Goal: Feedback & Contribution: Submit feedback/report problem

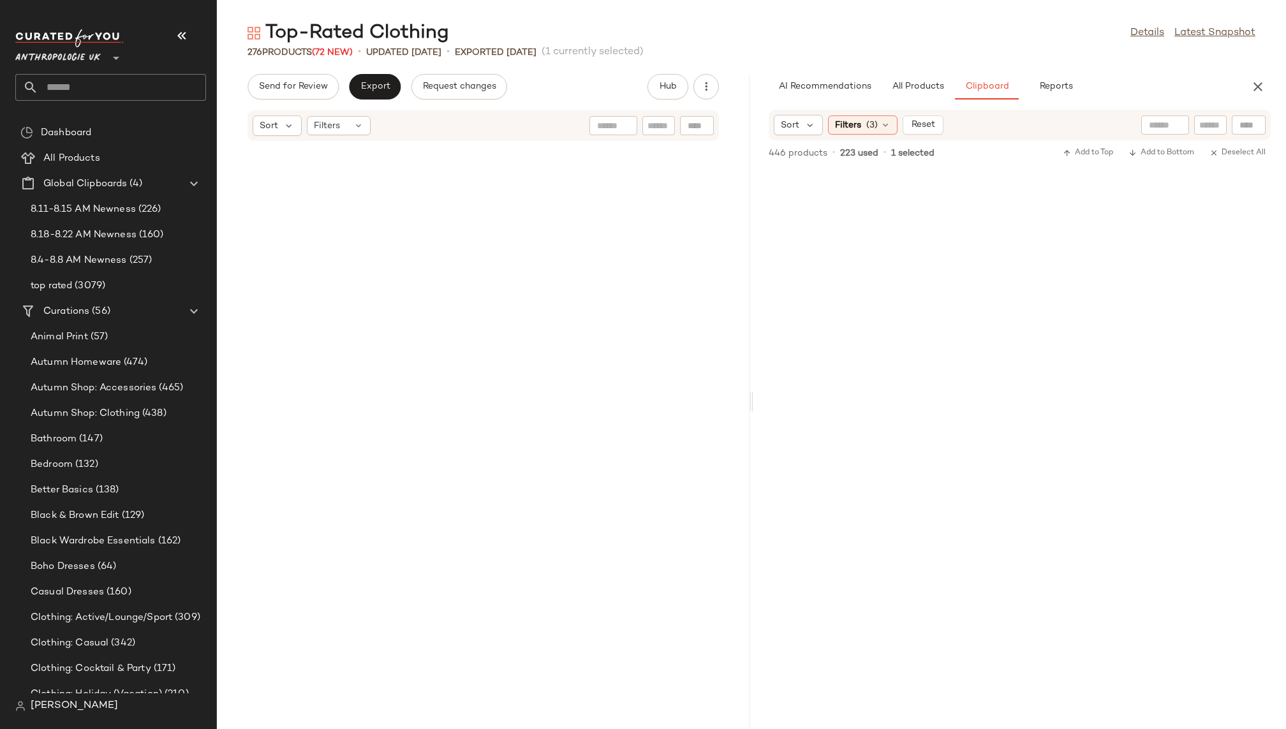
scroll to position [10691, 0]
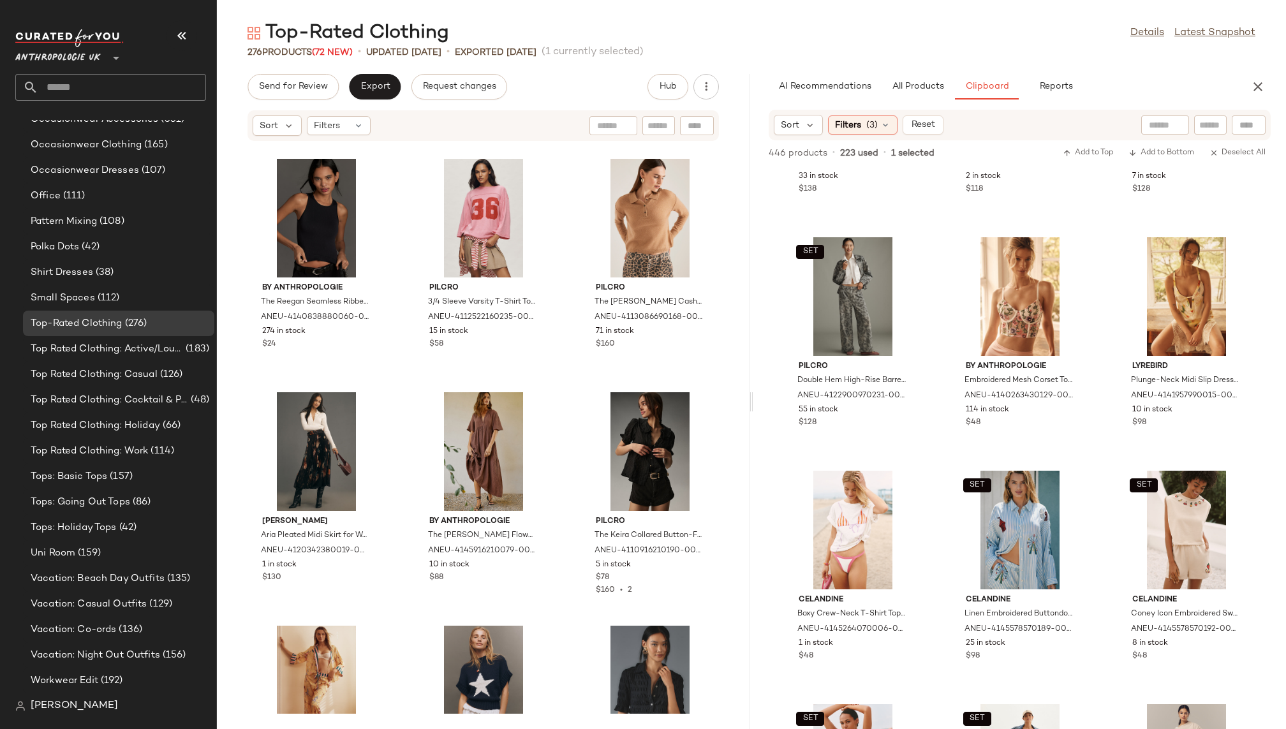
click at [135, 87] on input "text" at bounding box center [122, 87] width 168 height 27
type input "****"
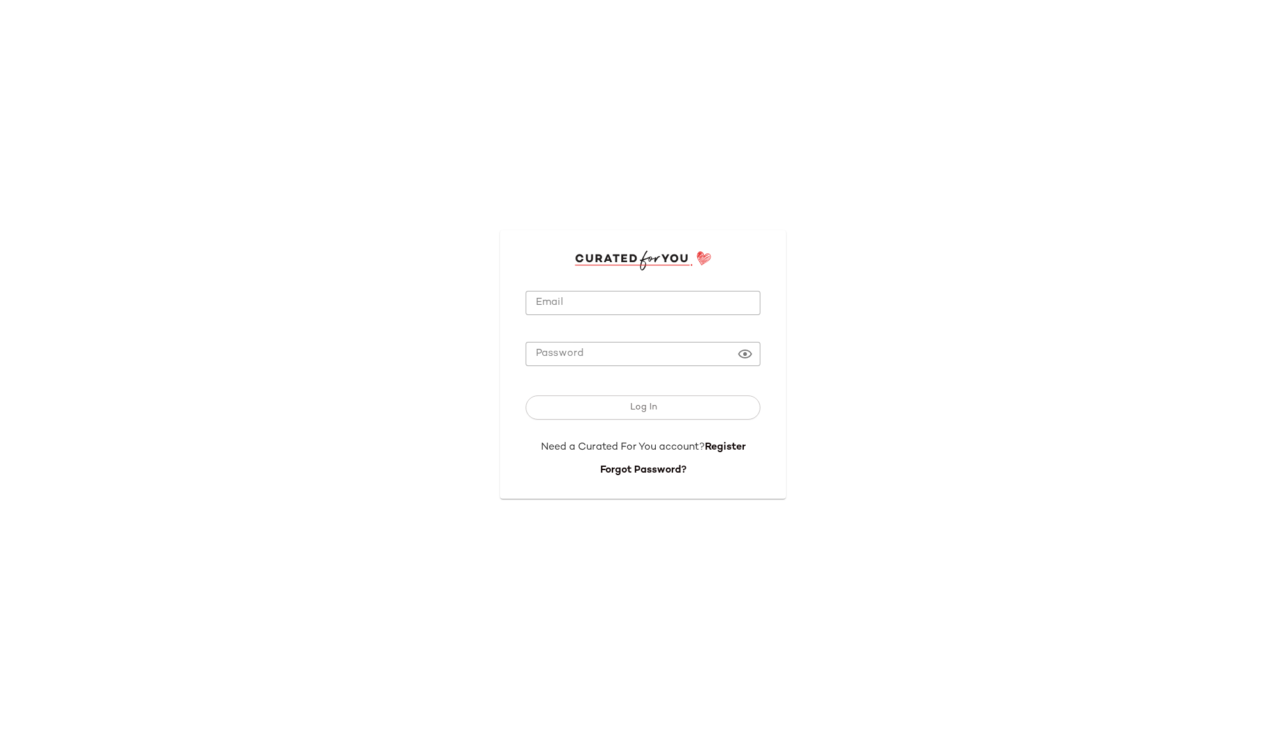
type input "**********"
click at [622, 406] on button "Log In" at bounding box center [643, 408] width 235 height 24
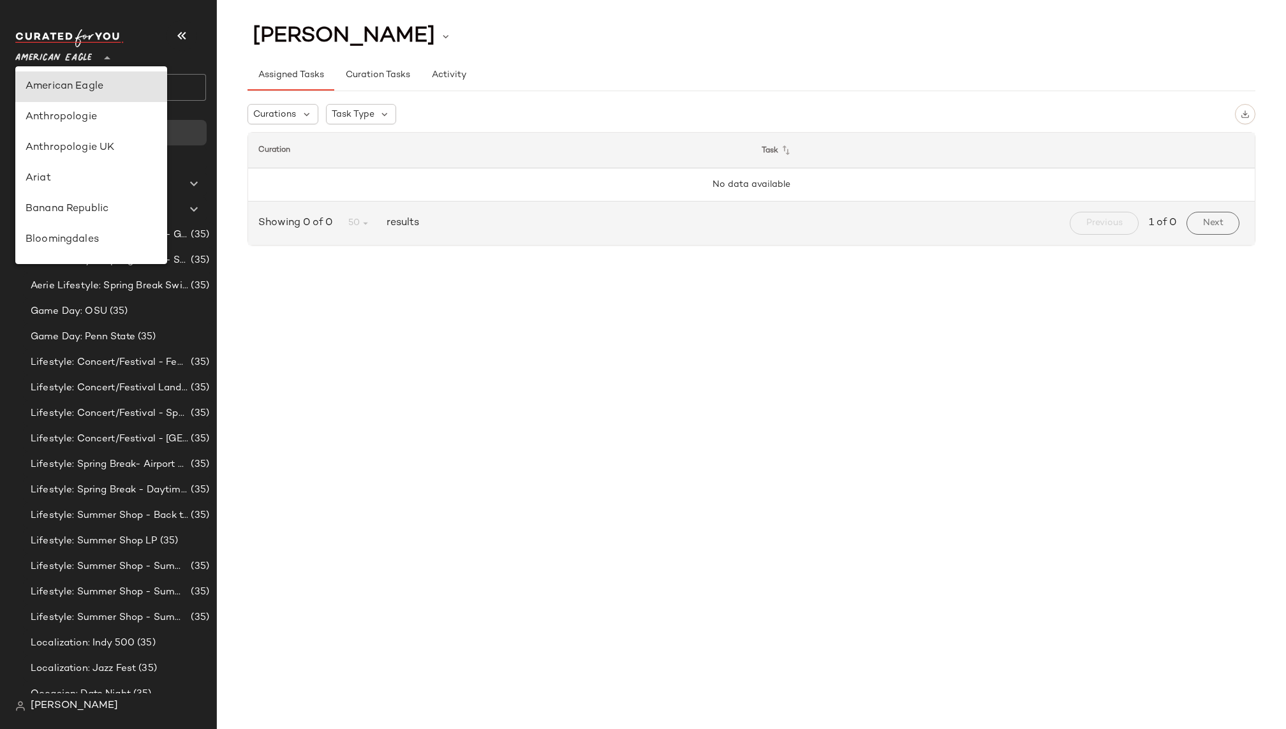
click at [85, 54] on span "American Eagle" at bounding box center [53, 54] width 77 height 23
click at [111, 531] on div "Anthropologie UK" at bounding box center [91, 546] width 152 height 31
type input "**"
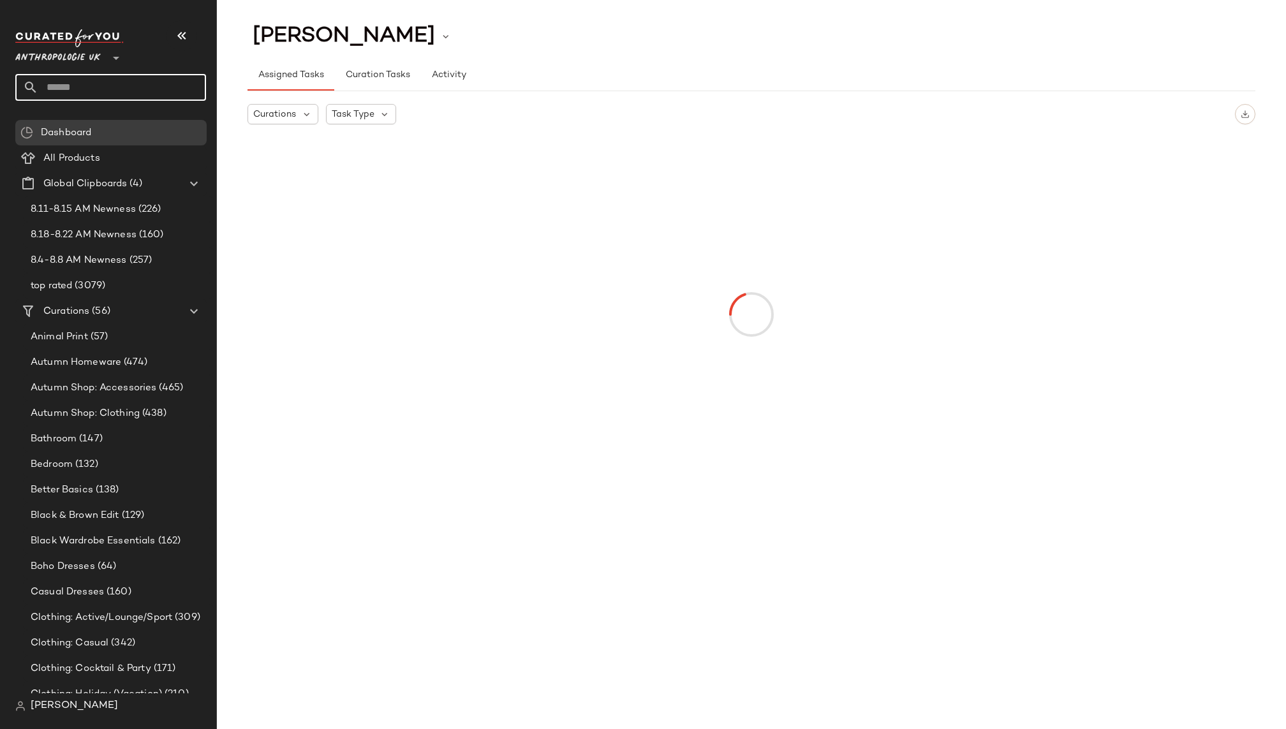
click at [129, 89] on input "text" at bounding box center [122, 87] width 168 height 27
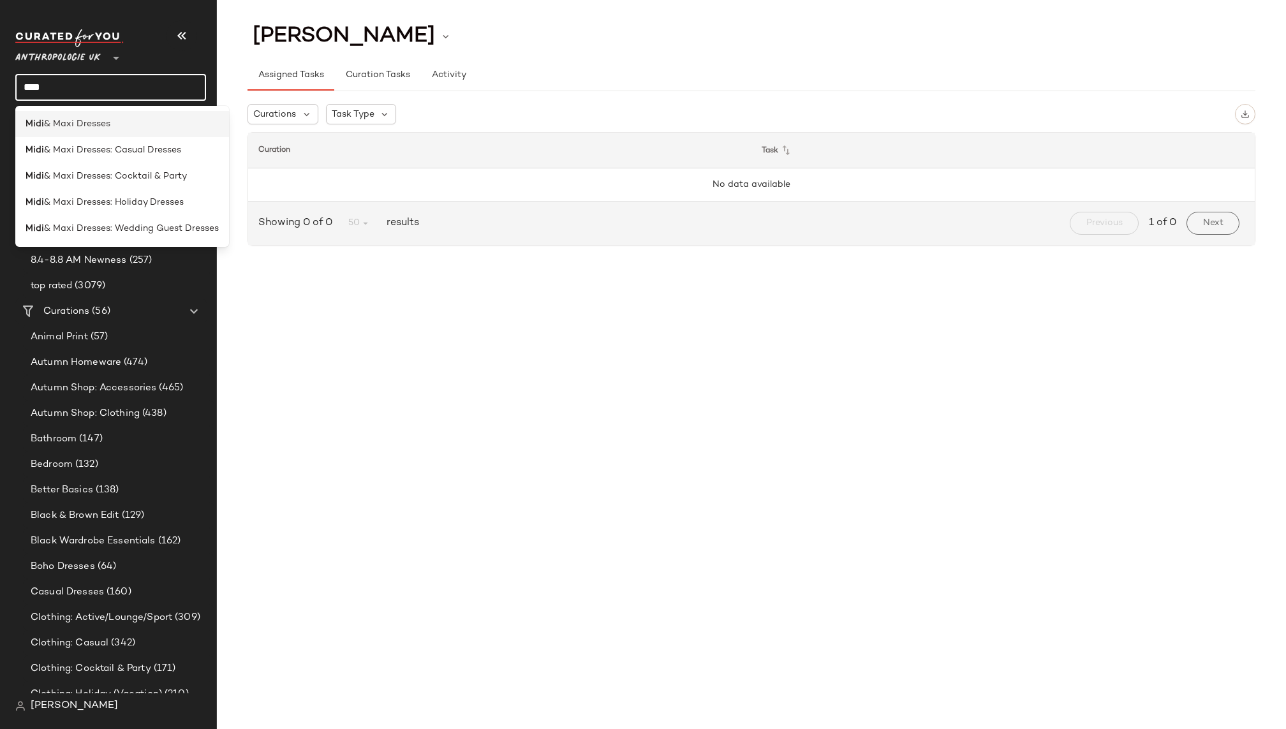
type input "****"
click at [137, 163] on div "Midi & Maxi Dresses" at bounding box center [122, 176] width 214 height 26
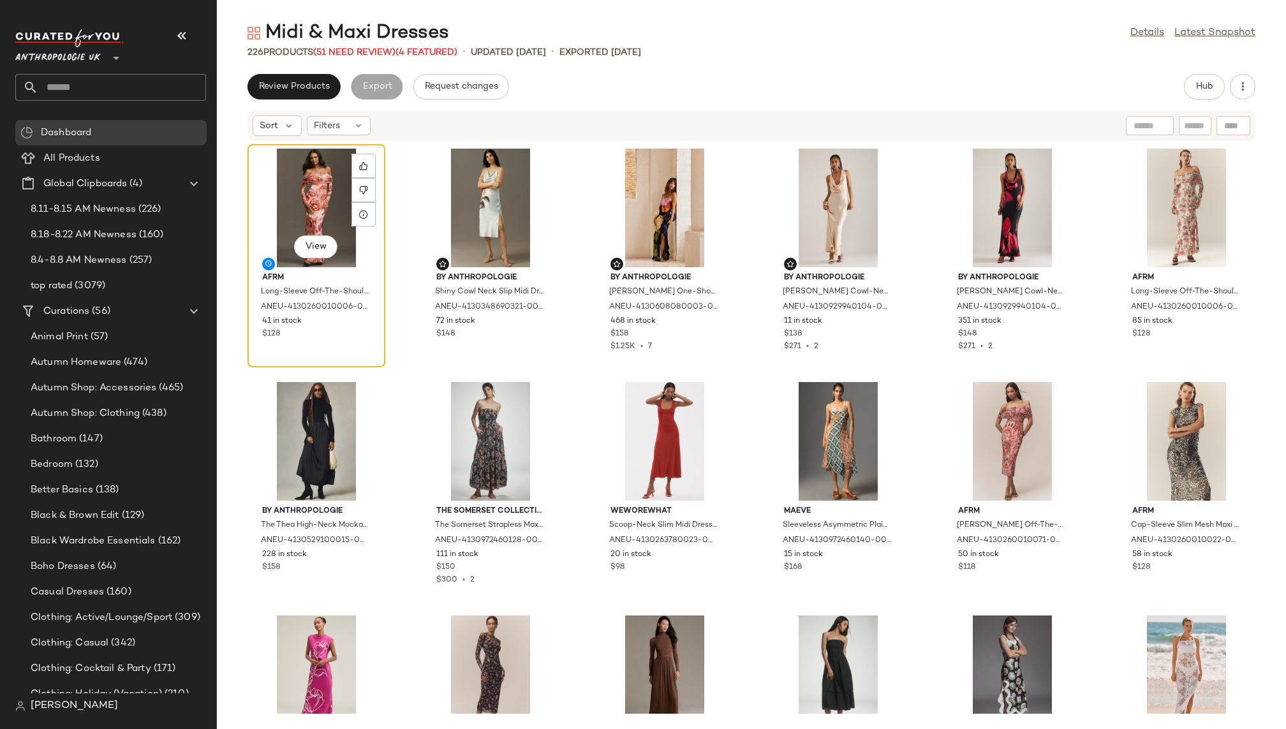
click at [291, 188] on div "View" at bounding box center [316, 208] width 129 height 119
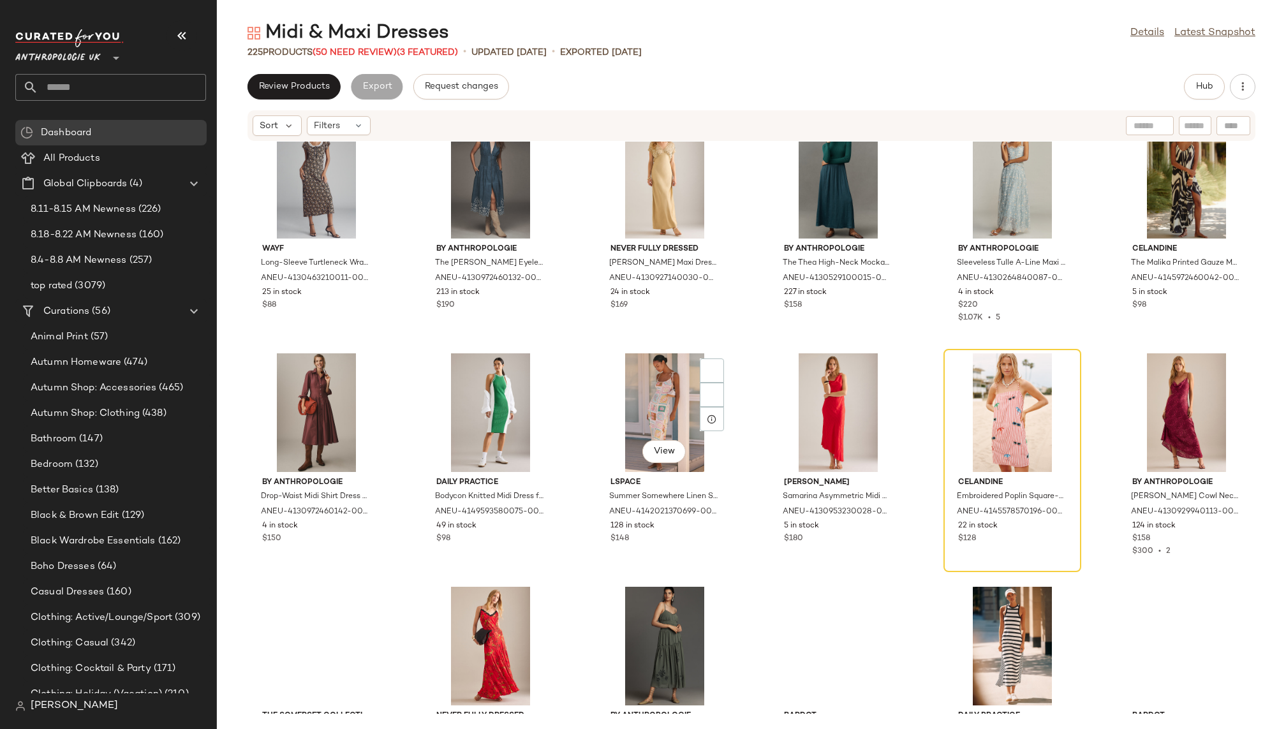
scroll to position [1092, 0]
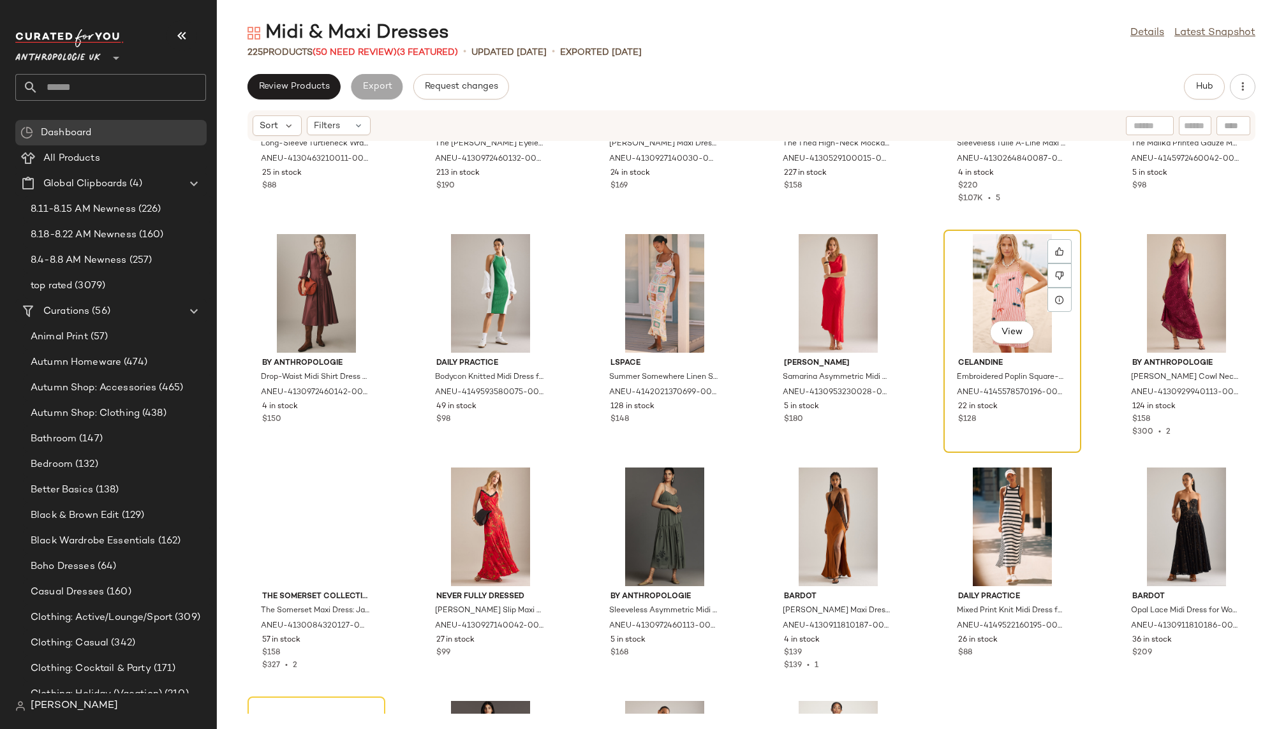
click at [955, 278] on div "View" at bounding box center [1012, 293] width 129 height 119
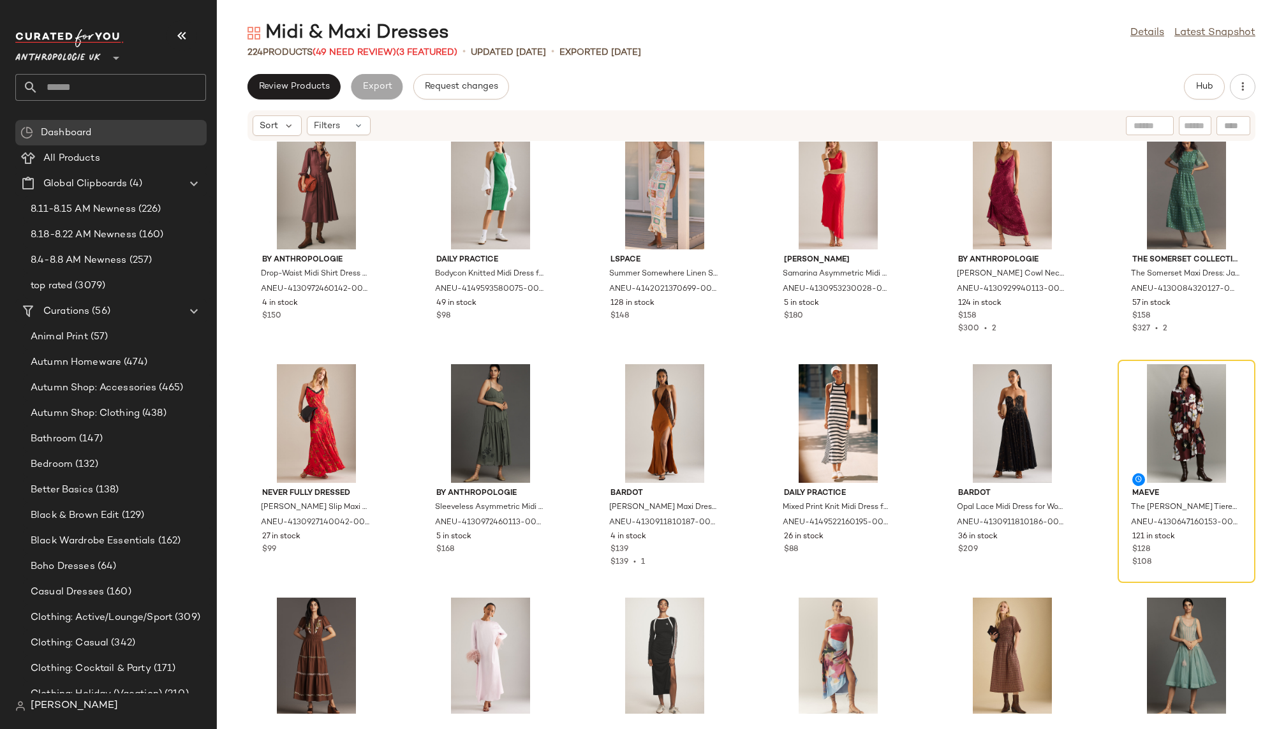
scroll to position [1249, 0]
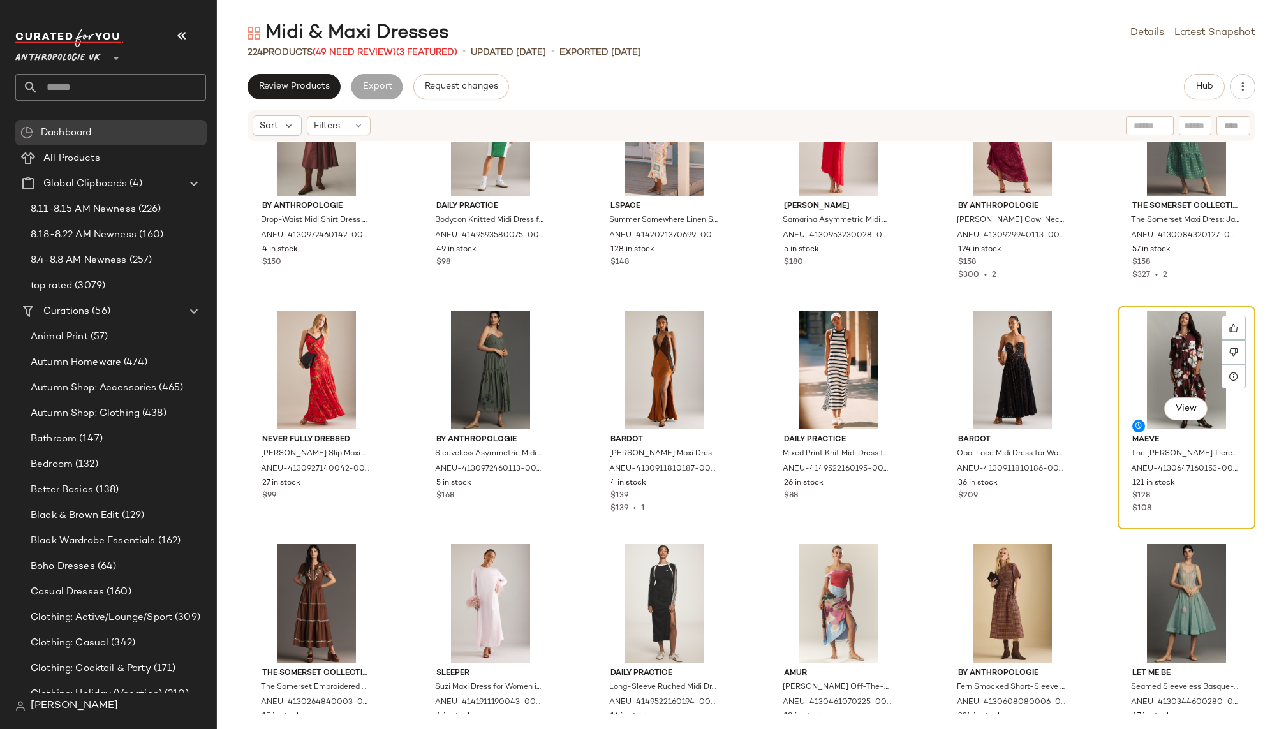
click at [1142, 339] on div "View" at bounding box center [1186, 370] width 129 height 119
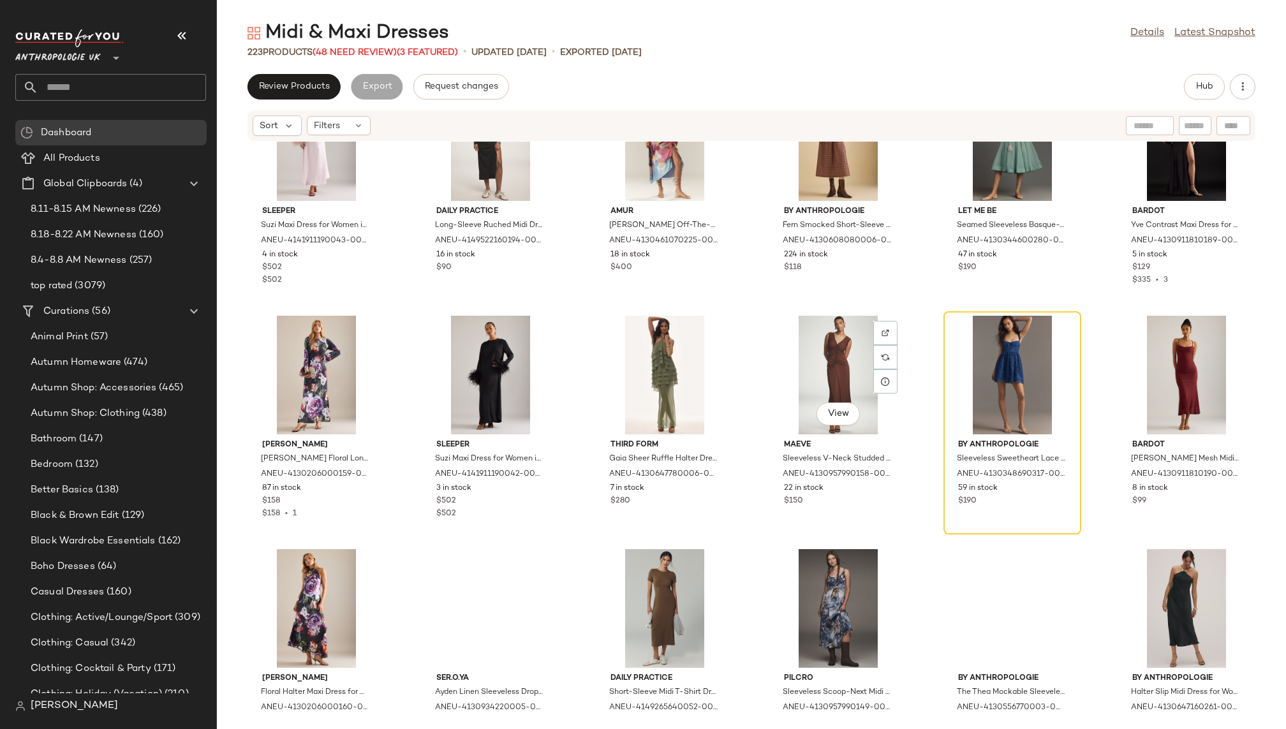
scroll to position [1739, 0]
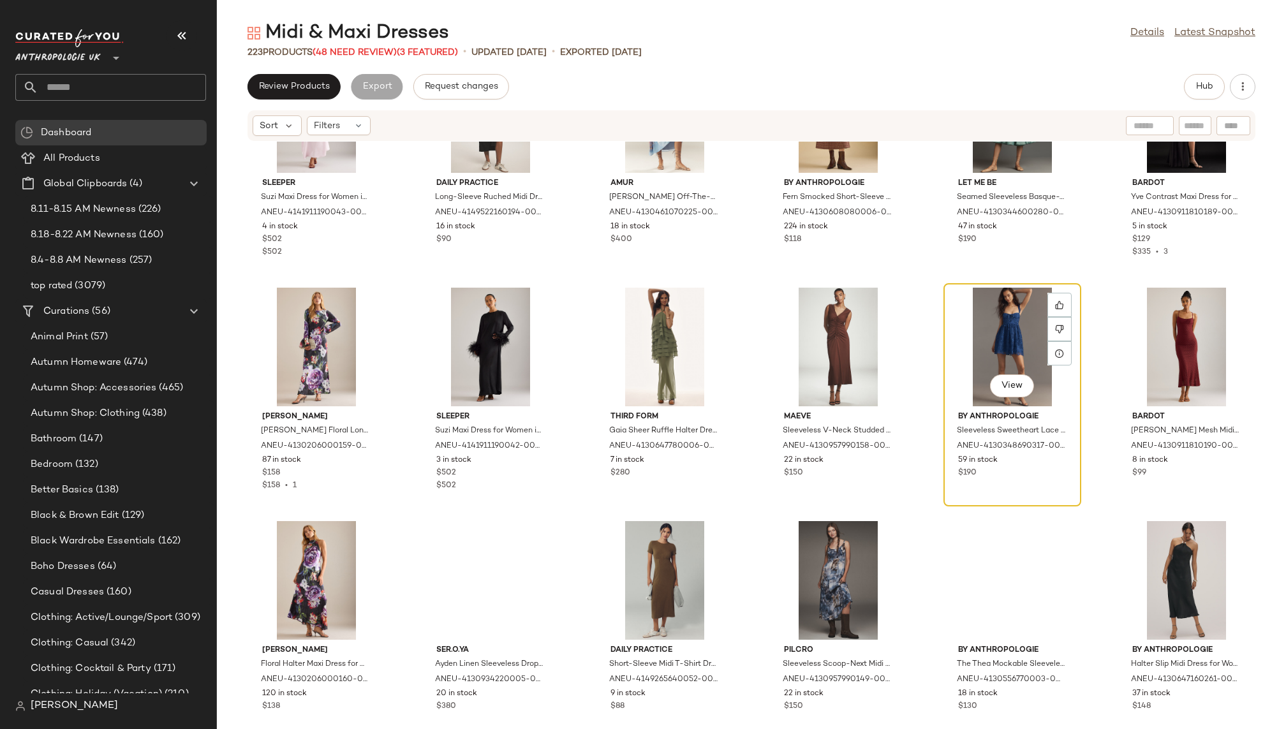
click at [988, 312] on div "View" at bounding box center [1012, 347] width 129 height 119
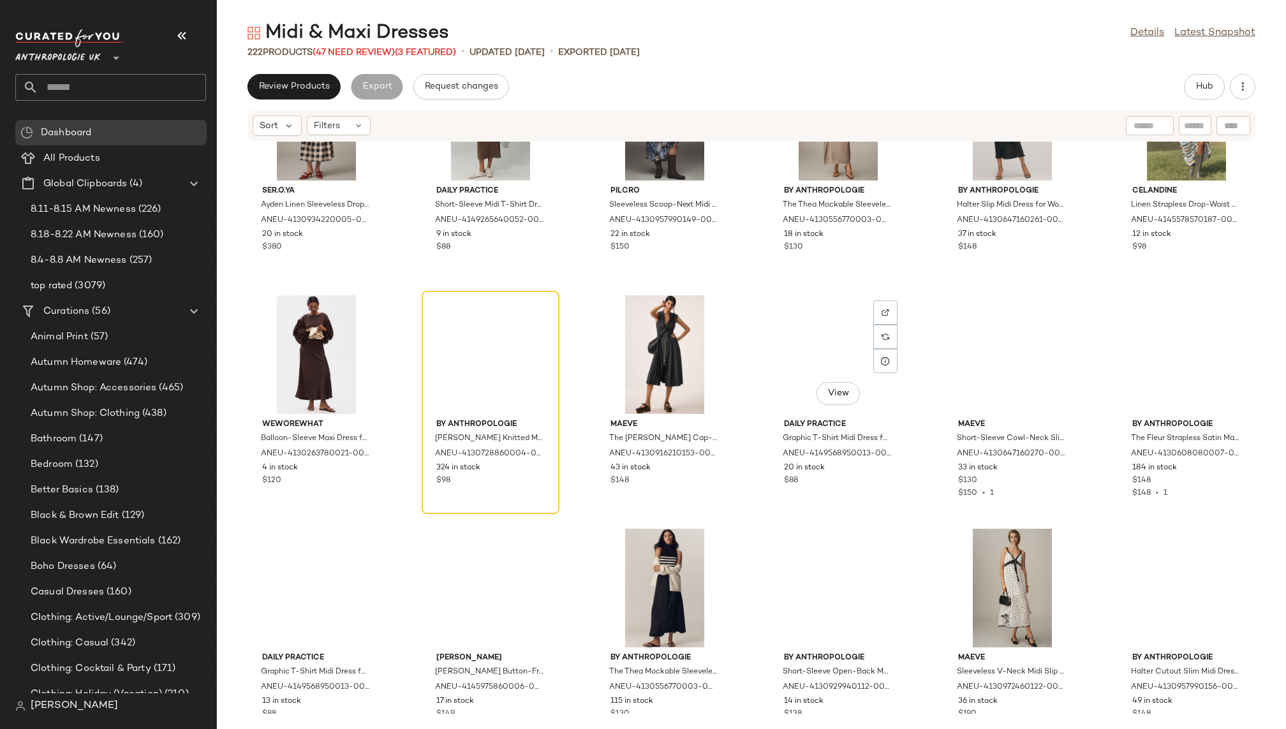
scroll to position [2203, 0]
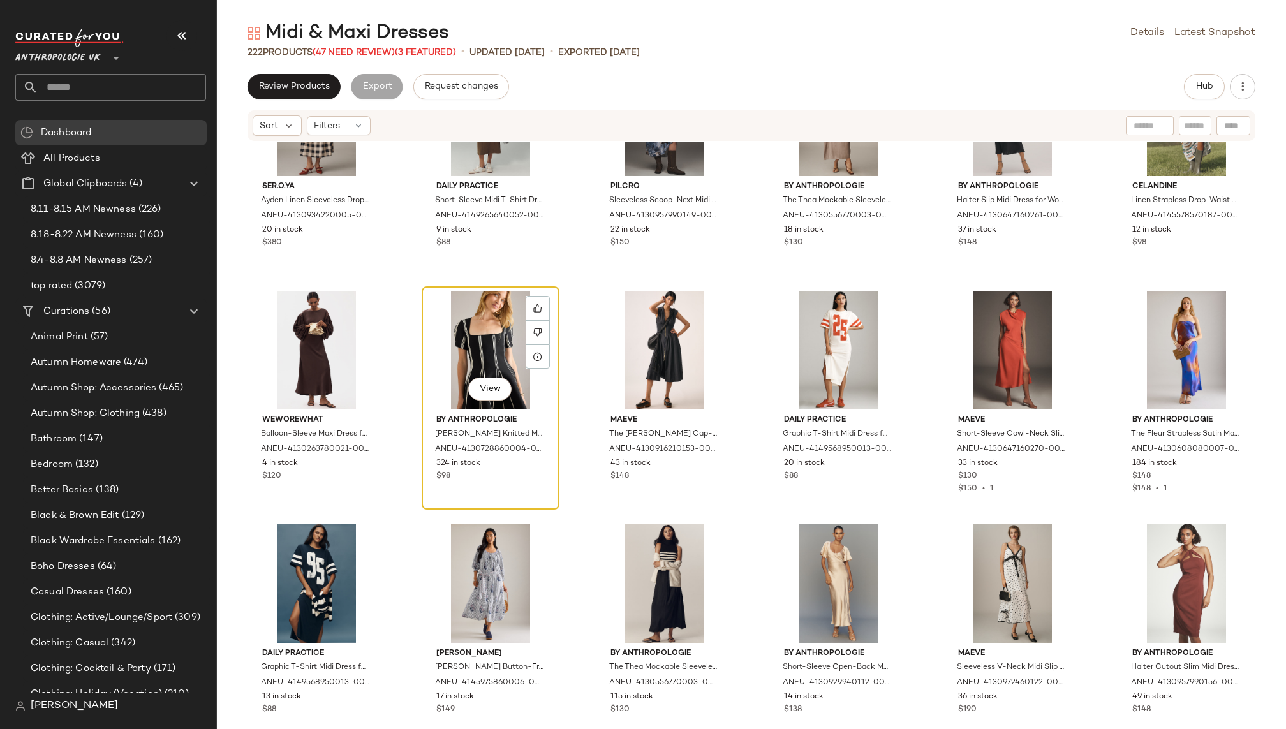
click at [470, 347] on div "View" at bounding box center [490, 350] width 129 height 119
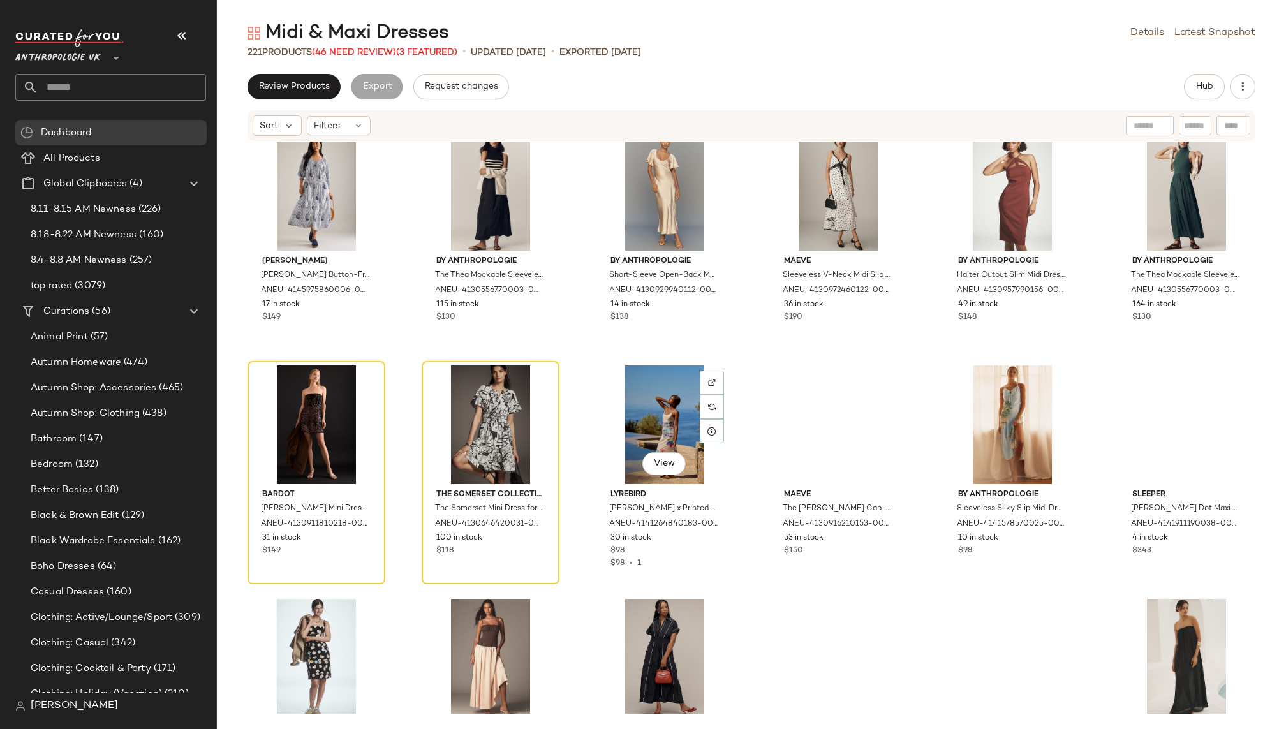
scroll to position [2616, 0]
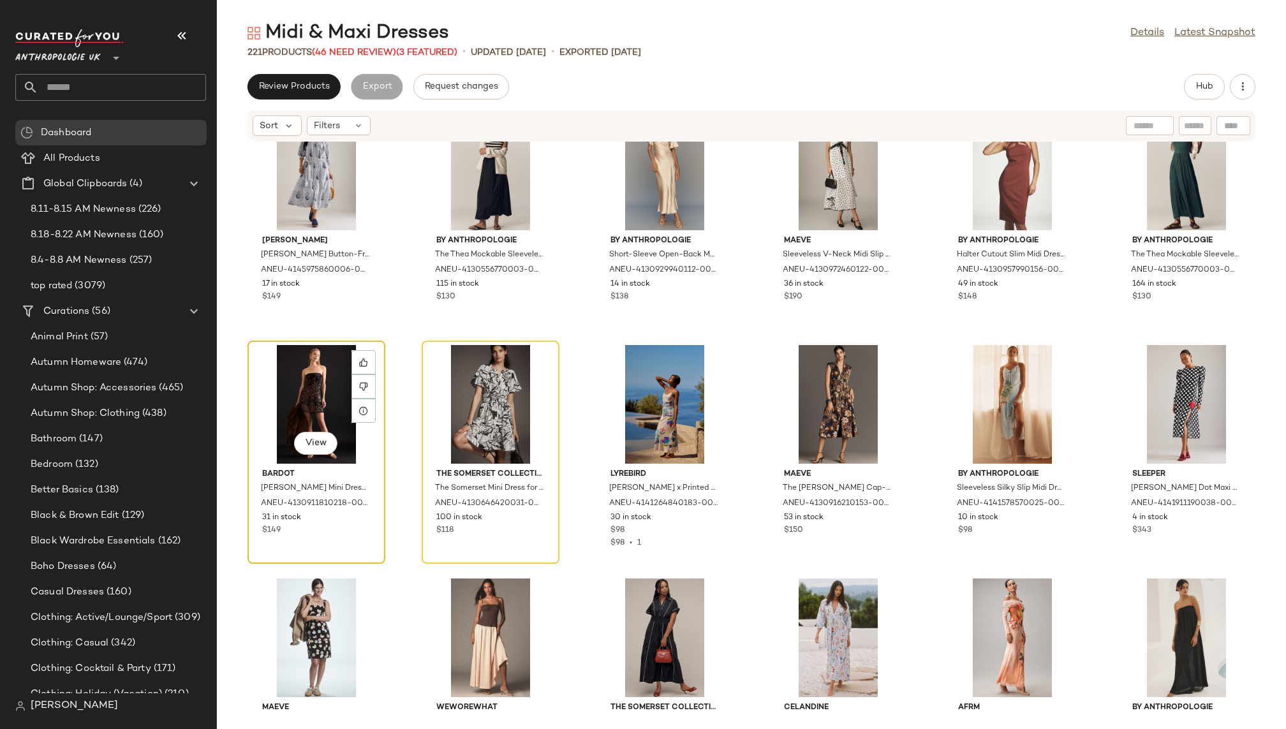
click at [329, 403] on div "View" at bounding box center [316, 404] width 129 height 119
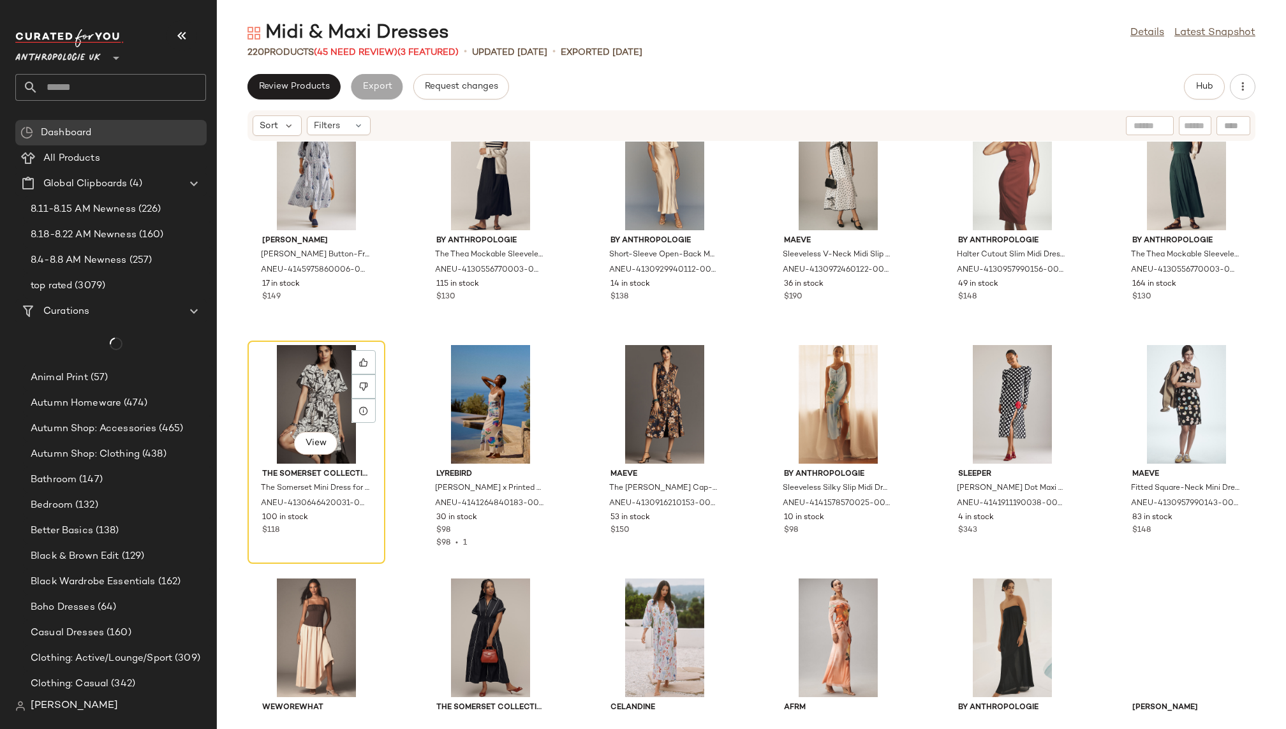
click at [329, 403] on div "View" at bounding box center [316, 404] width 129 height 119
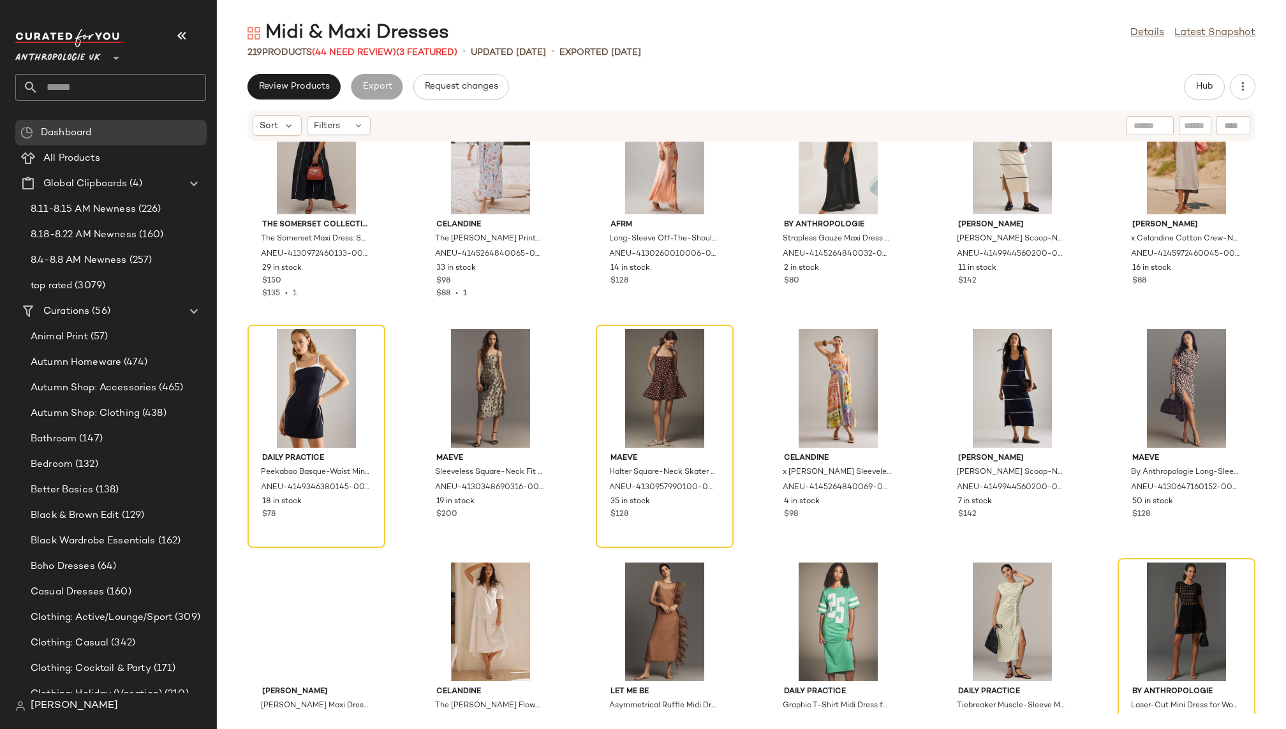
scroll to position [3100, 0]
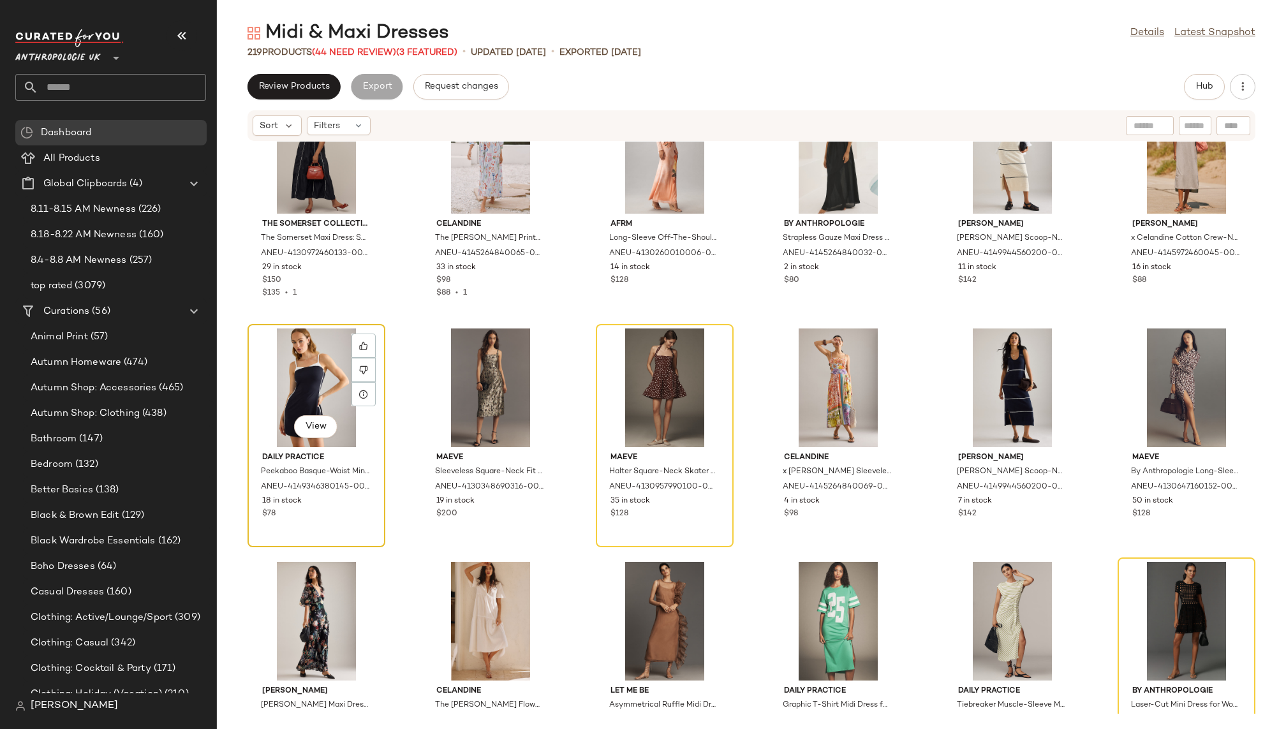
click at [307, 374] on div "View" at bounding box center [316, 388] width 129 height 119
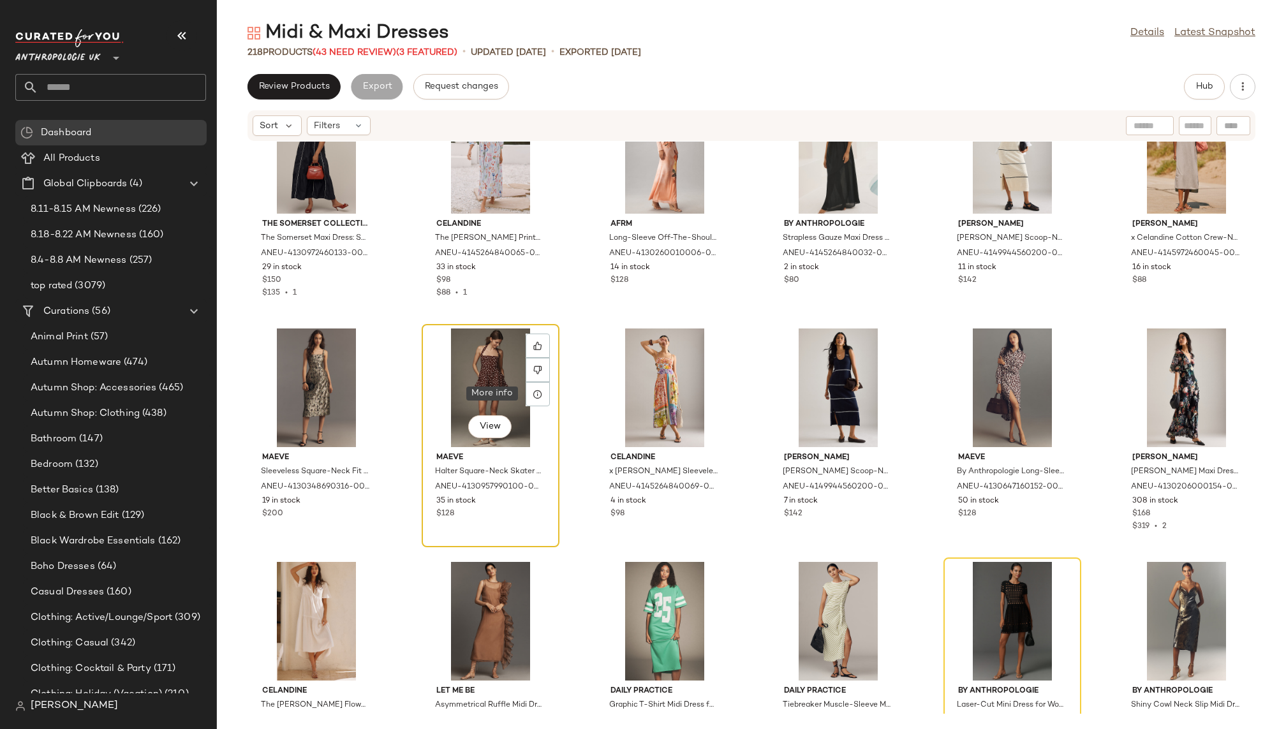
click at [486, 387] on div "View" at bounding box center [490, 388] width 129 height 119
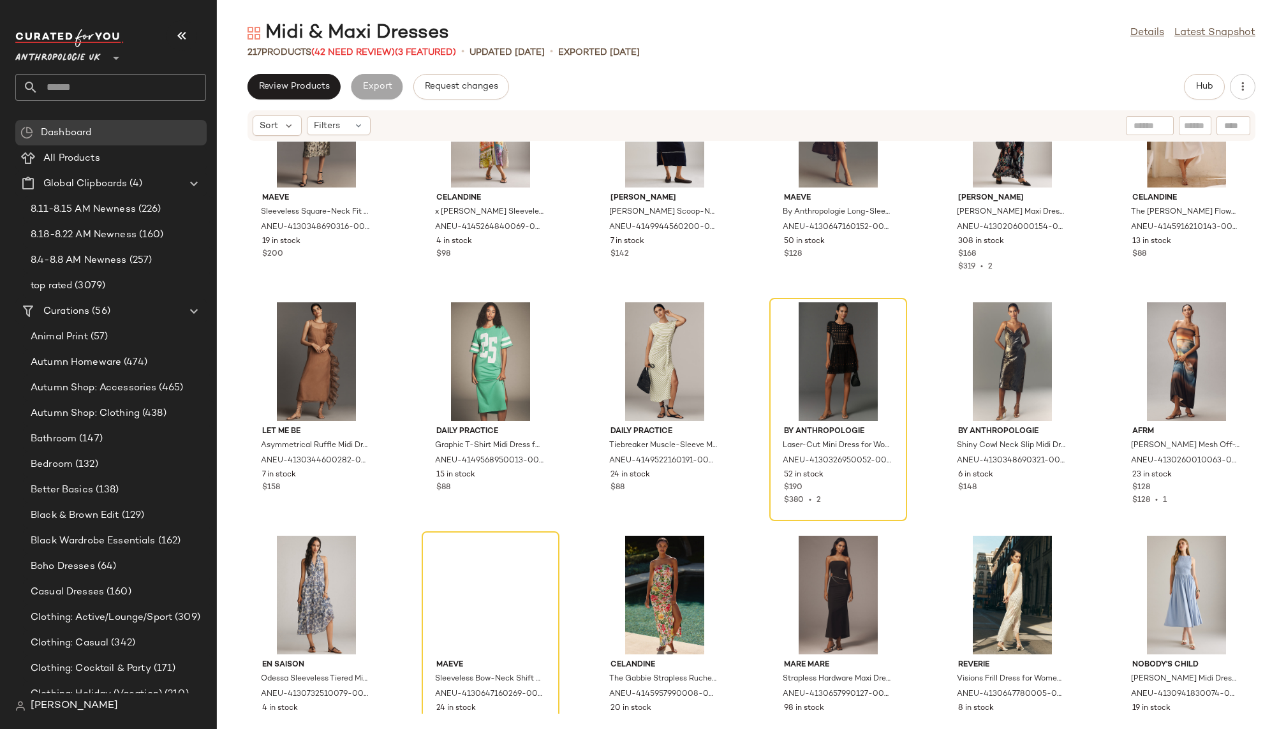
scroll to position [3367, 0]
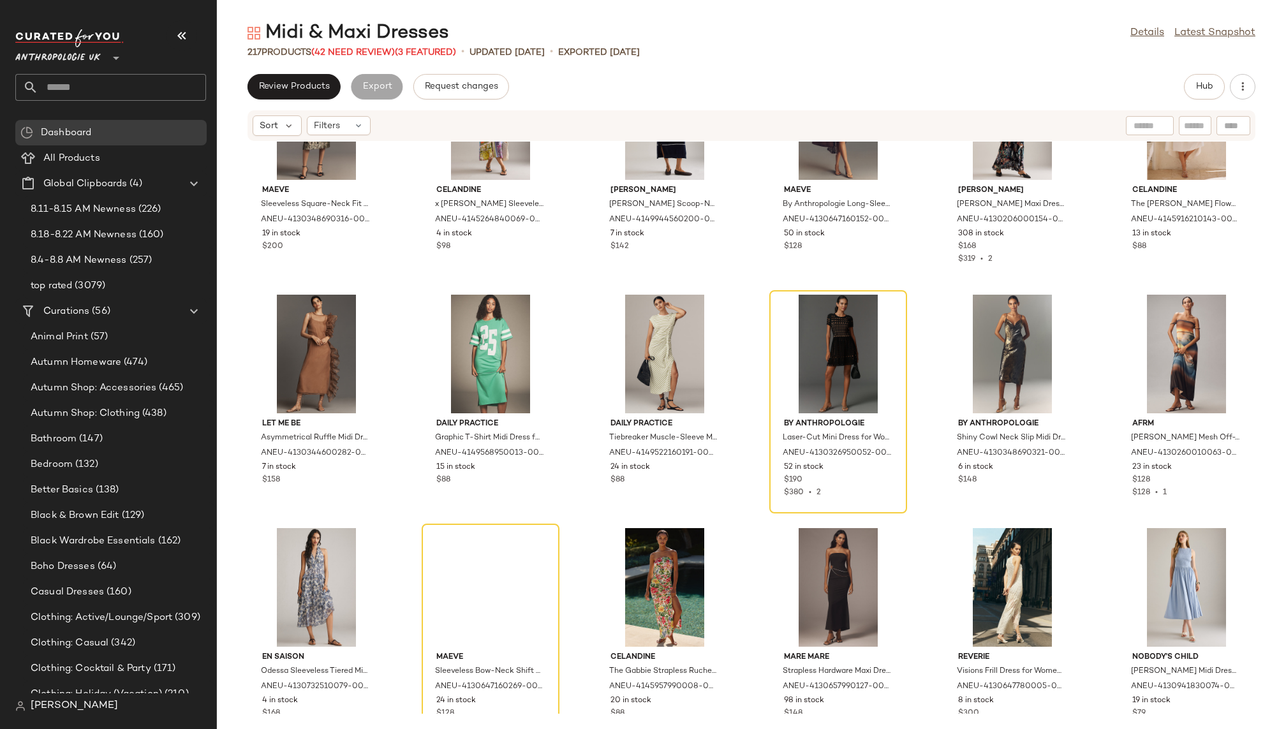
click at [757, 369] on div "Maeve Sleeveless Square-Neck Fit & Flare Midi Dress for Women in Green, Polyest…" at bounding box center [751, 428] width 1069 height 572
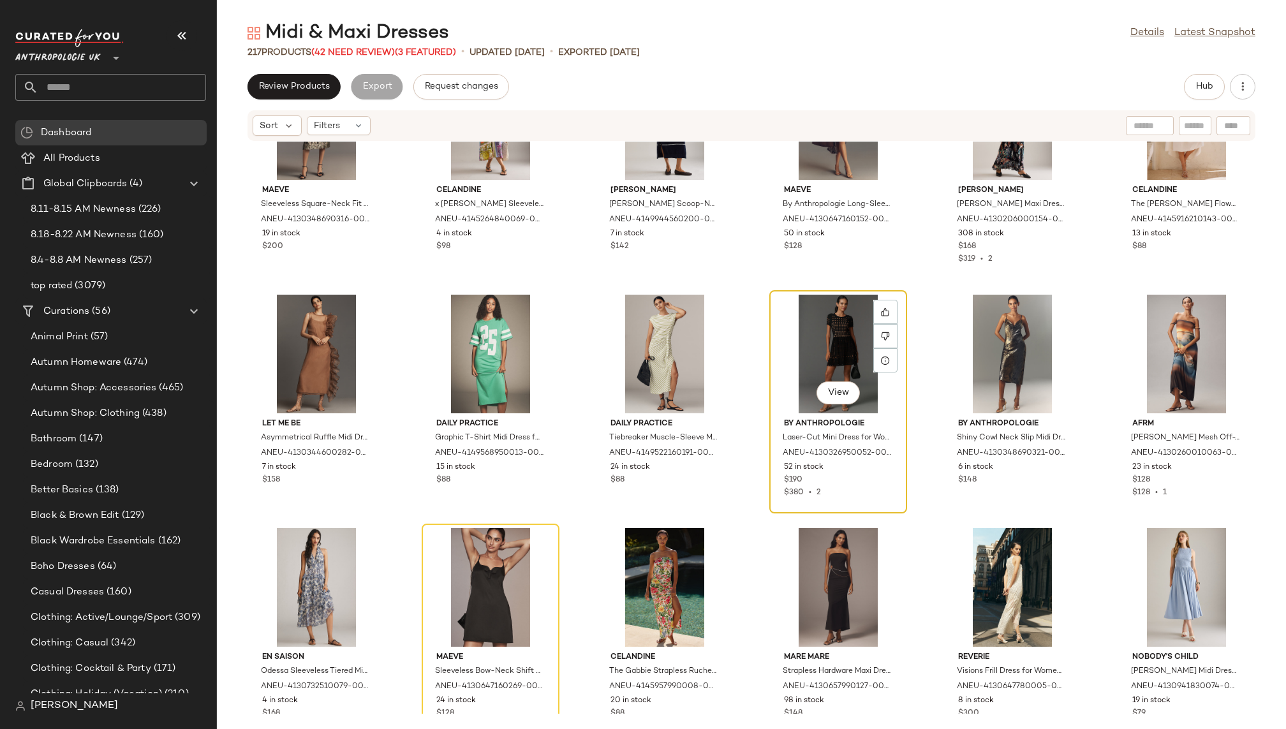
click at [806, 342] on div "View" at bounding box center [838, 354] width 129 height 119
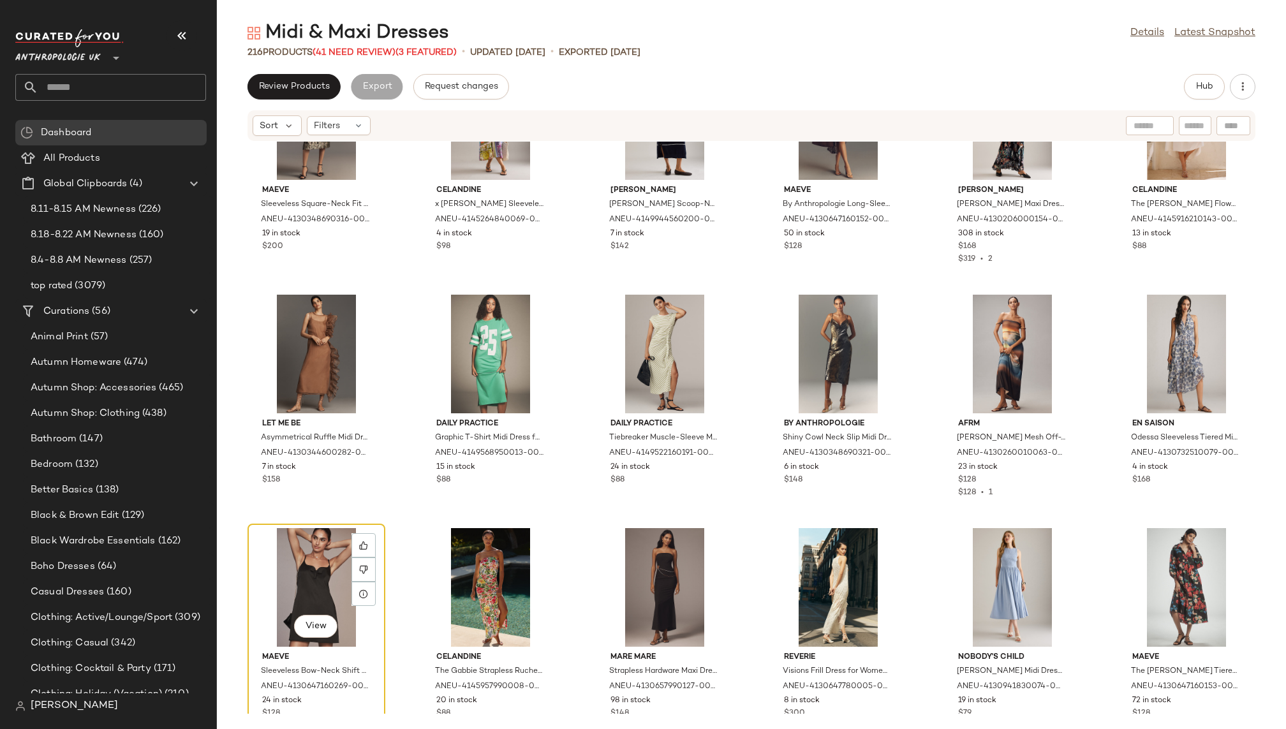
click at [271, 568] on div "View" at bounding box center [316, 587] width 129 height 119
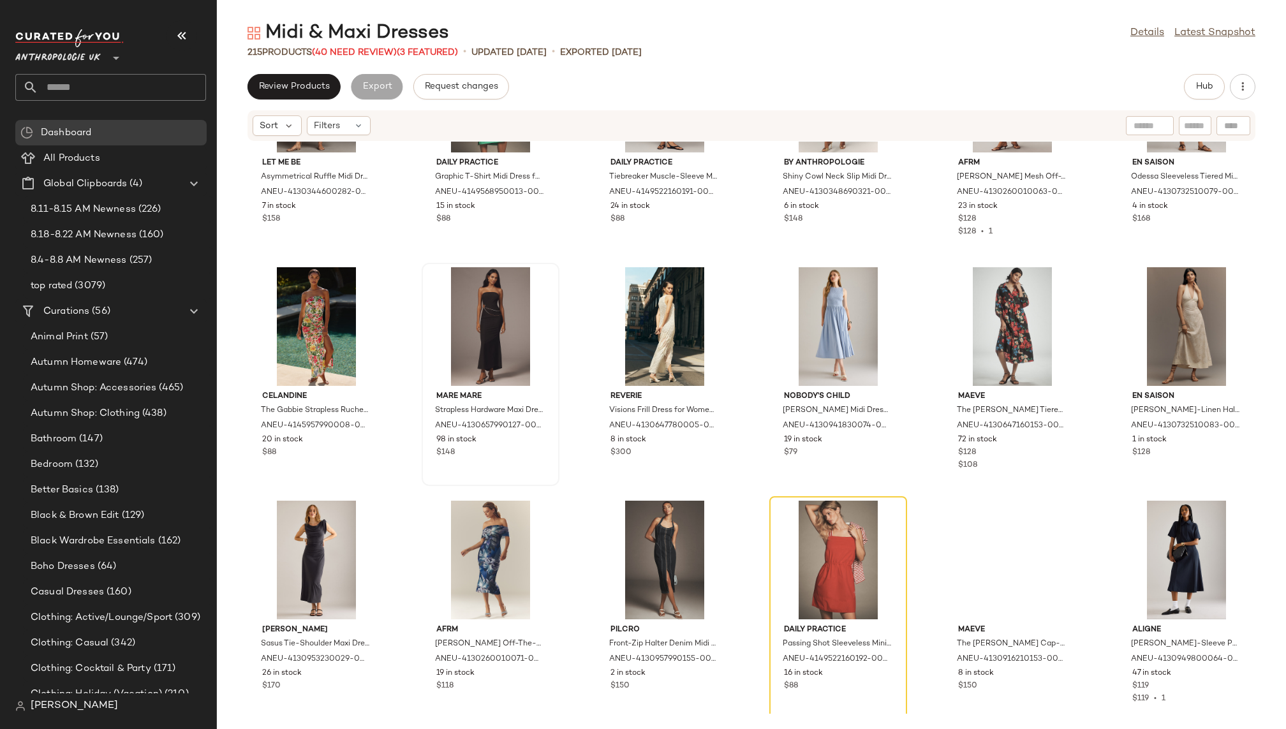
scroll to position [3681, 0]
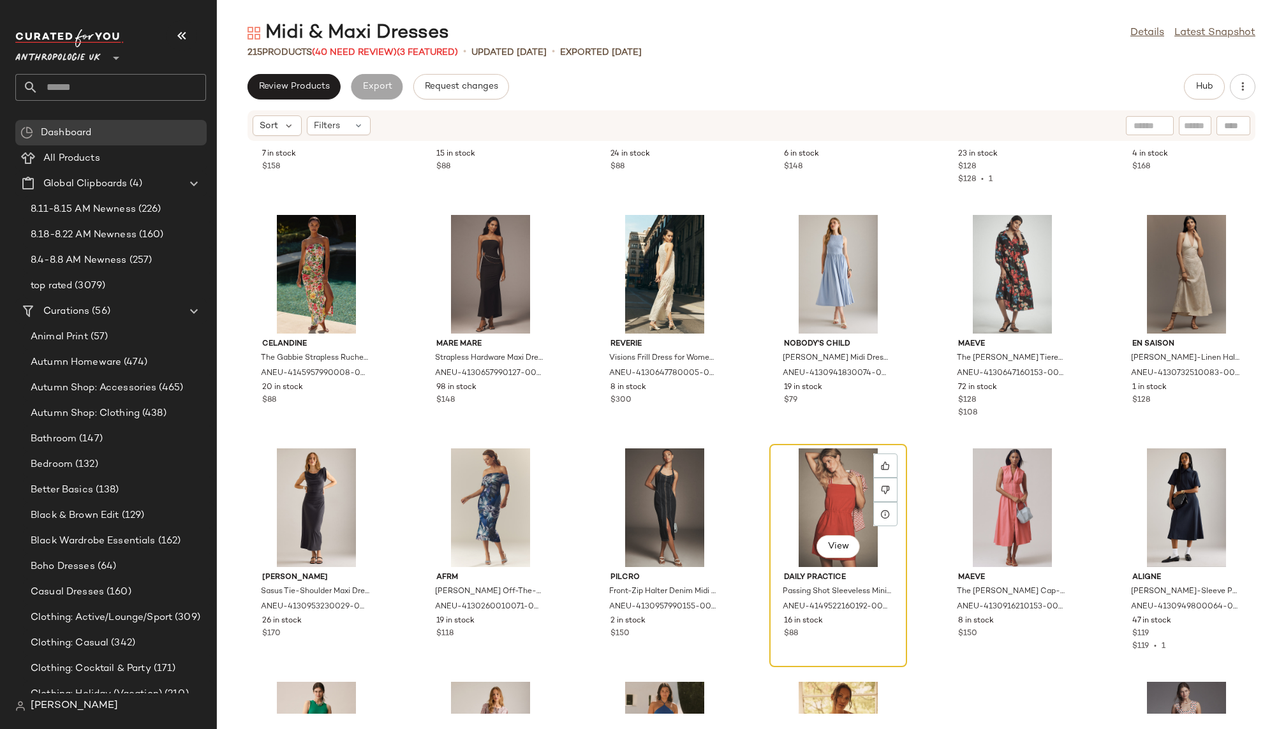
click at [796, 471] on div "View" at bounding box center [838, 508] width 129 height 119
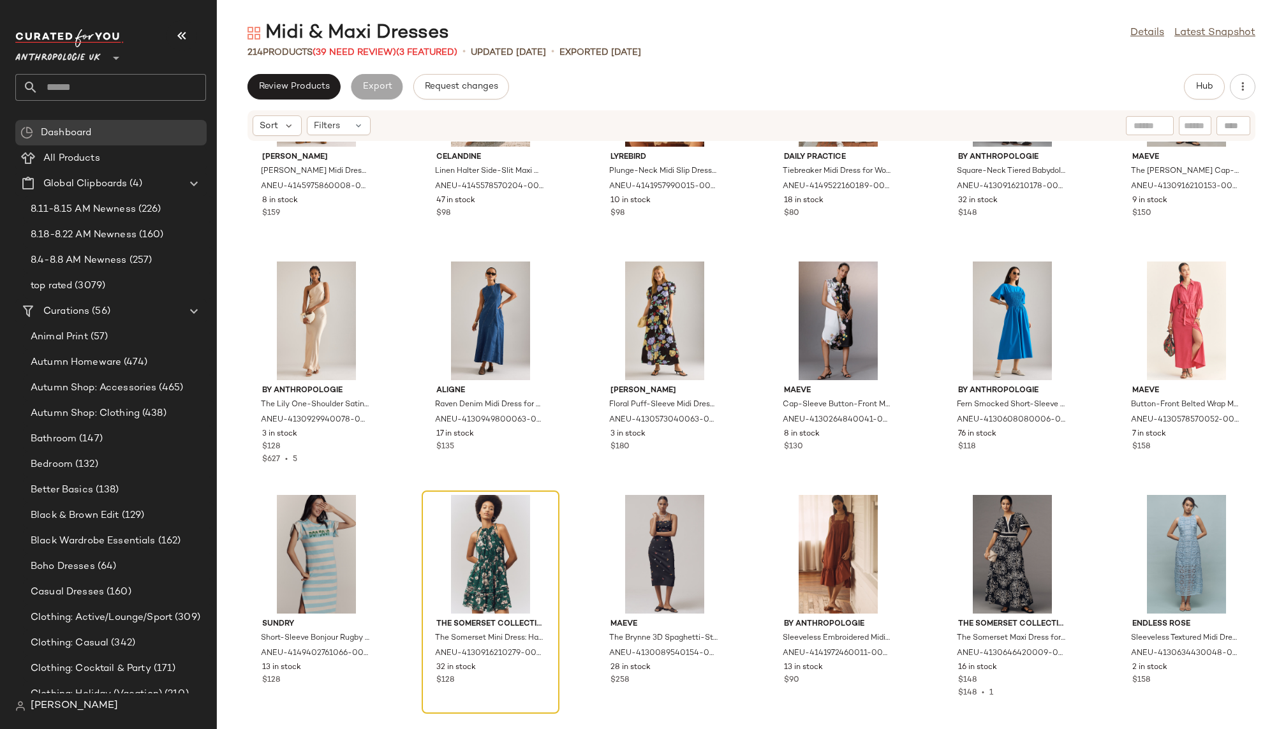
scroll to position [4345, 0]
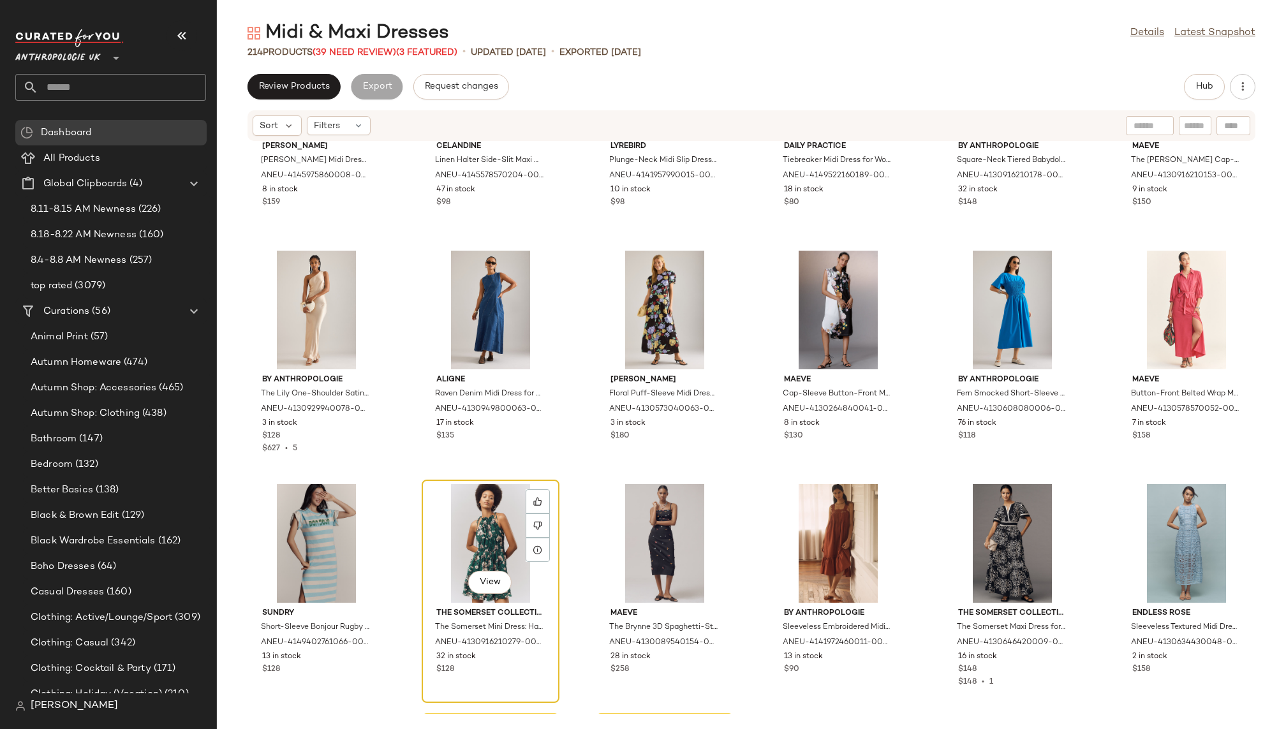
click at [480, 520] on div "View" at bounding box center [490, 543] width 129 height 119
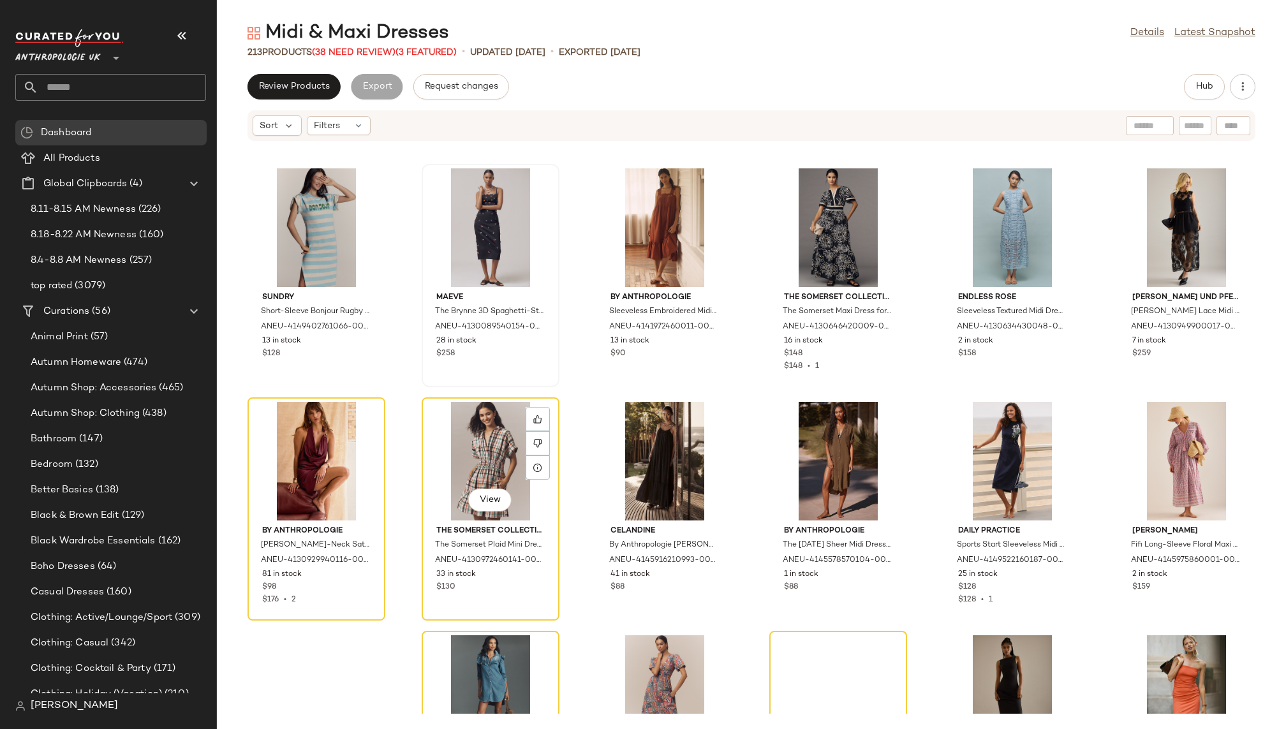
scroll to position [4668, 0]
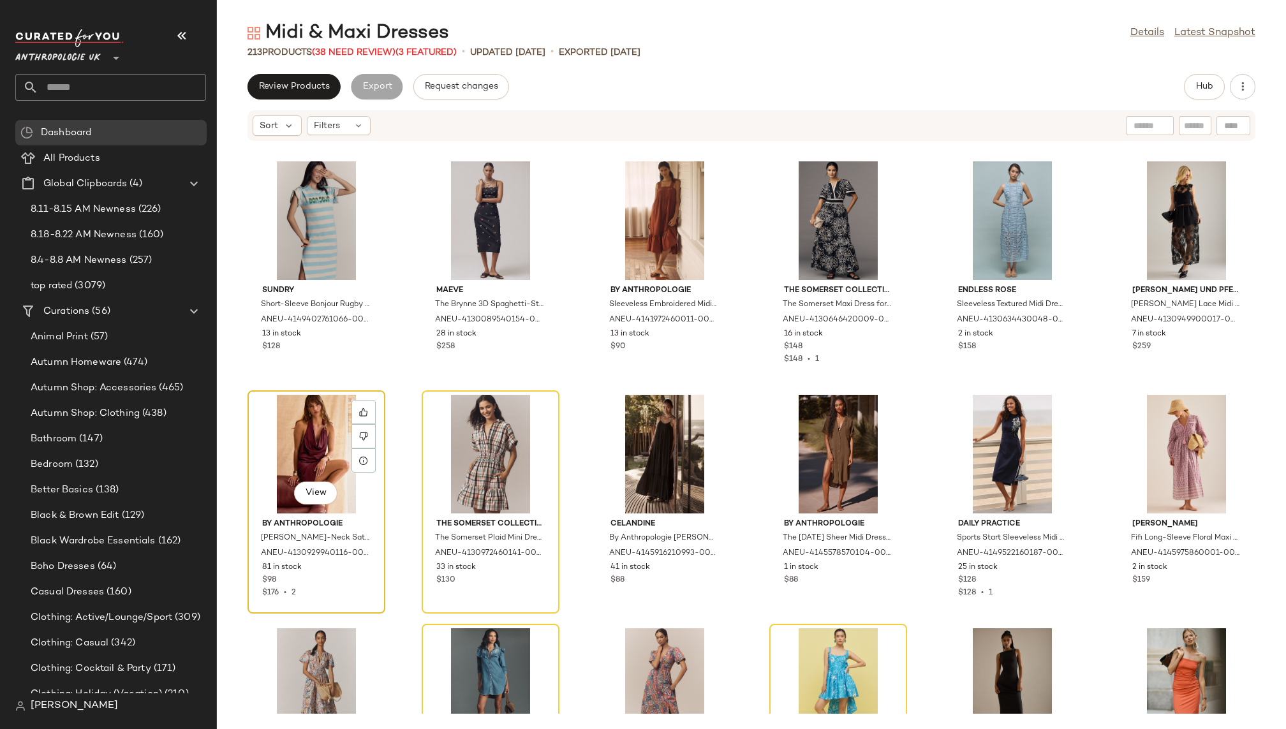
click at [316, 445] on div "View" at bounding box center [316, 454] width 129 height 119
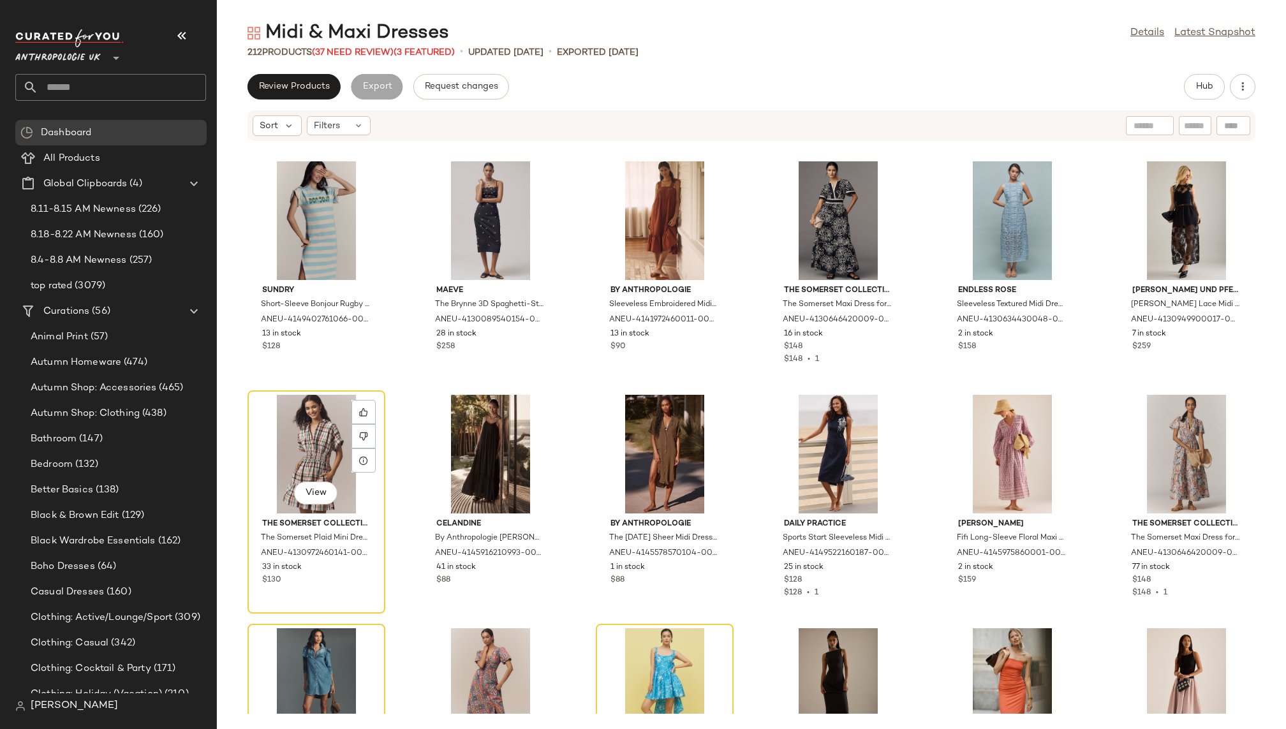
click at [316, 445] on div "View" at bounding box center [316, 454] width 129 height 119
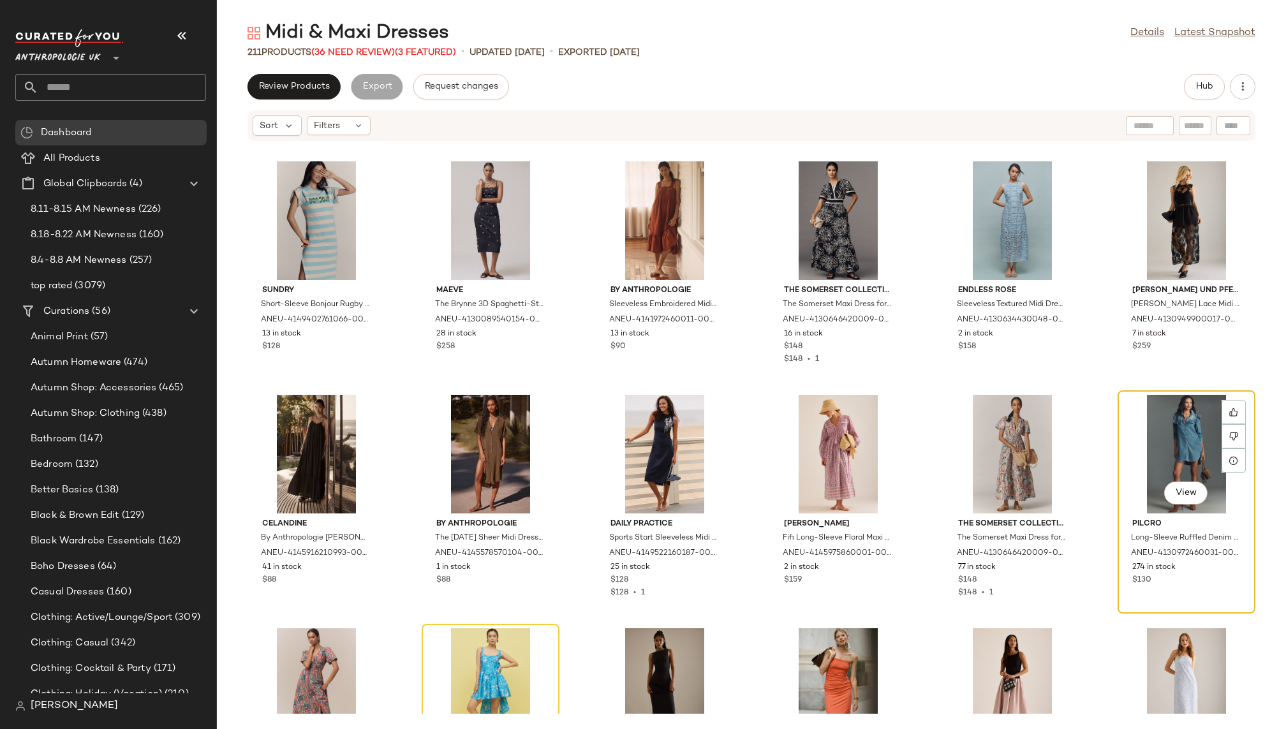
click at [1165, 423] on div "View" at bounding box center [1186, 454] width 129 height 119
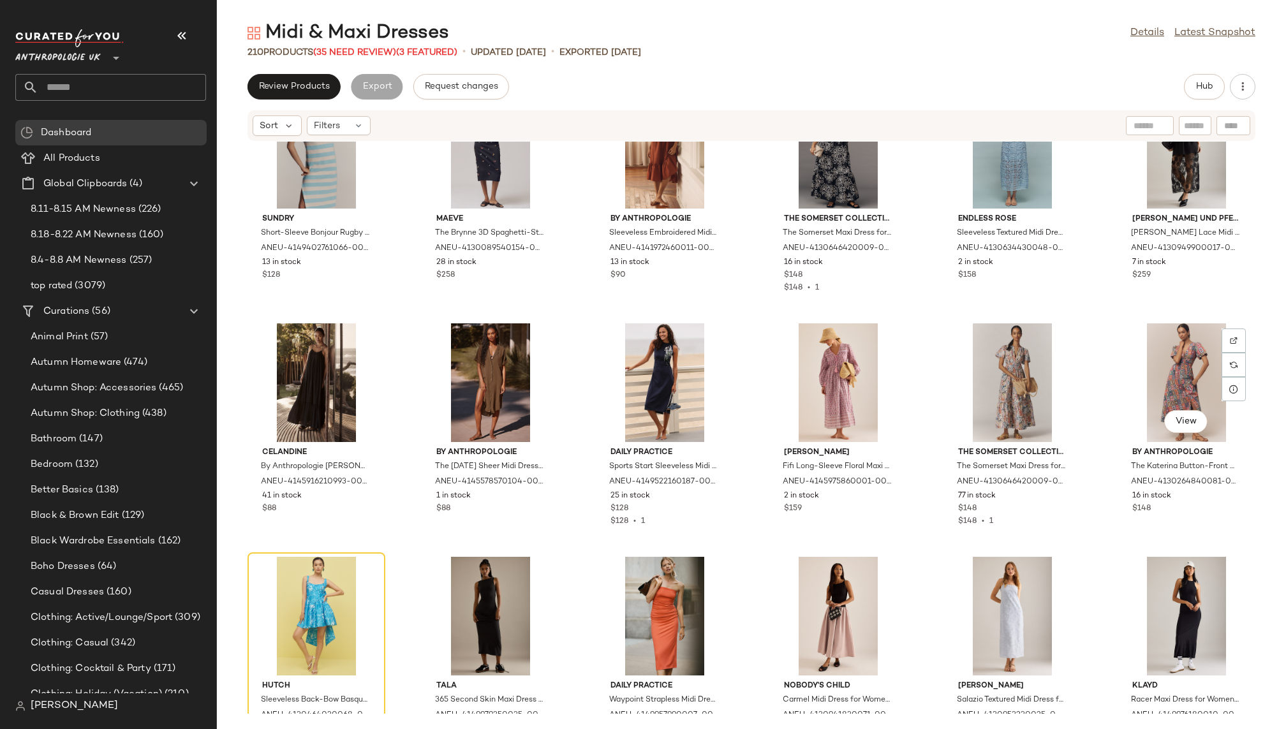
scroll to position [4817, 0]
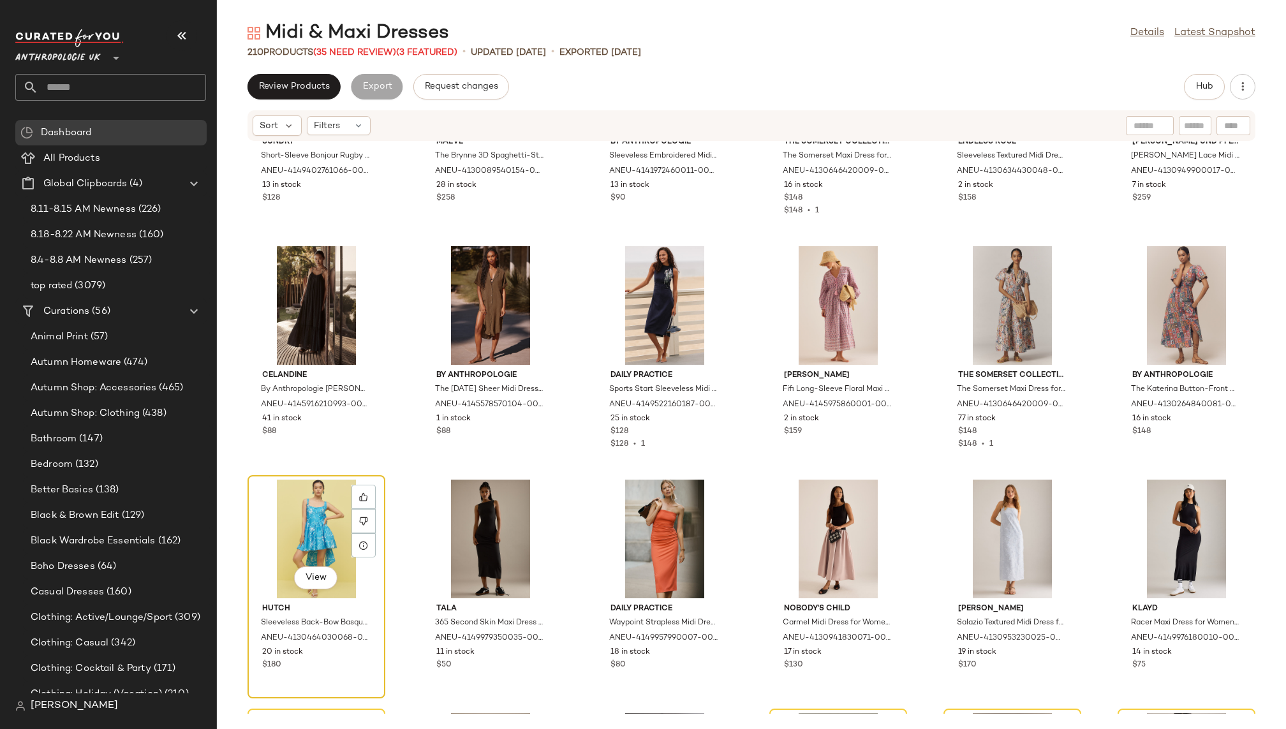
click at [300, 517] on div "View" at bounding box center [316, 539] width 129 height 119
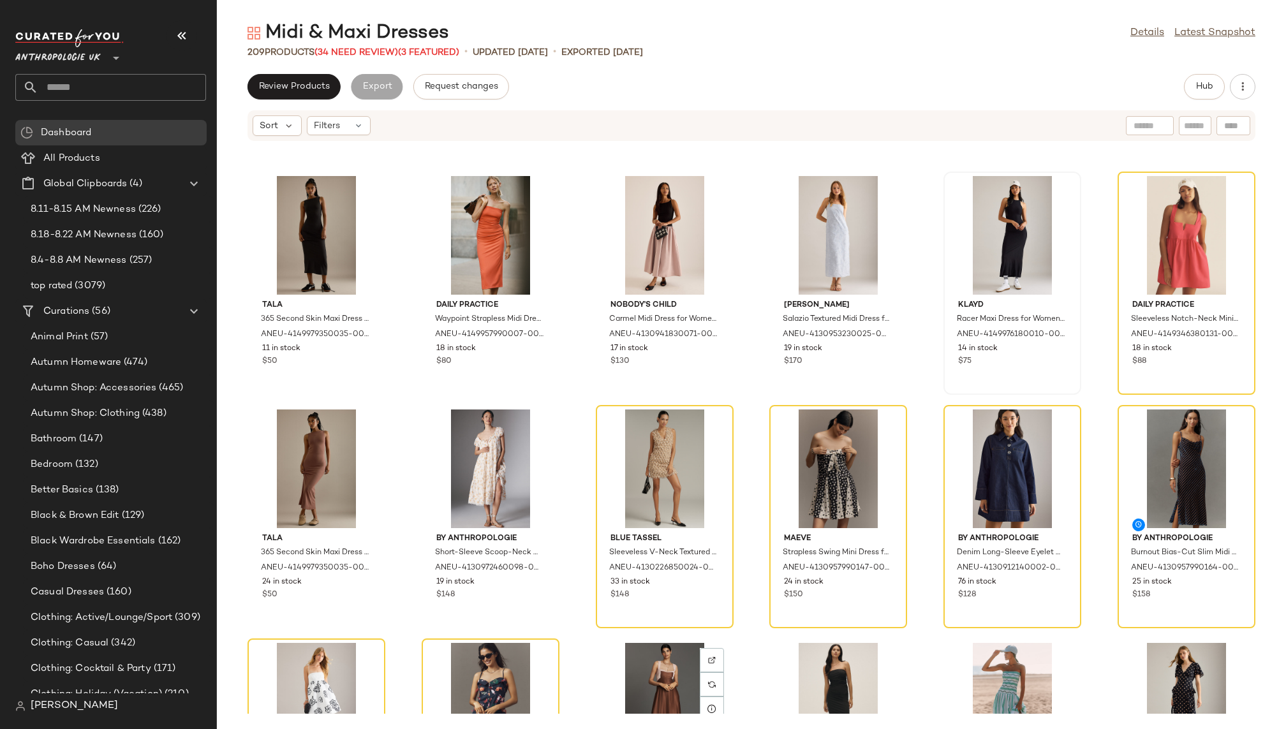
scroll to position [5105, 0]
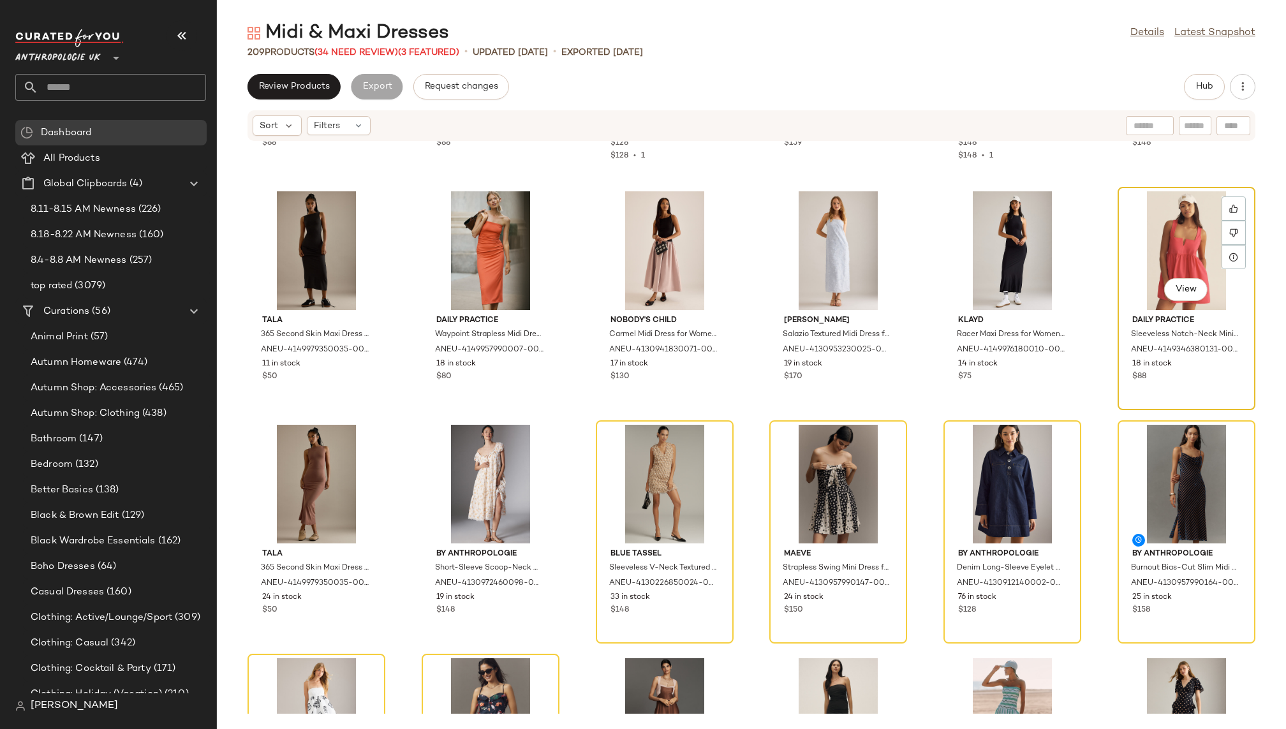
click at [1147, 232] on div "View" at bounding box center [1186, 250] width 129 height 119
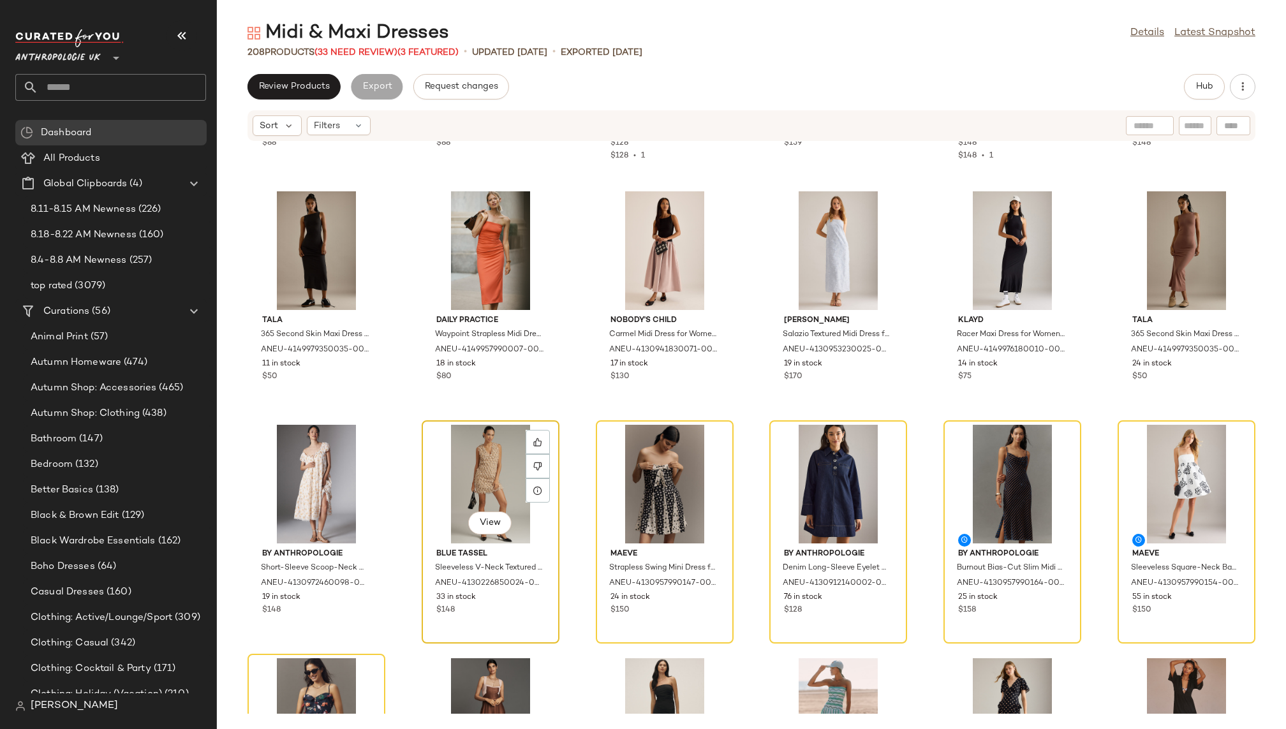
click at [449, 452] on div "View" at bounding box center [490, 484] width 129 height 119
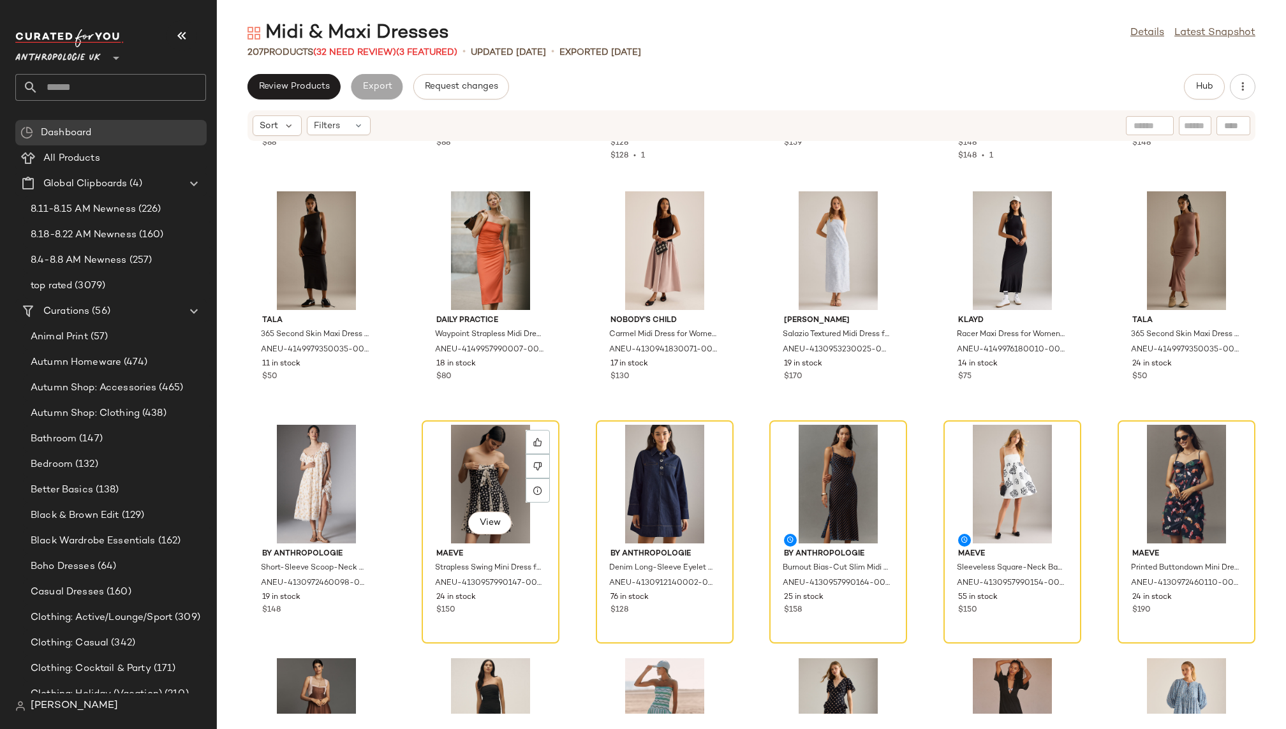
click at [449, 452] on div "View" at bounding box center [490, 484] width 129 height 119
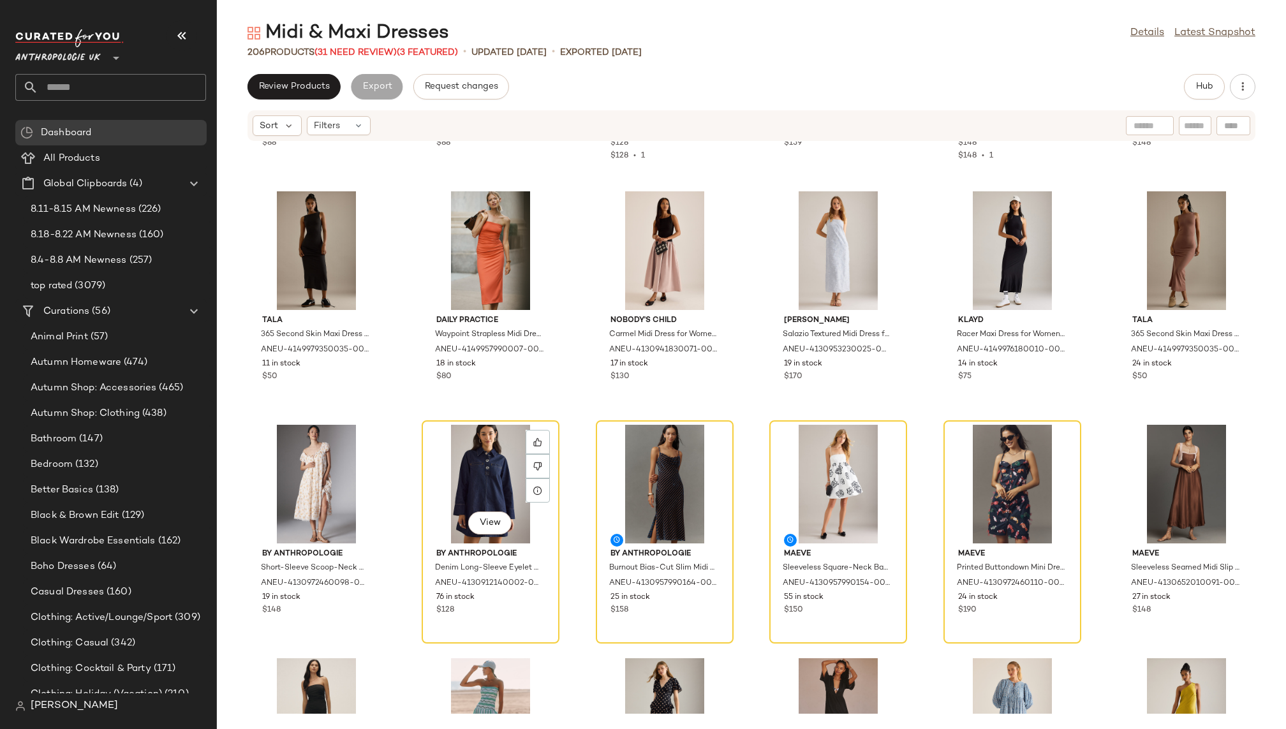
click at [449, 452] on div "View" at bounding box center [490, 484] width 129 height 119
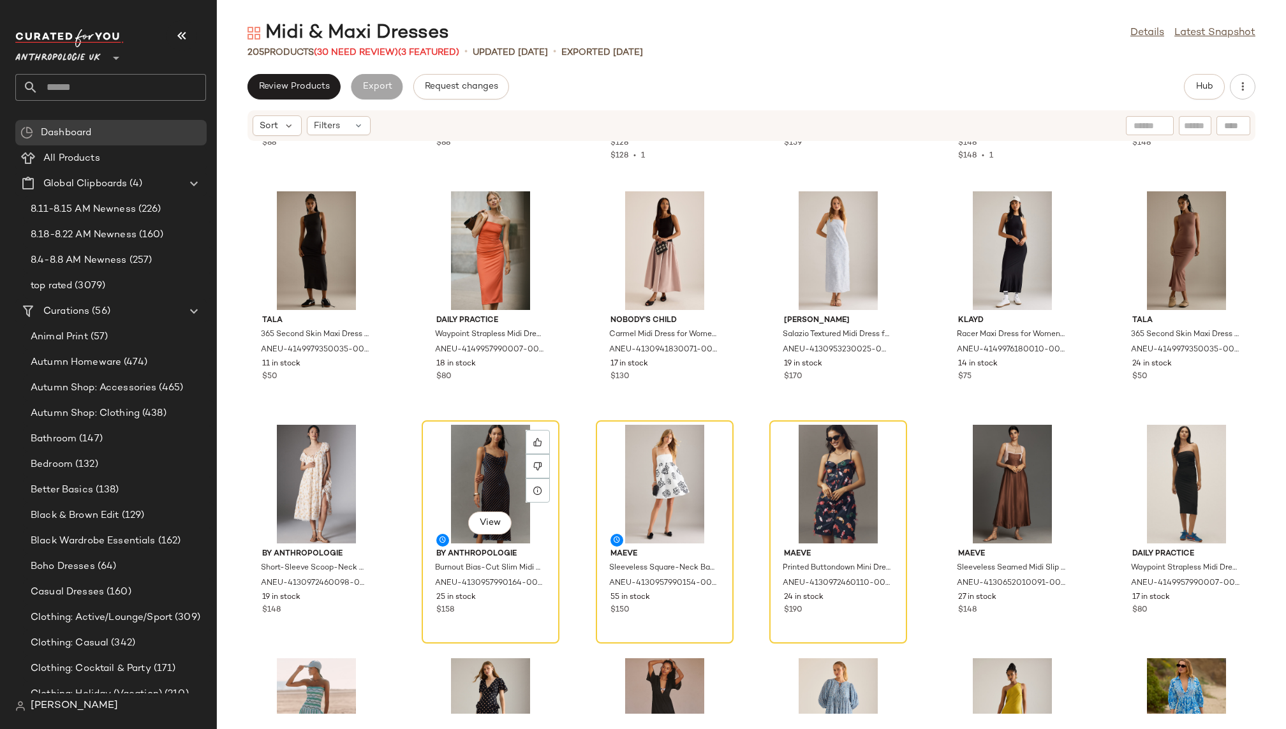
click at [449, 452] on div "View" at bounding box center [490, 484] width 129 height 119
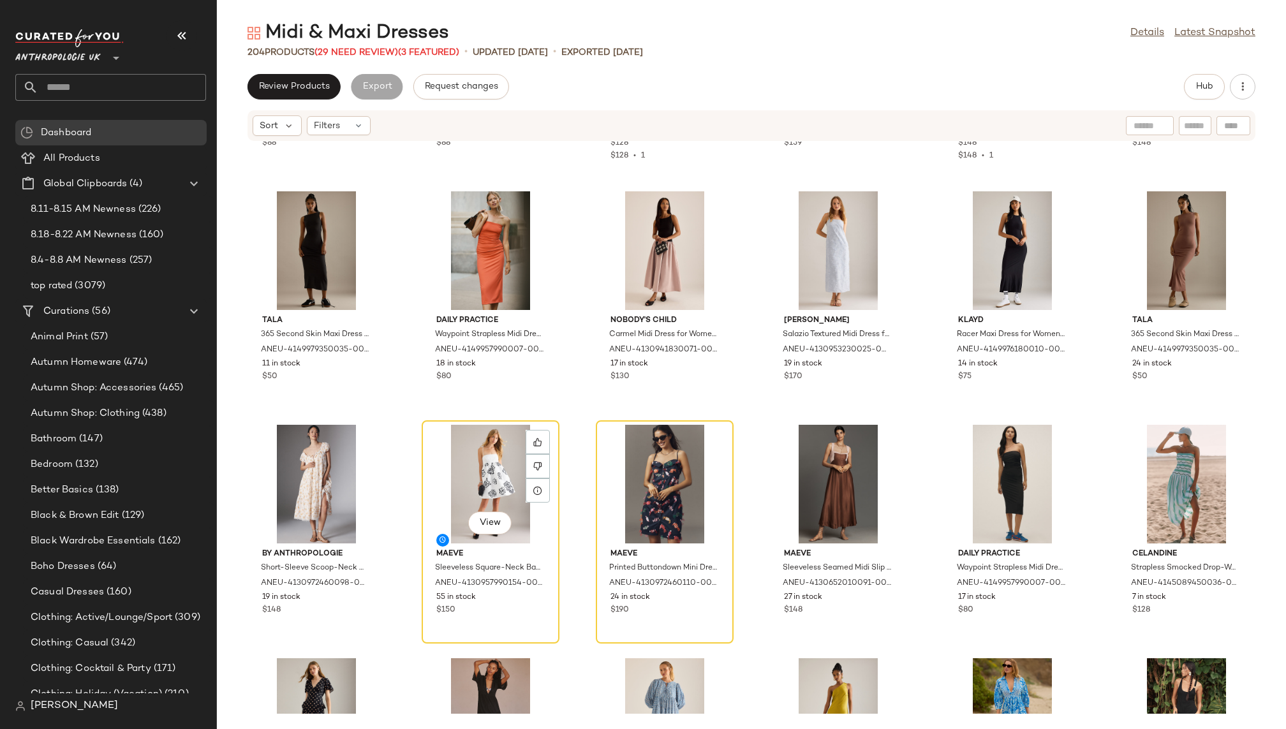
click at [449, 452] on div "View" at bounding box center [490, 484] width 129 height 119
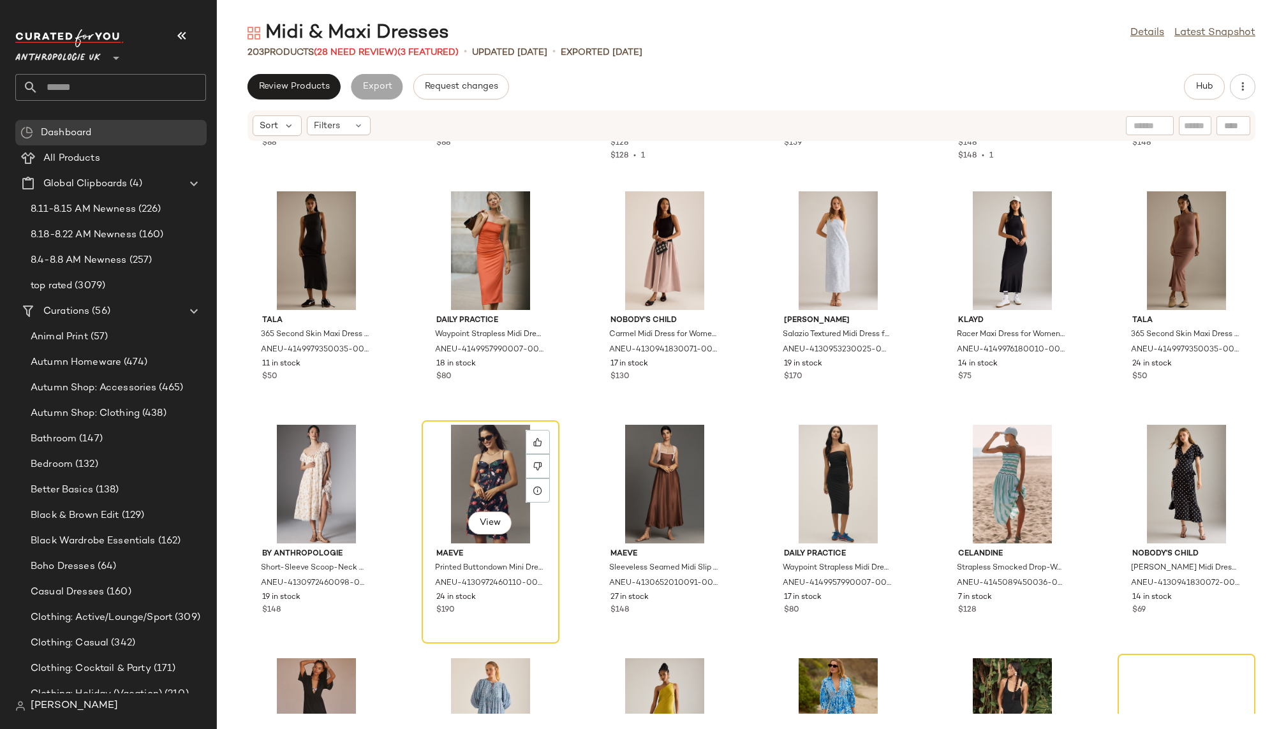
click at [449, 452] on div "View" at bounding box center [490, 484] width 129 height 119
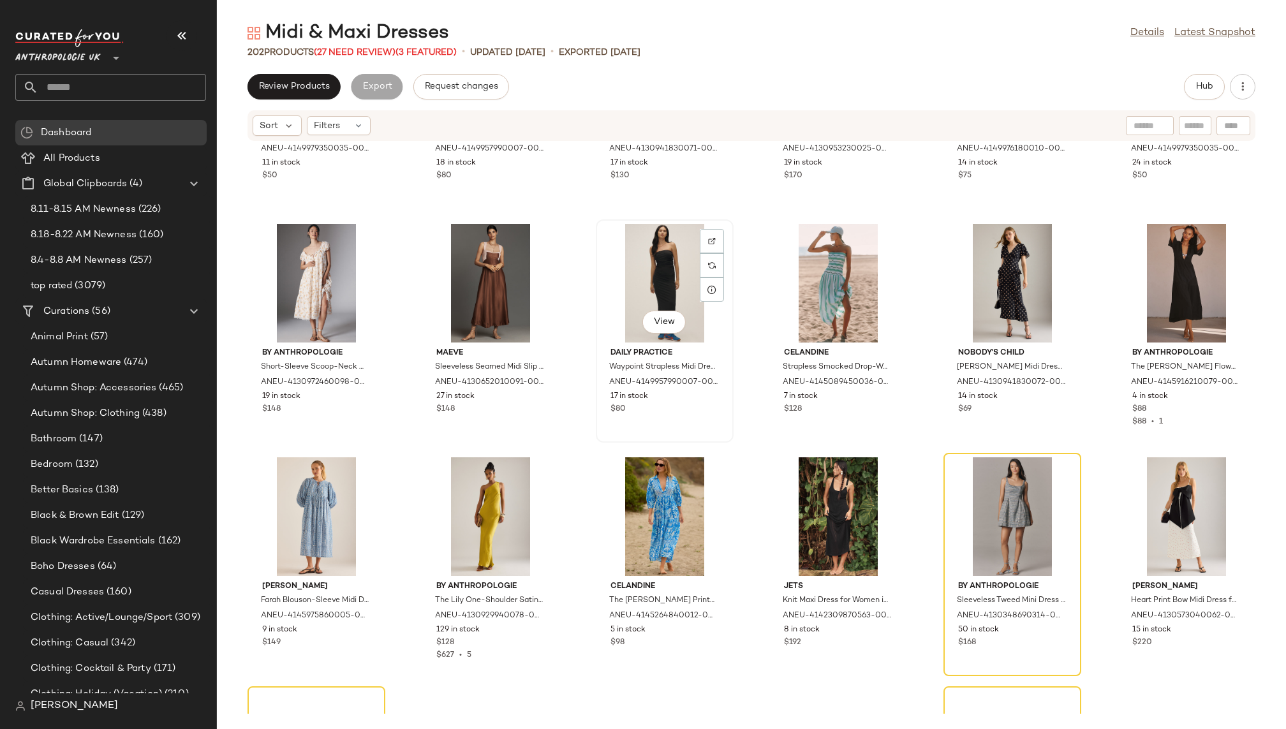
scroll to position [5475, 0]
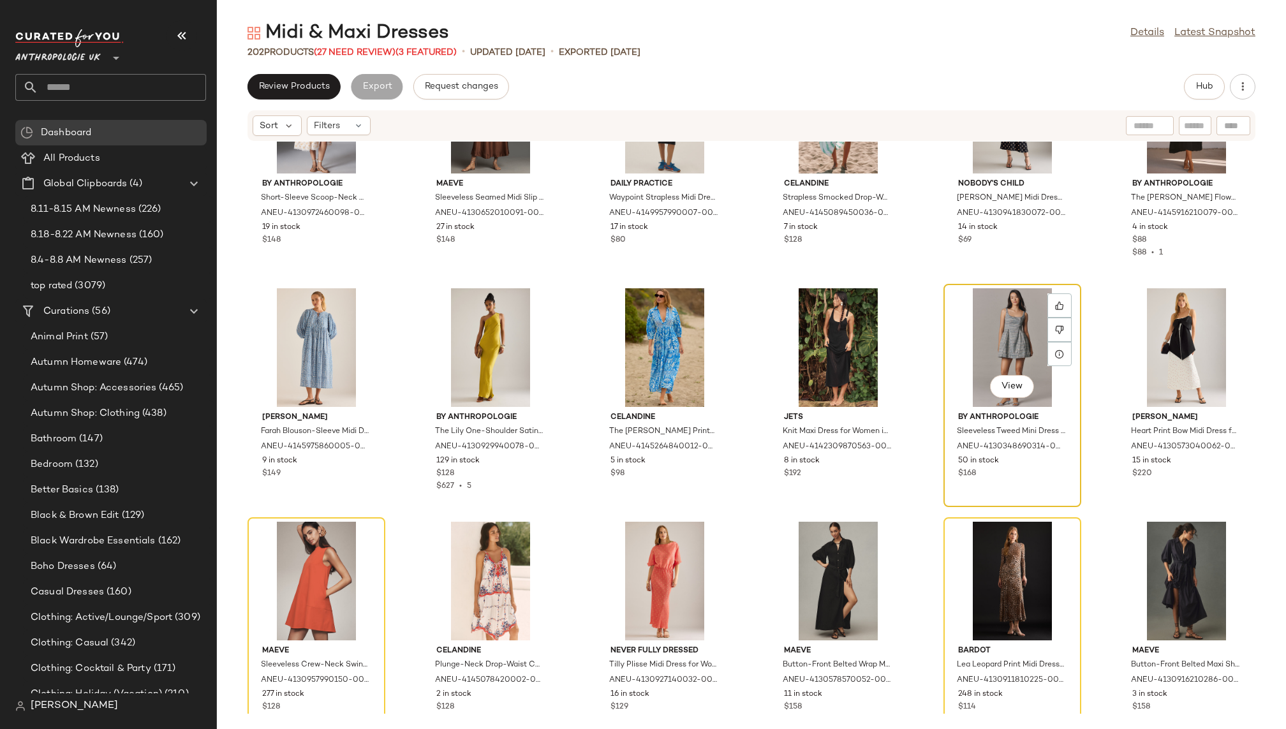
click at [956, 322] on div "View" at bounding box center [1012, 347] width 129 height 119
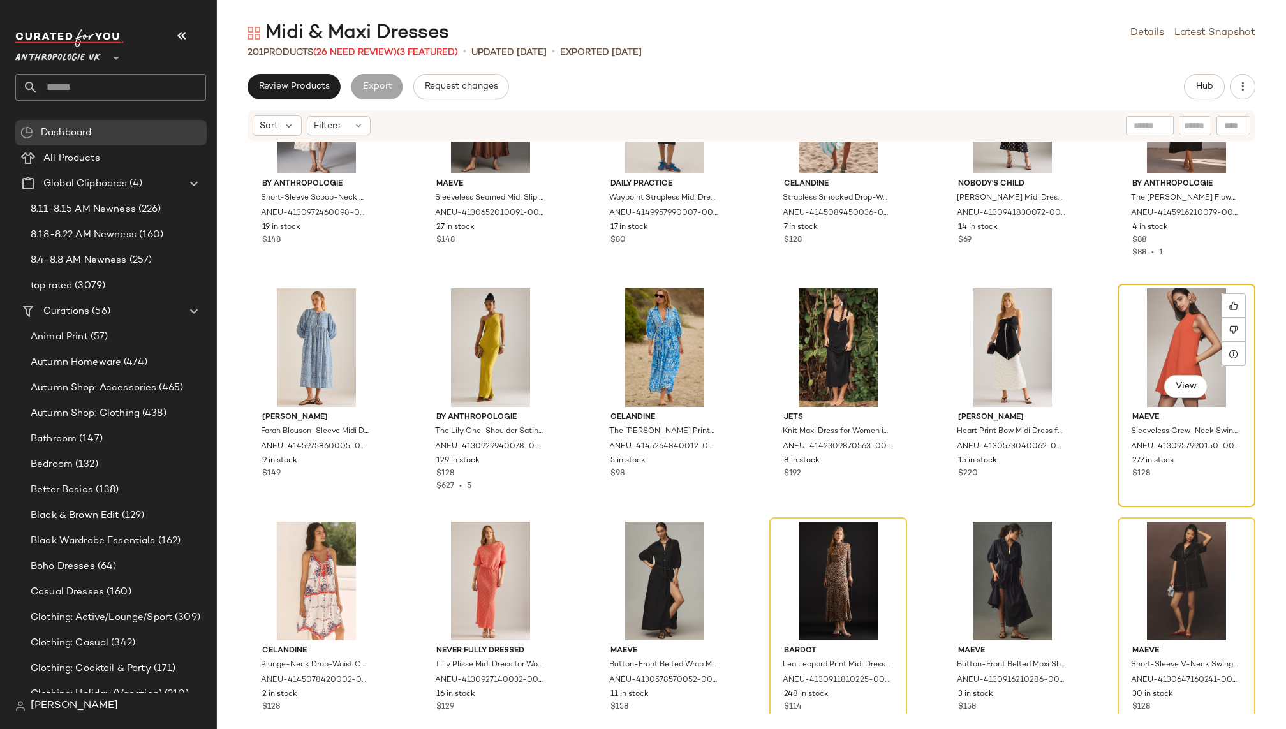
click at [1142, 336] on div "View" at bounding box center [1186, 347] width 129 height 119
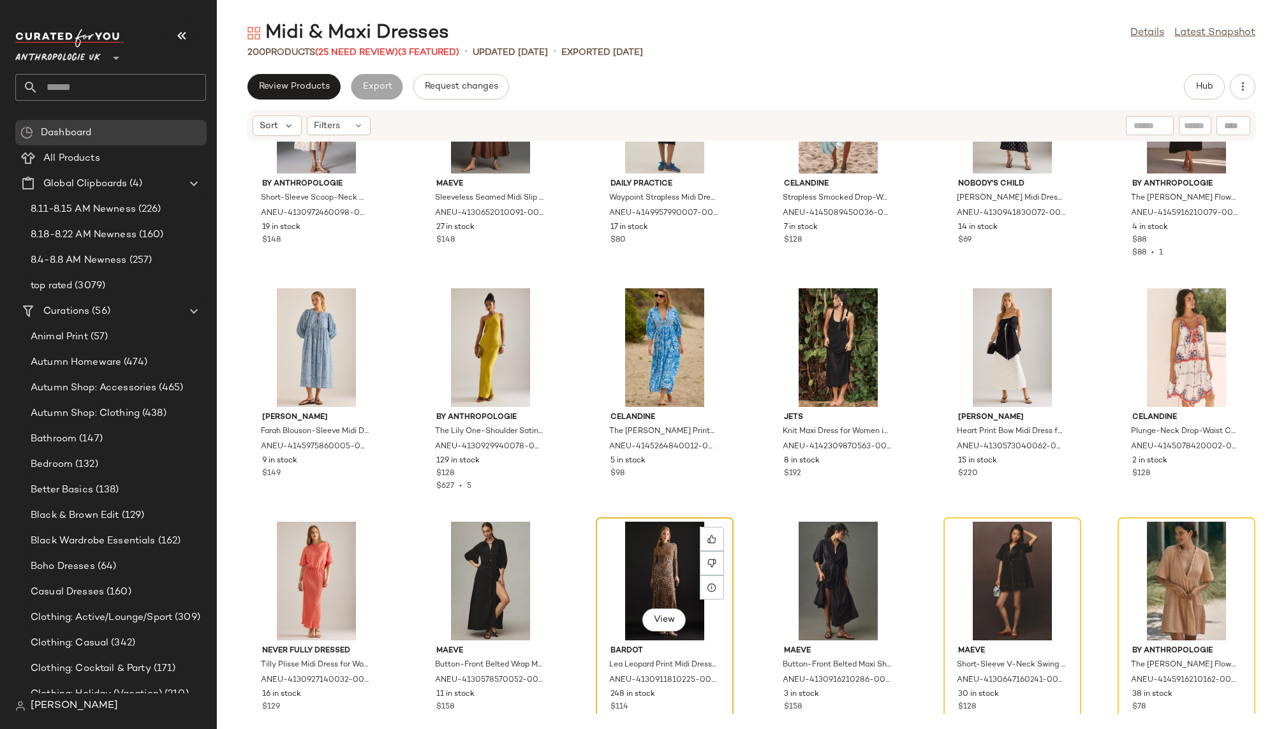
click at [643, 558] on div "View" at bounding box center [664, 581] width 129 height 119
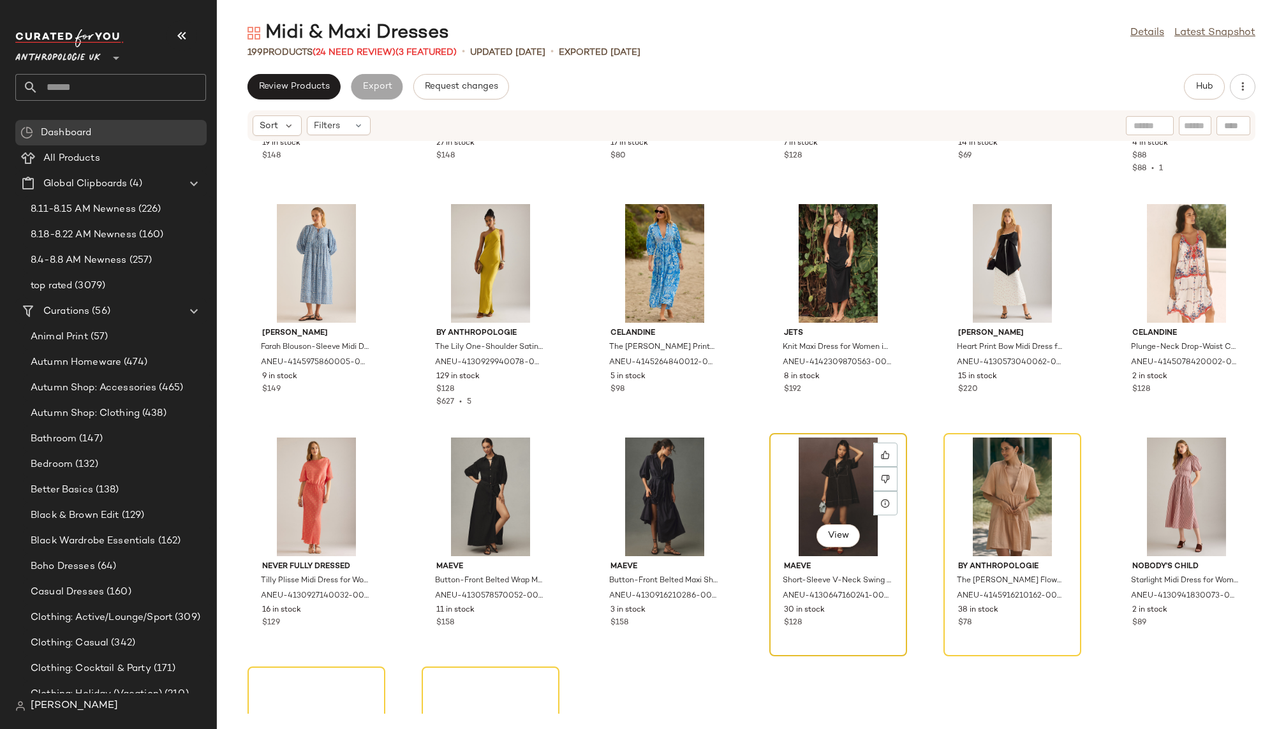
scroll to position [5651, 0]
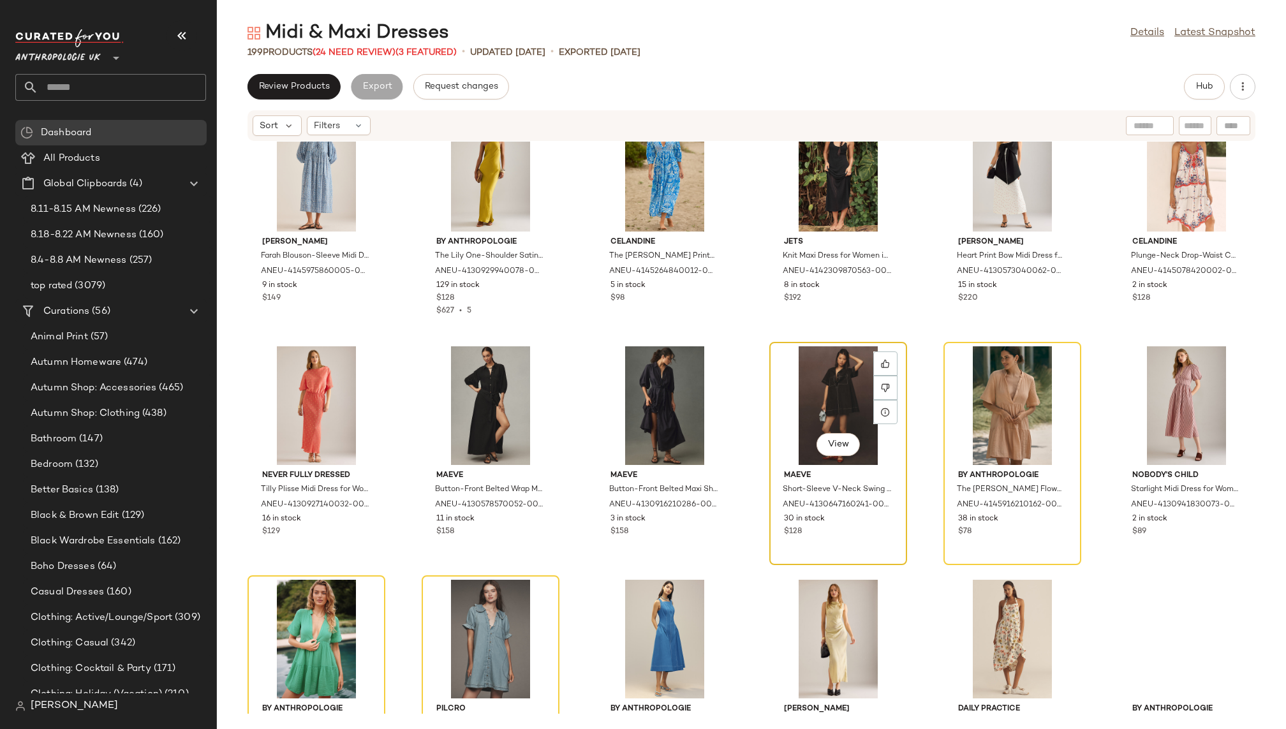
click at [801, 347] on div "View" at bounding box center [838, 405] width 129 height 119
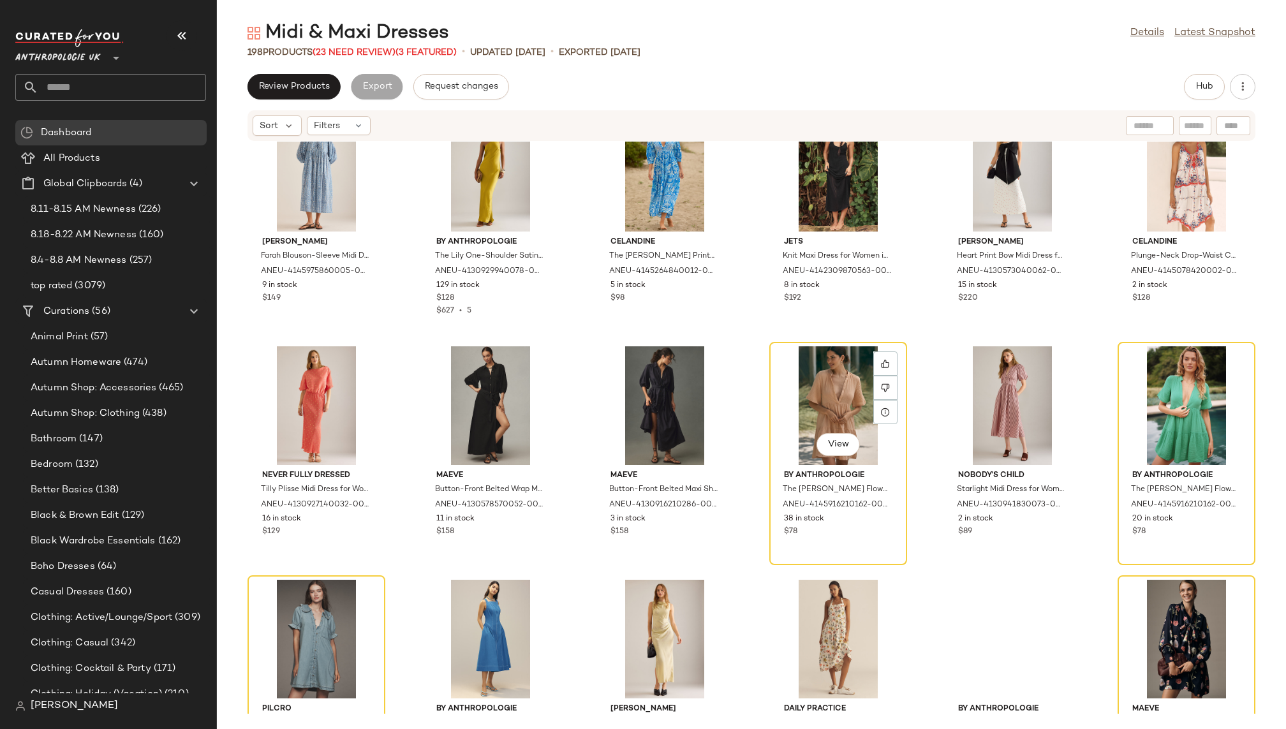
click at [801, 347] on div "View" at bounding box center [838, 405] width 129 height 119
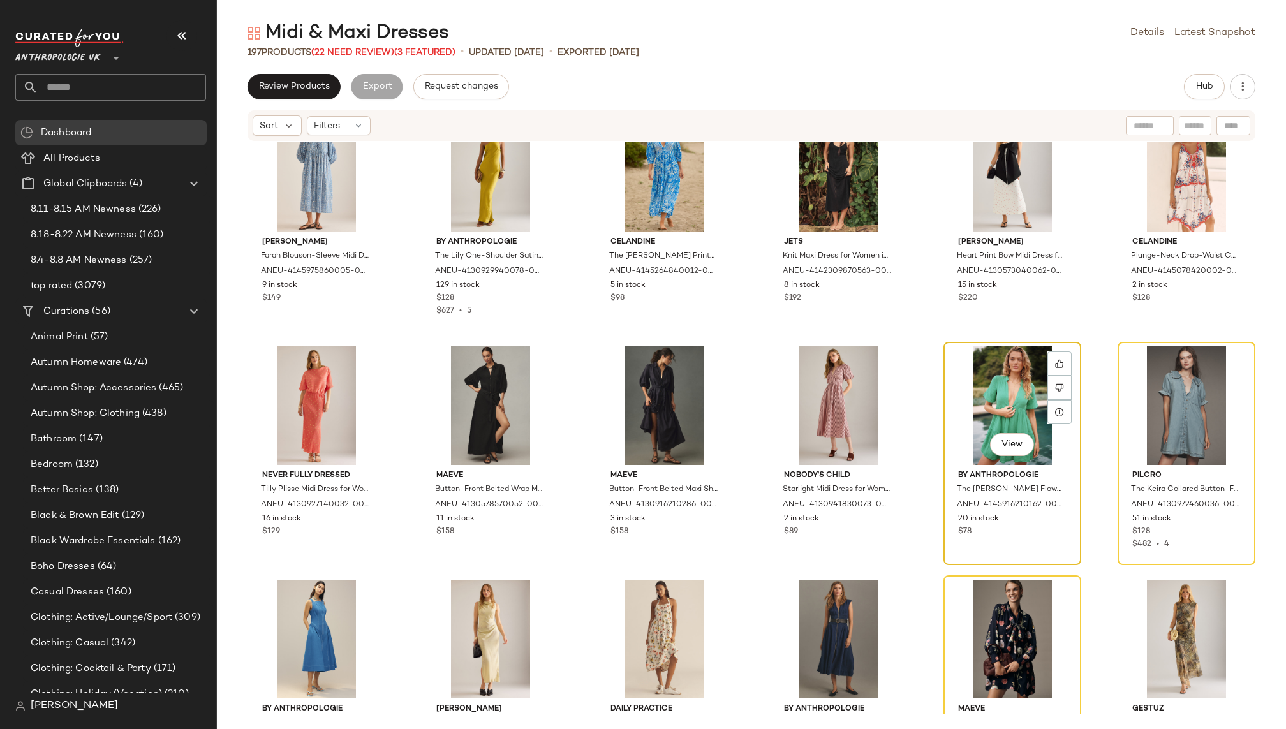
click at [985, 375] on div "View" at bounding box center [1012, 405] width 129 height 119
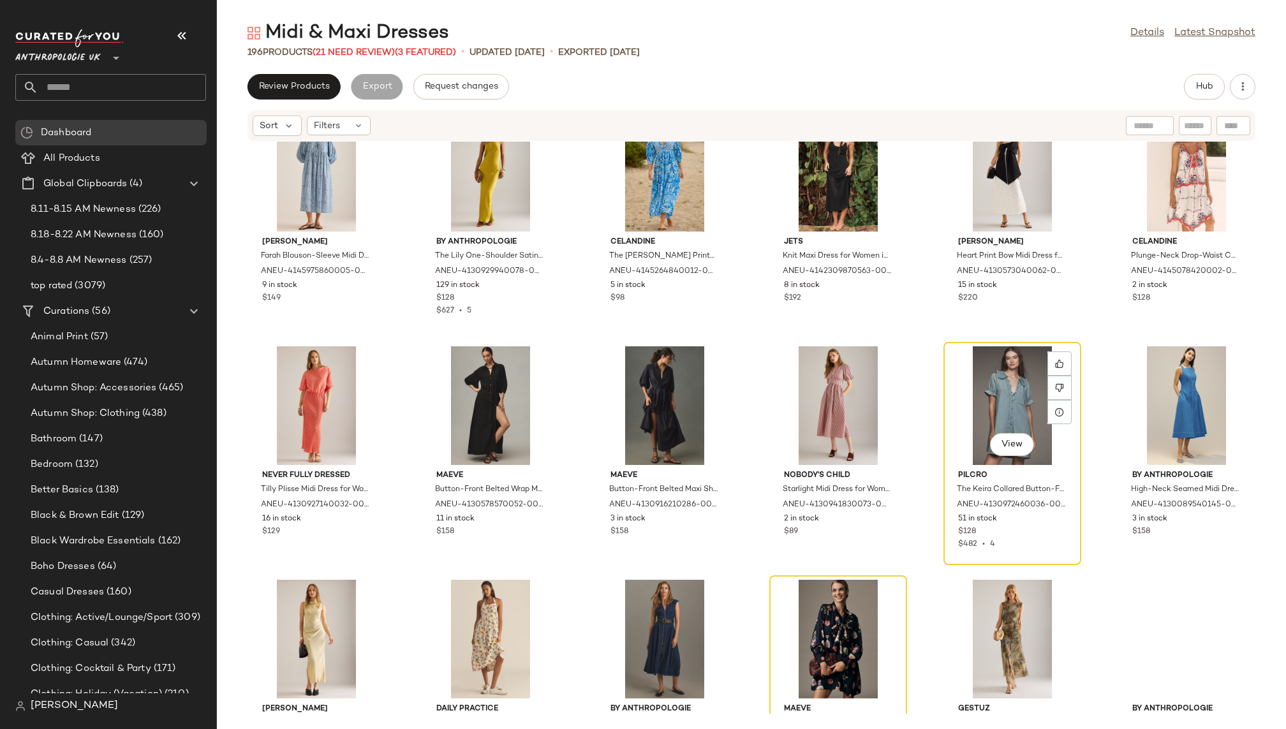
click at [985, 375] on div "View" at bounding box center [1012, 405] width 129 height 119
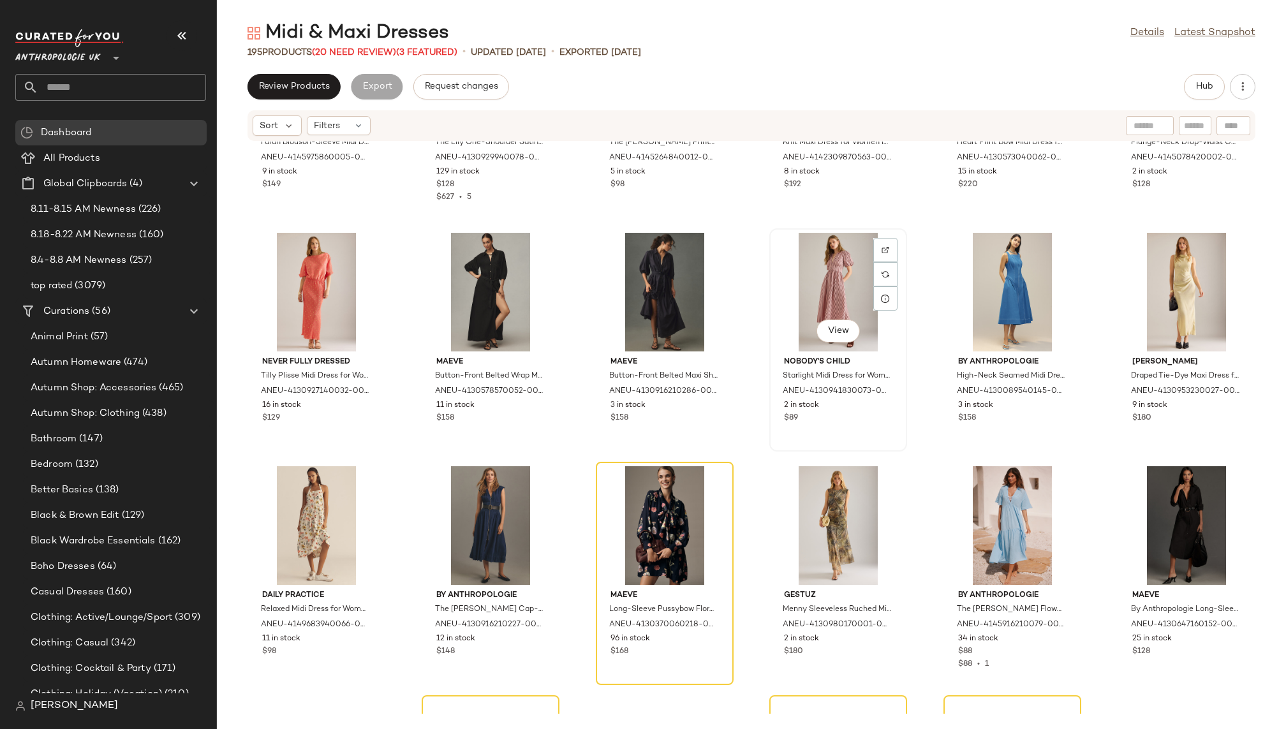
scroll to position [5853, 0]
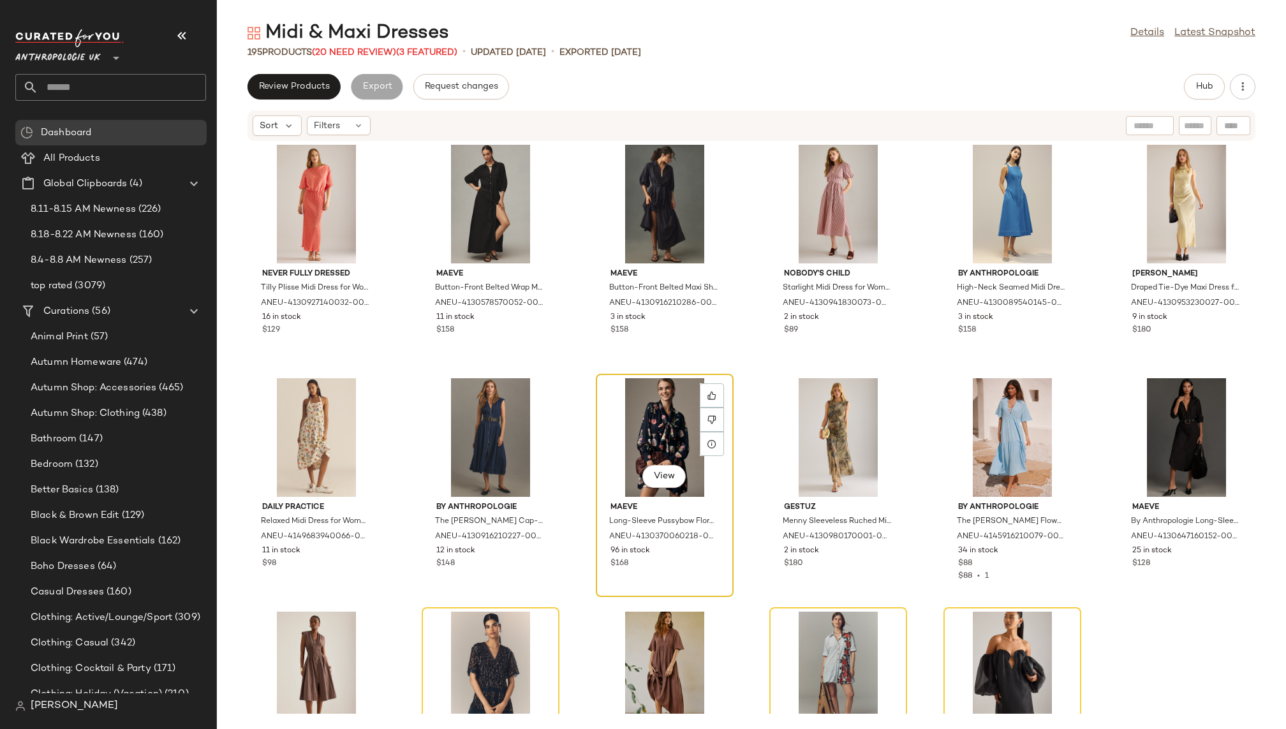
click at [623, 428] on div "View" at bounding box center [664, 437] width 129 height 119
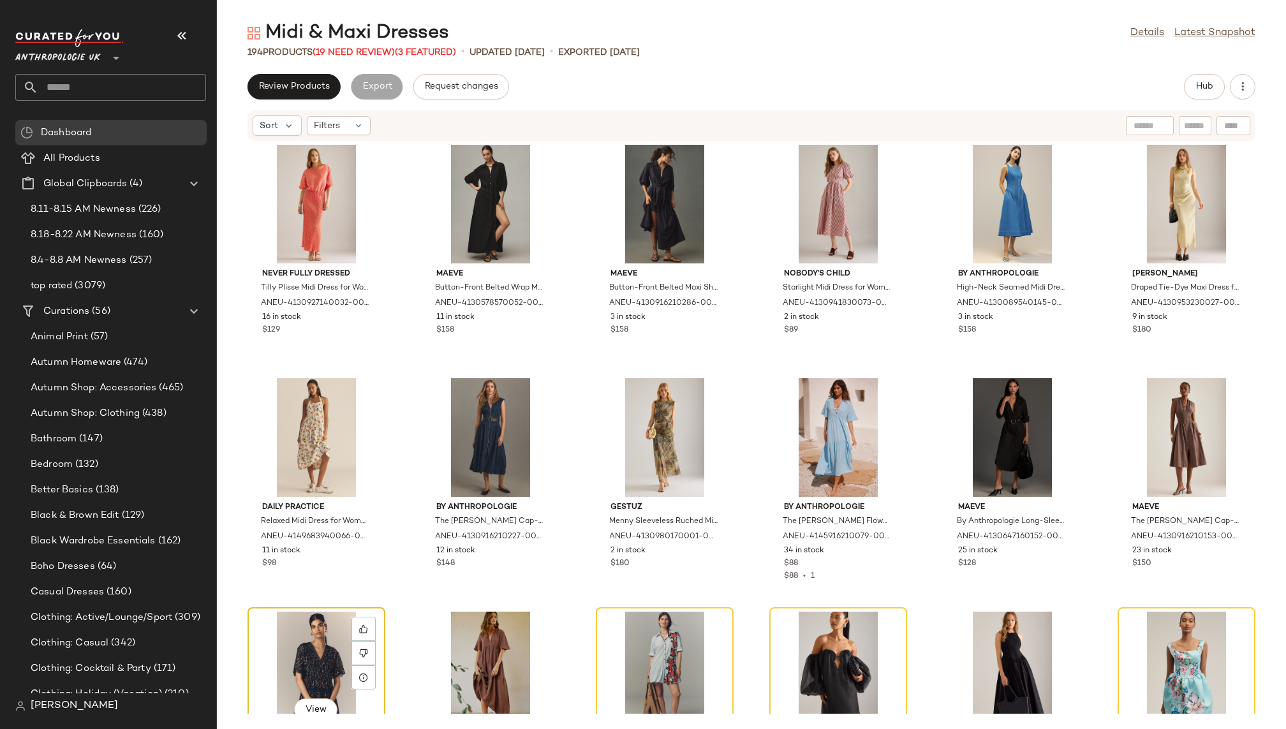
click at [300, 657] on div "View" at bounding box center [316, 671] width 129 height 119
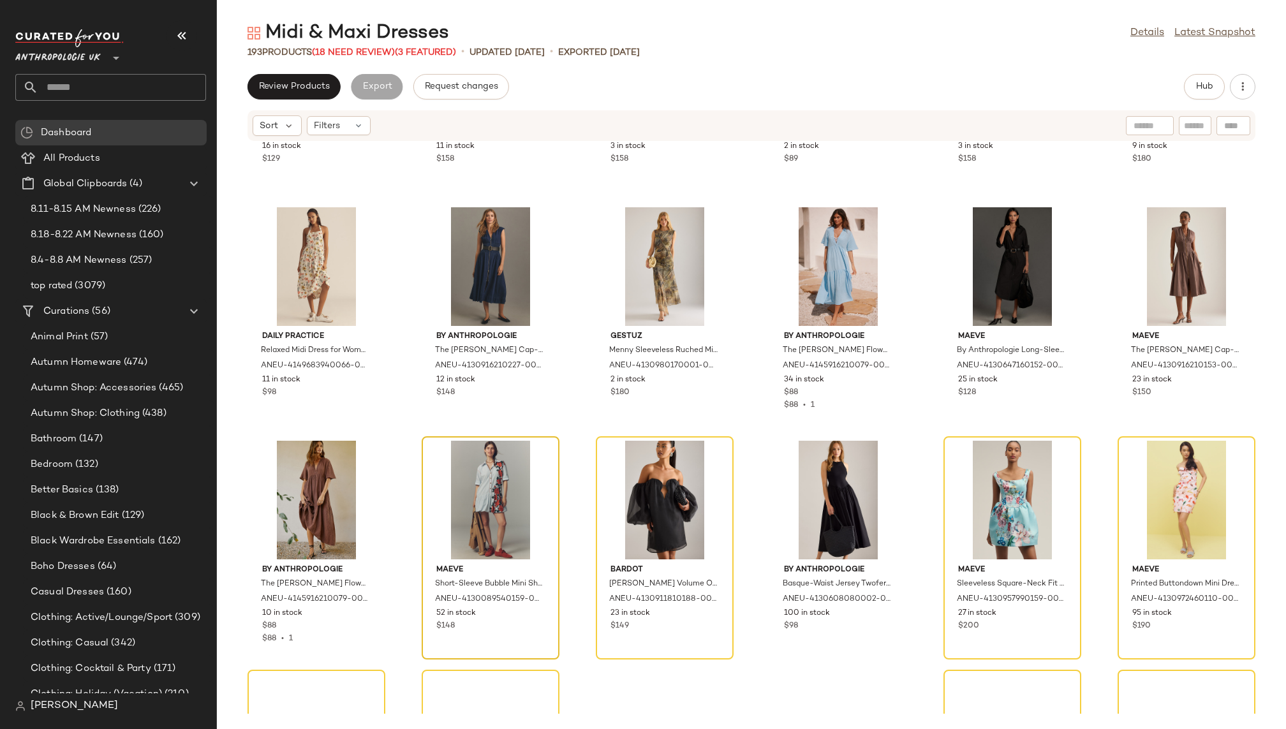
scroll to position [6035, 0]
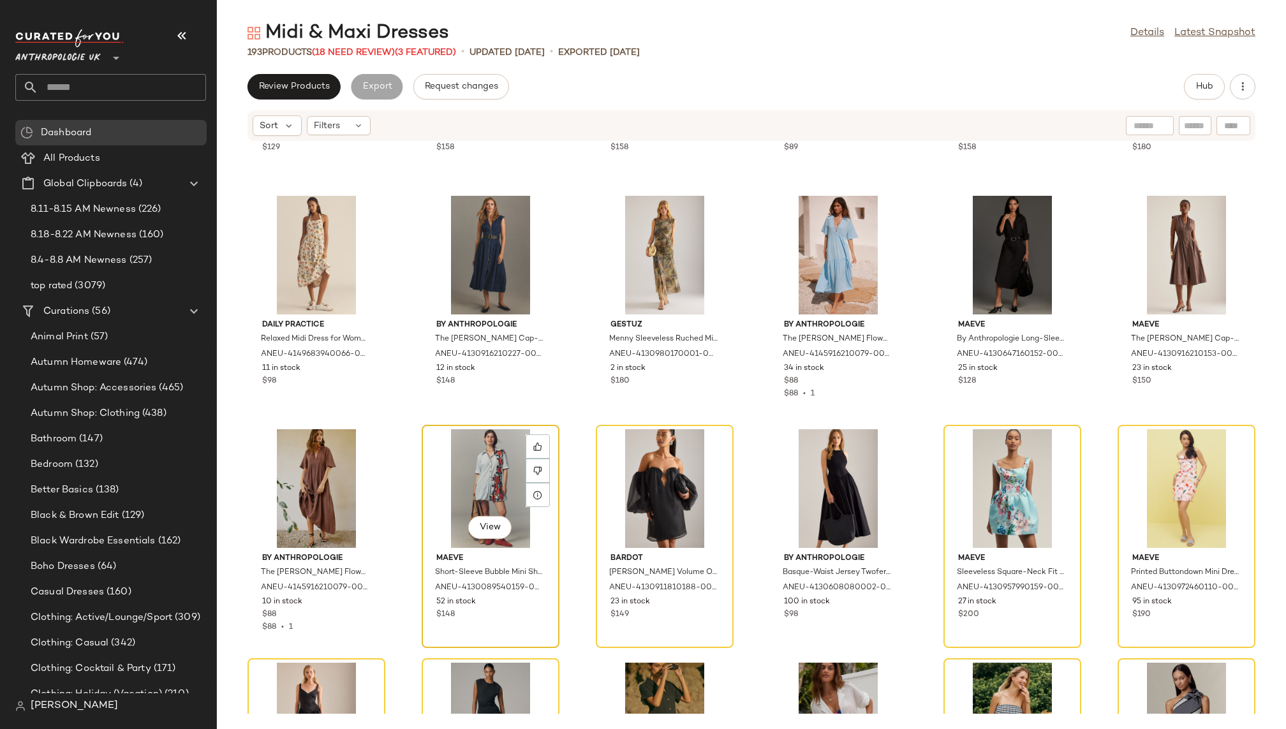
click at [465, 495] on div "View" at bounding box center [490, 488] width 129 height 119
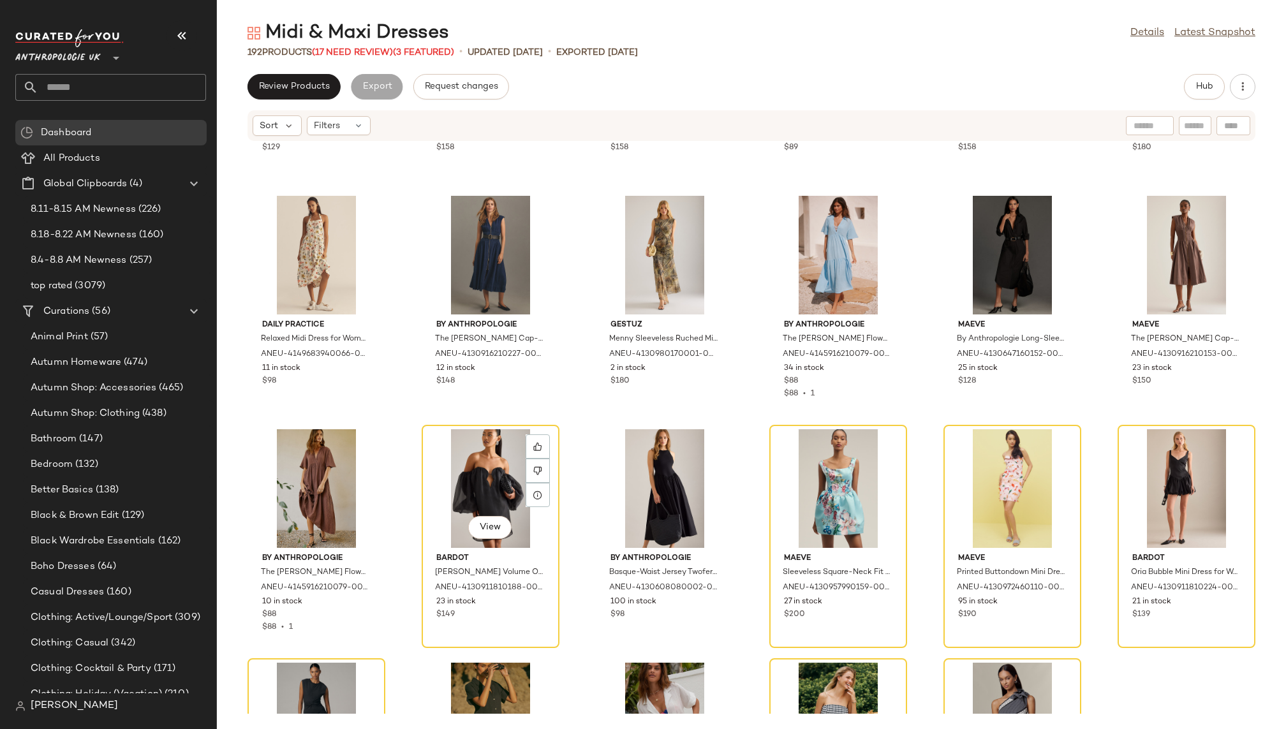
click at [465, 495] on div "View" at bounding box center [490, 488] width 129 height 119
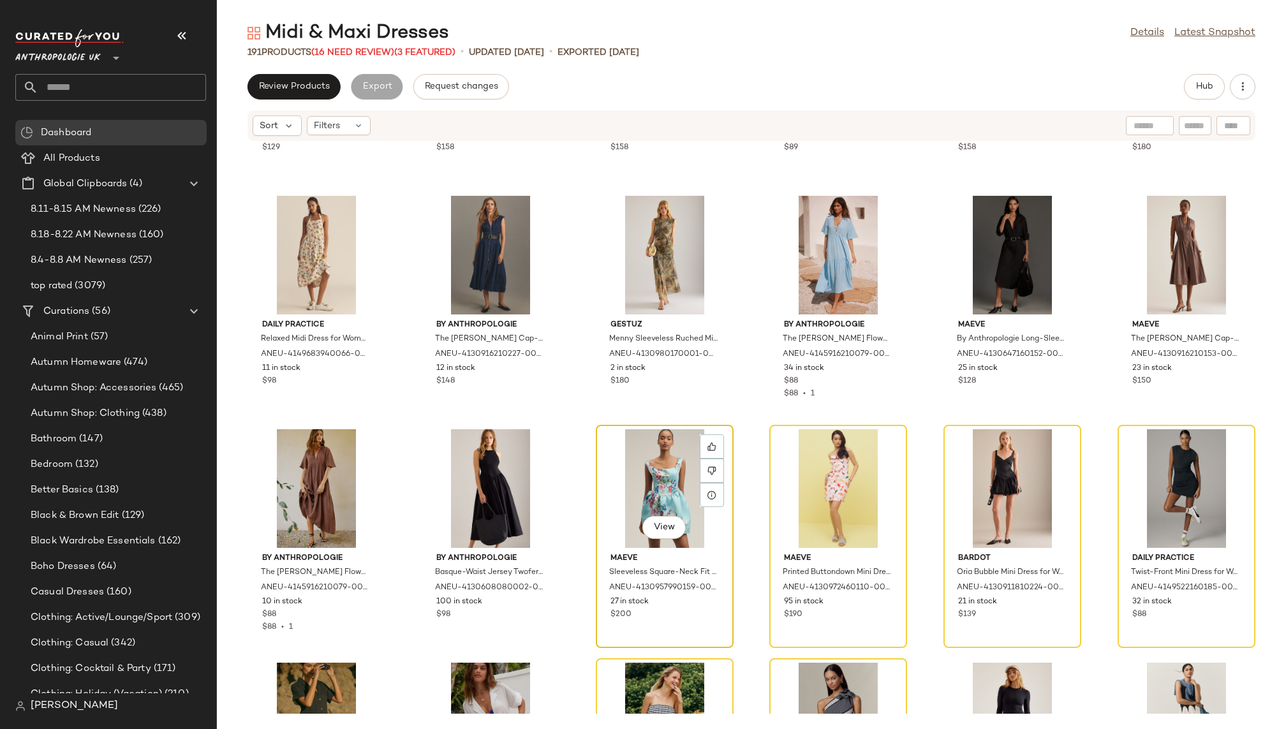
click at [625, 494] on div "View" at bounding box center [664, 488] width 129 height 119
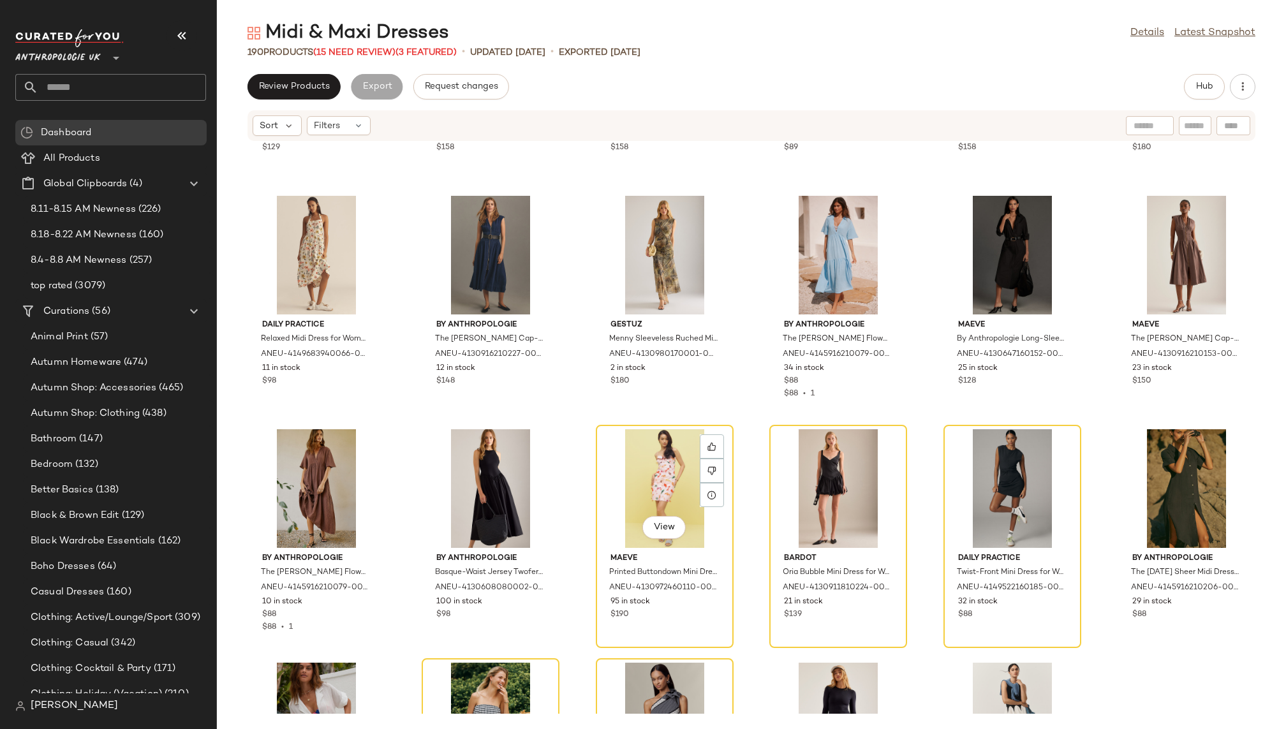
click at [625, 493] on div "View" at bounding box center [664, 488] width 129 height 119
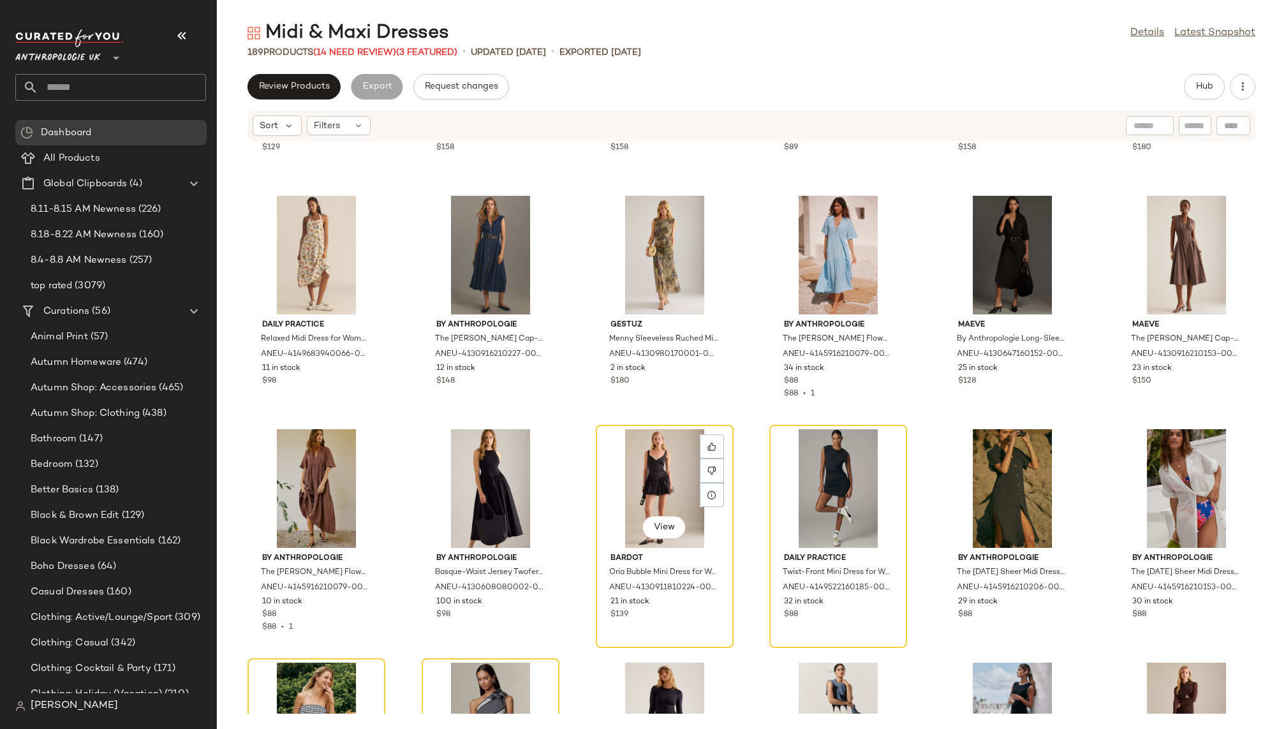
click at [625, 493] on div "View" at bounding box center [664, 488] width 129 height 119
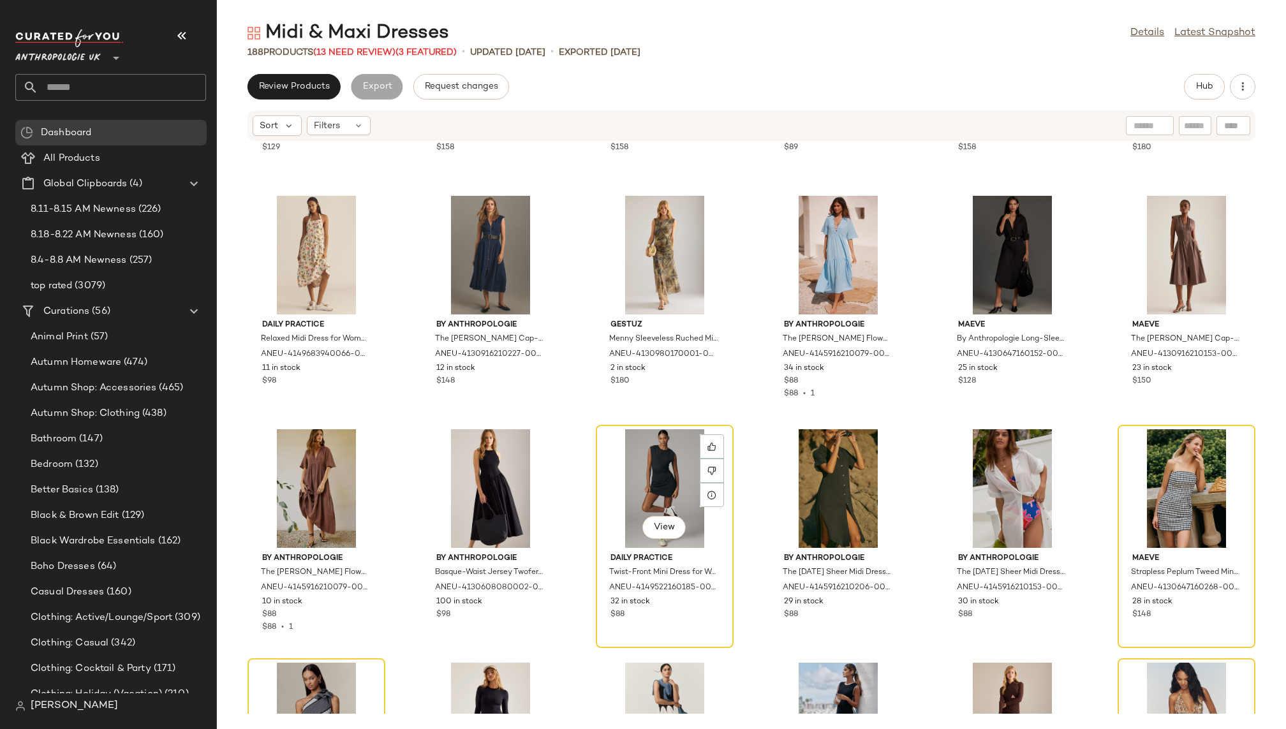
click at [625, 493] on div "View" at bounding box center [664, 488] width 129 height 119
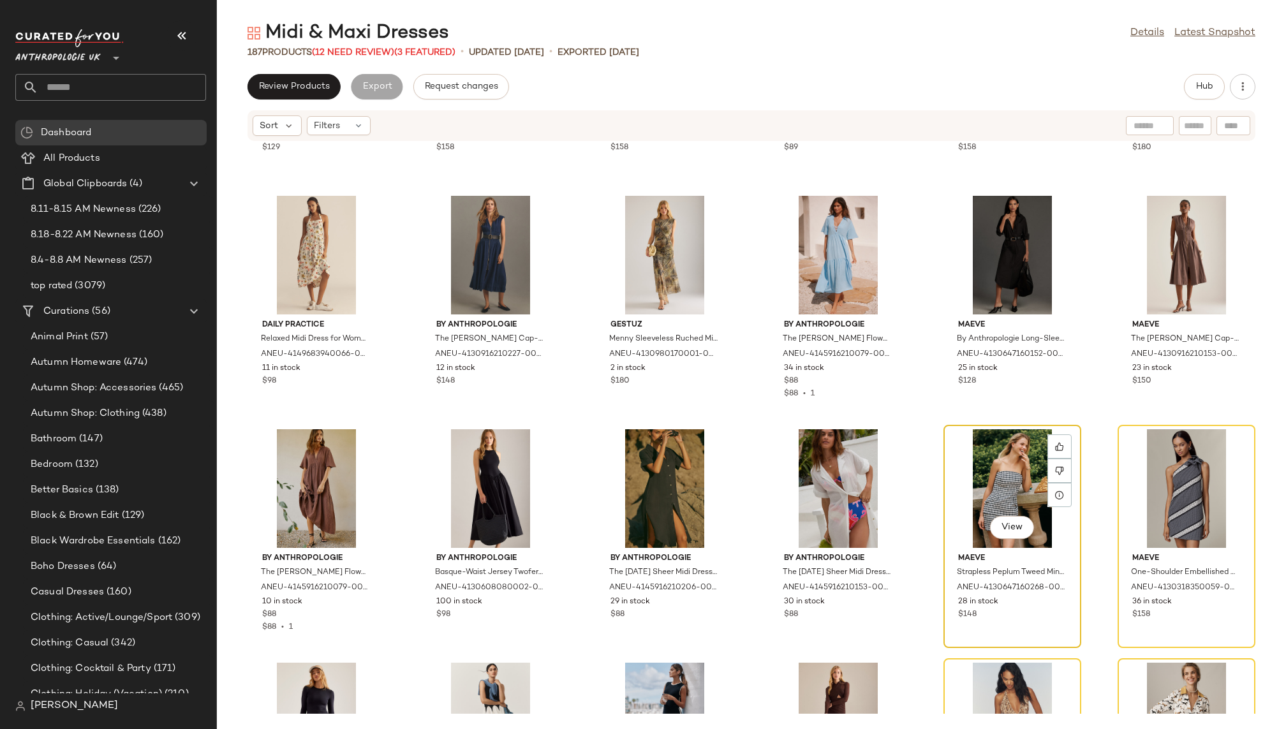
click at [986, 457] on div "View" at bounding box center [1012, 488] width 129 height 119
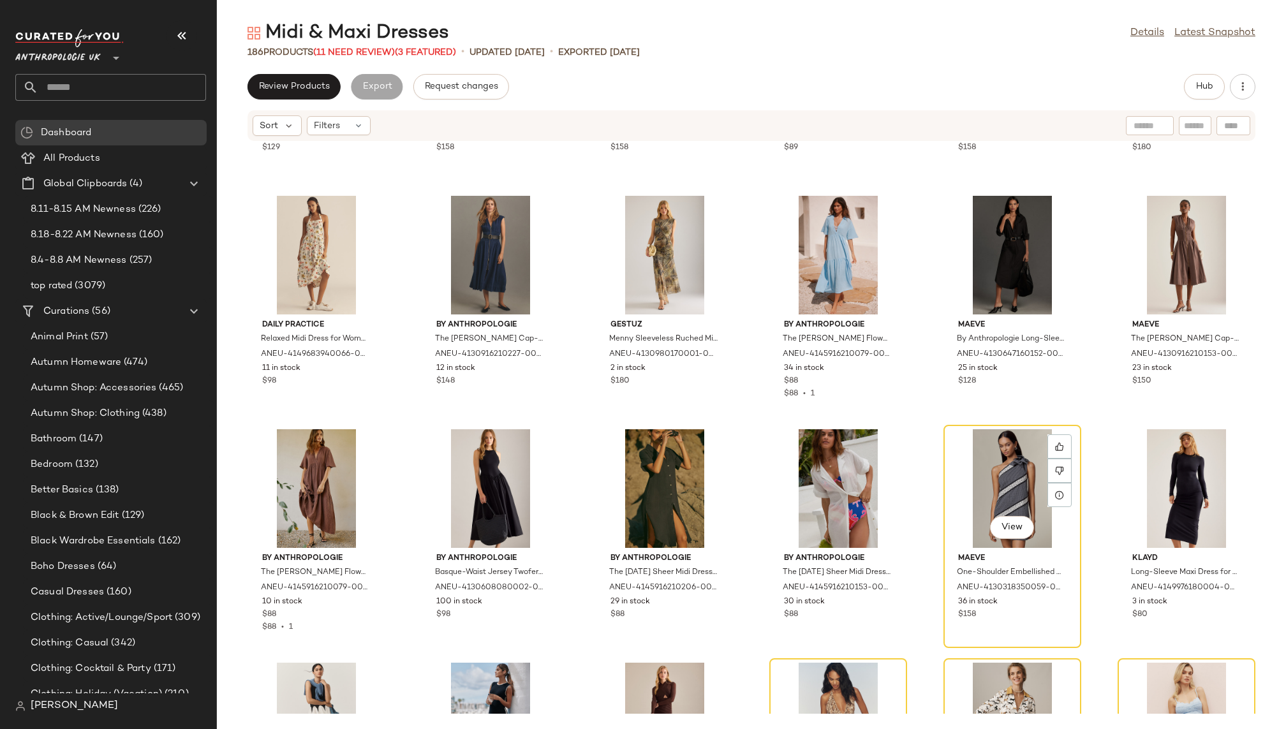
click at [986, 457] on div "View" at bounding box center [1012, 488] width 129 height 119
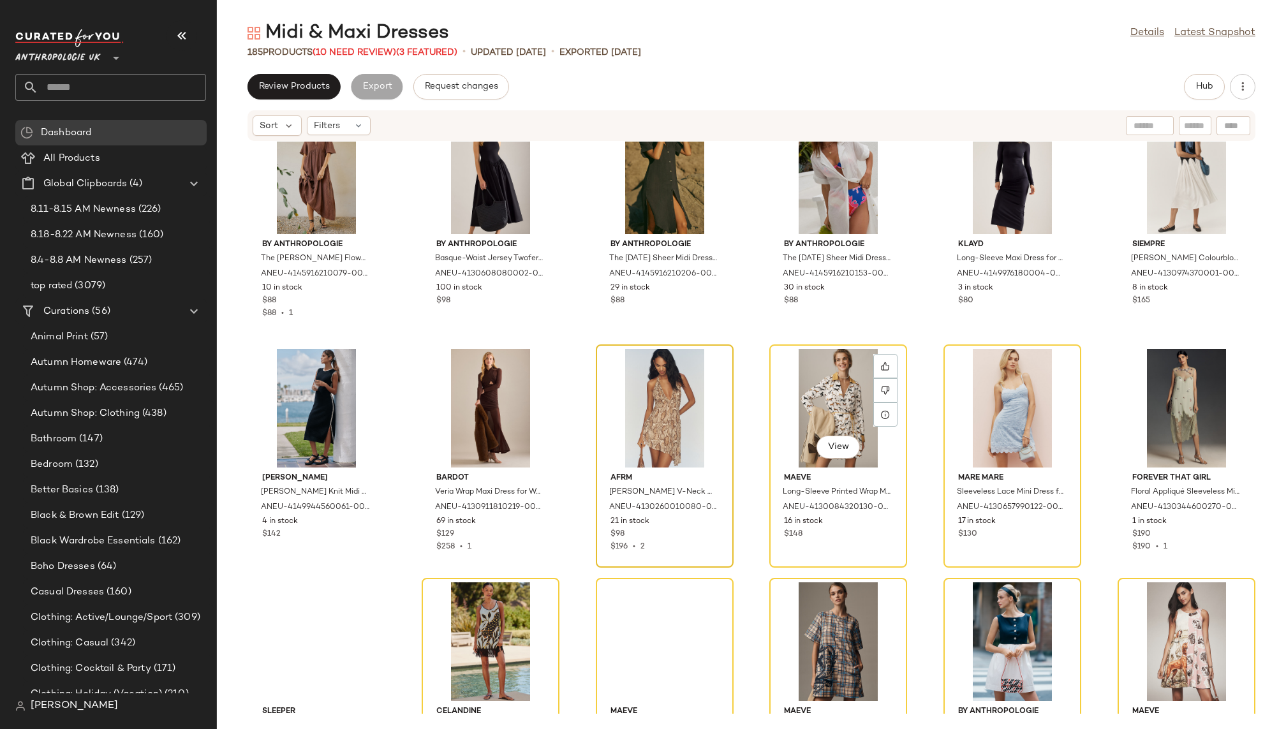
scroll to position [6368, 0]
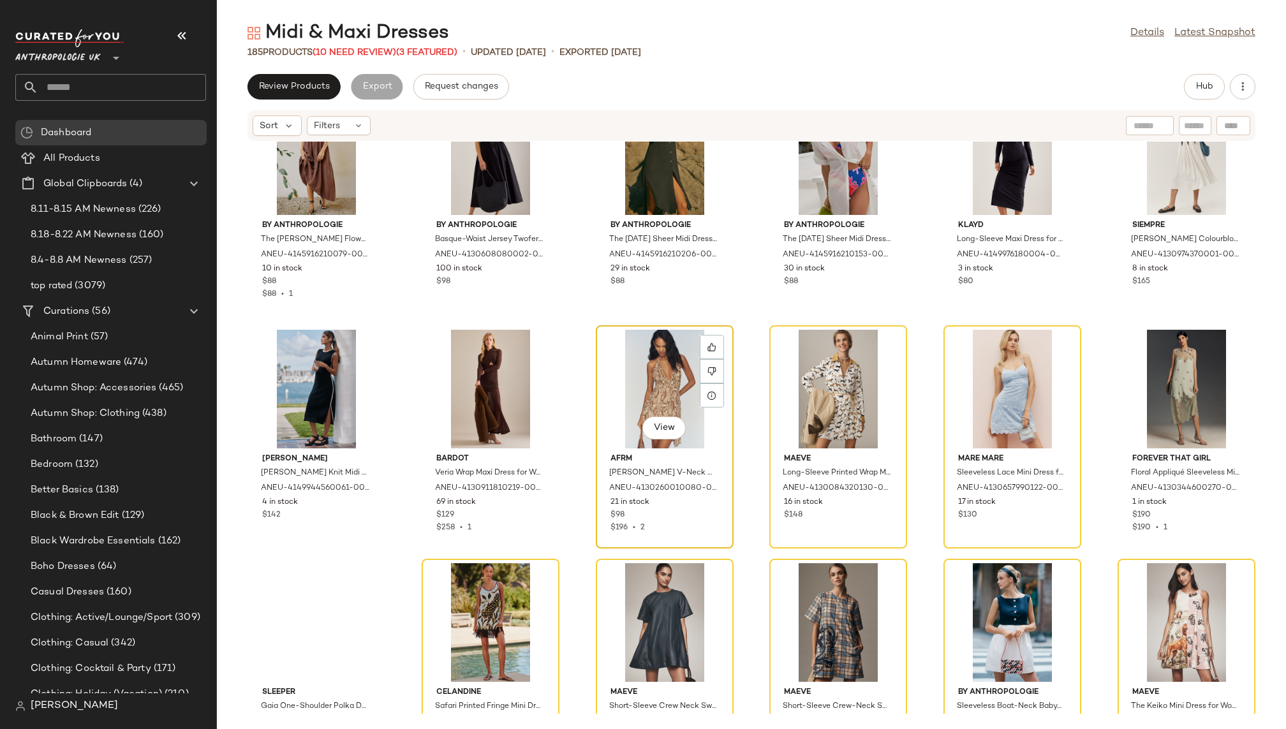
click at [617, 387] on div "View" at bounding box center [664, 389] width 129 height 119
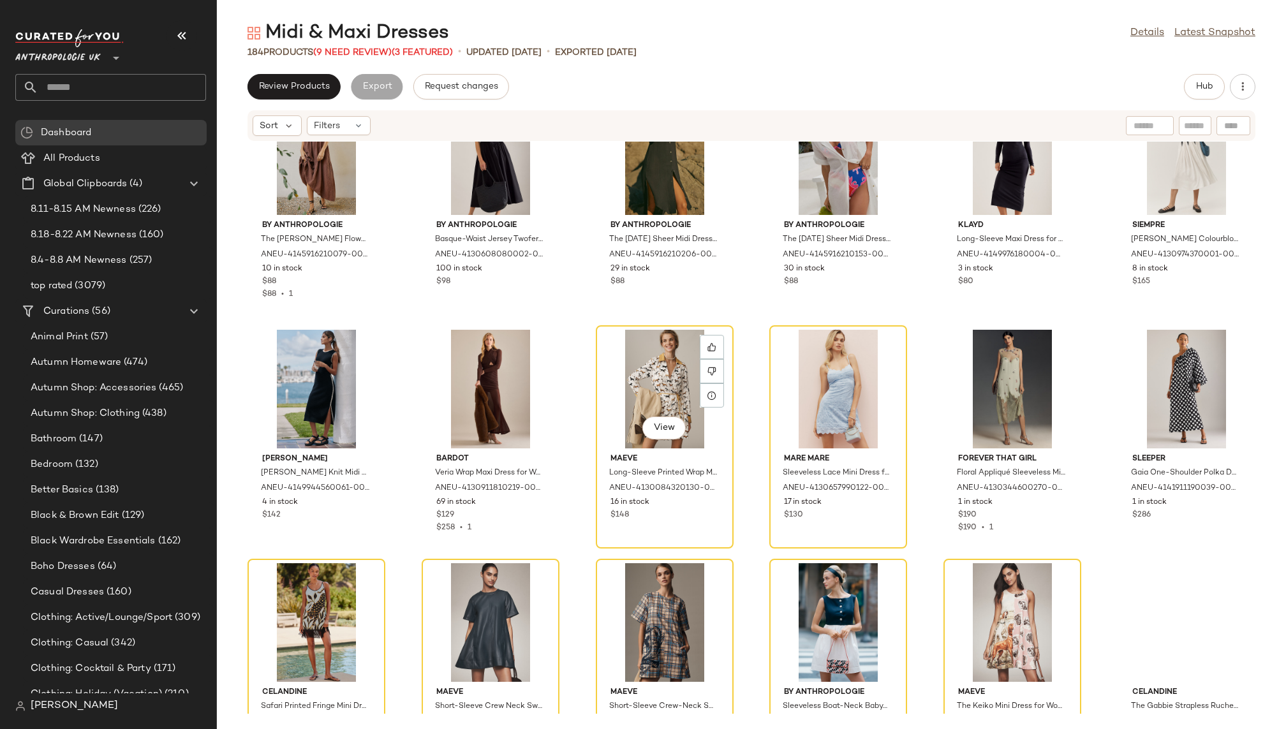
click at [617, 387] on div "View" at bounding box center [664, 389] width 129 height 119
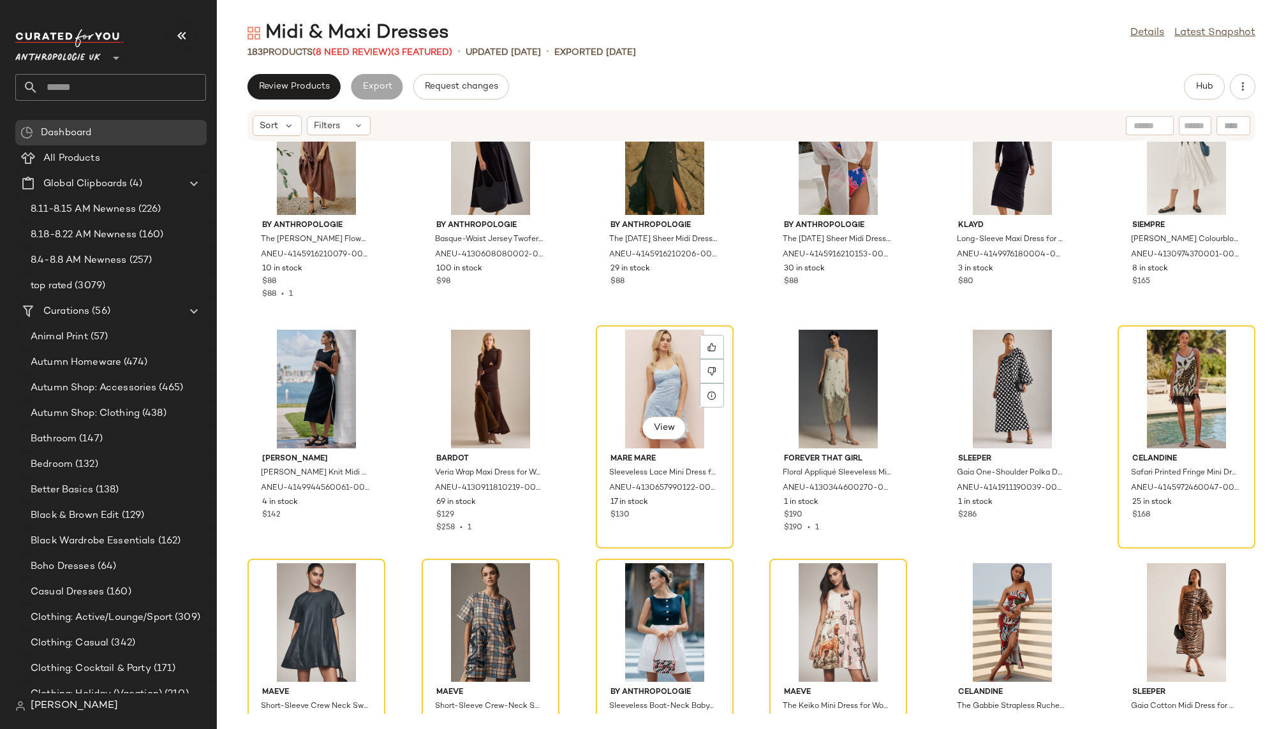
click at [617, 387] on div "View" at bounding box center [664, 389] width 129 height 119
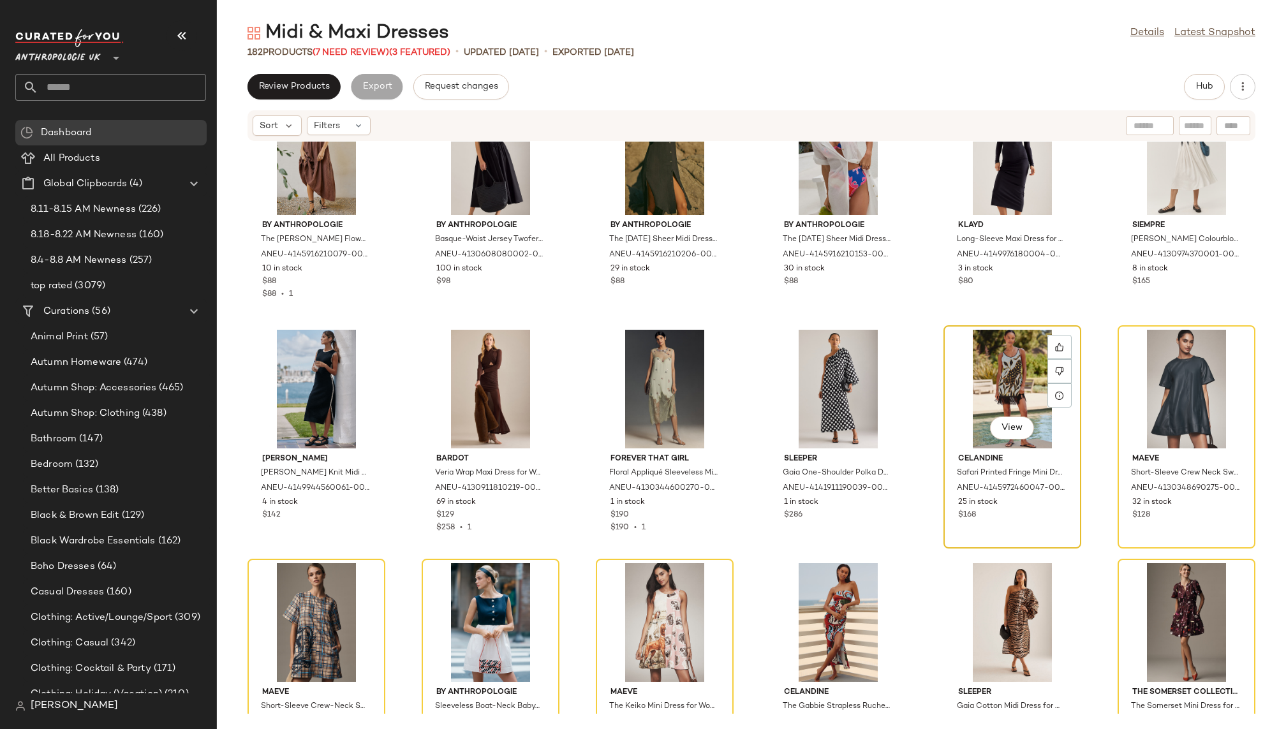
click at [989, 343] on div "View" at bounding box center [1012, 389] width 129 height 119
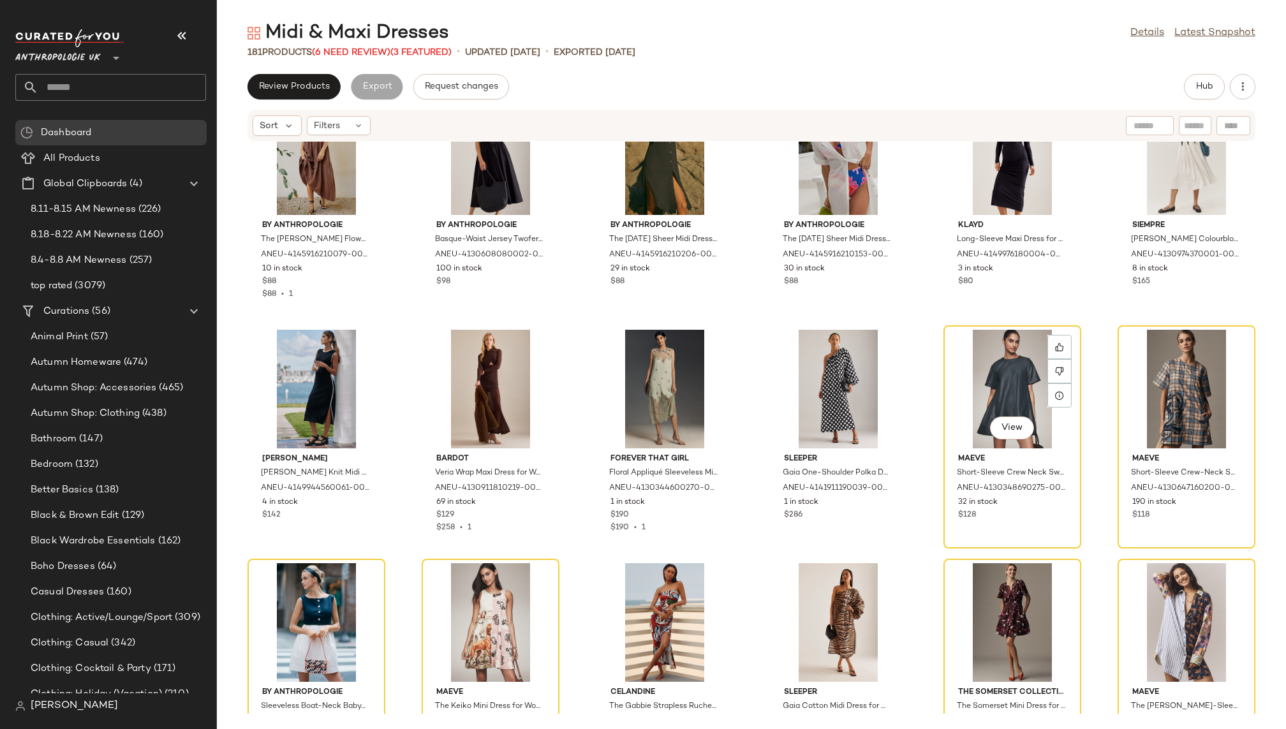
click at [989, 343] on div "View" at bounding box center [1012, 389] width 129 height 119
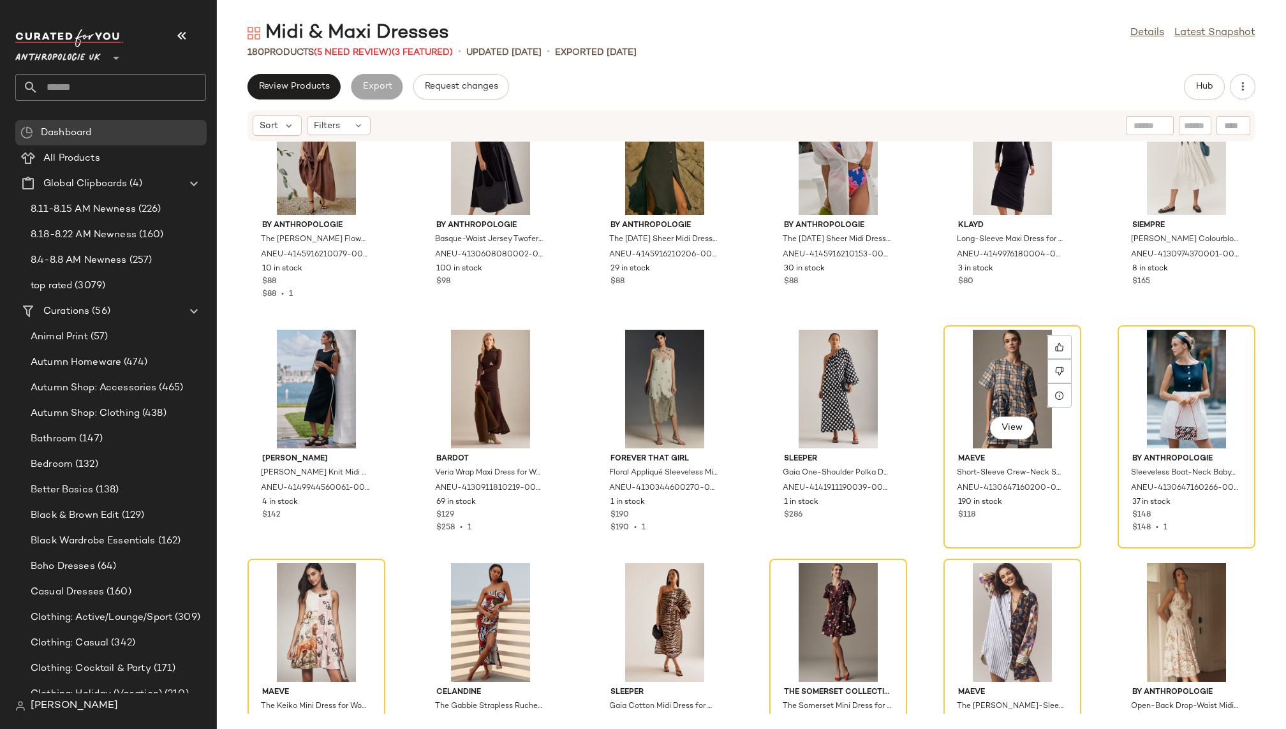
click at [989, 343] on div "View" at bounding box center [1012, 389] width 129 height 119
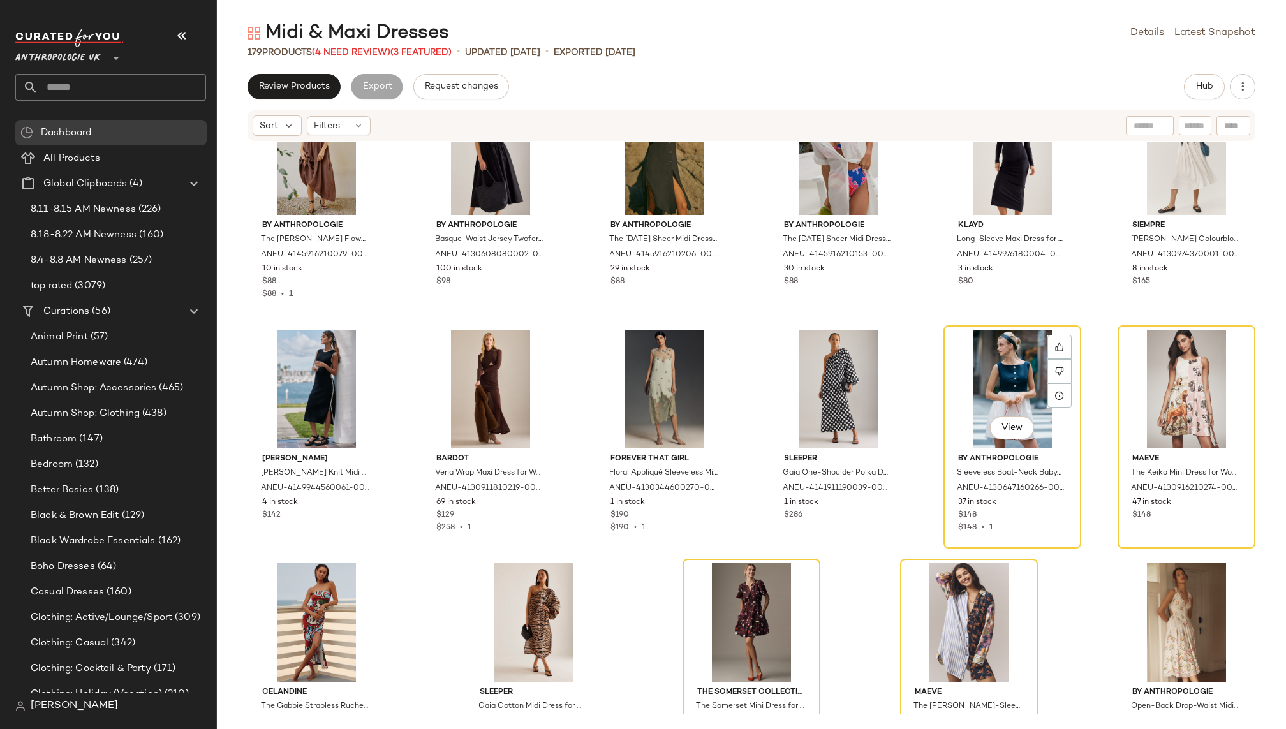
click at [989, 343] on div "View" at bounding box center [1012, 389] width 129 height 119
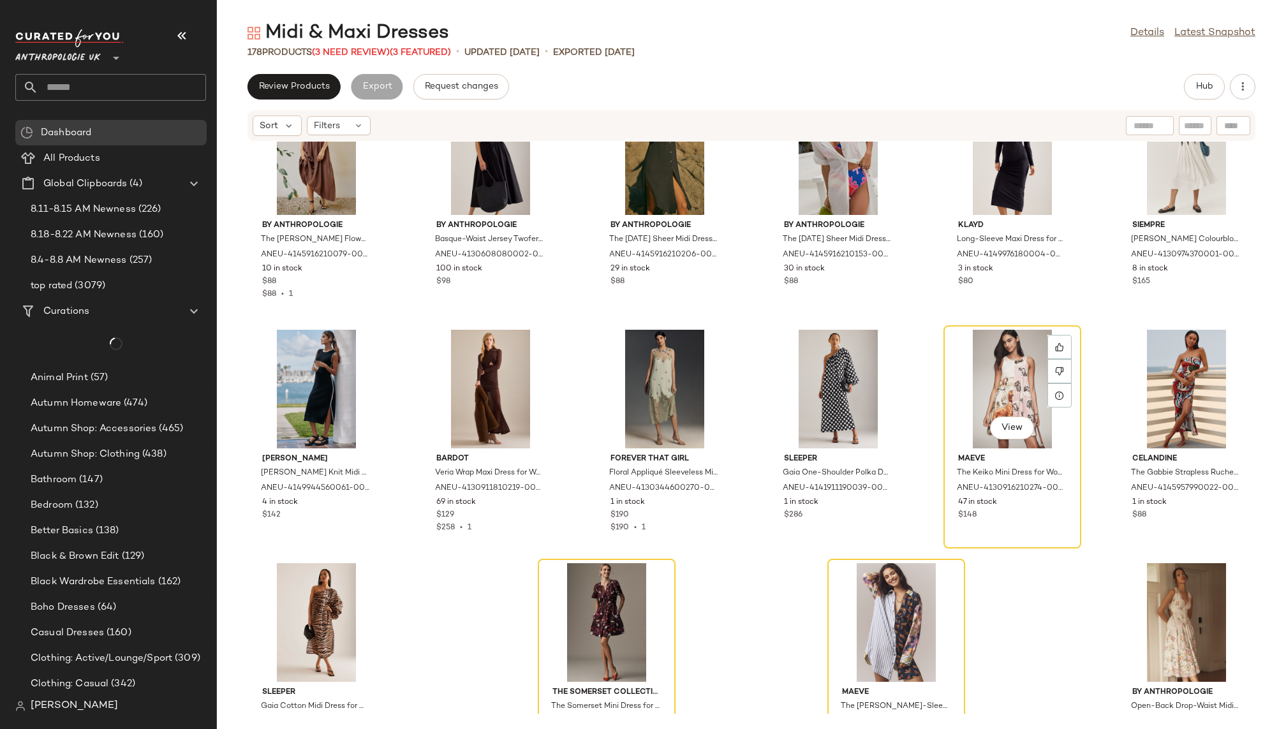
click at [989, 343] on div "View" at bounding box center [1012, 389] width 129 height 119
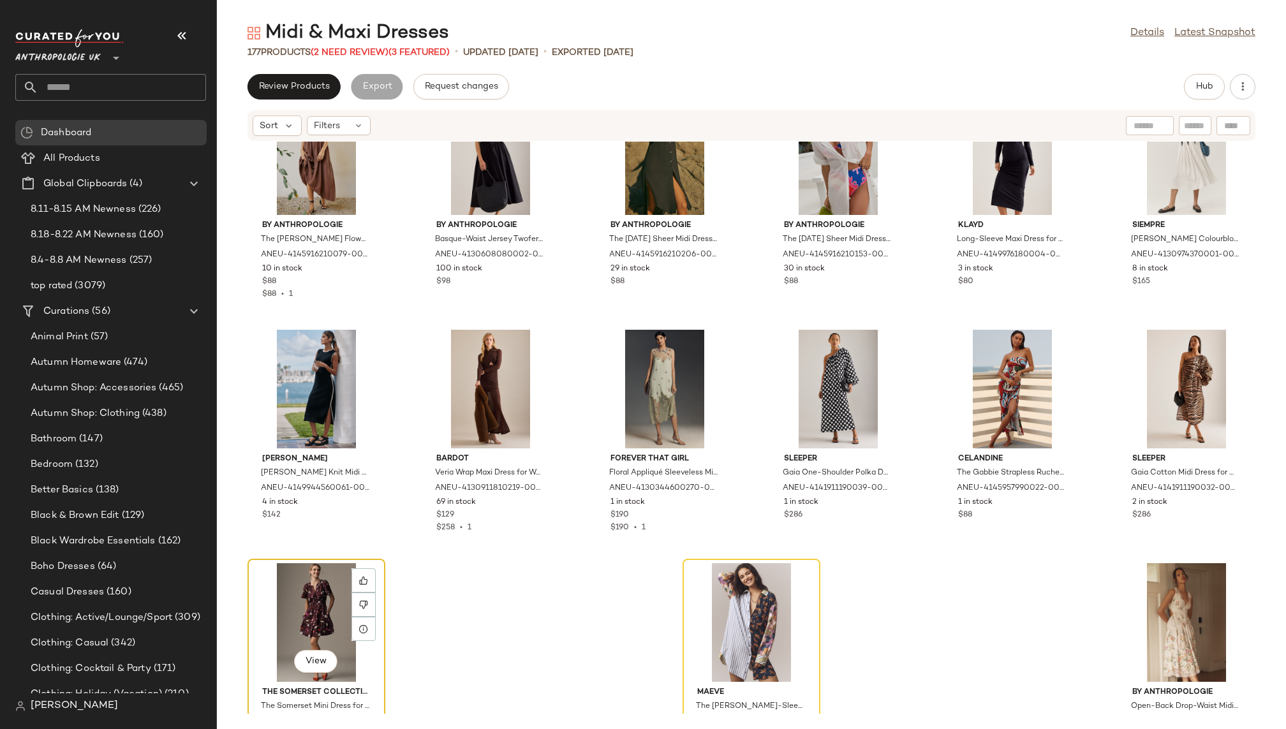
click at [283, 570] on div "View" at bounding box center [316, 622] width 129 height 119
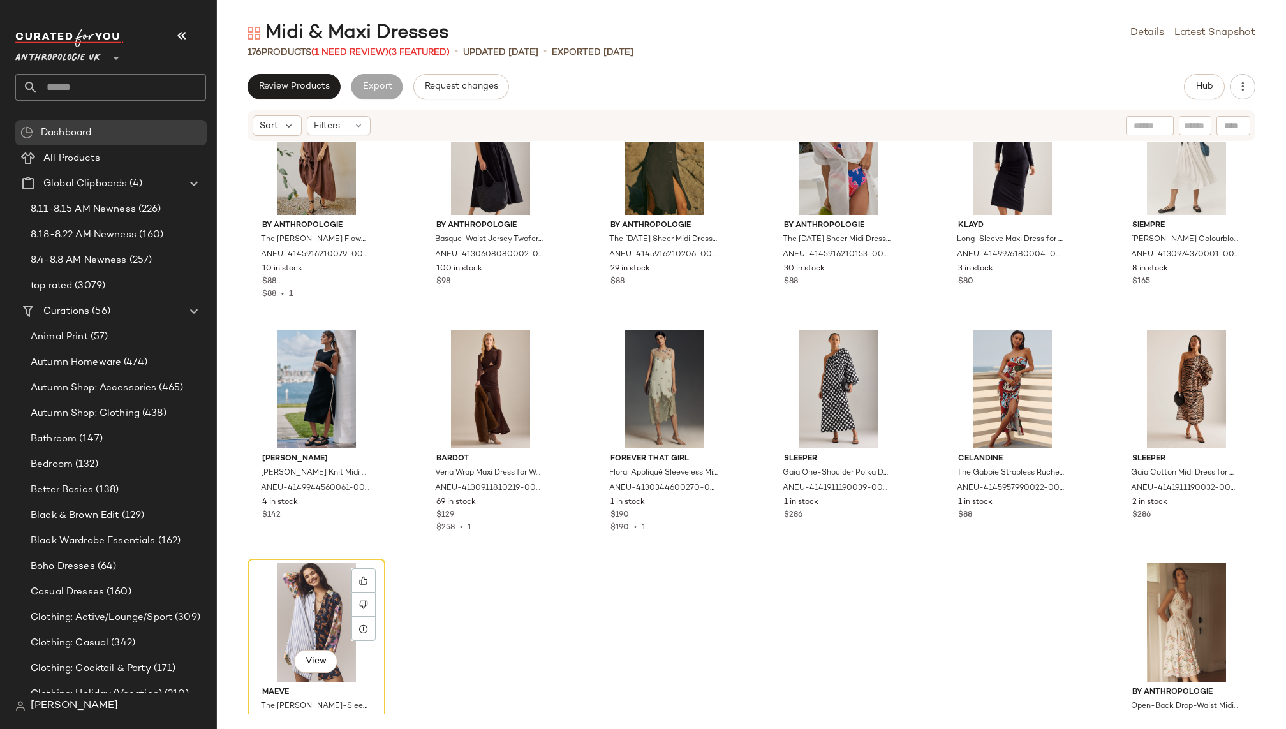
click at [283, 570] on div "View" at bounding box center [316, 622] width 129 height 119
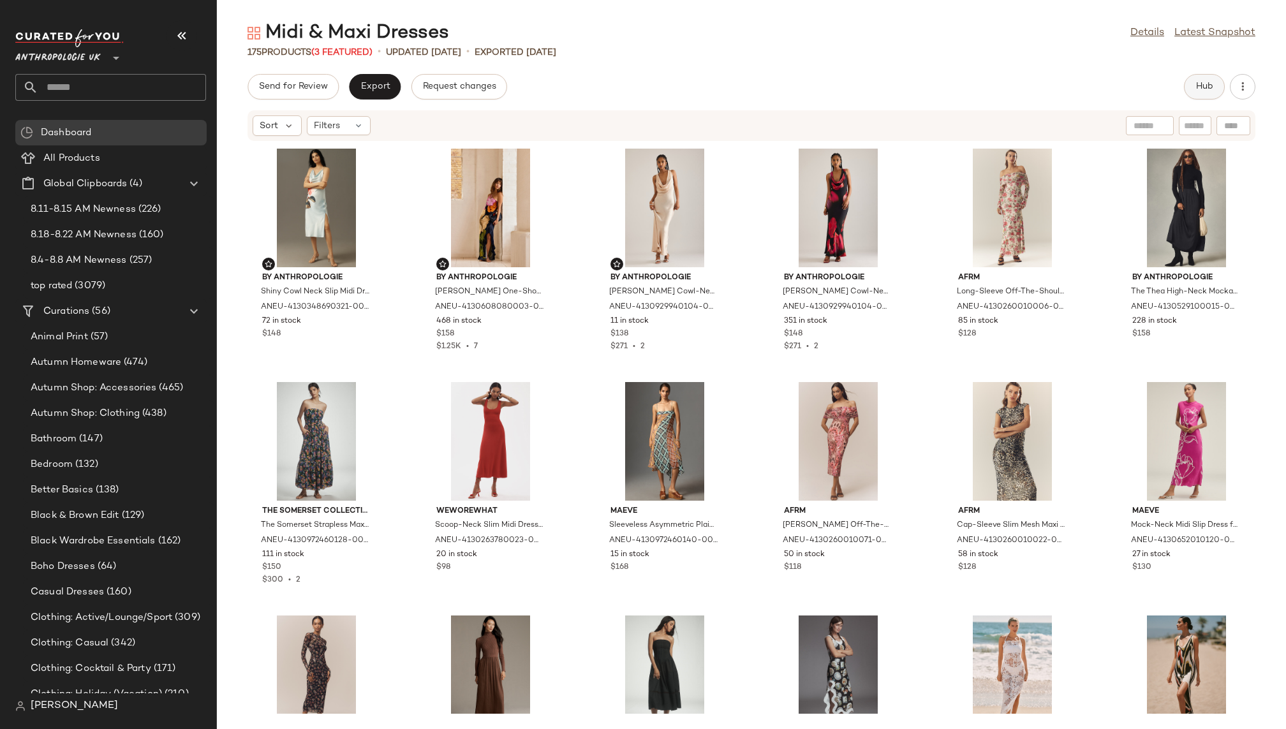
click at [1202, 76] on button "Hub" at bounding box center [1204, 87] width 41 height 26
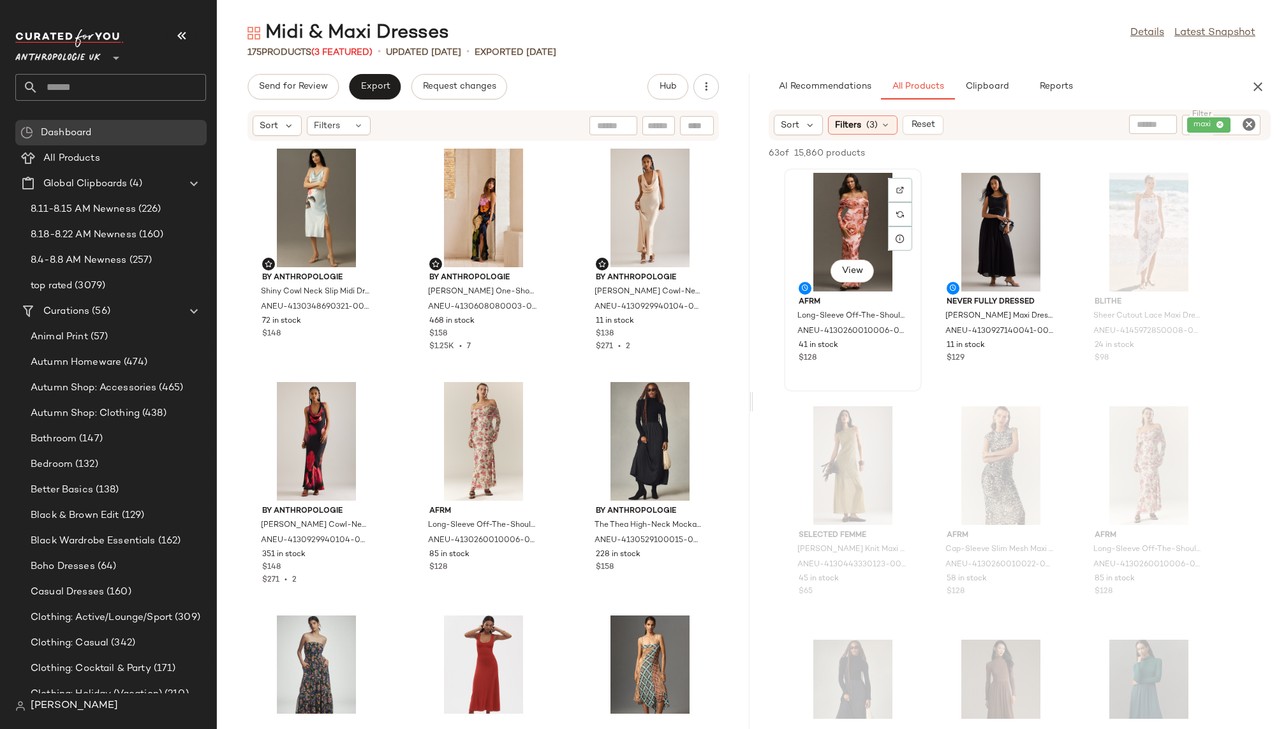
click at [822, 232] on div "View" at bounding box center [853, 232] width 129 height 119
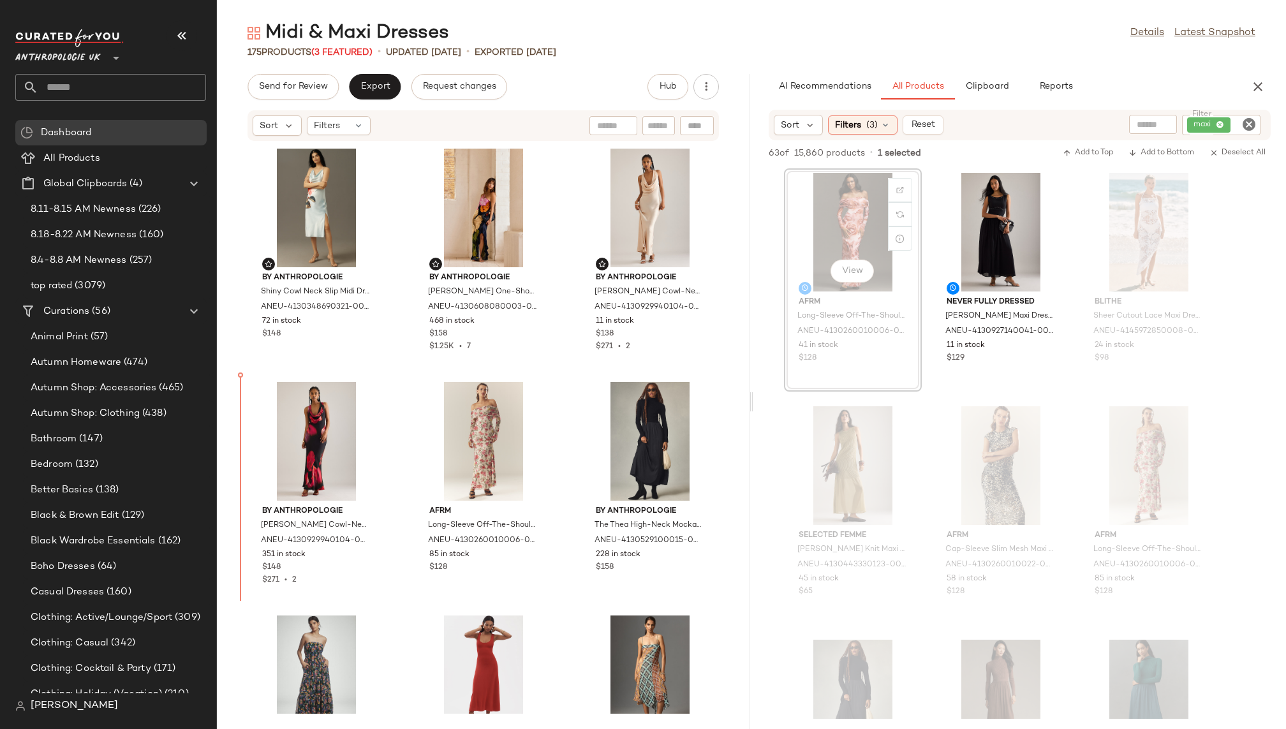
scroll to position [15, 0]
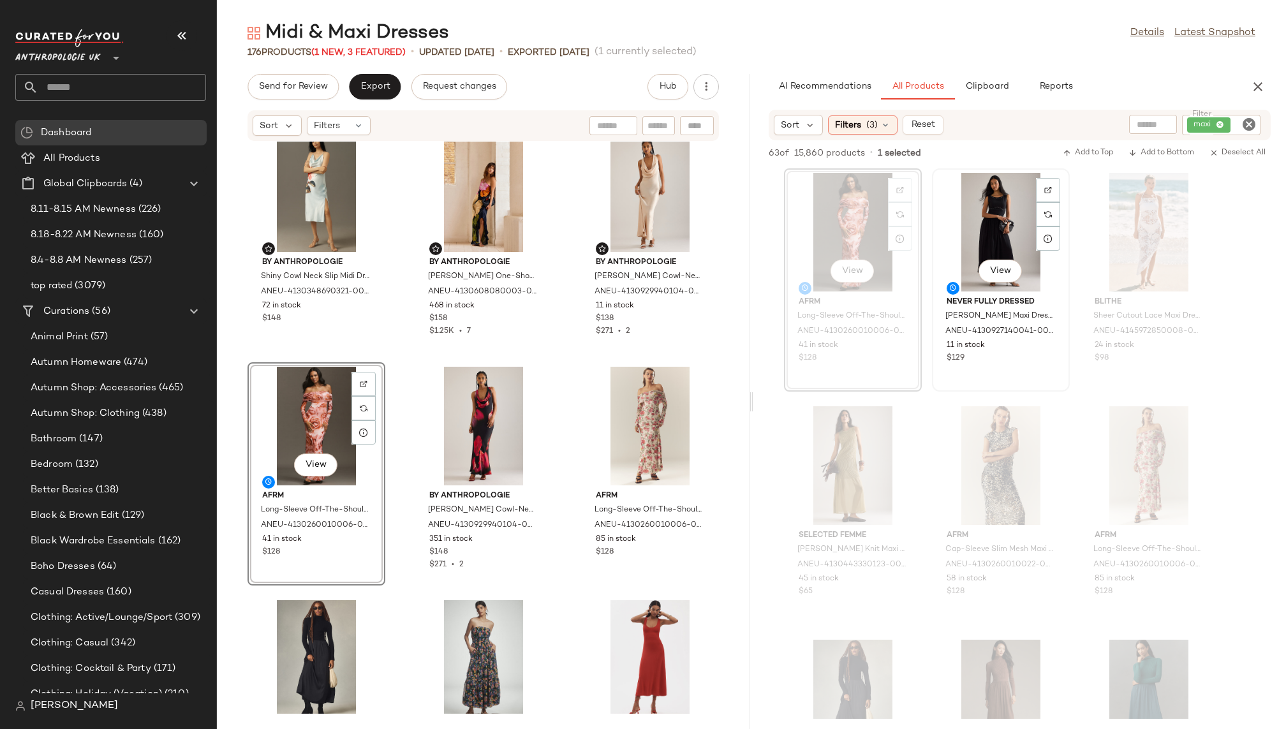
click at [967, 234] on div "View" at bounding box center [1001, 232] width 129 height 119
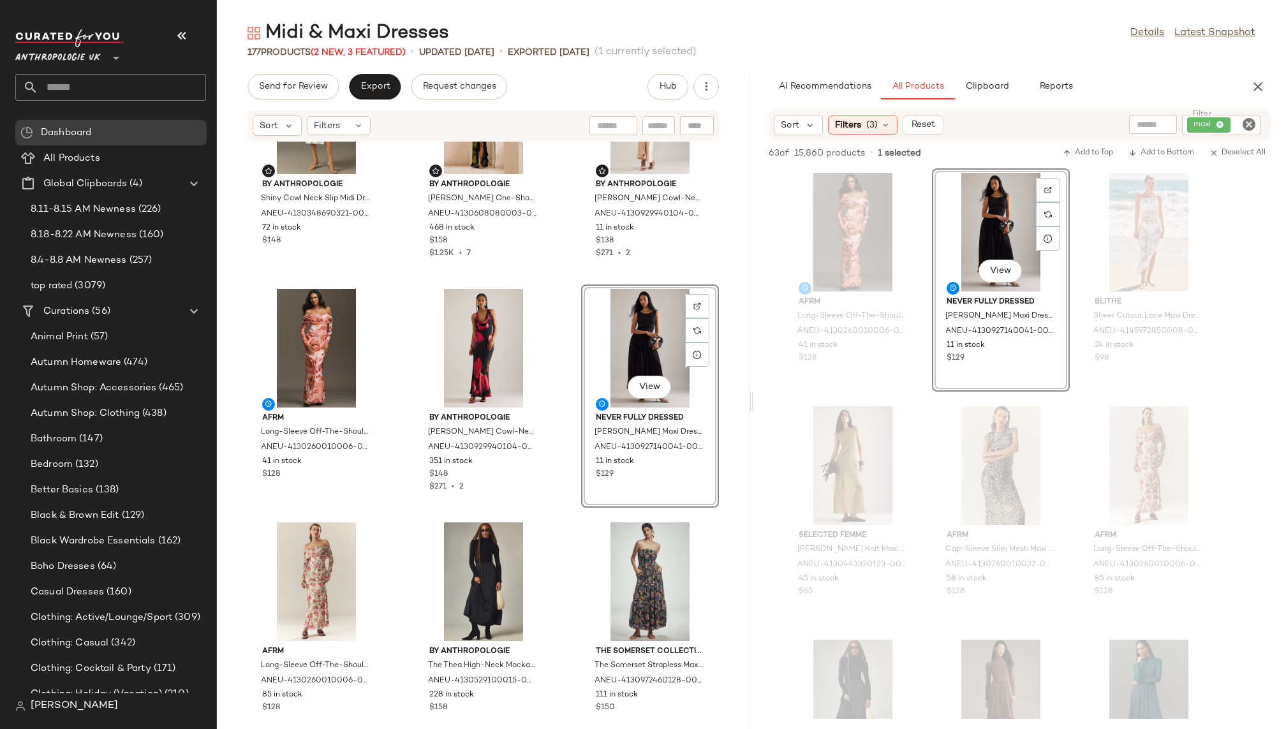
scroll to position [116, 0]
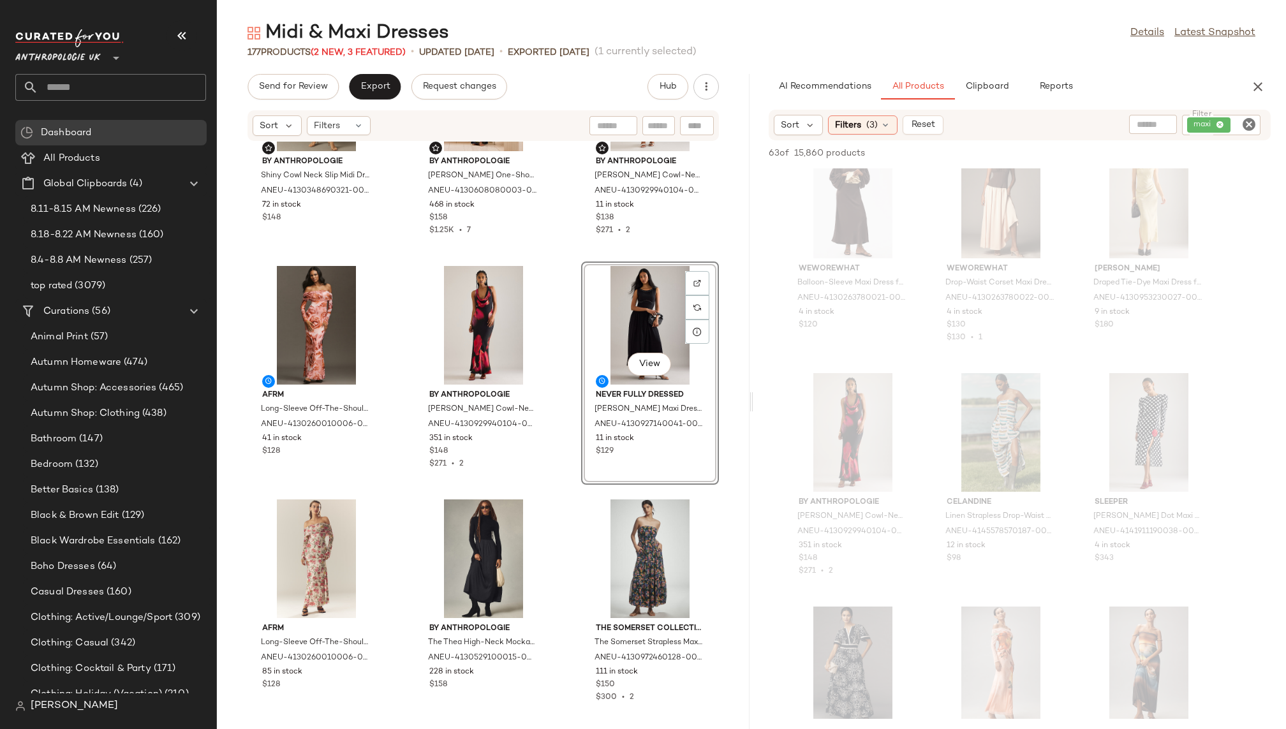
scroll to position [2916, 0]
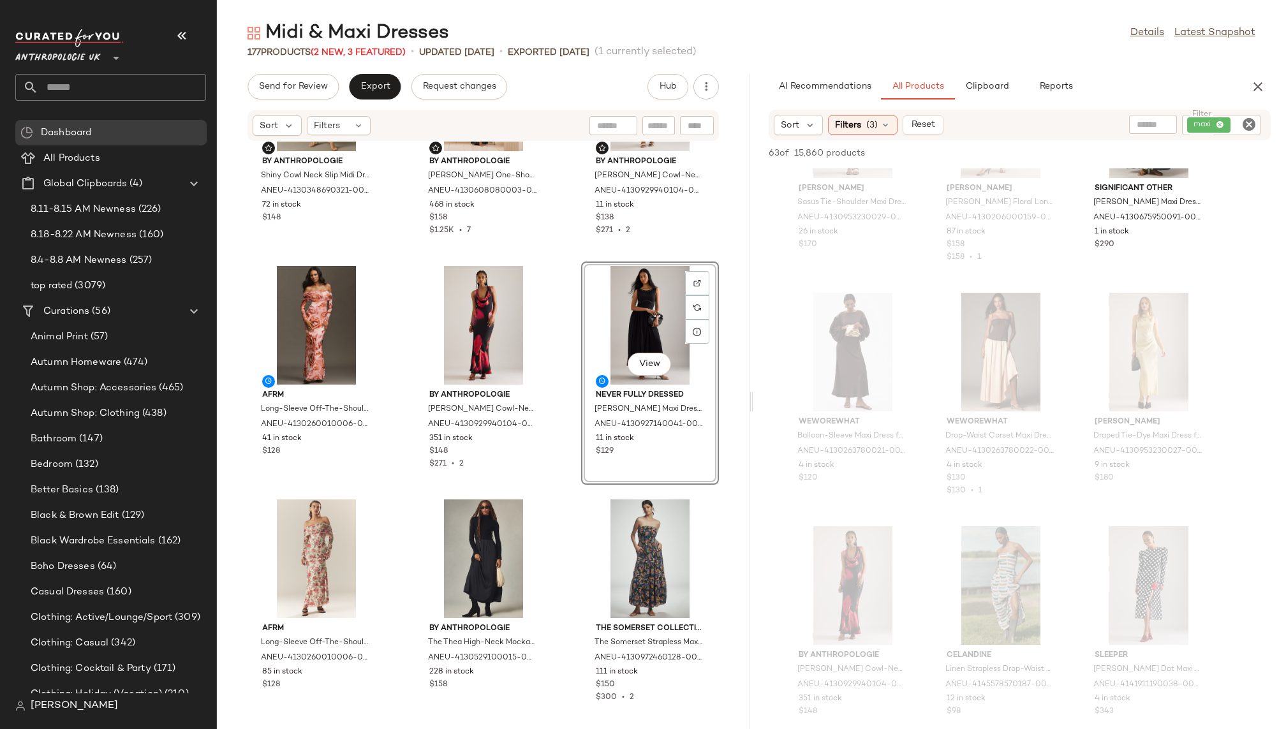
click at [1250, 126] on icon "Clear Filter" at bounding box center [1249, 124] width 15 height 15
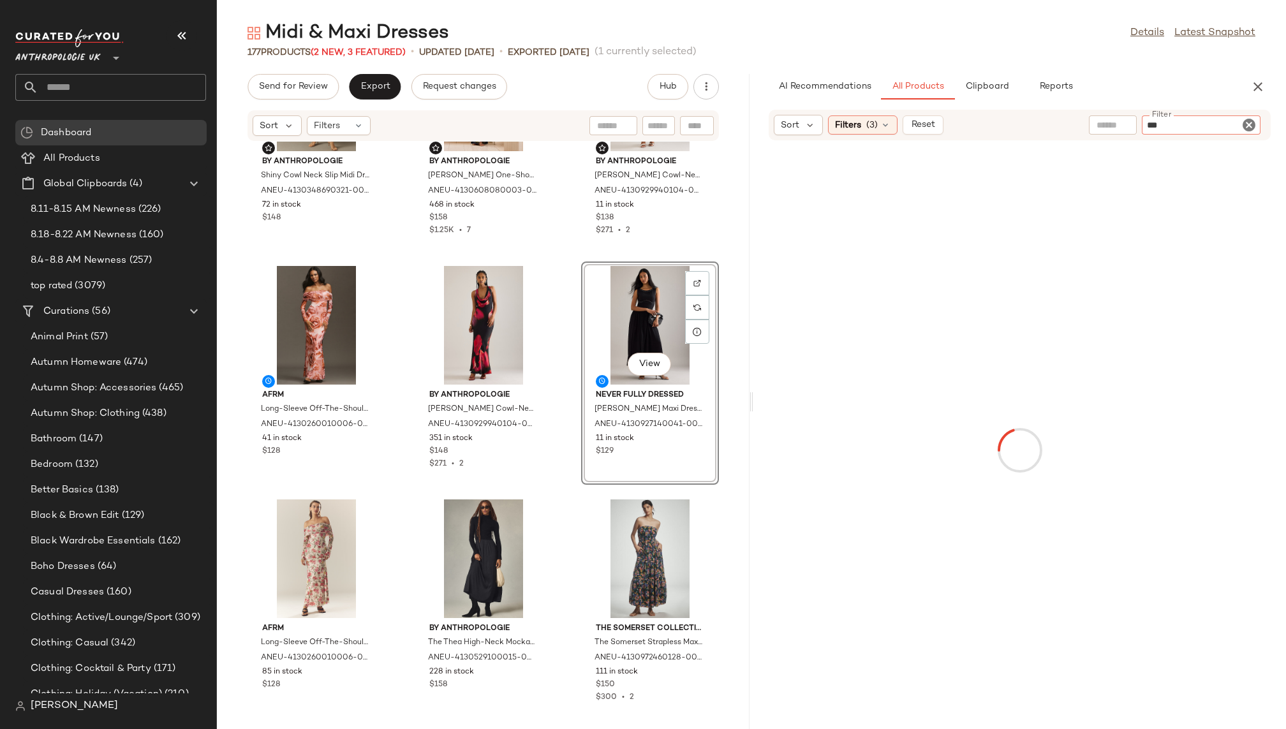
type input "****"
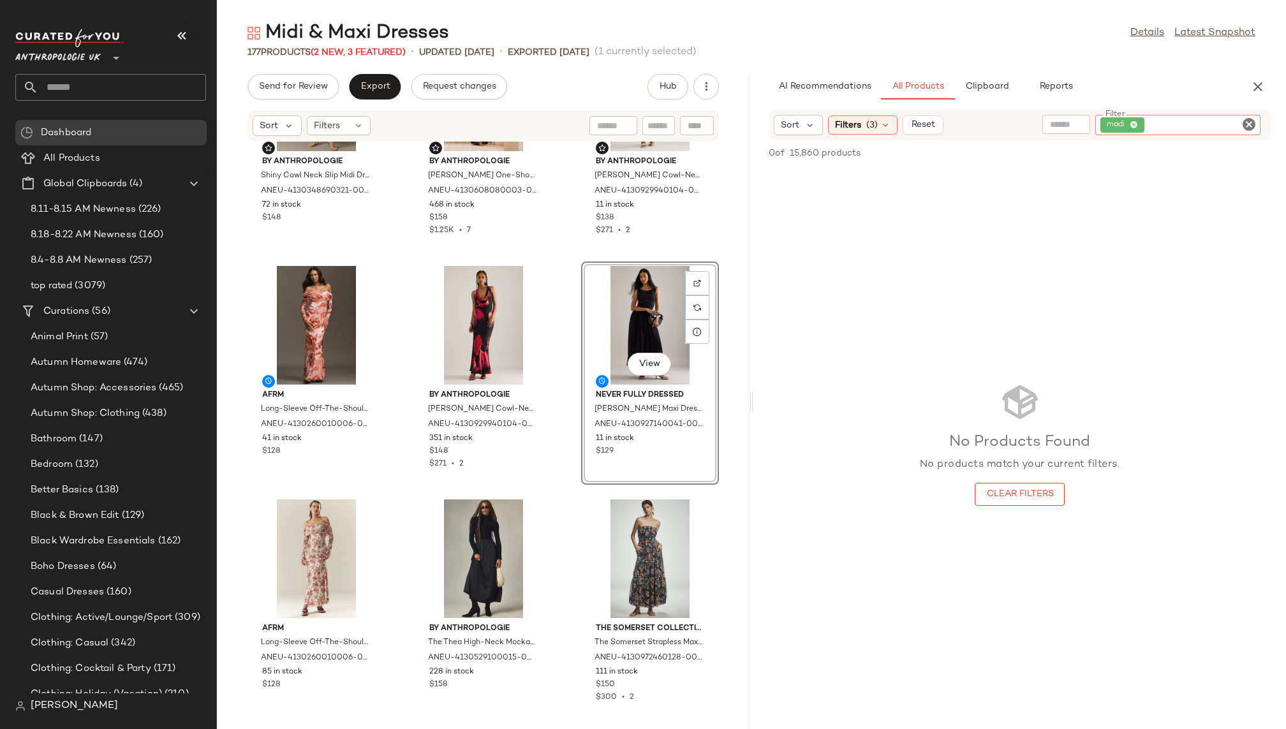
click at [1253, 127] on icon "Clear Filter" at bounding box center [1249, 124] width 15 height 15
type input "****"
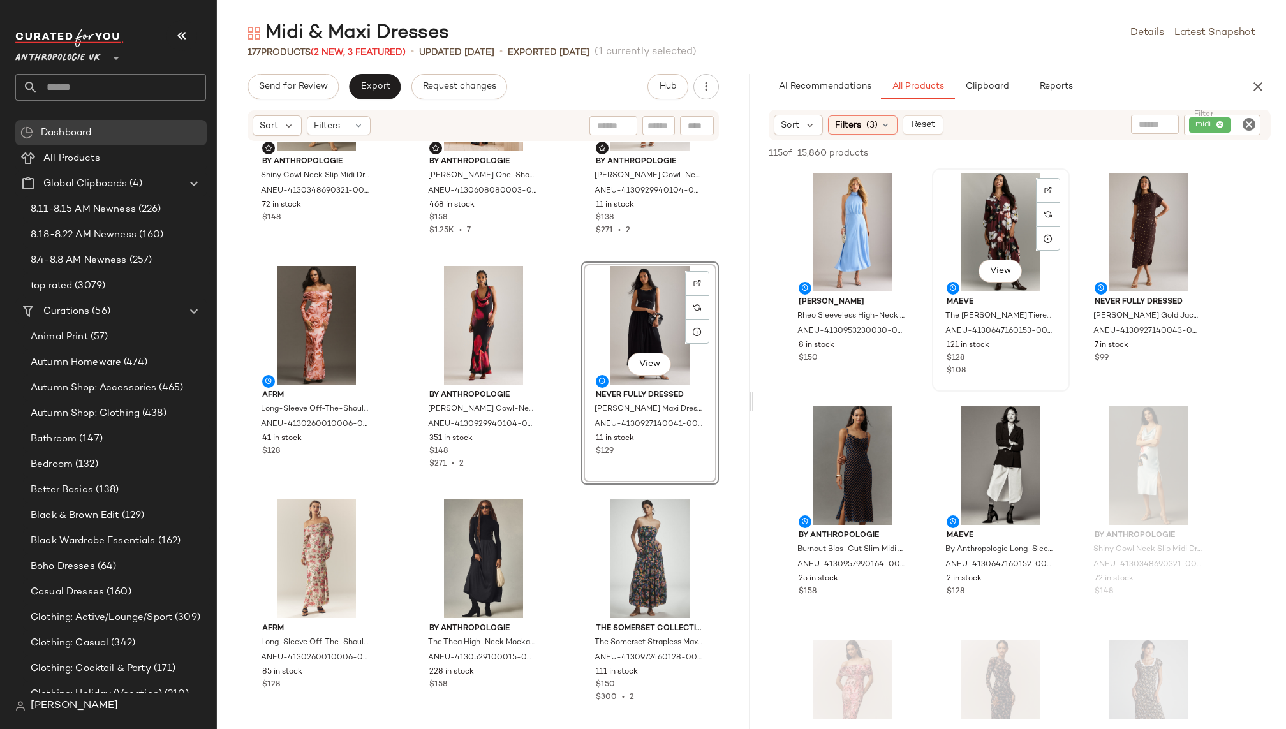
click at [974, 224] on div "View" at bounding box center [1001, 232] width 129 height 119
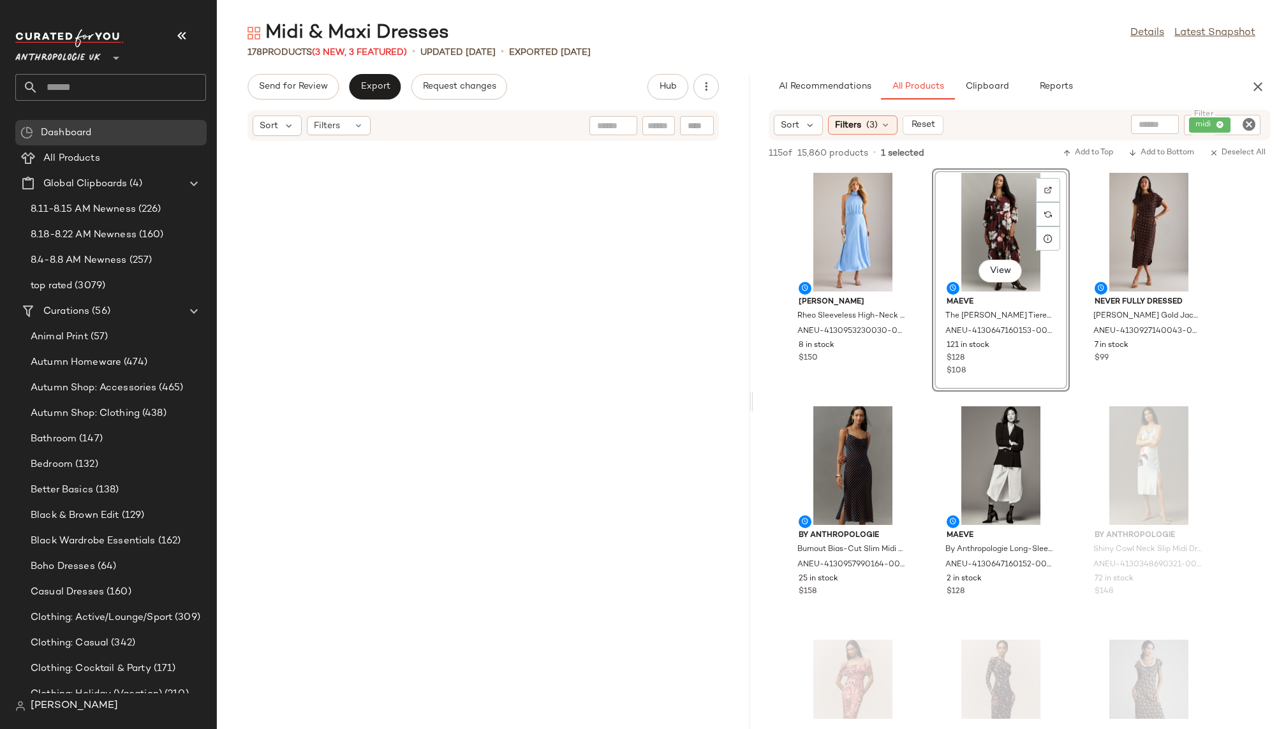
scroll to position [0, 0]
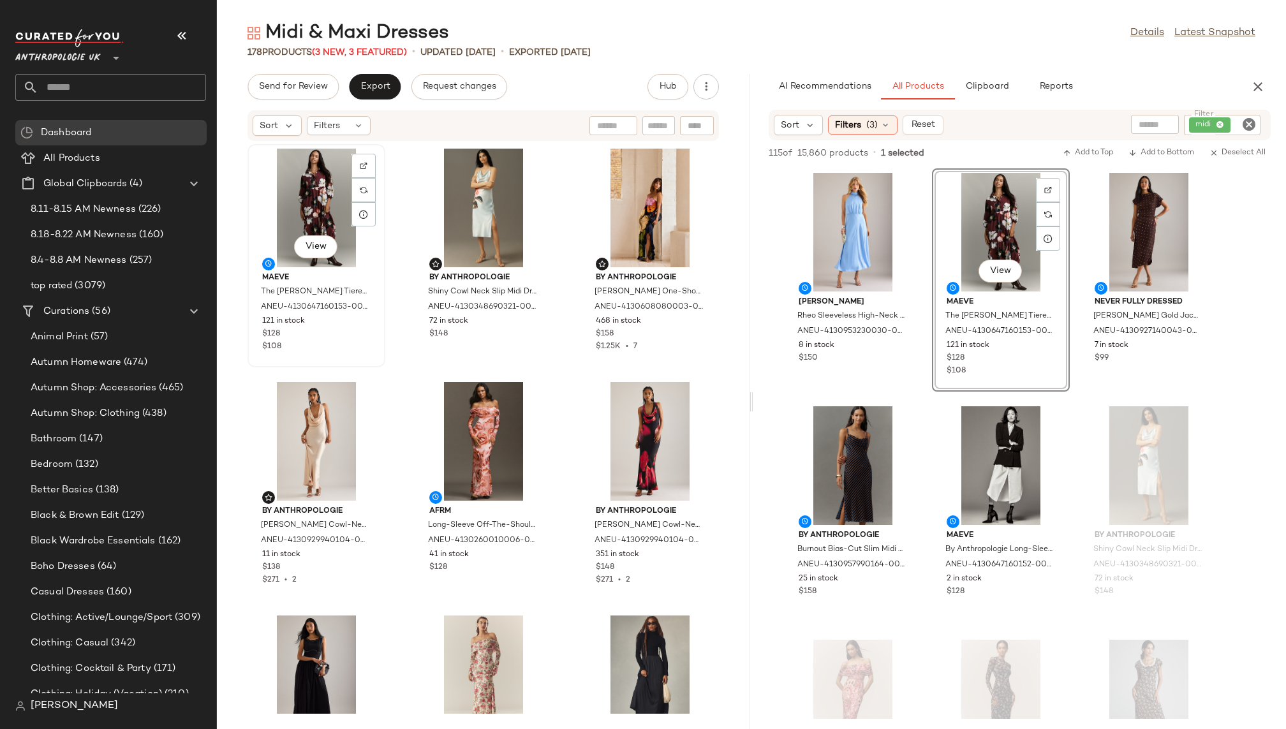
click at [303, 252] on button "View" at bounding box center [315, 246] width 43 height 23
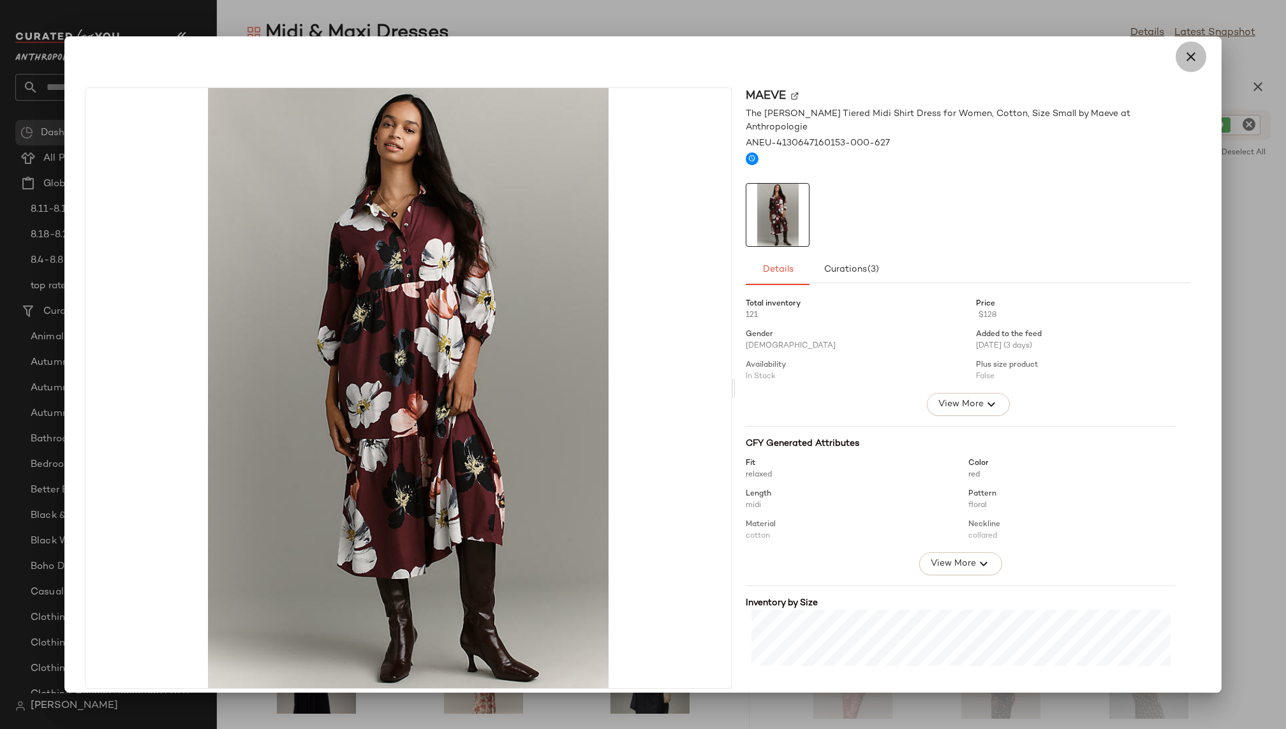
click at [1184, 59] on icon "button" at bounding box center [1191, 56] width 15 height 15
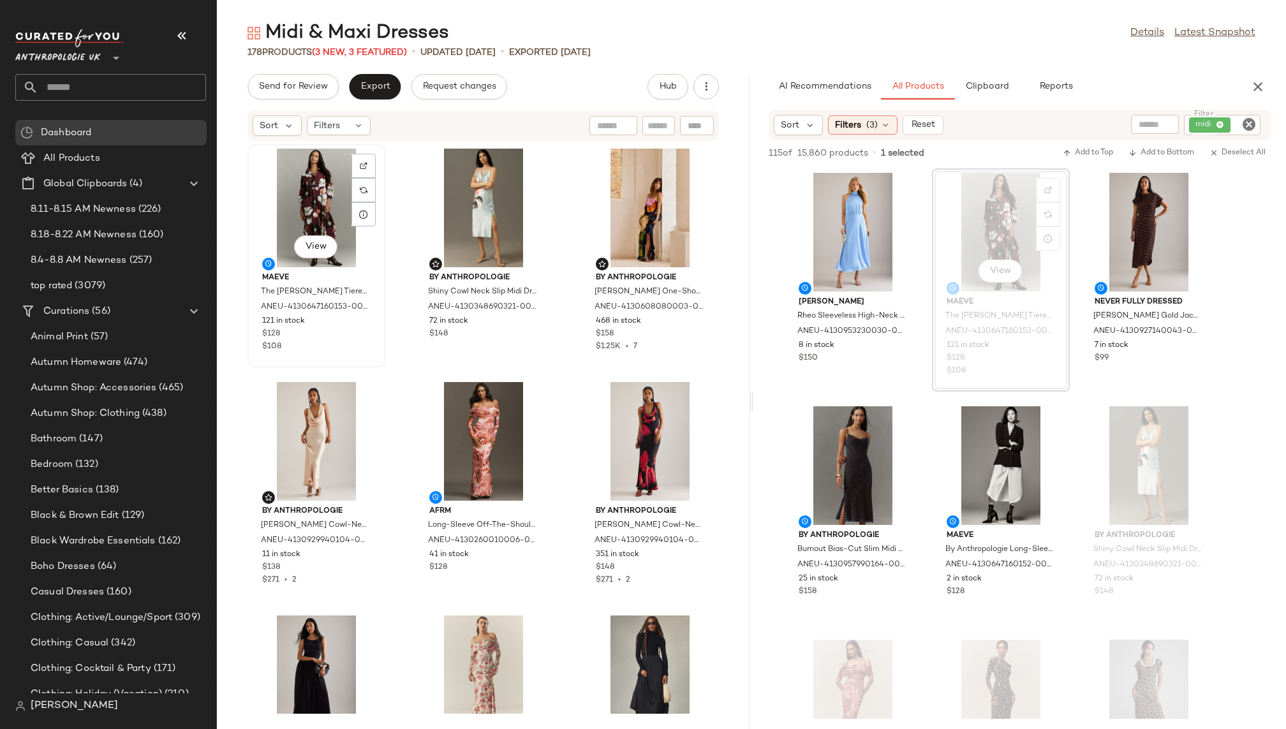
click at [300, 226] on div "View" at bounding box center [316, 208] width 129 height 119
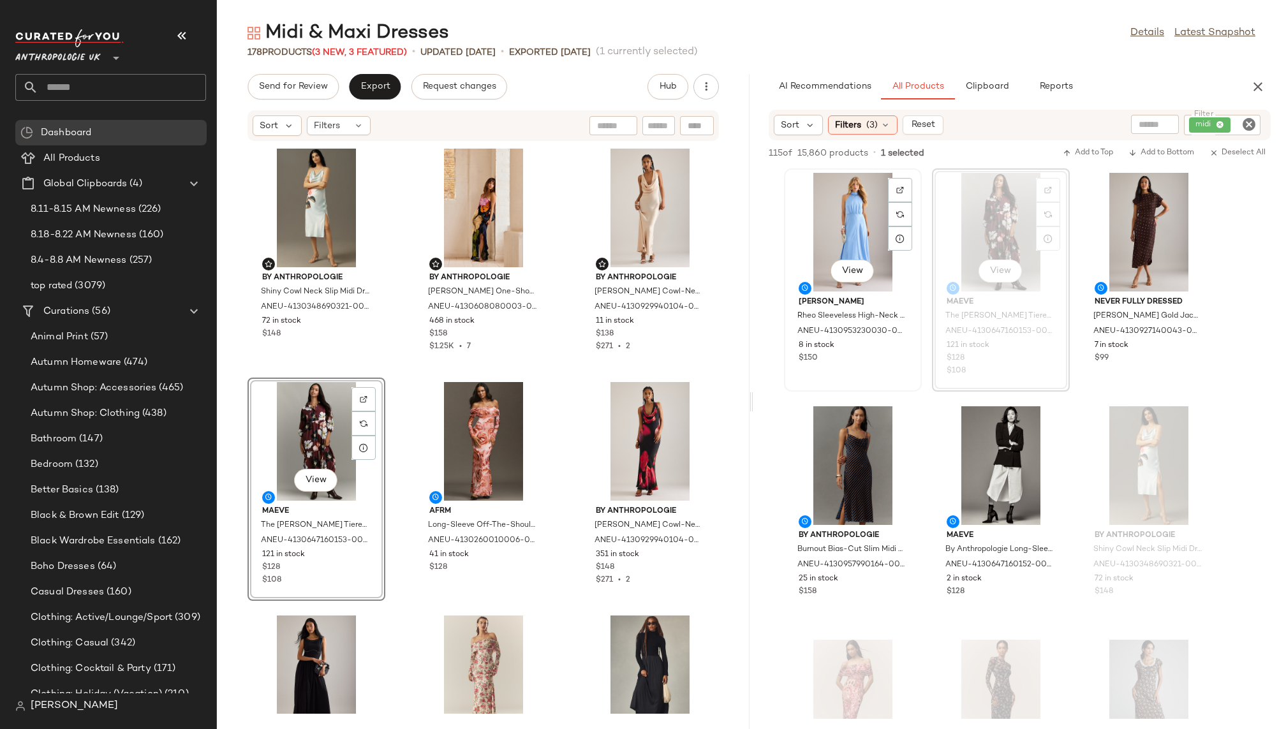
click at [833, 203] on div "View" at bounding box center [853, 232] width 129 height 119
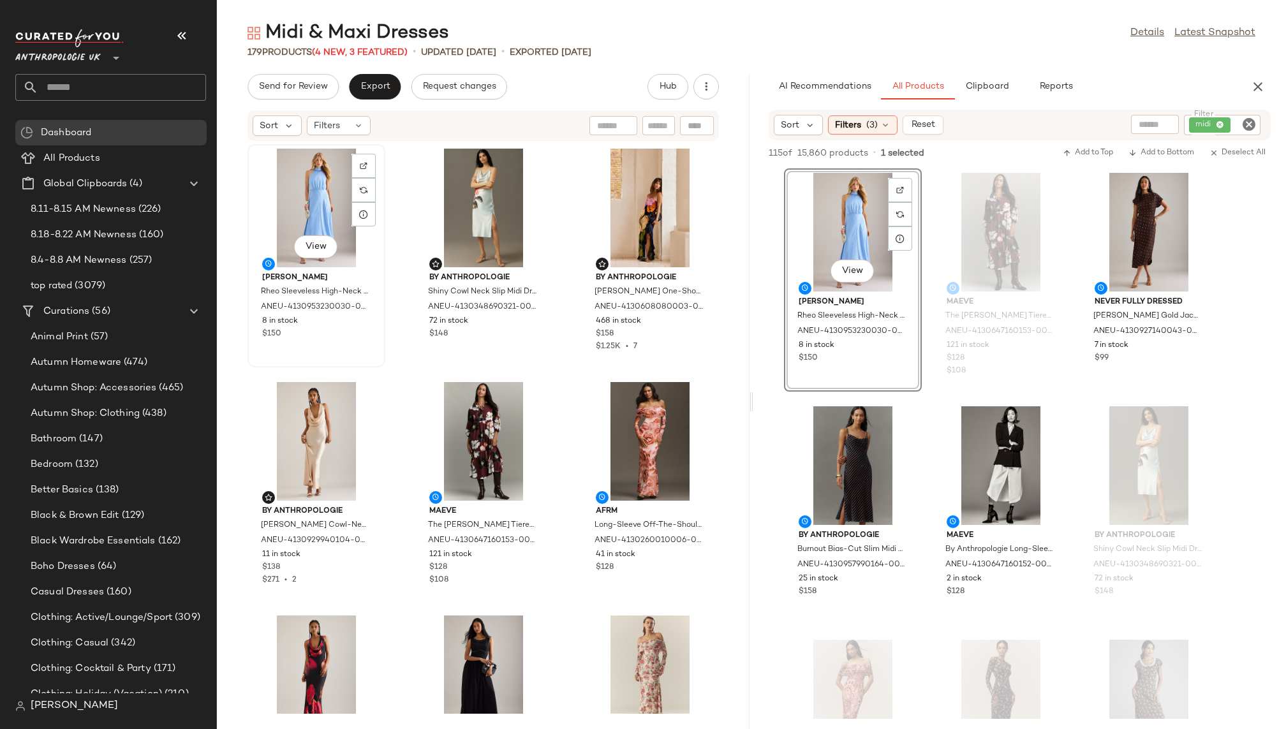
click at [302, 205] on div "View" at bounding box center [316, 208] width 129 height 119
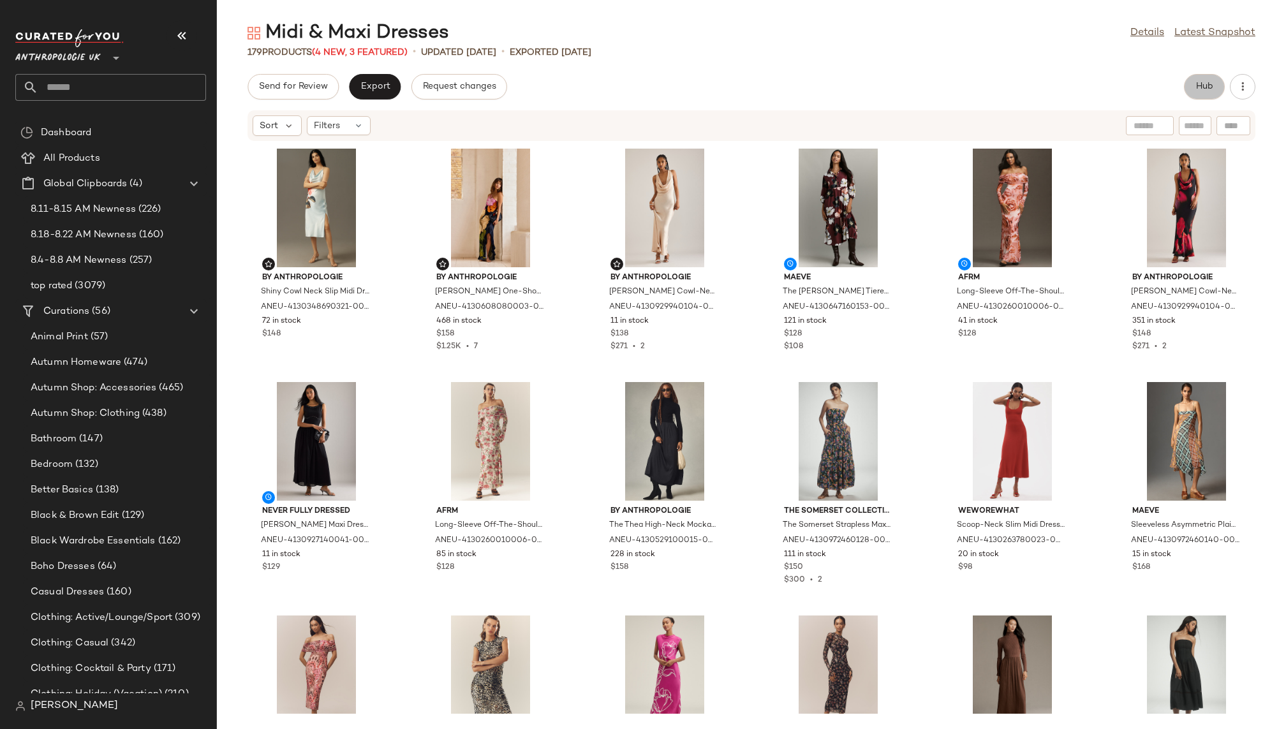
click at [1200, 87] on span "Hub" at bounding box center [1205, 87] width 18 height 10
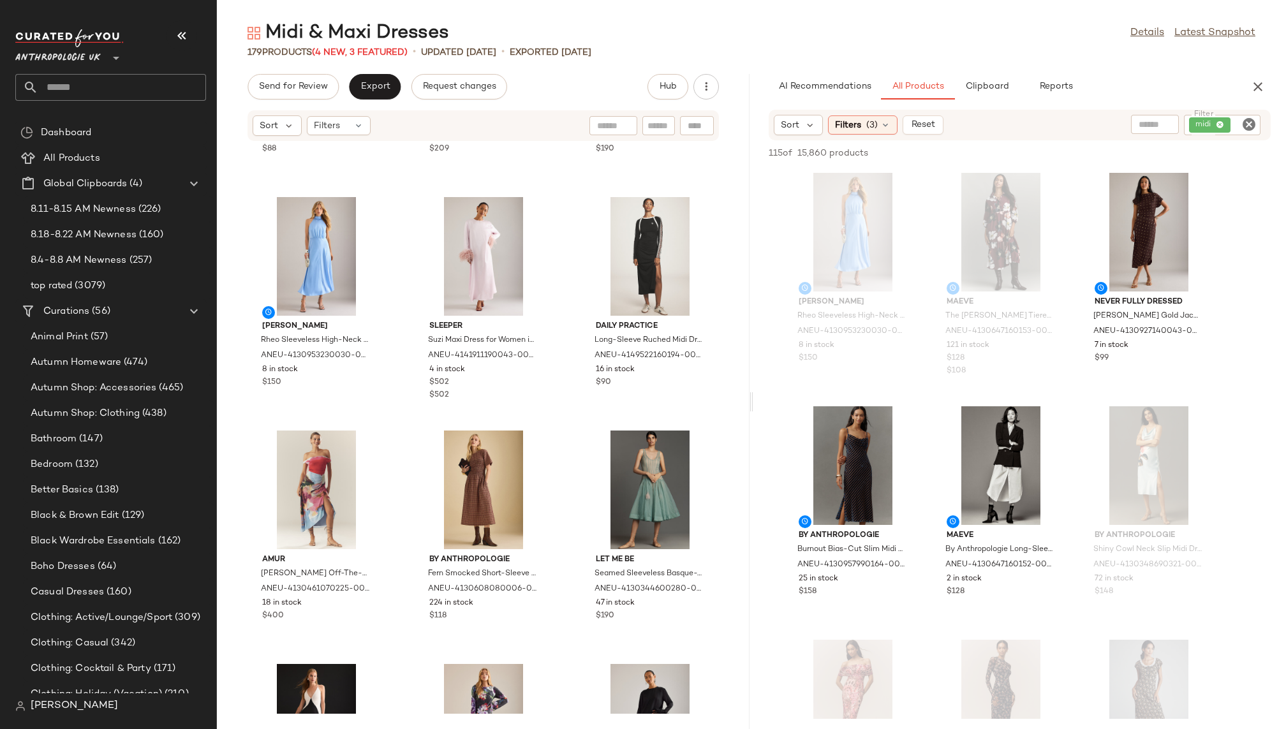
scroll to position [3257, 0]
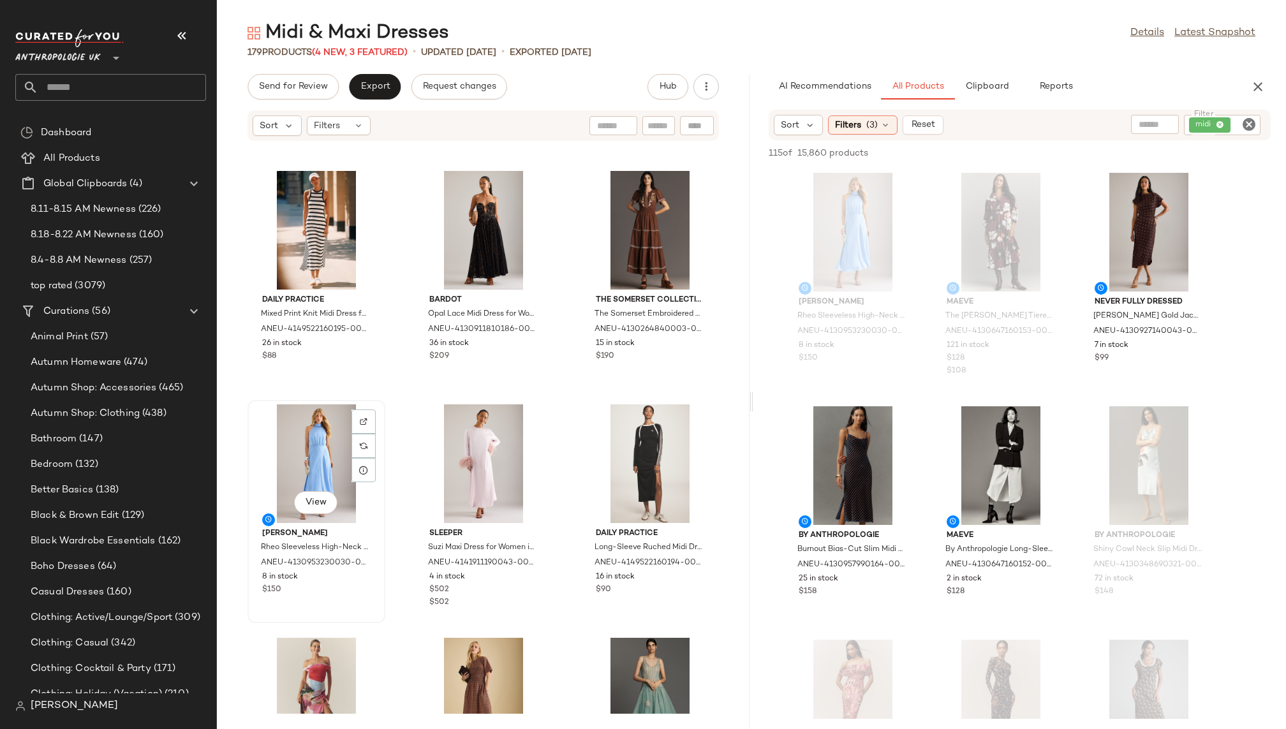
click at [296, 447] on div "View" at bounding box center [316, 464] width 129 height 119
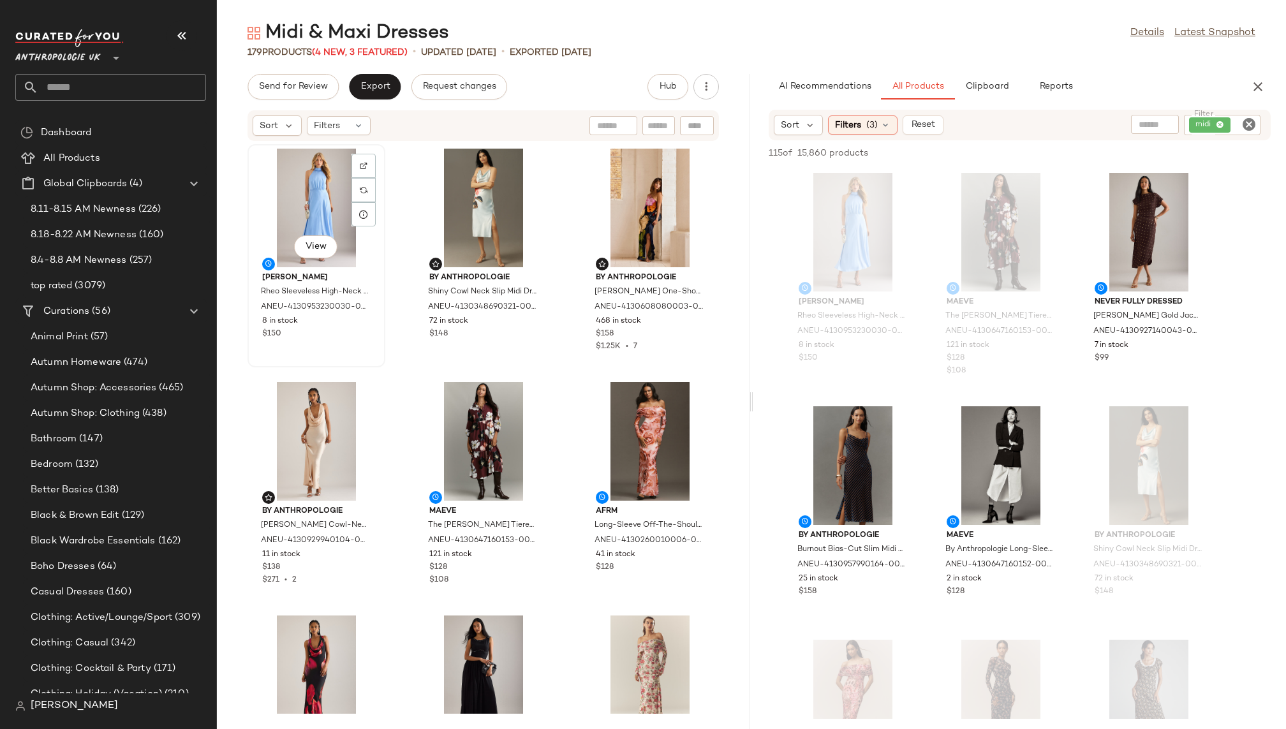
click at [285, 172] on div "View" at bounding box center [316, 208] width 129 height 119
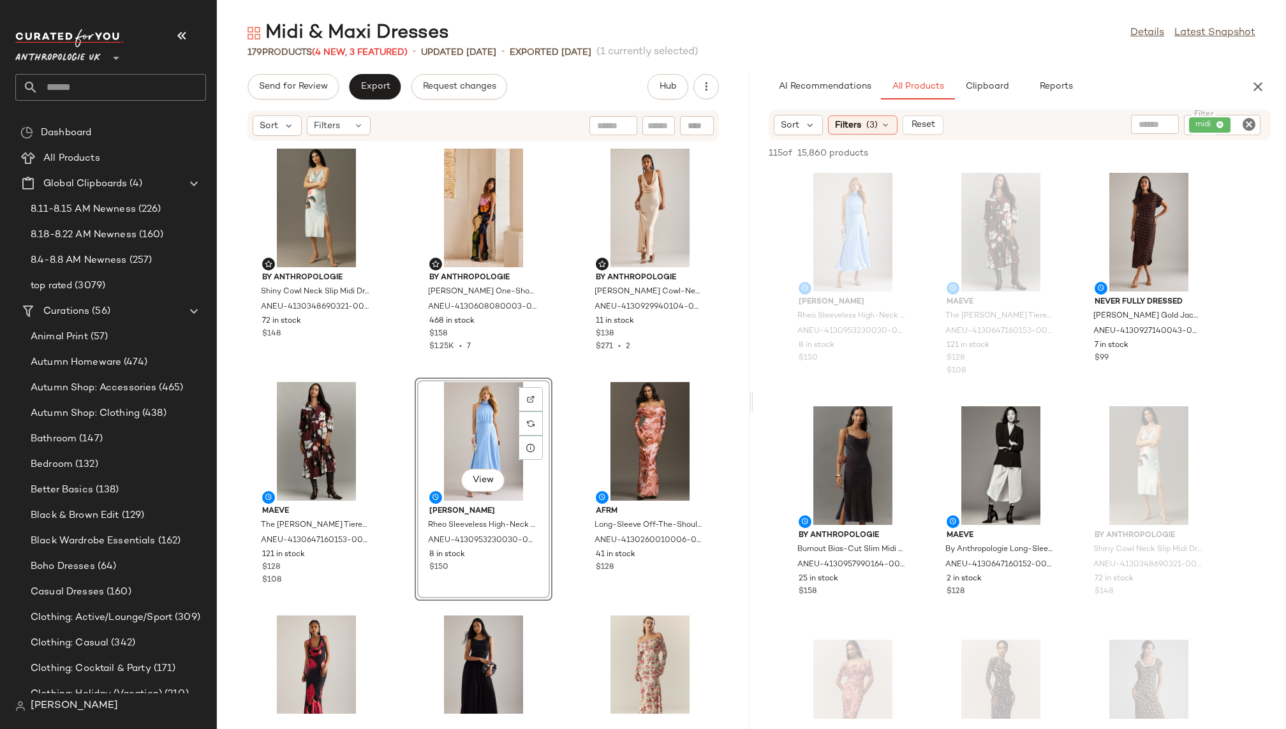
click at [562, 648] on div "By Anthropologie Shiny Cowl Neck Slip Midi Dress for Women, Polyester, Size 2XS…" at bounding box center [483, 428] width 533 height 572
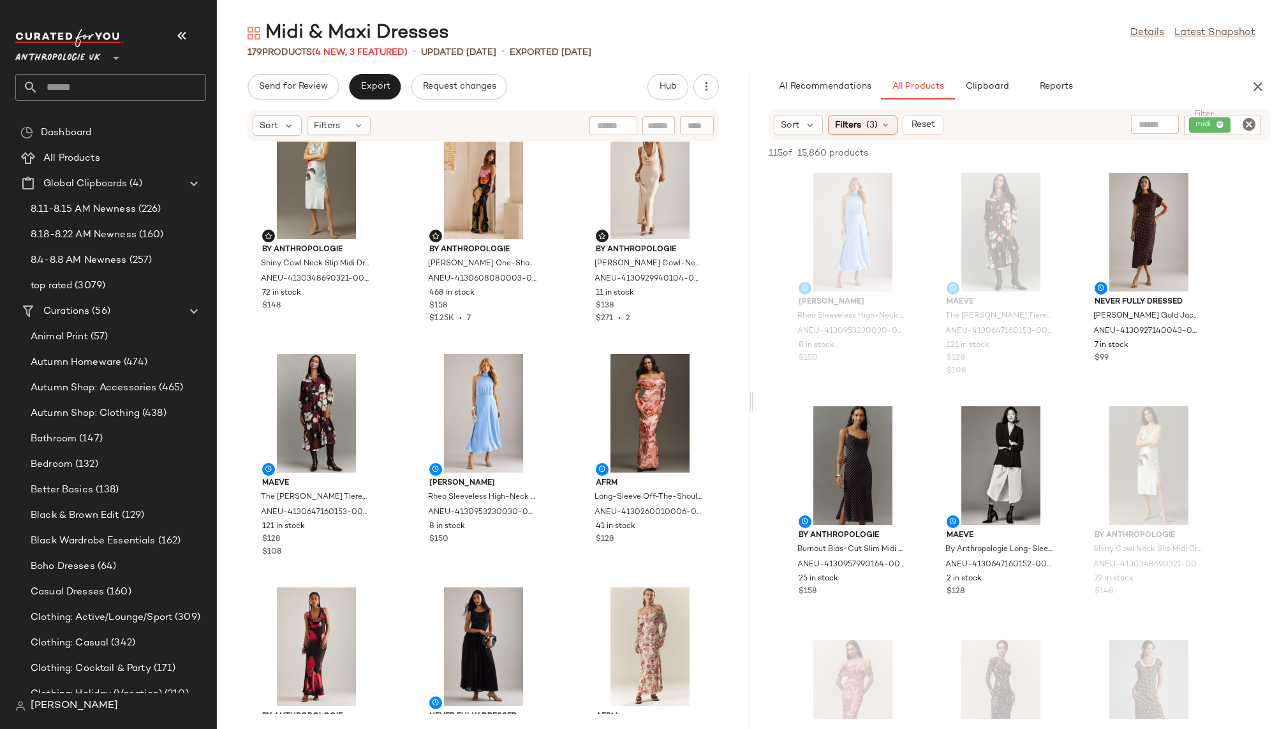
scroll to position [47, 0]
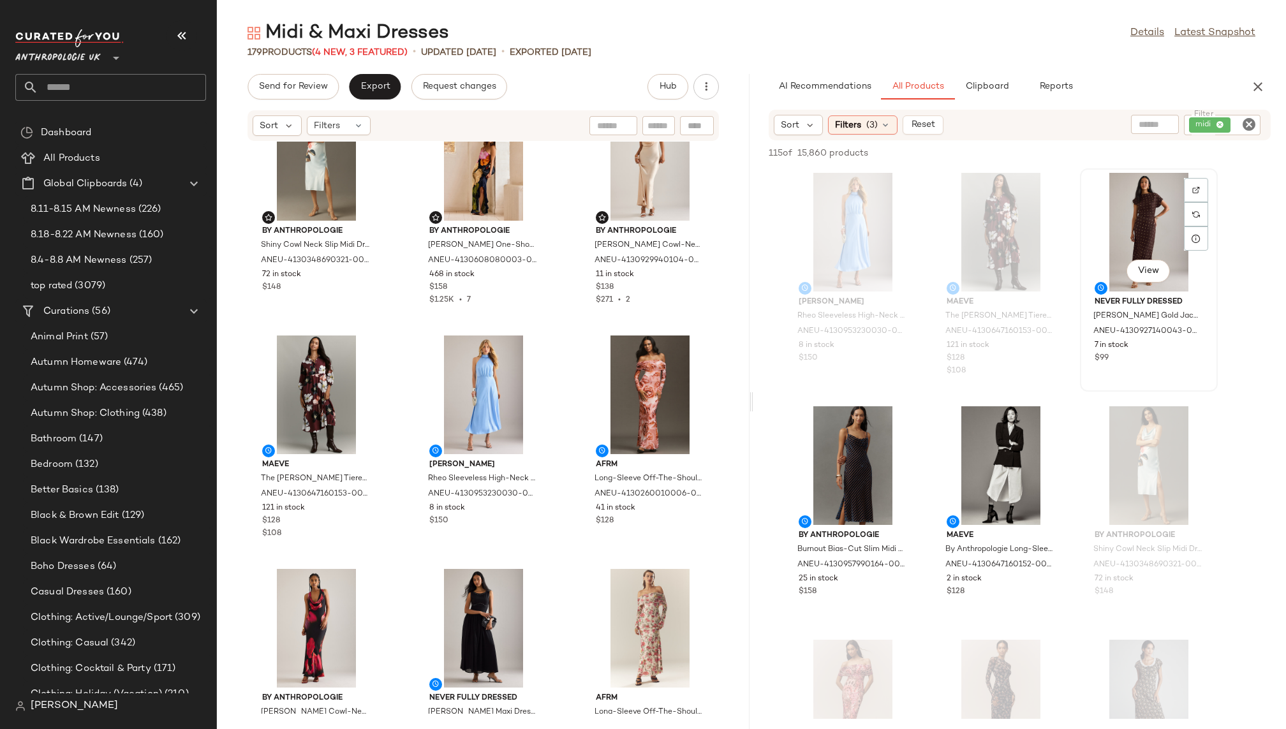
click at [1089, 238] on div "View" at bounding box center [1149, 232] width 129 height 119
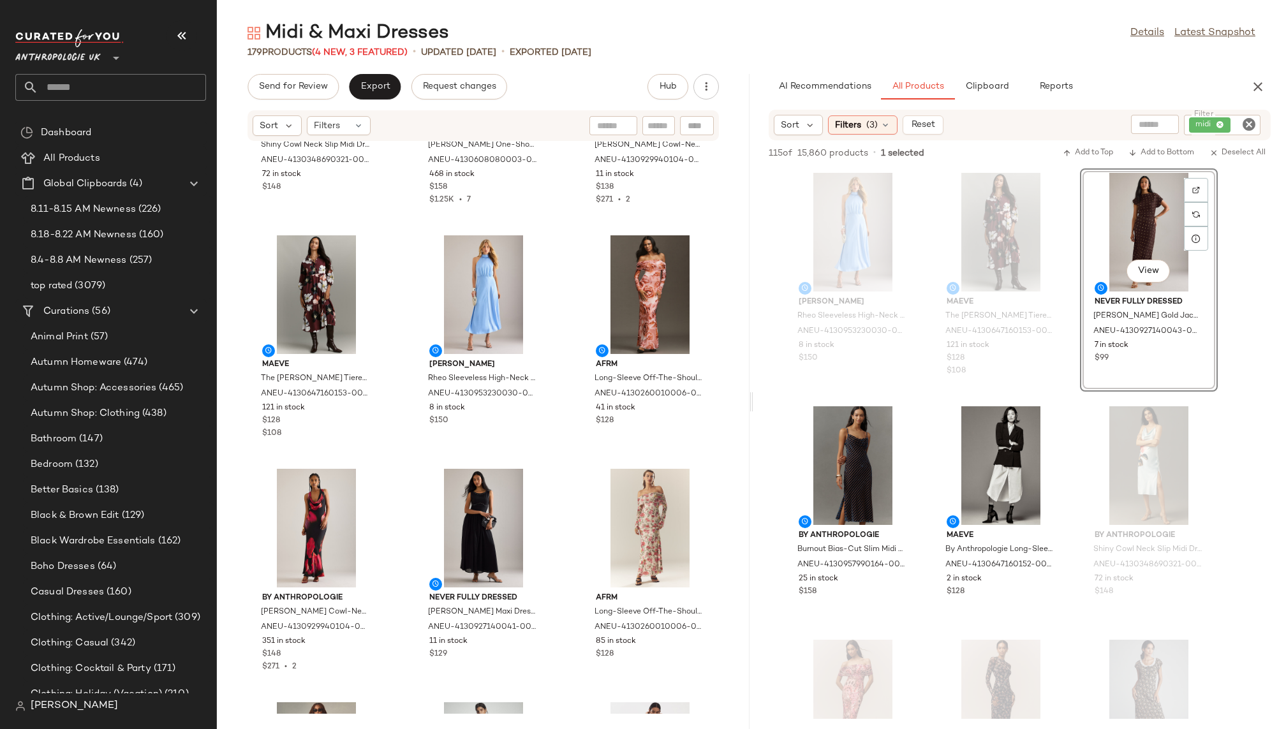
scroll to position [74, 0]
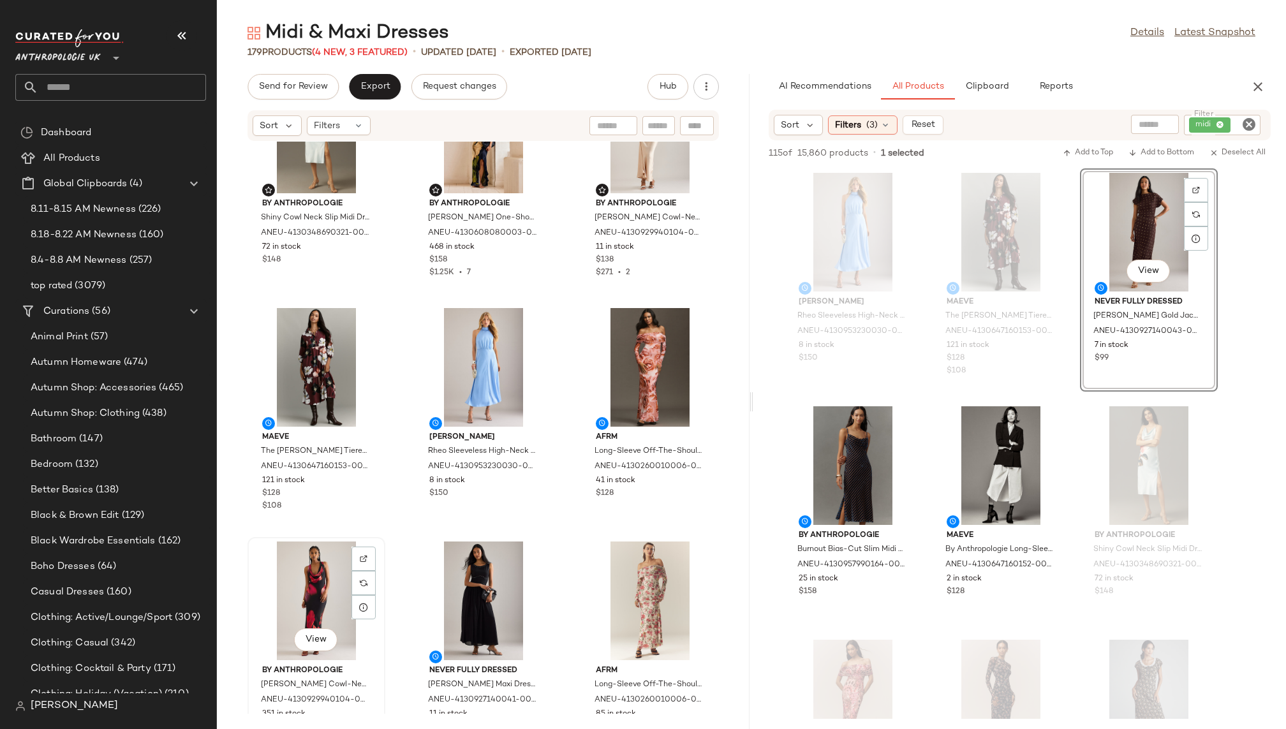
click at [308, 604] on div "View" at bounding box center [316, 601] width 129 height 119
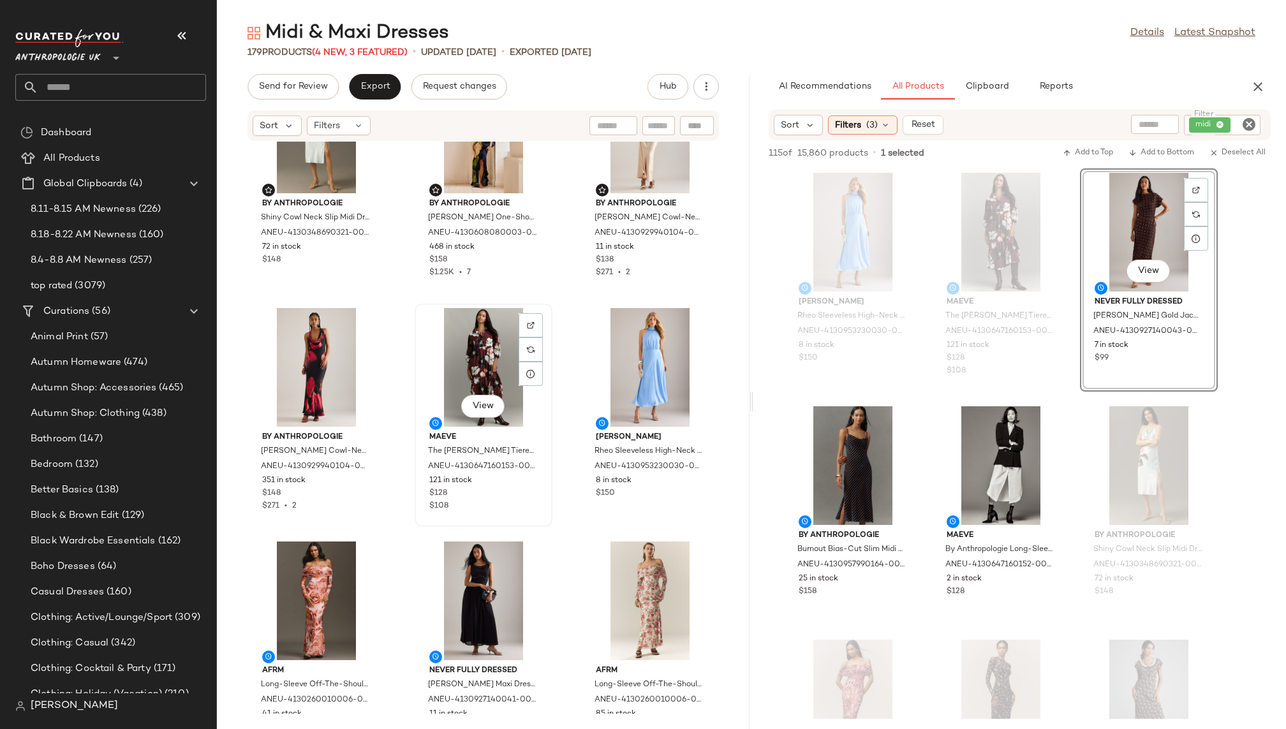
click at [443, 348] on div "View" at bounding box center [483, 367] width 129 height 119
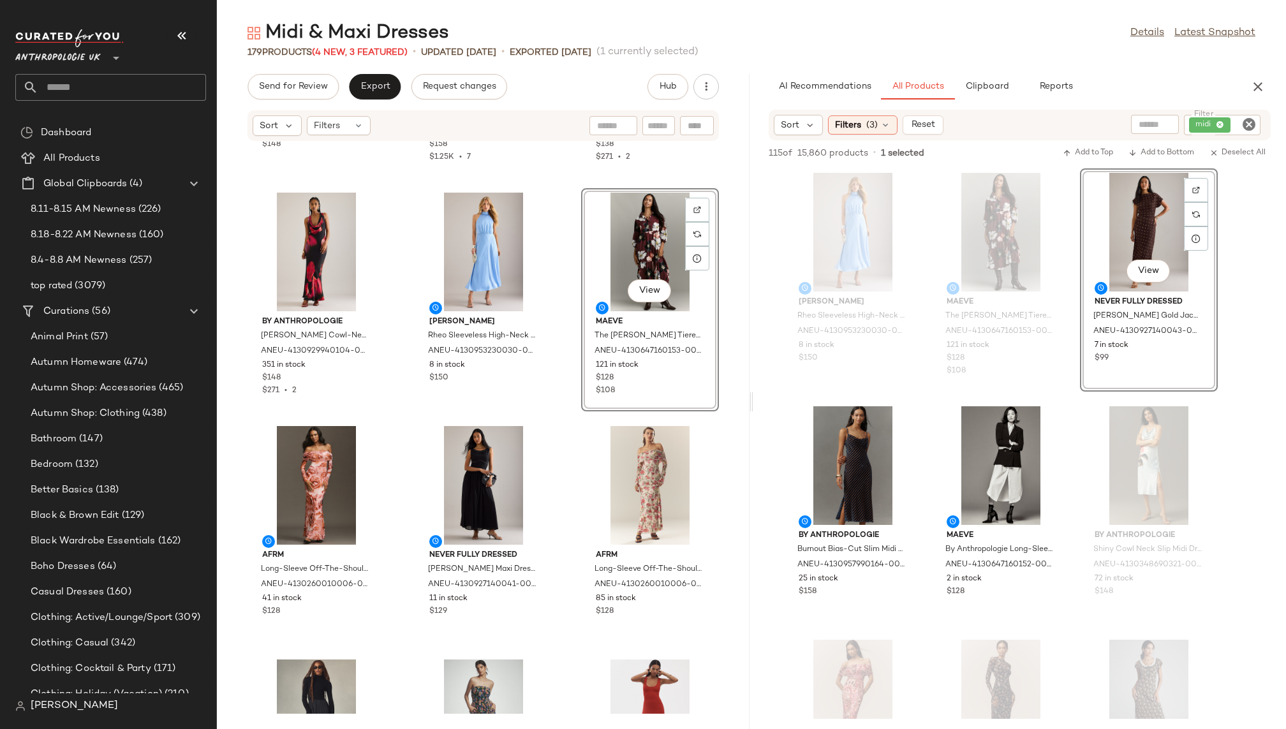
click at [557, 593] on div "By Anthropologie Shiny Cowl Neck Slip Midi Dress for Women, Polyester, Size 2XS…" at bounding box center [483, 428] width 533 height 572
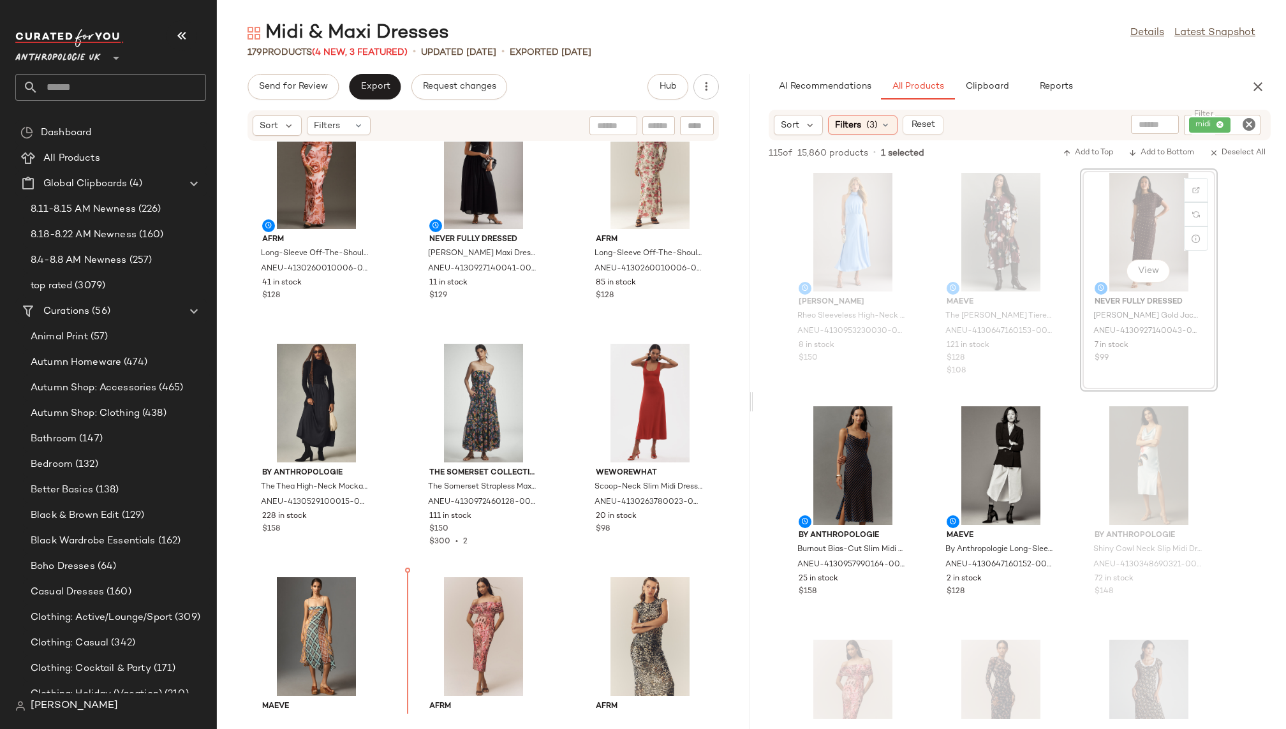
scroll to position [578, 0]
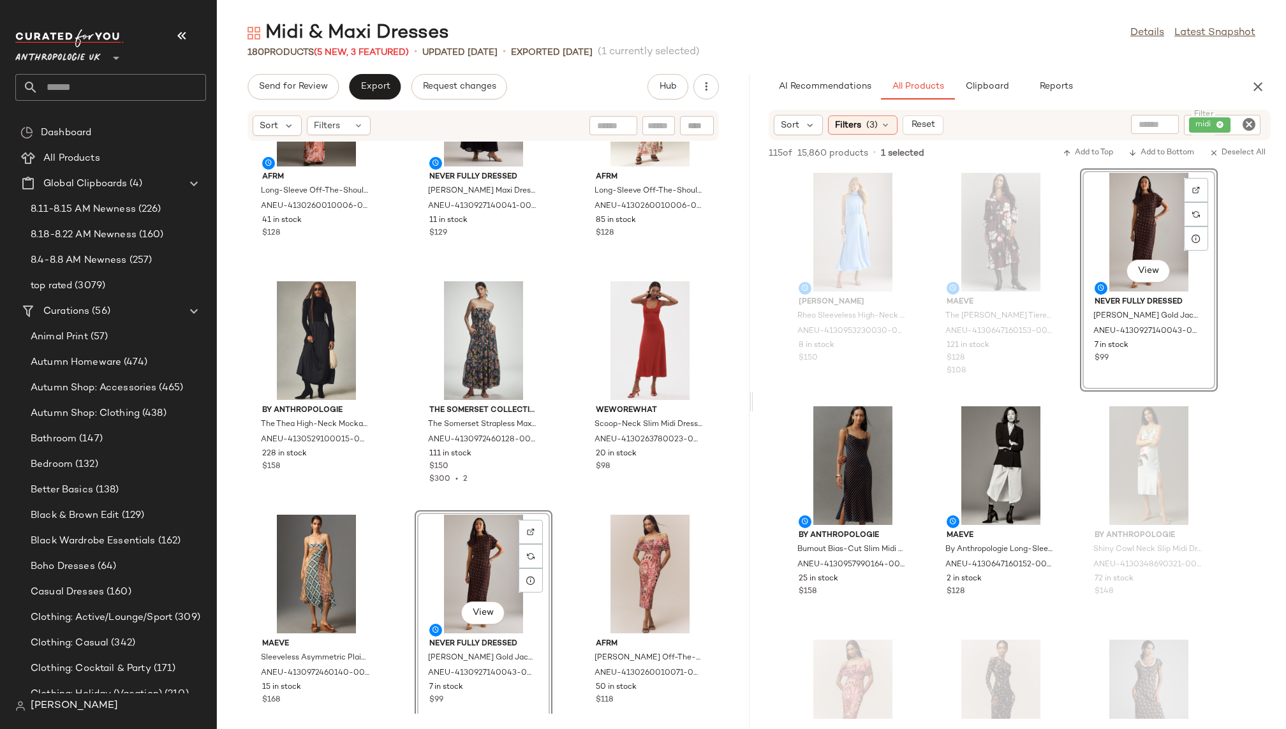
click at [562, 641] on div "By Anthropologie Gracie Cowl-Neck Maxi Slip Dress for Women, Viscose/Ecovero, S…" at bounding box center [483, 428] width 533 height 572
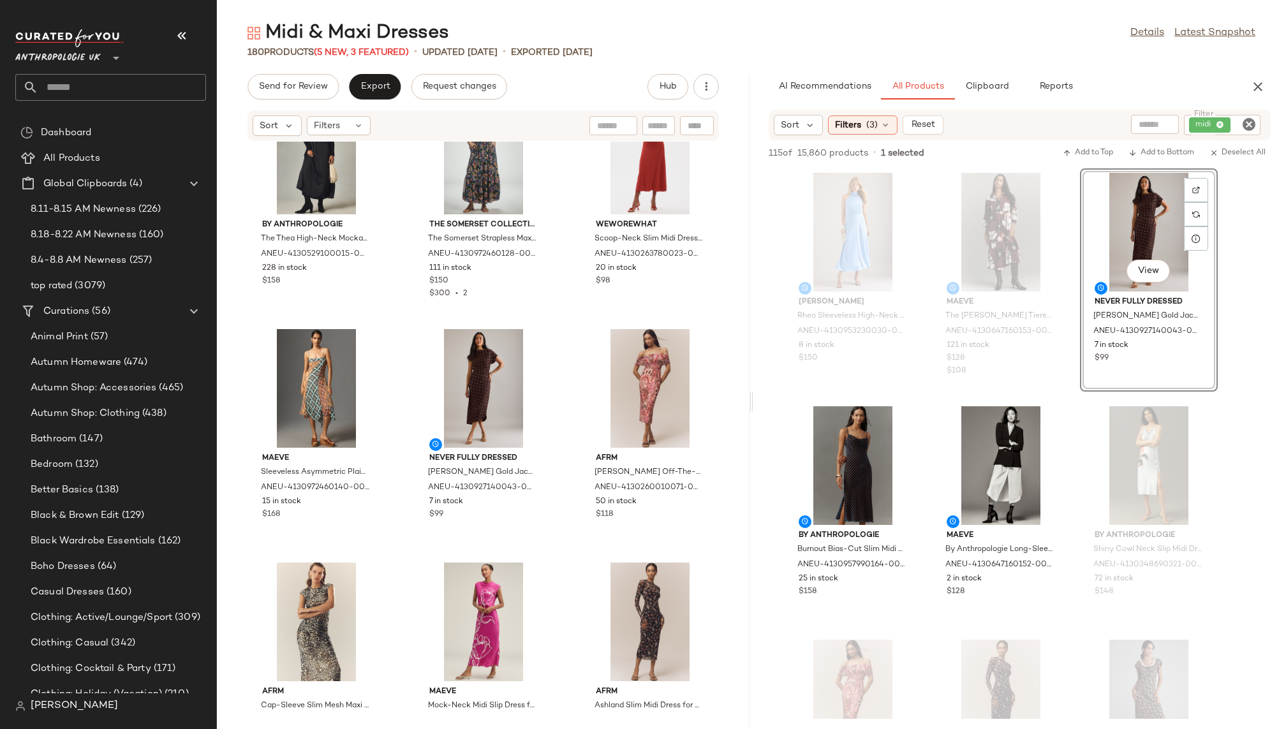
scroll to position [782, 0]
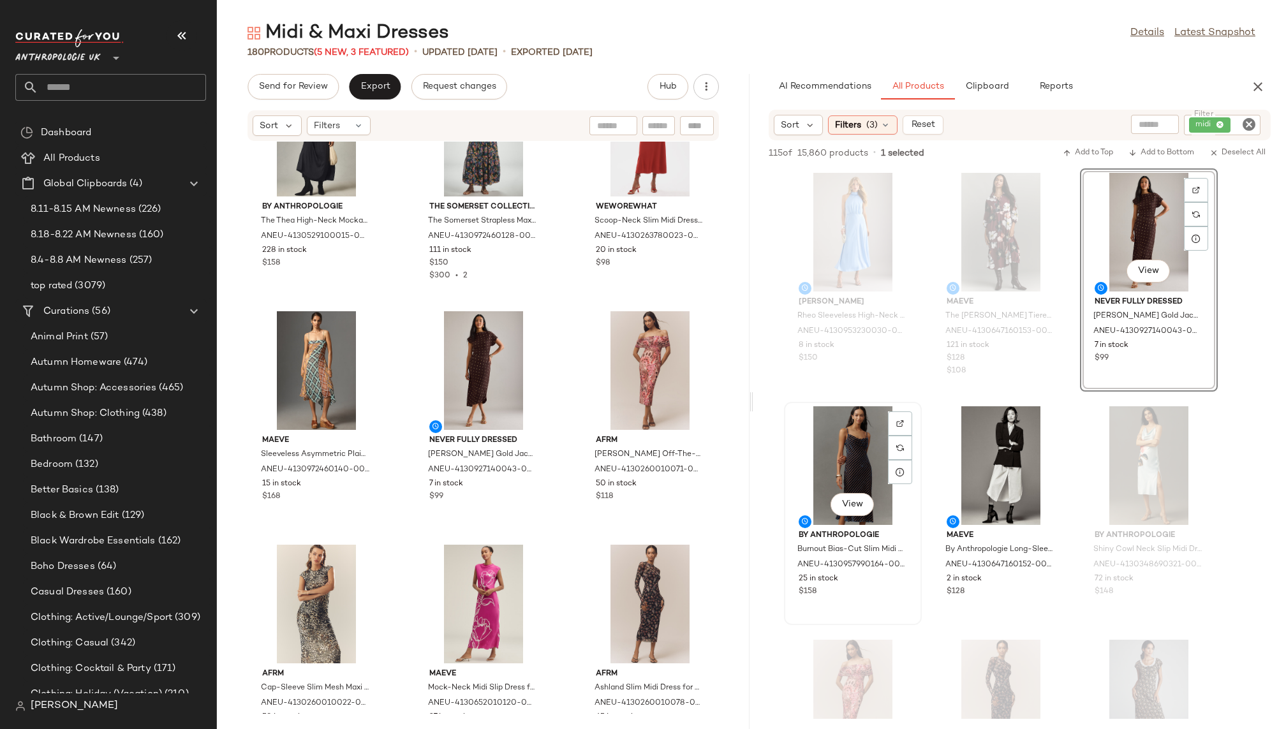
click at [824, 459] on div "View" at bounding box center [853, 465] width 129 height 119
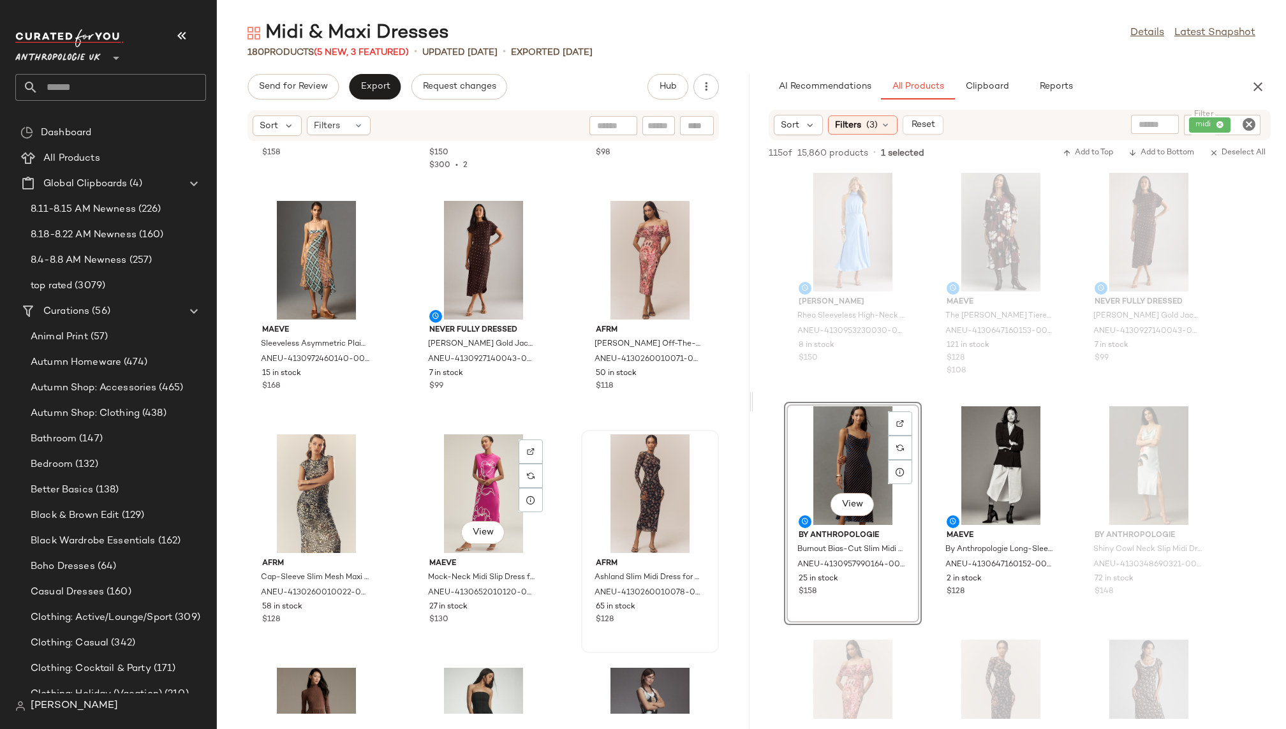
scroll to position [909, 0]
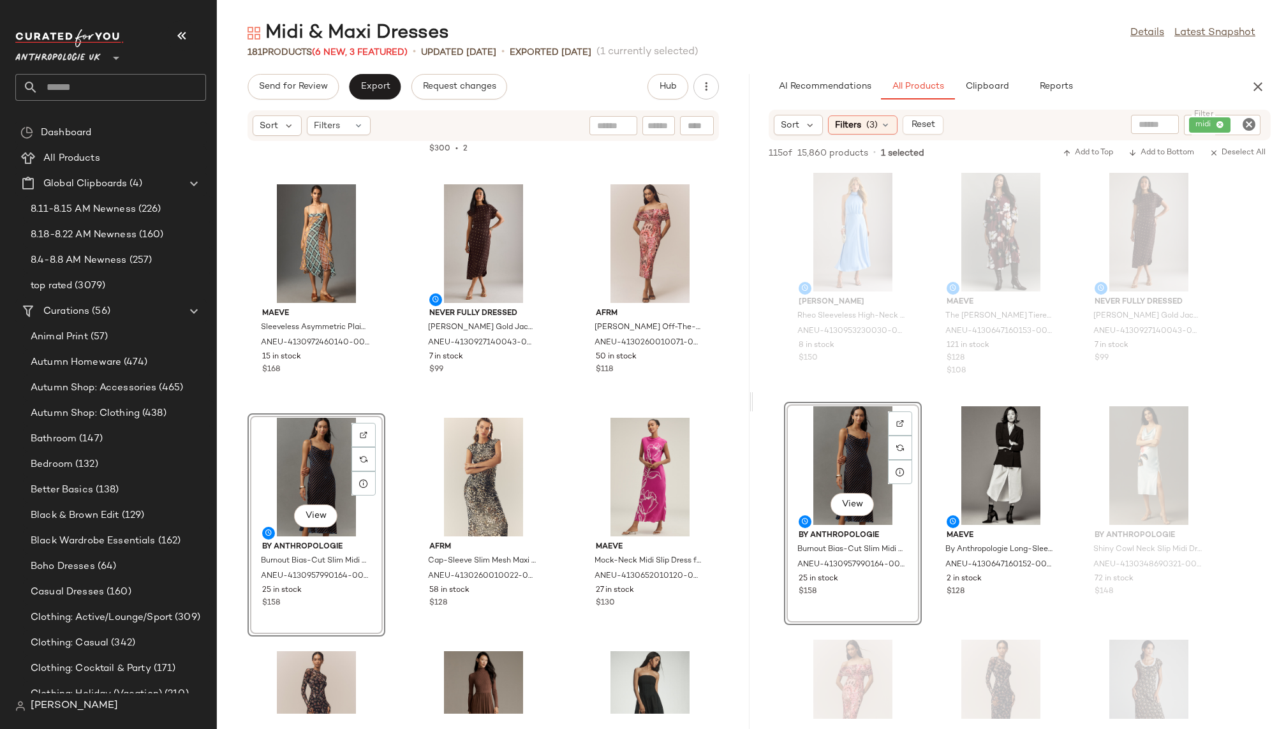
click at [553, 562] on div "By Anthropologie The Thea High-Neck Mockable Maxi Jumper Dress for Women in Bla…" at bounding box center [483, 428] width 533 height 572
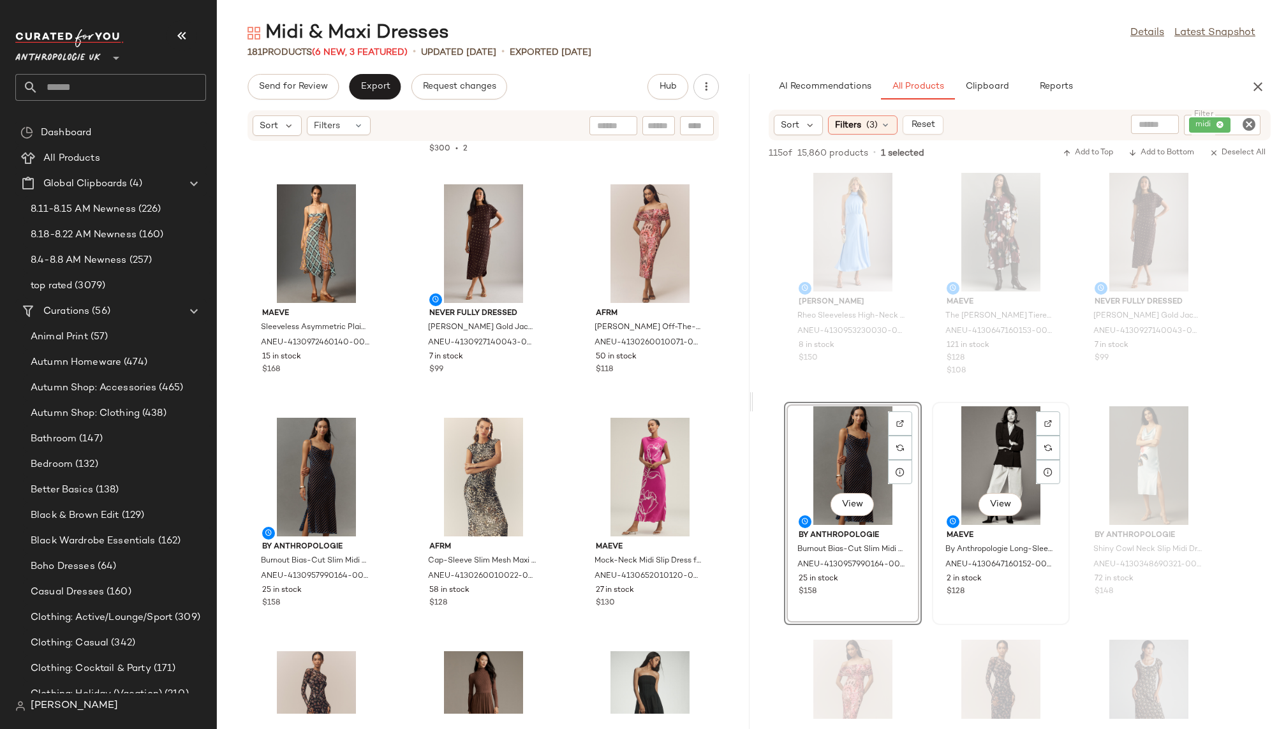
click at [987, 462] on div "View" at bounding box center [1001, 465] width 129 height 119
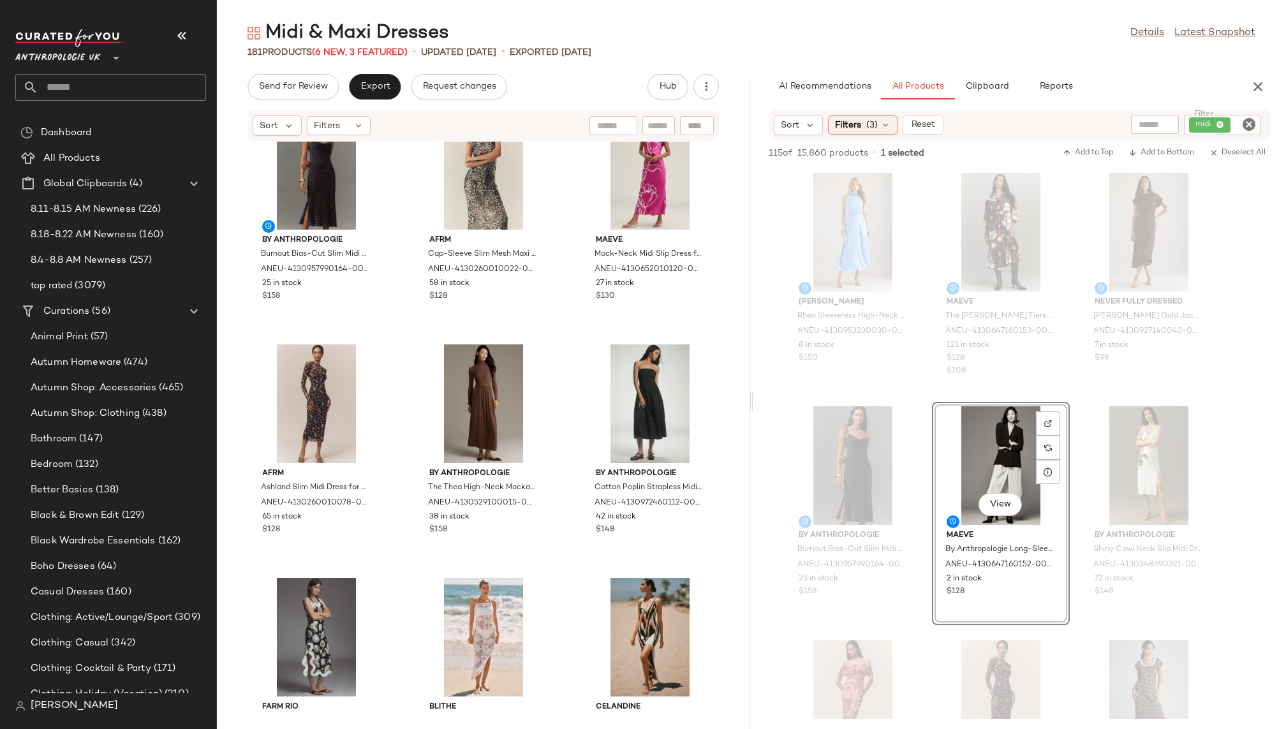
scroll to position [1228, 0]
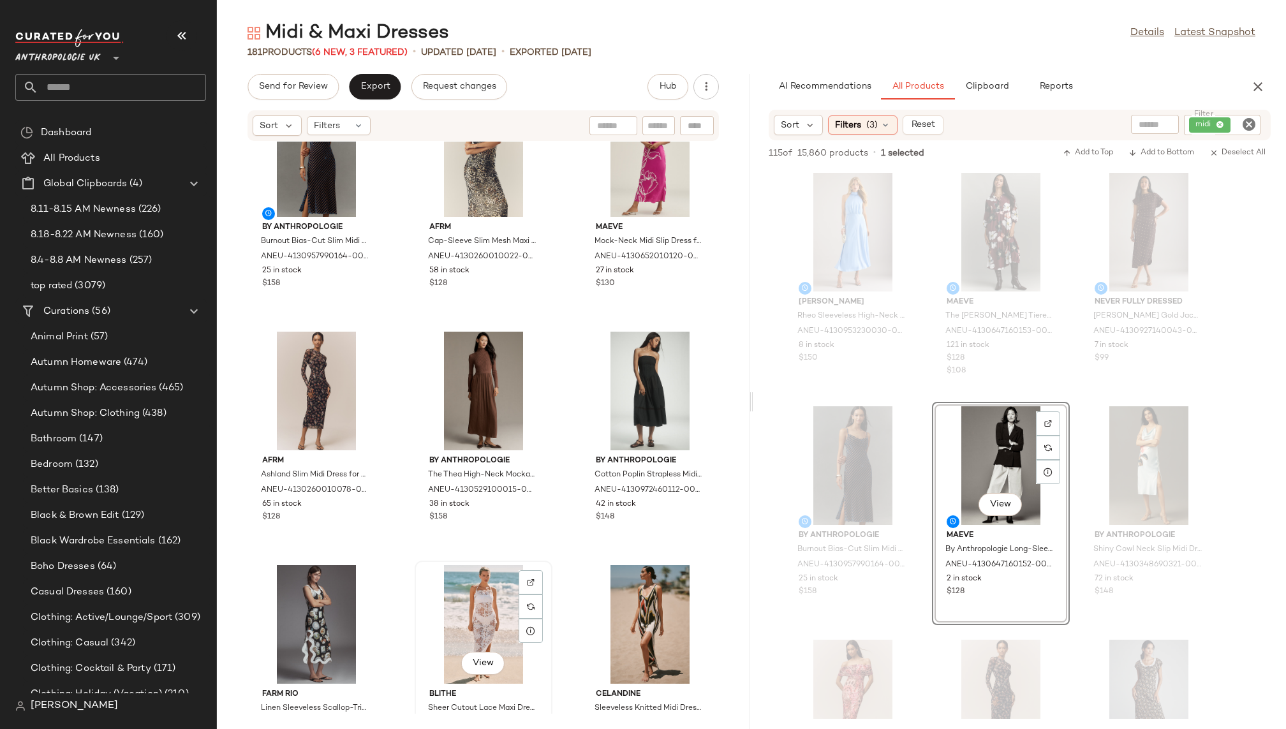
click at [473, 599] on div "View" at bounding box center [483, 624] width 129 height 119
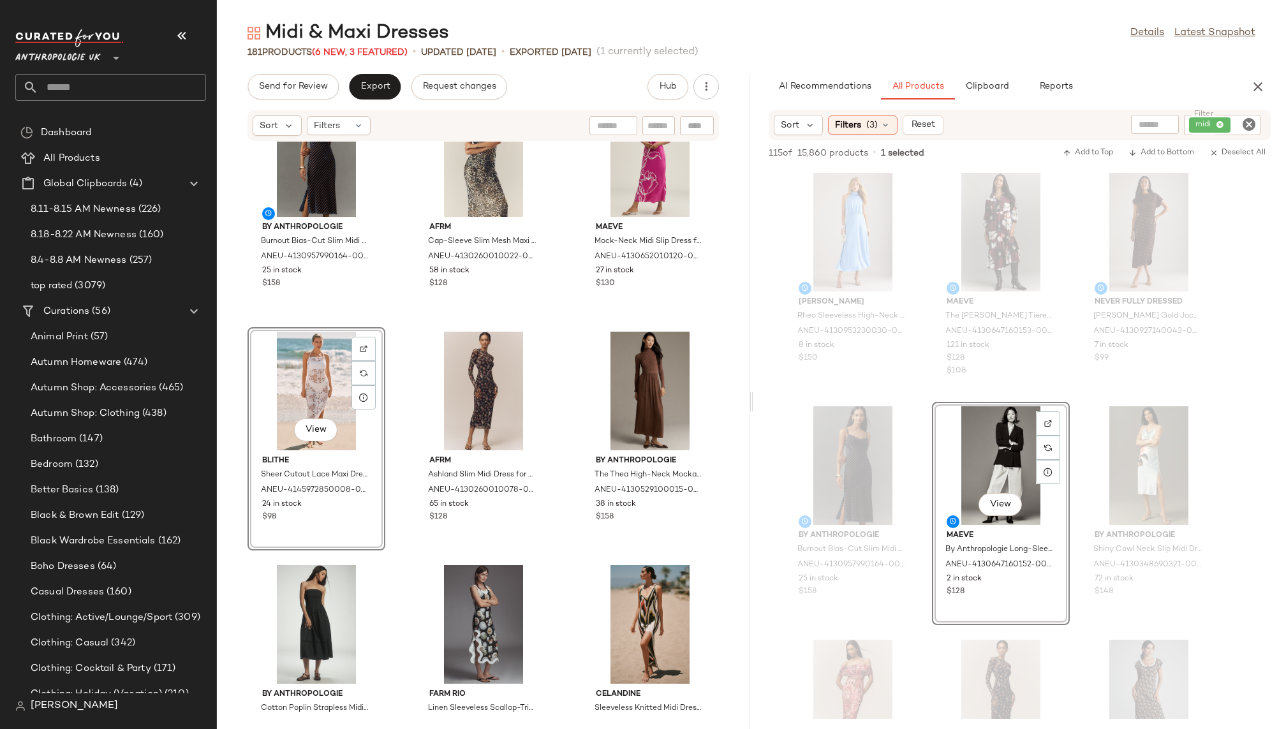
click at [555, 578] on div "By Anthropologie Burnout Bias-Cut Slim Midi Dress for Women in Blue, Polyamide/…" at bounding box center [483, 428] width 533 height 572
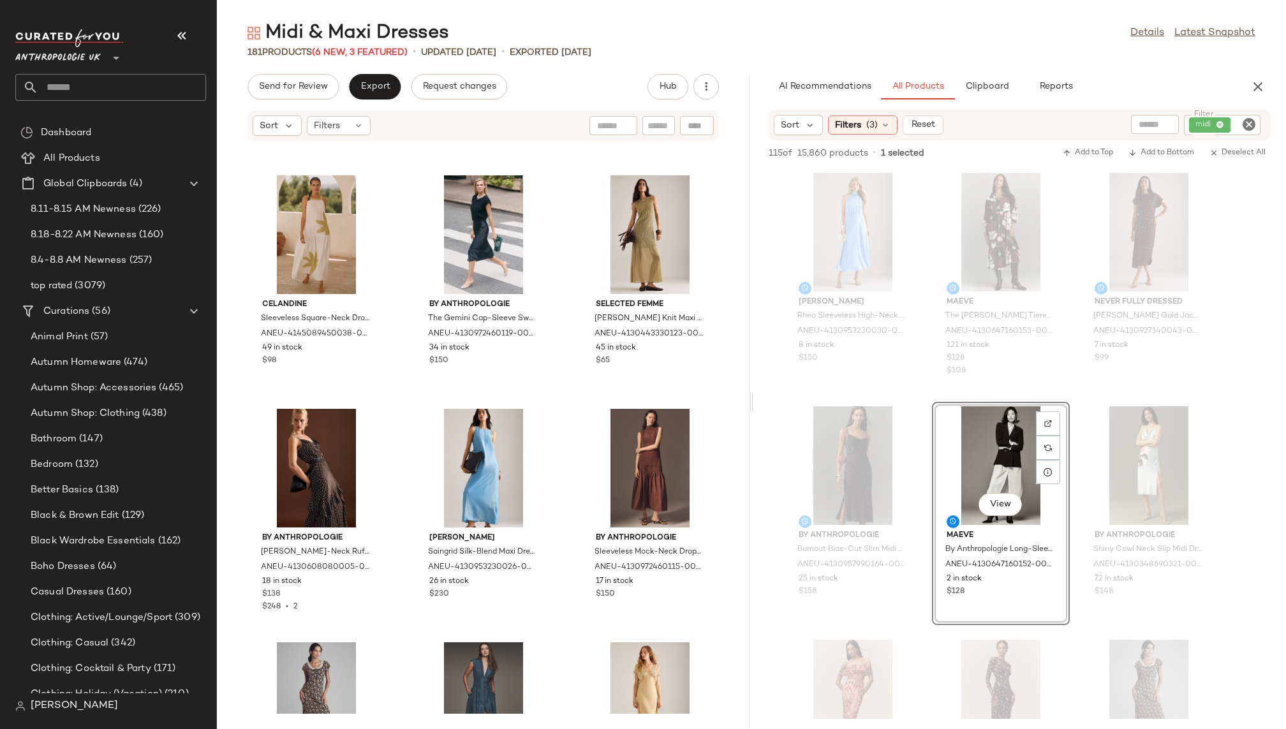
scroll to position [1826, 0]
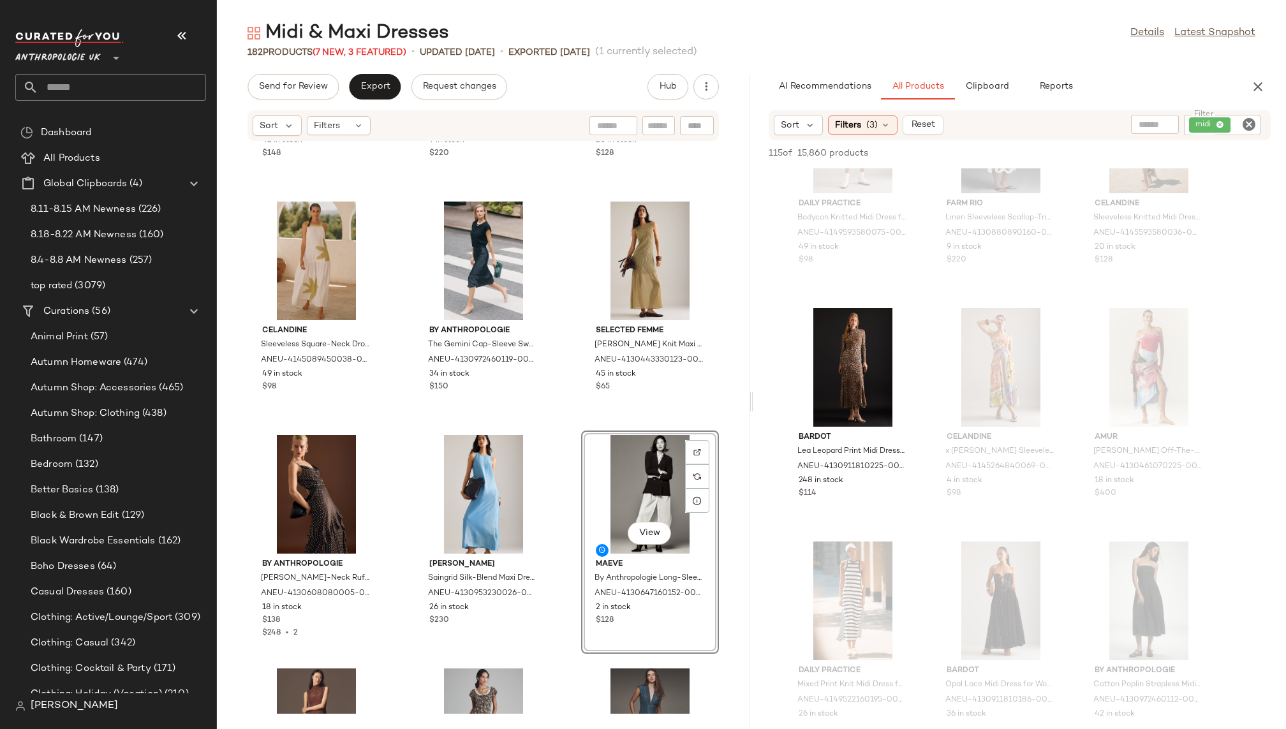
scroll to position [800, 0]
click at [836, 376] on div "View" at bounding box center [853, 366] width 129 height 119
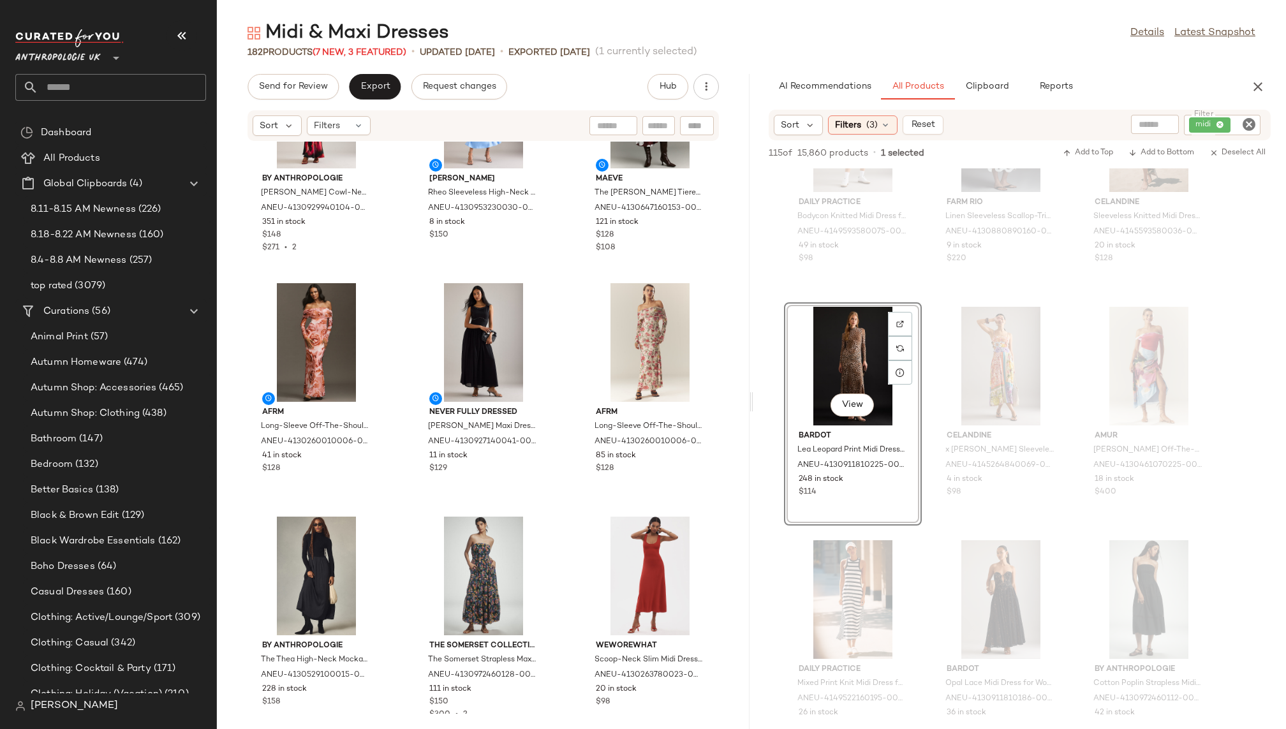
scroll to position [340, 0]
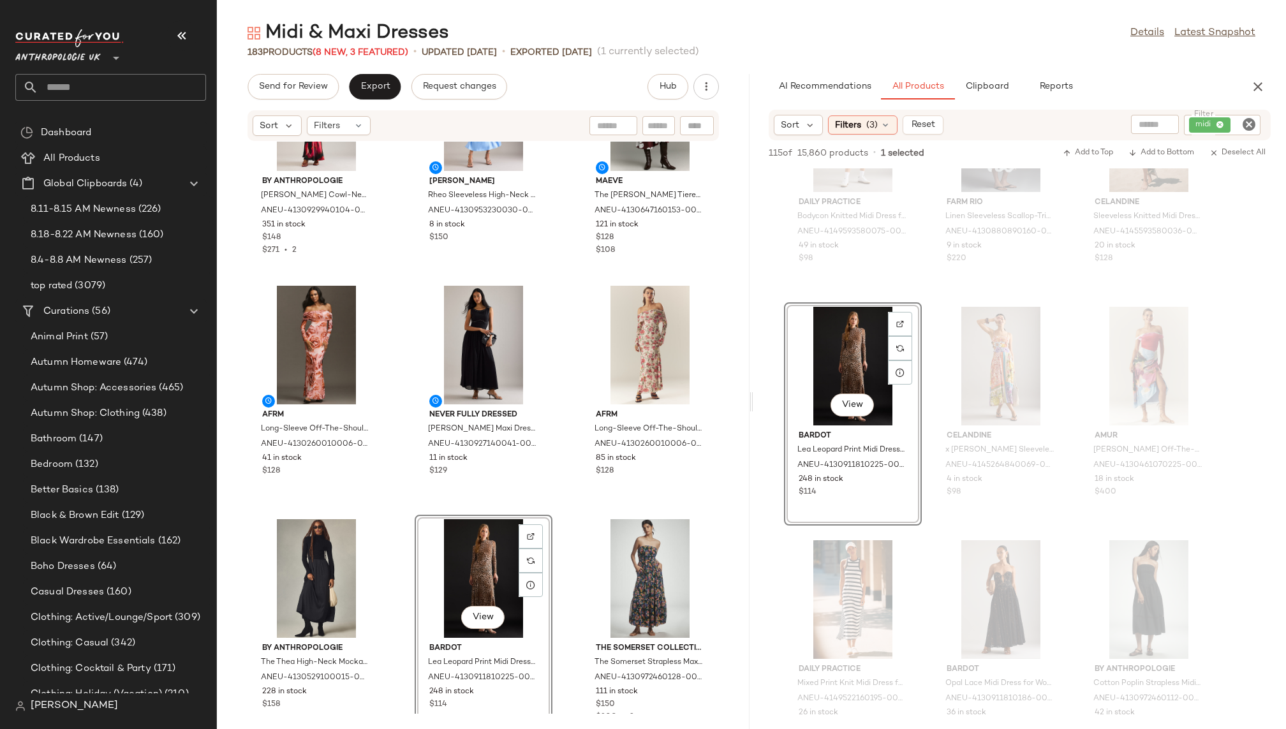
click at [555, 655] on div "By Anthropologie Gracie Cowl-Neck Maxi Slip Dress for Women, Viscose/Ecovero, S…" at bounding box center [483, 428] width 533 height 572
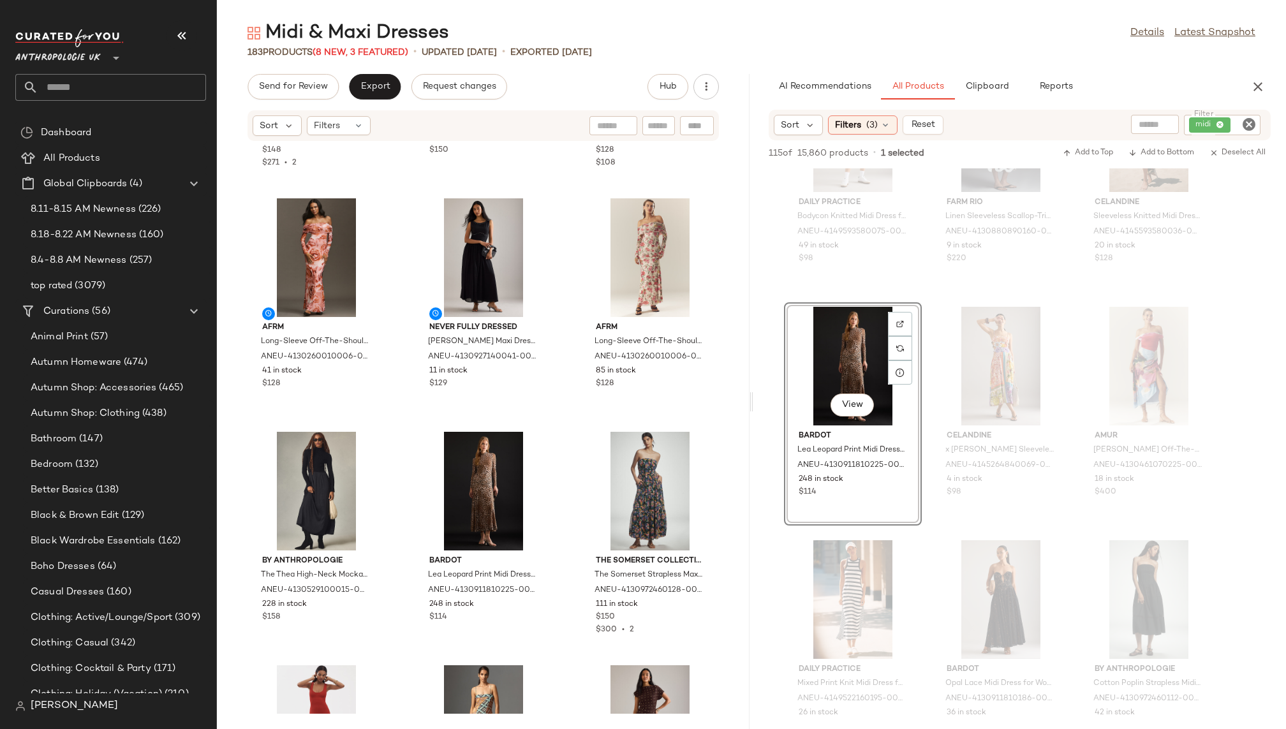
scroll to position [486, 0]
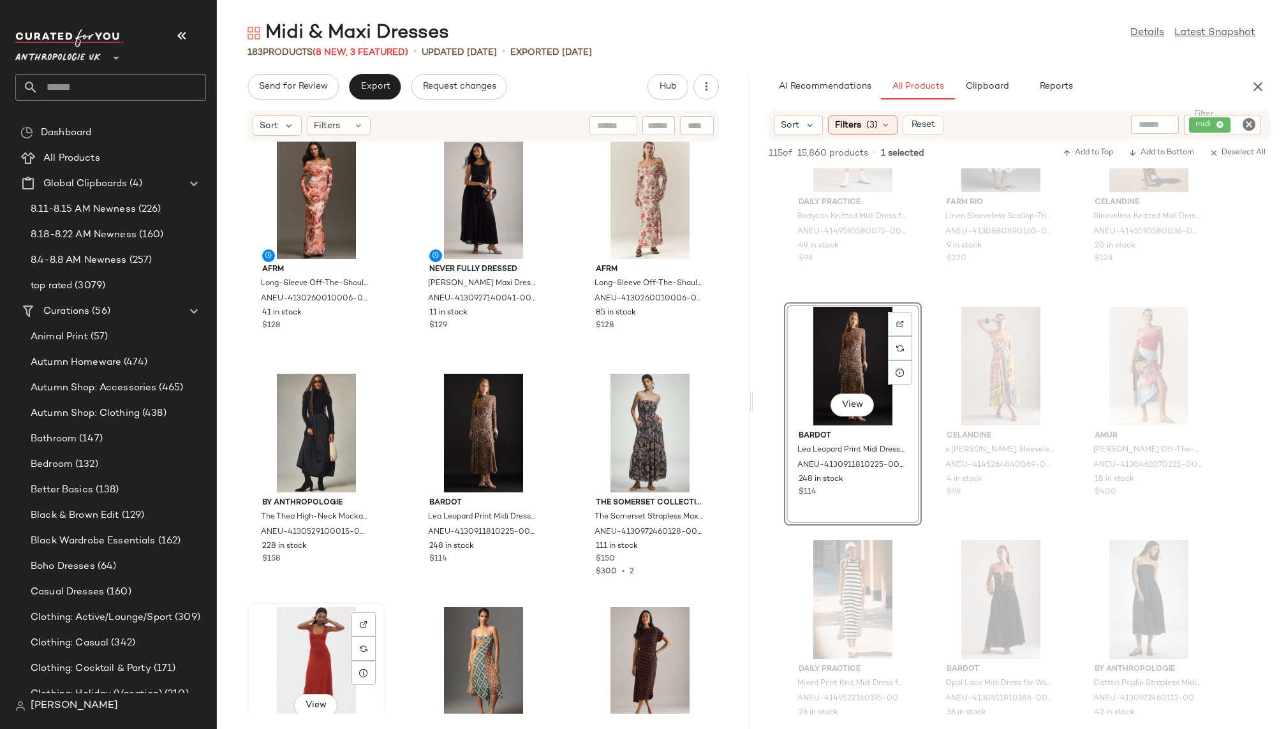
click at [299, 659] on div "View" at bounding box center [316, 666] width 129 height 119
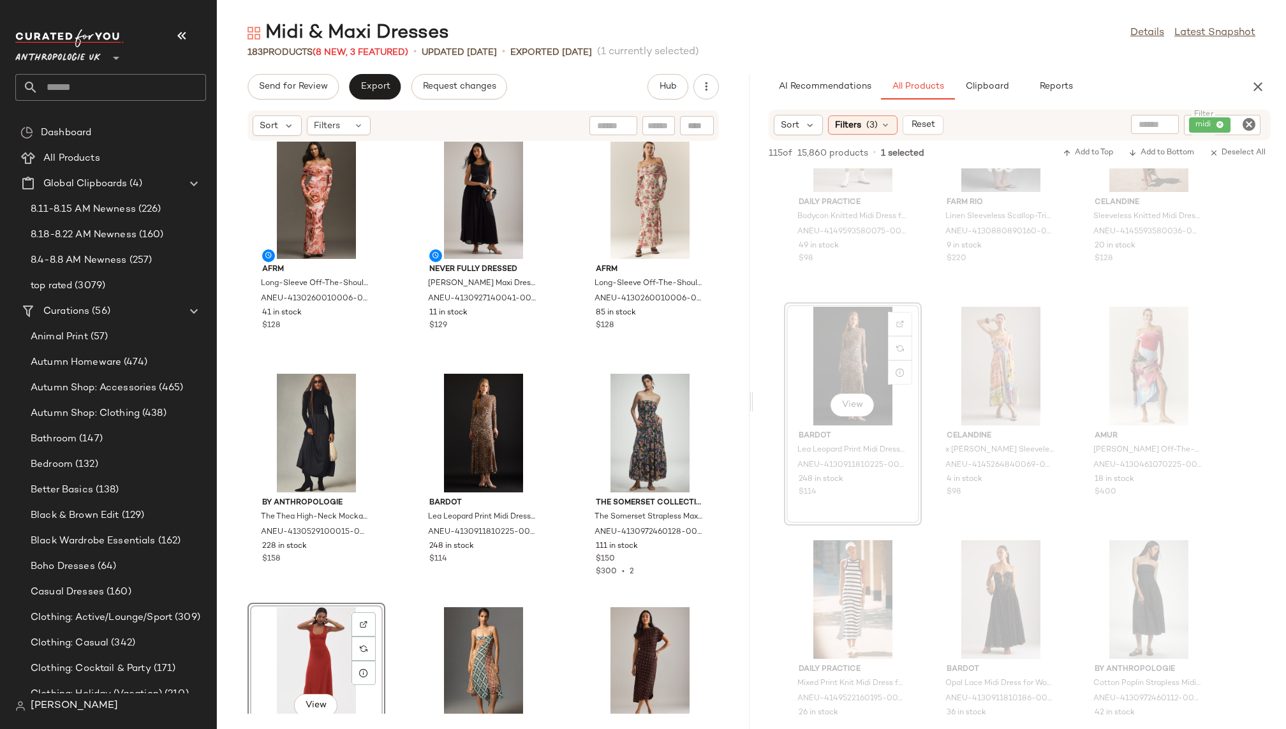
scroll to position [491, 0]
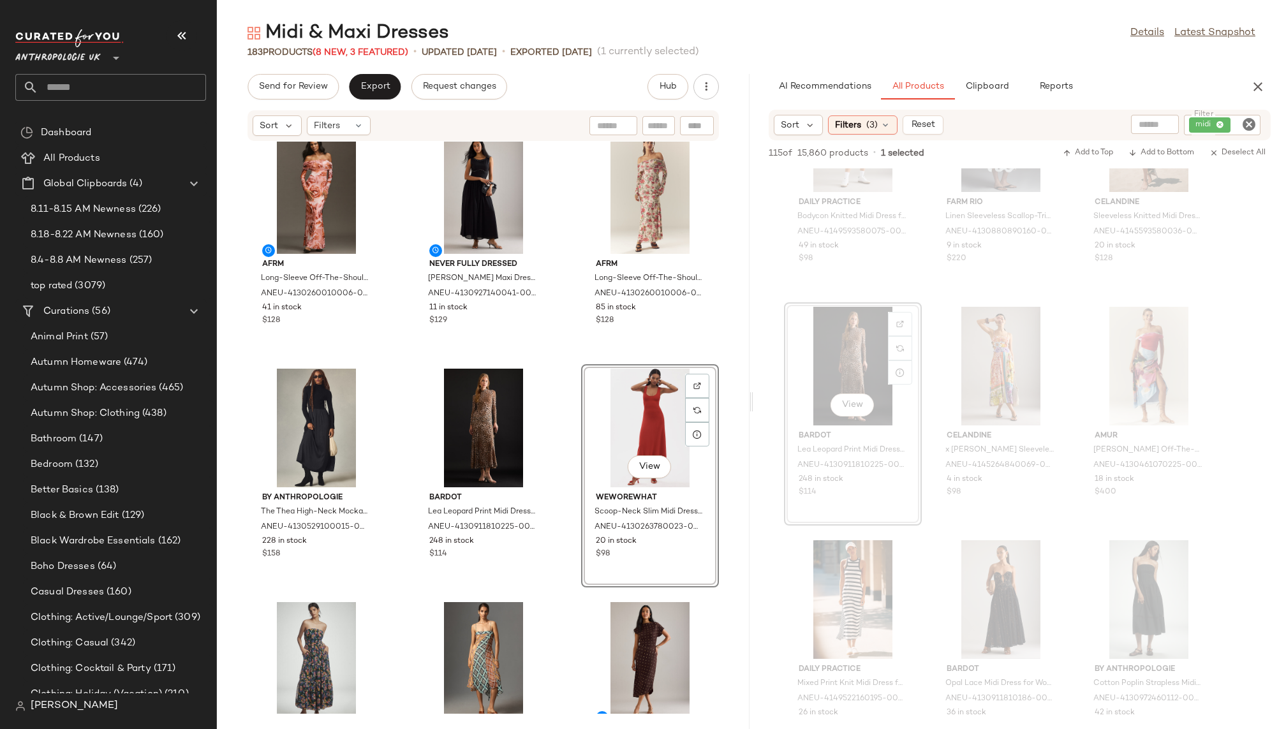
click at [398, 622] on div "By Anthropologie Gracie Cowl-Neck Maxi Slip Dress for Women, Viscose/Ecovero, S…" at bounding box center [483, 428] width 533 height 572
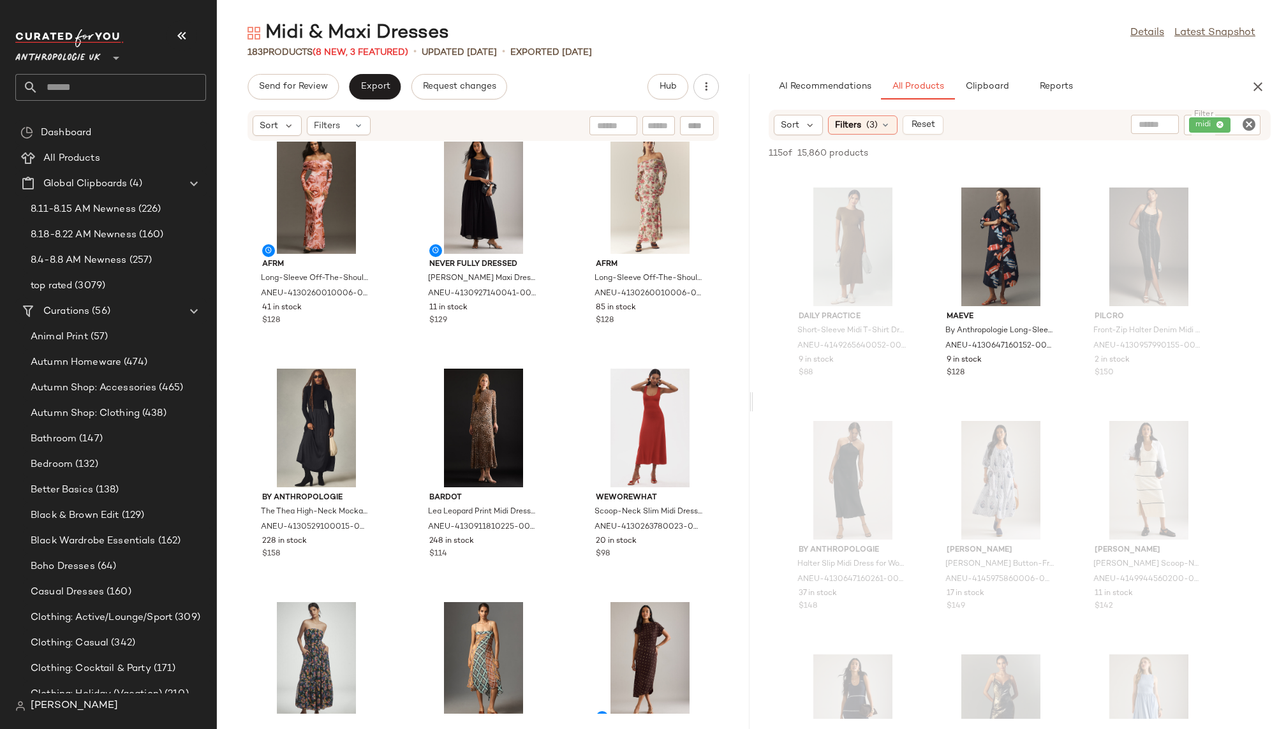
scroll to position [2767, 0]
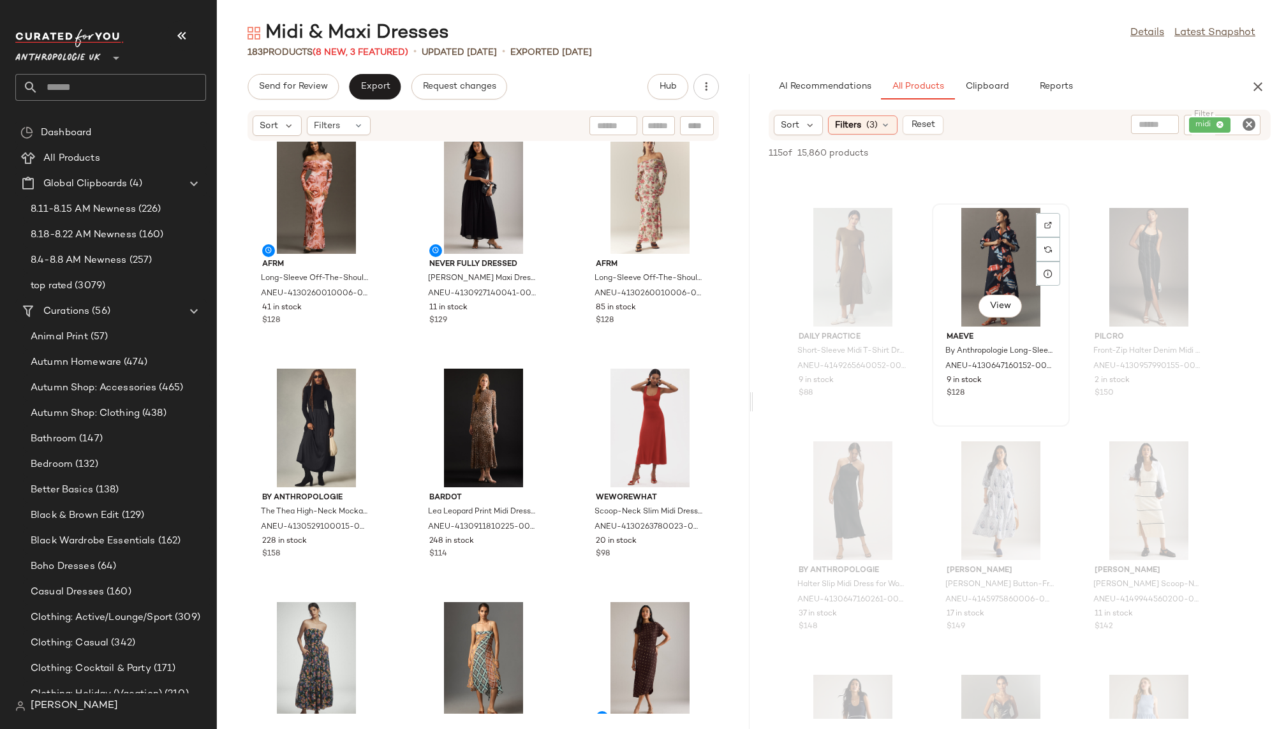
click at [976, 254] on div "View" at bounding box center [1001, 267] width 129 height 119
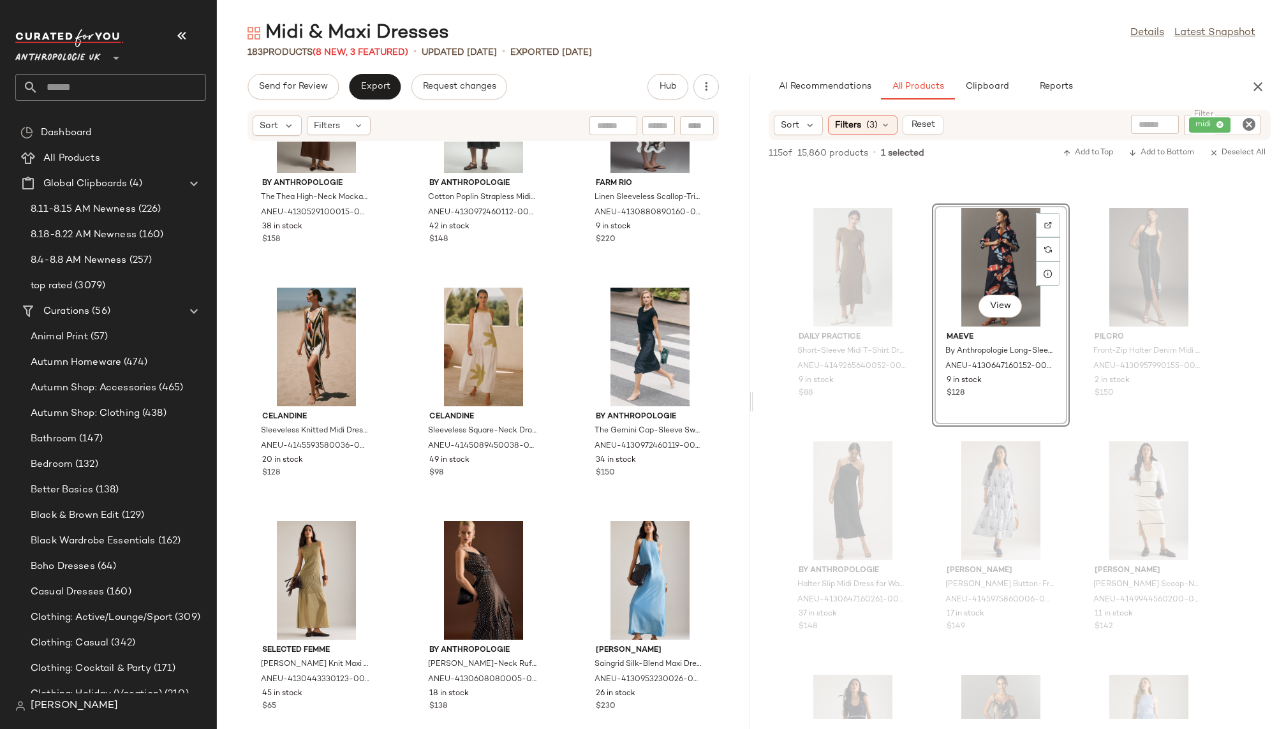
scroll to position [1746, 0]
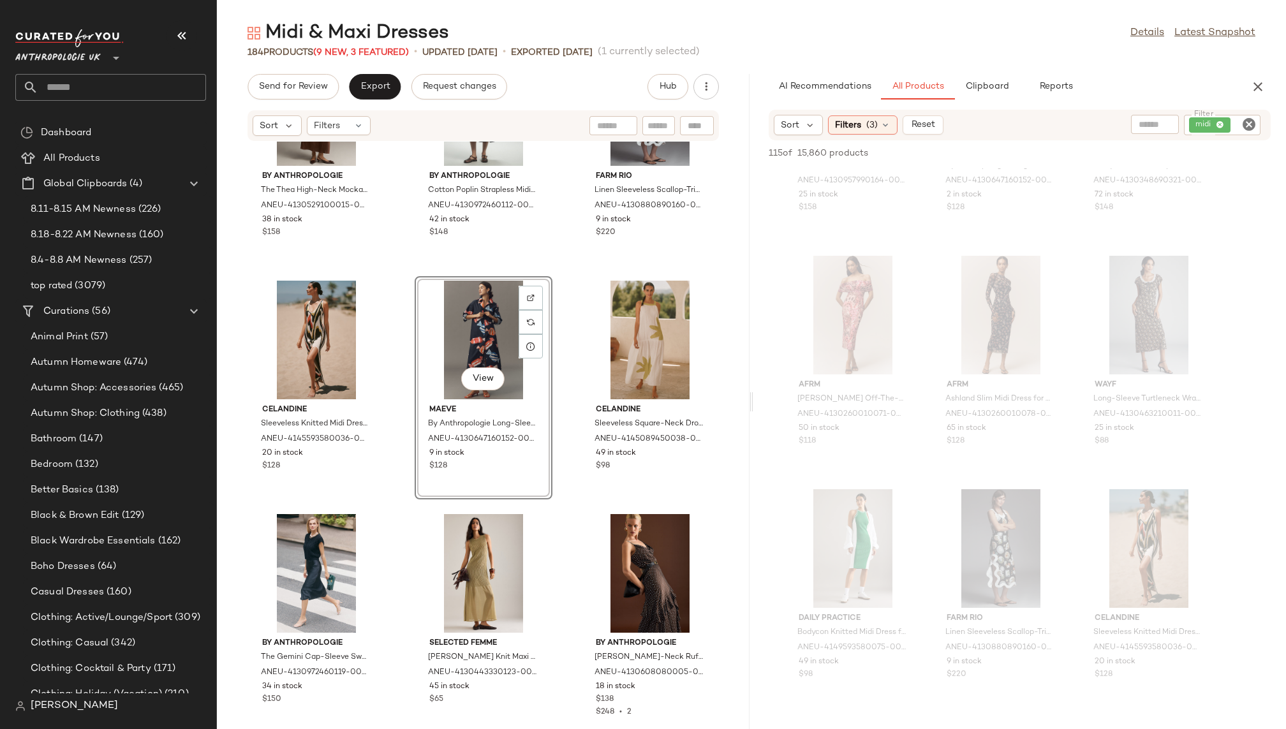
scroll to position [0, 0]
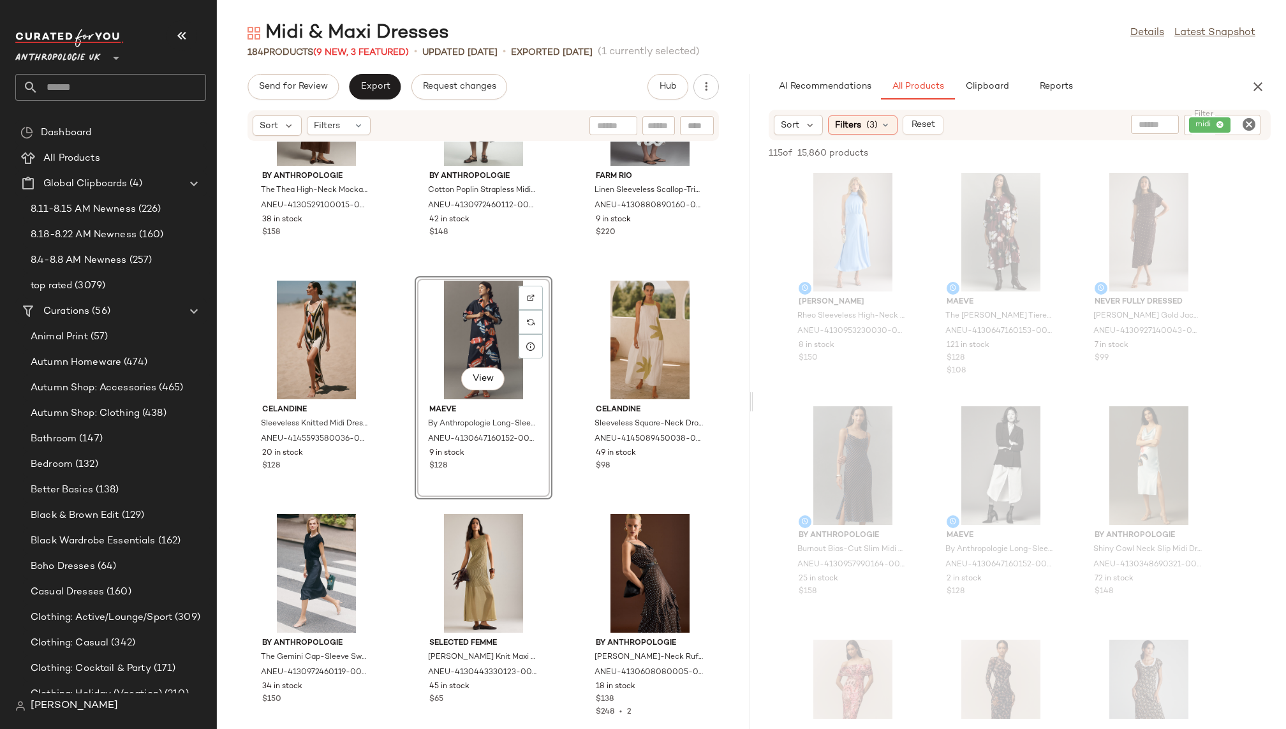
click at [1249, 125] on icon "Clear Filter" at bounding box center [1249, 124] width 15 height 15
click at [1188, 78] on div "AI Recommendations All Products Clipboard Reports" at bounding box center [999, 87] width 461 height 26
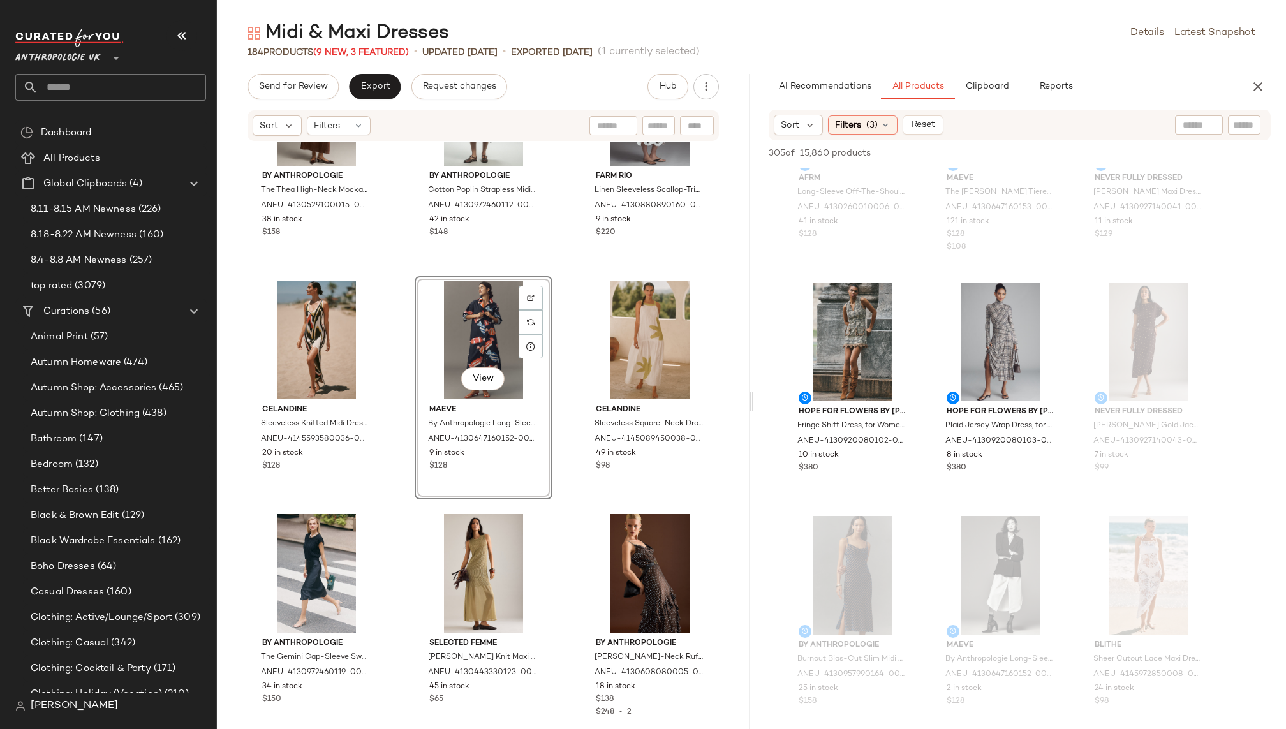
scroll to position [359, 0]
click at [967, 318] on div "View" at bounding box center [1001, 340] width 129 height 119
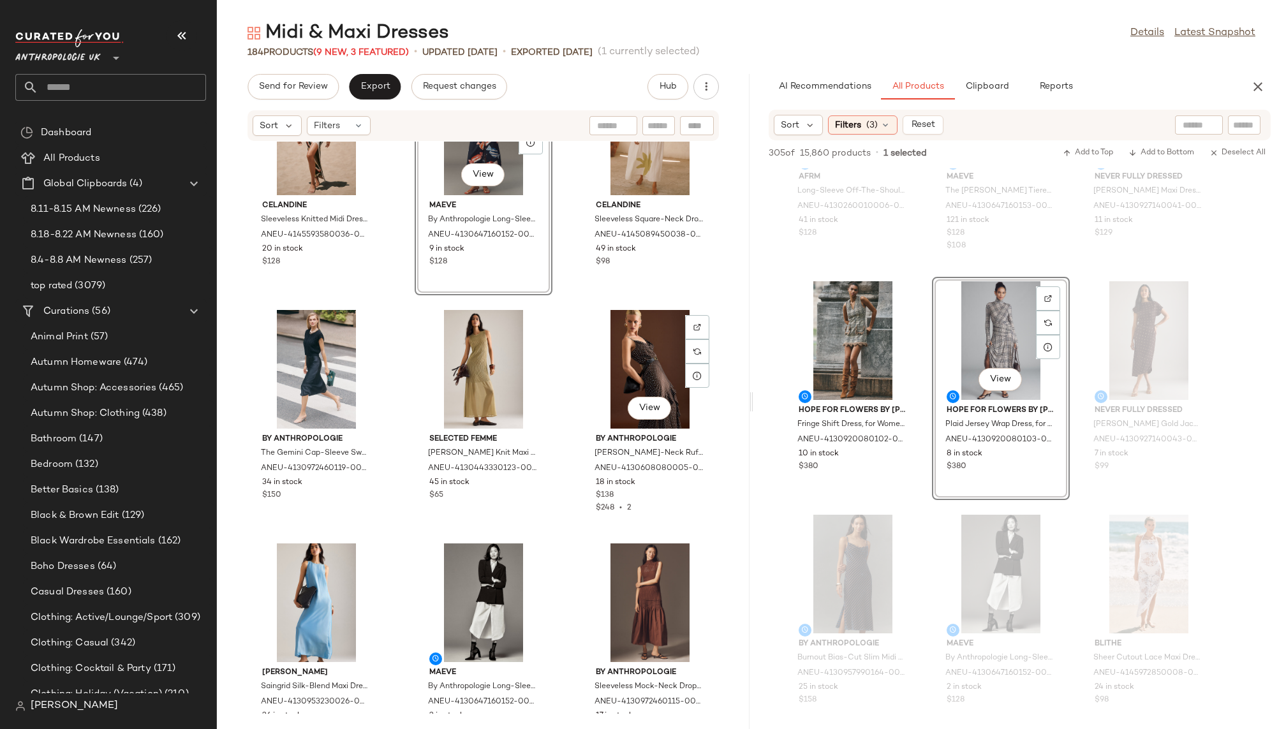
scroll to position [1960, 0]
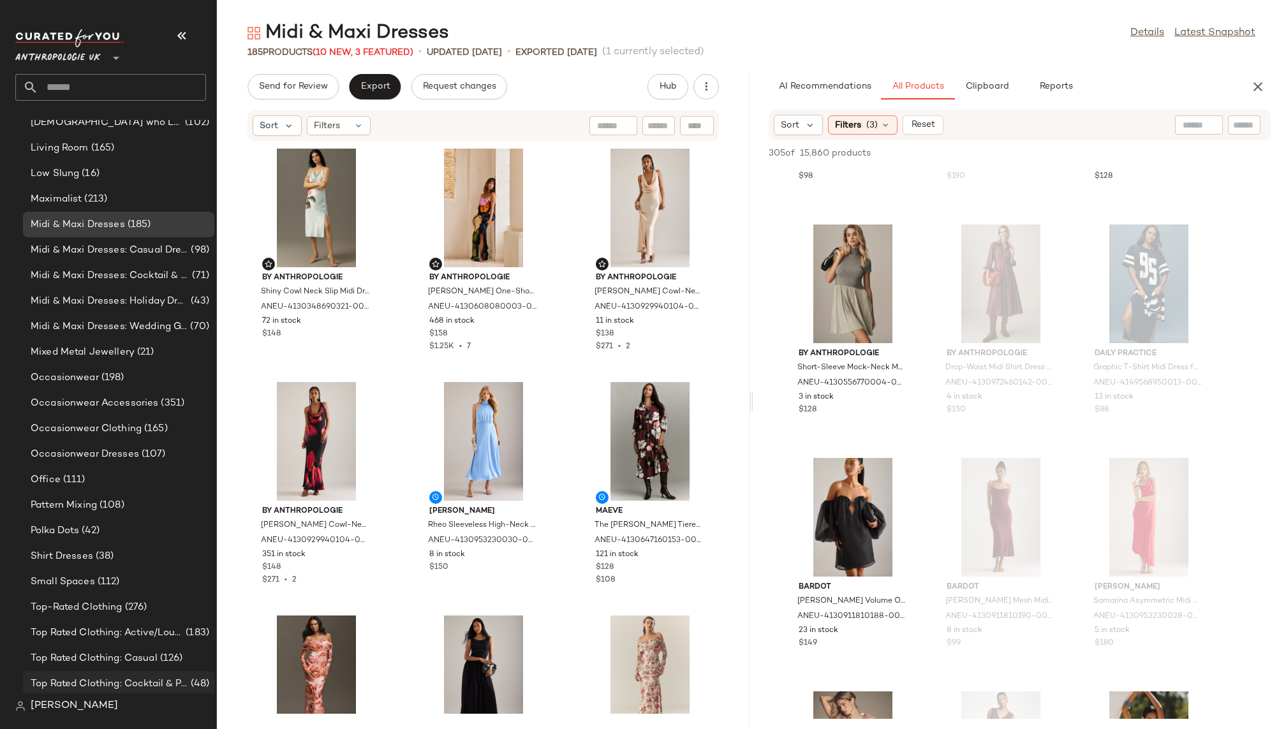
scroll to position [766, 0]
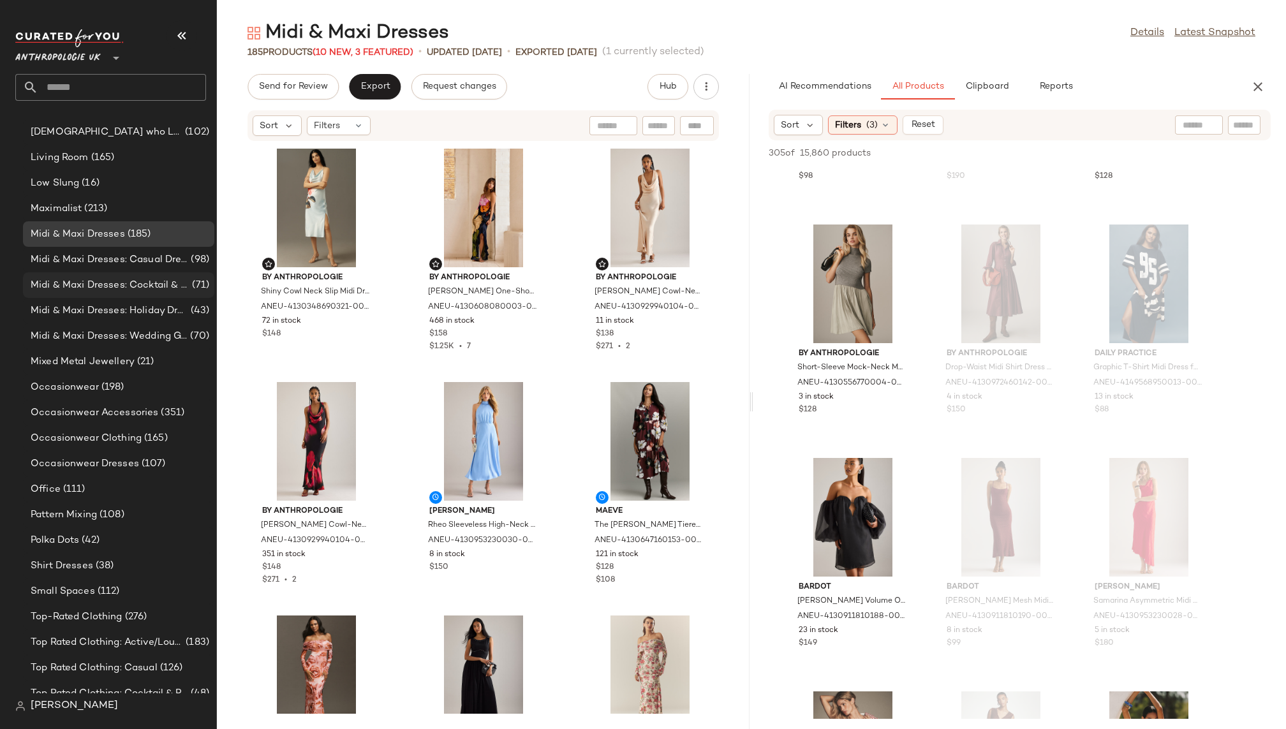
click at [151, 281] on span "Midi & Maxi Dresses: Cocktail & Party" at bounding box center [110, 285] width 159 height 15
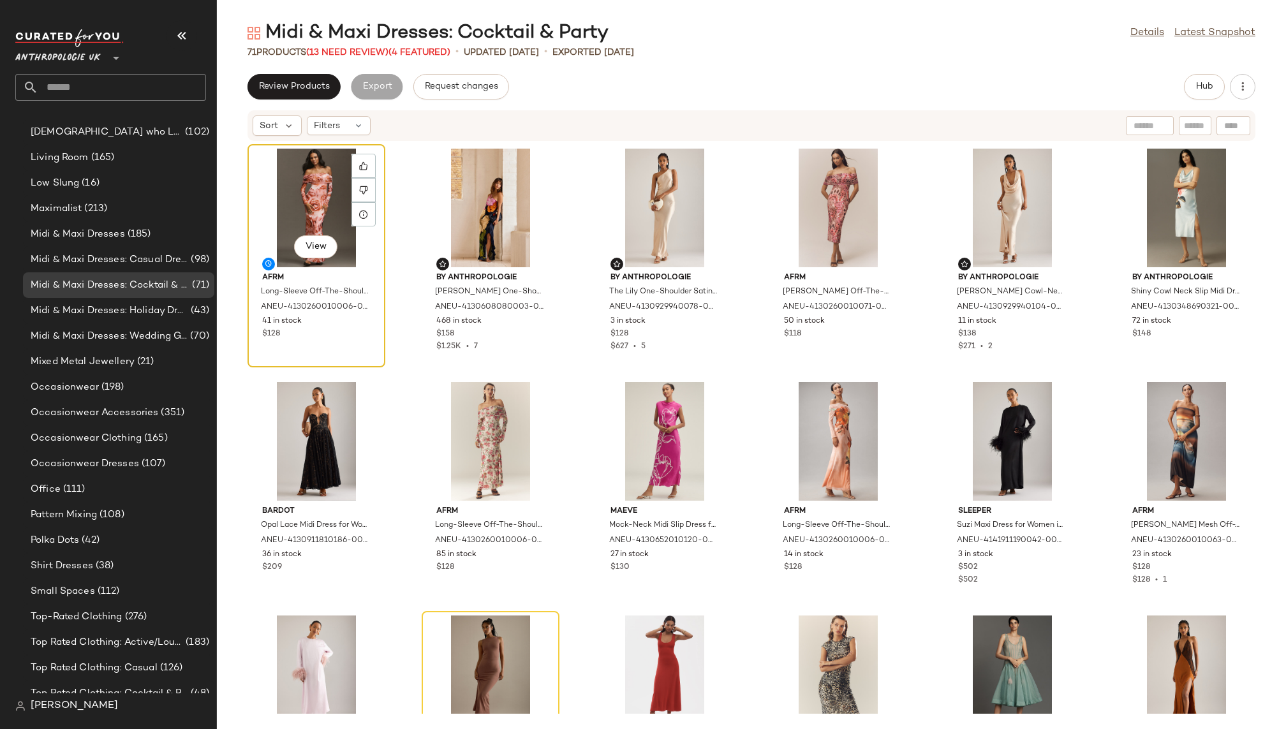
click at [329, 193] on div "View" at bounding box center [316, 208] width 129 height 119
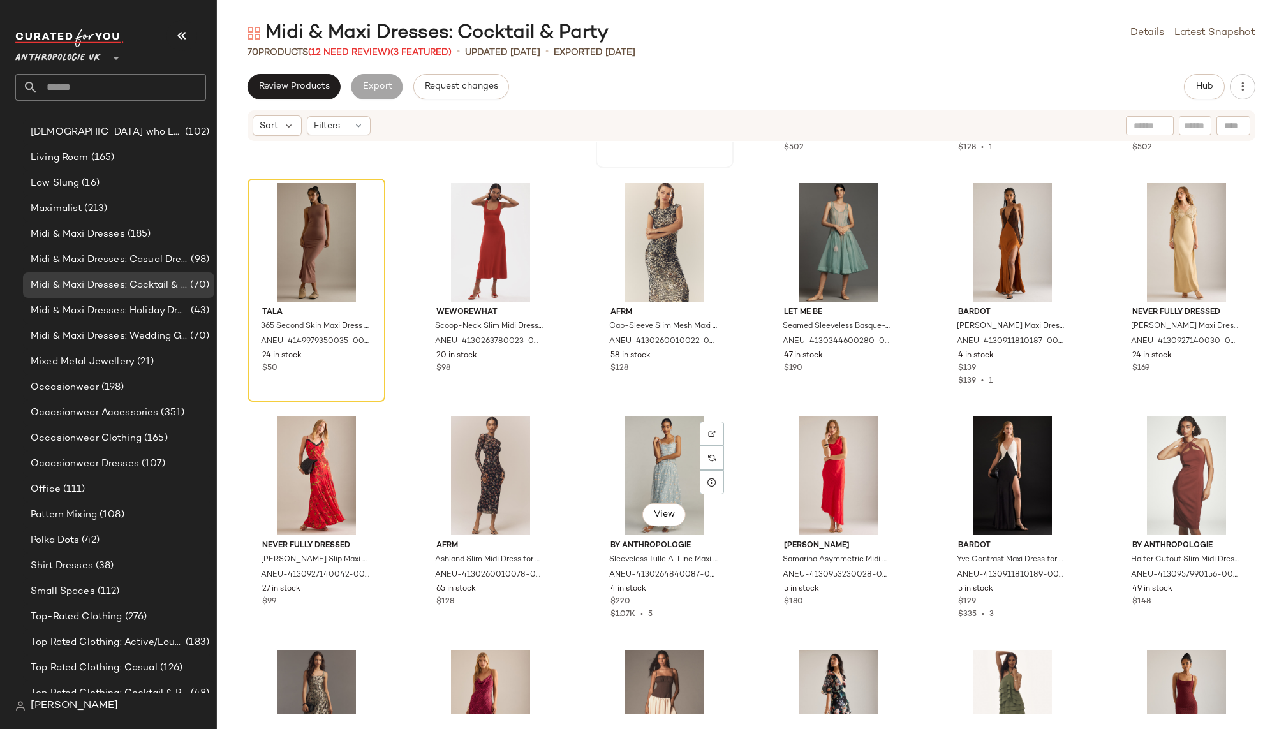
scroll to position [449, 0]
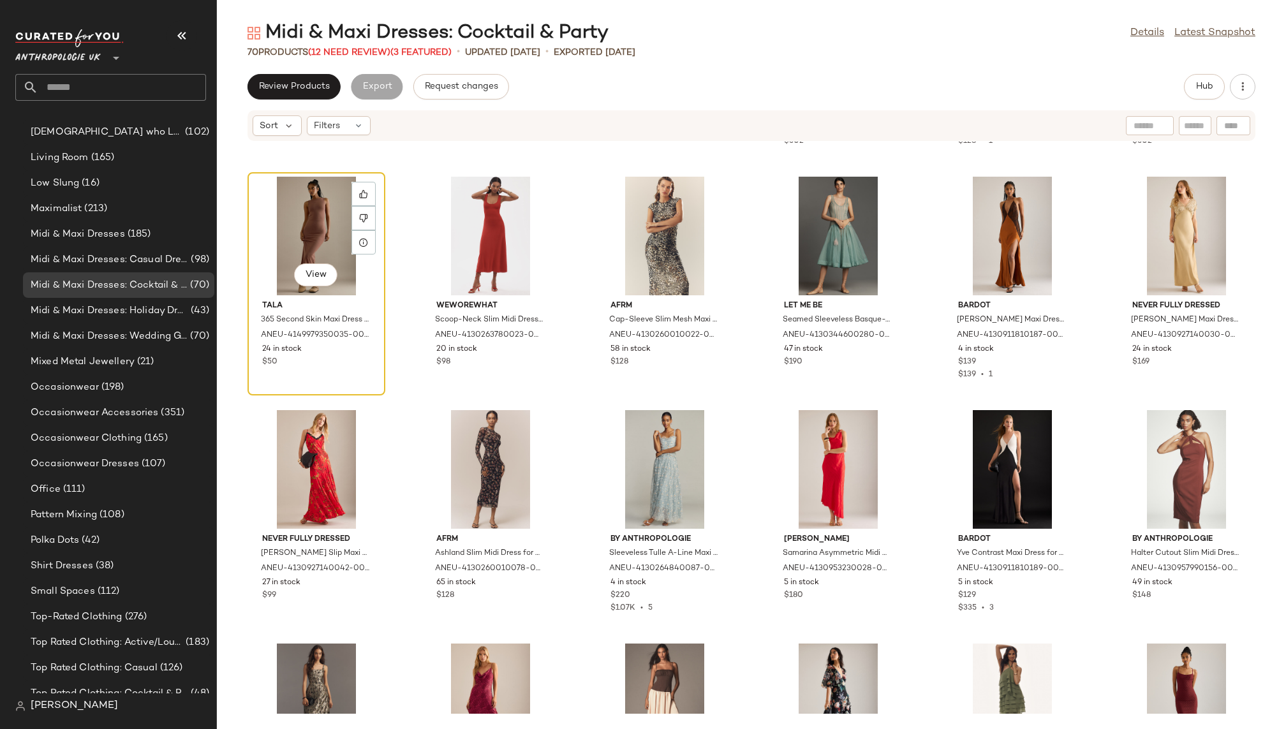
click at [309, 261] on div "View" at bounding box center [316, 236] width 129 height 119
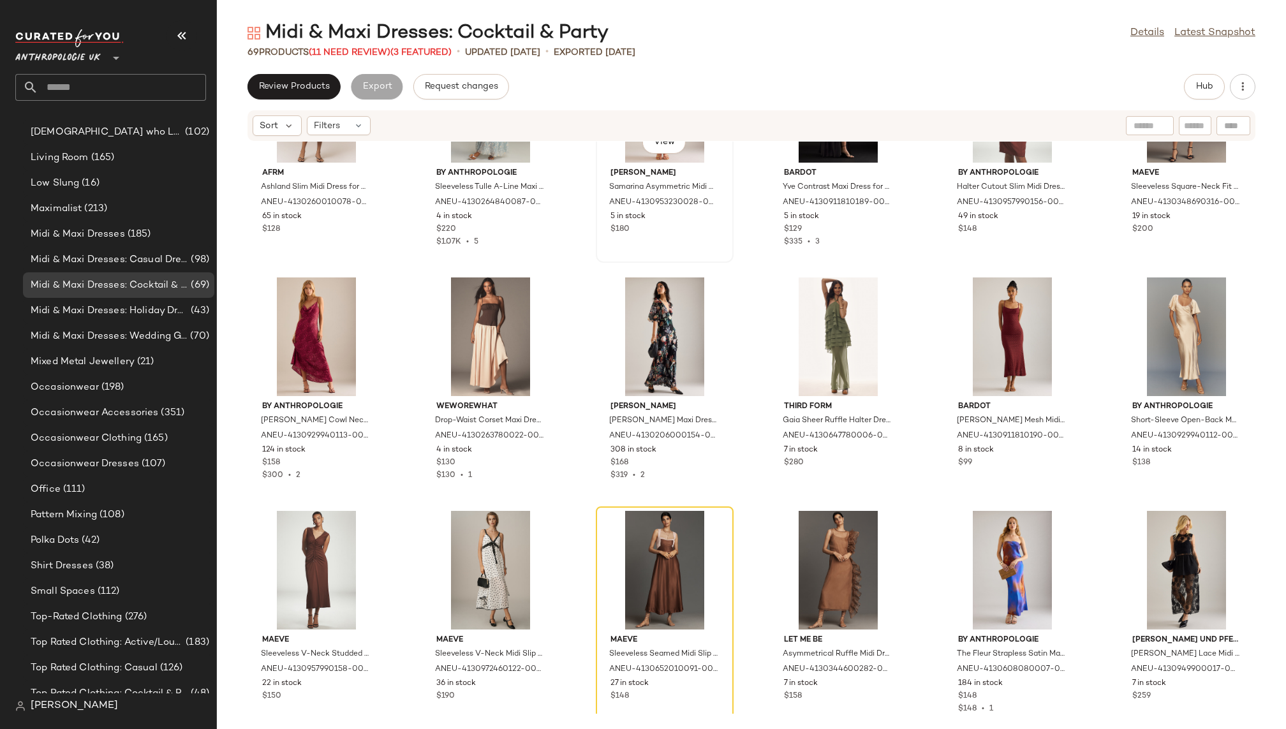
scroll to position [860, 0]
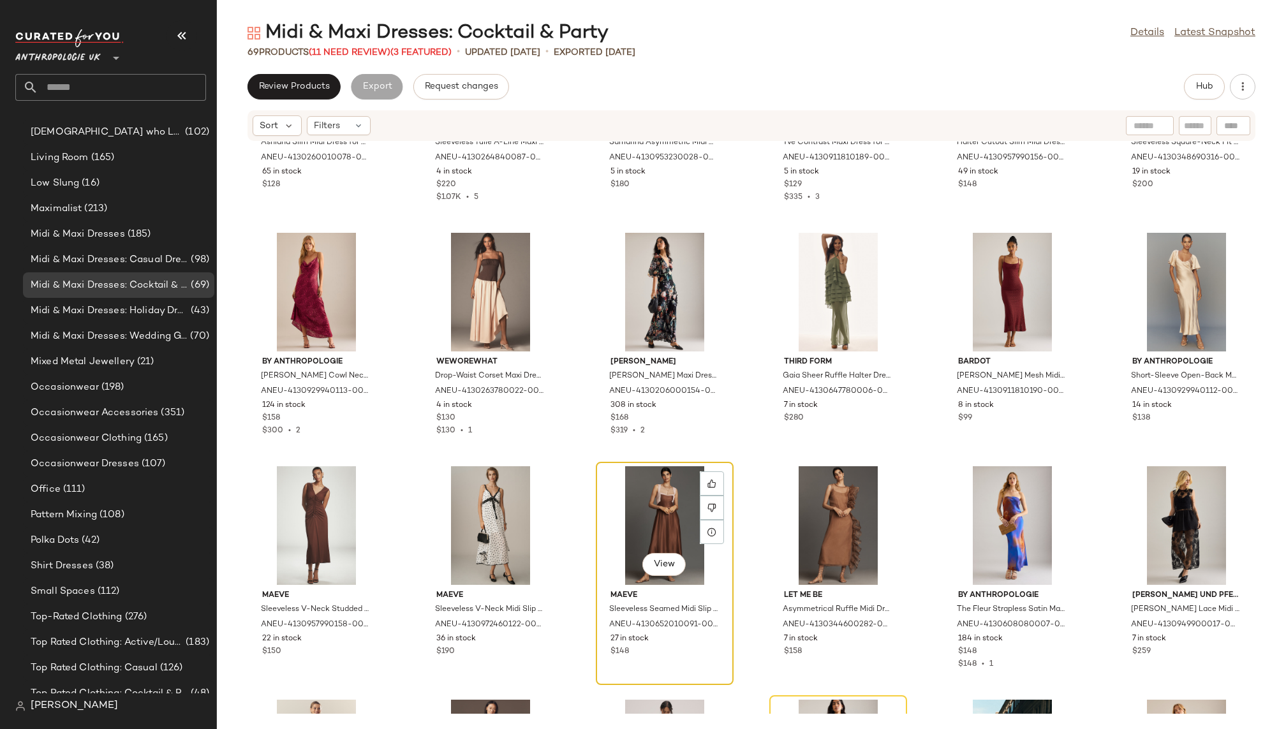
click at [619, 485] on div "View" at bounding box center [664, 525] width 129 height 119
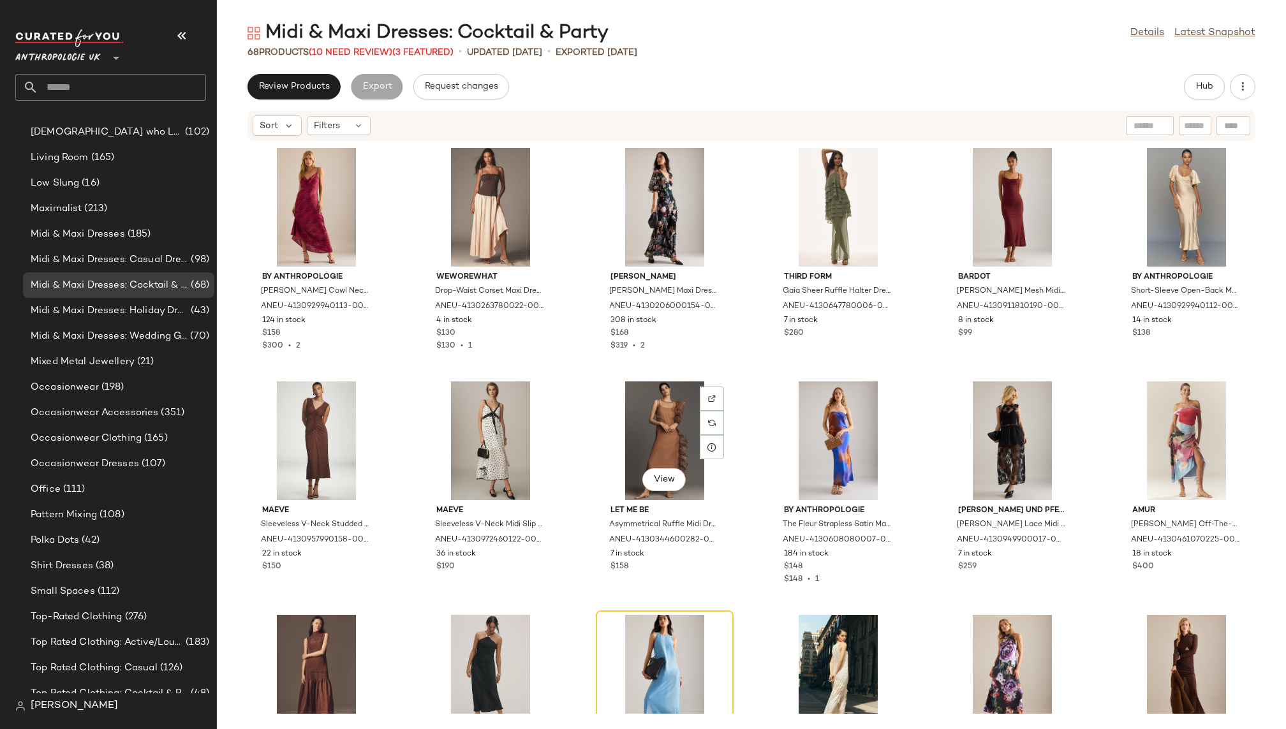
scroll to position [1025, 0]
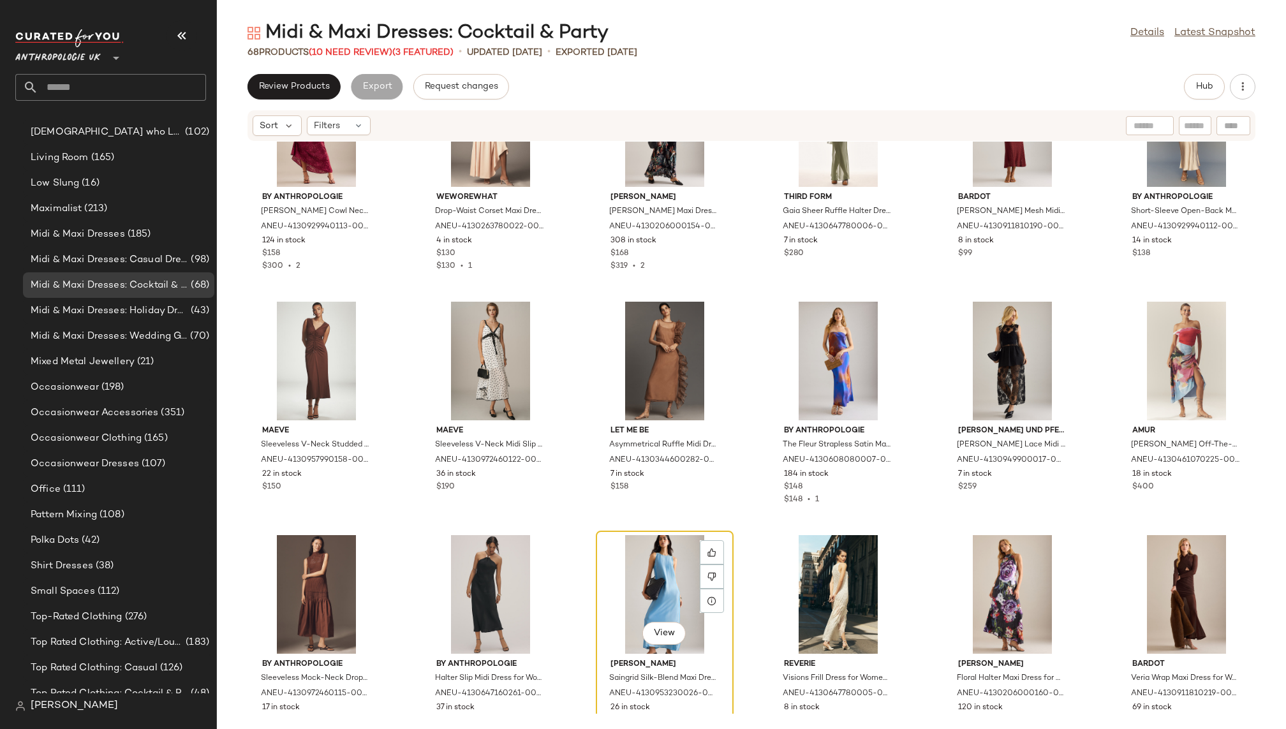
click at [632, 540] on div "View" at bounding box center [664, 594] width 129 height 119
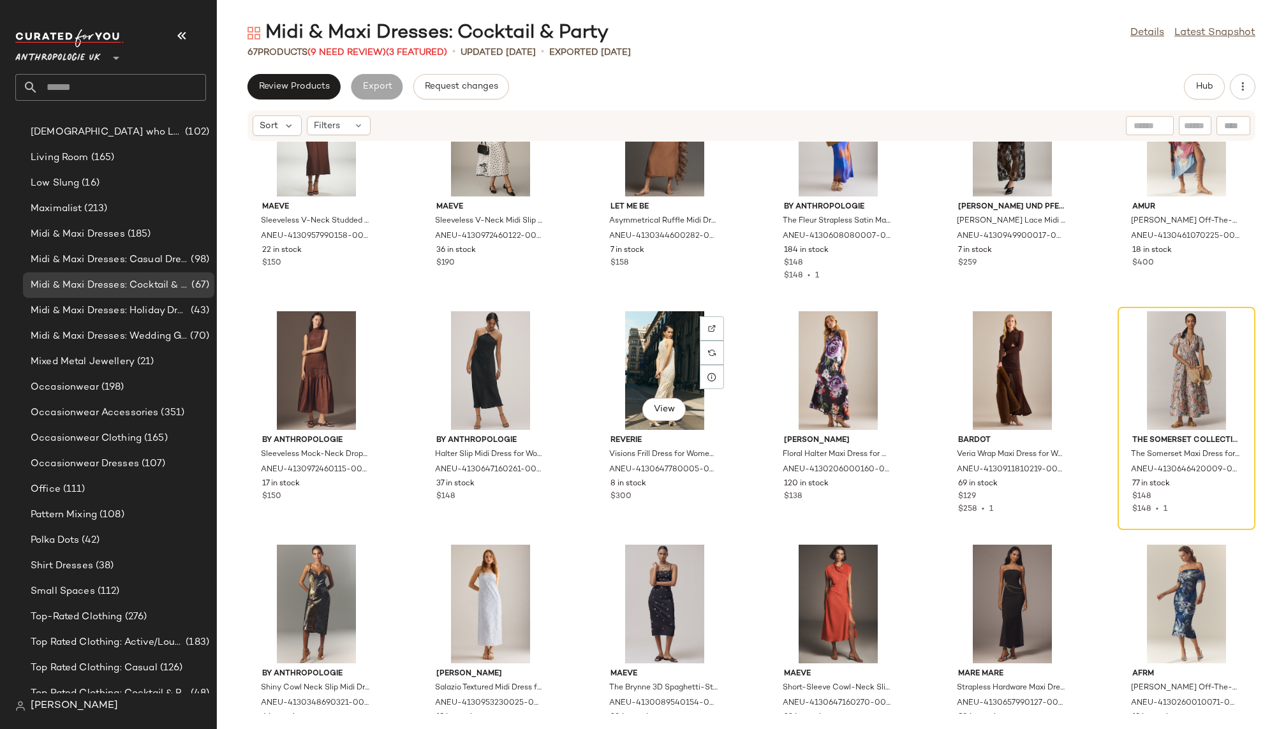
scroll to position [1310, 0]
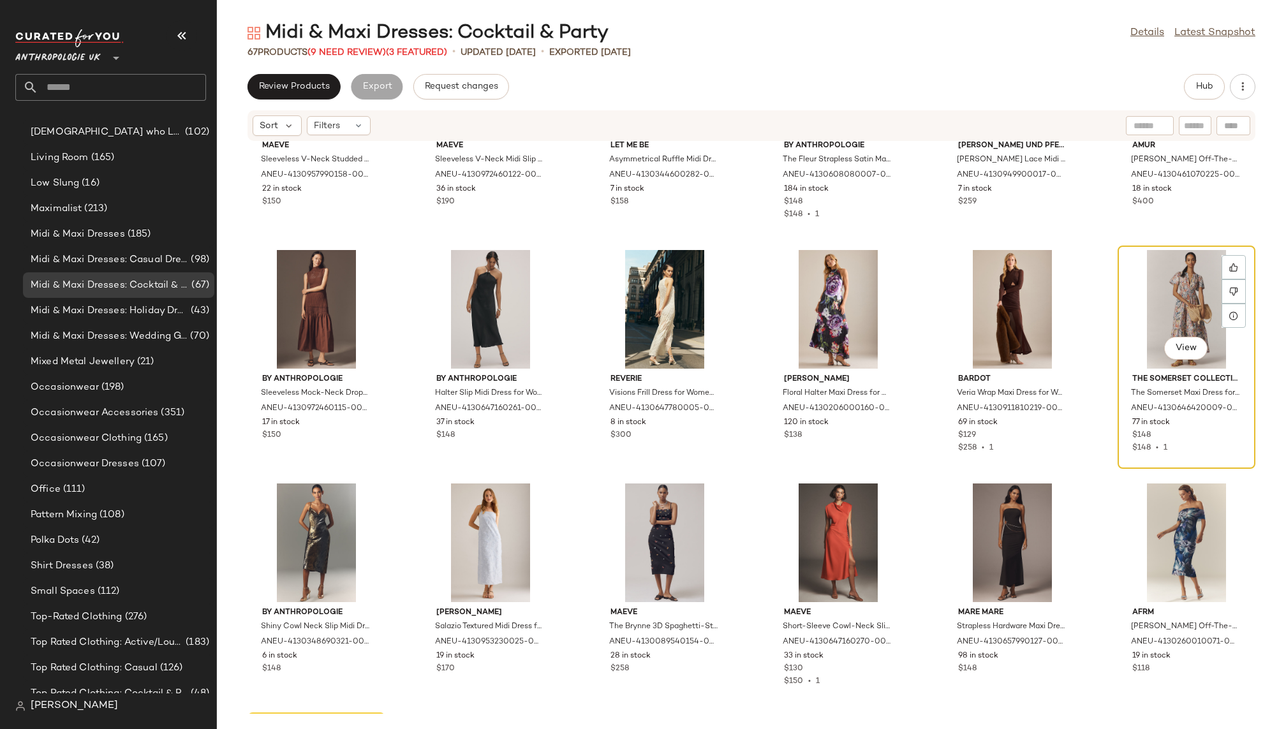
click at [1133, 291] on div "View" at bounding box center [1186, 309] width 129 height 119
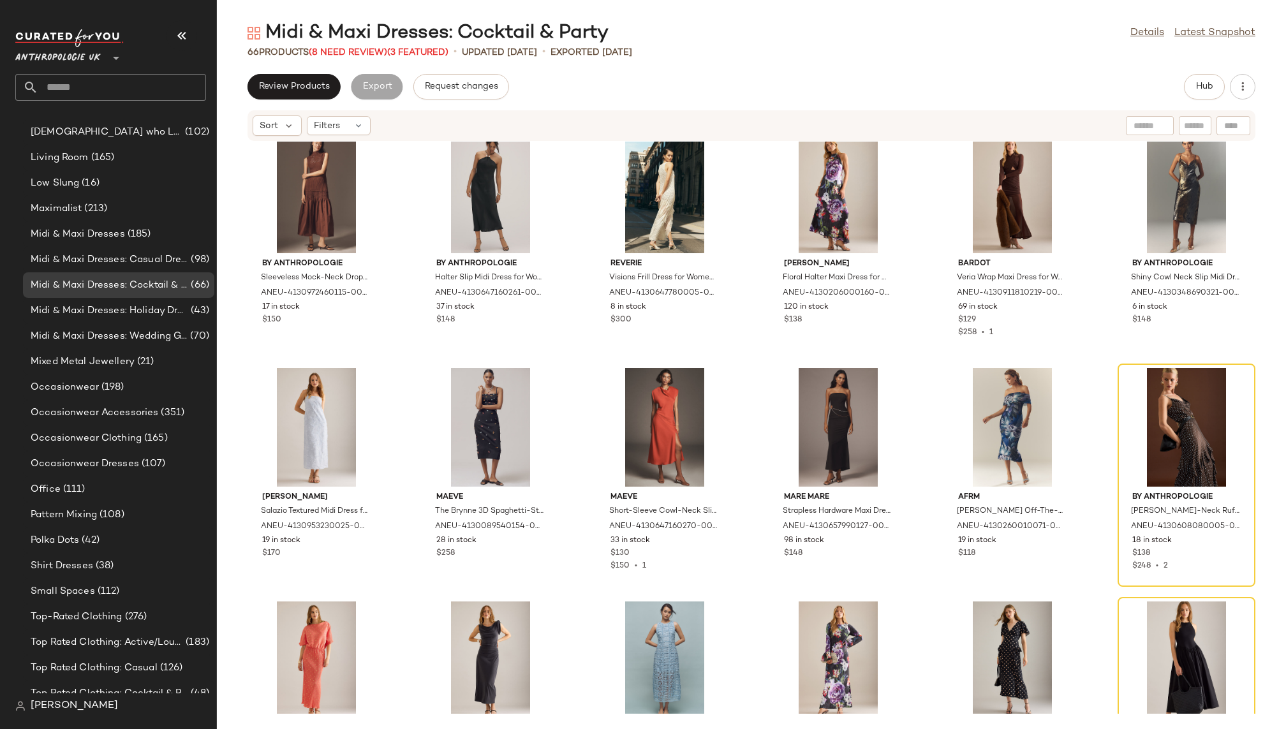
scroll to position [1517, 0]
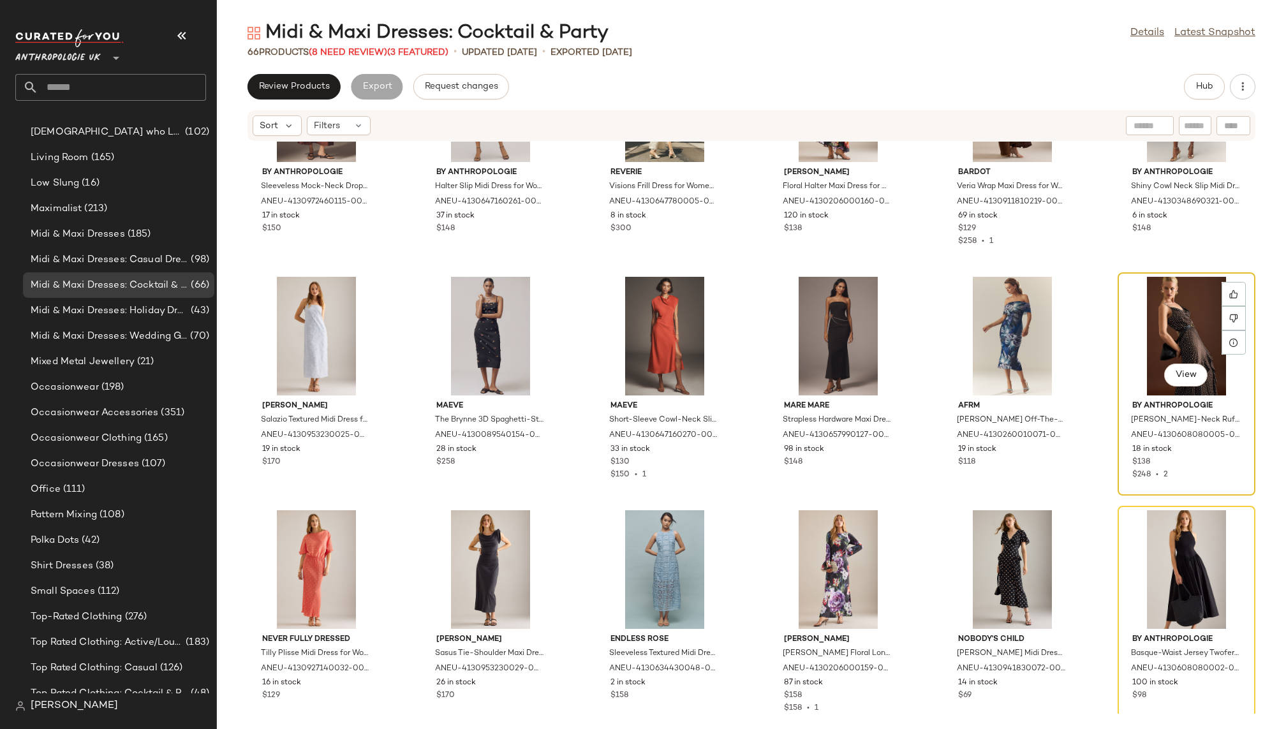
click at [1134, 317] on div "View" at bounding box center [1186, 336] width 129 height 119
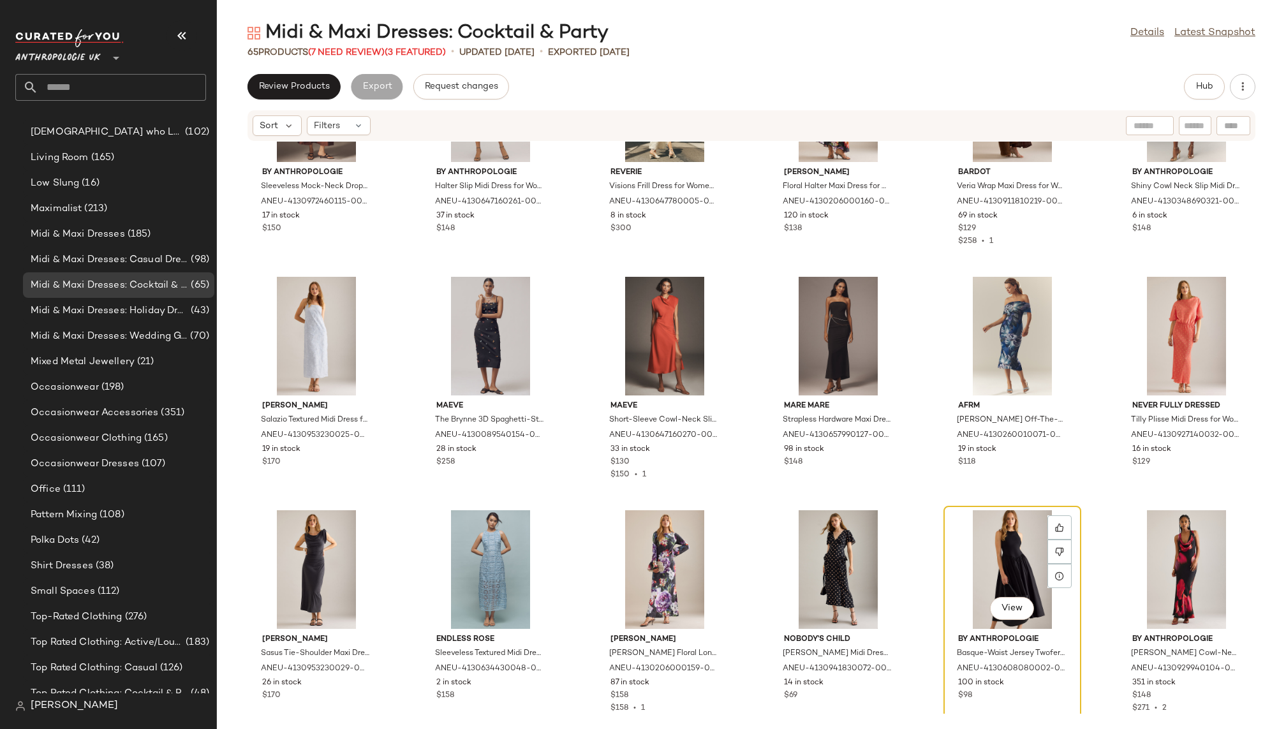
click at [961, 527] on div "View" at bounding box center [1012, 569] width 129 height 119
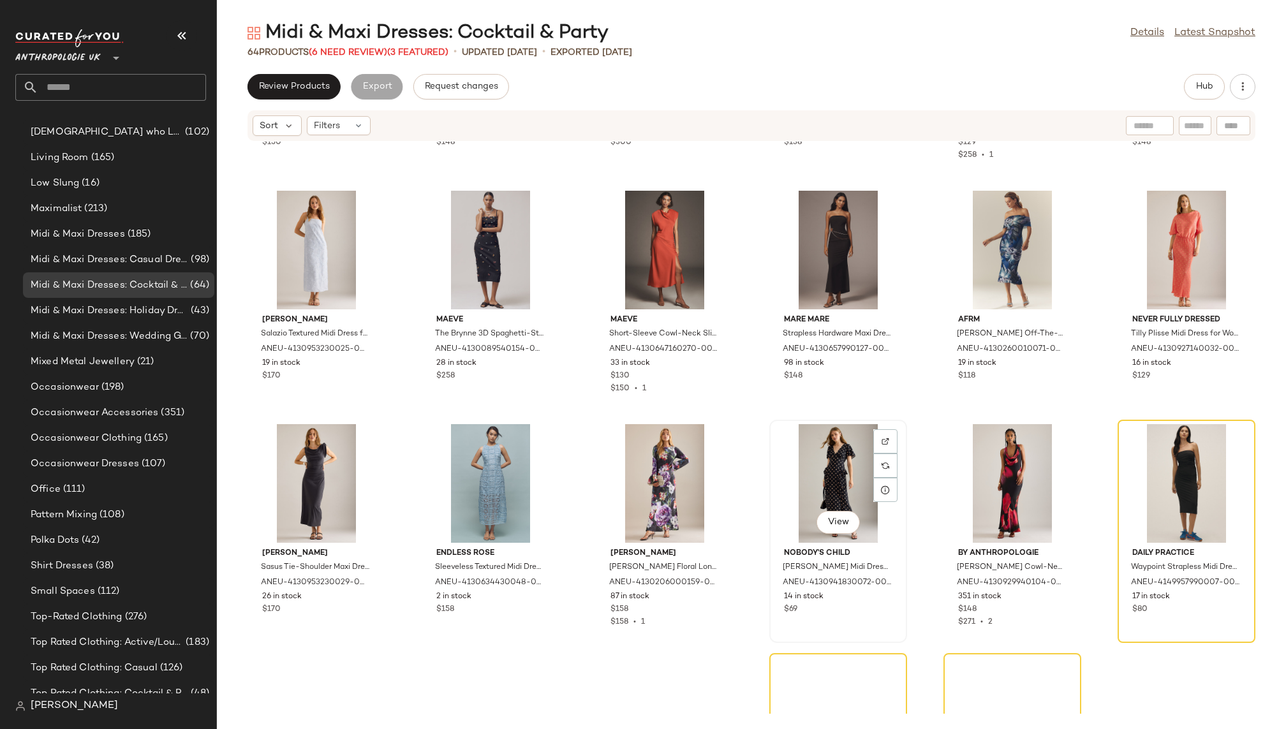
scroll to position [1655, 0]
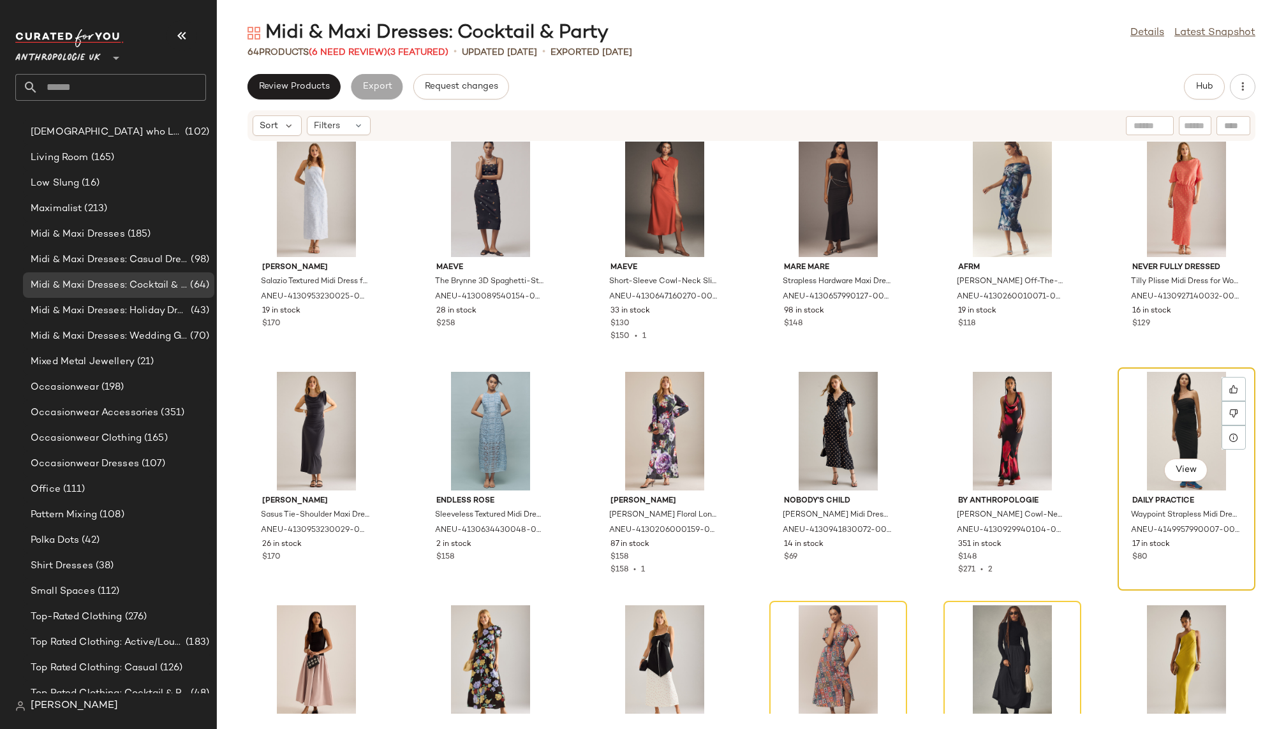
click at [1170, 376] on div "View" at bounding box center [1186, 431] width 129 height 119
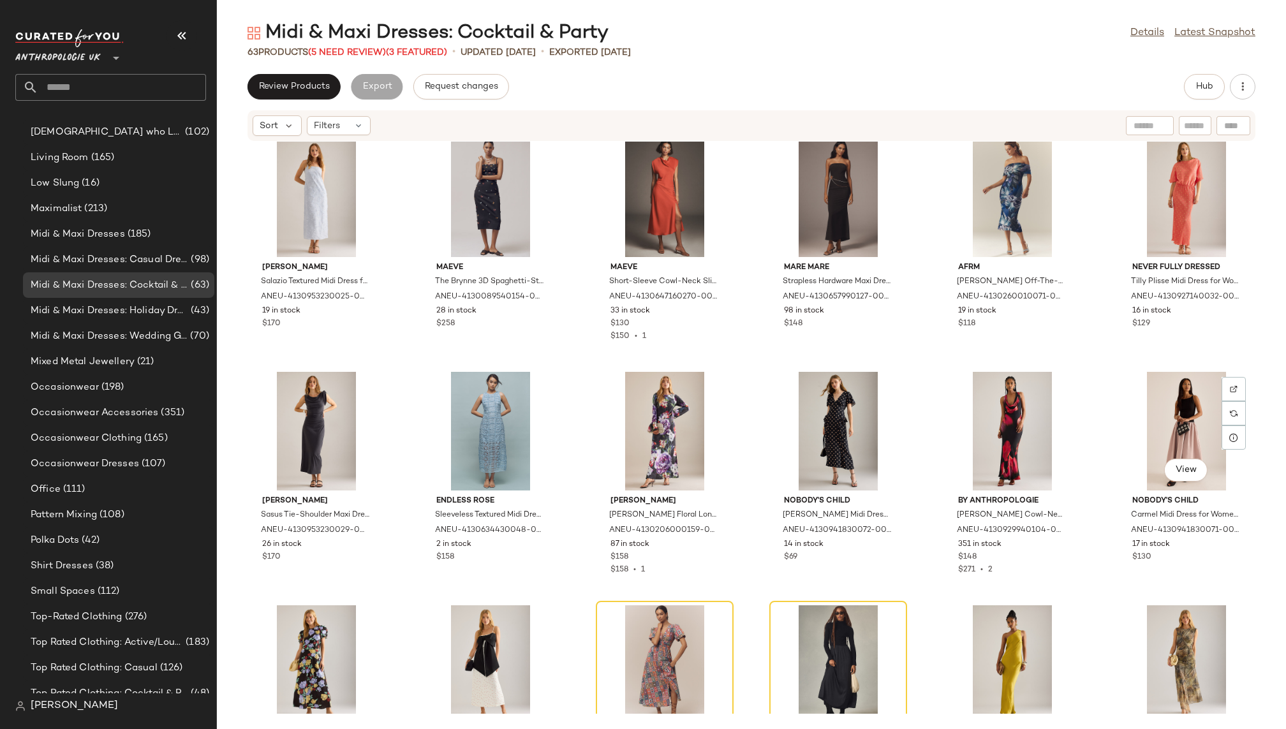
scroll to position [766, 0]
click at [636, 625] on div at bounding box center [664, 665] width 129 height 119
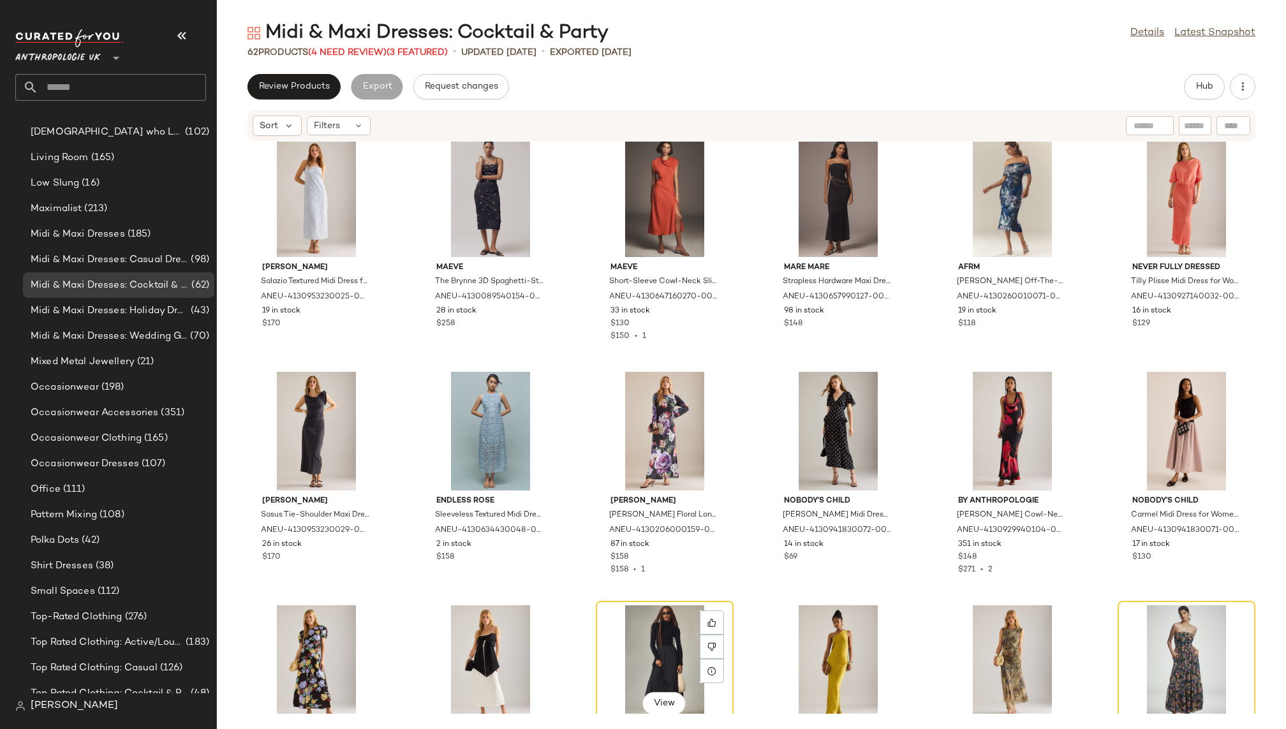
click at [636, 625] on div "View" at bounding box center [664, 665] width 129 height 119
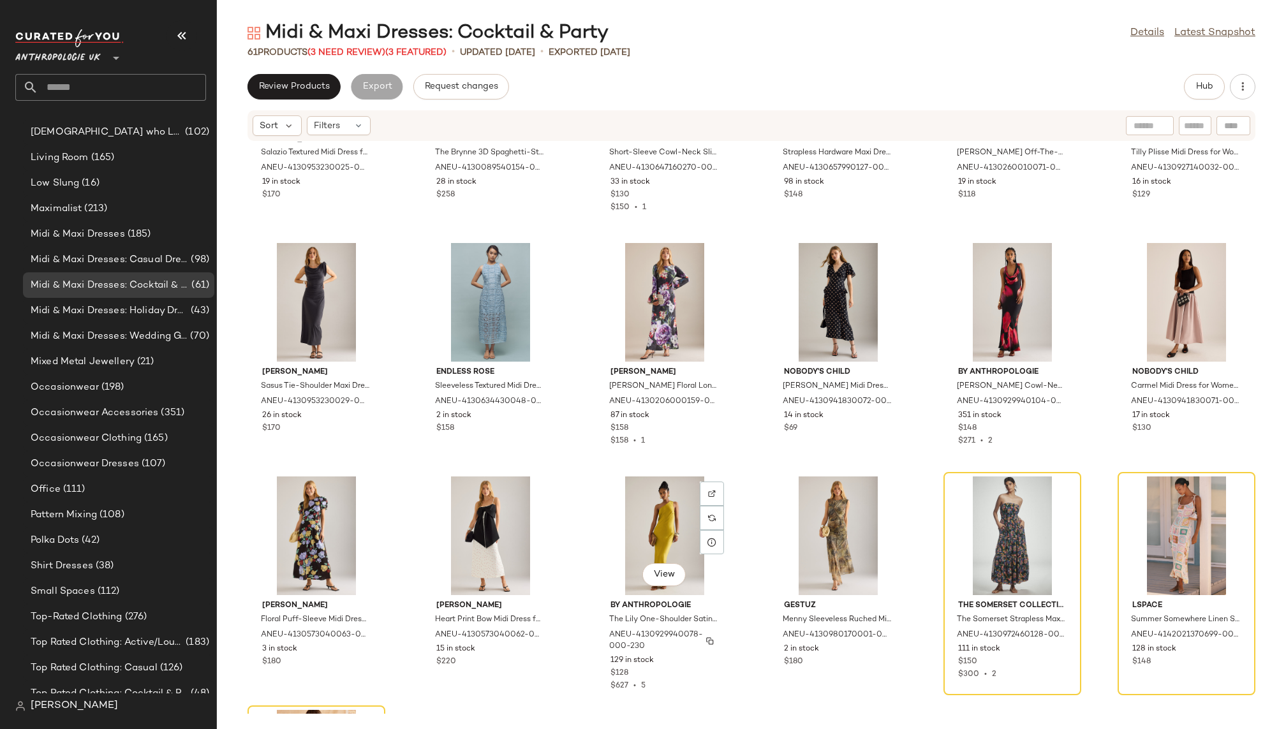
scroll to position [1974, 0]
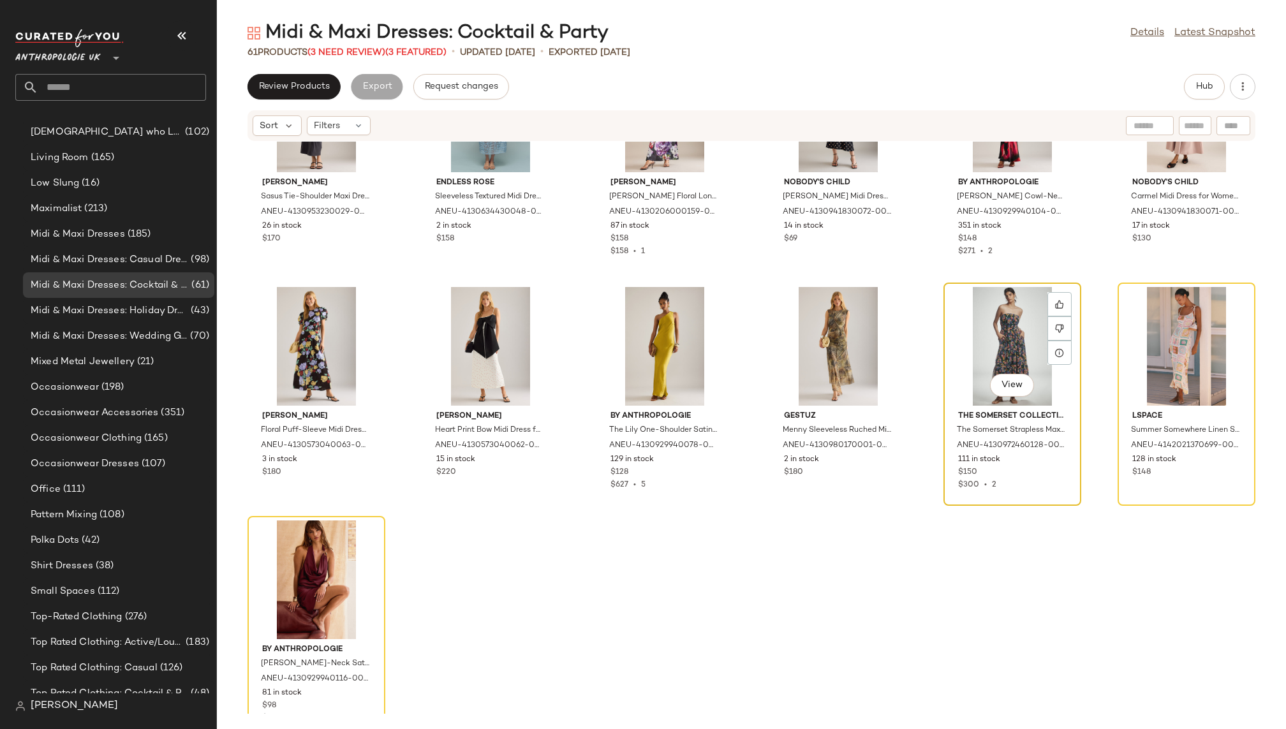
click at [975, 351] on div "View" at bounding box center [1012, 346] width 129 height 119
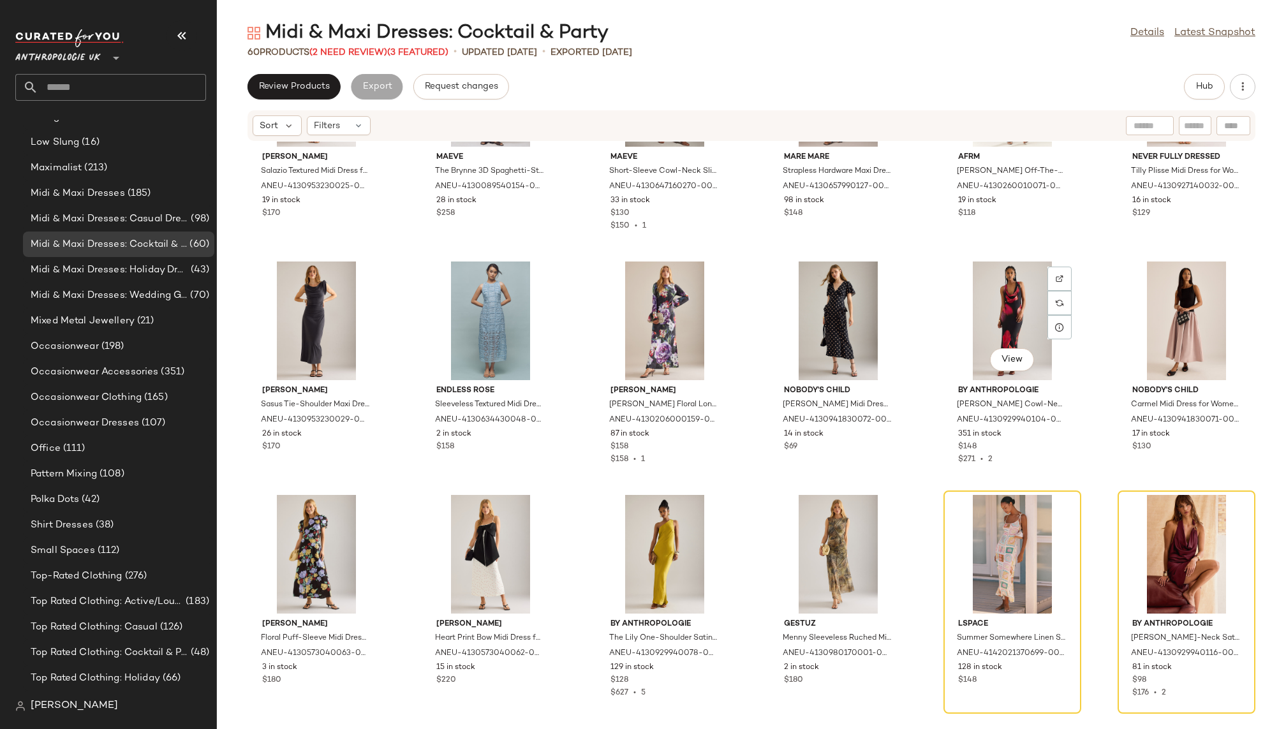
scroll to position [766, 0]
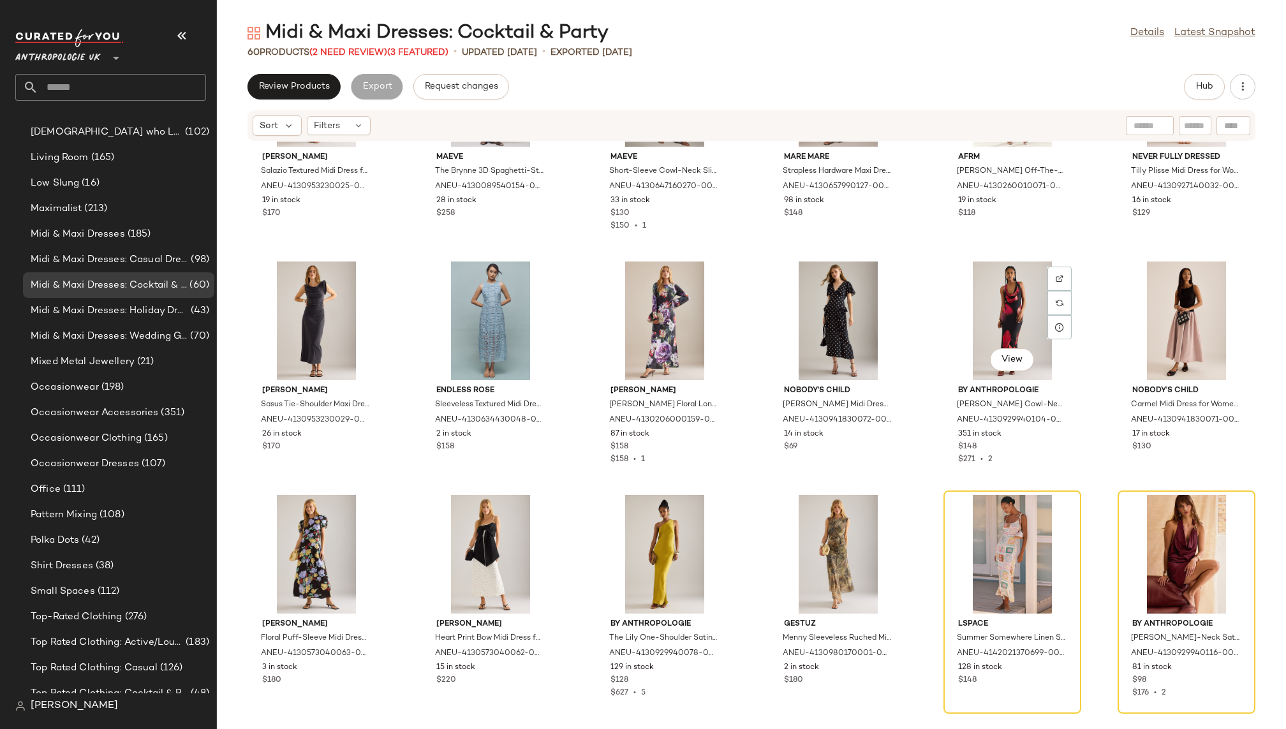
click at [975, 351] on div "View" at bounding box center [1012, 321] width 129 height 119
click at [973, 577] on div "View" at bounding box center [1012, 554] width 129 height 119
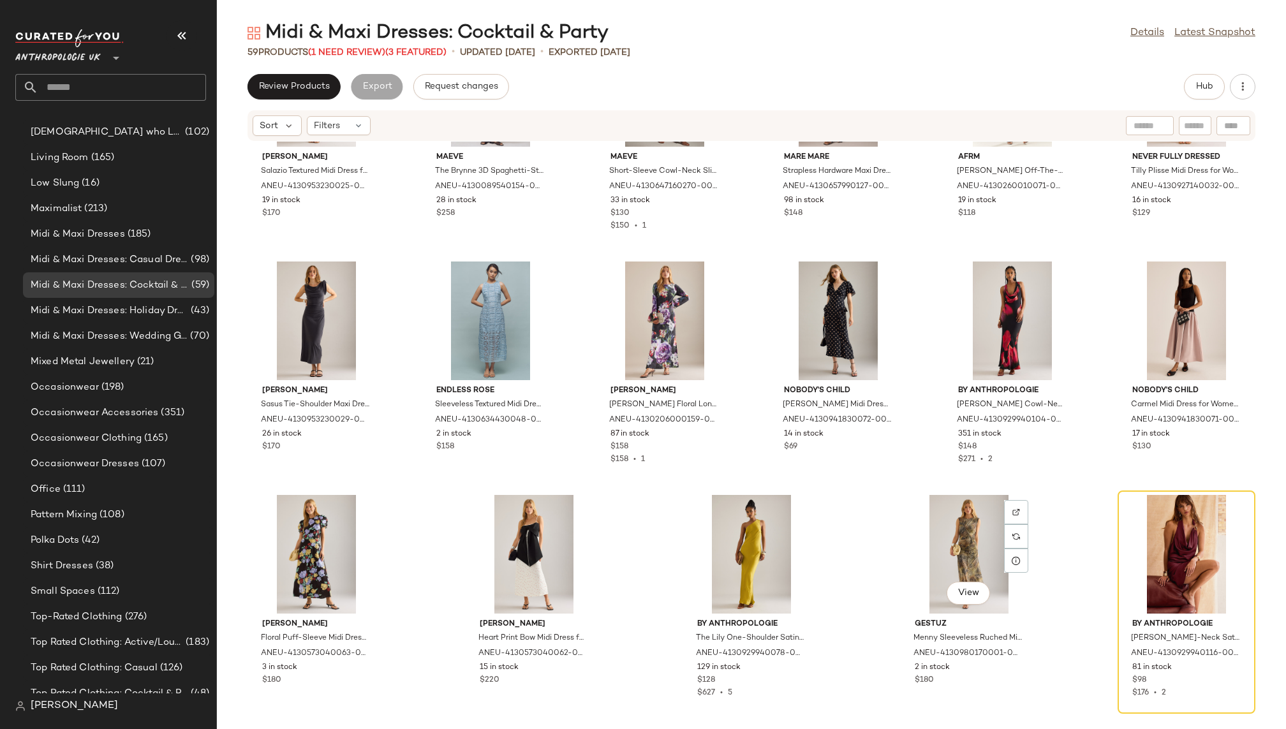
scroll to position [766, 0]
click at [973, 577] on div "View" at bounding box center [969, 554] width 129 height 119
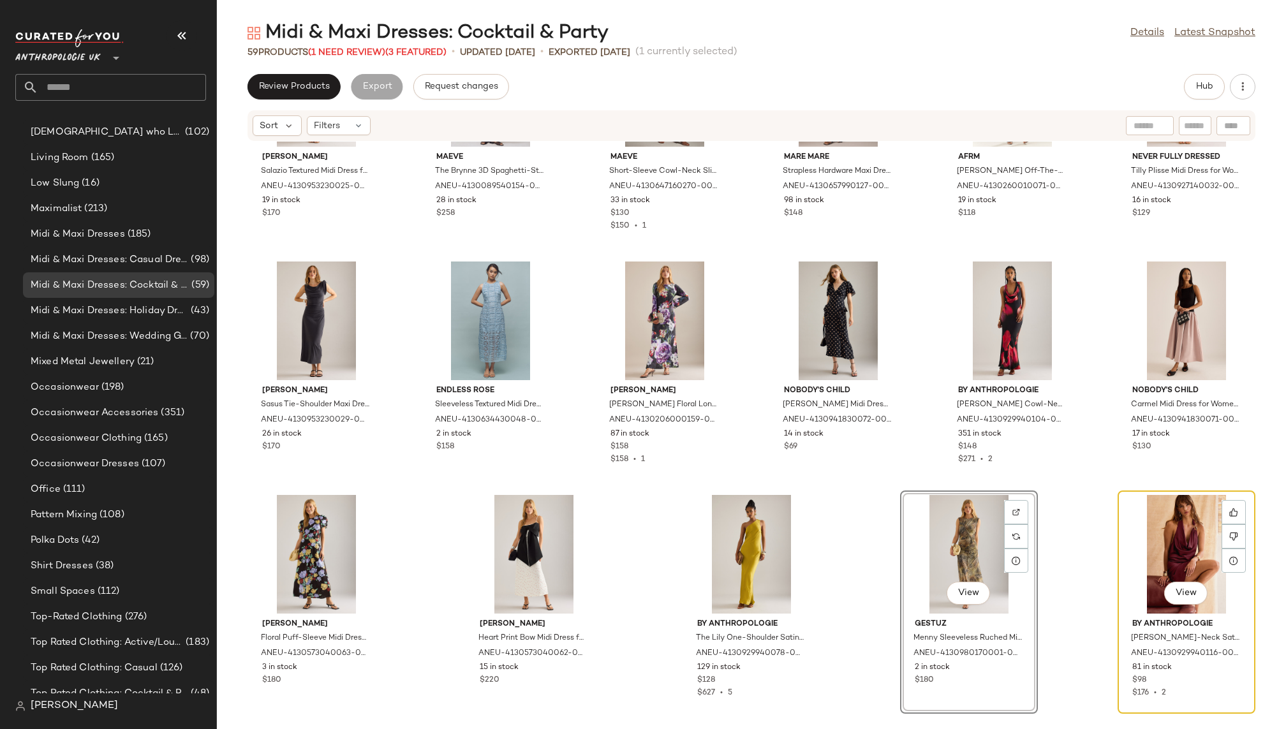
click at [1147, 565] on div "View" at bounding box center [1186, 554] width 129 height 119
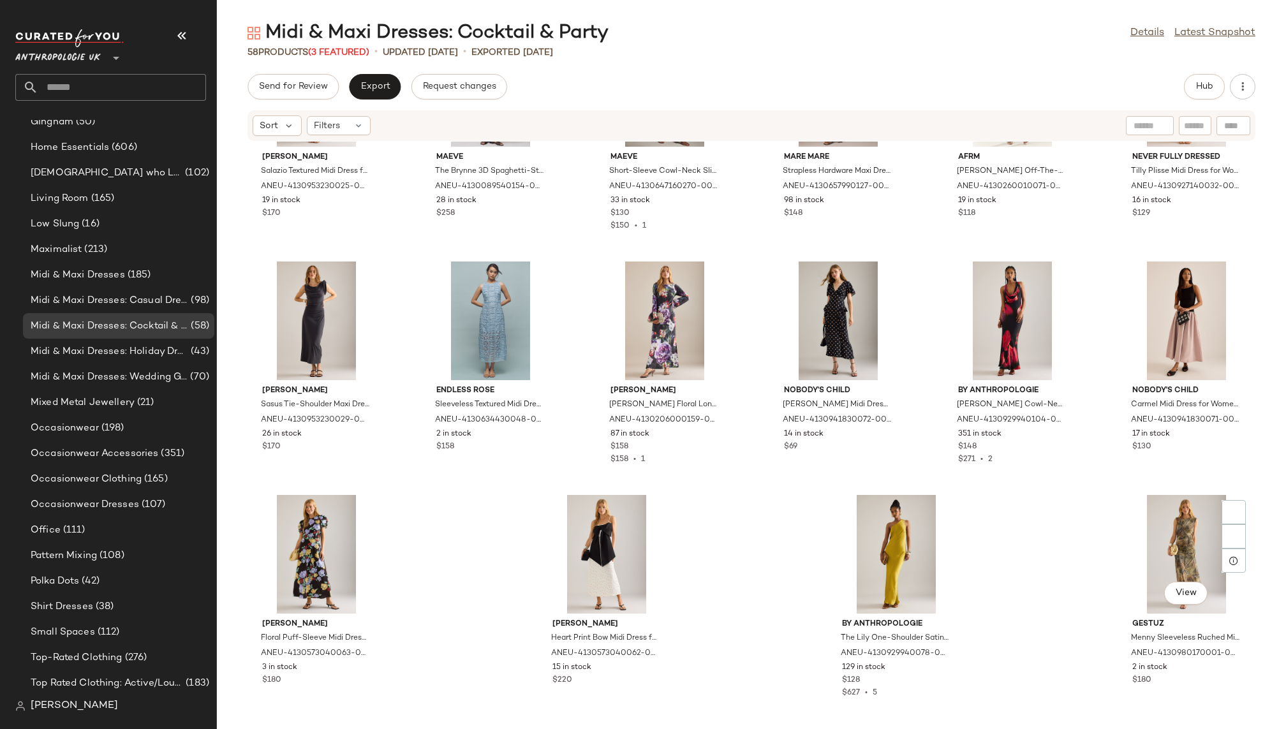
scroll to position [766, 0]
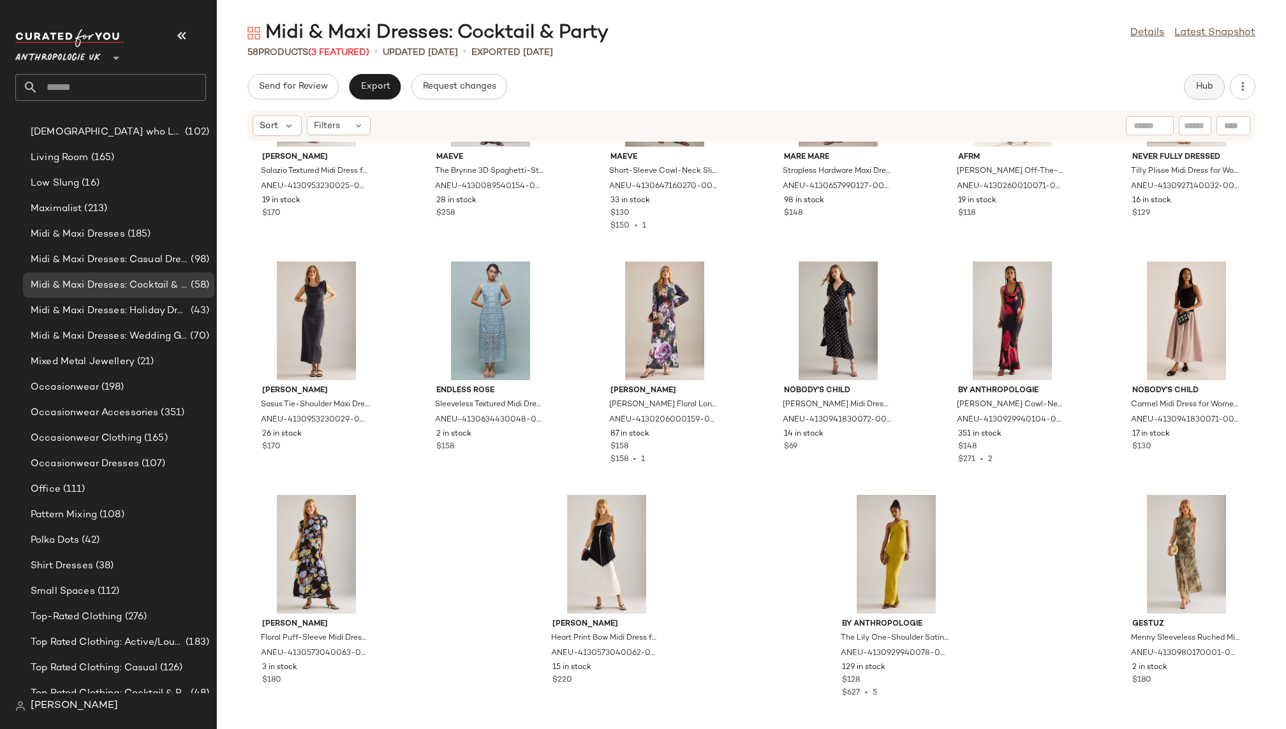
click at [1203, 91] on span "Hub" at bounding box center [1205, 87] width 18 height 10
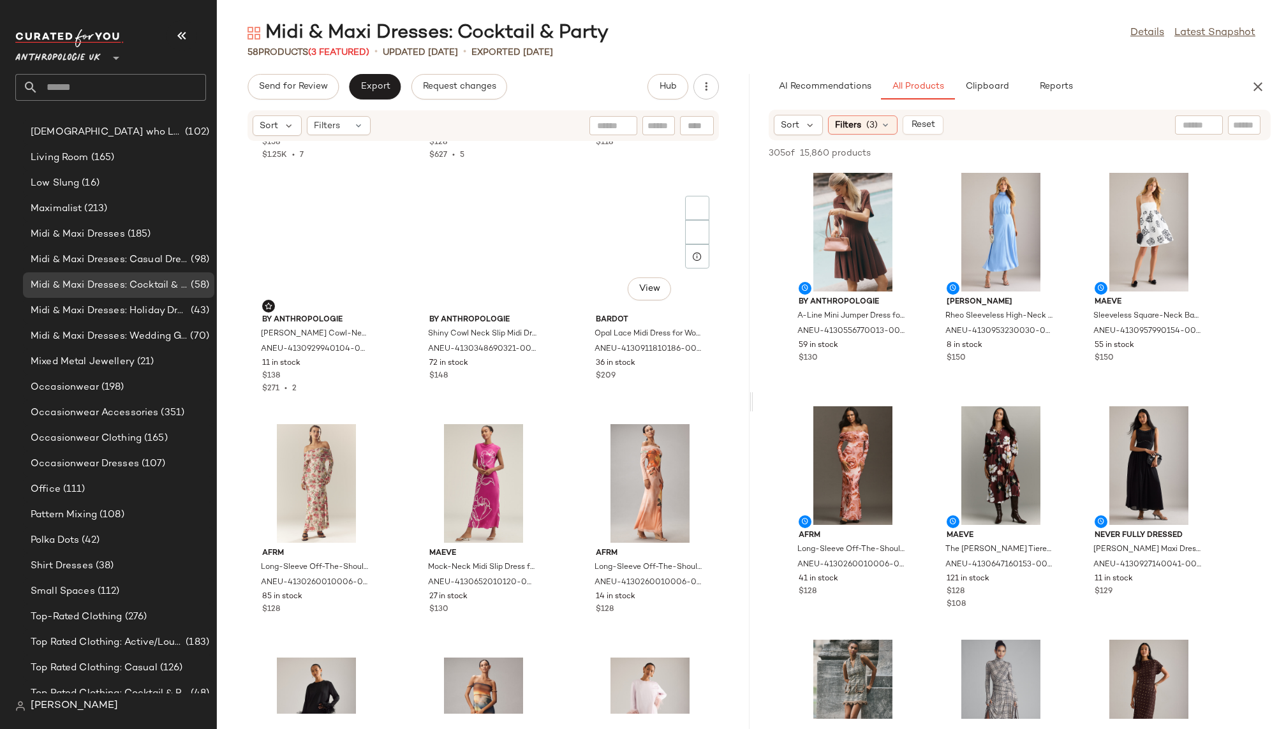
scroll to position [0, 0]
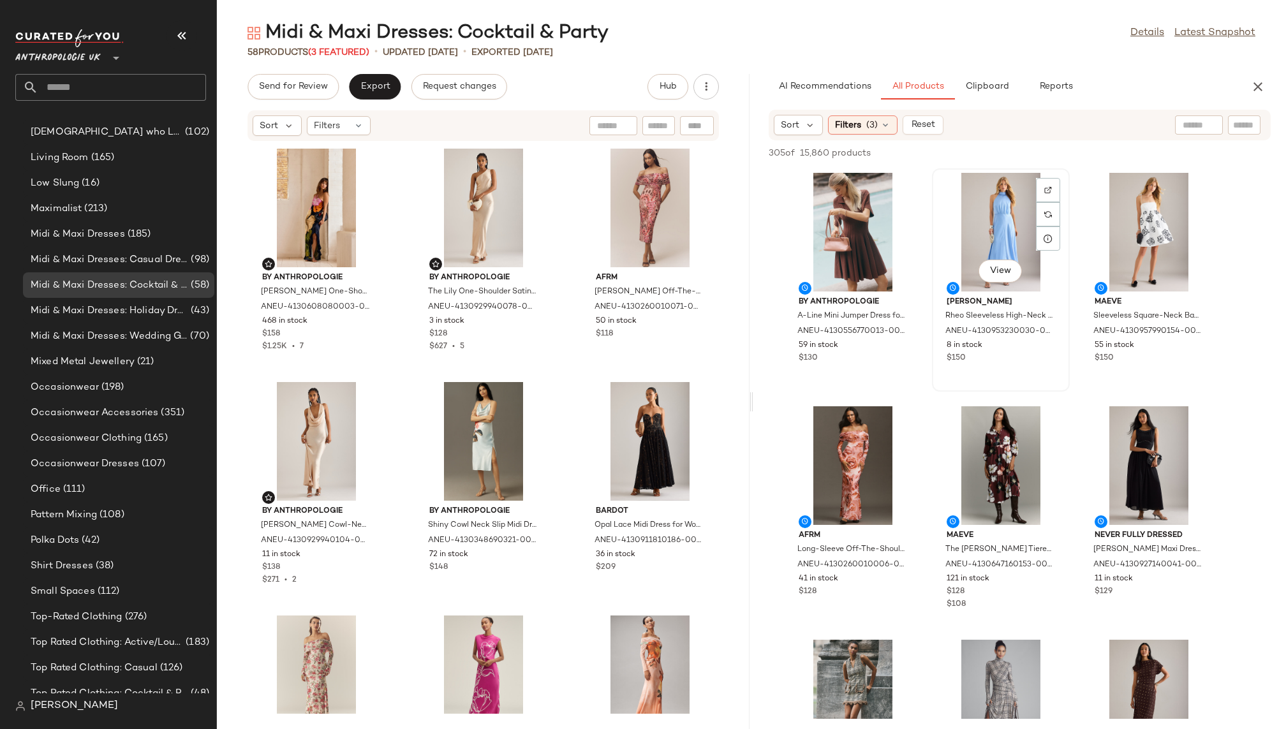
click at [986, 211] on div "View" at bounding box center [1001, 232] width 129 height 119
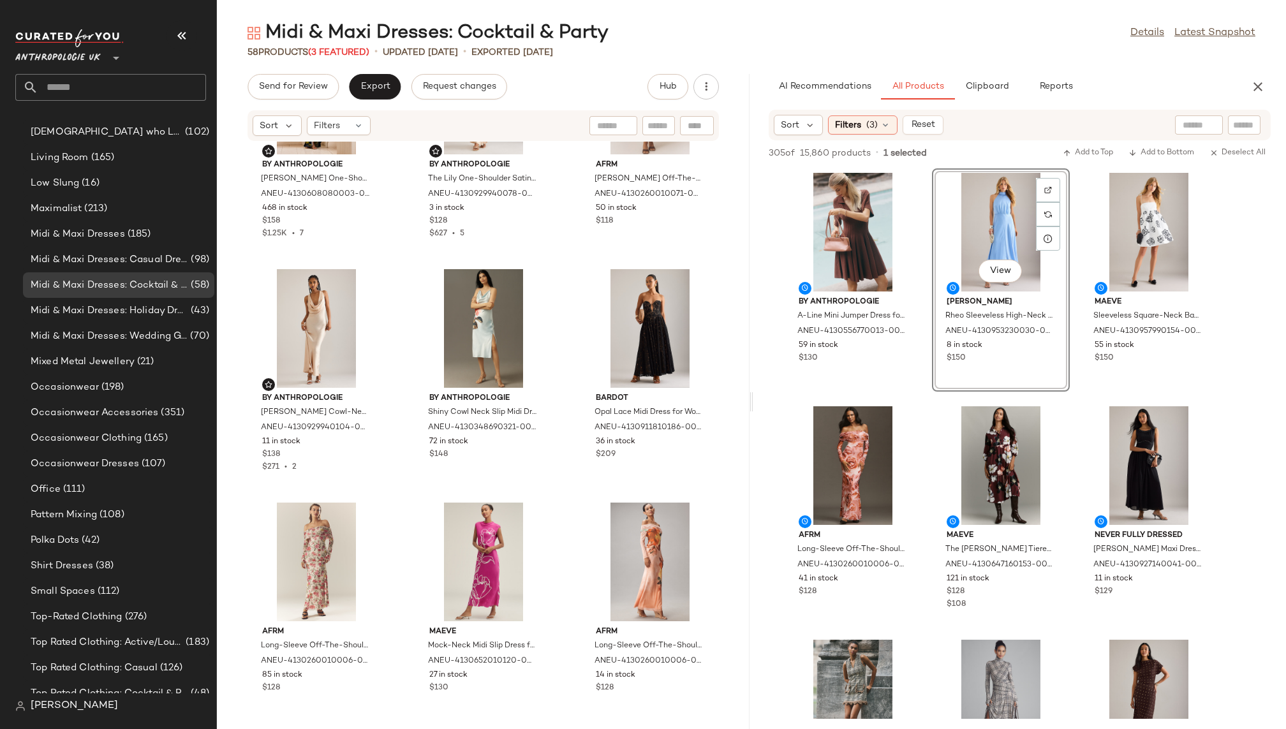
scroll to position [143, 0]
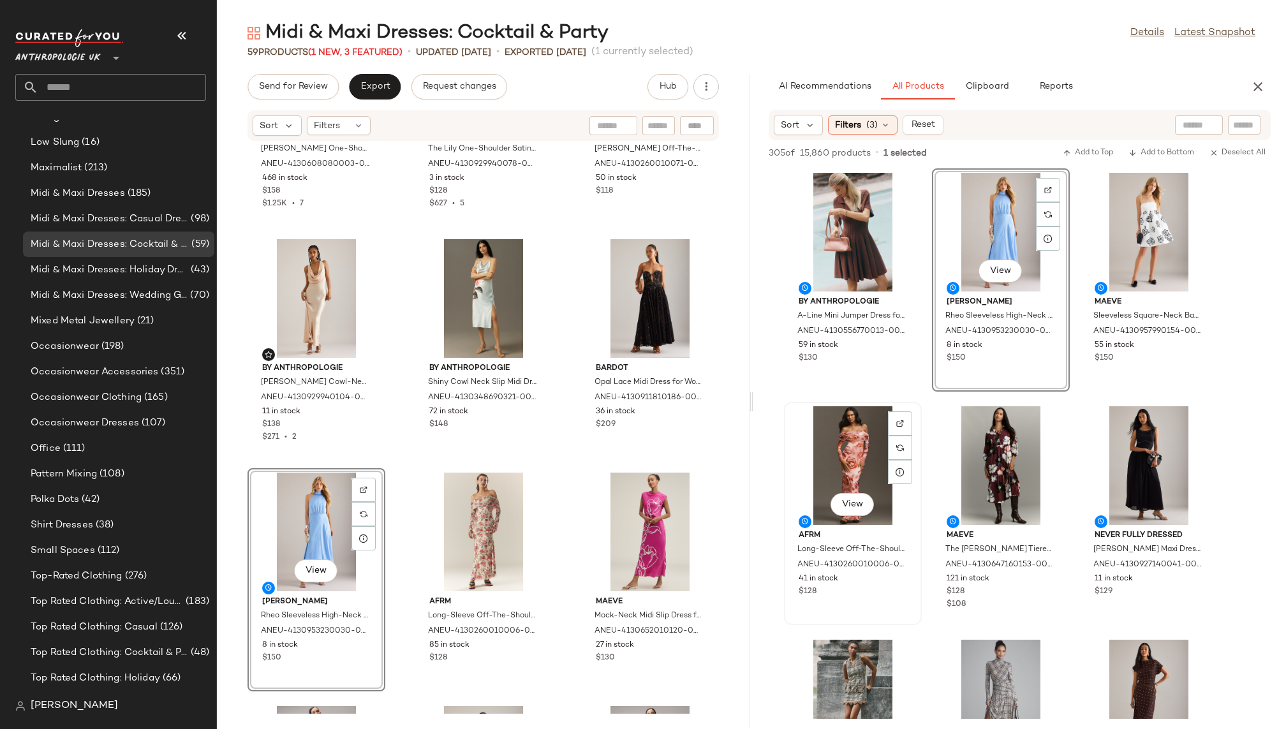
scroll to position [766, 0]
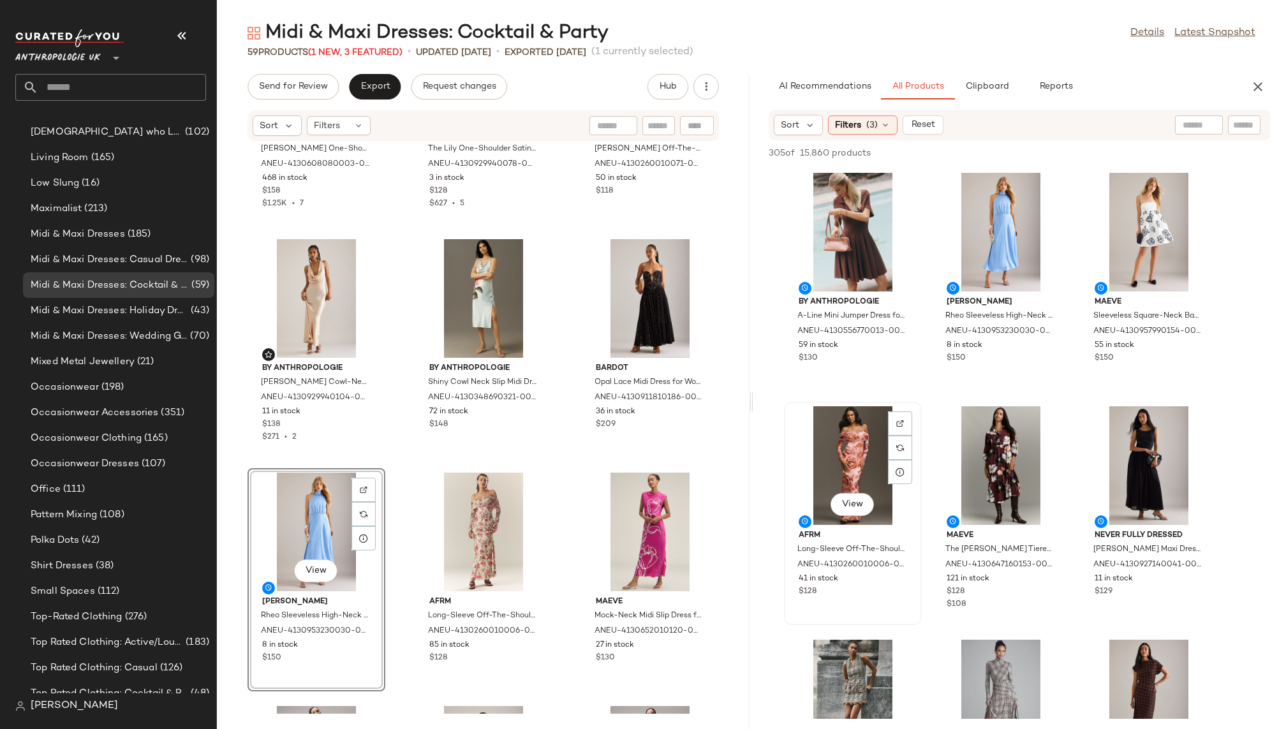
click at [837, 470] on div "View" at bounding box center [853, 465] width 129 height 119
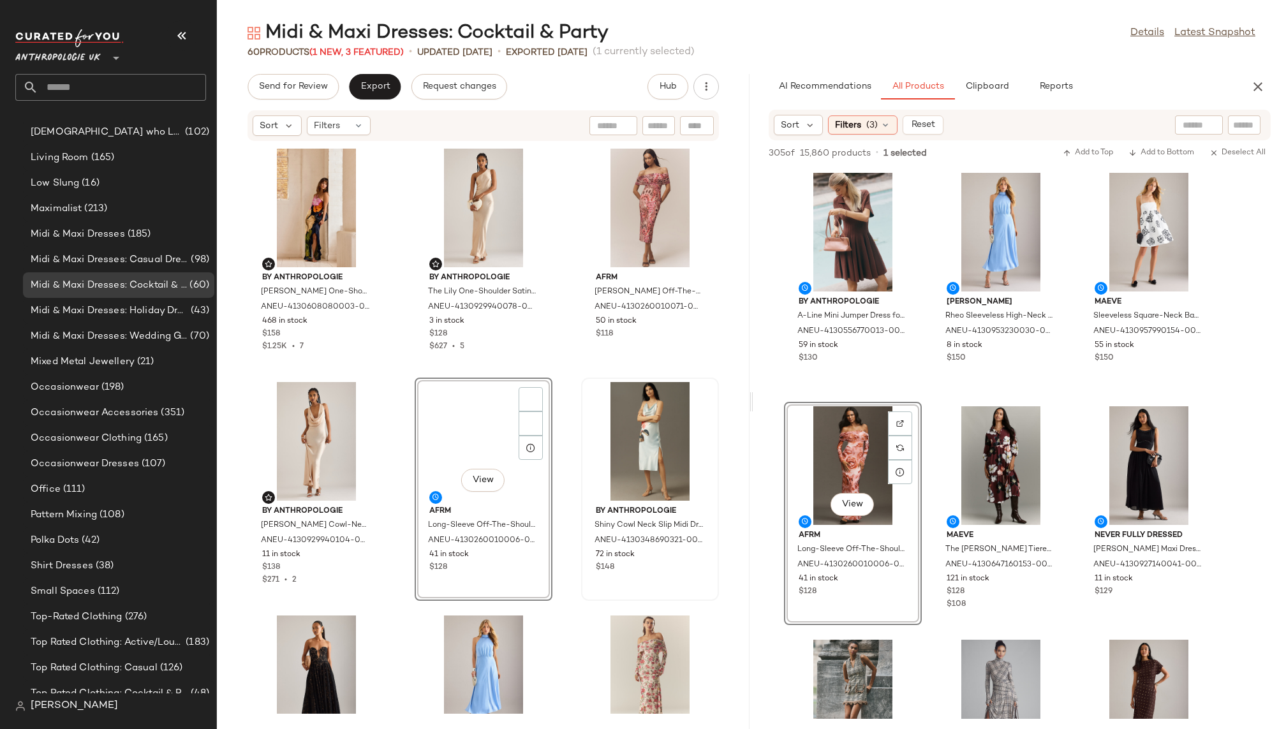
scroll to position [0, 0]
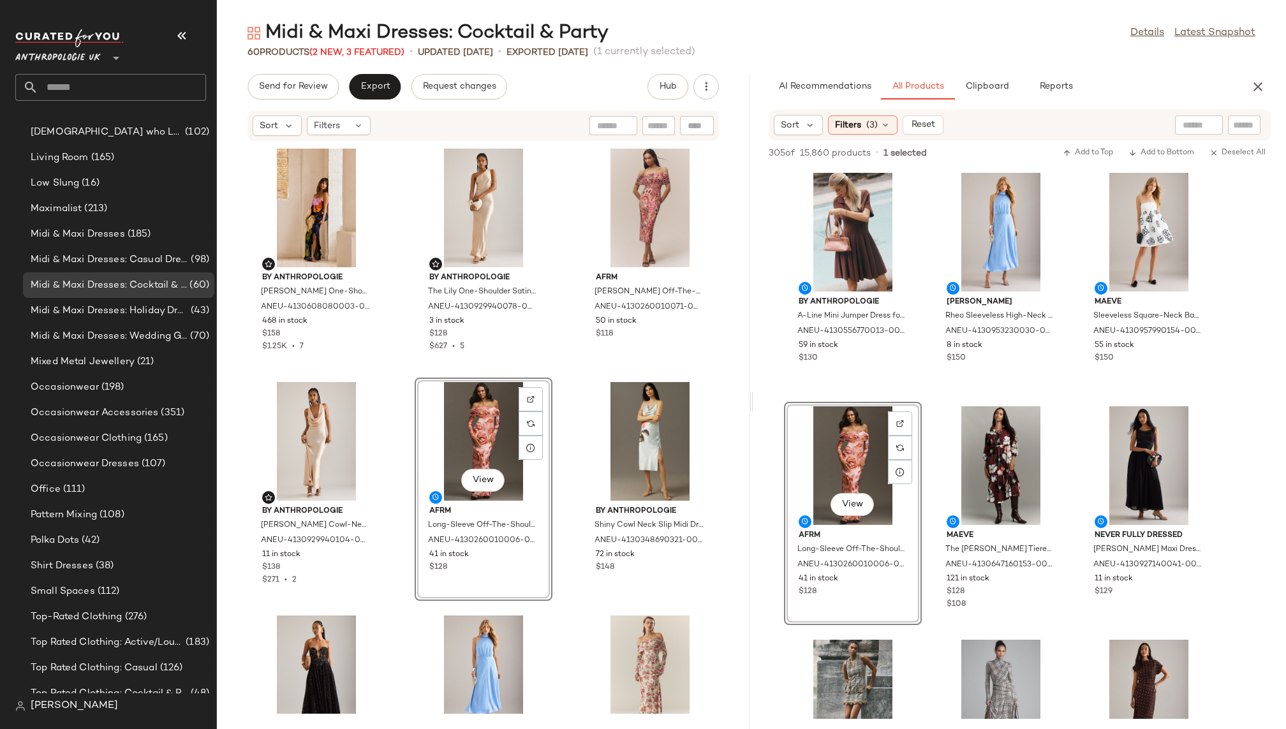
click at [551, 601] on div "By Anthropologie Lucinda One-Shoulder Maxi Slip Dress for Women in Blue, Viscos…" at bounding box center [483, 428] width 533 height 572
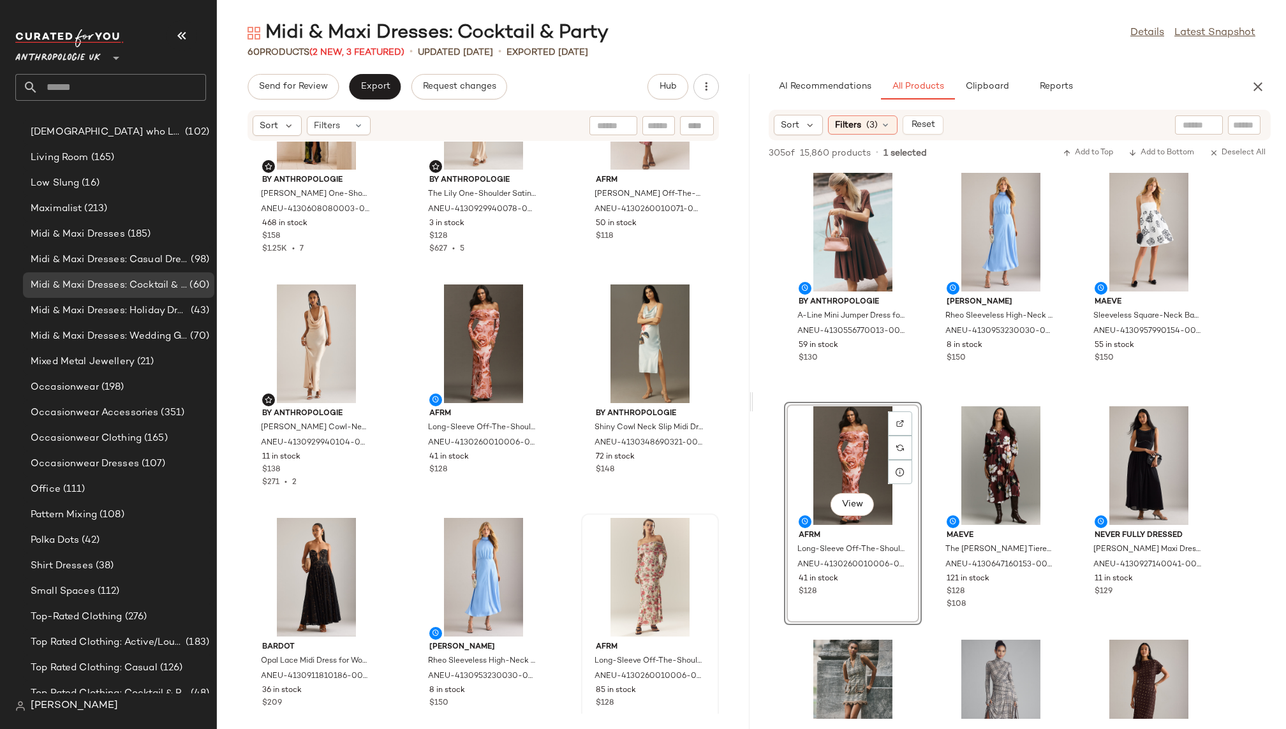
scroll to position [105, 0]
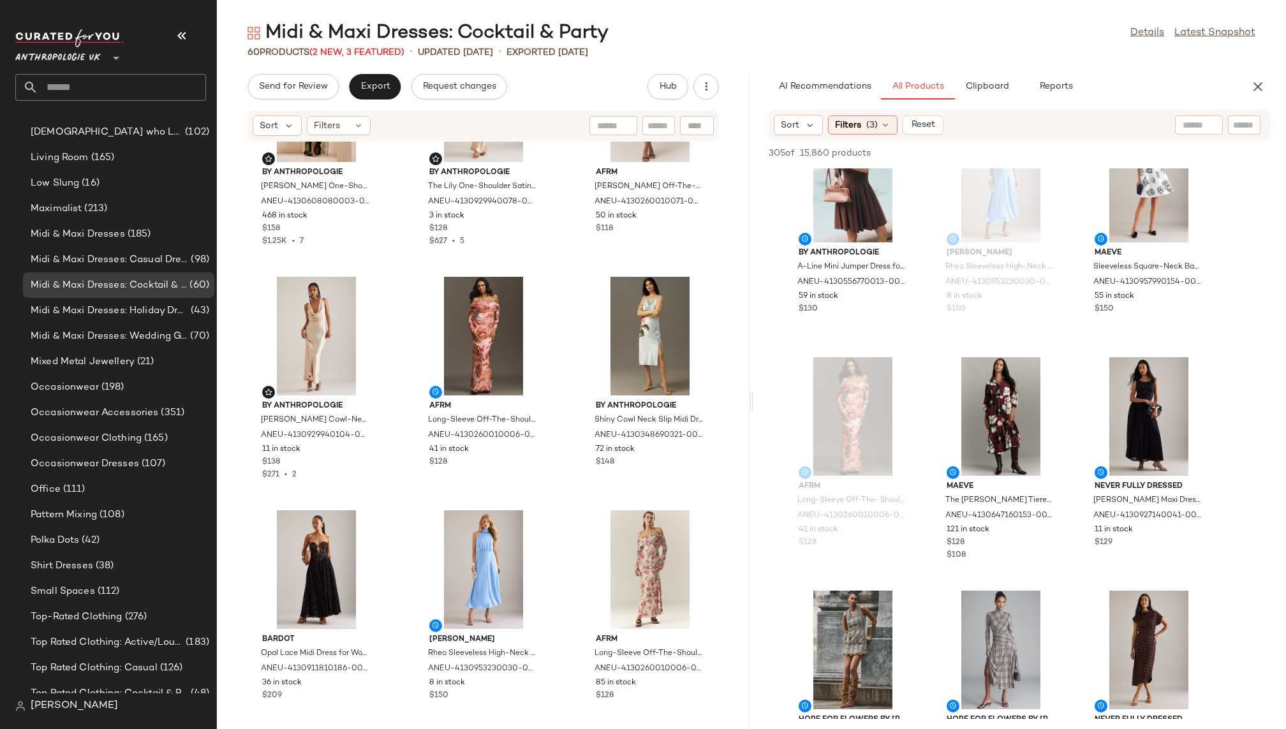
scroll to position [77, 0]
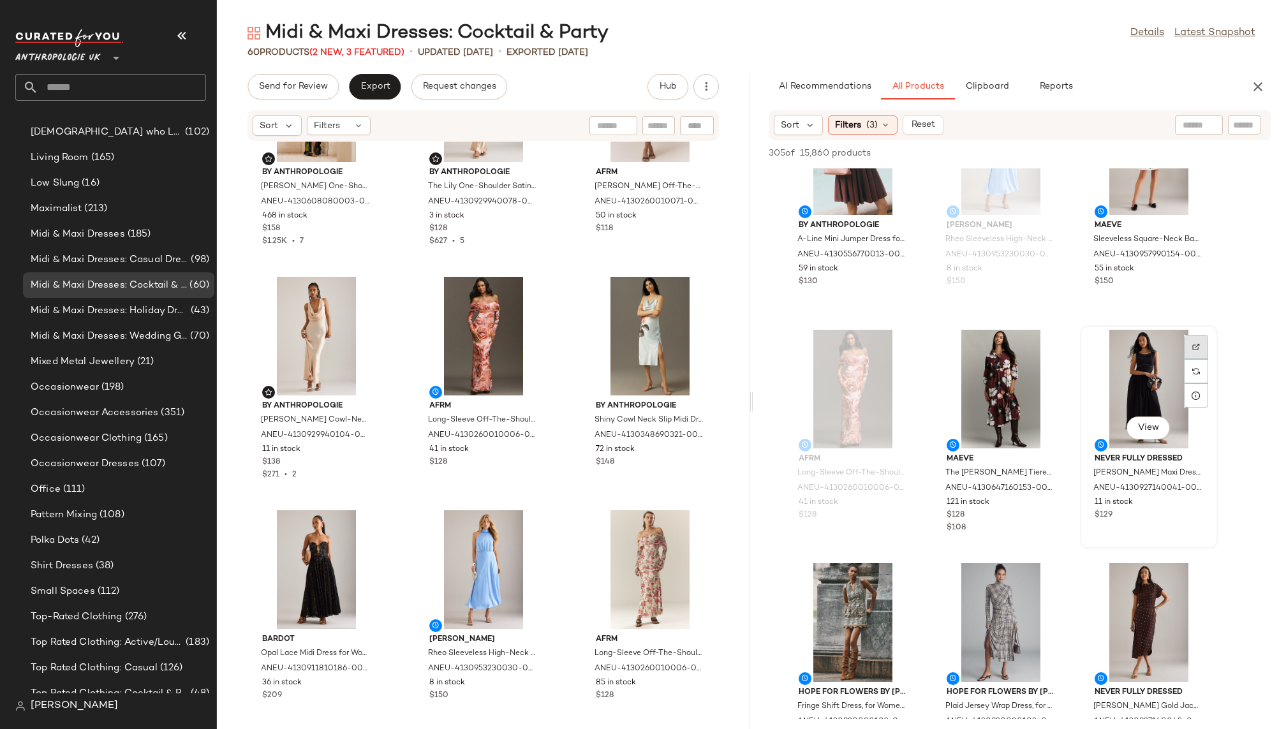
click at [1202, 359] on div at bounding box center [1196, 371] width 24 height 24
click at [1129, 357] on div "View" at bounding box center [1149, 389] width 129 height 119
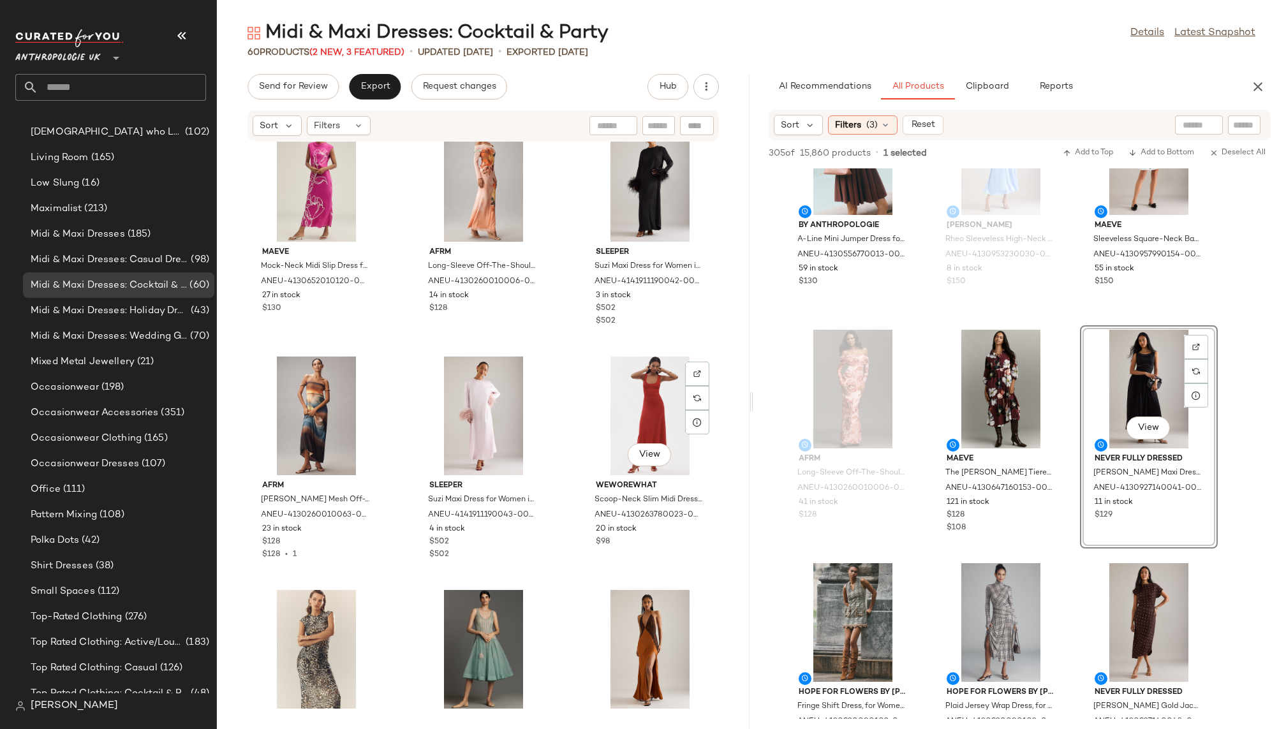
scroll to position [756, 0]
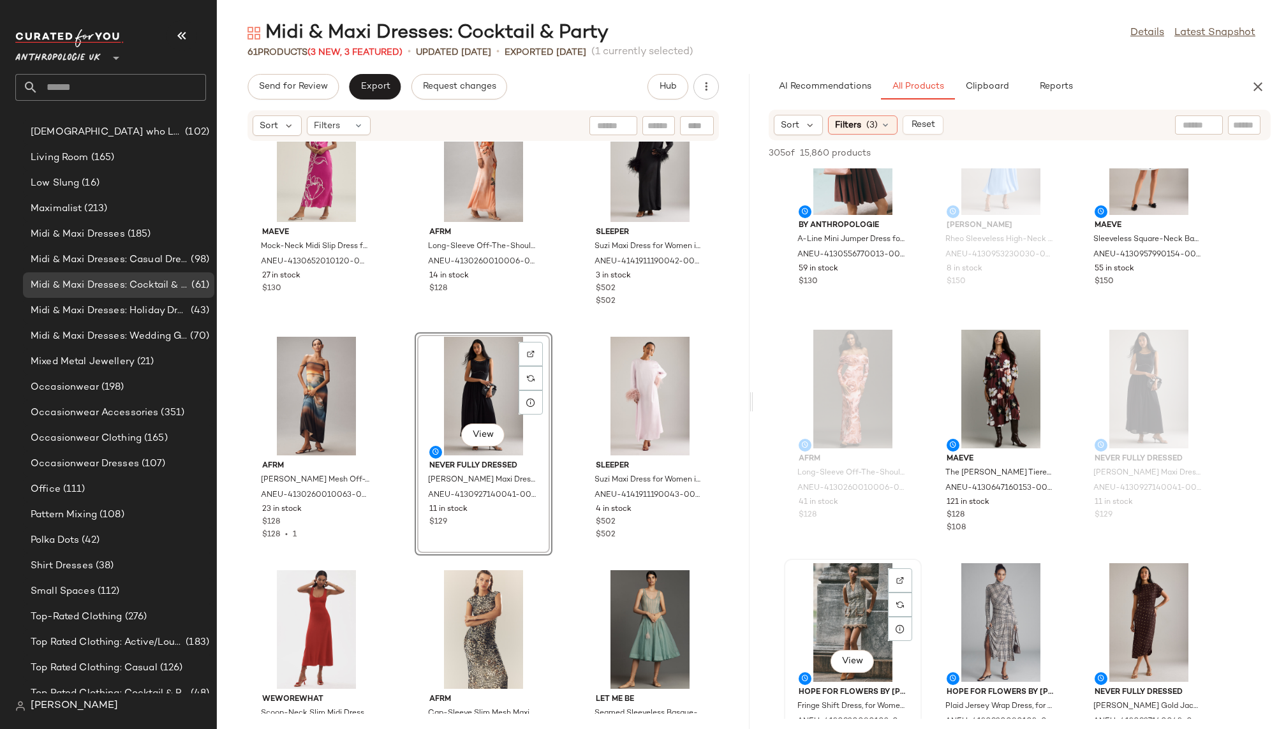
click at [920, 580] on div "View Hope for Flowers by Tracy Reese Fringe Shift Dress, for Women in Brown, Co…" at bounding box center [852, 670] width 135 height 221
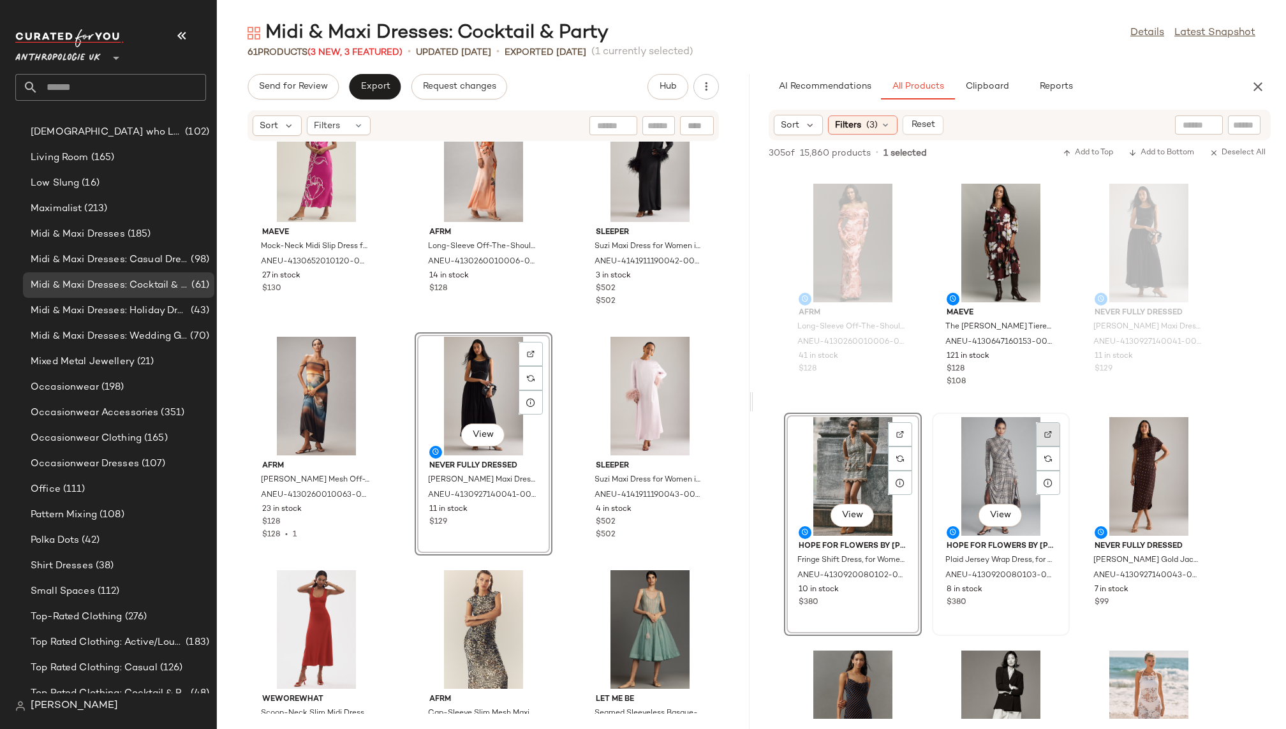
click at [1055, 447] on div at bounding box center [1048, 459] width 24 height 24
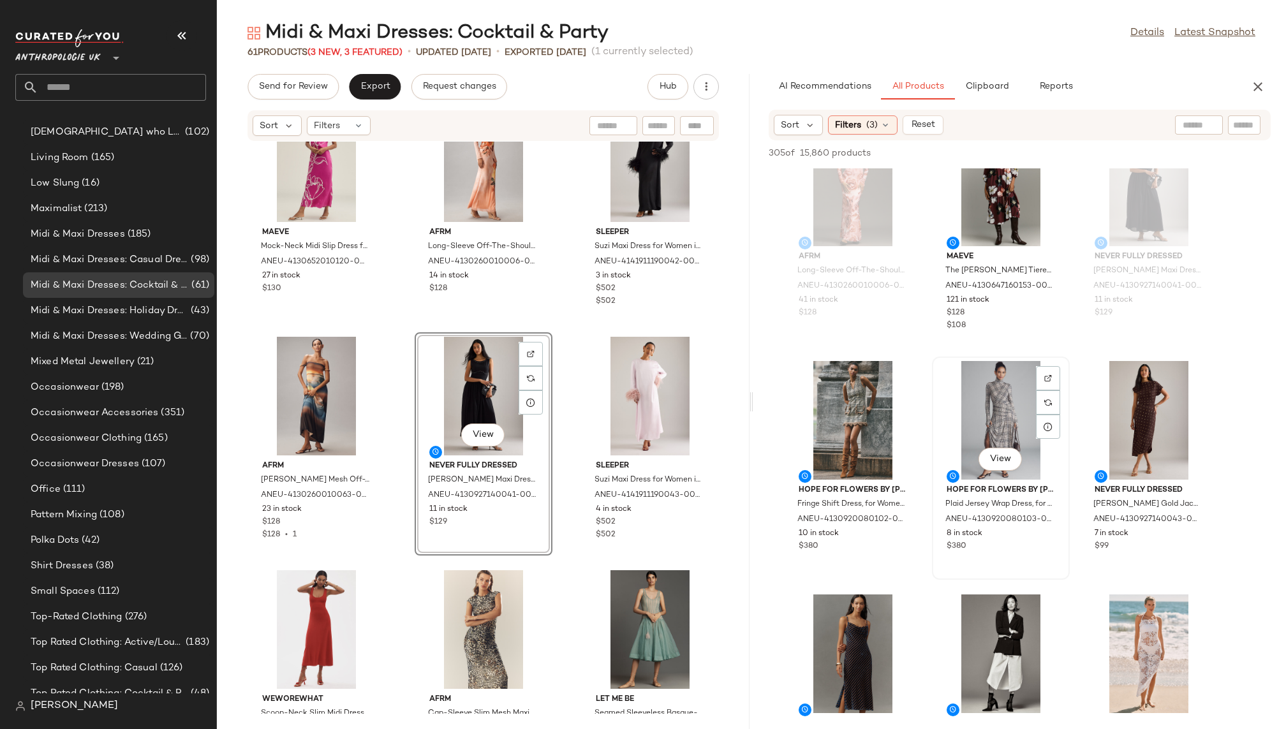
scroll to position [299, 0]
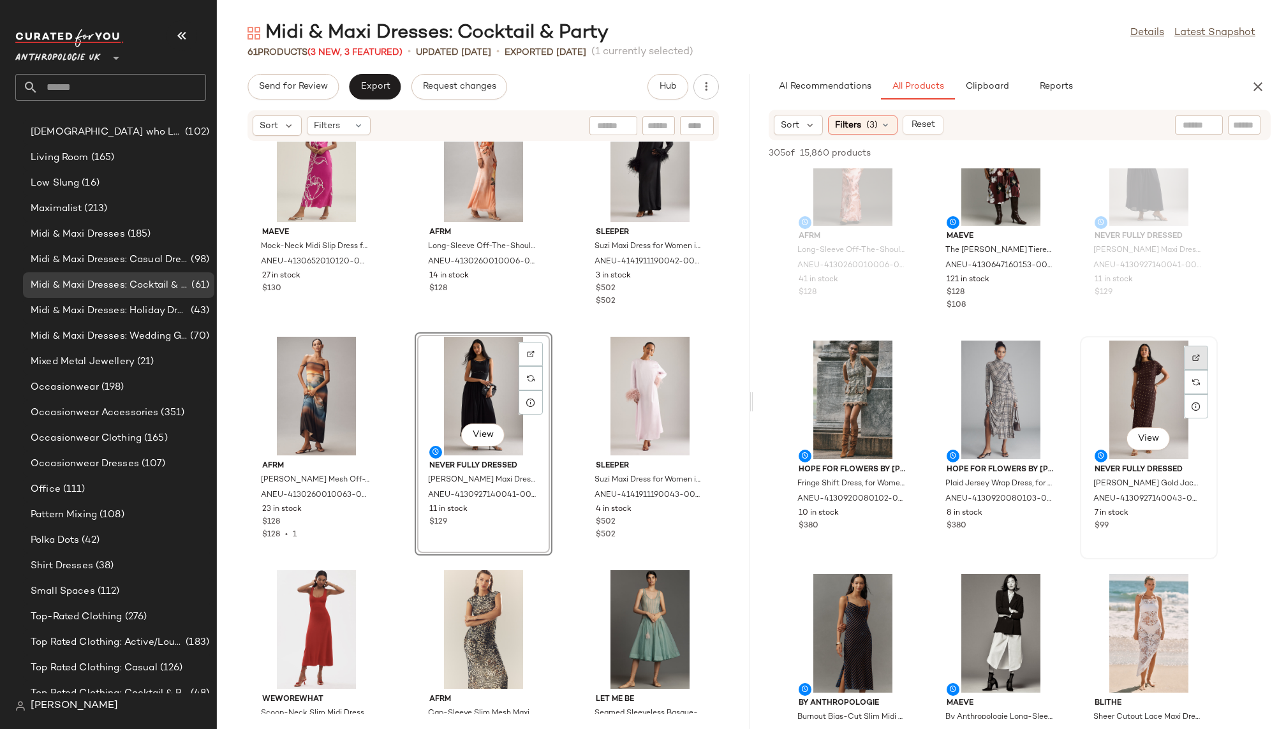
click at [1198, 370] on div at bounding box center [1196, 382] width 24 height 24
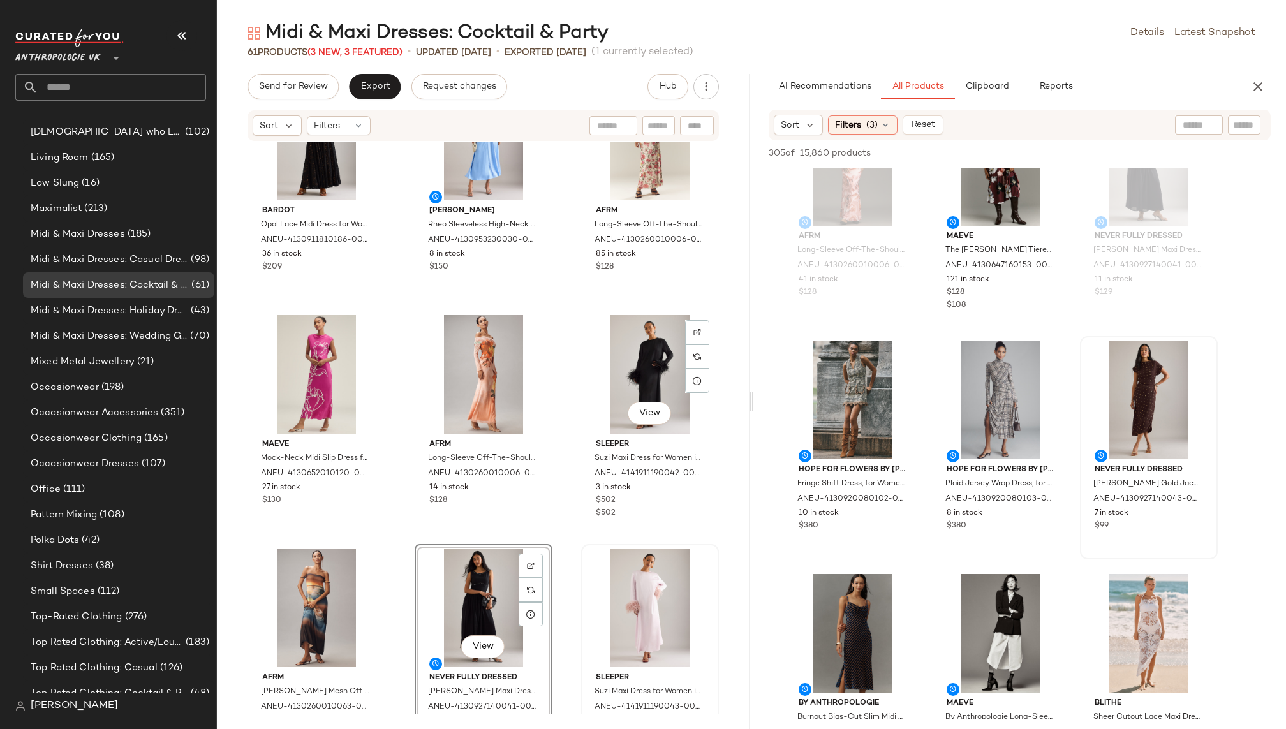
scroll to position [606, 0]
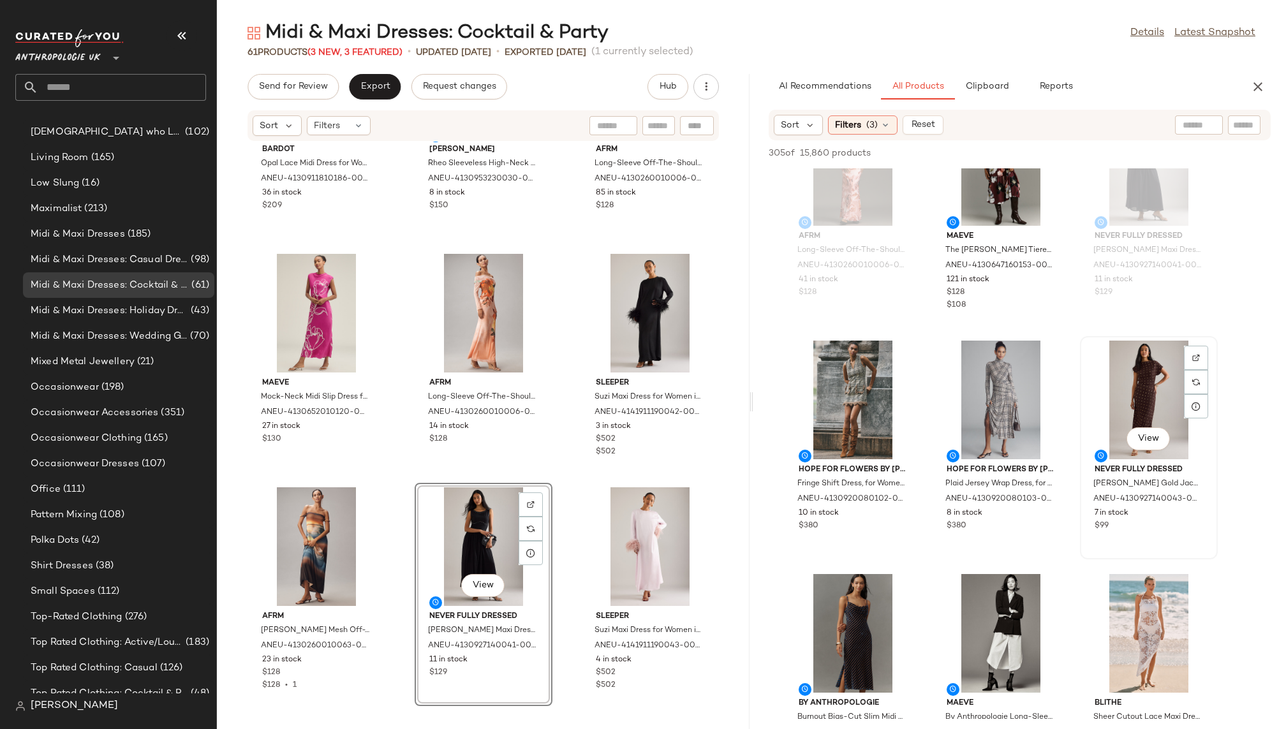
click at [1138, 396] on div "View" at bounding box center [1149, 400] width 129 height 119
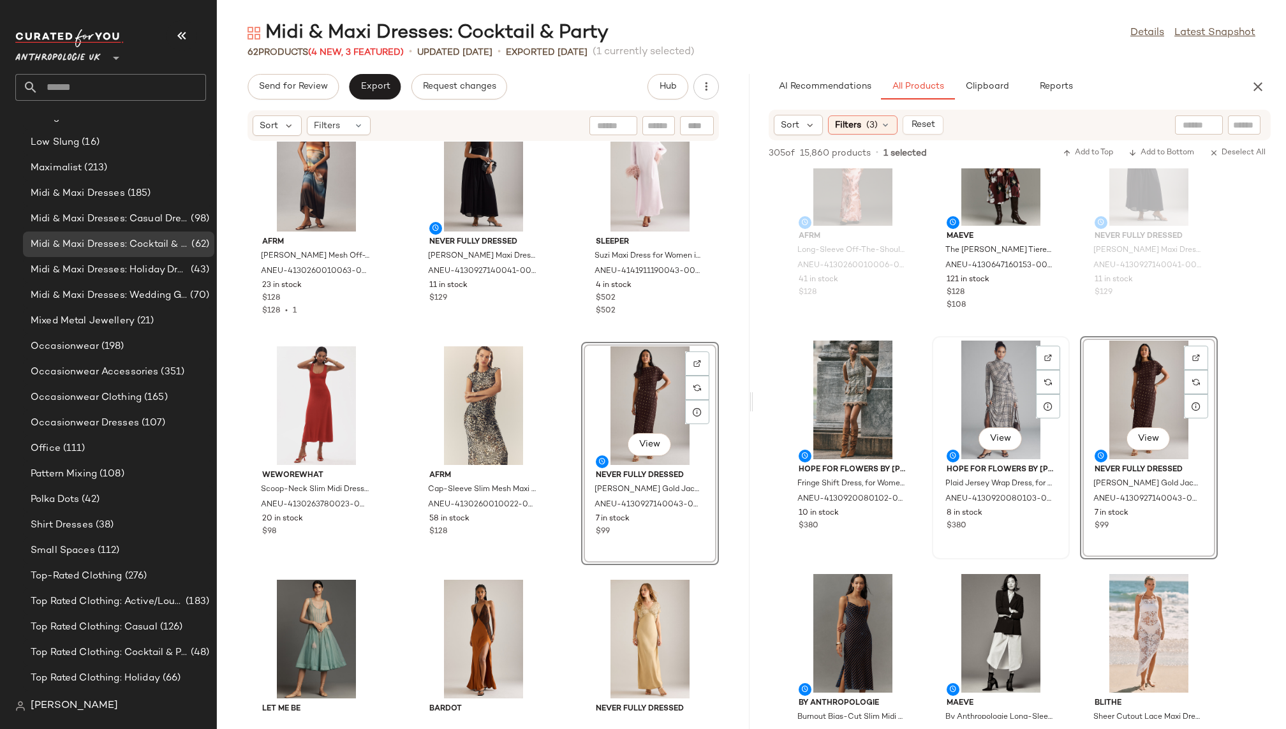
scroll to position [766, 0]
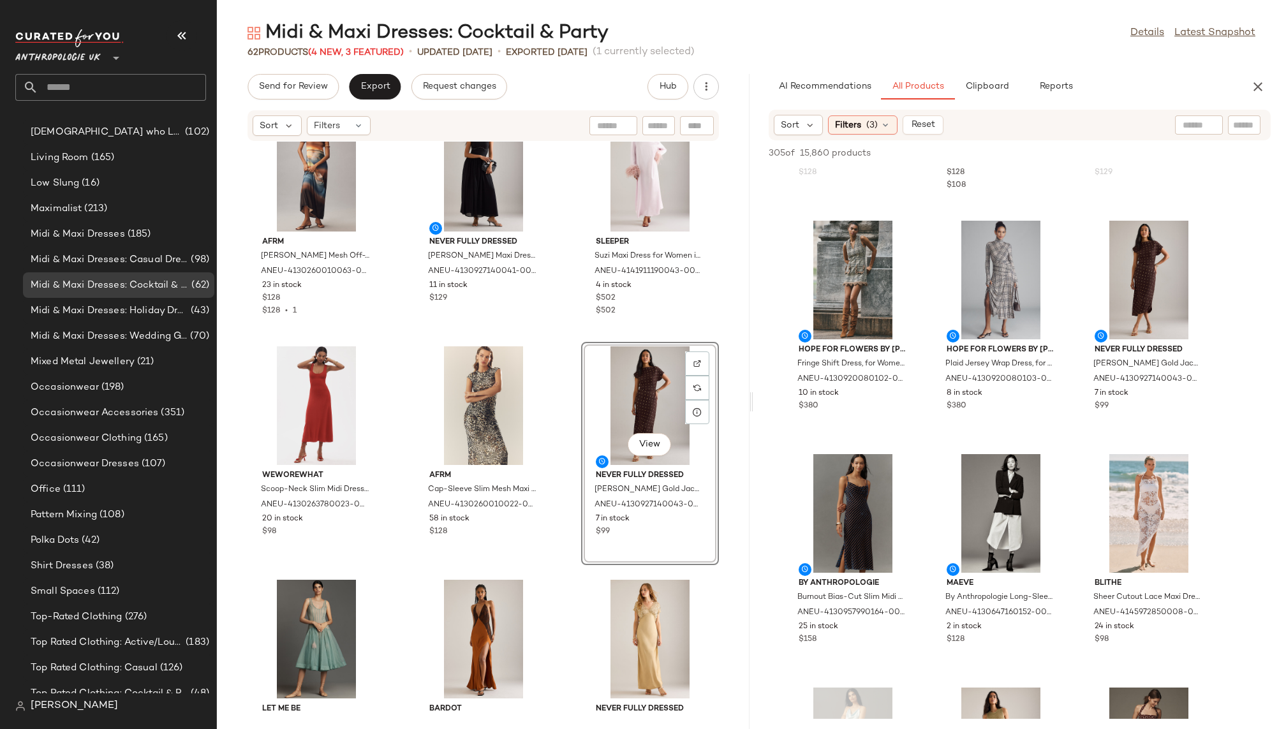
scroll to position [565, 0]
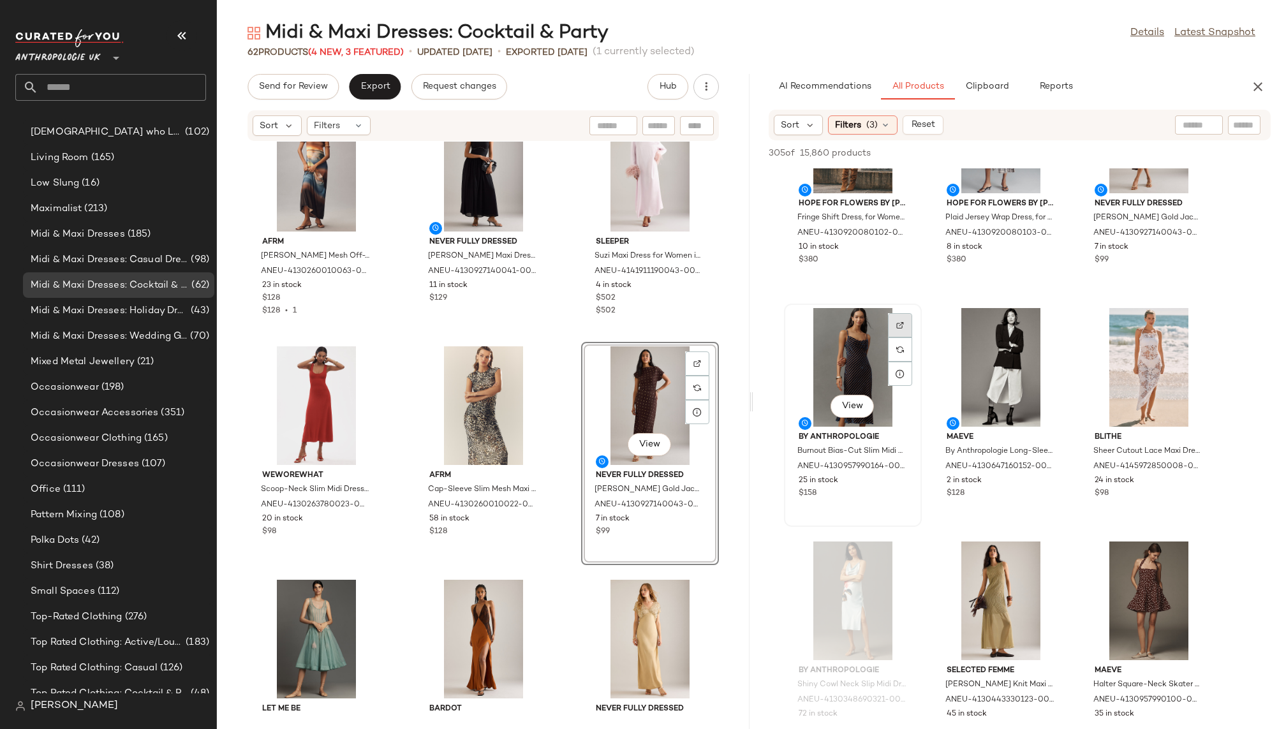
click at [906, 338] on div at bounding box center [900, 350] width 24 height 24
click at [833, 364] on div "View" at bounding box center [853, 367] width 129 height 119
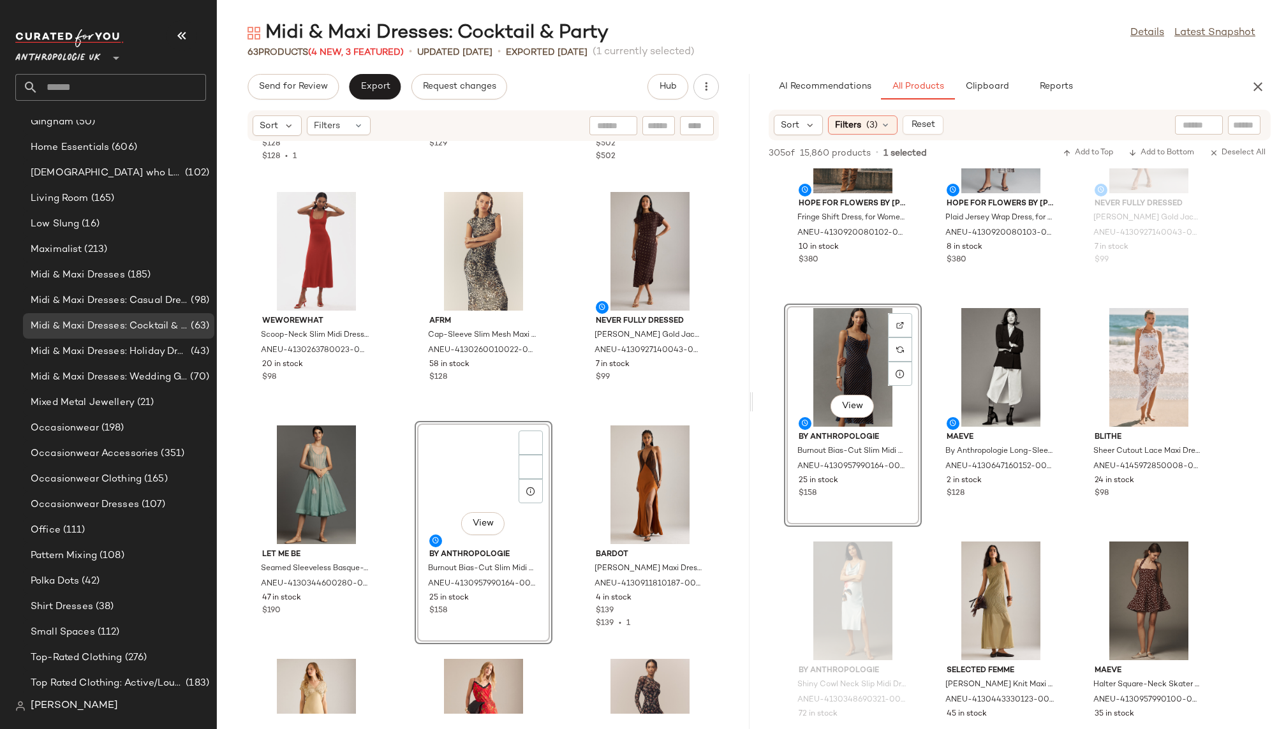
scroll to position [766, 0]
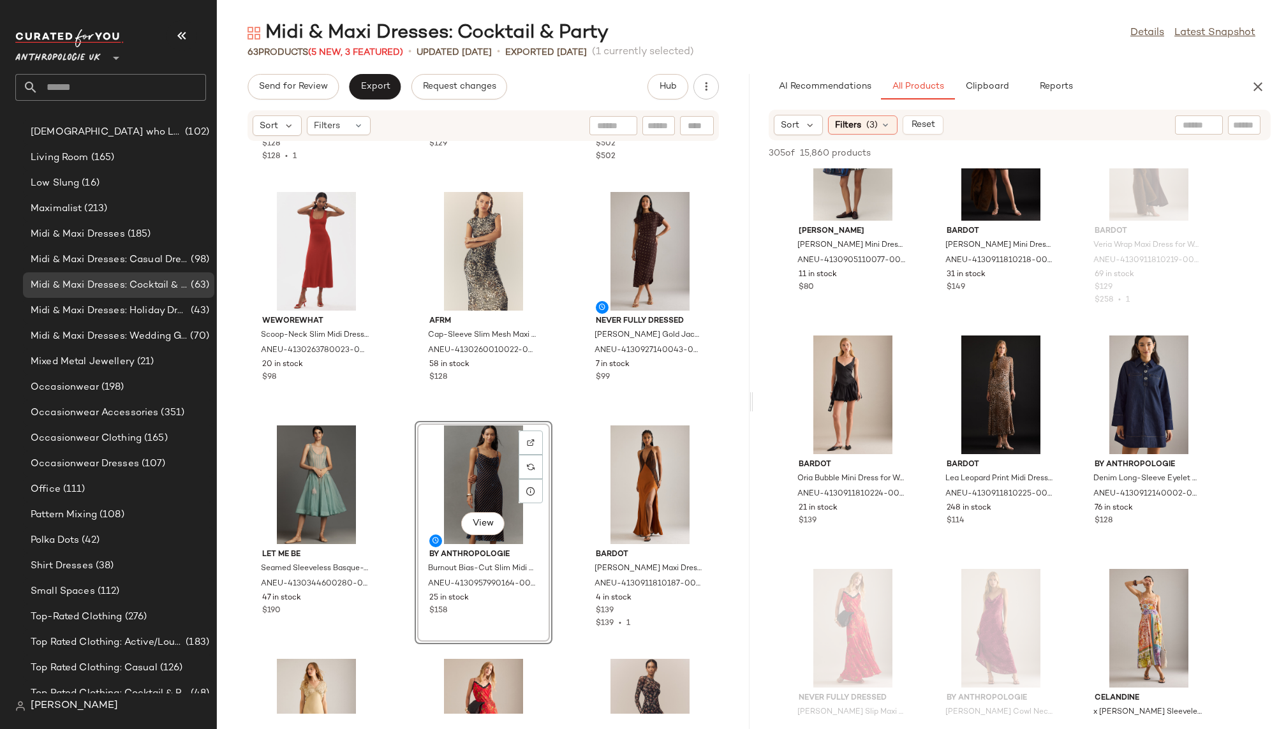
scroll to position [2658, 0]
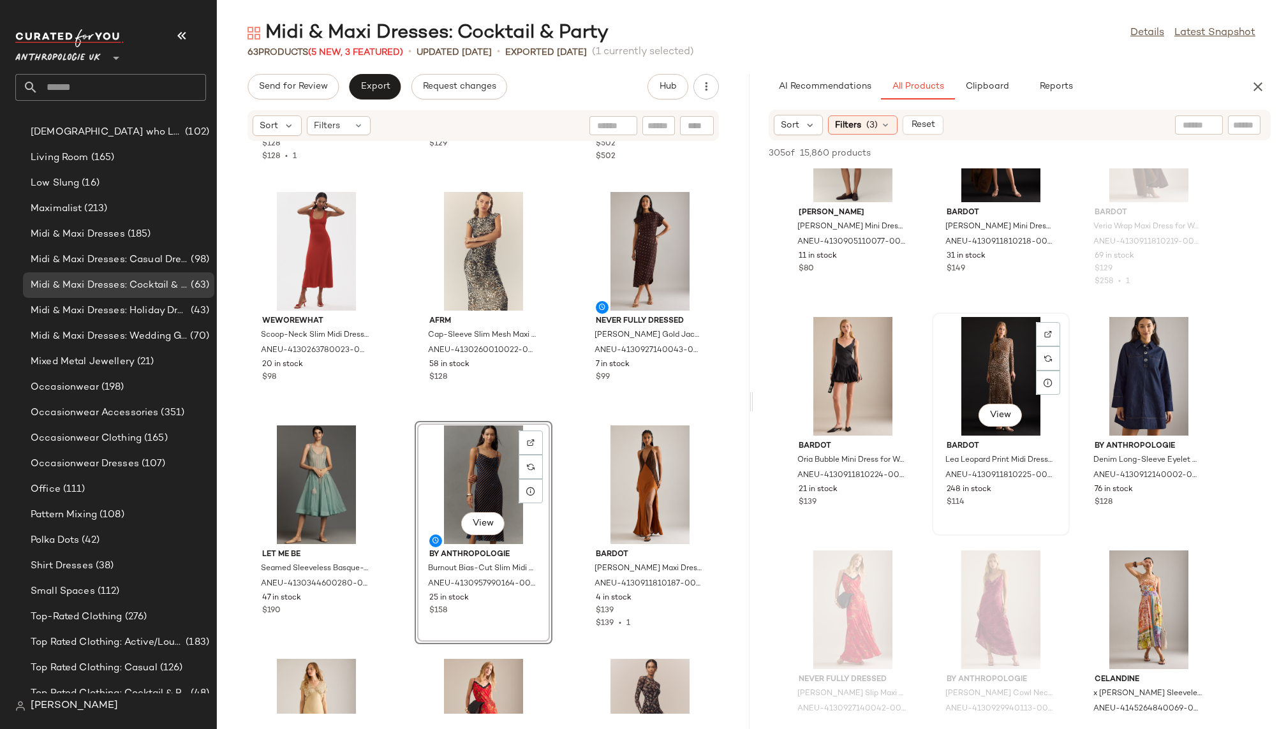
click at [975, 367] on div "View" at bounding box center [1001, 376] width 129 height 119
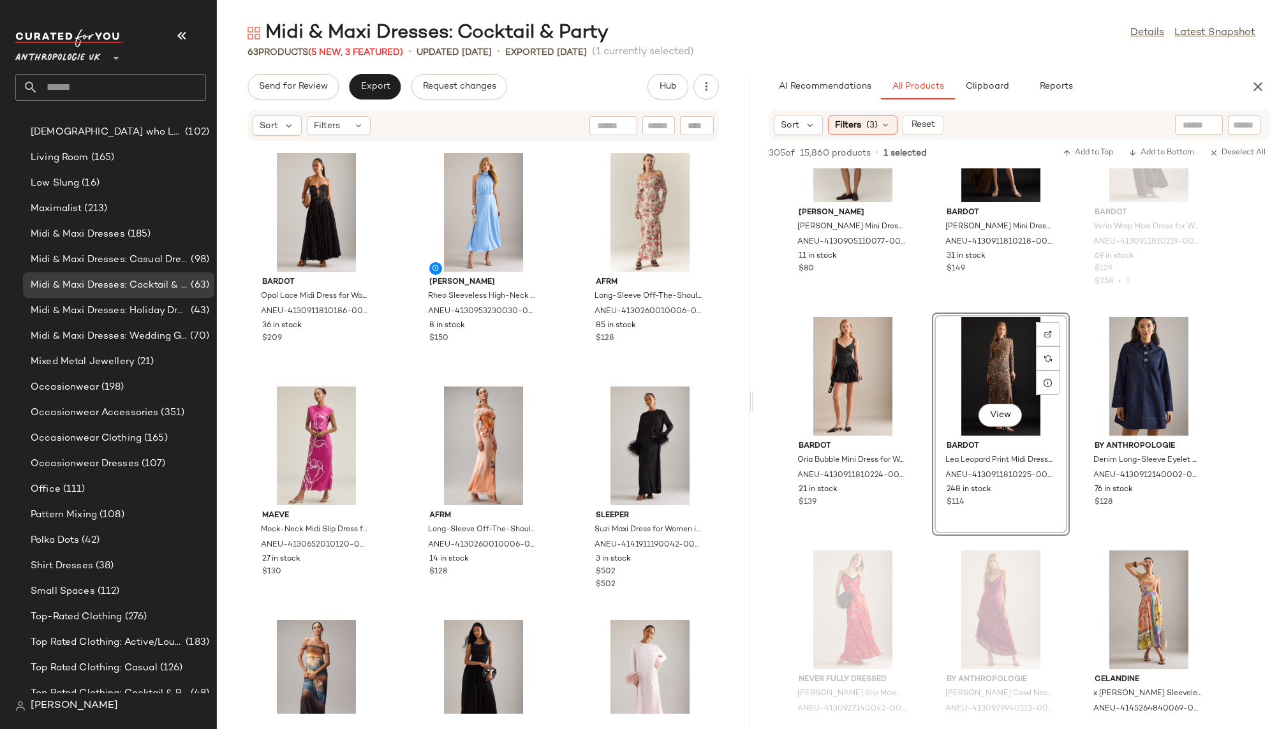
scroll to position [766, 0]
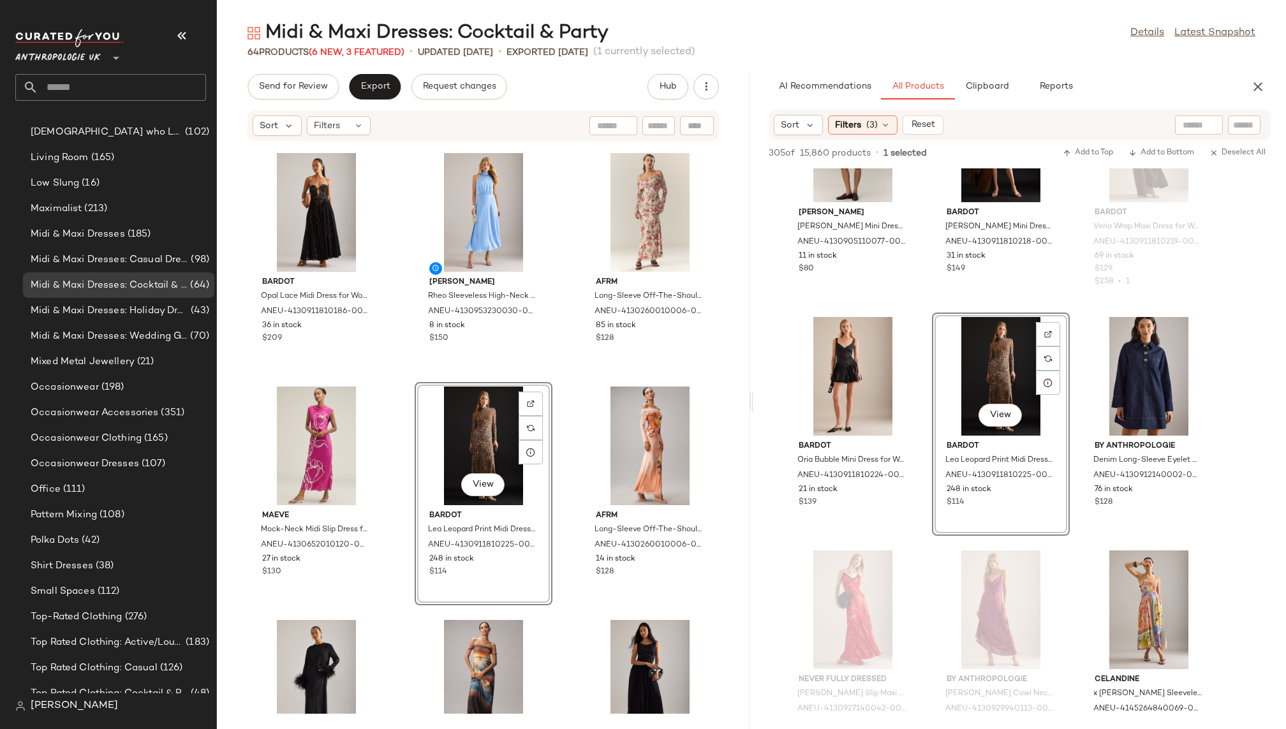
click at [560, 637] on div "By Anthropologie Gracie Cowl-Neck Maxi Slip Dress for Women in White, Viscose/E…" at bounding box center [483, 428] width 533 height 572
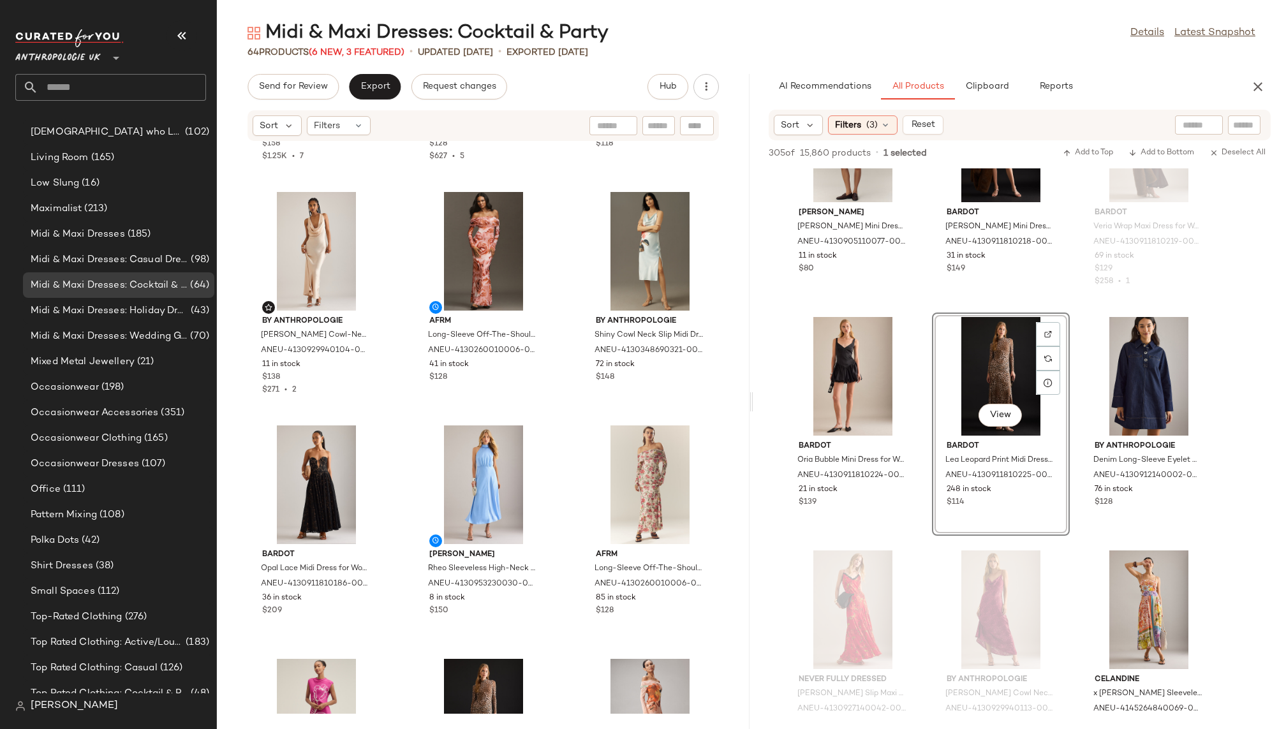
scroll to position [0, 0]
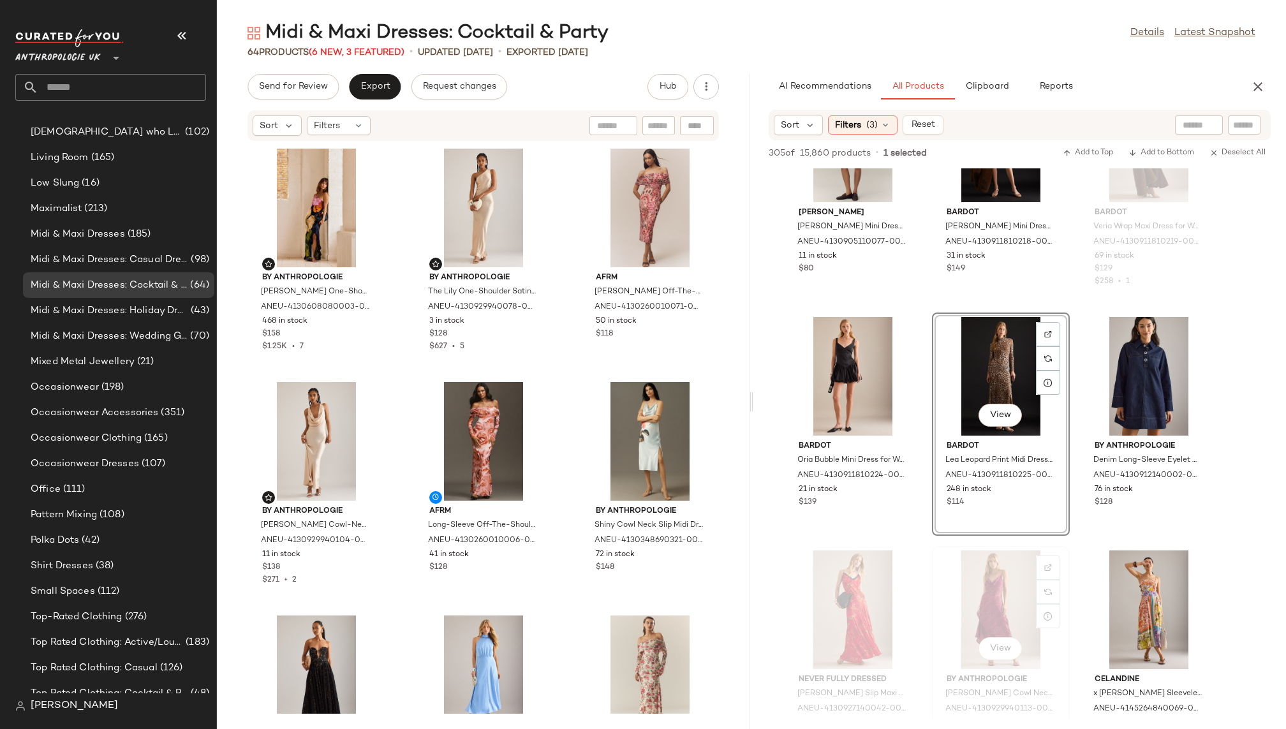
click at [932, 576] on div "View By Anthropologie Kelly Cowl Neck Cut-Out Maxi Dress for Women, Polyester/V…" at bounding box center [1001, 657] width 138 height 223
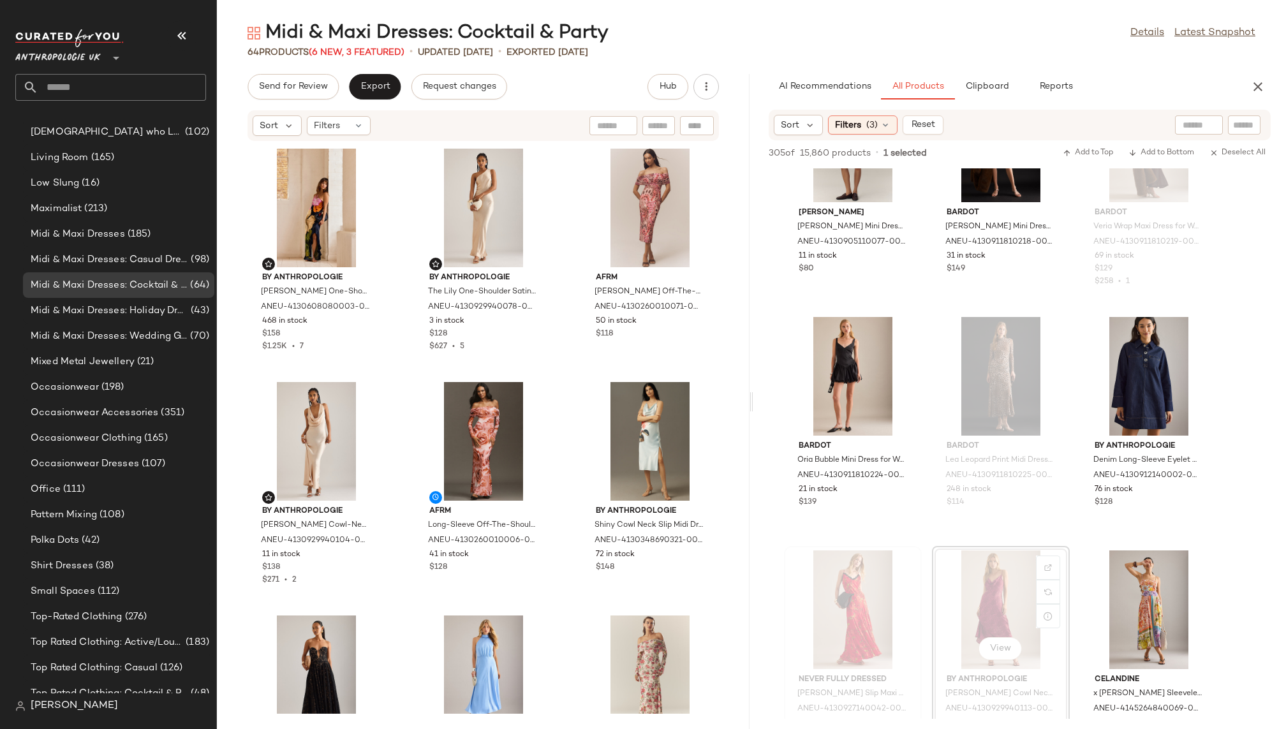
click at [920, 584] on div "Never Fully Dressed Rosie Slip Maxi Dress for Women in Red, Viscose, Size Uk 14…" at bounding box center [852, 657] width 135 height 221
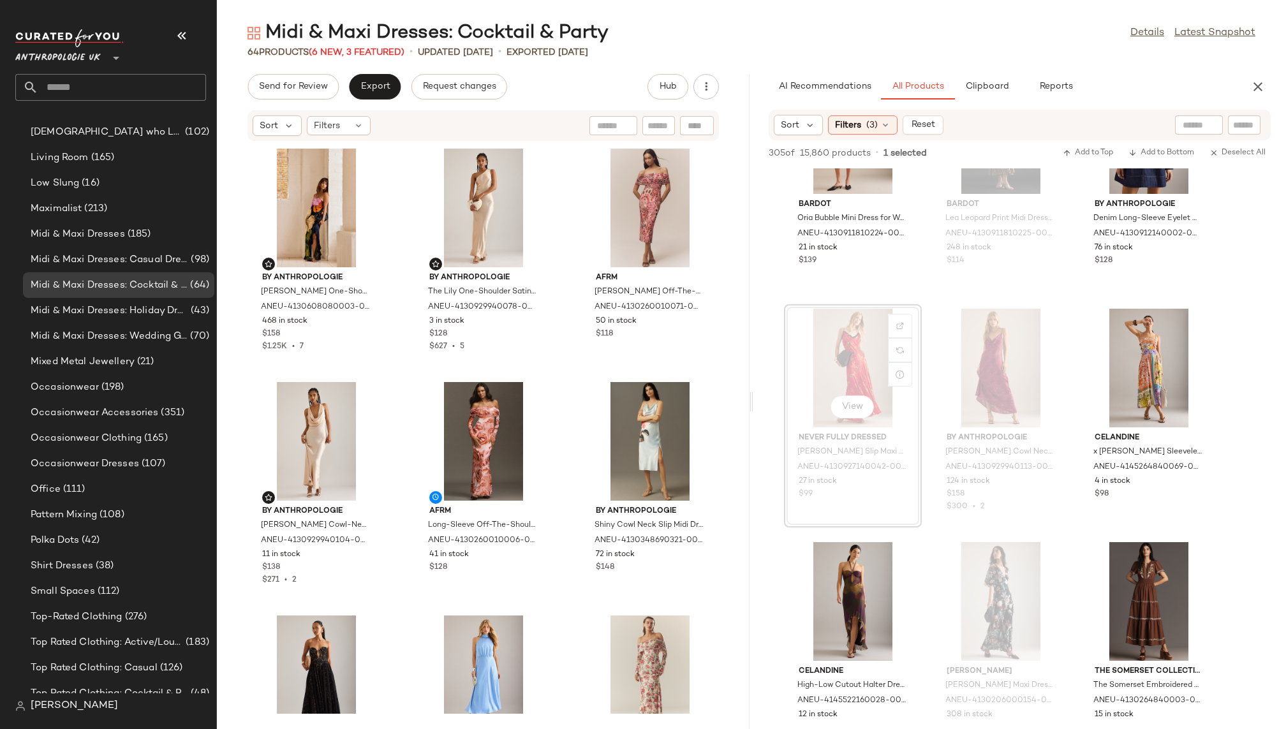
scroll to position [2908, 0]
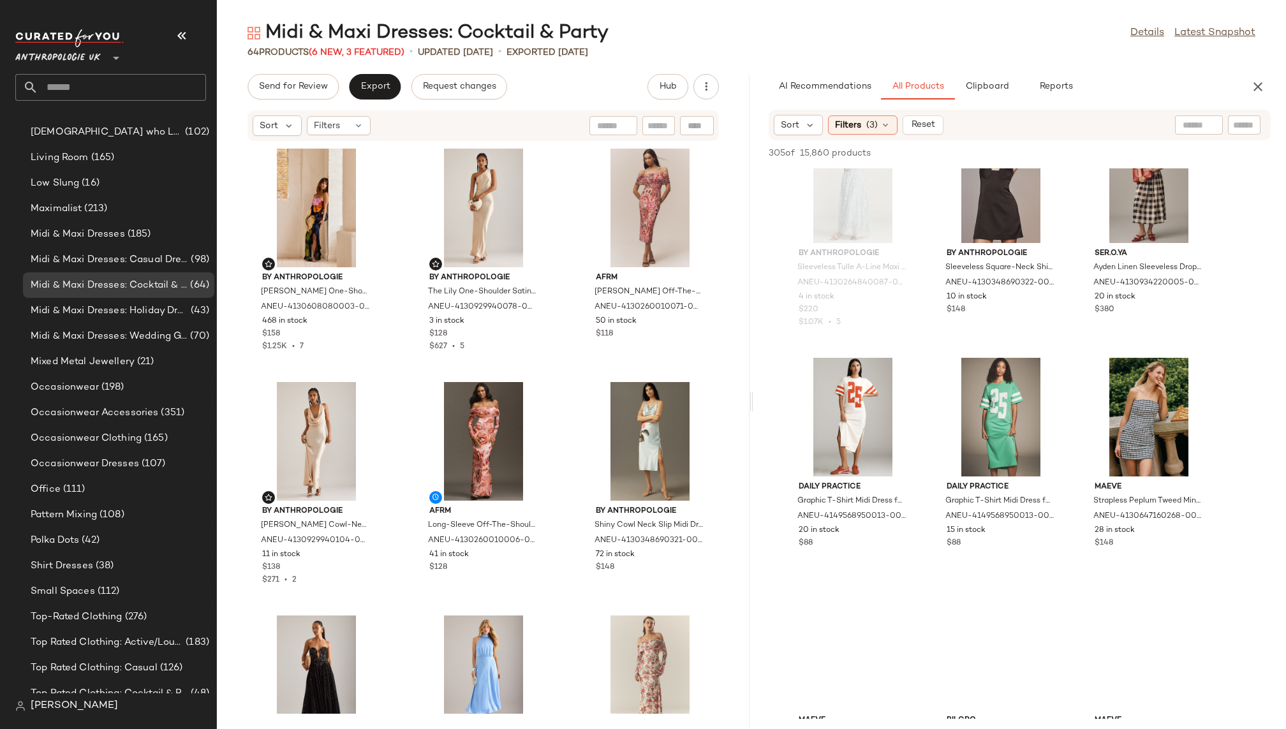
scroll to position [6621, 0]
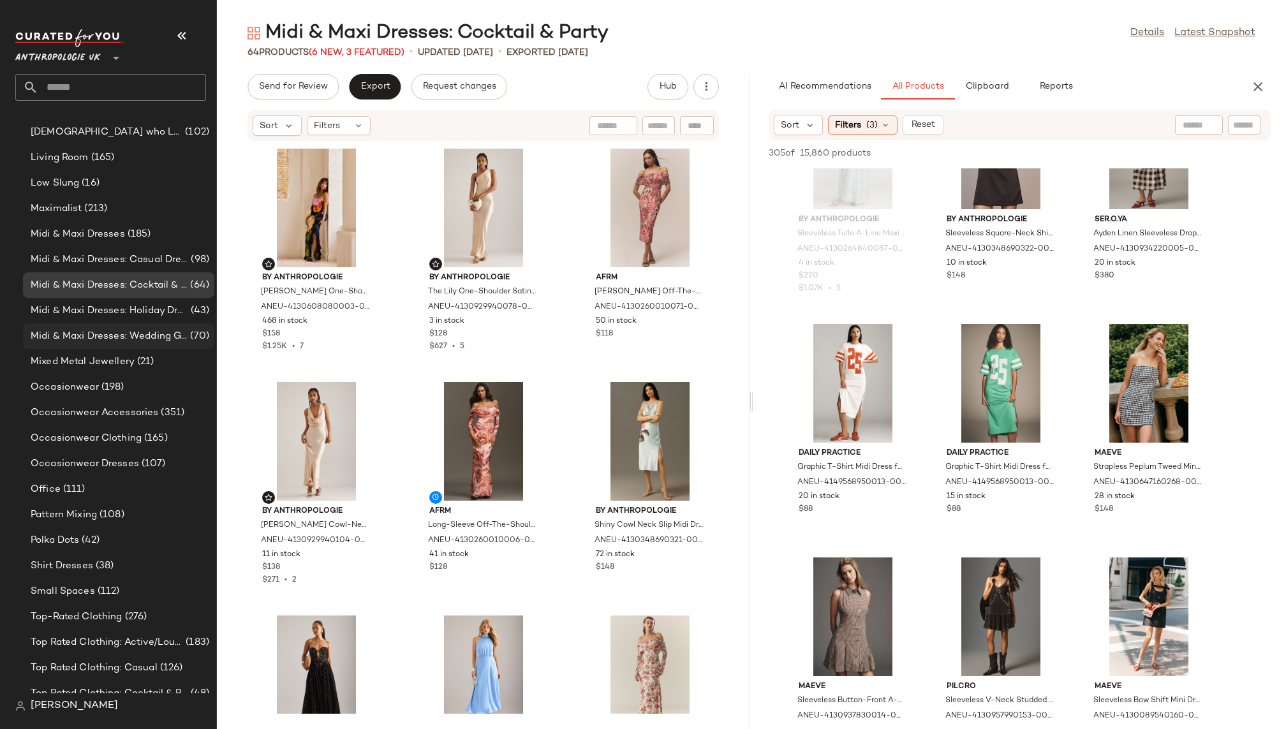
click at [122, 336] on span "Midi & Maxi Dresses: Wedding Guest Dresses" at bounding box center [109, 336] width 157 height 15
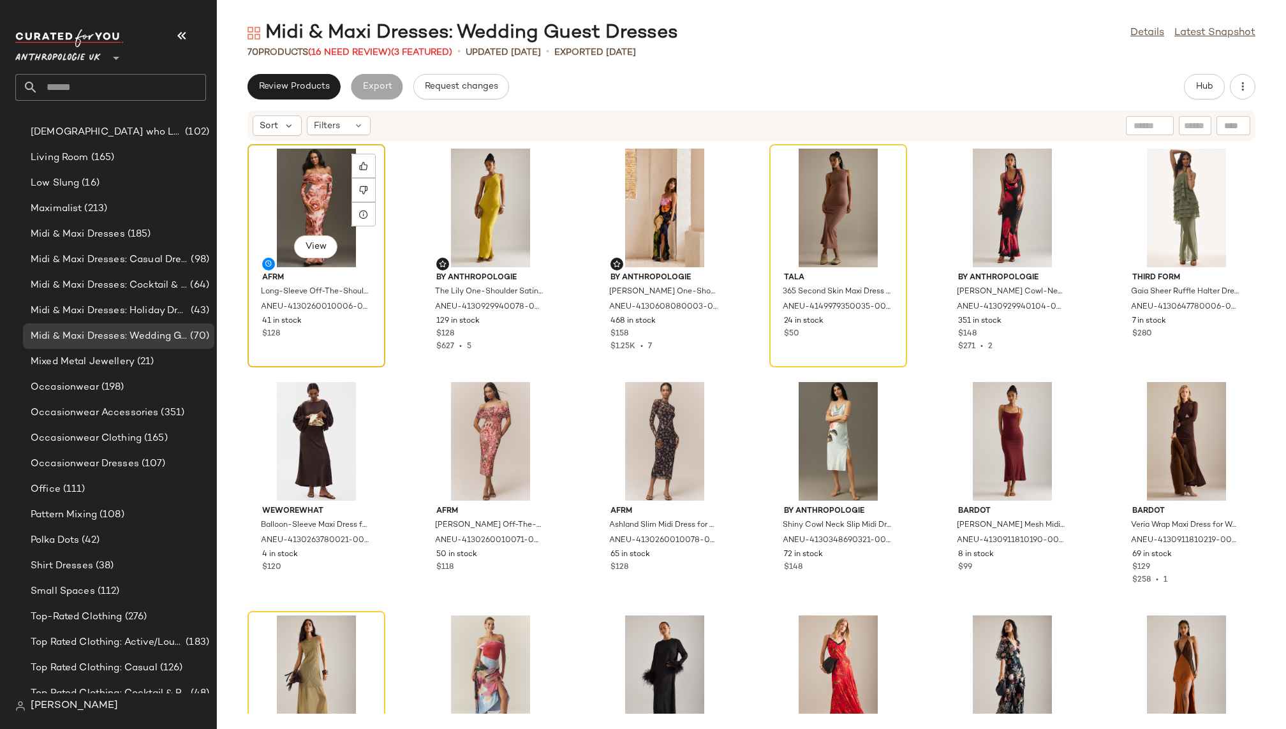
click at [298, 207] on div "View" at bounding box center [316, 208] width 129 height 119
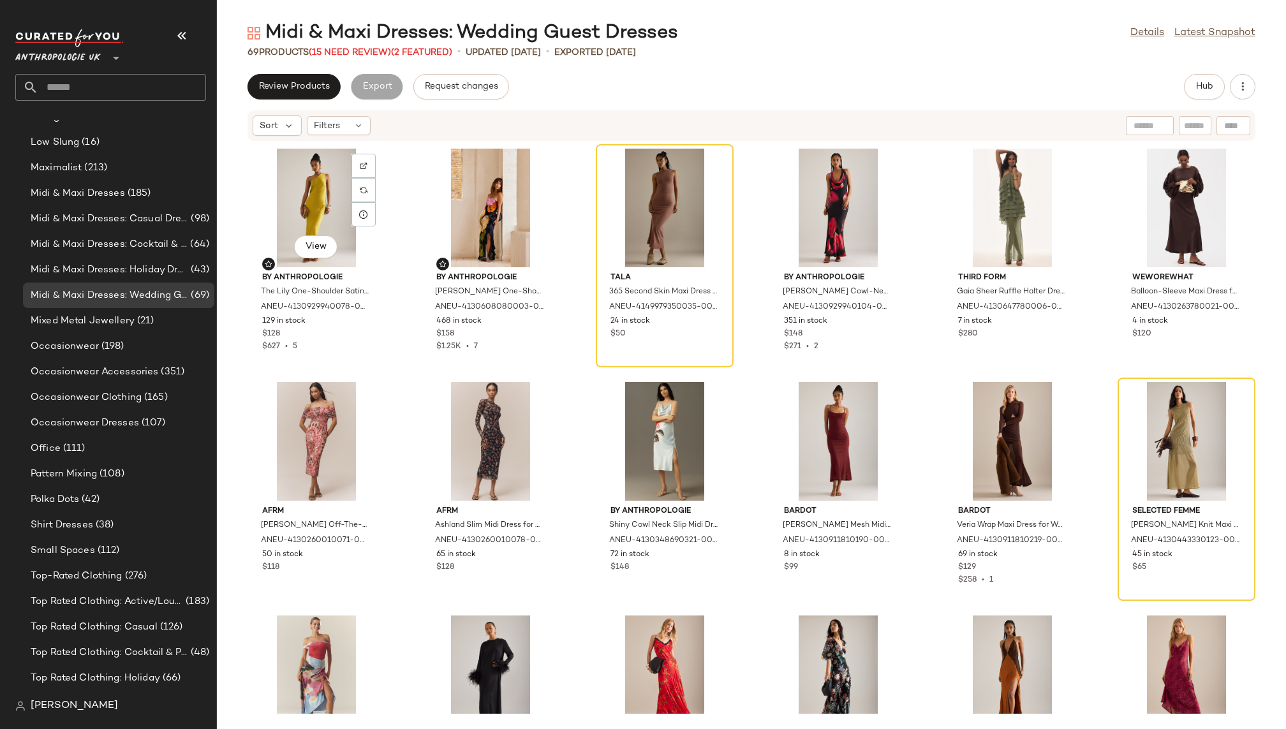
scroll to position [766, 0]
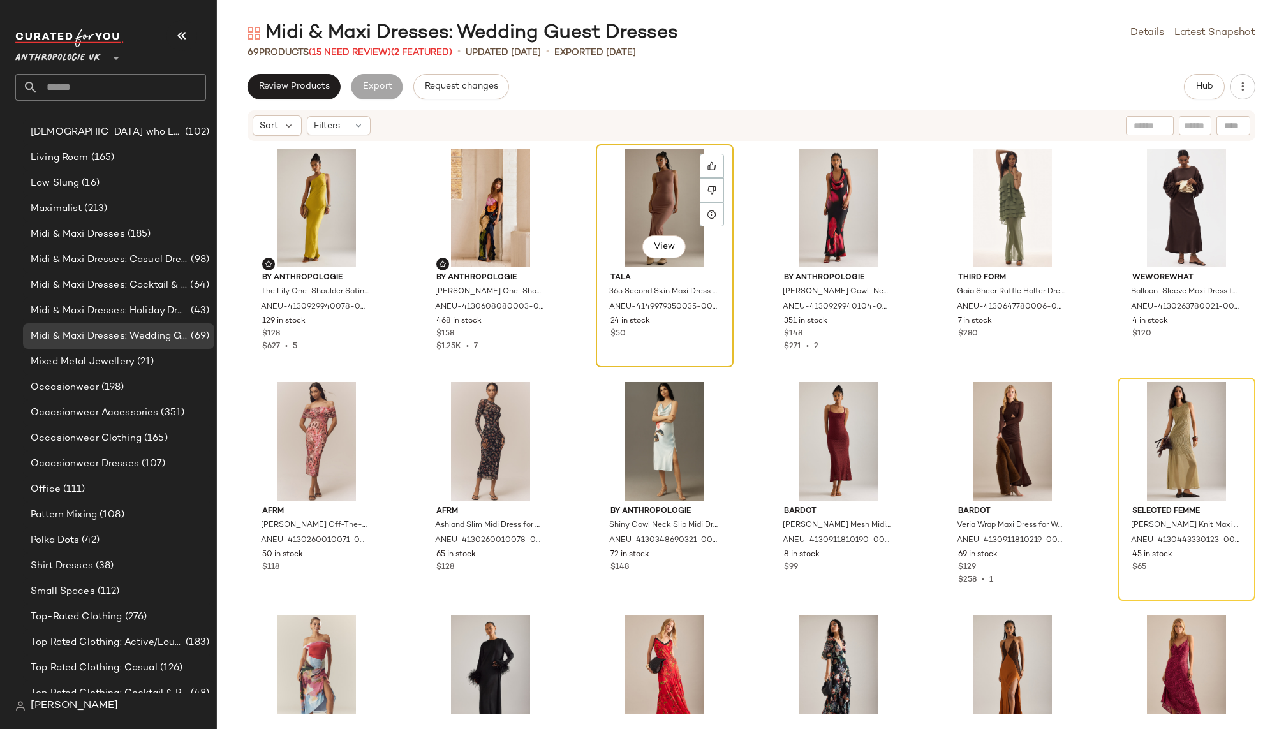
click at [629, 196] on div "View" at bounding box center [664, 208] width 129 height 119
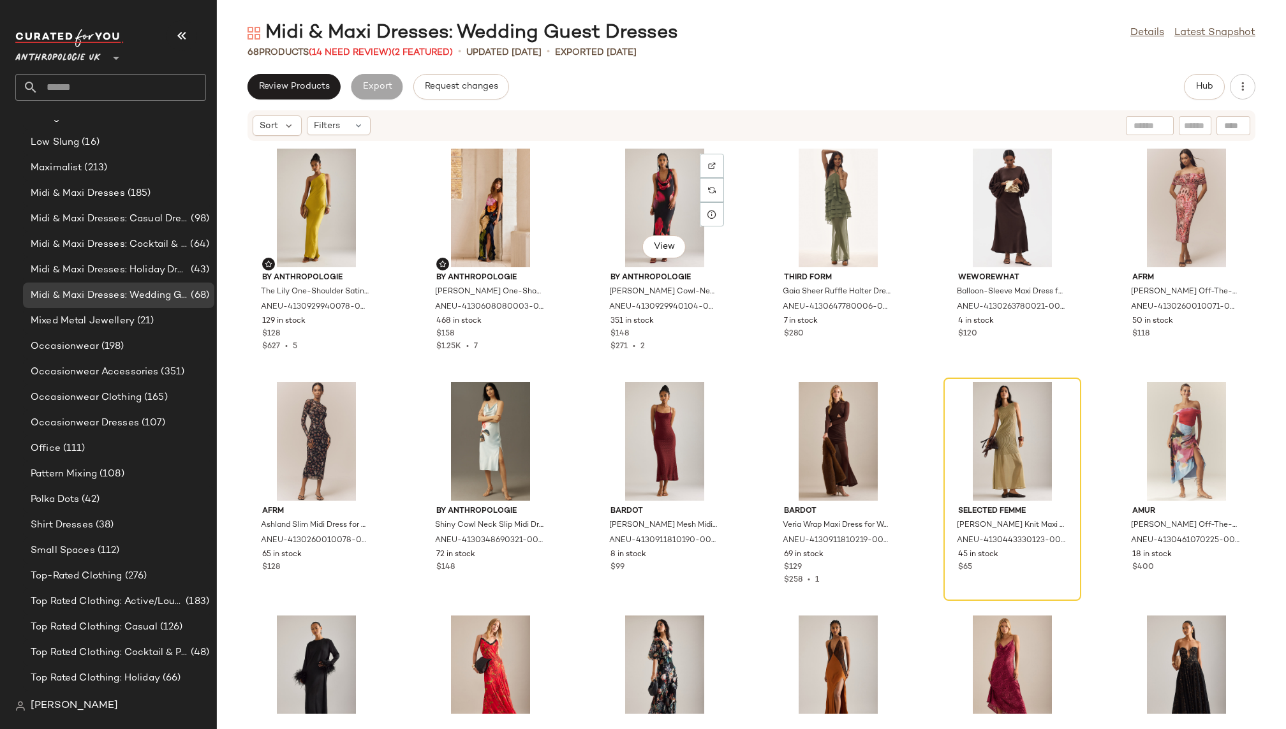
scroll to position [766, 0]
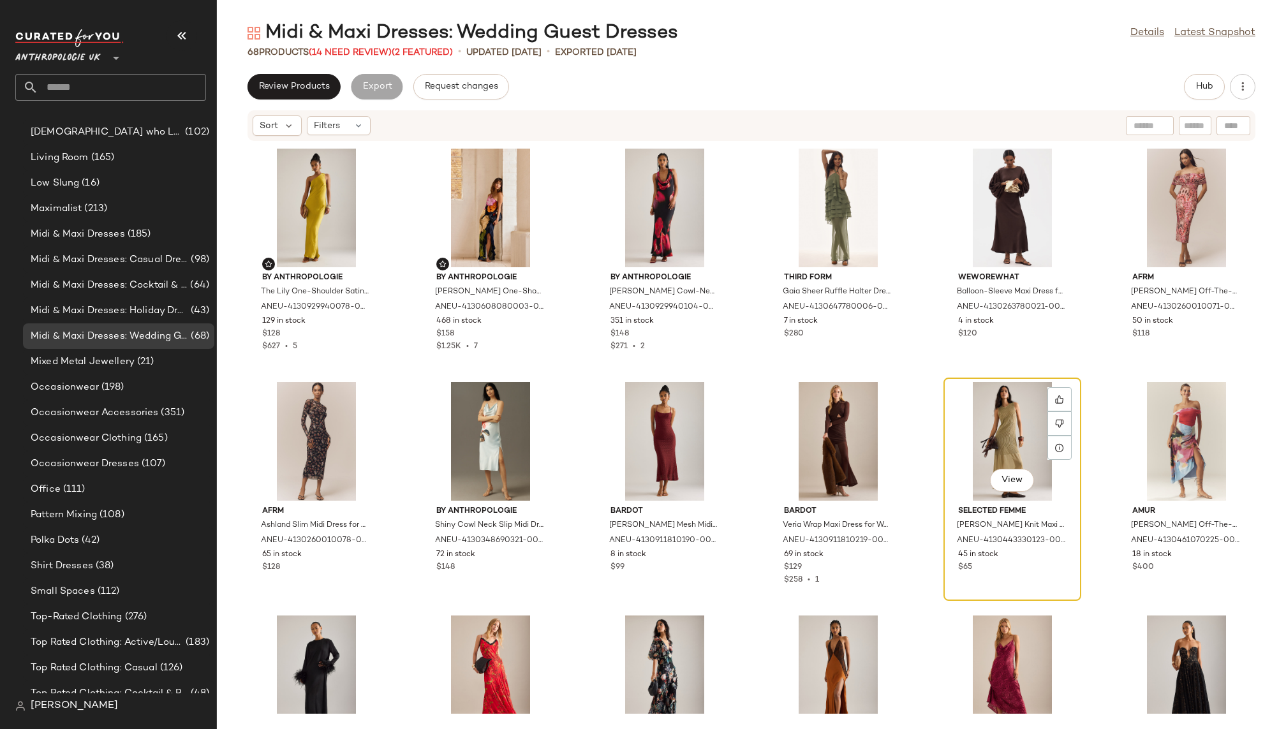
click at [959, 435] on div "View" at bounding box center [1012, 441] width 129 height 119
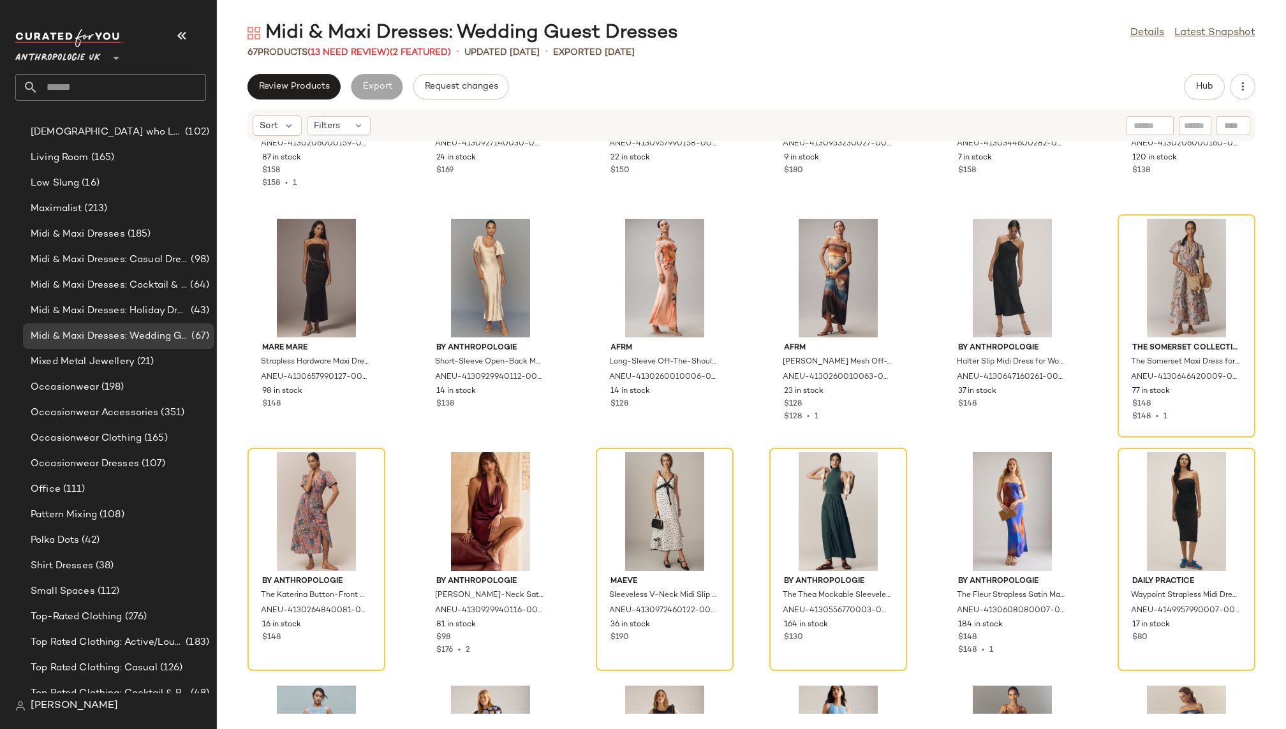
scroll to position [1108, 0]
click at [316, 491] on div "View" at bounding box center [316, 511] width 129 height 119
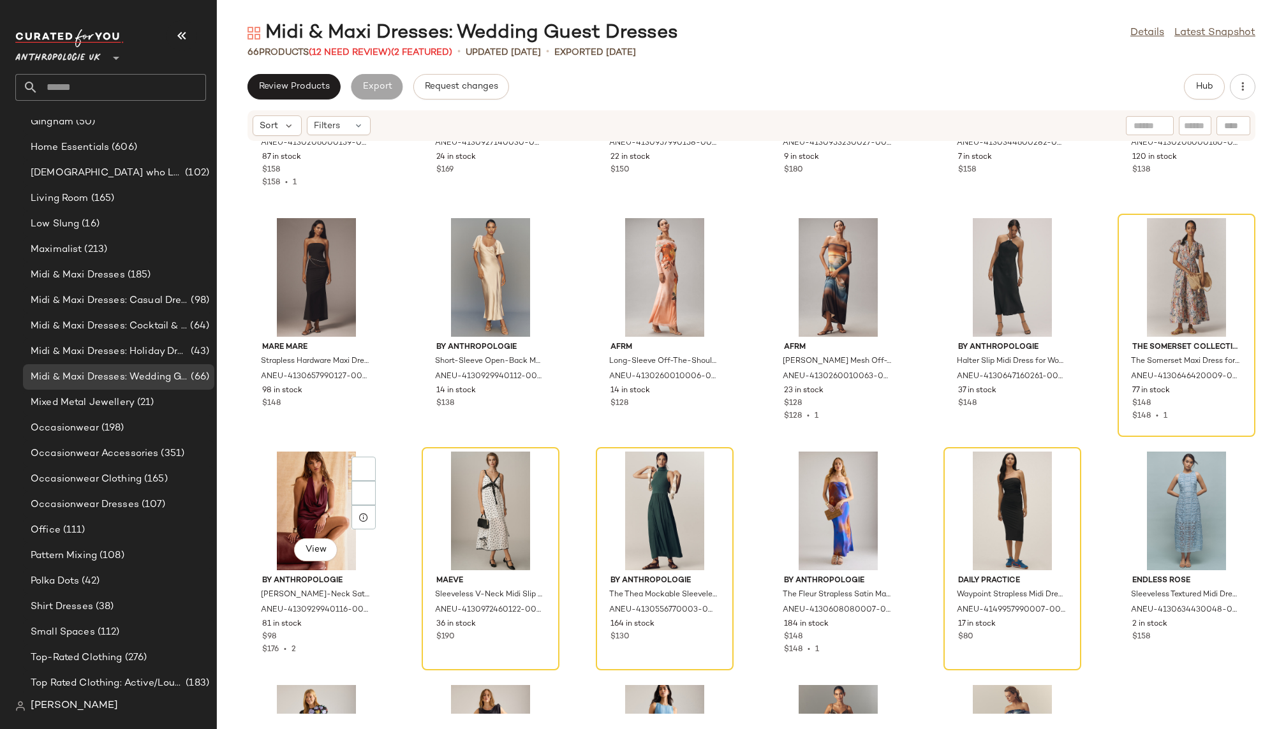
scroll to position [766, 0]
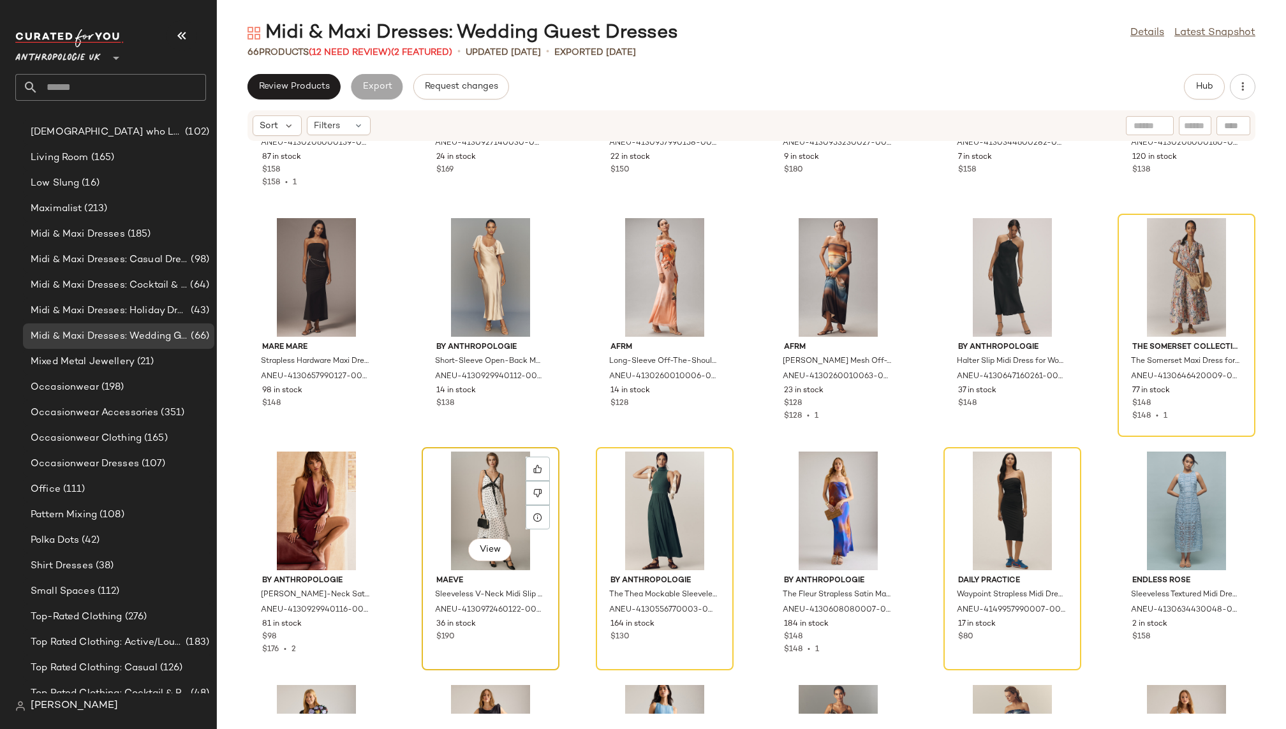
click at [474, 490] on div "View" at bounding box center [490, 511] width 129 height 119
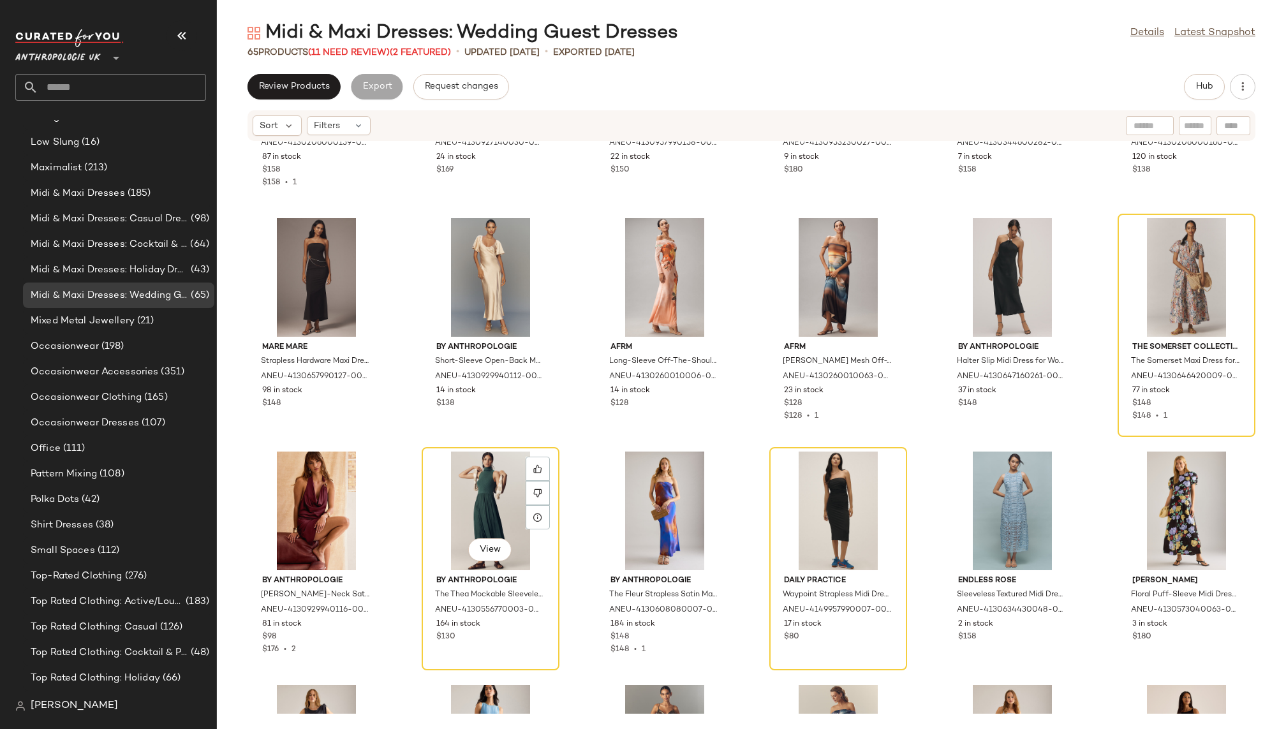
scroll to position [766, 0]
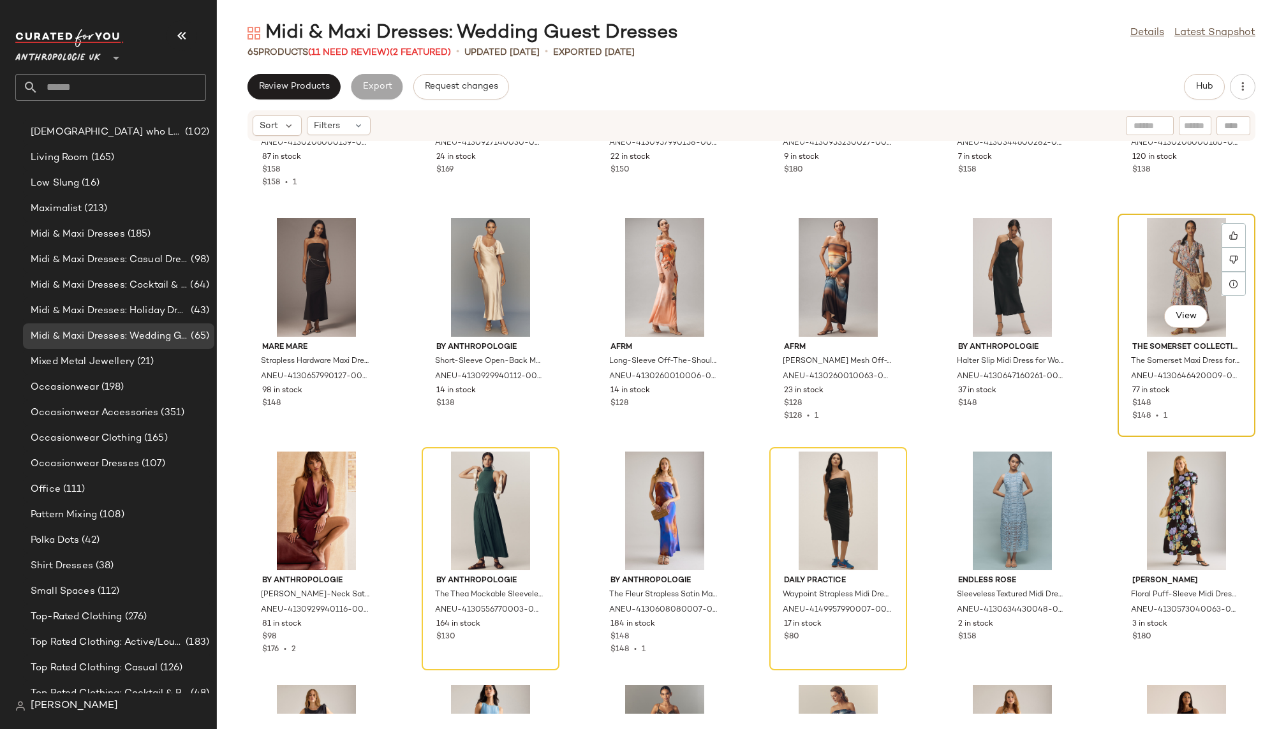
click at [1124, 274] on div "View" at bounding box center [1186, 277] width 129 height 119
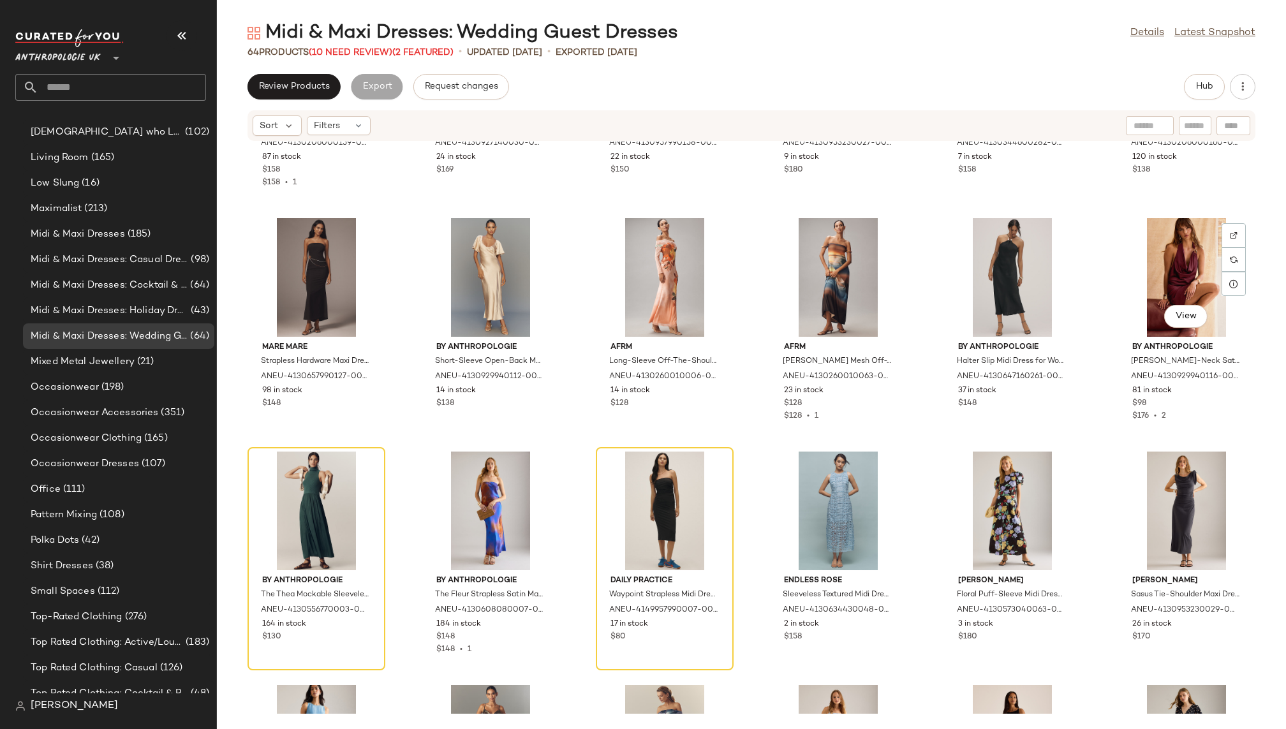
scroll to position [766, 0]
click at [329, 462] on div "View" at bounding box center [316, 511] width 129 height 119
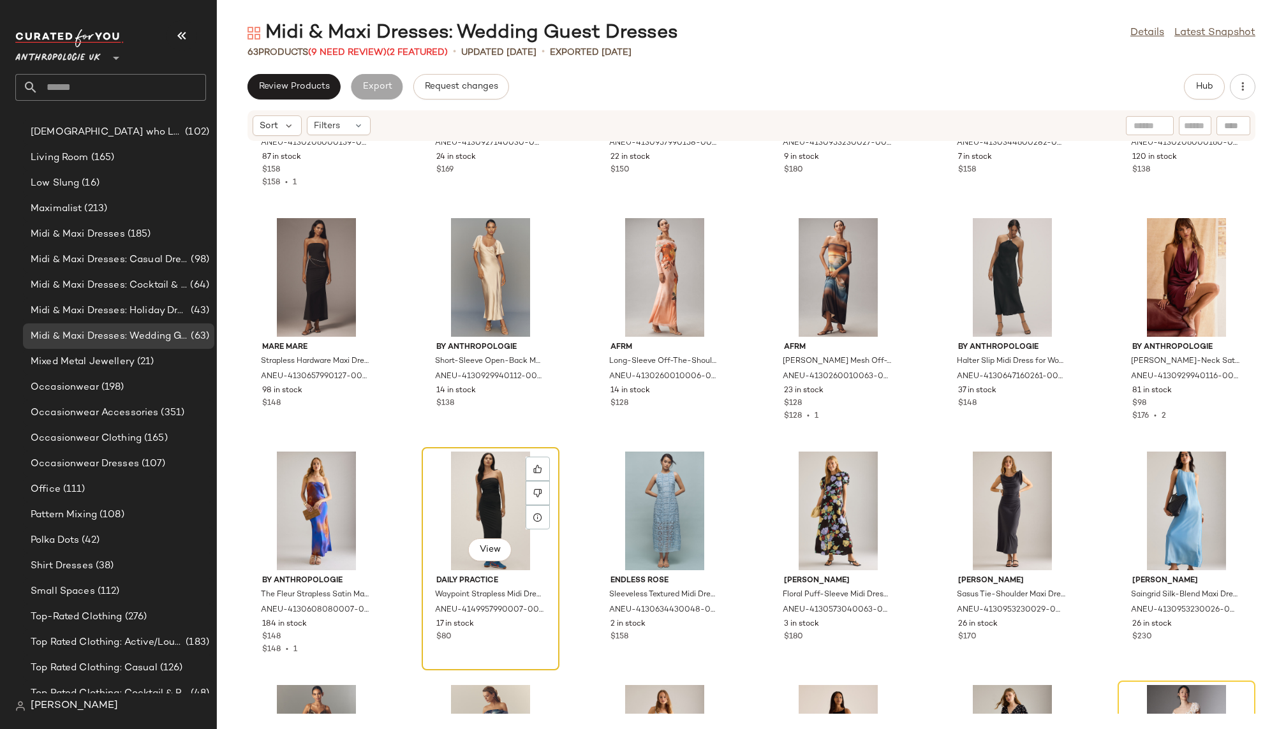
click at [447, 508] on div "View" at bounding box center [490, 511] width 129 height 119
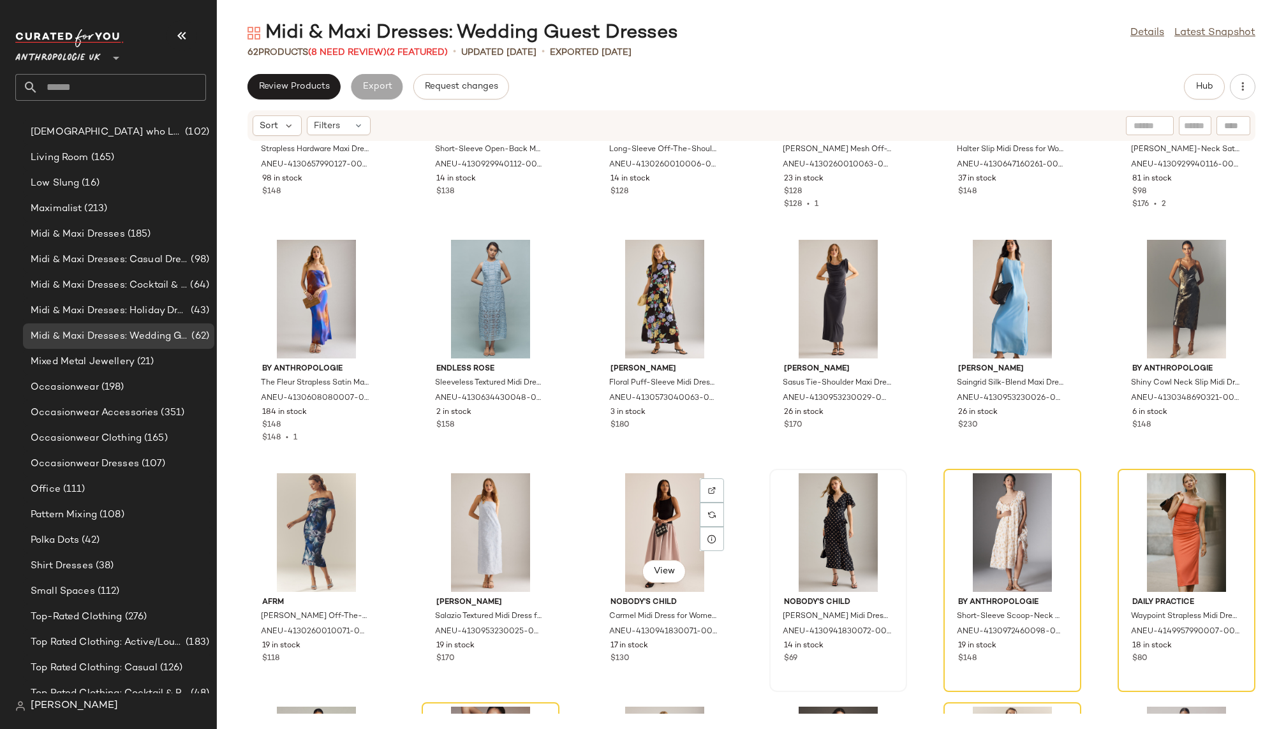
scroll to position [1340, 0]
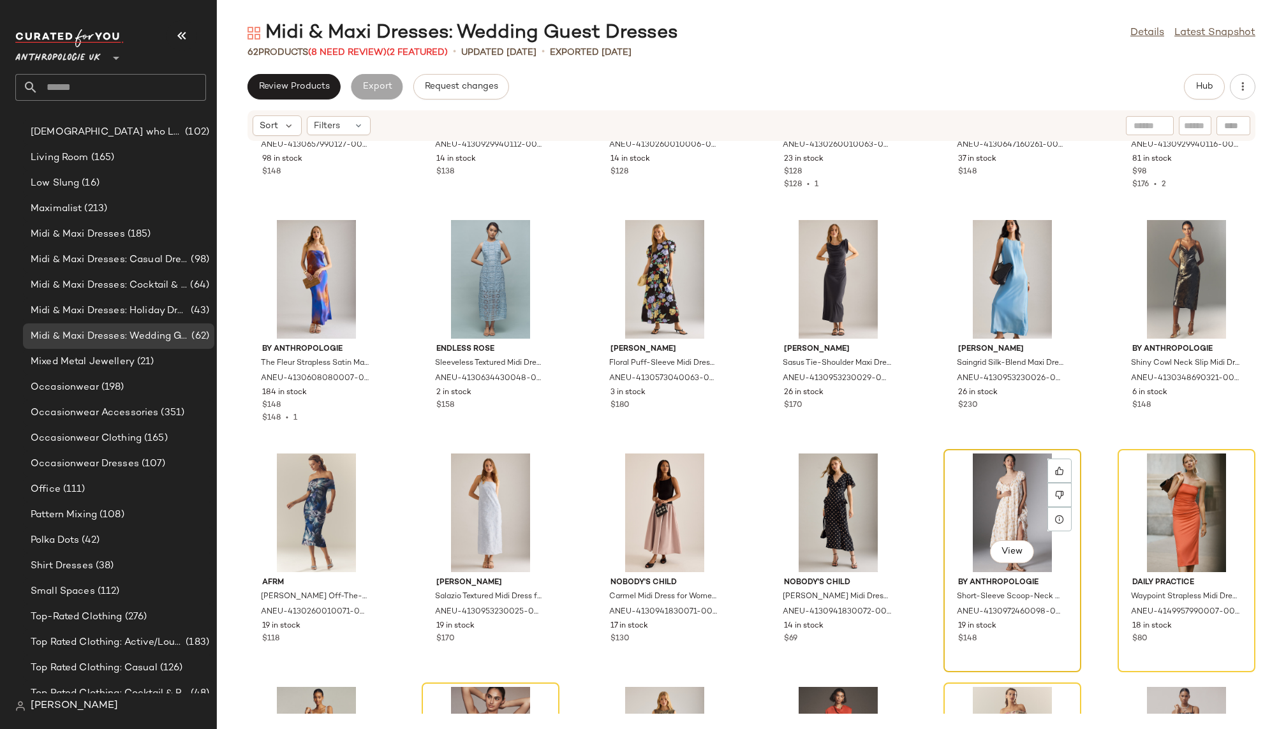
click at [944, 475] on div "View By Anthropologie Short-Sleeve Scoop-Neck Midi Dress for Women, Cotton/Visc…" at bounding box center [1013, 560] width 138 height 223
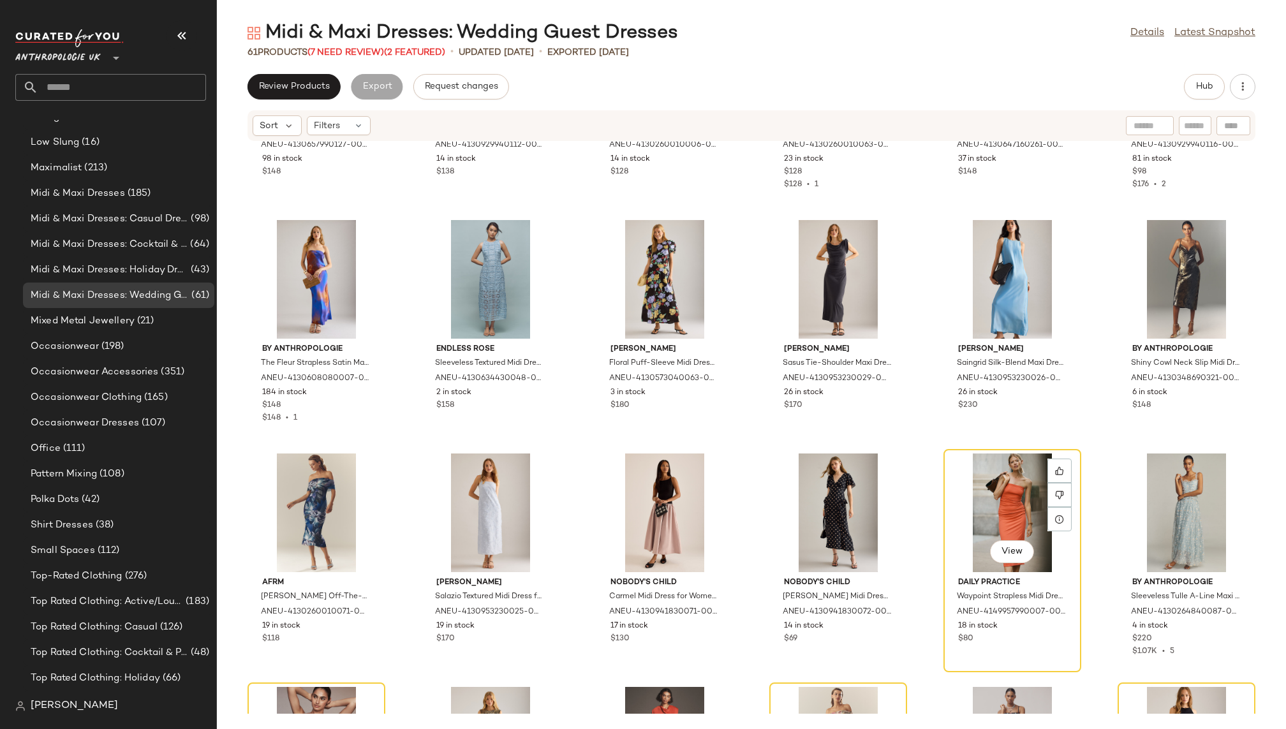
scroll to position [766, 0]
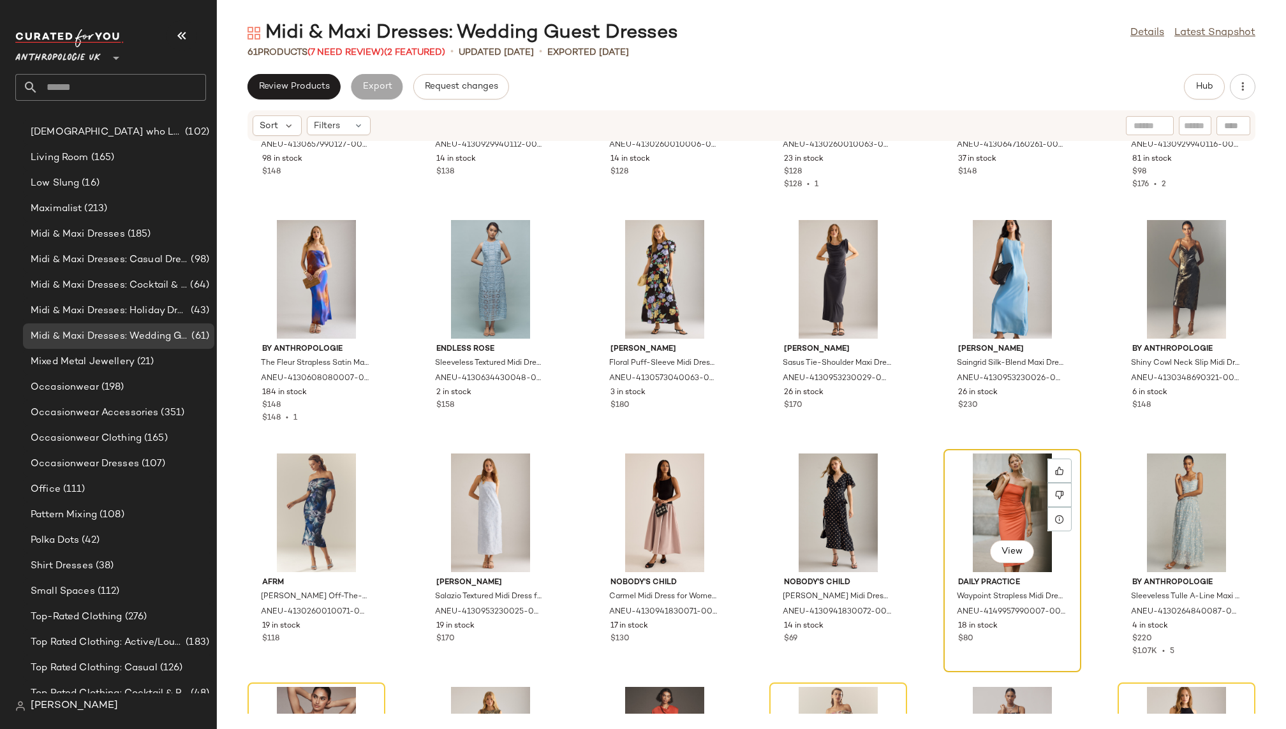
click at [948, 489] on div "View" at bounding box center [1012, 513] width 129 height 119
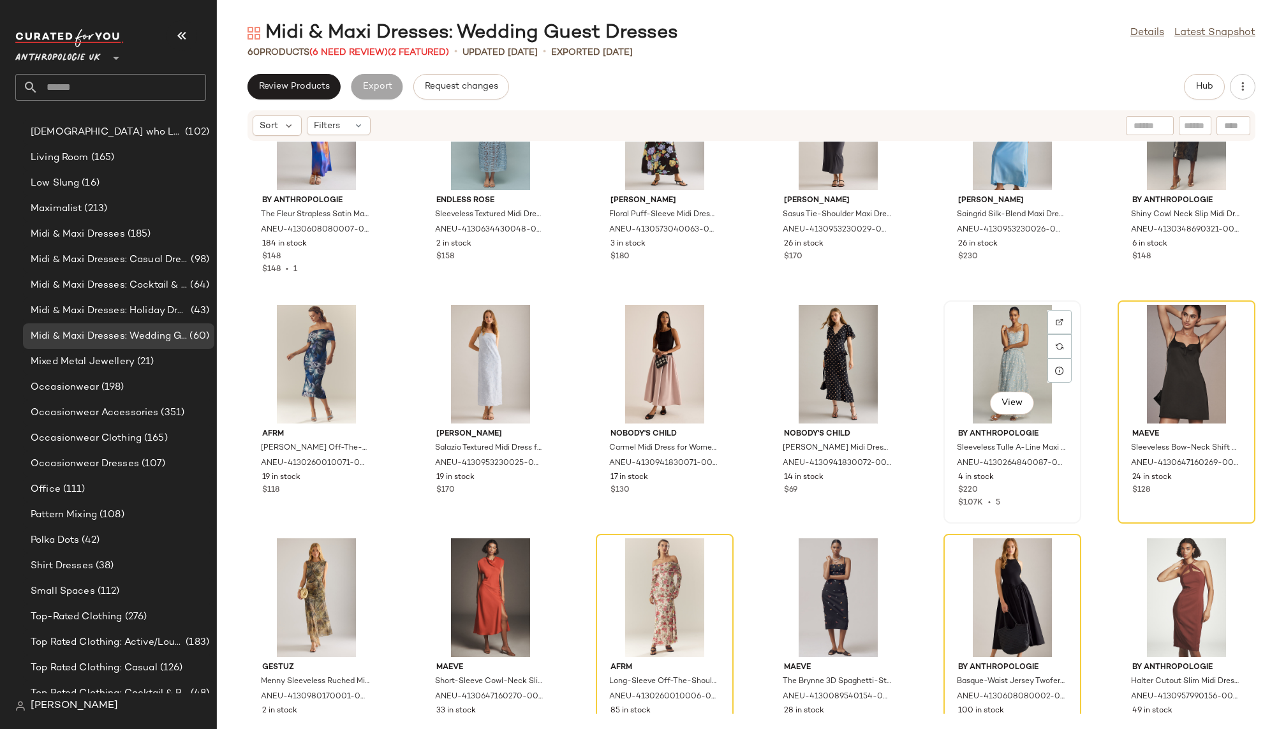
scroll to position [1509, 0]
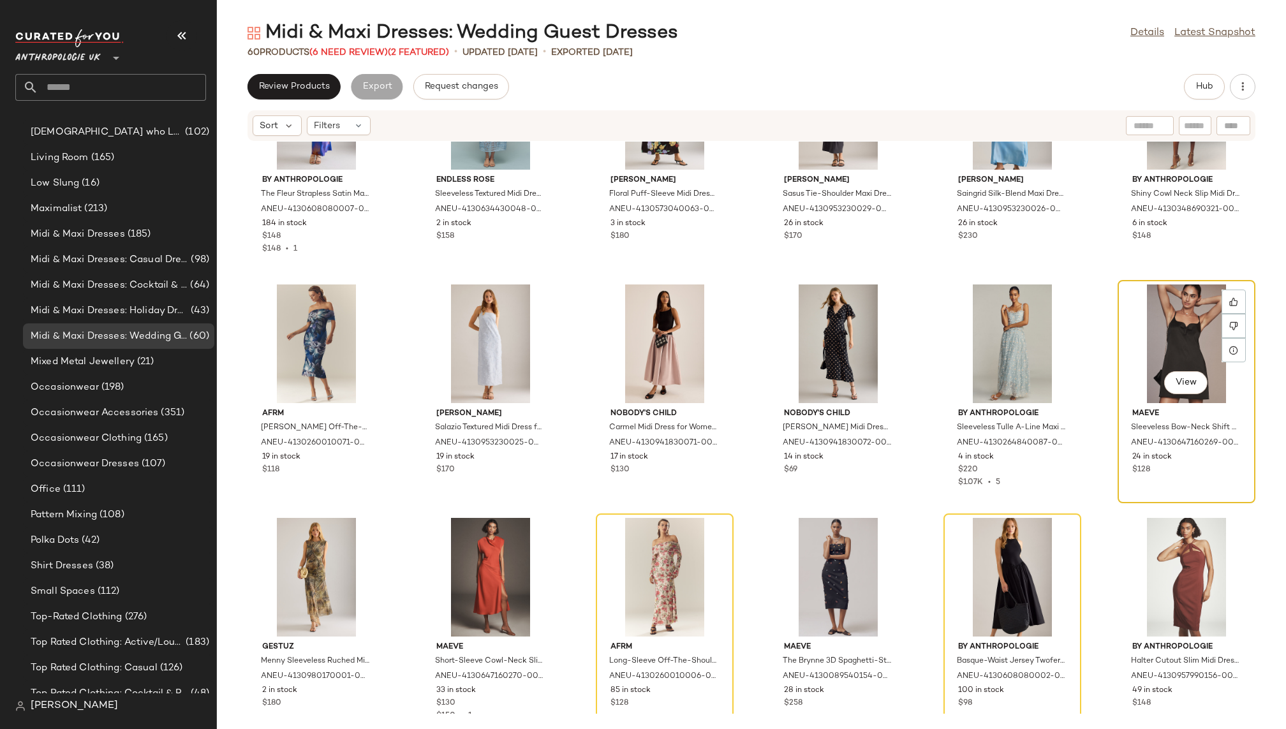
click at [1127, 308] on div "View" at bounding box center [1186, 344] width 129 height 119
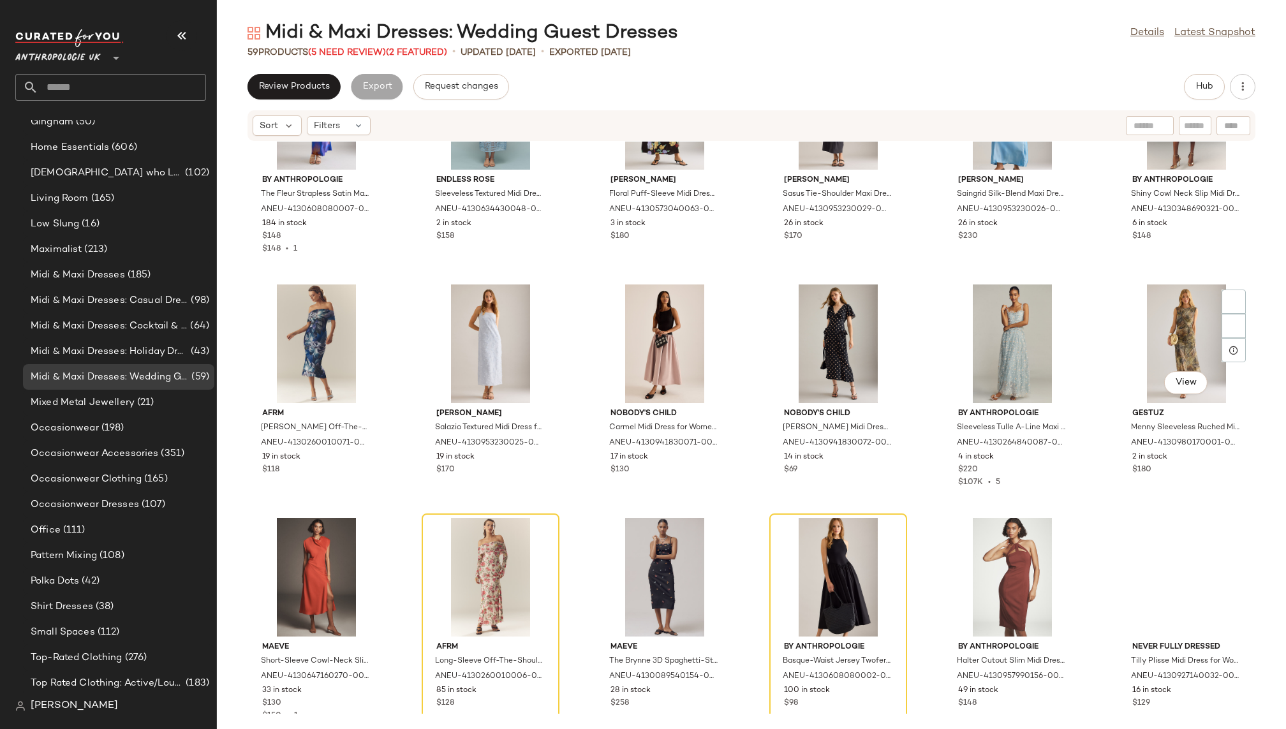
scroll to position [766, 0]
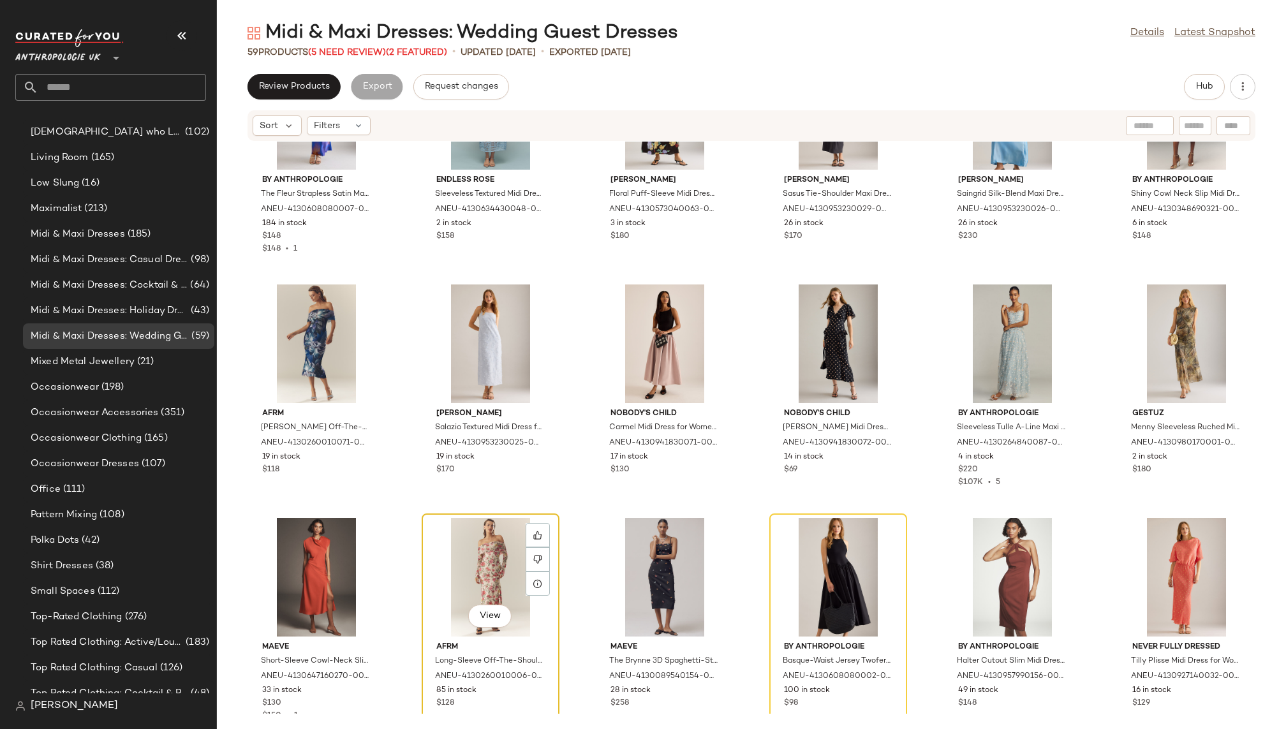
click at [464, 525] on div "View" at bounding box center [490, 577] width 129 height 119
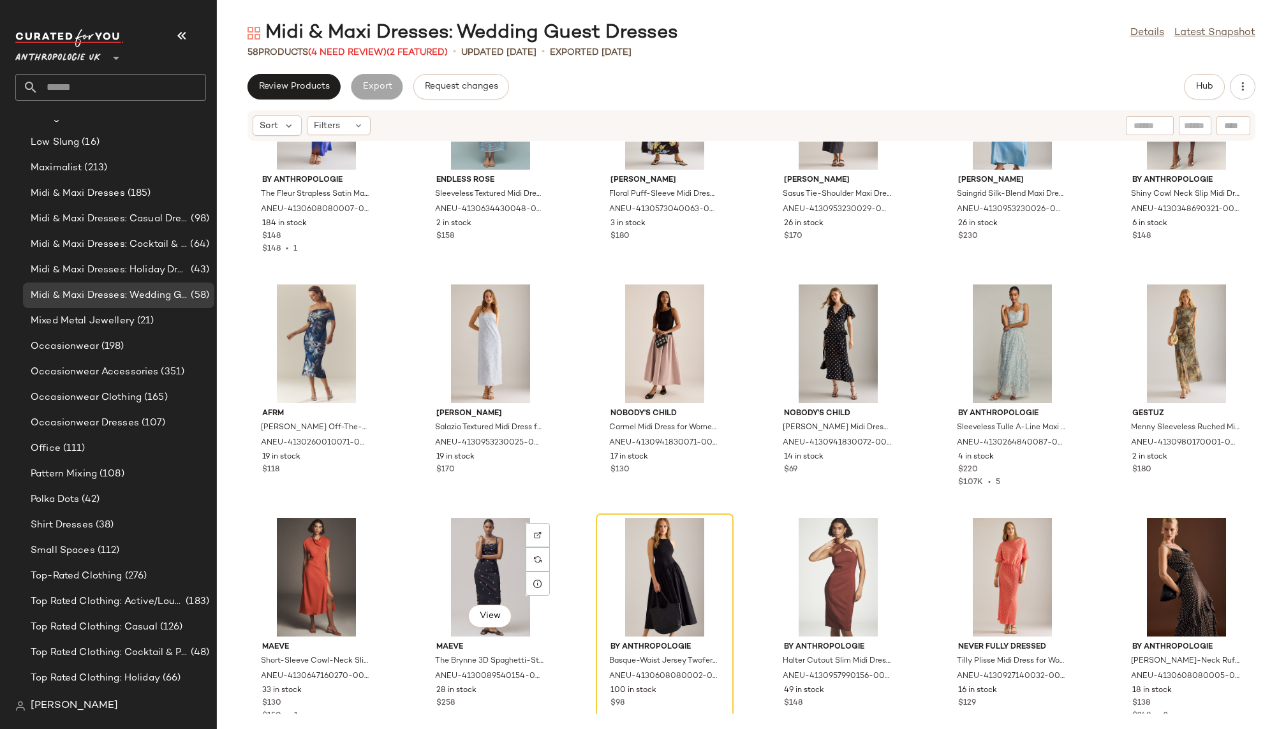
scroll to position [766, 0]
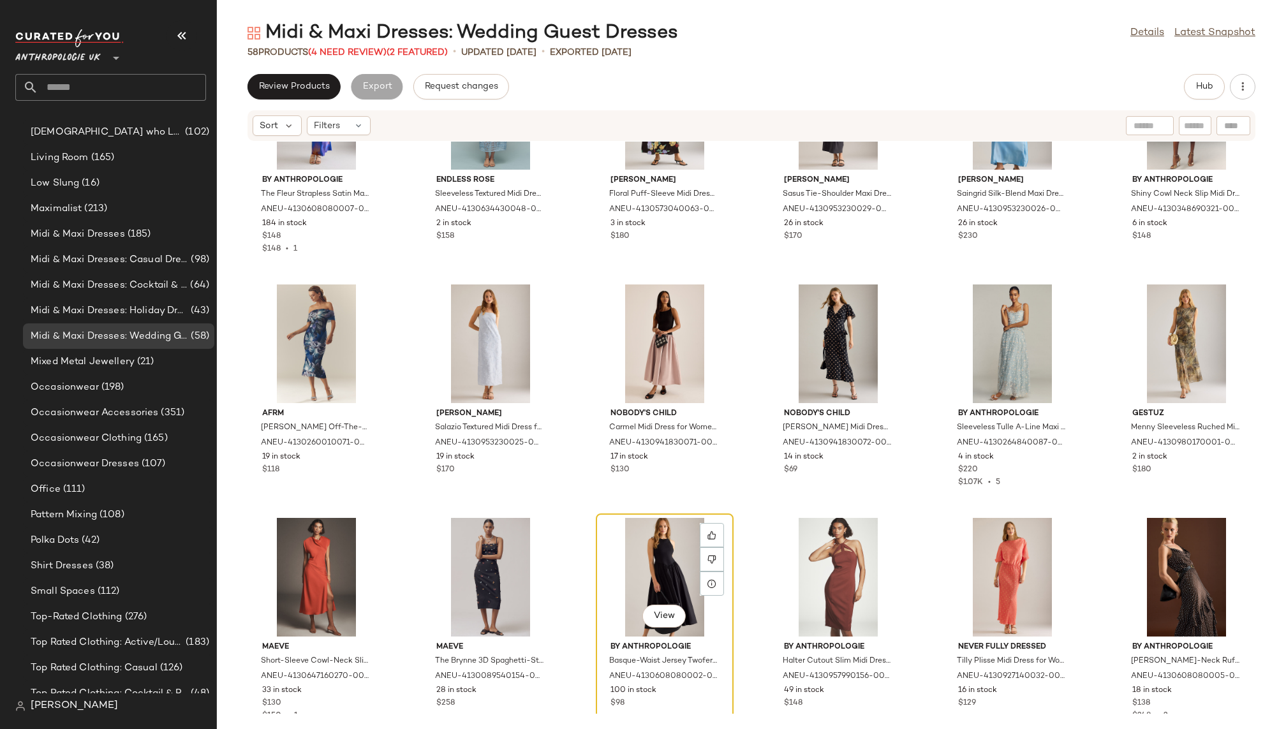
click at [641, 557] on div "View" at bounding box center [664, 577] width 129 height 119
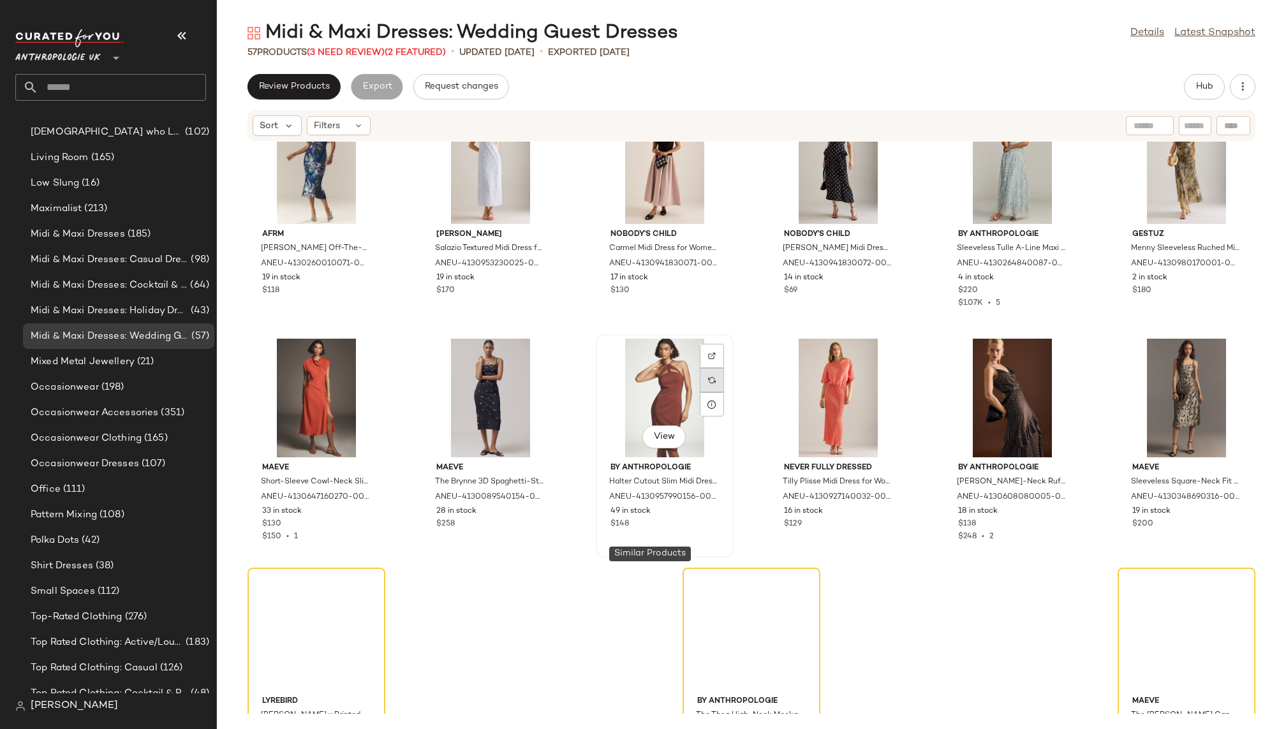
scroll to position [1766, 0]
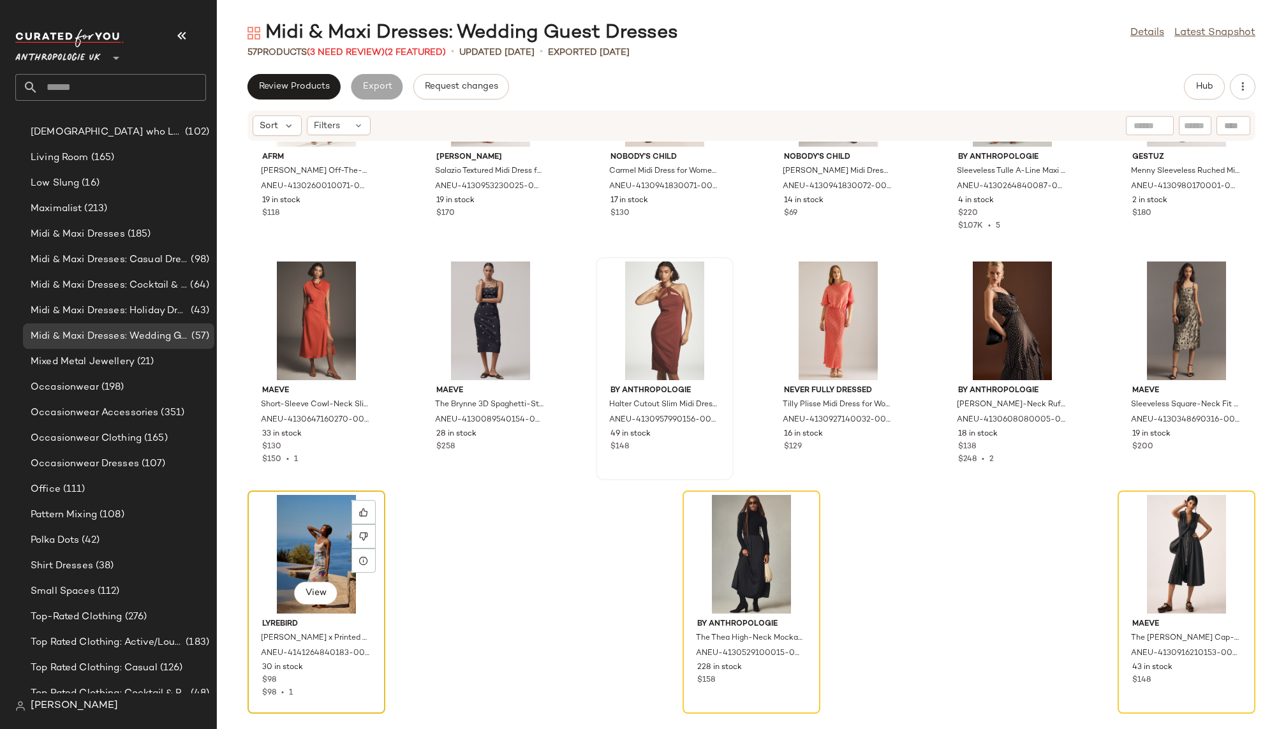
click at [284, 559] on div "View" at bounding box center [316, 554] width 129 height 119
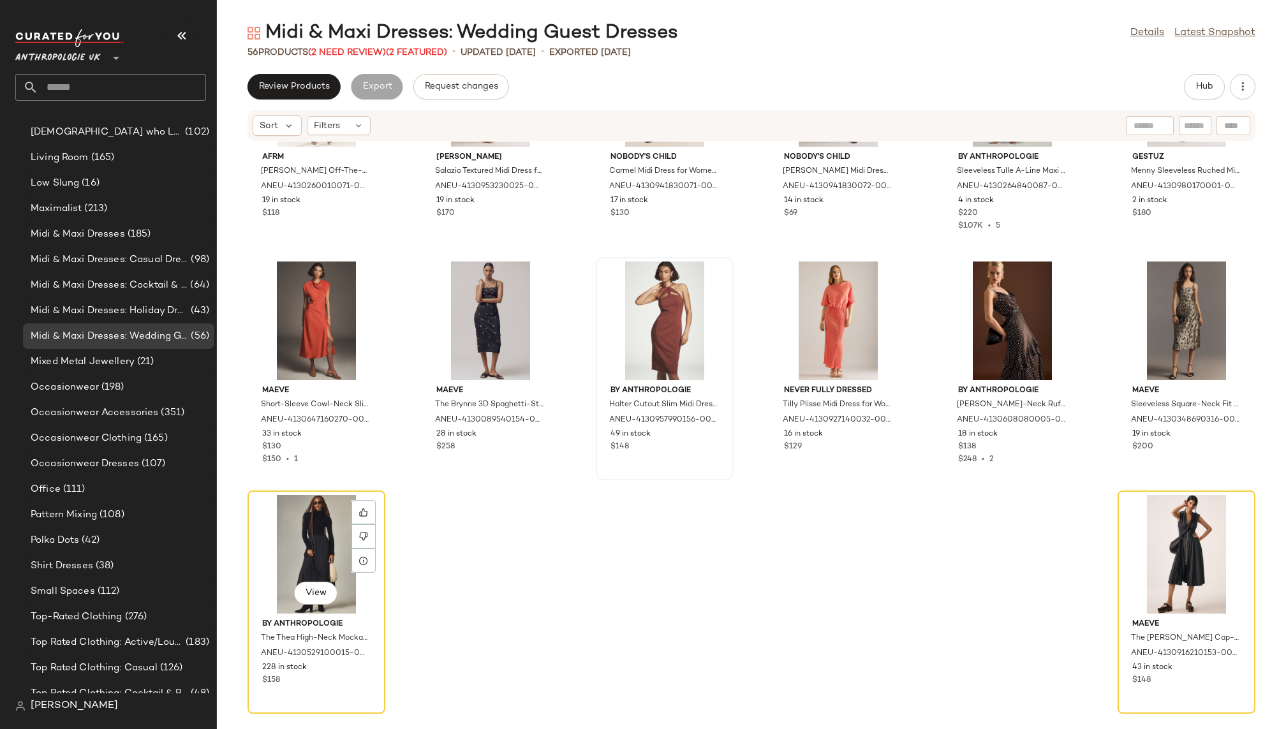
click at [284, 559] on div "View" at bounding box center [316, 554] width 129 height 119
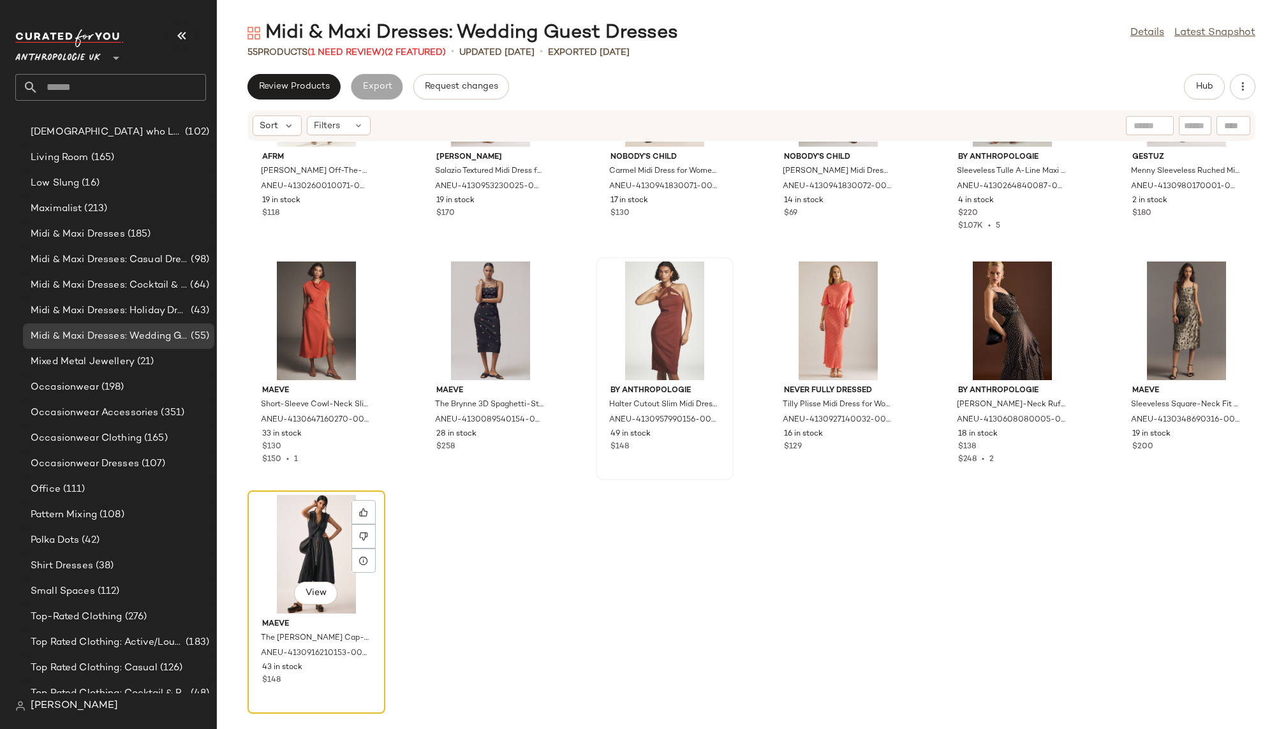
click at [292, 573] on div "View" at bounding box center [316, 554] width 129 height 119
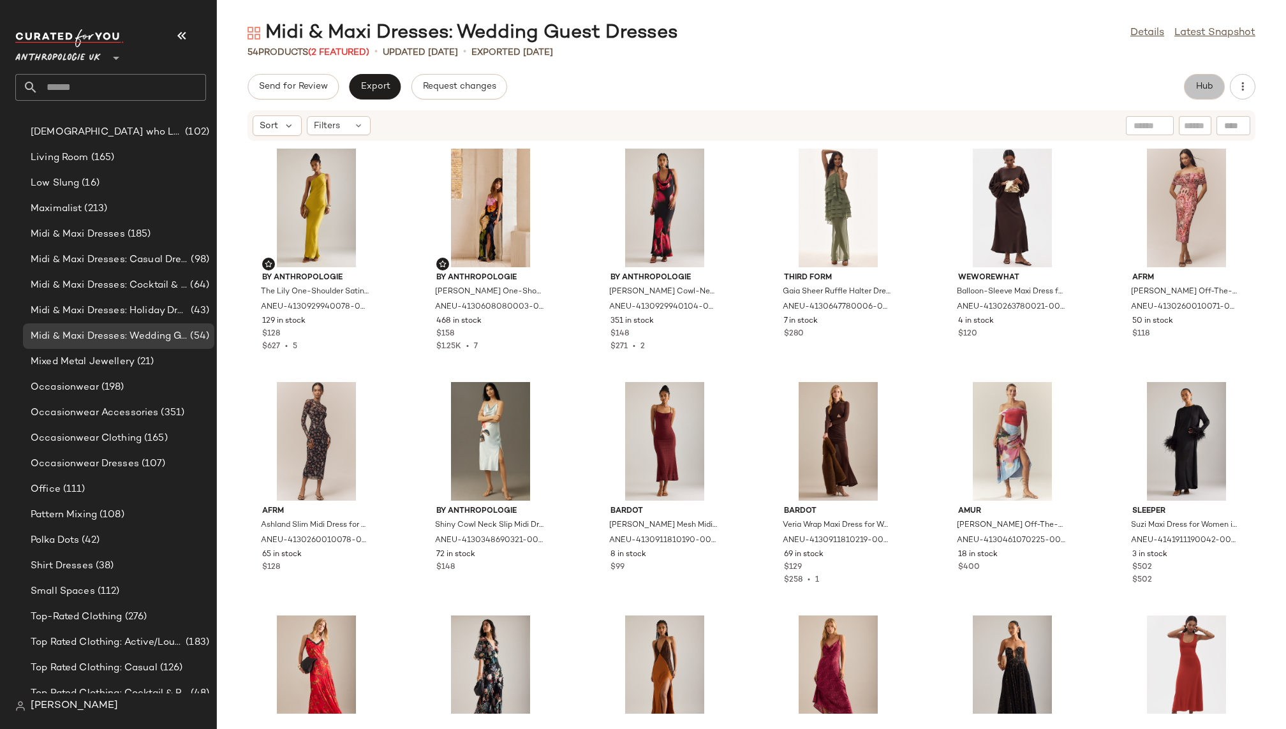
click at [1208, 87] on span "Hub" at bounding box center [1205, 87] width 18 height 10
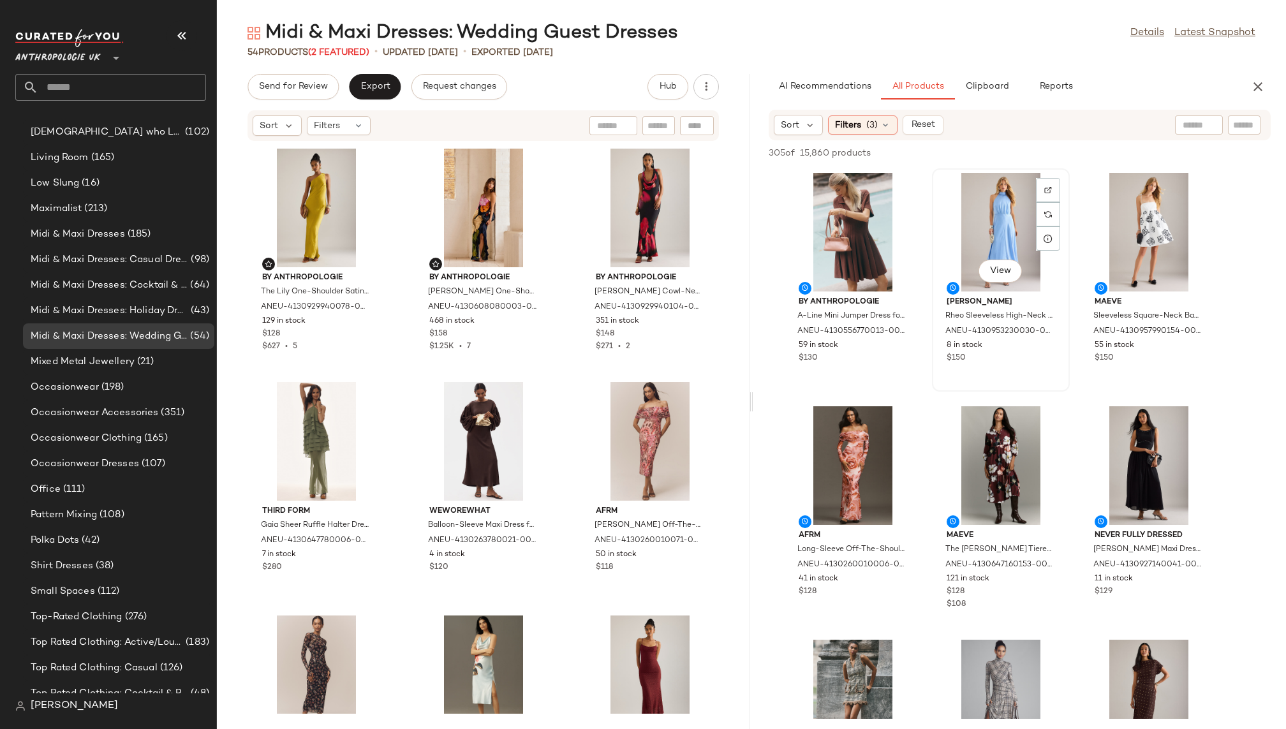
click at [987, 223] on div "View" at bounding box center [1001, 232] width 129 height 119
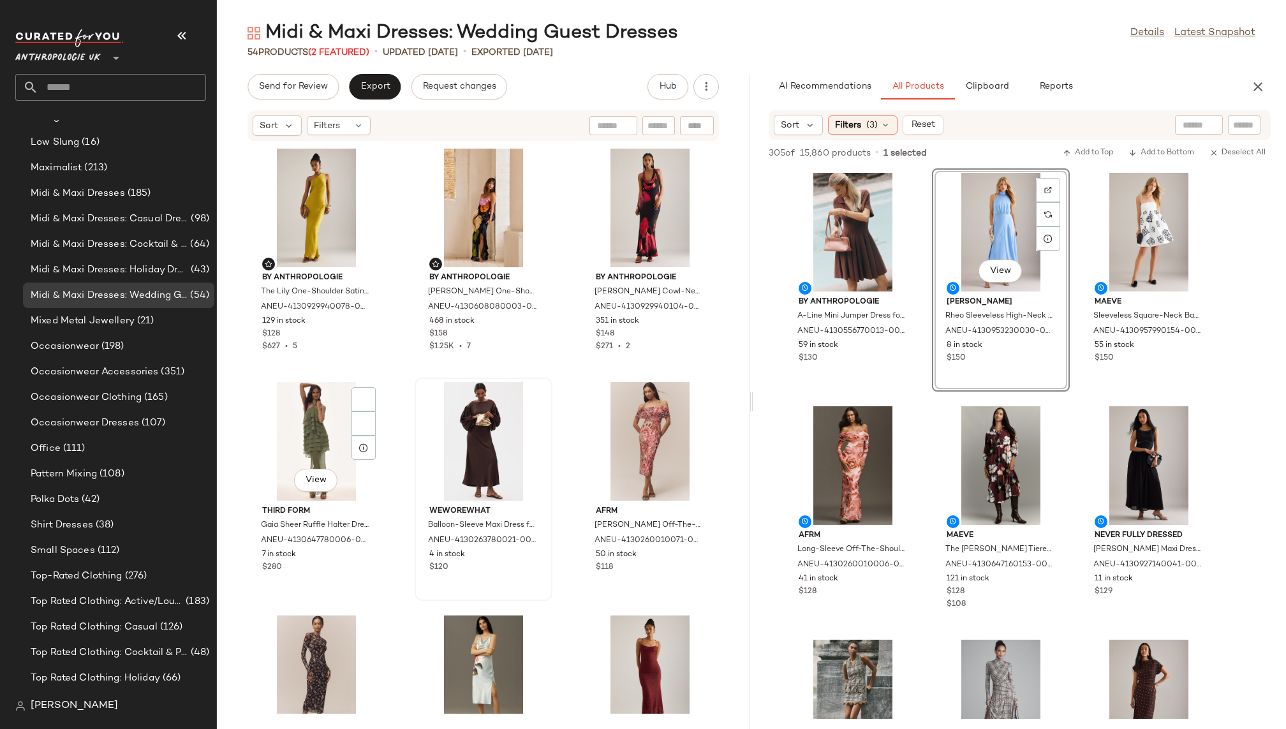
scroll to position [766, 0]
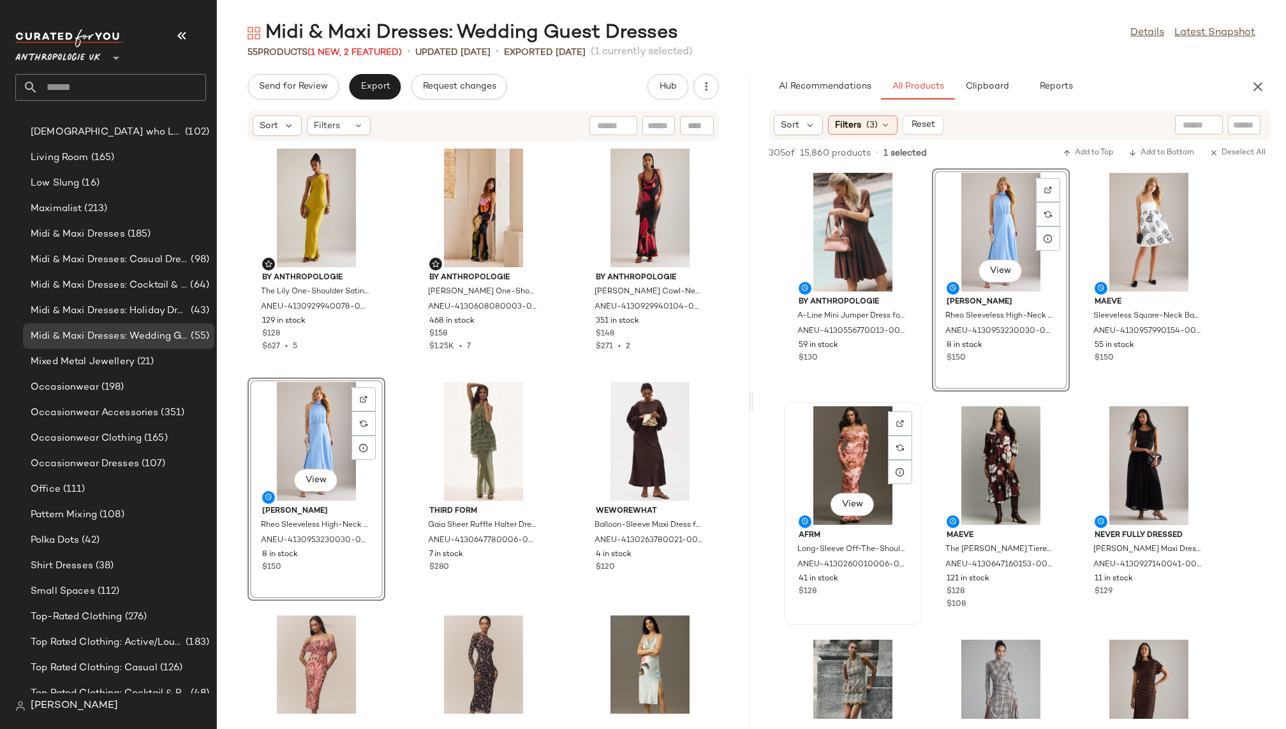
click at [805, 442] on div "View" at bounding box center [853, 465] width 129 height 119
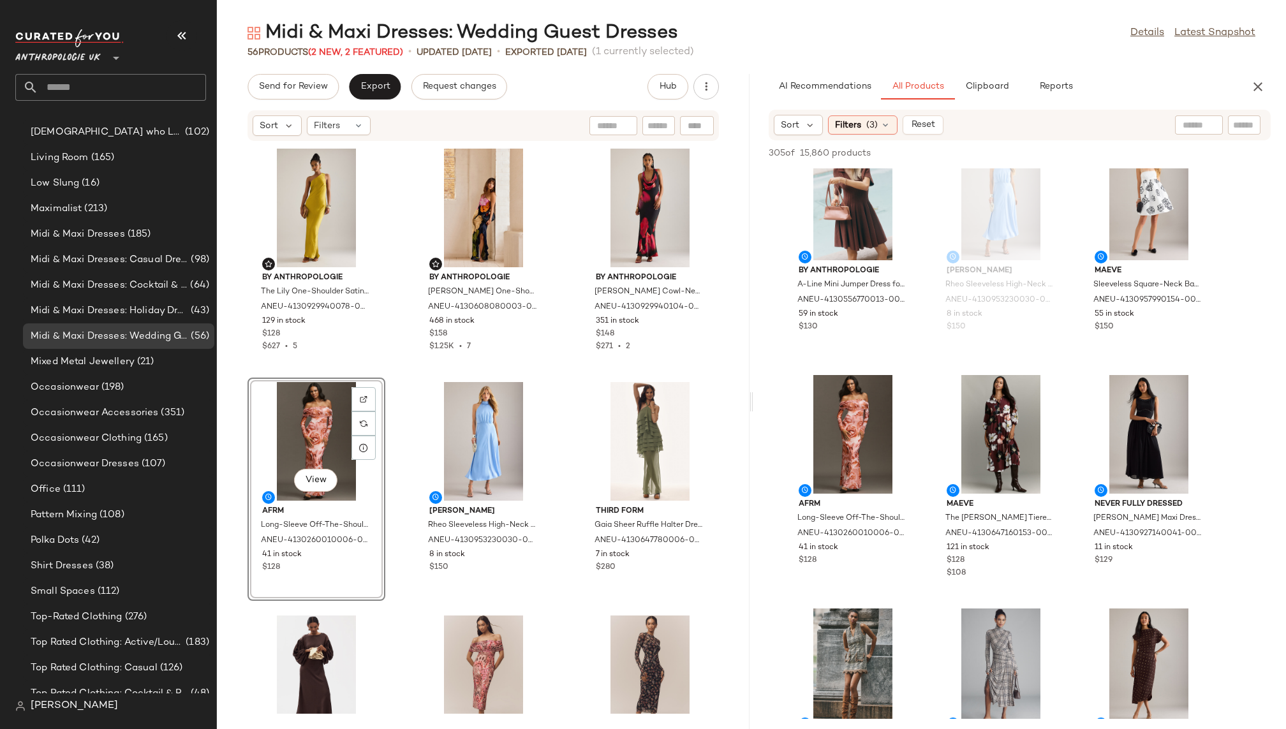
scroll to position [38, 0]
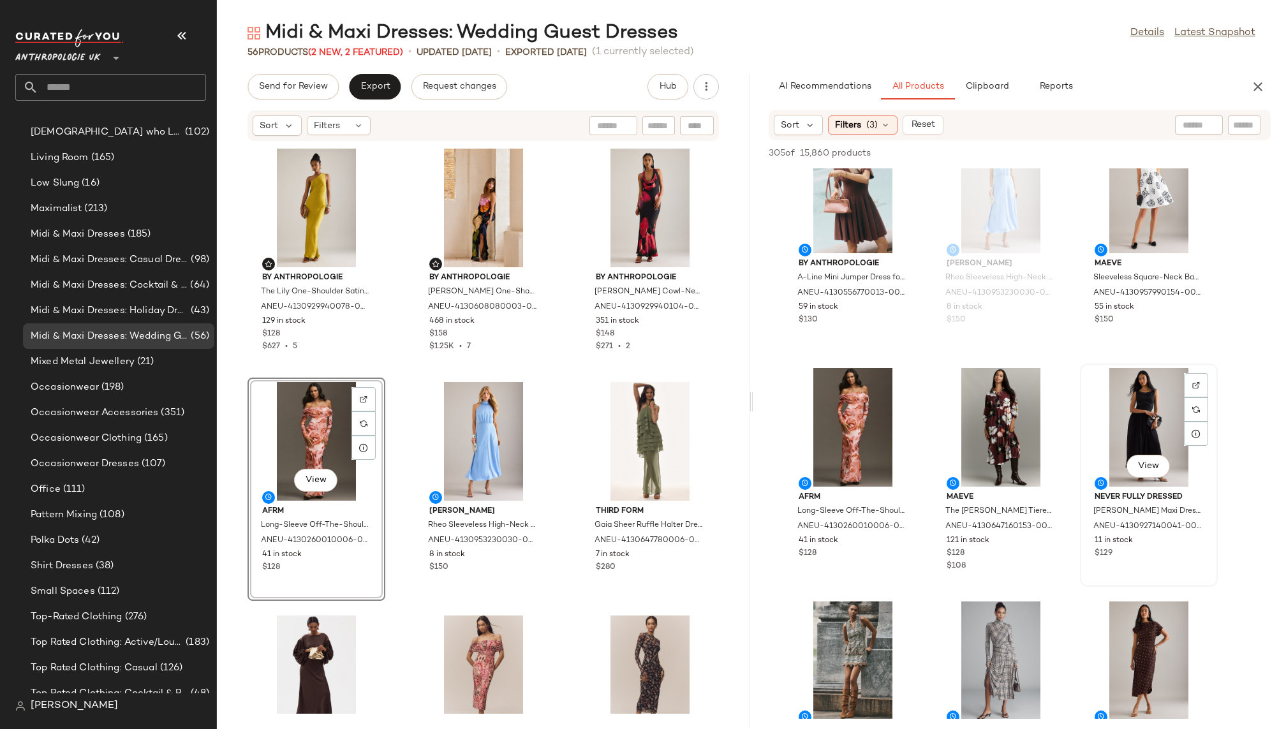
click at [1119, 425] on div "View" at bounding box center [1149, 427] width 129 height 119
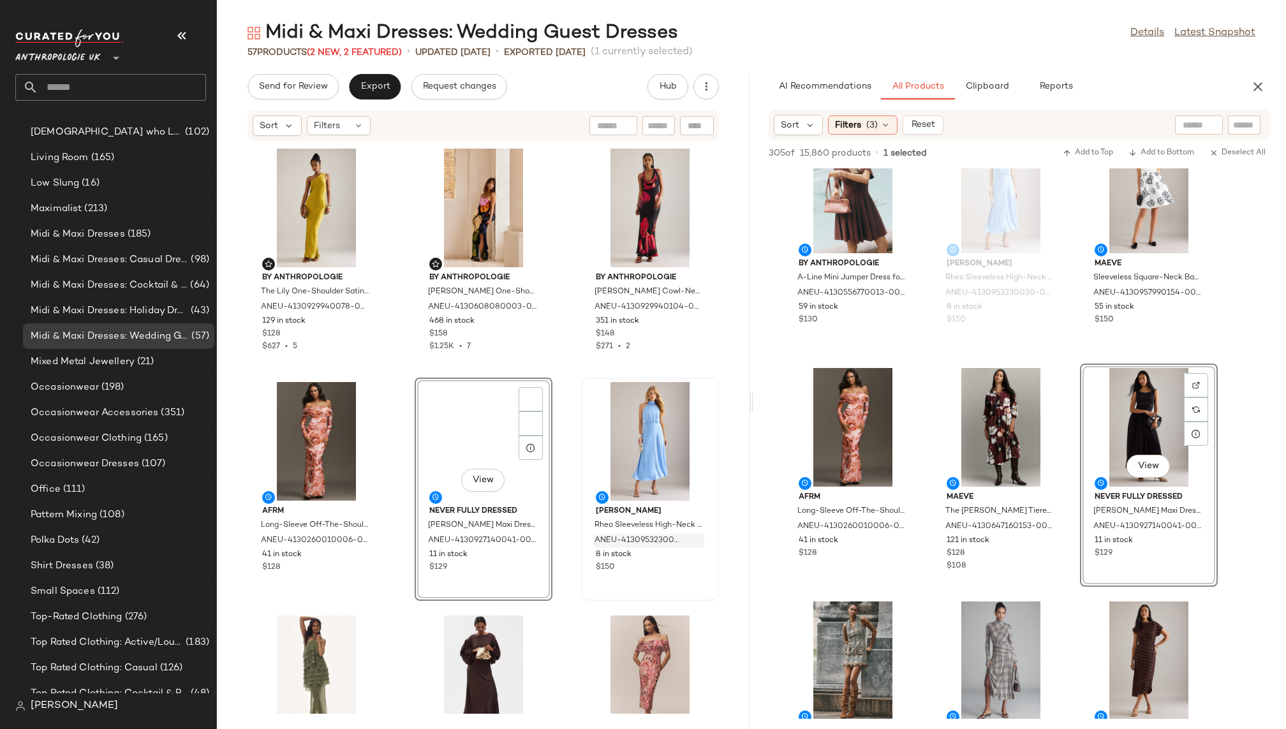
scroll to position [766, 0]
click at [560, 622] on div "By Anthropologie The Lily One-Shoulder Satin Maxi Slip Dress for Women in Gold,…" at bounding box center [483, 428] width 533 height 572
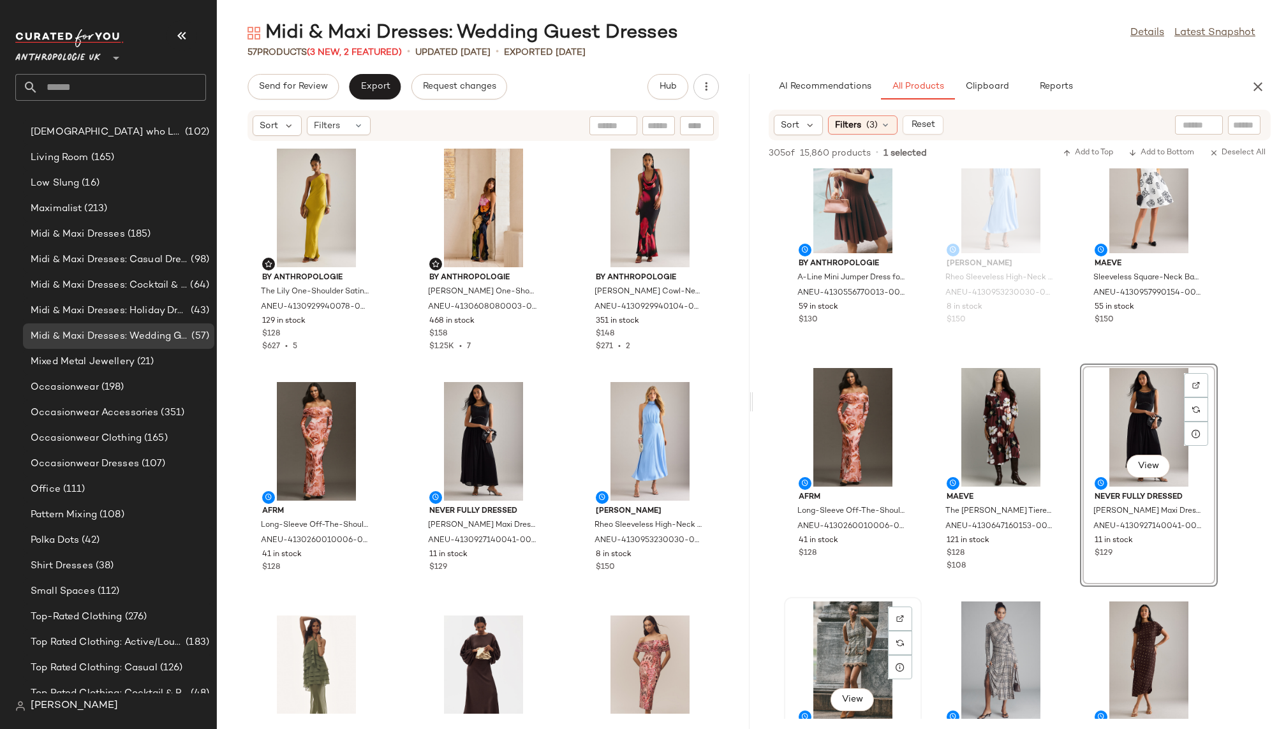
click at [920, 607] on div "View Hope for Flowers by Tracy Reese Fringe Shift Dress, for Women in Brown, Co…" at bounding box center [852, 709] width 135 height 221
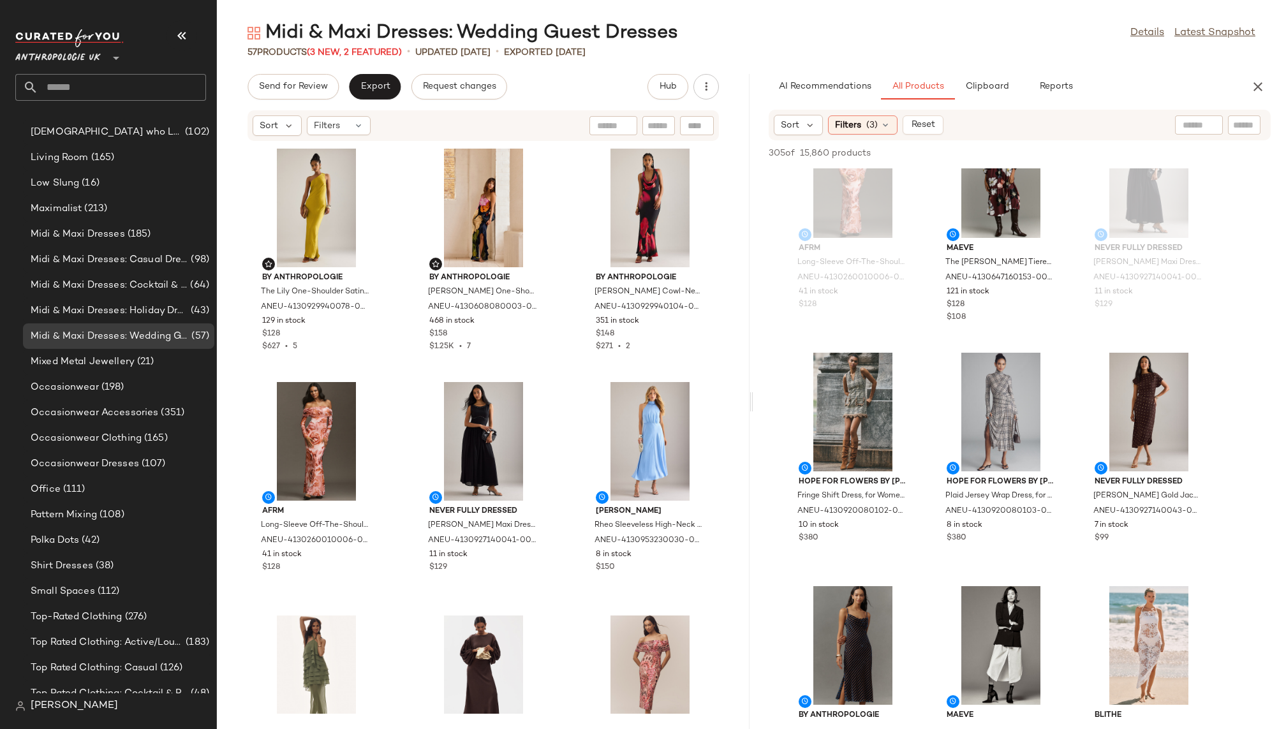
scroll to position [290, 0]
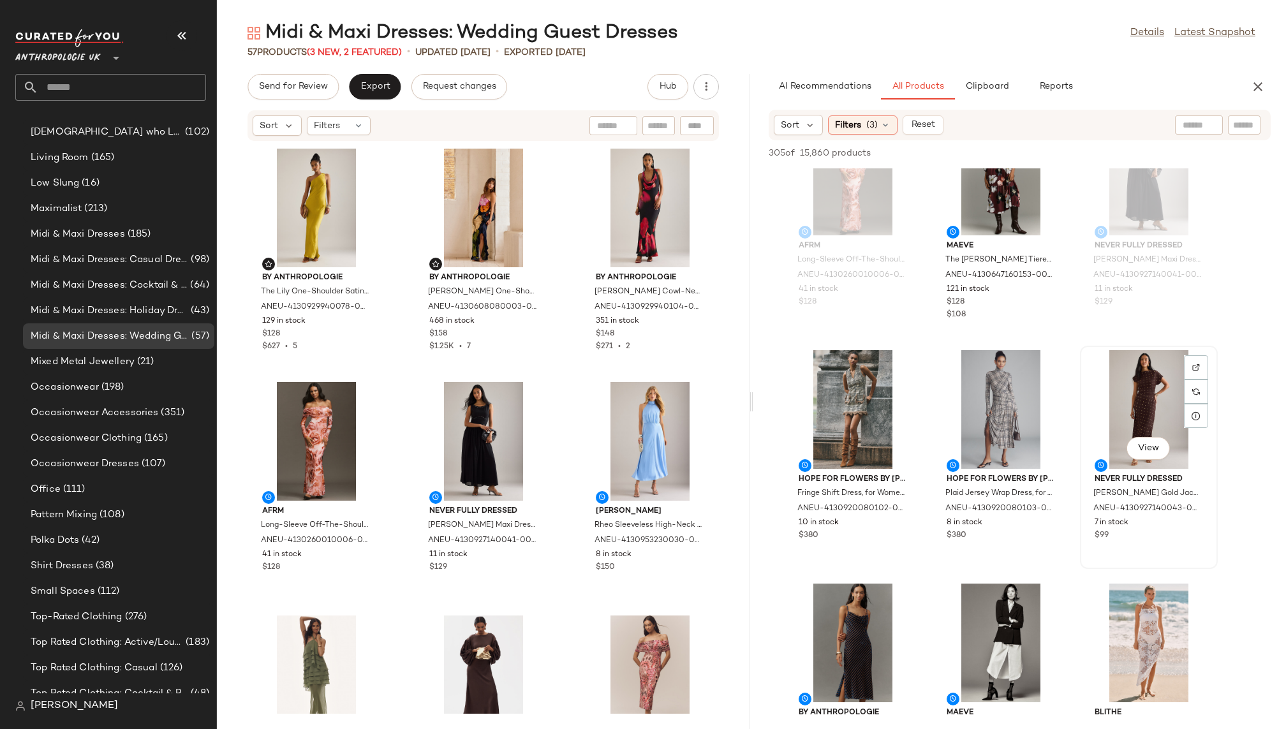
click at [1131, 412] on div "View" at bounding box center [1149, 409] width 129 height 119
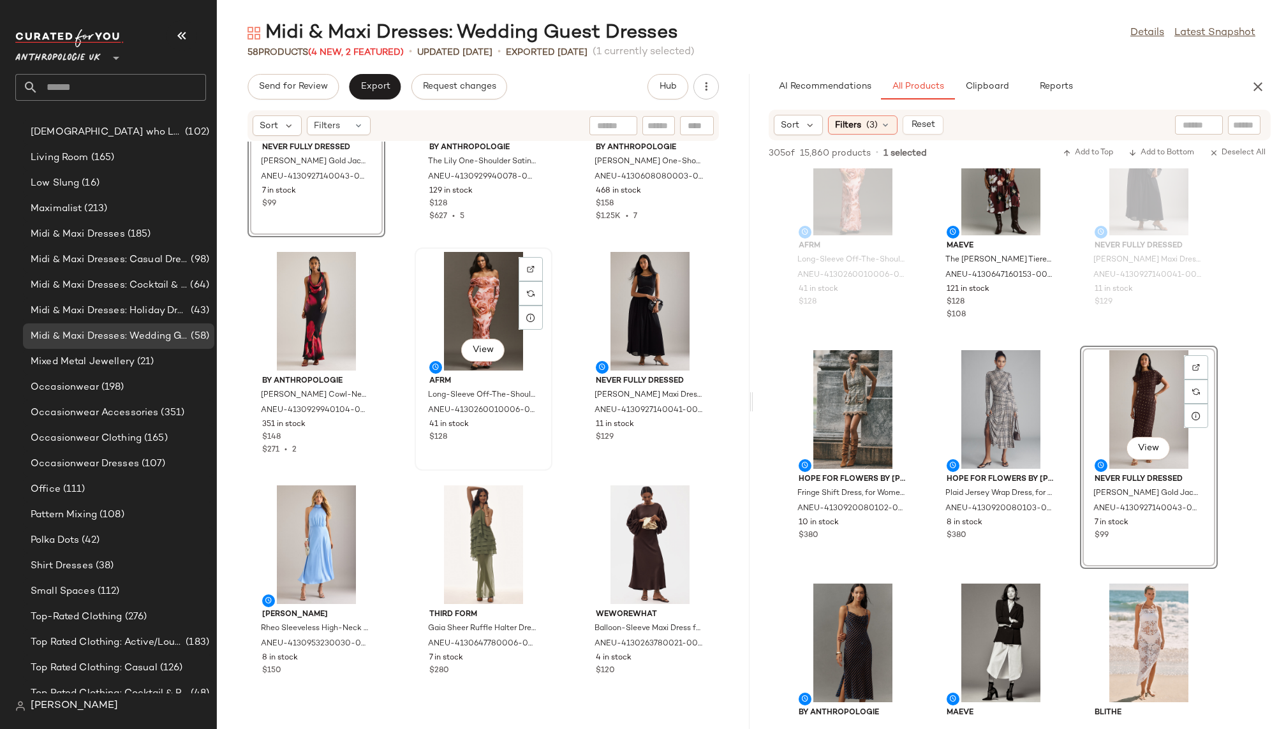
scroll to position [0, 0]
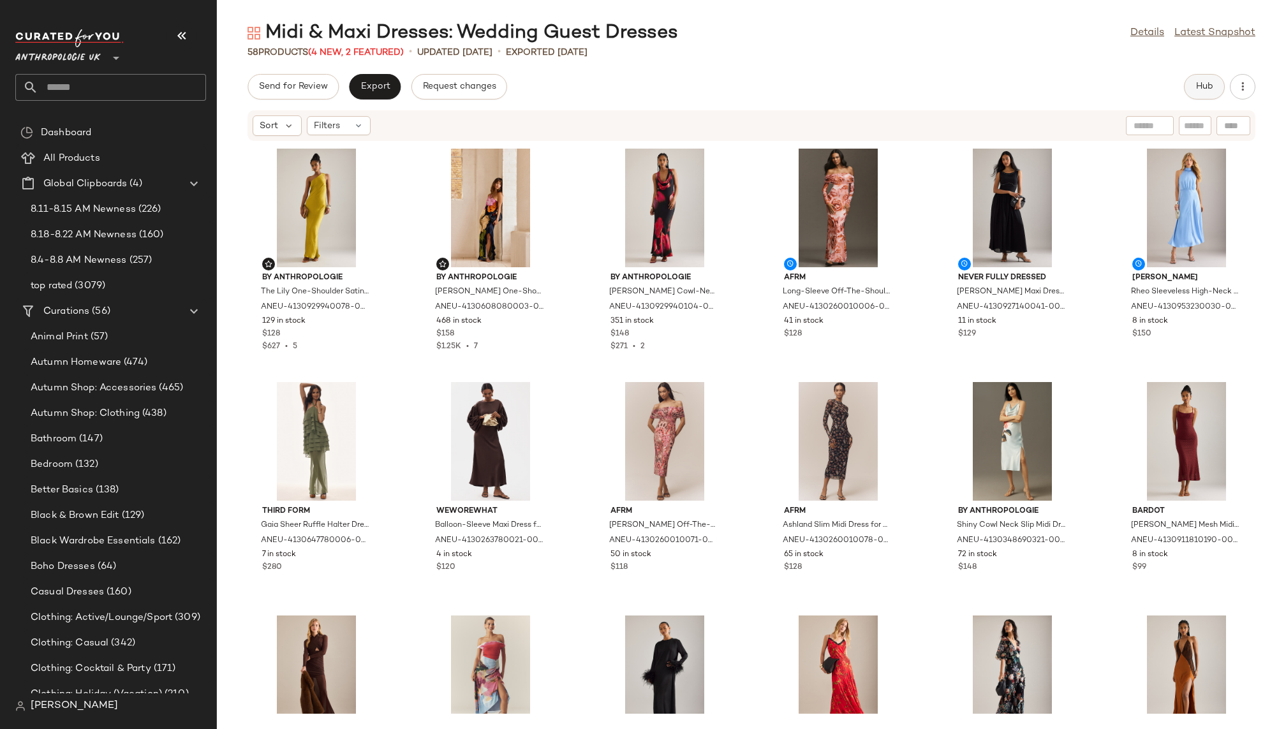
click at [1198, 90] on span "Hub" at bounding box center [1205, 87] width 18 height 10
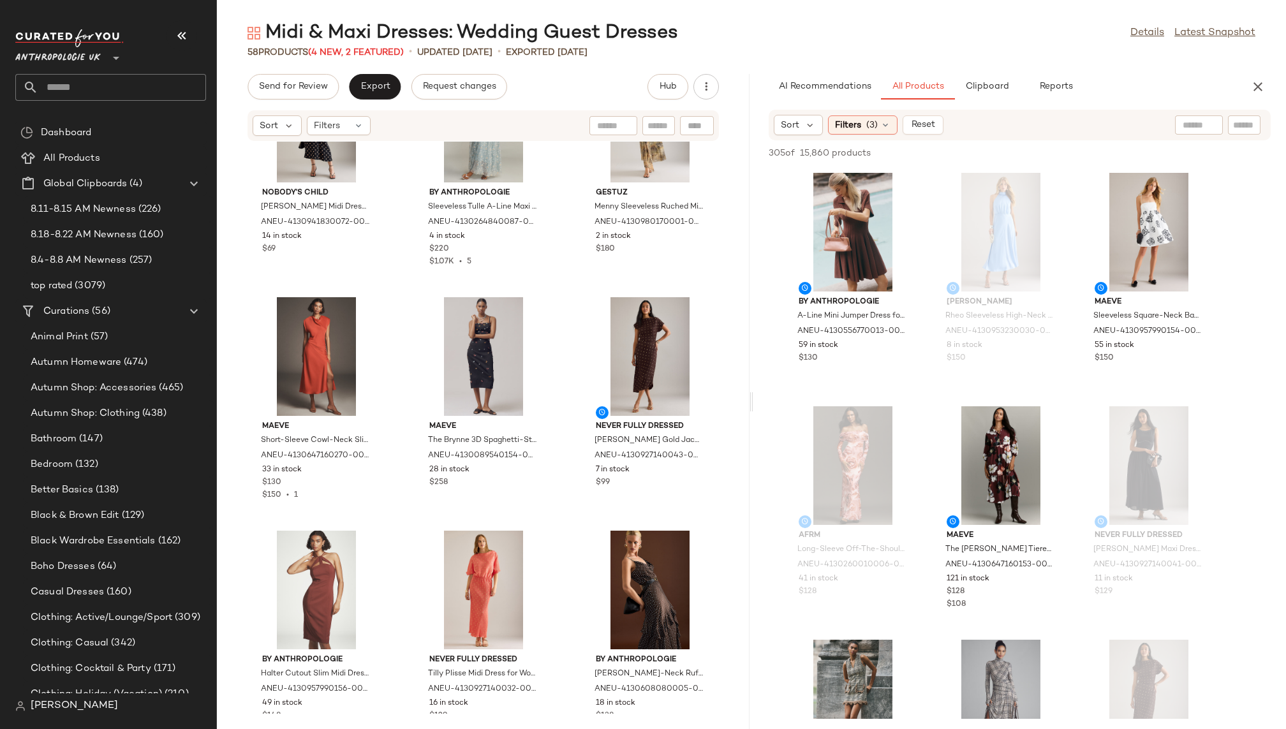
scroll to position [3843, 0]
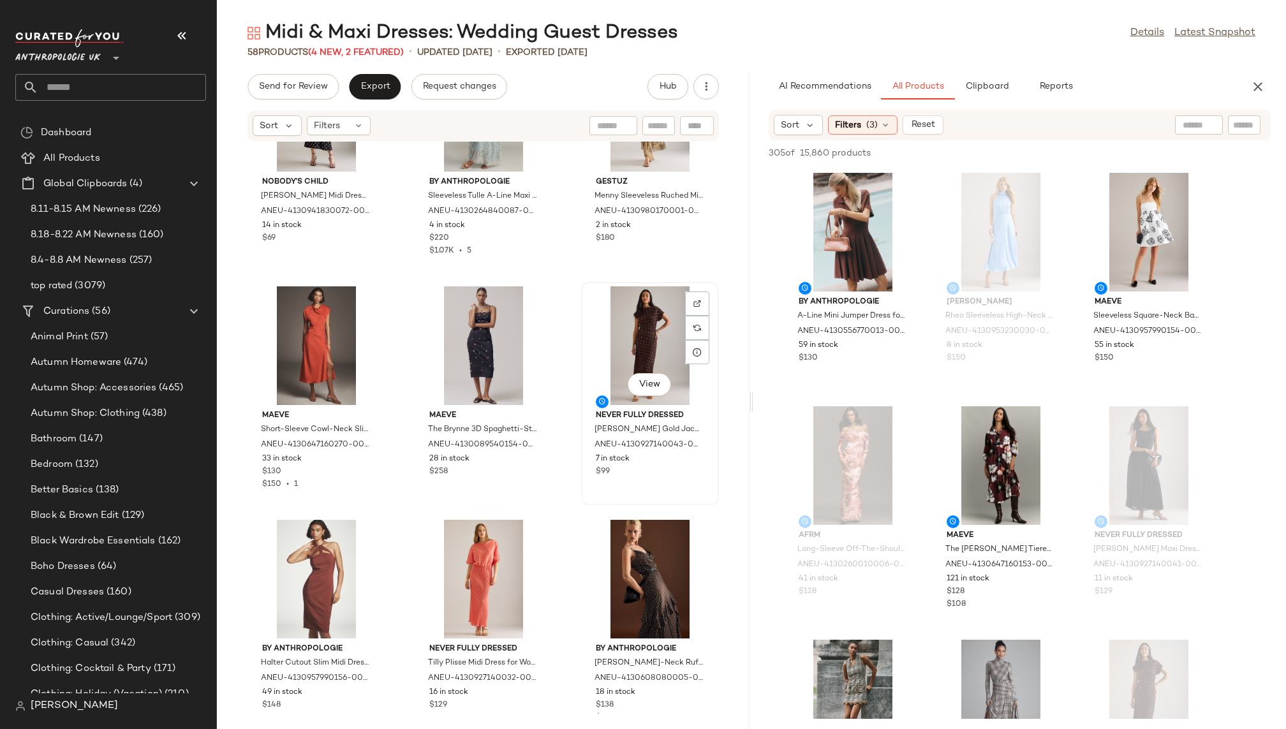
click at [599, 308] on div "View" at bounding box center [650, 346] width 129 height 119
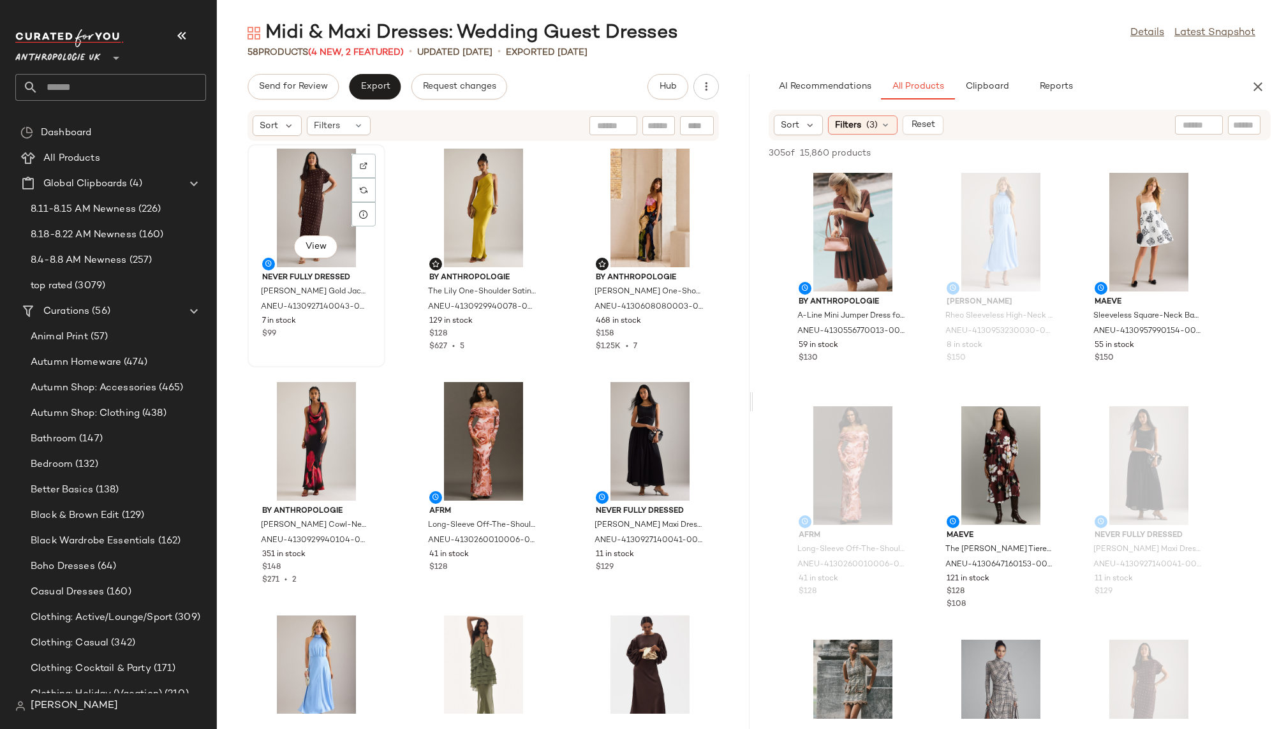
click at [307, 174] on div "View" at bounding box center [316, 208] width 129 height 119
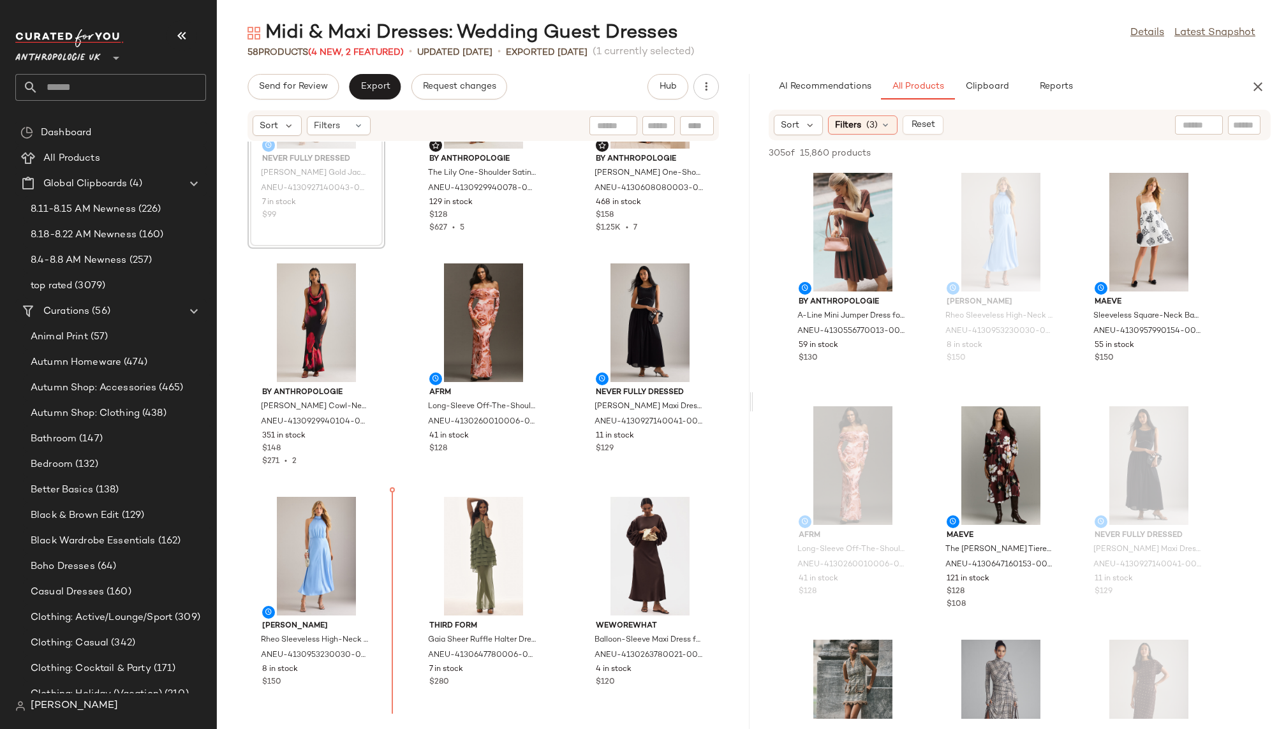
scroll to position [137, 0]
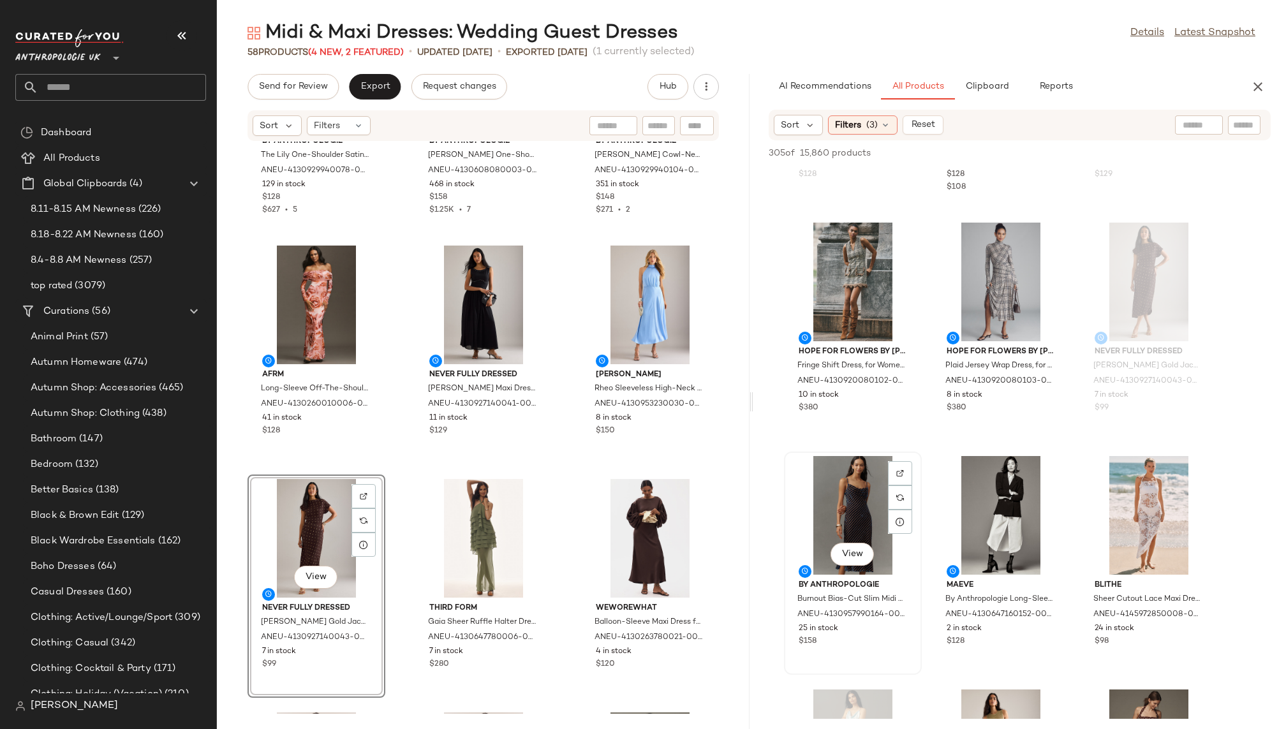
scroll to position [453, 0]
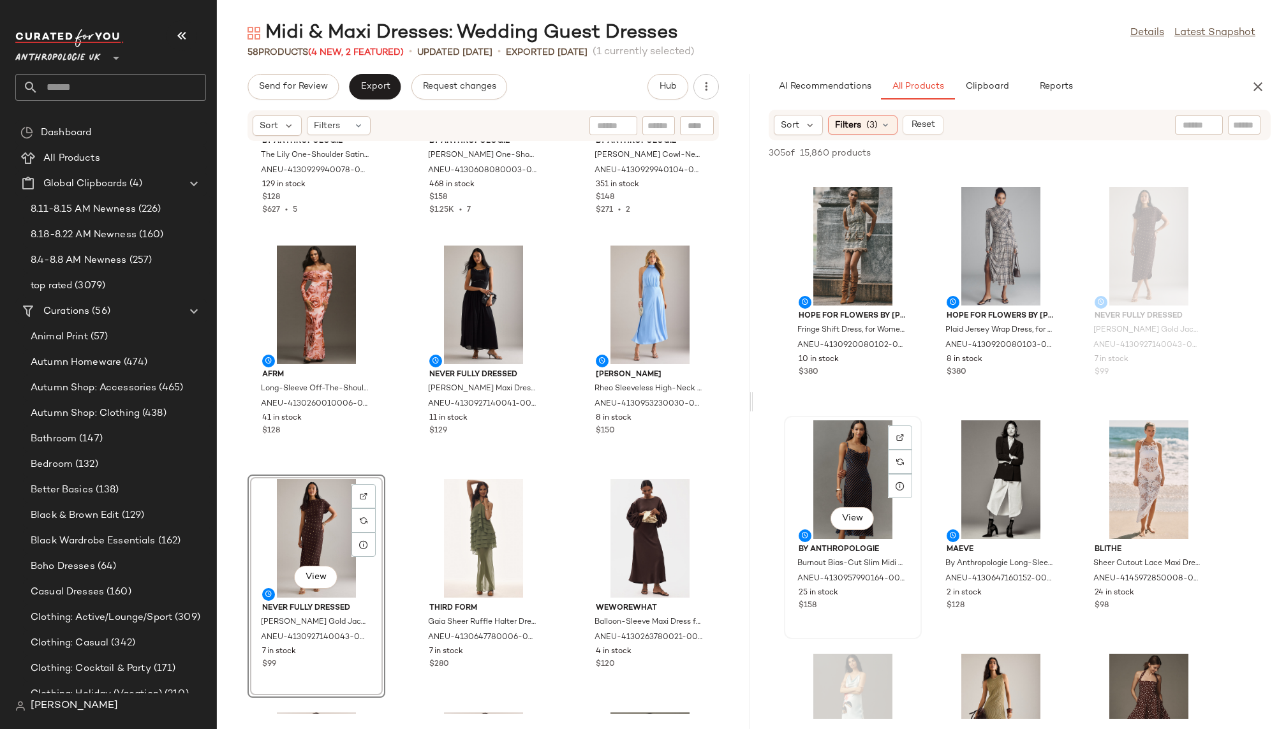
click at [839, 468] on div "View" at bounding box center [853, 480] width 129 height 119
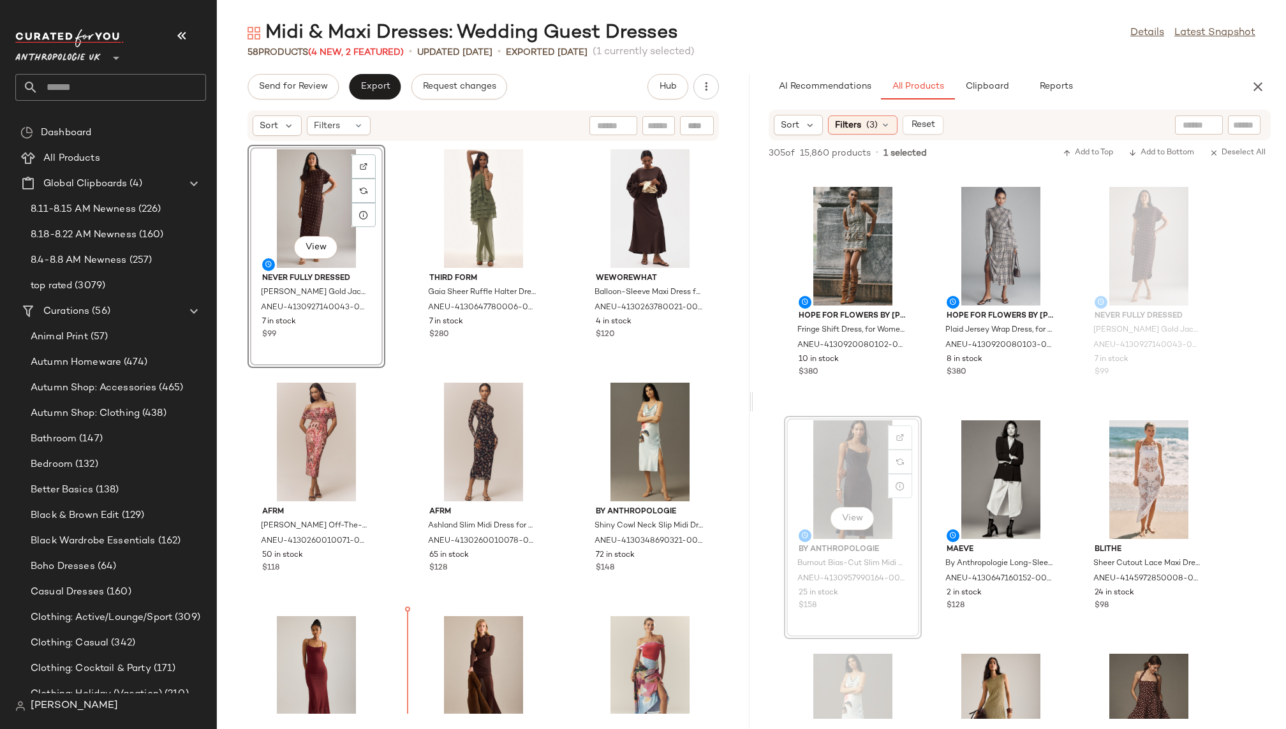
scroll to position [482, 0]
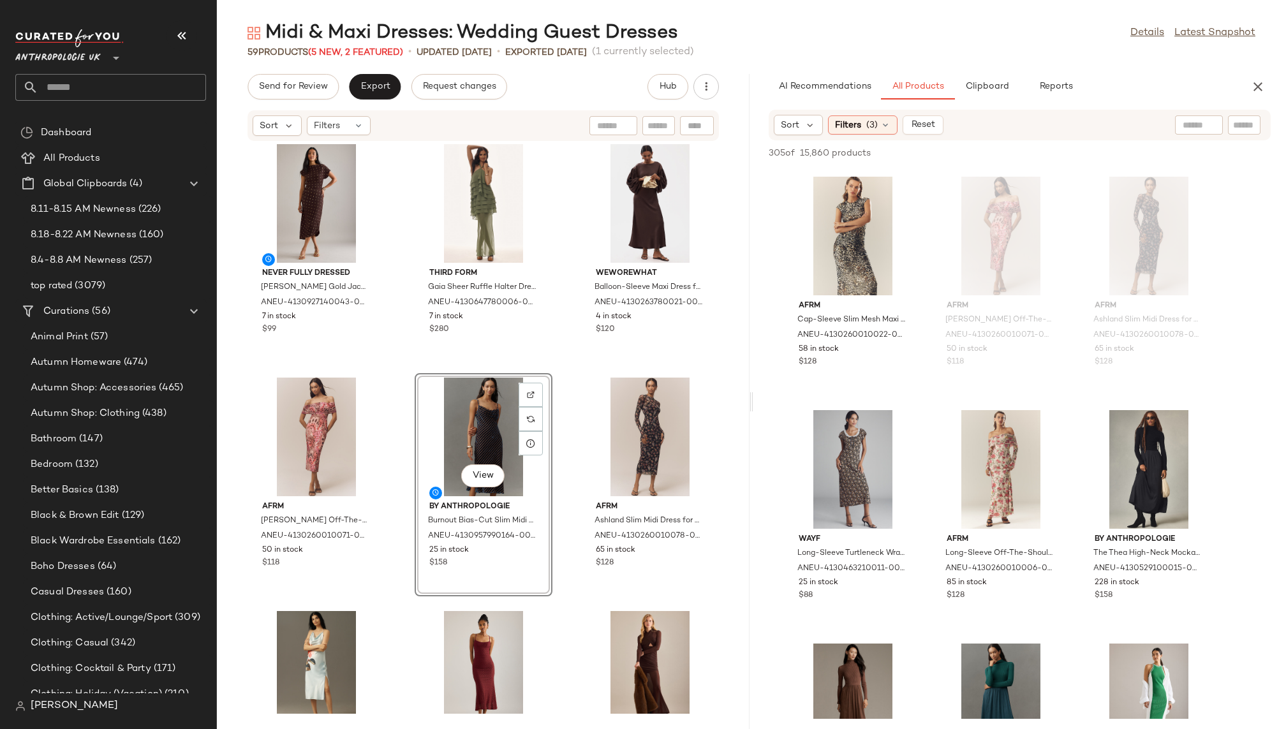
scroll to position [1192, 0]
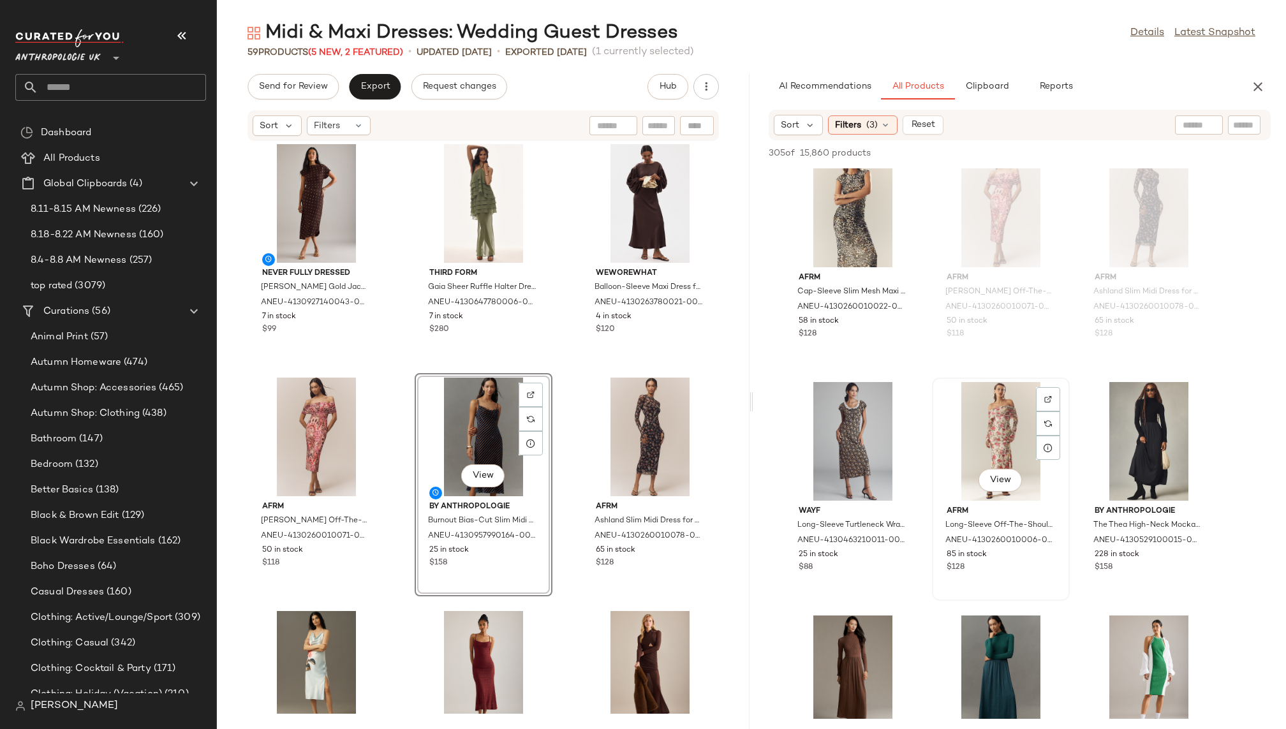
click at [955, 417] on div "View" at bounding box center [1001, 441] width 129 height 119
click at [1048, 396] on img at bounding box center [1049, 400] width 8 height 8
click at [920, 625] on div "By Anthropologie The Thea High-Neck Mockable Maxi Jumper Dress for Women in Bro…" at bounding box center [852, 723] width 135 height 221
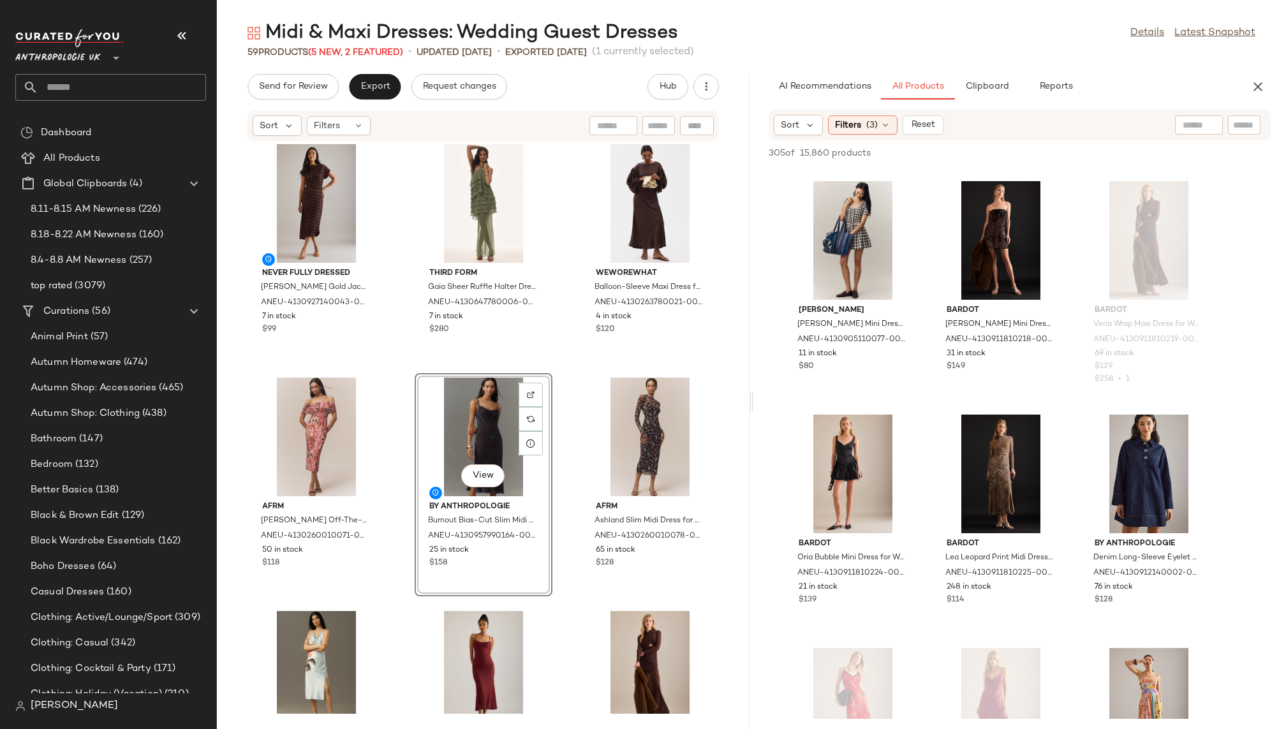
scroll to position [2600, 0]
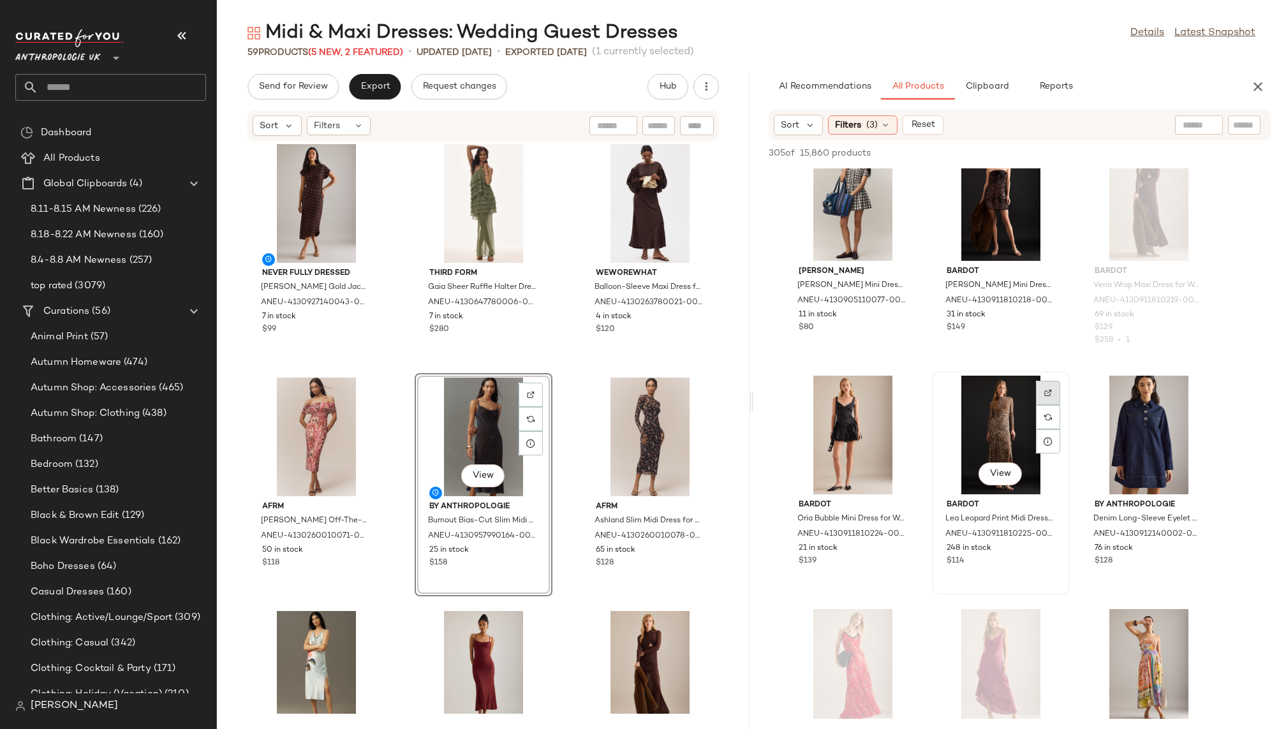
click at [1039, 405] on div at bounding box center [1048, 417] width 24 height 24
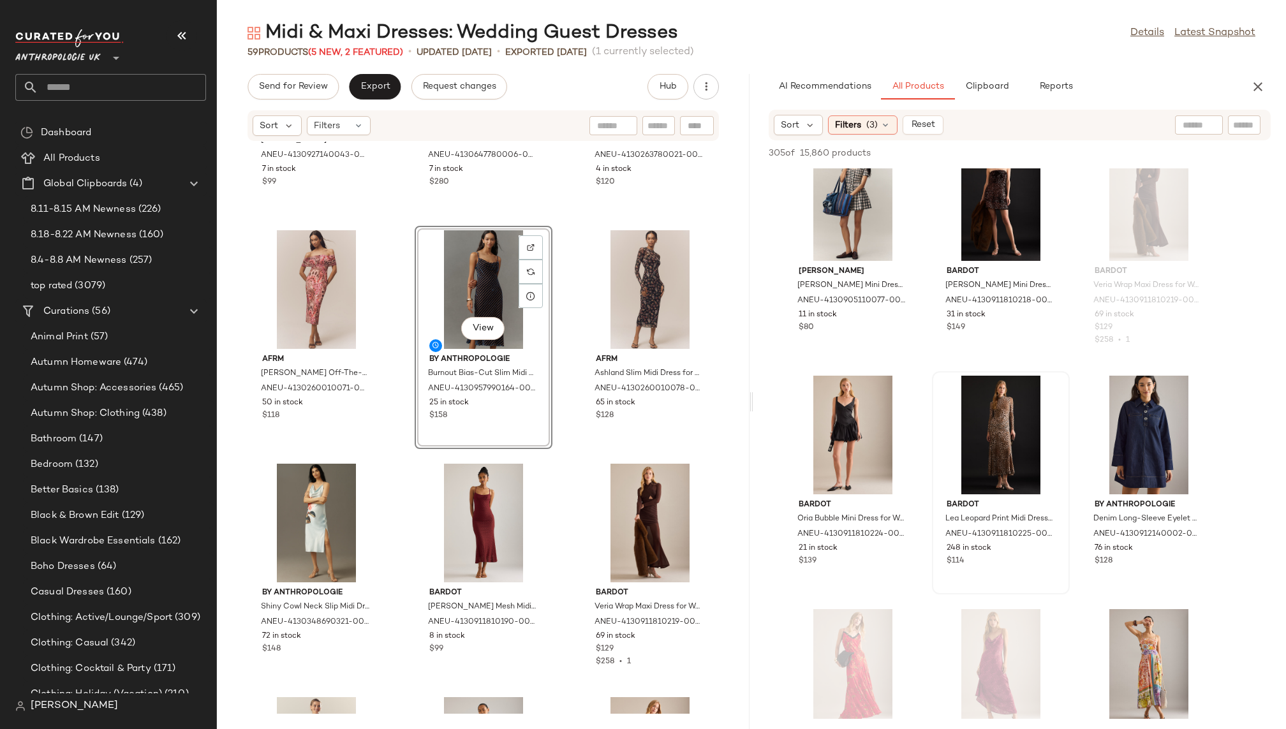
scroll to position [640, 0]
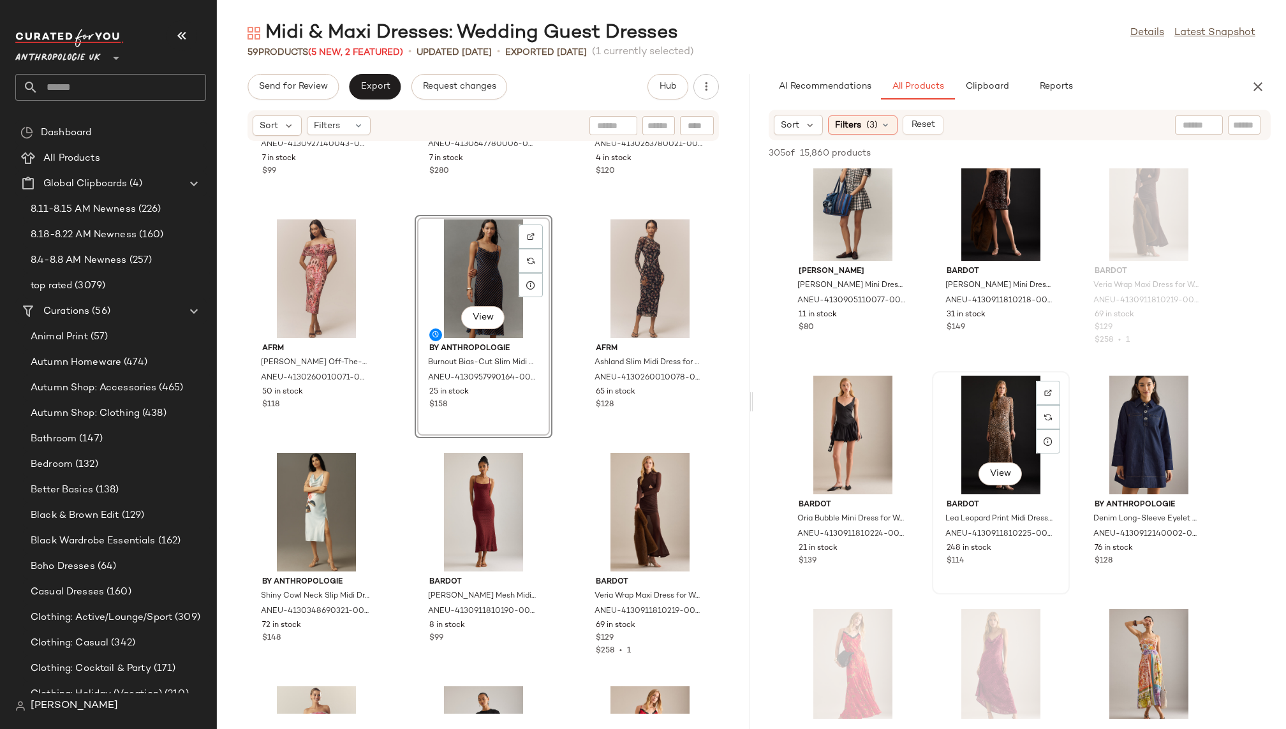
click at [968, 429] on div "View" at bounding box center [1001, 435] width 129 height 119
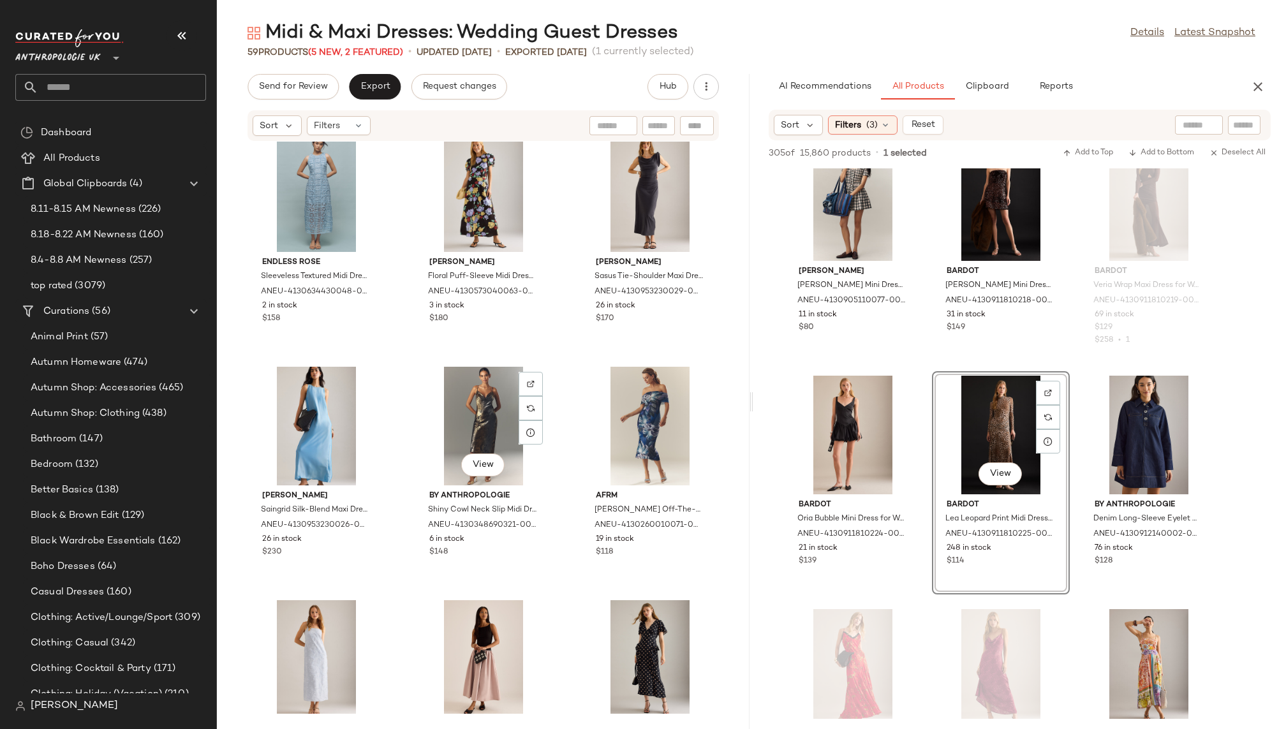
scroll to position [4101, 0]
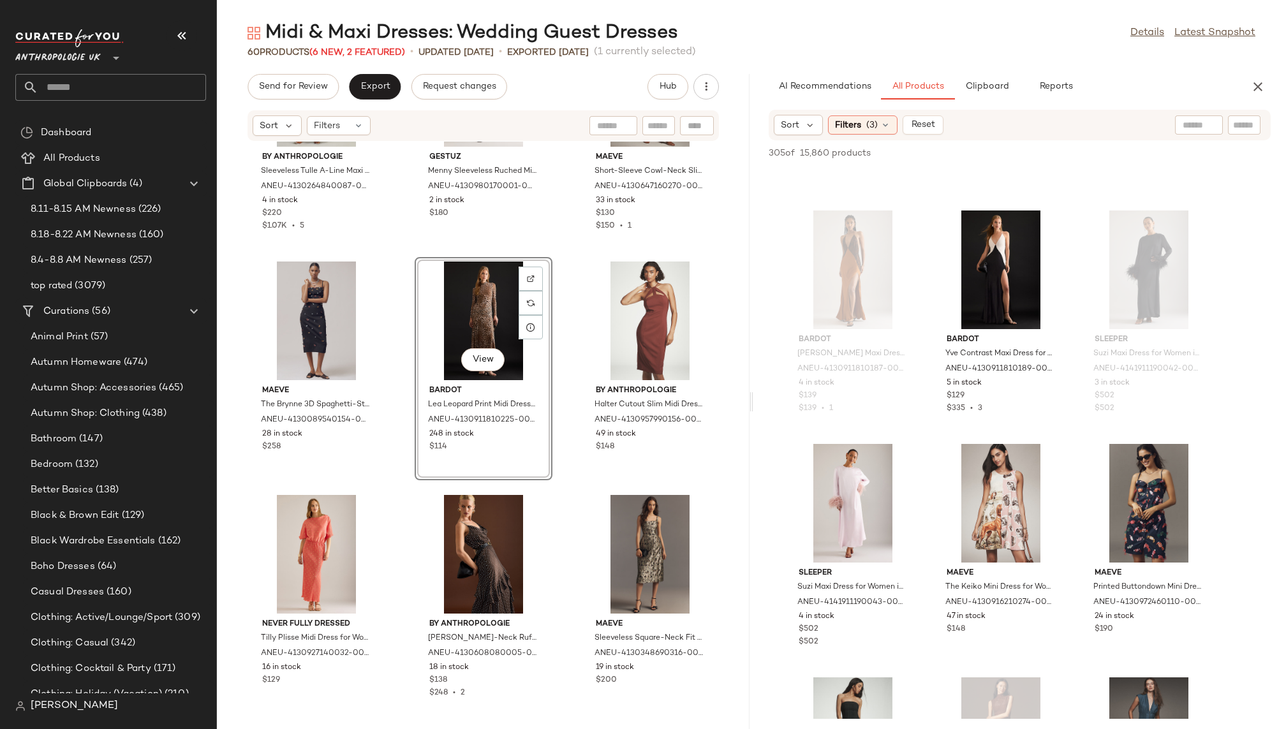
scroll to position [3675, 0]
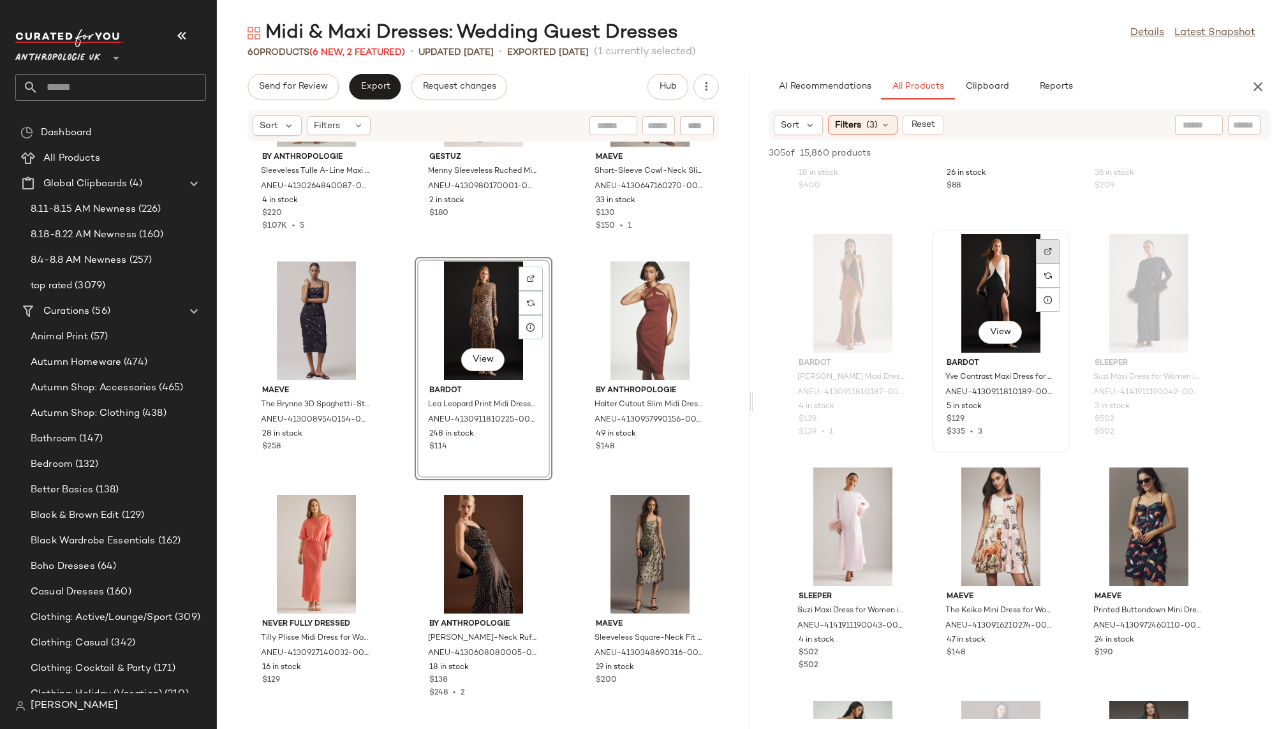
click at [1055, 264] on div at bounding box center [1048, 276] width 24 height 24
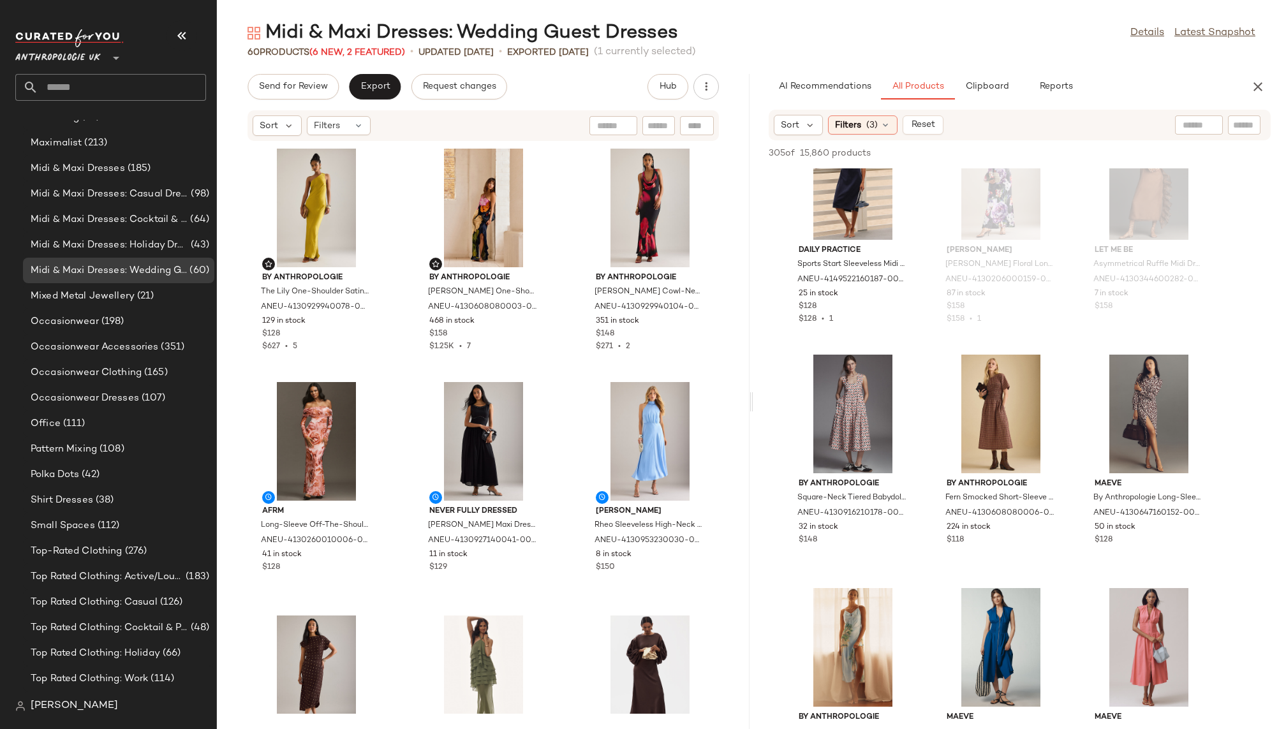
scroll to position [828, 0]
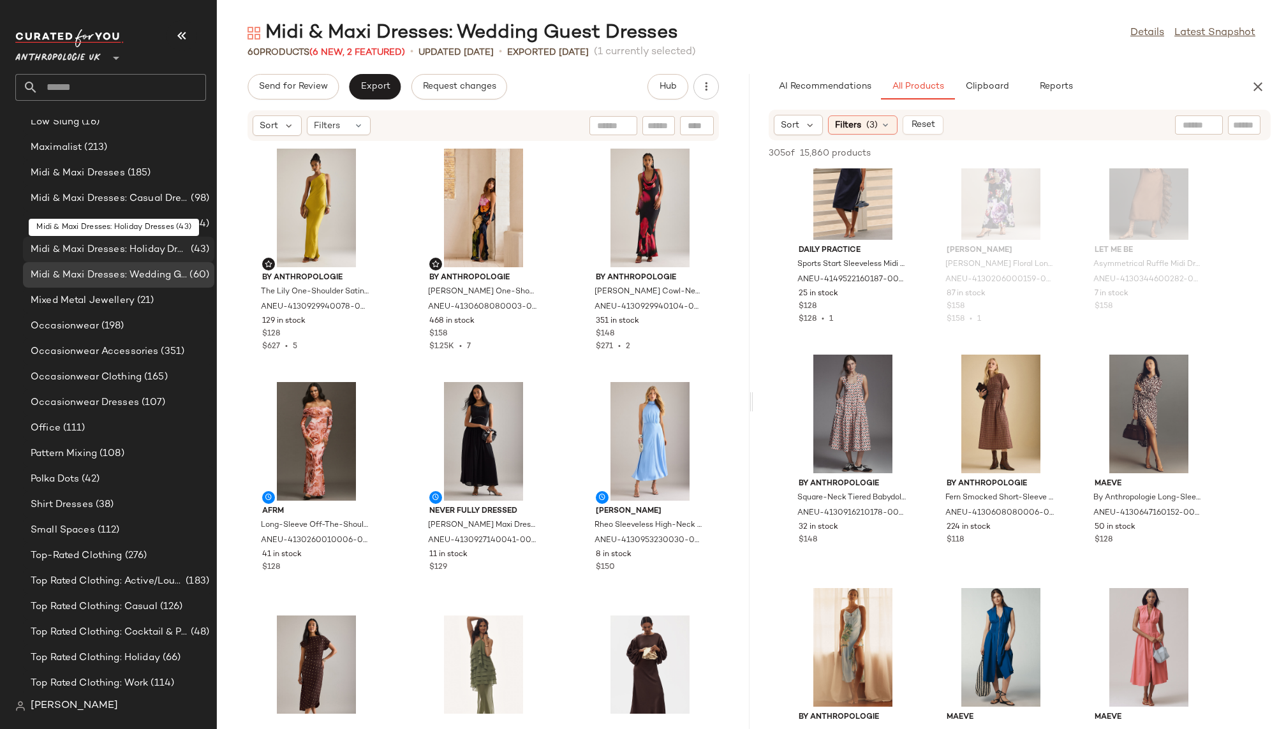
click at [138, 246] on span "Midi & Maxi Dresses: Holiday Dresses" at bounding box center [110, 249] width 158 height 15
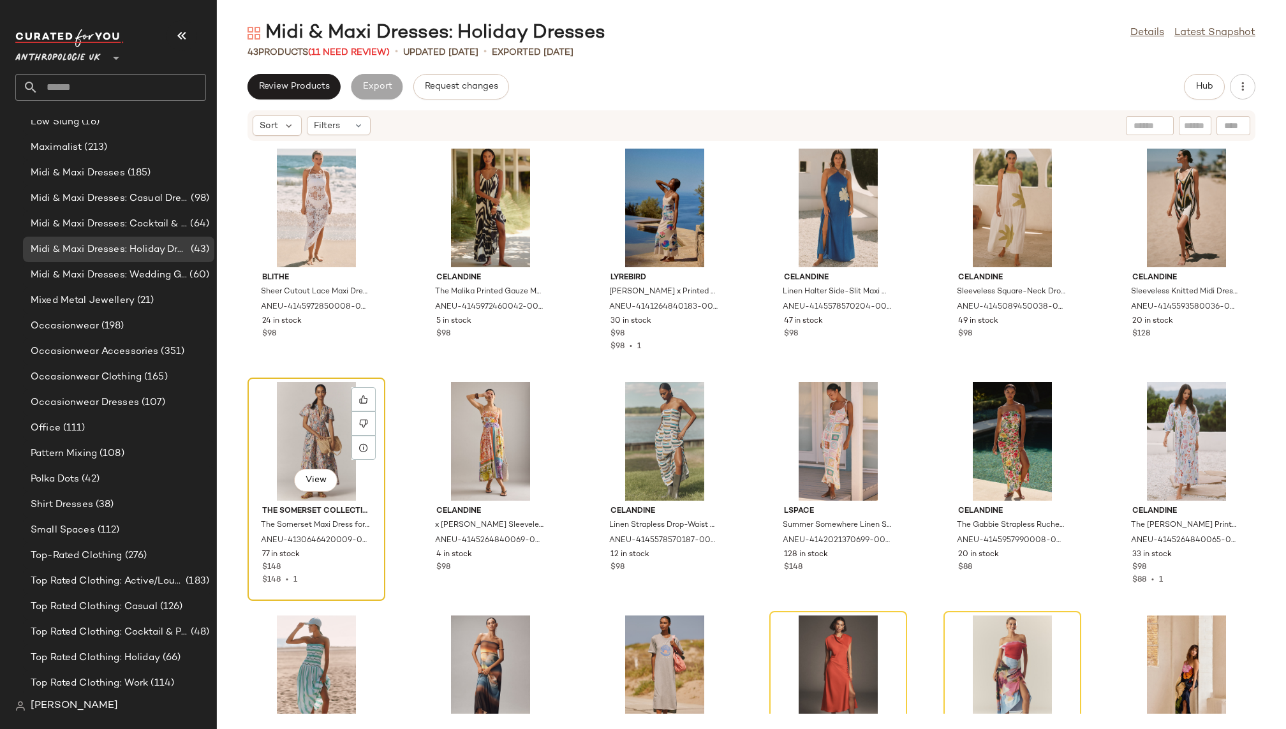
click at [308, 418] on div "View" at bounding box center [316, 441] width 129 height 119
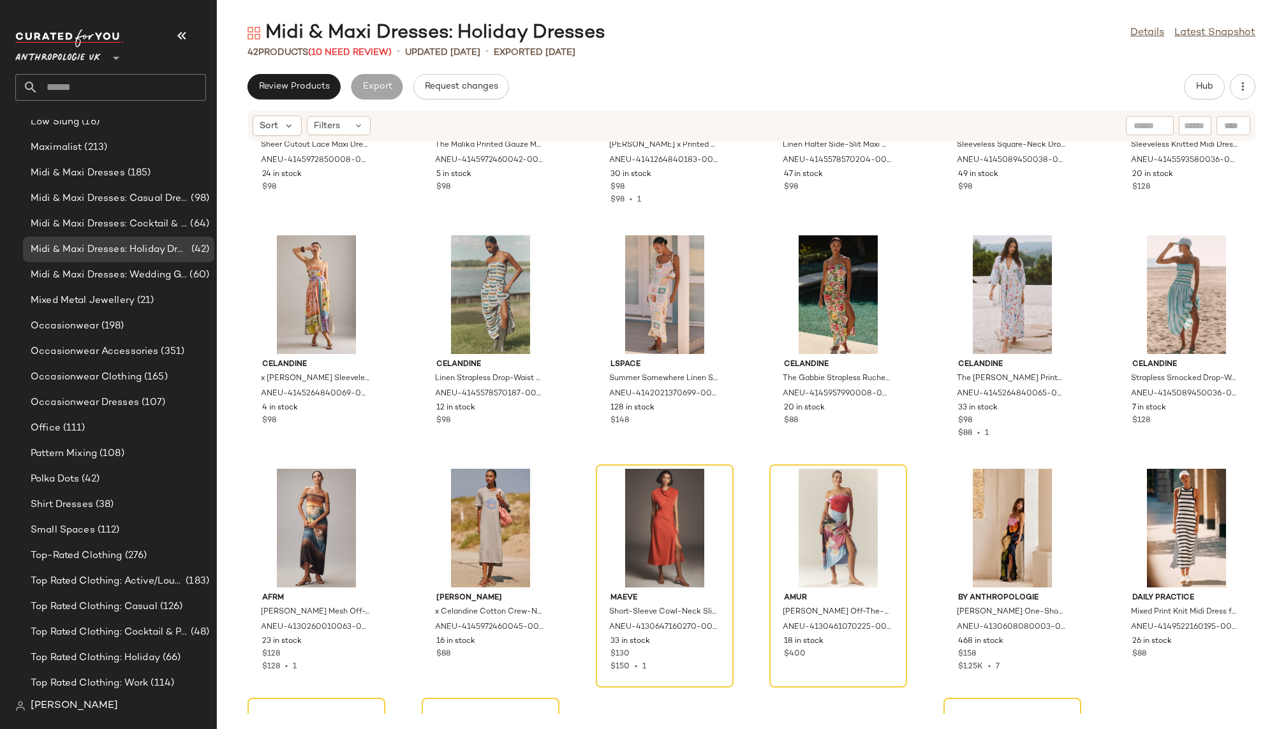
scroll to position [259, 0]
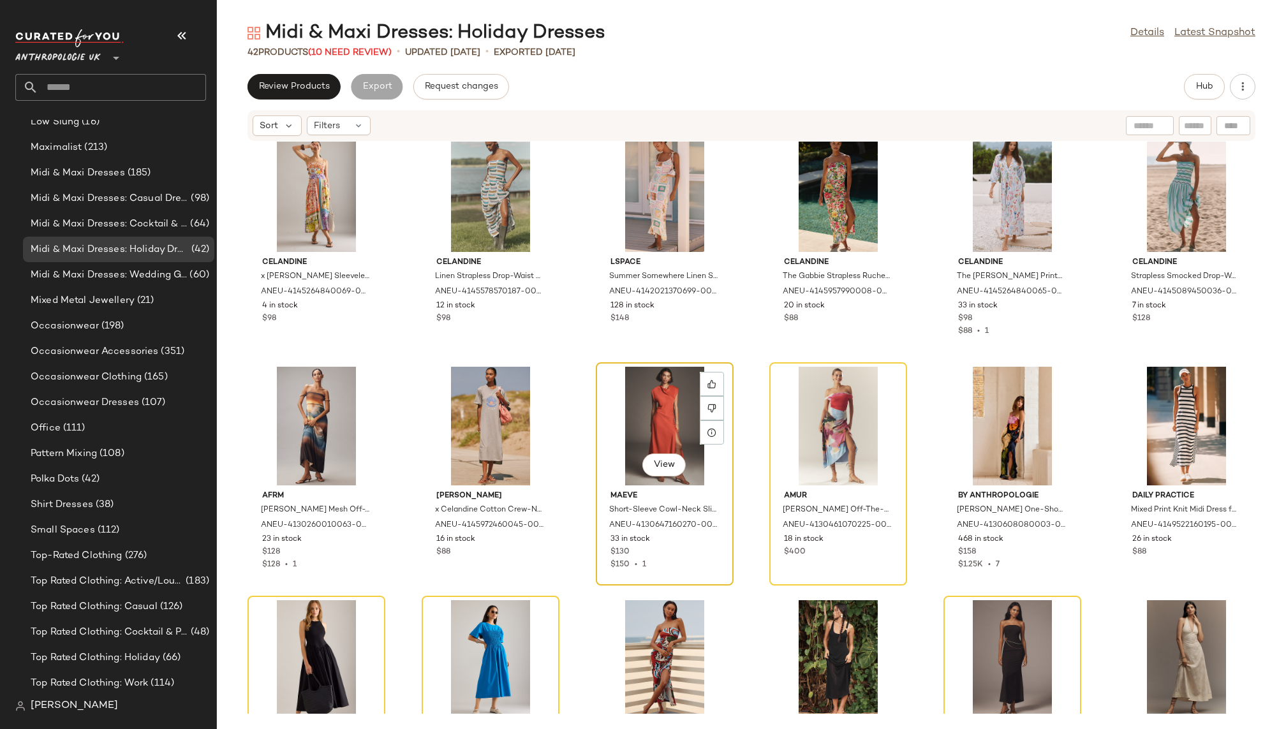
click at [619, 377] on div "View" at bounding box center [664, 426] width 129 height 119
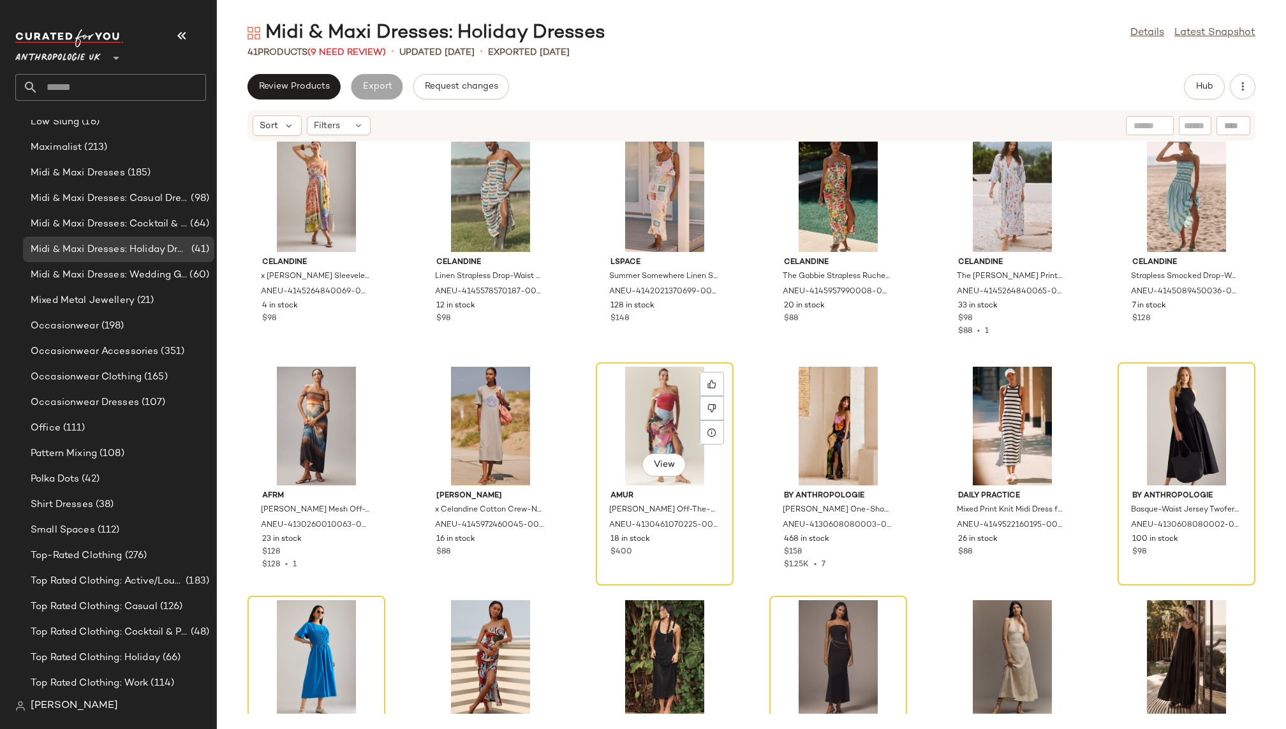
click at [619, 377] on div "View" at bounding box center [664, 426] width 129 height 119
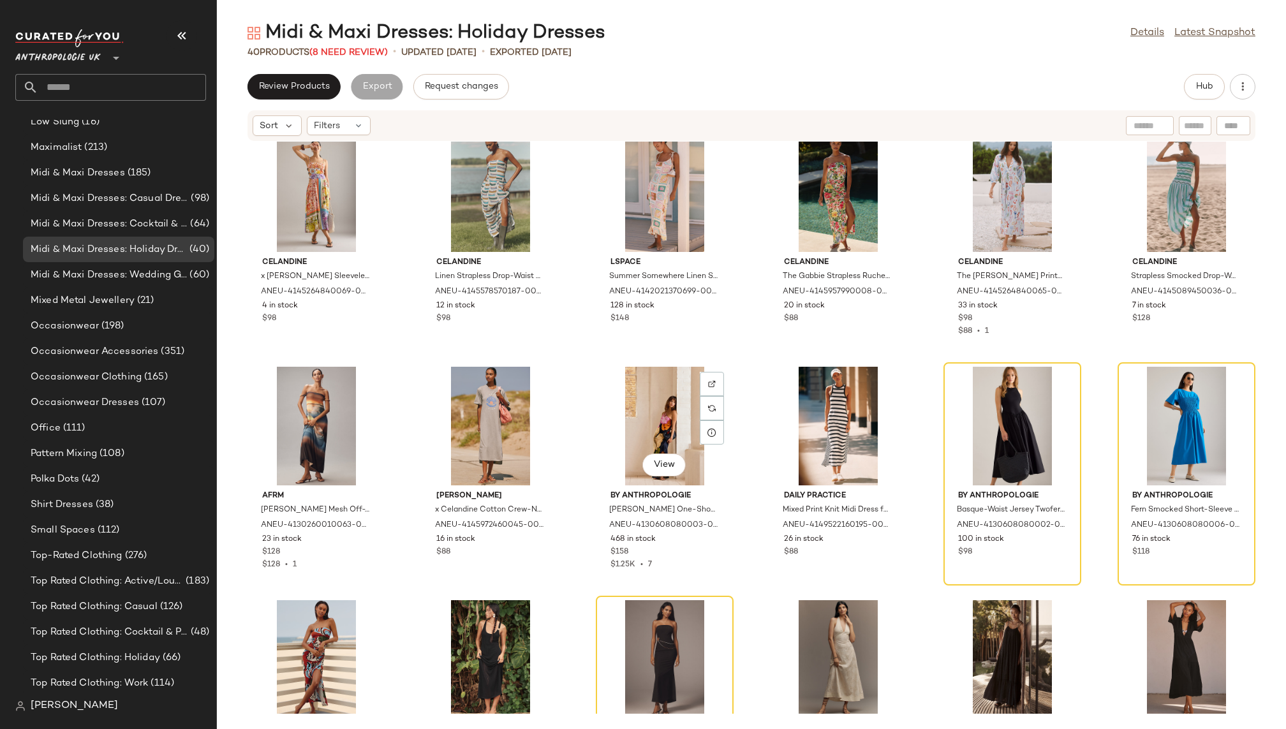
scroll to position [828, 0]
click at [945, 406] on div "View By Anthropologie Basque-Waist Jersey Twofer Midi Dress for Women in Black,…" at bounding box center [1012, 474] width 135 height 221
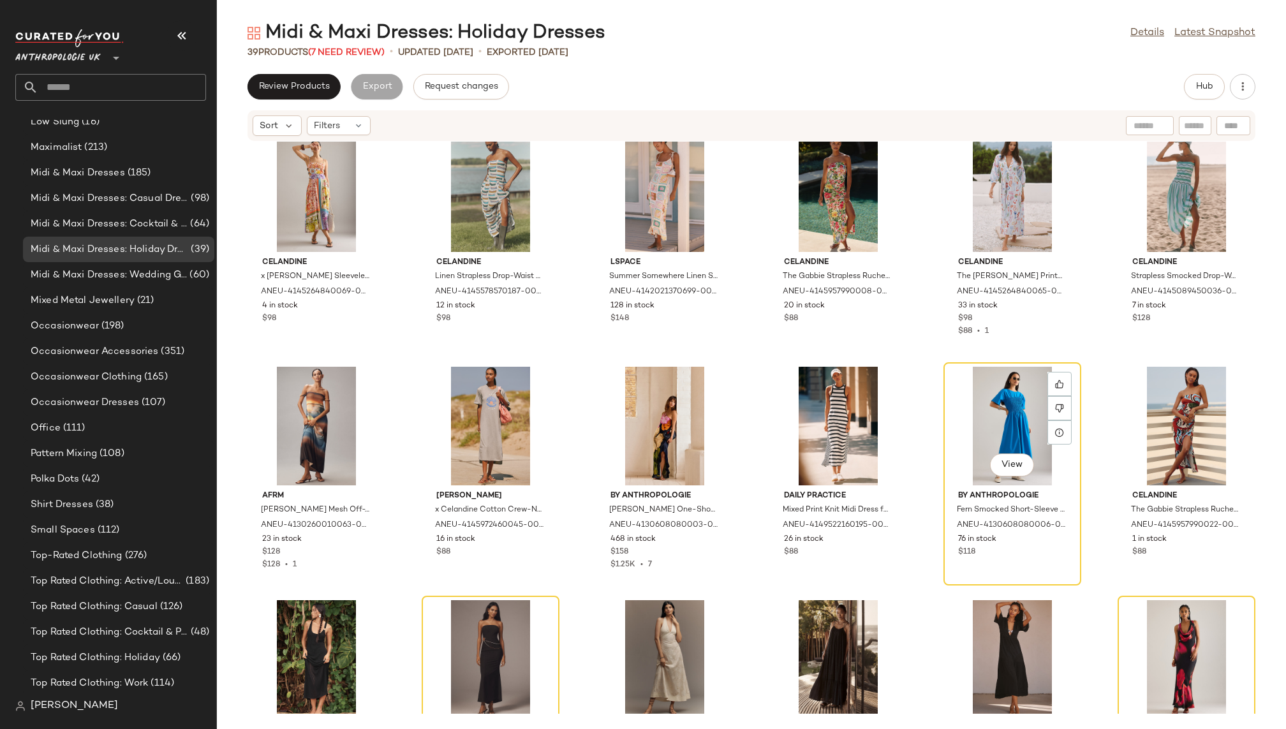
click at [945, 406] on div "View By Anthropologie Fern Smocked Short-Sleeve Midi Dress for Women in Blue, C…" at bounding box center [1012, 474] width 135 height 221
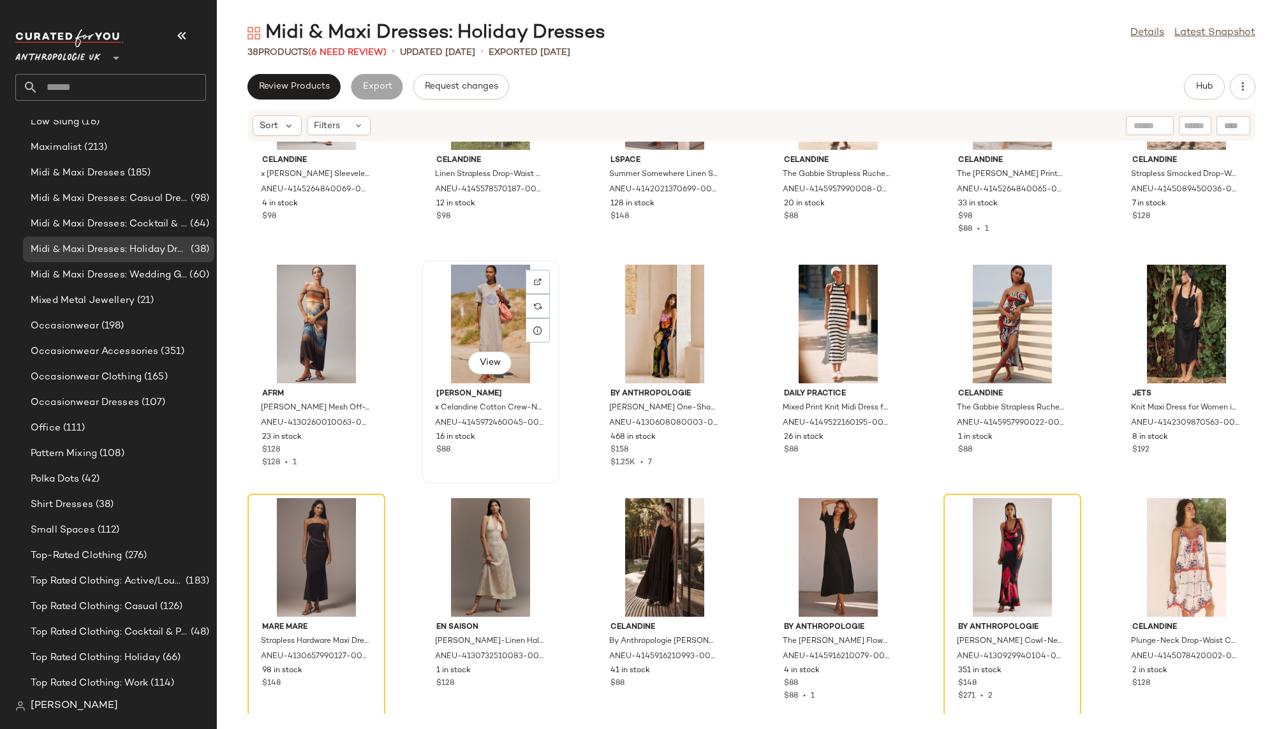
scroll to position [391, 0]
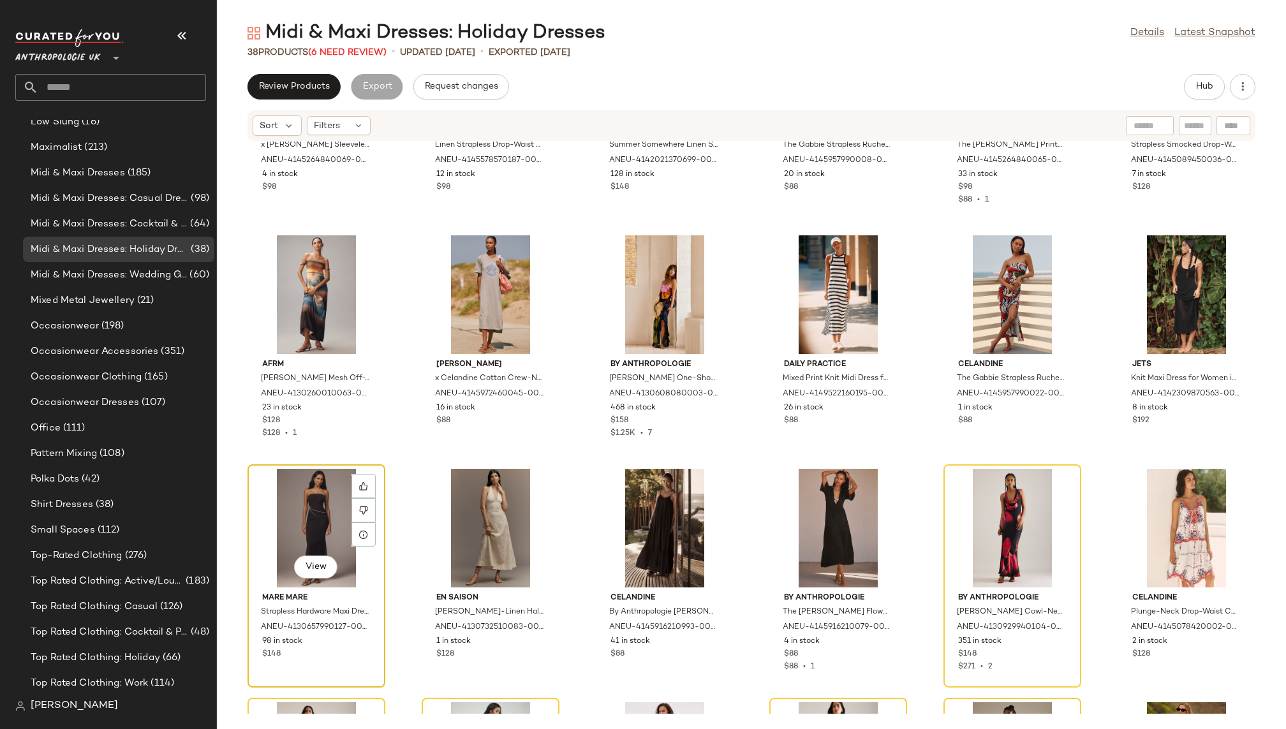
click at [309, 499] on div "View" at bounding box center [316, 528] width 129 height 119
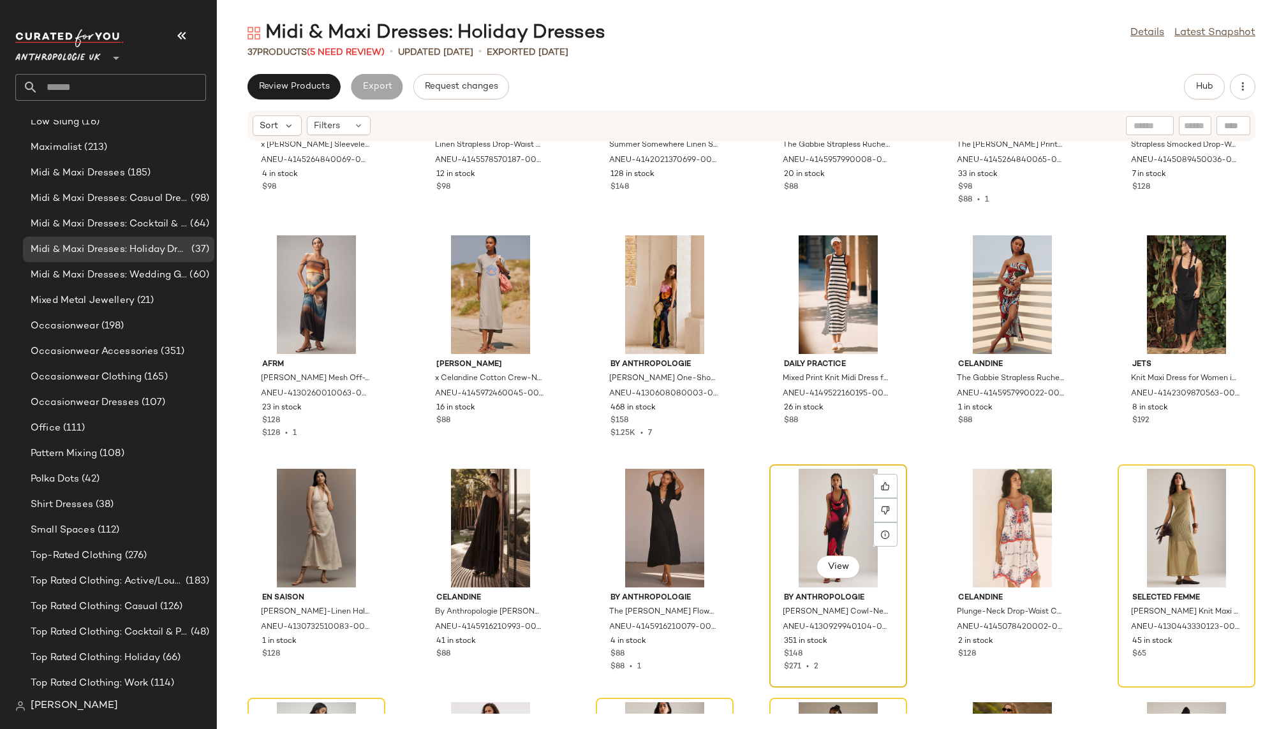
click at [800, 512] on div "View" at bounding box center [838, 528] width 129 height 119
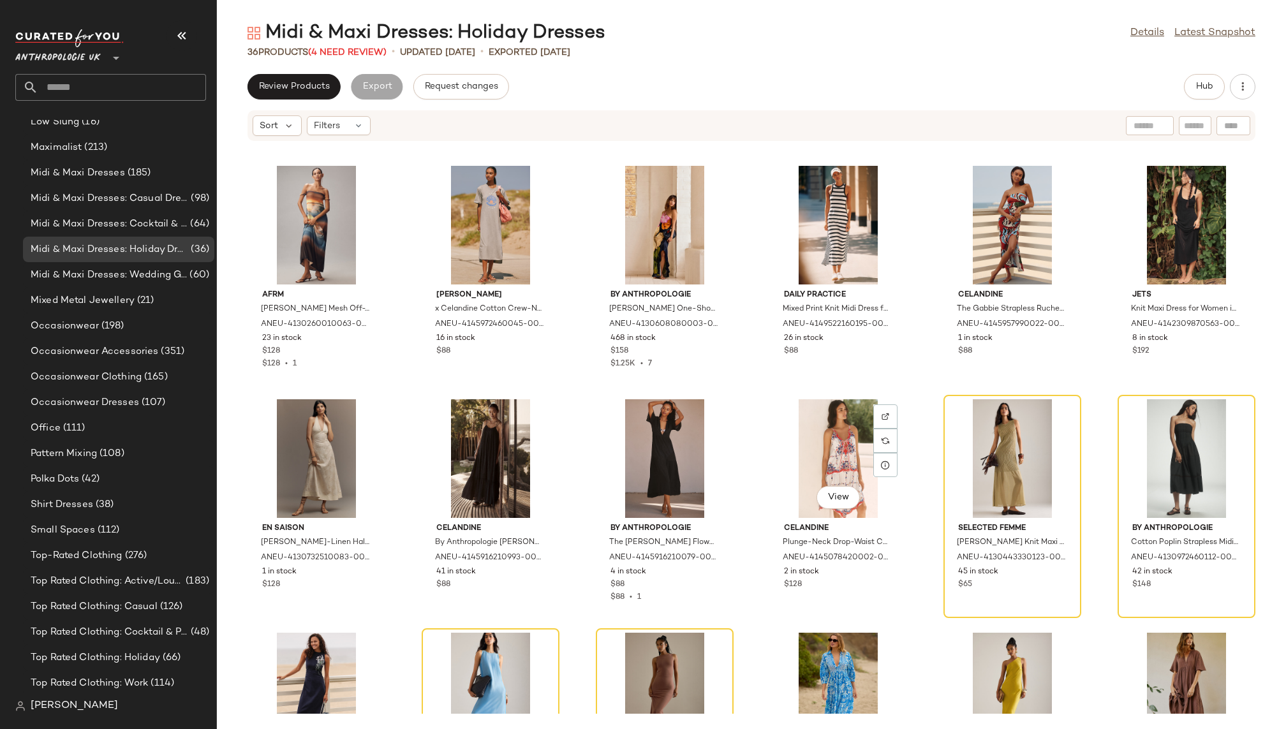
scroll to position [498, 0]
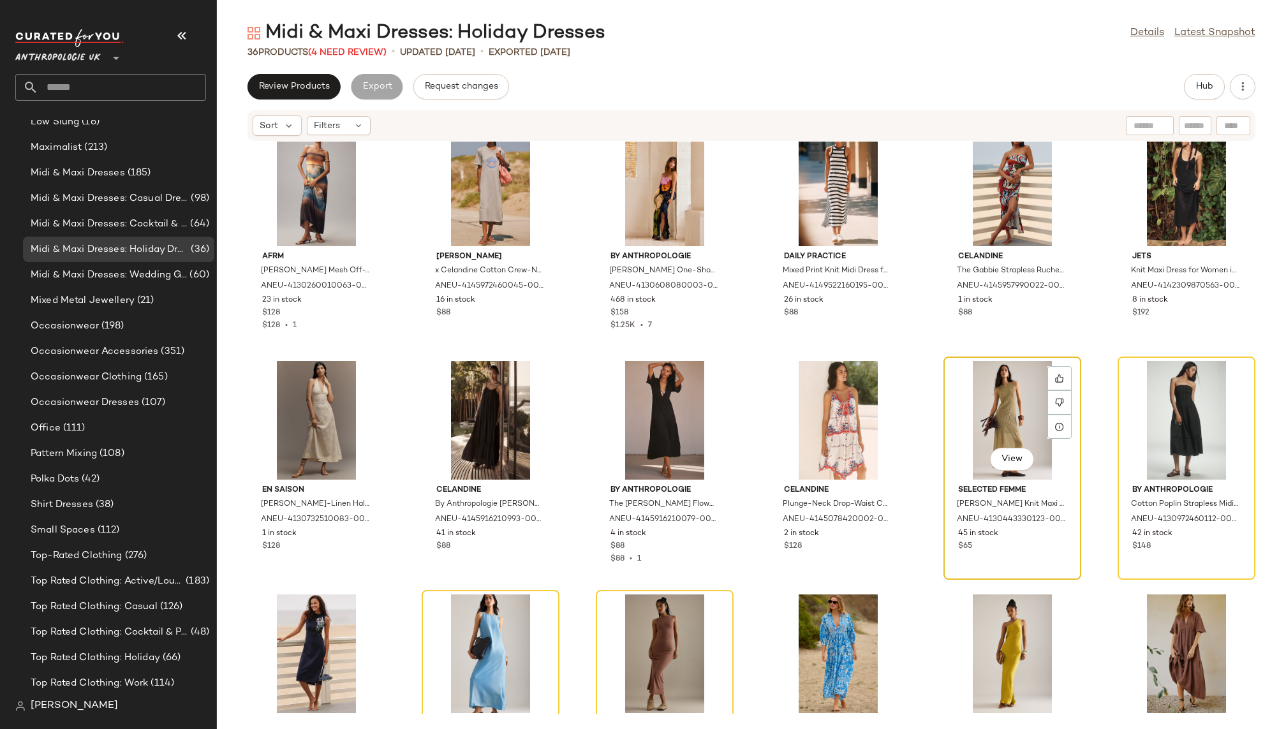
click at [978, 392] on div "View" at bounding box center [1012, 420] width 129 height 119
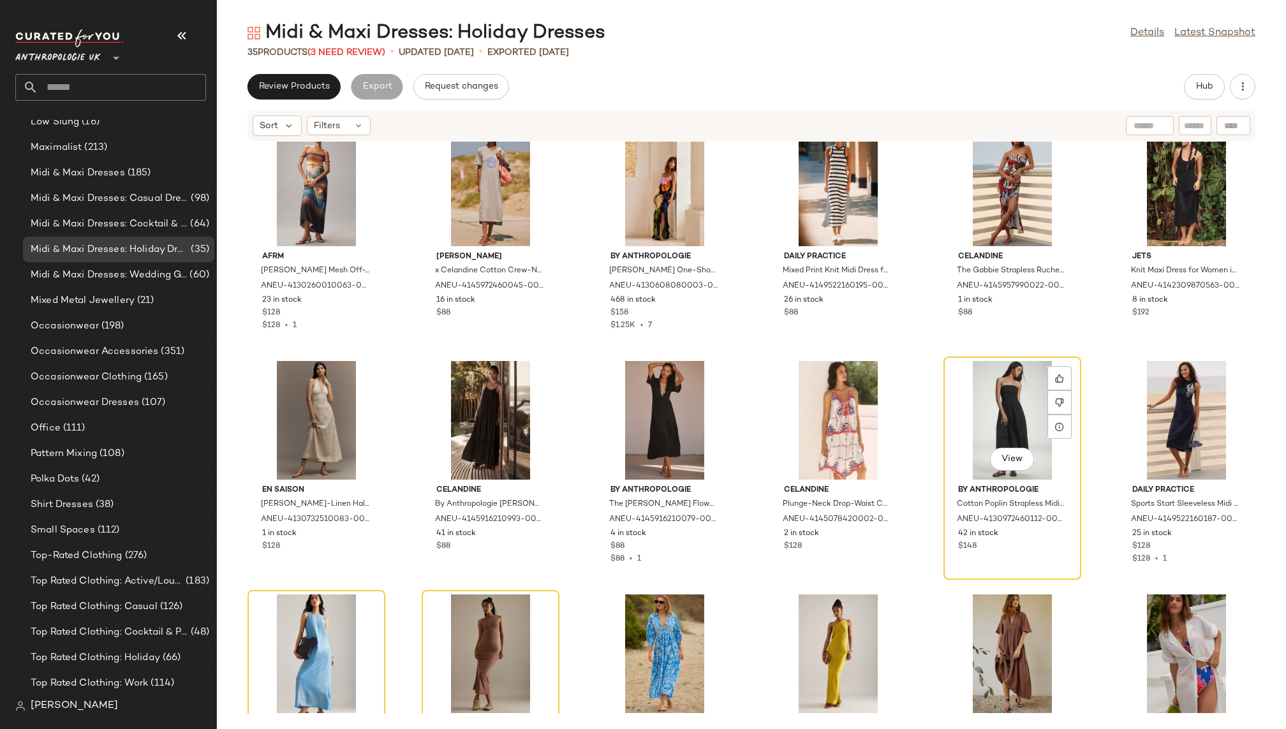
click at [978, 392] on div "View" at bounding box center [1012, 420] width 129 height 119
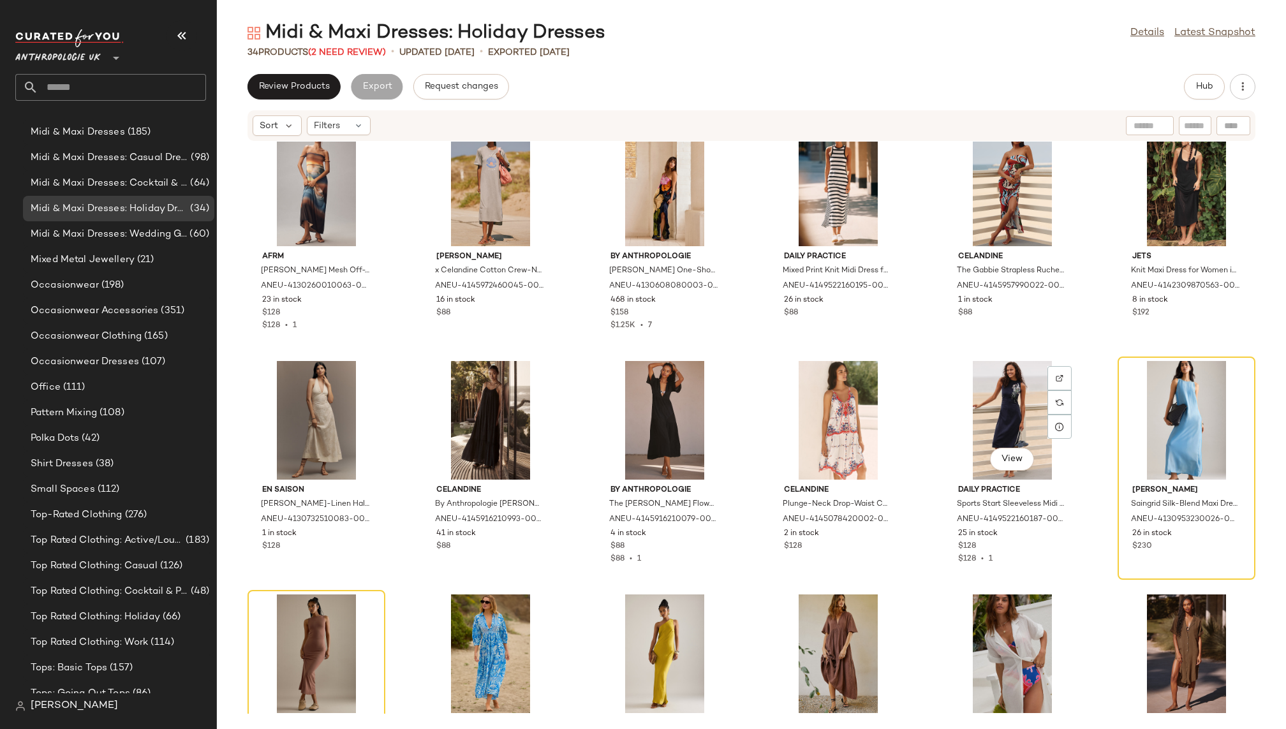
scroll to position [828, 0]
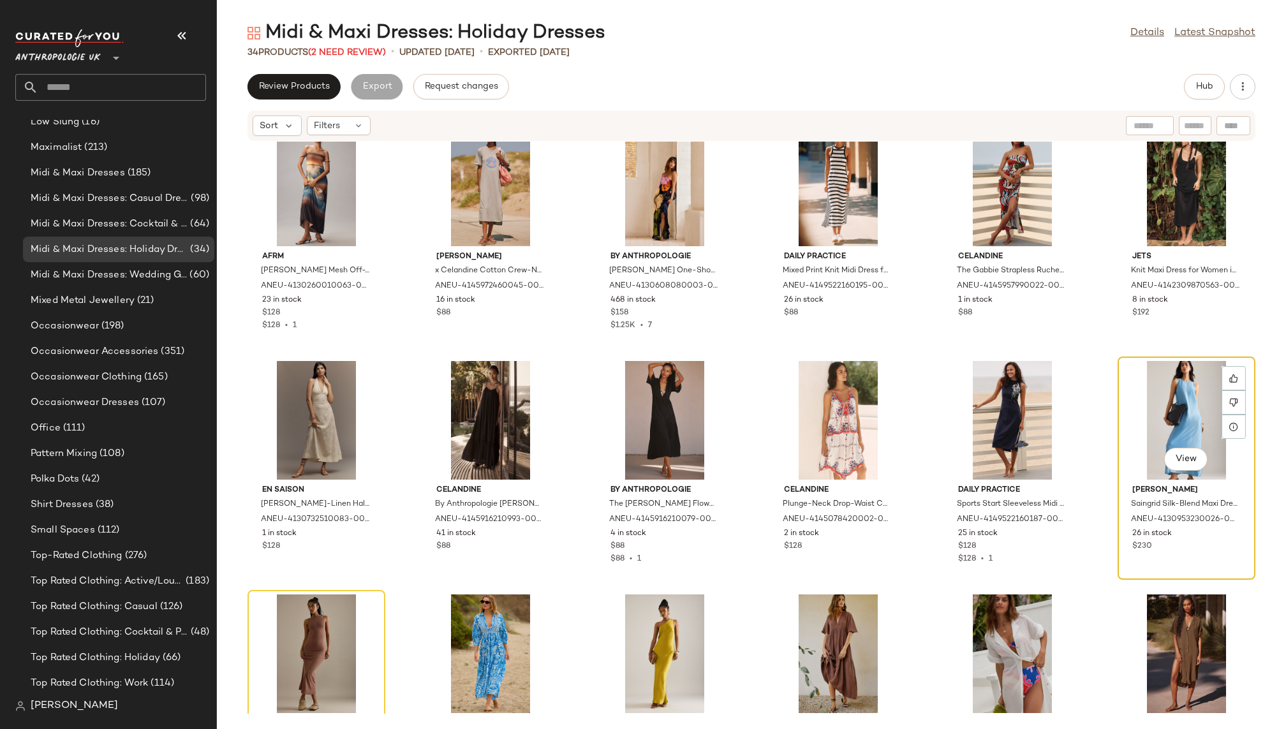
click at [1147, 396] on div "View" at bounding box center [1186, 420] width 129 height 119
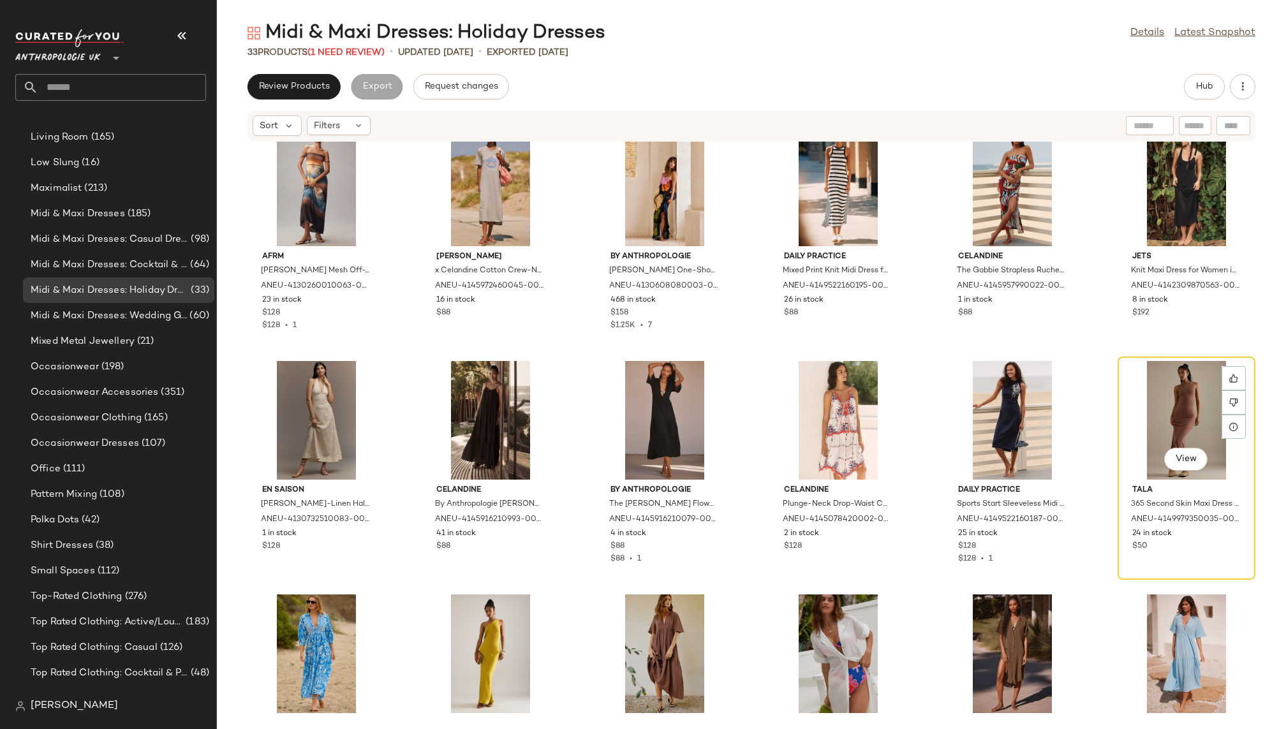
scroll to position [828, 0]
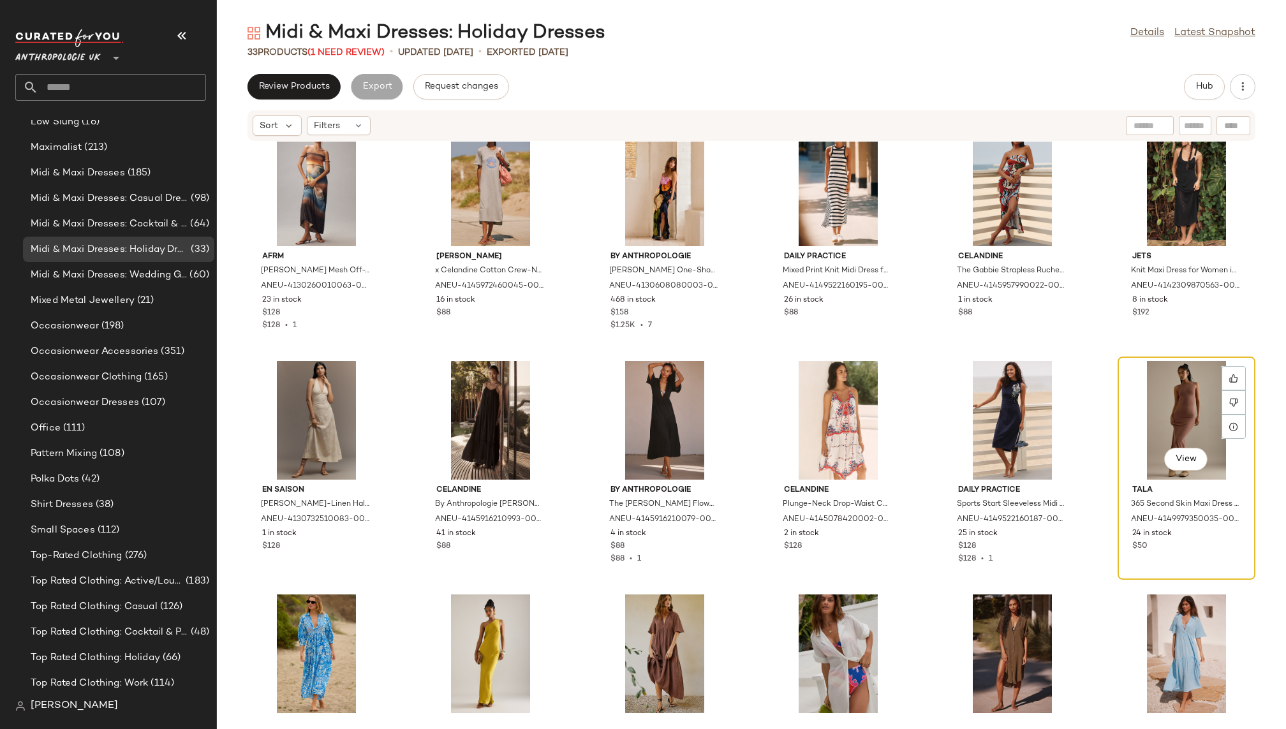
click at [1145, 387] on div "View" at bounding box center [1186, 420] width 129 height 119
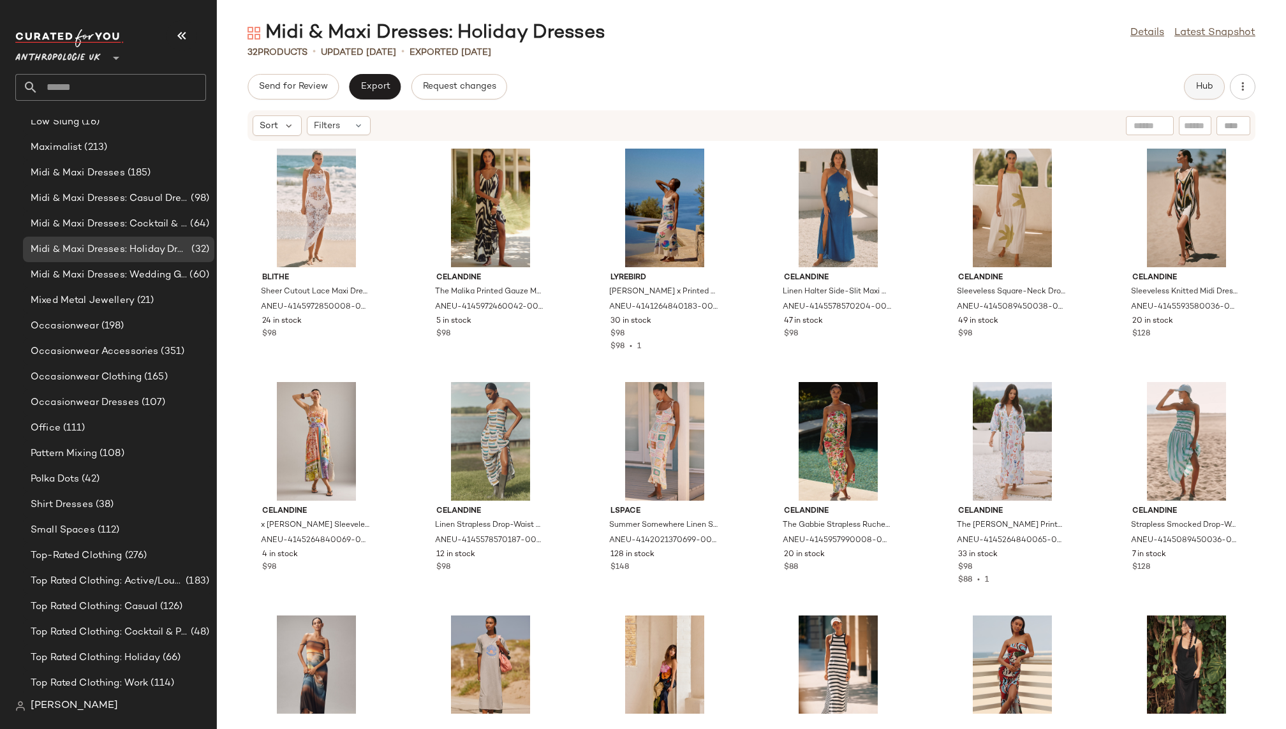
click at [1196, 86] on span "Hub" at bounding box center [1205, 87] width 18 height 10
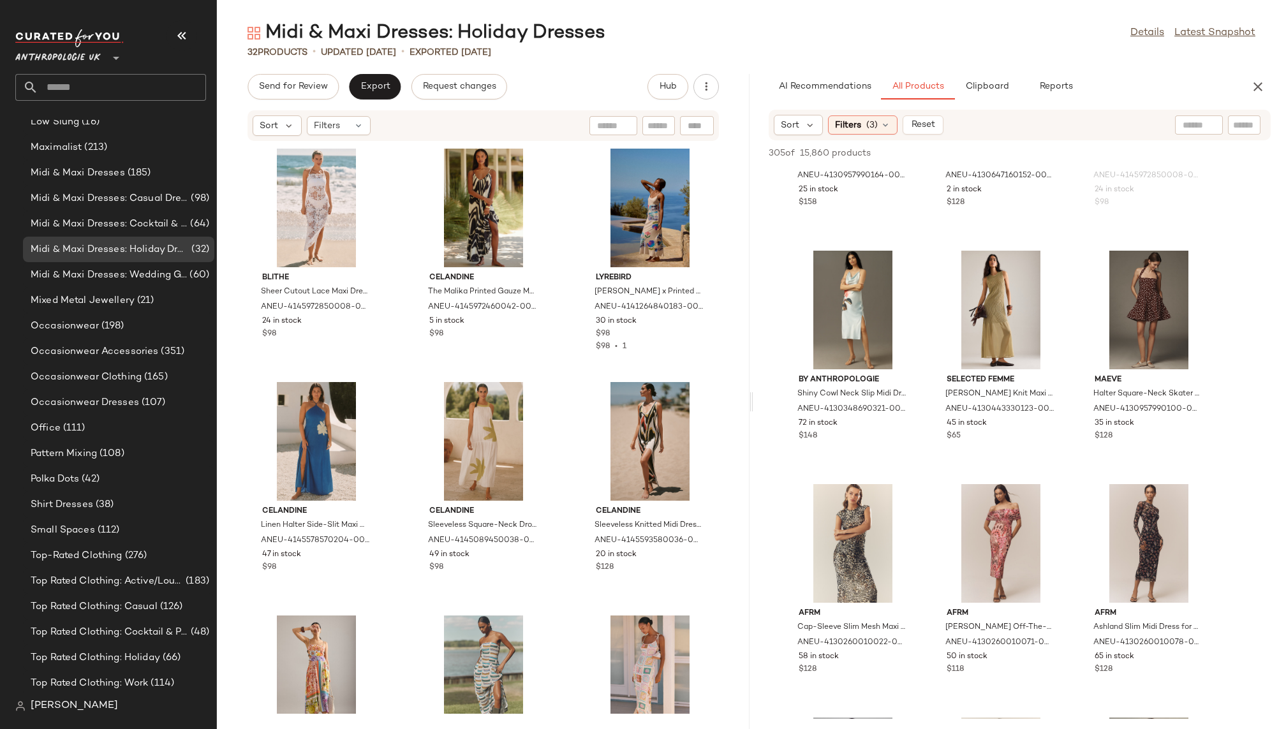
scroll to position [849, 0]
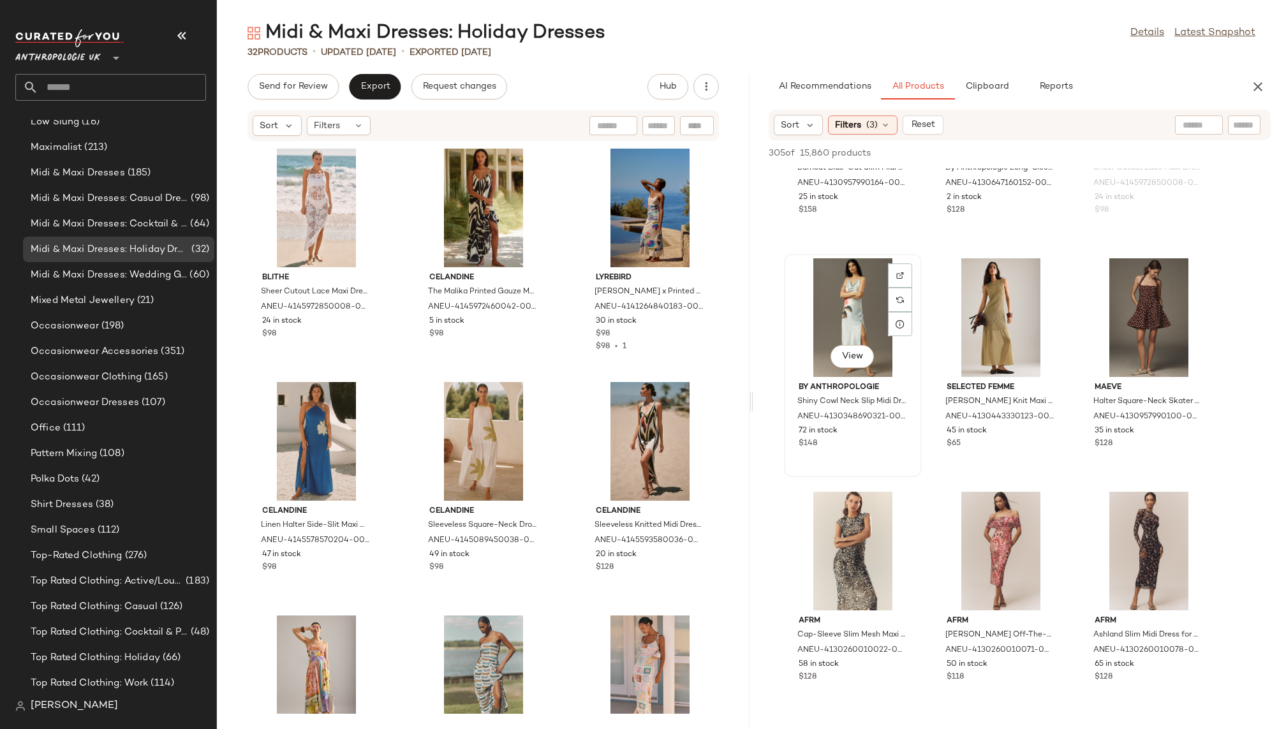
click at [831, 348] on div "View" at bounding box center [852, 358] width 43 height 26
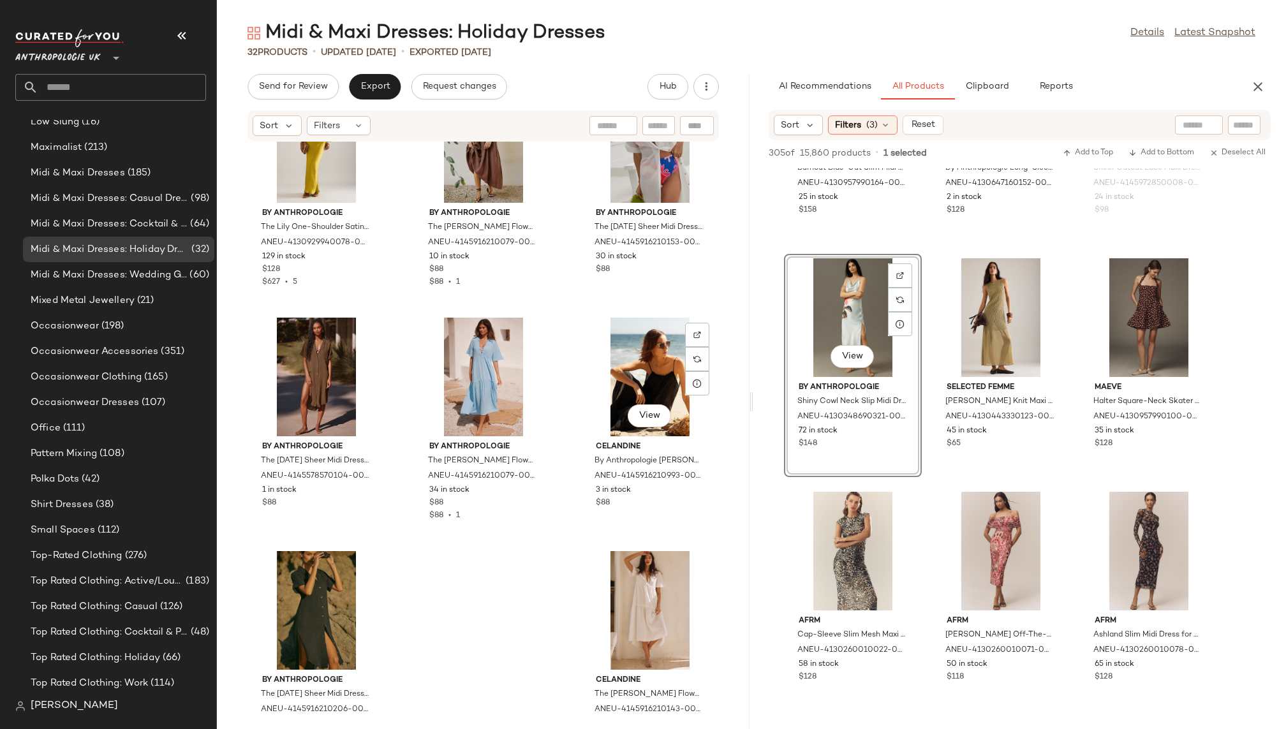
scroll to position [1999, 0]
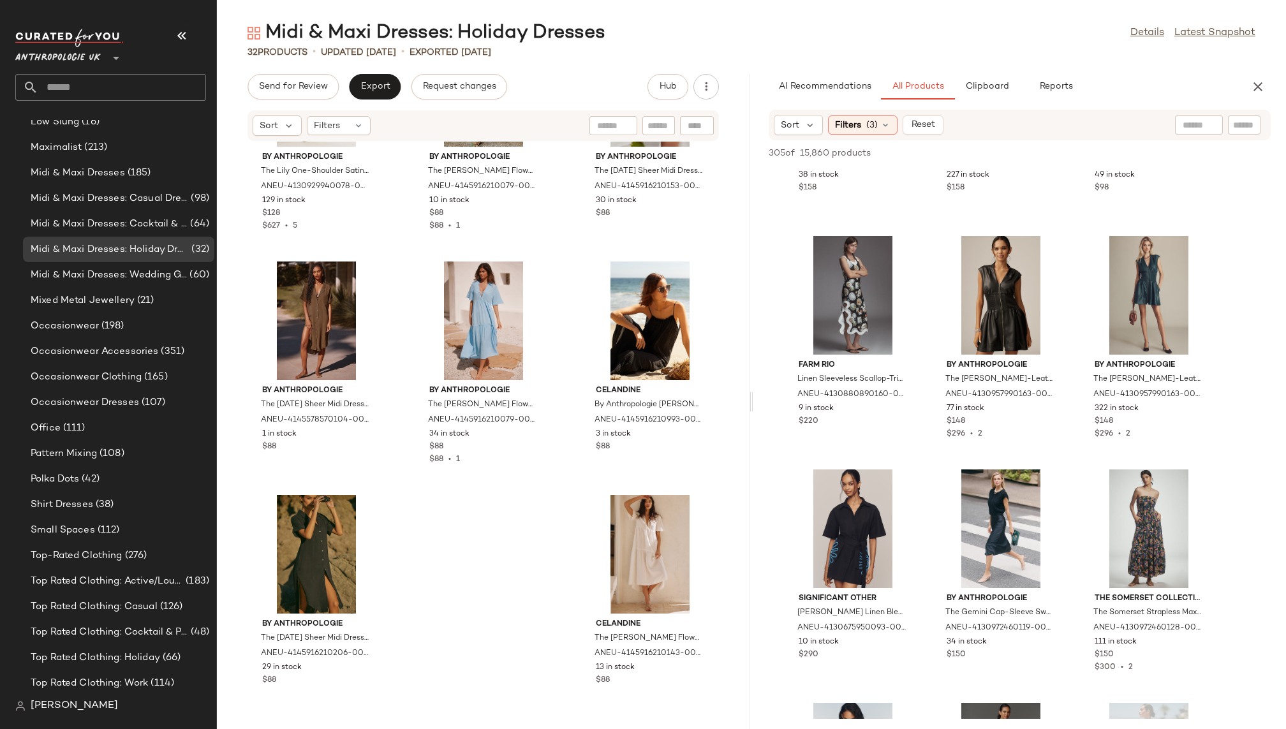
scroll to position [1816, 0]
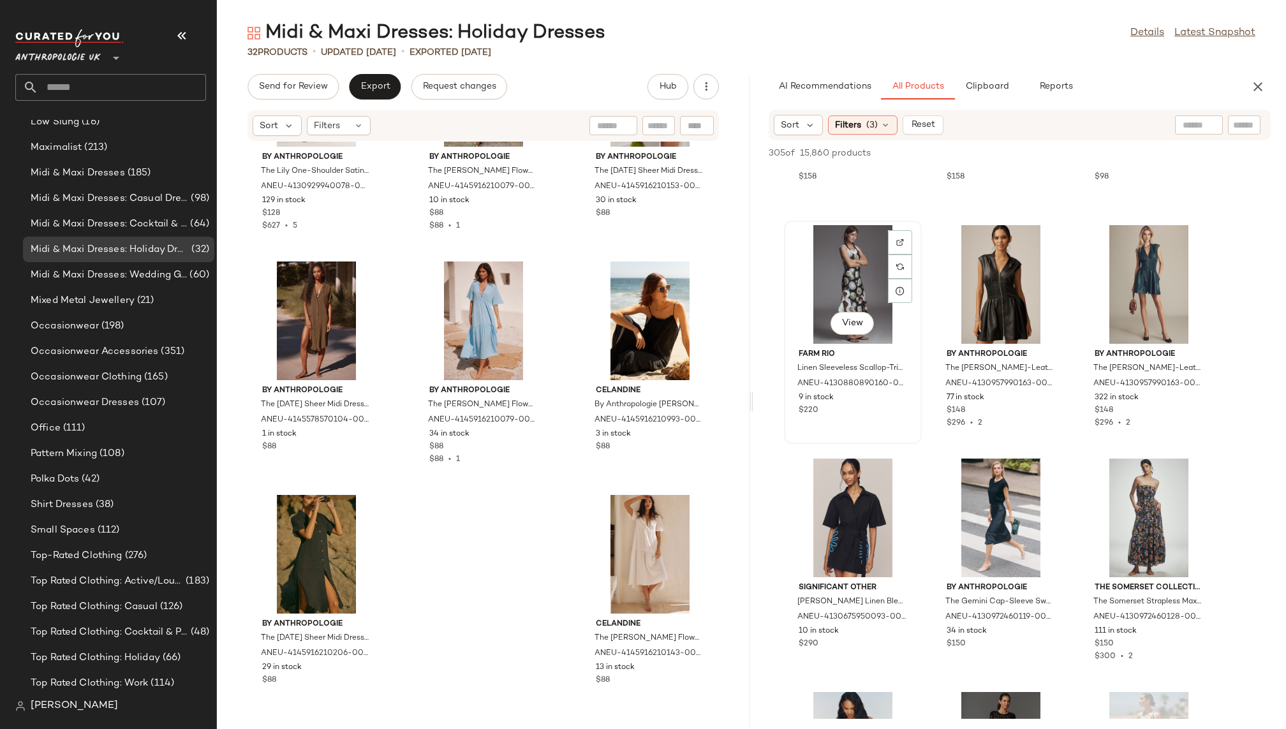
click at [831, 277] on div "View" at bounding box center [853, 284] width 129 height 119
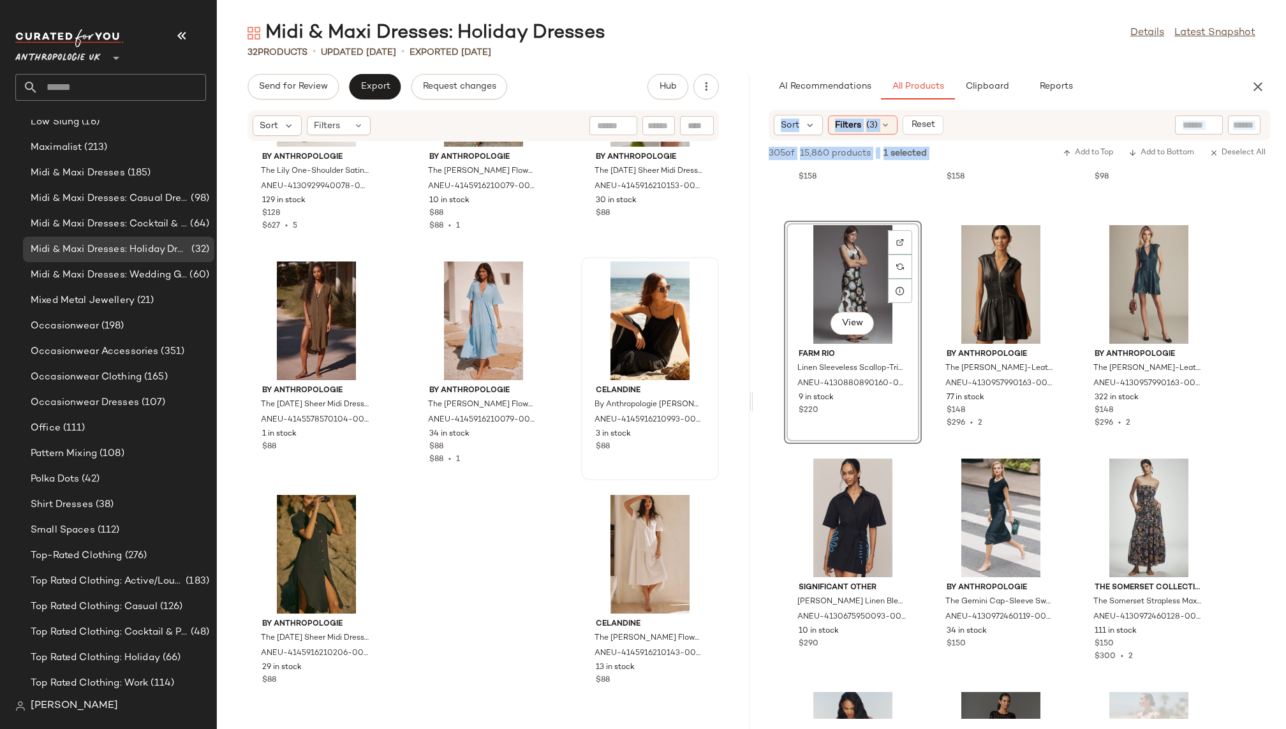
drag, startPoint x: 875, startPoint y: 211, endPoint x: 610, endPoint y: 477, distance: 375.8
click at [608, 479] on div "Send for Review Export Request changes Hub Sort Filters By Anthropologie The Li…" at bounding box center [751, 401] width 1069 height 655
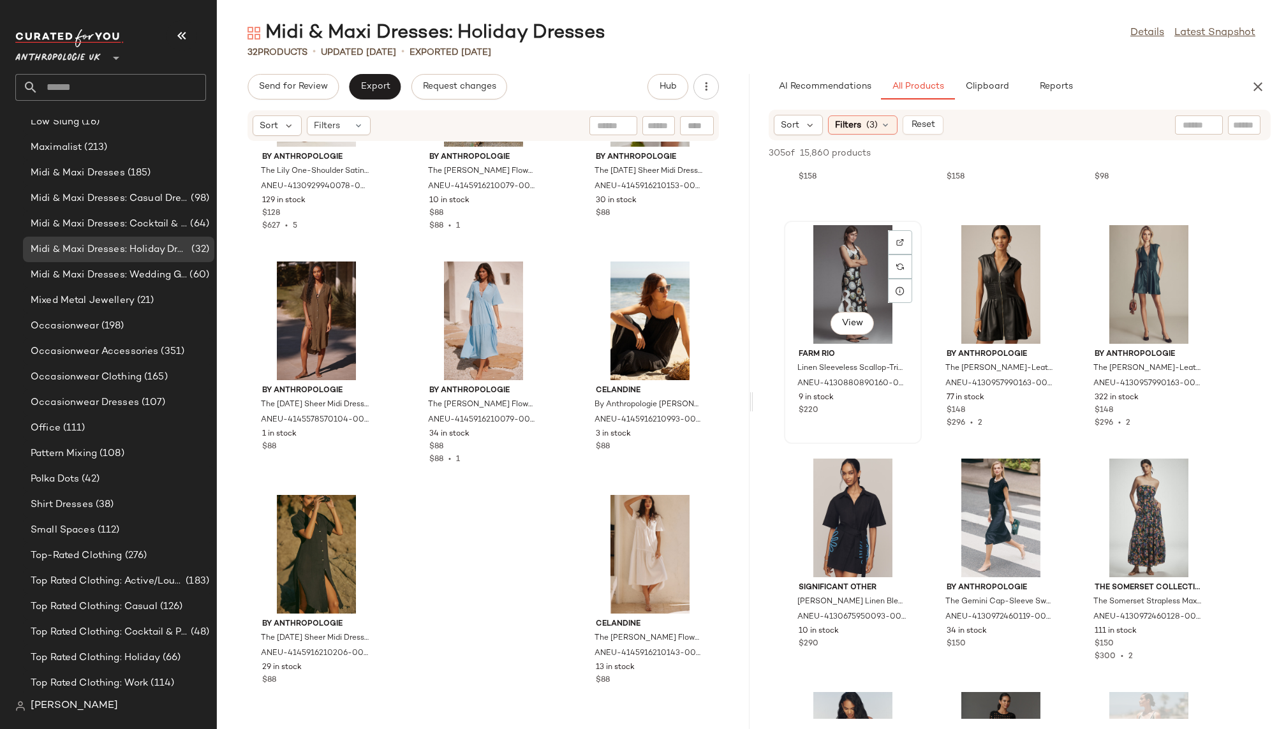
click at [822, 282] on div "View" at bounding box center [853, 284] width 129 height 119
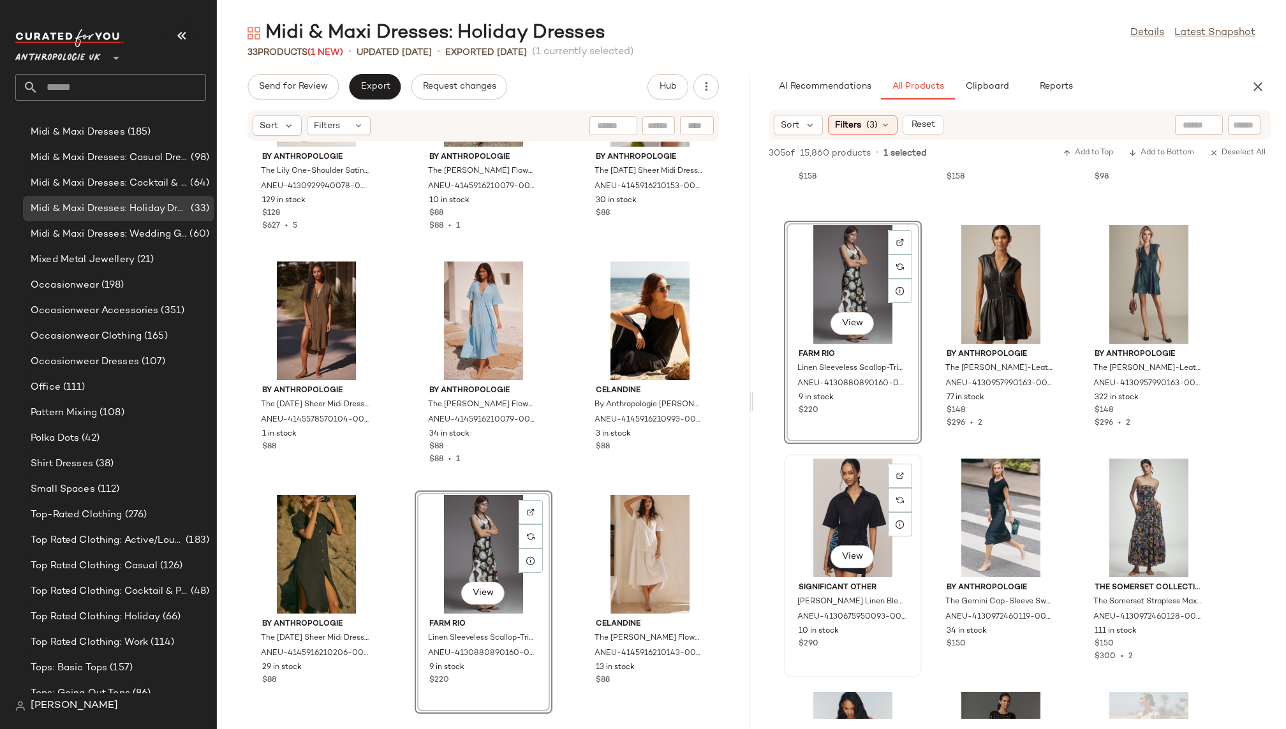
scroll to position [828, 0]
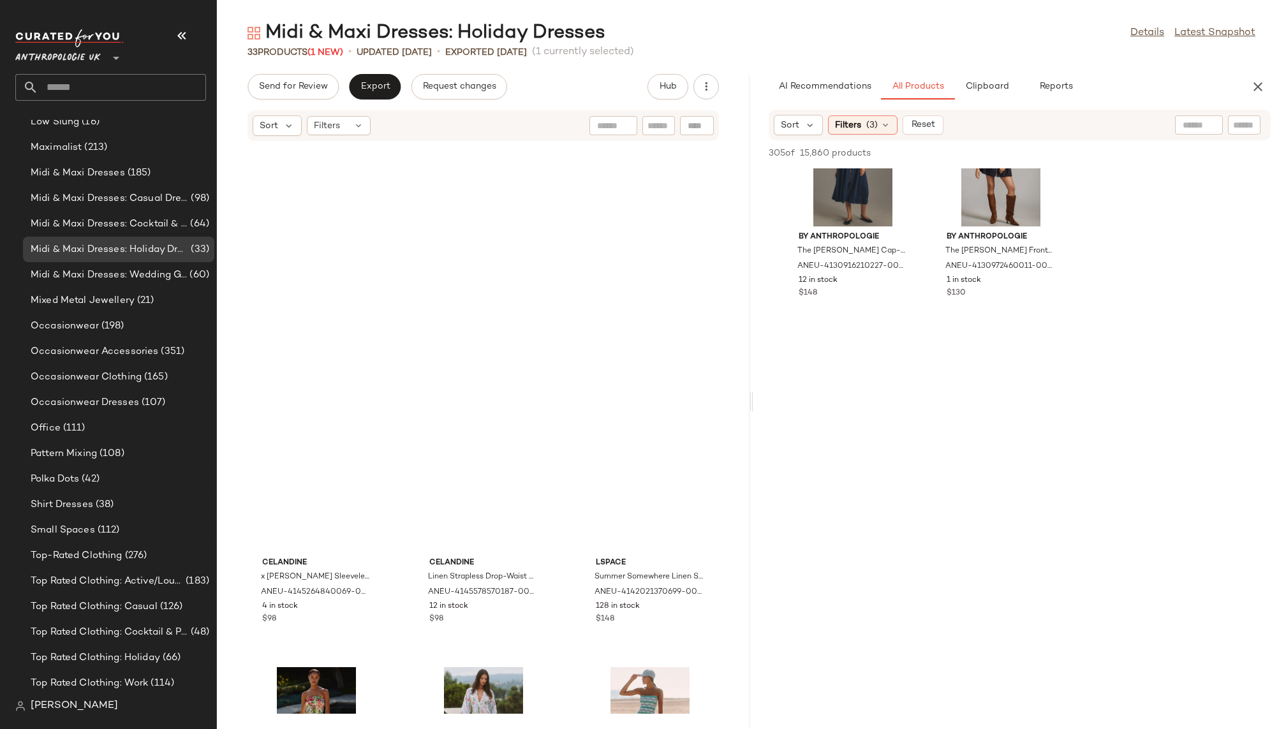
scroll to position [0, 0]
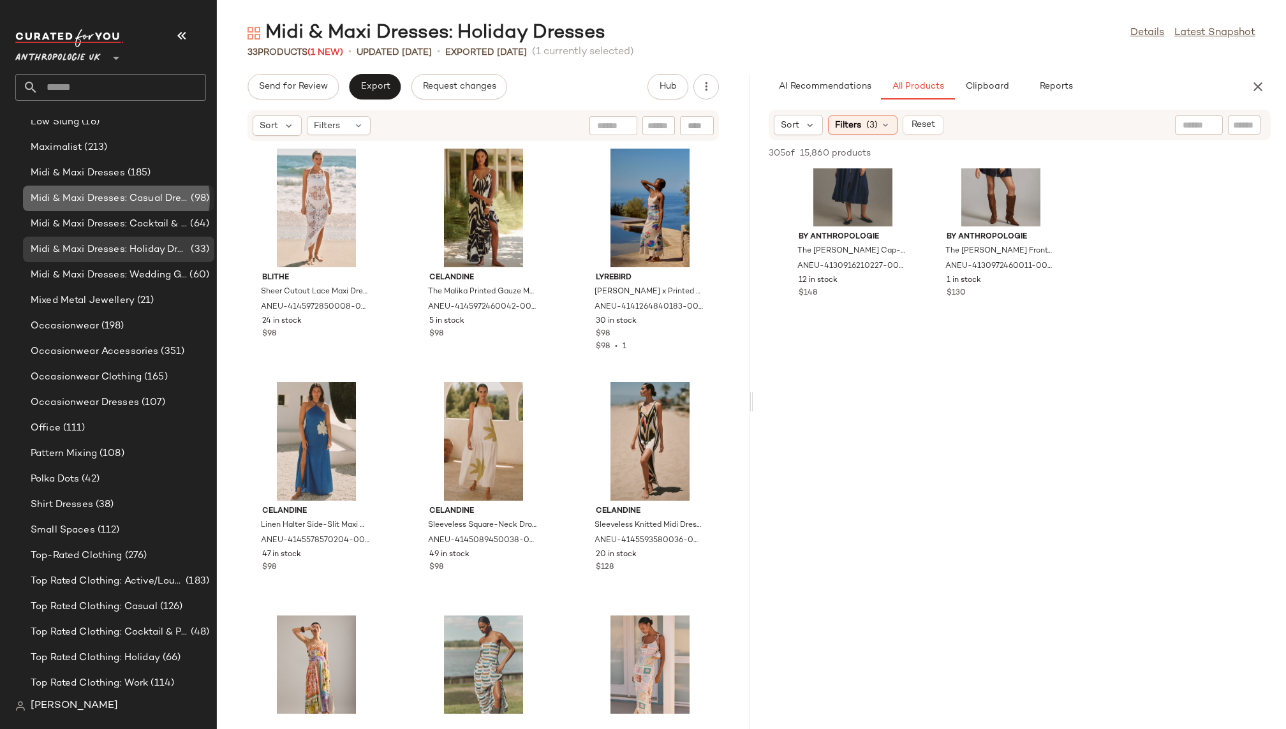
click at [140, 193] on span "Midi & Maxi Dresses: Casual Dresses" at bounding box center [110, 198] width 158 height 15
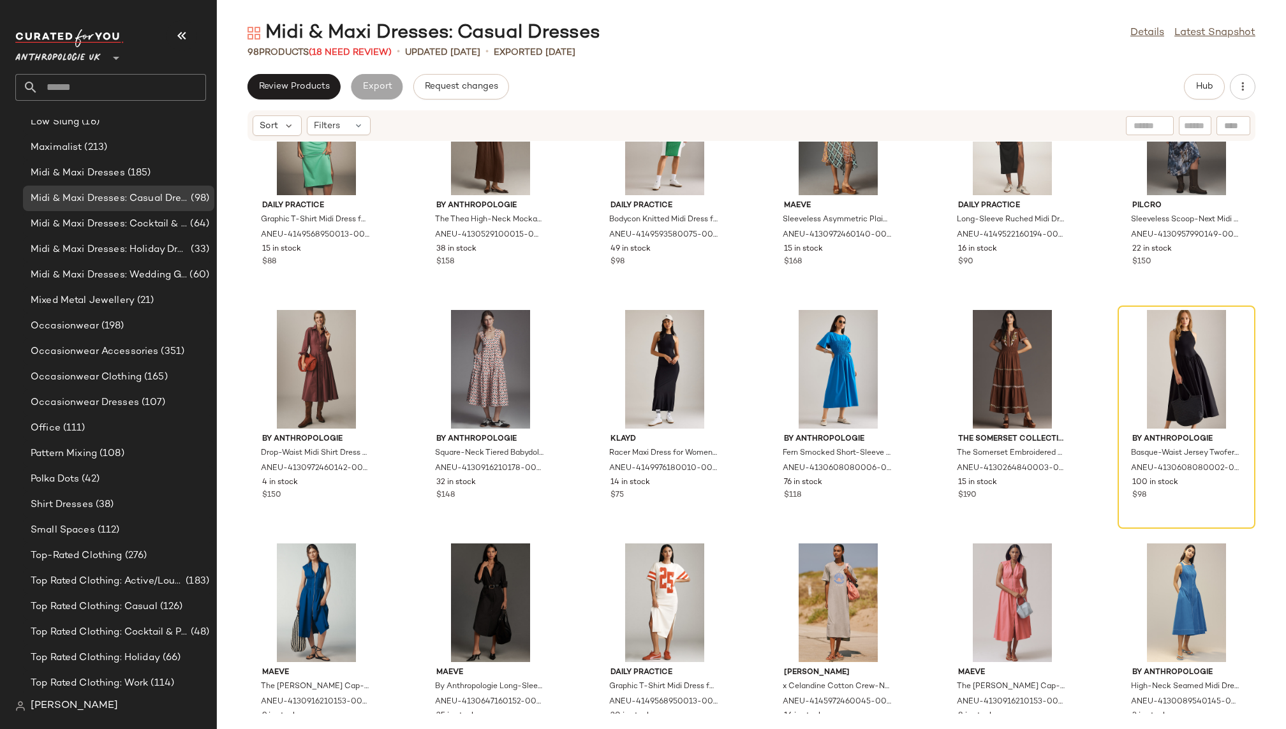
scroll to position [646, 0]
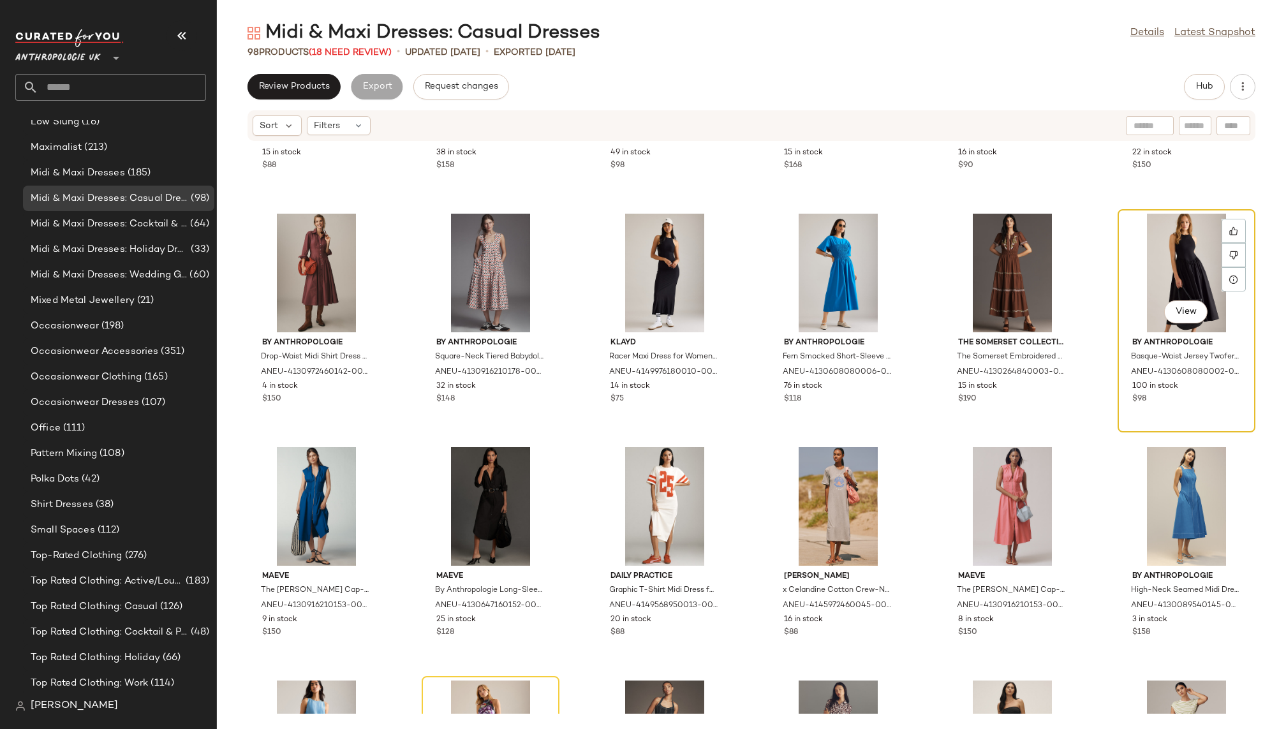
click at [1148, 265] on div "View" at bounding box center [1186, 273] width 129 height 119
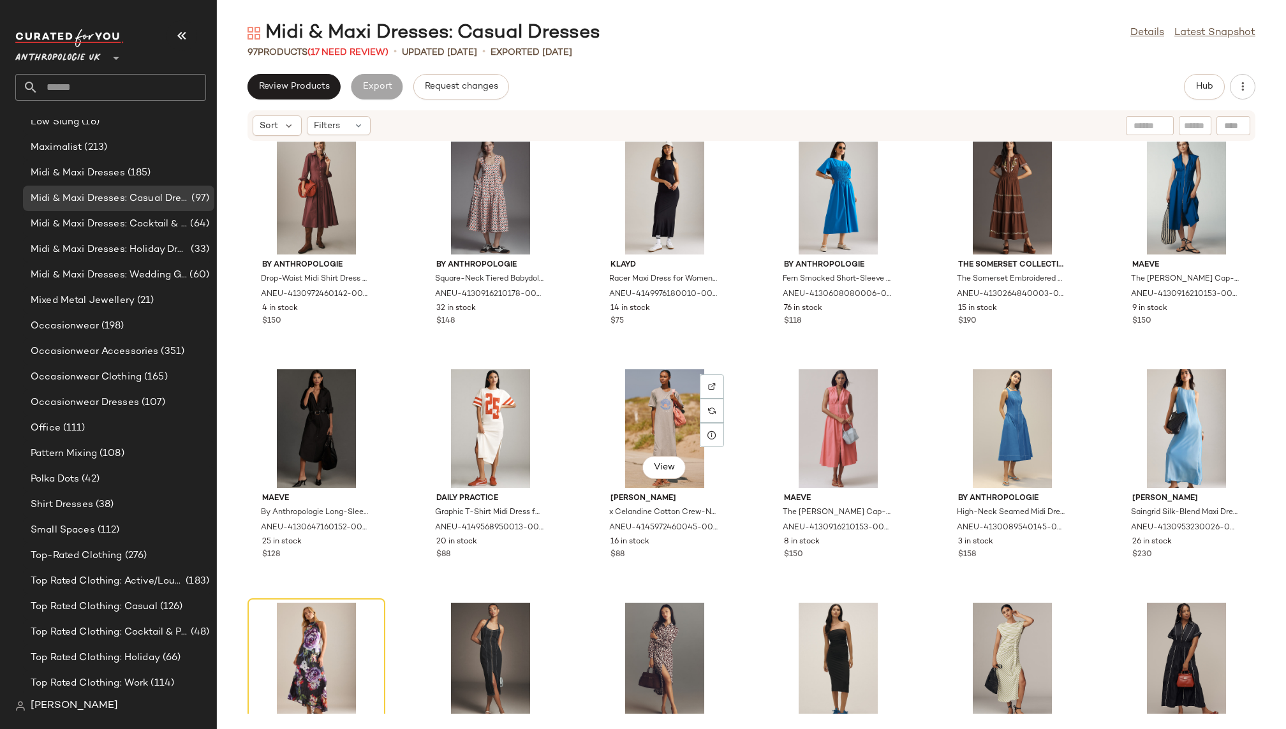
scroll to position [769, 0]
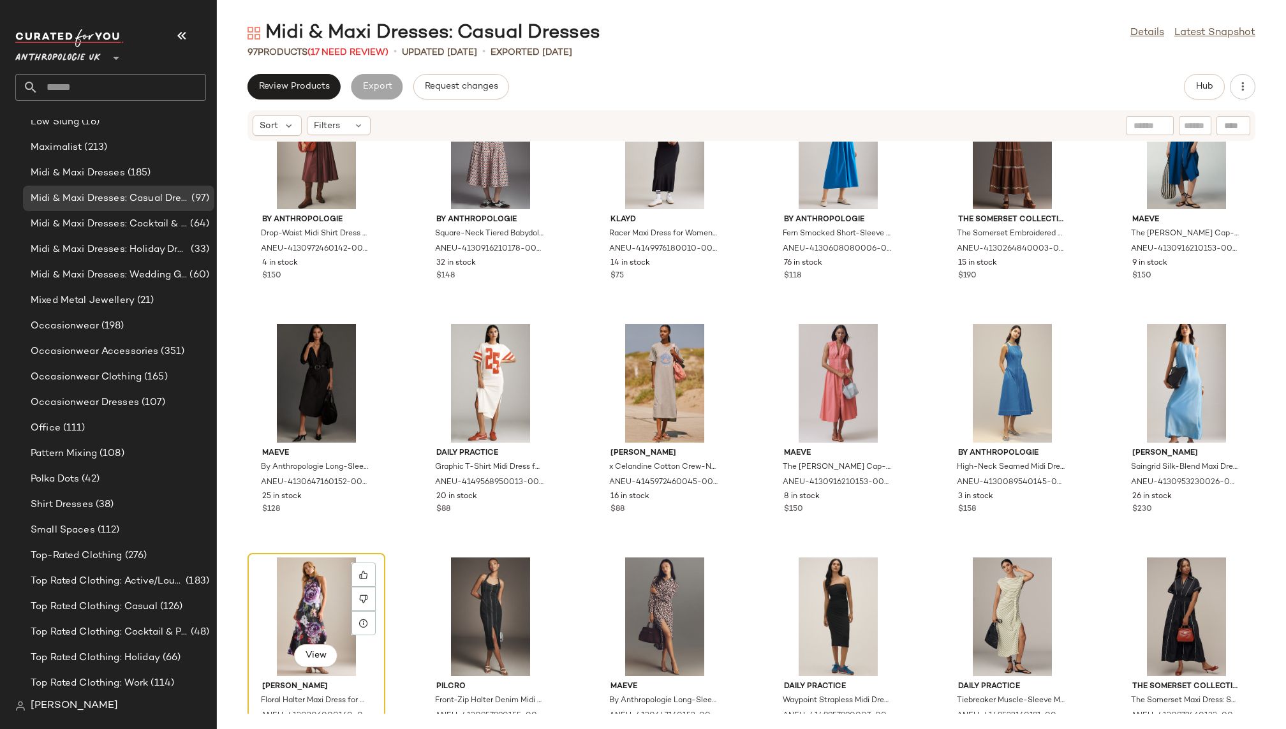
click at [325, 584] on div "View" at bounding box center [316, 617] width 129 height 119
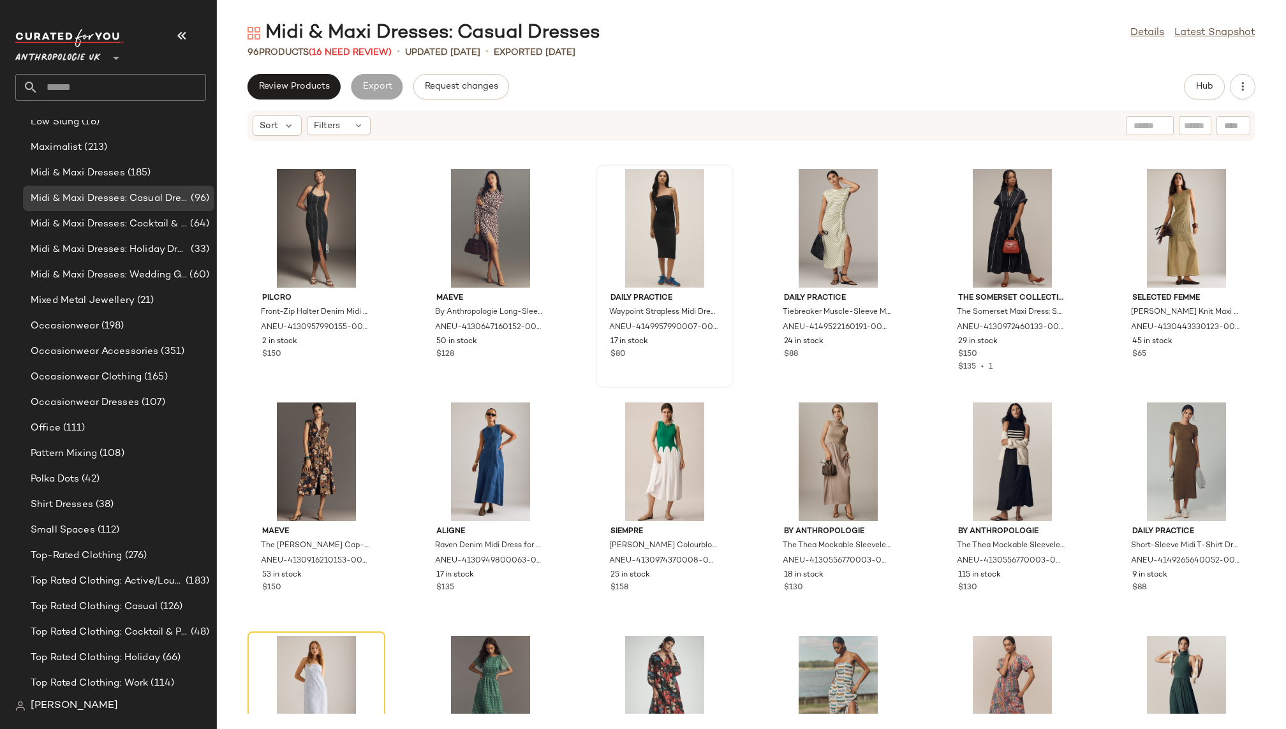
scroll to position [1216, 0]
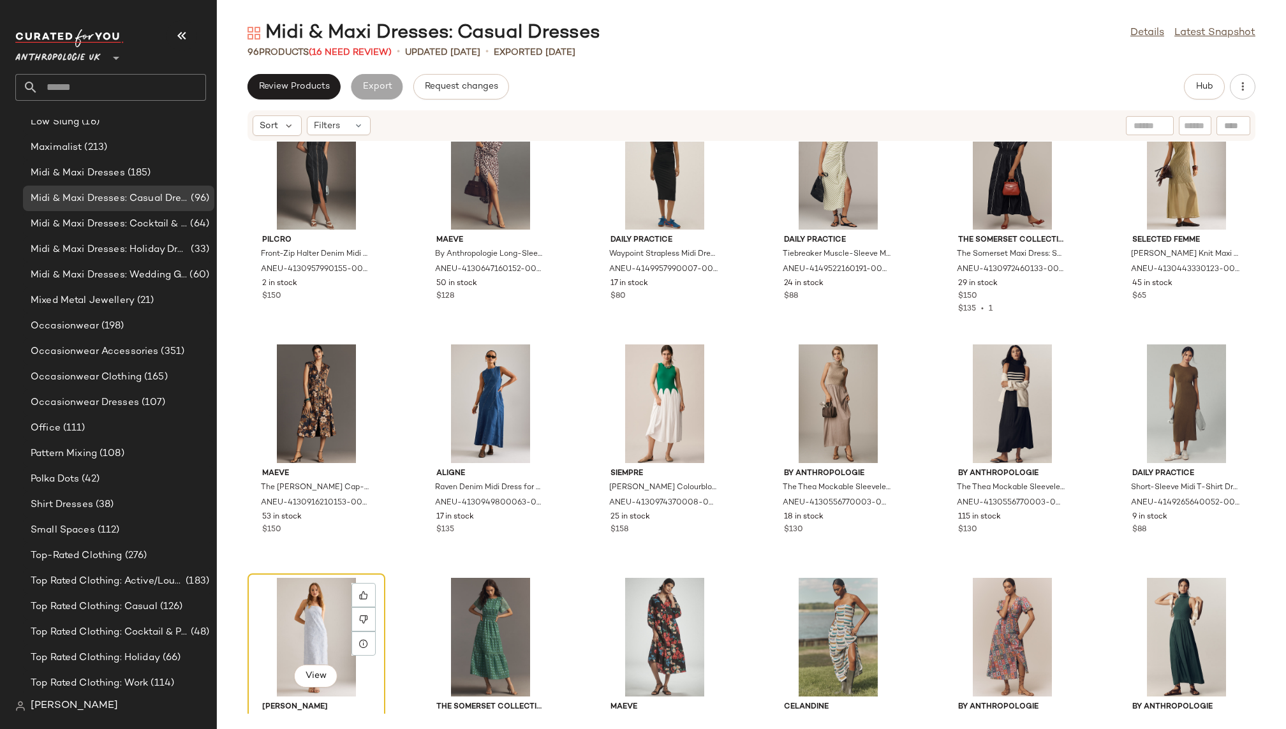
click at [285, 594] on div "View" at bounding box center [316, 637] width 129 height 119
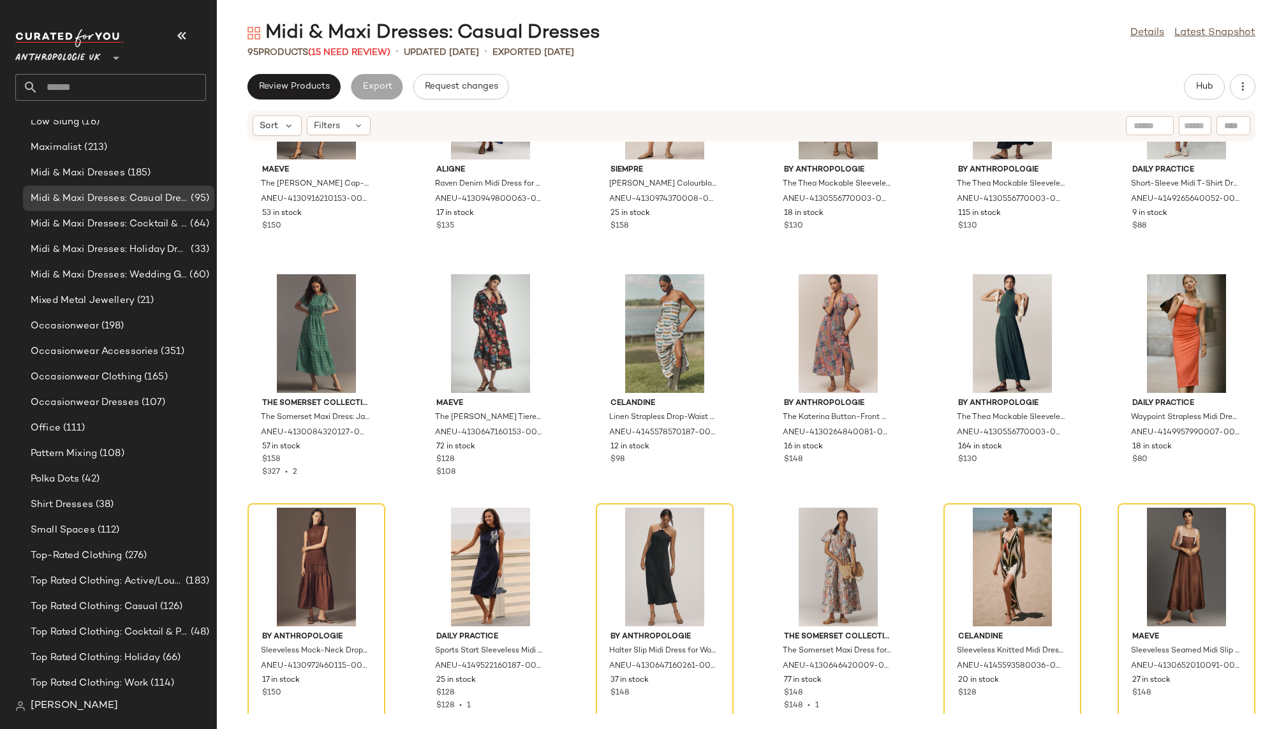
scroll to position [1555, 0]
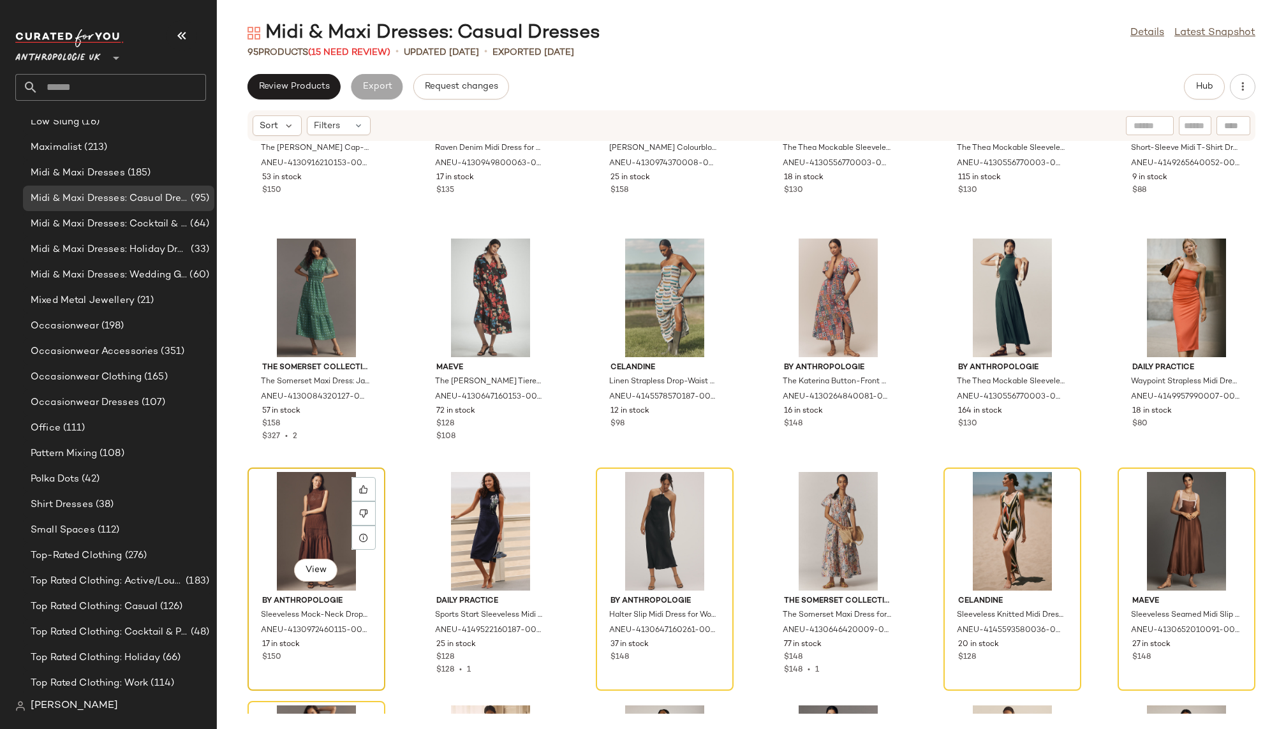
click at [316, 517] on div "View" at bounding box center [316, 531] width 129 height 119
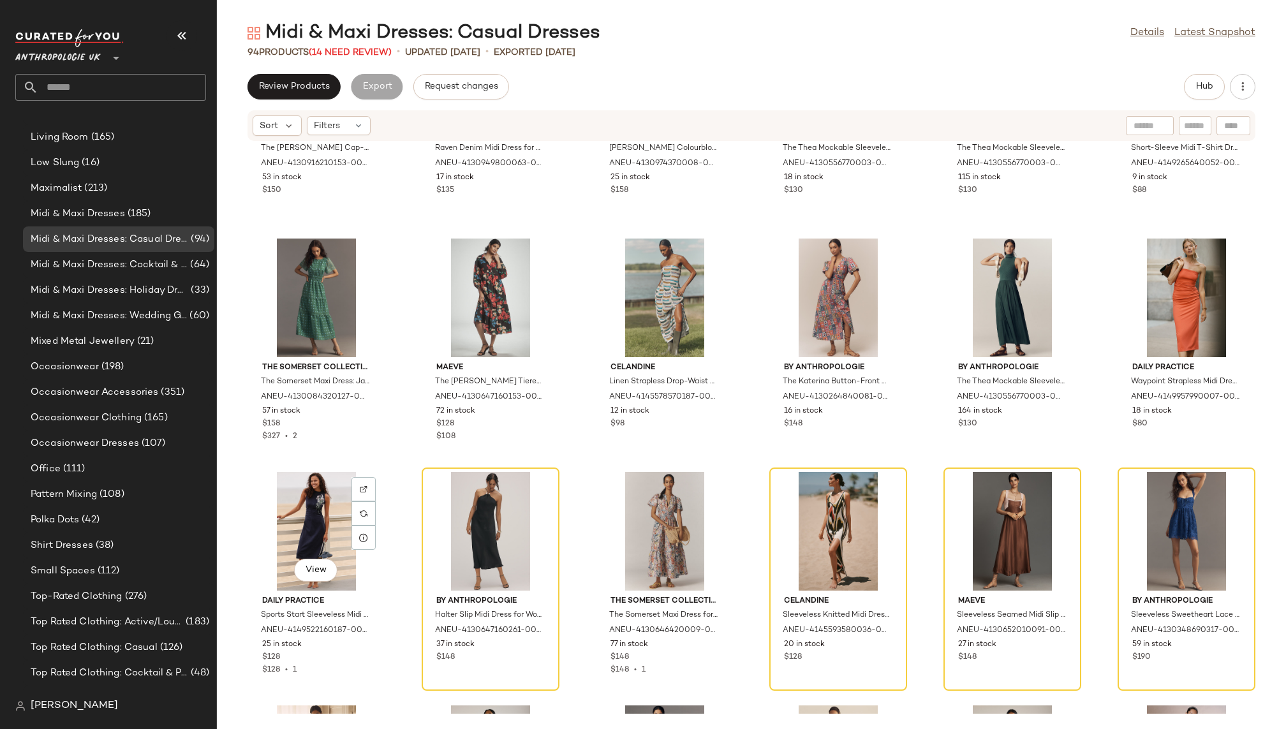
scroll to position [828, 0]
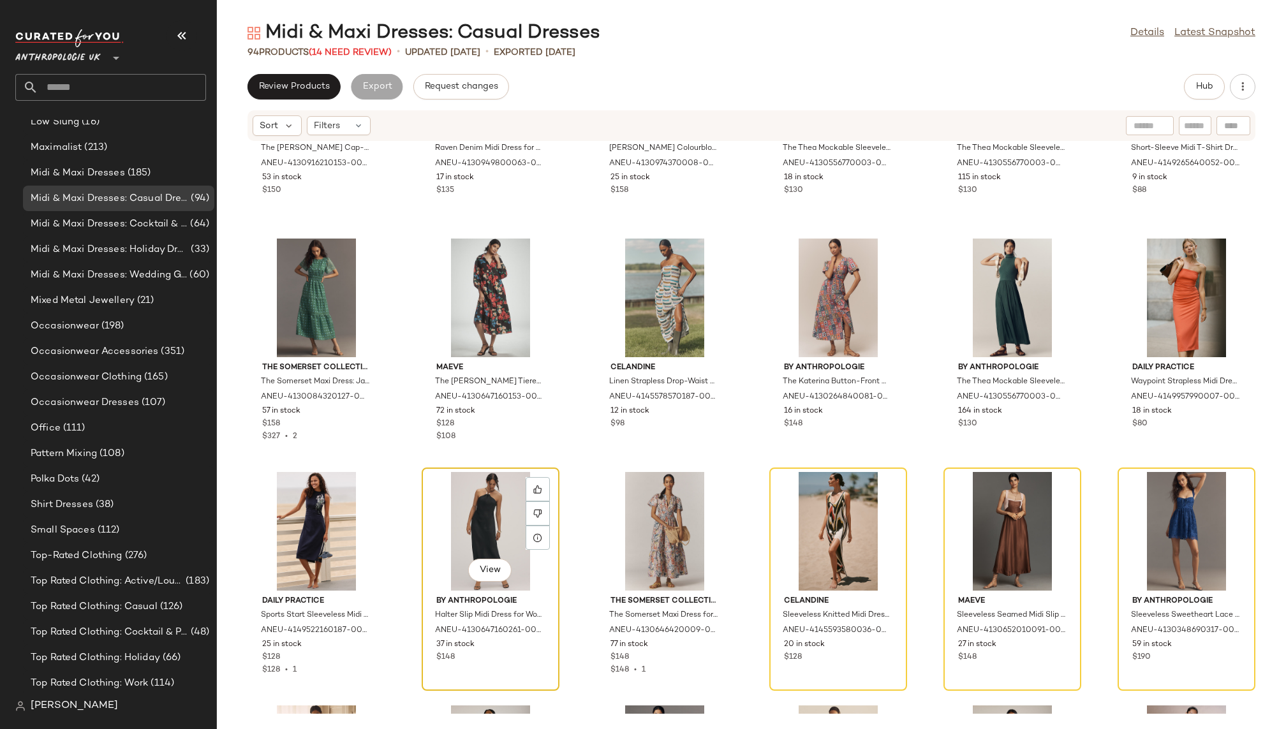
click at [468, 521] on div "View" at bounding box center [490, 531] width 129 height 119
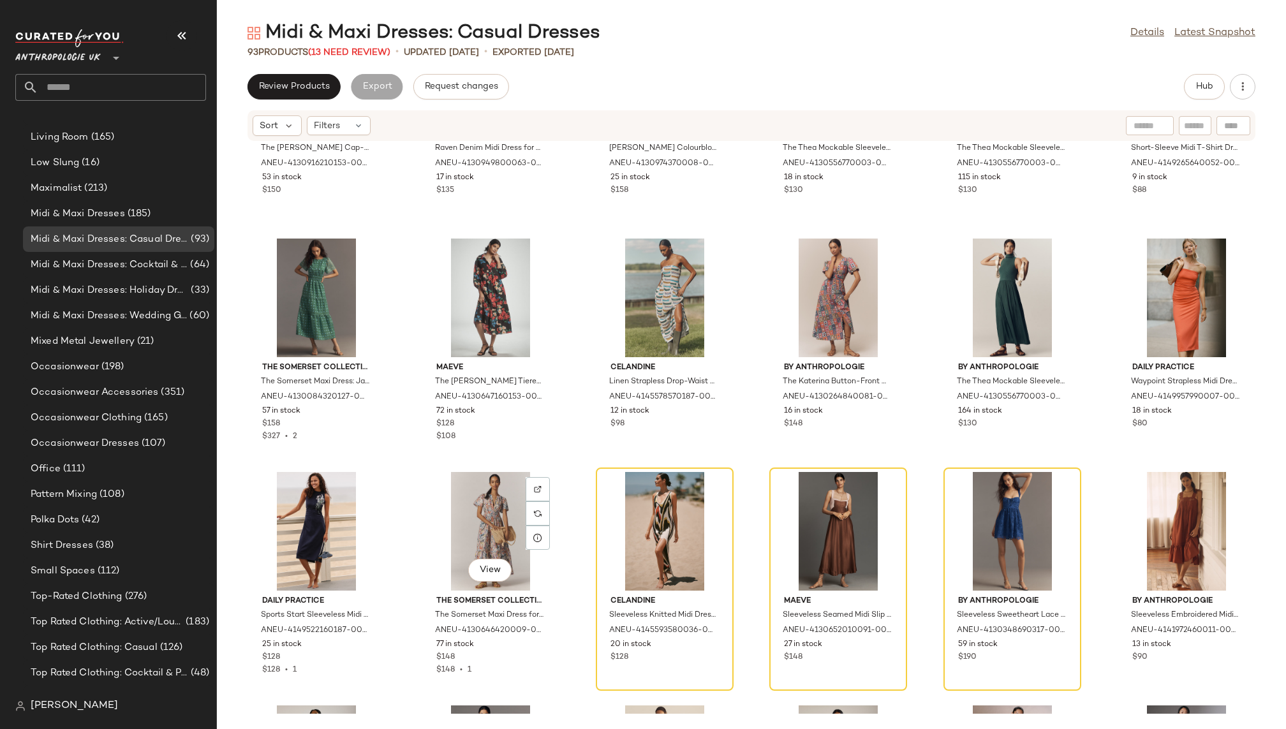
scroll to position [828, 0]
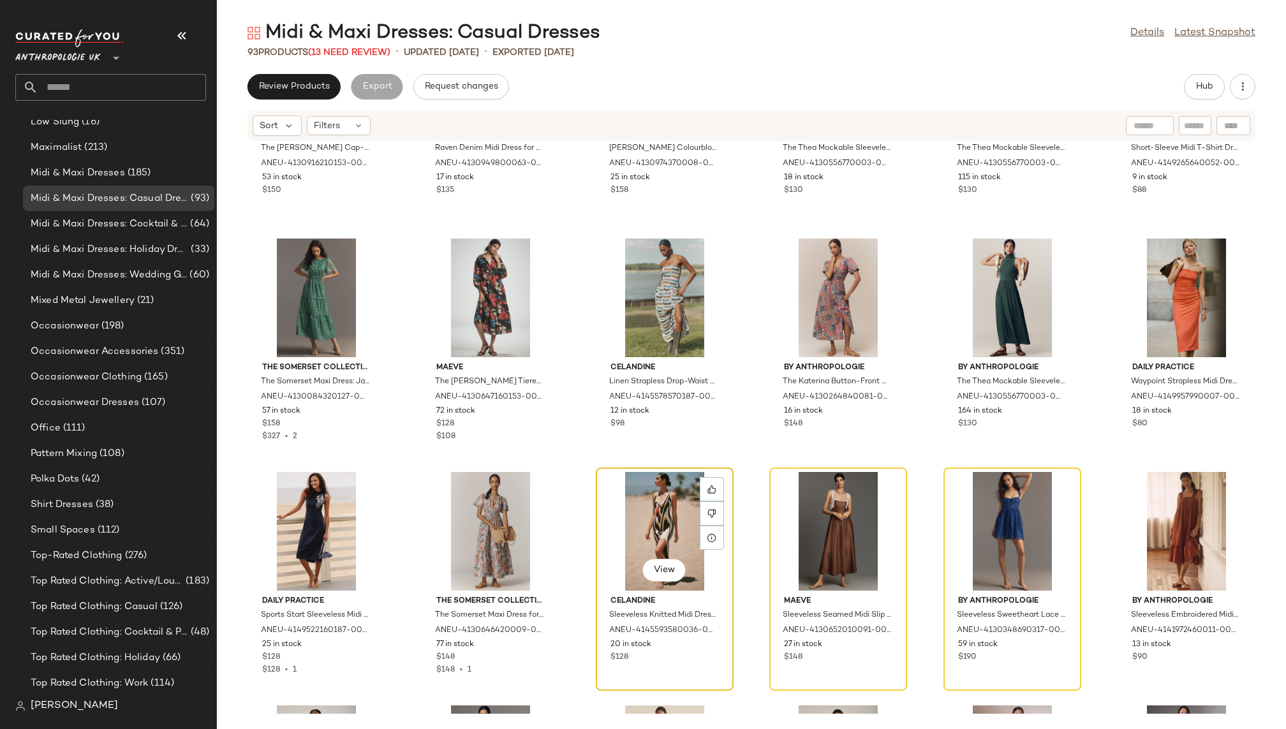
click at [641, 516] on div "View" at bounding box center [664, 531] width 129 height 119
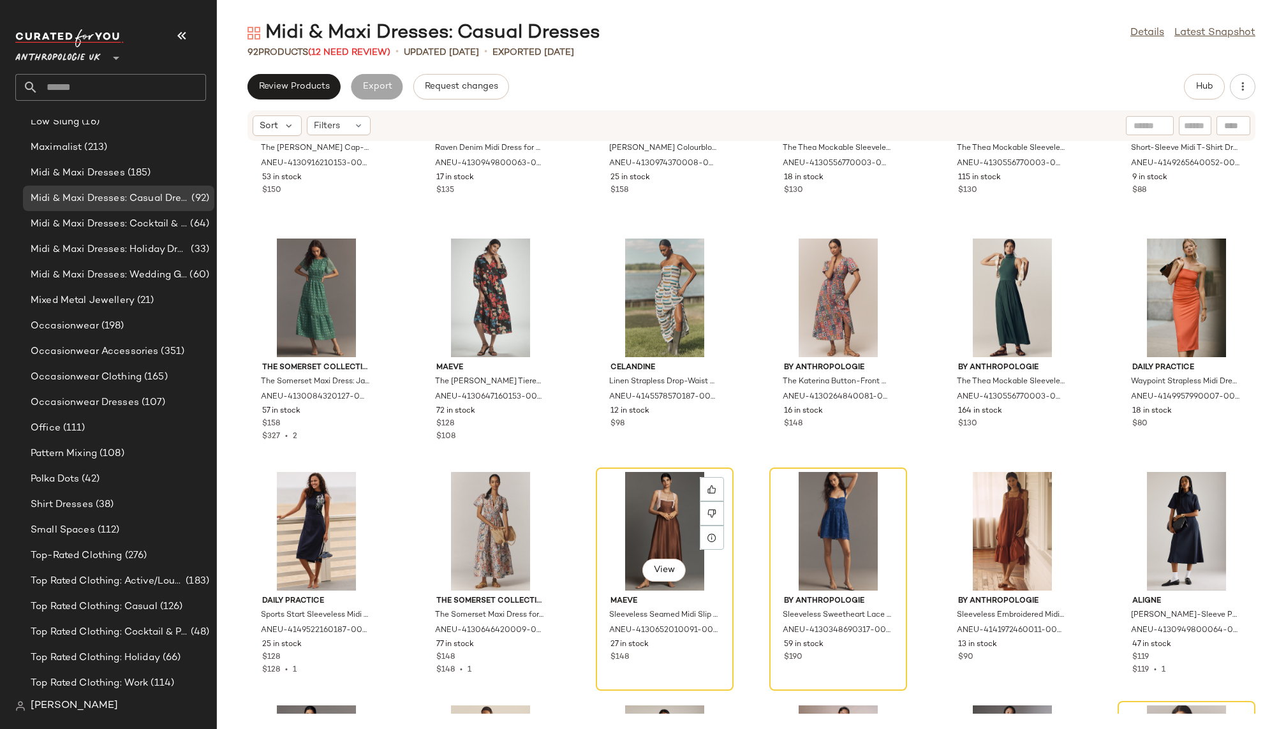
click at [641, 516] on div "View" at bounding box center [664, 531] width 129 height 119
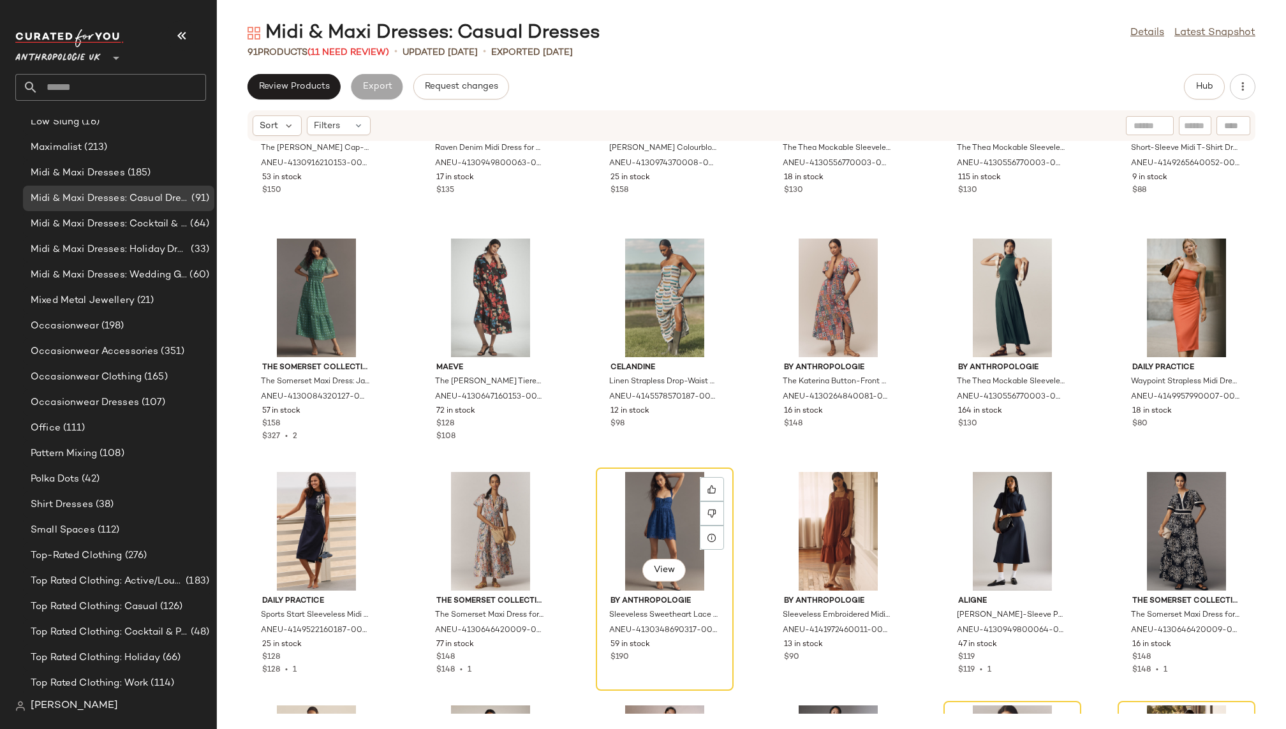
click at [641, 516] on div "View" at bounding box center [664, 531] width 129 height 119
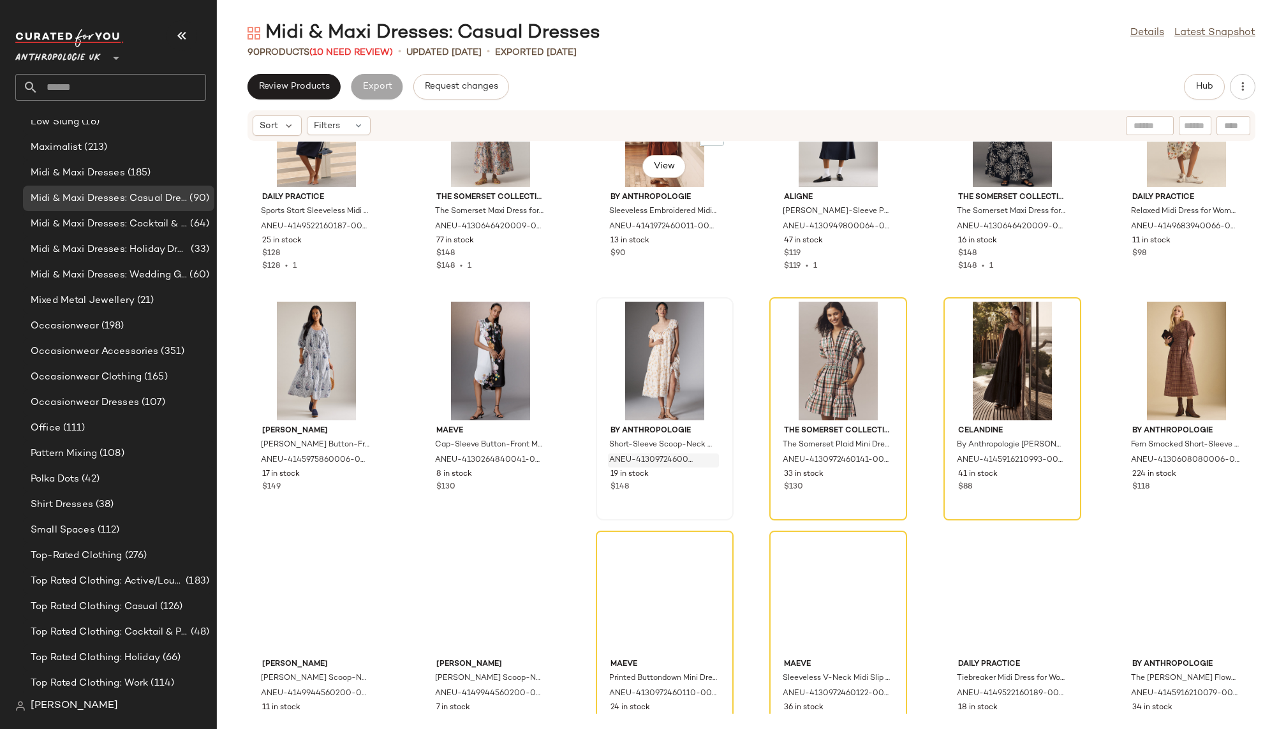
scroll to position [1981, 0]
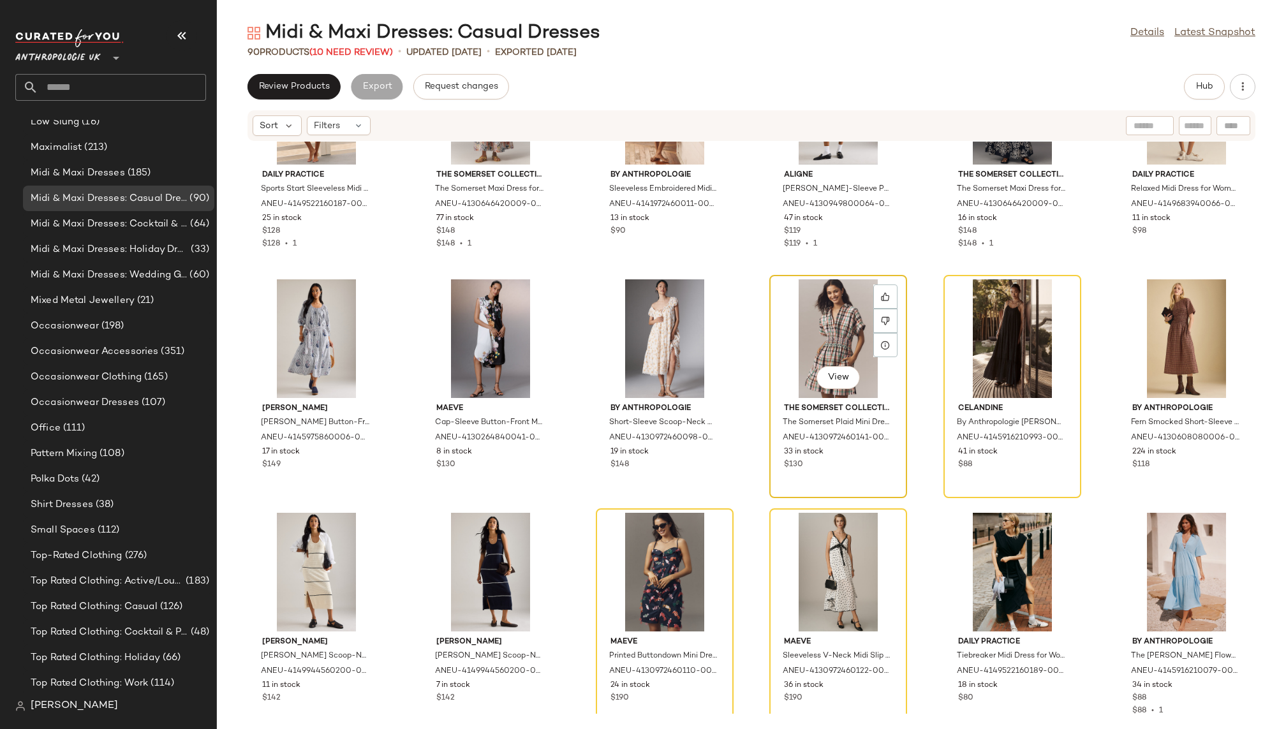
click at [775, 324] on div "View" at bounding box center [838, 338] width 129 height 119
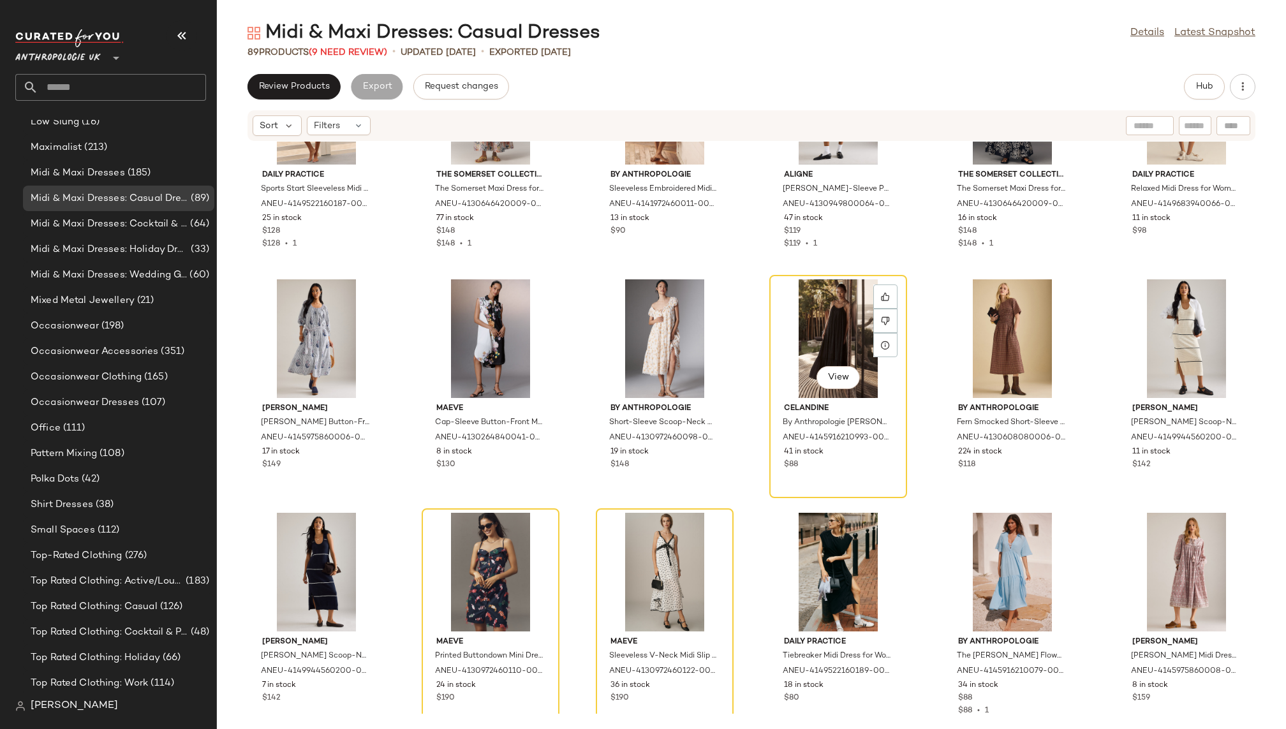
click at [775, 324] on div "View" at bounding box center [838, 338] width 129 height 119
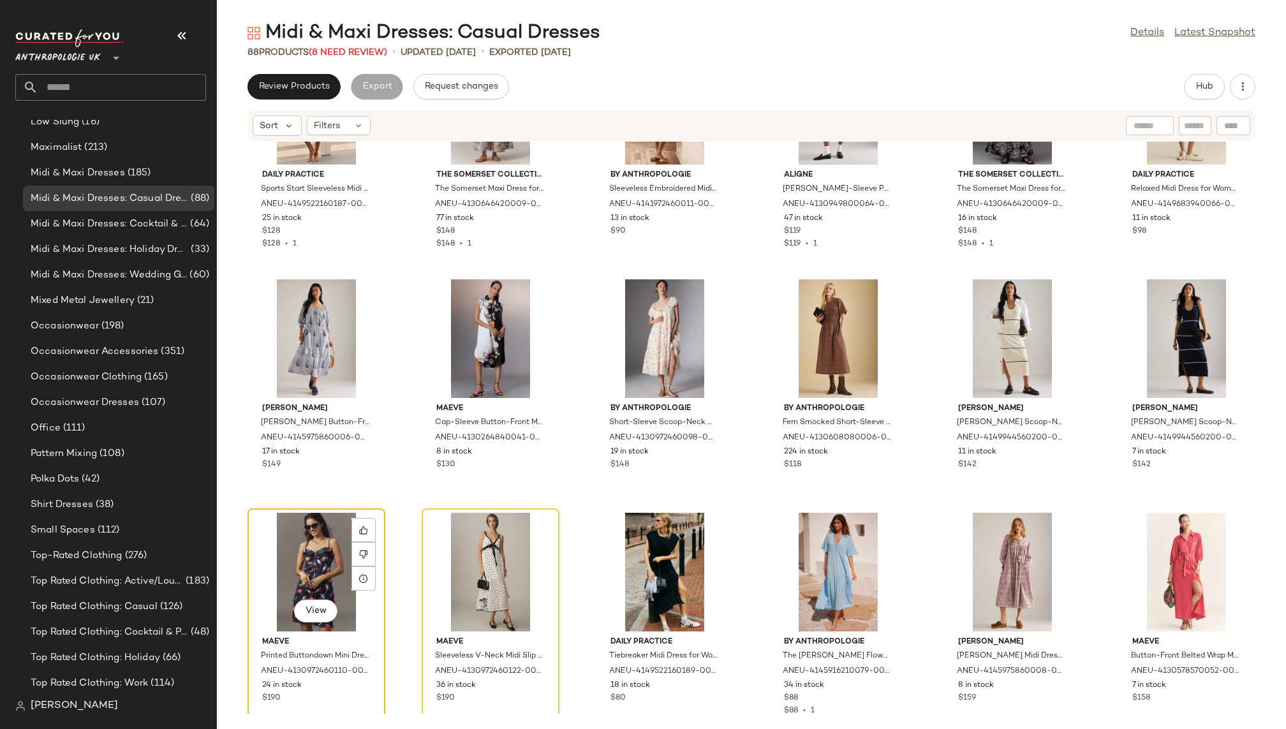
click at [295, 539] on div "View" at bounding box center [316, 572] width 129 height 119
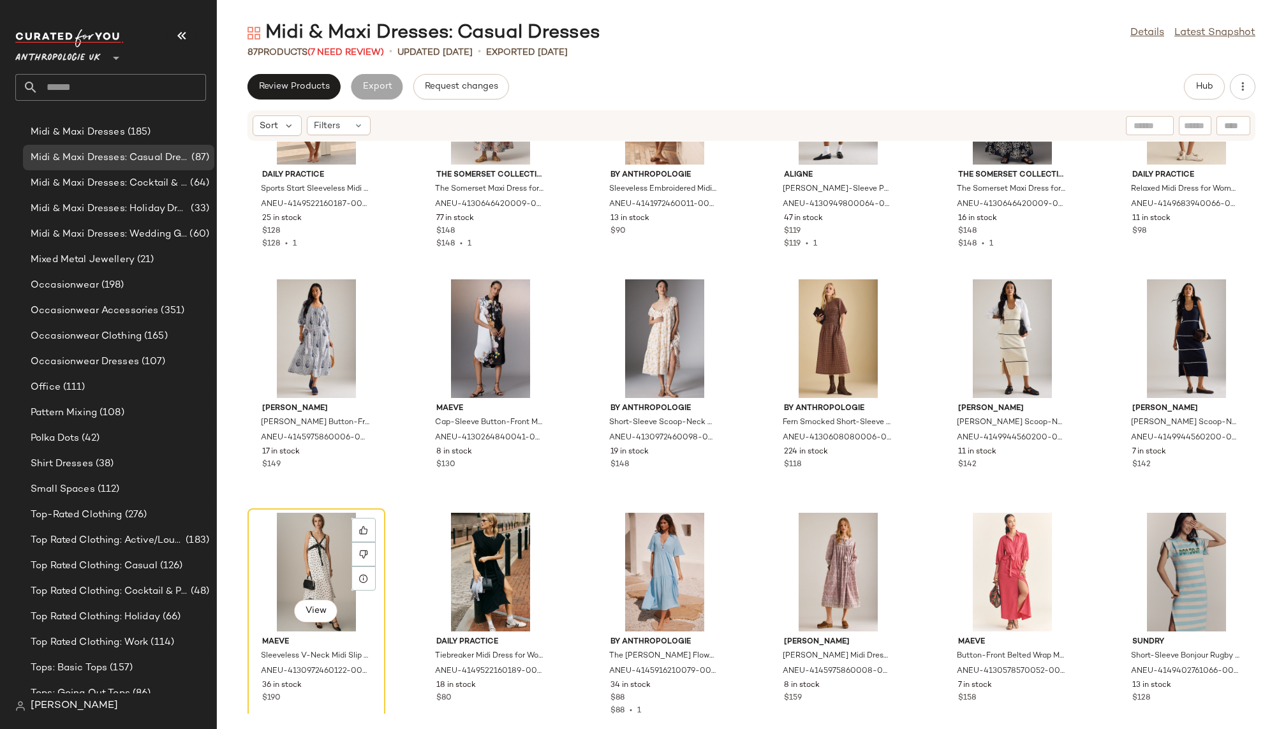
scroll to position [828, 0]
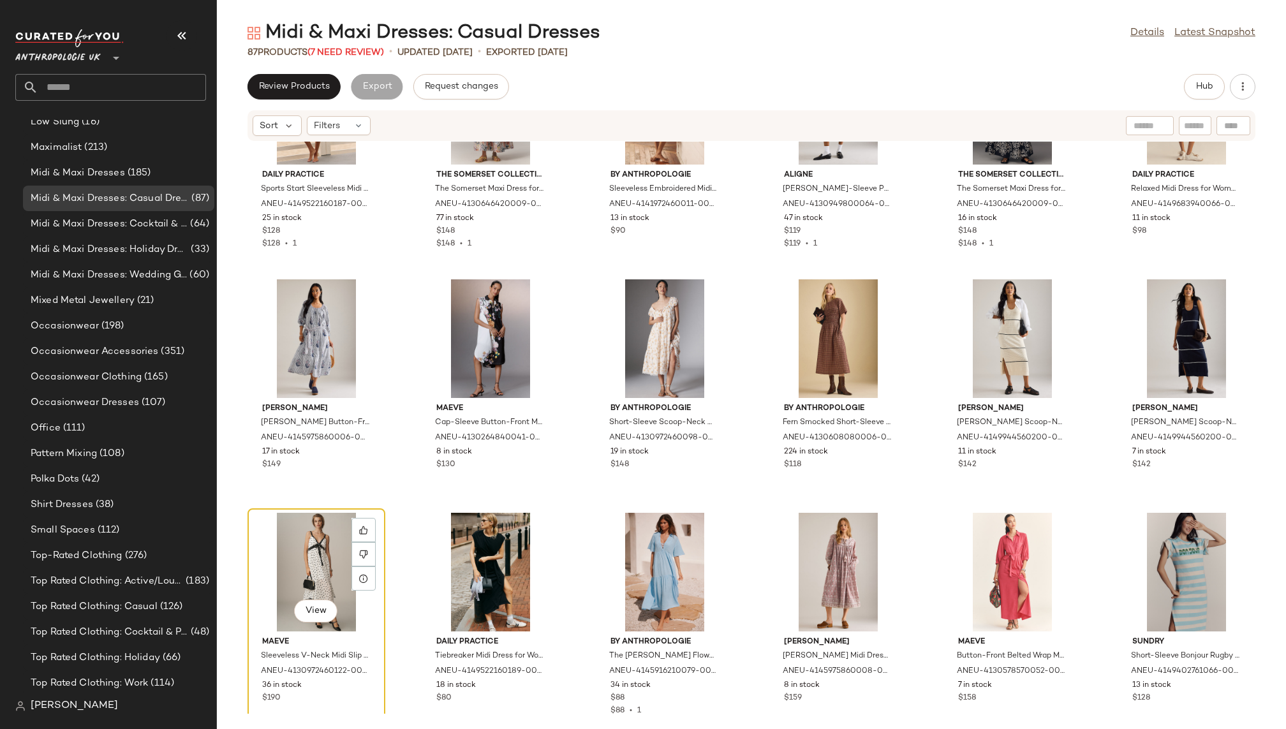
click at [295, 551] on div "View" at bounding box center [316, 572] width 129 height 119
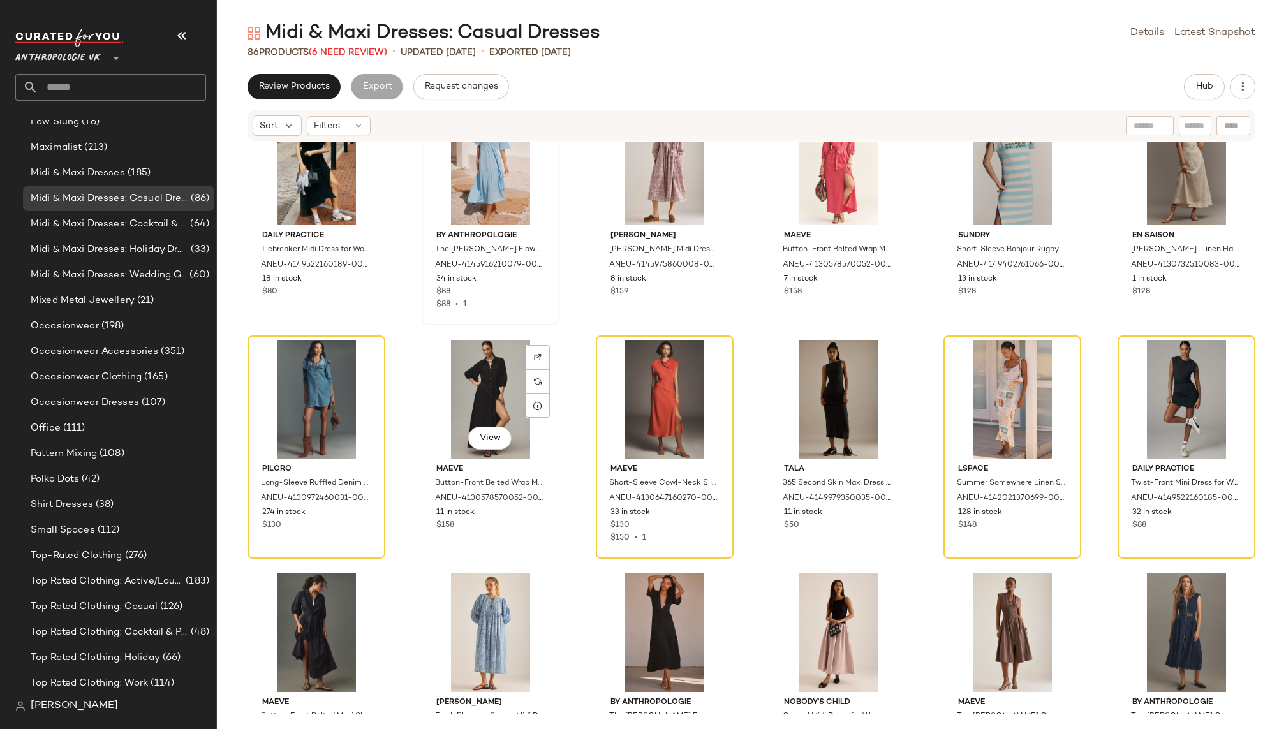
scroll to position [2430, 0]
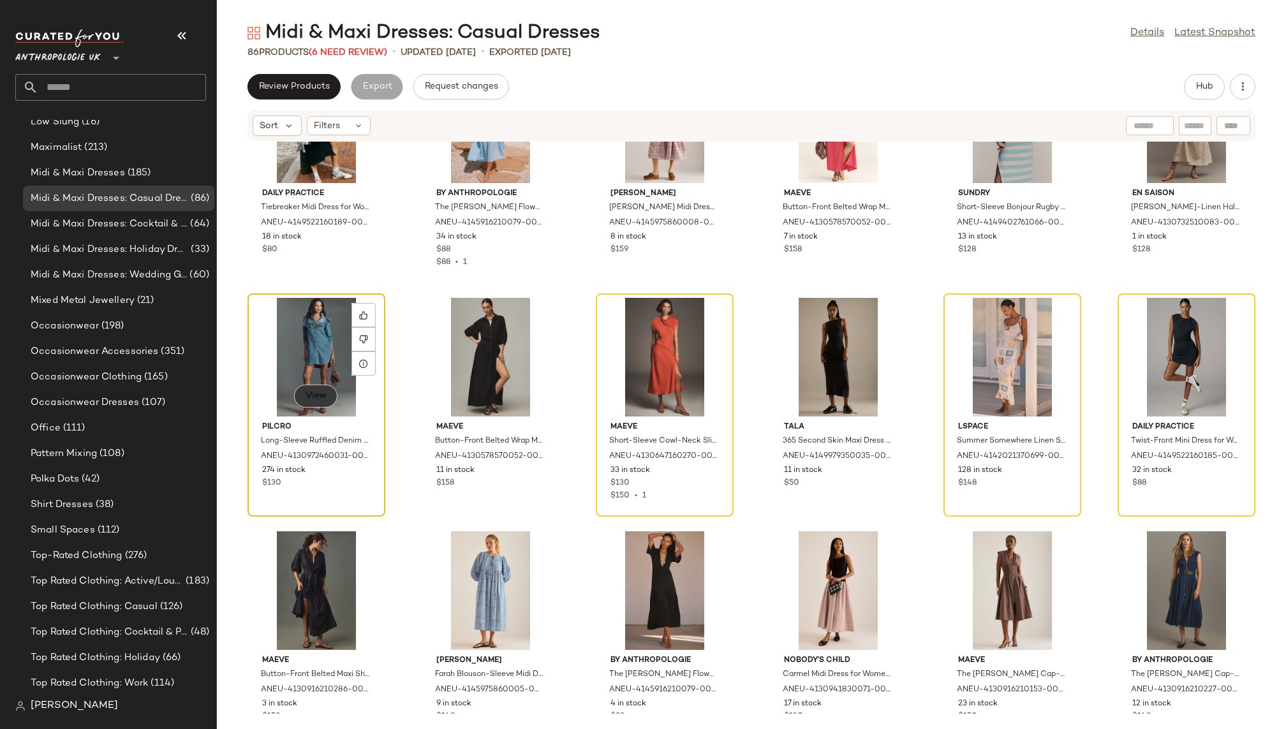
click at [306, 400] on span "View" at bounding box center [316, 396] width 22 height 10
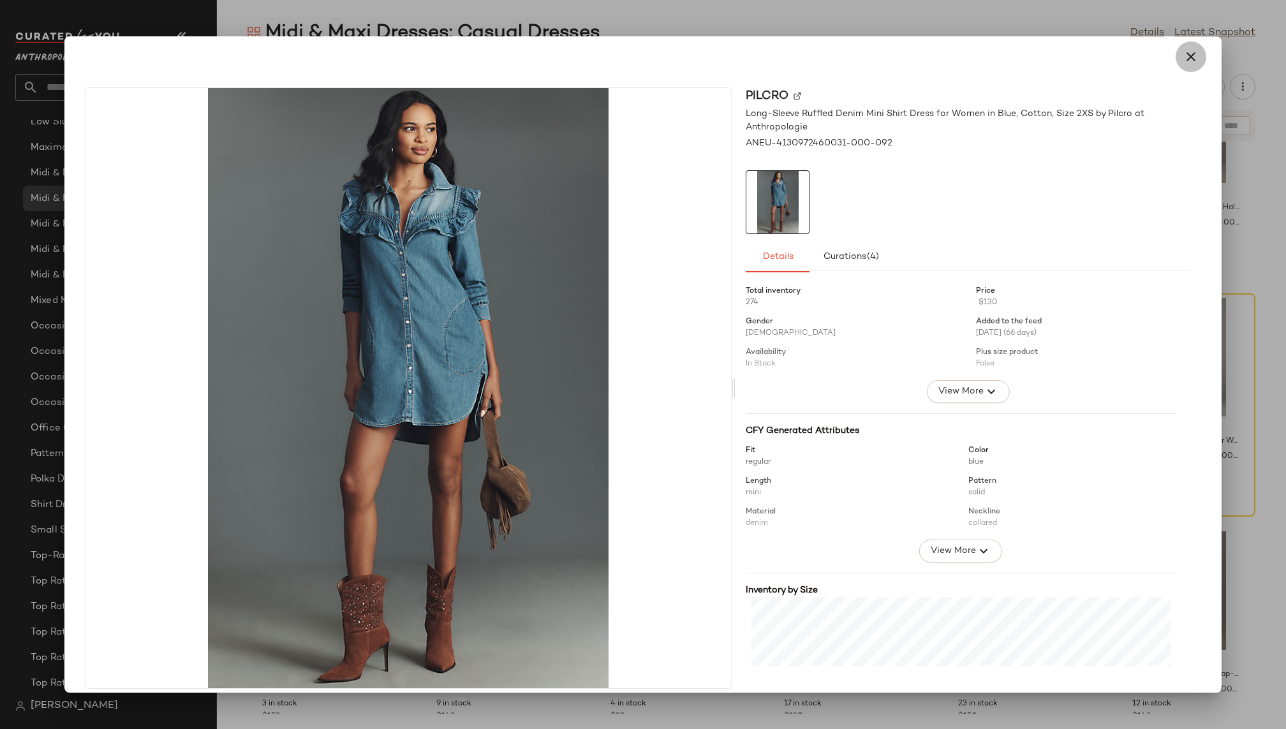
click at [1184, 54] on icon "button" at bounding box center [1191, 56] width 15 height 15
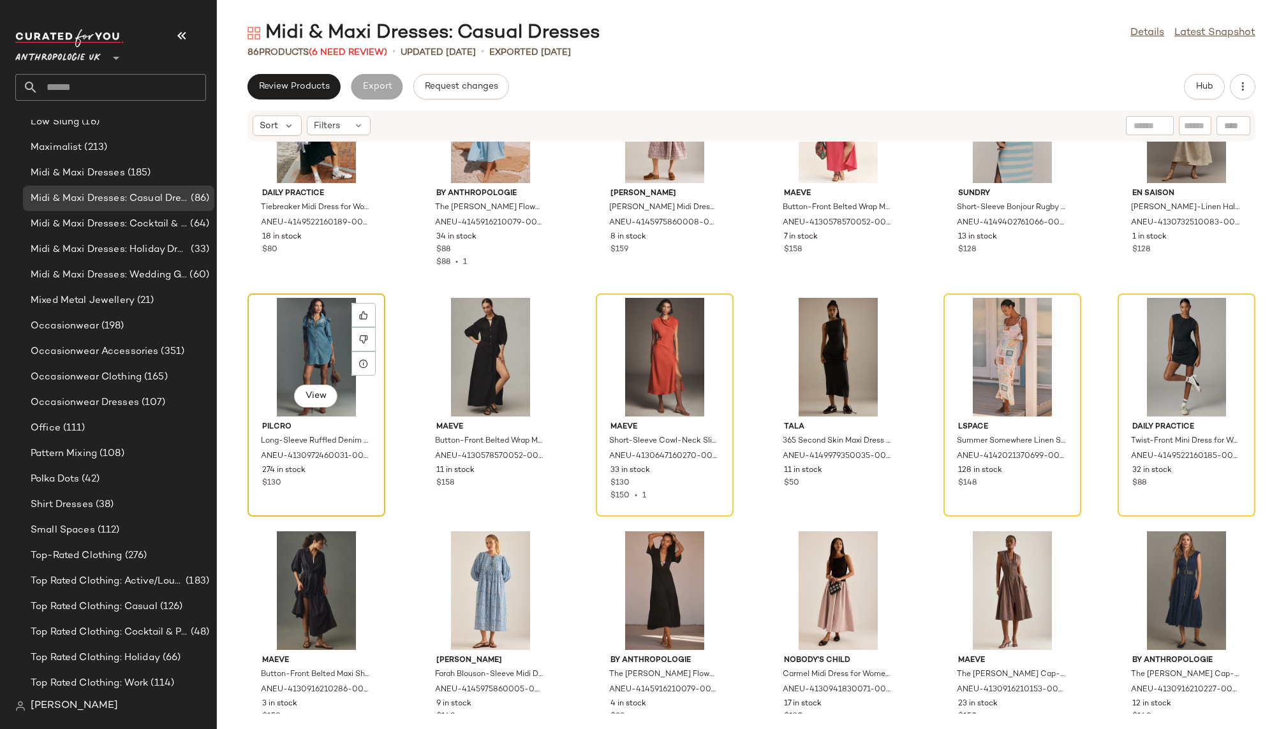
click at [322, 358] on div "View" at bounding box center [316, 357] width 129 height 119
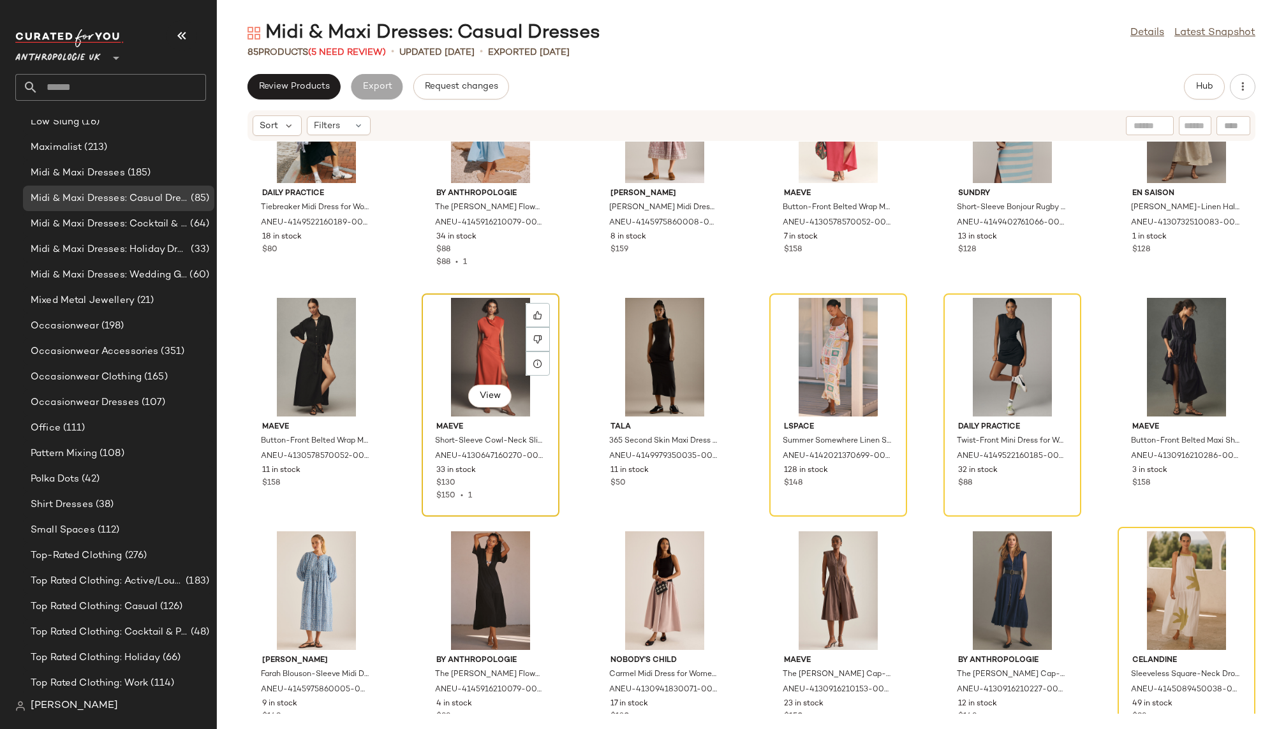
click at [475, 340] on div "View" at bounding box center [490, 357] width 129 height 119
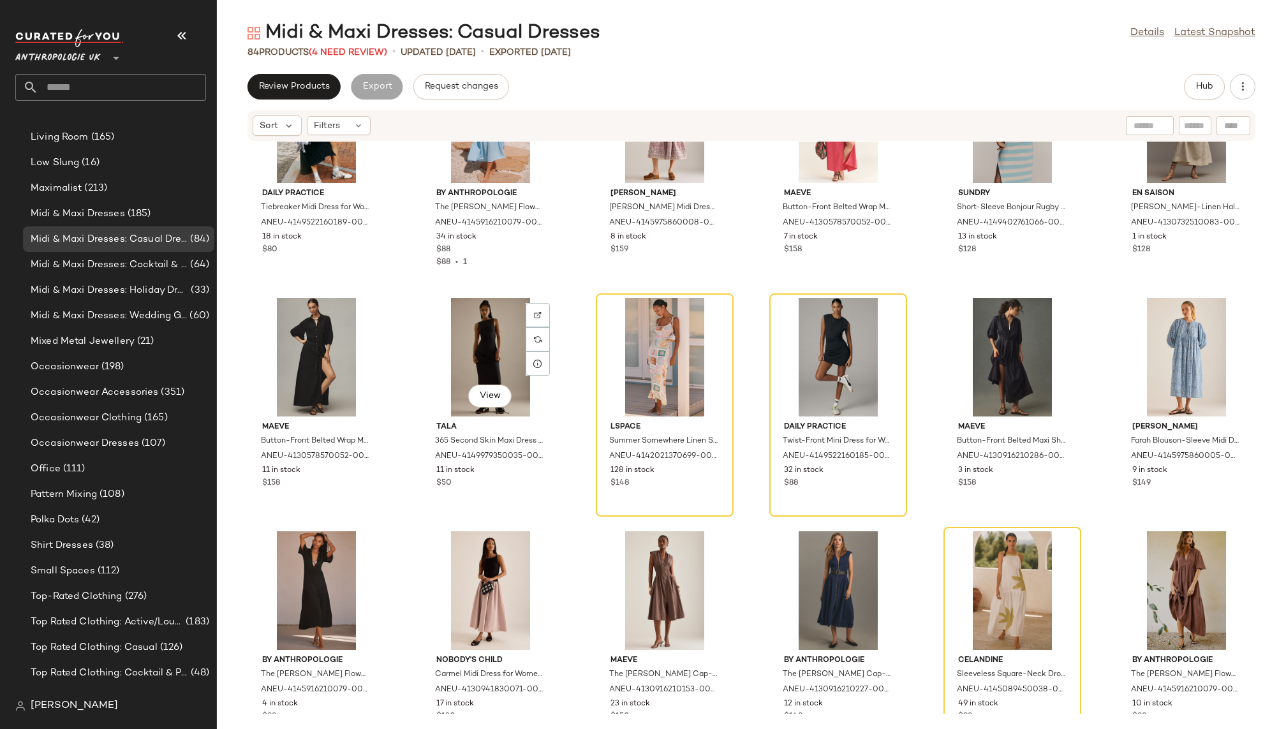
scroll to position [828, 0]
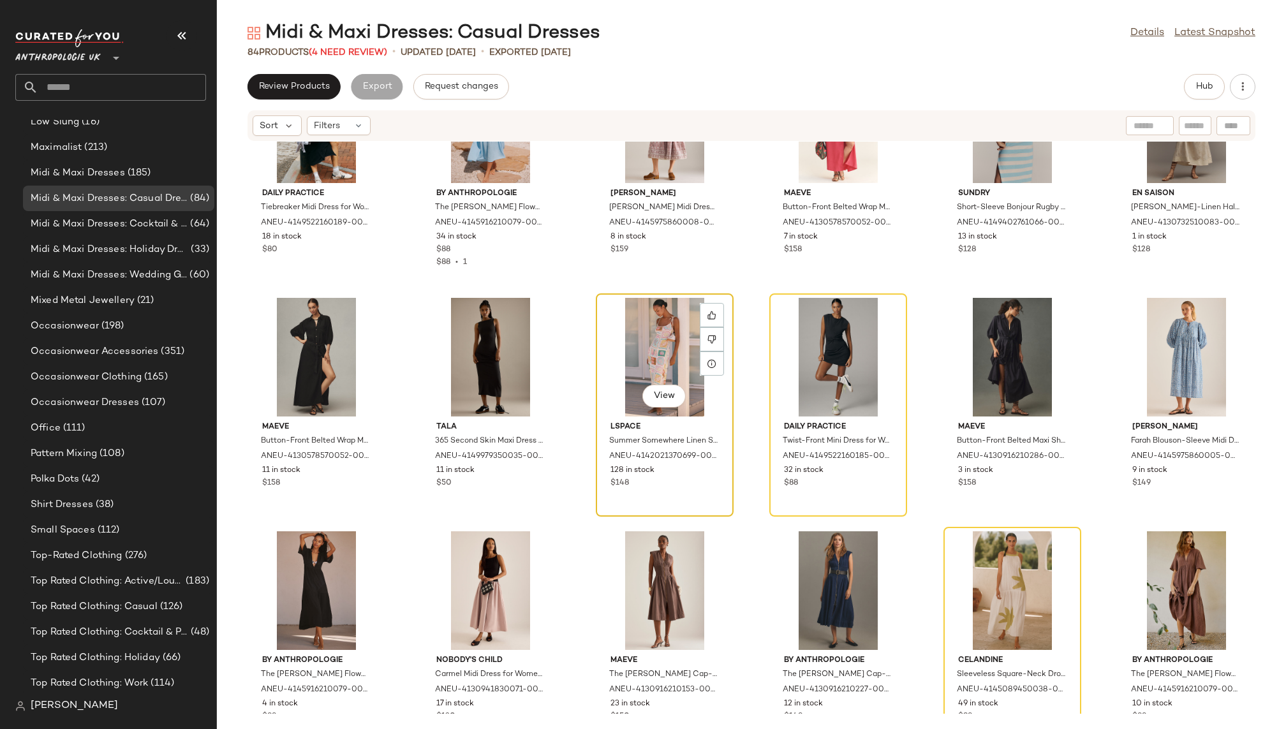
click at [620, 351] on div "View" at bounding box center [664, 357] width 129 height 119
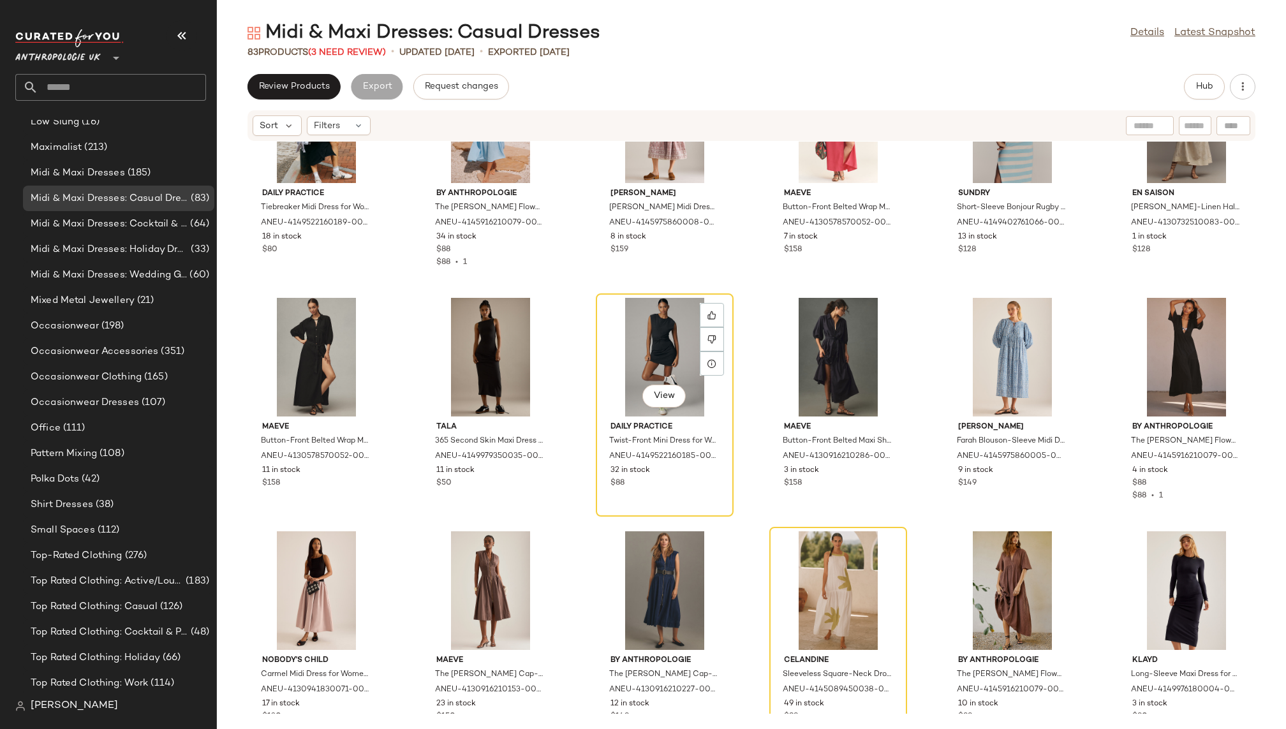
click at [620, 351] on div "View" at bounding box center [664, 357] width 129 height 119
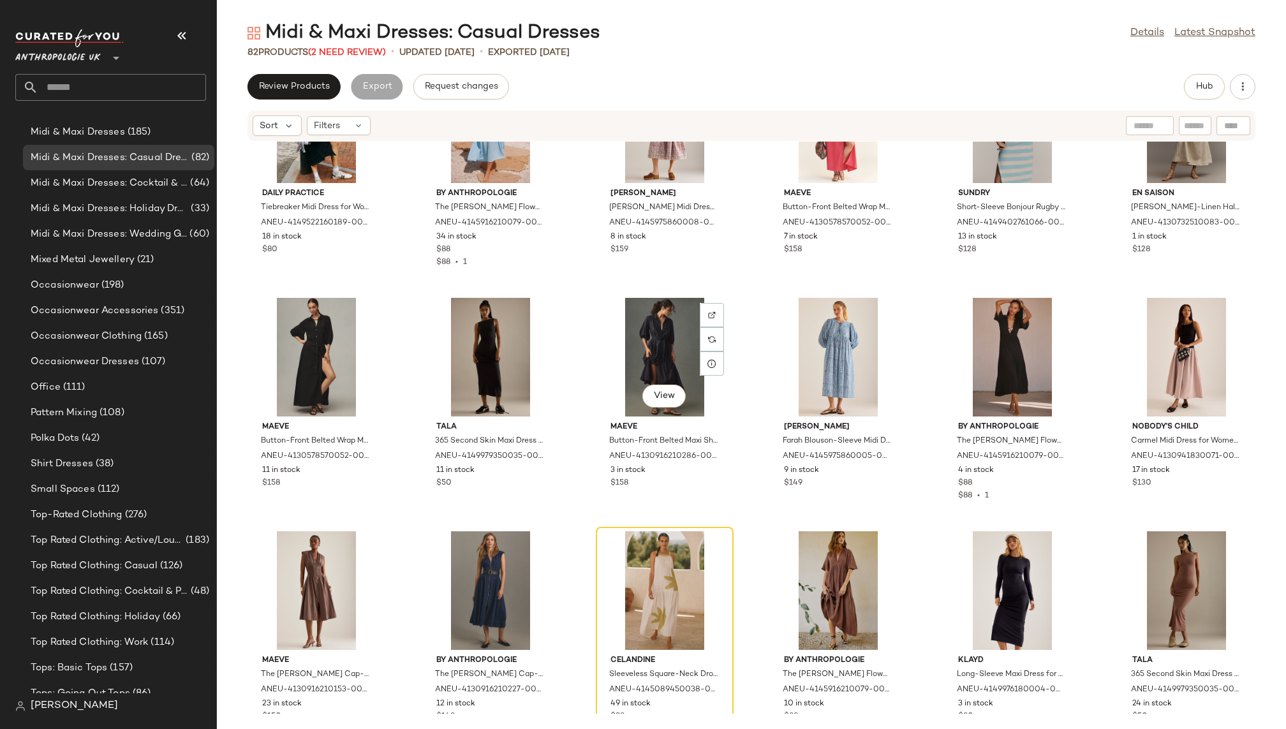
scroll to position [828, 0]
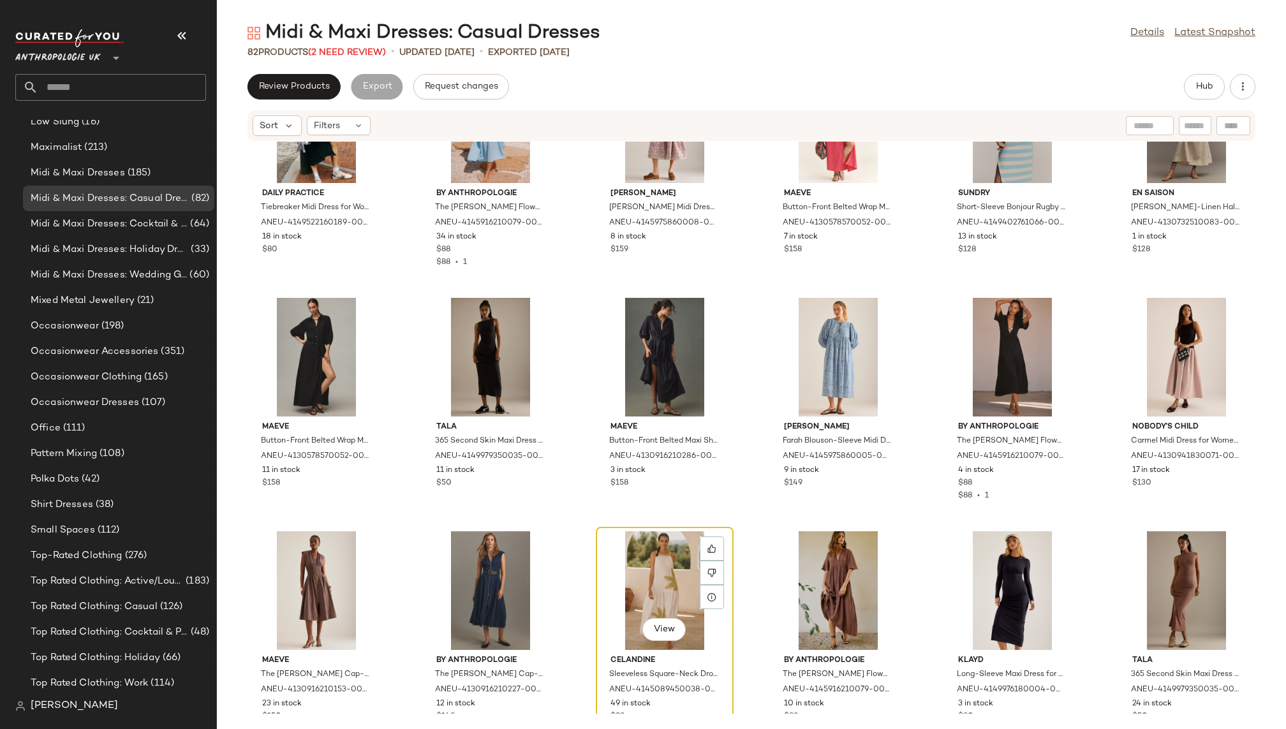
click at [632, 576] on div "View" at bounding box center [664, 591] width 129 height 119
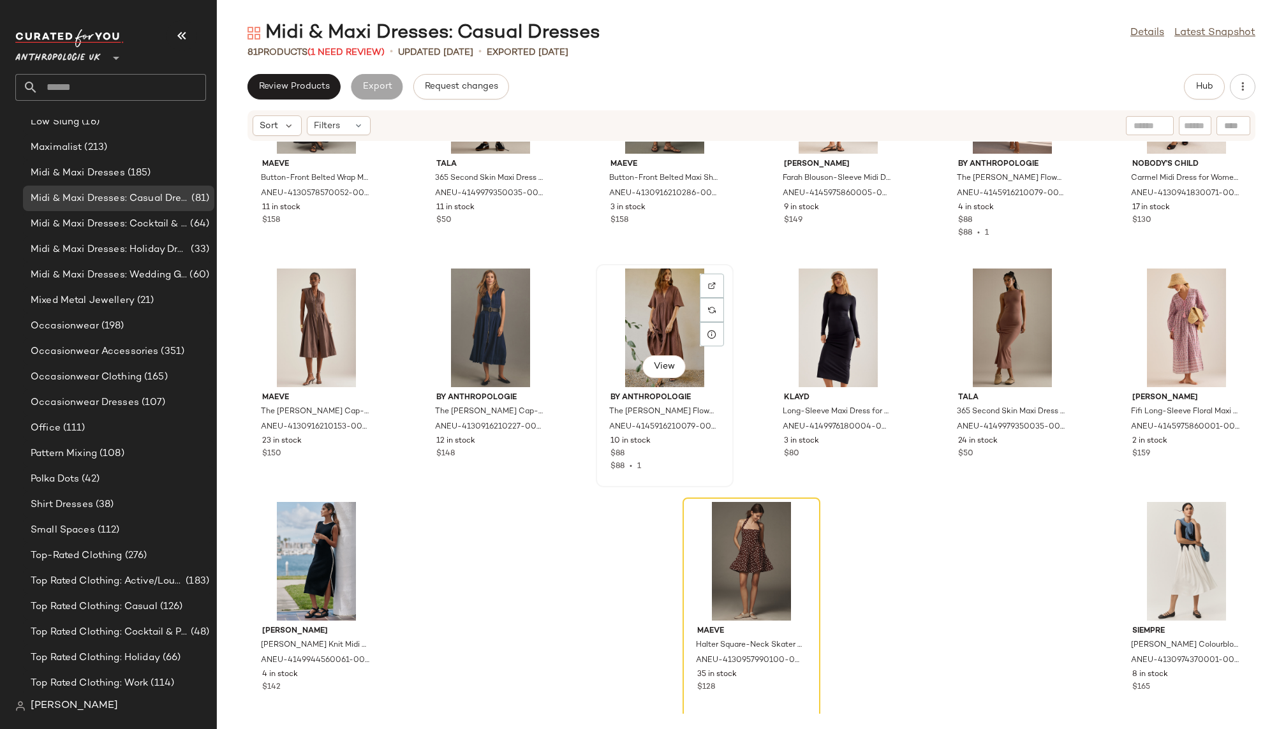
scroll to position [2700, 0]
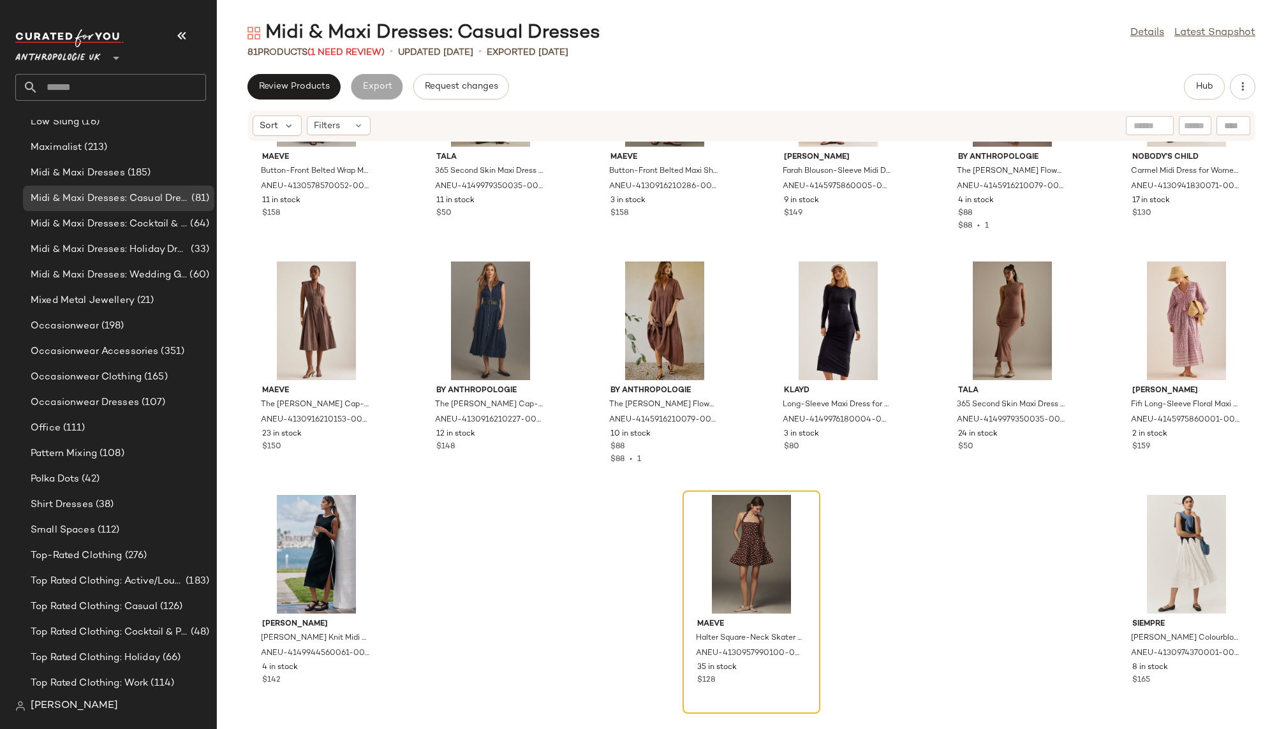
click at [736, 519] on div at bounding box center [751, 554] width 129 height 119
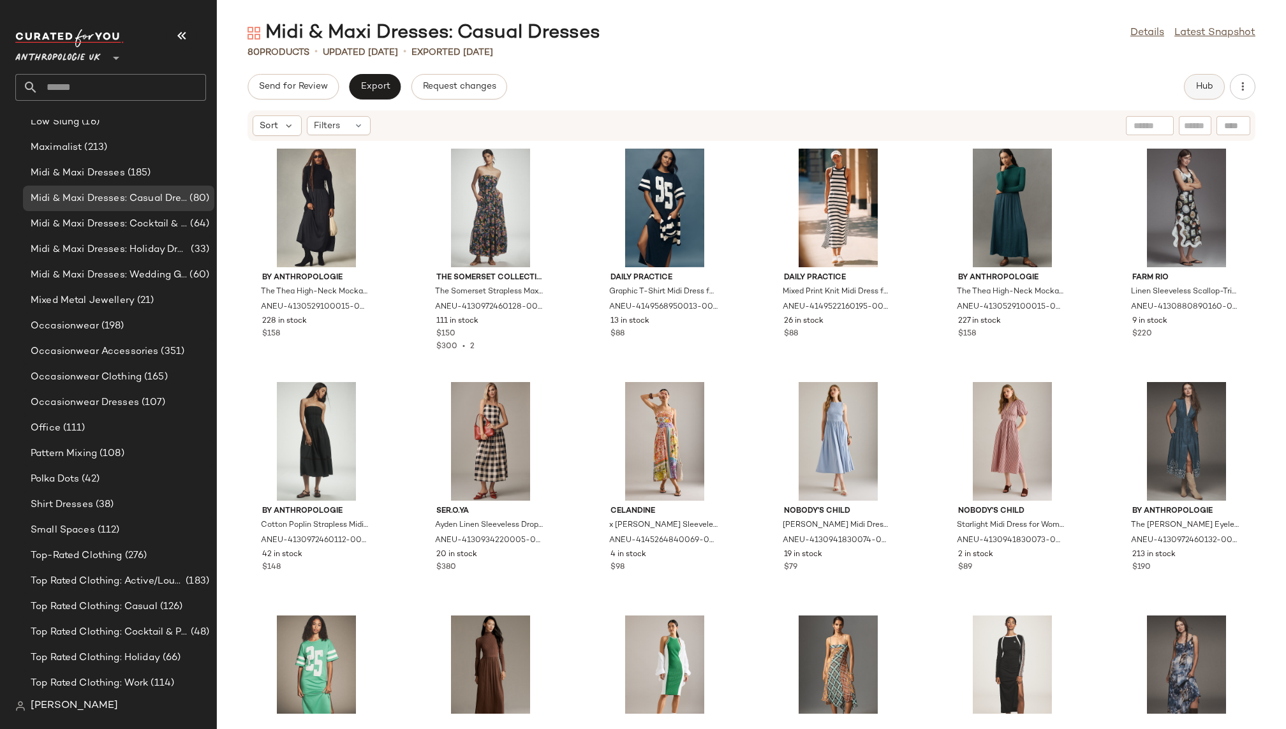
click at [1193, 93] on button "Hub" at bounding box center [1204, 87] width 41 height 26
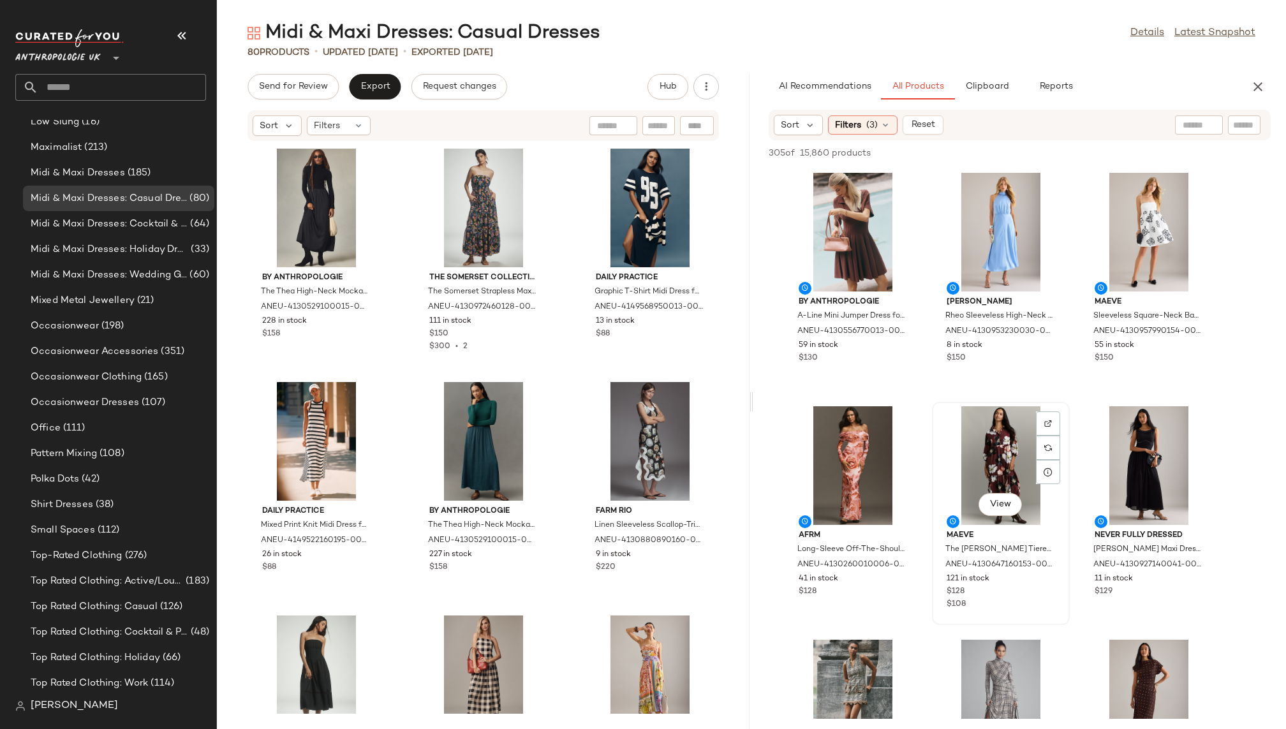
click at [963, 454] on div "View" at bounding box center [1001, 465] width 129 height 119
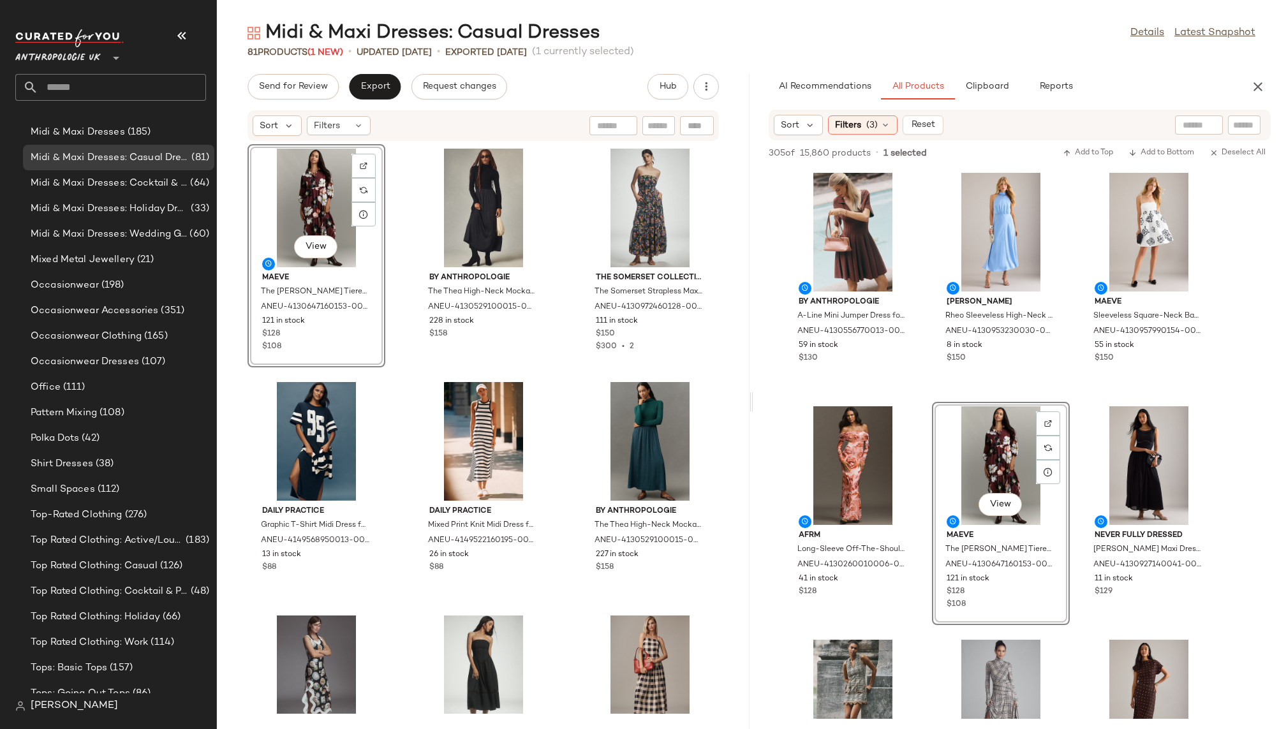
scroll to position [828, 0]
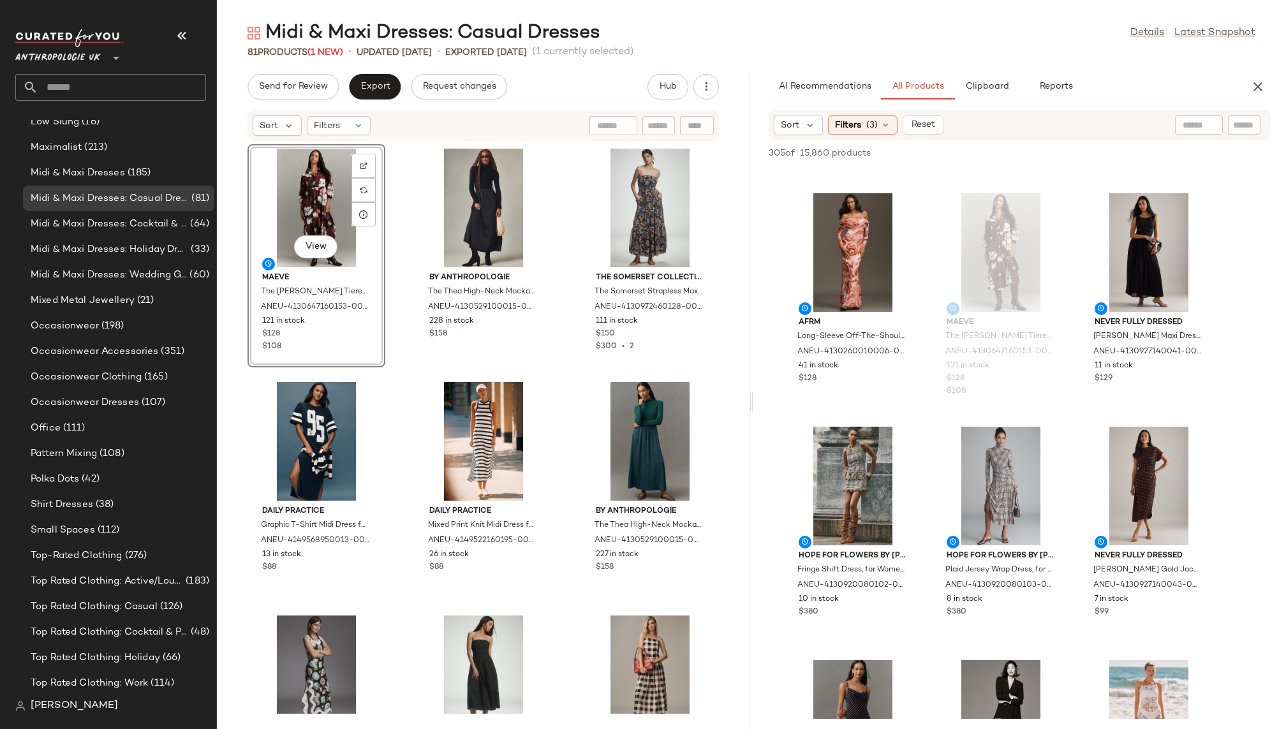
scroll to position [251, 0]
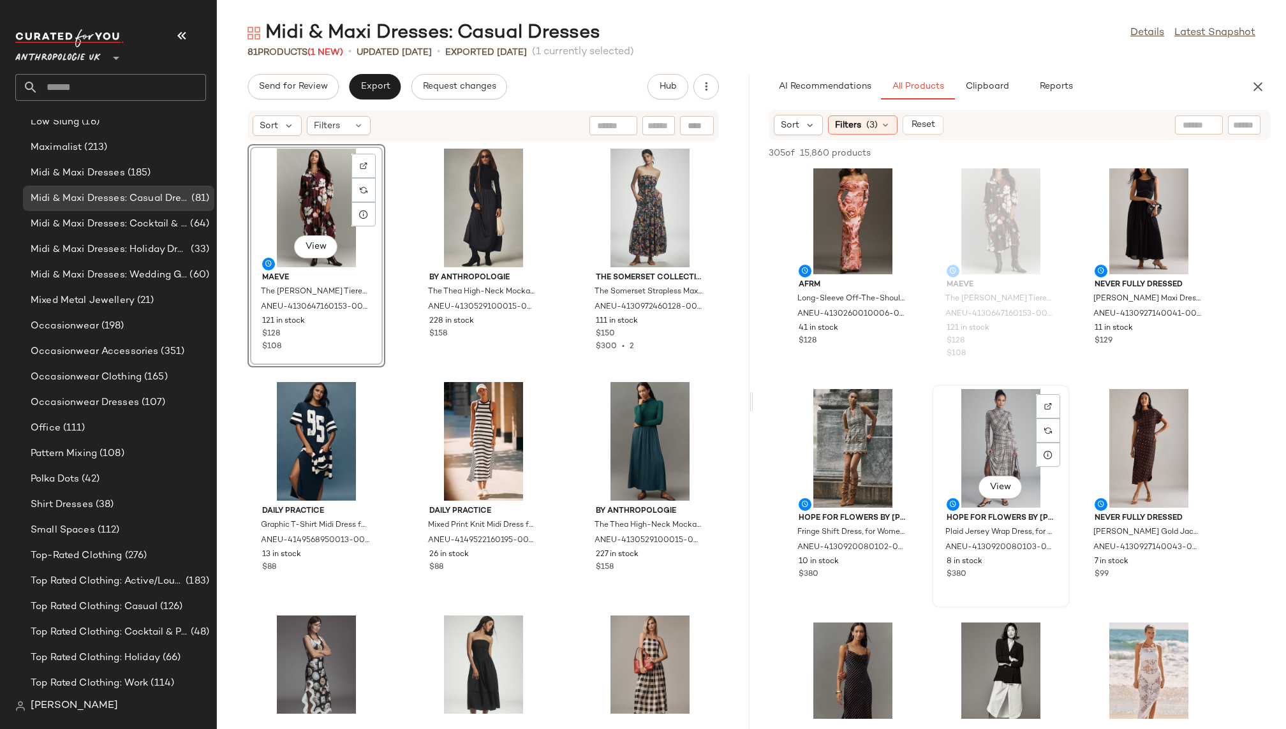
click at [972, 449] on div "View" at bounding box center [1001, 448] width 129 height 119
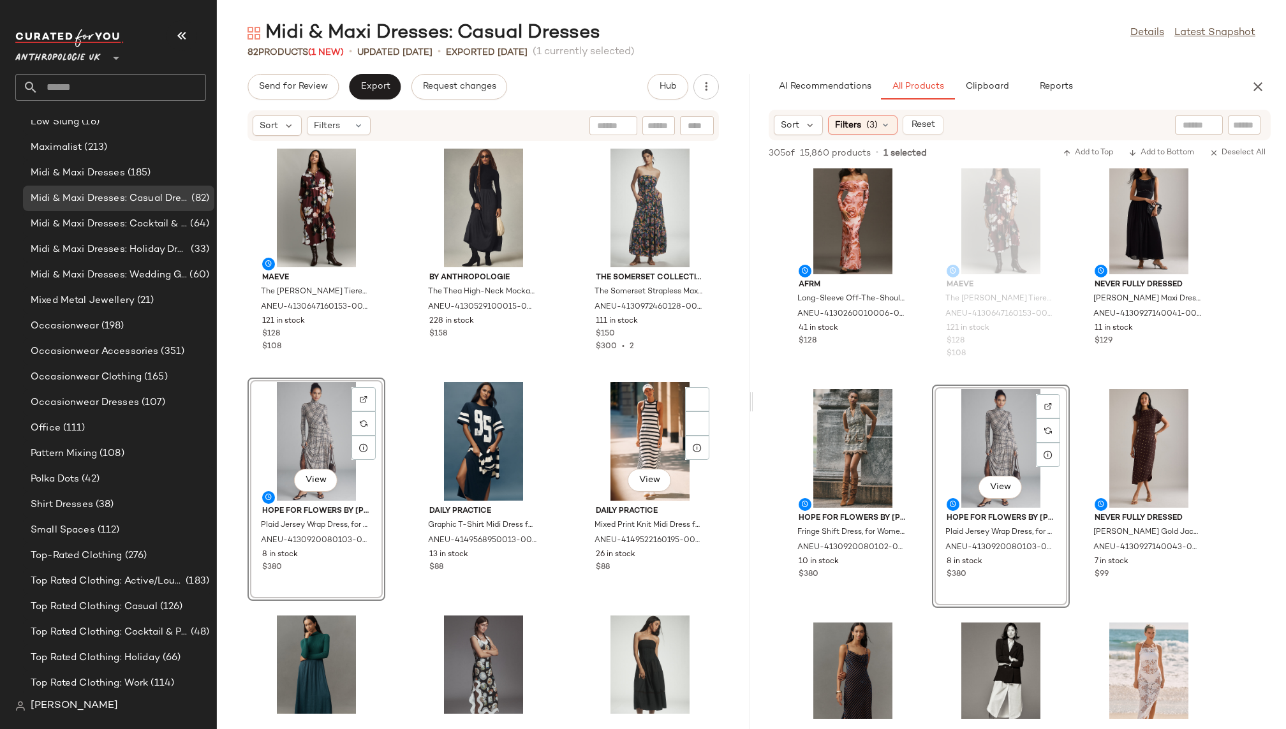
scroll to position [828, 0]
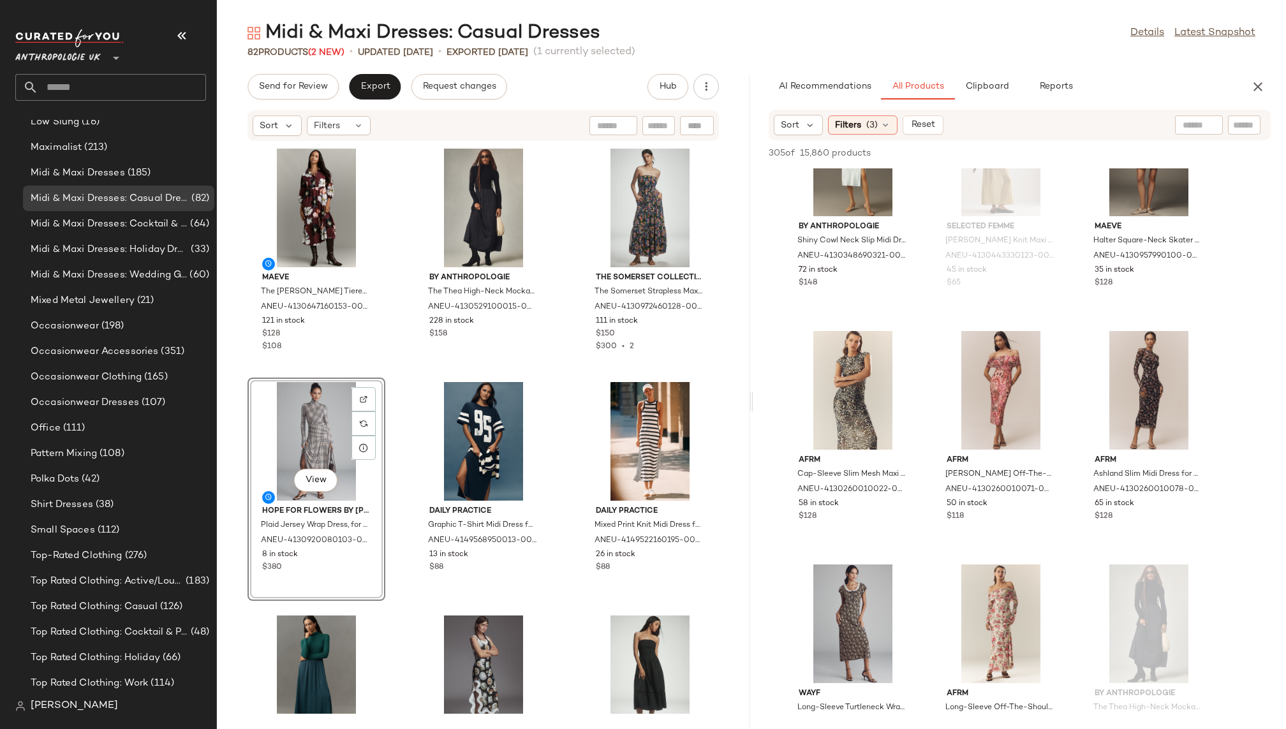
scroll to position [1011, 0]
click at [831, 383] on div "View" at bounding box center [853, 388] width 129 height 119
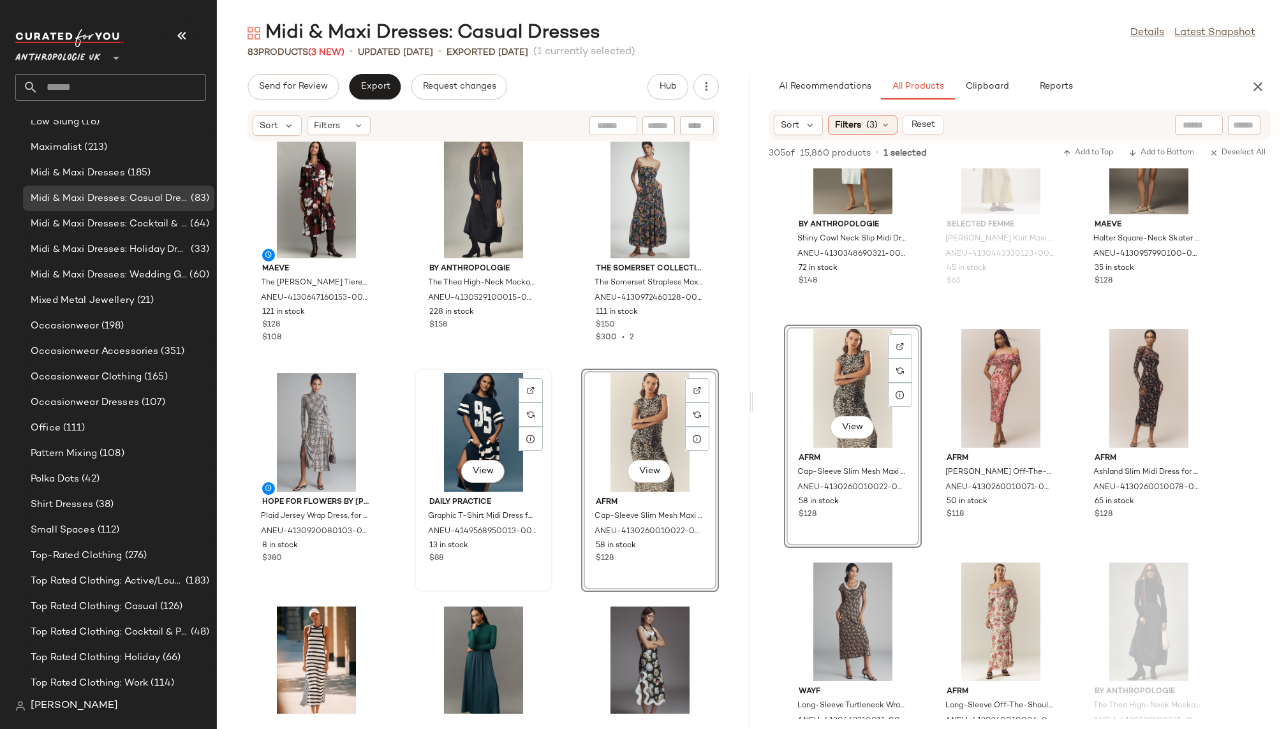
scroll to position [0, 0]
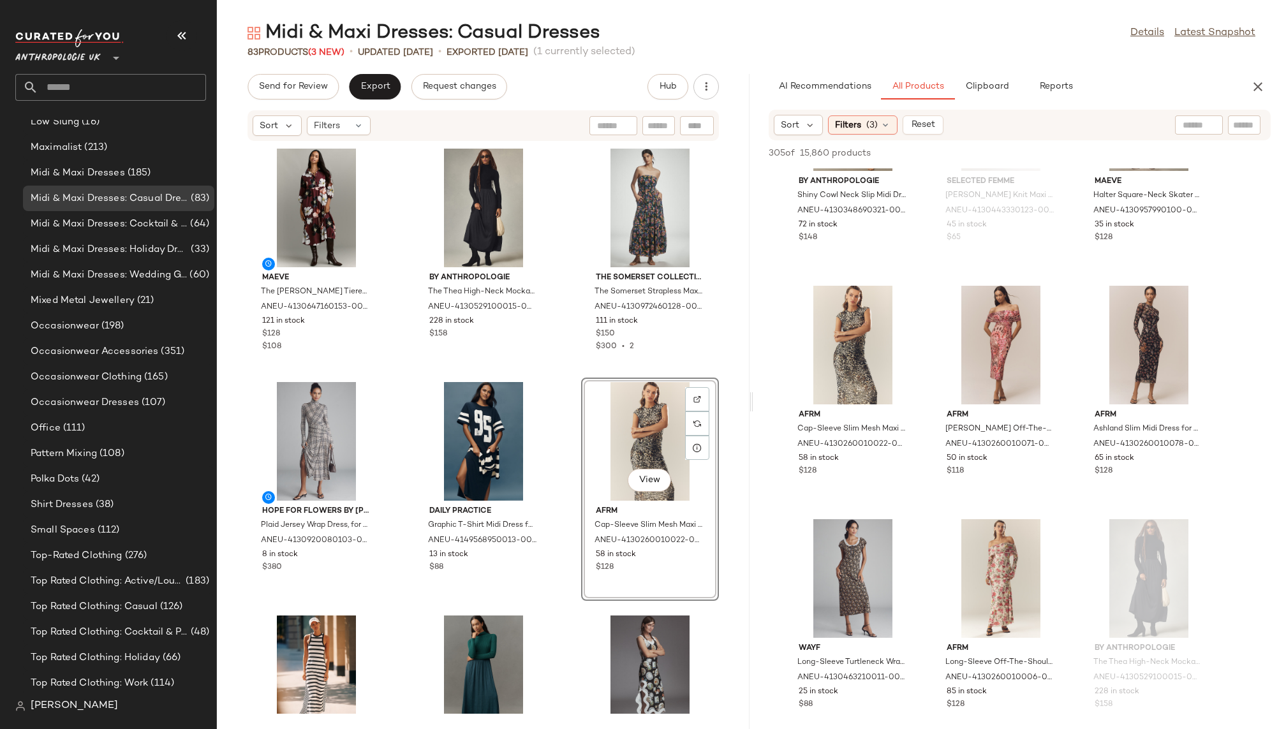
scroll to position [1061, 0]
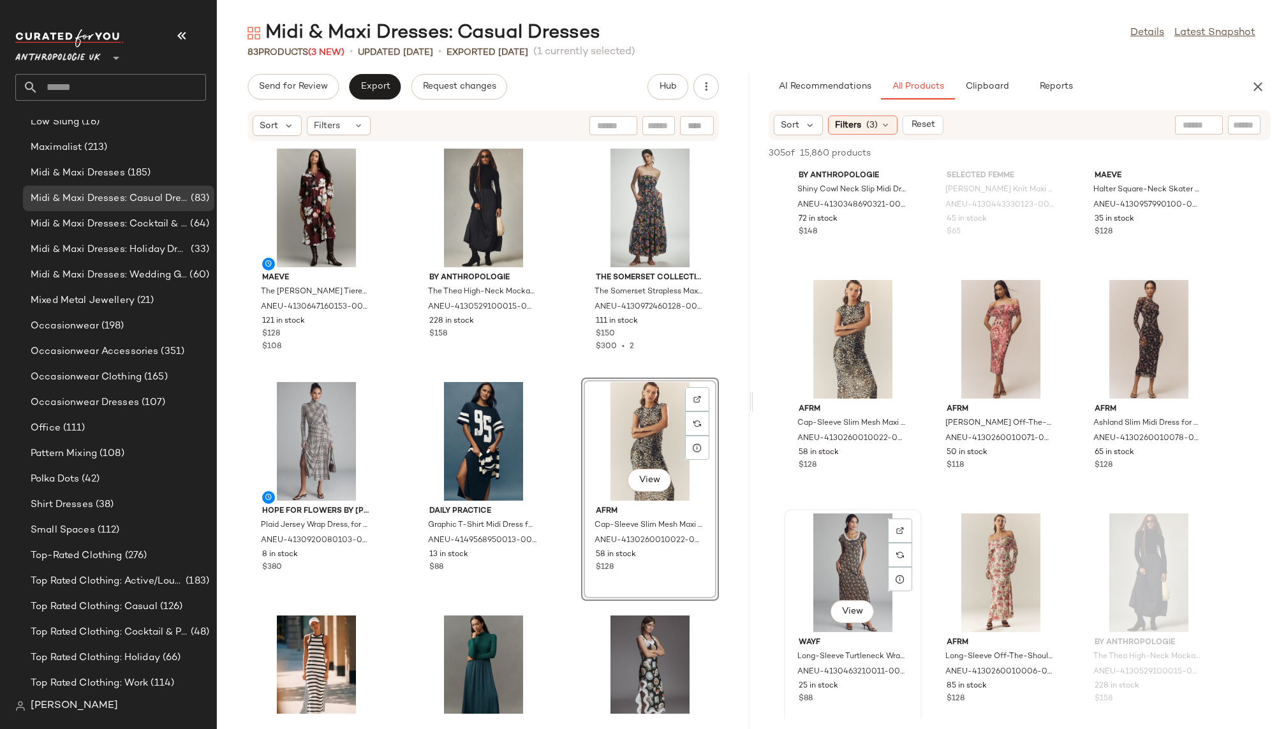
click at [920, 550] on div "View WAYF Long-Sleeve Turtleneck Wrap Midi Dress for Women, Polyester/Rayon, Si…" at bounding box center [852, 620] width 135 height 221
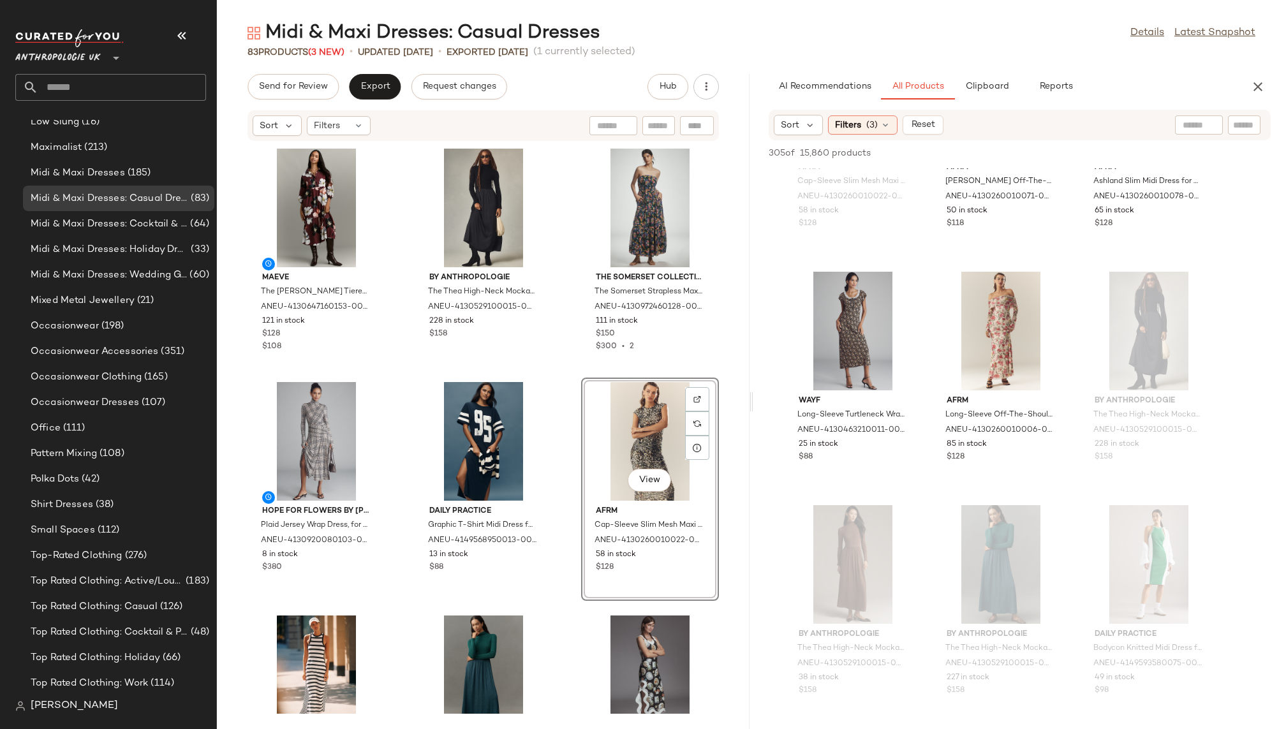
scroll to position [1303, 0]
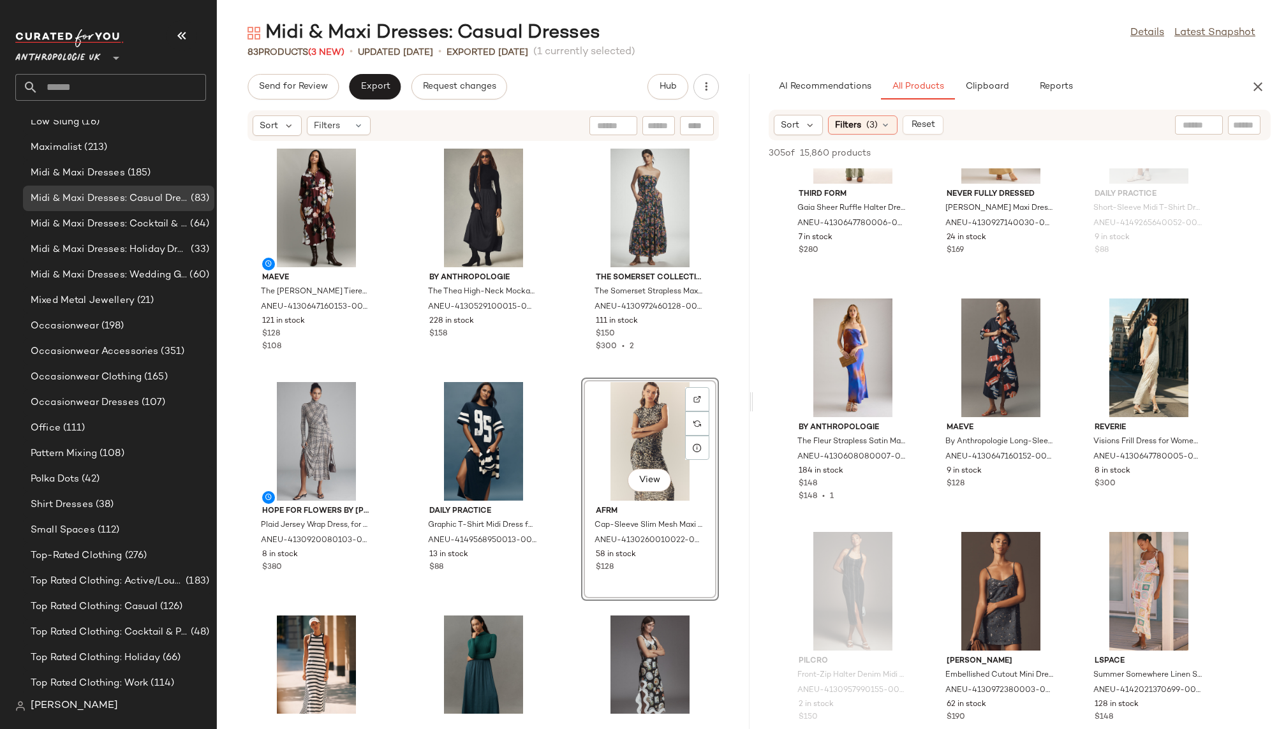
scroll to position [8528, 0]
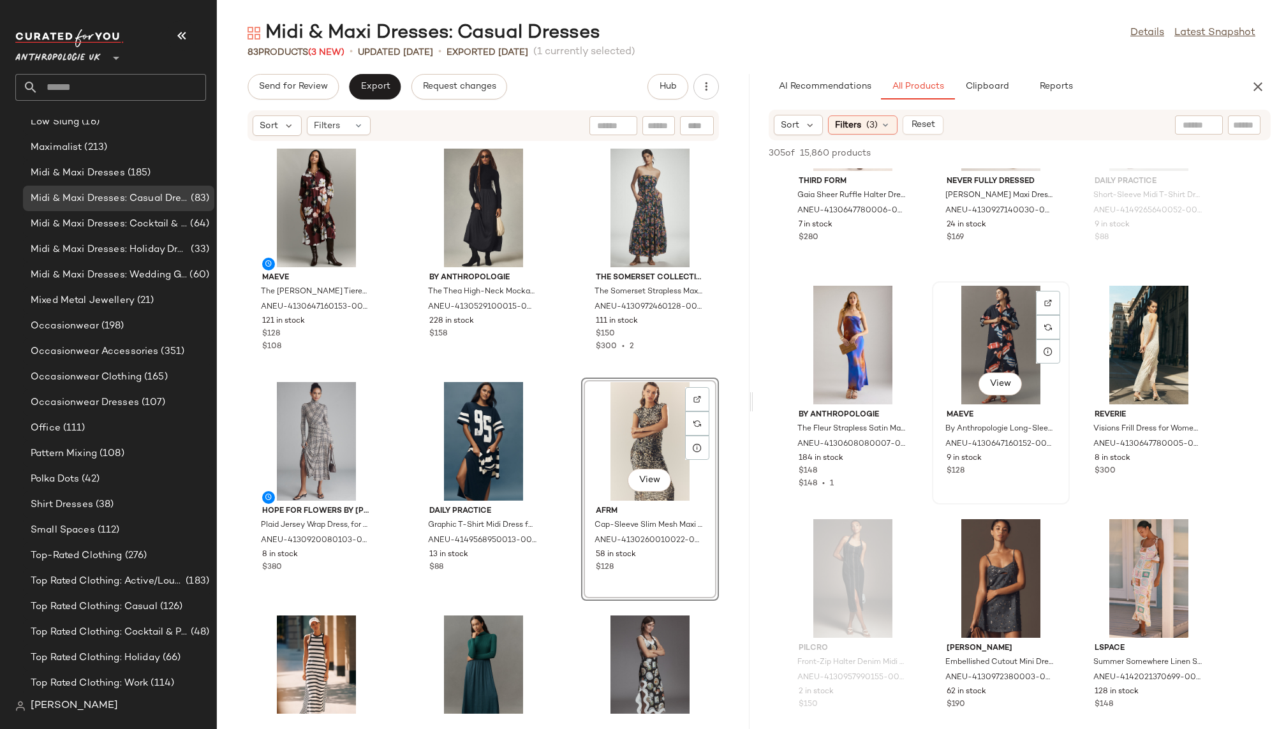
click at [960, 341] on div "View" at bounding box center [1001, 345] width 129 height 119
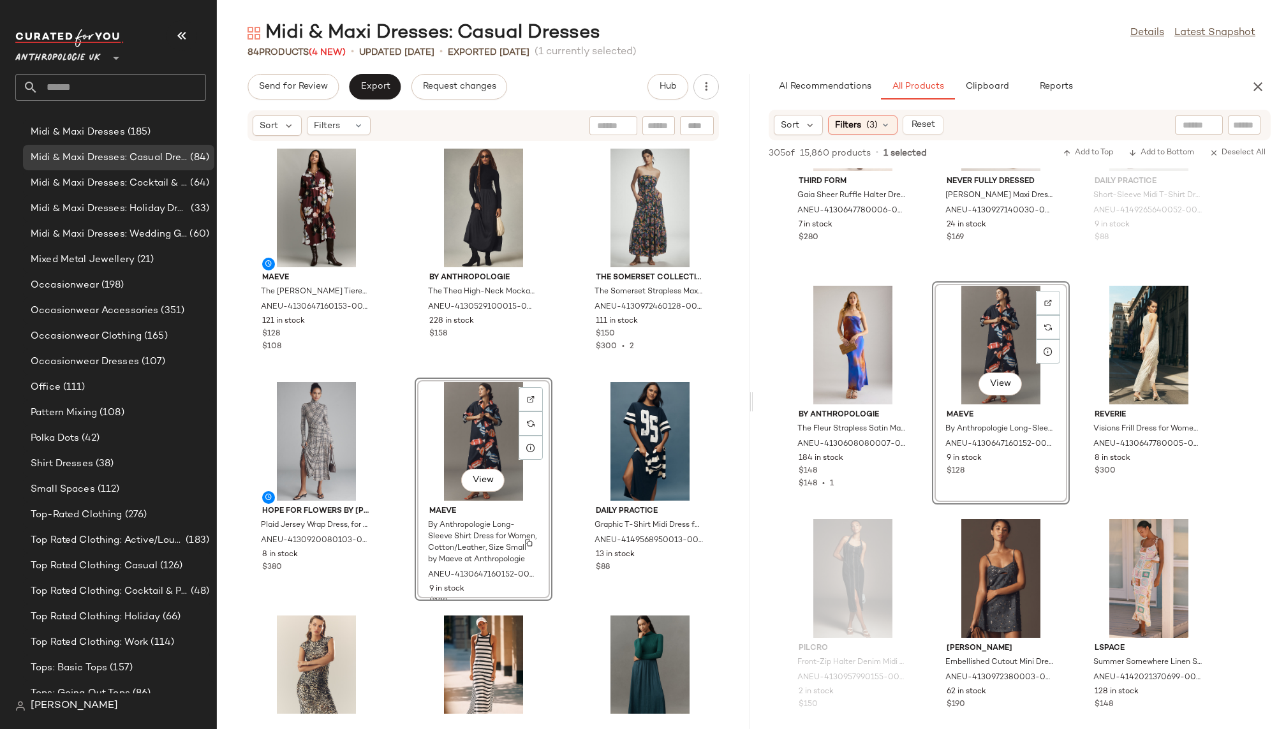
scroll to position [828, 0]
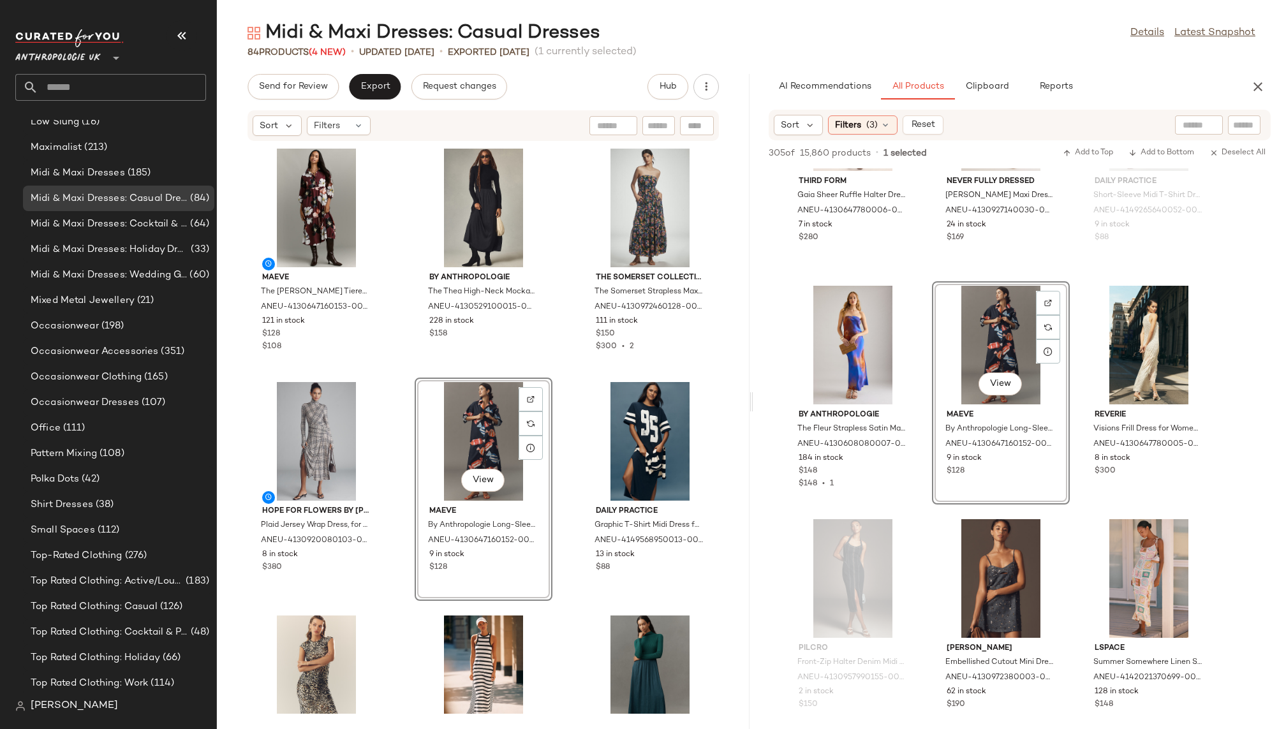
click at [572, 611] on div "Maeve The Bettina Tiered Midi Shirt Dress for Women, Cotton, Size Small by Maev…" at bounding box center [483, 428] width 533 height 572
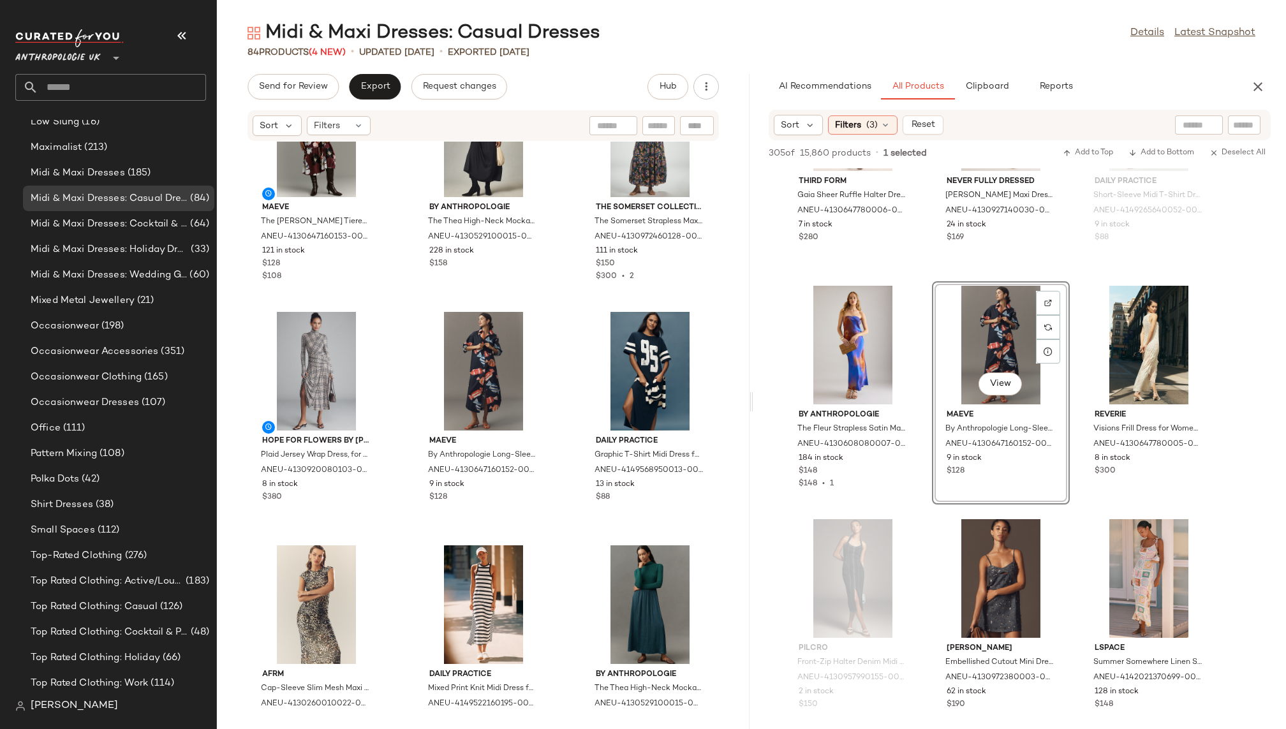
scroll to position [114, 0]
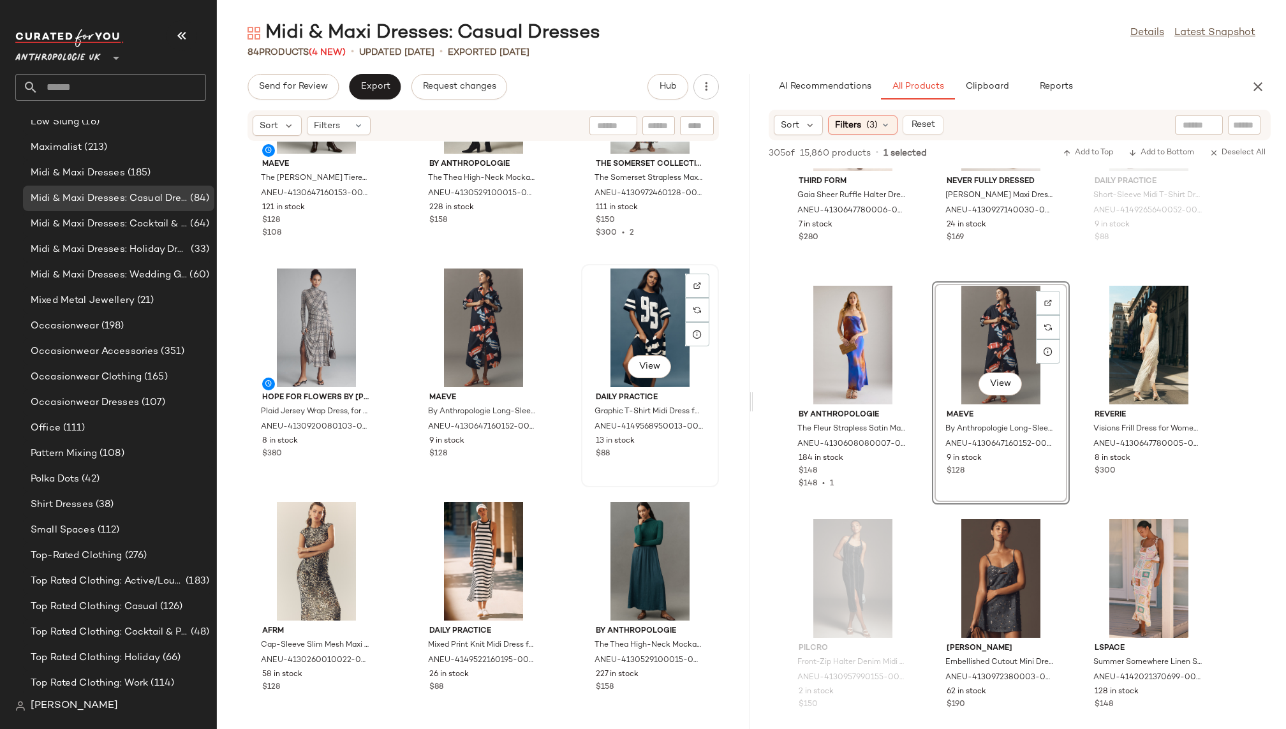
click at [612, 386] on div "View" at bounding box center [650, 328] width 129 height 119
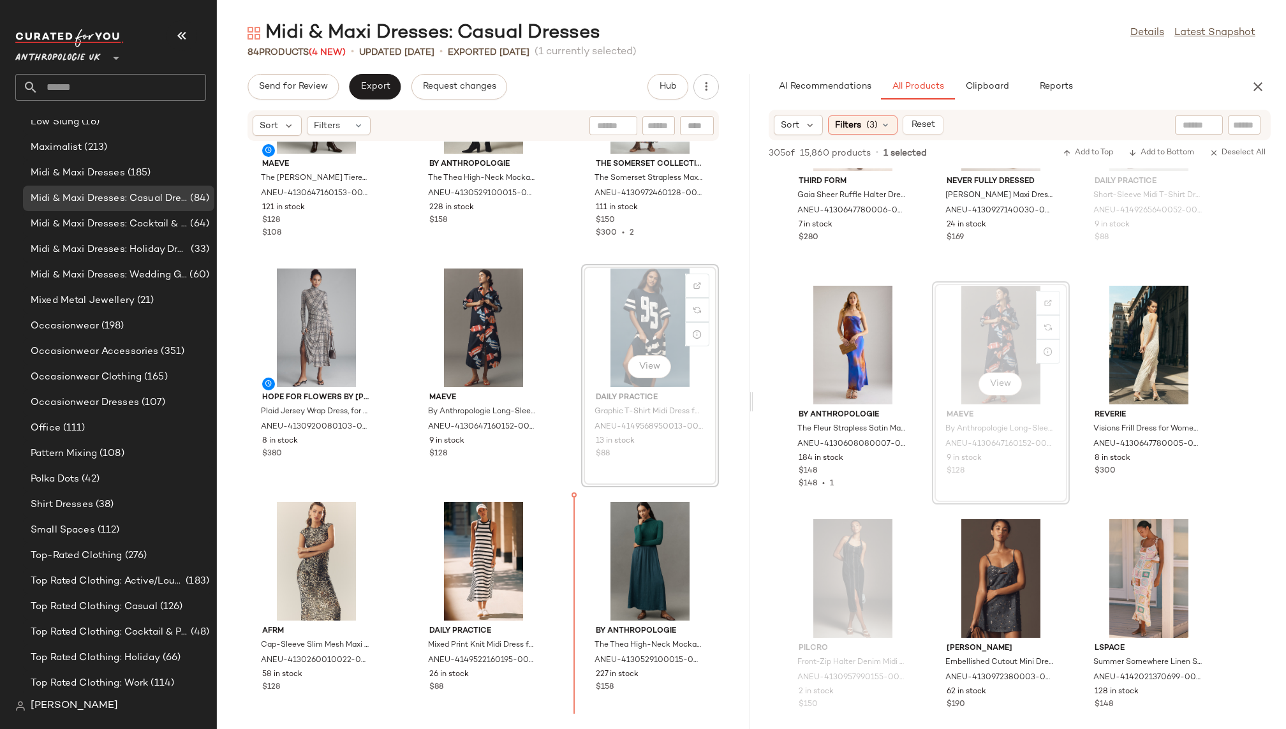
scroll to position [126, 0]
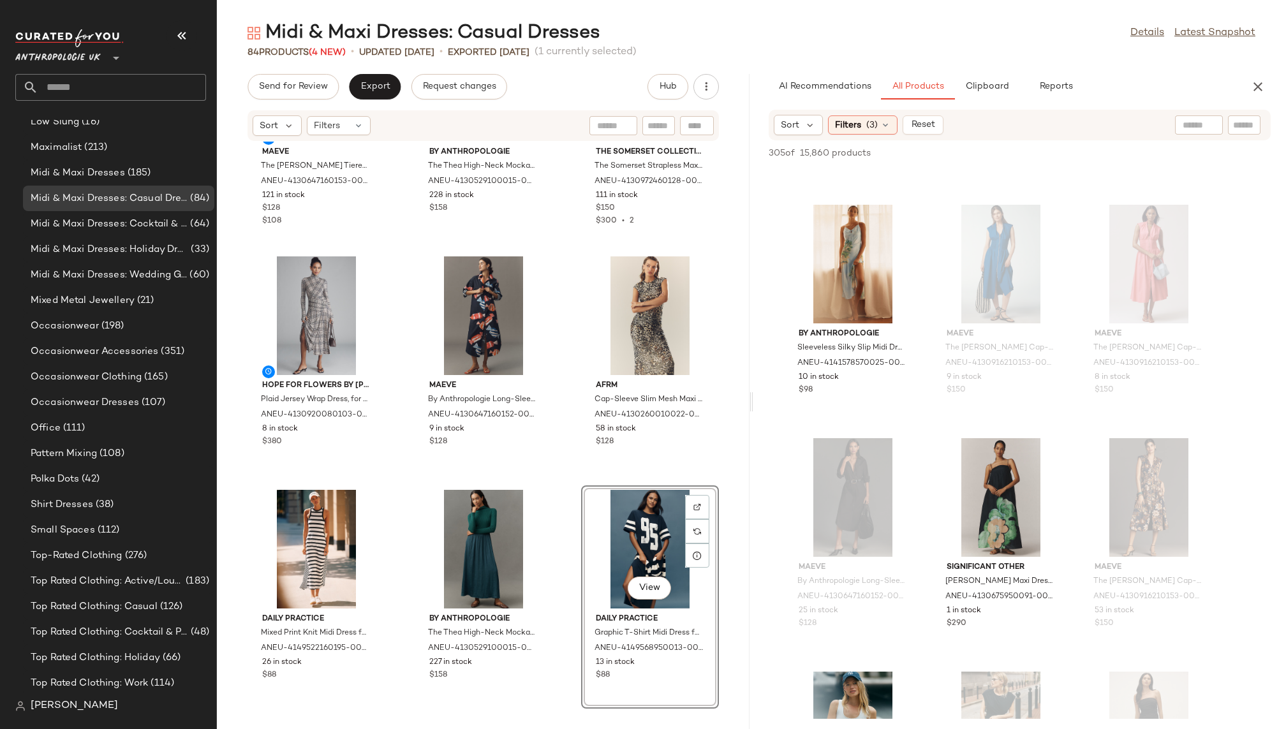
scroll to position [14060, 0]
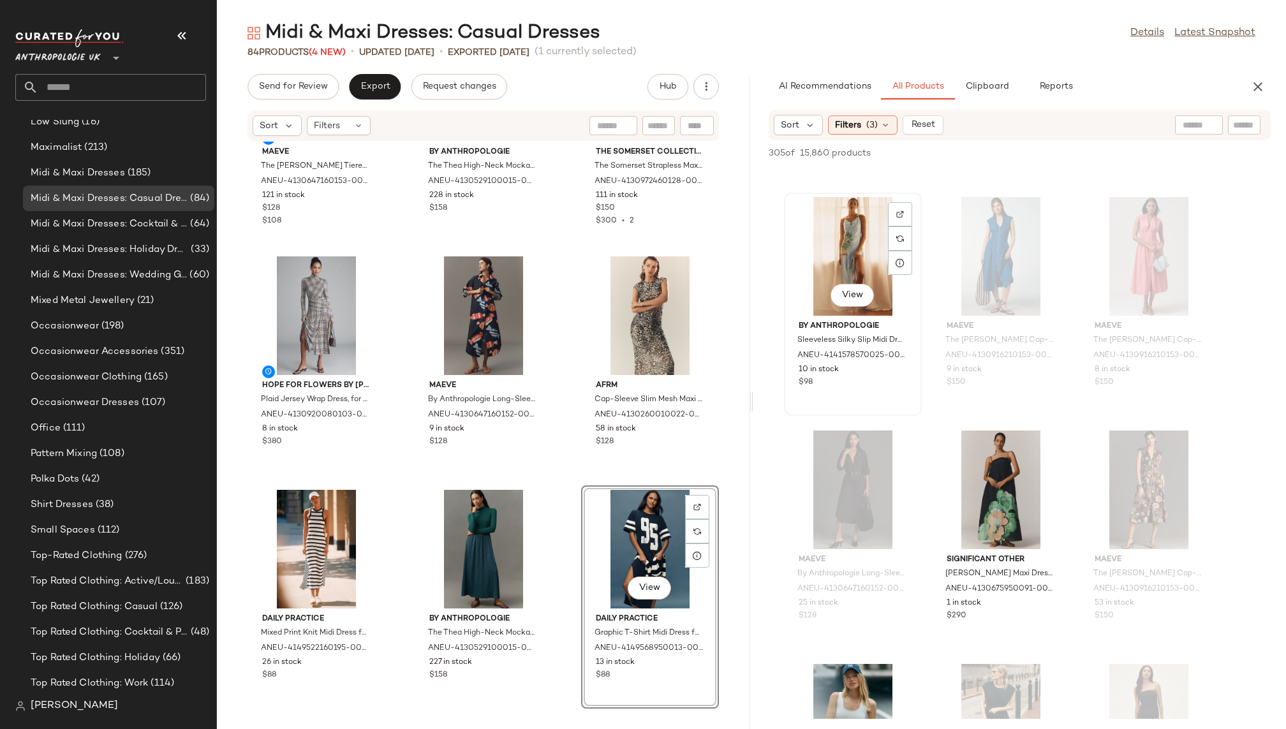
click at [843, 235] on div "View" at bounding box center [853, 256] width 129 height 119
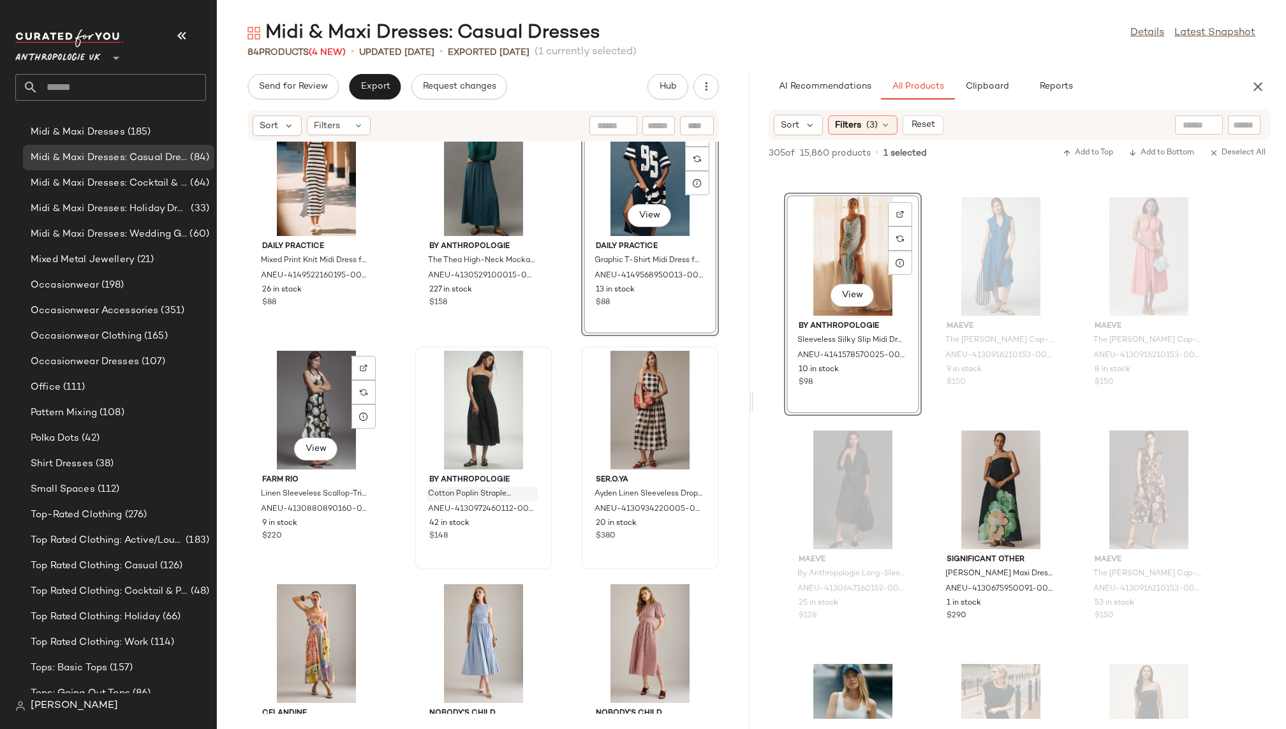
scroll to position [828, 0]
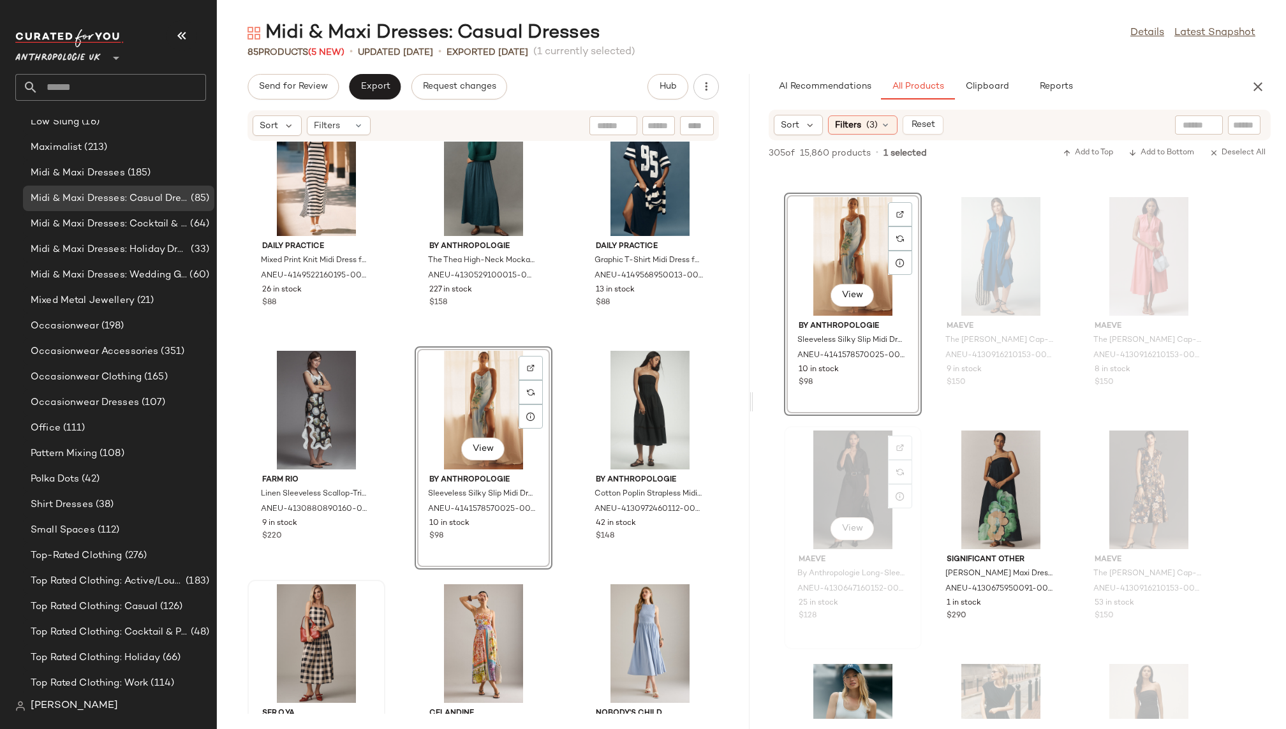
click at [921, 641] on div "View Maeve By Anthropologie Long-Sleeve Shirt Dress for Women in Black, Cotton/…" at bounding box center [853, 537] width 138 height 223
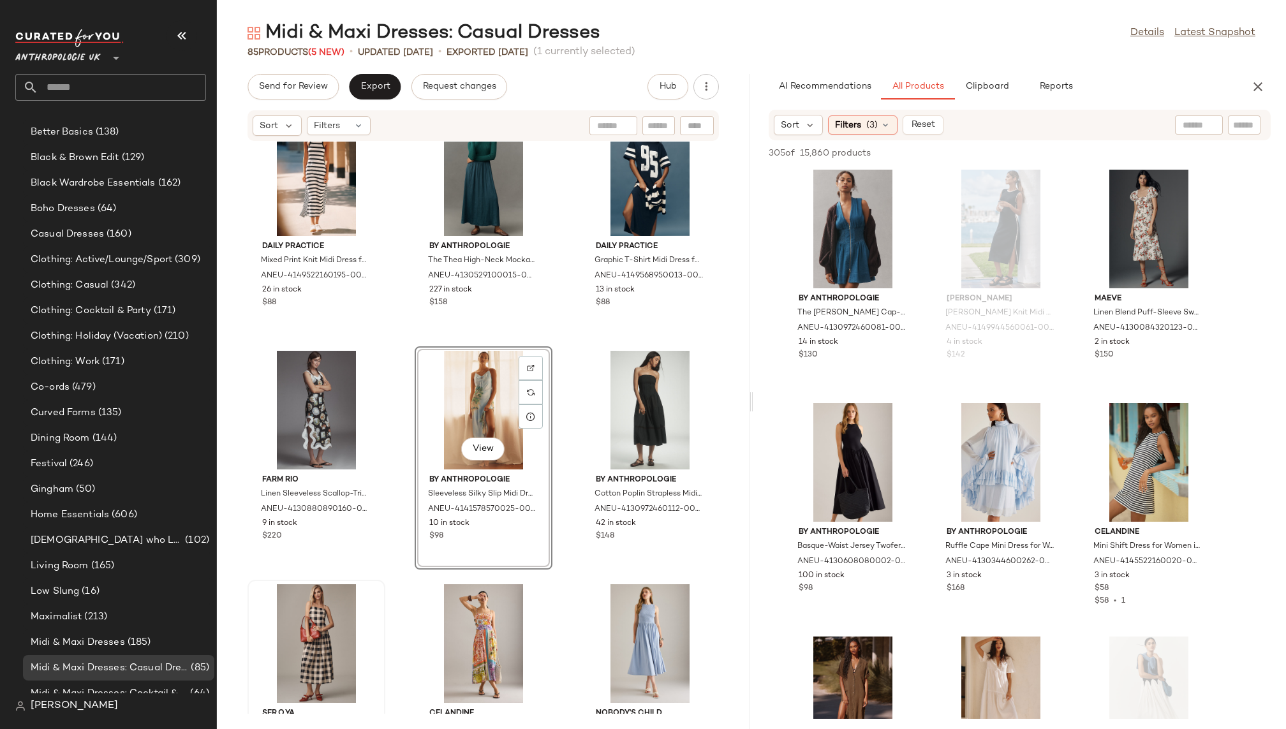
scroll to position [337, 0]
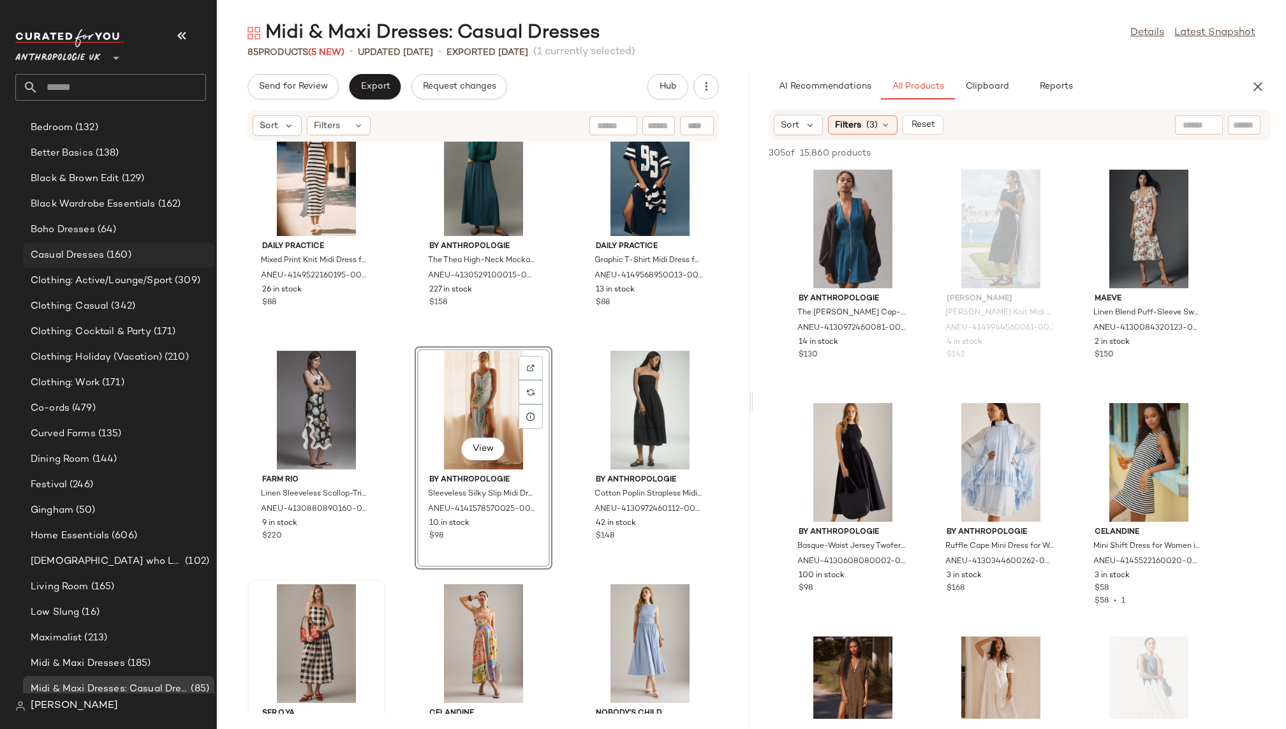
click at [130, 253] on span "(160)" at bounding box center [117, 255] width 27 height 15
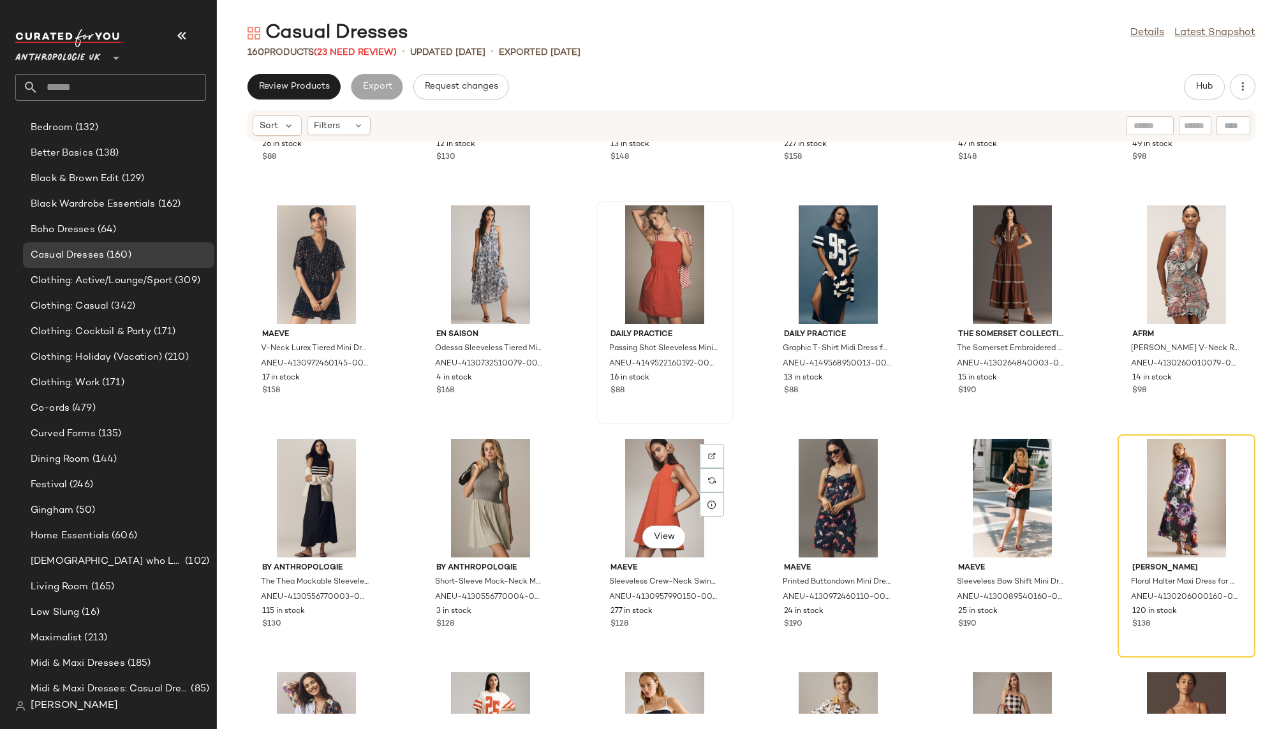
scroll to position [837, 0]
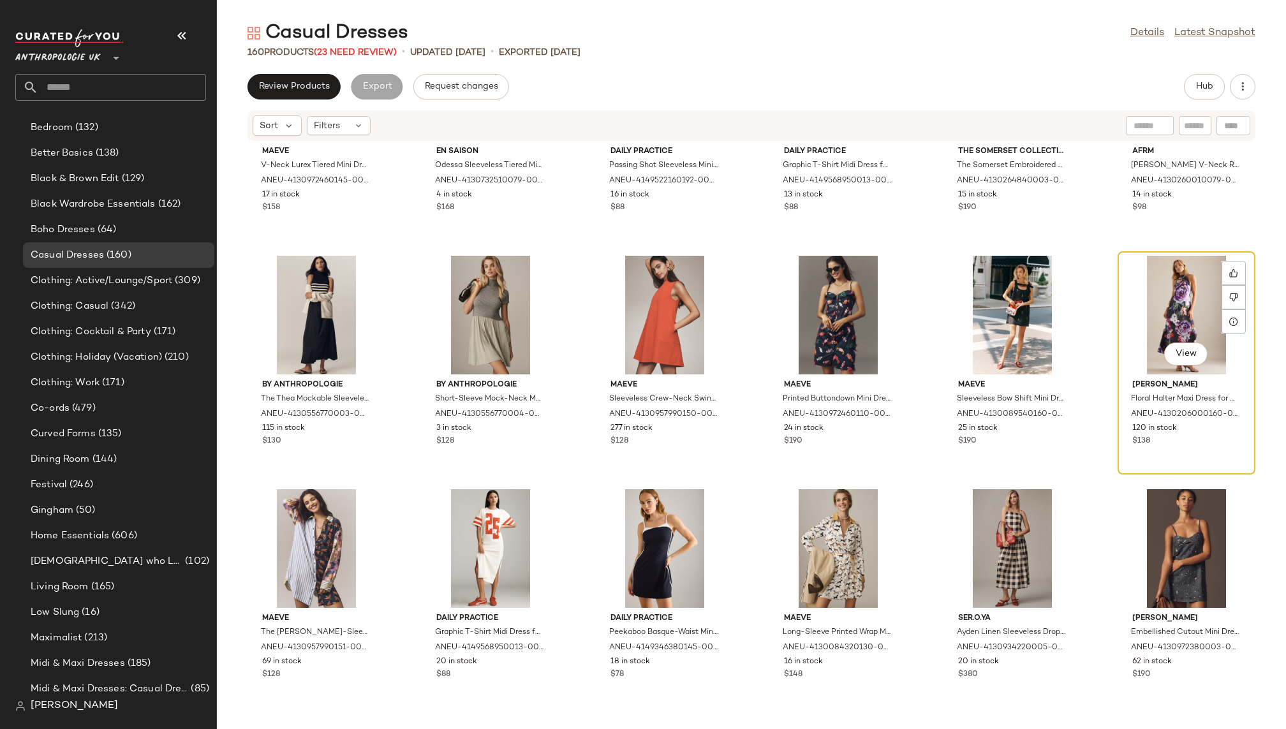
click at [1122, 310] on div "View" at bounding box center [1186, 315] width 129 height 119
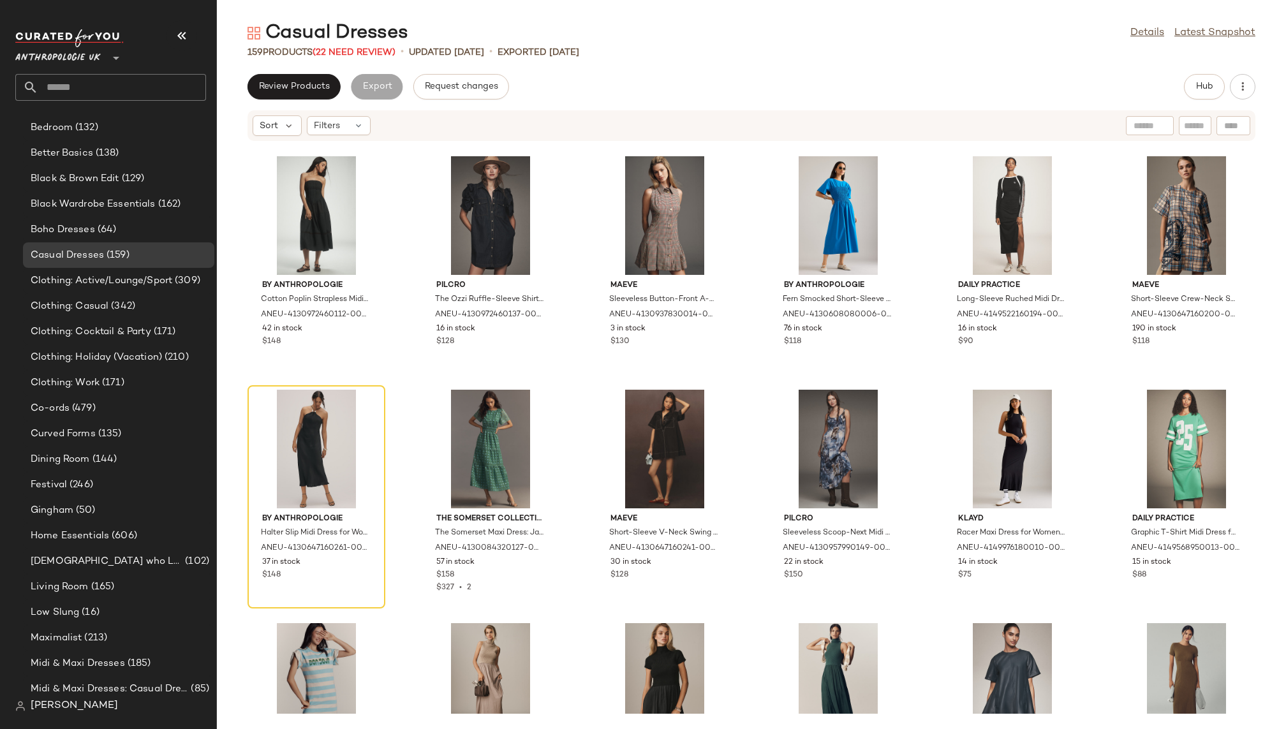
scroll to position [1440, 0]
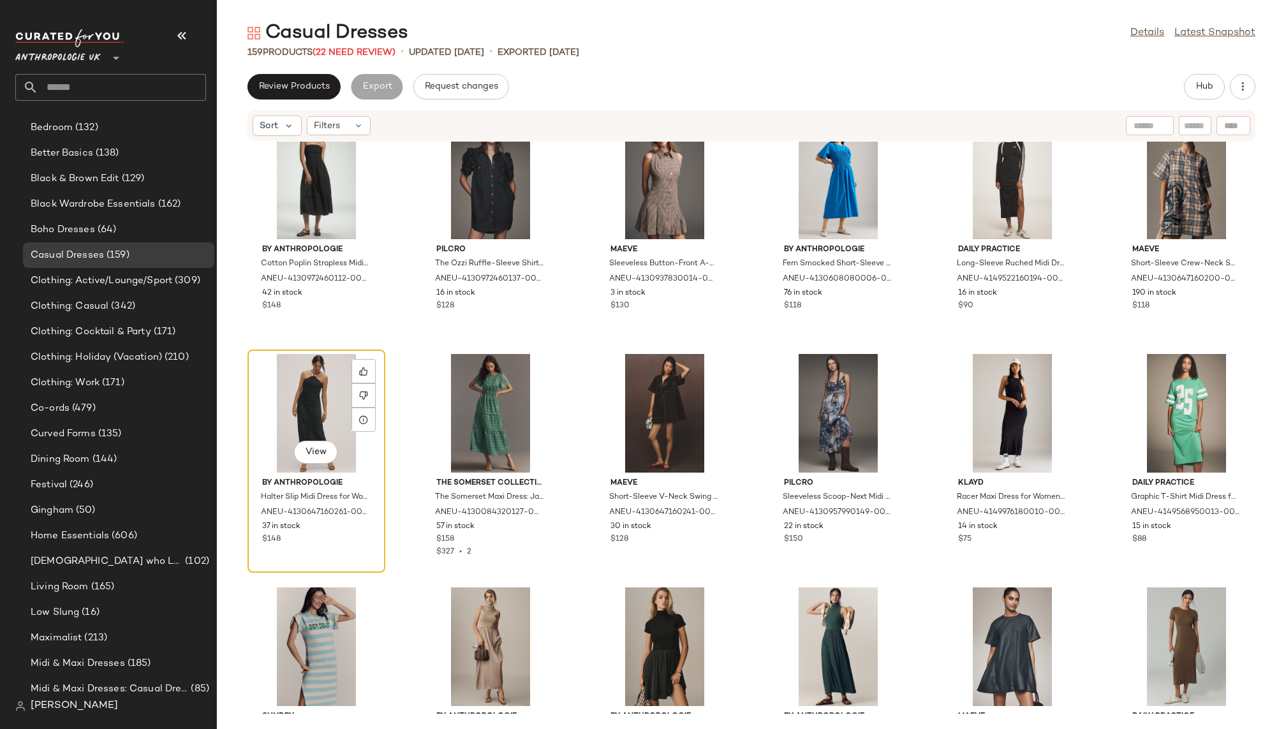
click at [295, 385] on div "View" at bounding box center [316, 413] width 129 height 119
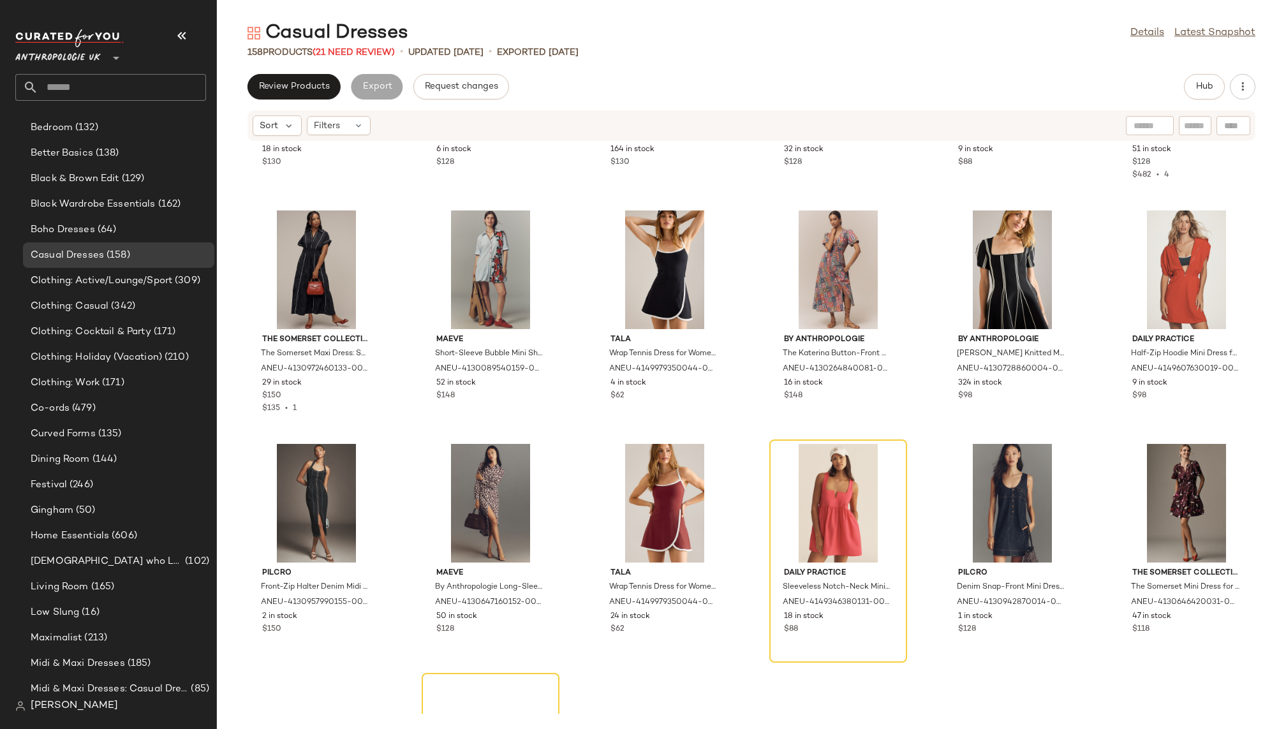
scroll to position [2106, 0]
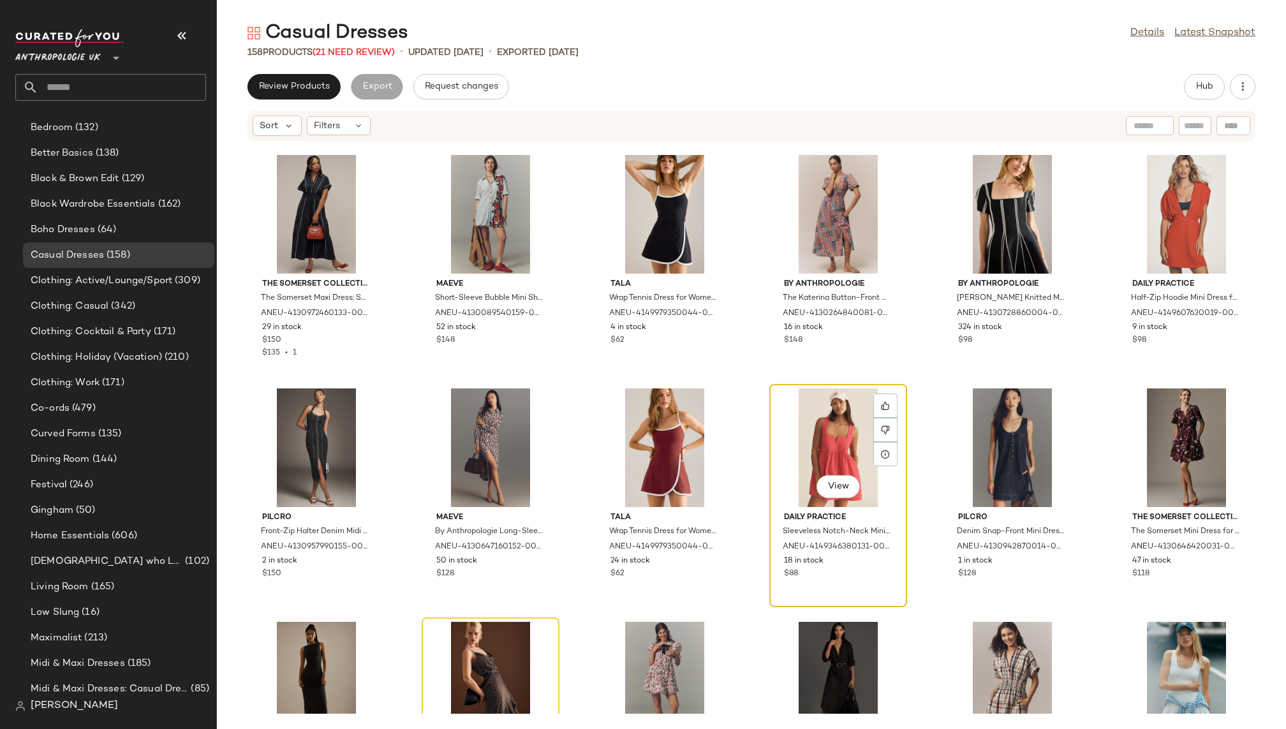
click at [785, 412] on div "View" at bounding box center [838, 448] width 129 height 119
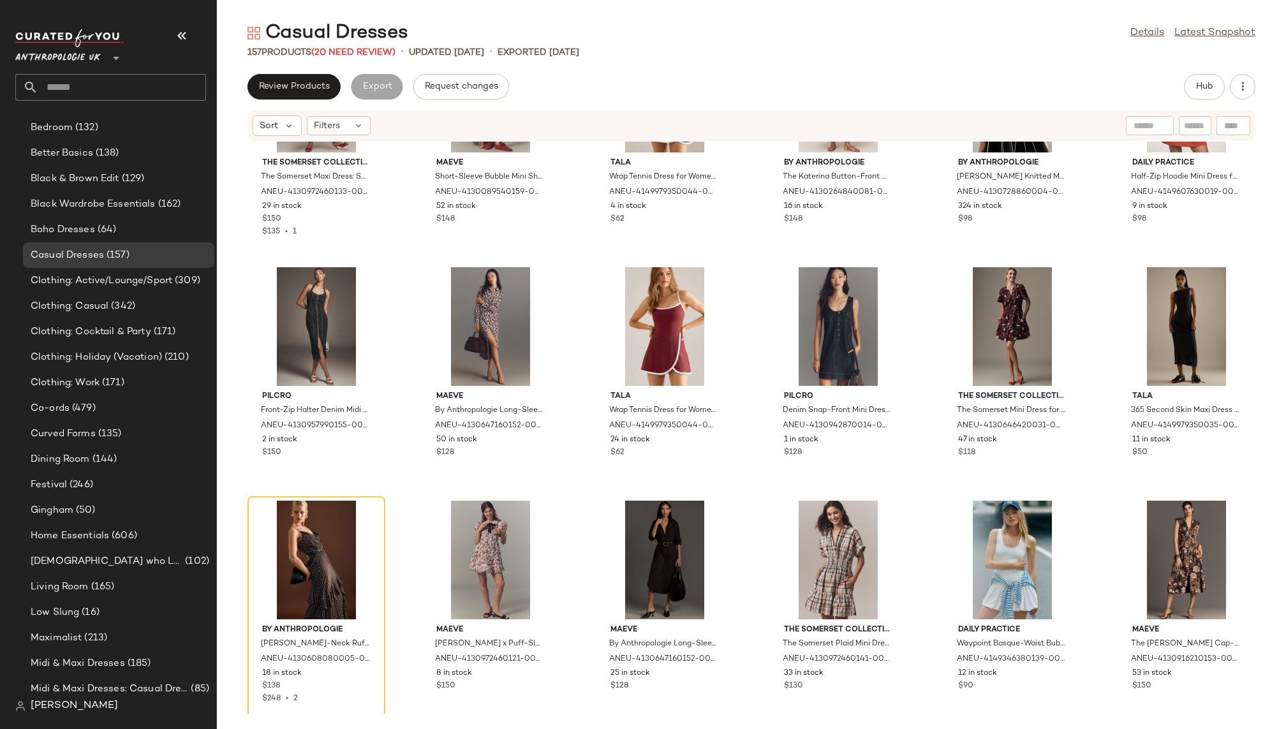
scroll to position [2277, 0]
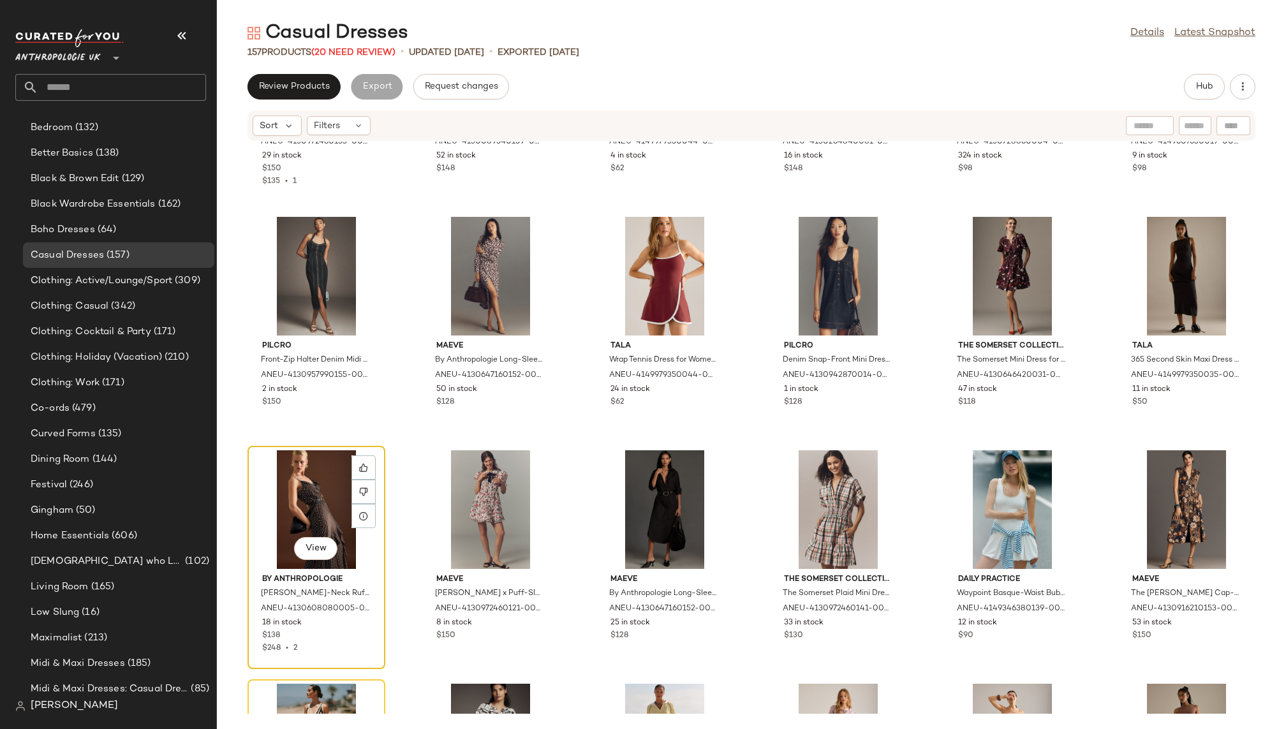
click at [306, 509] on div "View" at bounding box center [316, 509] width 129 height 119
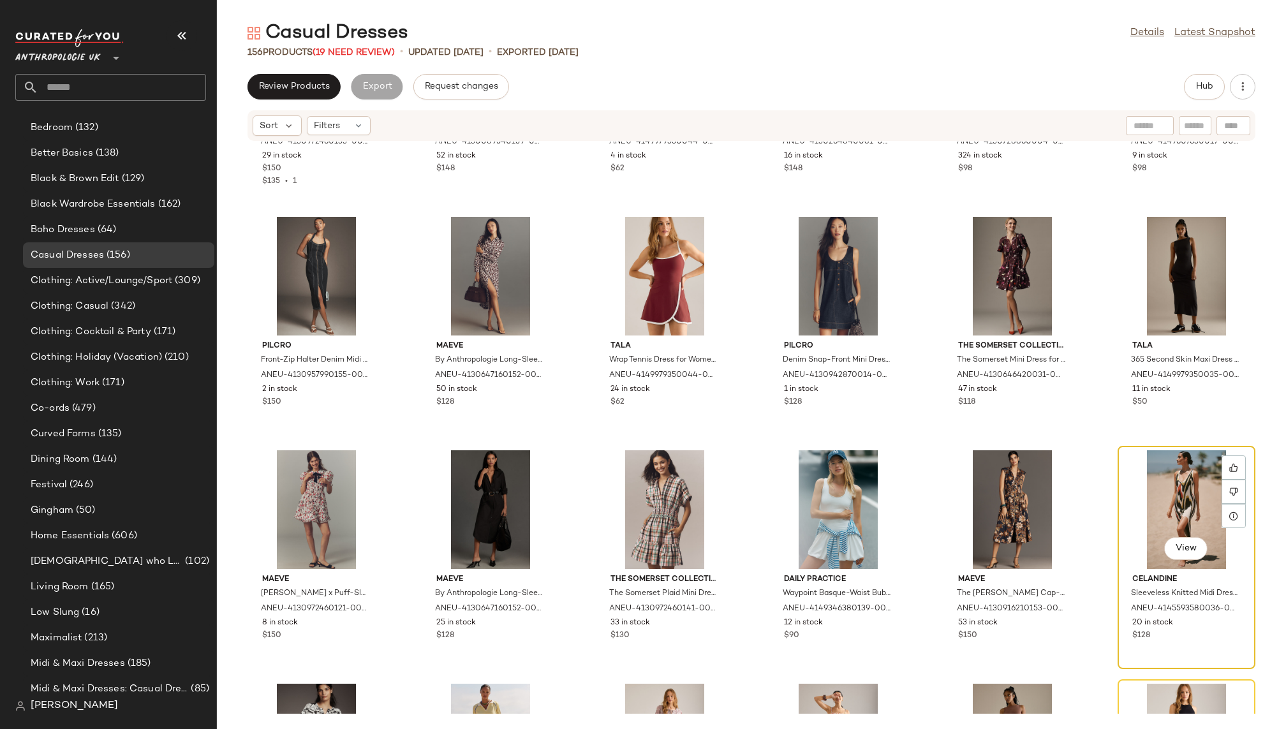
click at [1122, 487] on div "View" at bounding box center [1186, 509] width 129 height 119
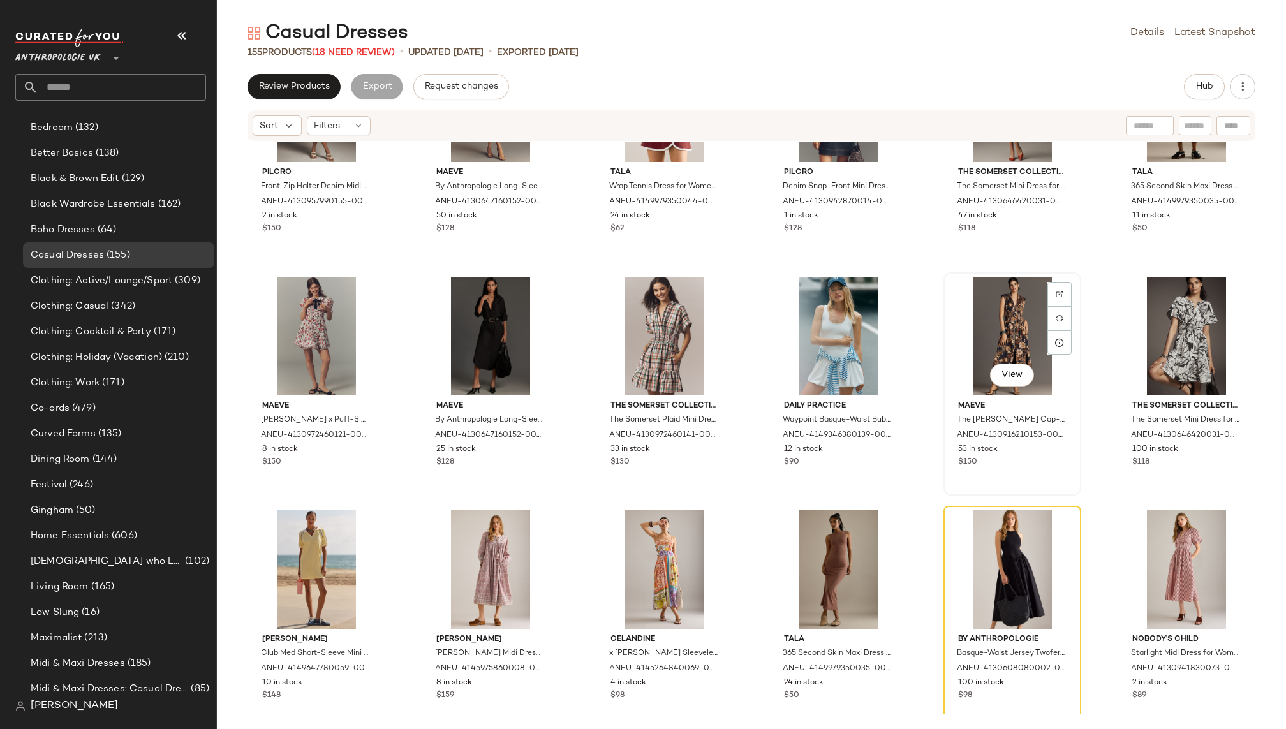
scroll to position [2555, 0]
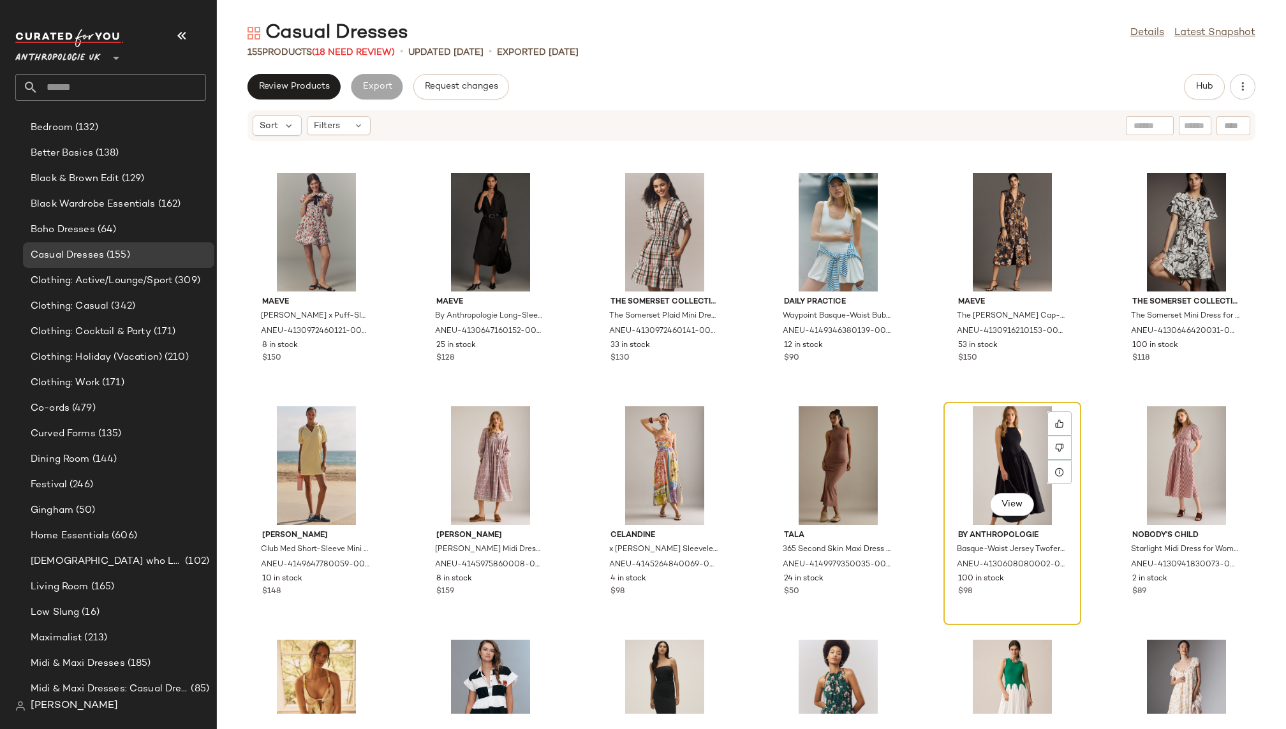
click at [967, 459] on div "View" at bounding box center [1012, 465] width 129 height 119
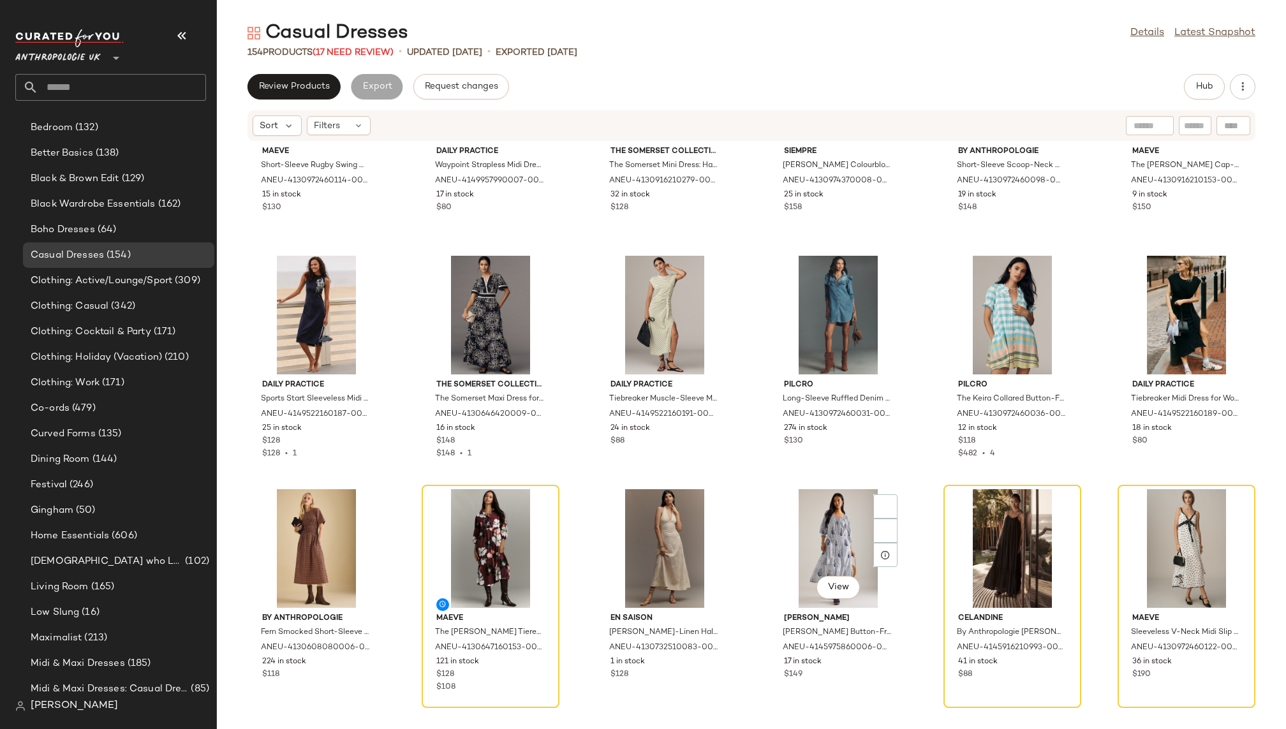
scroll to position [3291, 0]
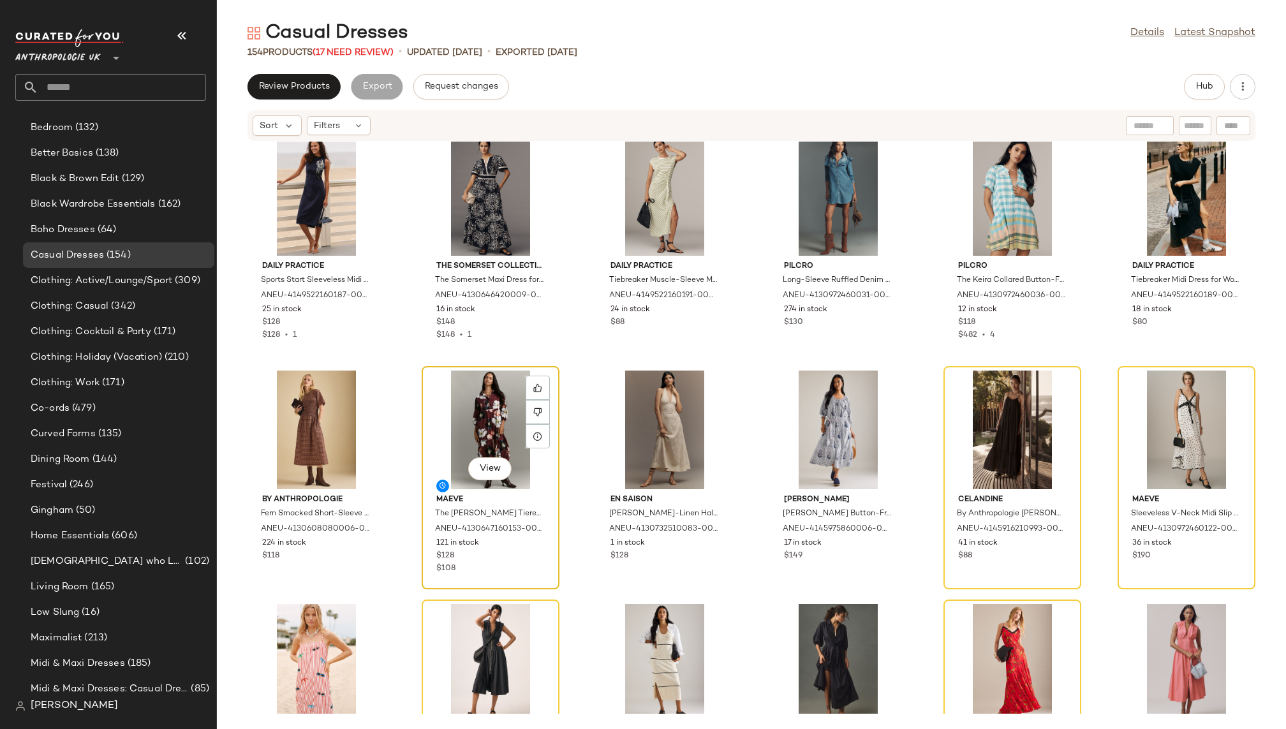
click at [492, 421] on div "View" at bounding box center [490, 430] width 129 height 119
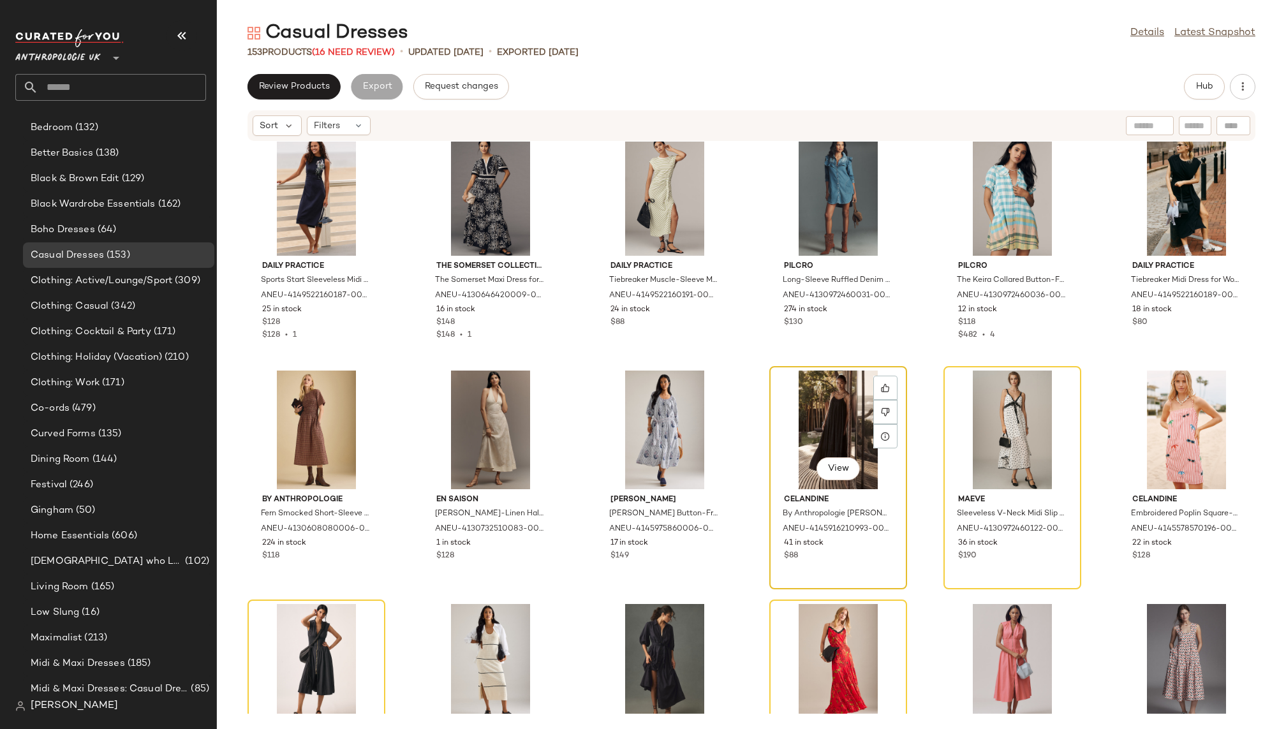
click at [800, 417] on div "View" at bounding box center [838, 430] width 129 height 119
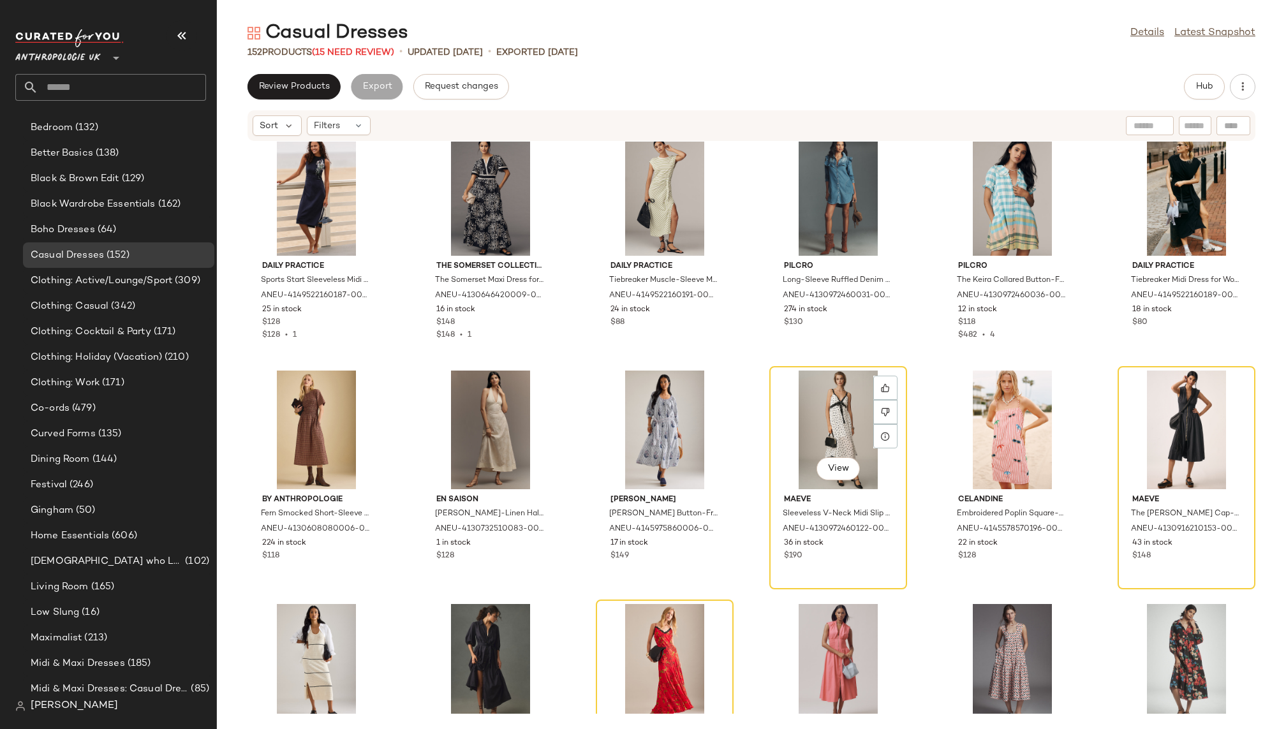
click at [800, 417] on div "View" at bounding box center [838, 430] width 129 height 119
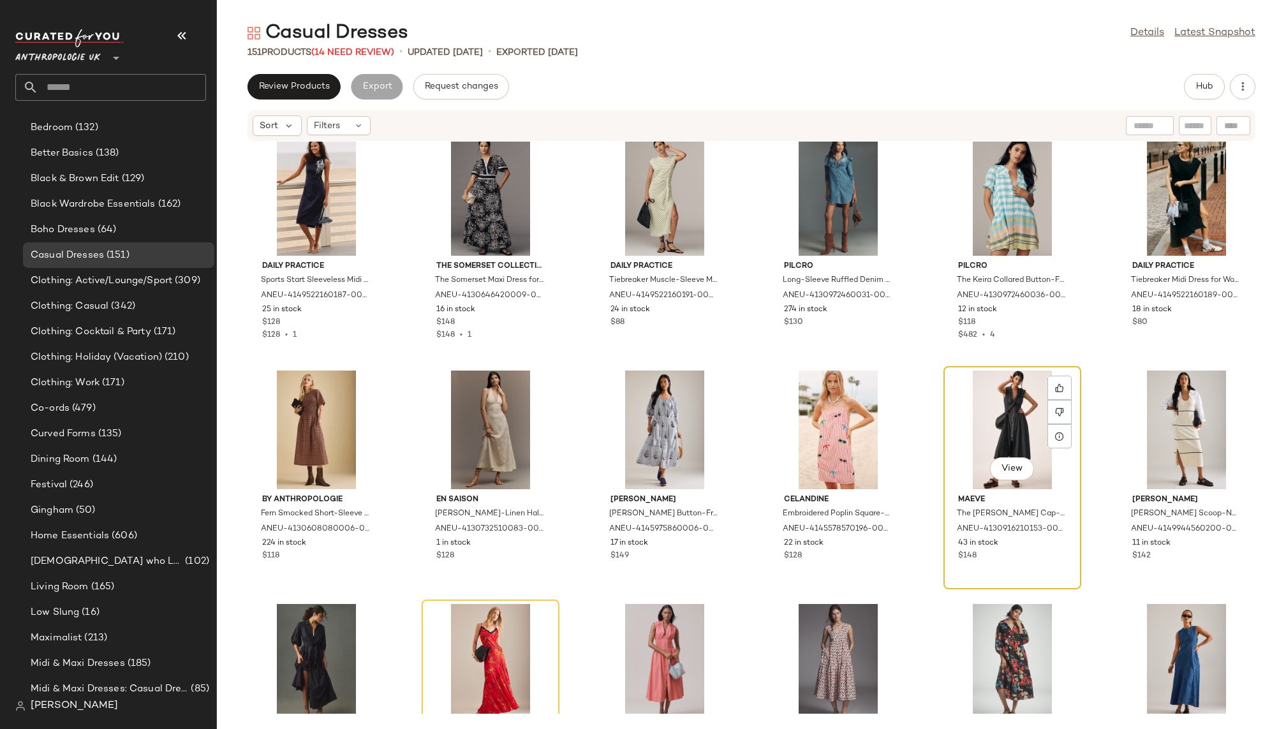
click at [954, 422] on div "View" at bounding box center [1012, 430] width 129 height 119
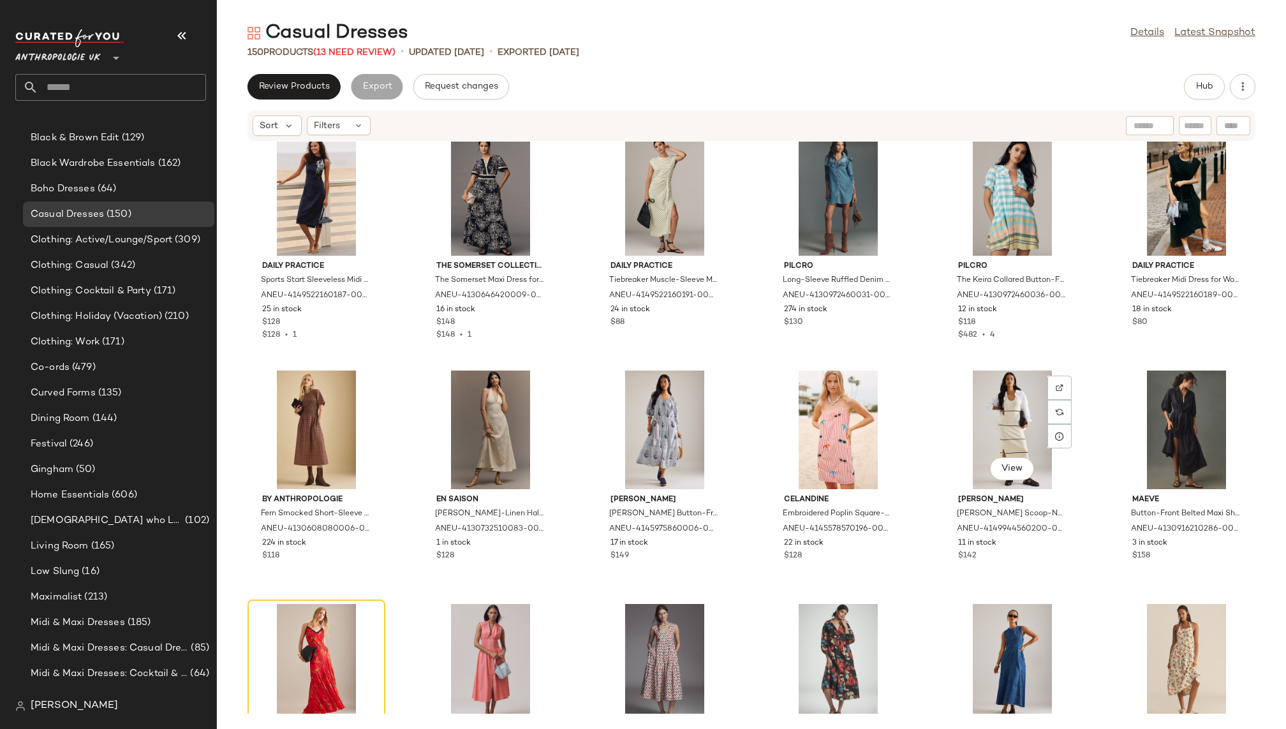
scroll to position [337, 0]
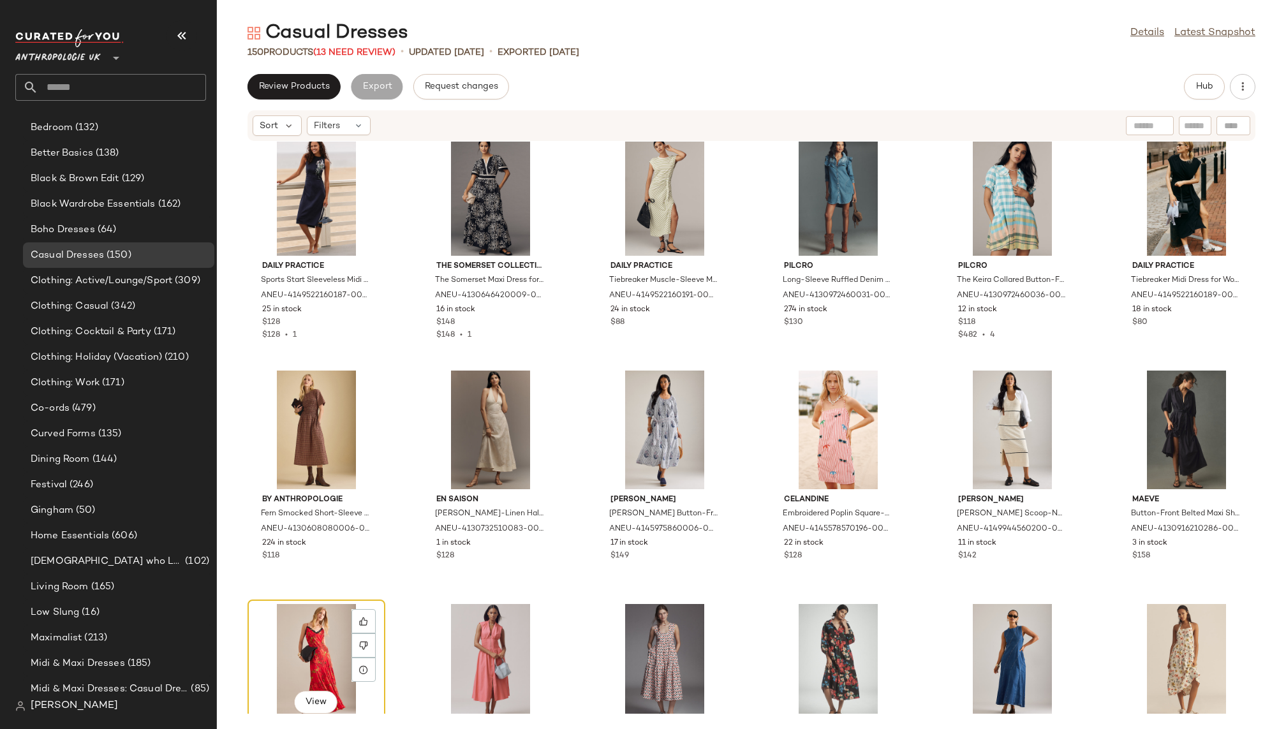
click at [299, 624] on div "View" at bounding box center [316, 663] width 129 height 119
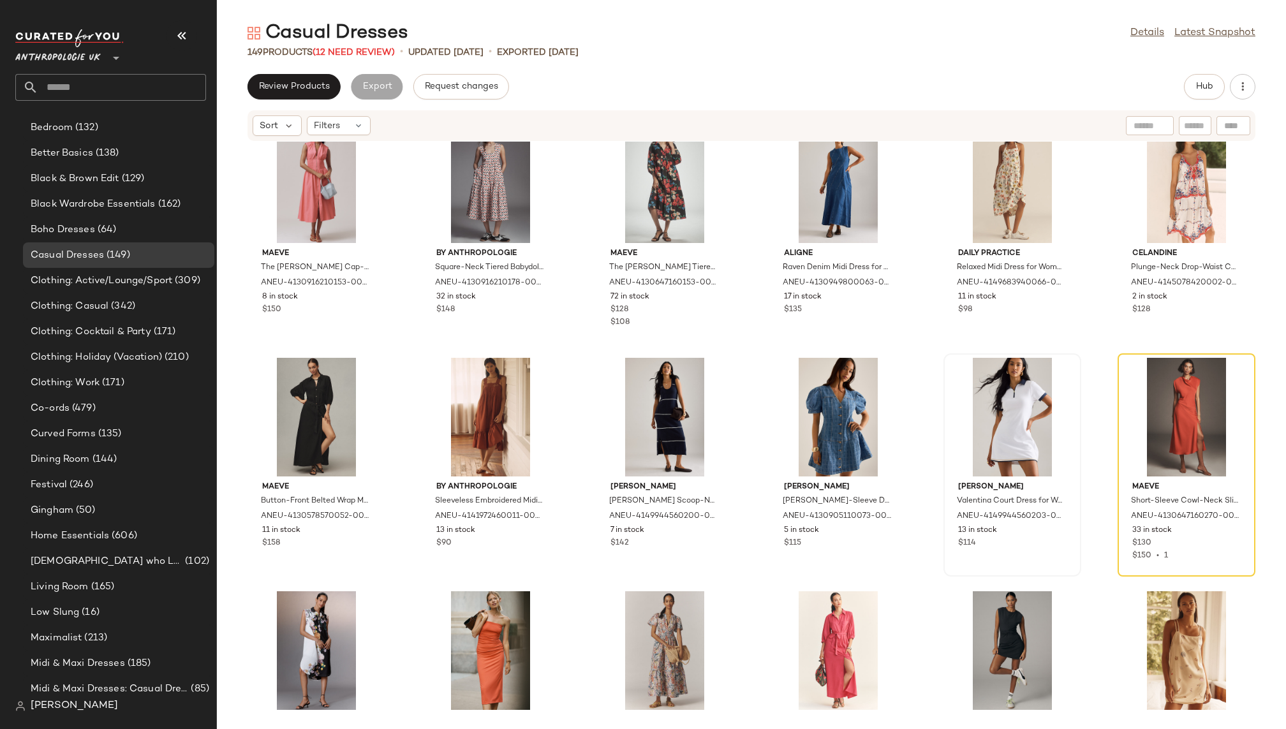
scroll to position [3809, 0]
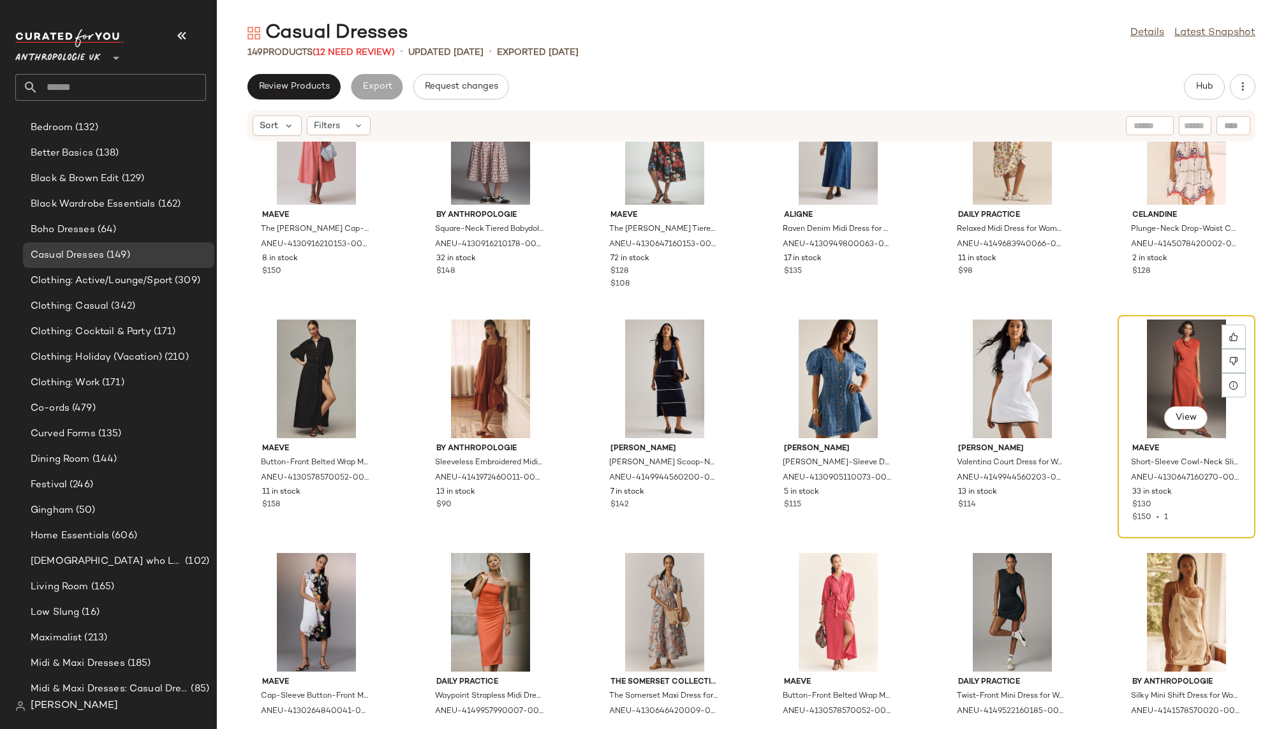
click at [1132, 351] on div "View" at bounding box center [1186, 379] width 129 height 119
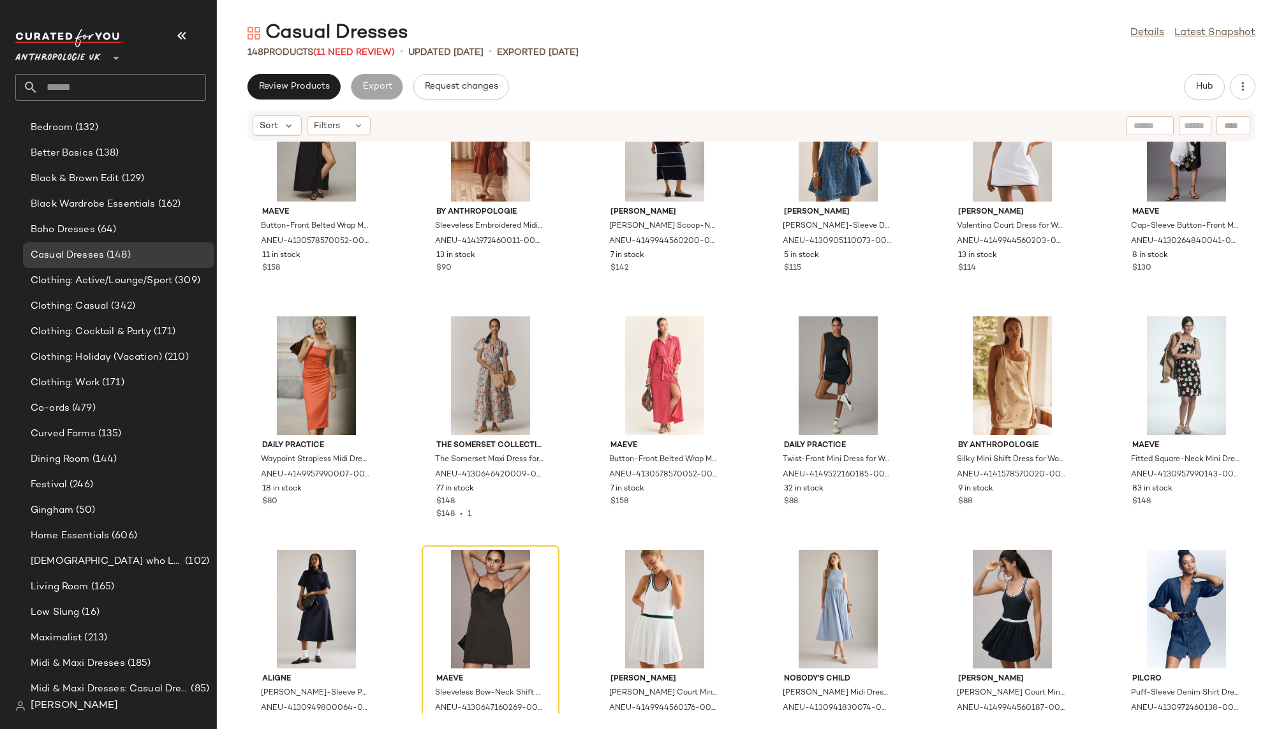
scroll to position [4113, 0]
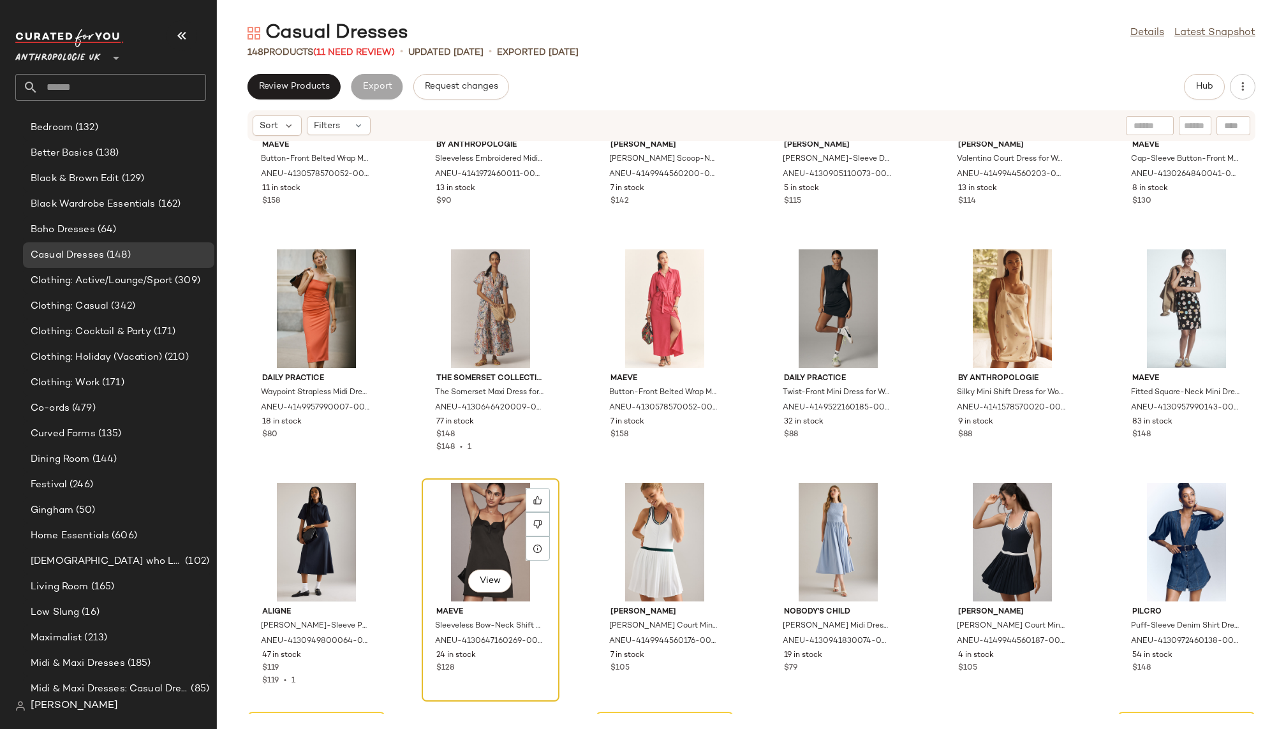
click at [431, 510] on div "View" at bounding box center [490, 542] width 129 height 119
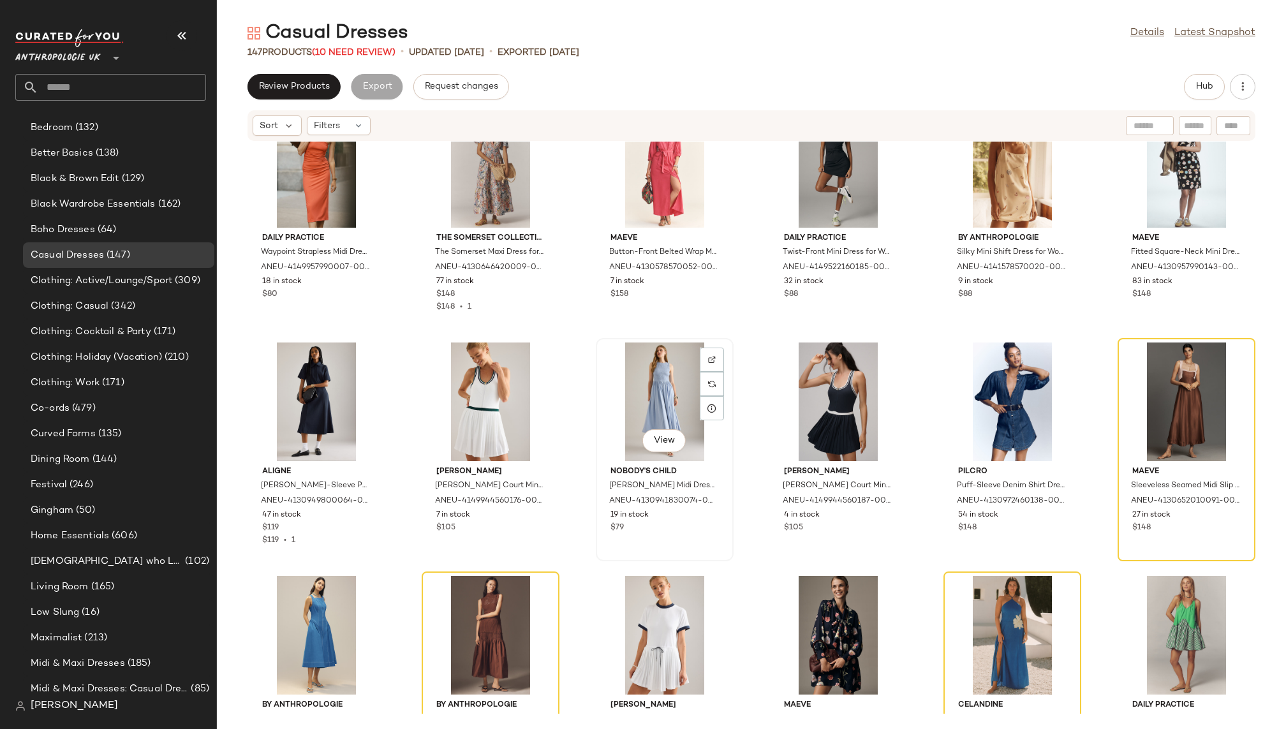
scroll to position [4325, 0]
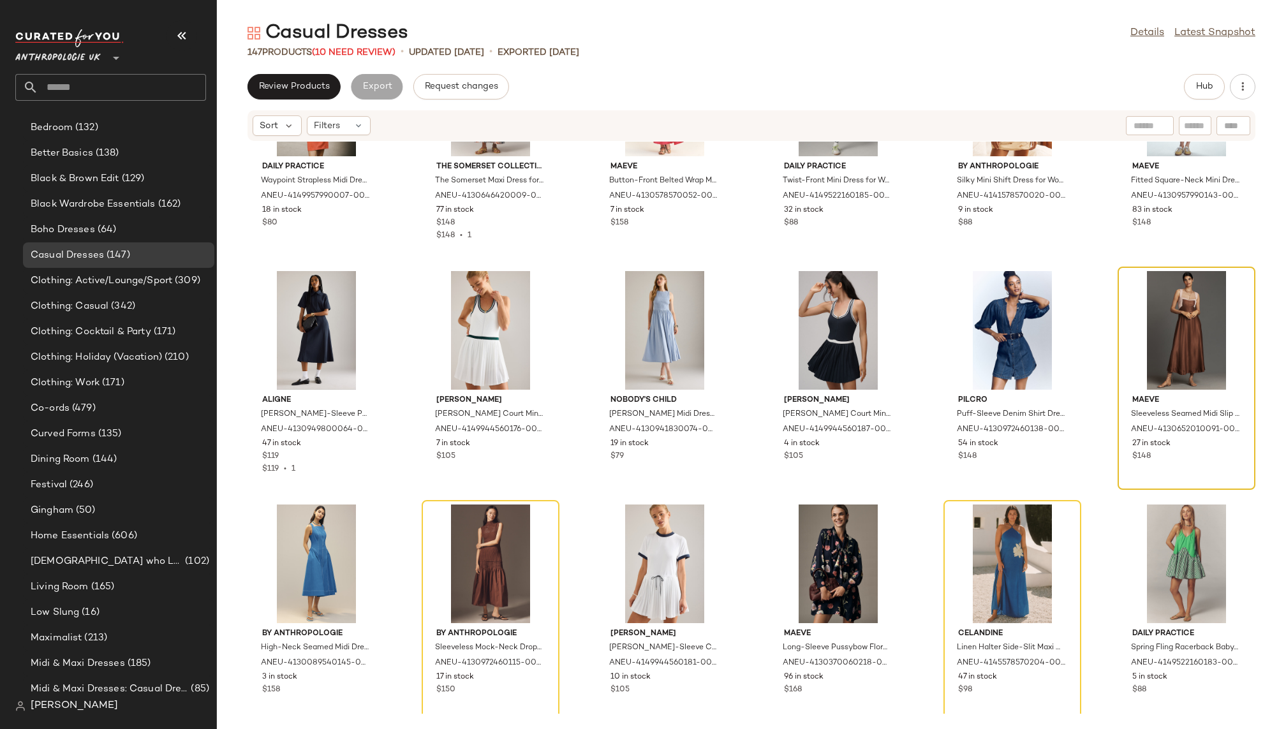
click at [1158, 299] on div at bounding box center [1186, 330] width 129 height 119
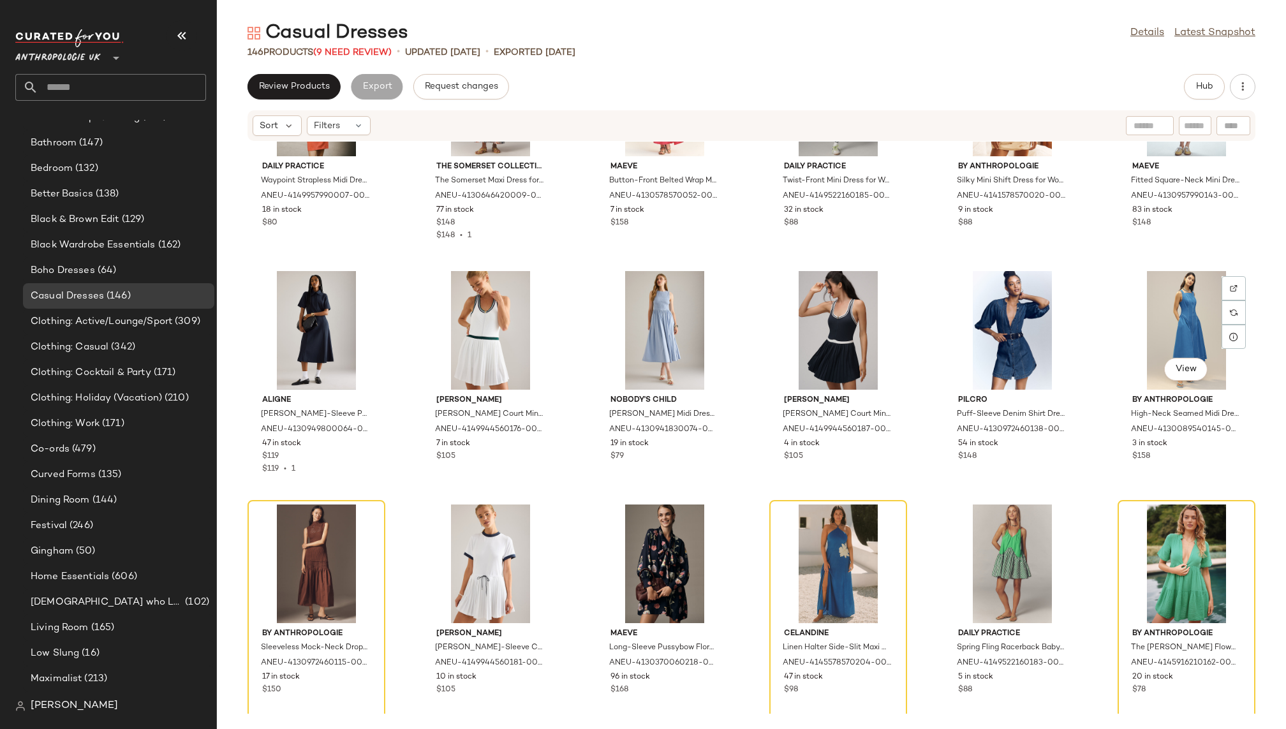
scroll to position [337, 0]
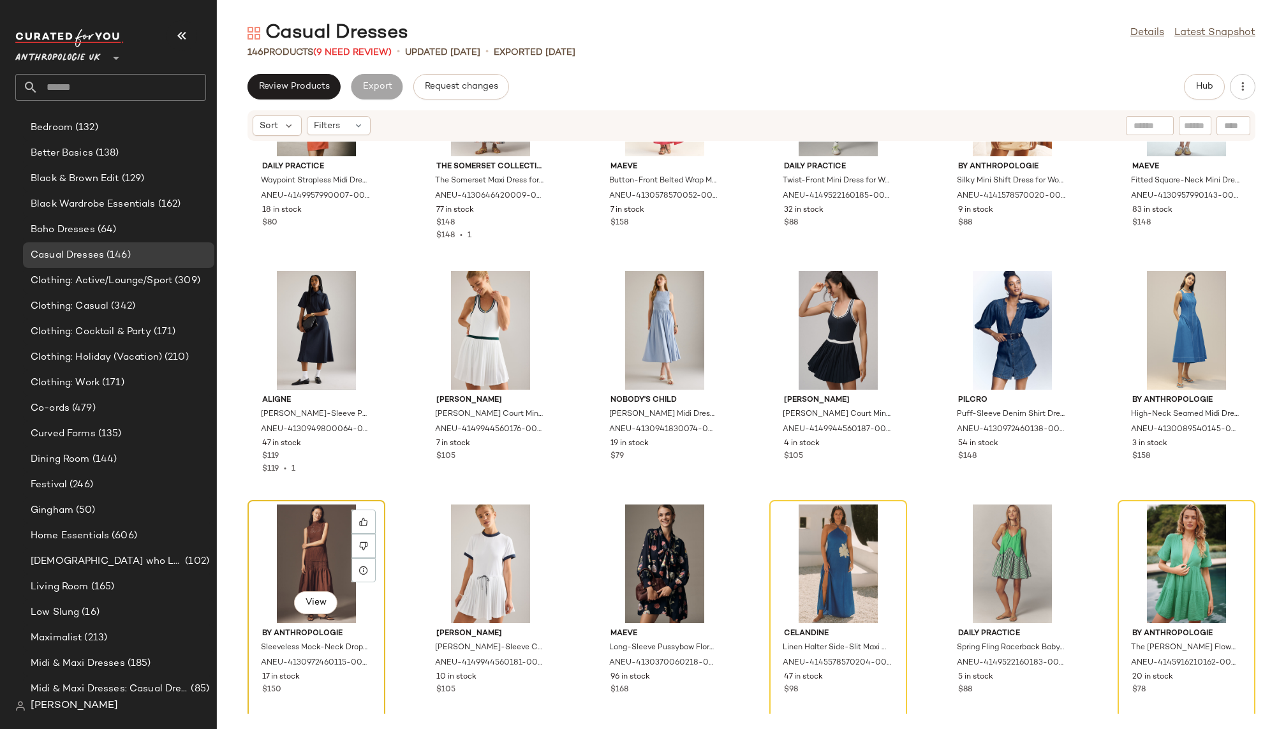
click at [269, 545] on div "View" at bounding box center [316, 564] width 129 height 119
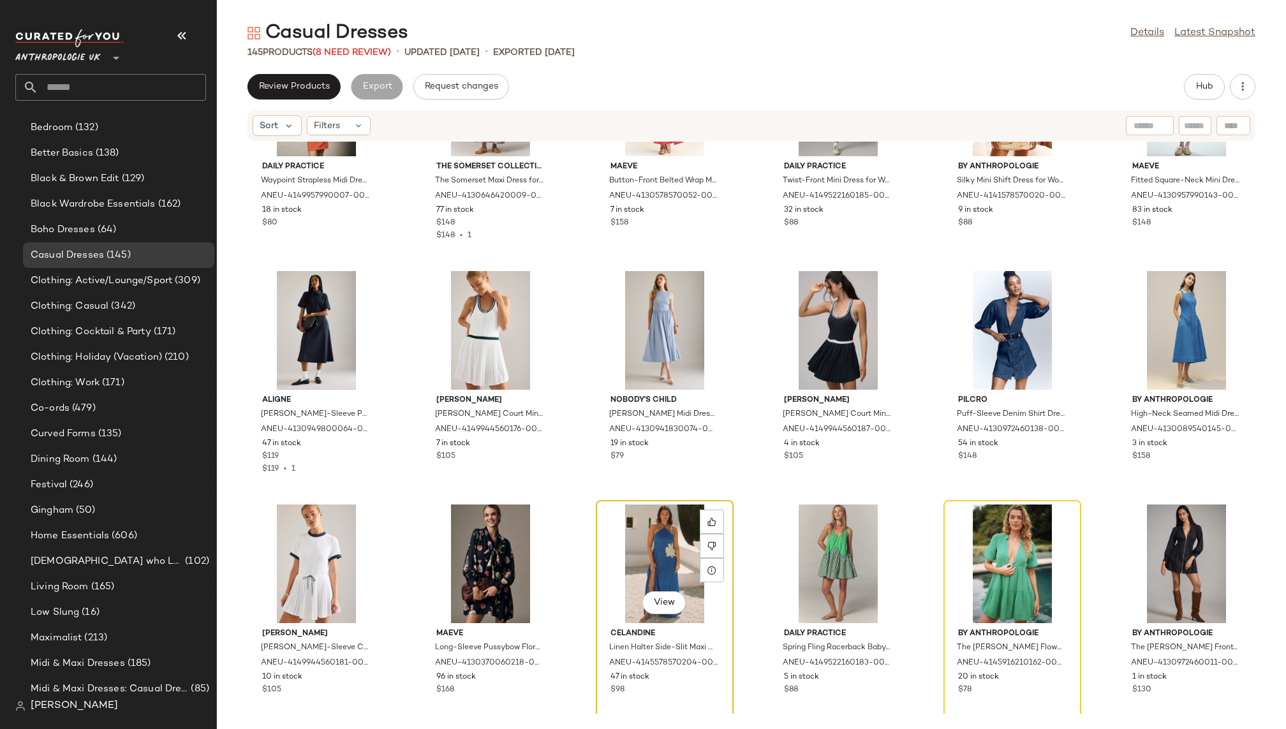
click at [655, 530] on div "View" at bounding box center [664, 564] width 129 height 119
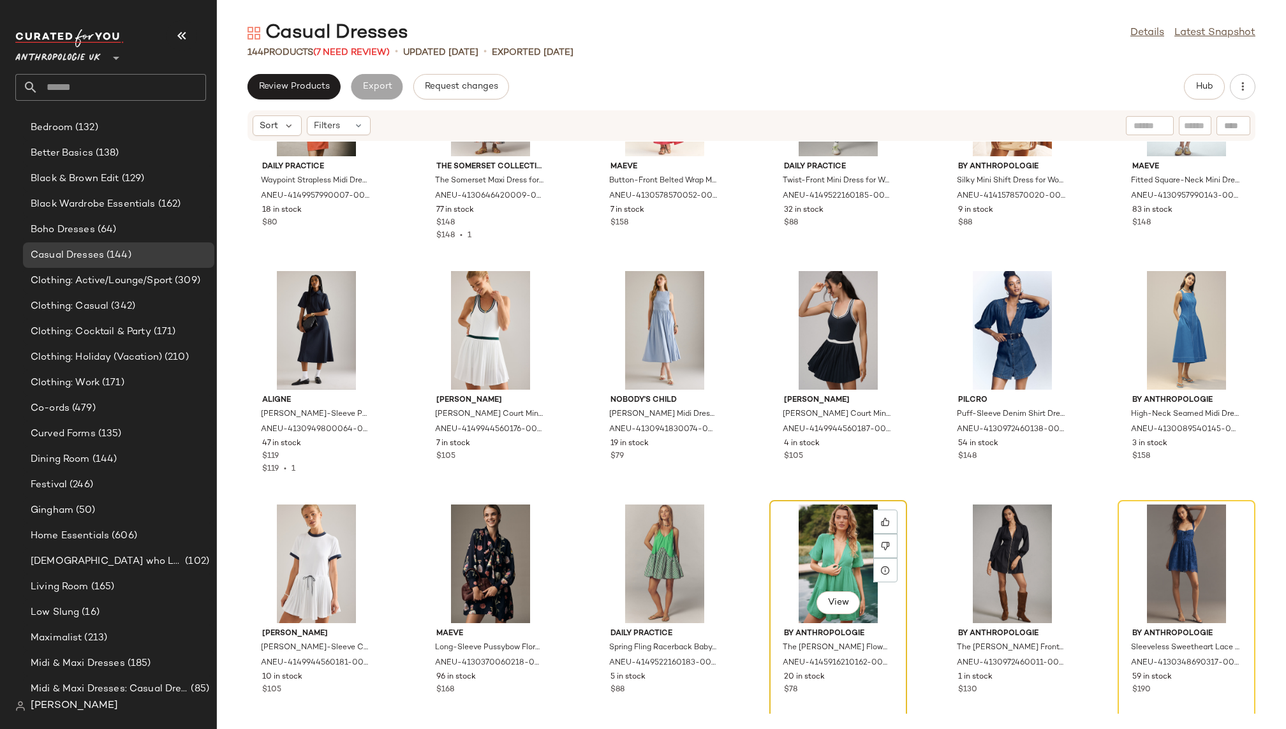
click at [782, 560] on div "View" at bounding box center [838, 564] width 129 height 119
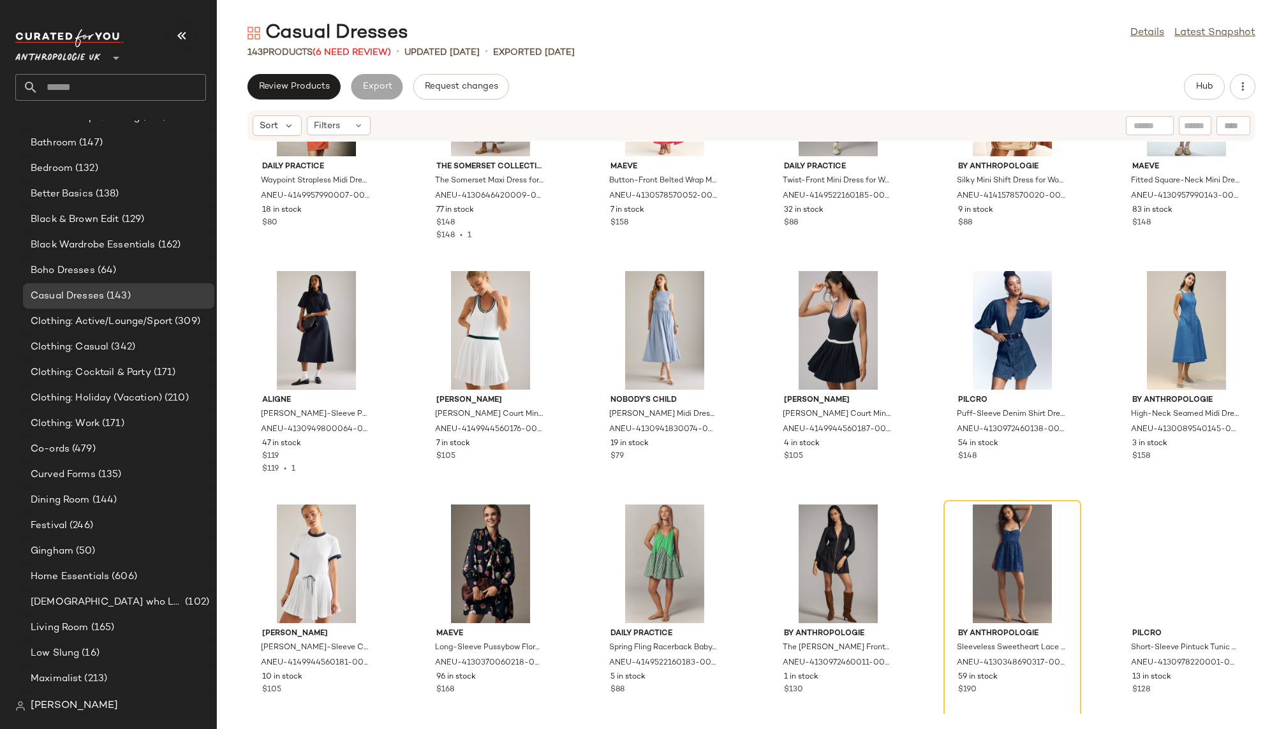
scroll to position [337, 0]
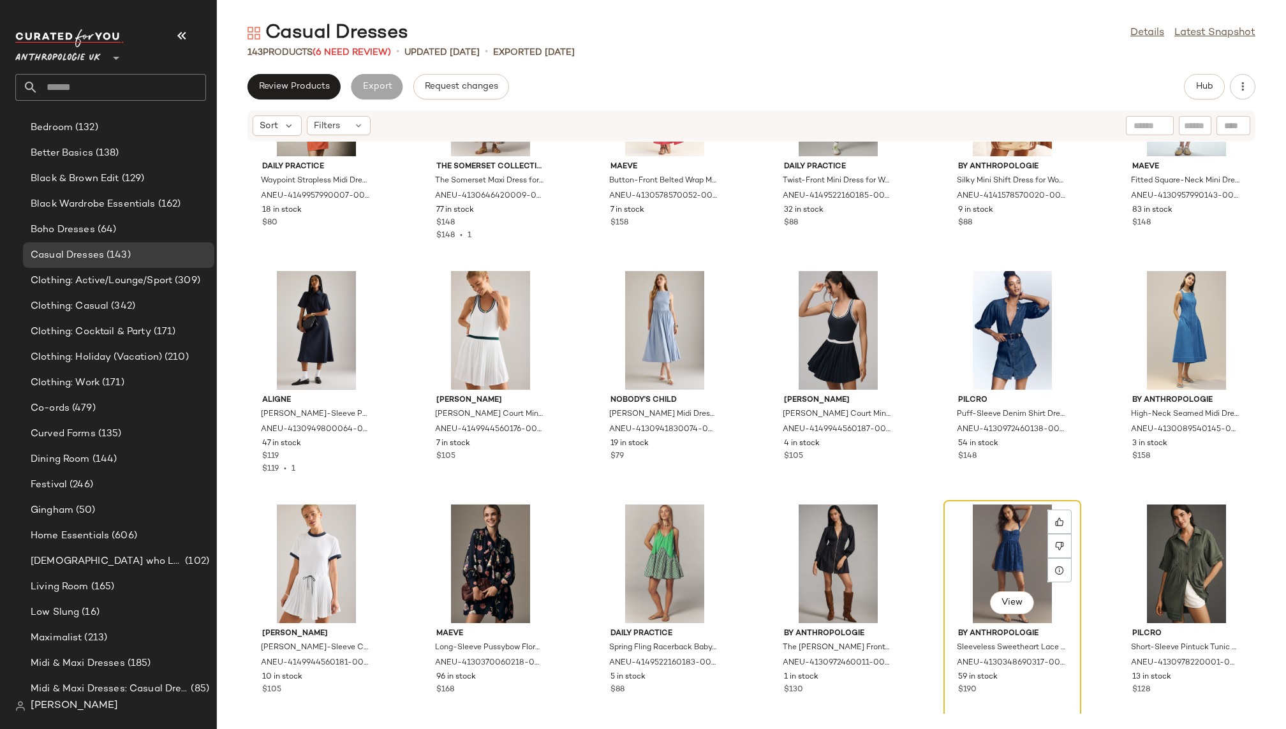
click at [986, 528] on div "View" at bounding box center [1012, 564] width 129 height 119
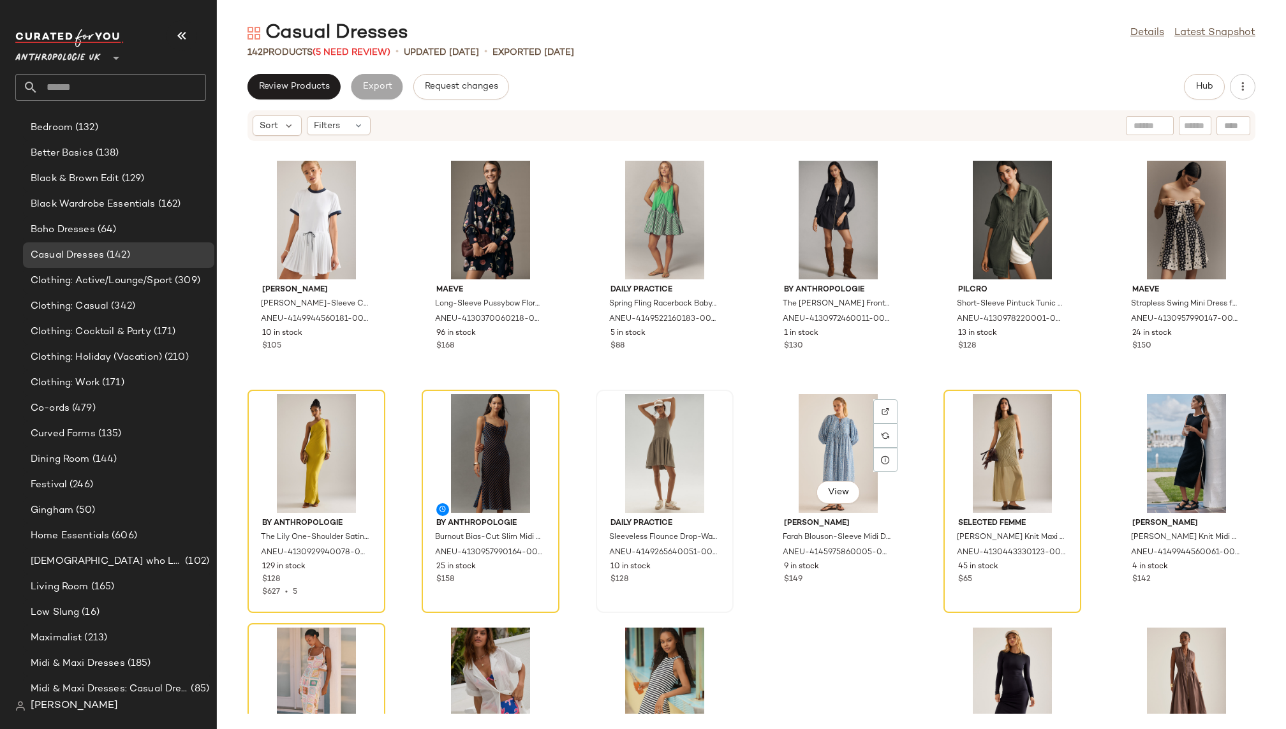
scroll to position [4677, 0]
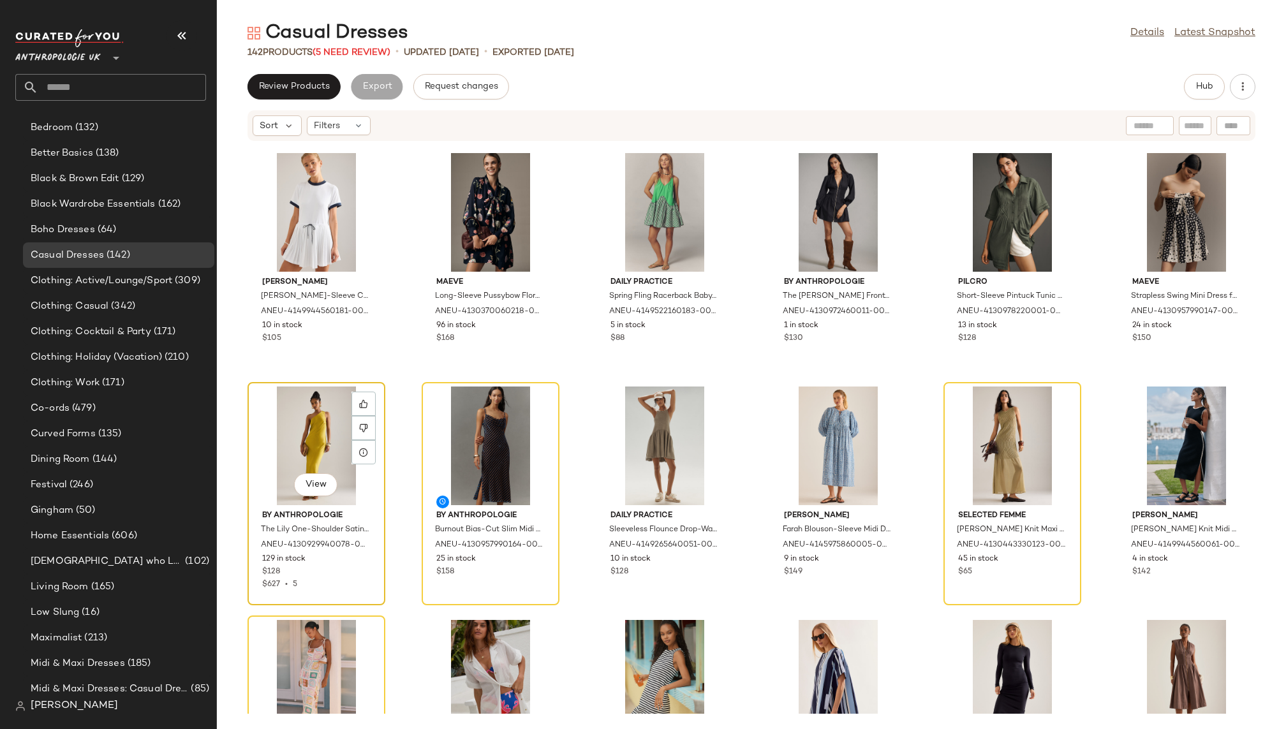
click at [272, 426] on div "View" at bounding box center [316, 446] width 129 height 119
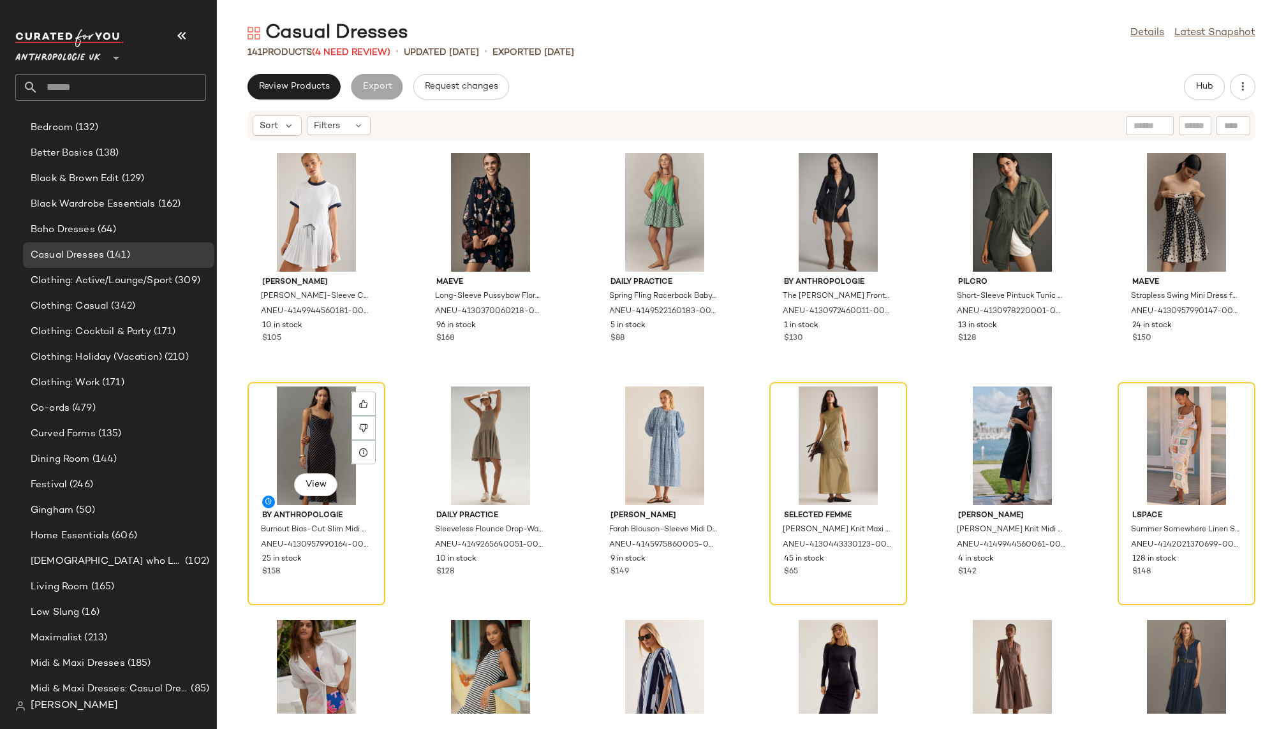
click at [272, 426] on div "View" at bounding box center [316, 446] width 129 height 119
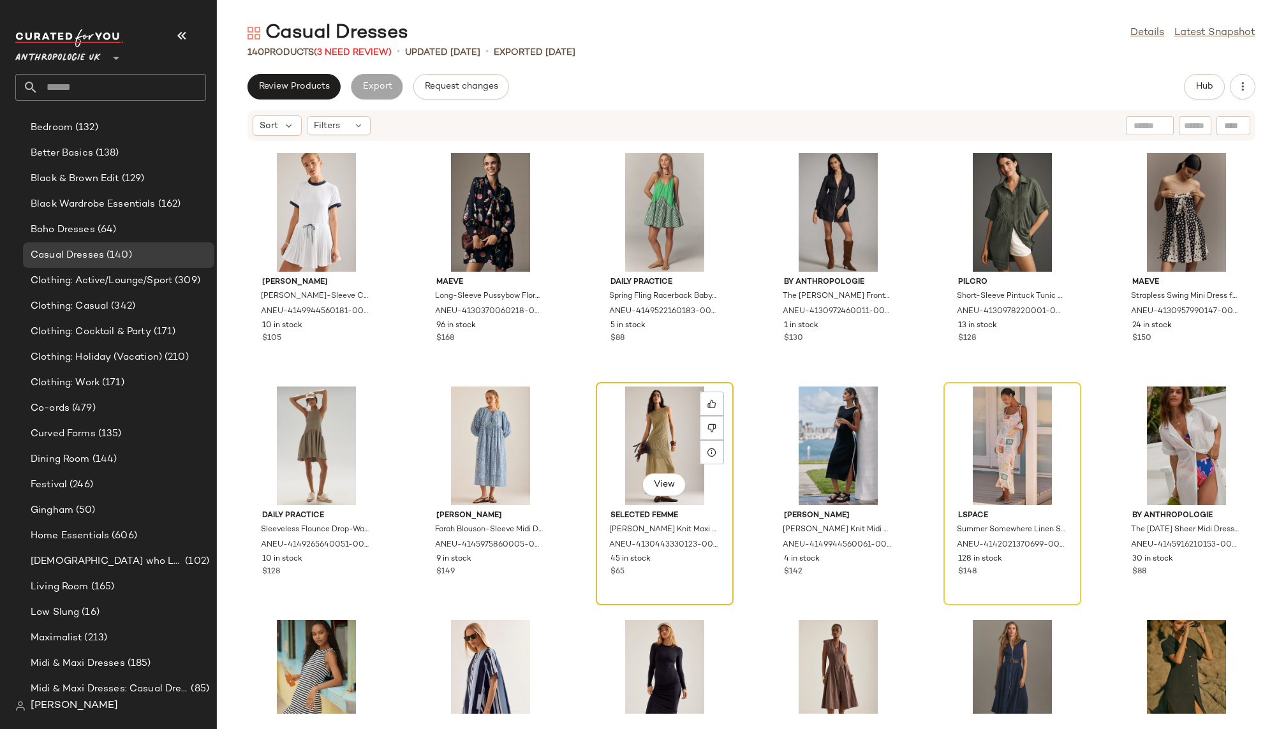
click at [655, 421] on div "View" at bounding box center [664, 446] width 129 height 119
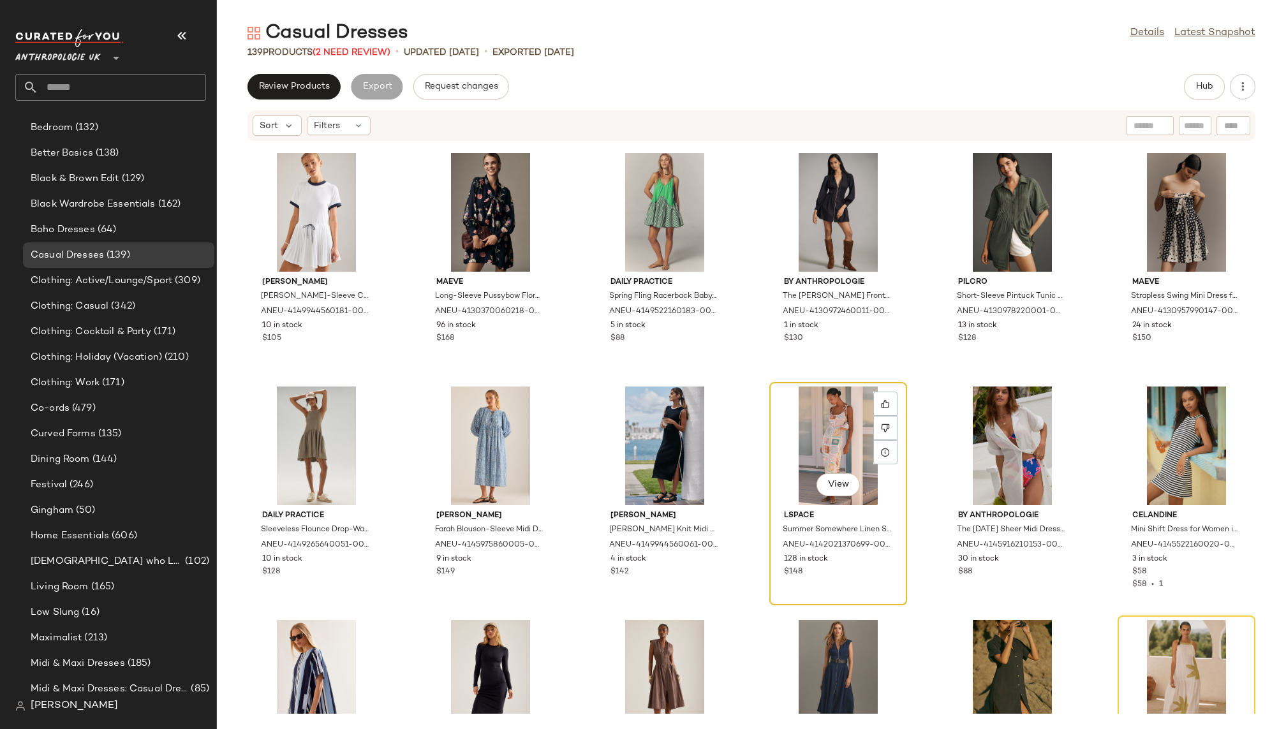
click at [817, 415] on div "View" at bounding box center [838, 446] width 129 height 119
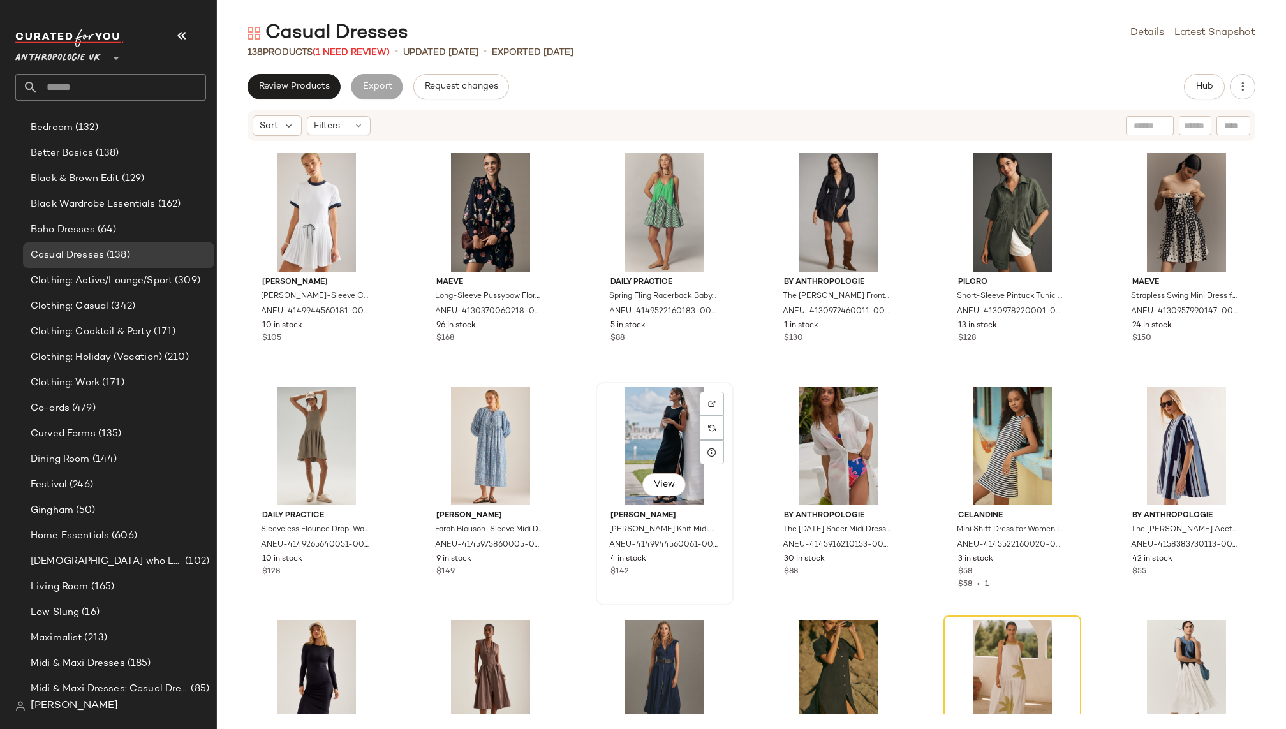
scroll to position [4802, 0]
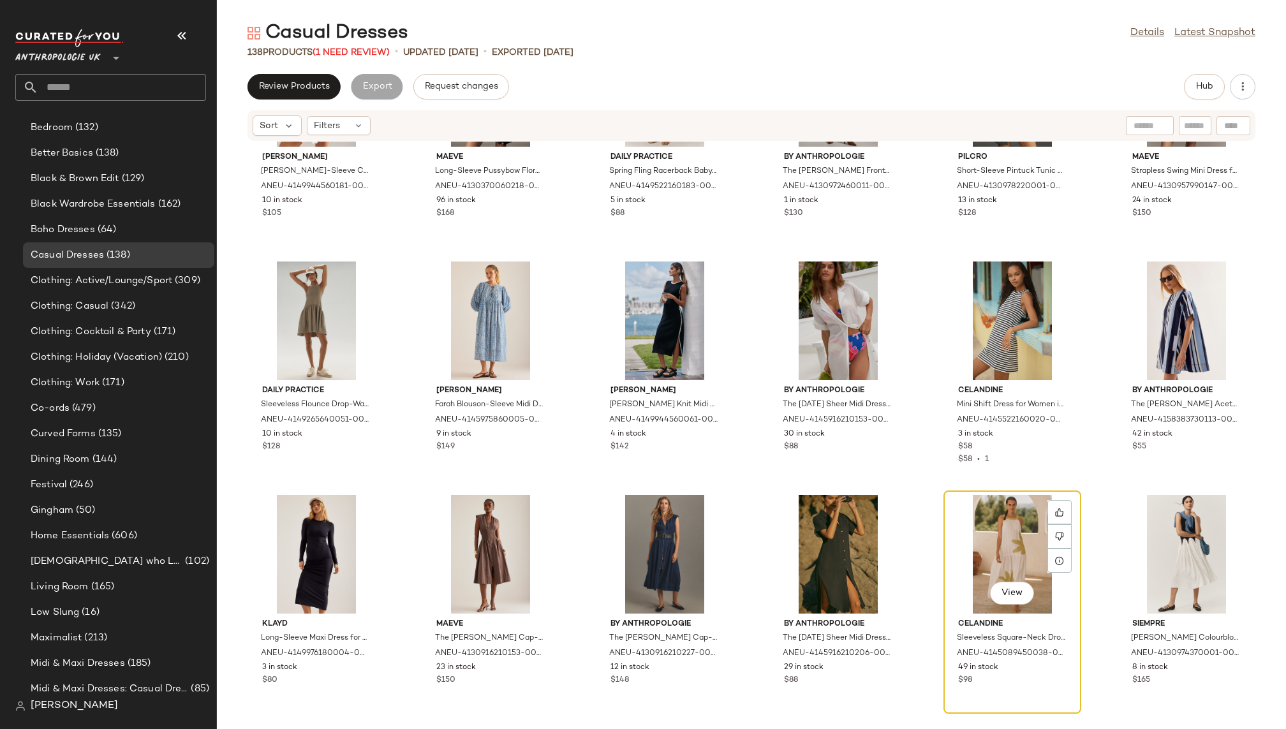
click at [970, 498] on div "View" at bounding box center [1012, 554] width 129 height 119
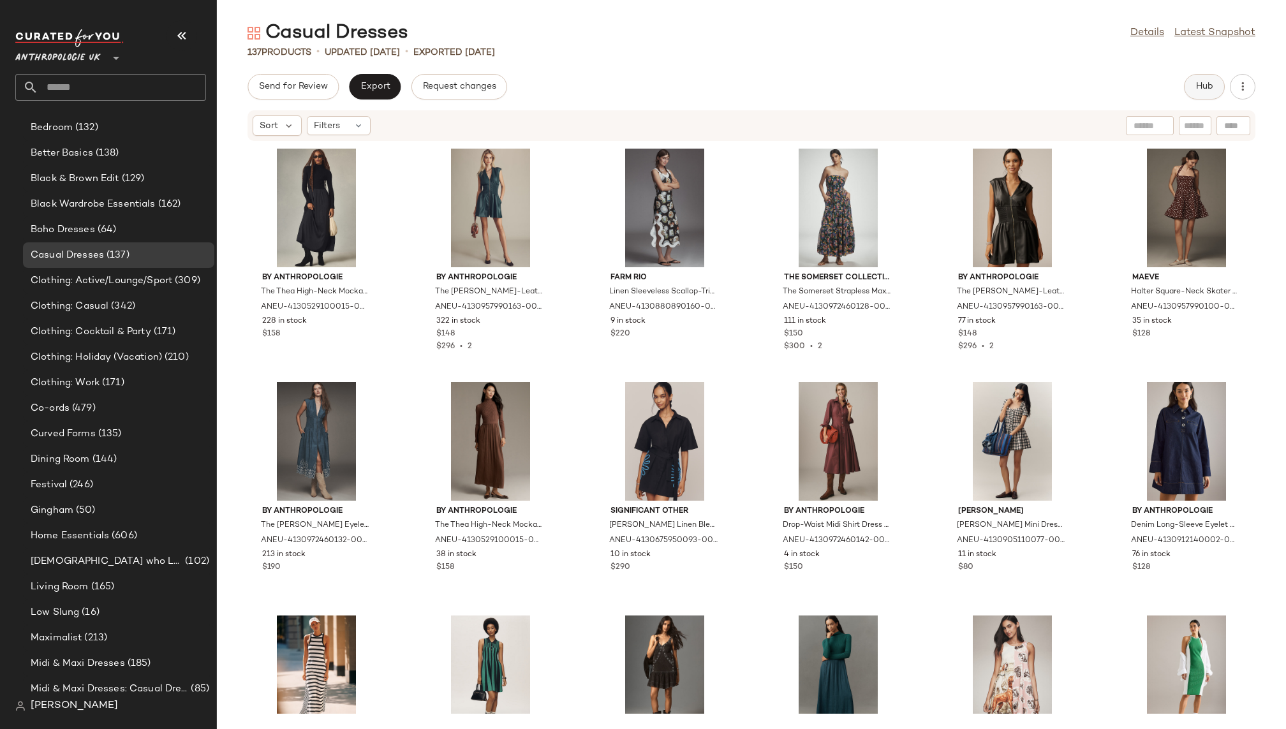
click at [1196, 88] on span "Hub" at bounding box center [1205, 87] width 18 height 10
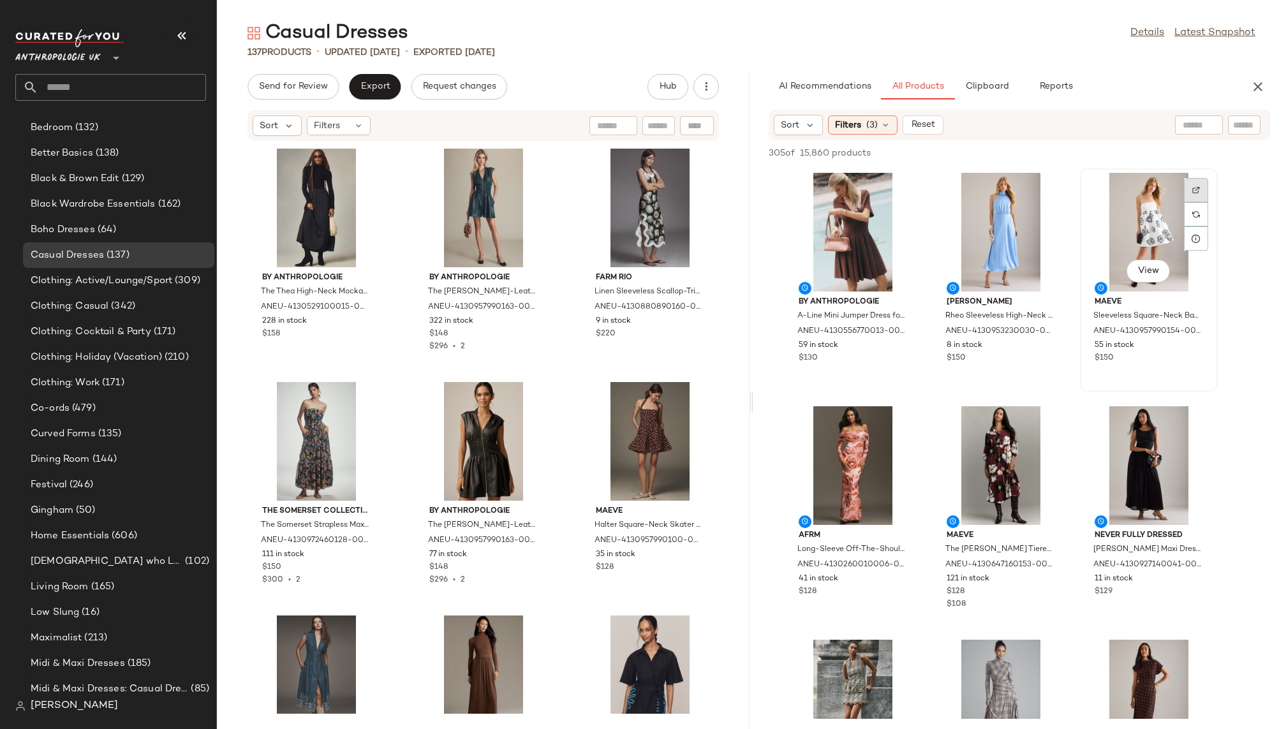
click at [1189, 202] on div at bounding box center [1196, 214] width 24 height 24
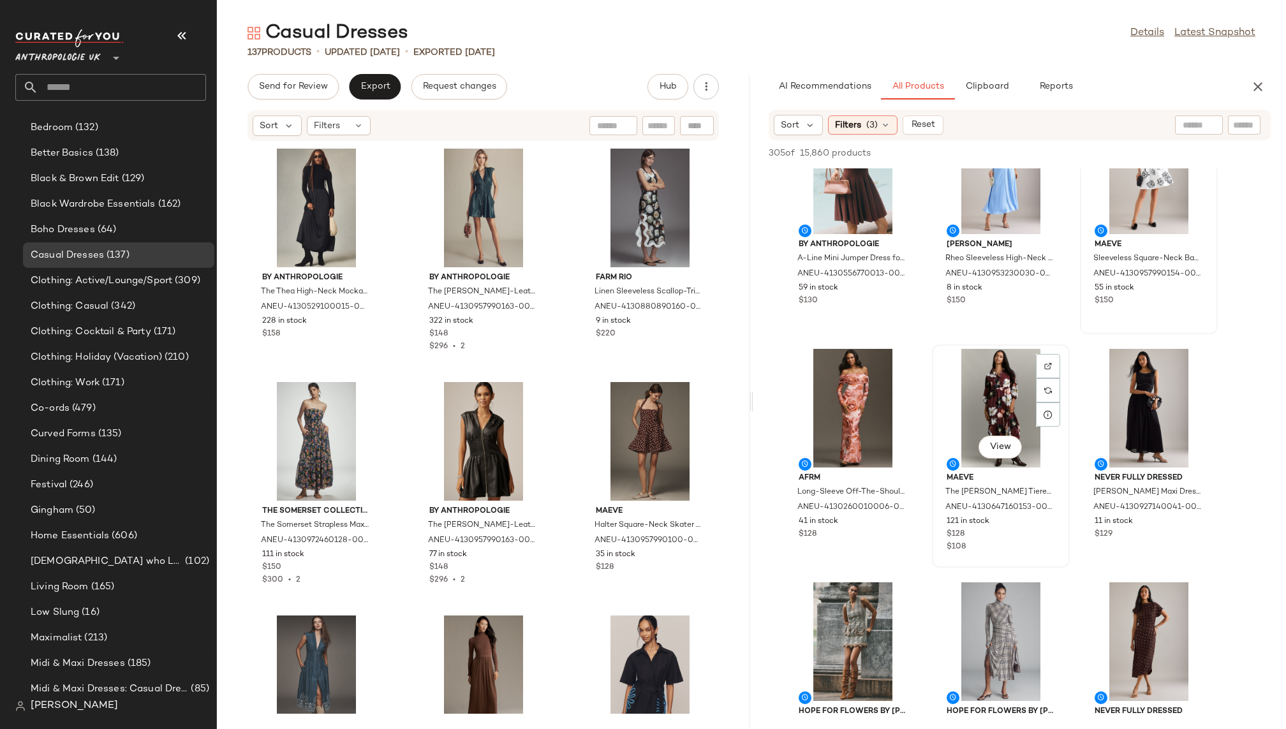
scroll to position [73, 0]
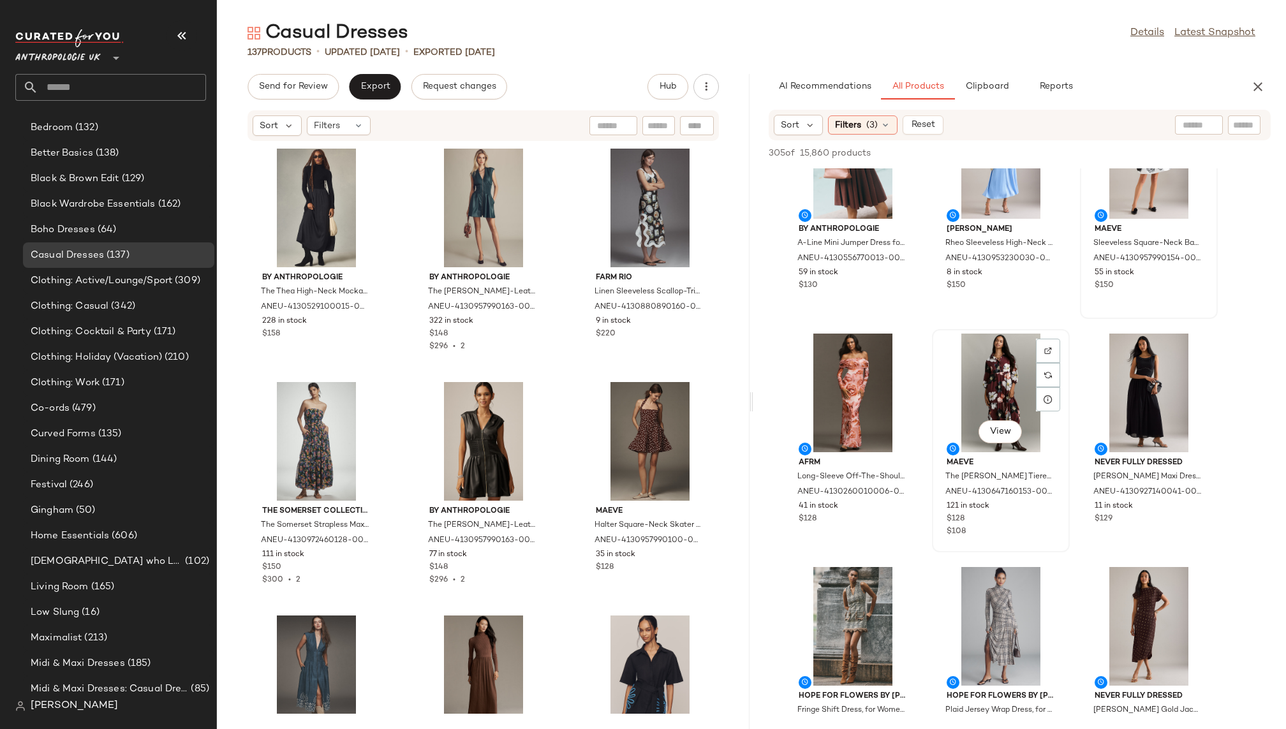
click at [972, 361] on div "View" at bounding box center [1001, 393] width 129 height 119
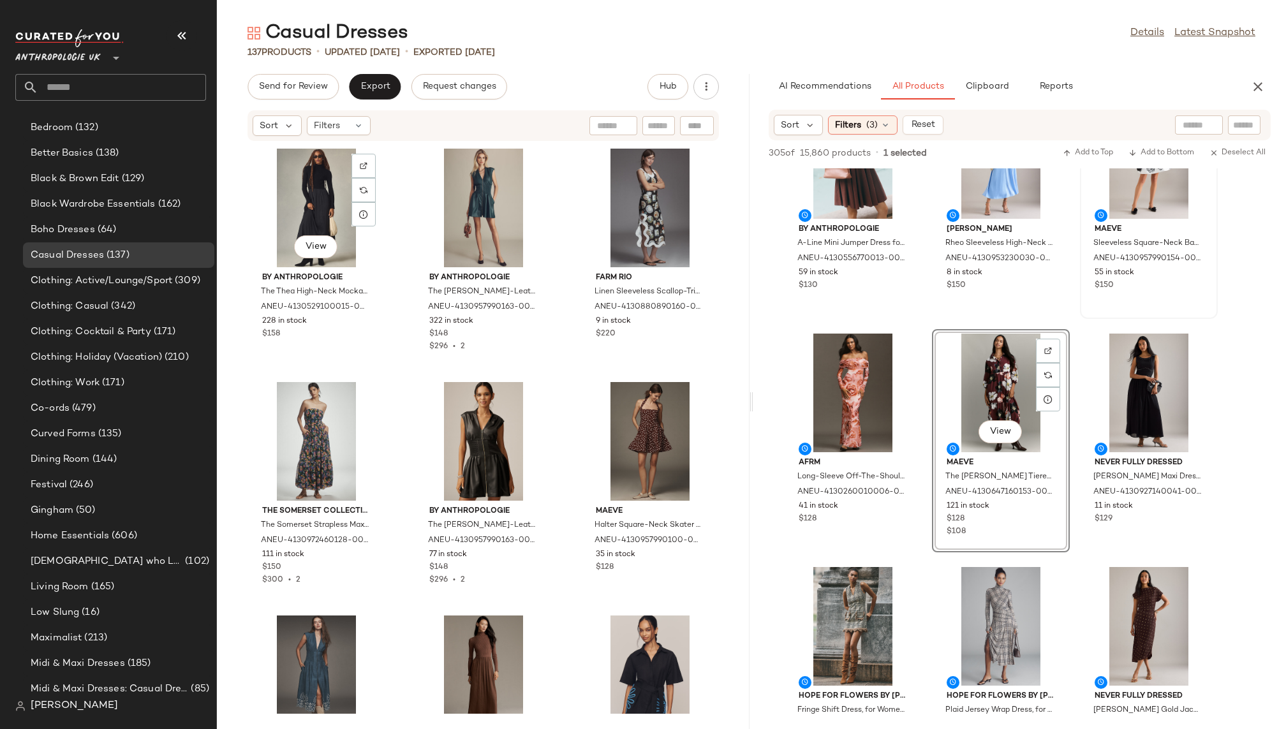
scroll to position [337, 0]
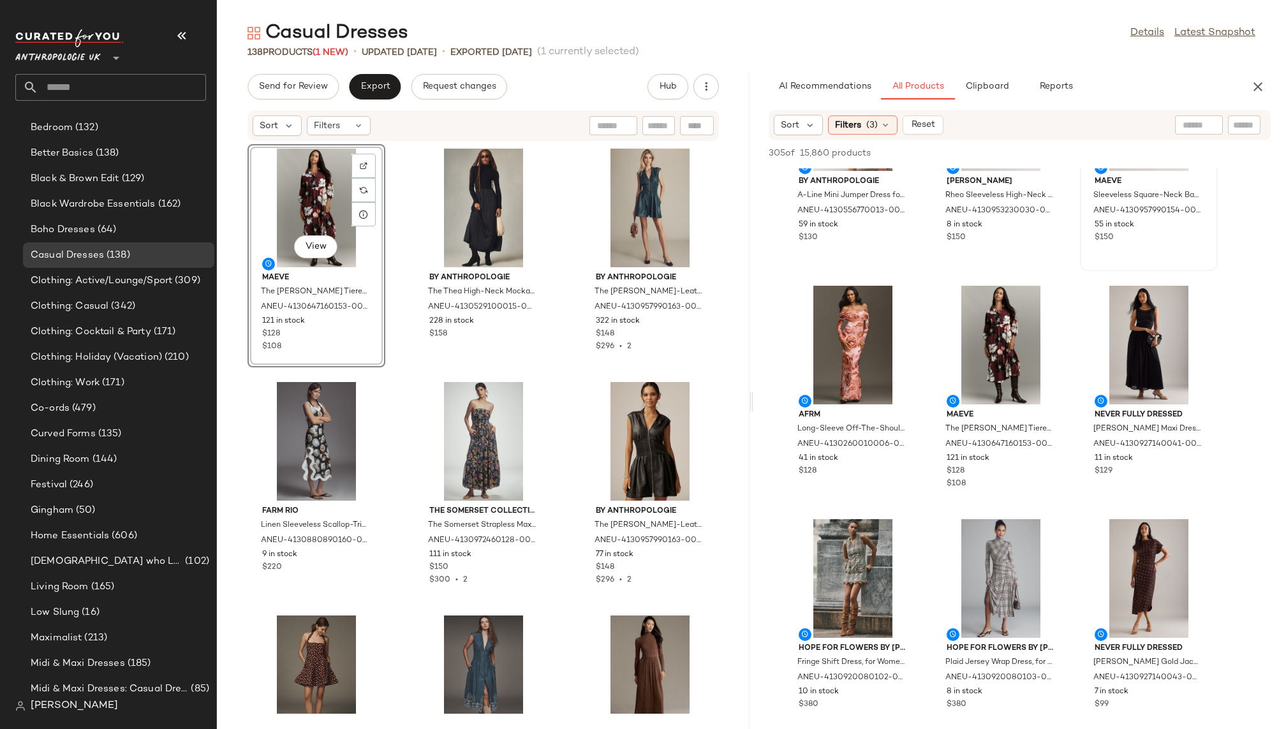
scroll to position [135, 0]
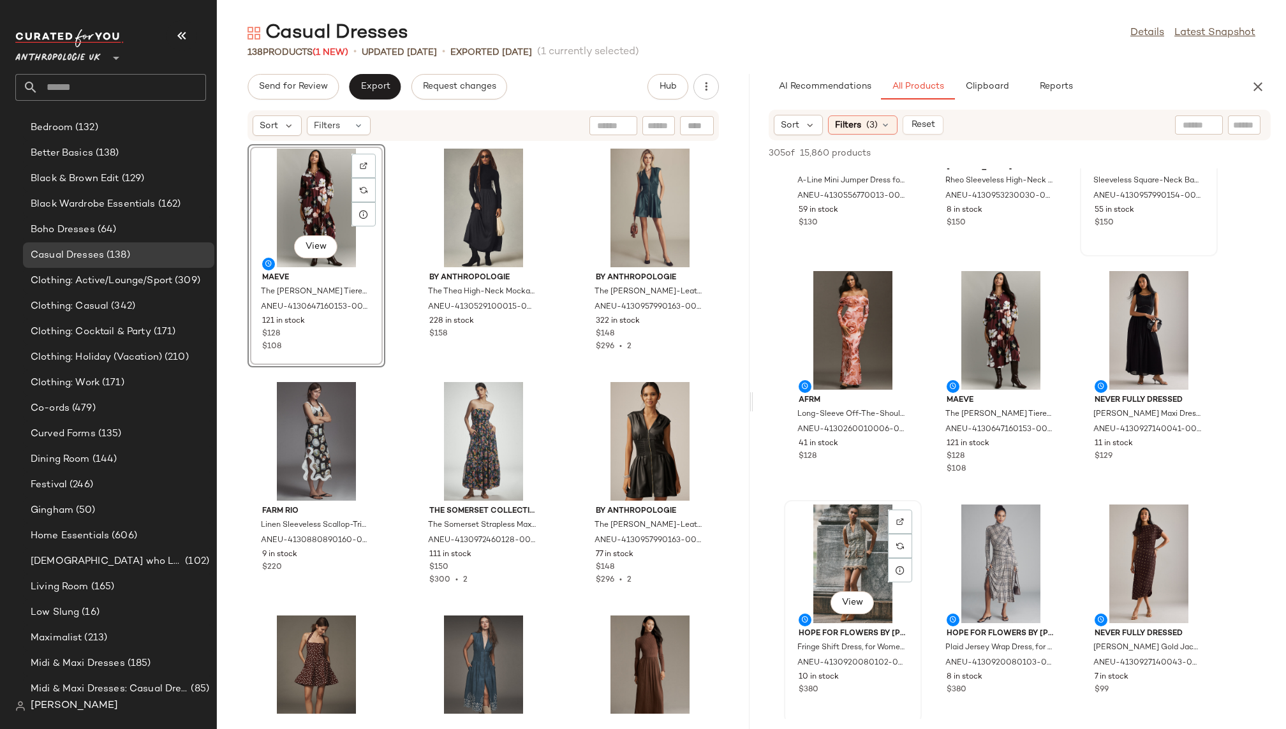
click at [821, 565] on div "View" at bounding box center [853, 564] width 129 height 119
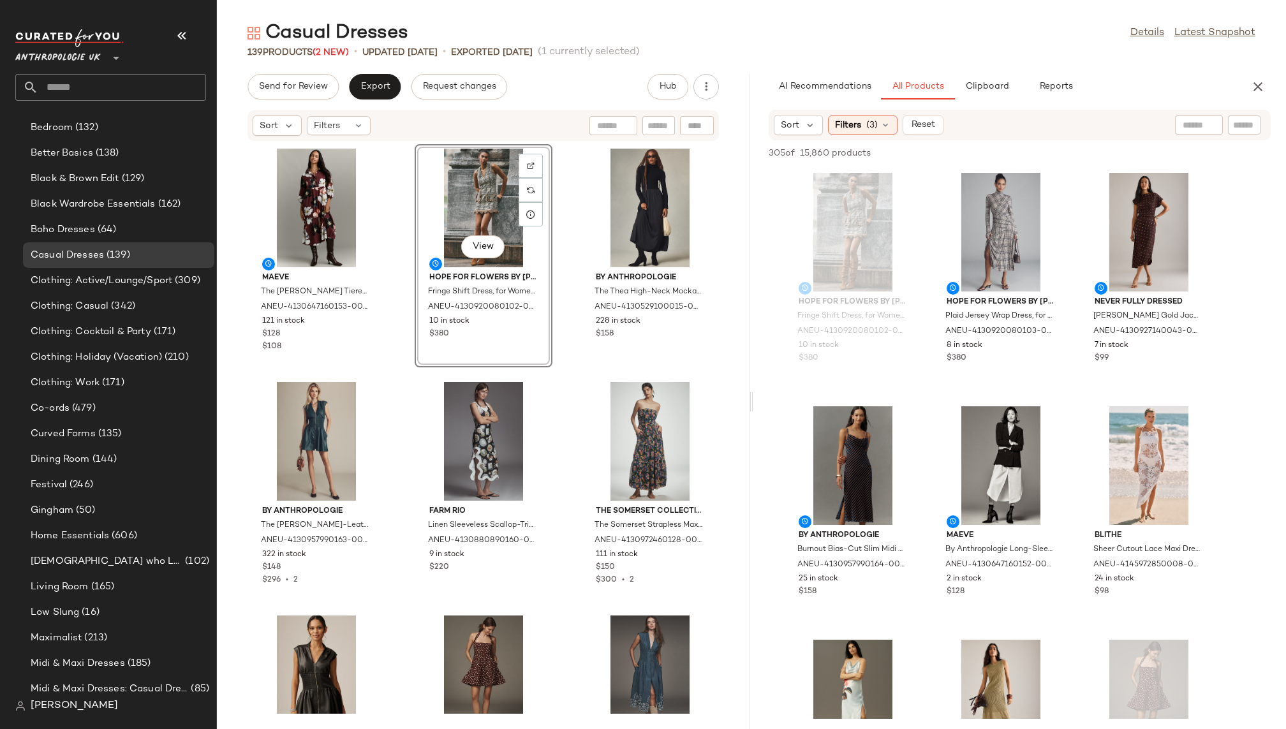
scroll to position [511, 0]
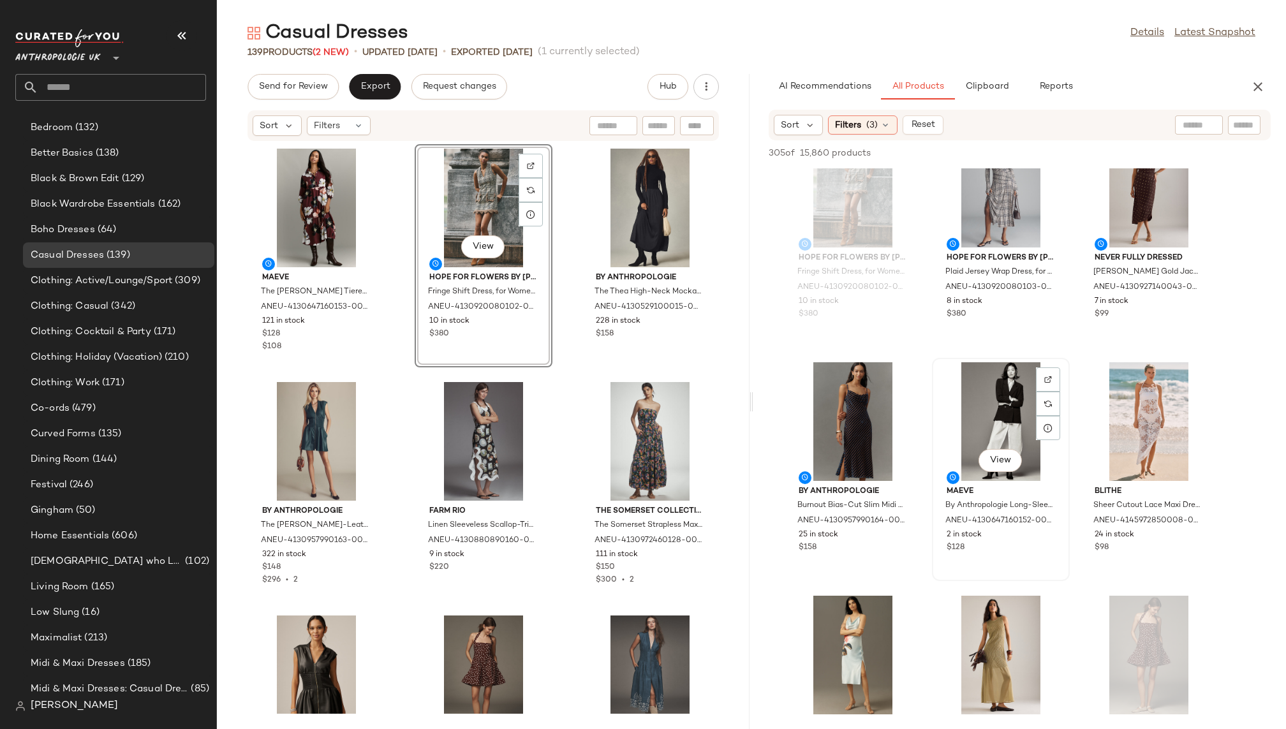
click at [958, 429] on div "View" at bounding box center [1001, 421] width 129 height 119
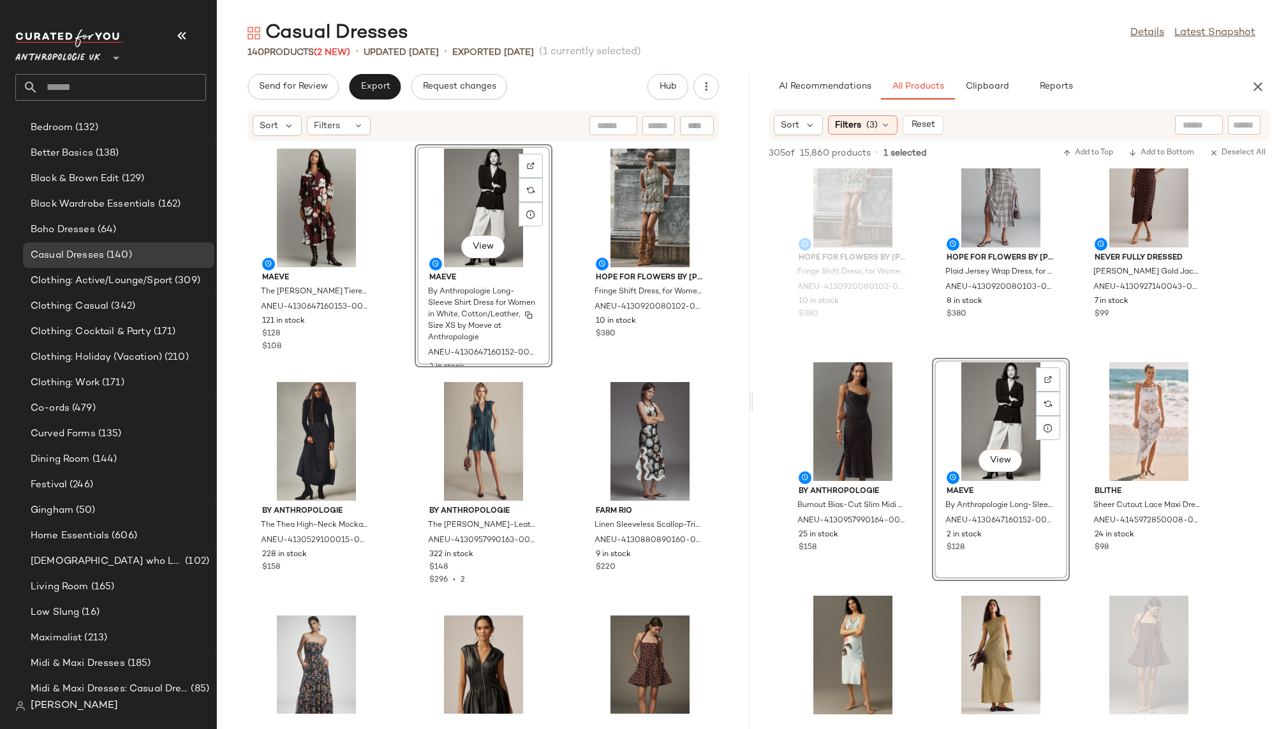
scroll to position [337, 0]
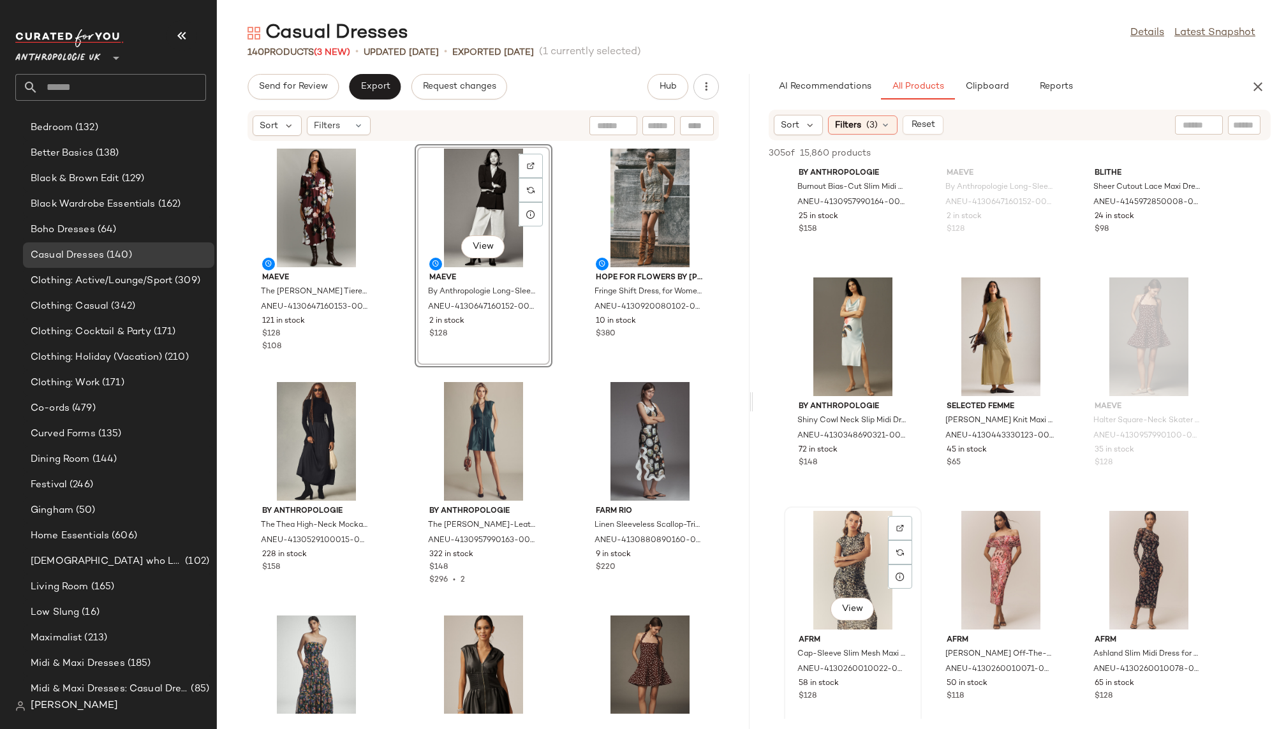
scroll to position [835, 0]
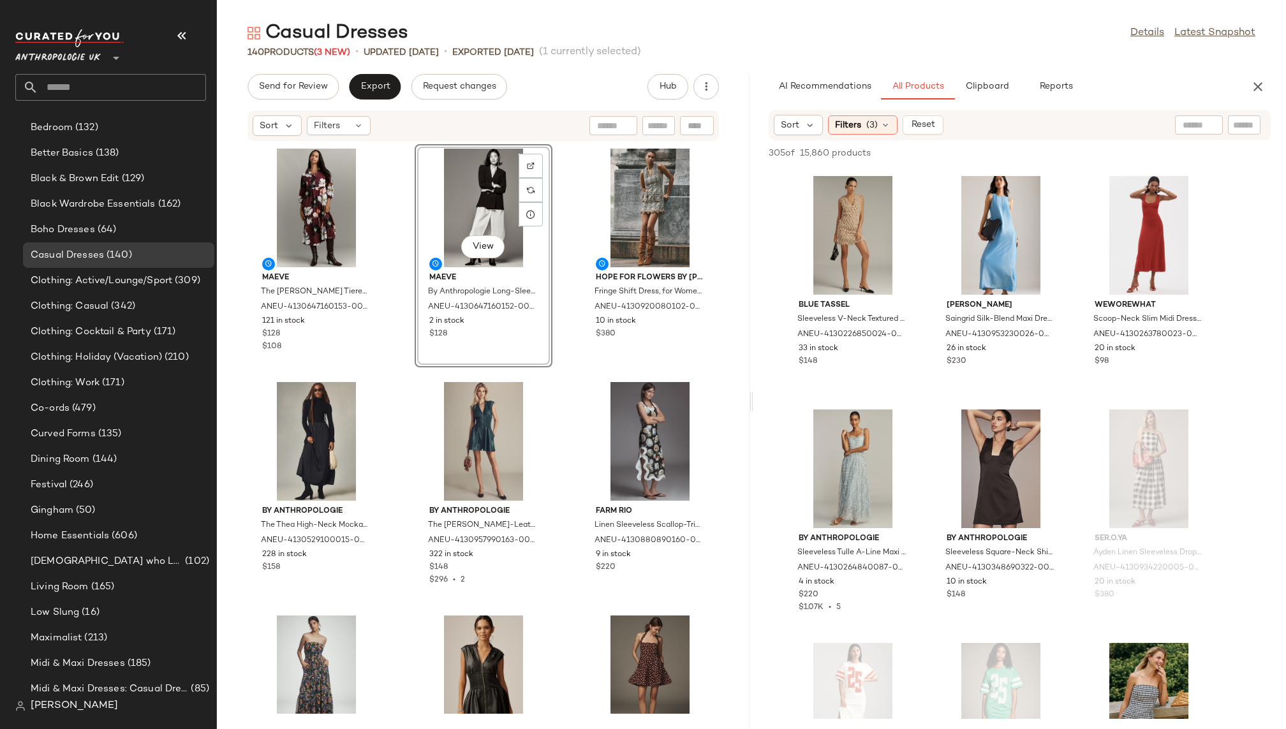
scroll to position [6295, 0]
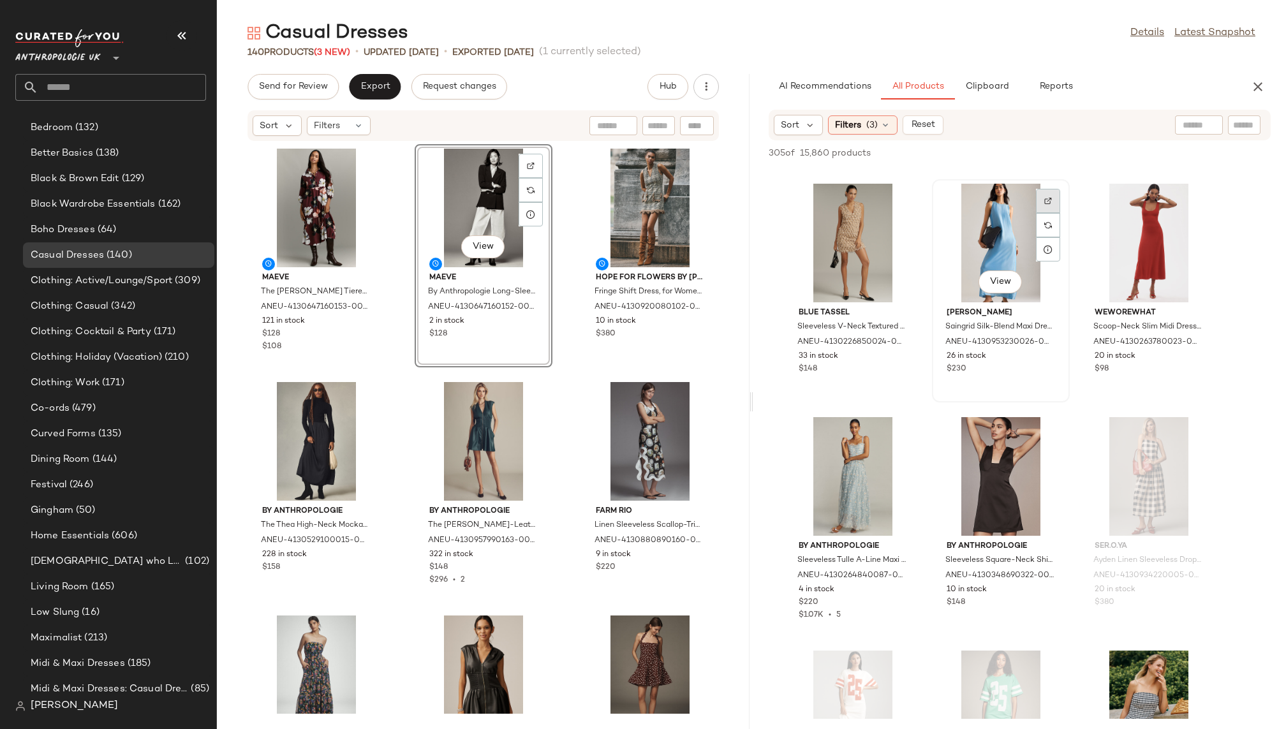
click at [1041, 213] on div at bounding box center [1048, 225] width 24 height 24
click at [1008, 222] on div "View" at bounding box center [1001, 243] width 129 height 119
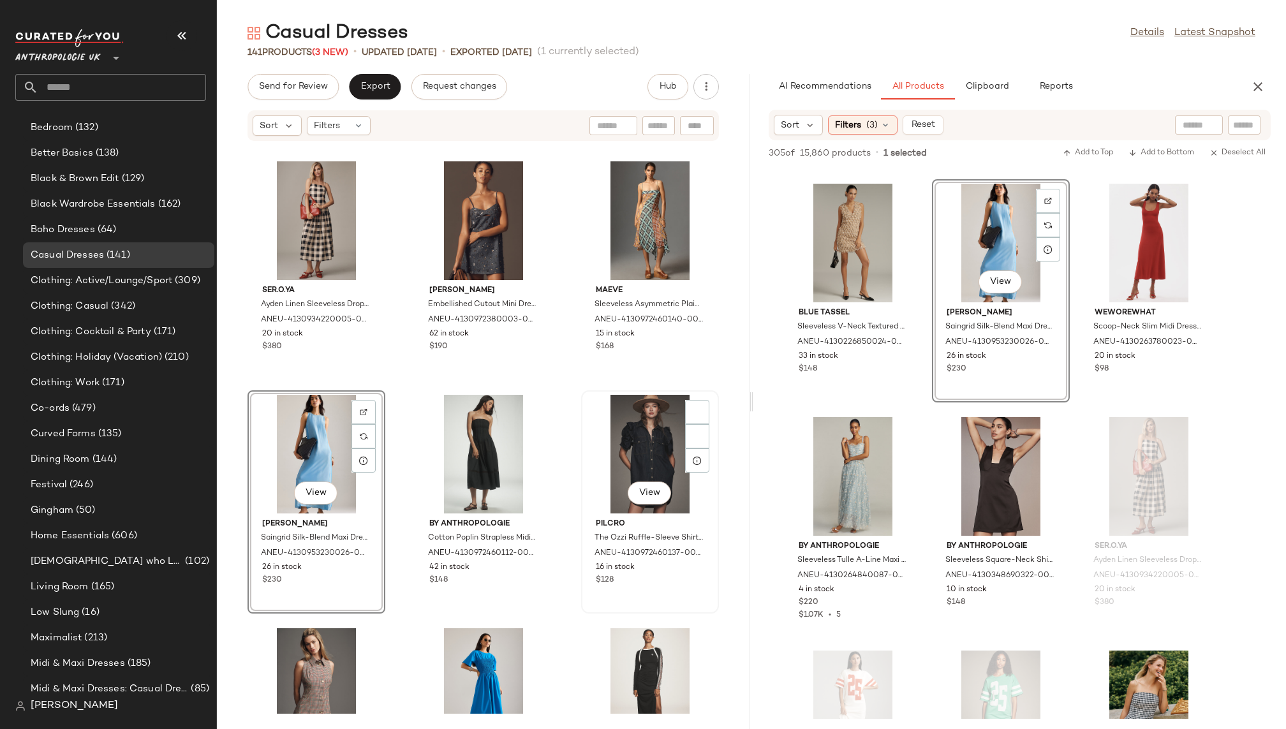
scroll to position [337, 0]
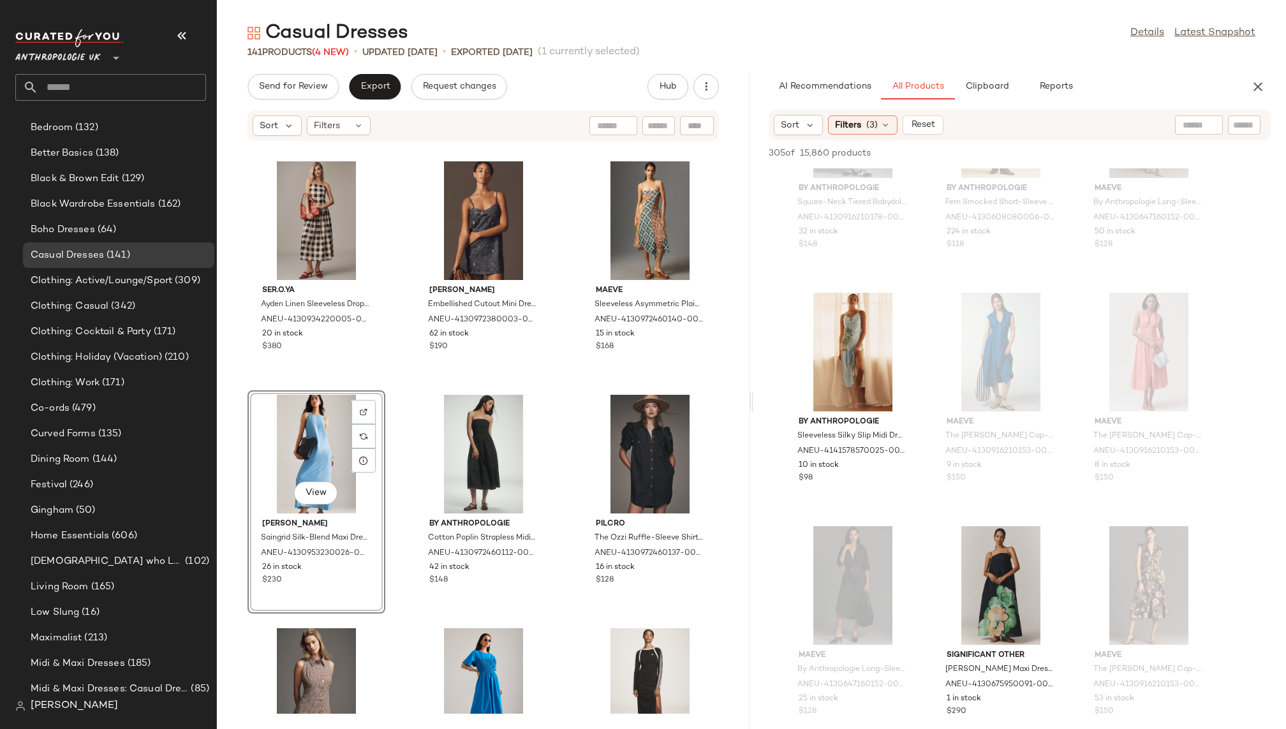
scroll to position [13964, 0]
click at [826, 355] on div "View" at bounding box center [853, 352] width 129 height 119
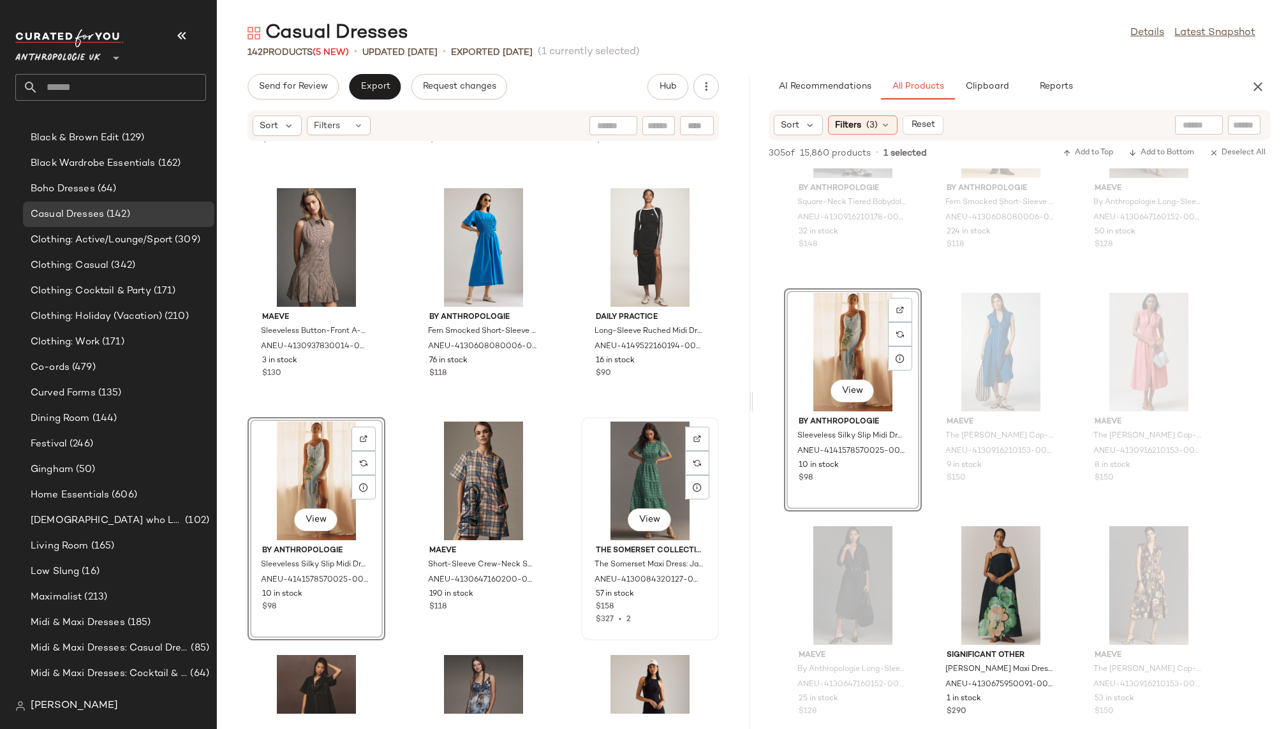
scroll to position [337, 0]
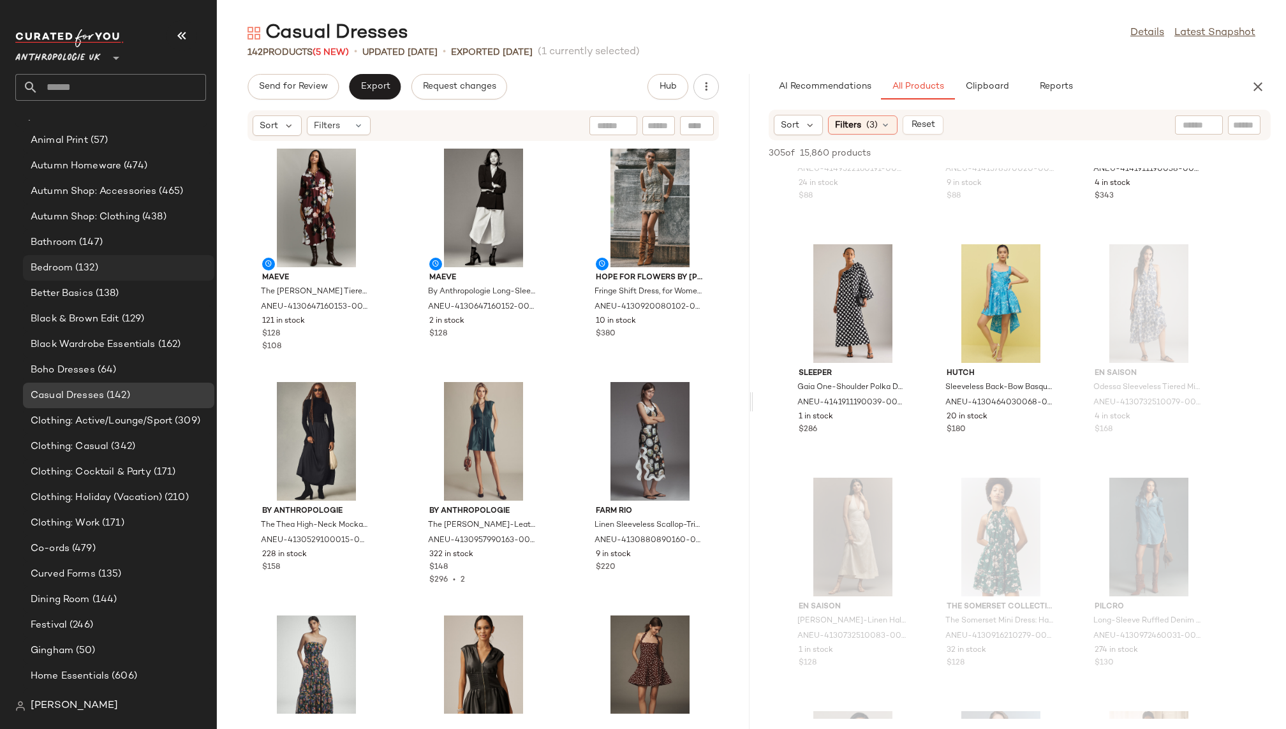
scroll to position [194, 0]
click at [102, 366] on span "(64)" at bounding box center [106, 373] width 22 height 15
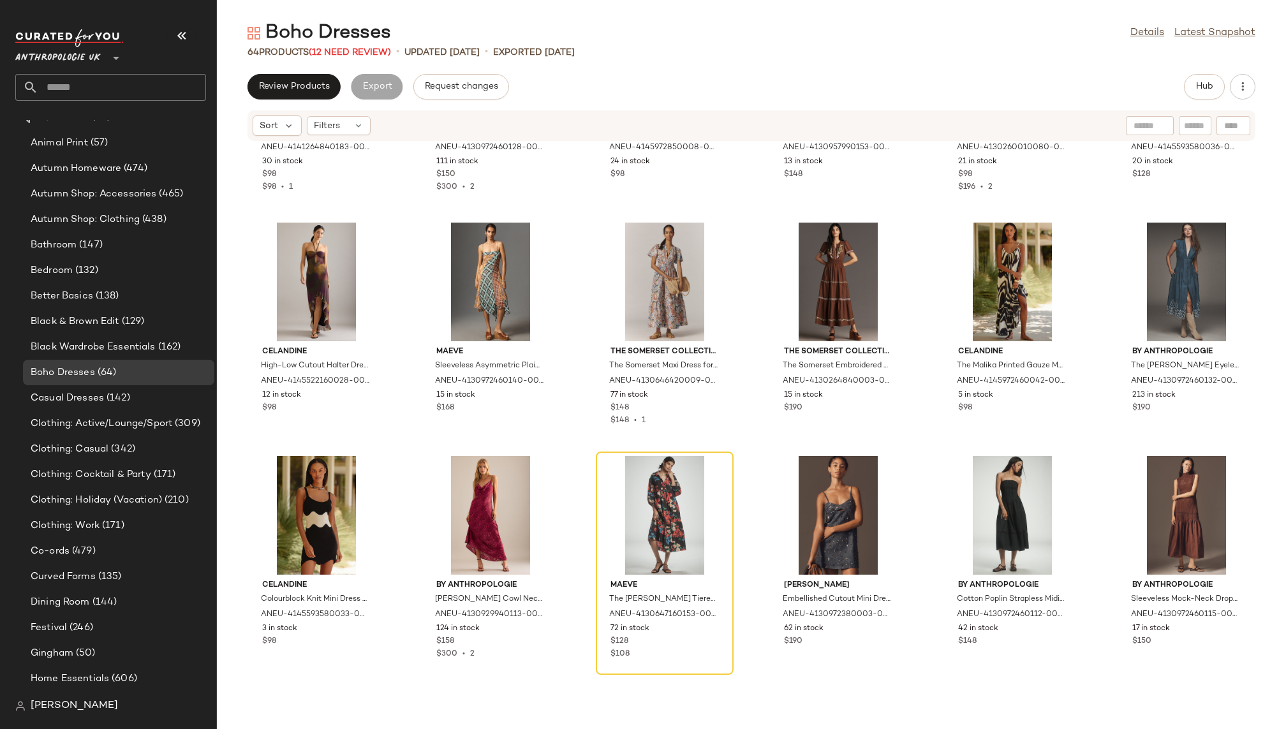
scroll to position [202, 0]
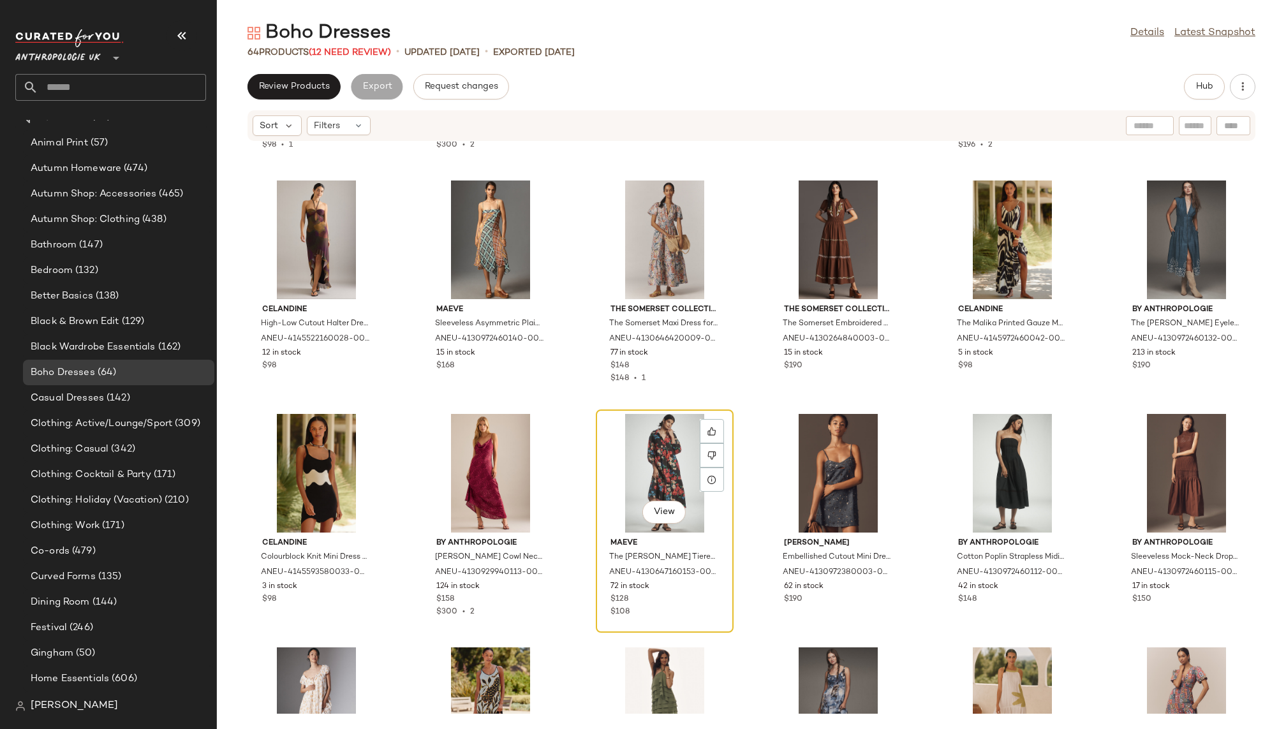
click at [614, 444] on div "View" at bounding box center [664, 473] width 129 height 119
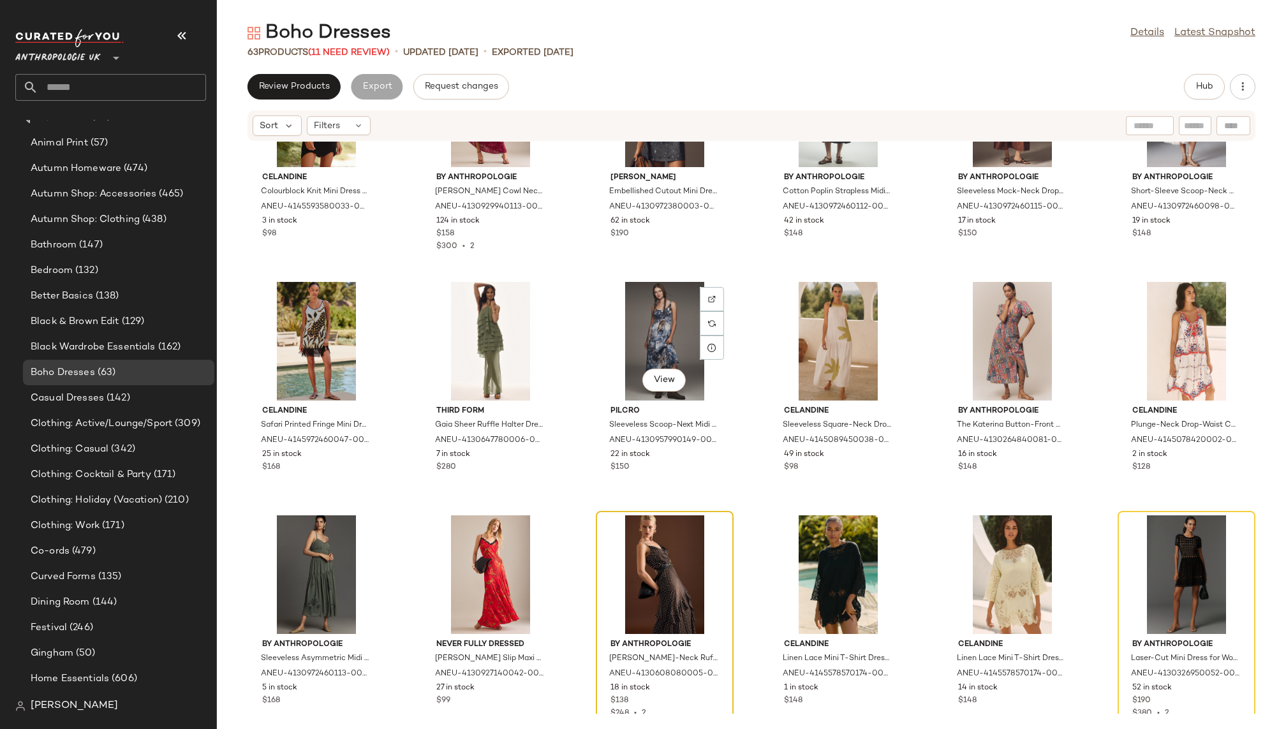
scroll to position [579, 0]
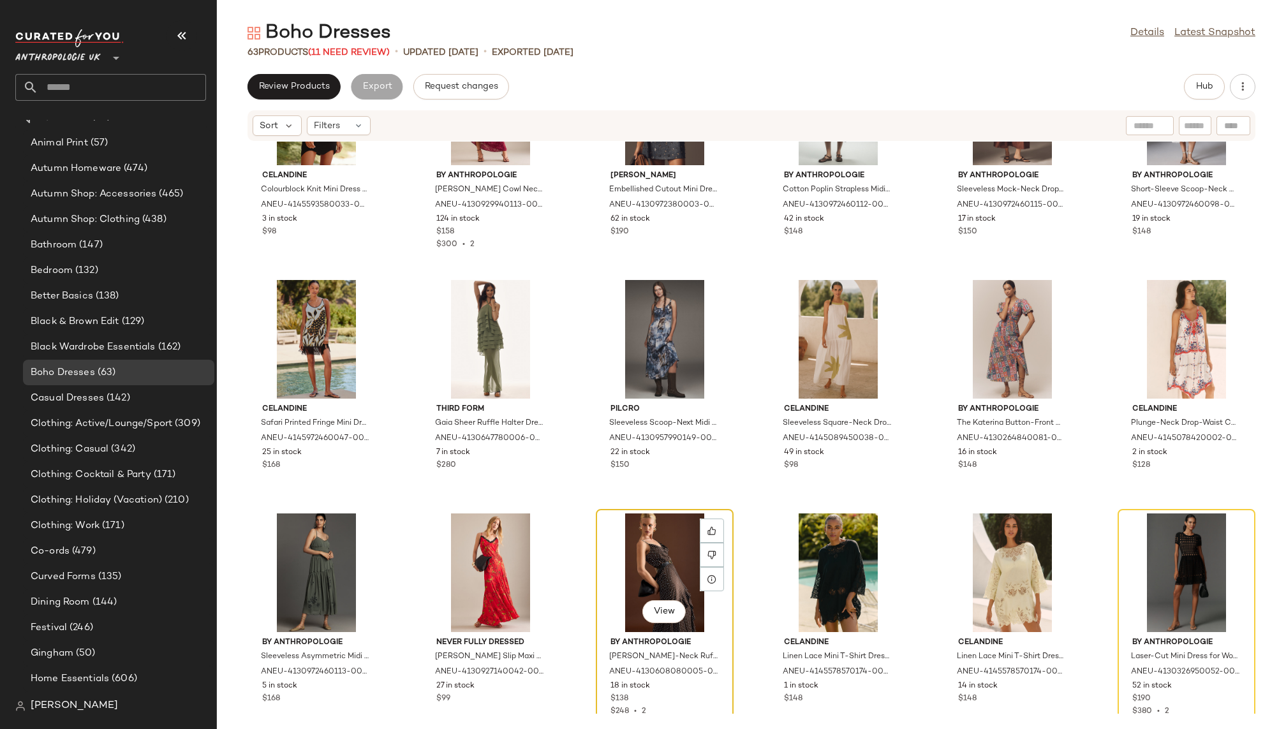
click at [624, 529] on div "View" at bounding box center [664, 573] width 129 height 119
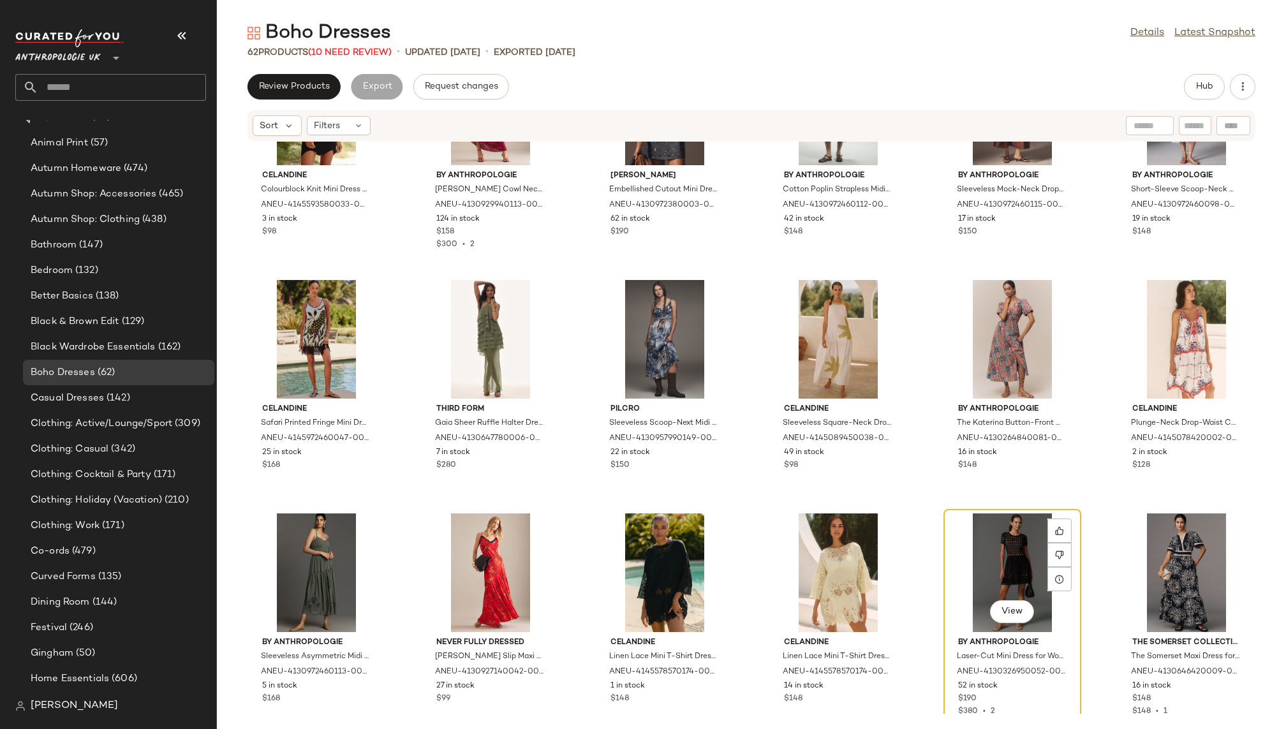
click at [992, 548] on div "View" at bounding box center [1012, 573] width 129 height 119
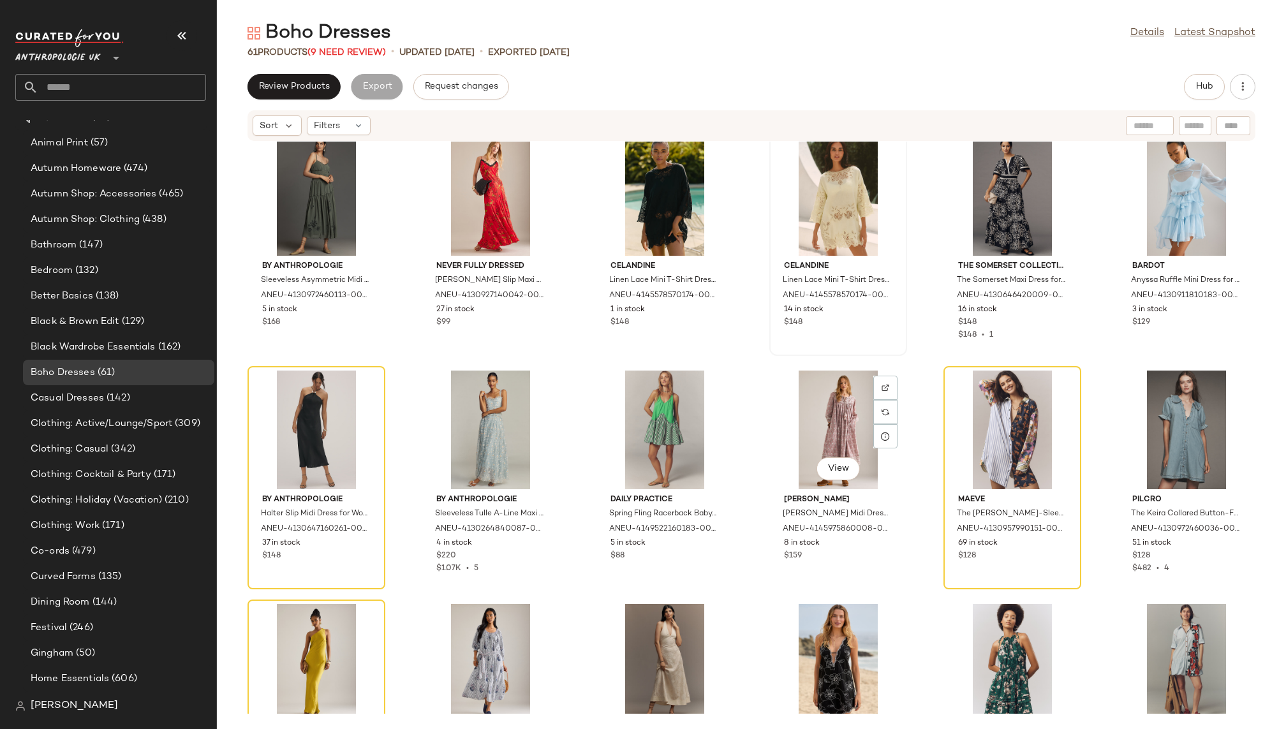
scroll to position [974, 0]
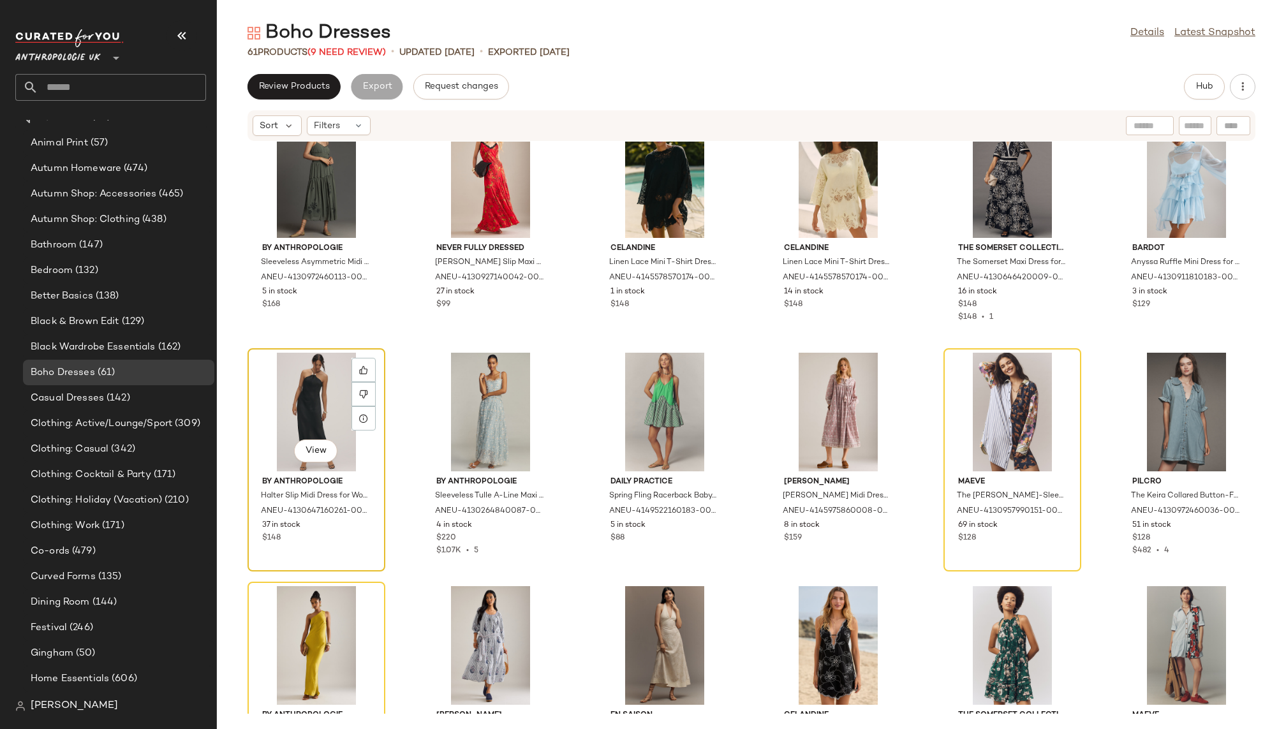
click at [312, 398] on div "View" at bounding box center [316, 412] width 129 height 119
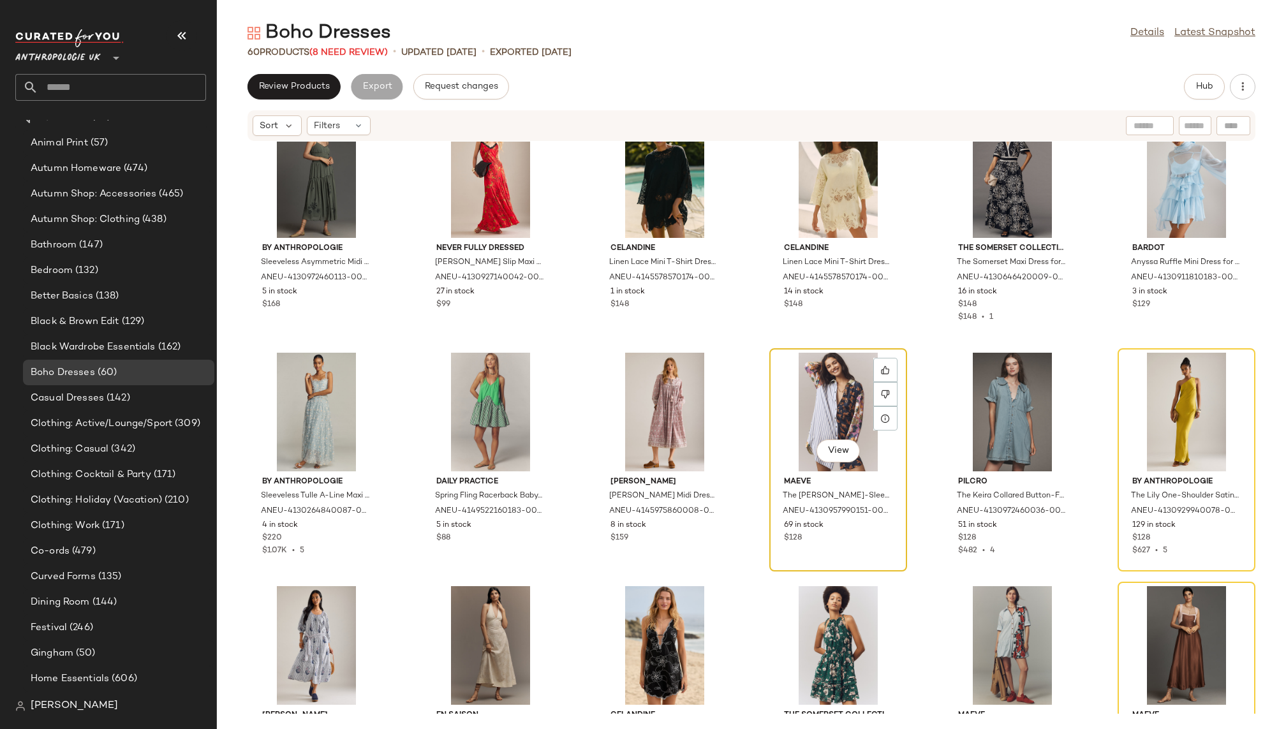
click at [812, 398] on div "View" at bounding box center [838, 412] width 129 height 119
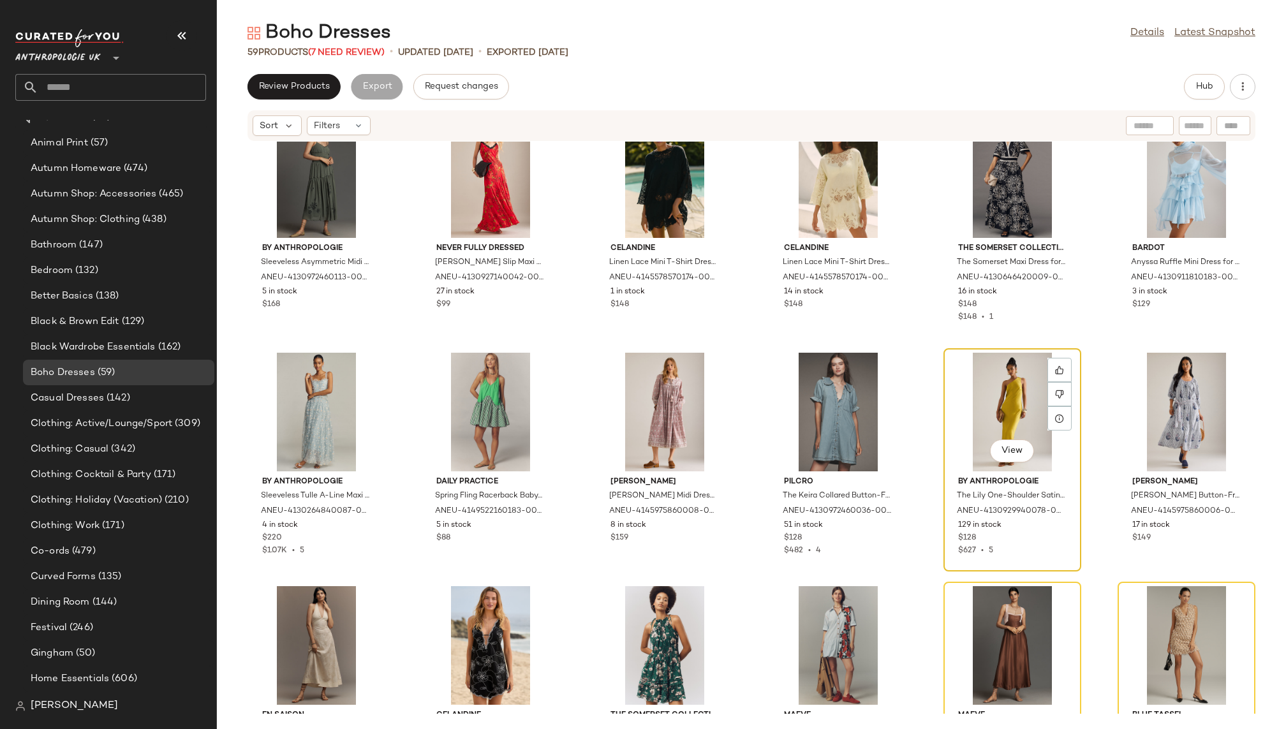
click at [983, 387] on div "View" at bounding box center [1012, 412] width 129 height 119
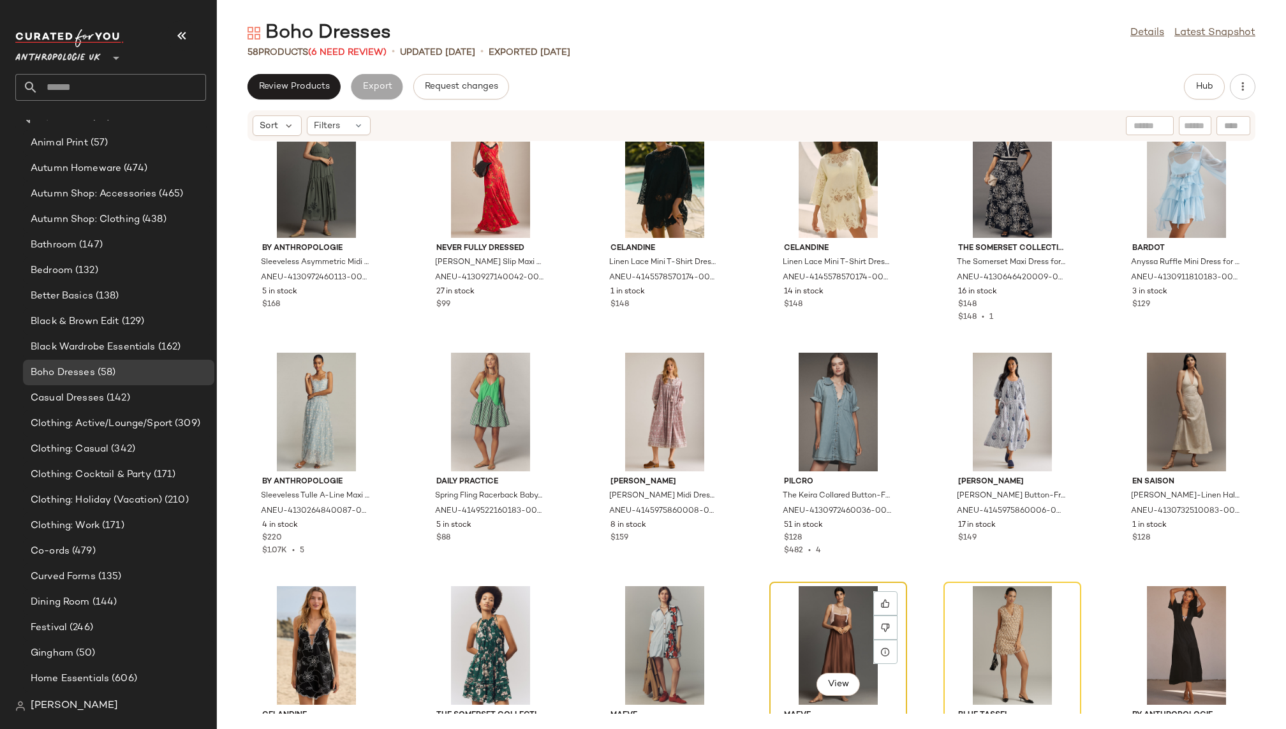
click at [821, 602] on div "View" at bounding box center [838, 645] width 129 height 119
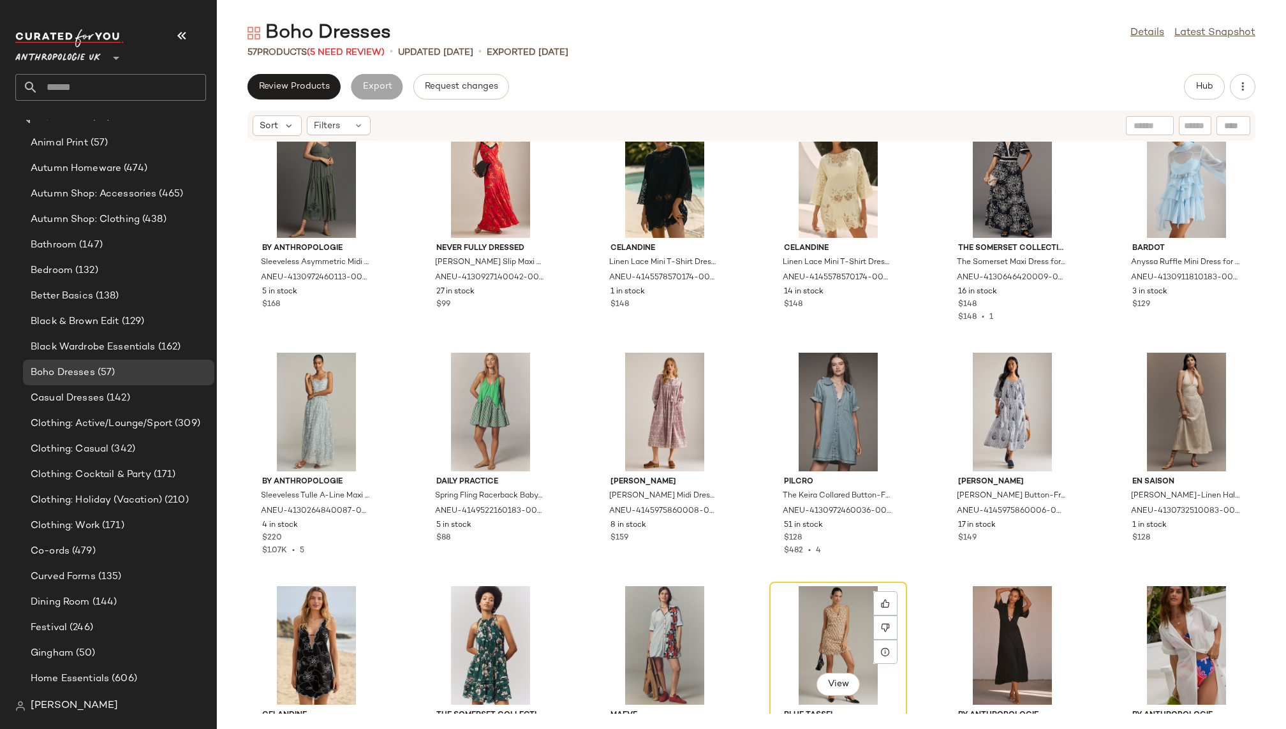
click at [821, 602] on div "View" at bounding box center [838, 645] width 129 height 119
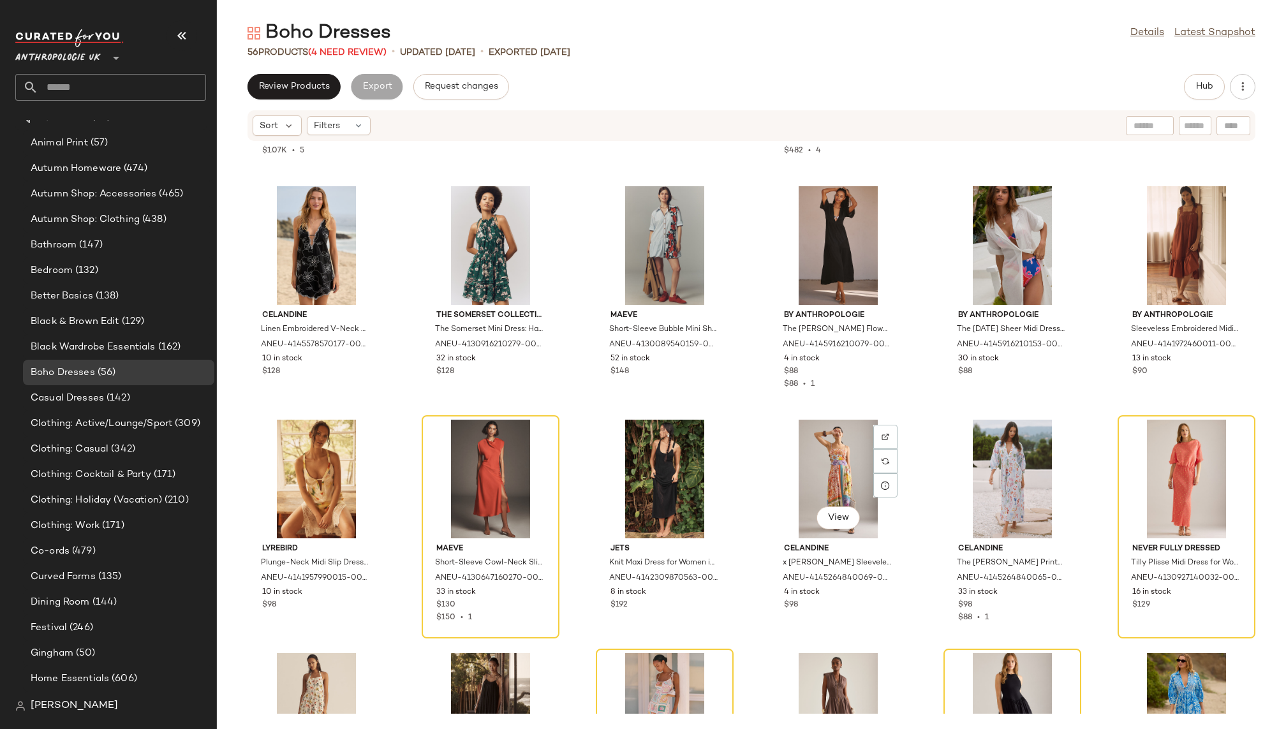
scroll to position [1397, 0]
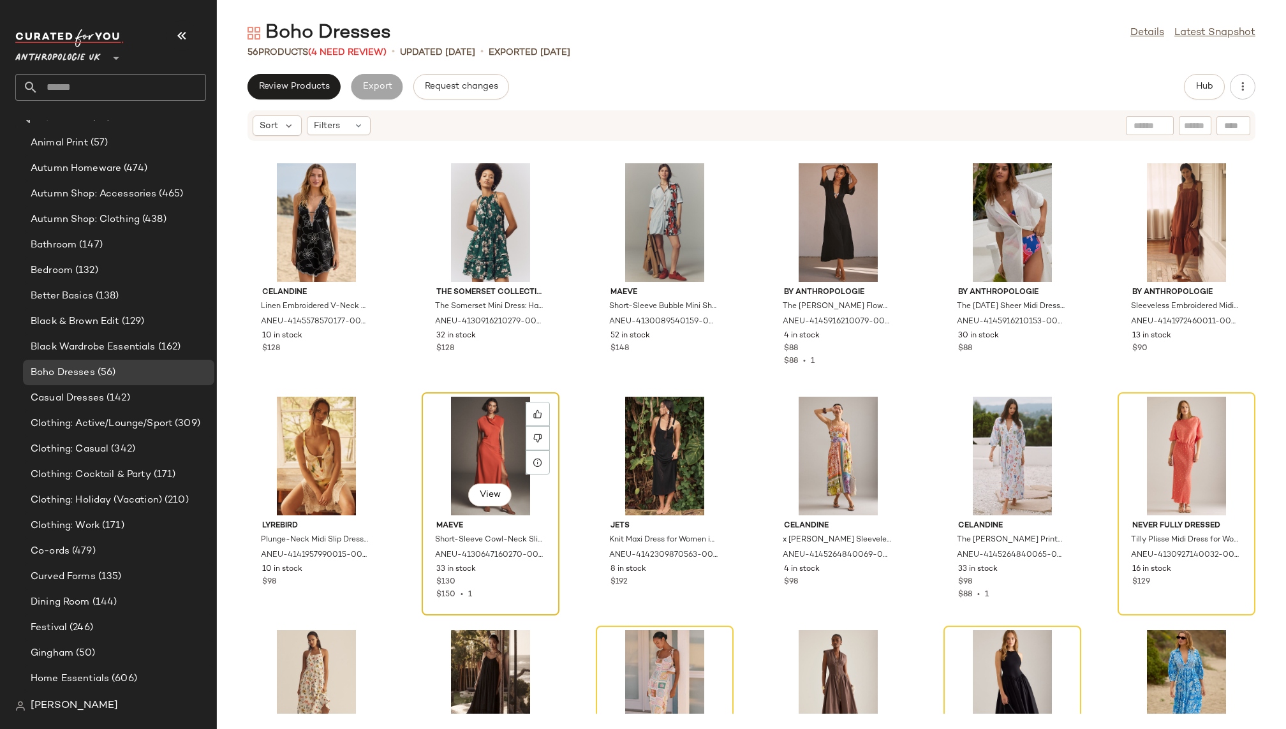
click at [470, 438] on div "View" at bounding box center [490, 456] width 129 height 119
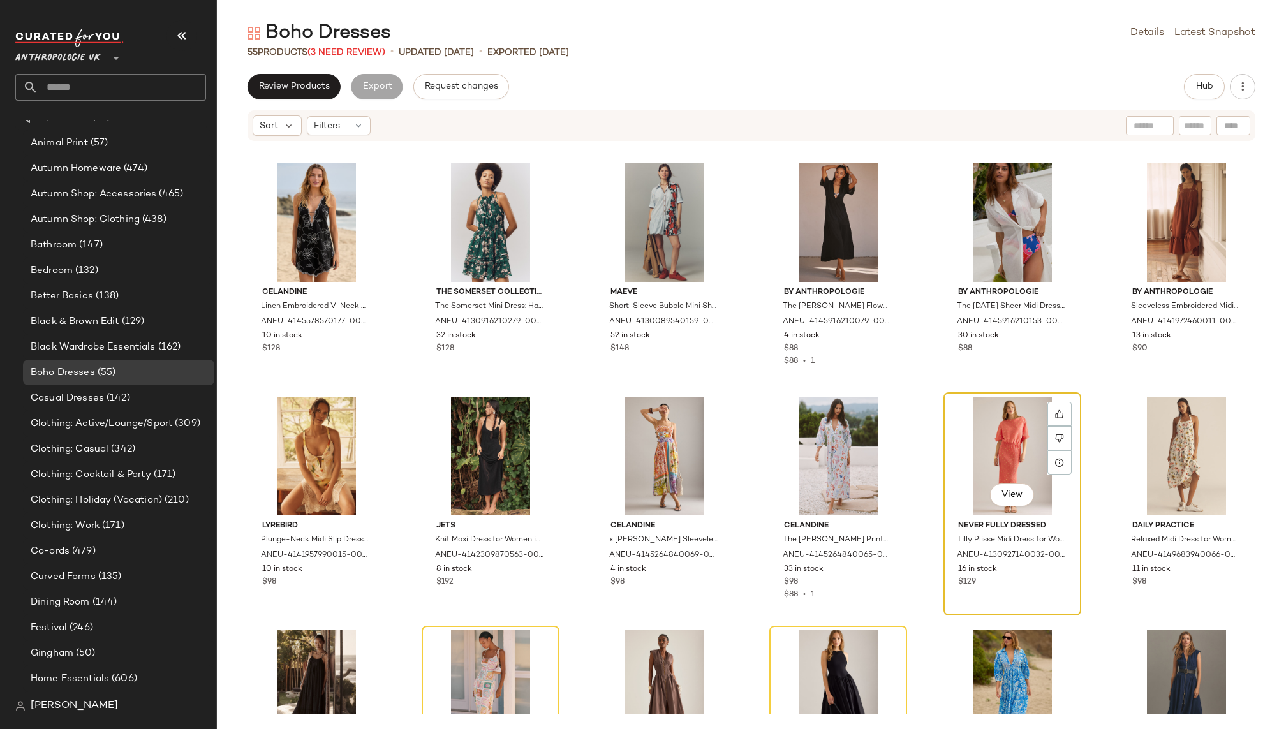
click at [982, 446] on div "View" at bounding box center [1012, 456] width 129 height 119
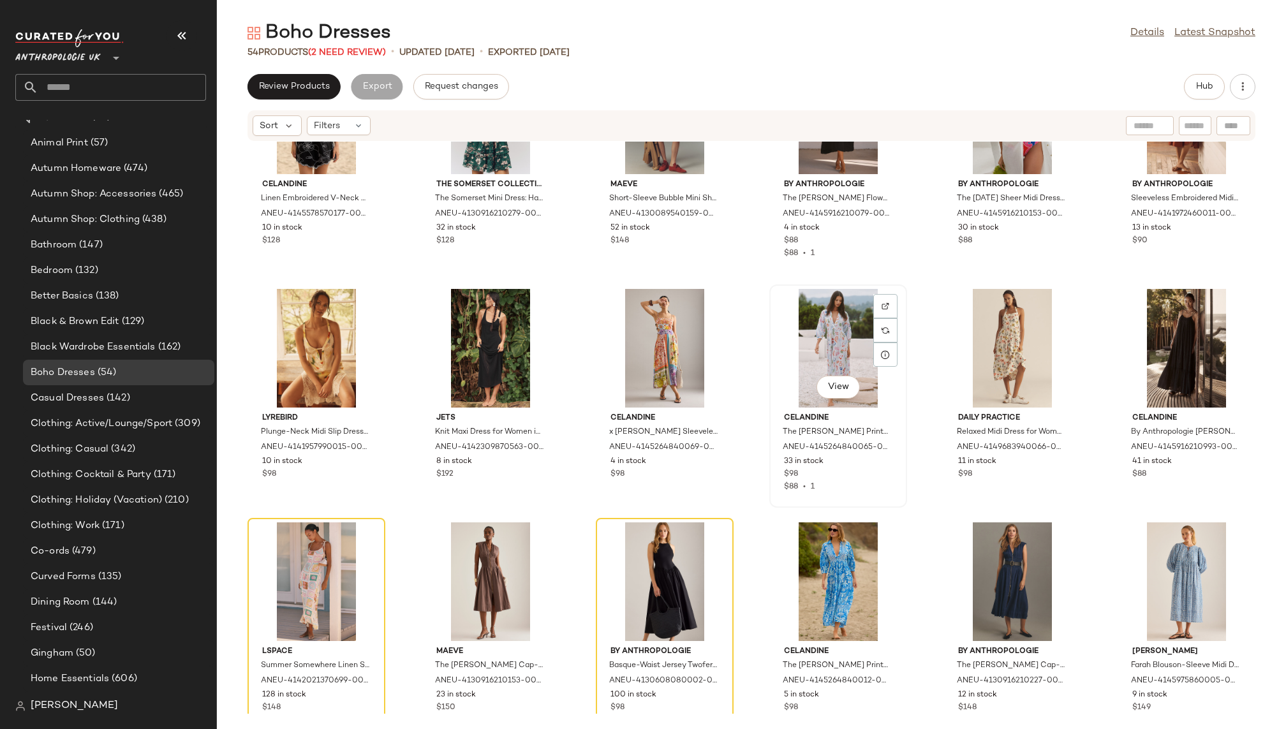
scroll to position [1532, 0]
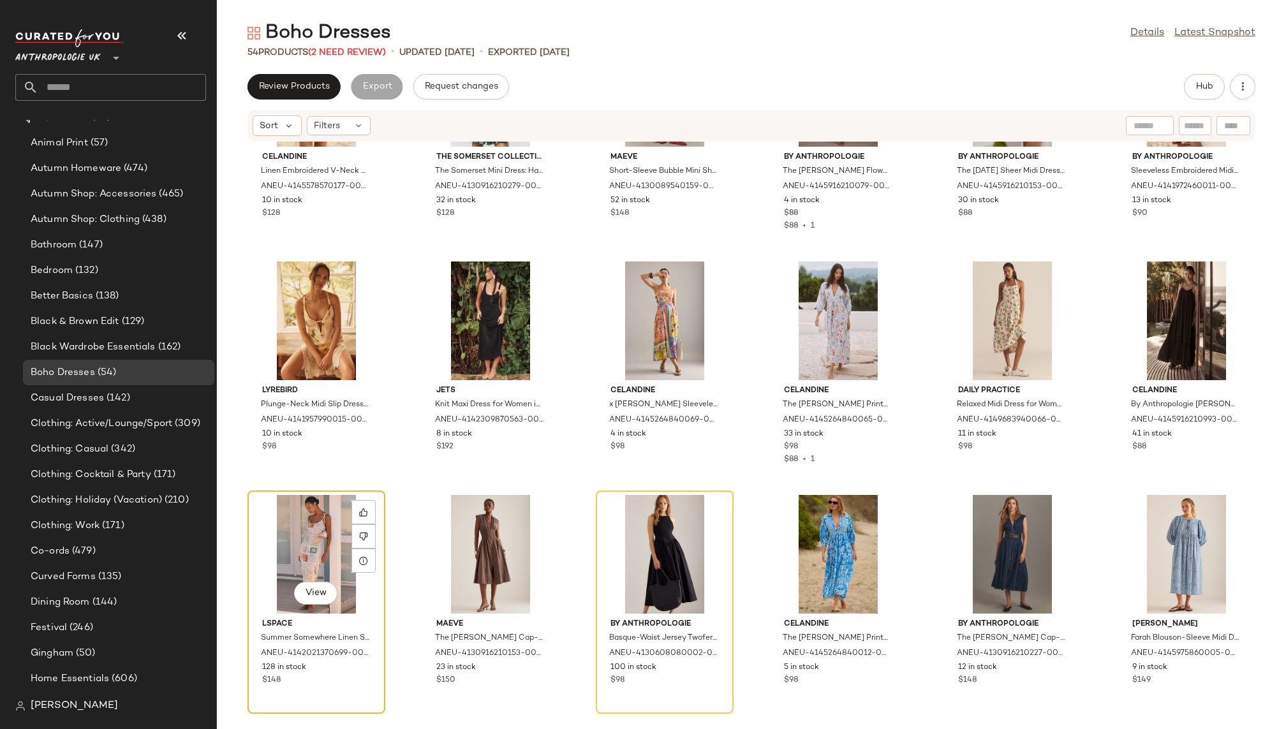
click at [286, 537] on div "View" at bounding box center [316, 554] width 129 height 119
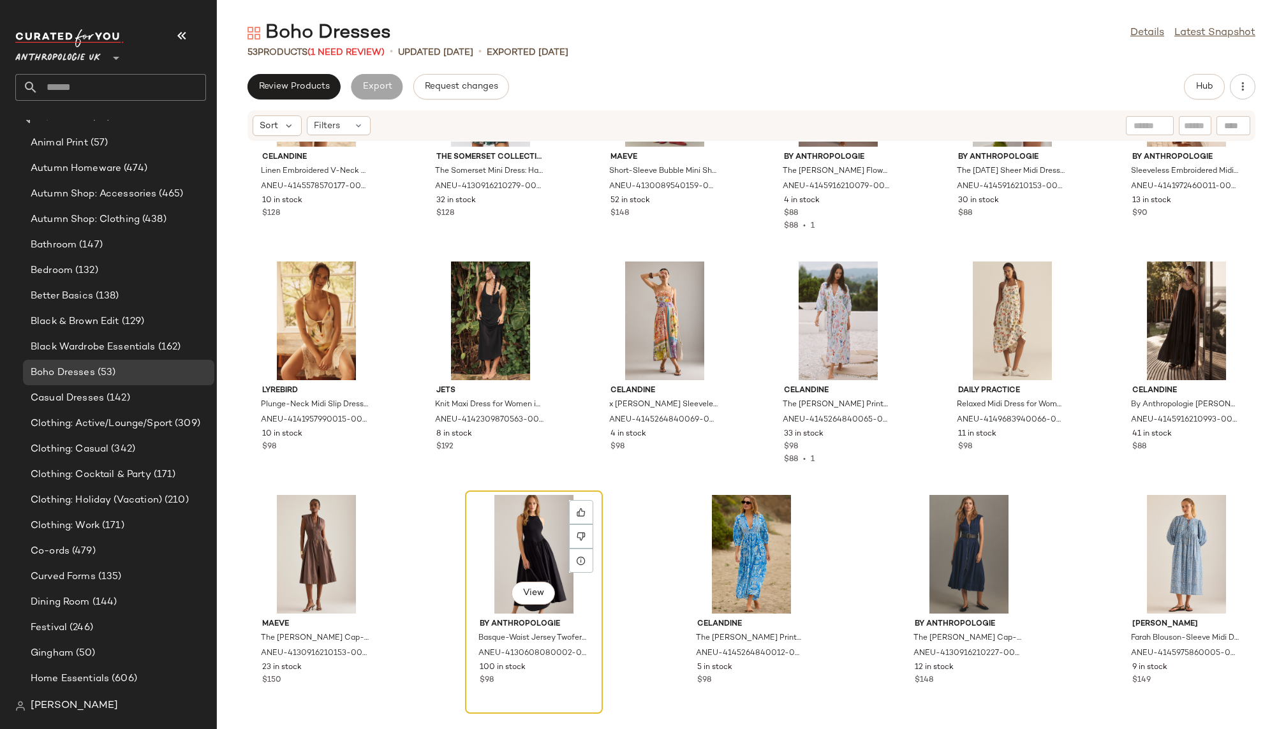
click at [486, 545] on div "View" at bounding box center [534, 554] width 129 height 119
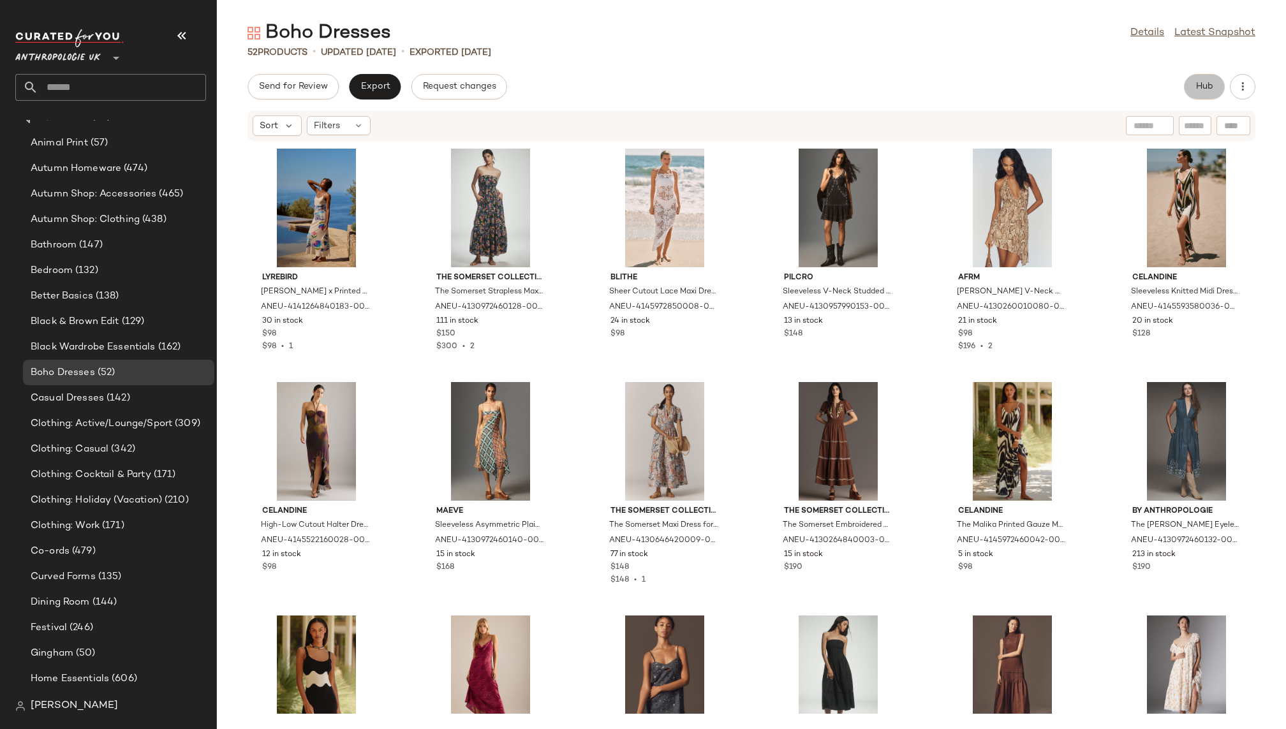
click at [1193, 88] on button "Hub" at bounding box center [1204, 87] width 41 height 26
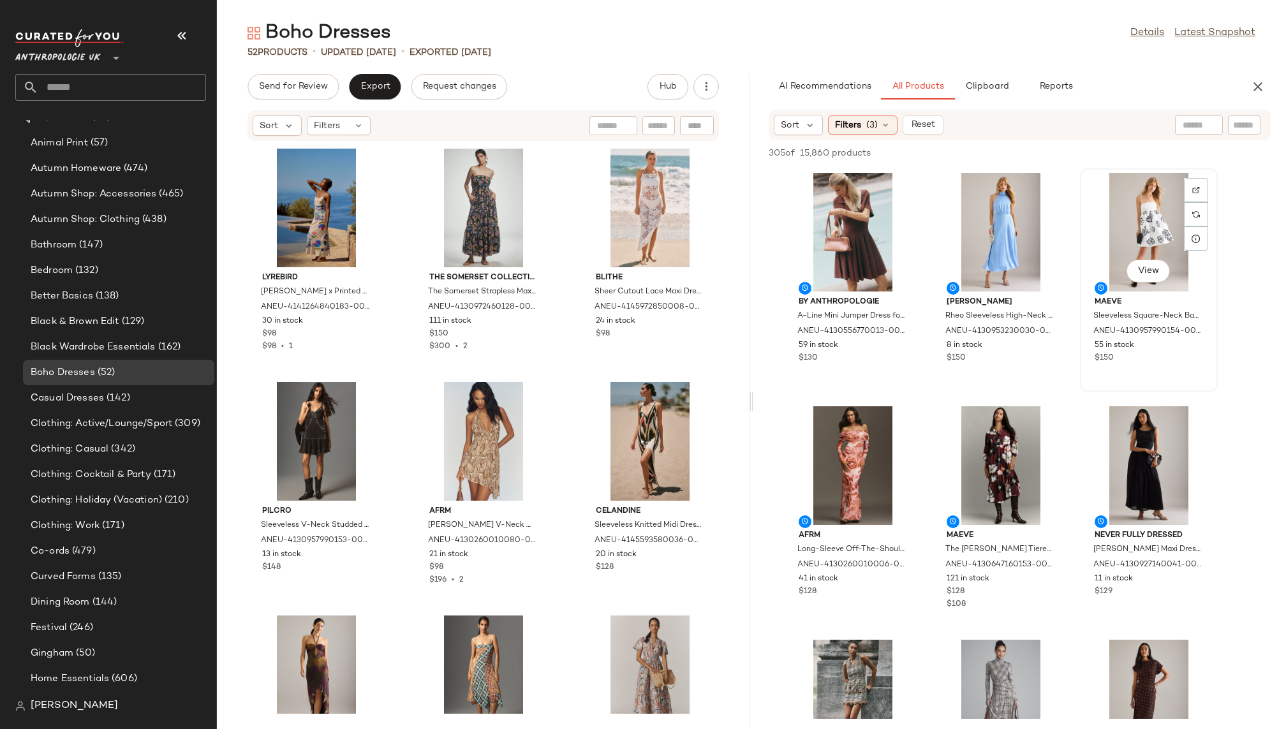
click at [1115, 229] on div "View" at bounding box center [1149, 232] width 129 height 119
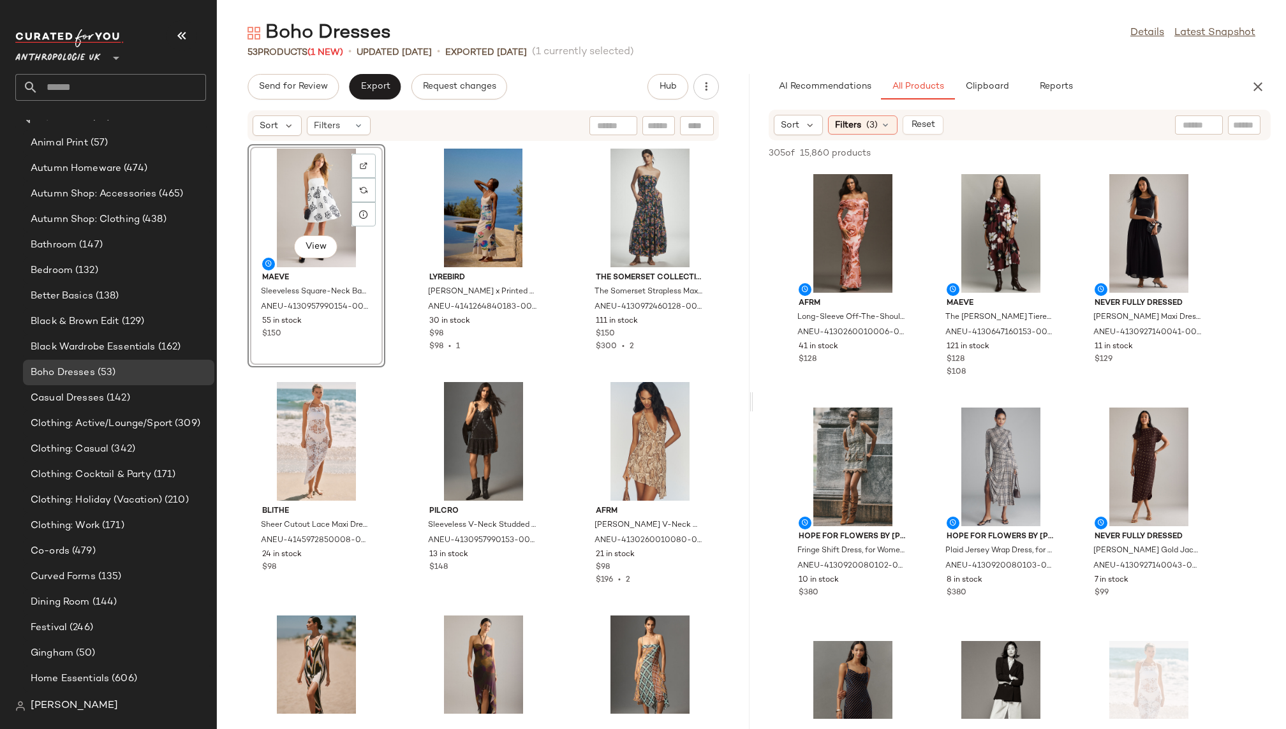
scroll to position [234, 0]
click at [856, 450] on div "View" at bounding box center [853, 465] width 129 height 119
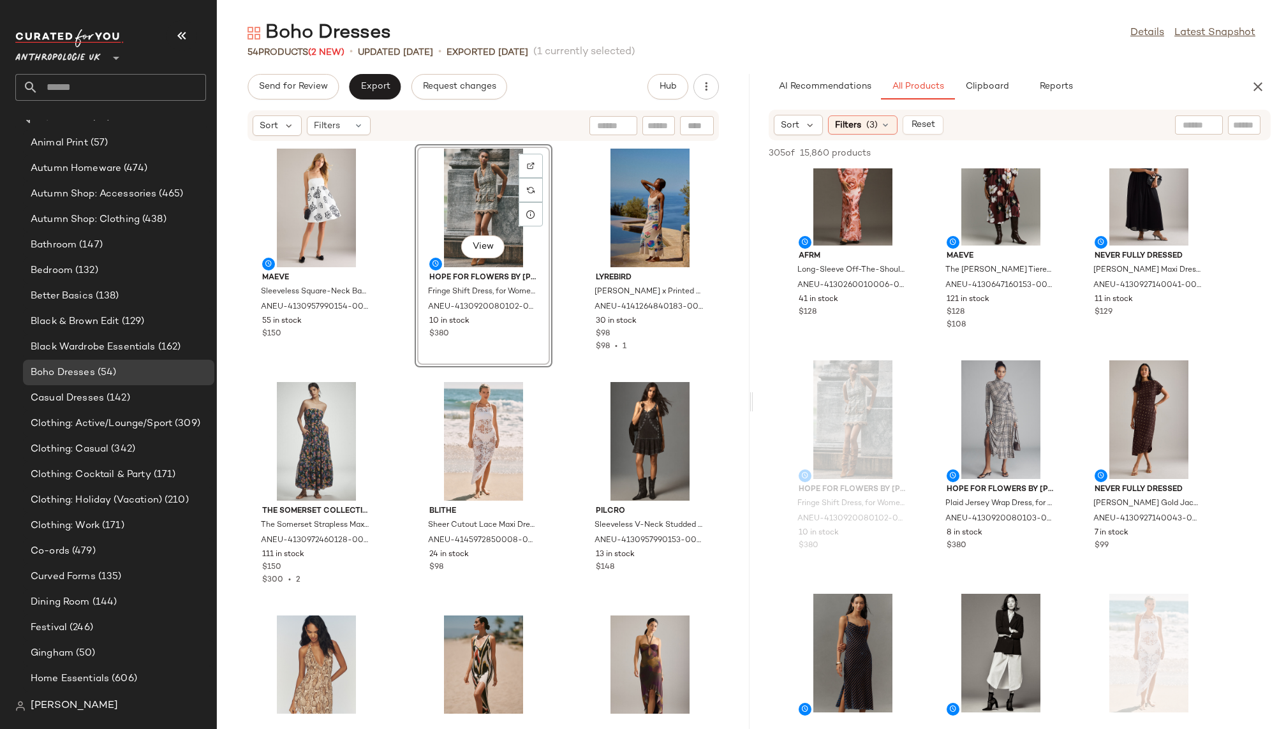
scroll to position [296, 0]
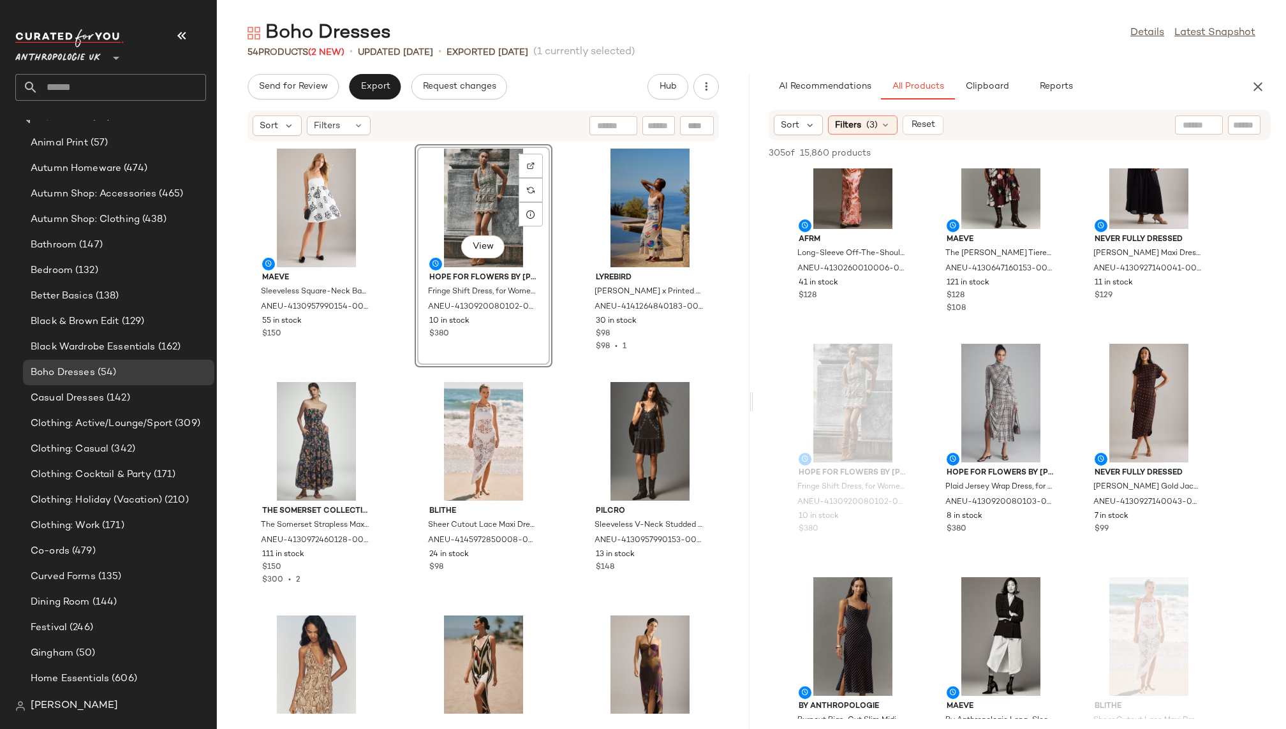
click at [921, 575] on div "By Anthropologie Burnout Bias-Cut Slim Midi Dress for Women in Blue, Polyamide/…" at bounding box center [853, 684] width 138 height 223
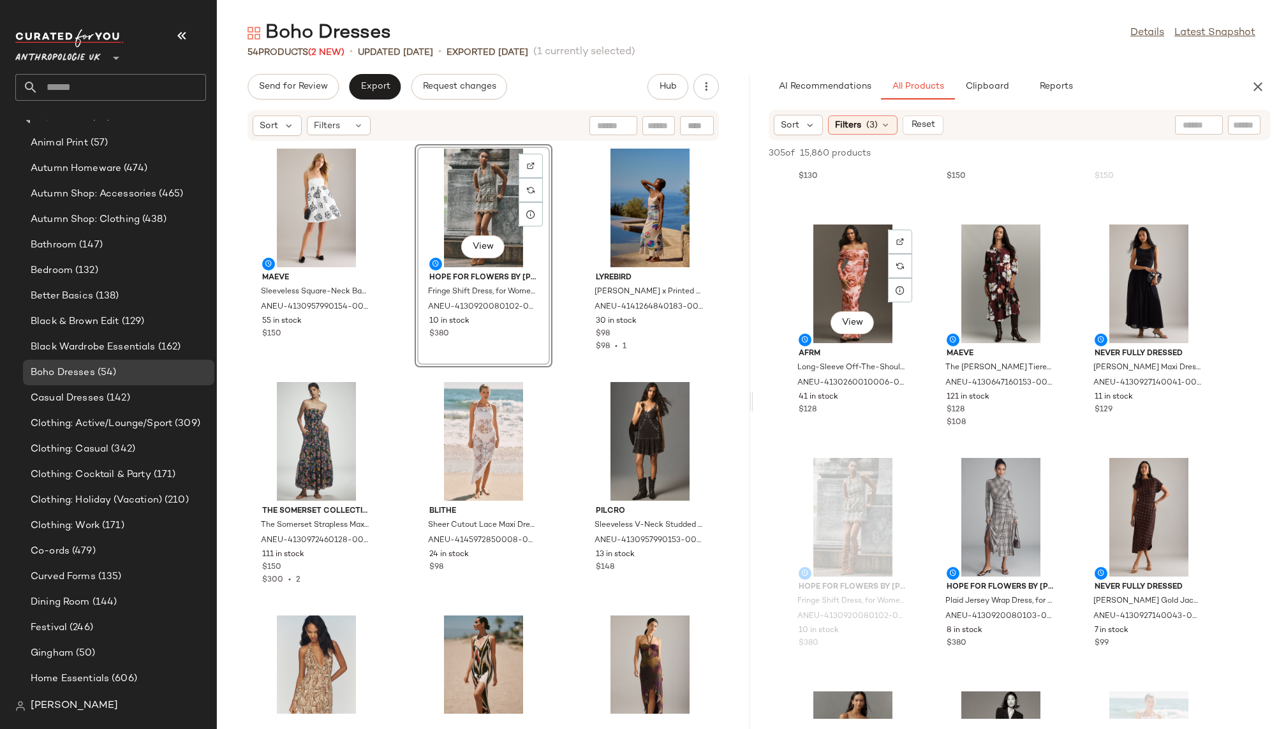
scroll to position [220, 0]
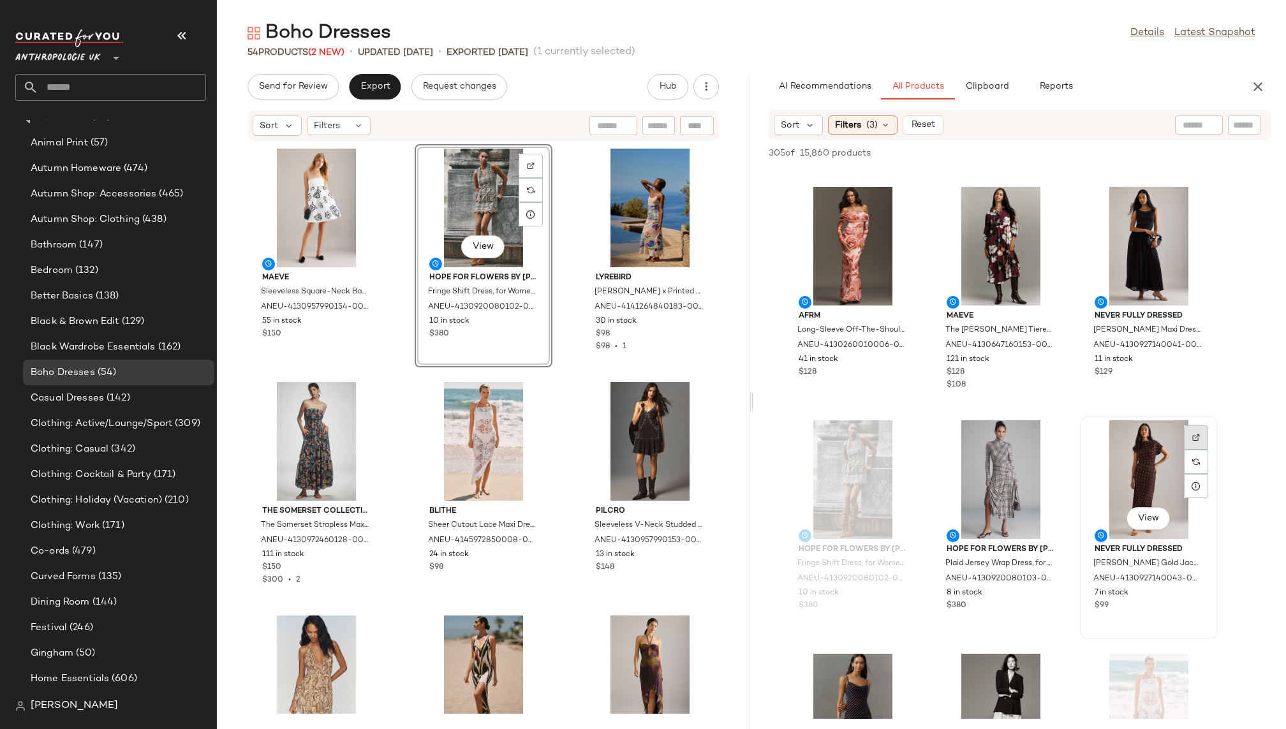
click at [1201, 450] on div at bounding box center [1196, 462] width 24 height 24
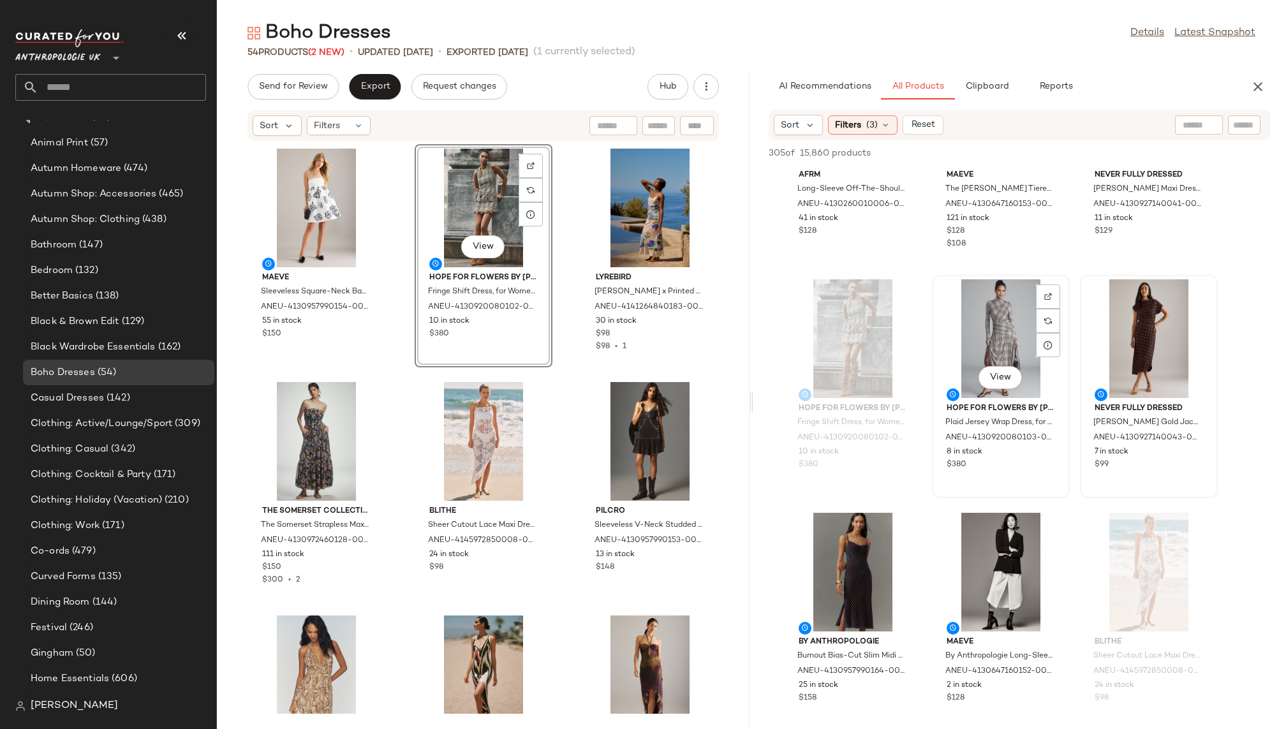
scroll to position [463, 0]
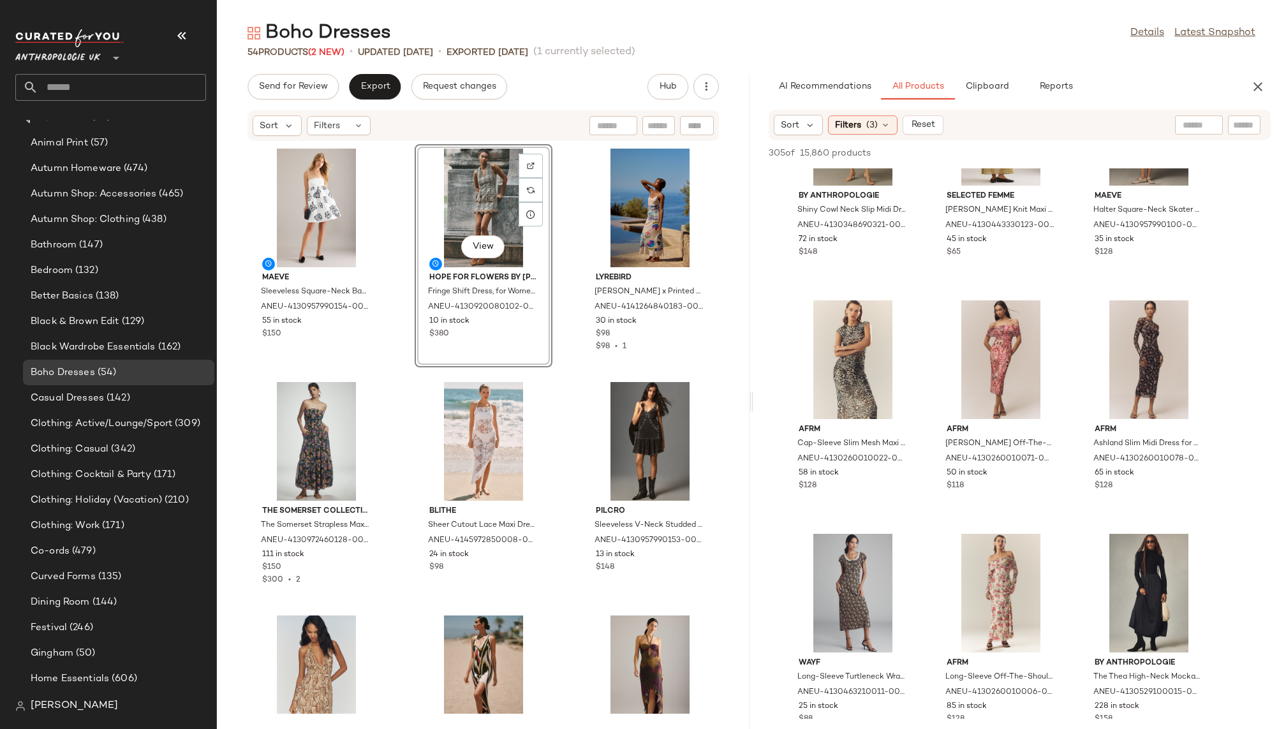
scroll to position [1070, 0]
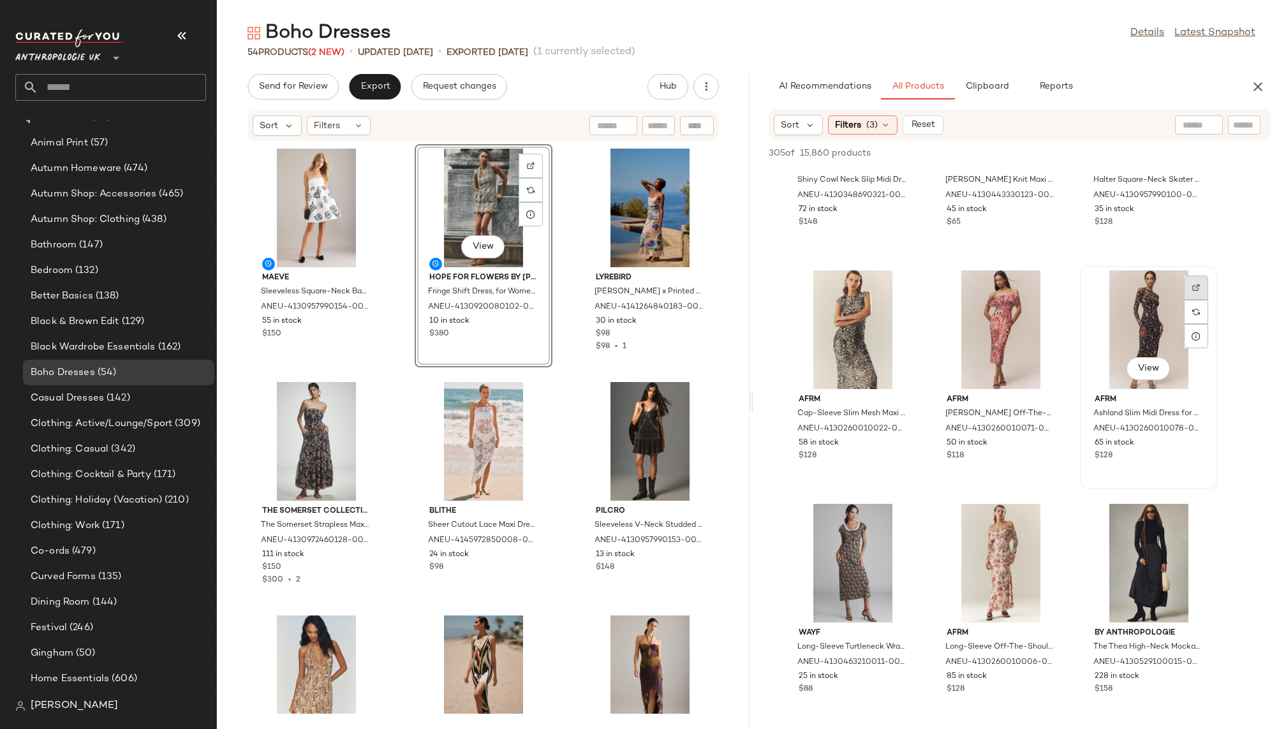
click at [1194, 300] on div at bounding box center [1196, 312] width 24 height 24
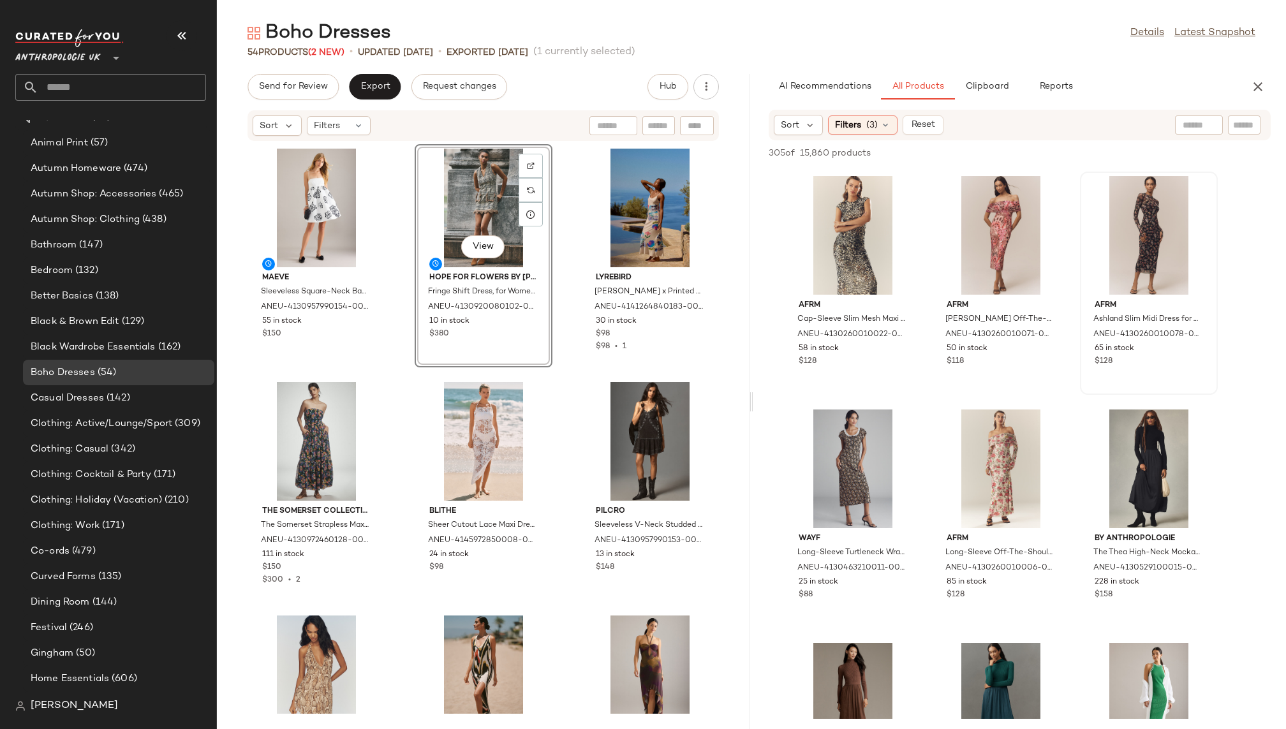
scroll to position [1166, 0]
click at [814, 452] on div "View" at bounding box center [853, 467] width 129 height 119
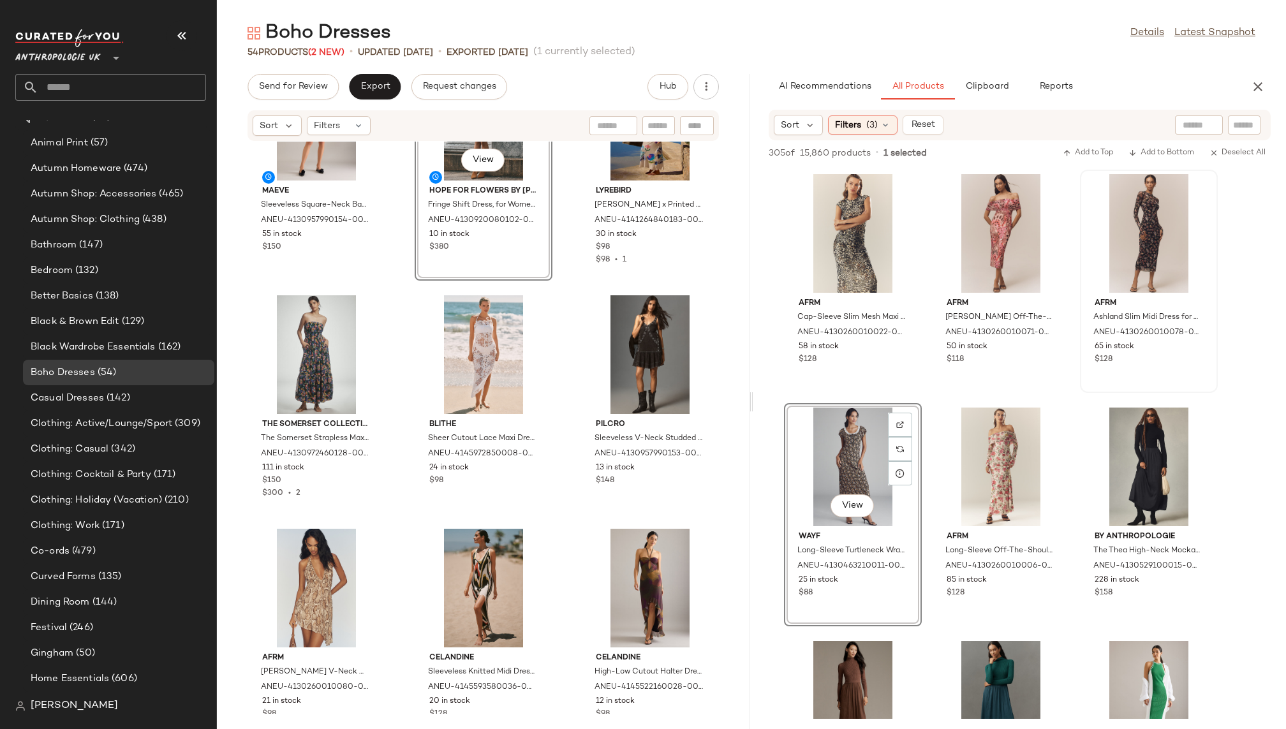
scroll to position [105, 0]
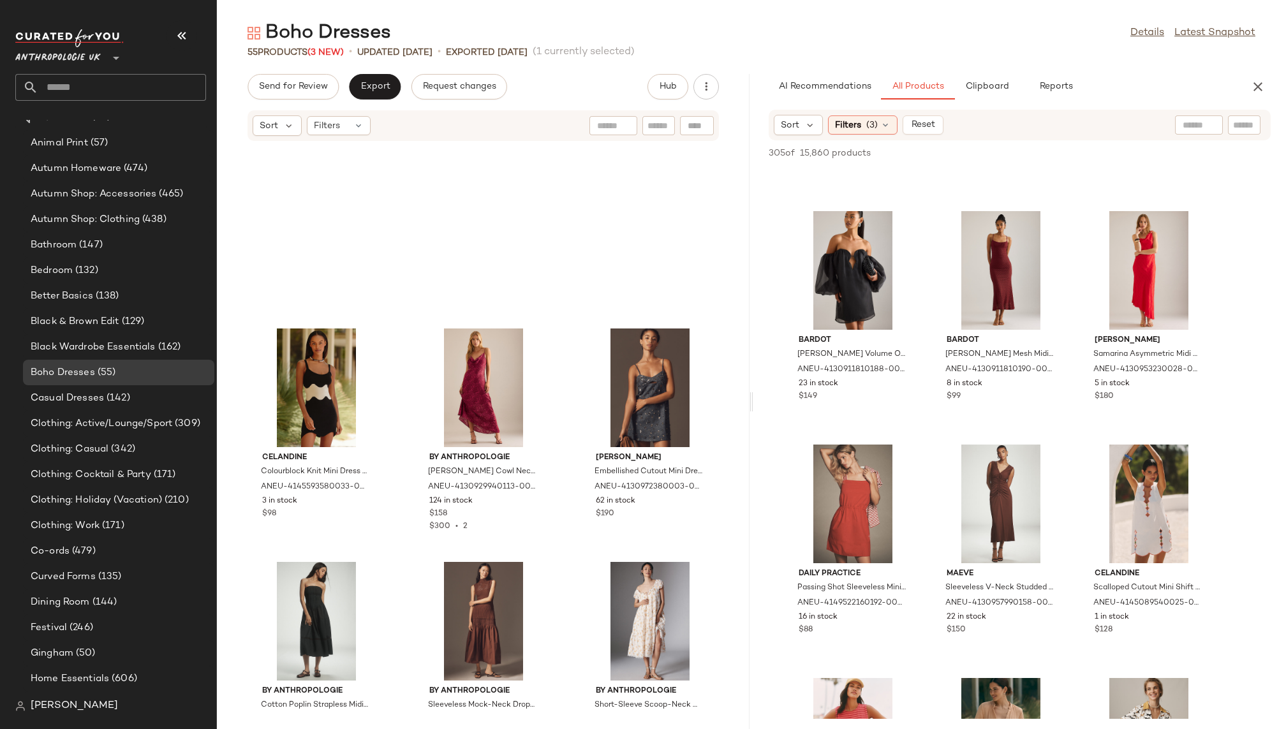
scroll to position [0, 0]
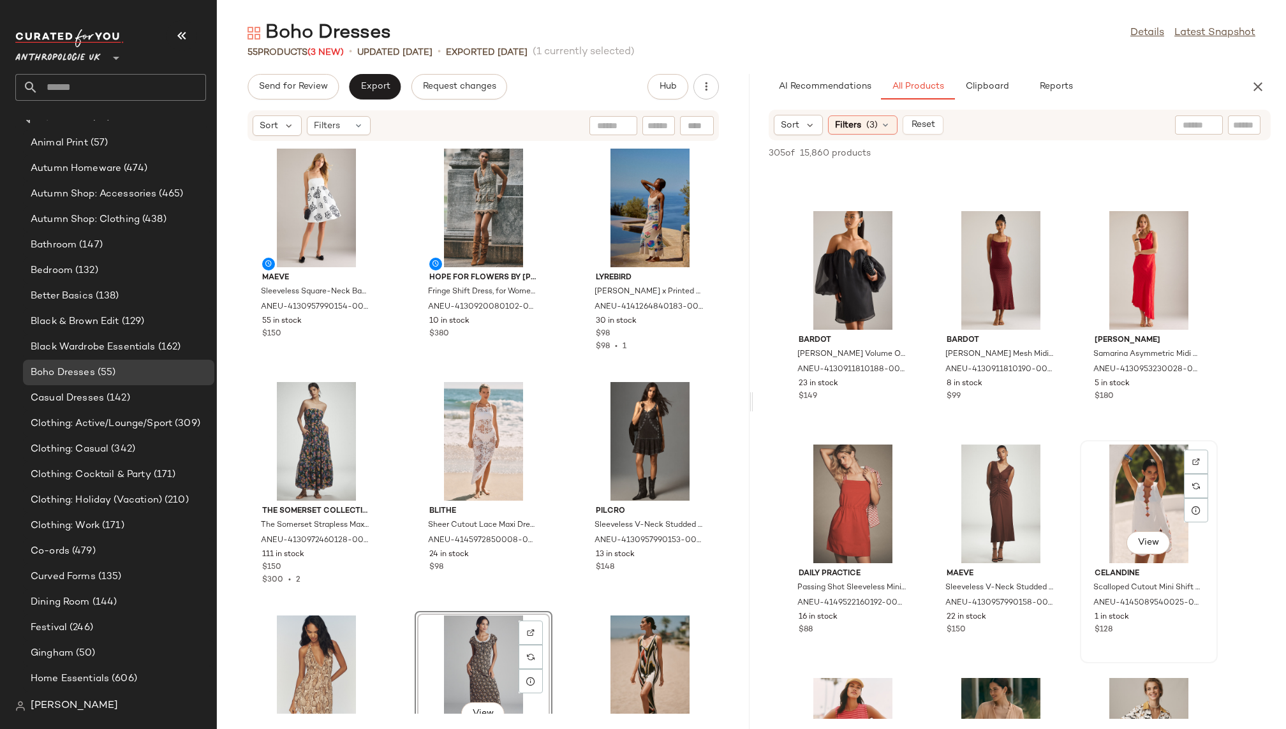
click at [1122, 491] on div "View" at bounding box center [1149, 504] width 129 height 119
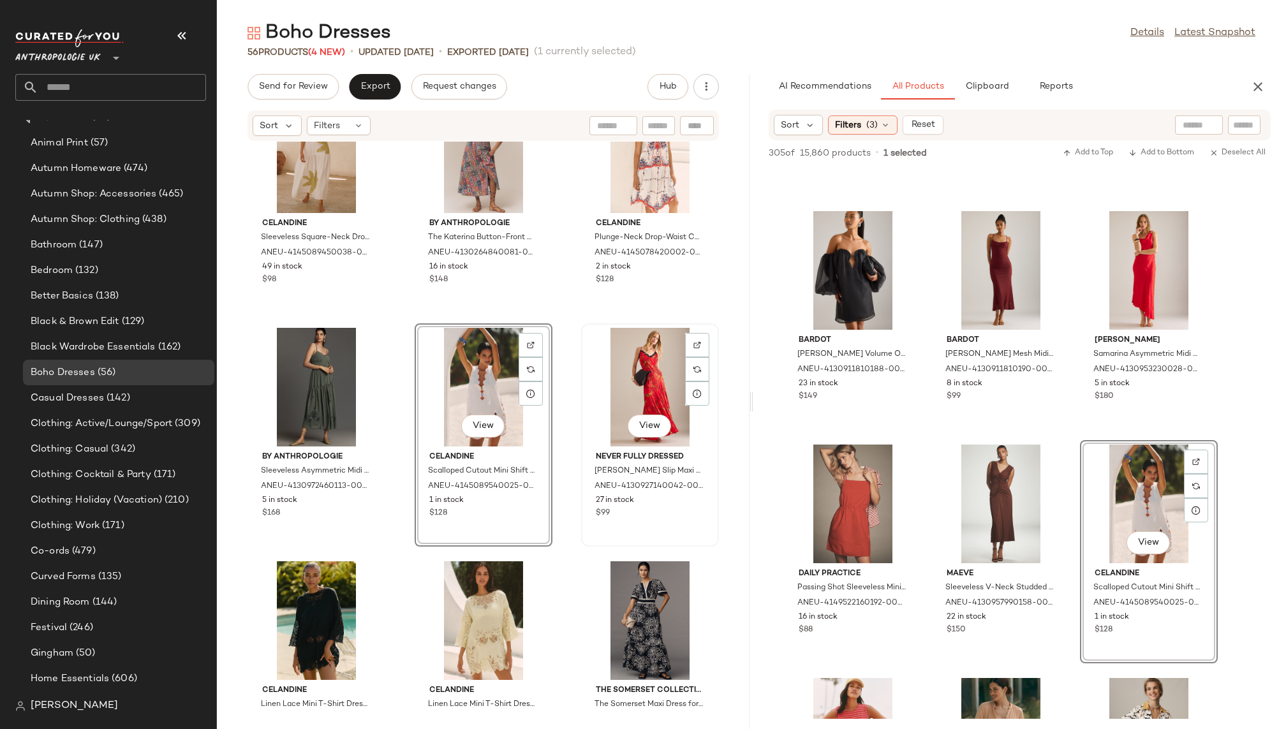
scroll to position [1940, 0]
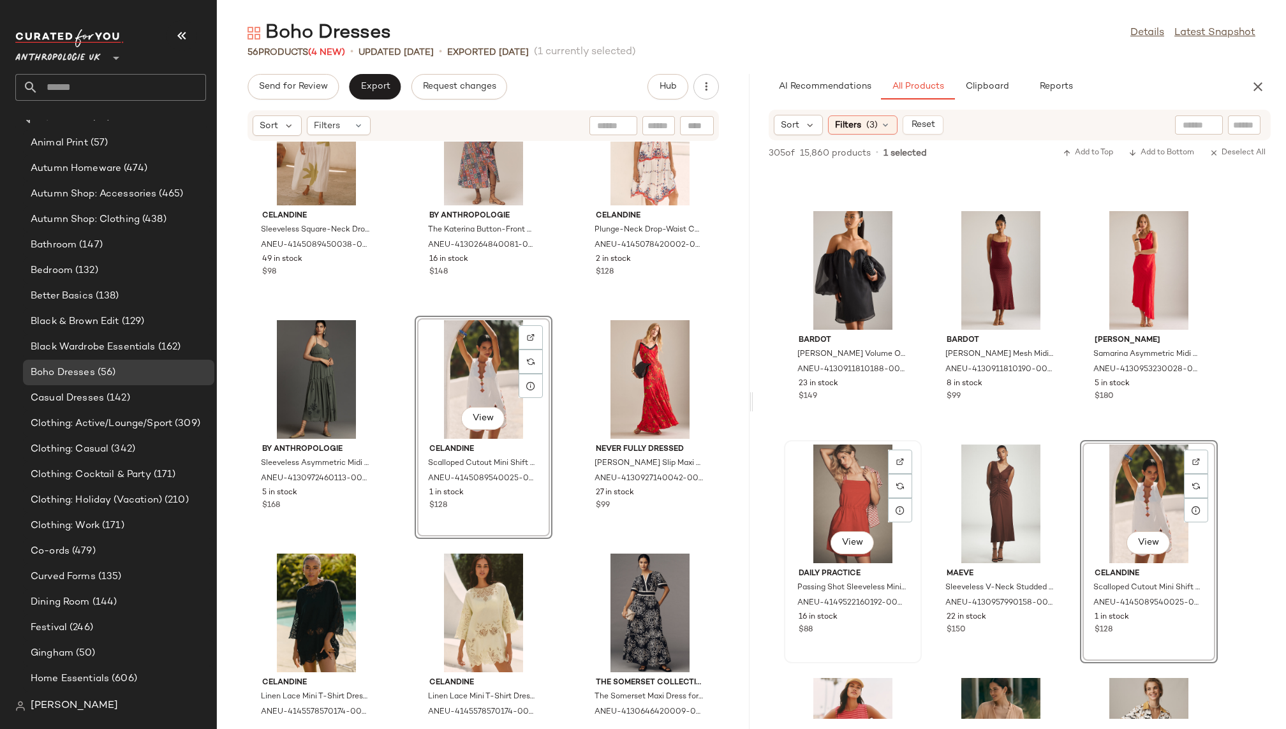
click at [919, 647] on div "View Daily Practice Passing Shot Sleeveless Mini Dress for Women in Red, Cotton…" at bounding box center [852, 552] width 135 height 221
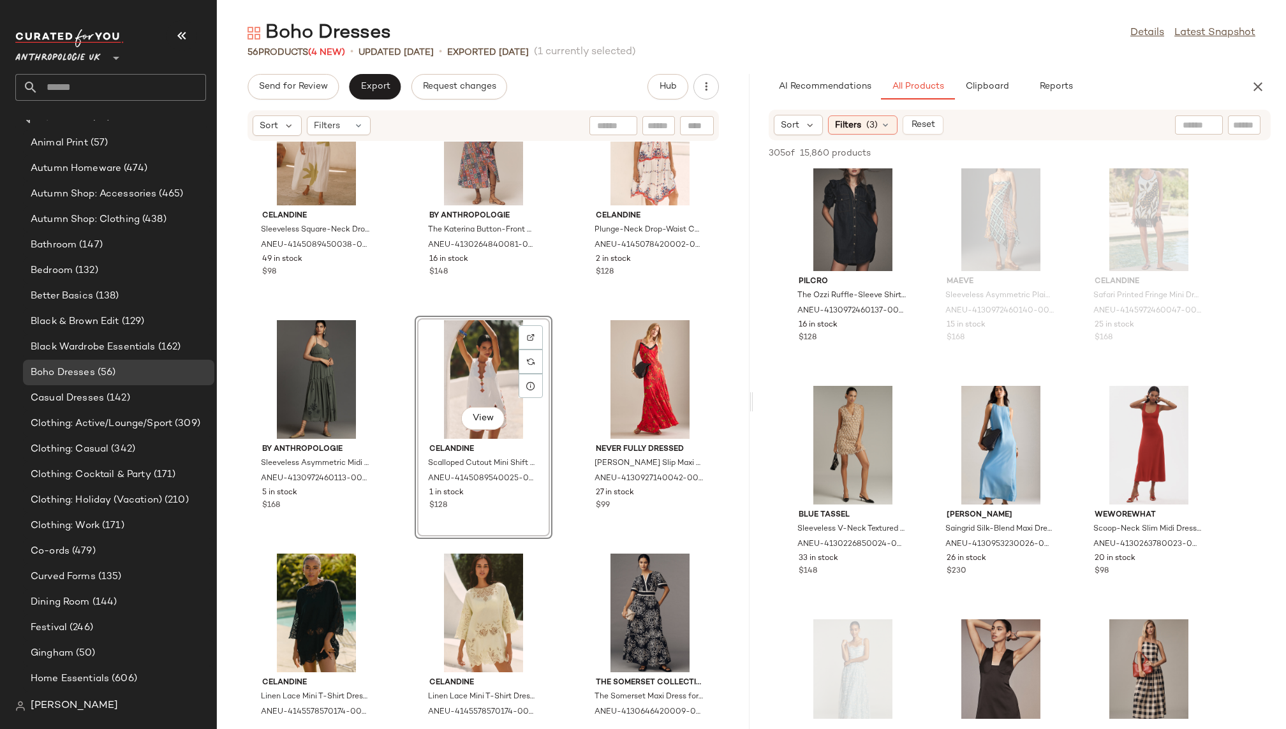
scroll to position [6098, 0]
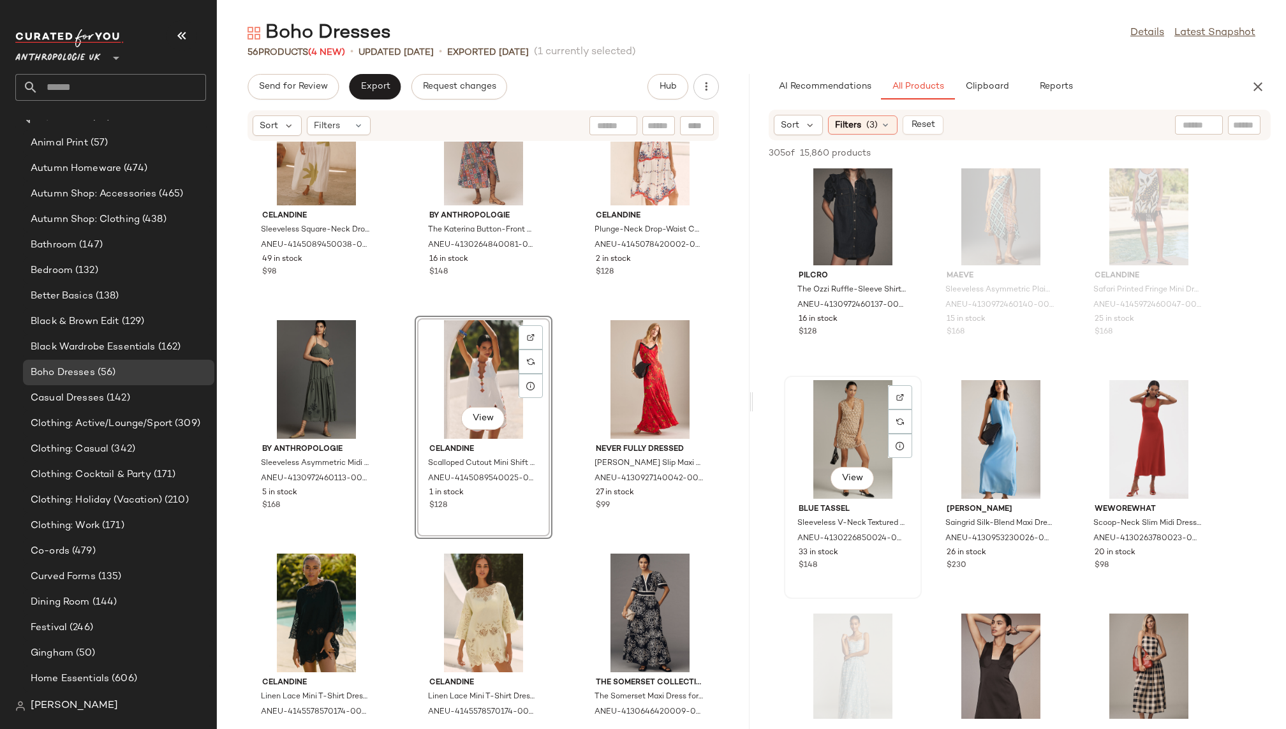
click at [838, 402] on div "View" at bounding box center [853, 439] width 129 height 119
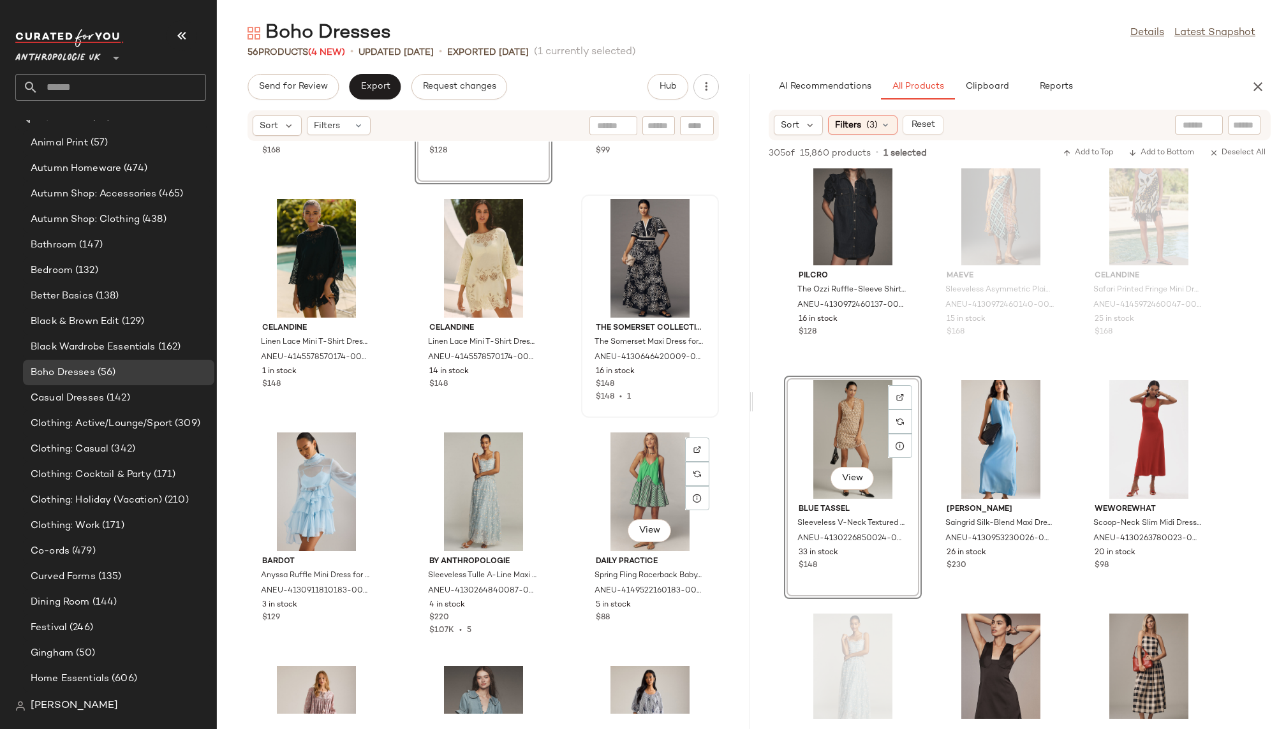
scroll to position [2296, 0]
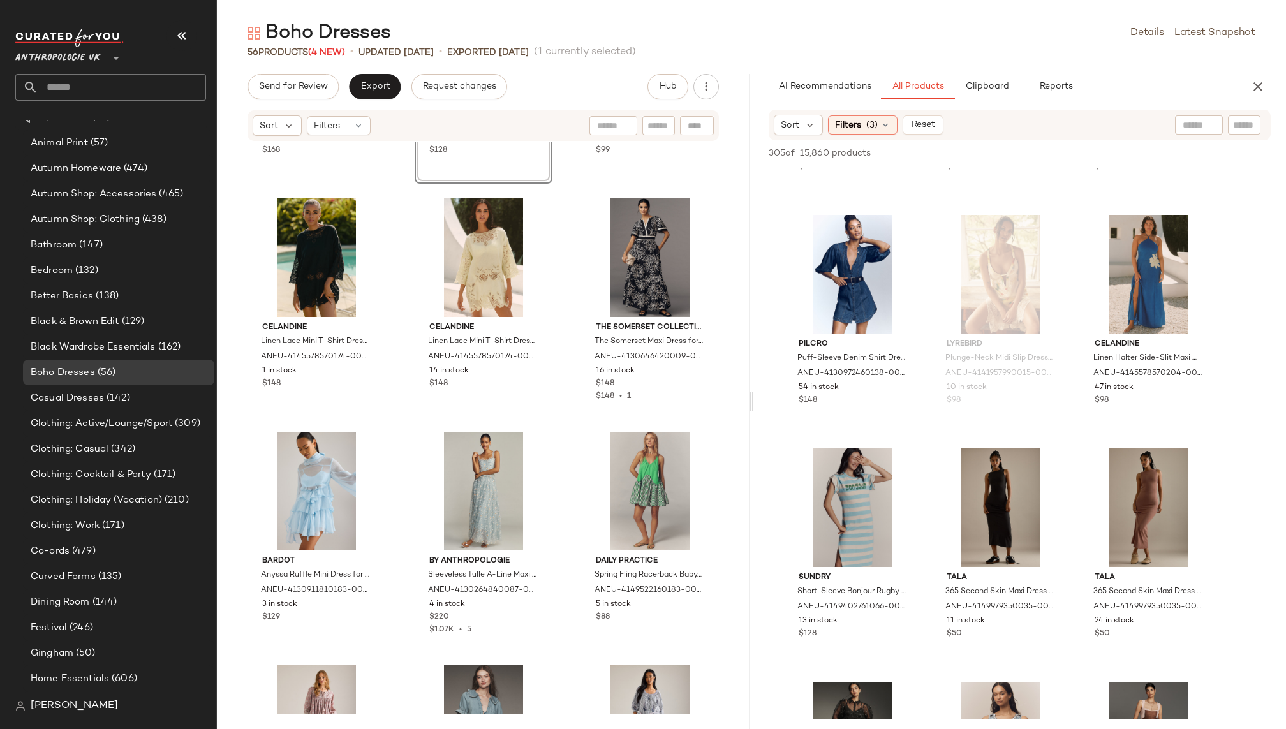
scroll to position [9994, 0]
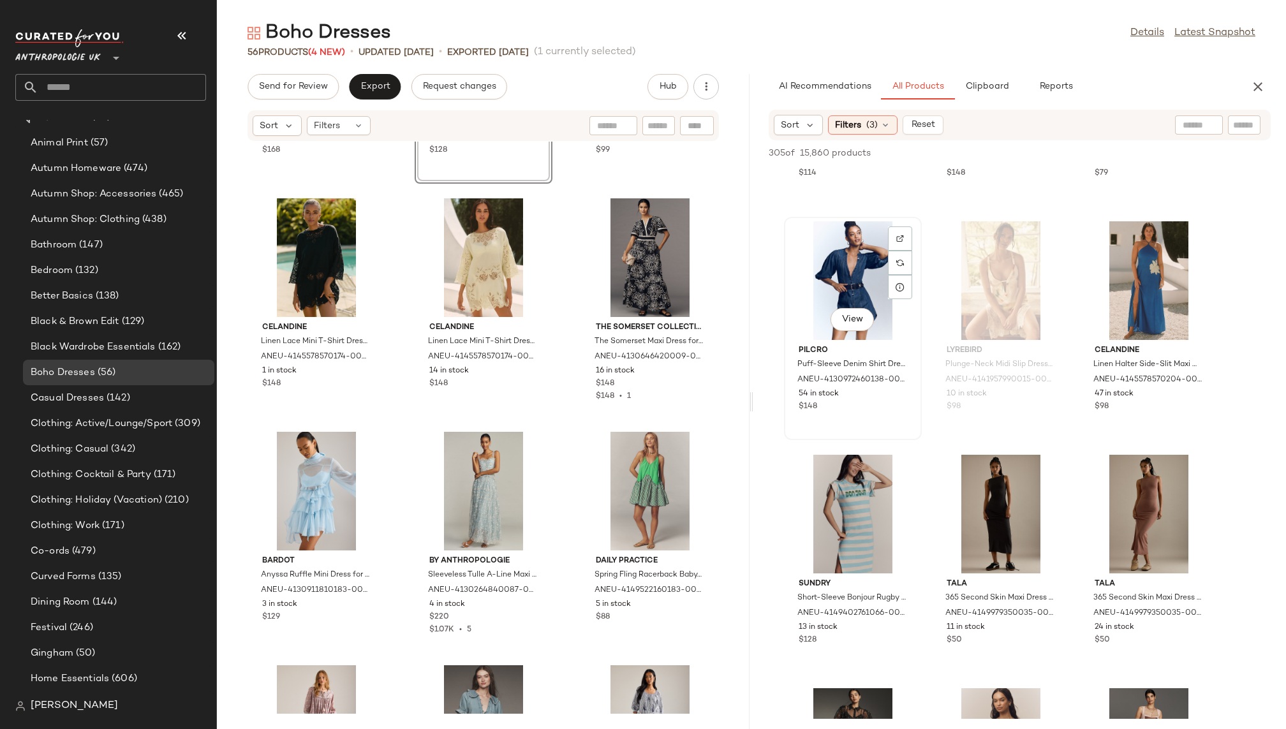
click at [814, 286] on div "View" at bounding box center [853, 280] width 129 height 119
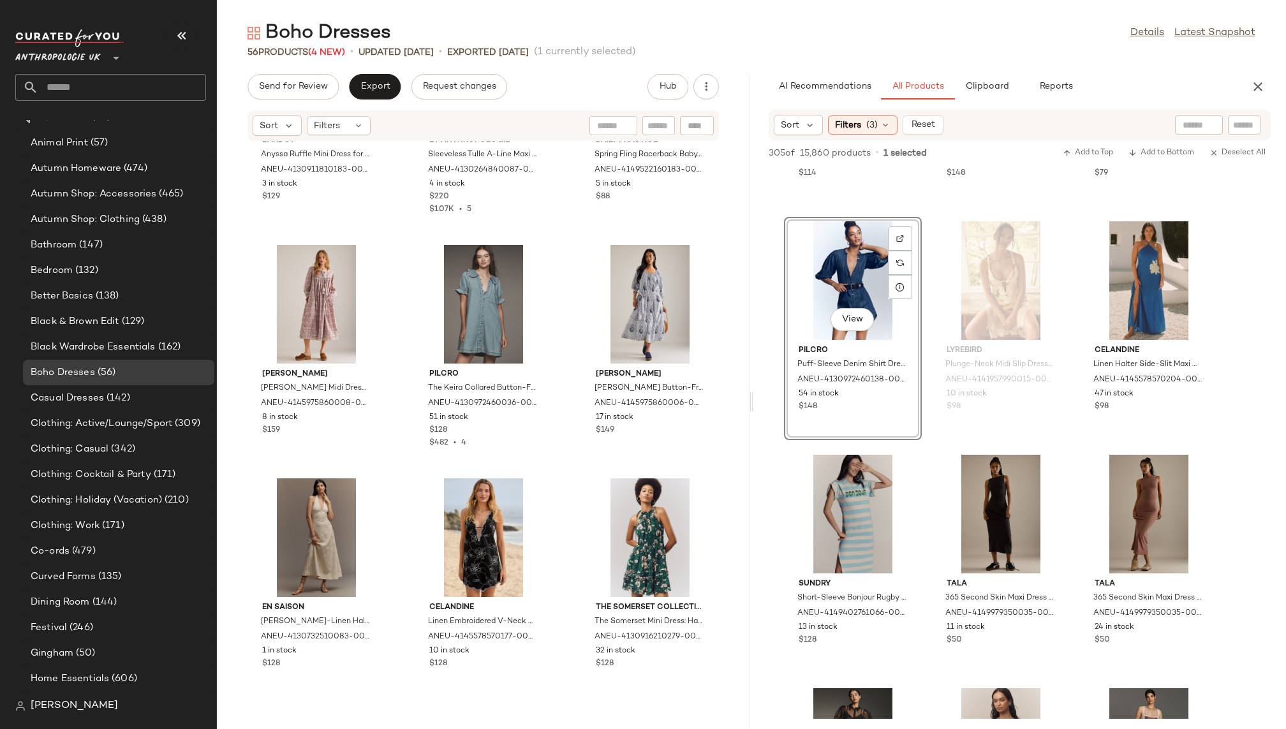
scroll to position [2816, 0]
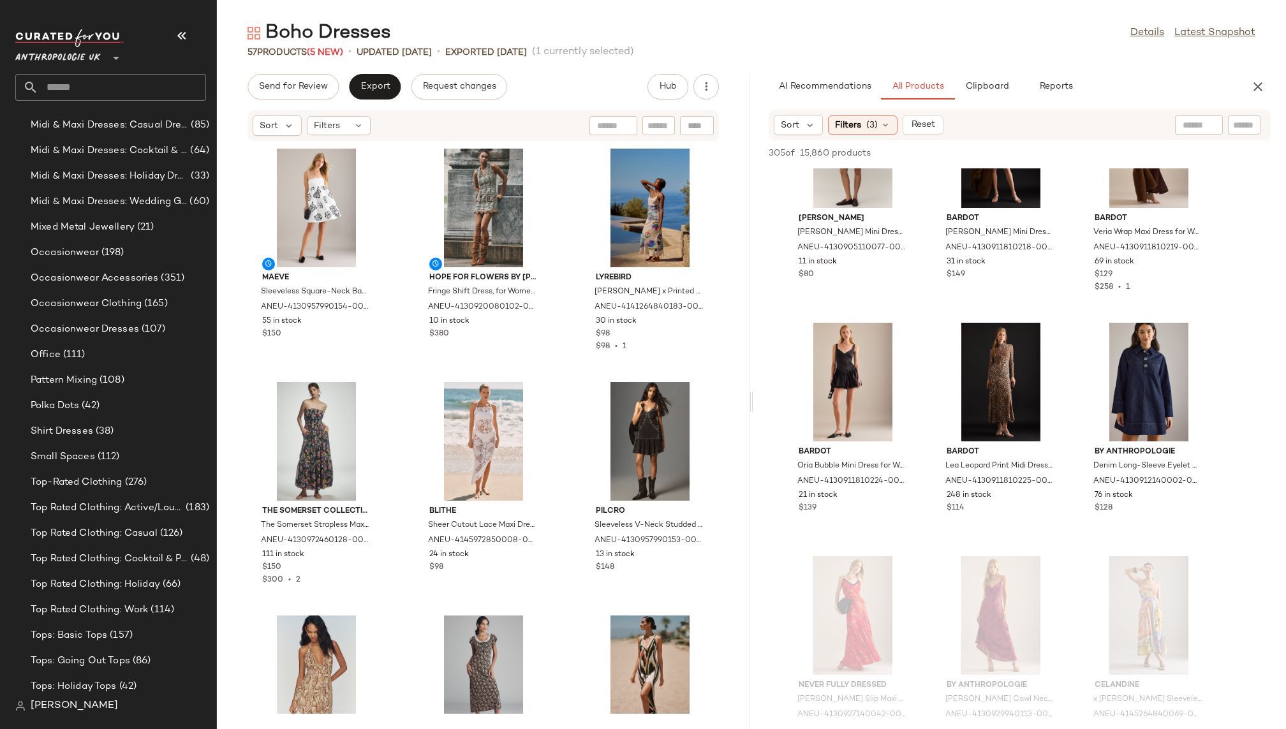
scroll to position [881, 0]
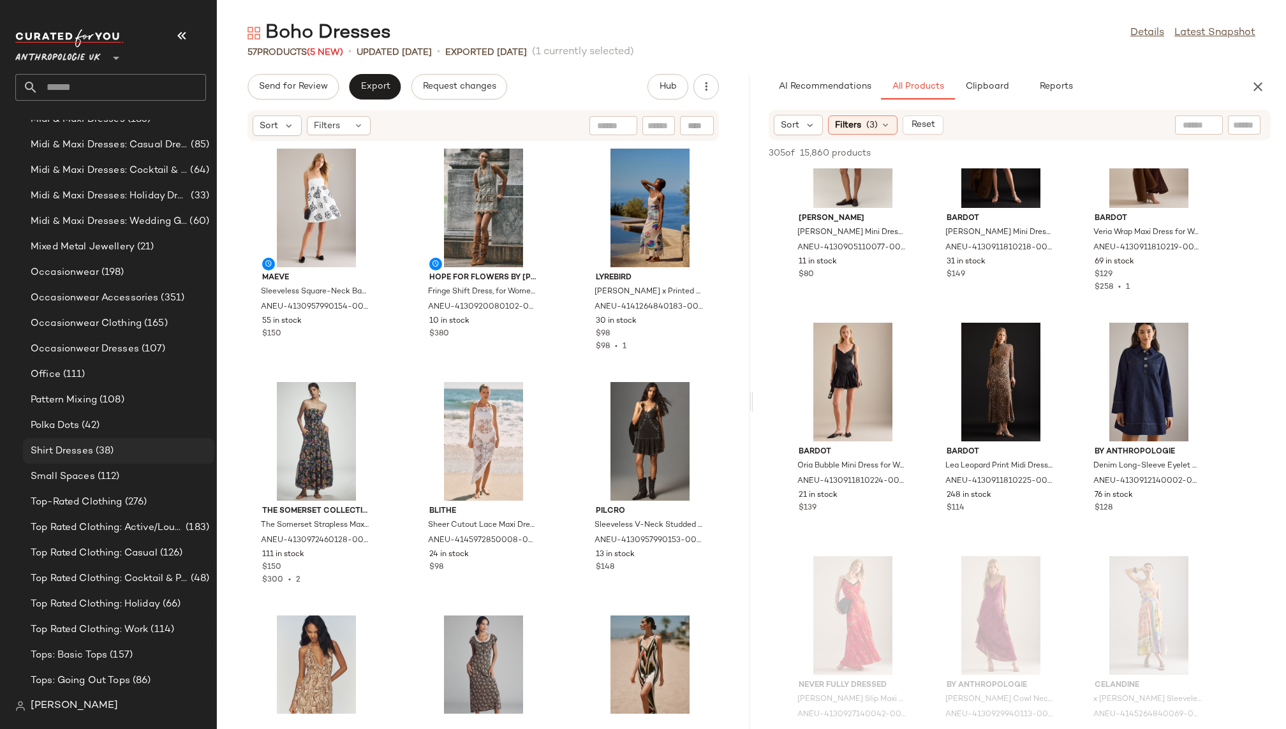
click at [131, 450] on div "Shirt Dresses (38)" at bounding box center [118, 451] width 182 height 15
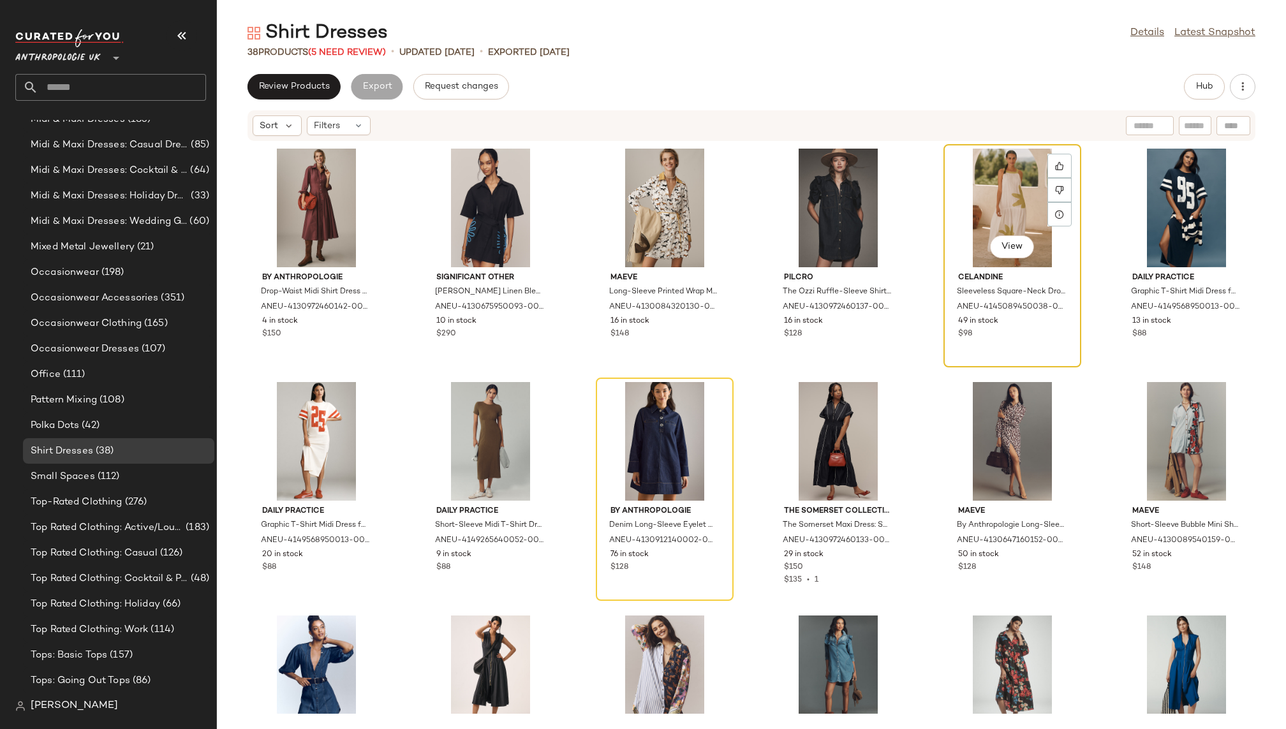
click at [1004, 210] on div "View" at bounding box center [1012, 208] width 129 height 119
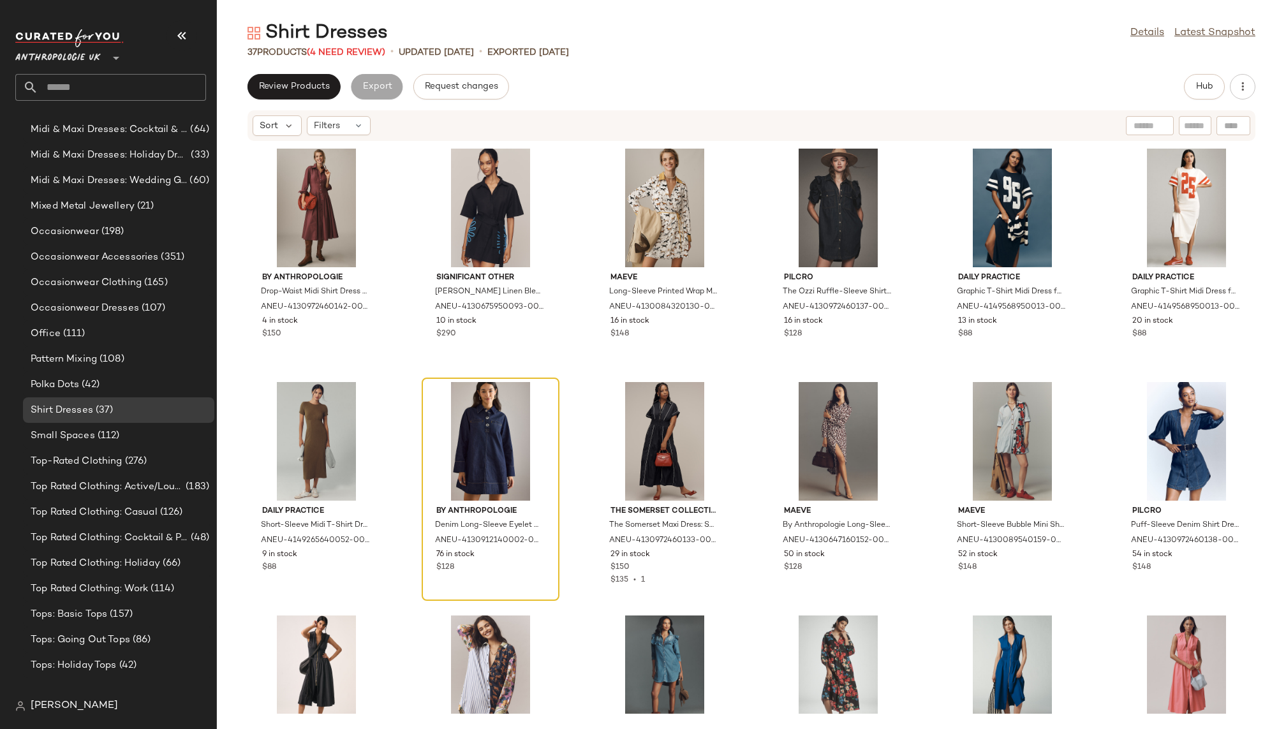
scroll to position [881, 0]
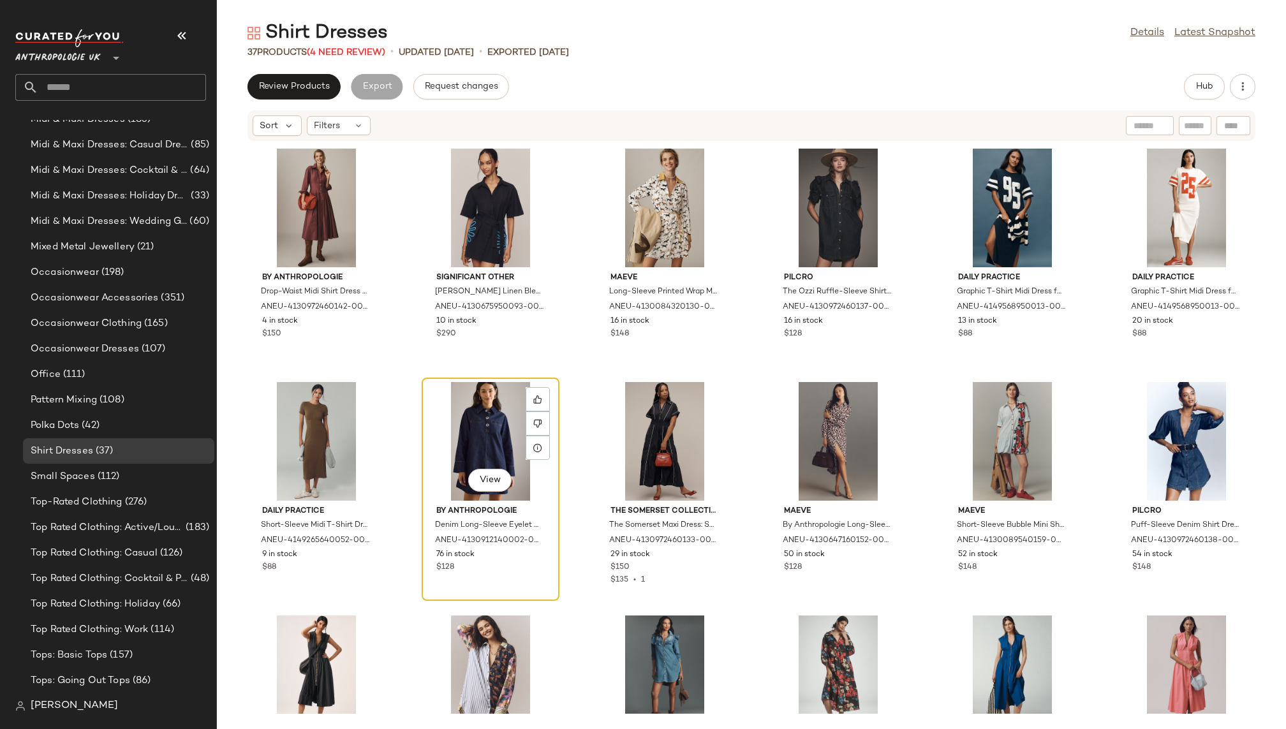
click at [462, 426] on div "View" at bounding box center [490, 441] width 129 height 119
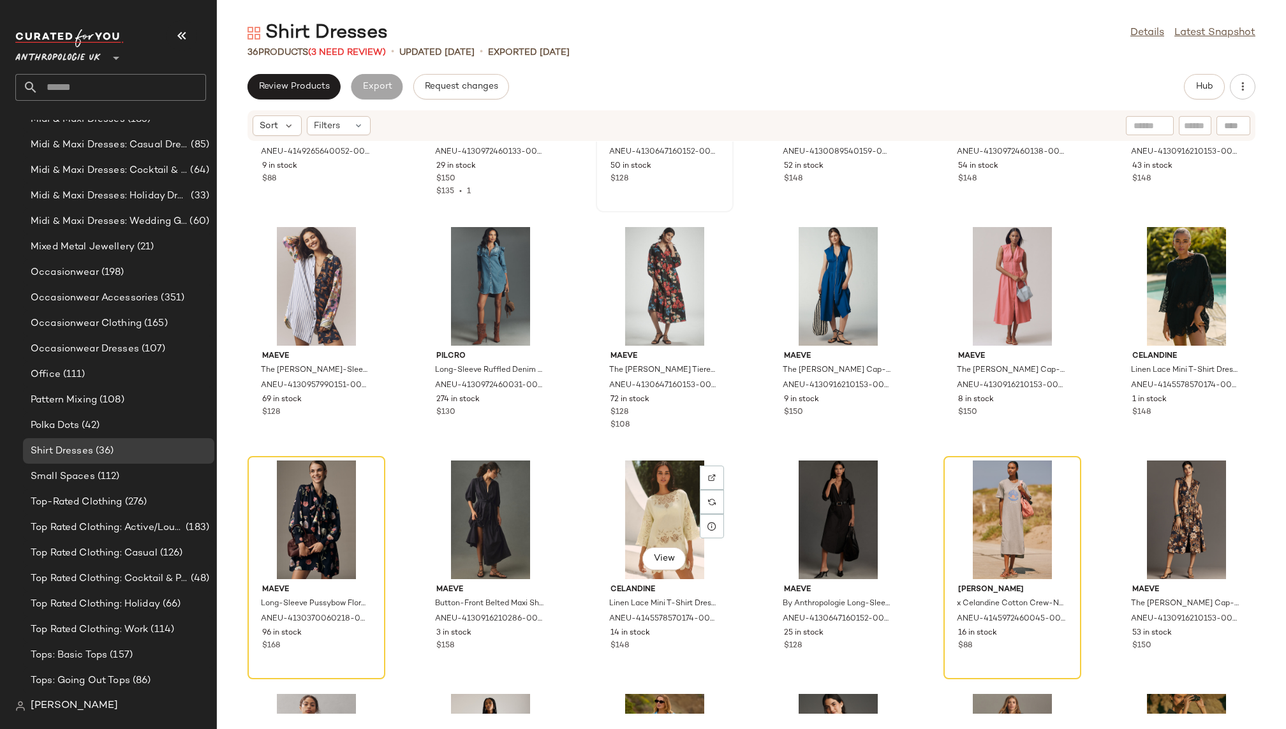
scroll to position [424, 0]
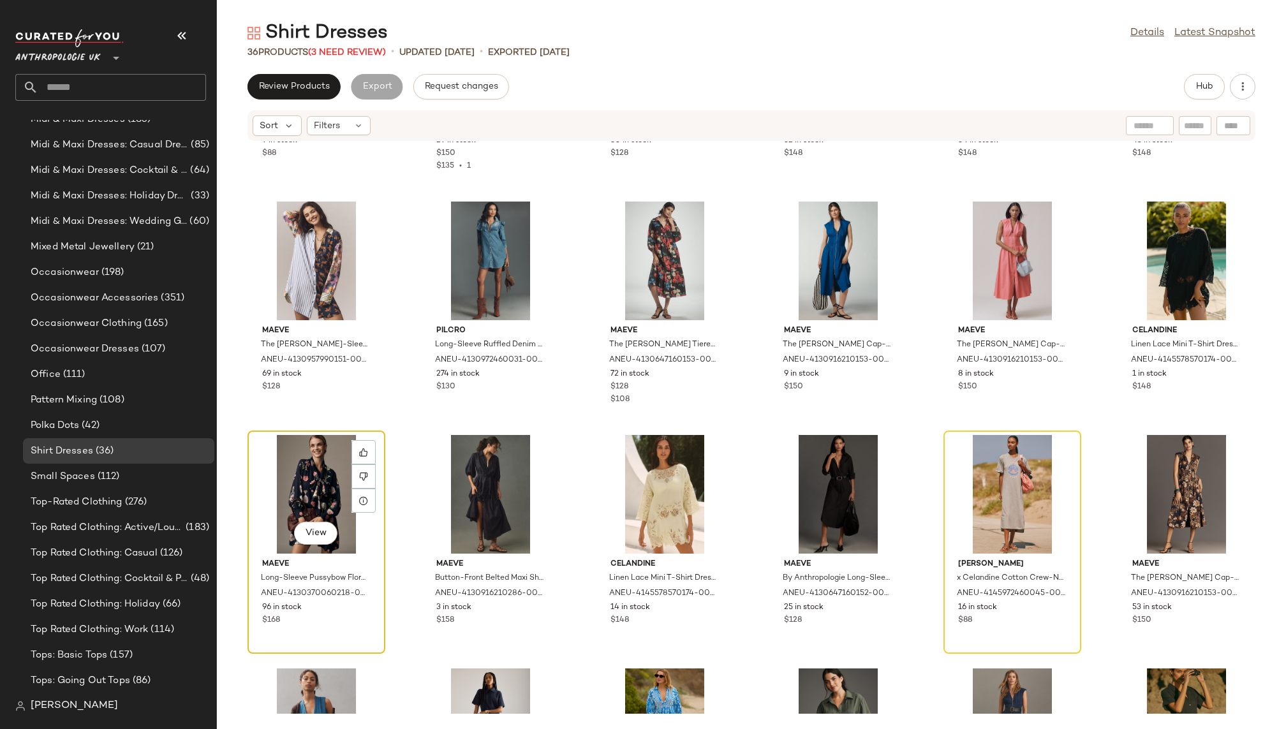
click at [304, 475] on div "View" at bounding box center [316, 494] width 129 height 119
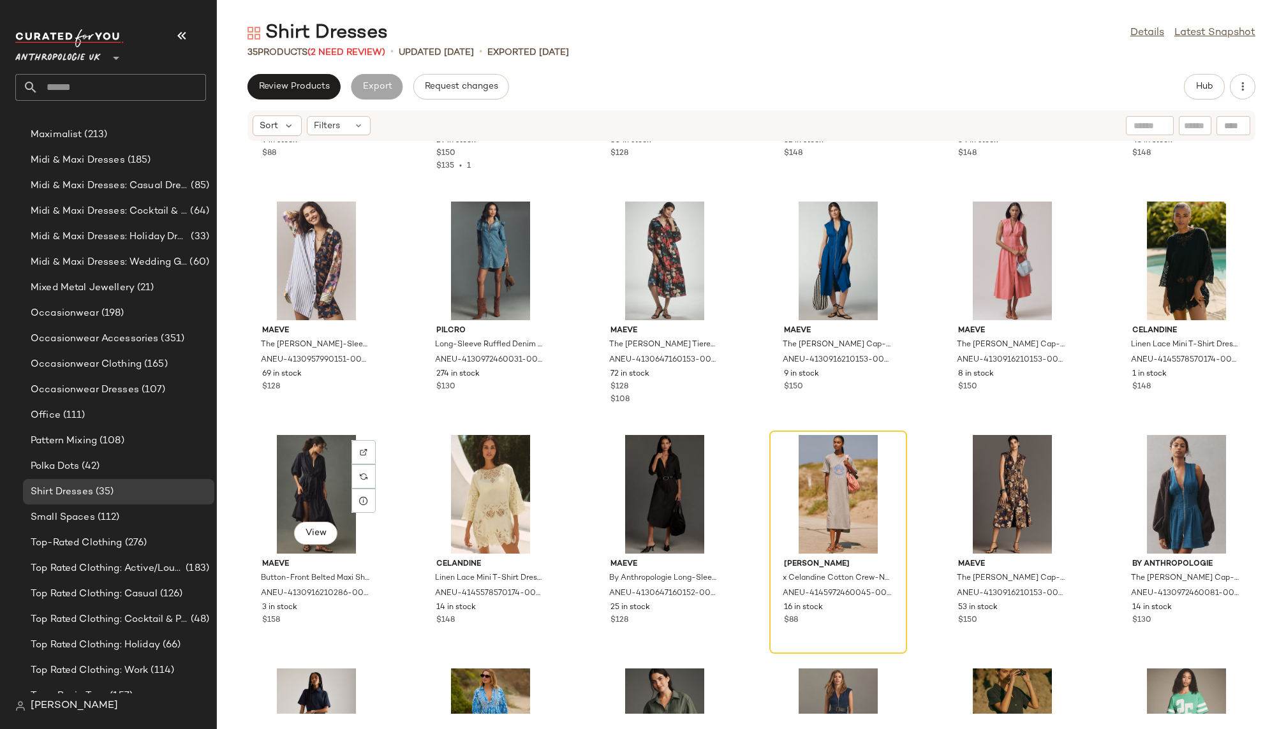
scroll to position [881, 0]
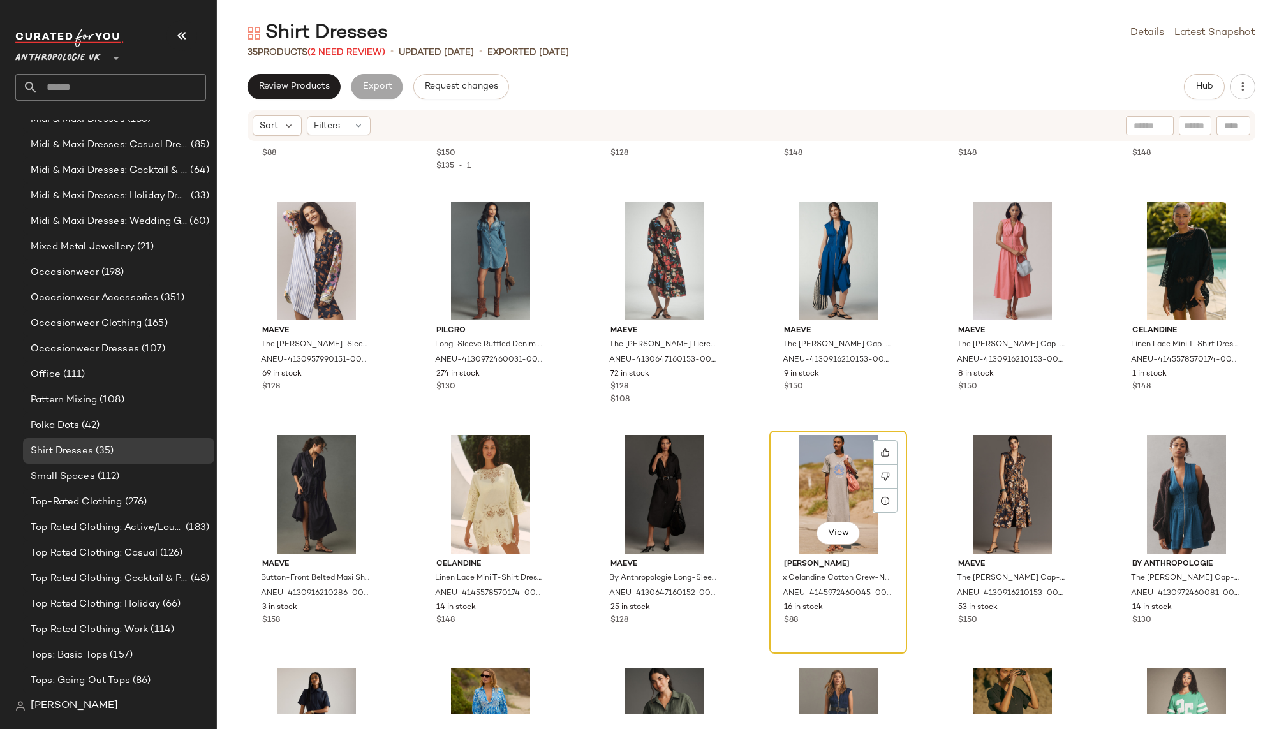
click at [804, 477] on div "View" at bounding box center [838, 494] width 129 height 119
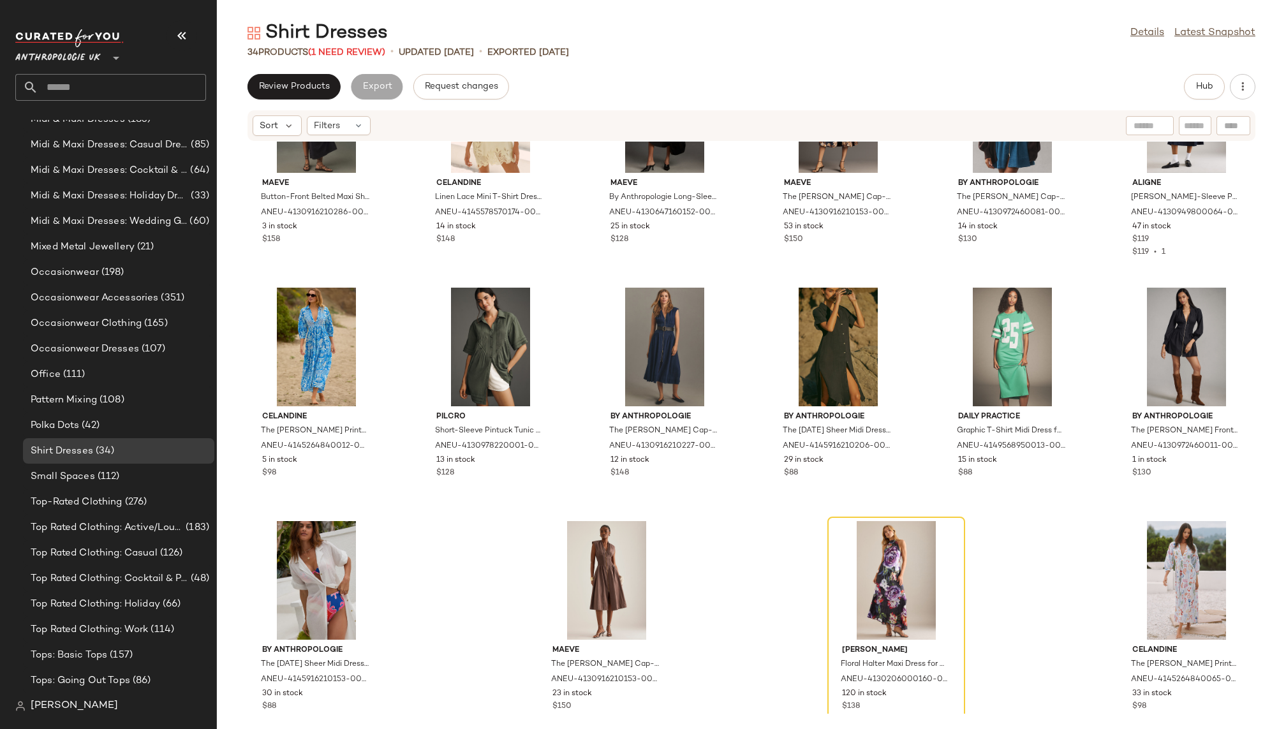
scroll to position [831, 0]
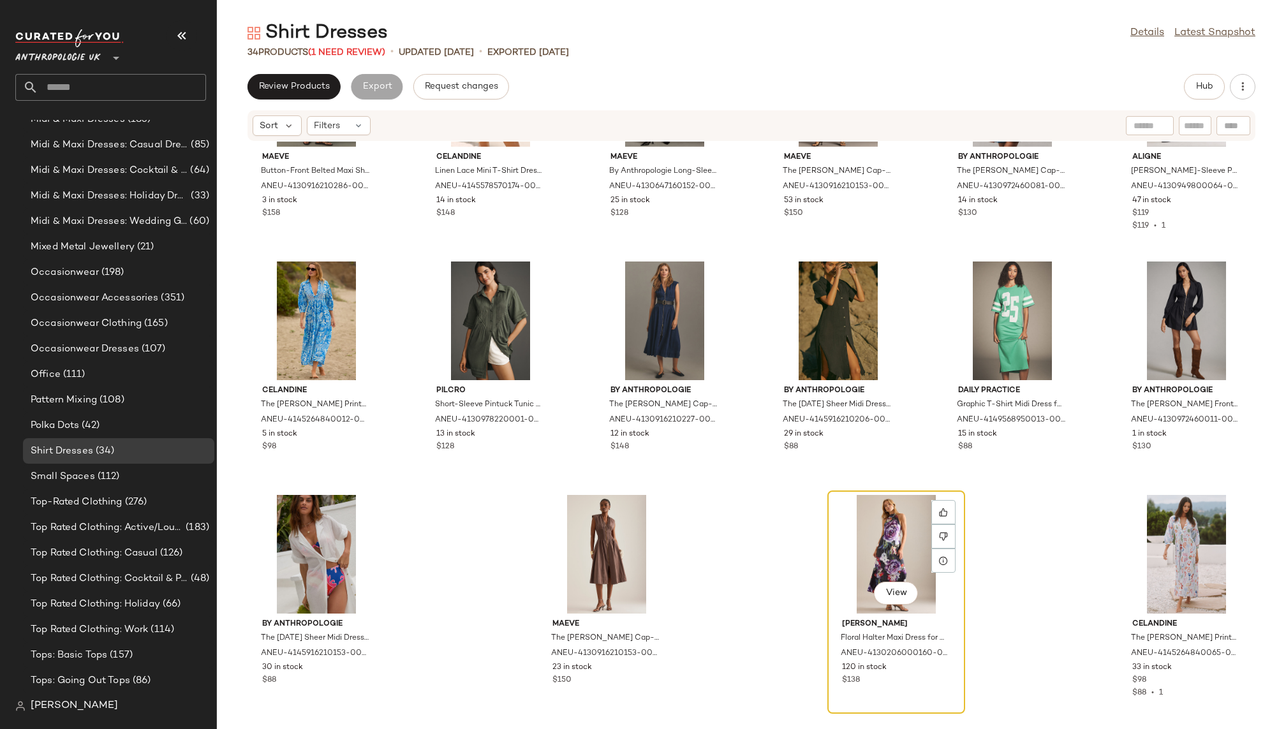
click at [853, 519] on div "View" at bounding box center [896, 554] width 129 height 119
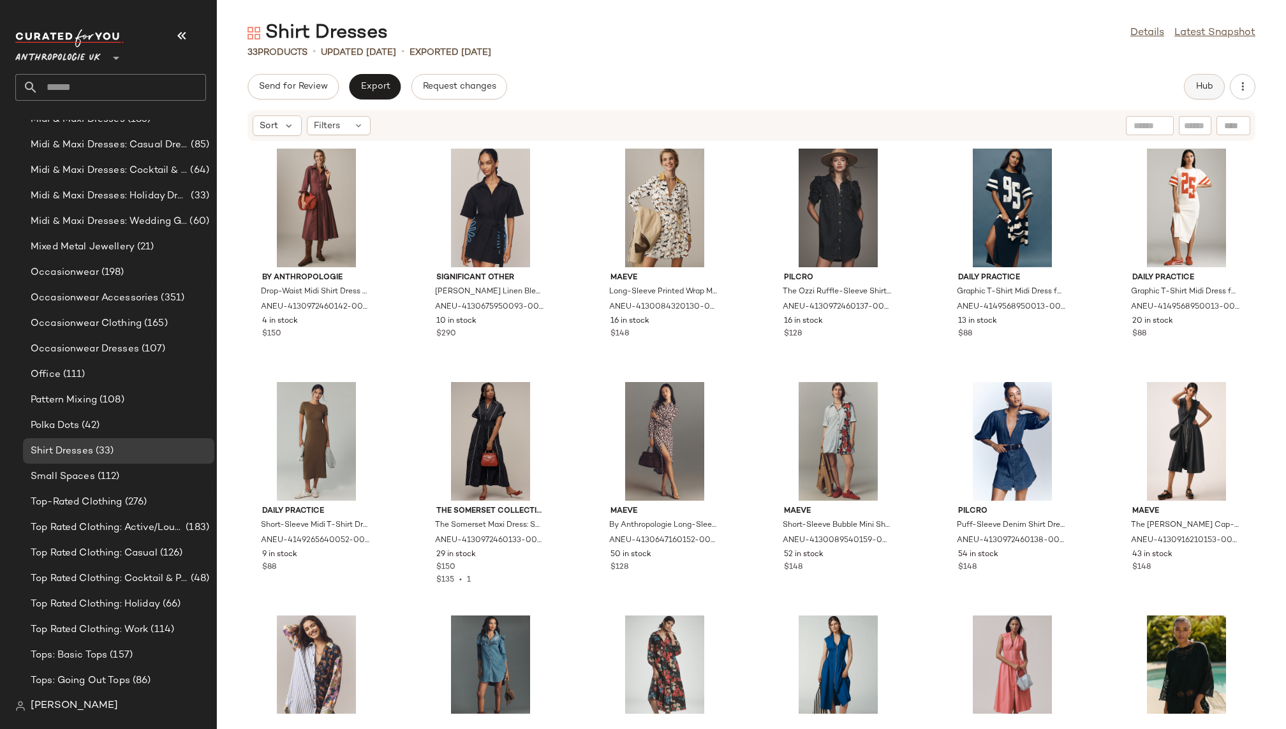
click at [1194, 86] on button "Hub" at bounding box center [1204, 87] width 41 height 26
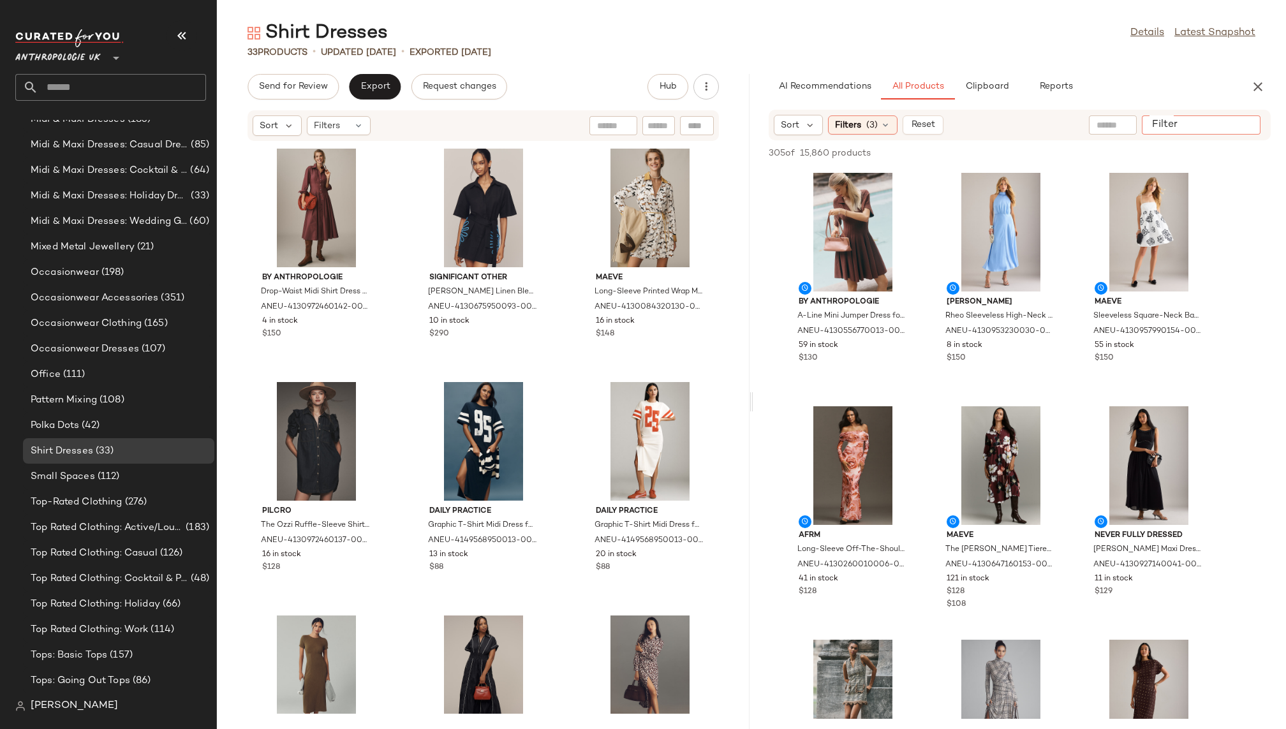
click at [1258, 123] on div at bounding box center [1201, 124] width 119 height 19
type input "*****"
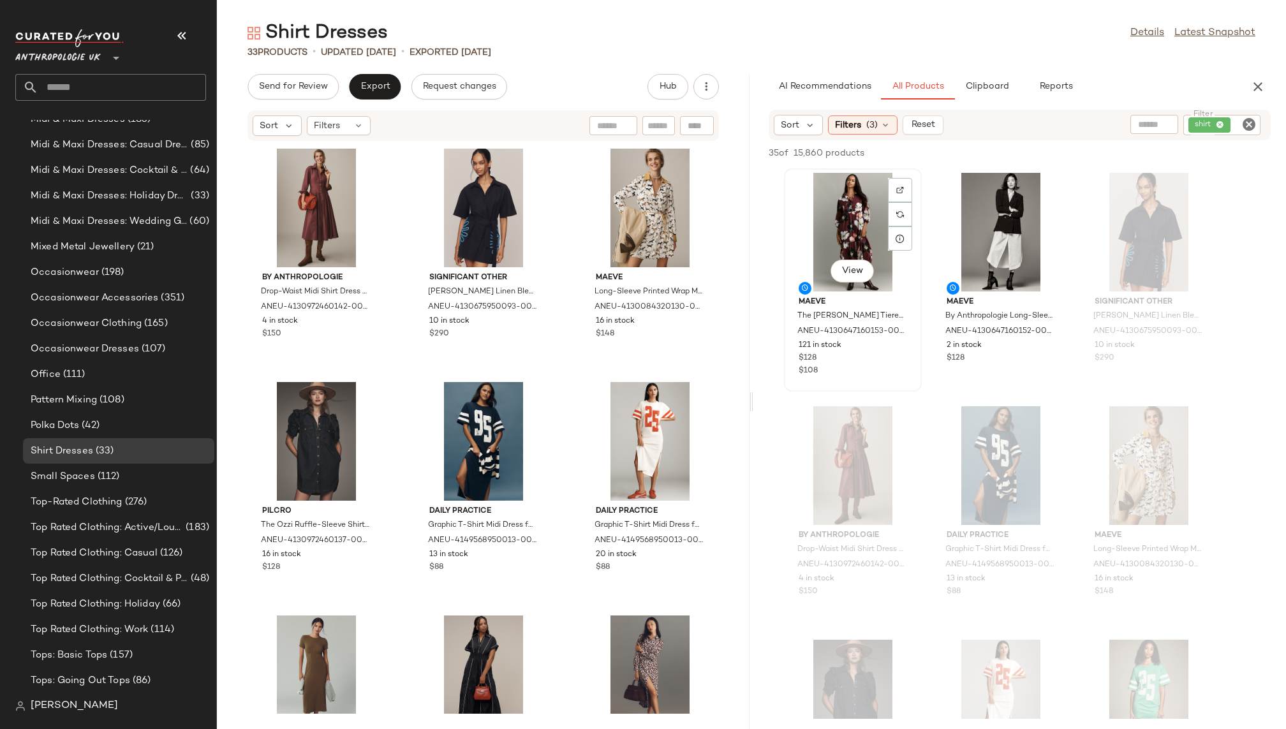
click at [851, 197] on div "View" at bounding box center [853, 232] width 129 height 119
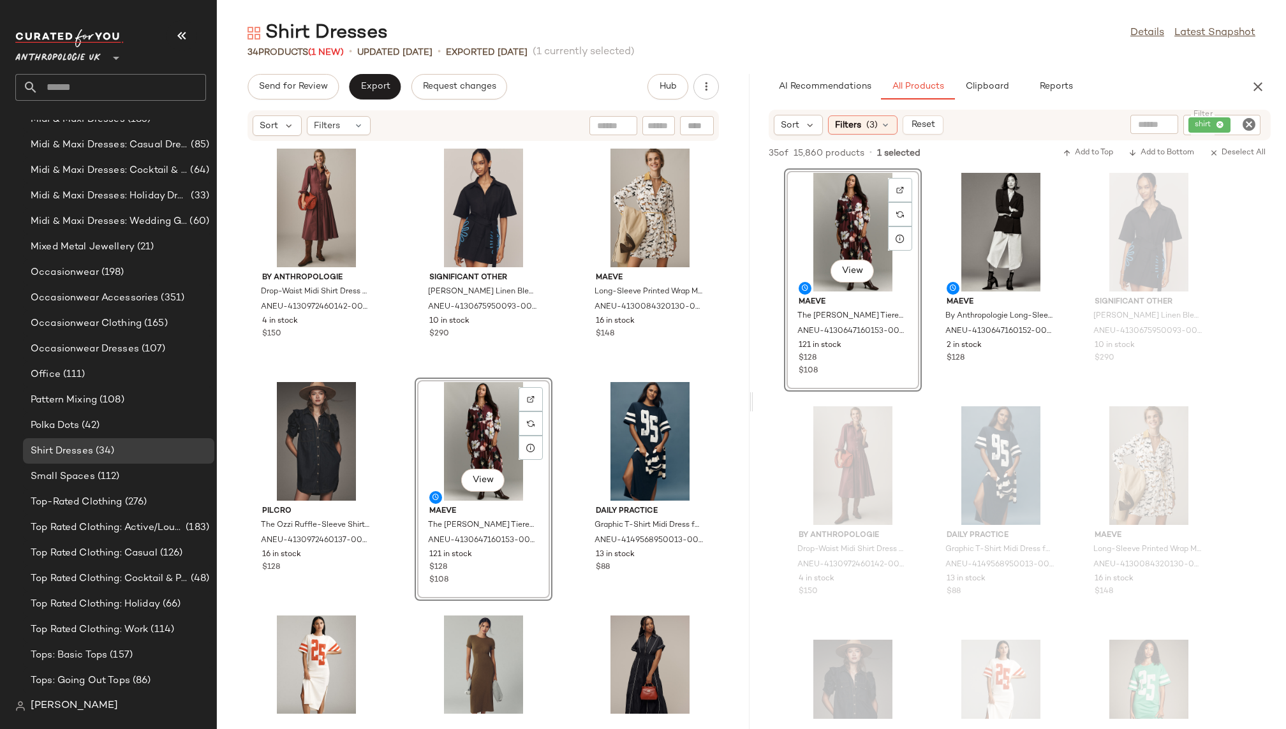
click at [561, 598] on div "By Anthropologie Drop-Waist Midi Shirt Dress for Women in Purple, Cotton, Size …" at bounding box center [483, 428] width 533 height 572
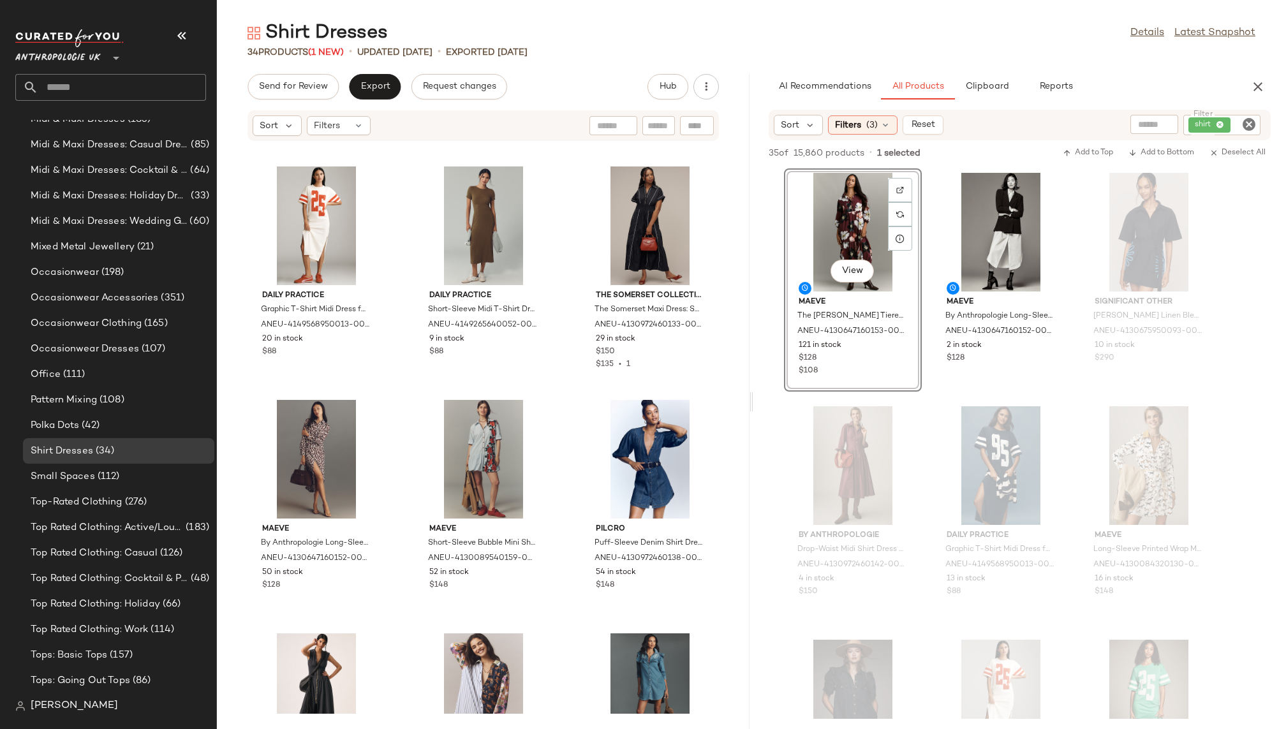
scroll to position [462, 0]
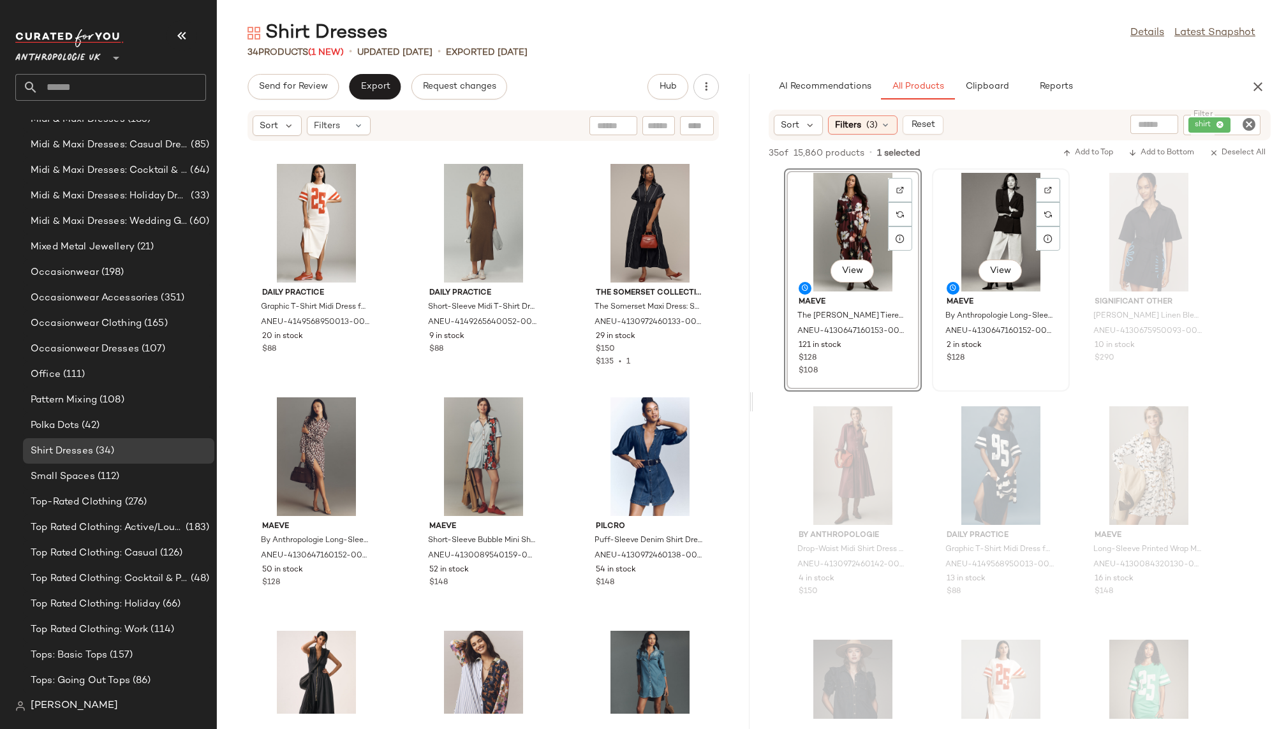
click at [993, 209] on div "View" at bounding box center [1001, 232] width 129 height 119
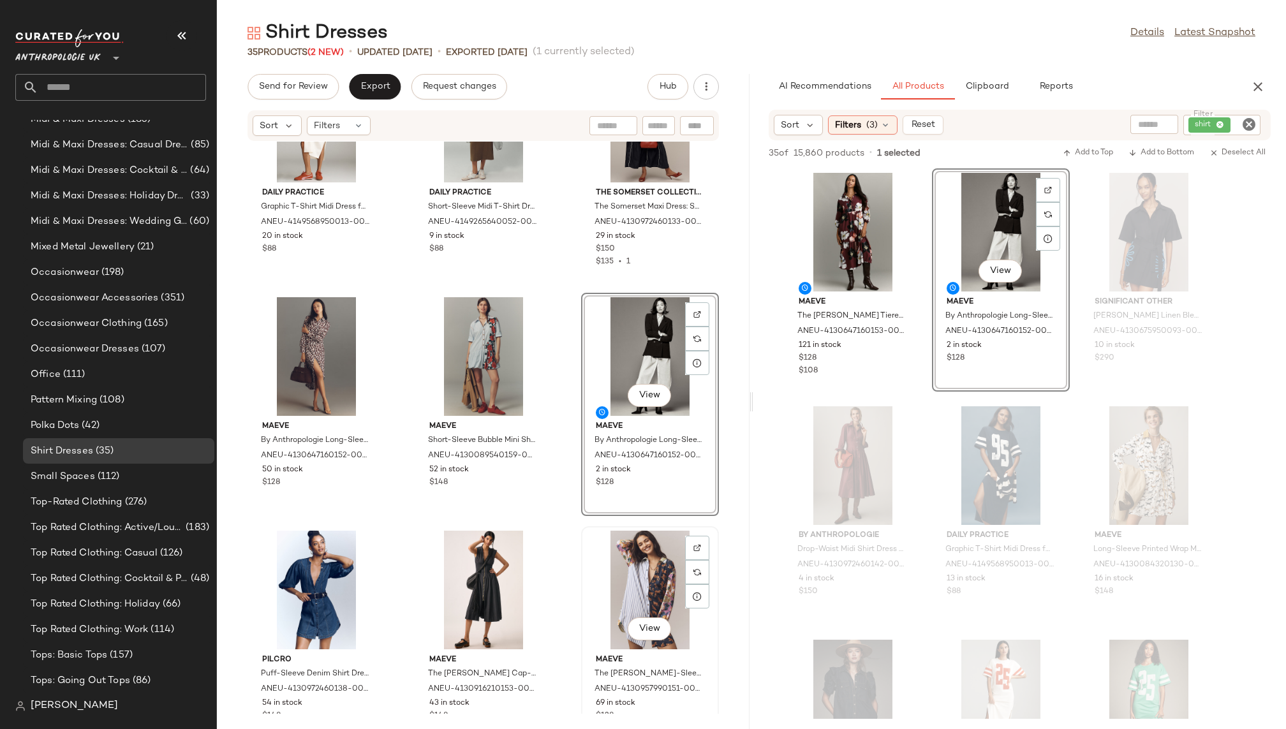
scroll to position [582, 0]
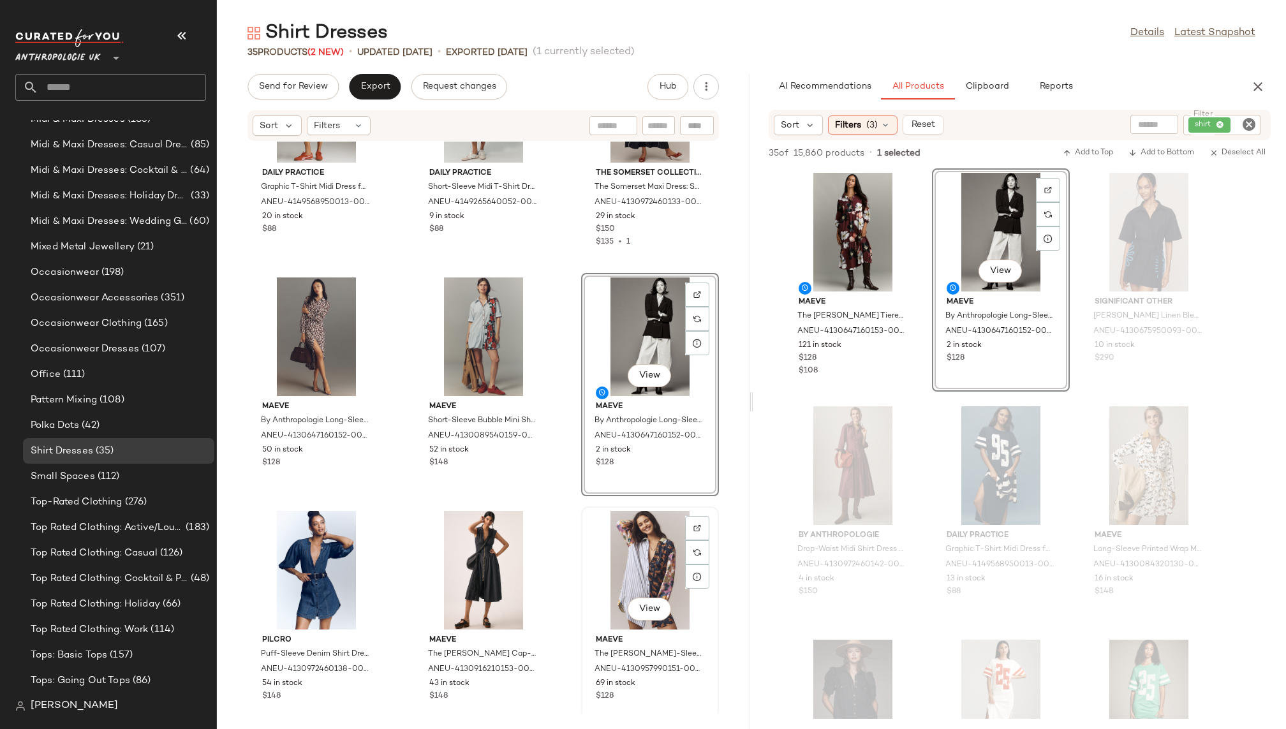
click at [604, 567] on div "View" at bounding box center [650, 570] width 129 height 119
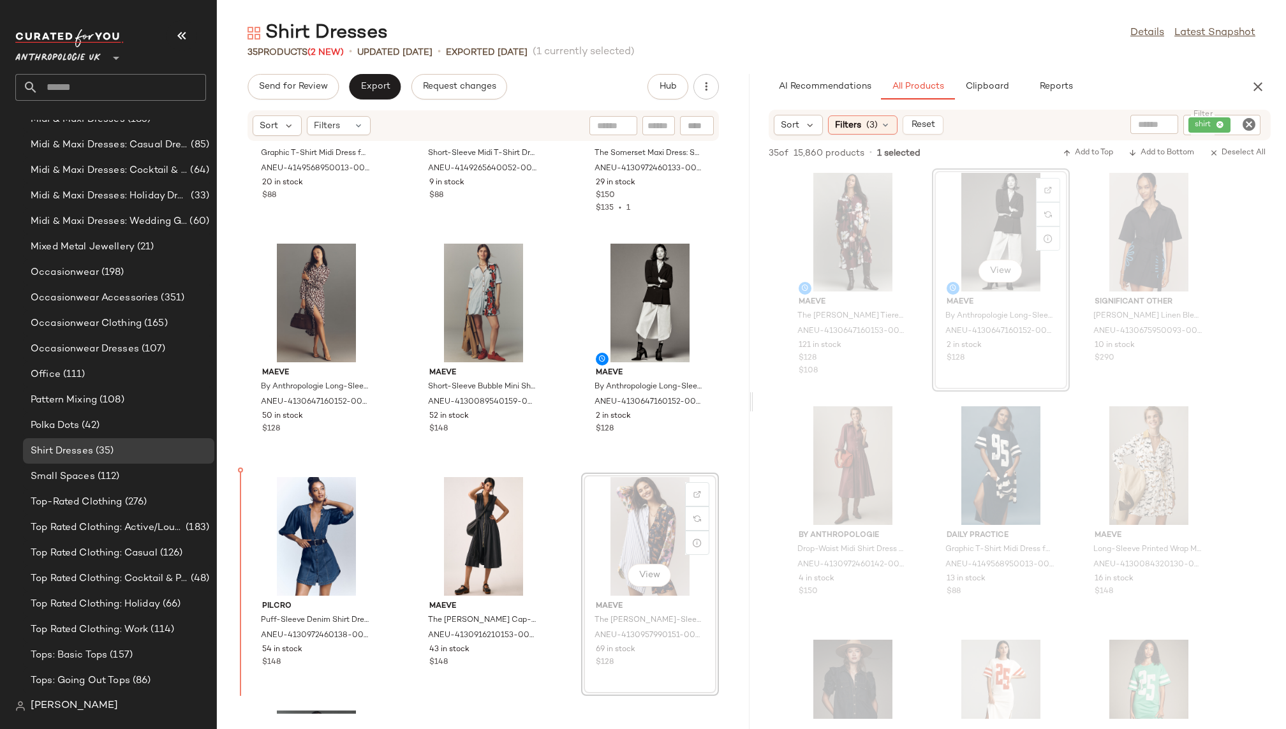
scroll to position [623, 0]
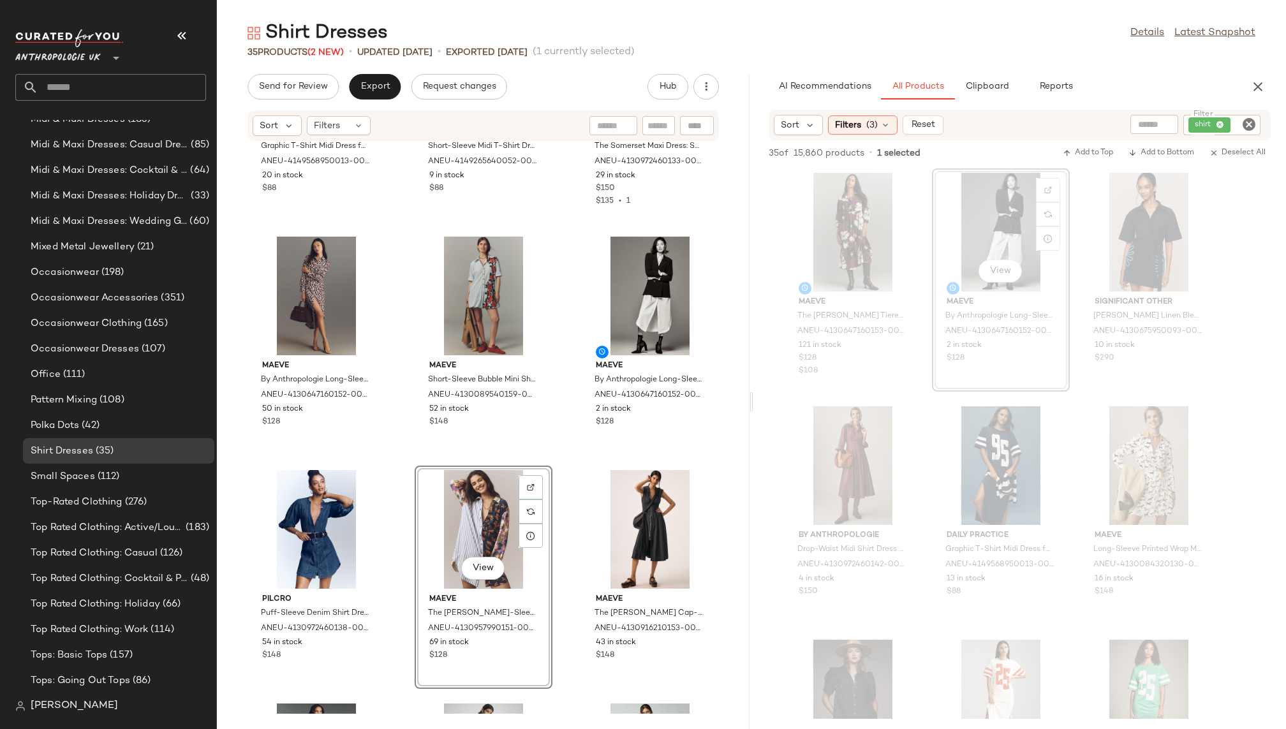
click at [562, 670] on div "Daily Practice Graphic T-Shirt Midi Dress for Women in White, Cotton, Size Smal…" at bounding box center [483, 428] width 533 height 572
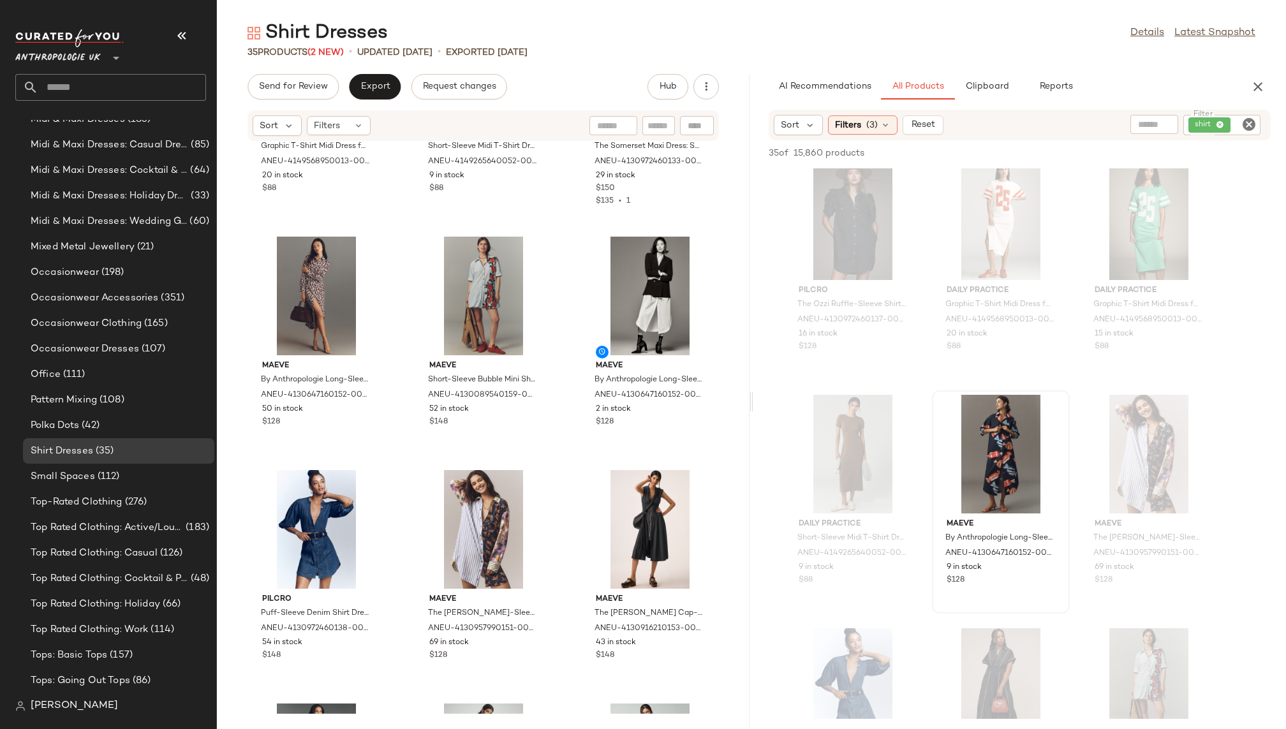
scroll to position [481, 0]
click at [979, 437] on div "View" at bounding box center [1001, 451] width 129 height 119
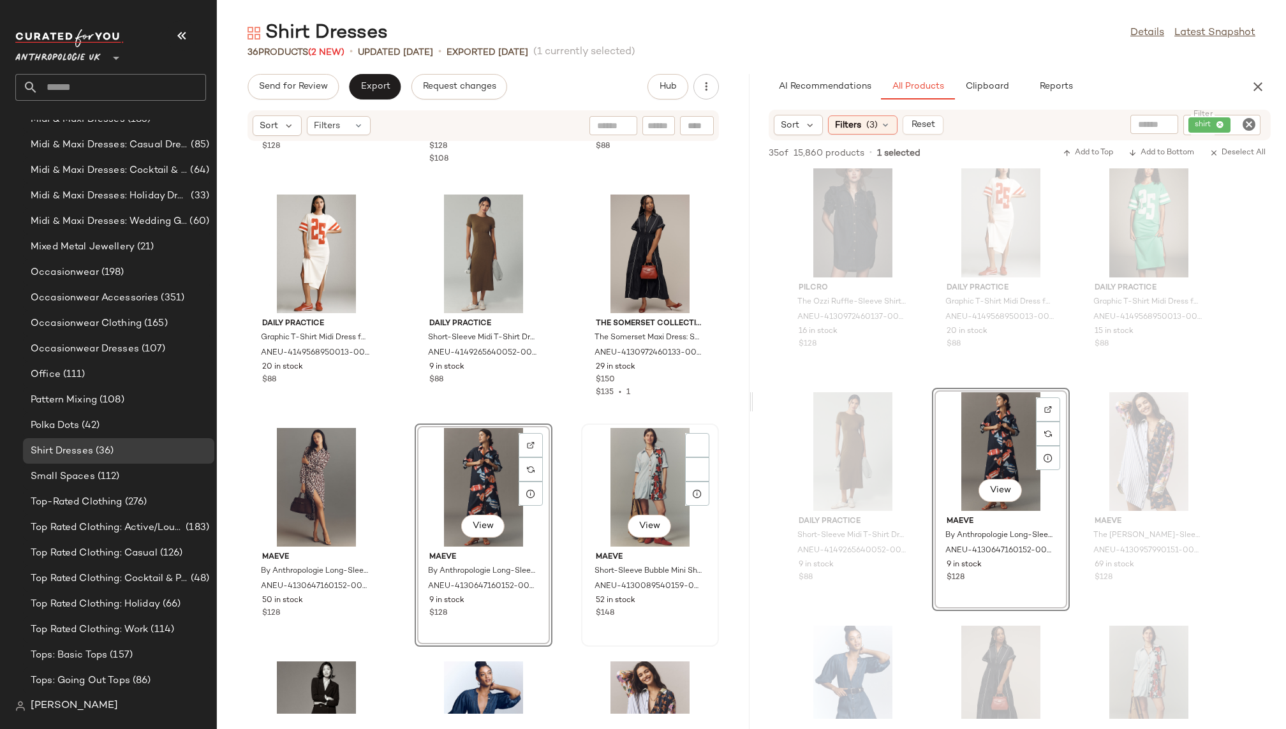
scroll to position [881, 0]
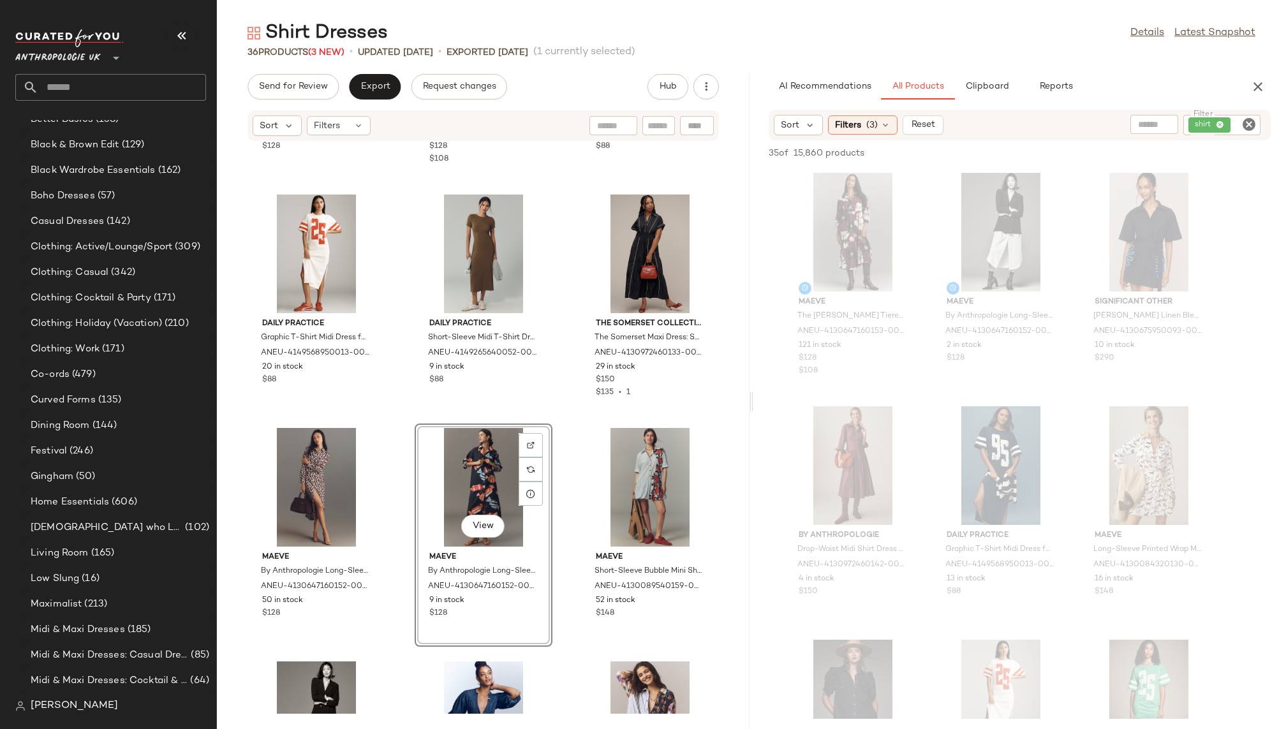
scroll to position [361, 0]
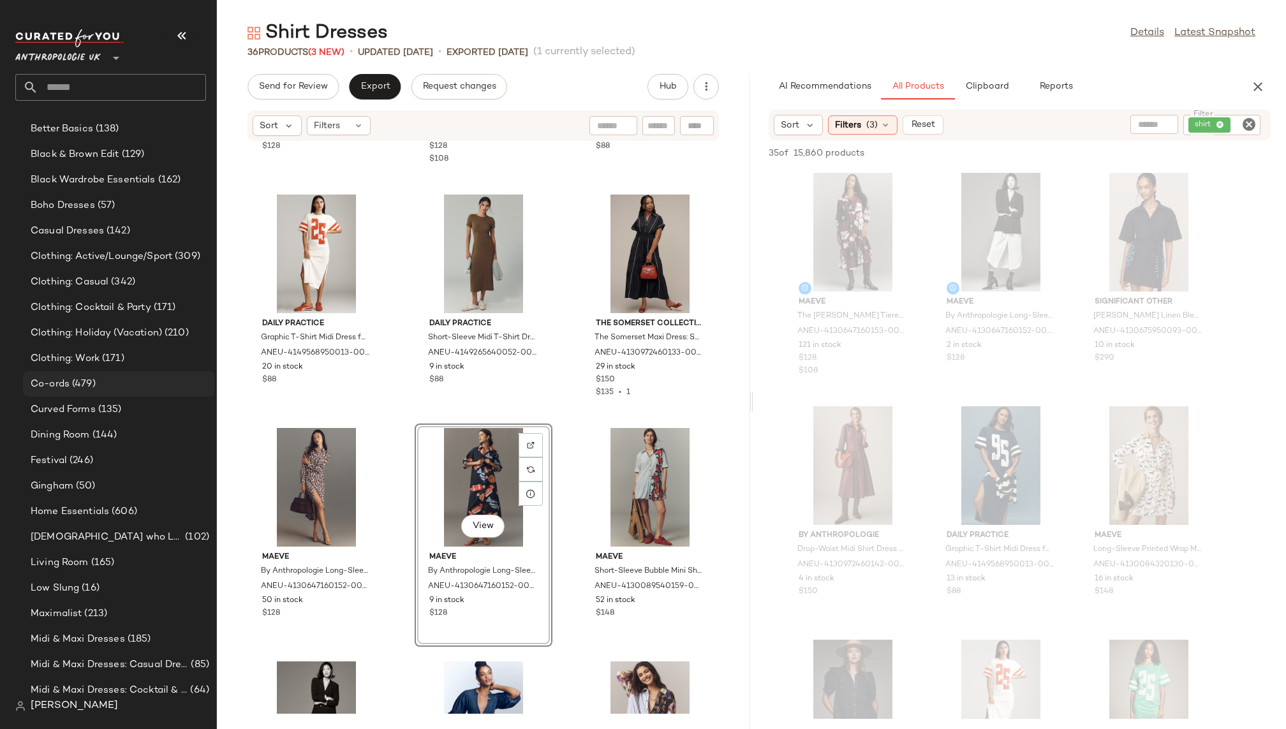
click at [126, 380] on div "Co-ords (479)" at bounding box center [118, 384] width 182 height 15
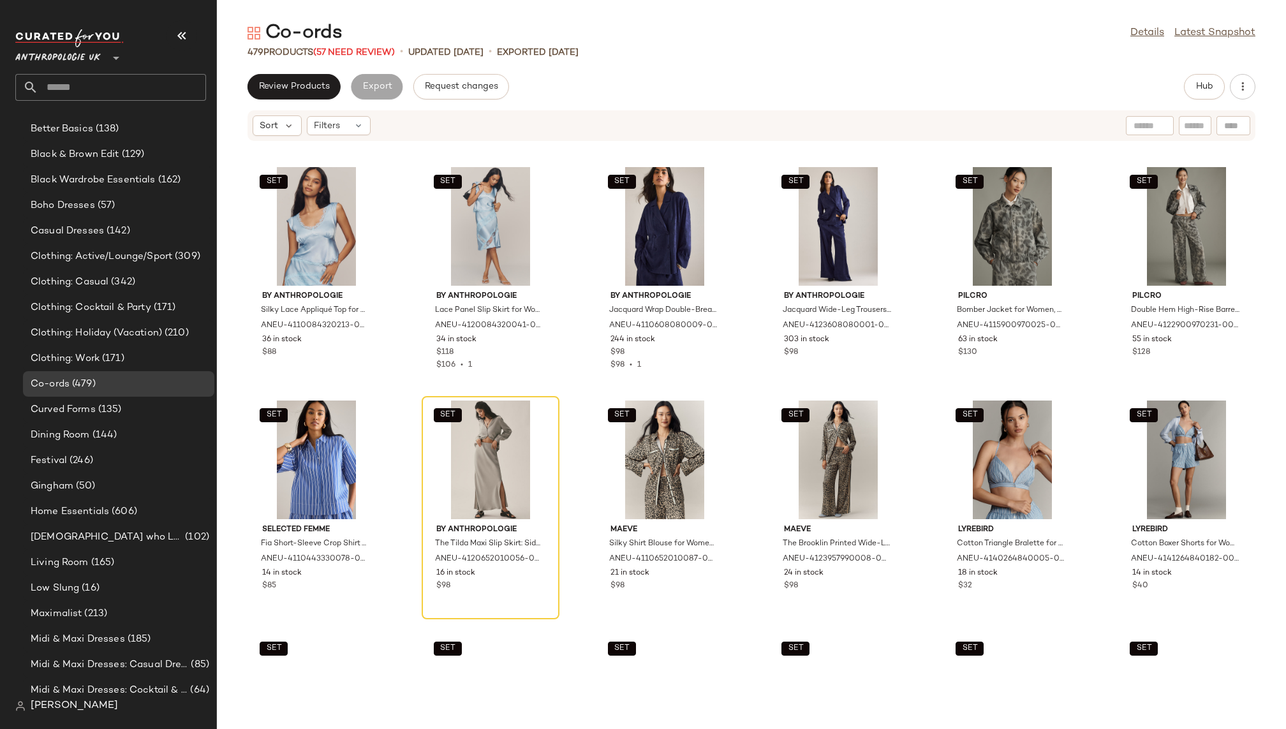
scroll to position [254, 0]
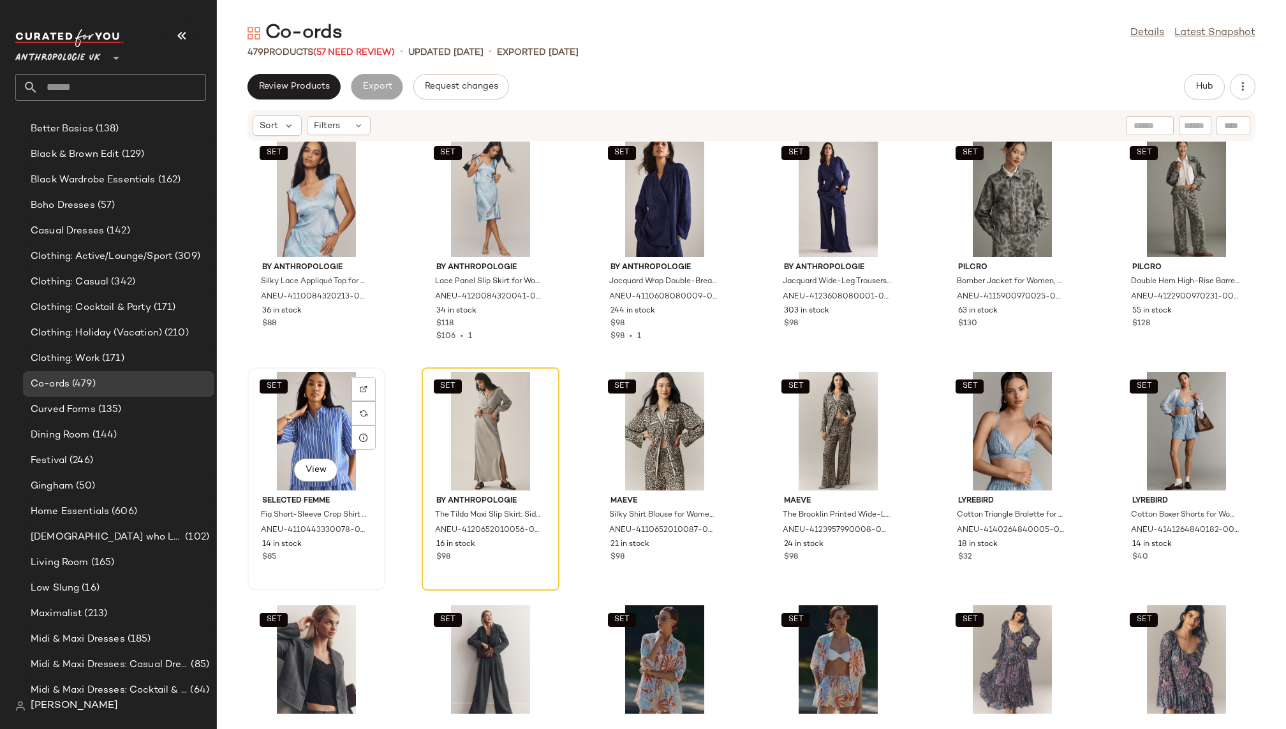
click at [303, 403] on div "SET View" at bounding box center [316, 431] width 129 height 119
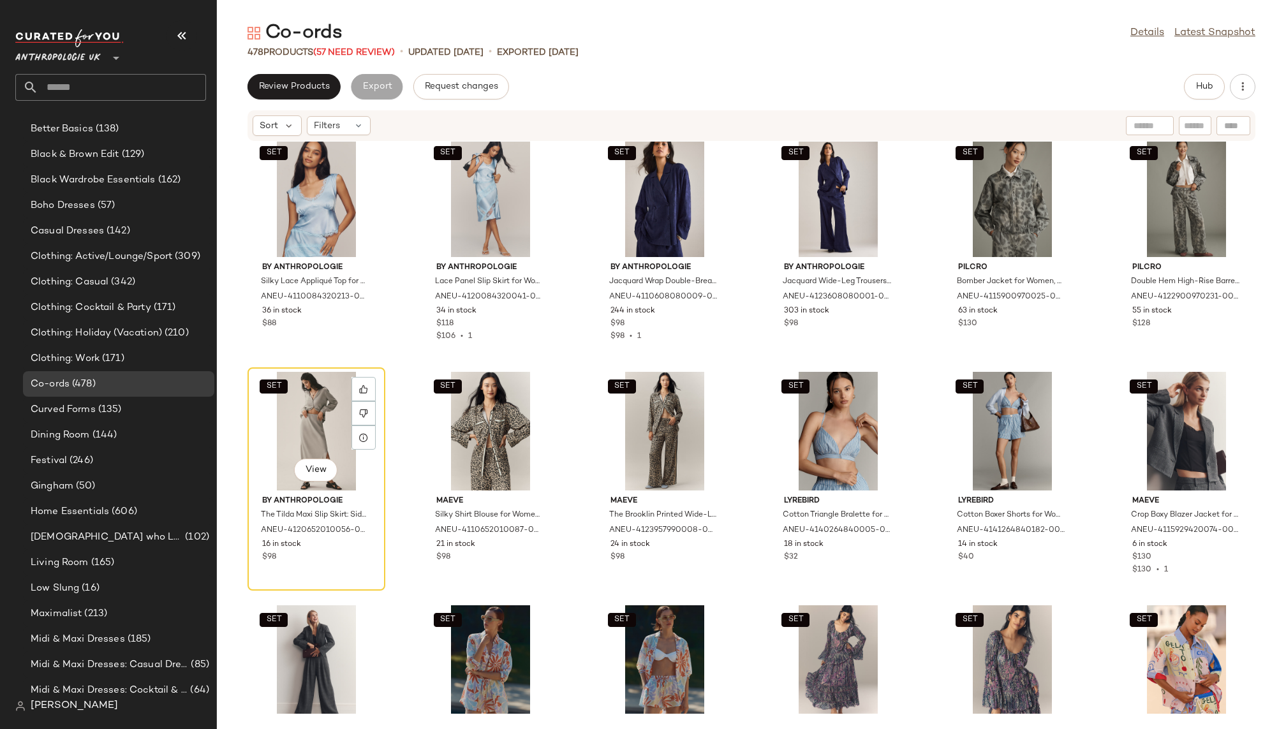
click at [303, 403] on div "SET View" at bounding box center [316, 431] width 129 height 119
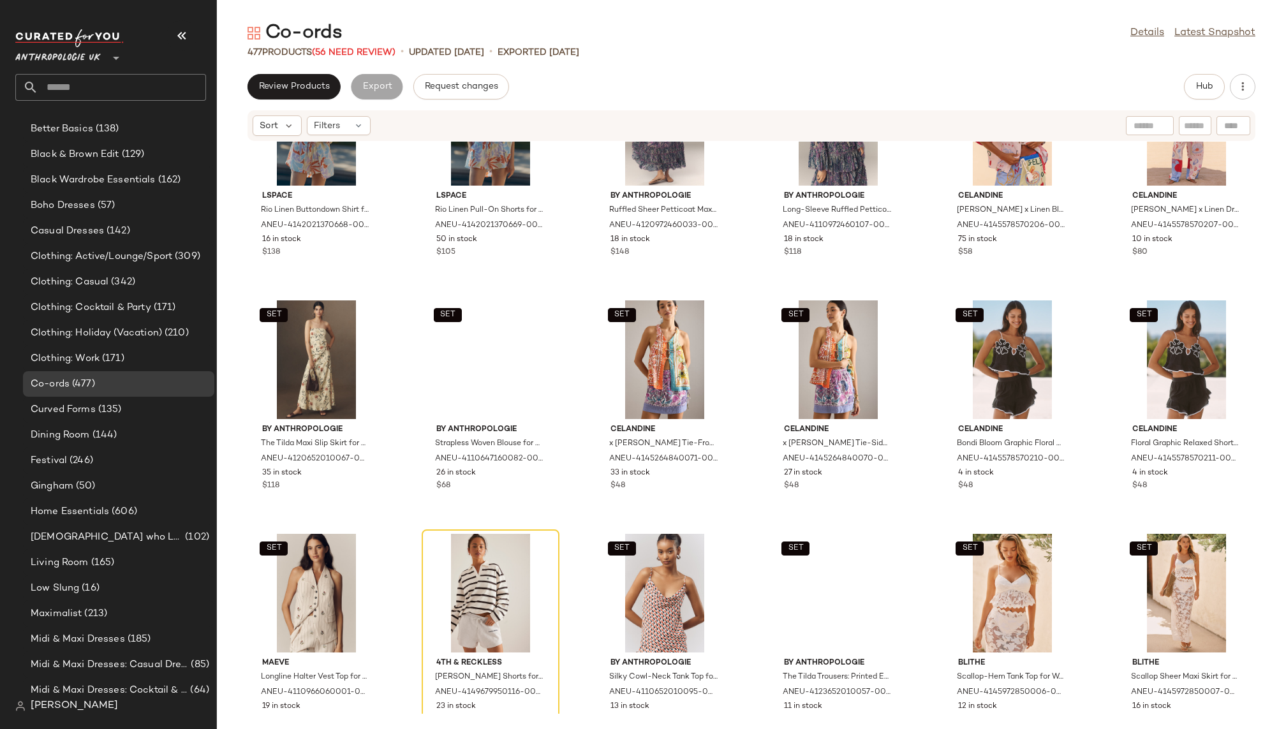
scroll to position [818, 0]
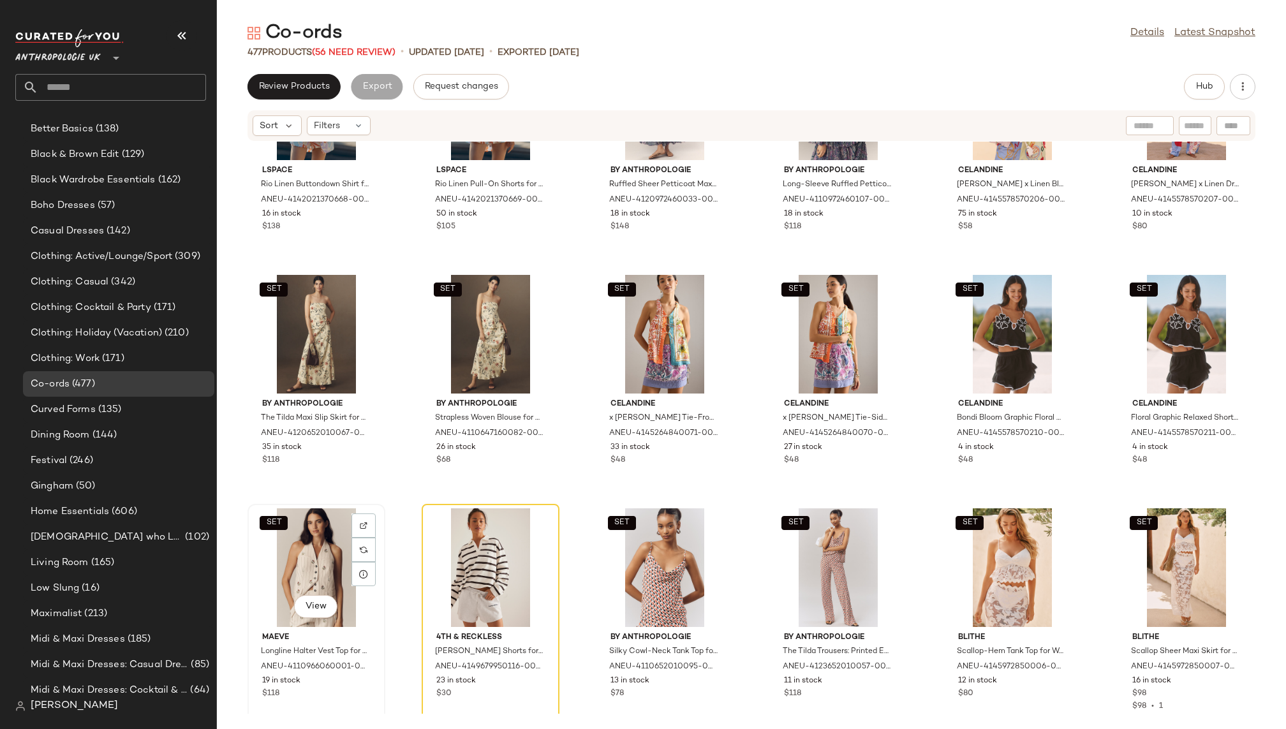
click at [269, 548] on div "SET View" at bounding box center [316, 568] width 129 height 119
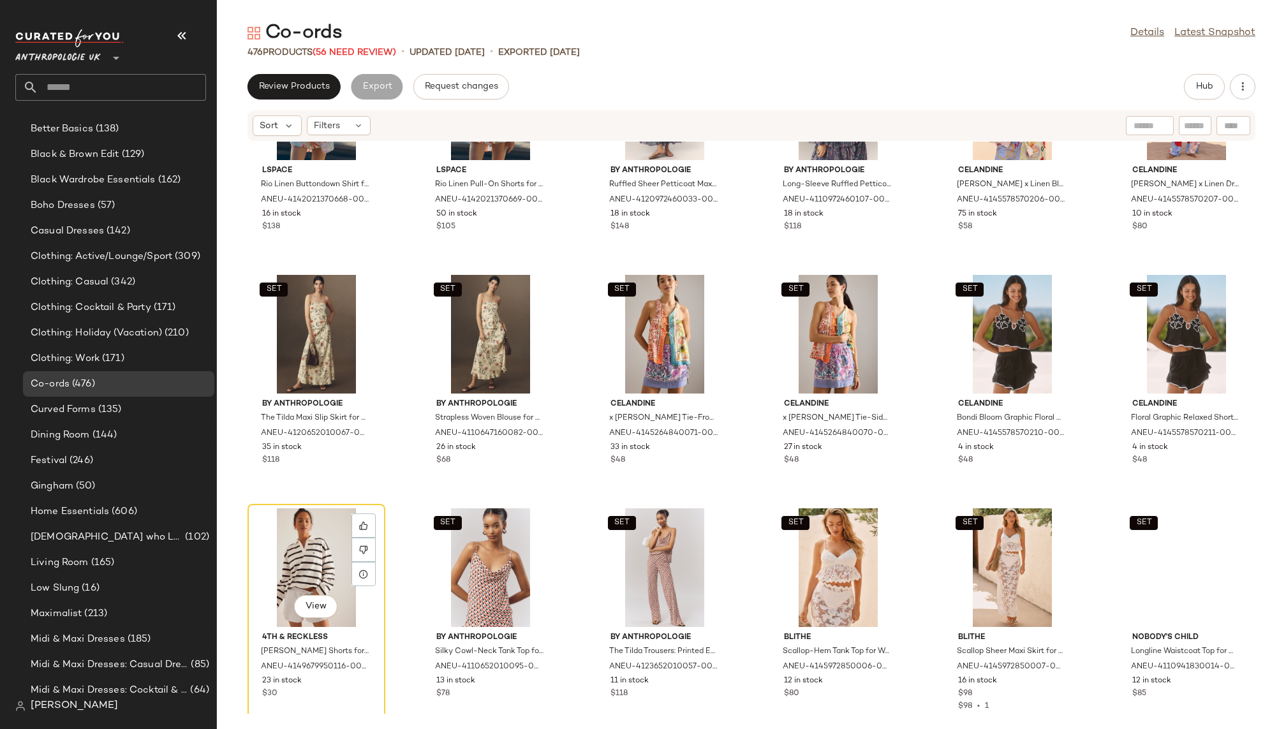
click at [269, 548] on div "View" at bounding box center [316, 568] width 129 height 119
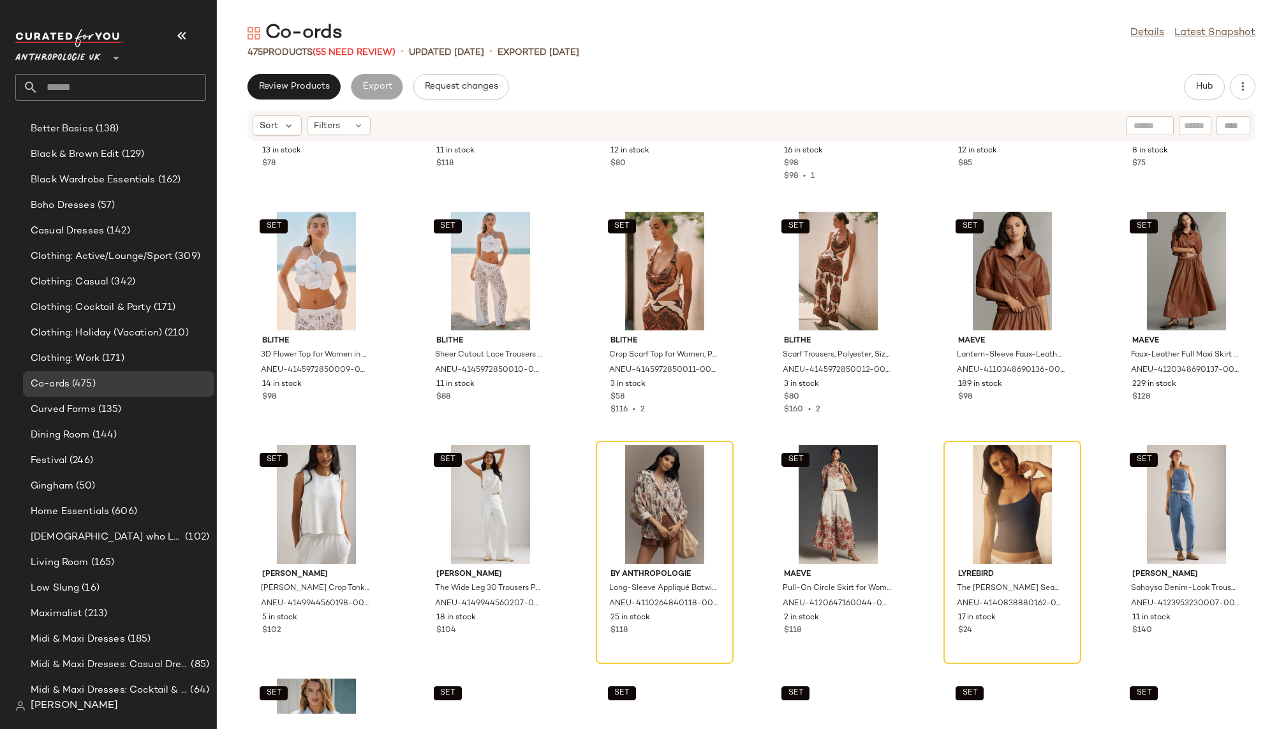
scroll to position [1367, 0]
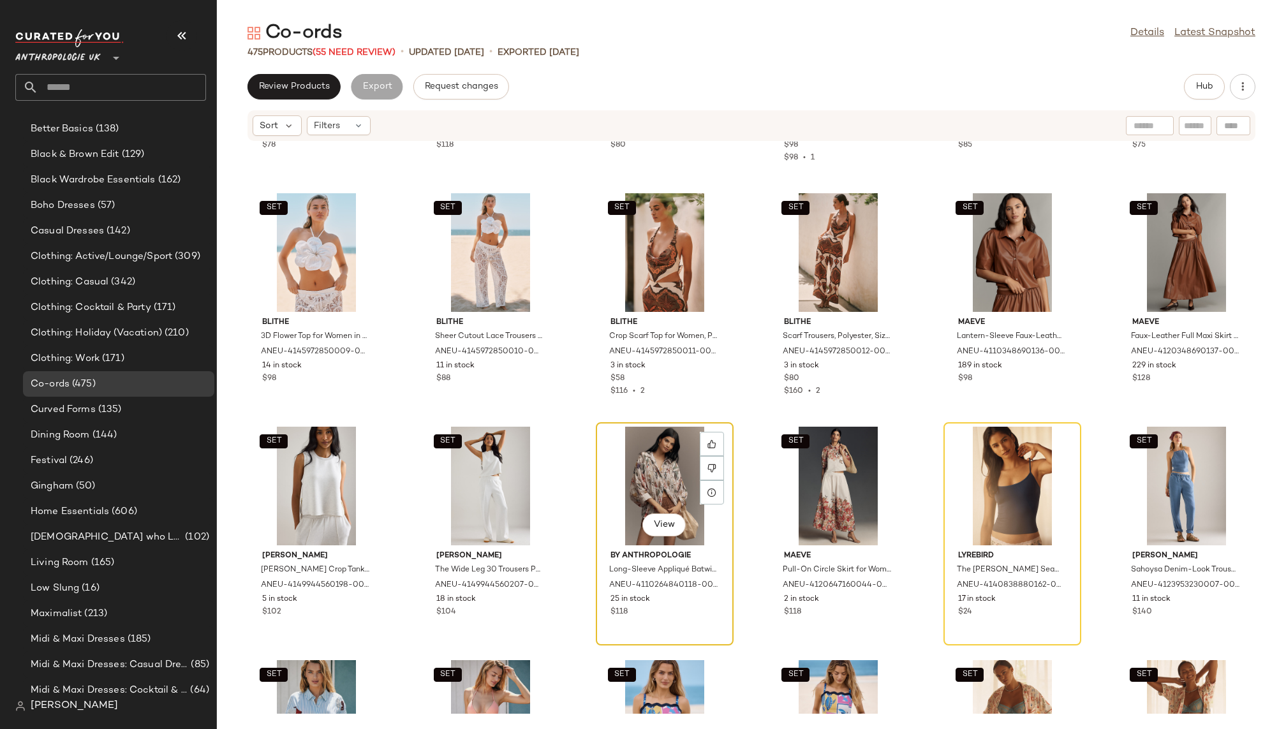
click at [642, 453] on div "View" at bounding box center [664, 486] width 129 height 119
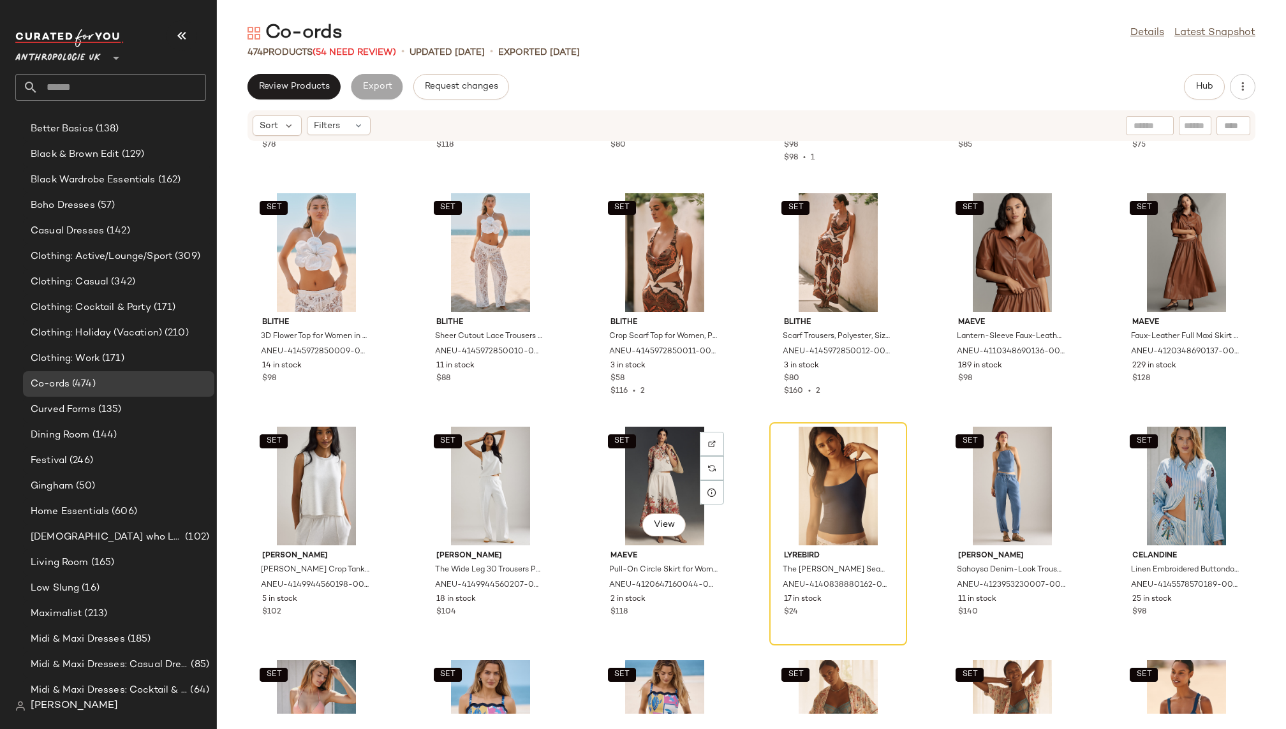
click at [642, 453] on div "SET View" at bounding box center [664, 486] width 129 height 119
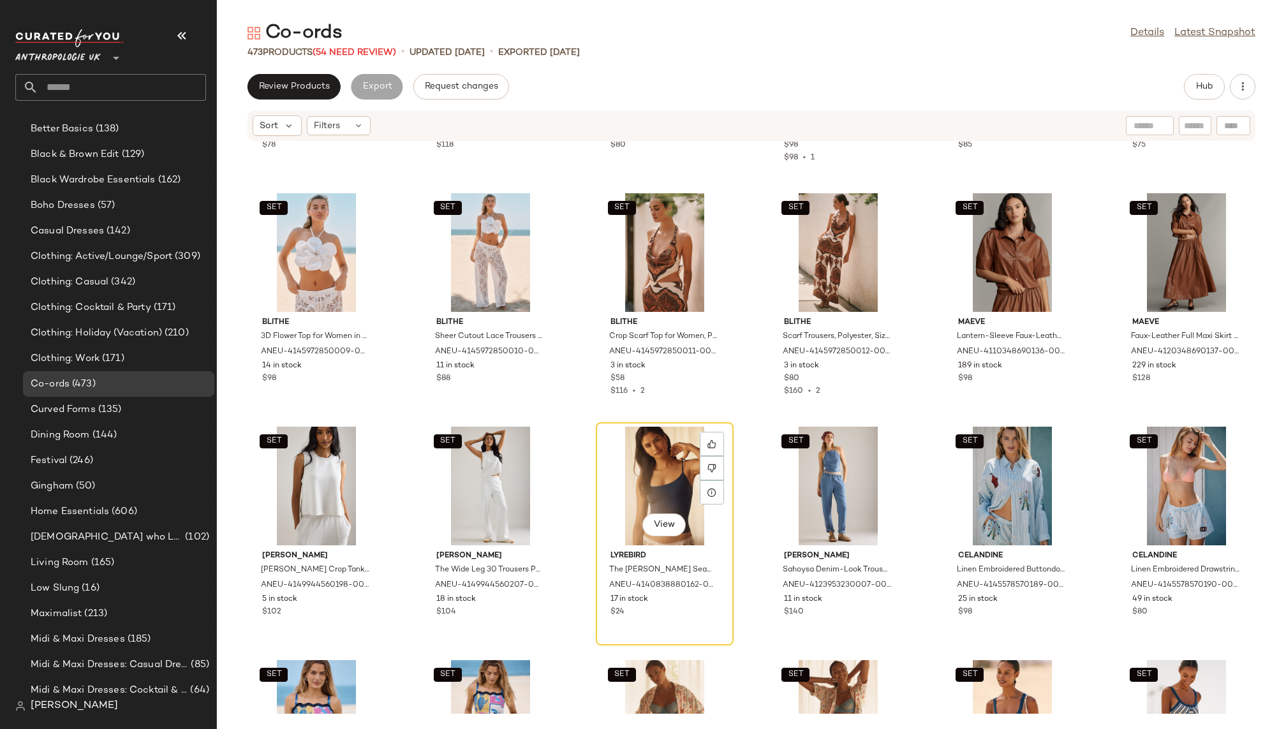
click at [642, 453] on div "View" at bounding box center [664, 486] width 129 height 119
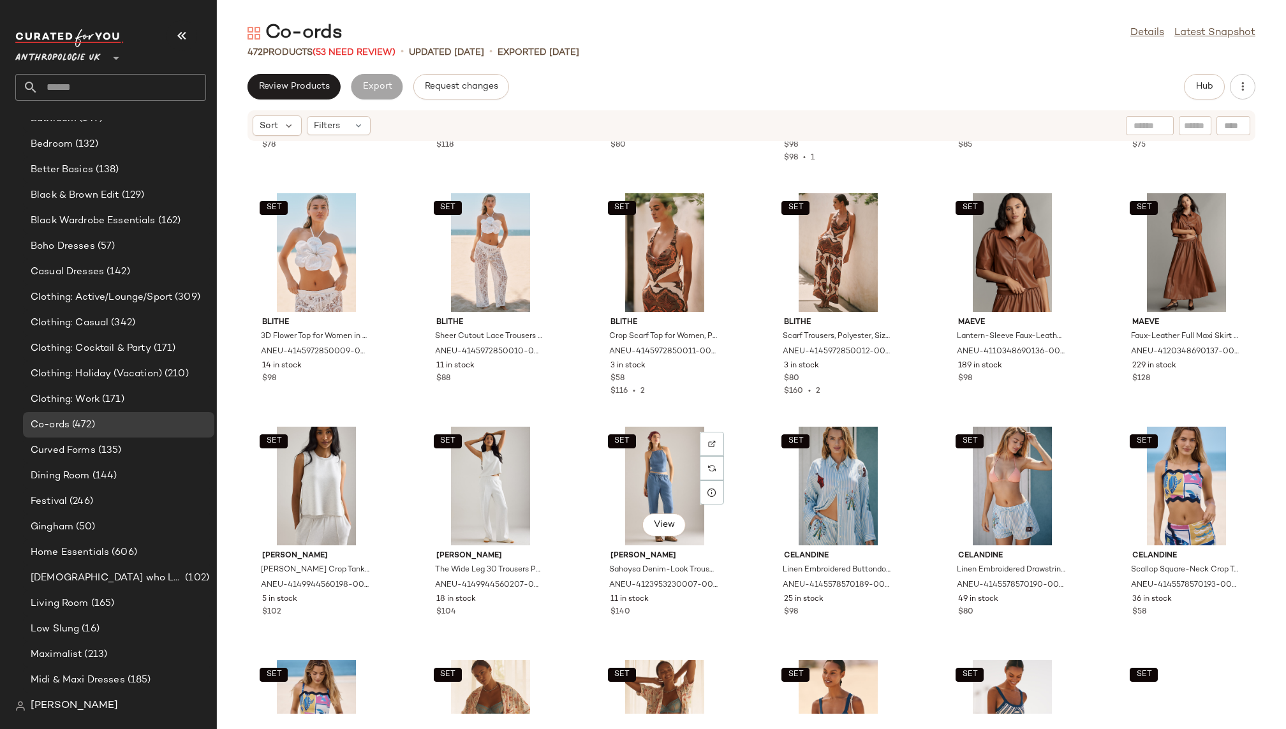
click at [642, 453] on div "SET View" at bounding box center [664, 486] width 129 height 119
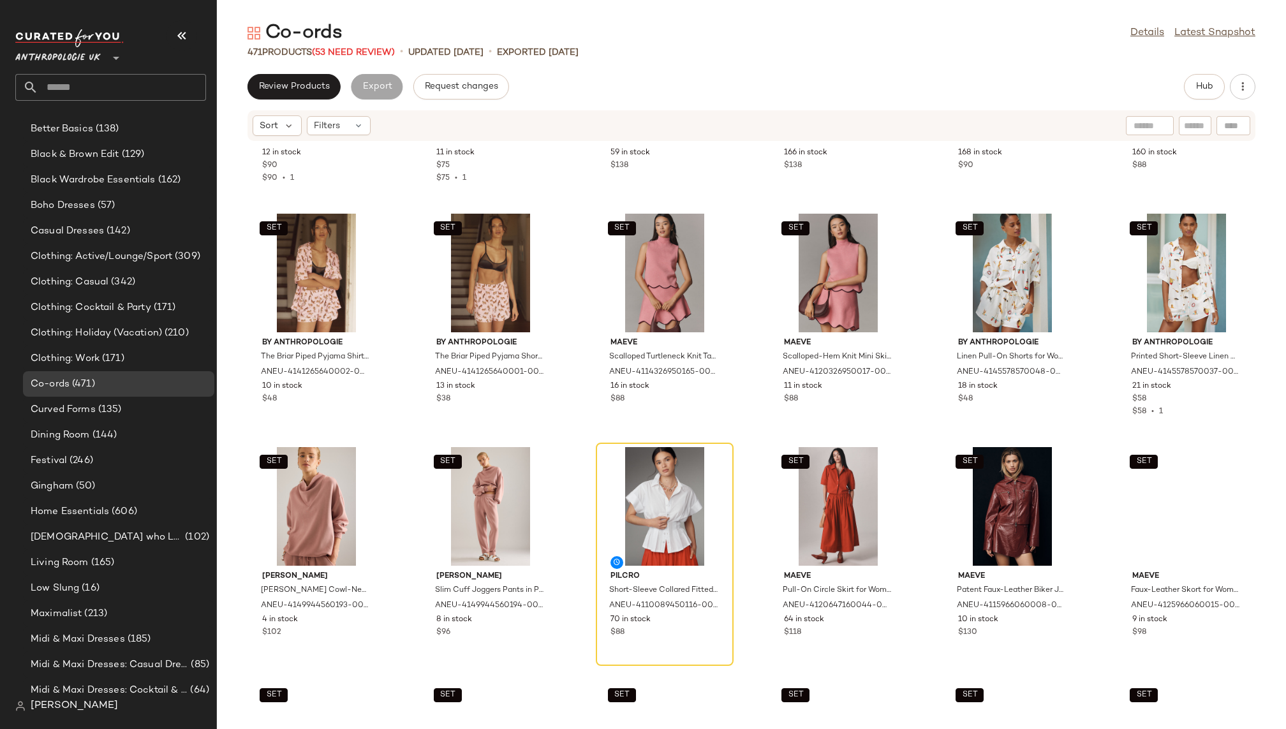
scroll to position [2515, 0]
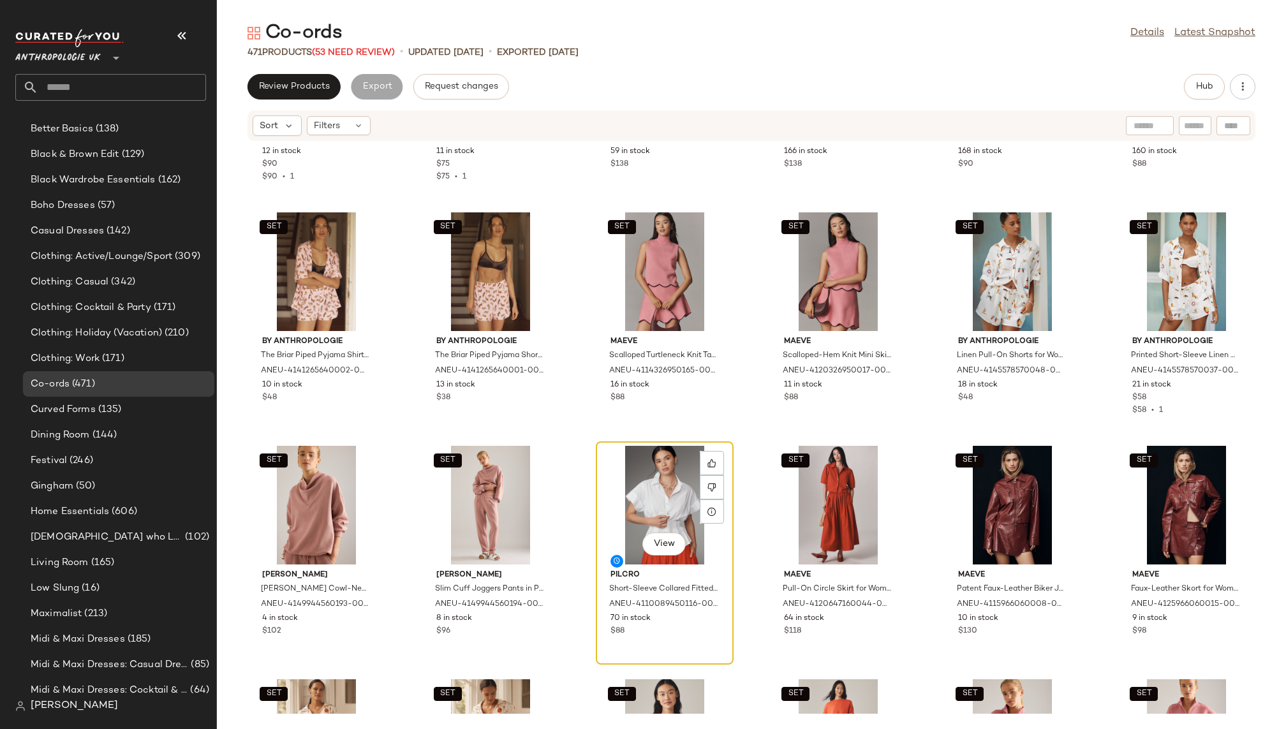
click at [643, 498] on div "View" at bounding box center [664, 505] width 129 height 119
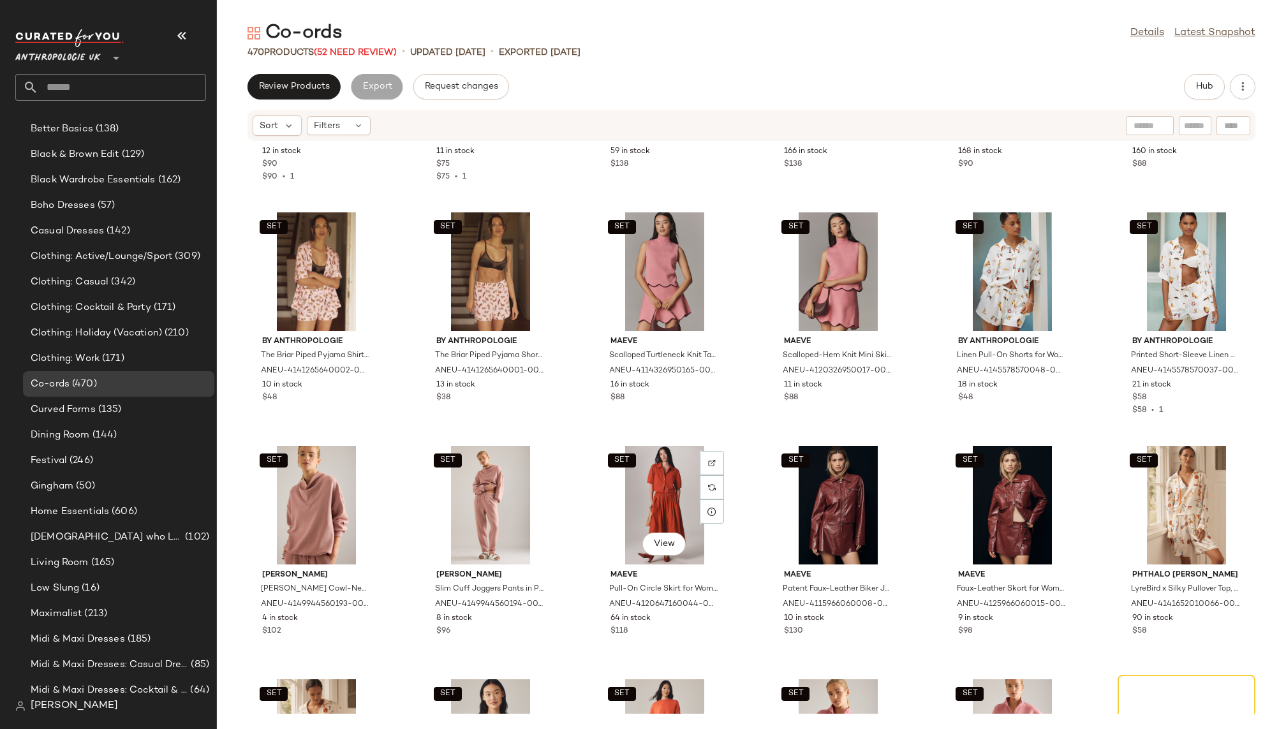
click at [643, 498] on div "SET View" at bounding box center [664, 505] width 129 height 119
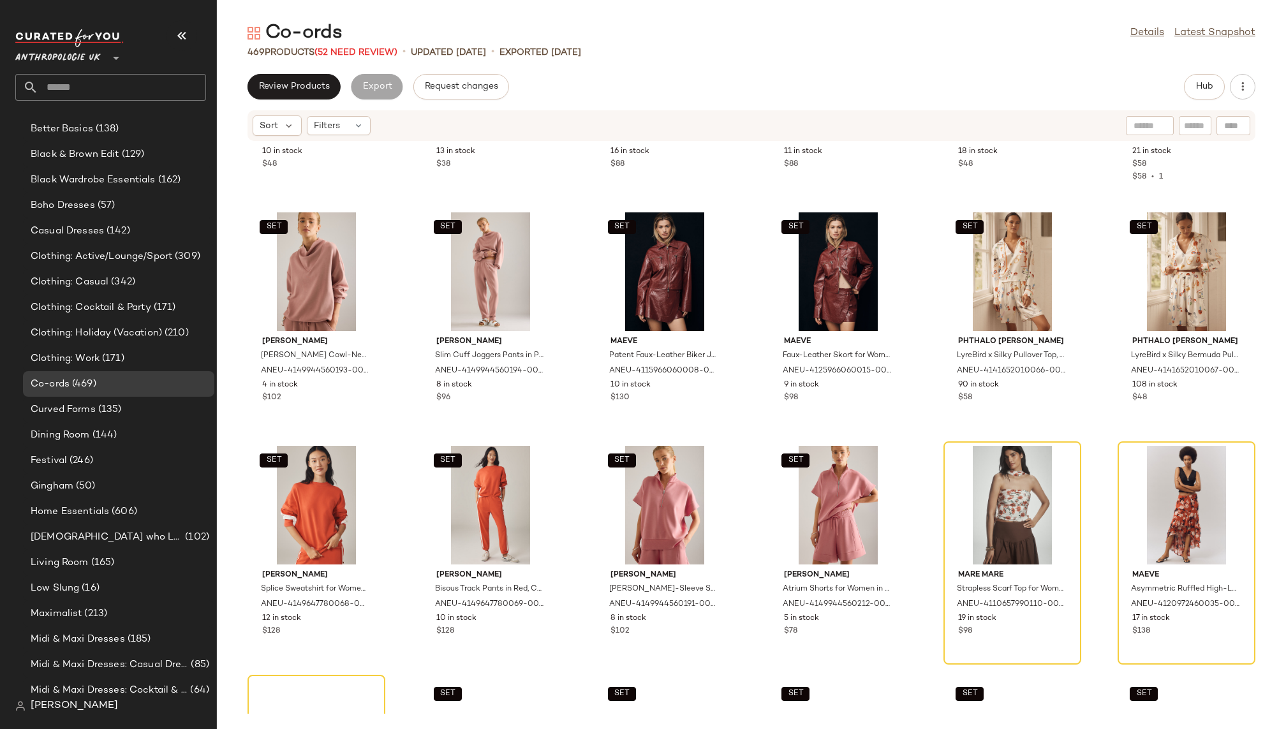
scroll to position [2801, 0]
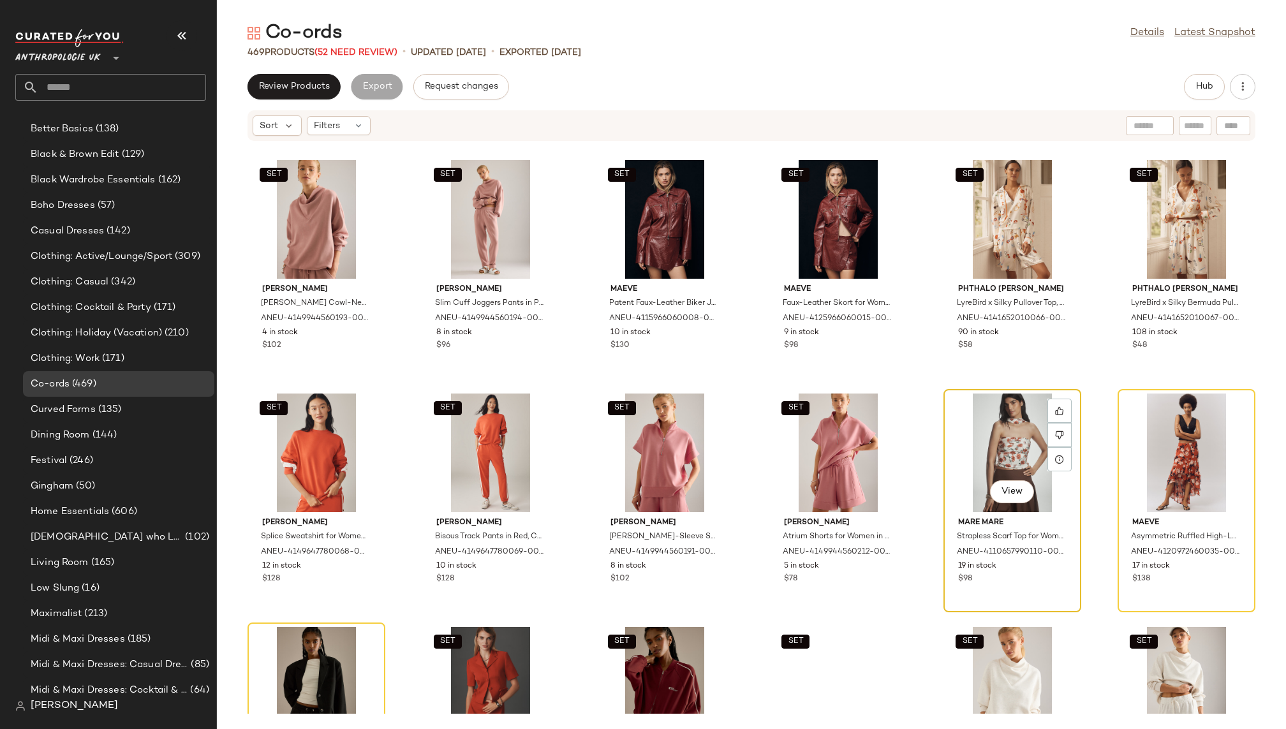
click at [979, 431] on div "View" at bounding box center [1012, 453] width 129 height 119
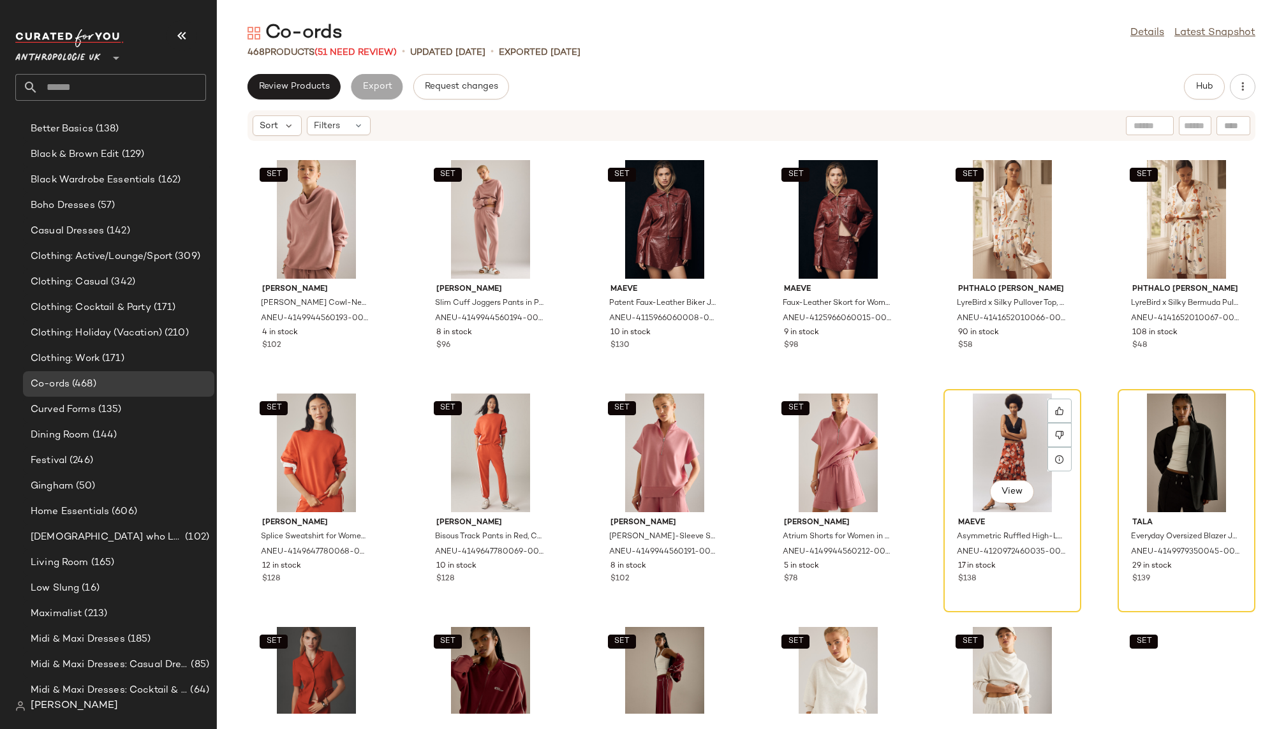
scroll to position [361, 0]
click at [967, 442] on div "View" at bounding box center [1012, 453] width 129 height 119
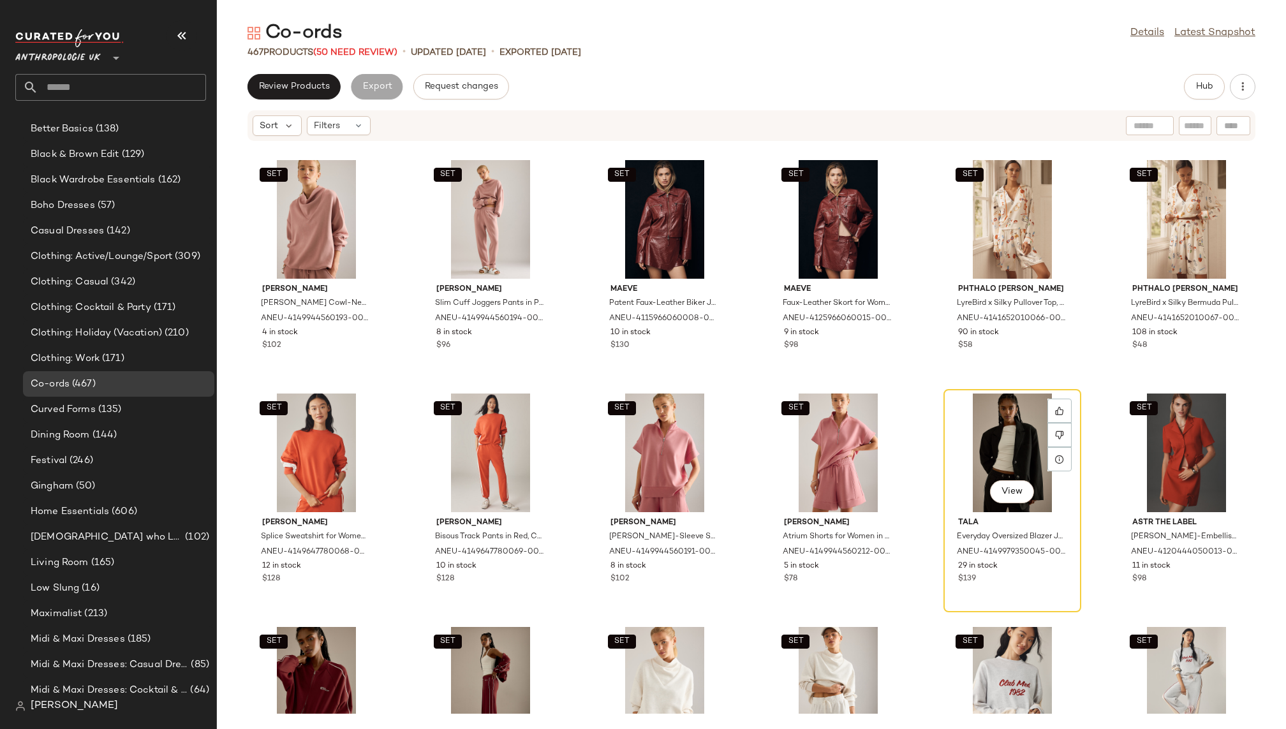
click at [967, 442] on div "View" at bounding box center [1012, 453] width 129 height 119
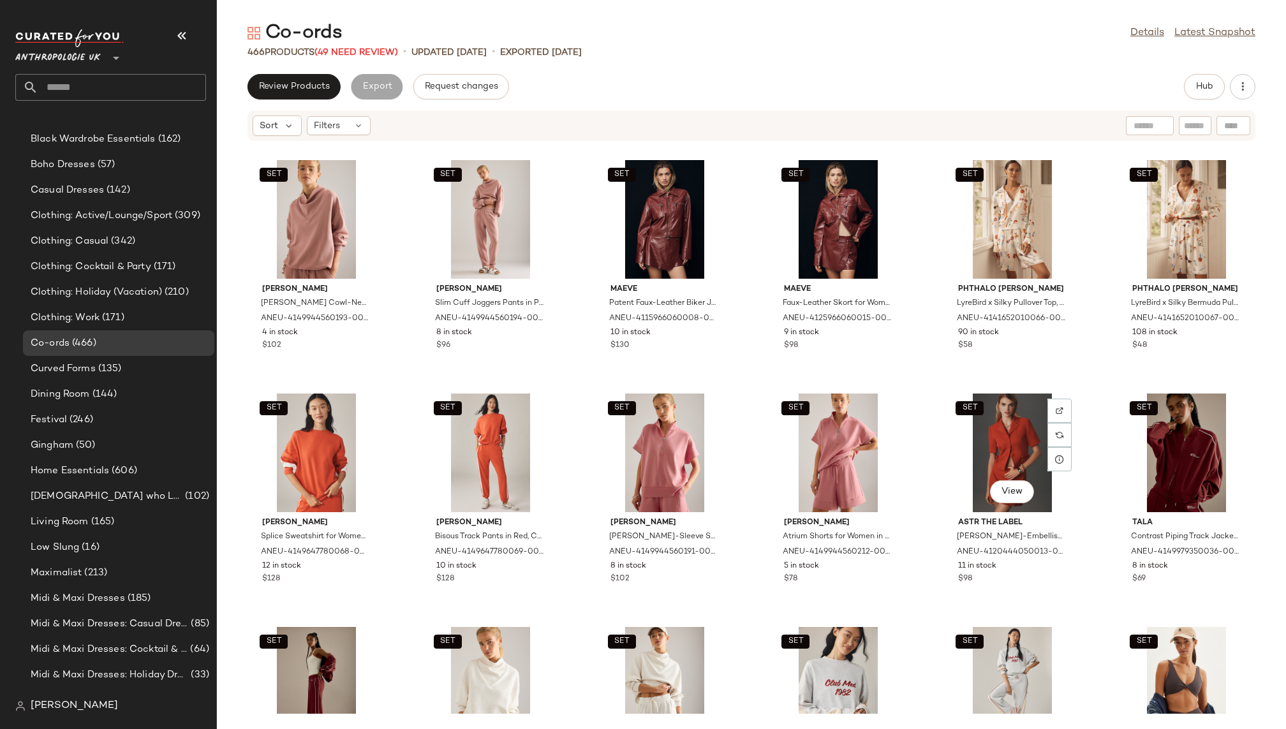
scroll to position [361, 0]
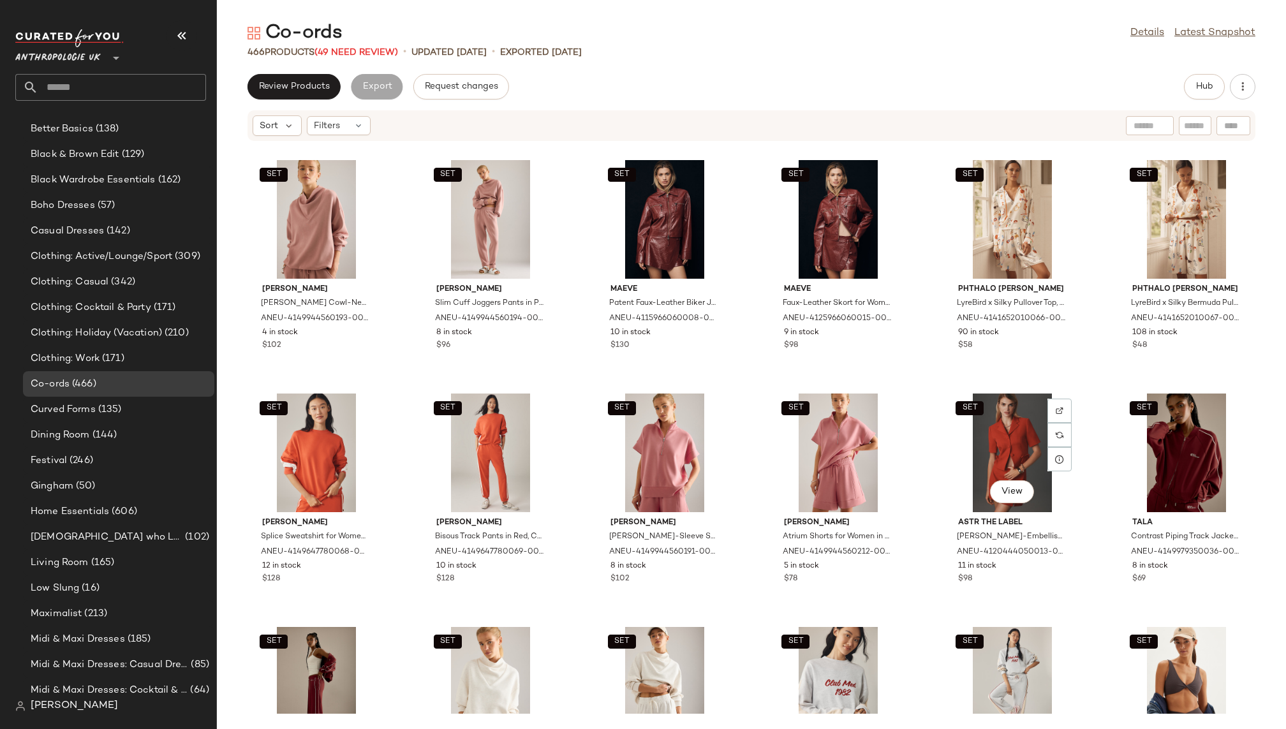
click at [967, 442] on div "SET View" at bounding box center [1012, 453] width 129 height 119
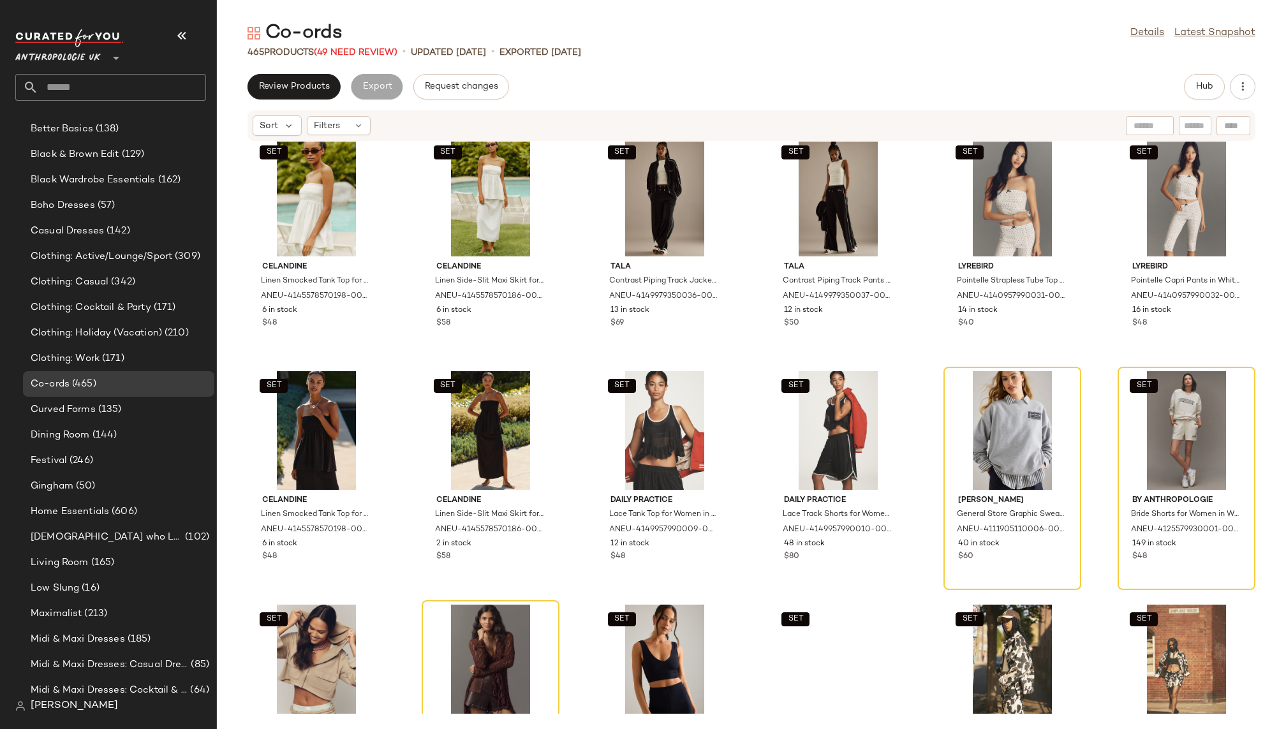
scroll to position [3773, 0]
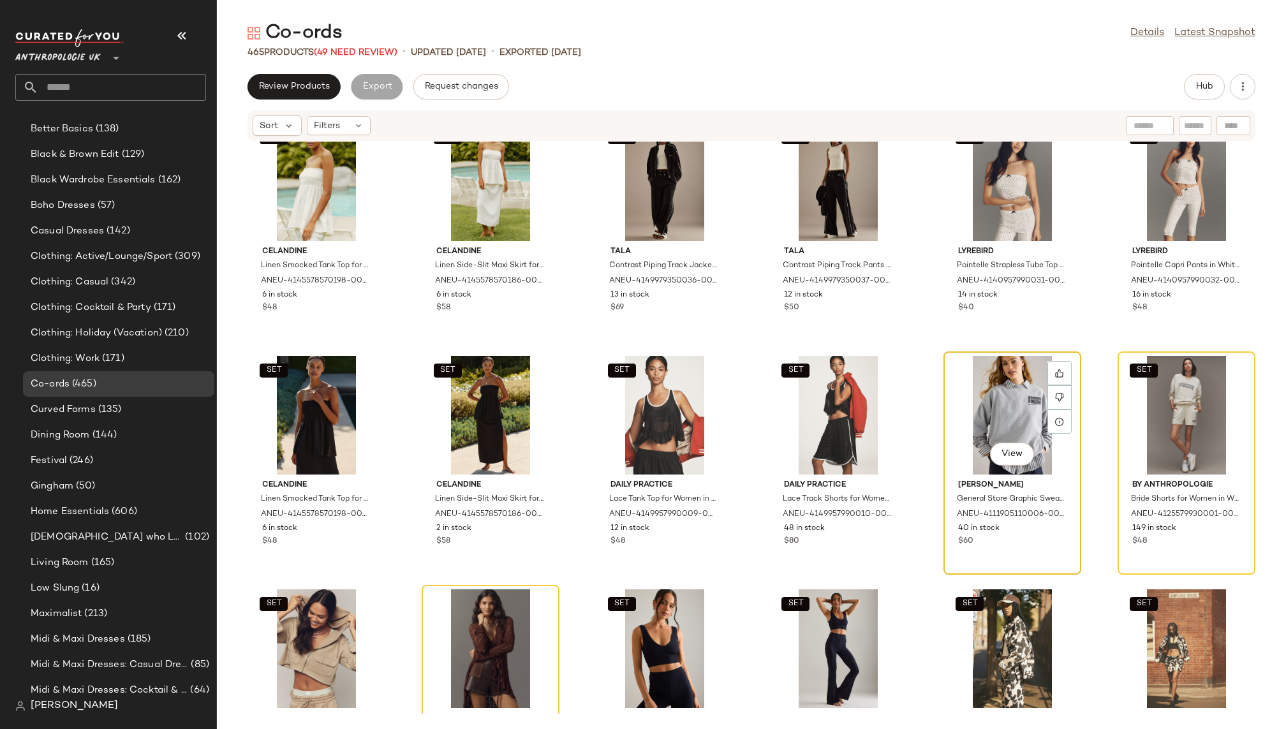
click at [952, 412] on div "View" at bounding box center [1012, 415] width 129 height 119
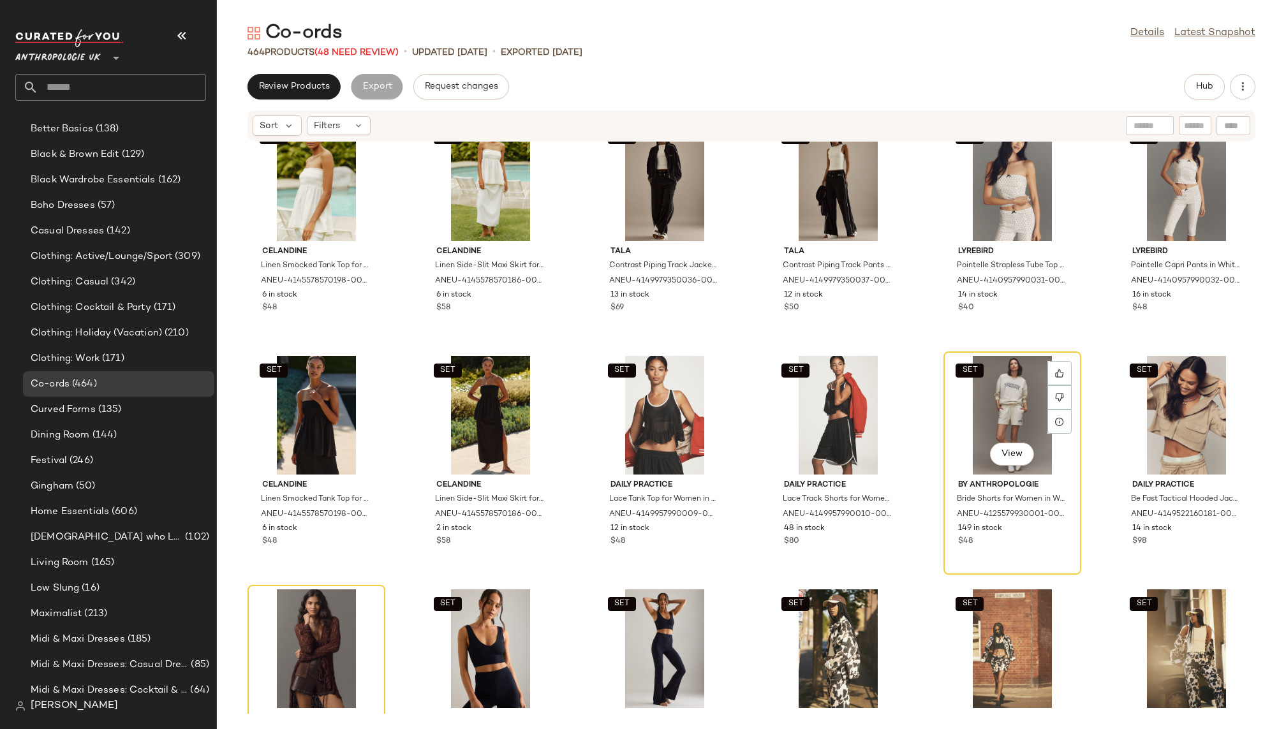
click at [952, 412] on div "SET View" at bounding box center [1012, 415] width 129 height 119
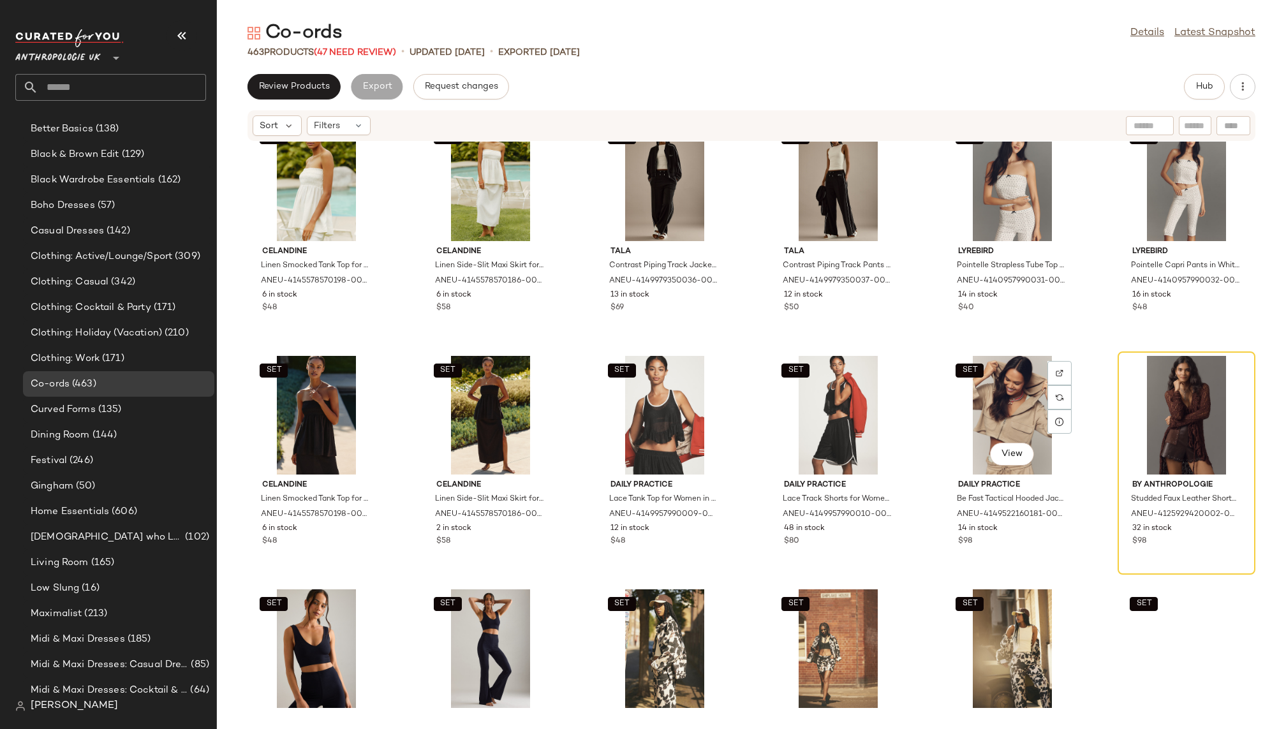
click at [952, 412] on div "SET View" at bounding box center [1012, 415] width 129 height 119
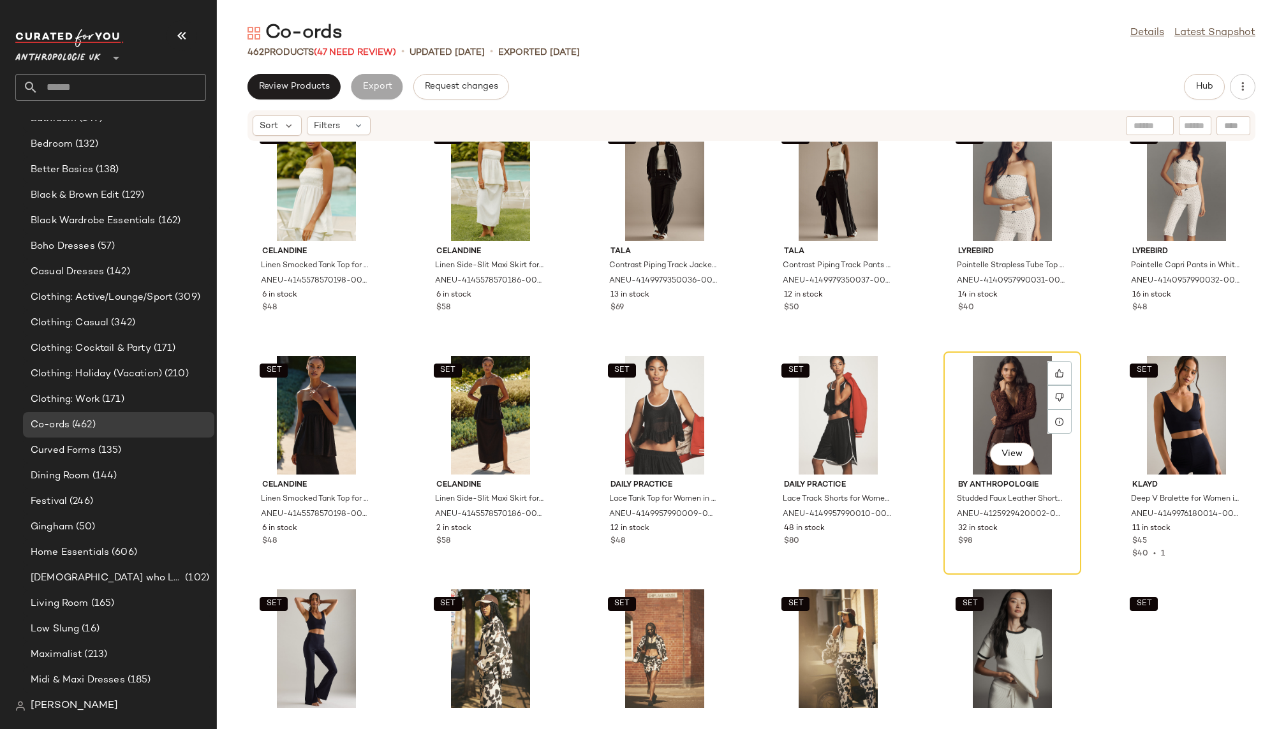
click at [952, 412] on div "View" at bounding box center [1012, 415] width 129 height 119
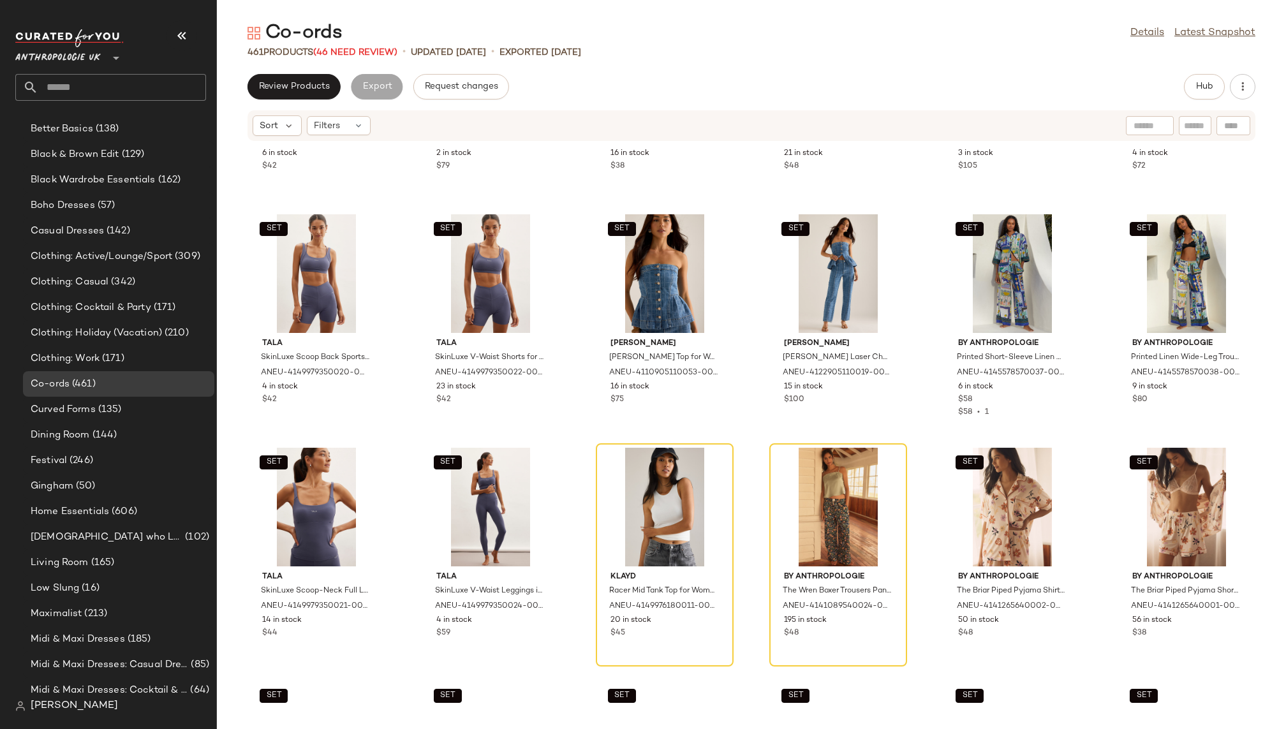
scroll to position [5098, 0]
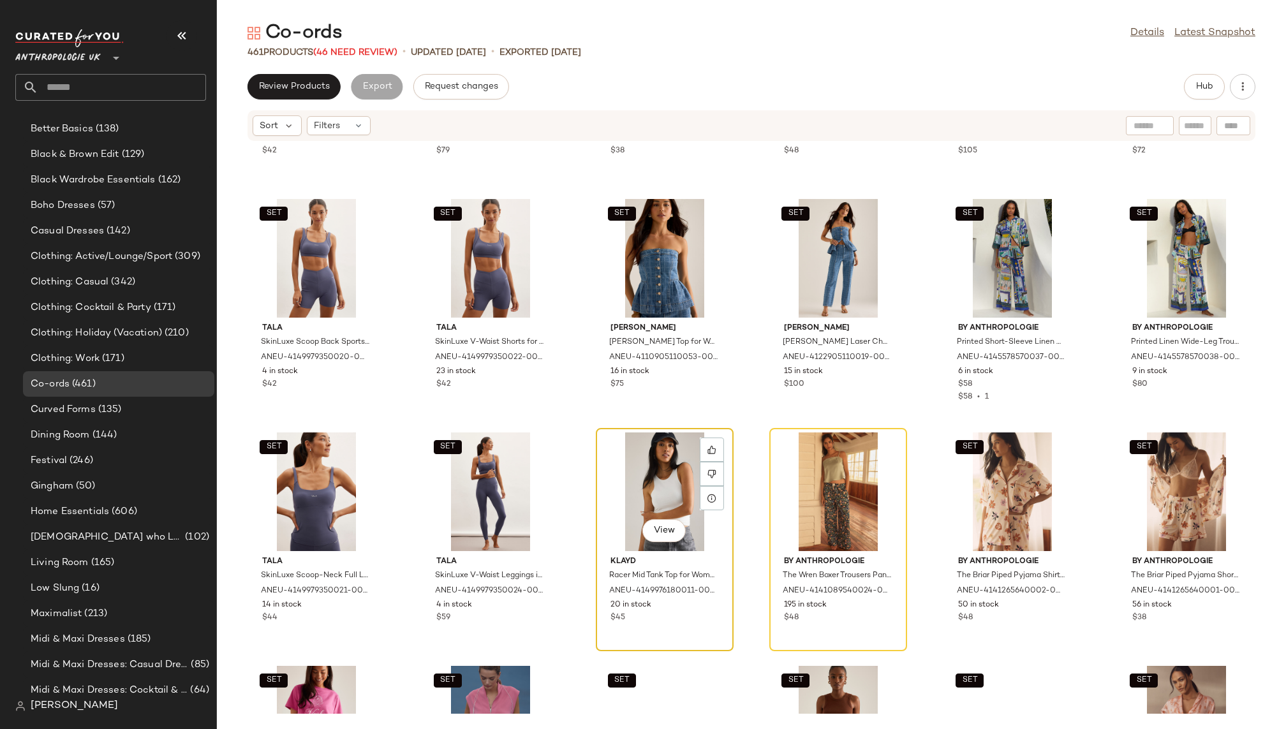
click at [618, 481] on div "View" at bounding box center [664, 492] width 129 height 119
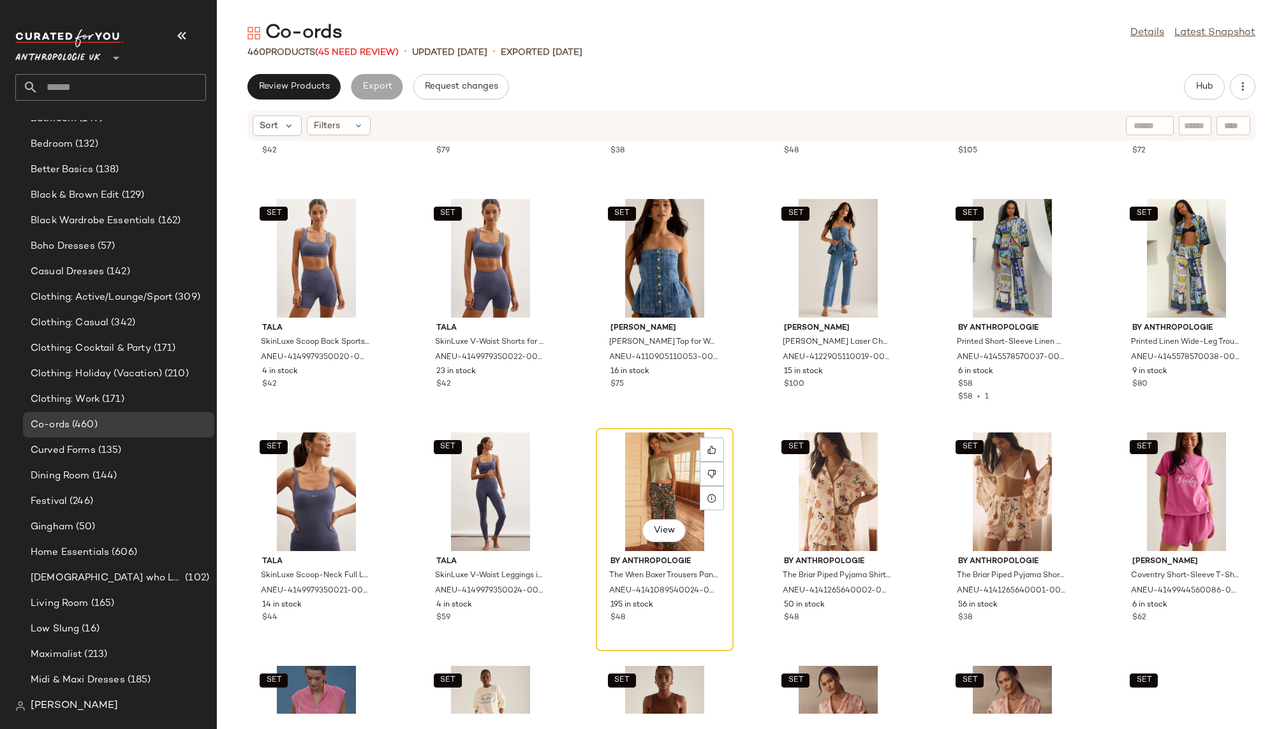
scroll to position [361, 0]
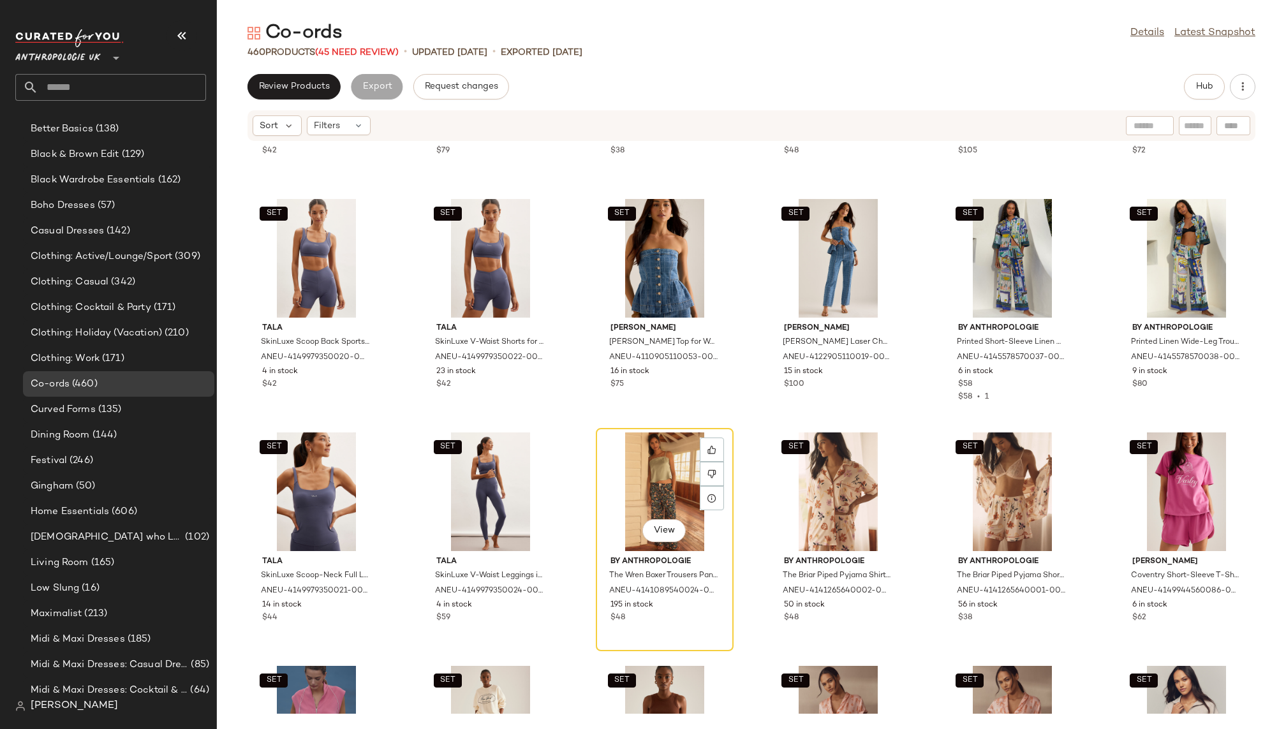
click at [618, 481] on div "View" at bounding box center [664, 492] width 129 height 119
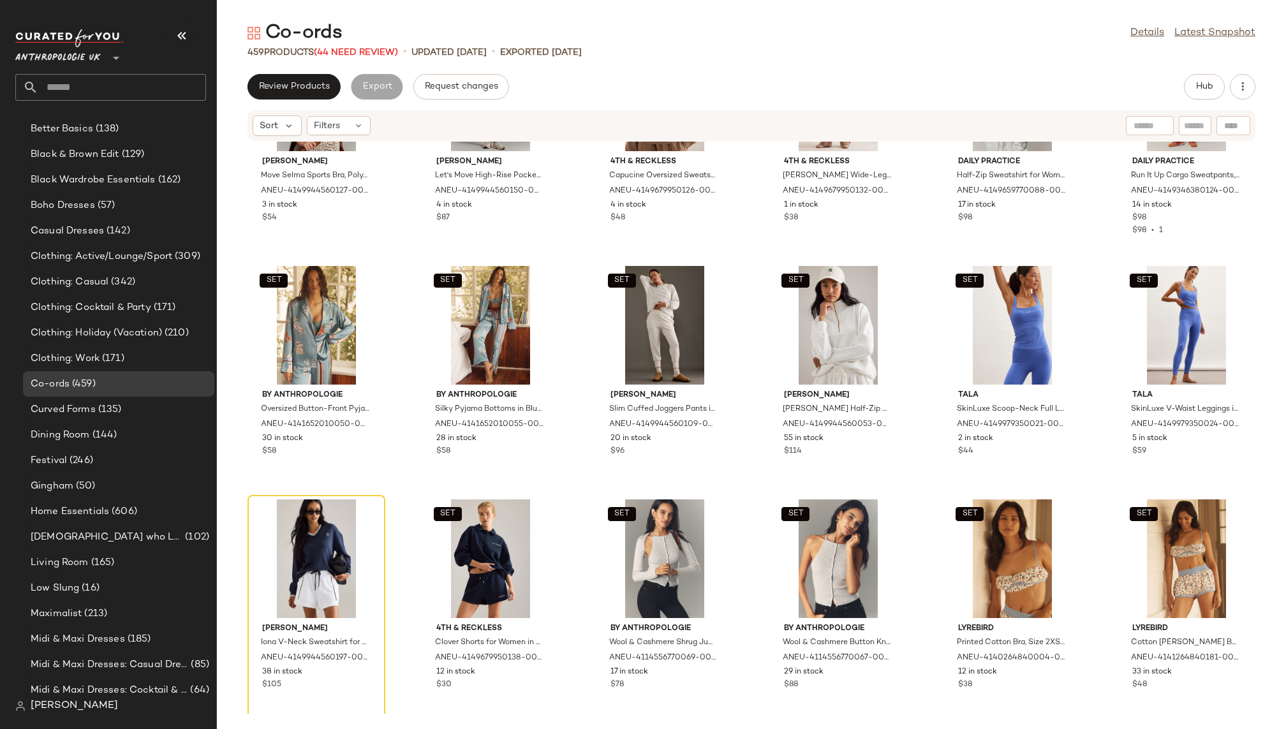
scroll to position [5975, 0]
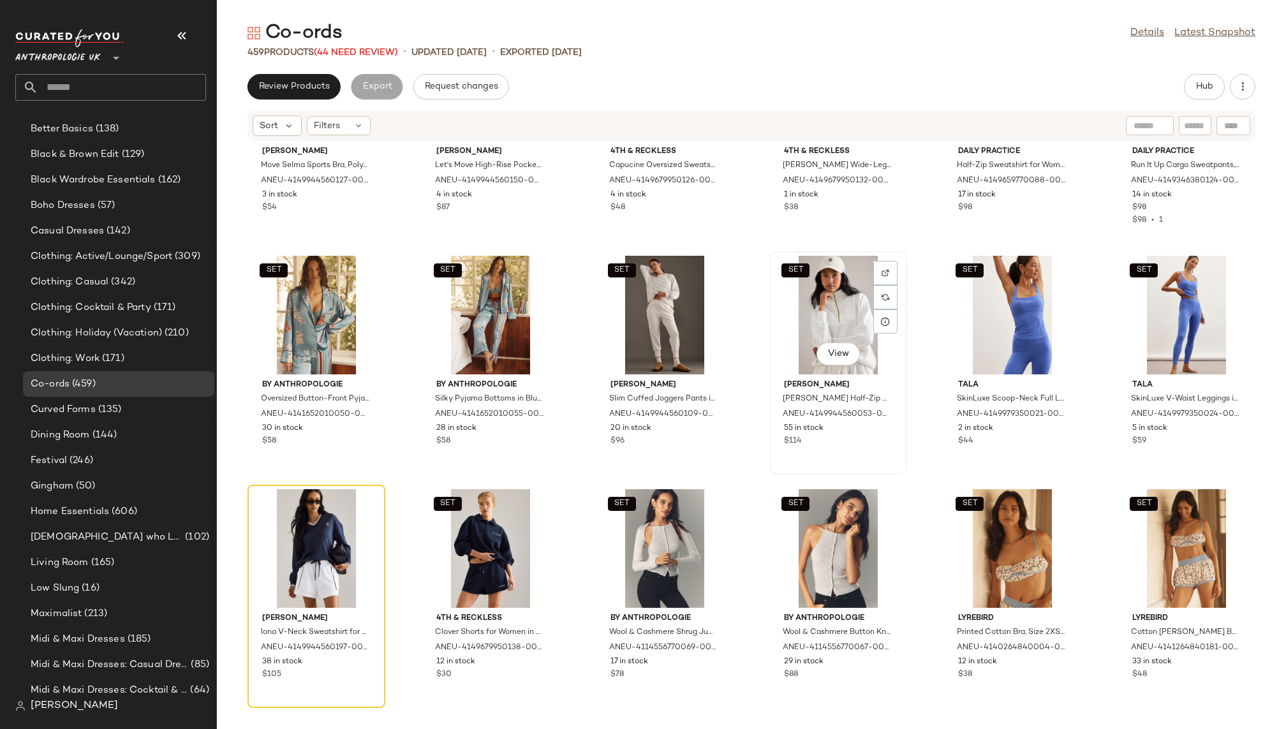
click at [803, 336] on div "SET View" at bounding box center [838, 315] width 129 height 119
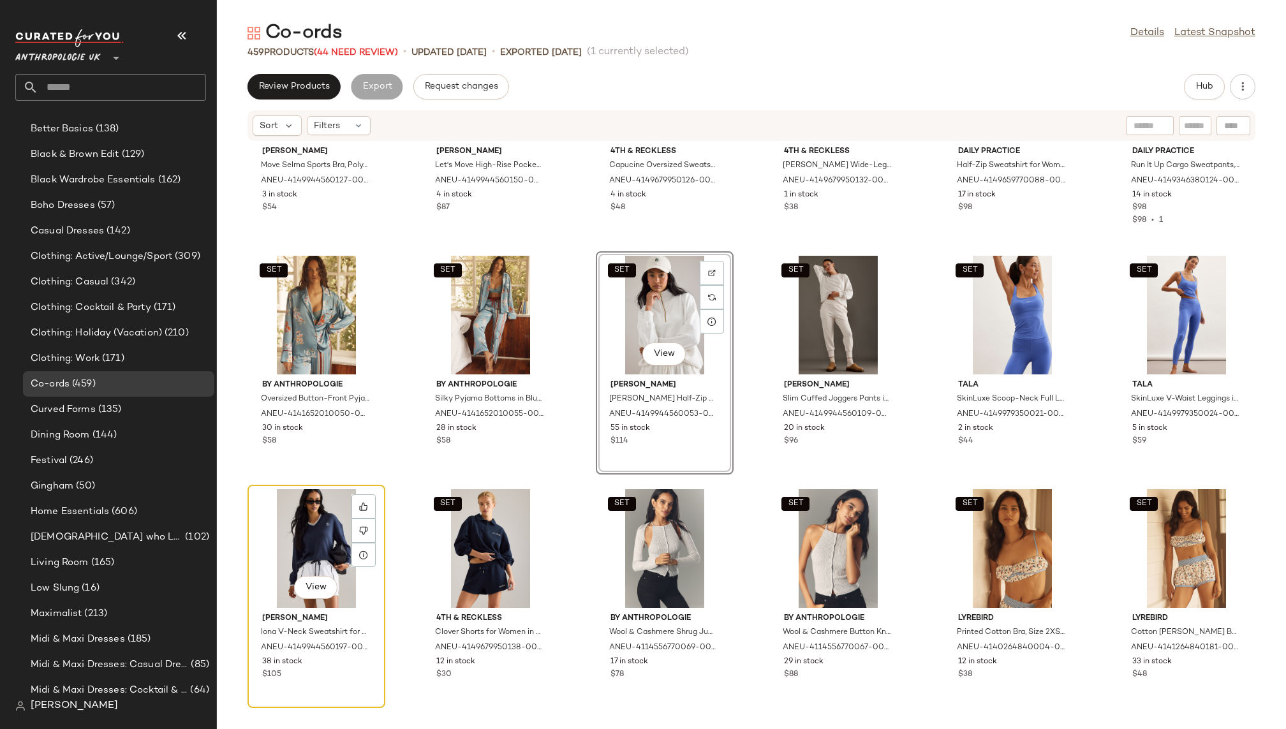
click at [305, 528] on div "View" at bounding box center [316, 548] width 129 height 119
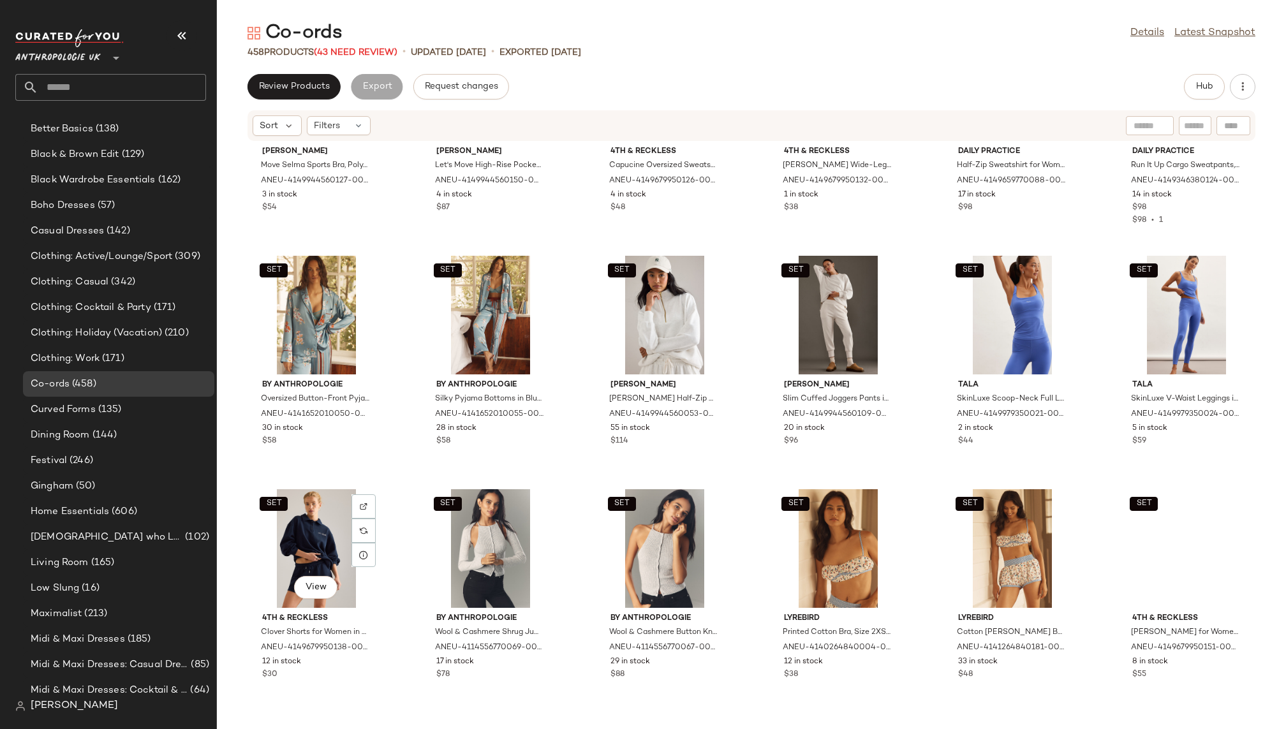
click at [305, 528] on div "SET View" at bounding box center [316, 548] width 129 height 119
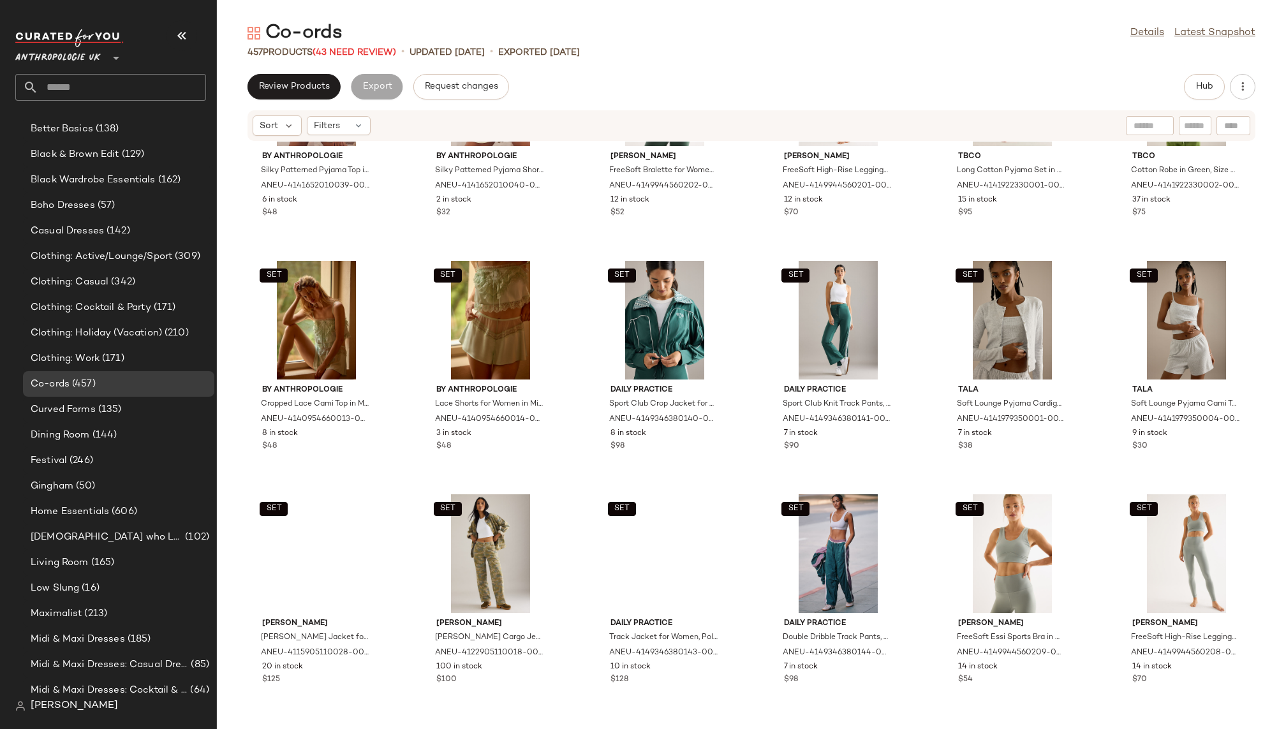
scroll to position [6675, 0]
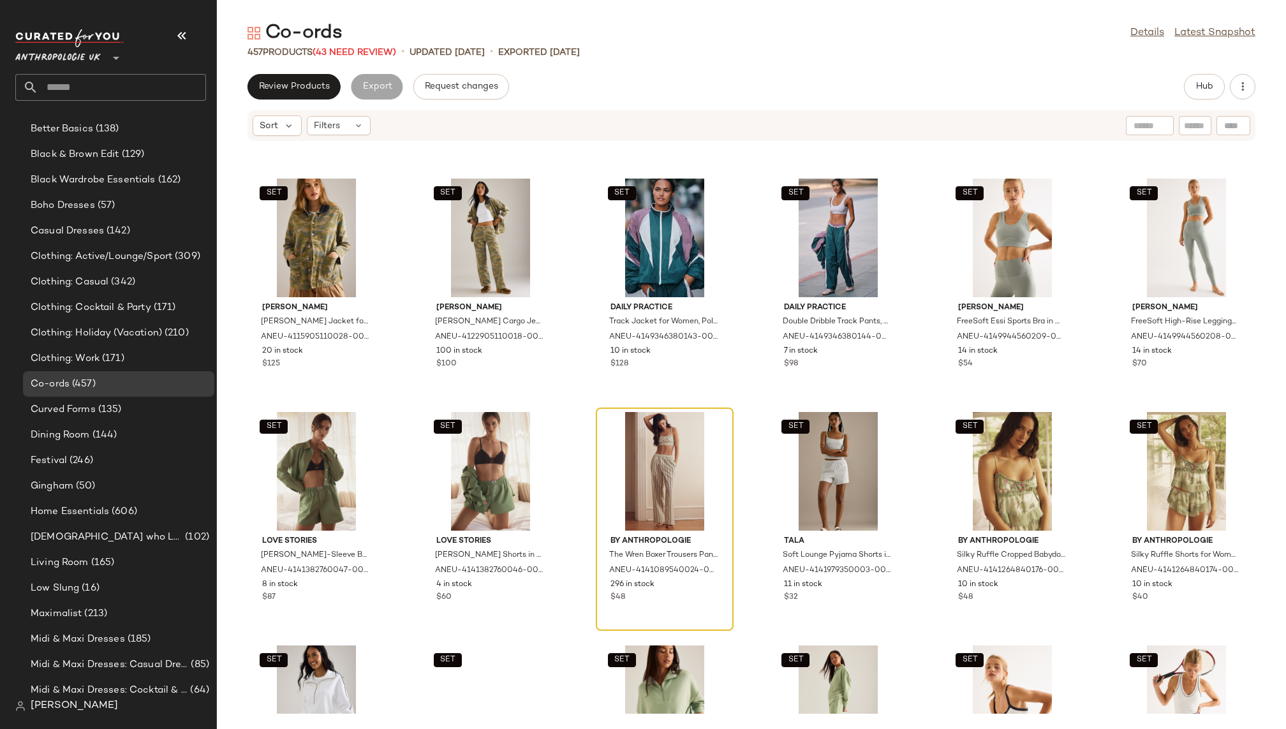
scroll to position [6996, 0]
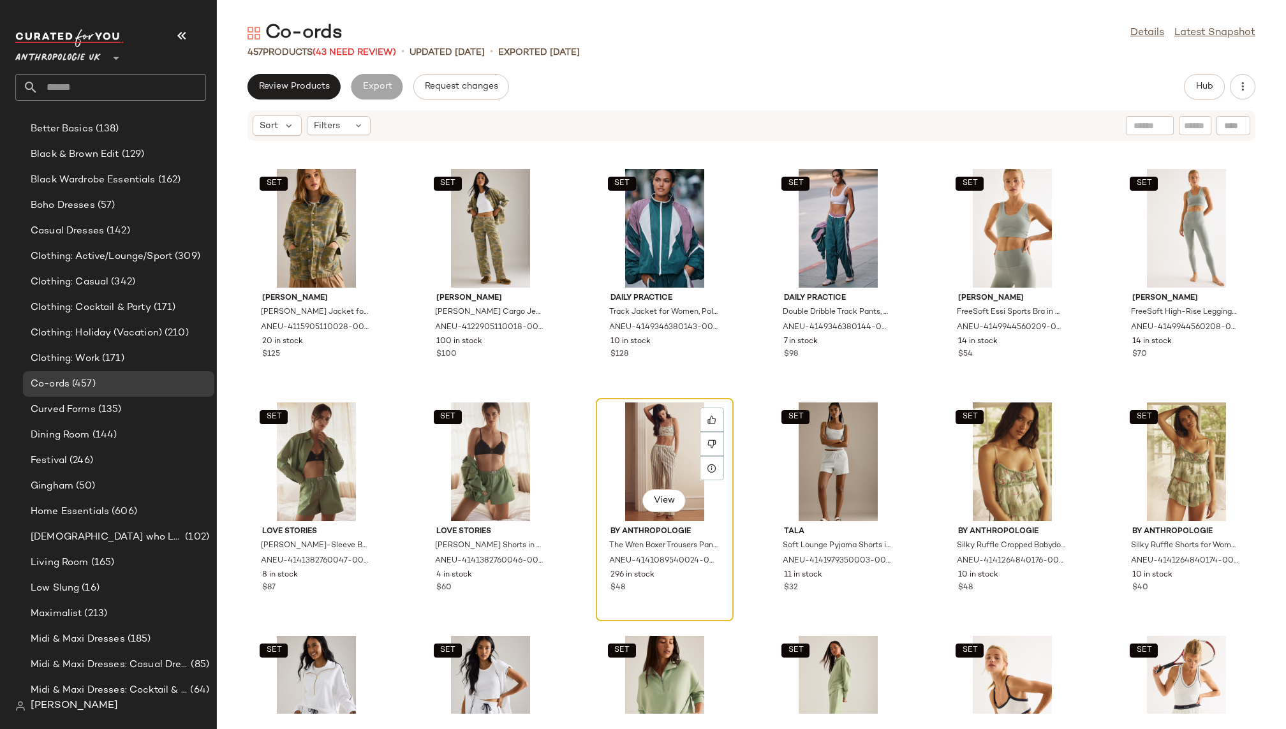
click at [657, 449] on div "View" at bounding box center [664, 462] width 129 height 119
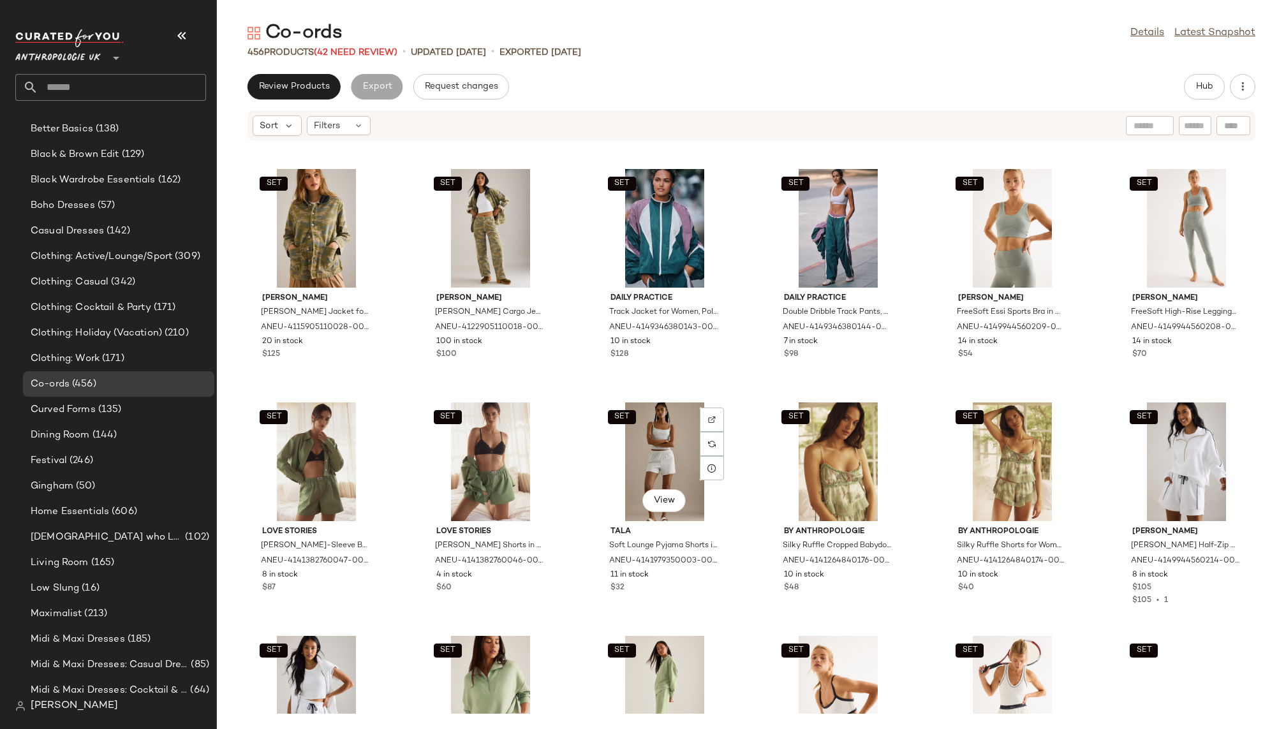
click at [657, 449] on div "SET View" at bounding box center [664, 462] width 129 height 119
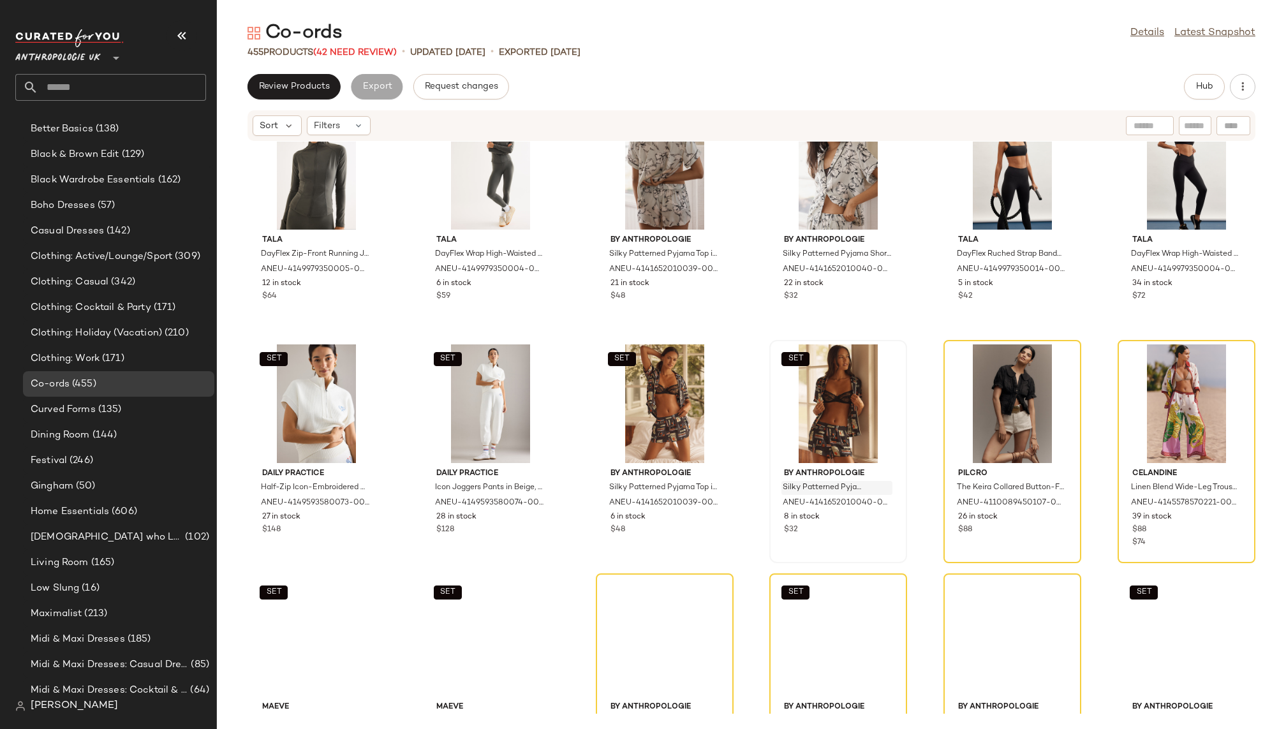
scroll to position [7771, 0]
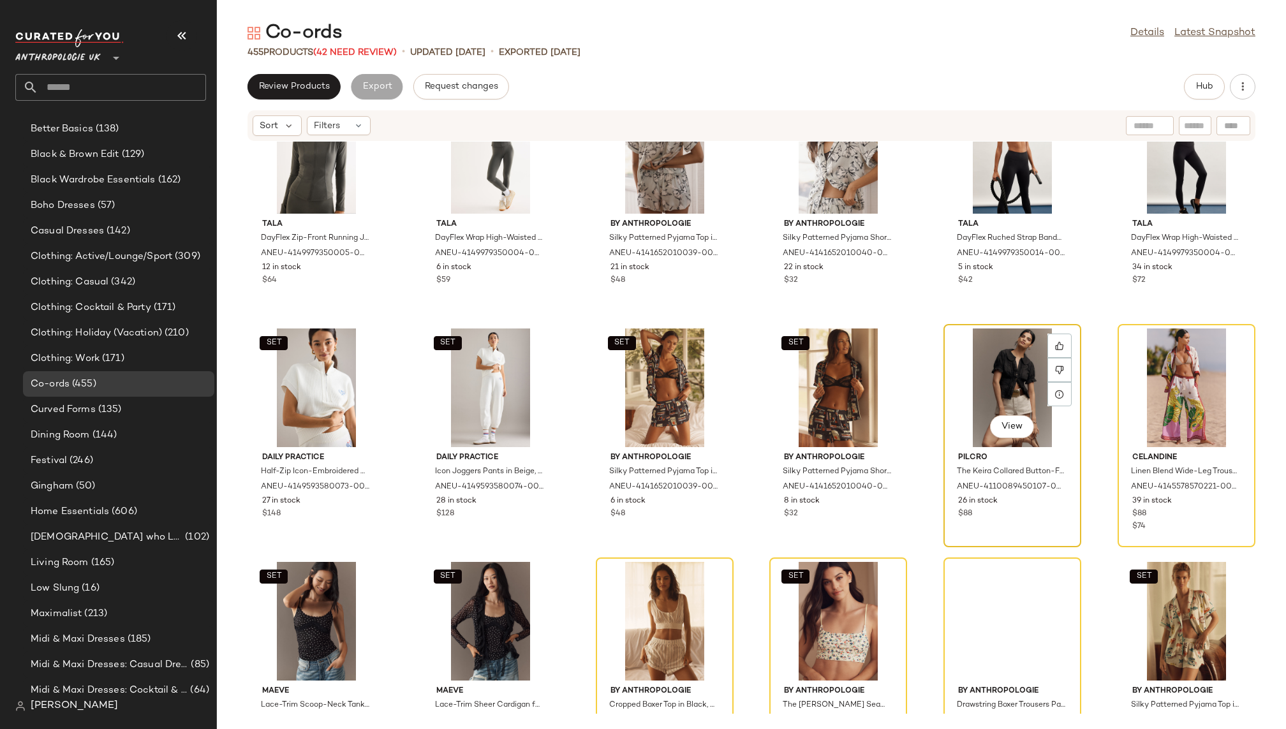
click at [996, 387] on div "View" at bounding box center [1012, 388] width 129 height 119
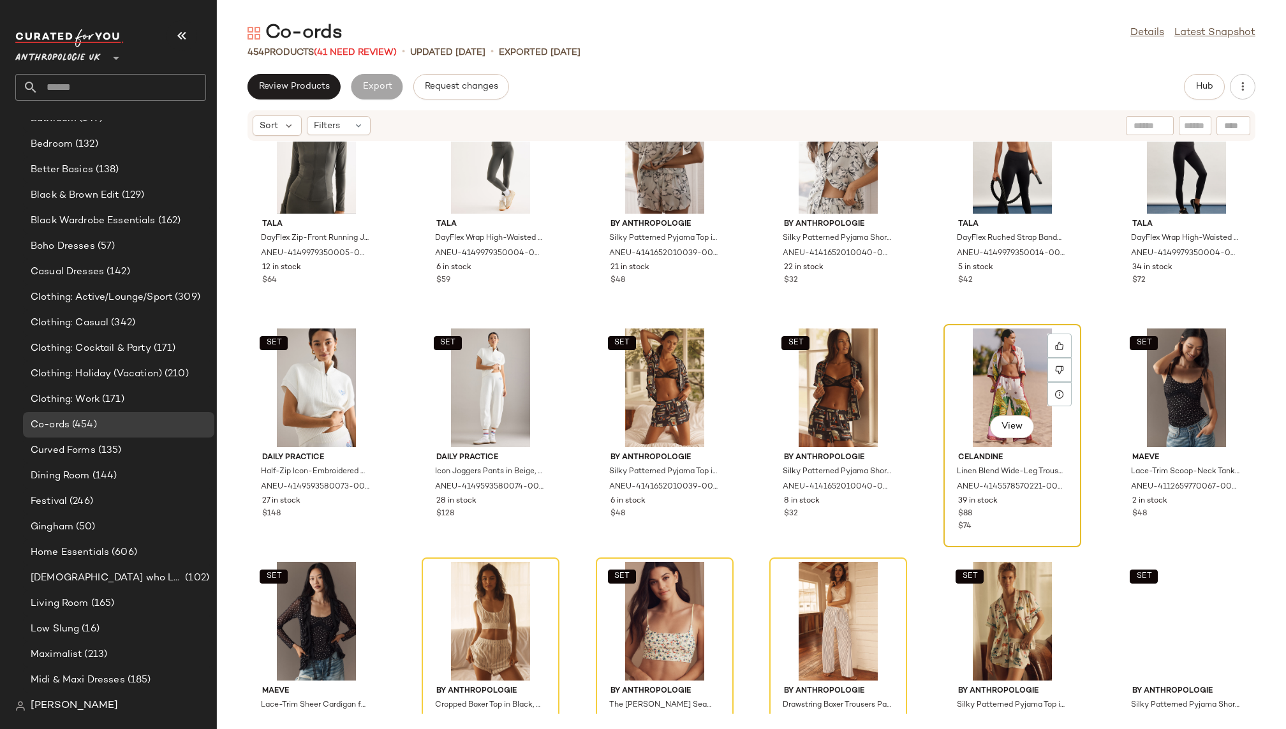
click at [994, 387] on div "View" at bounding box center [1012, 388] width 129 height 119
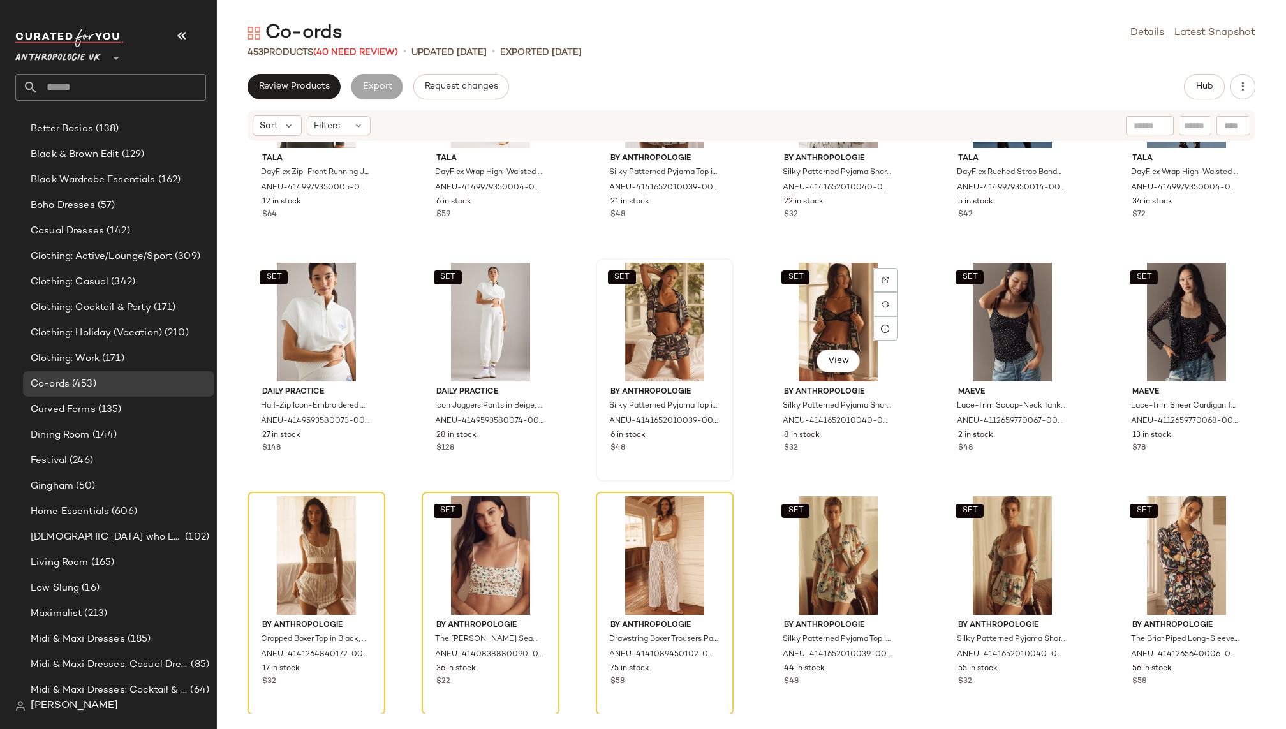
scroll to position [7859, 0]
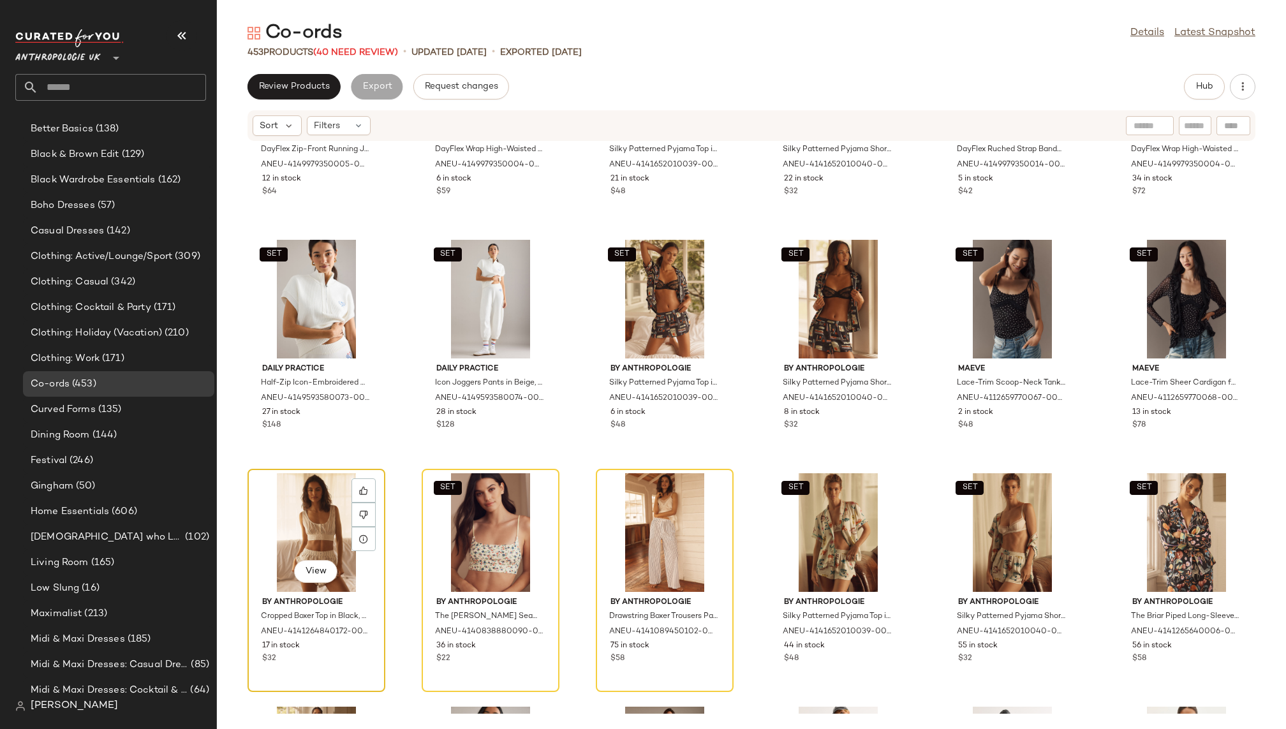
click at [300, 516] on div "View" at bounding box center [316, 532] width 129 height 119
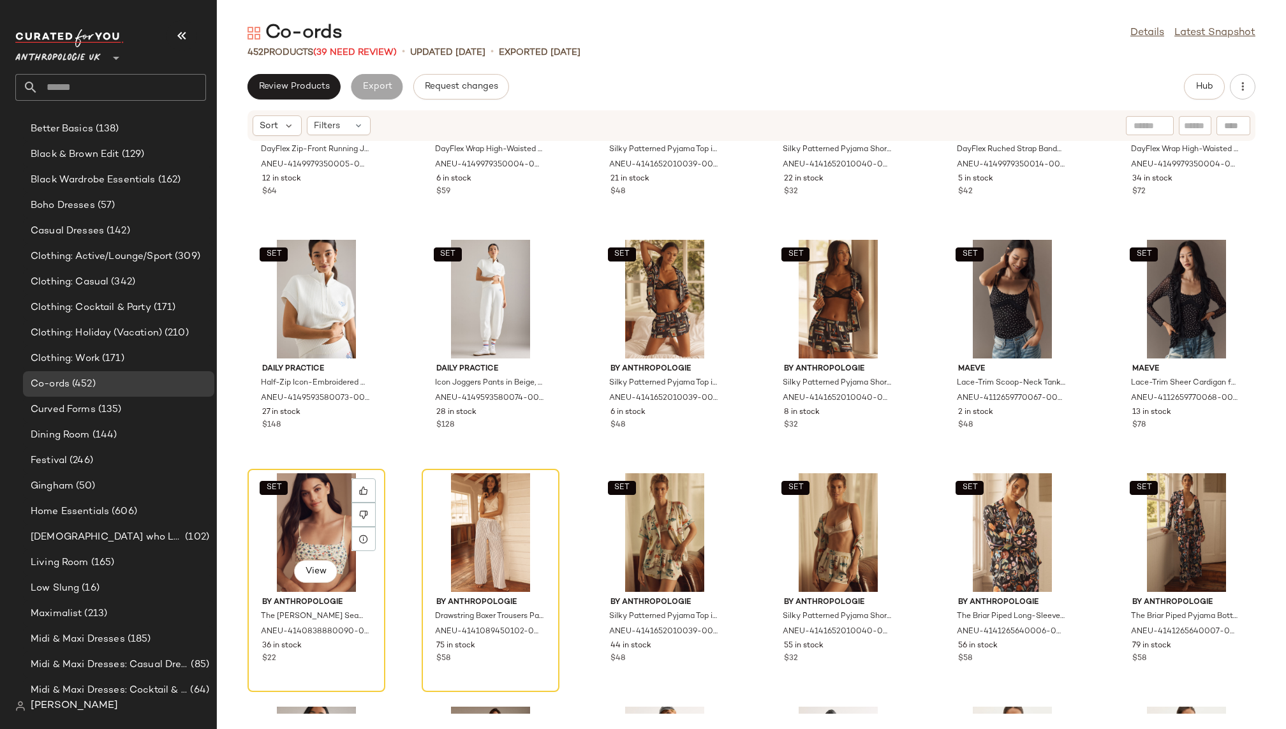
click at [300, 516] on div "SET View" at bounding box center [316, 532] width 129 height 119
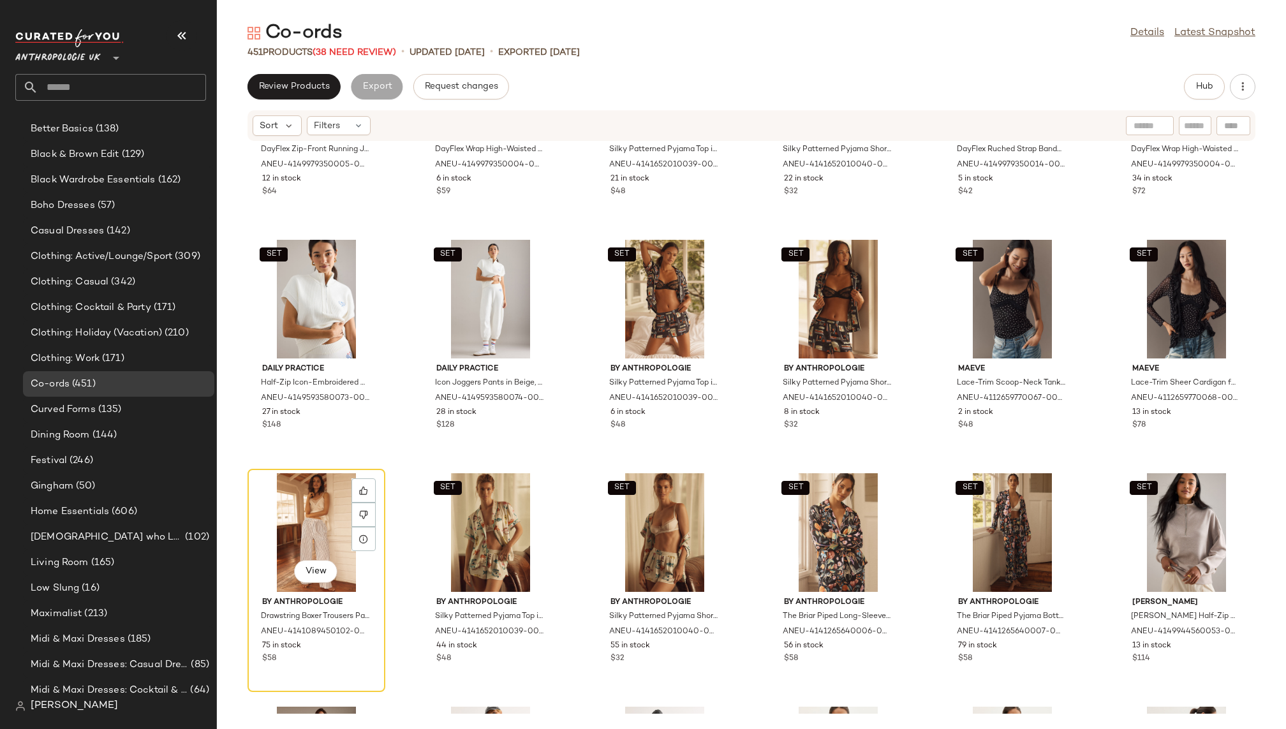
click at [300, 516] on div "View" at bounding box center [316, 532] width 129 height 119
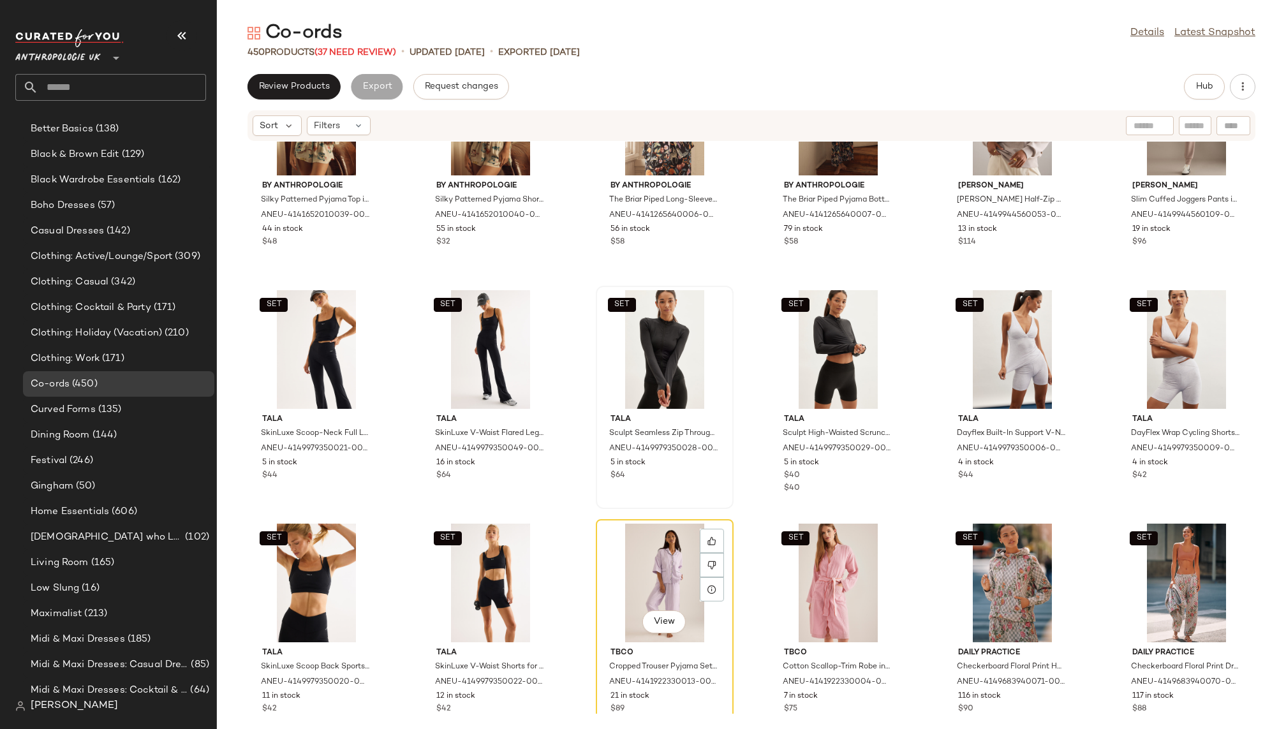
scroll to position [8362, 0]
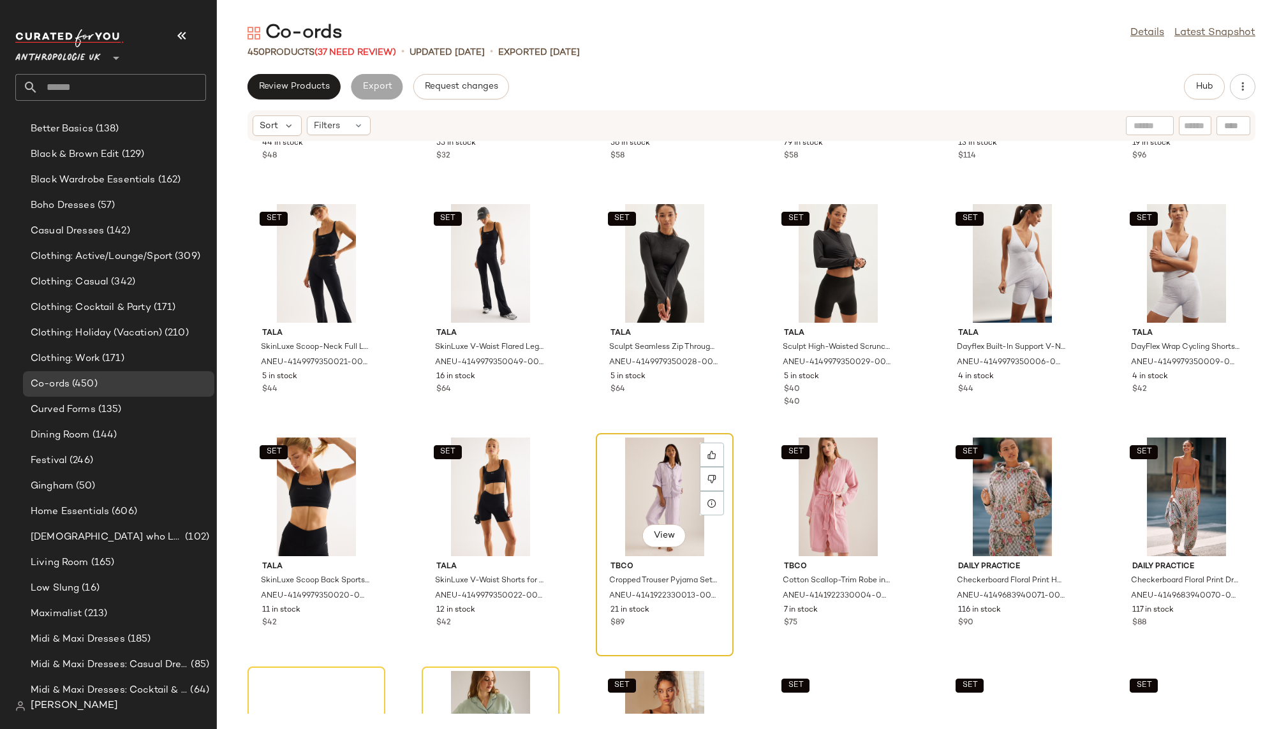
click at [652, 480] on div "View" at bounding box center [664, 497] width 129 height 119
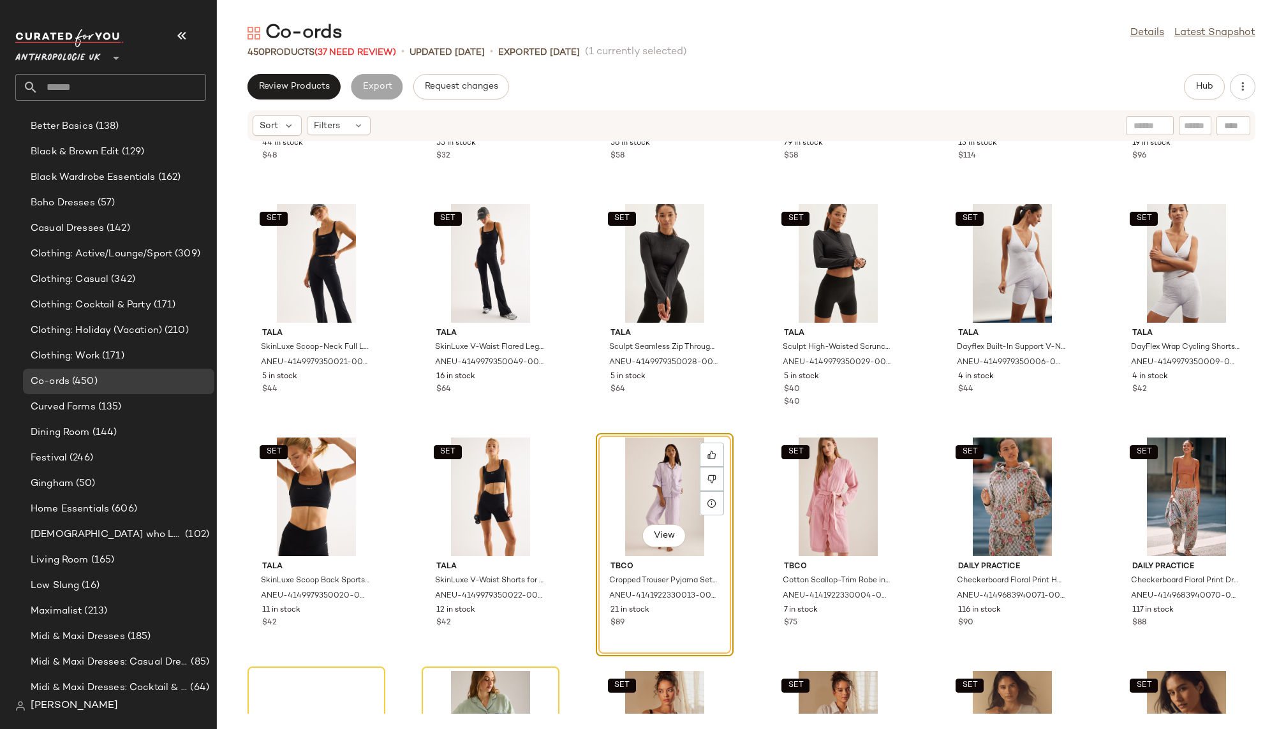
click at [774, 480] on div "SET" at bounding box center [838, 497] width 129 height 119
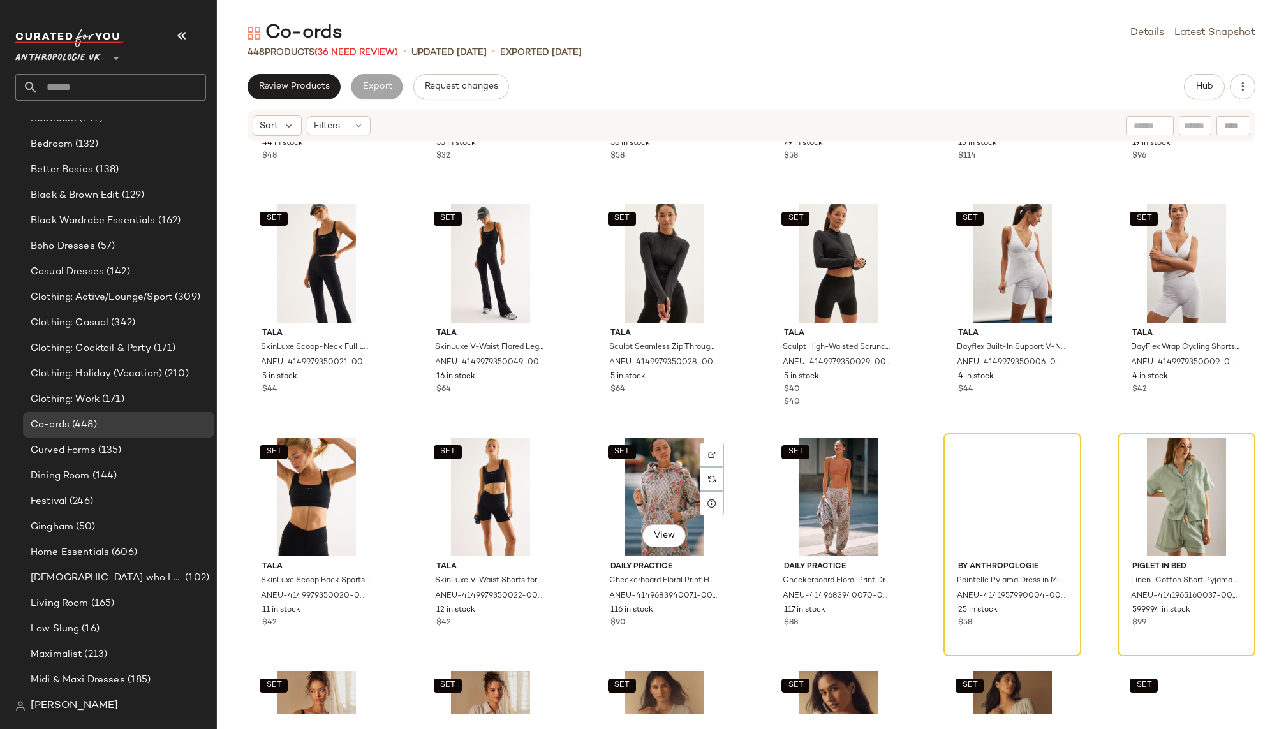
scroll to position [361, 0]
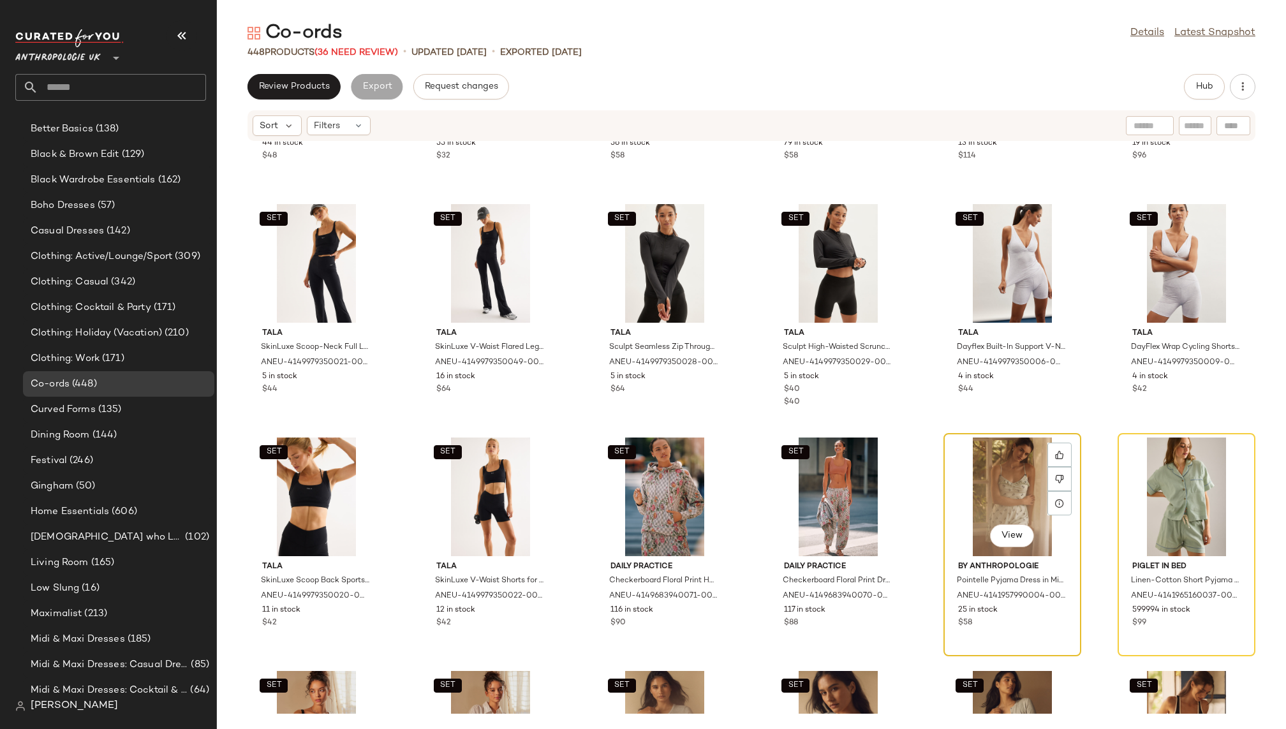
click at [1009, 477] on div "View" at bounding box center [1012, 497] width 129 height 119
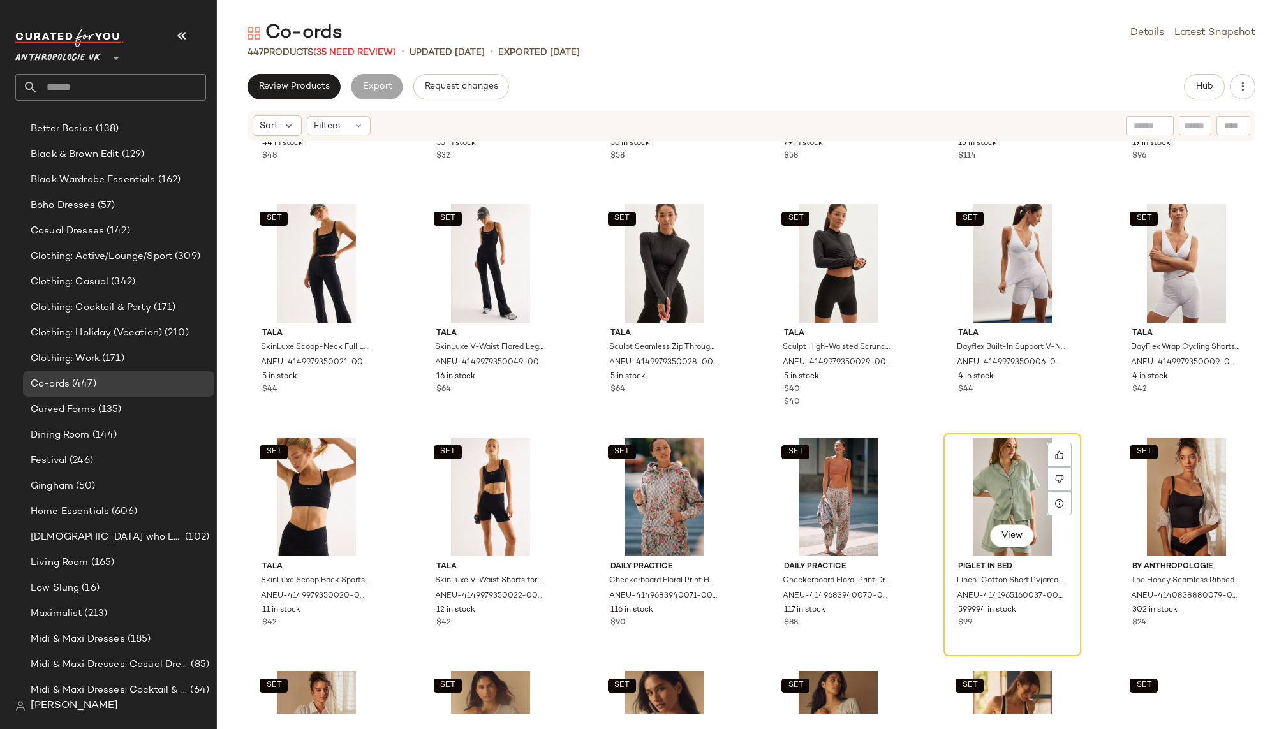
click at [1009, 477] on div "View" at bounding box center [1012, 497] width 129 height 119
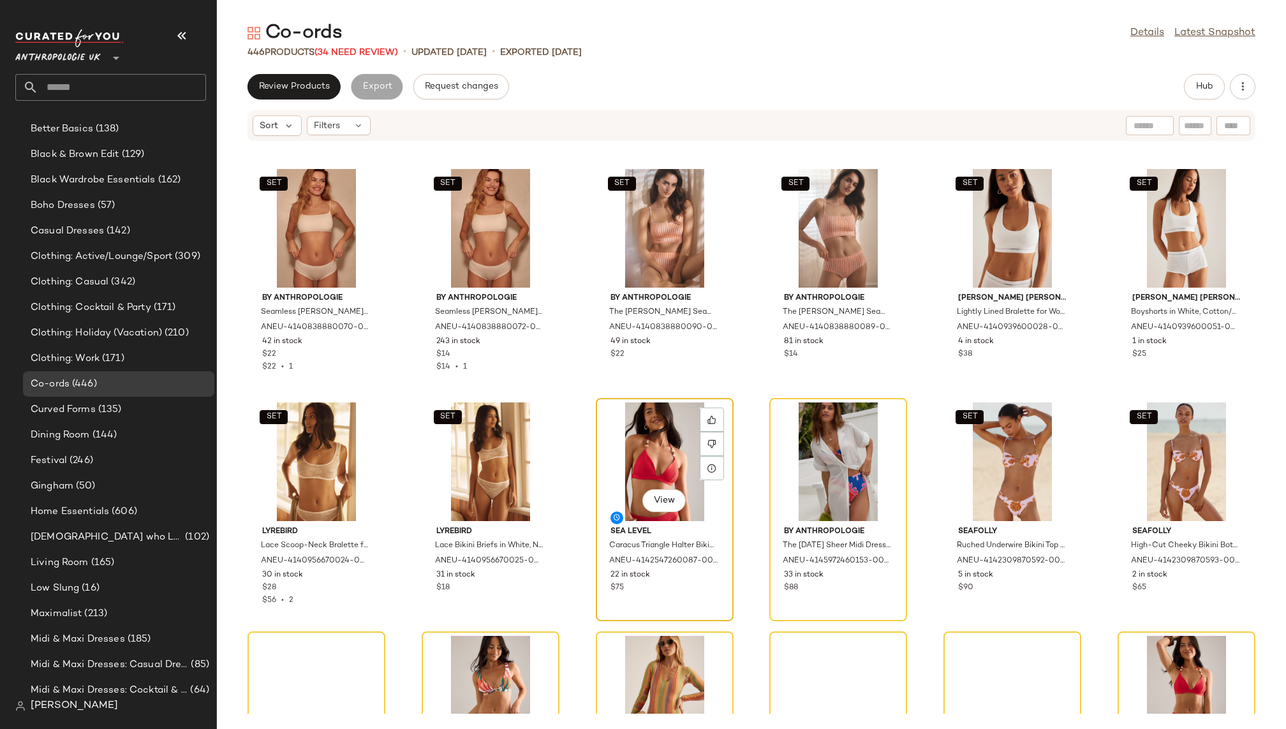
scroll to position [13781, 0]
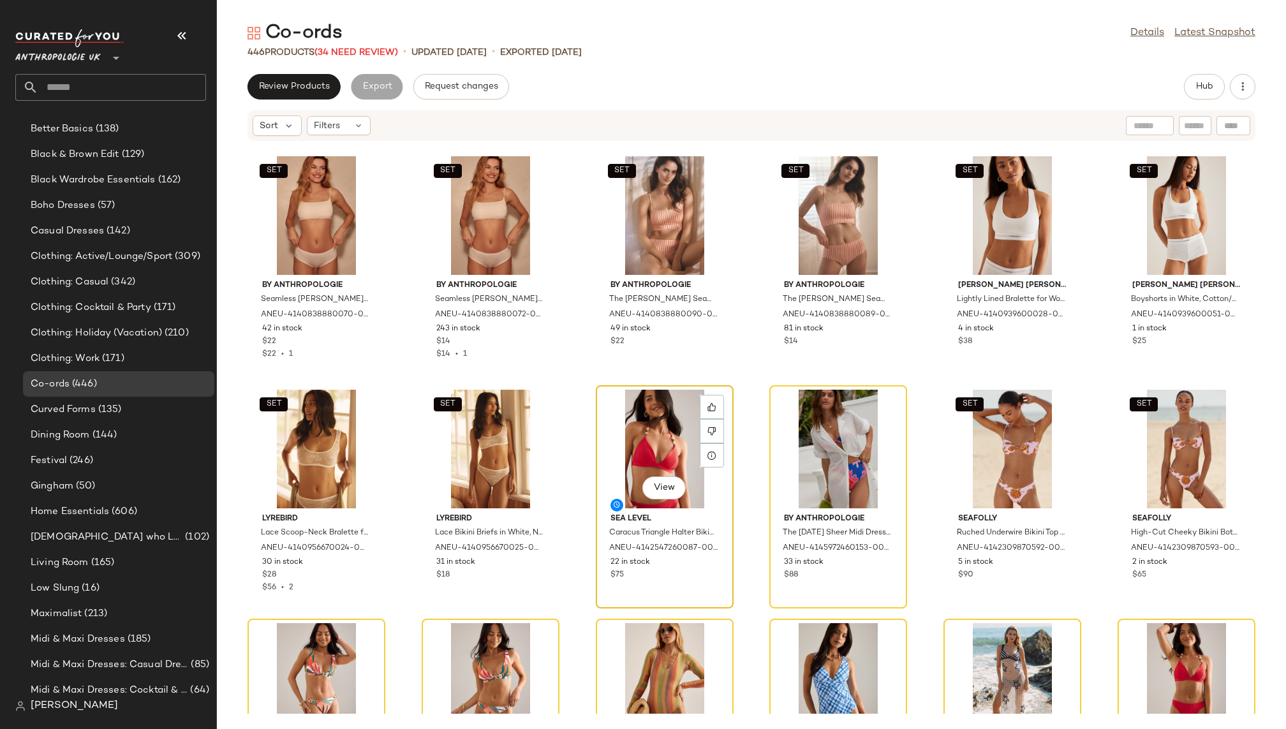
click at [652, 420] on div "View" at bounding box center [664, 449] width 129 height 119
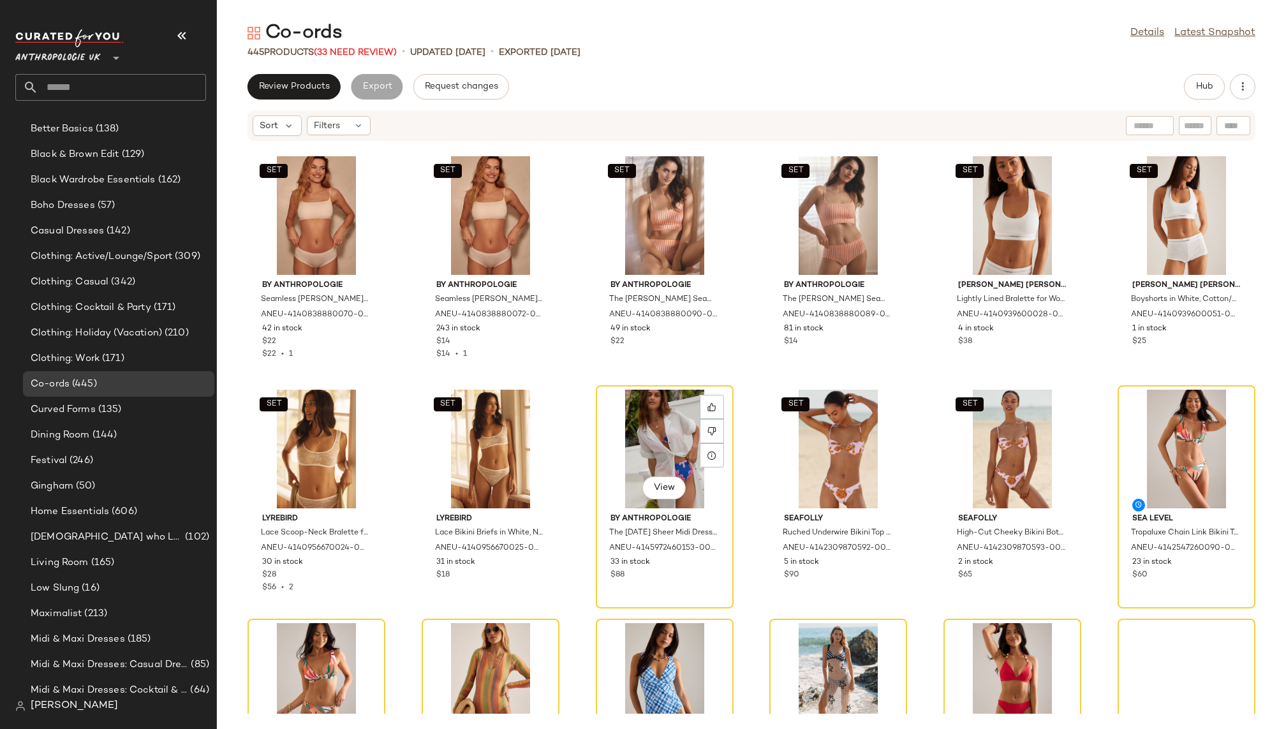
click at [652, 420] on div "View" at bounding box center [664, 449] width 129 height 119
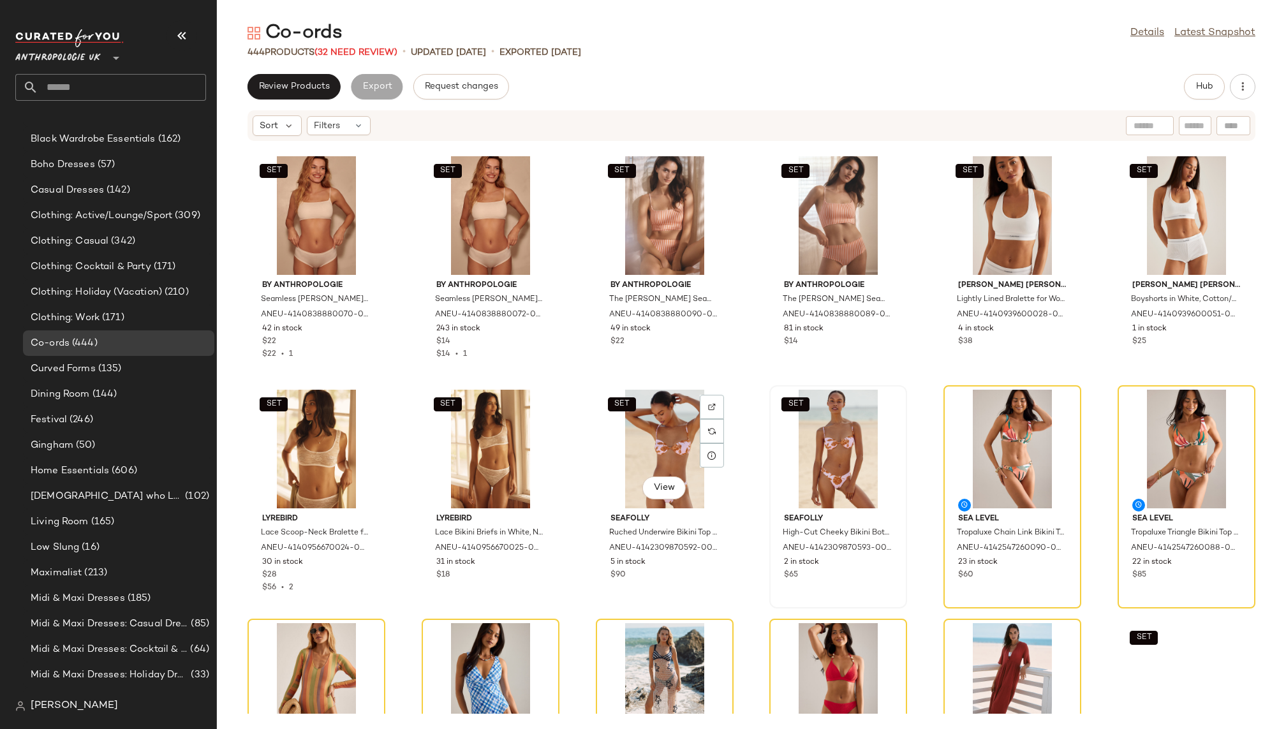
scroll to position [361, 0]
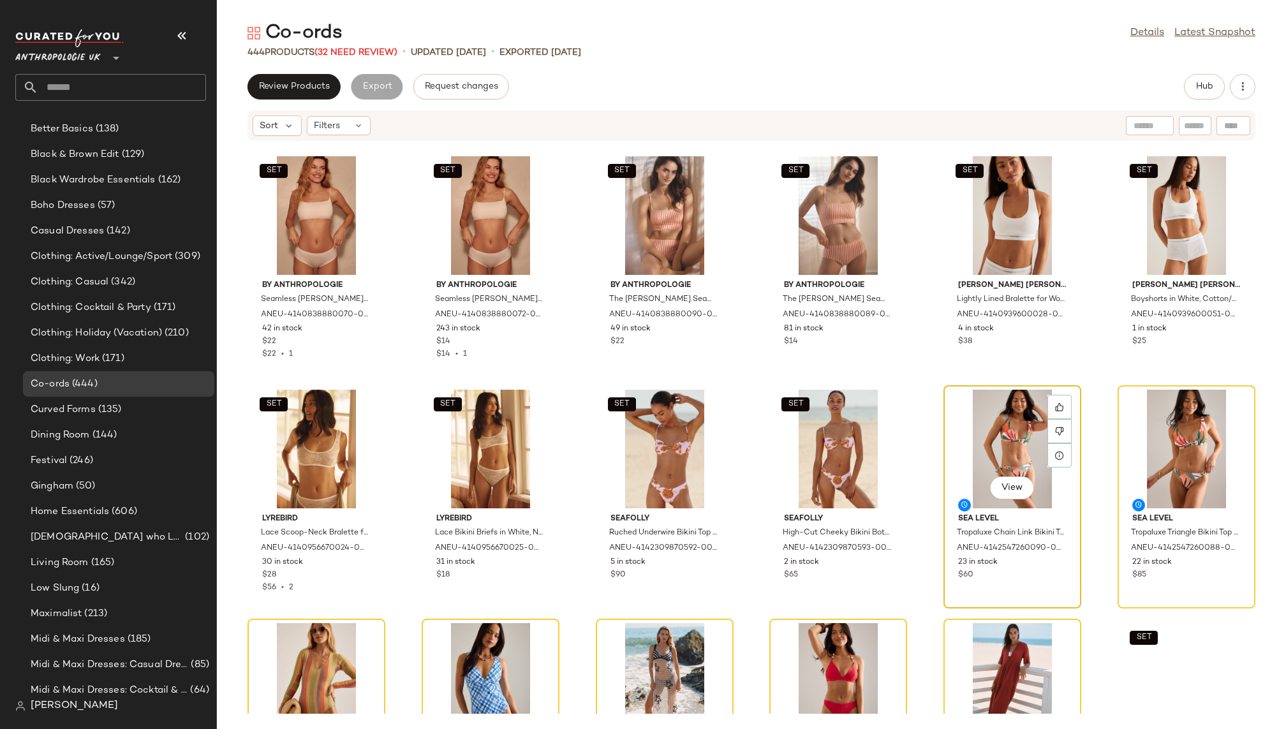
click at [981, 422] on div "View" at bounding box center [1012, 449] width 129 height 119
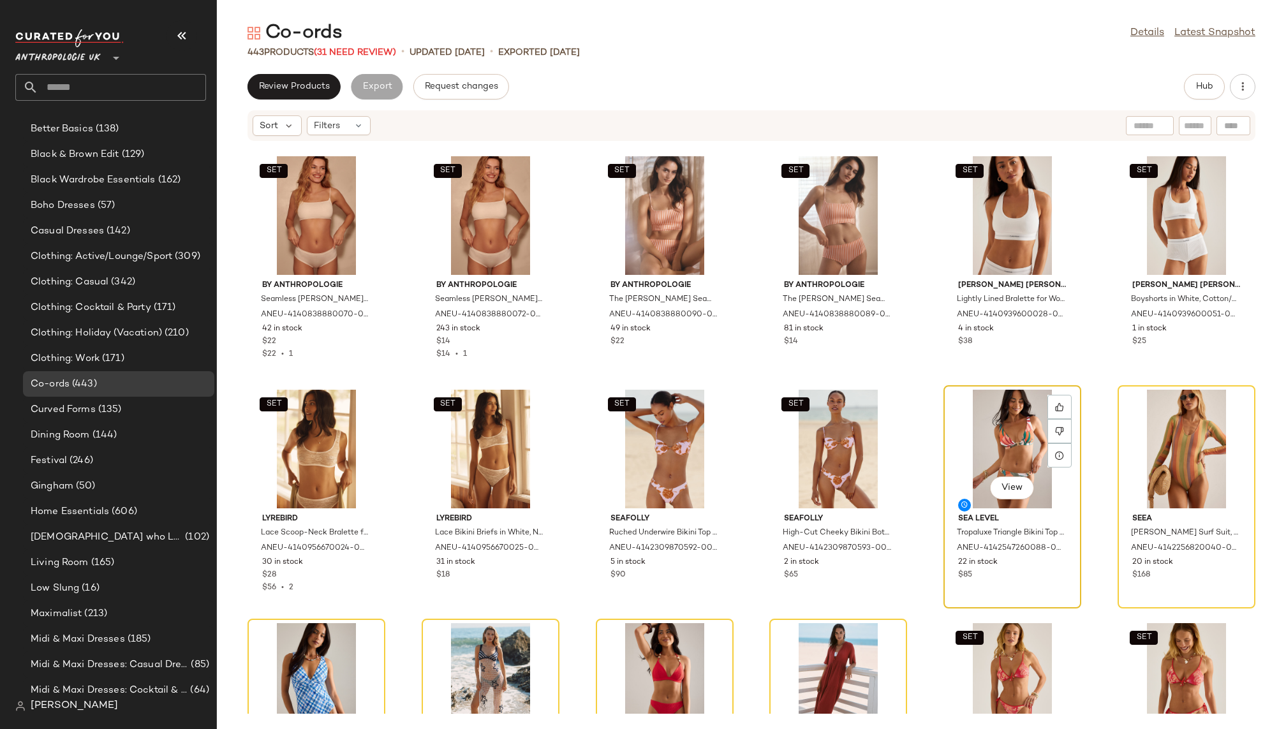
click at [976, 422] on div "View" at bounding box center [1012, 449] width 129 height 119
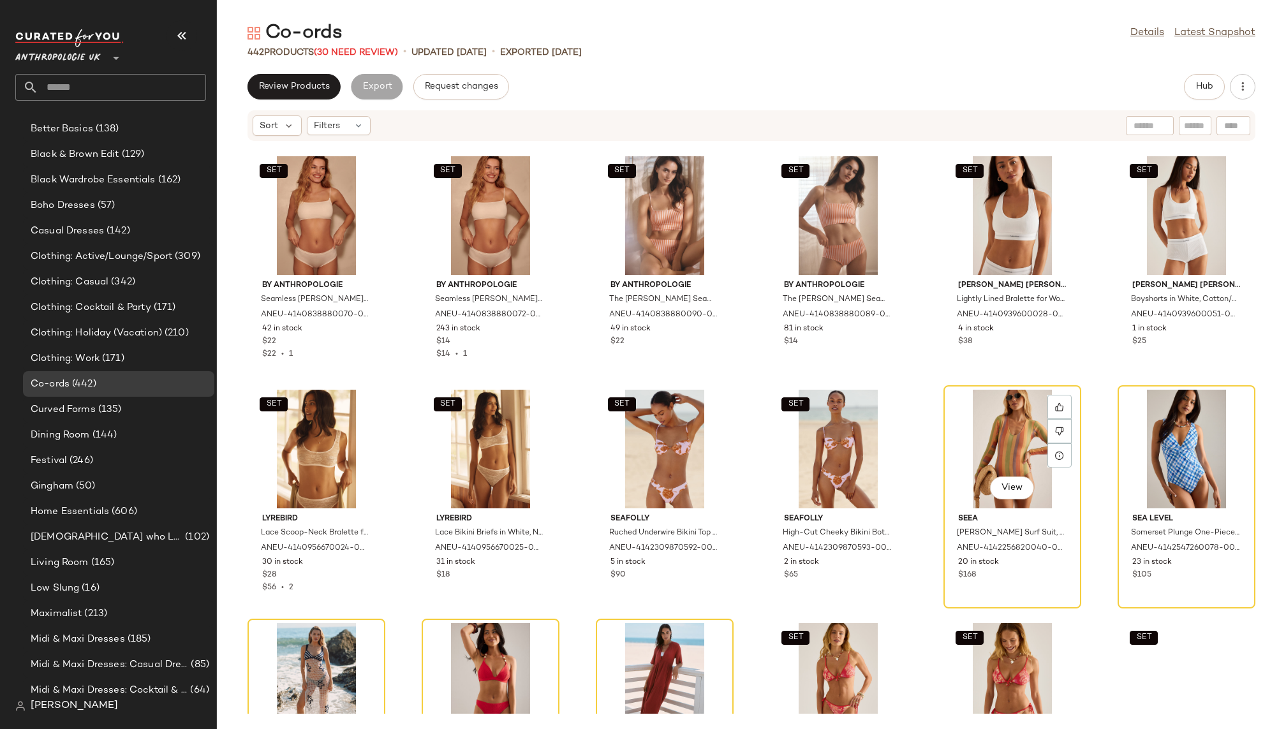
click at [976, 422] on div "View" at bounding box center [1012, 449] width 129 height 119
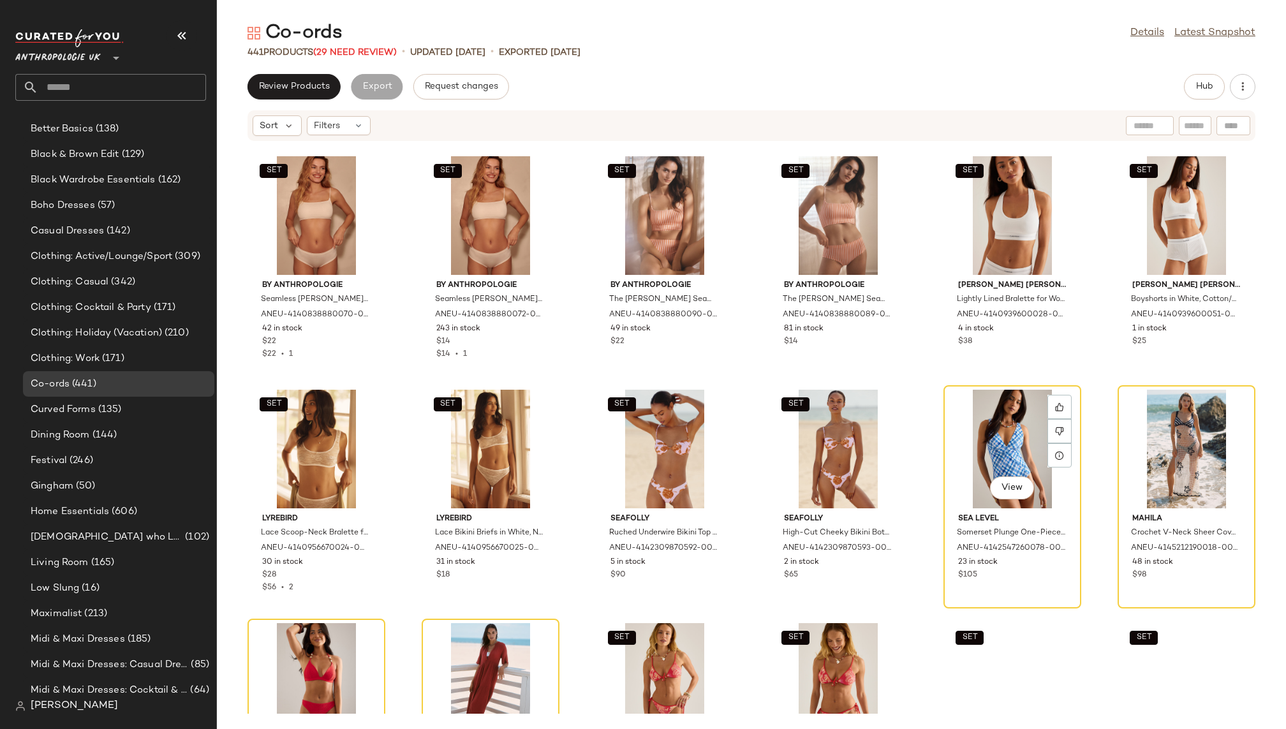
click at [976, 422] on div "View" at bounding box center [1012, 449] width 129 height 119
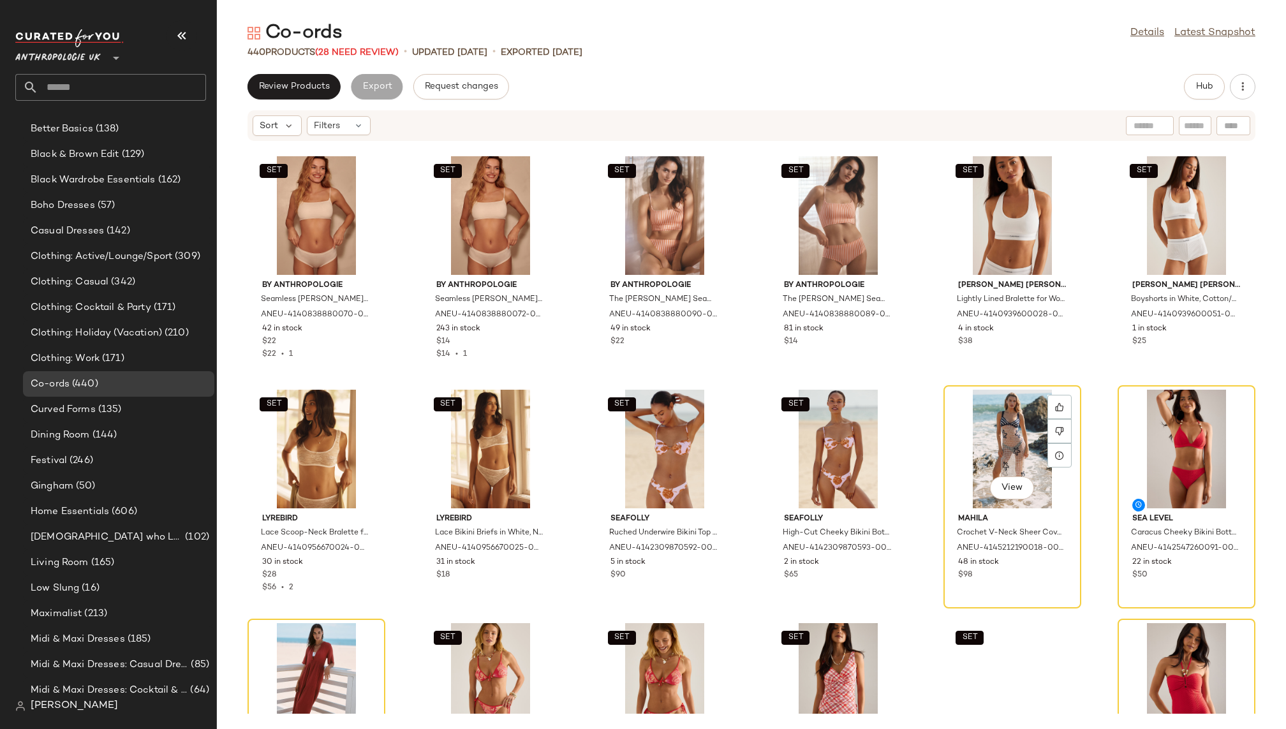
click at [976, 422] on div "View" at bounding box center [1012, 449] width 129 height 119
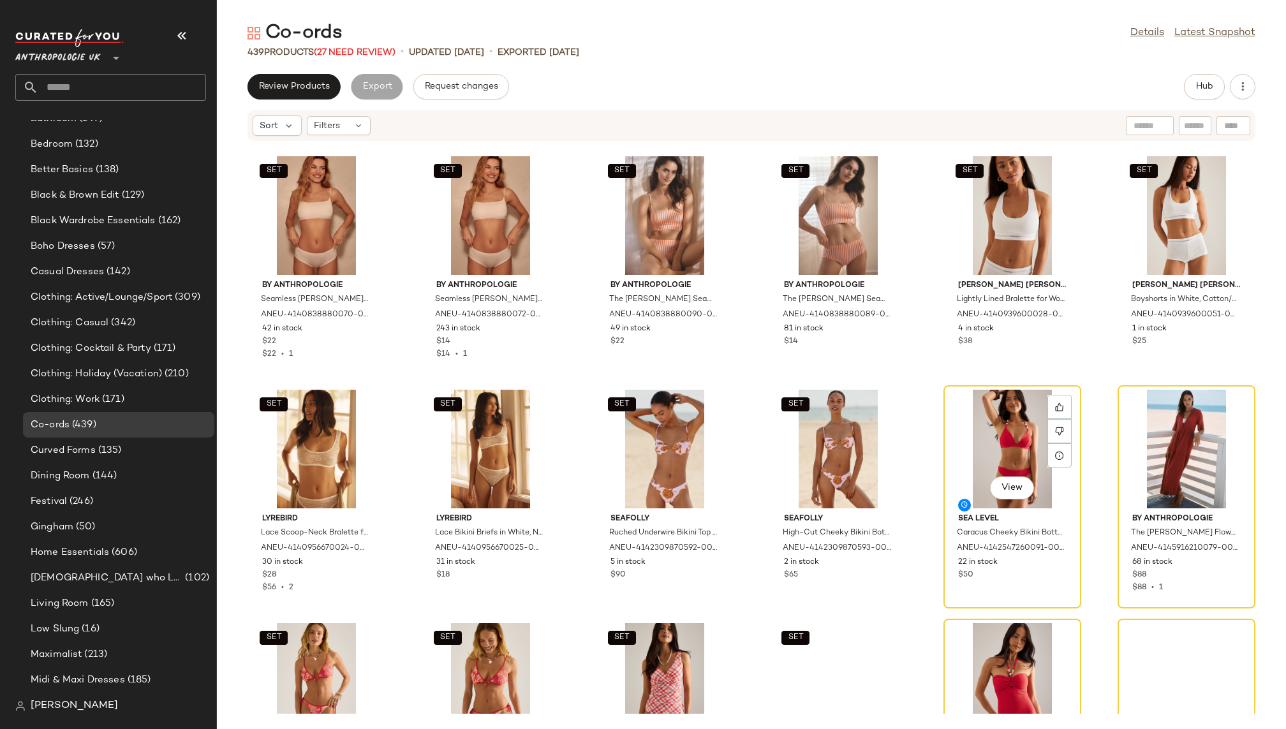
scroll to position [361, 0]
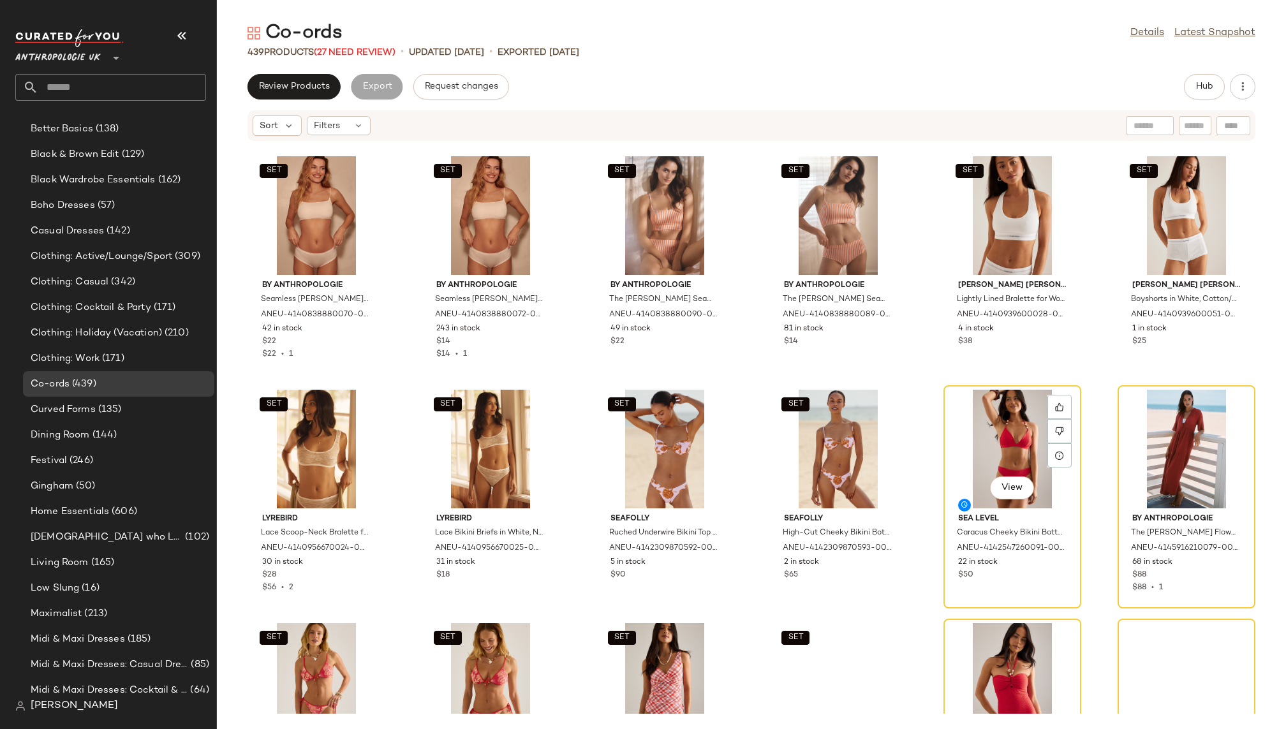
click at [976, 422] on div "View" at bounding box center [1012, 449] width 129 height 119
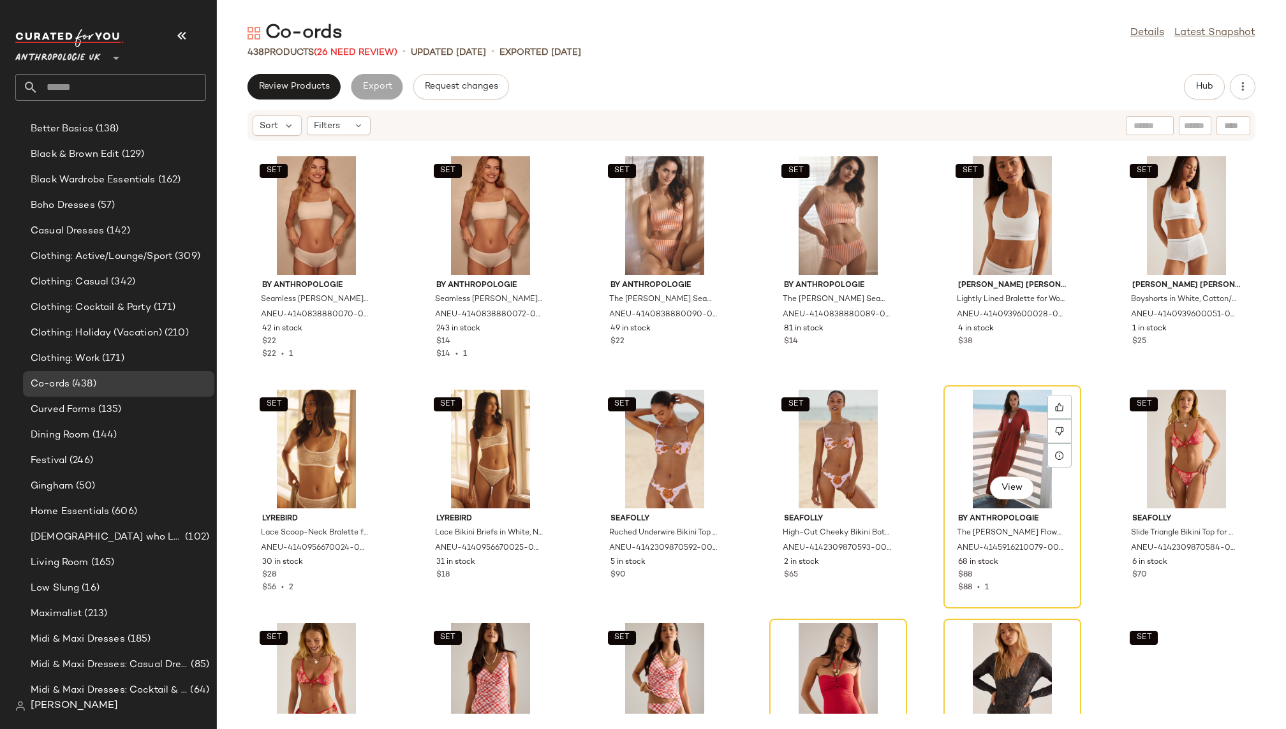
click at [976, 422] on div "View" at bounding box center [1012, 449] width 129 height 119
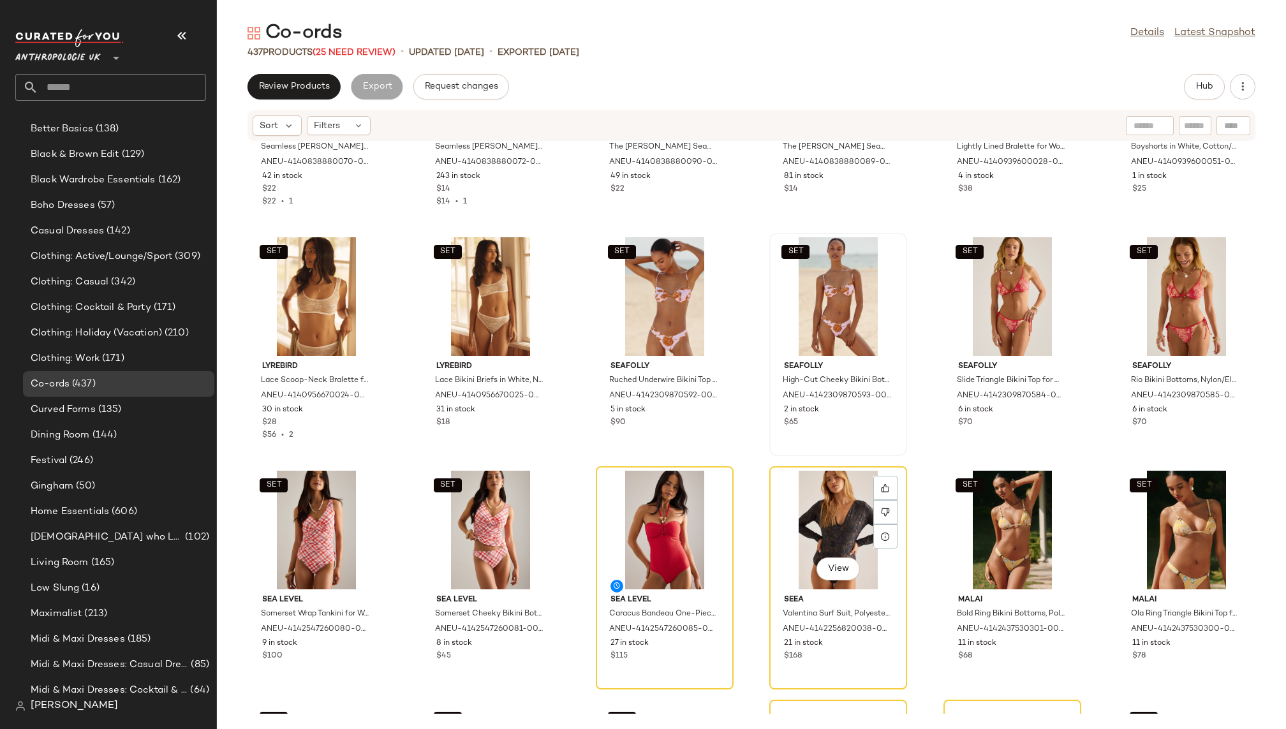
scroll to position [14099, 0]
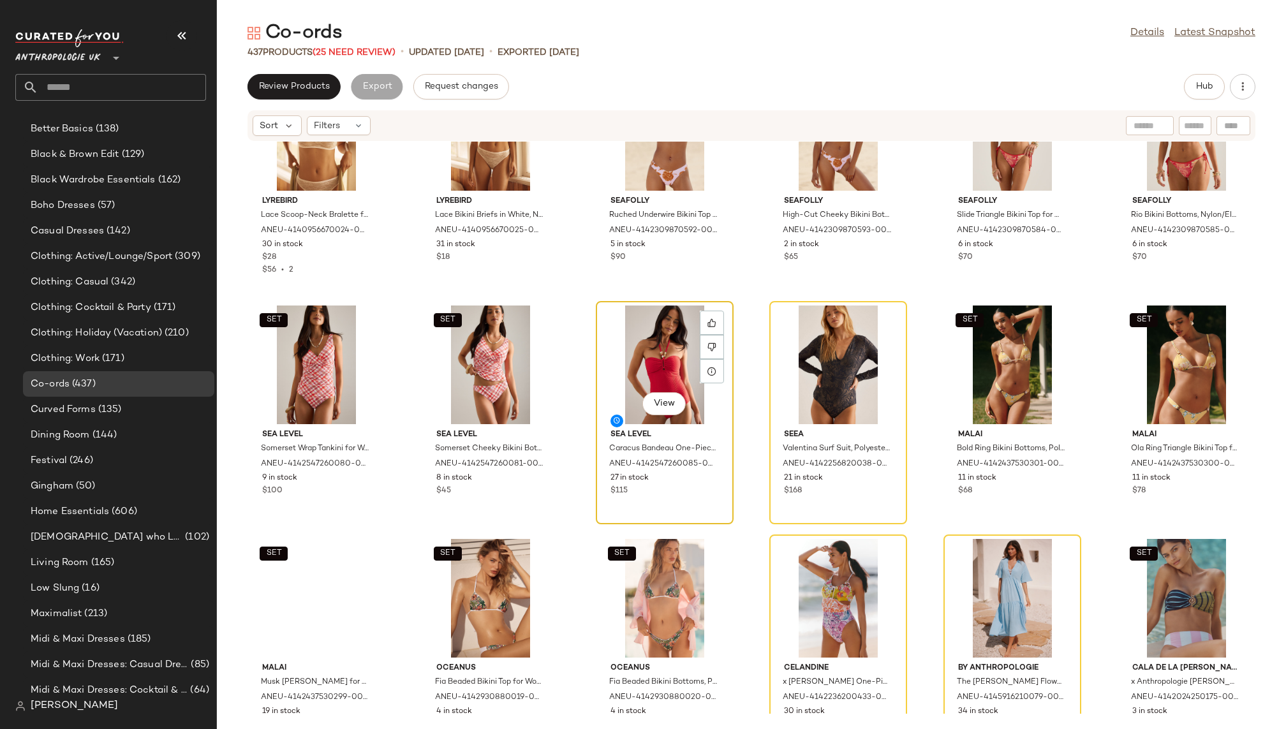
click at [639, 330] on div "View" at bounding box center [664, 365] width 129 height 119
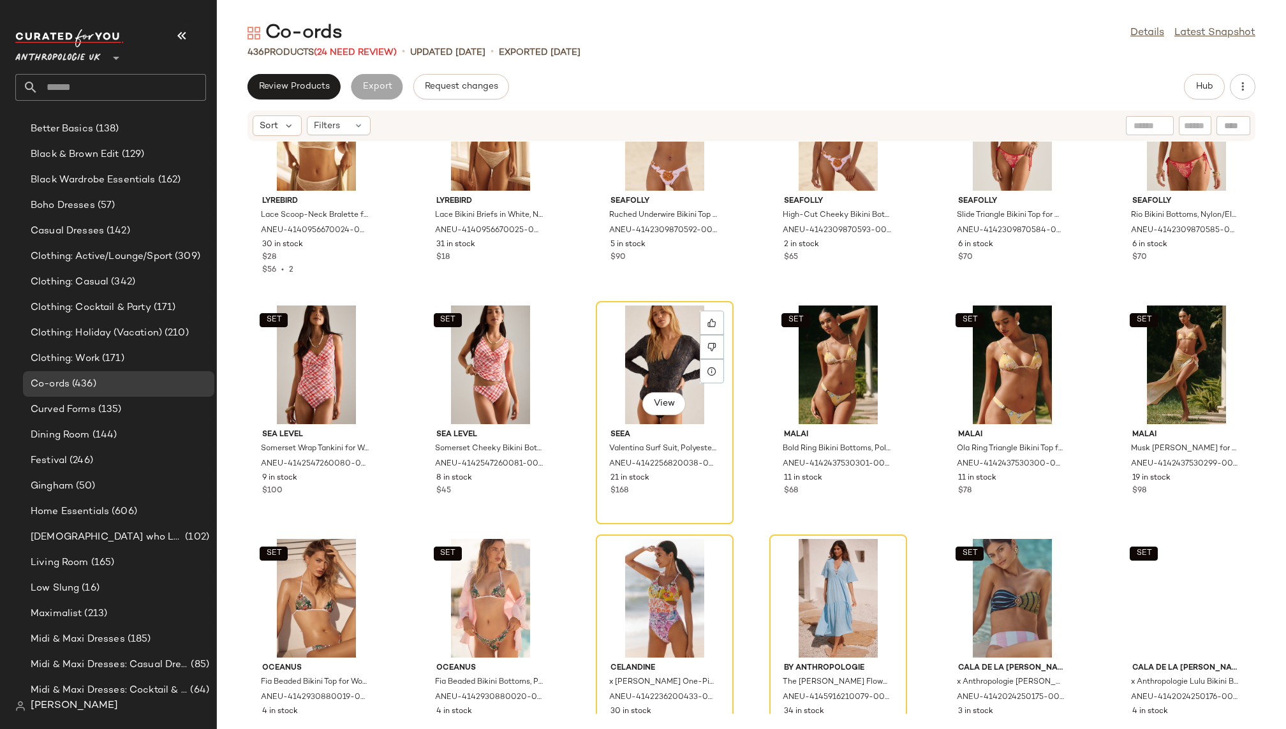
click at [639, 330] on div "View" at bounding box center [664, 365] width 129 height 119
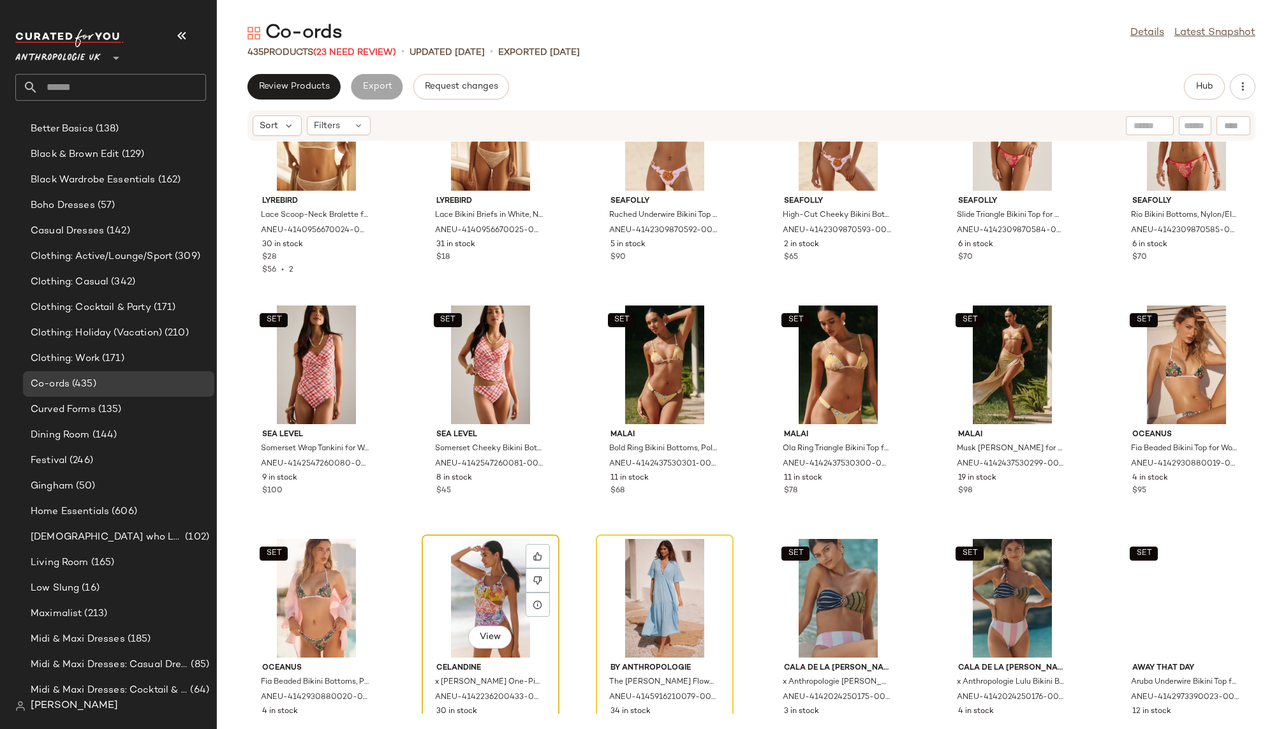
click at [480, 547] on div "View" at bounding box center [490, 598] width 129 height 119
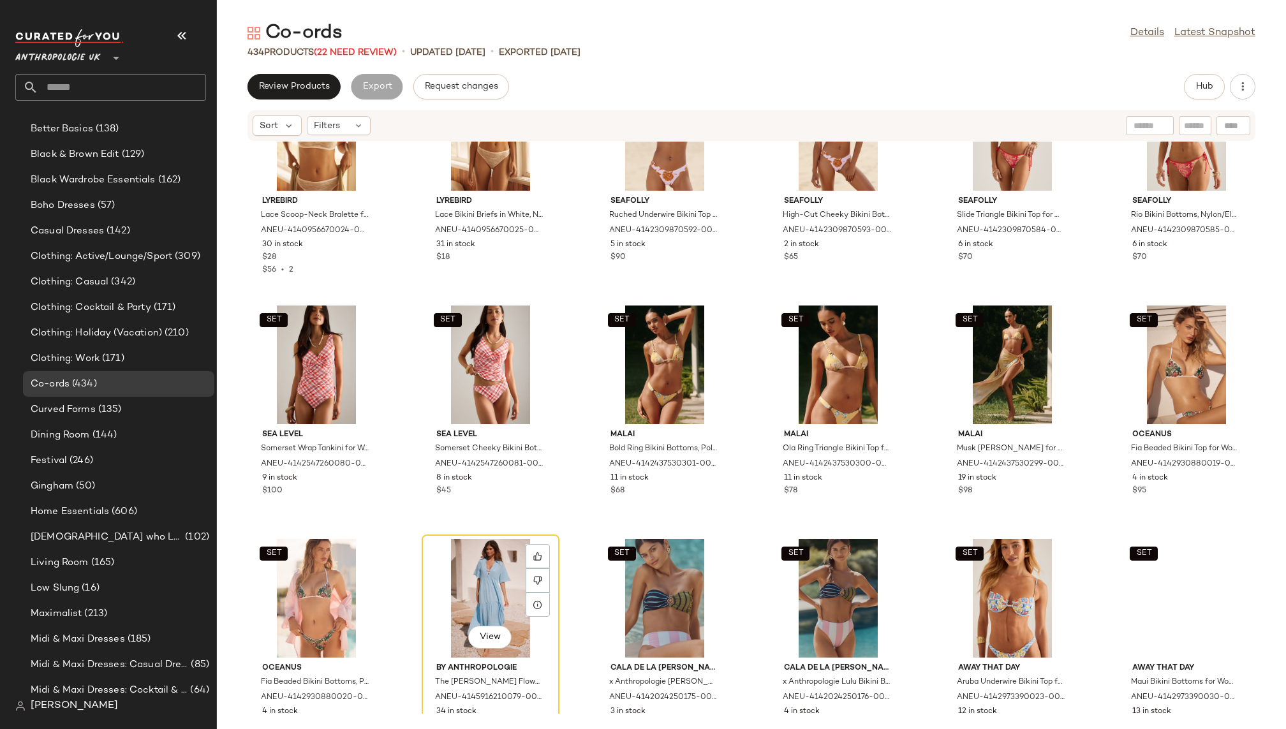
click at [480, 547] on div "View" at bounding box center [490, 598] width 129 height 119
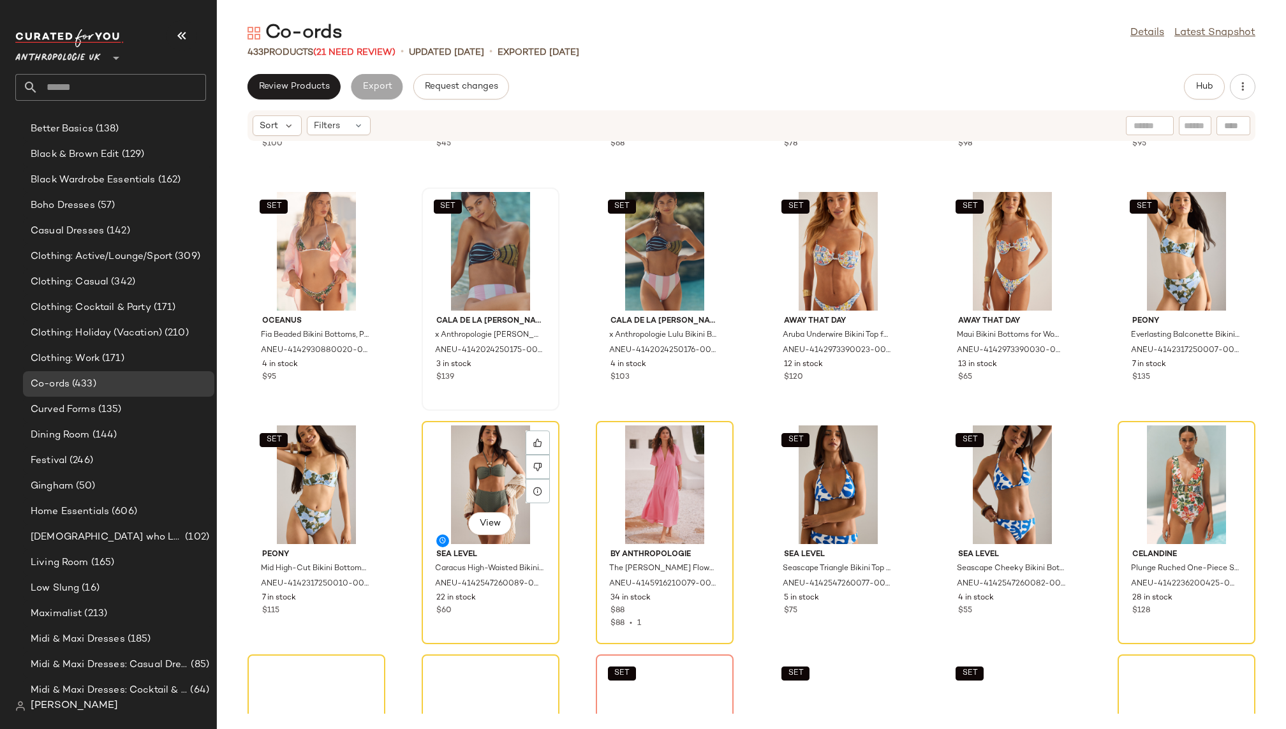
scroll to position [14472, 0]
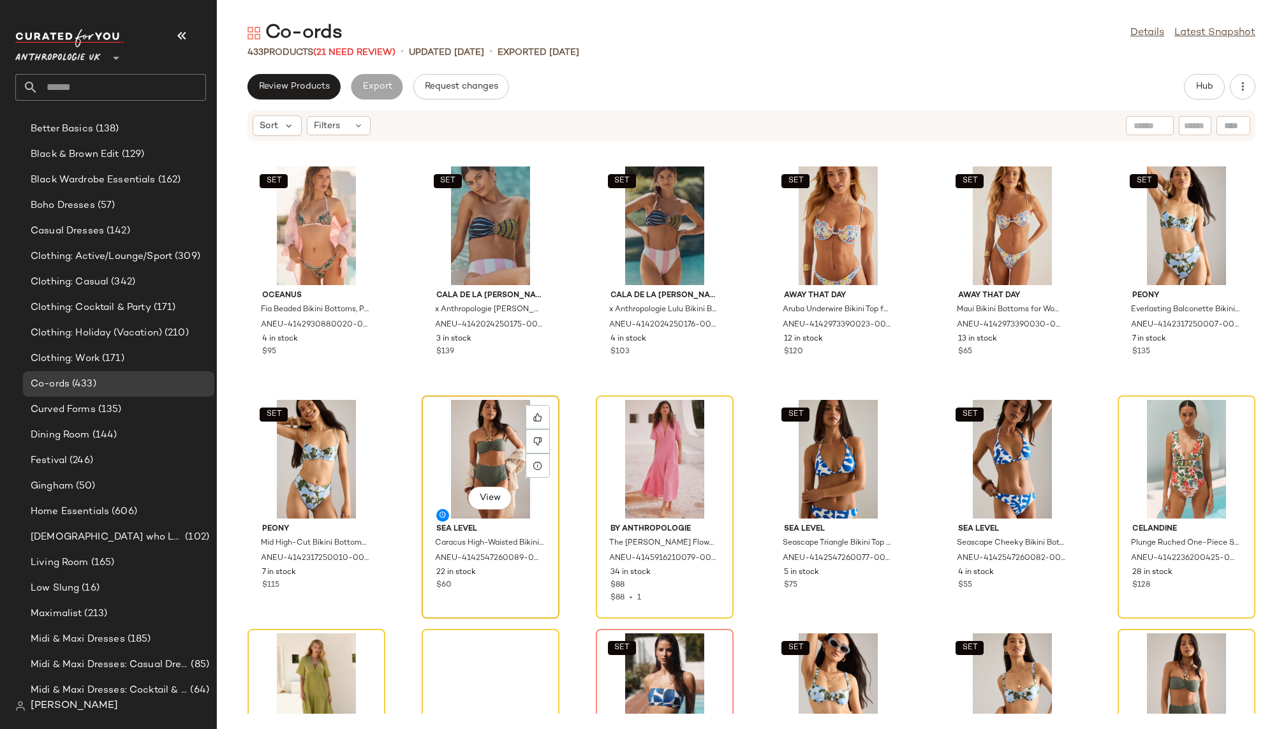
click at [472, 446] on div "View" at bounding box center [490, 459] width 129 height 119
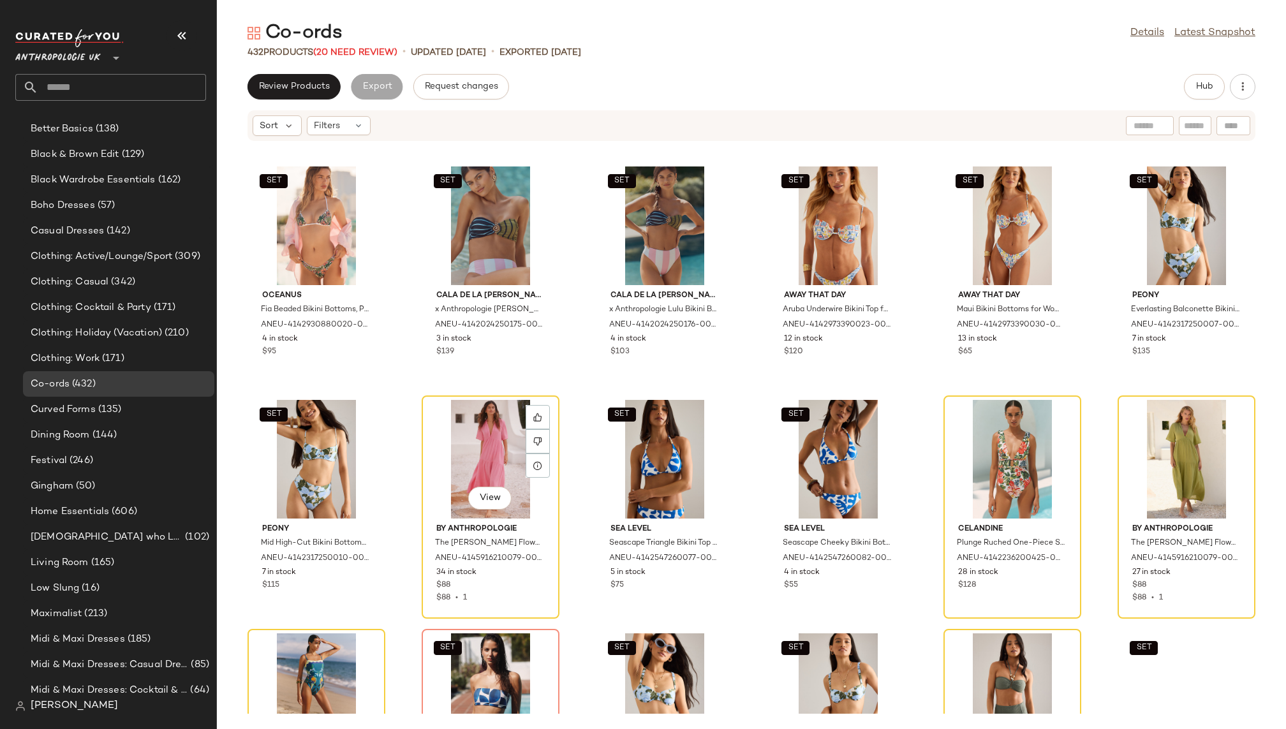
click at [472, 446] on div "View" at bounding box center [490, 459] width 129 height 119
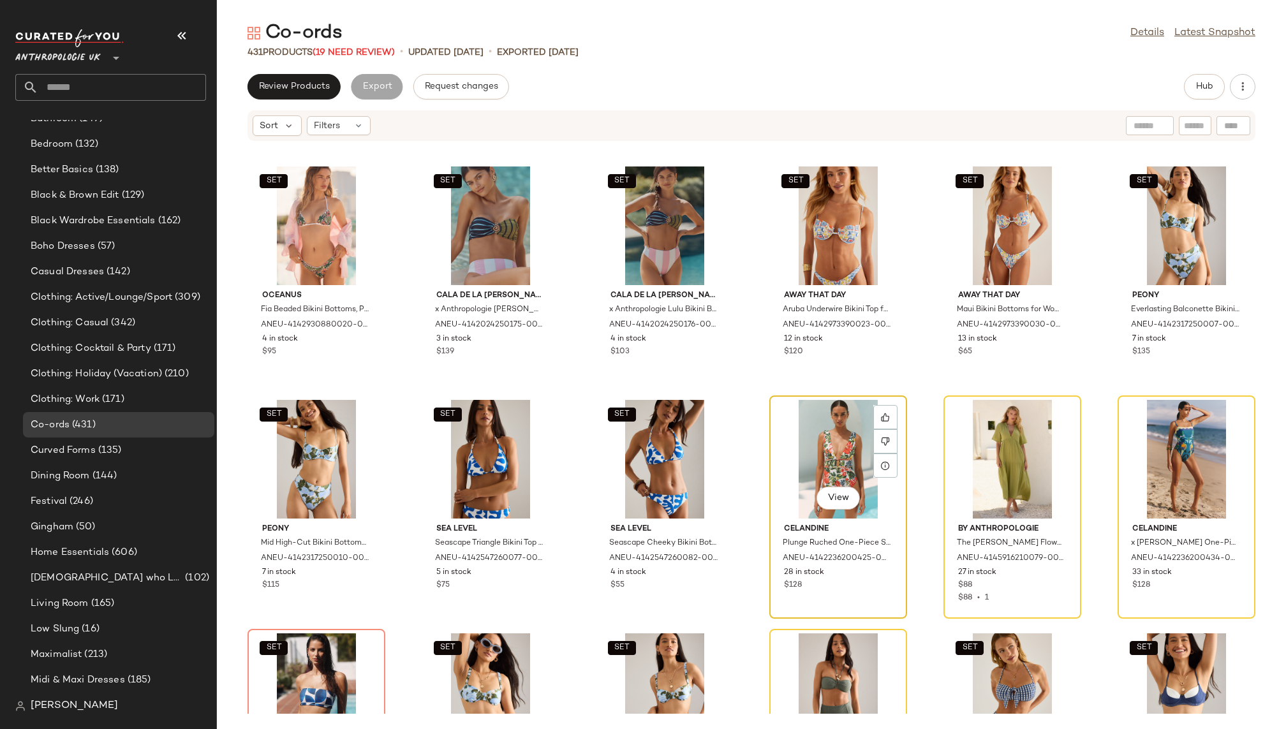
click at [838, 449] on div "View" at bounding box center [838, 459] width 129 height 119
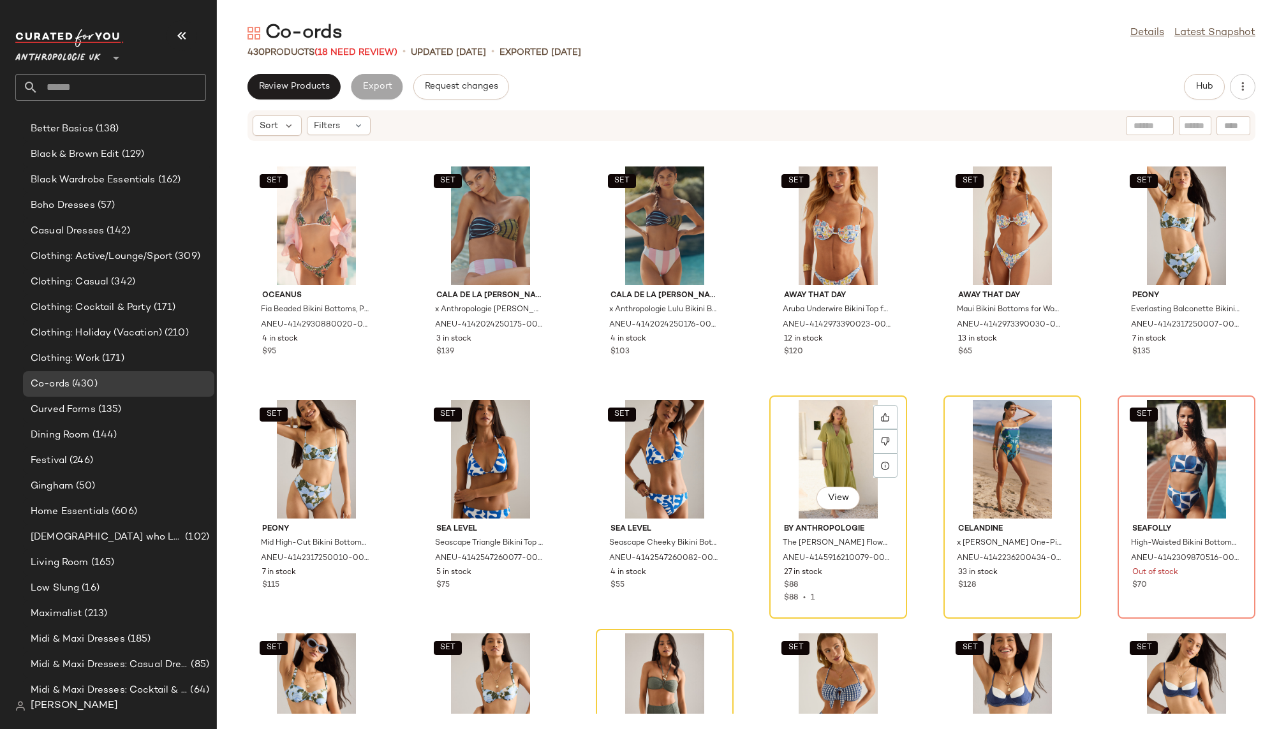
click at [838, 449] on div "View" at bounding box center [838, 459] width 129 height 119
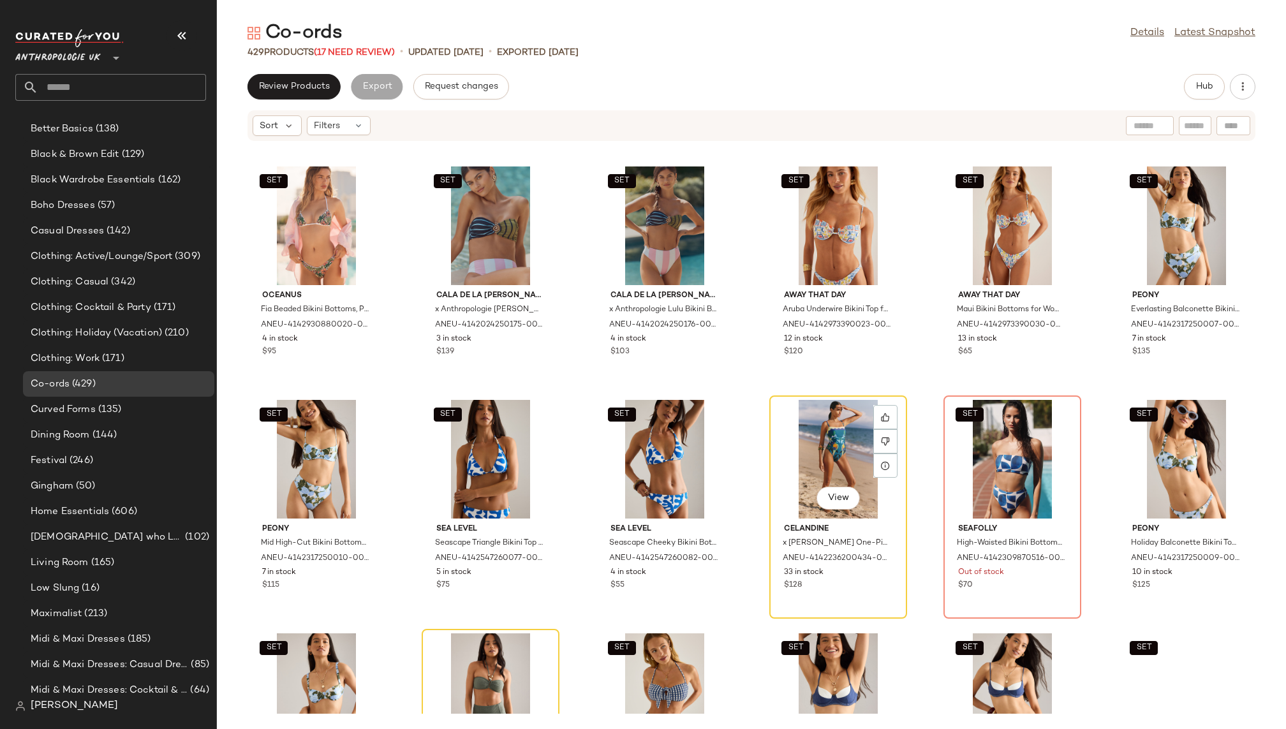
click at [838, 449] on div "View" at bounding box center [838, 459] width 129 height 119
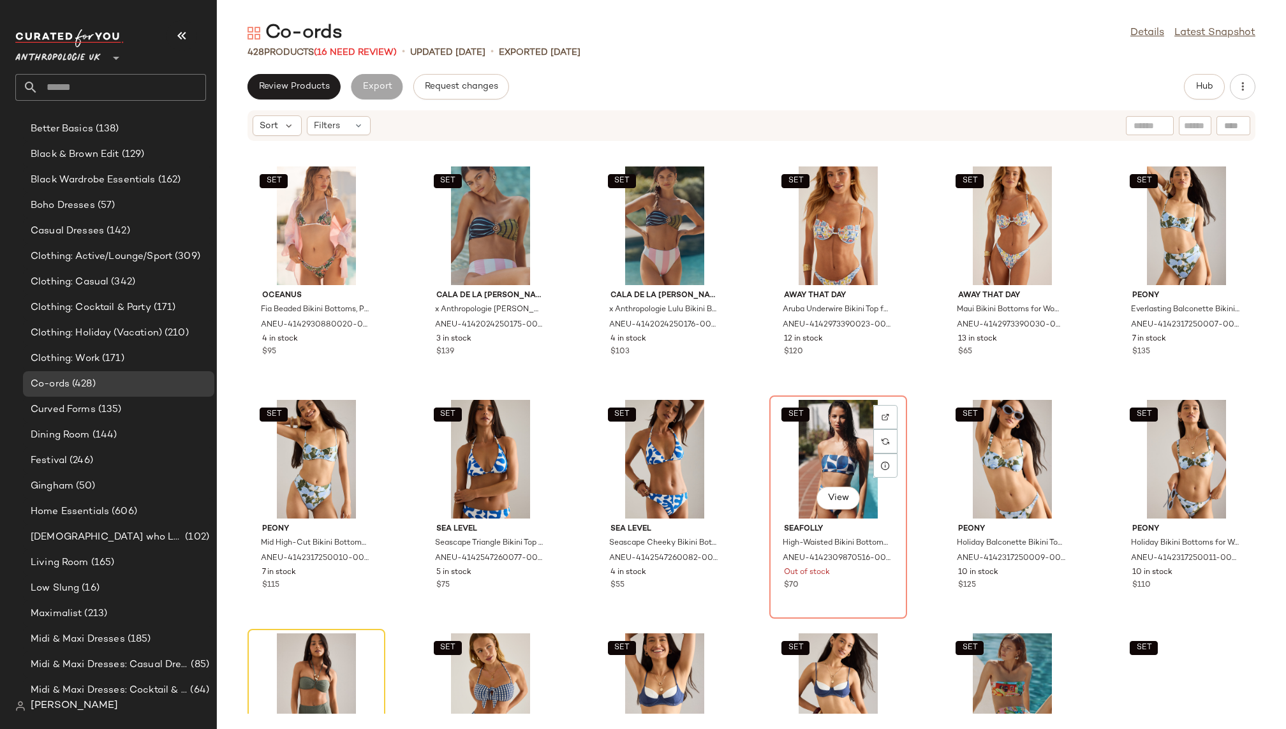
click at [838, 449] on div "SET View" at bounding box center [838, 459] width 129 height 119
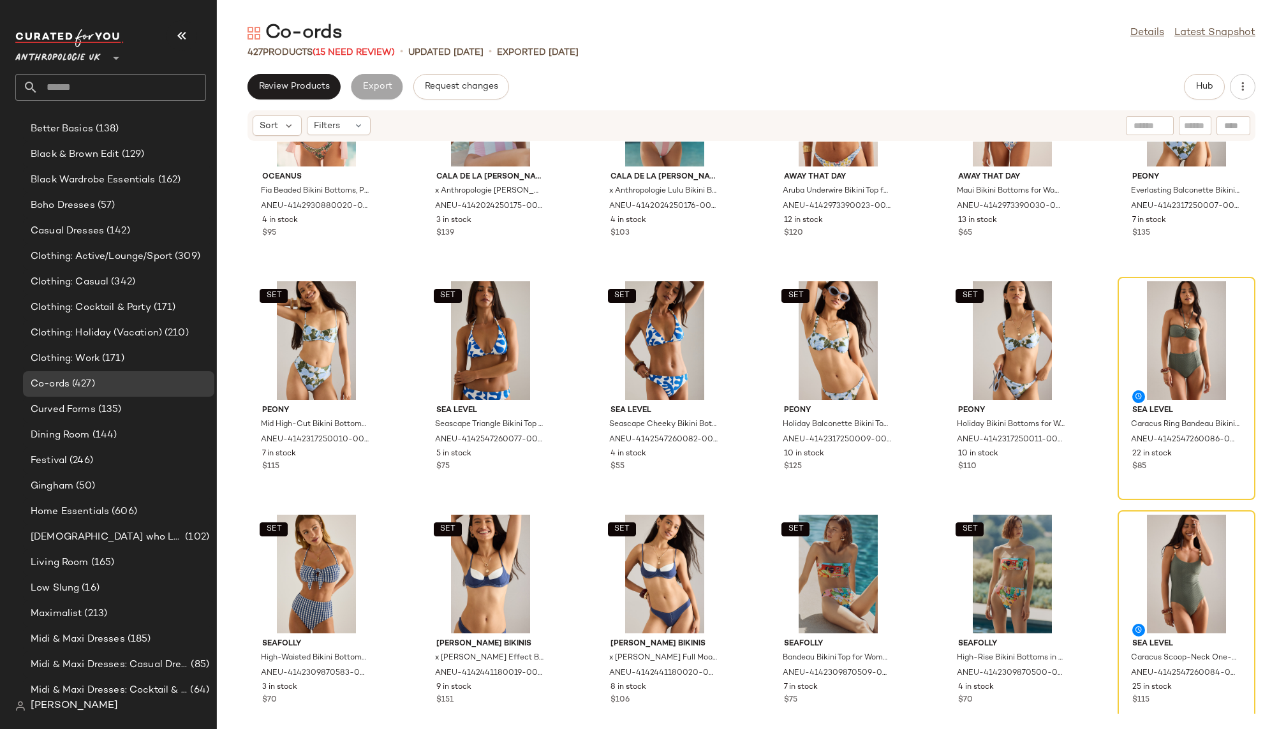
scroll to position [14602, 0]
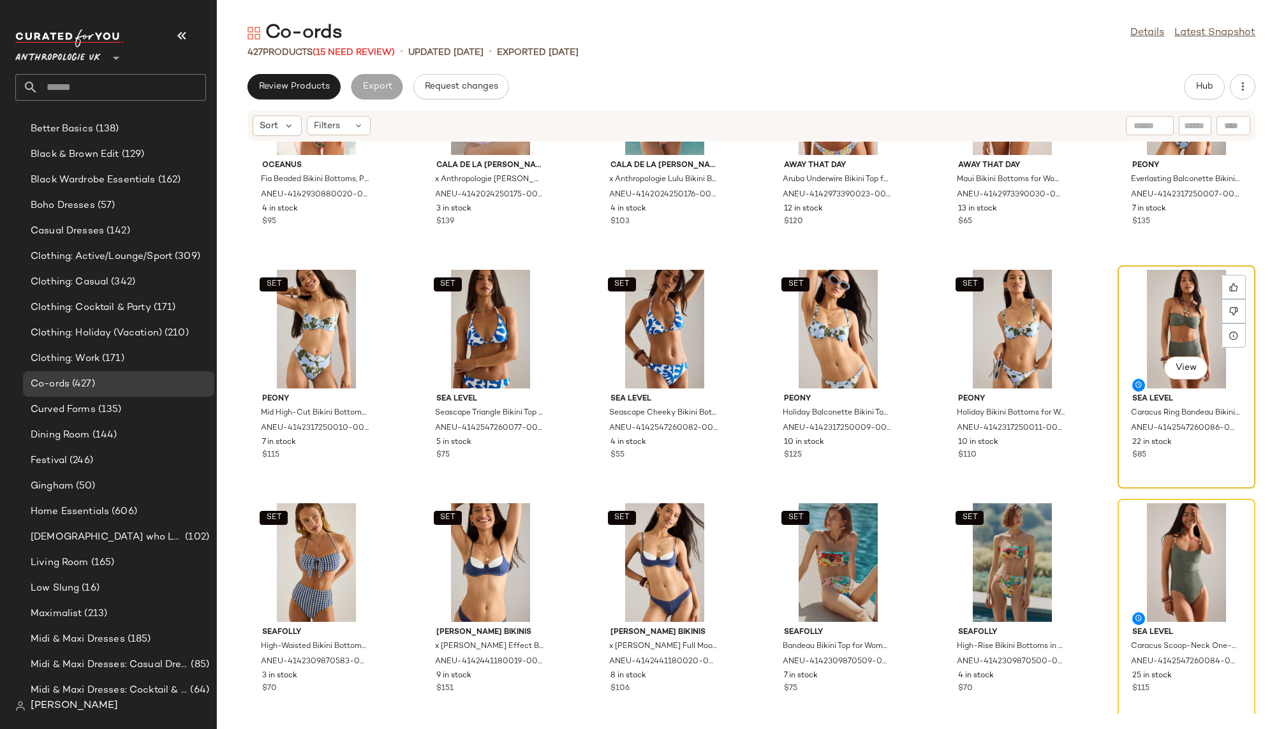
click at [1178, 318] on div "View" at bounding box center [1186, 329] width 129 height 119
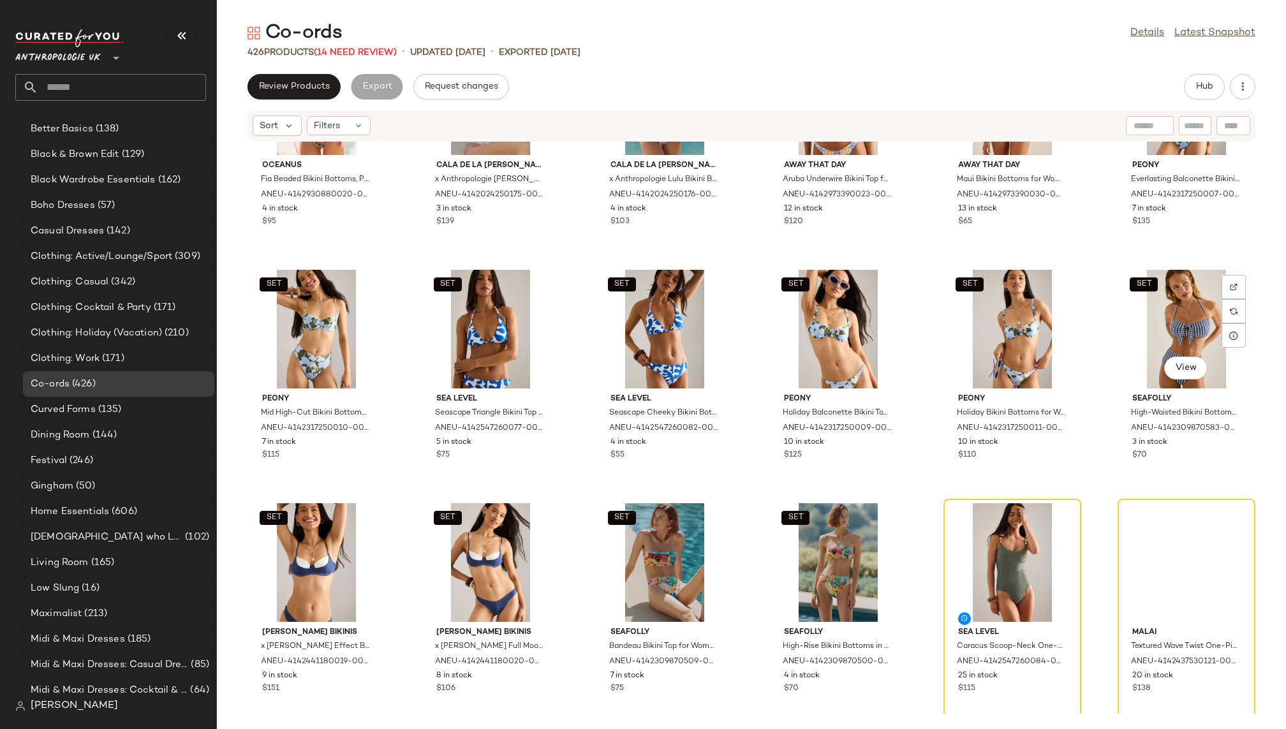
click at [1178, 318] on div "SET View" at bounding box center [1186, 329] width 129 height 119
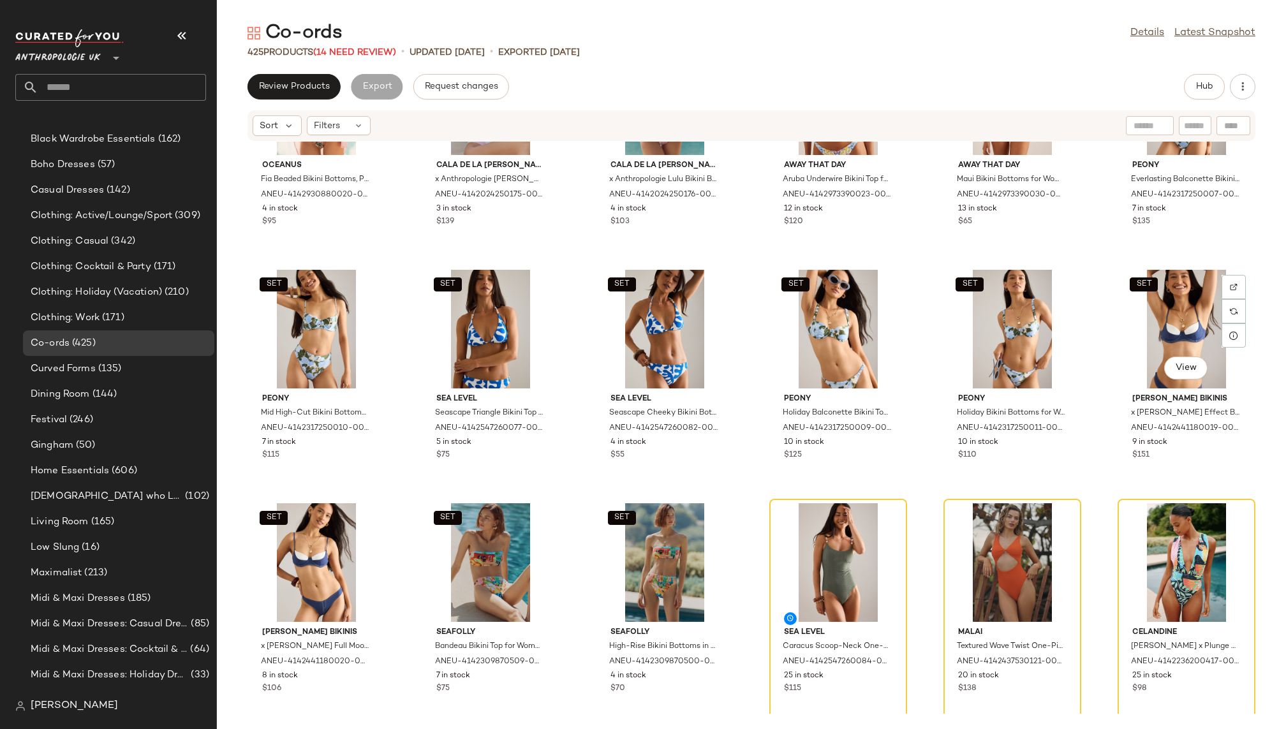
scroll to position [361, 0]
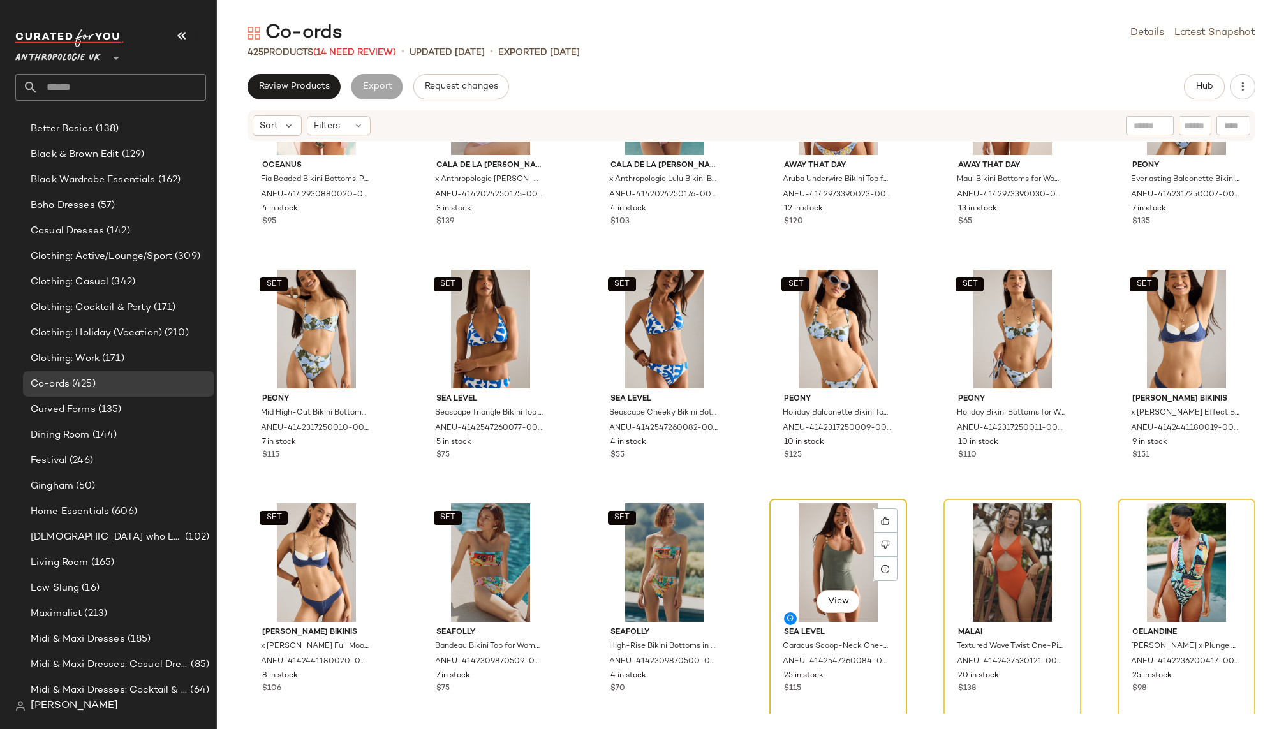
click at [805, 527] on div "View" at bounding box center [838, 562] width 129 height 119
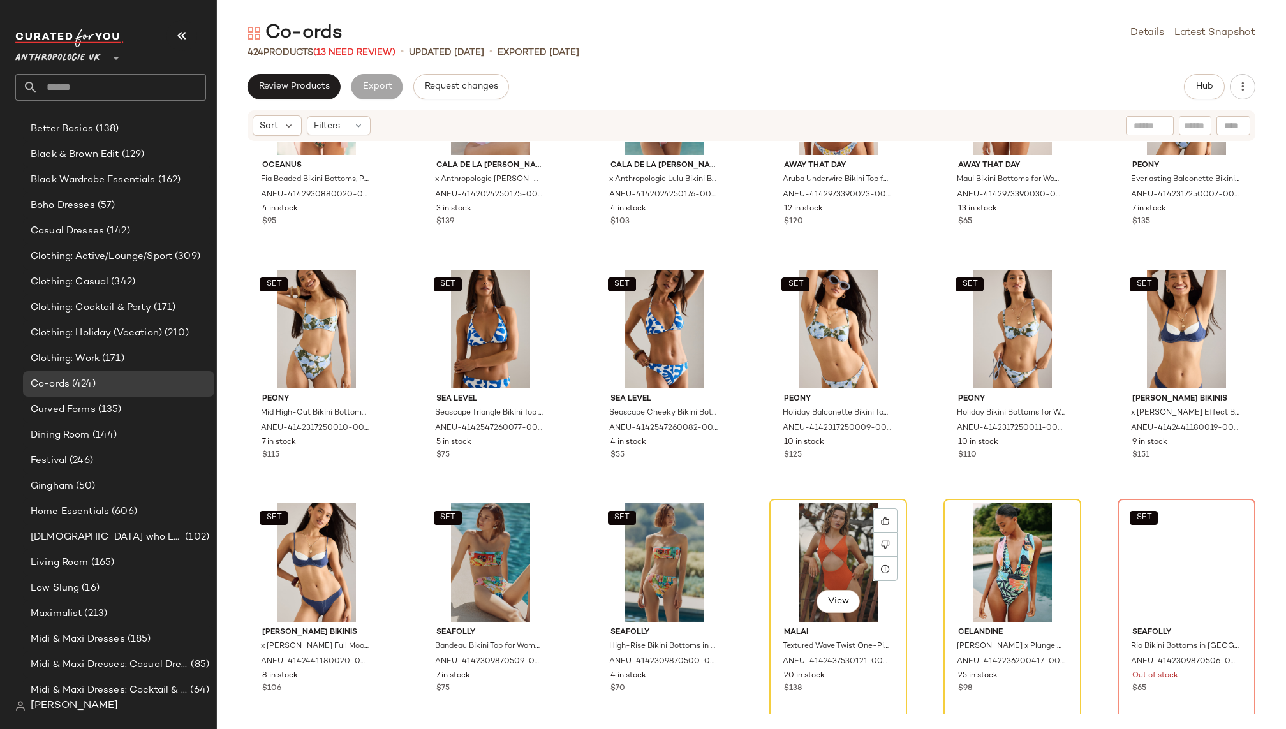
click at [805, 527] on div "View" at bounding box center [838, 562] width 129 height 119
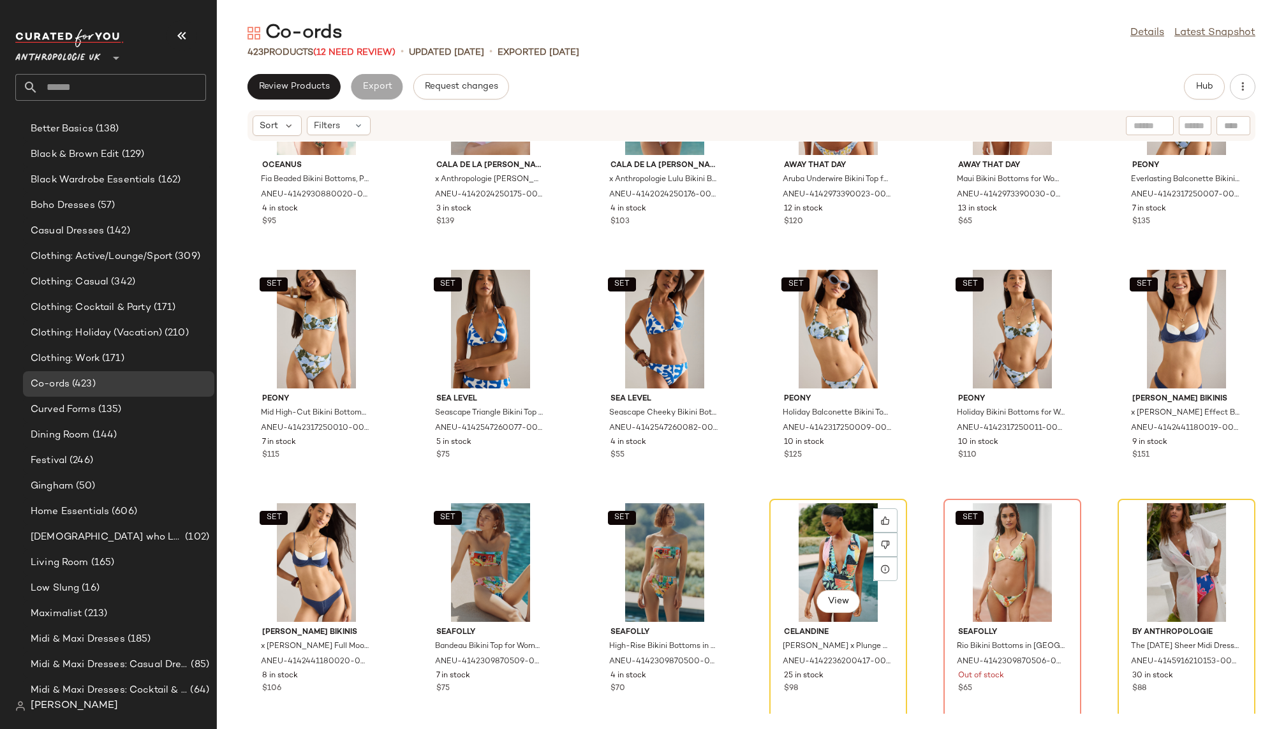
click at [805, 527] on div "View" at bounding box center [838, 562] width 129 height 119
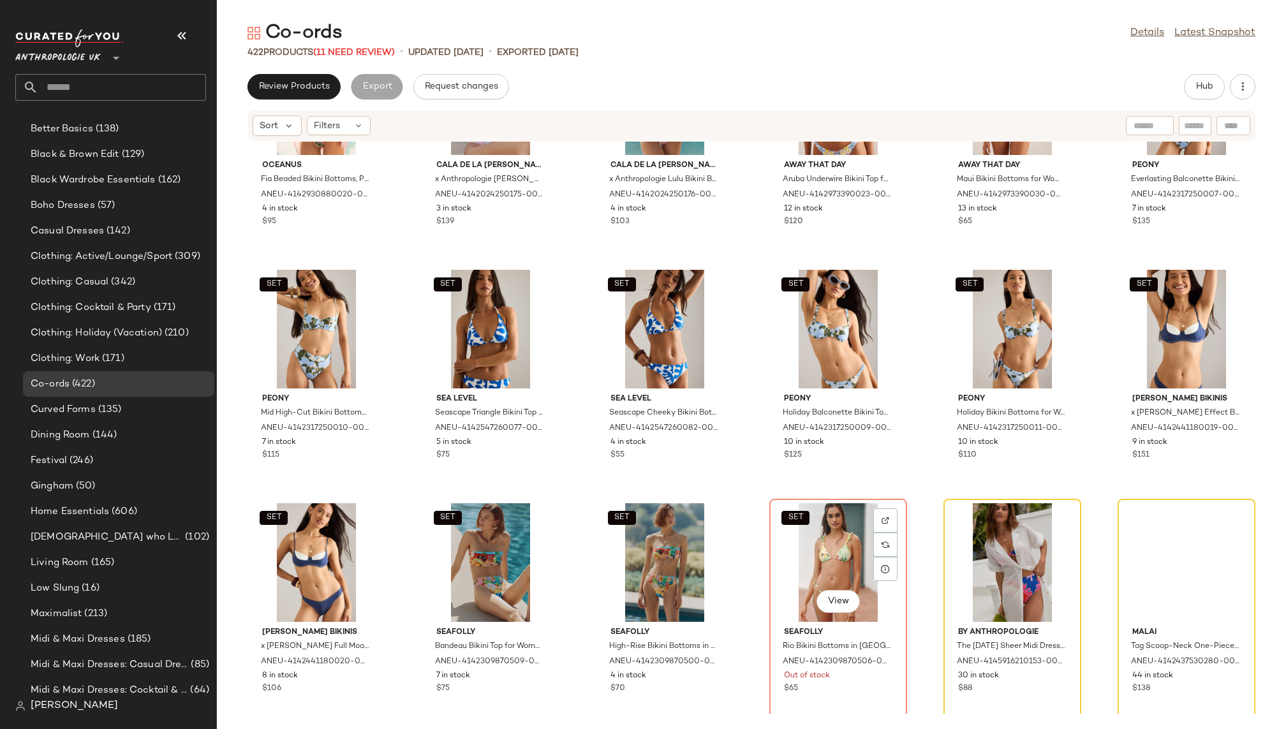
click at [805, 527] on div "SET View" at bounding box center [838, 562] width 129 height 119
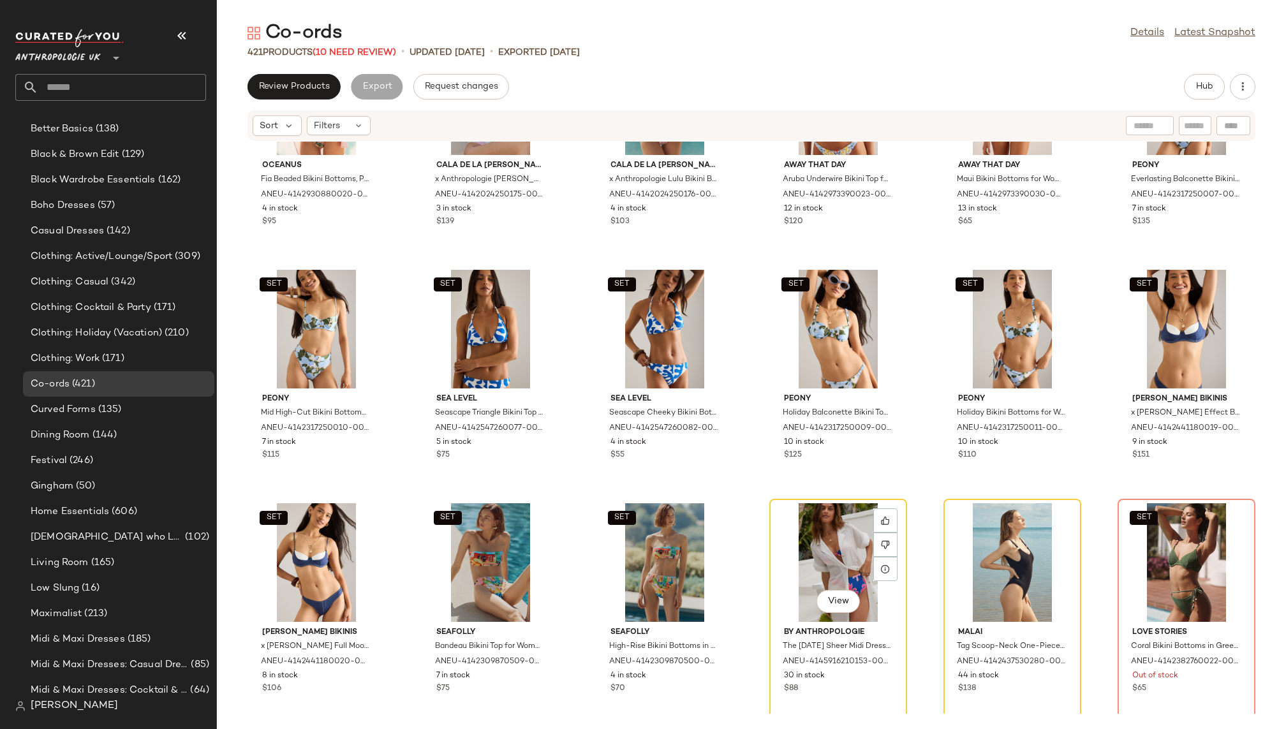
click at [805, 527] on div "View" at bounding box center [838, 562] width 129 height 119
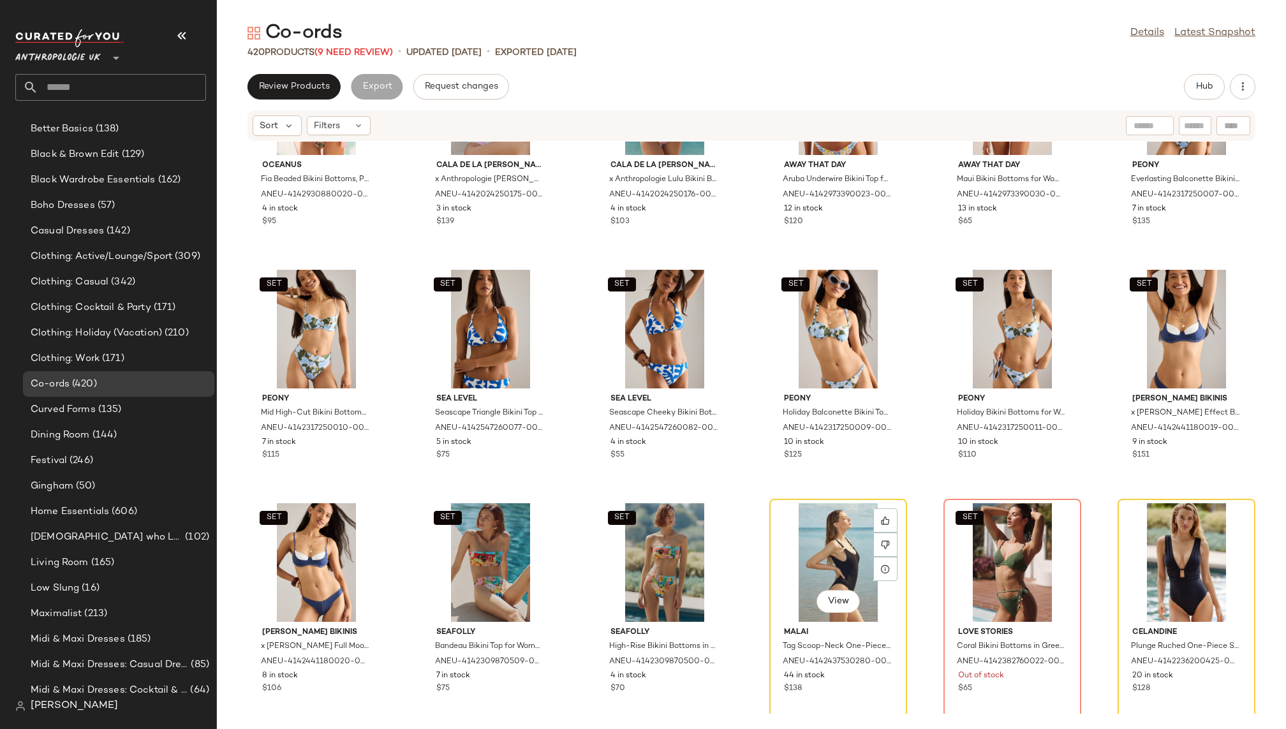
click at [805, 527] on div "View" at bounding box center [838, 562] width 129 height 119
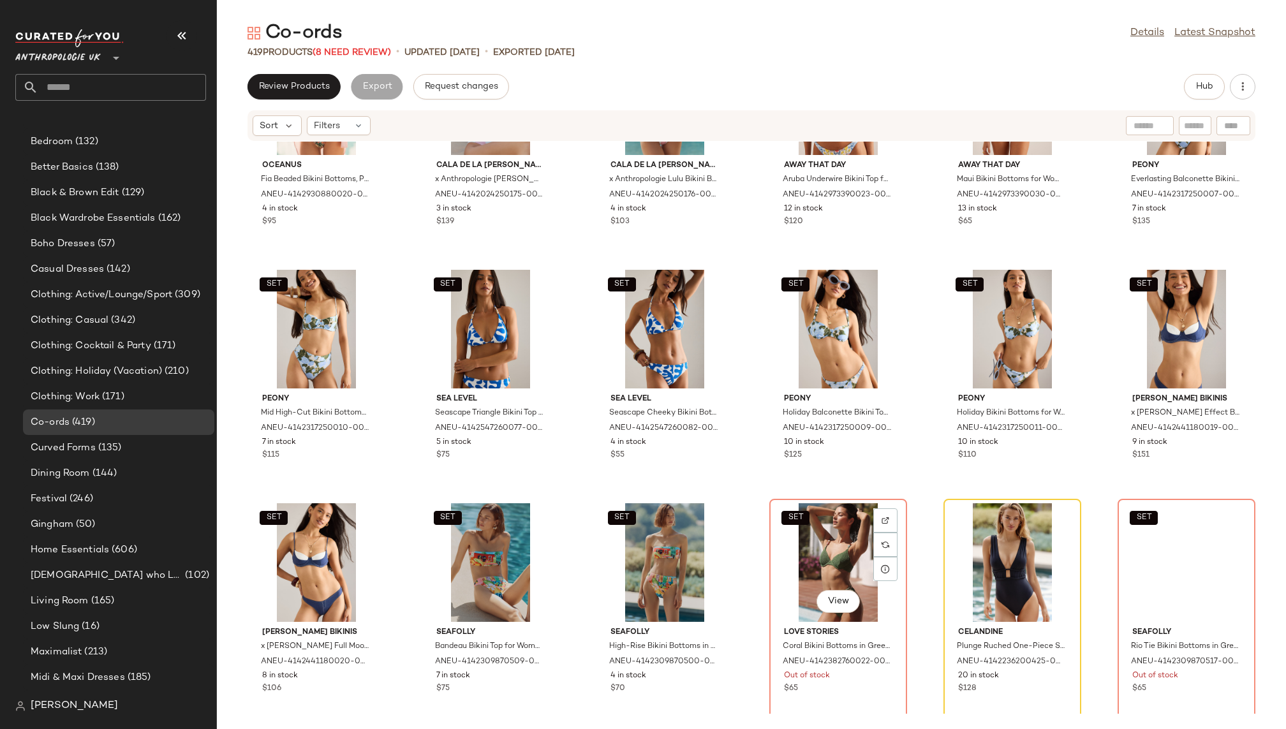
click at [805, 527] on div "SET View" at bounding box center [838, 562] width 129 height 119
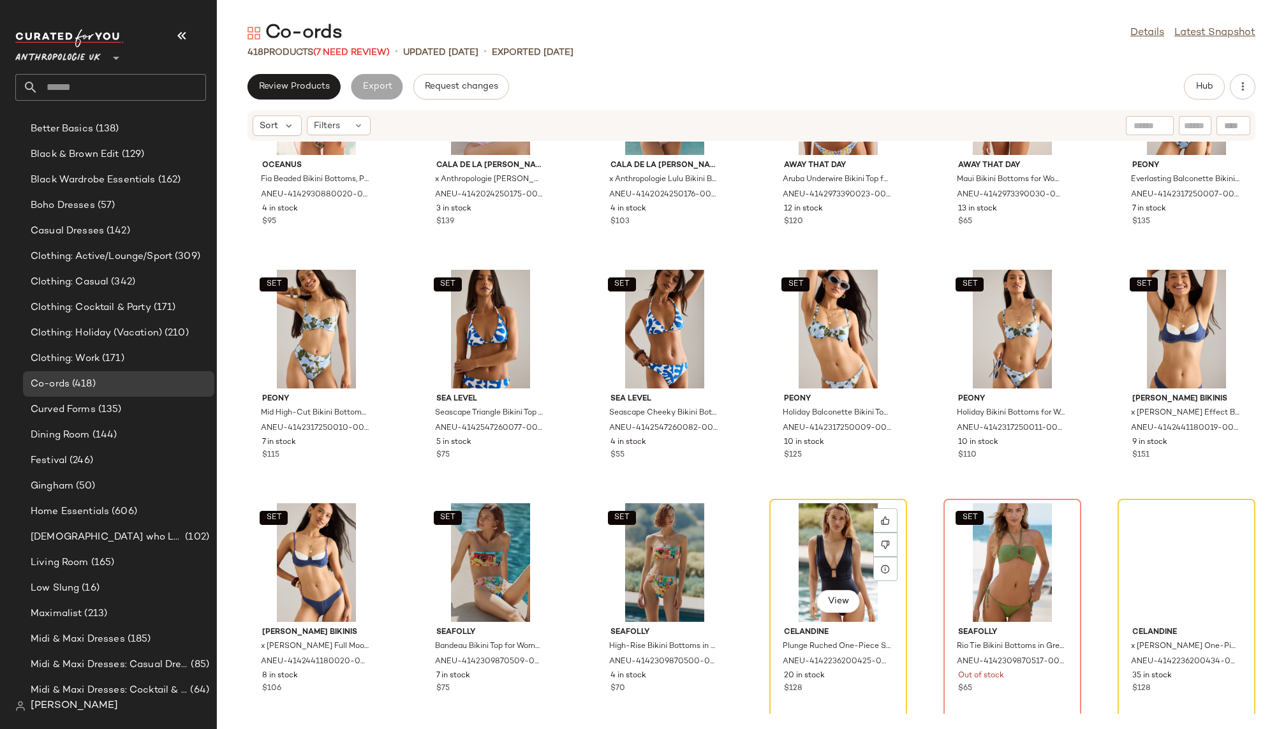
scroll to position [361, 0]
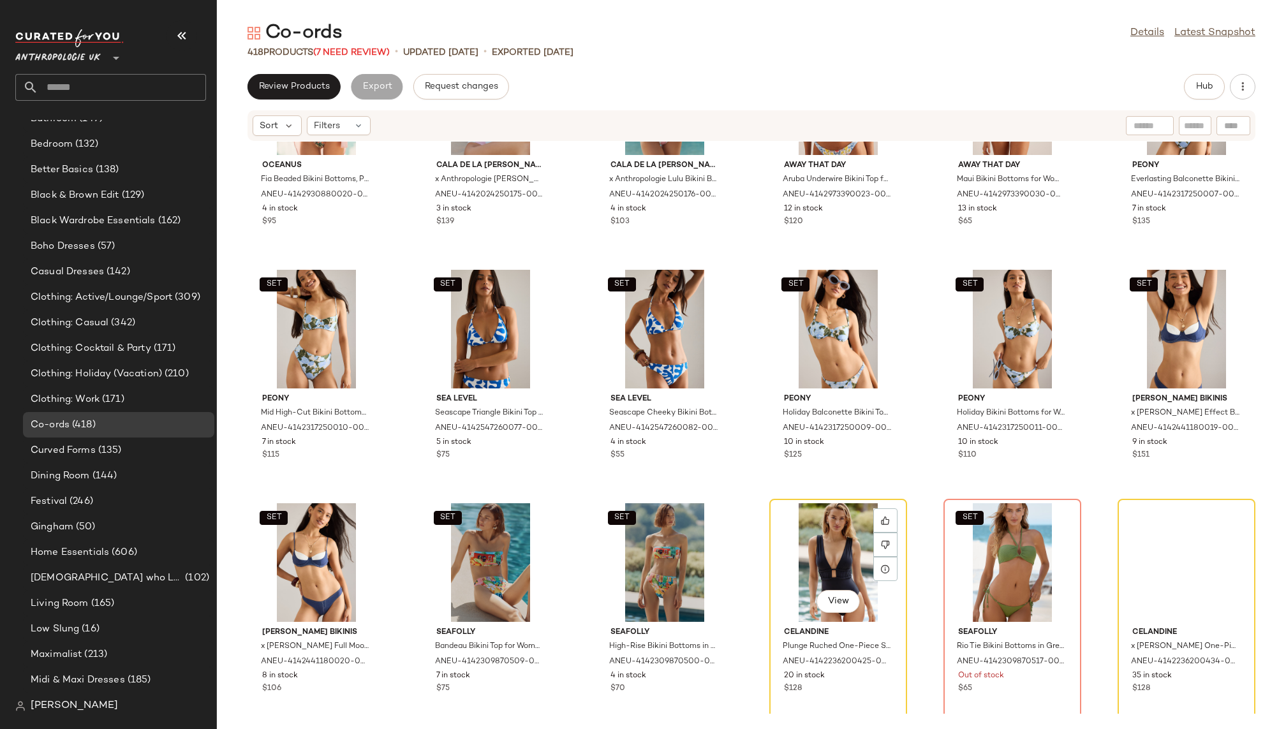
click at [805, 527] on div "View" at bounding box center [838, 562] width 129 height 119
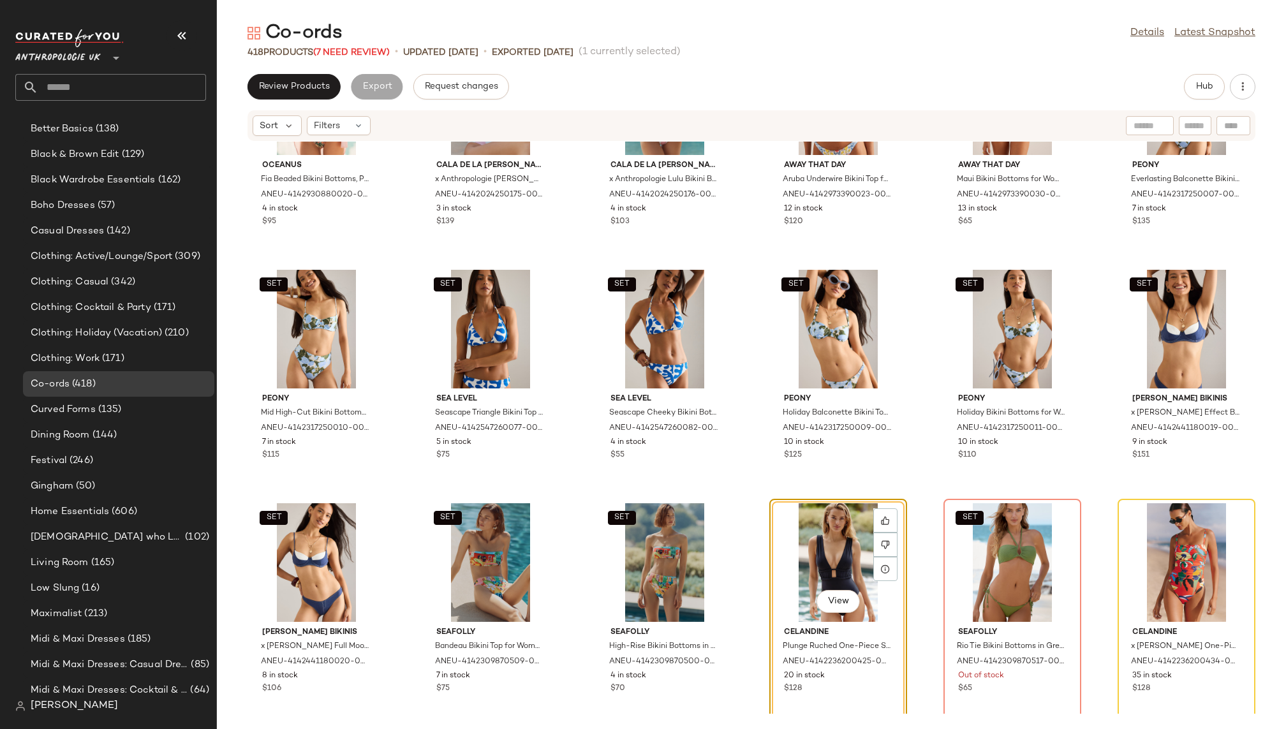
click at [805, 527] on div "View" at bounding box center [838, 562] width 129 height 119
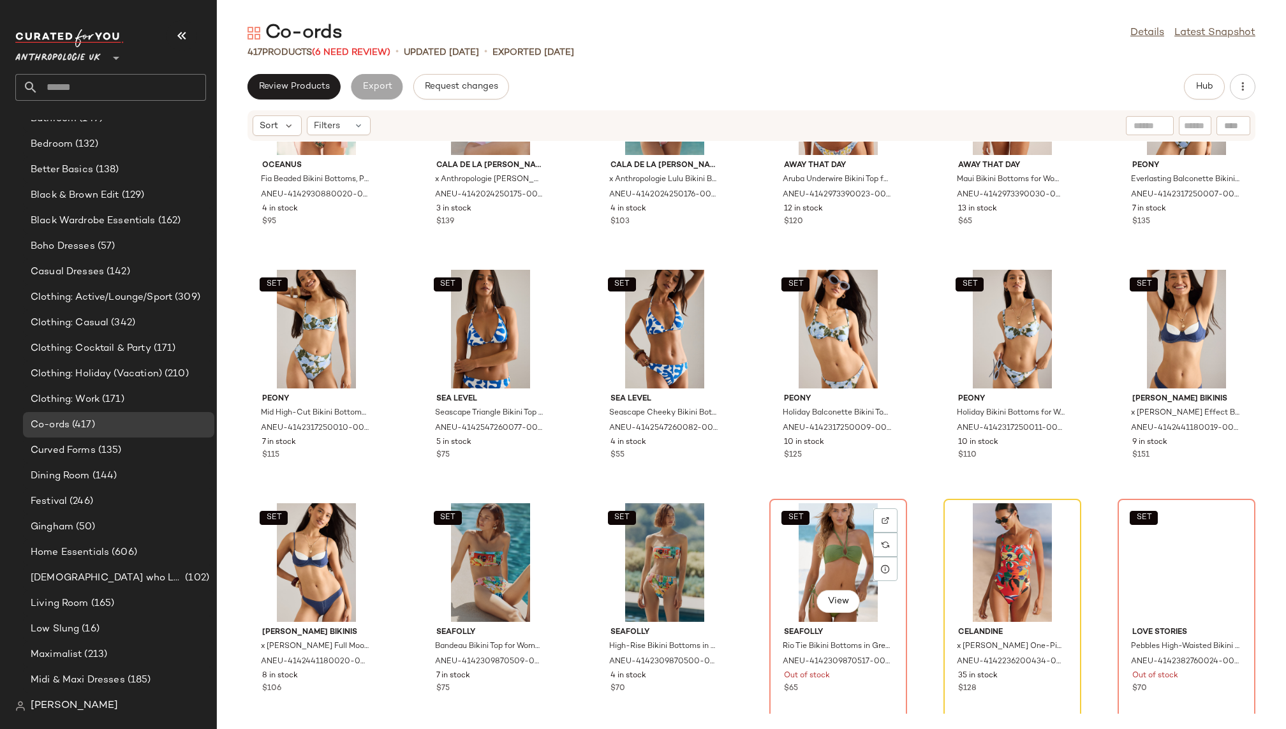
scroll to position [402, 0]
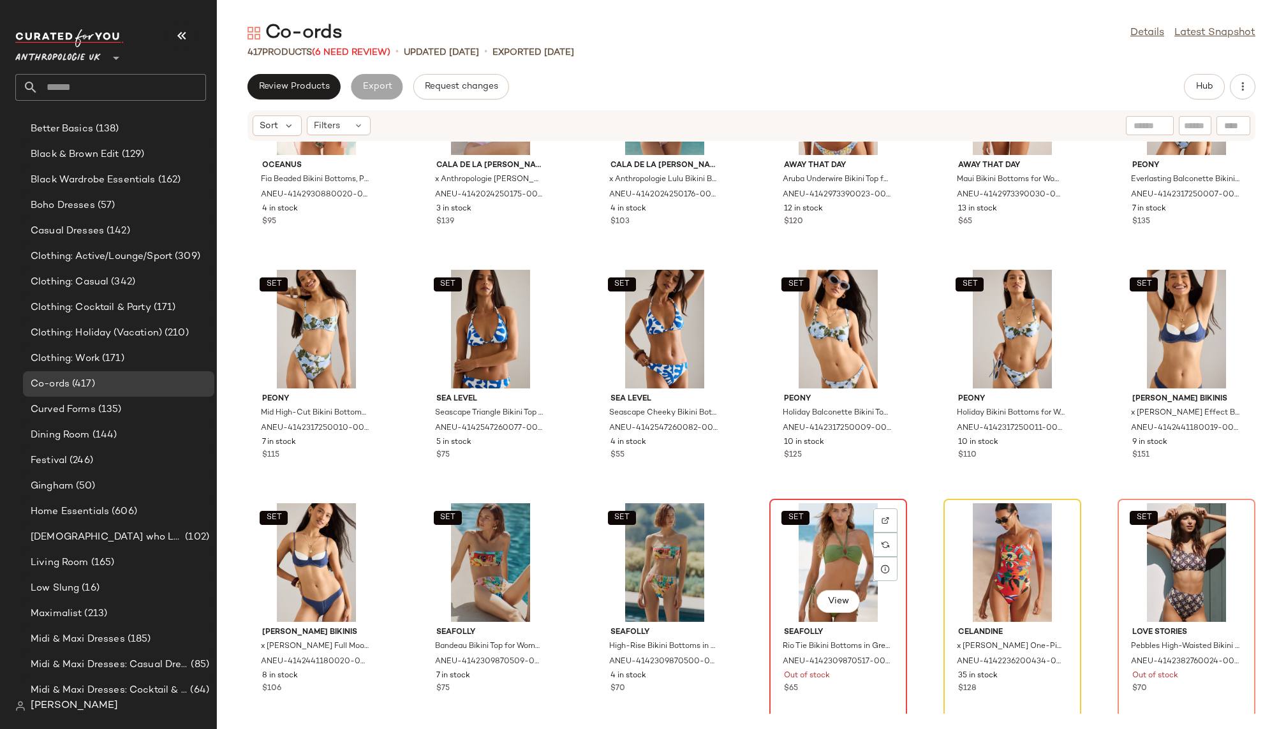
click at [812, 557] on div "SET View" at bounding box center [838, 562] width 129 height 119
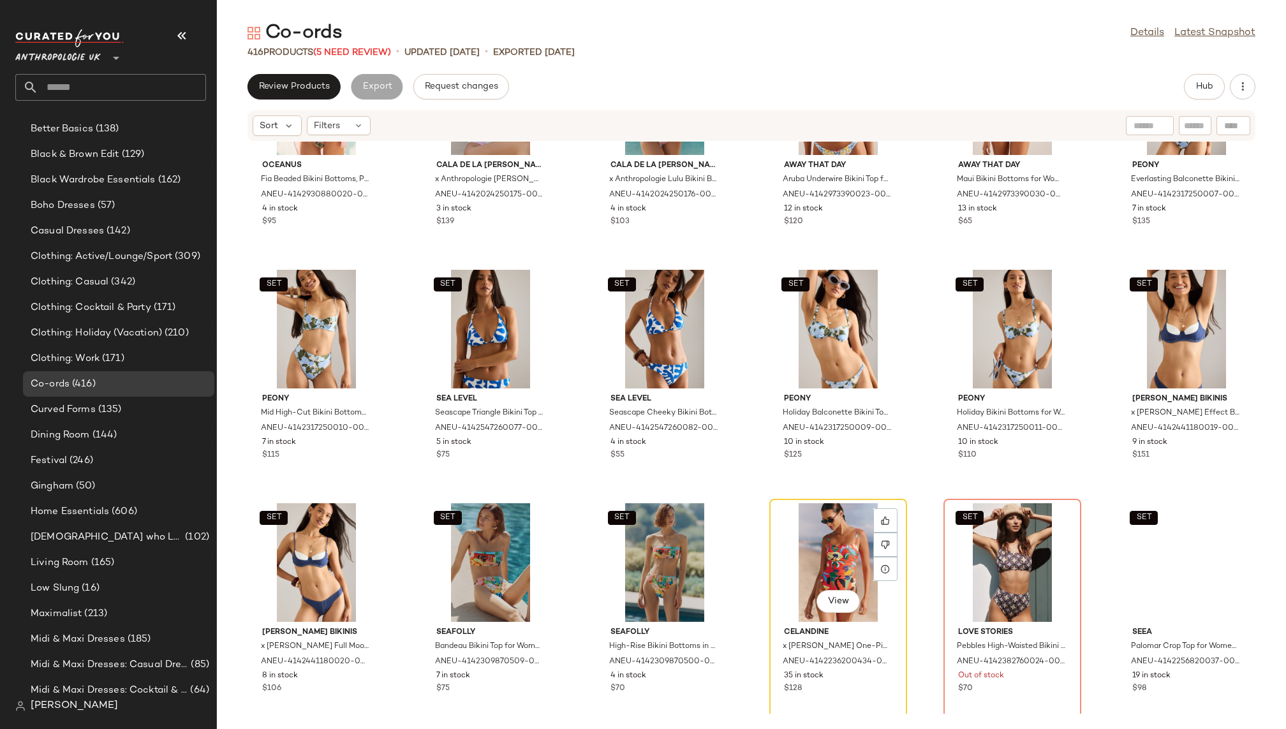
click at [812, 557] on div "View" at bounding box center [838, 562] width 129 height 119
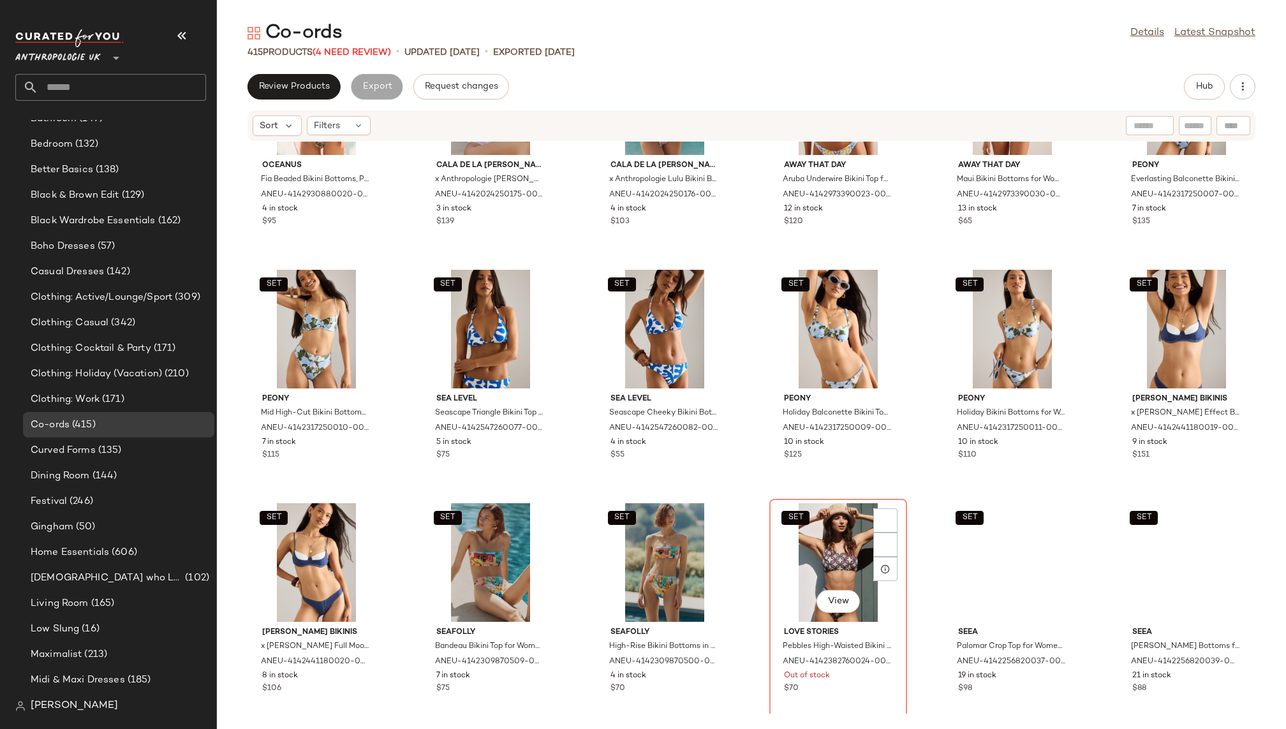
scroll to position [361, 0]
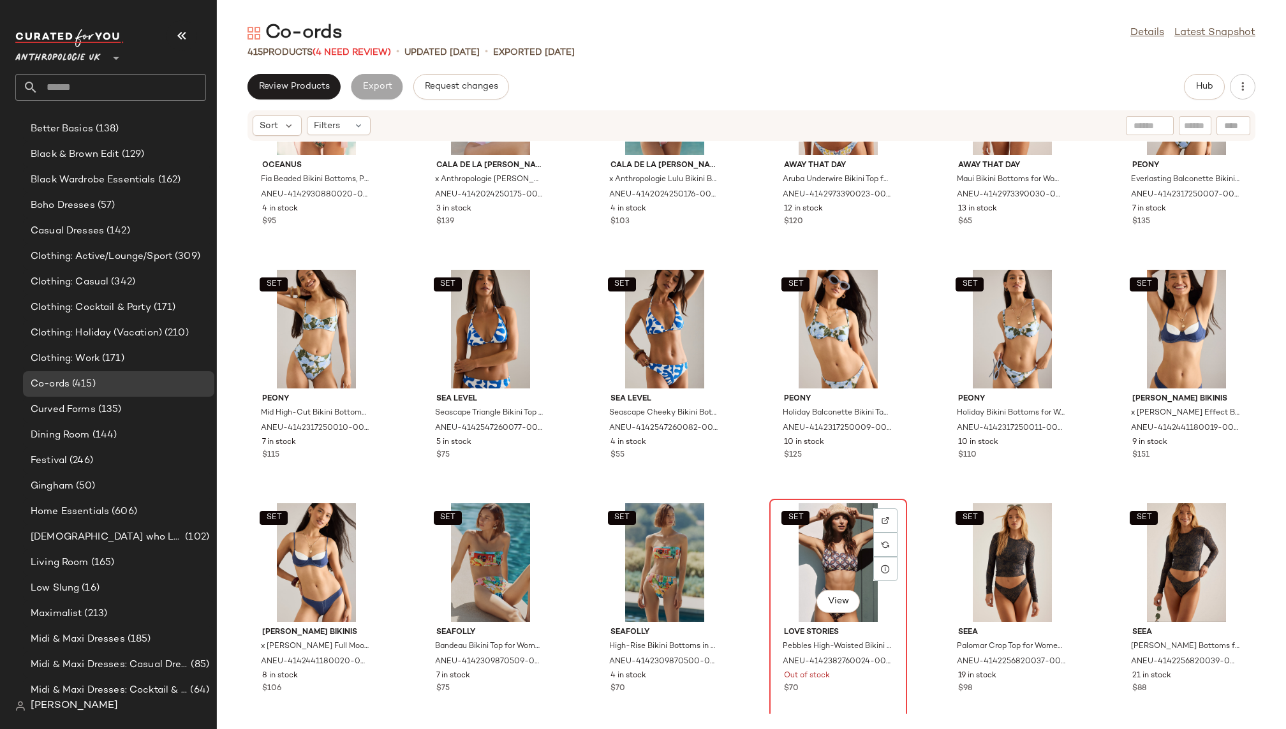
click at [819, 558] on div "SET View" at bounding box center [838, 562] width 129 height 119
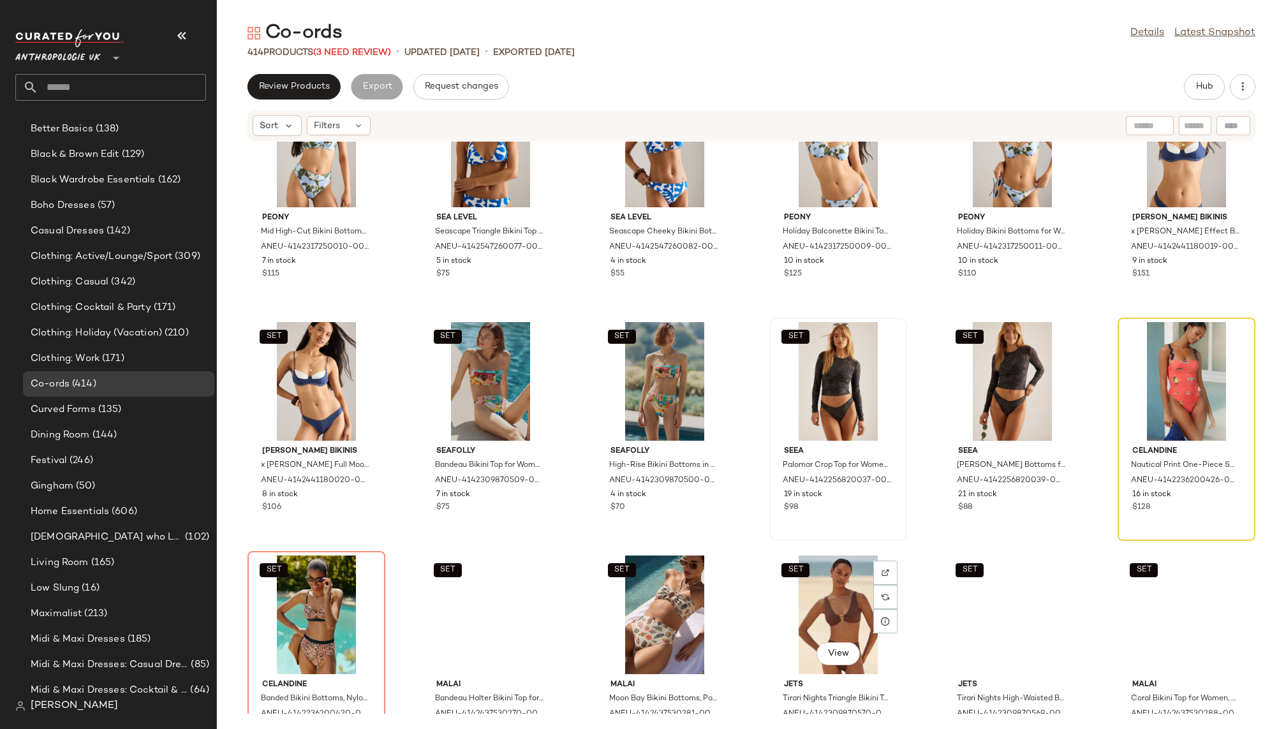
scroll to position [14824, 0]
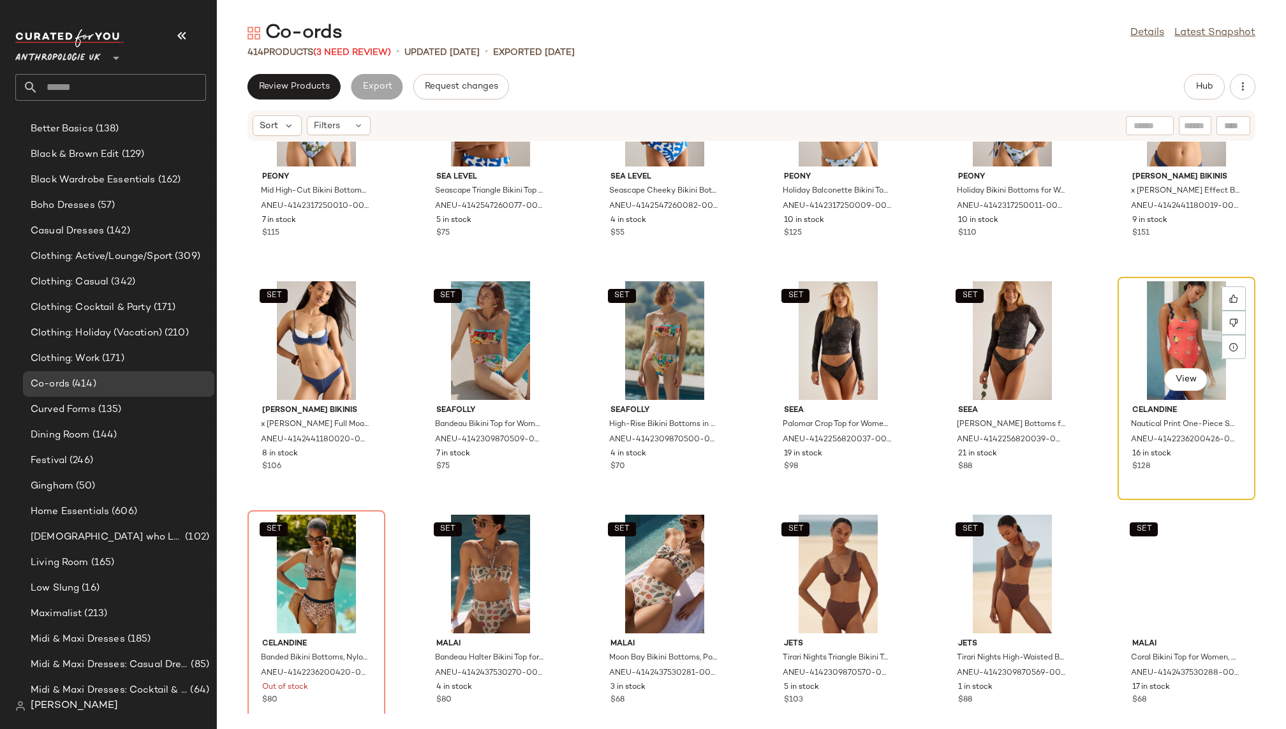
click at [1171, 316] on div "View" at bounding box center [1186, 340] width 129 height 119
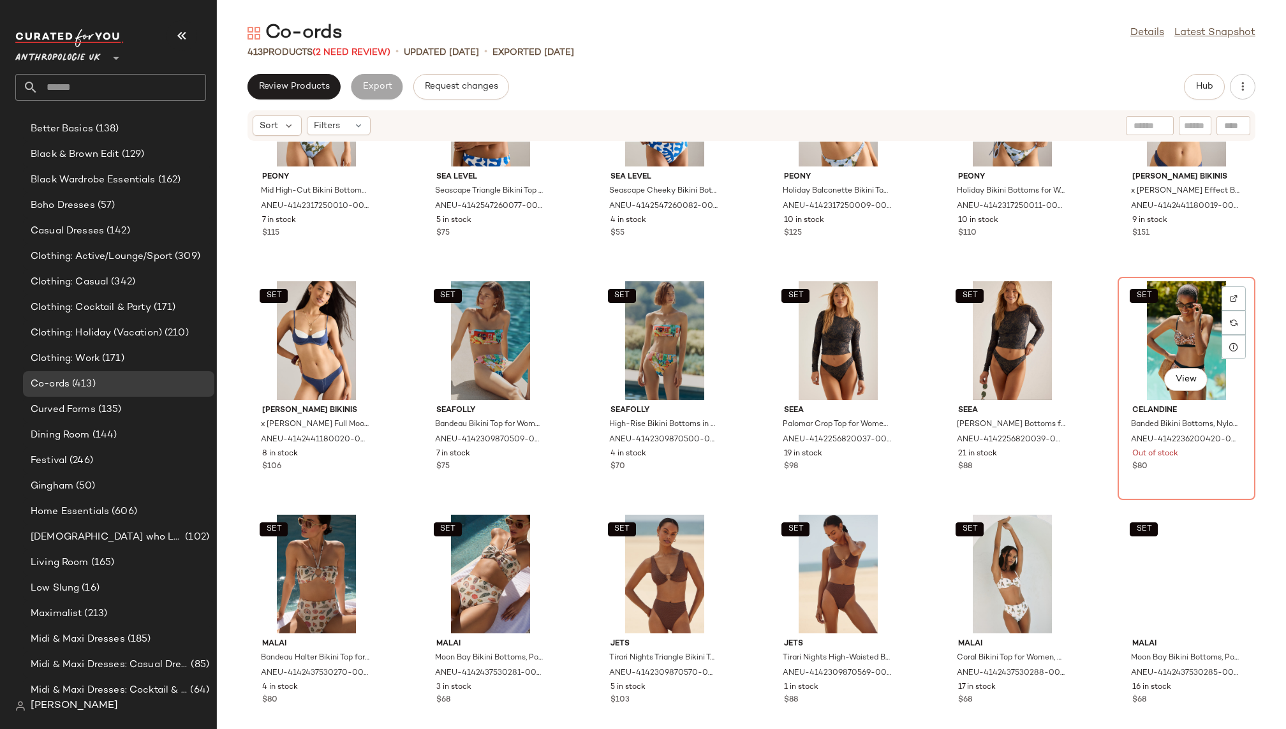
click at [1171, 316] on div "SET View" at bounding box center [1186, 340] width 129 height 119
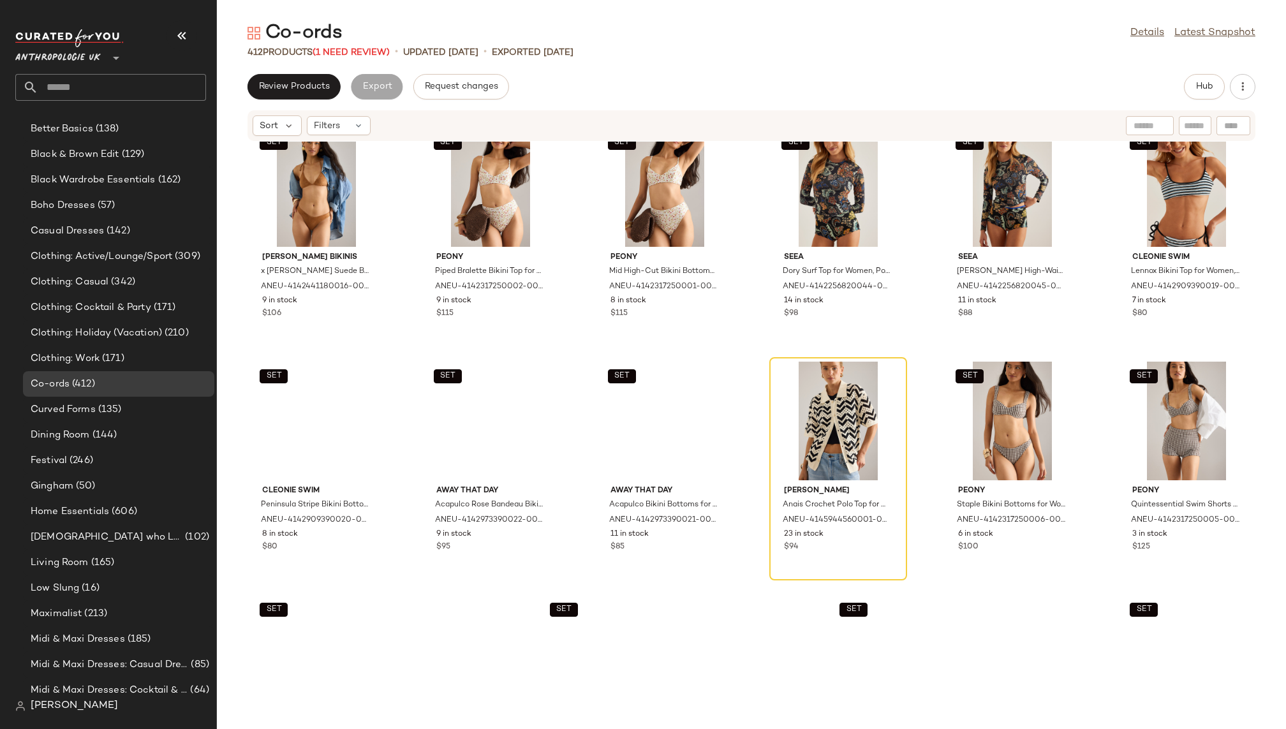
scroll to position [15448, 0]
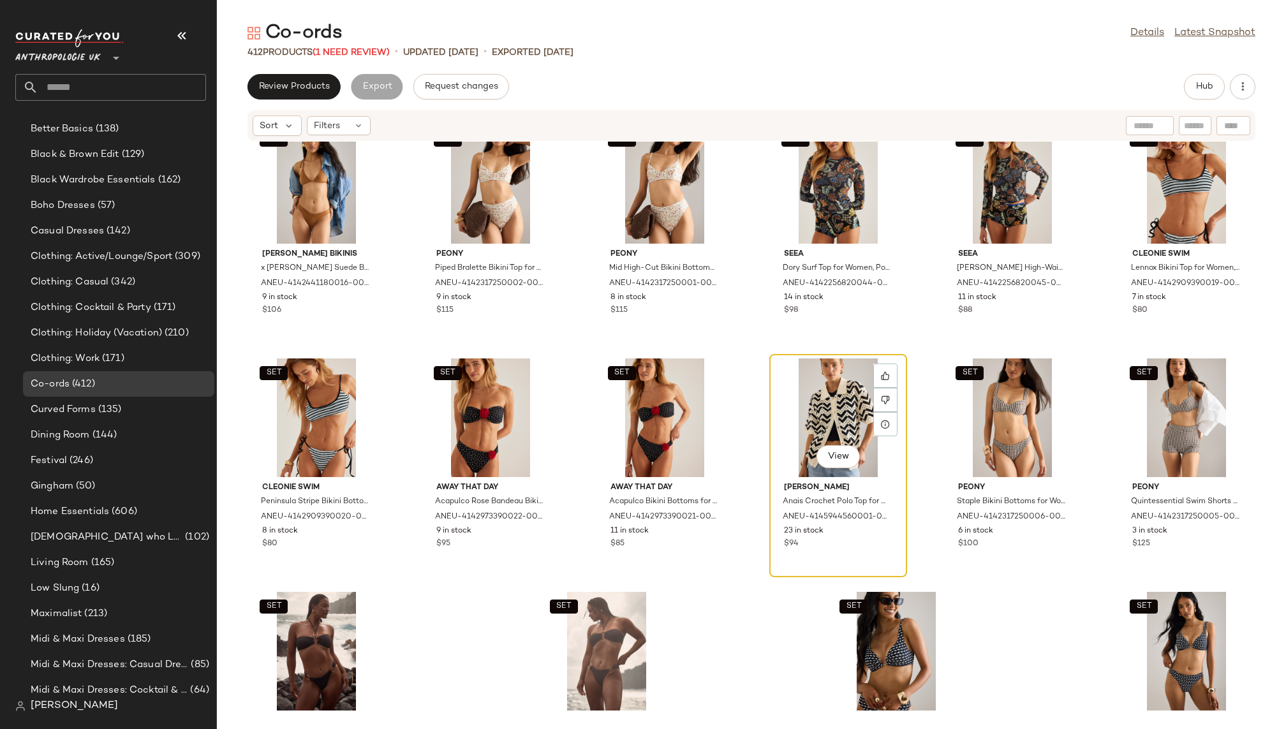
click at [810, 418] on div "View" at bounding box center [838, 418] width 129 height 119
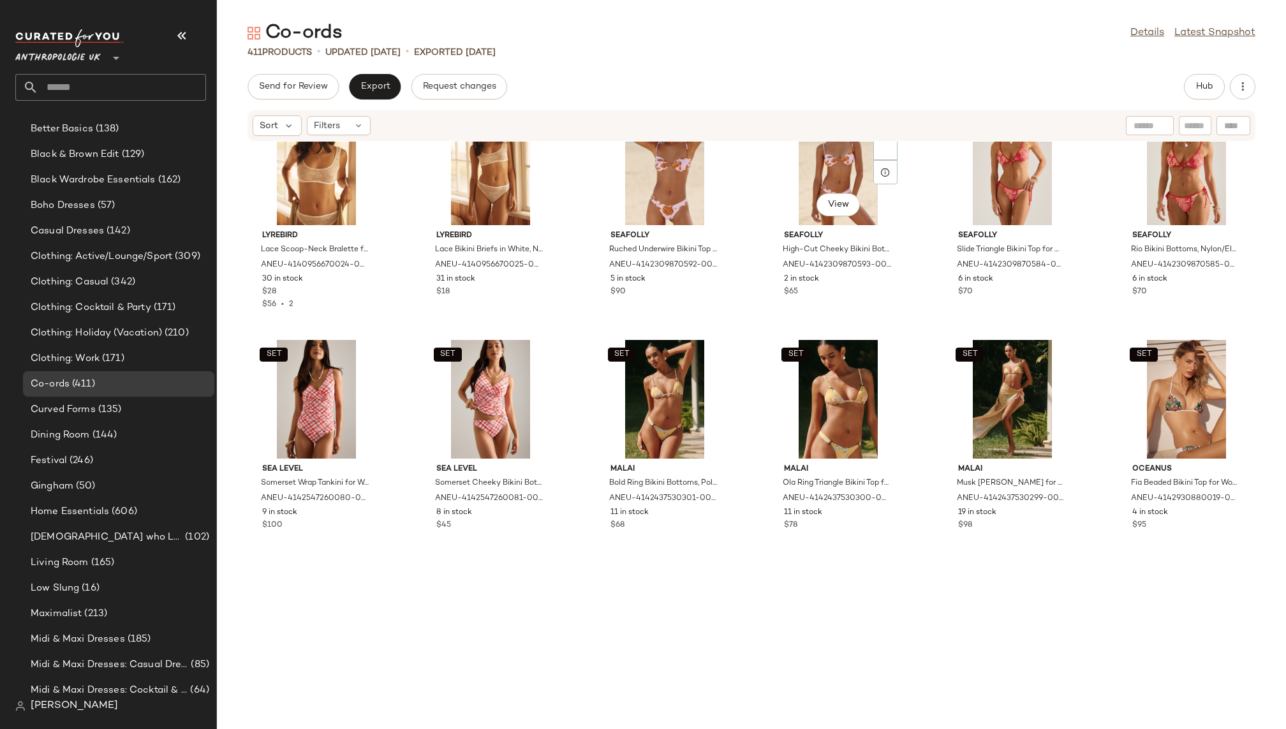
scroll to position [13452, 0]
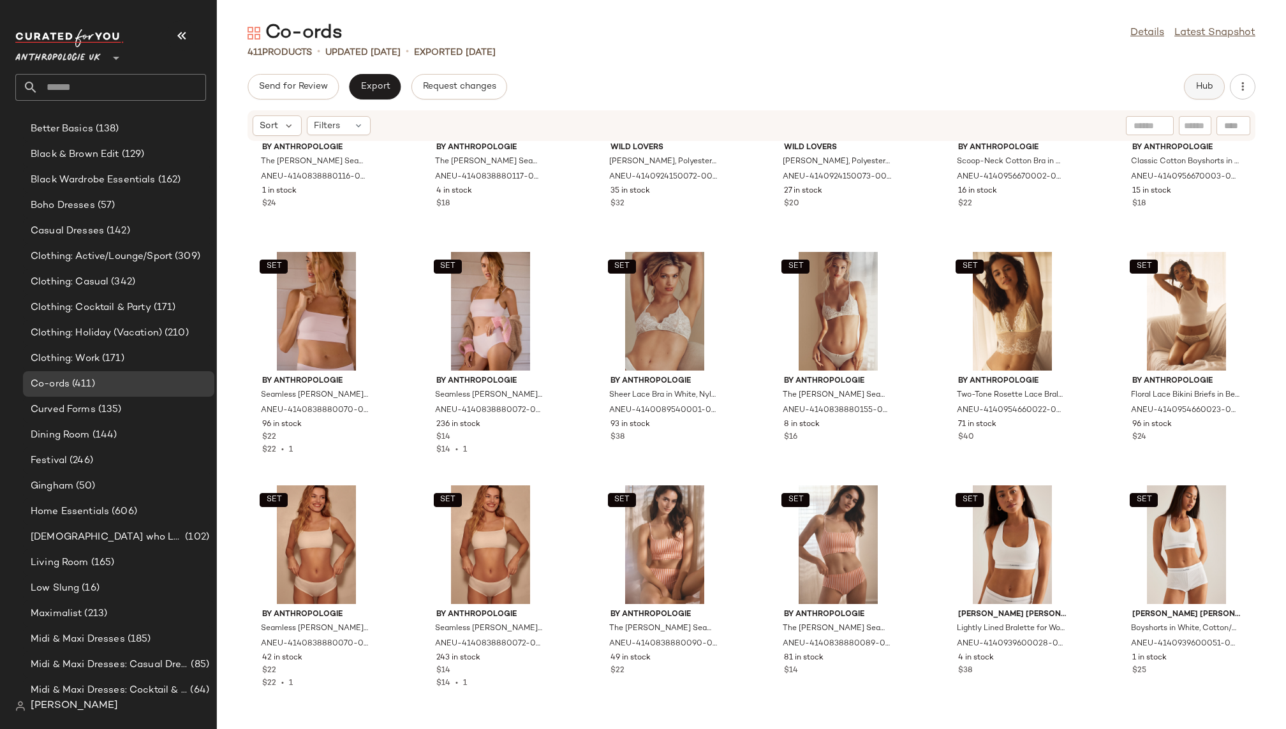
click at [1206, 83] on span "Hub" at bounding box center [1205, 87] width 18 height 10
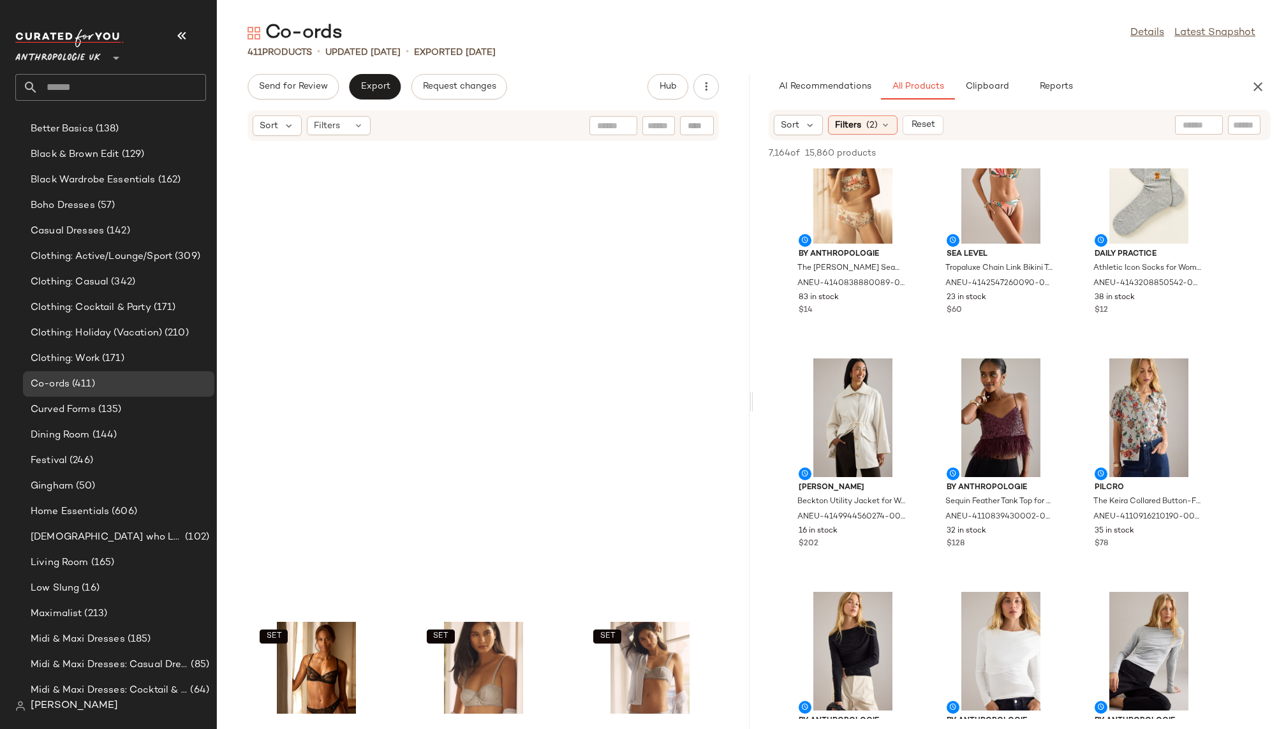
scroll to position [20728, 0]
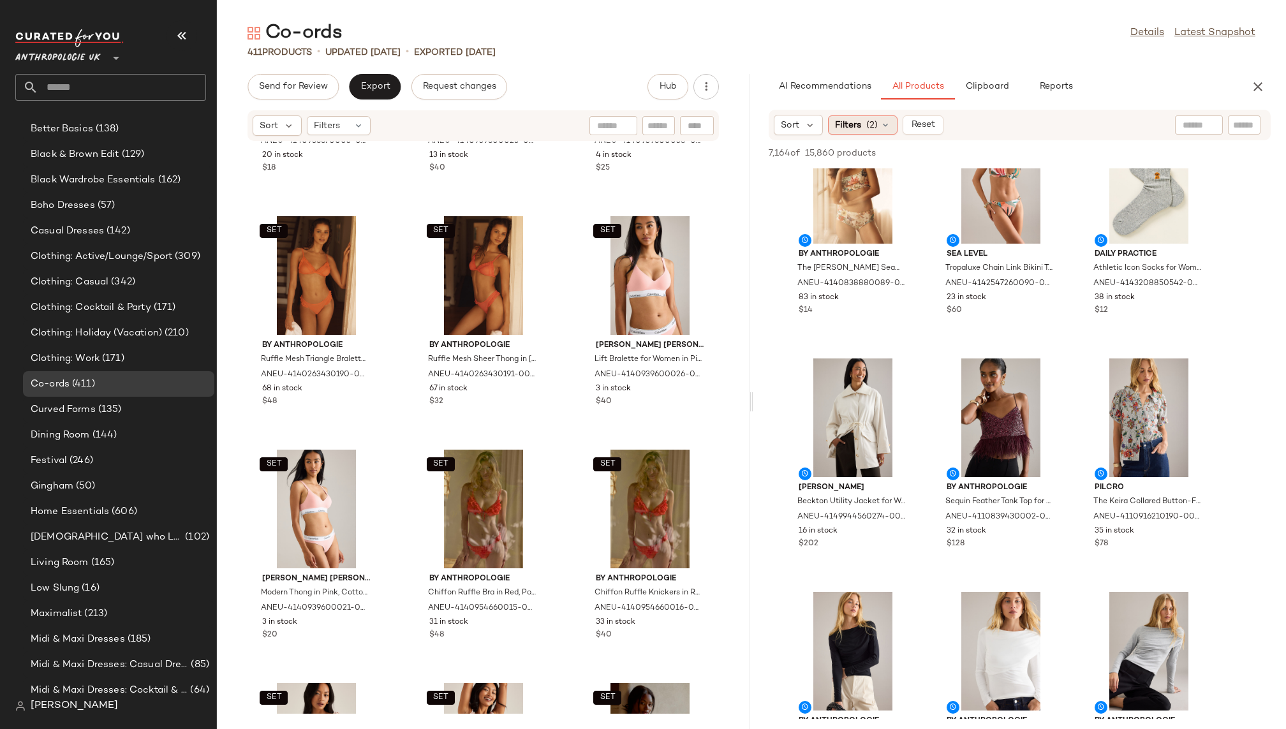
click at [860, 120] on span "Filters" at bounding box center [848, 125] width 26 height 13
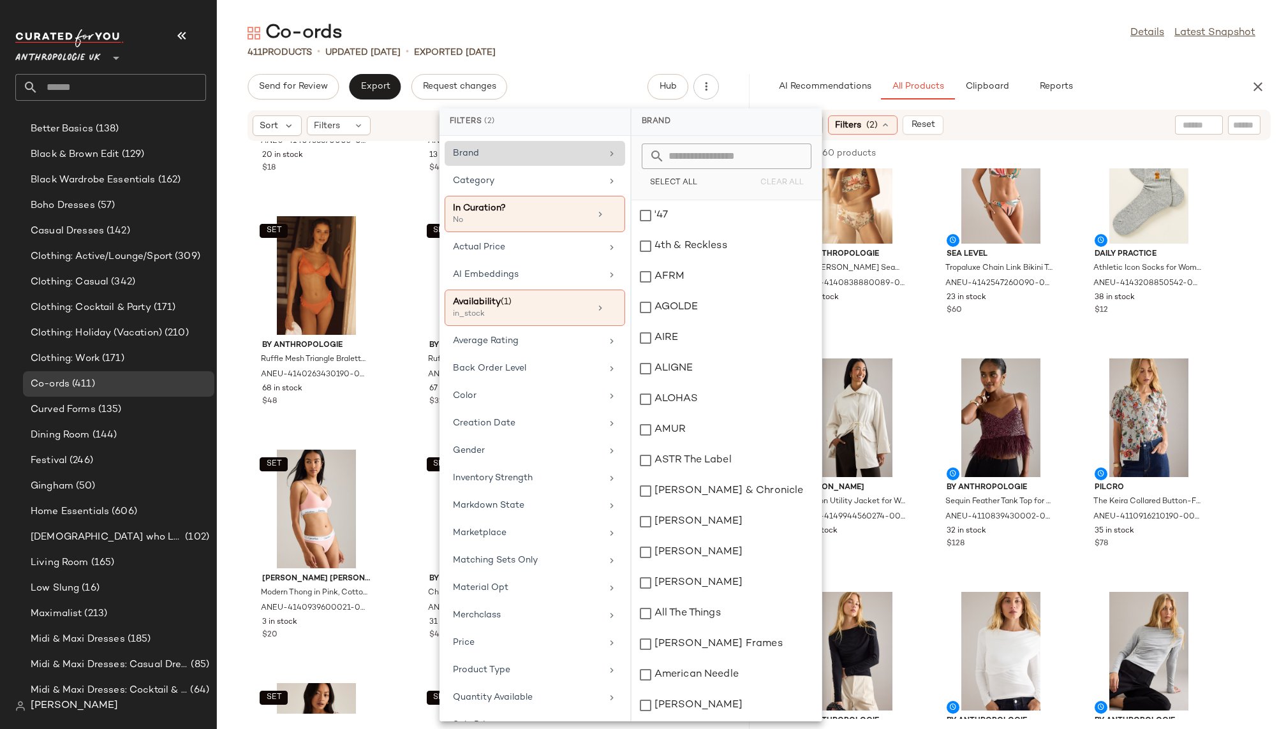
click at [554, 151] on div "Brand" at bounding box center [527, 153] width 149 height 13
click at [715, 155] on input "text" at bounding box center [734, 157] width 139 height 26
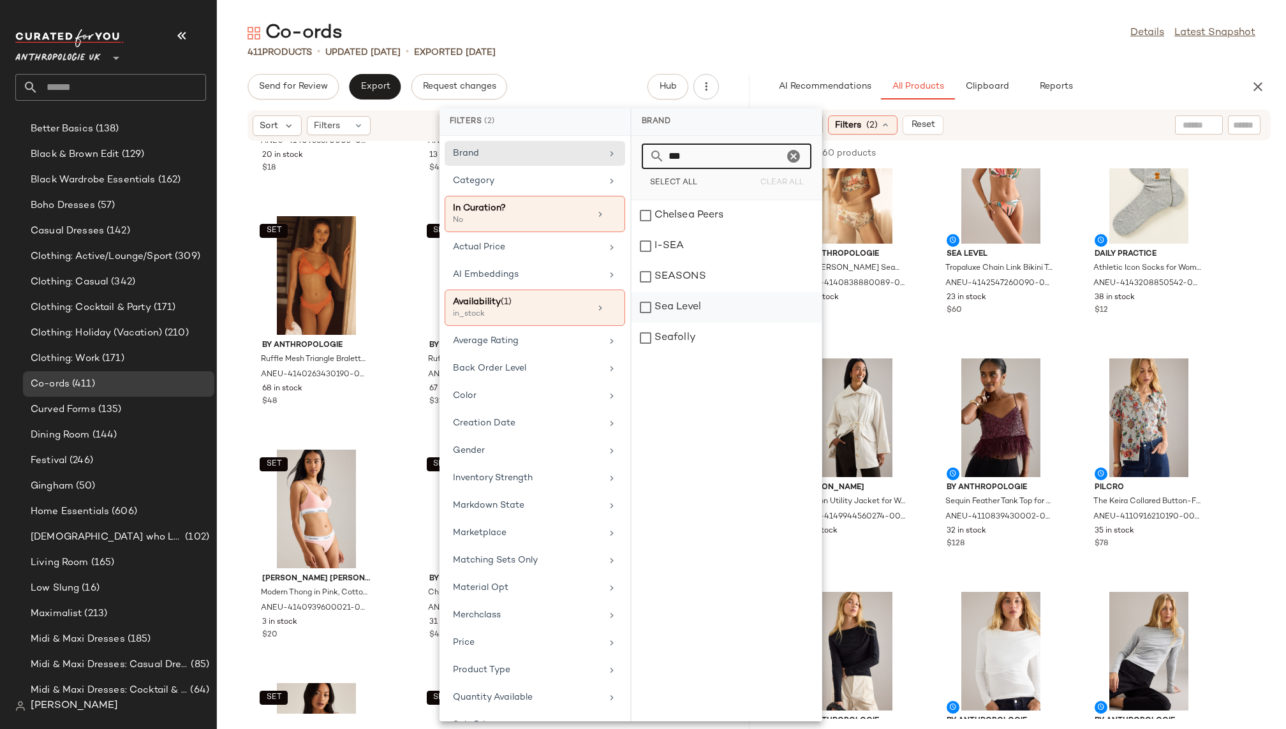
type input "***"
click at [694, 323] on div "Sea Level" at bounding box center [727, 338] width 190 height 31
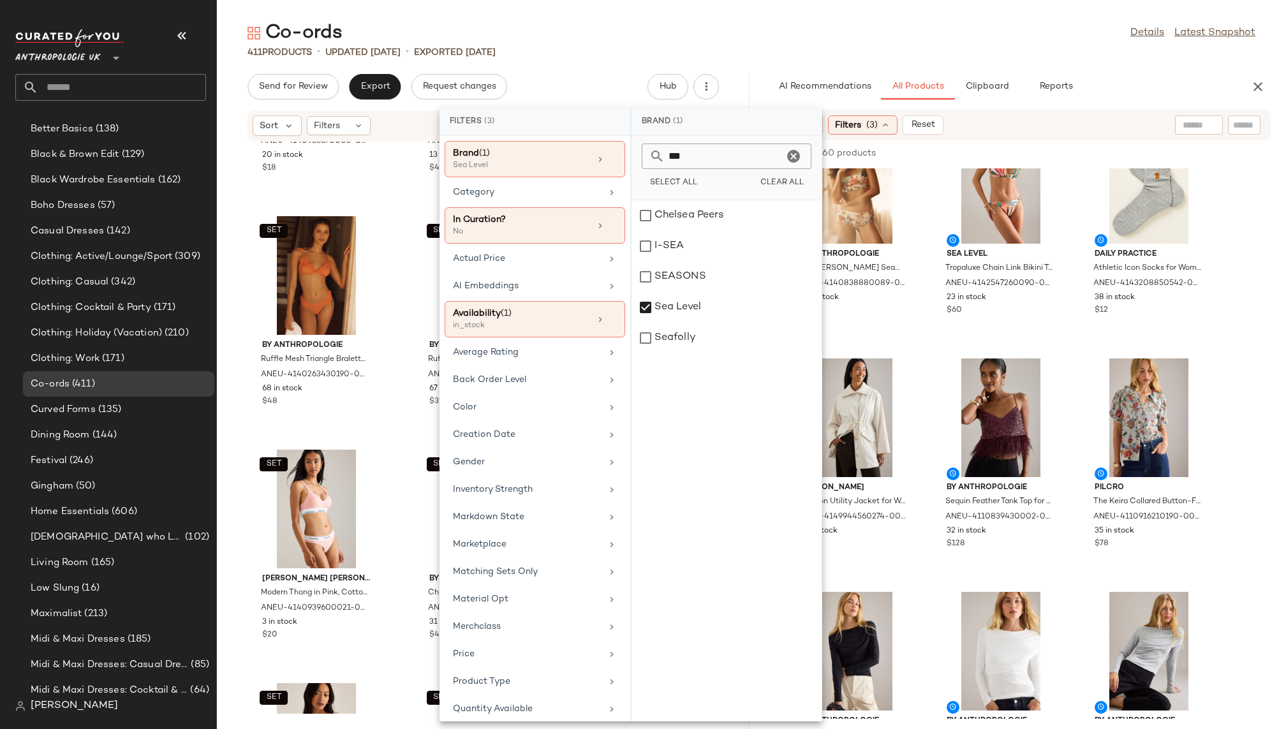
click at [896, 43] on div "Co-ords Details Latest Snapshot" at bounding box center [751, 33] width 1069 height 26
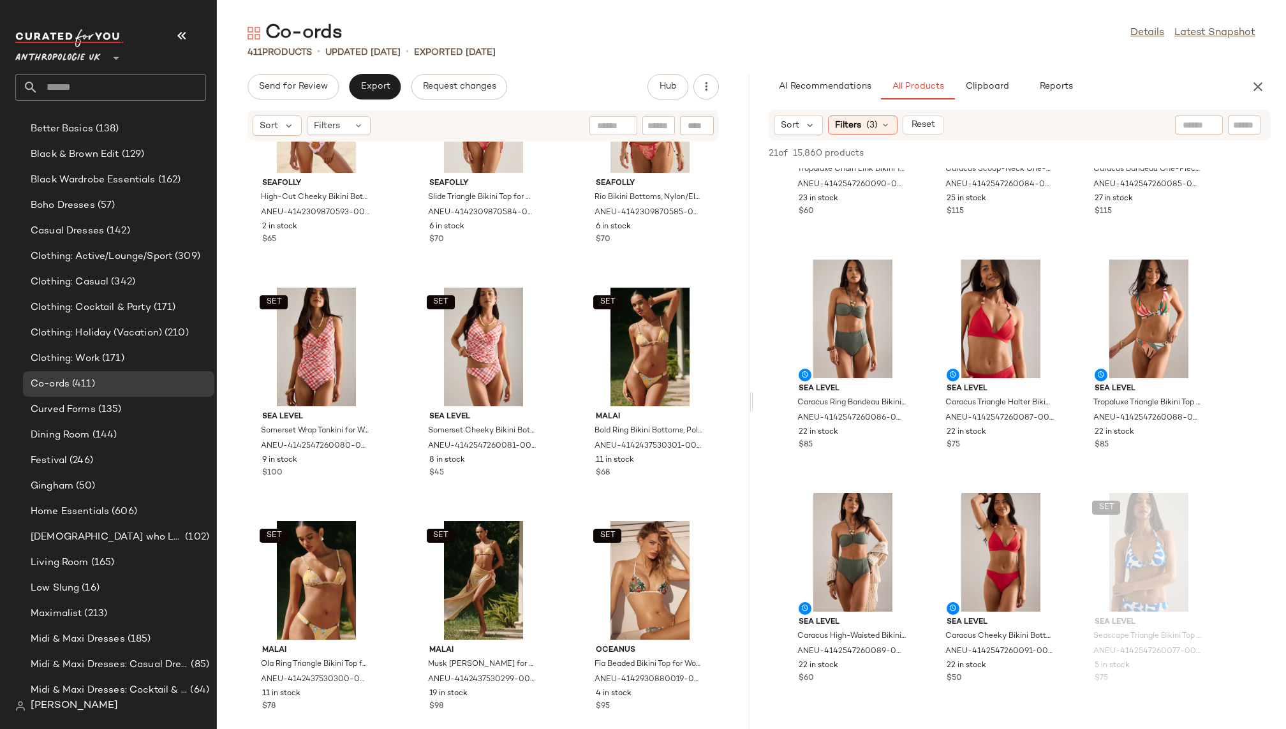
scroll to position [28365, 0]
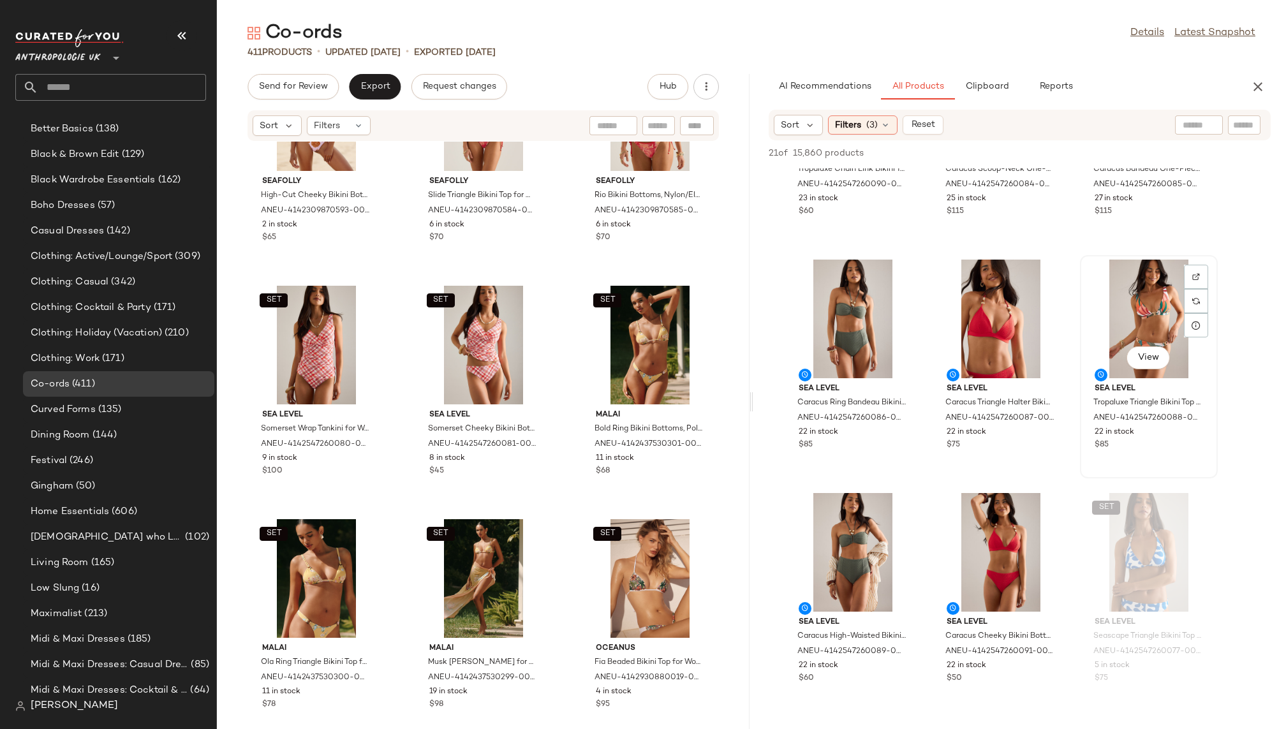
click at [1112, 312] on div "View" at bounding box center [1149, 319] width 129 height 119
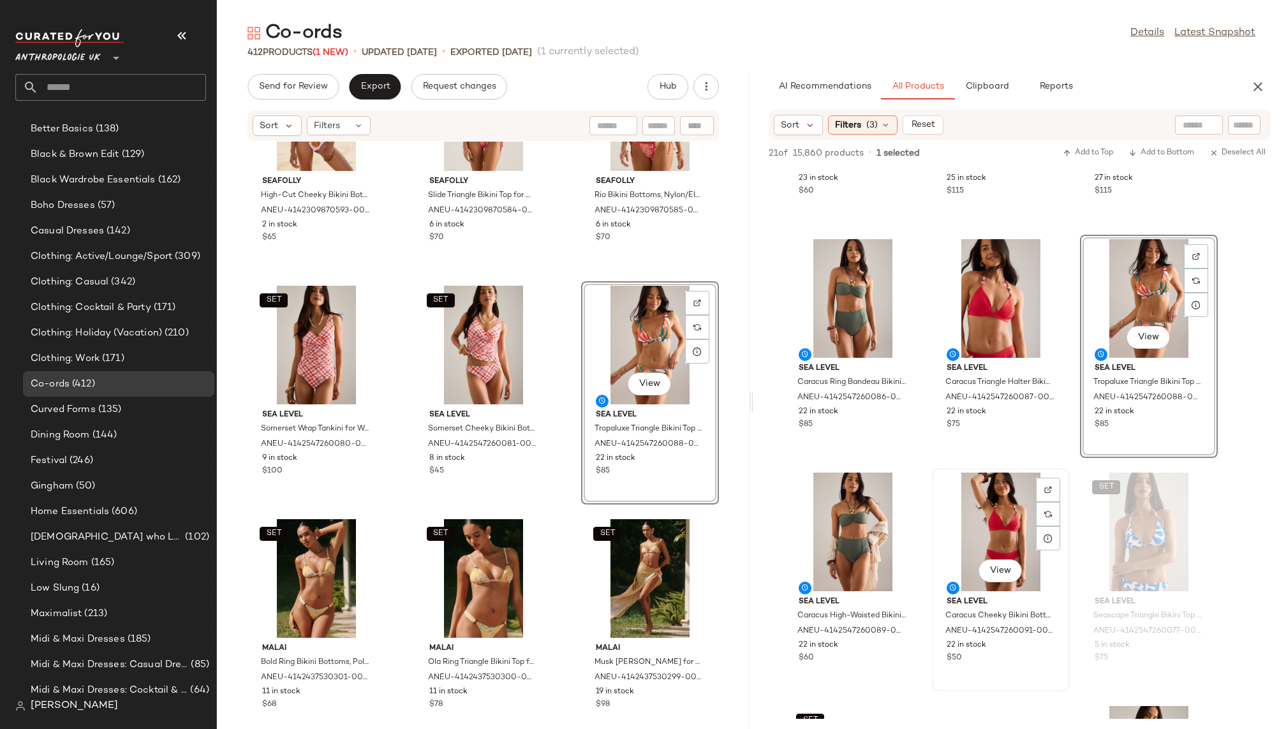
scroll to position [0, 0]
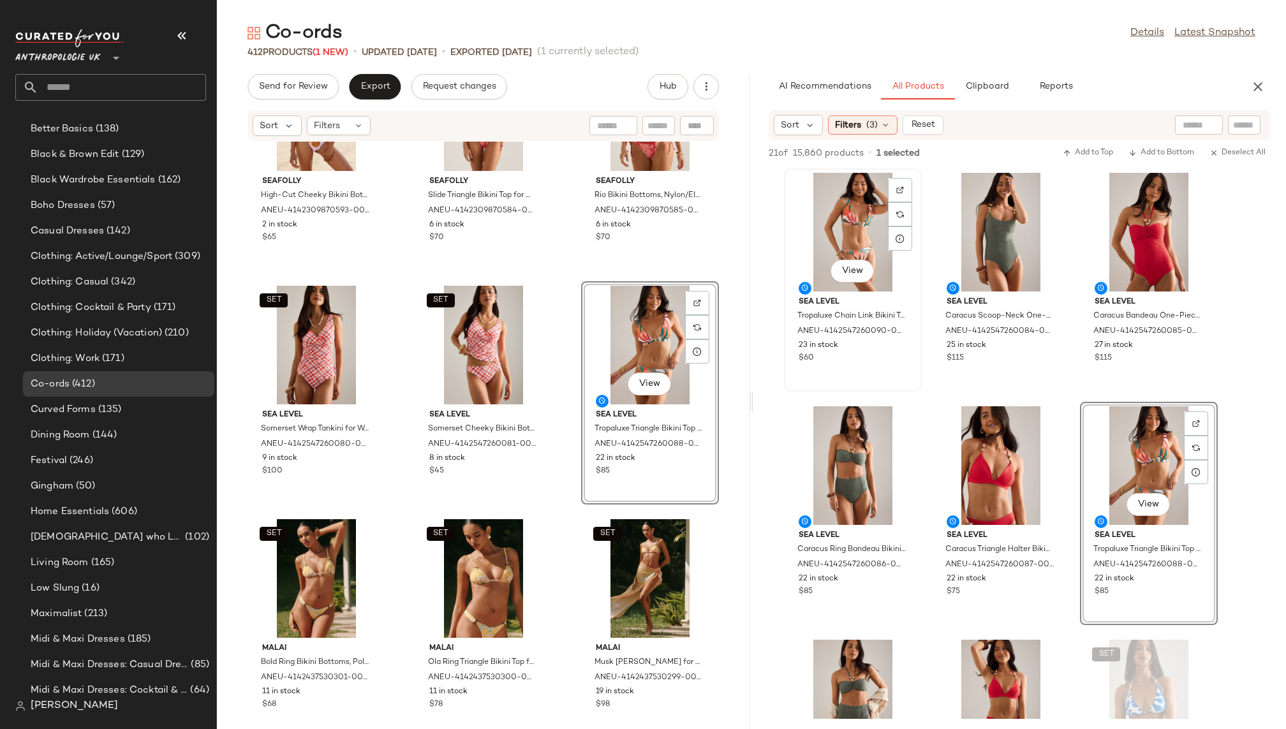
click at [830, 214] on div "View" at bounding box center [853, 232] width 129 height 119
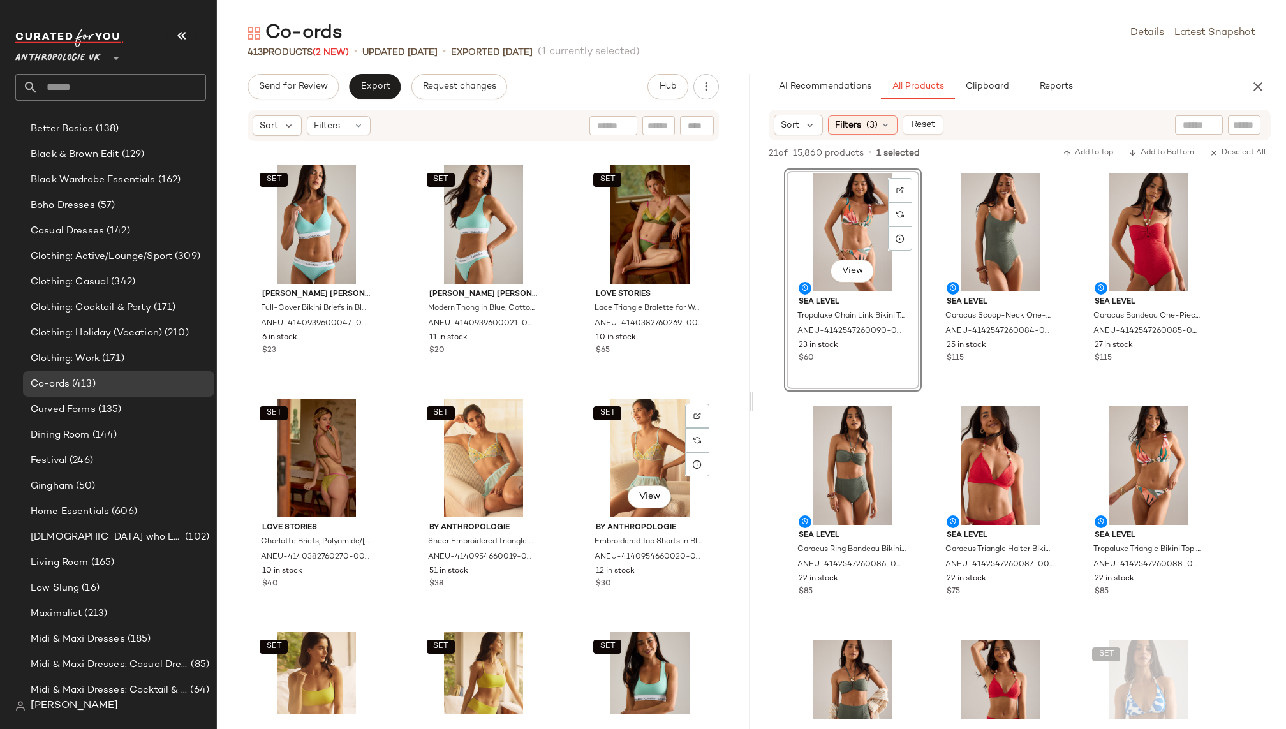
scroll to position [25427, 0]
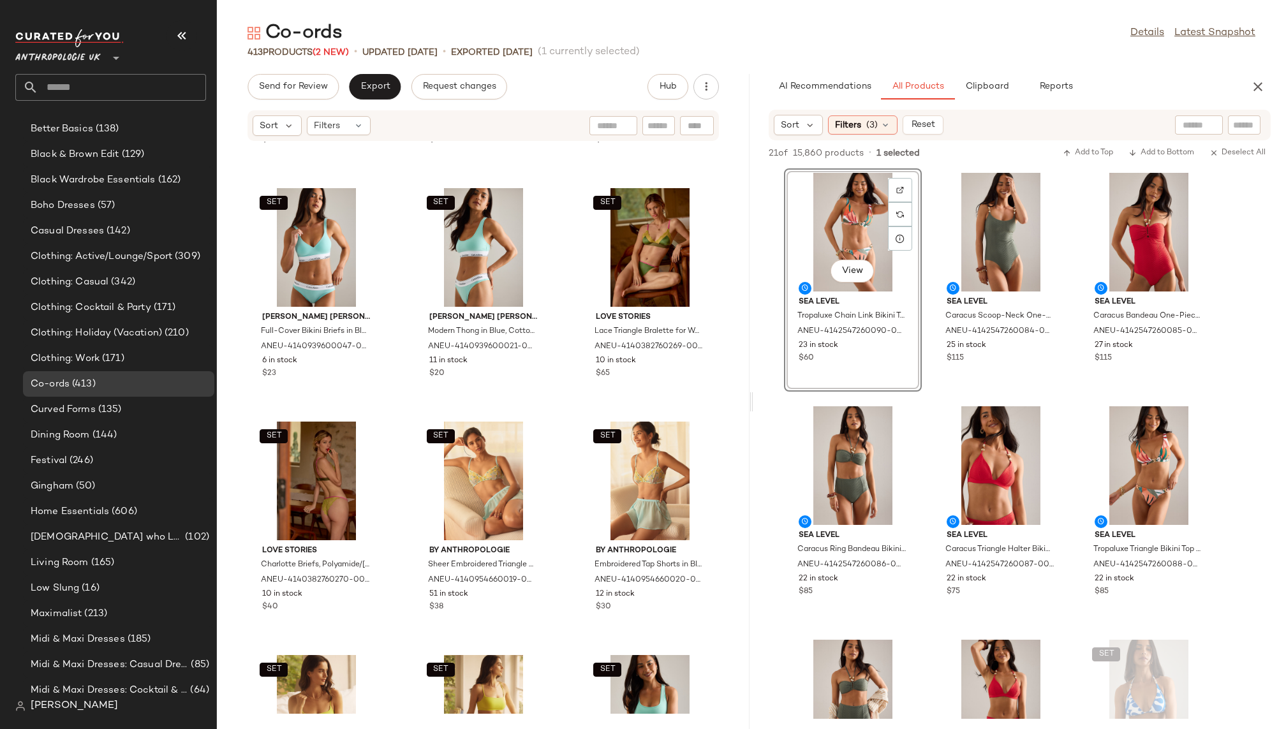
click at [864, 221] on div "View" at bounding box center [853, 232] width 129 height 119
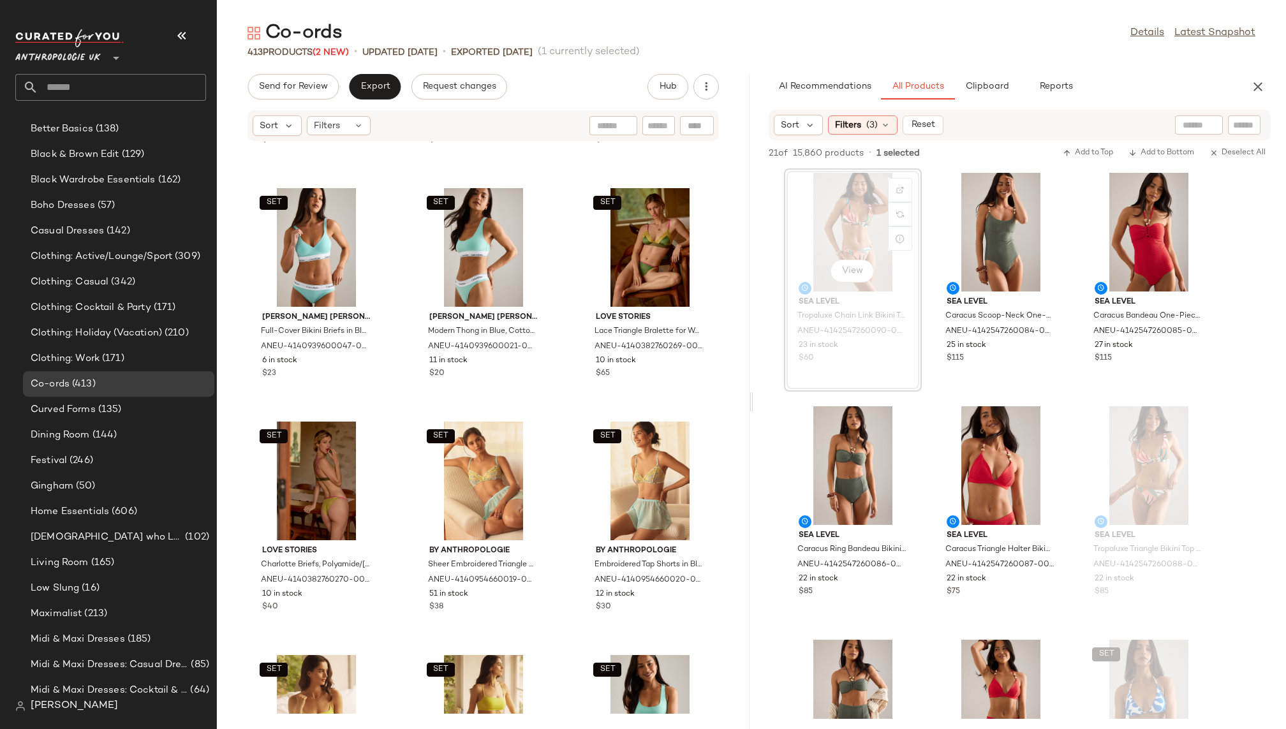
click at [839, 226] on div "View" at bounding box center [853, 232] width 129 height 119
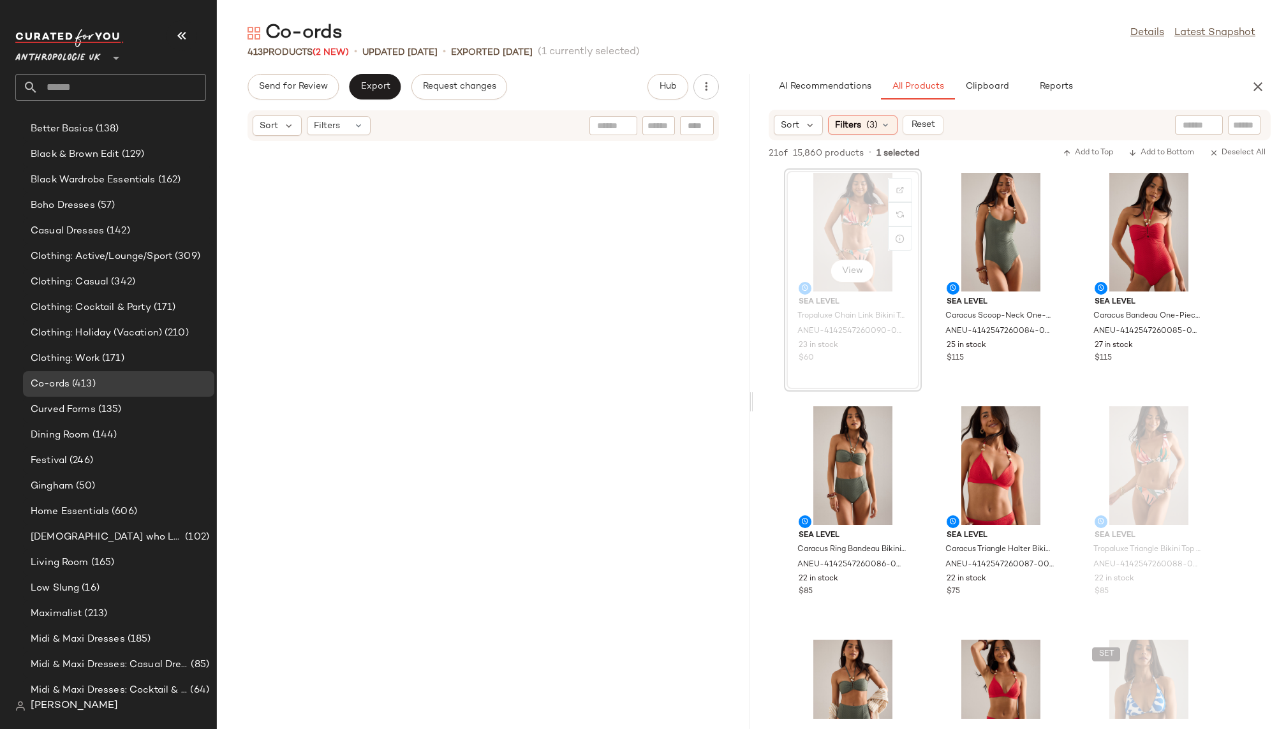
scroll to position [0, 0]
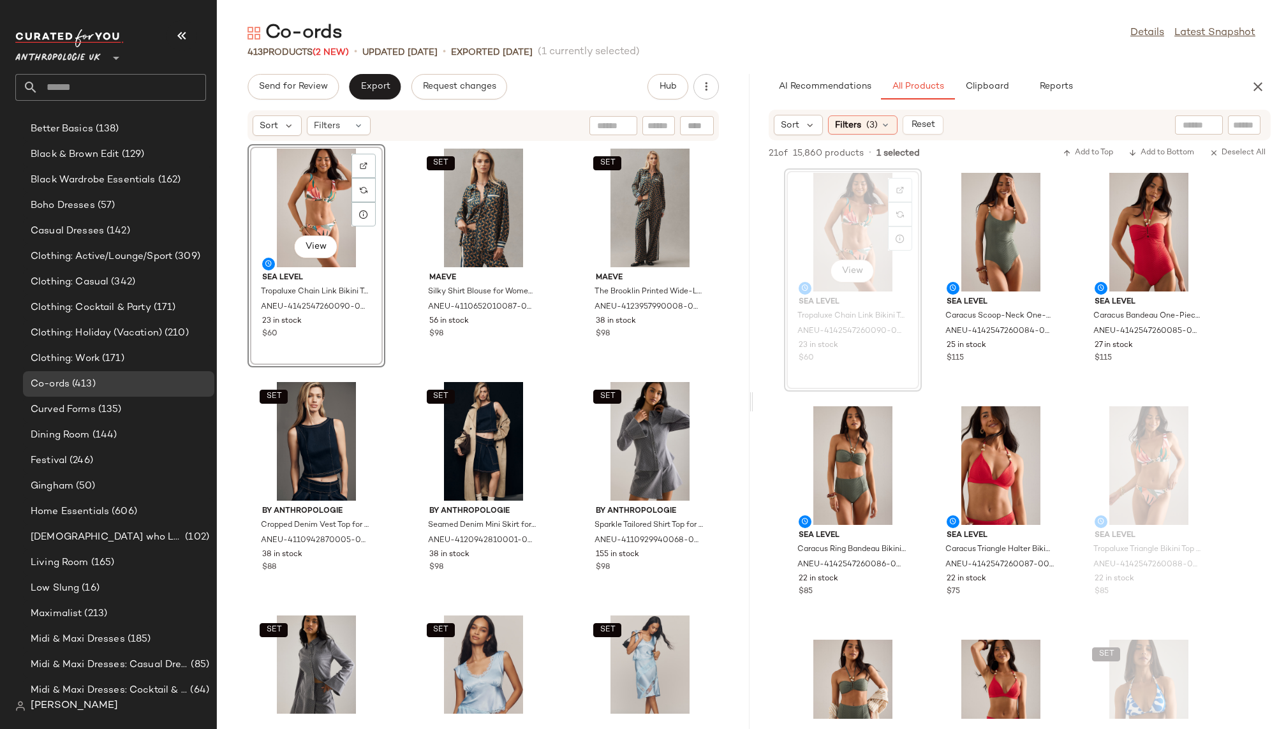
click at [301, 217] on div "View" at bounding box center [316, 208] width 129 height 119
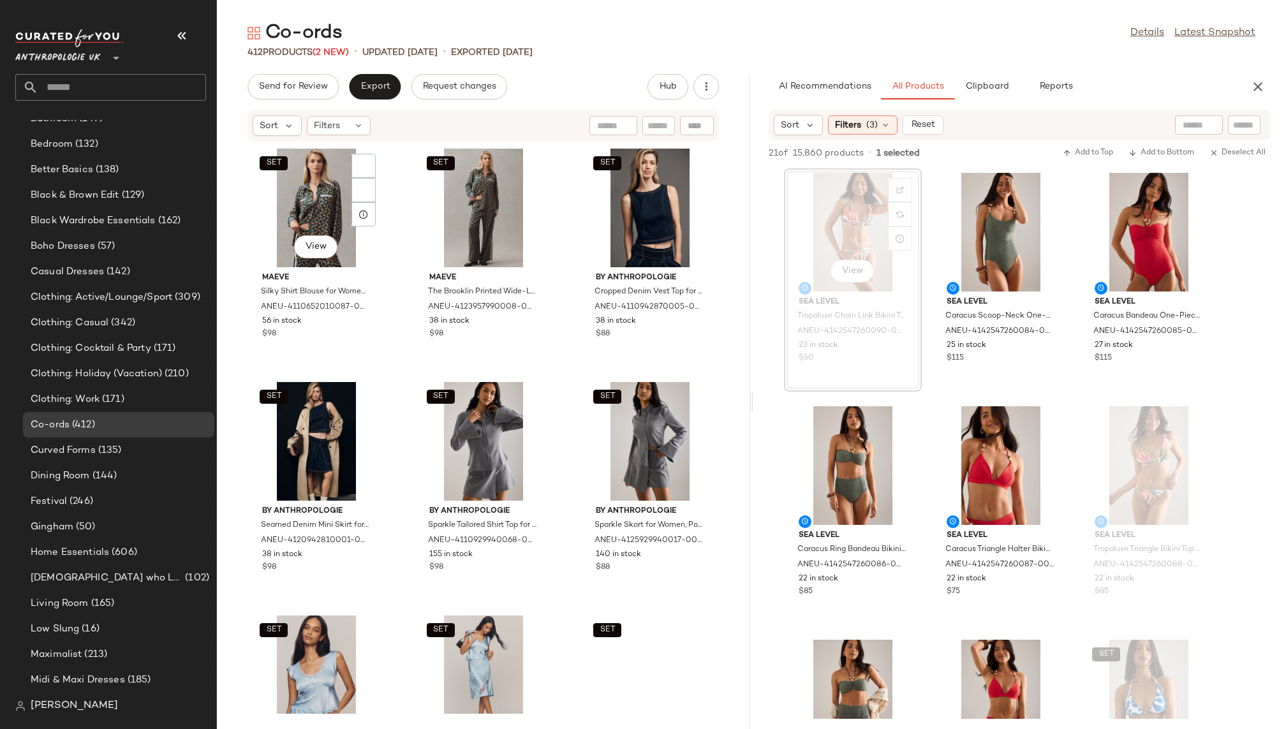
scroll to position [361, 0]
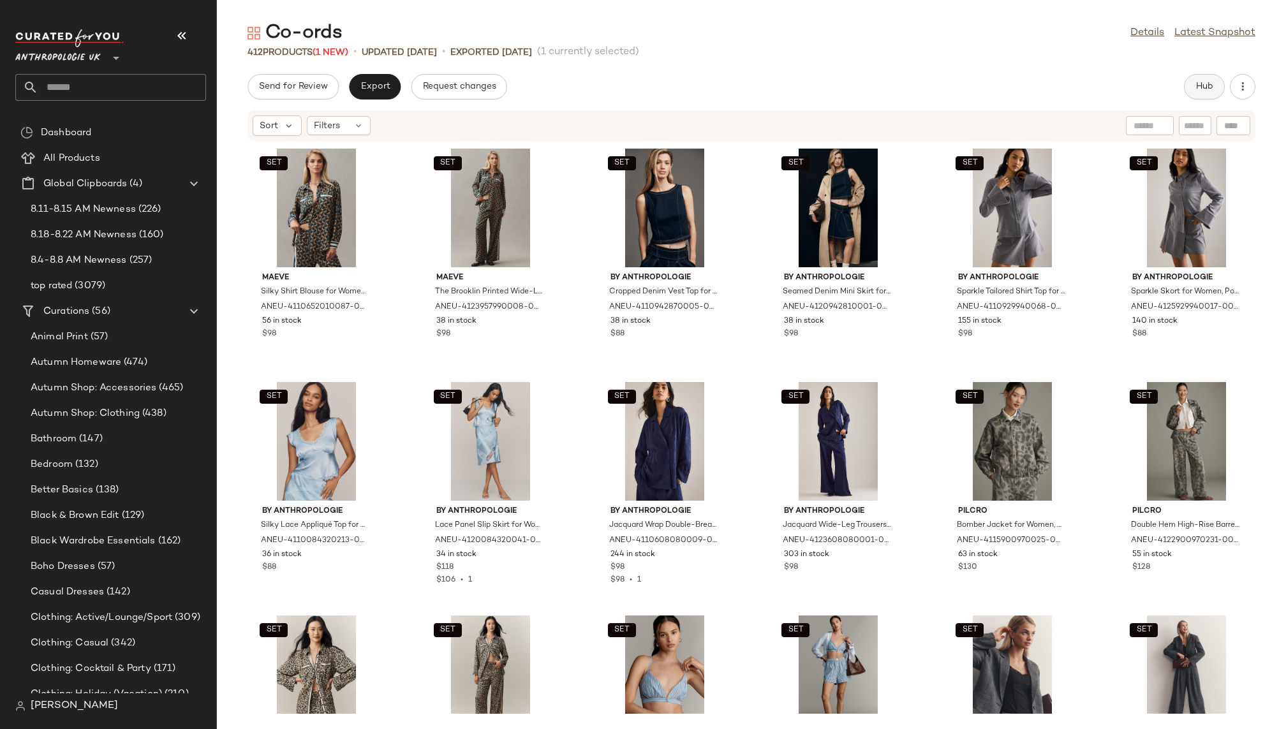
click at [1210, 93] on button "Hub" at bounding box center [1204, 87] width 41 height 26
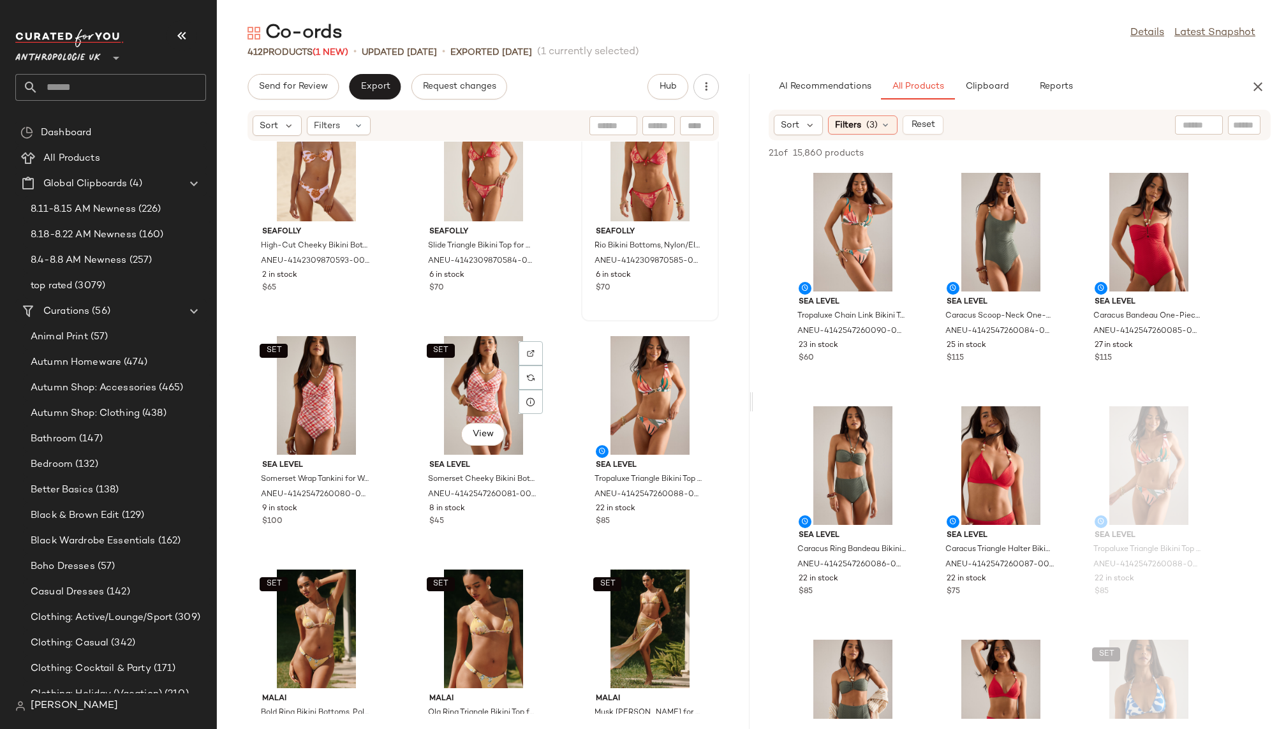
scroll to position [28321, 0]
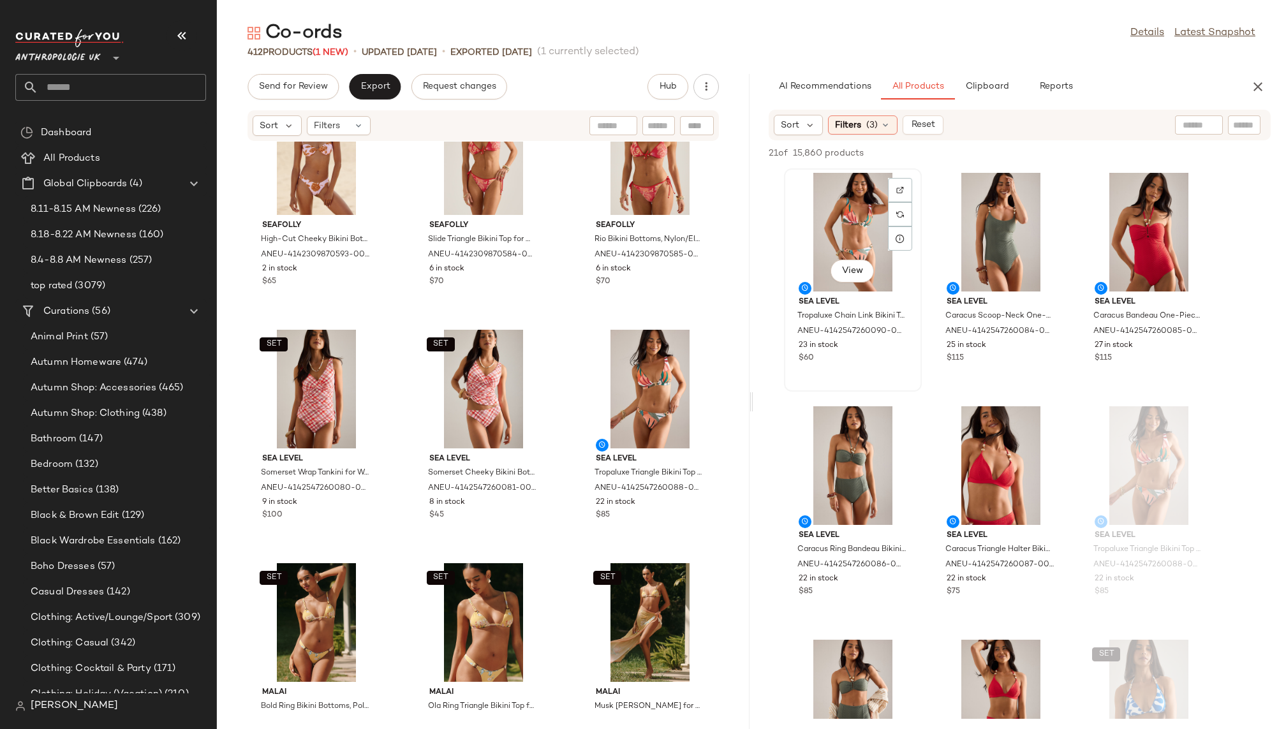
click at [816, 221] on div "View" at bounding box center [853, 232] width 129 height 119
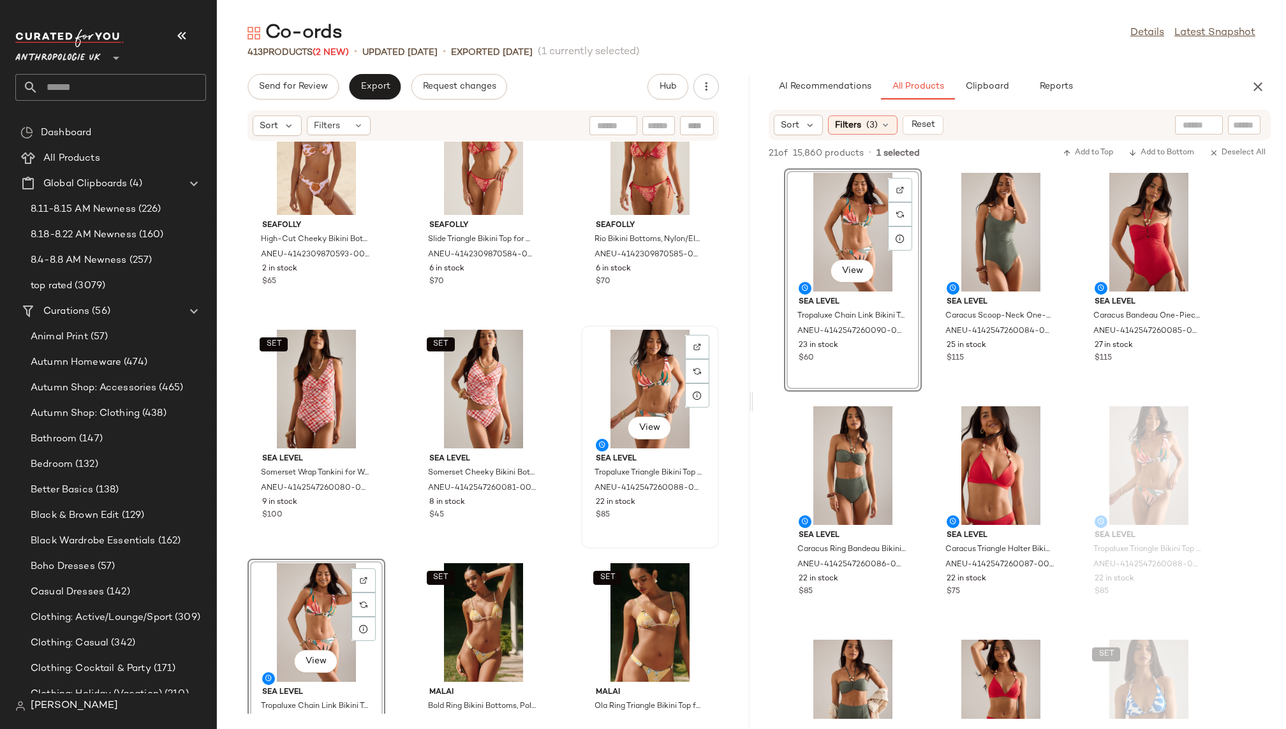
click at [607, 410] on div "View" at bounding box center [650, 389] width 129 height 119
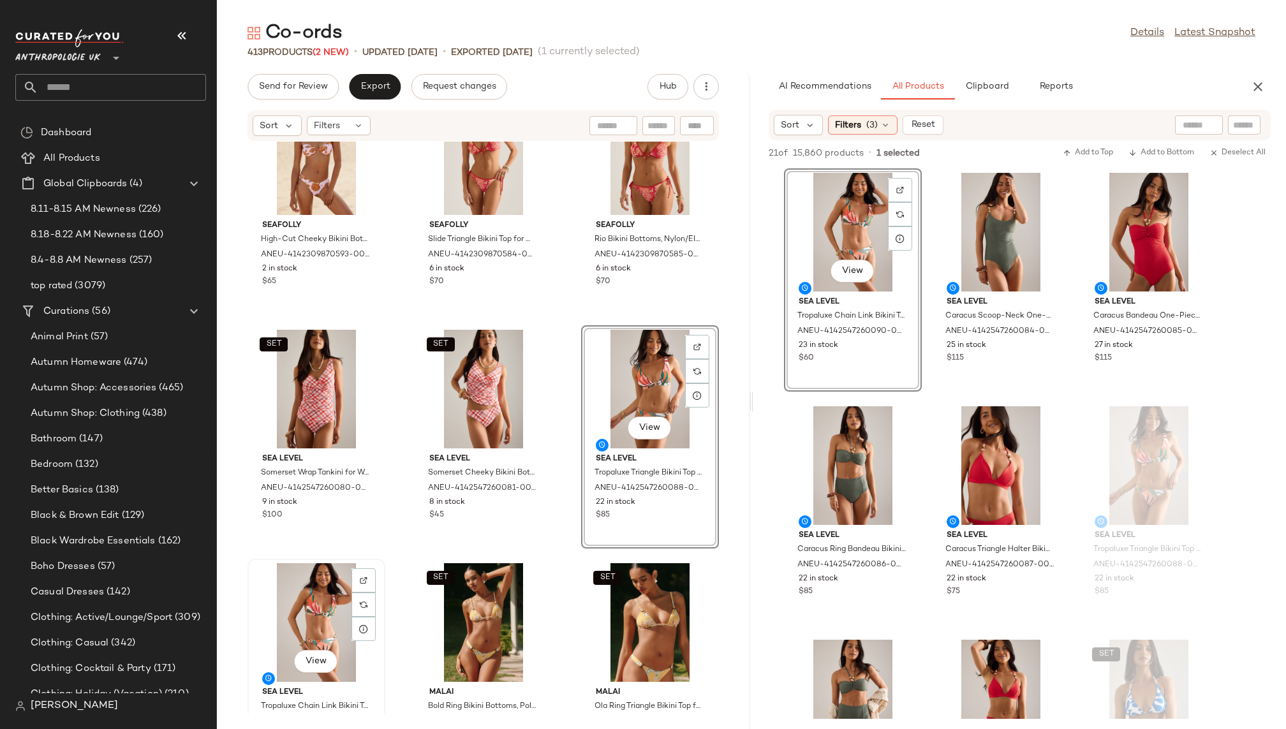
click at [301, 637] on div "View" at bounding box center [316, 622] width 129 height 119
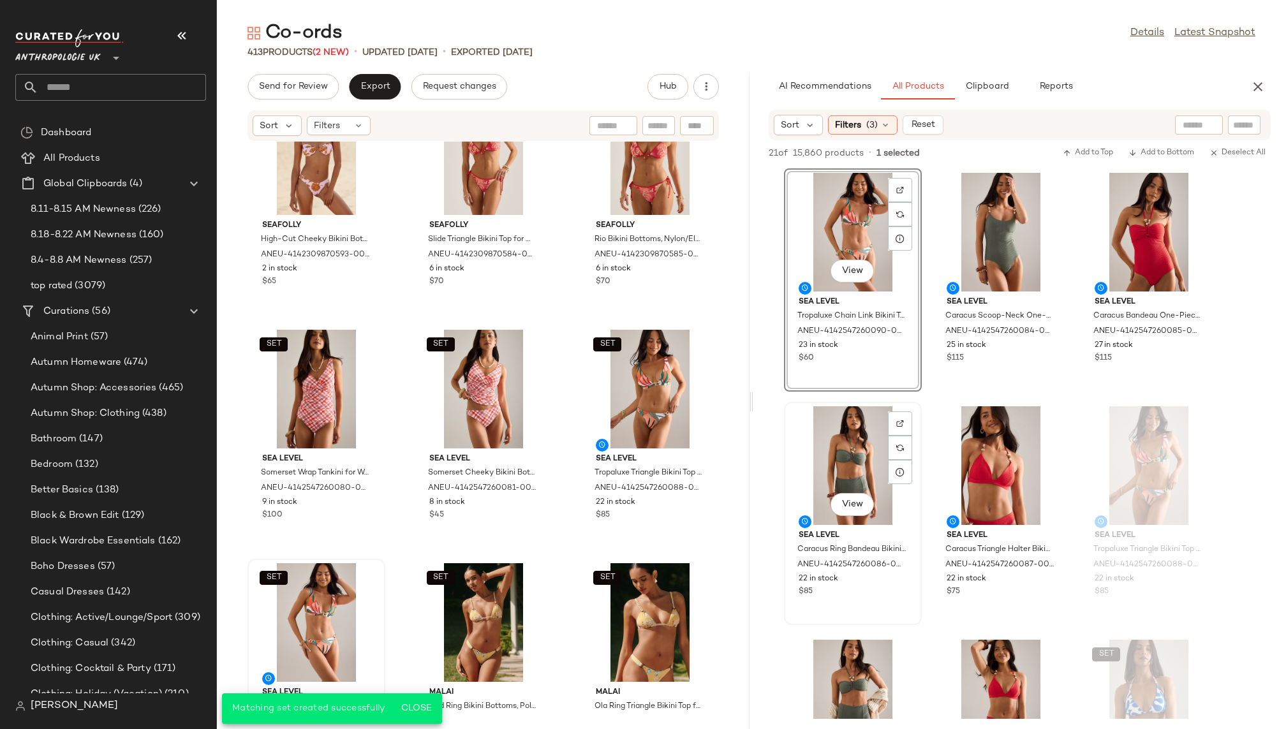
click at [918, 449] on div "View Sea Level Caracus Ring Bandeau Bikini Top for Women in Beige, Polyester/Ny…" at bounding box center [852, 513] width 135 height 221
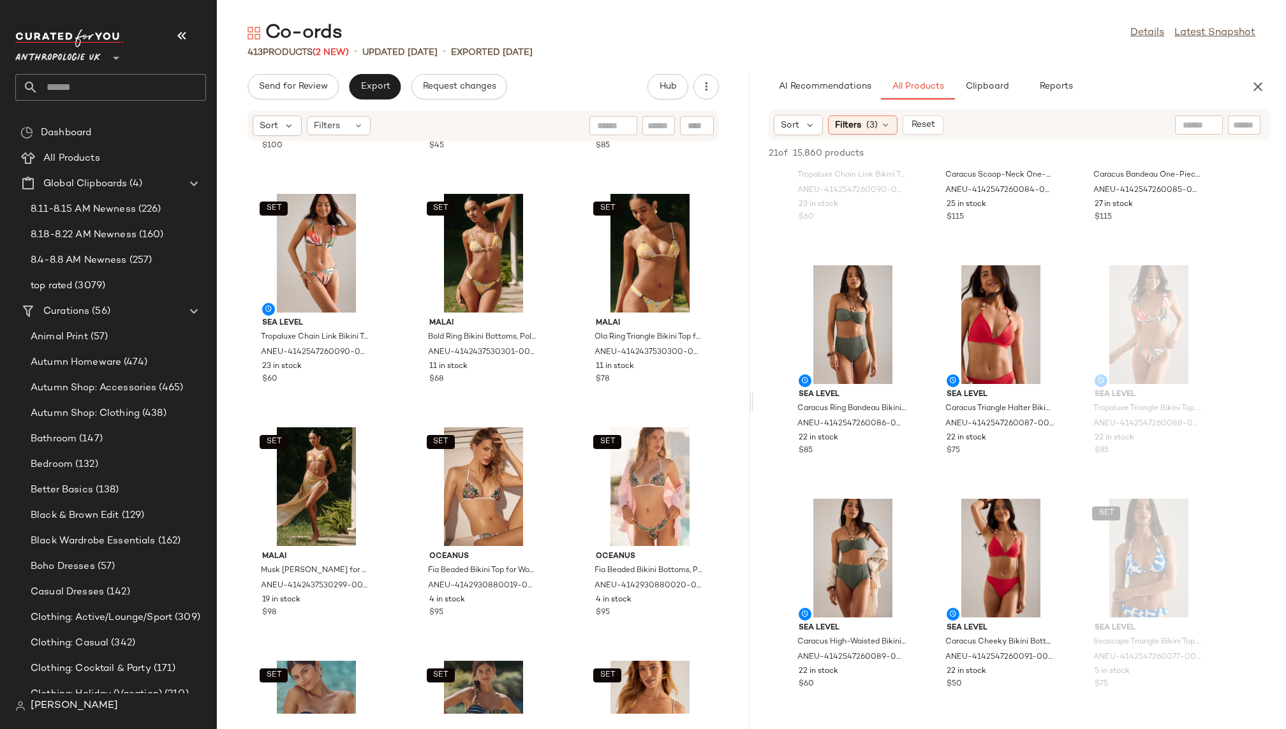
scroll to position [28710, 0]
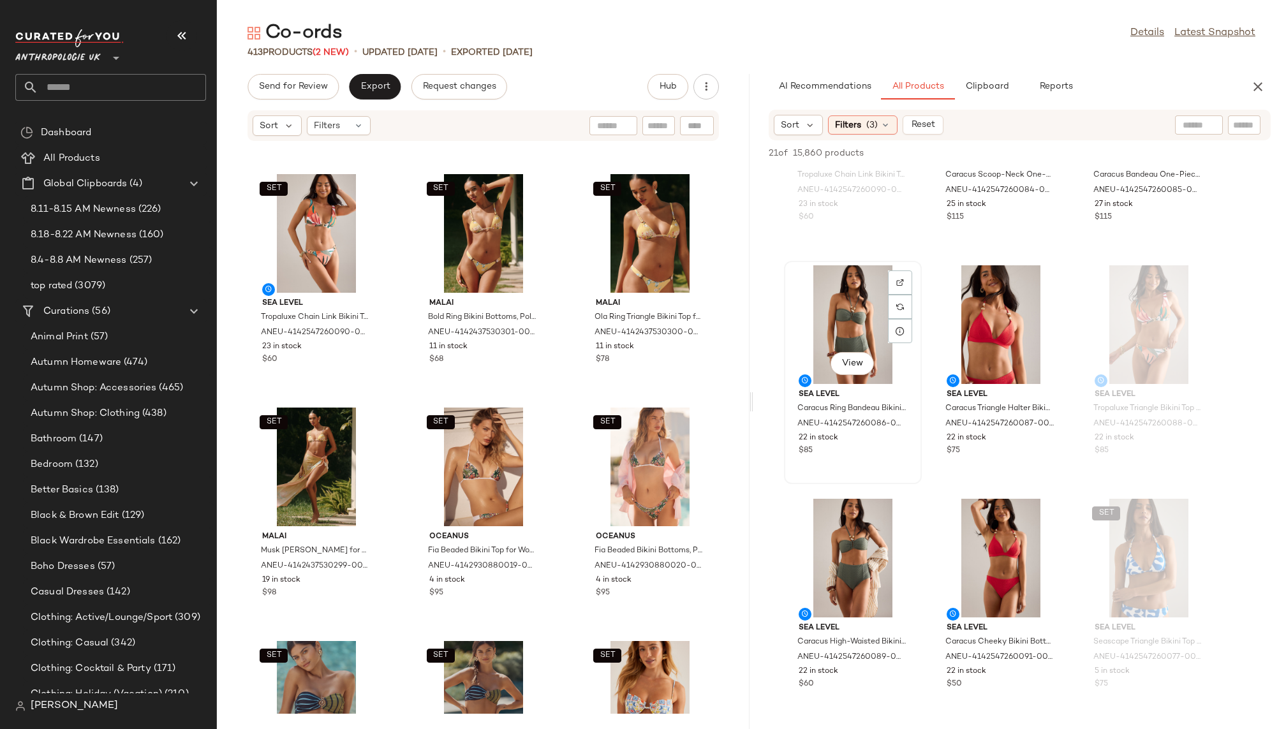
click at [808, 341] on div "View" at bounding box center [853, 324] width 129 height 119
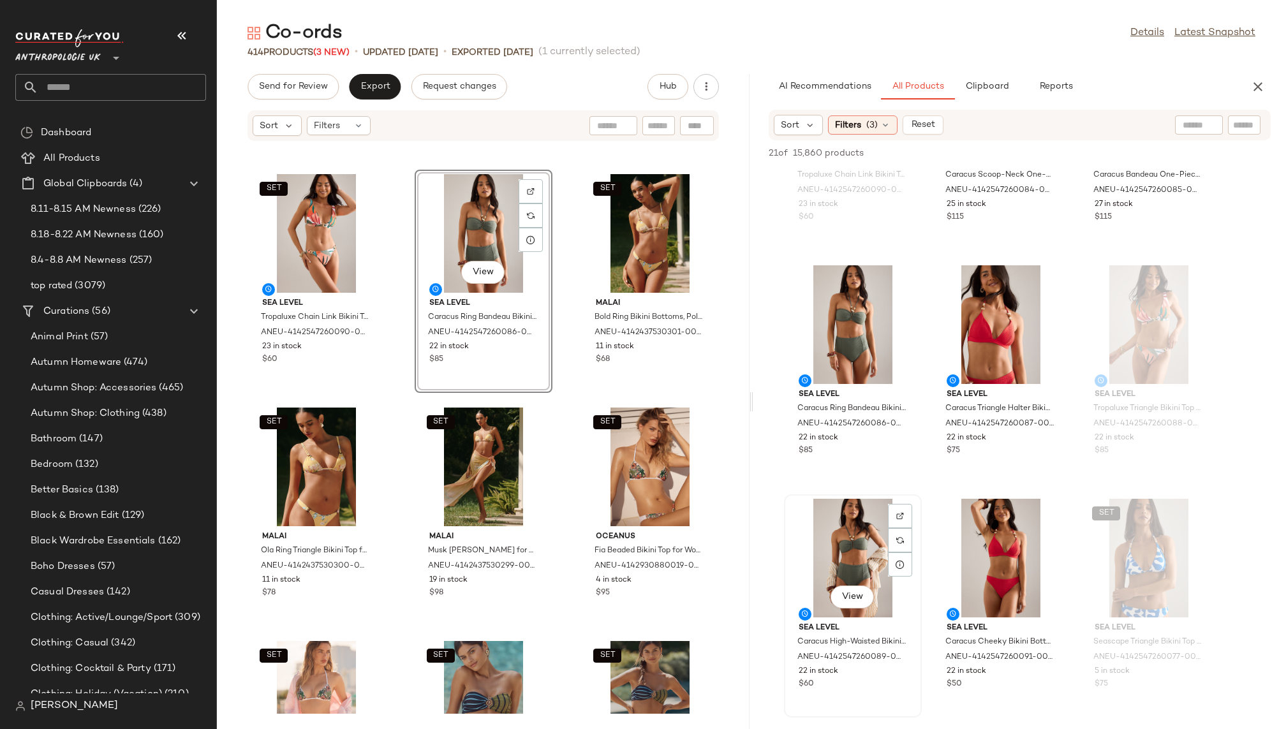
click at [846, 535] on div "View" at bounding box center [853, 558] width 129 height 119
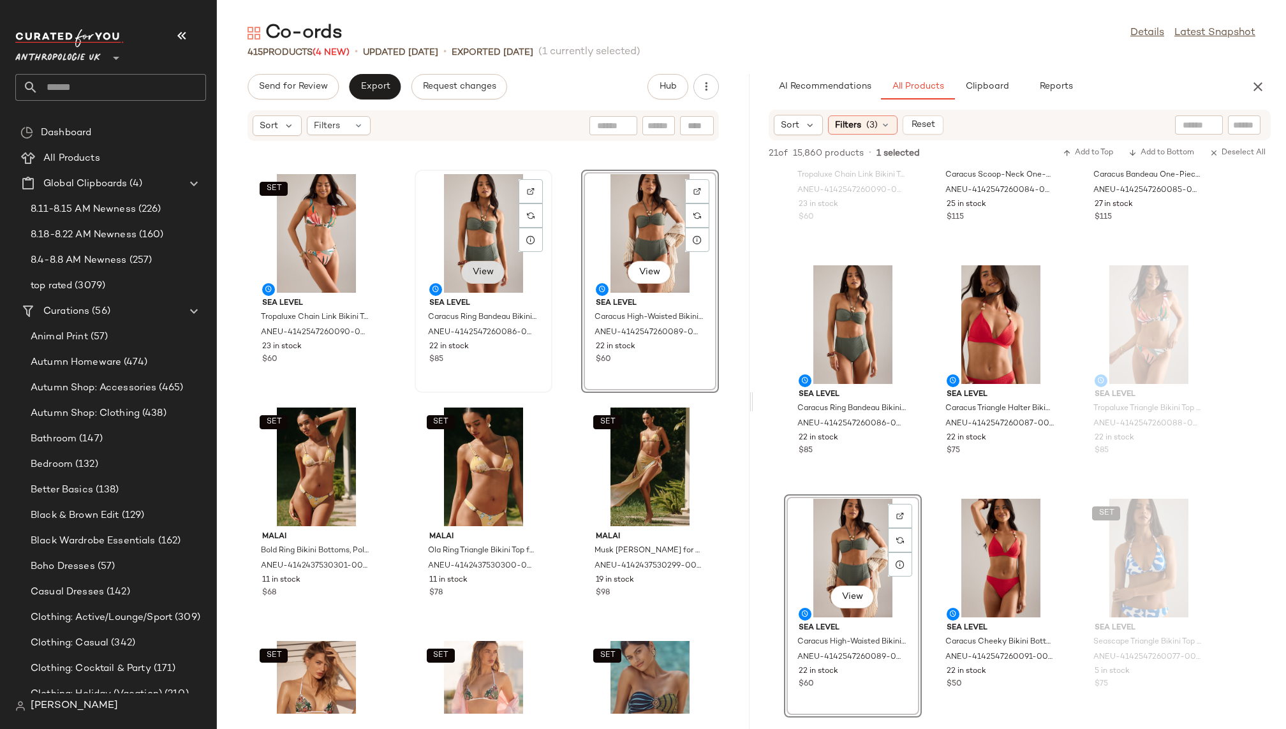
click at [464, 271] on button "View" at bounding box center [482, 272] width 43 height 23
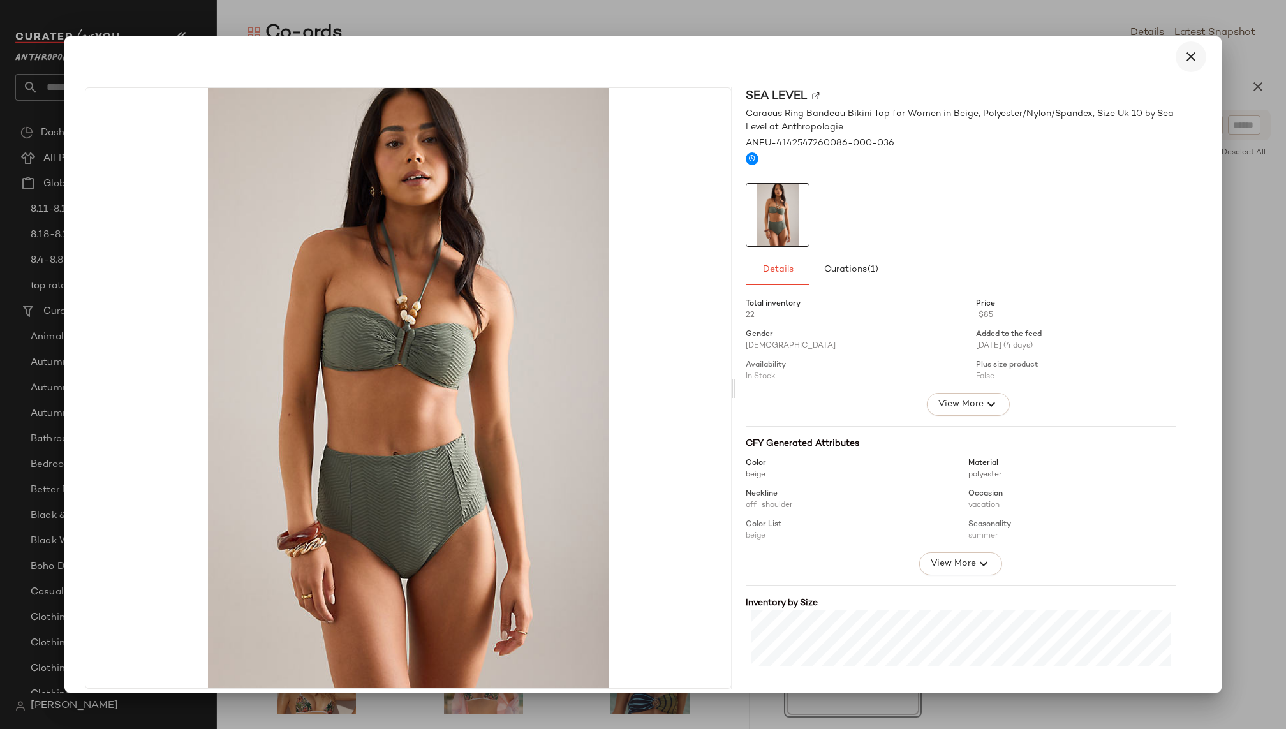
click at [1182, 48] on button "button" at bounding box center [1191, 56] width 31 height 31
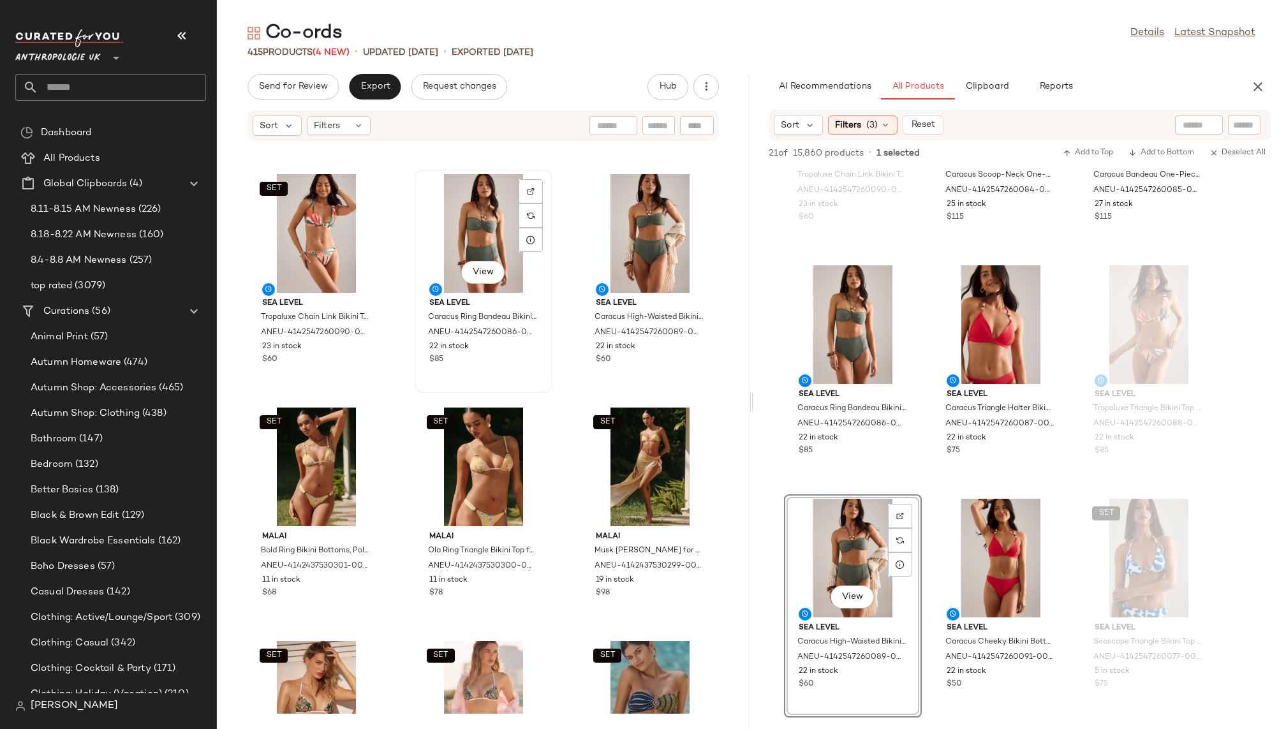
click at [467, 232] on div "View" at bounding box center [483, 233] width 129 height 119
click at [635, 232] on div "View" at bounding box center [650, 233] width 129 height 119
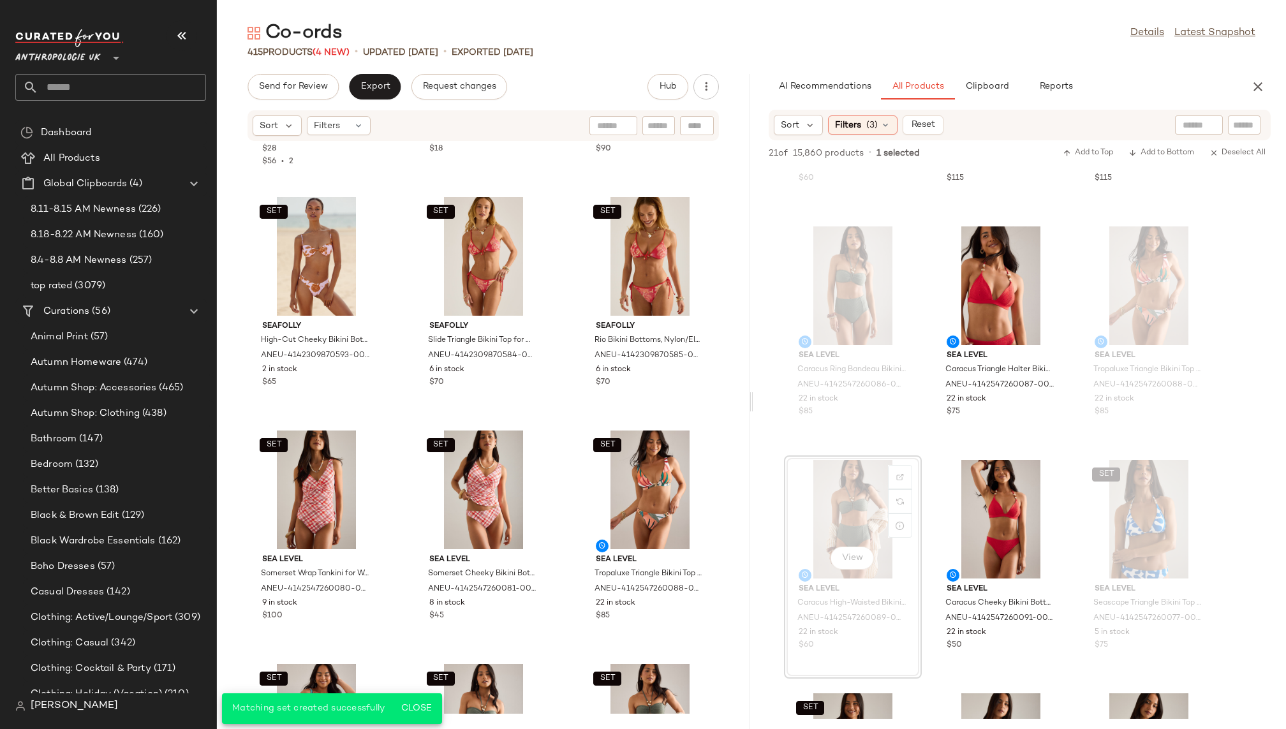
scroll to position [28180, 0]
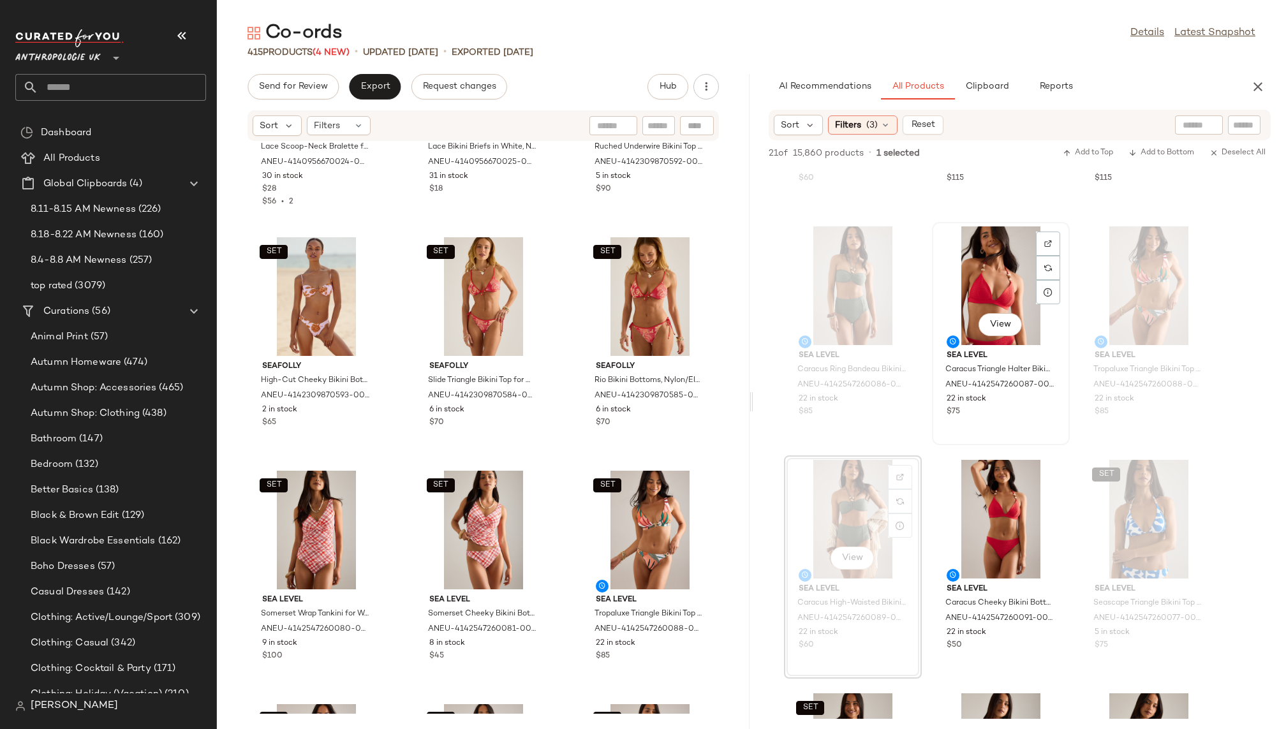
click at [951, 308] on div "View" at bounding box center [1001, 286] width 129 height 119
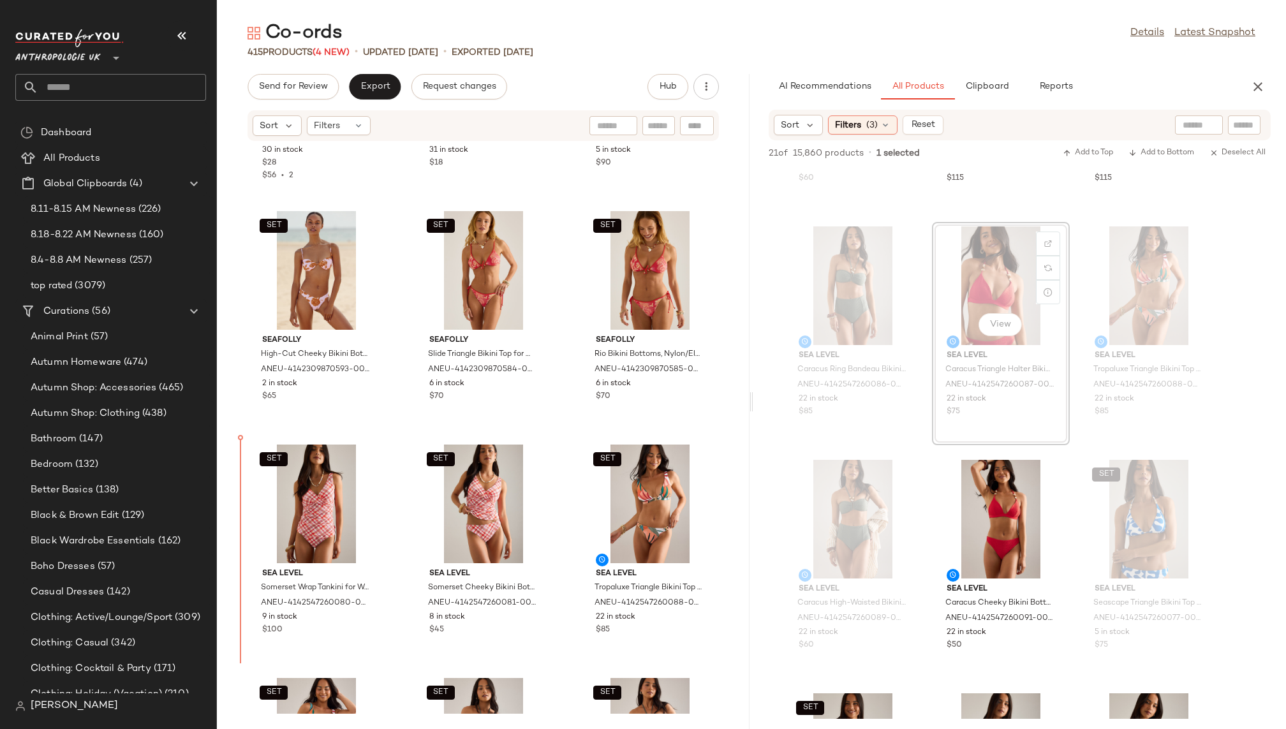
scroll to position [28206, 0]
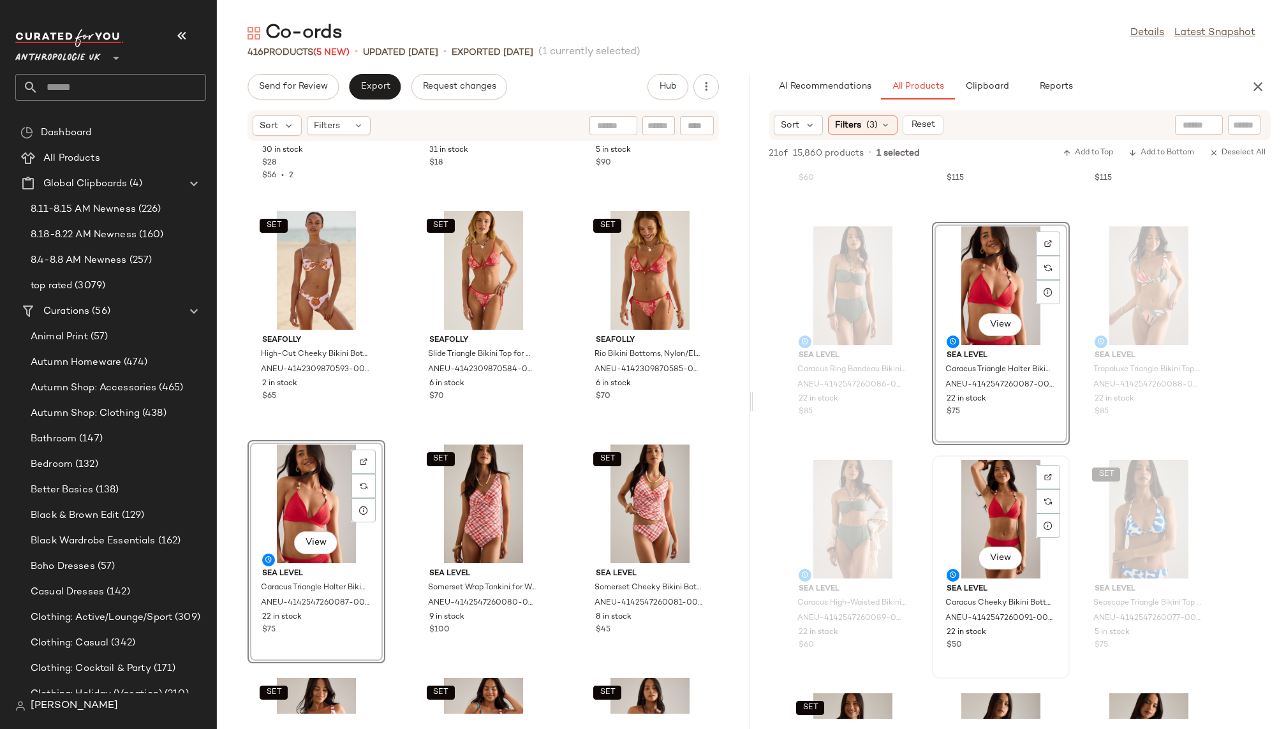
click at [971, 485] on div "View" at bounding box center [1001, 519] width 129 height 119
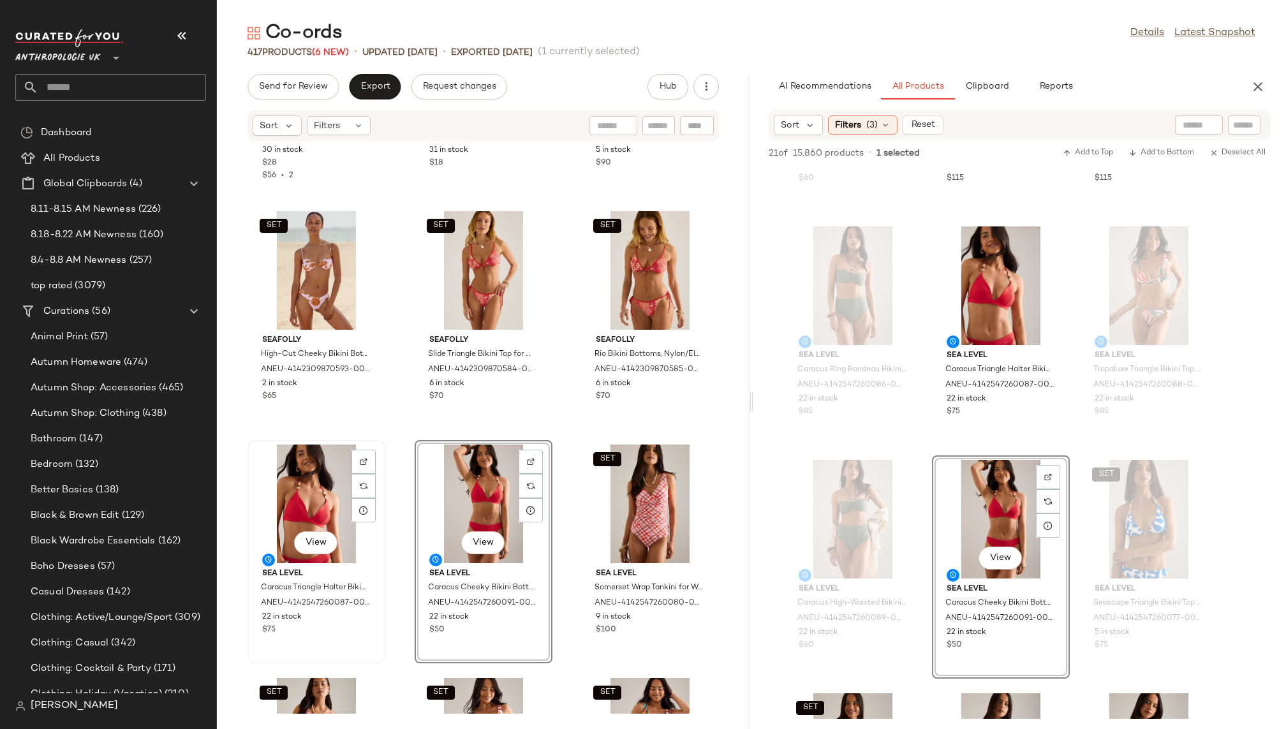
click at [297, 491] on div "View" at bounding box center [316, 504] width 129 height 119
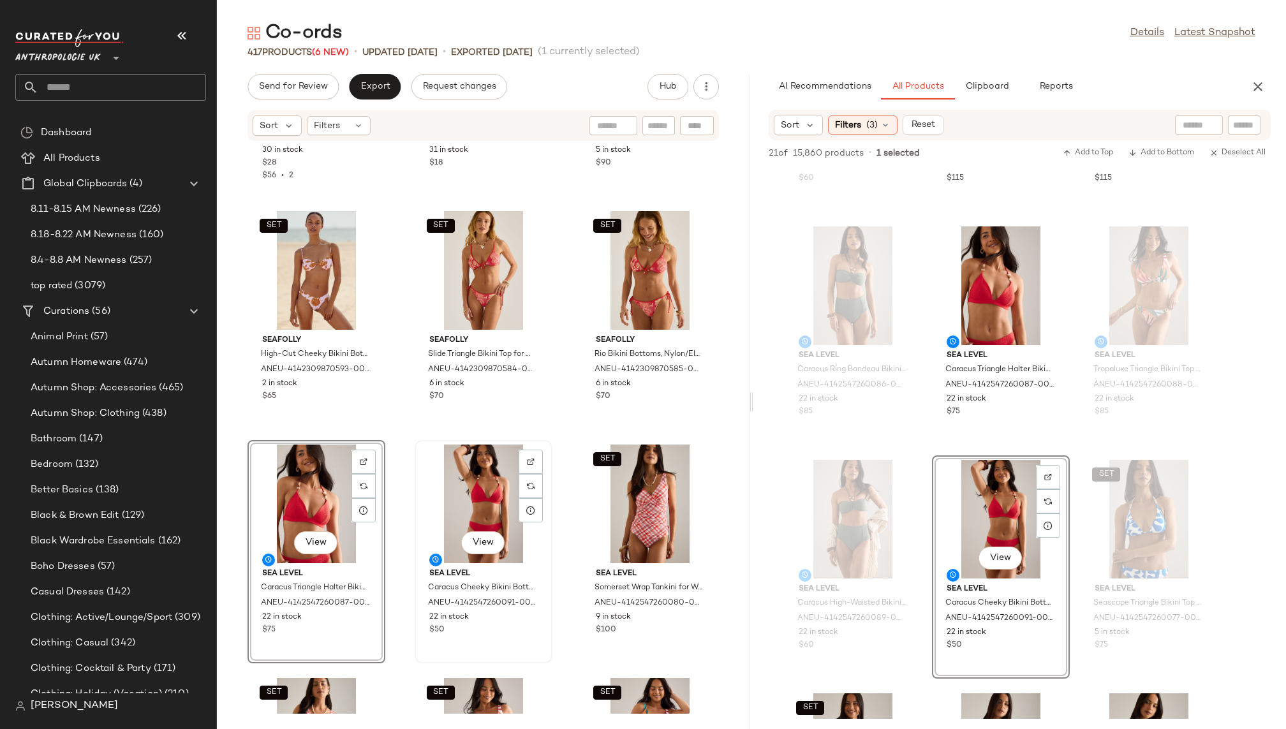
click at [470, 489] on div "View" at bounding box center [483, 504] width 129 height 119
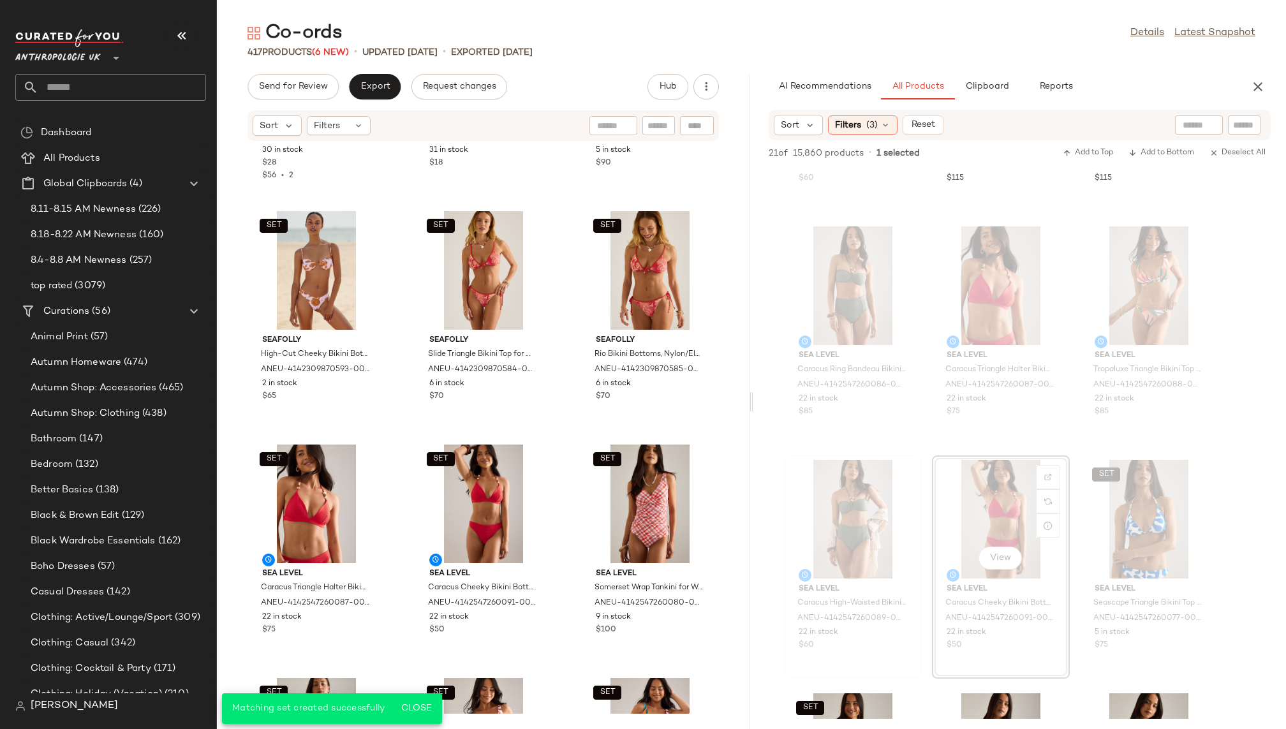
click at [921, 503] on div "Sea Level Caracus High-Waisted Bikini Bottoms for Women in Beige, Polyester/Nyl…" at bounding box center [853, 567] width 138 height 223
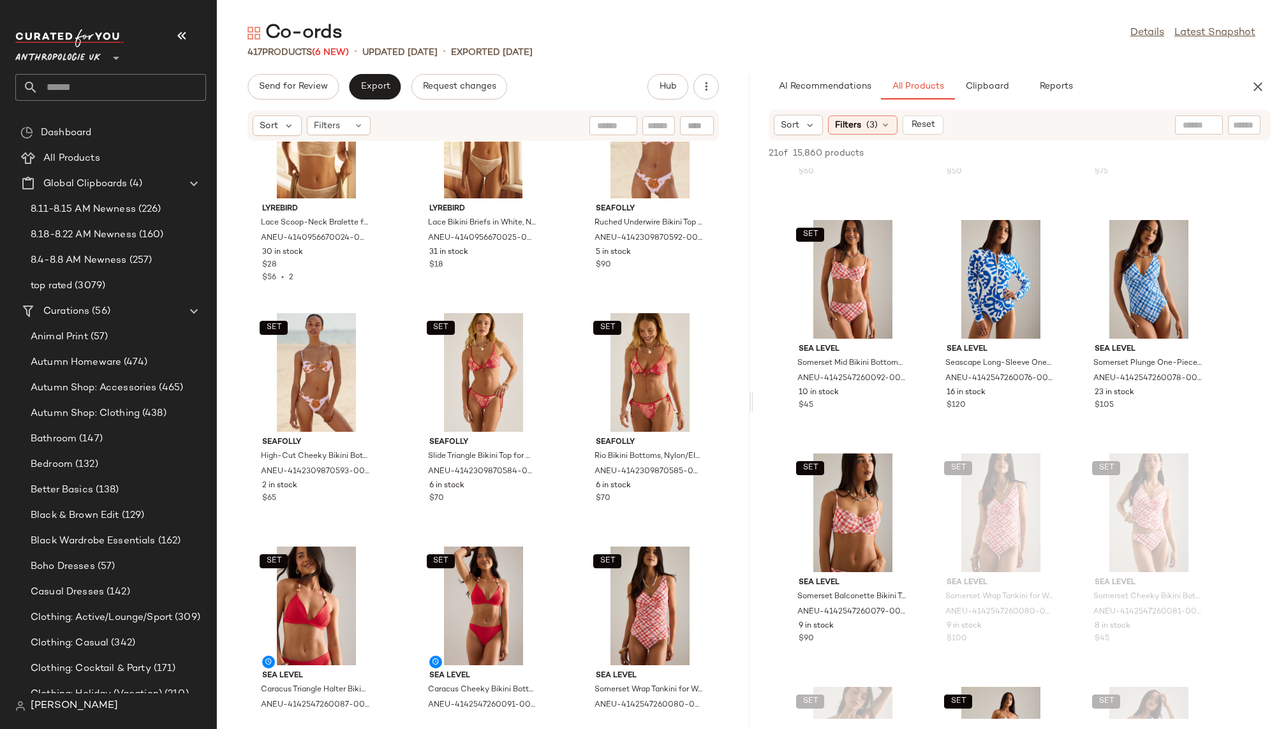
scroll to position [28096, 0]
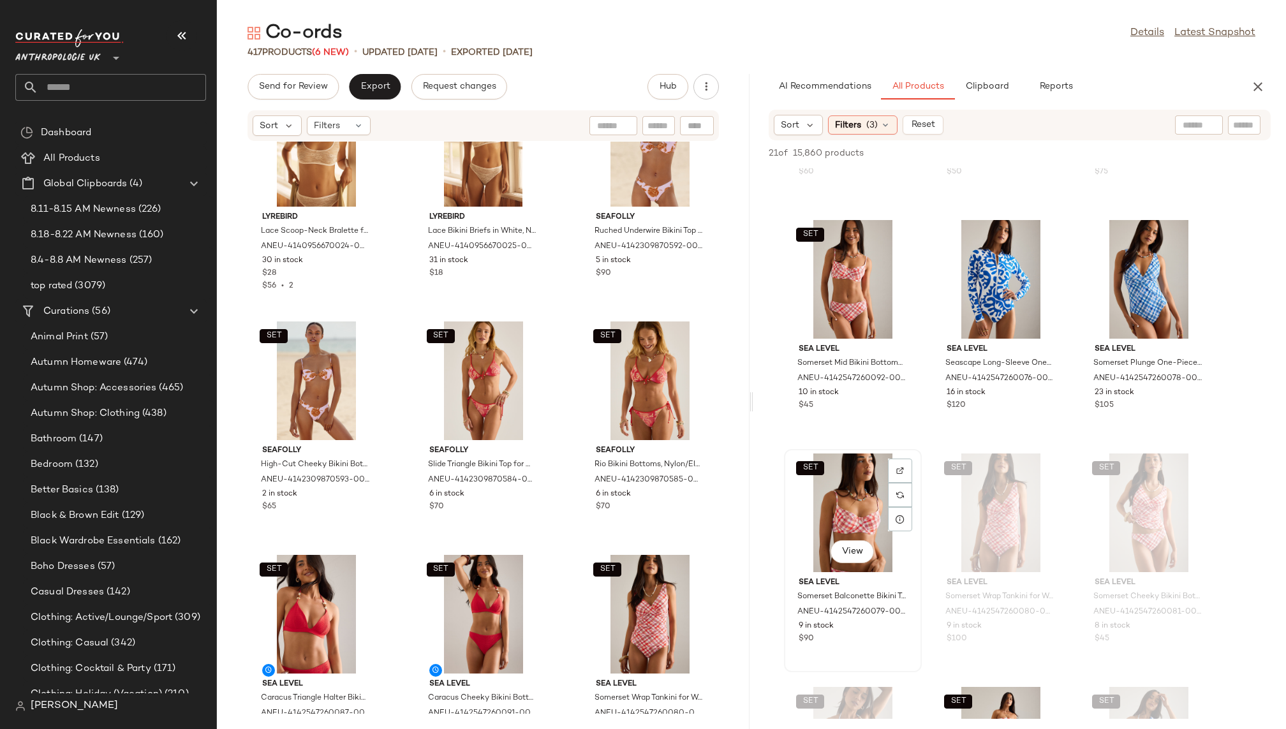
click at [823, 499] on div "SET View" at bounding box center [853, 513] width 129 height 119
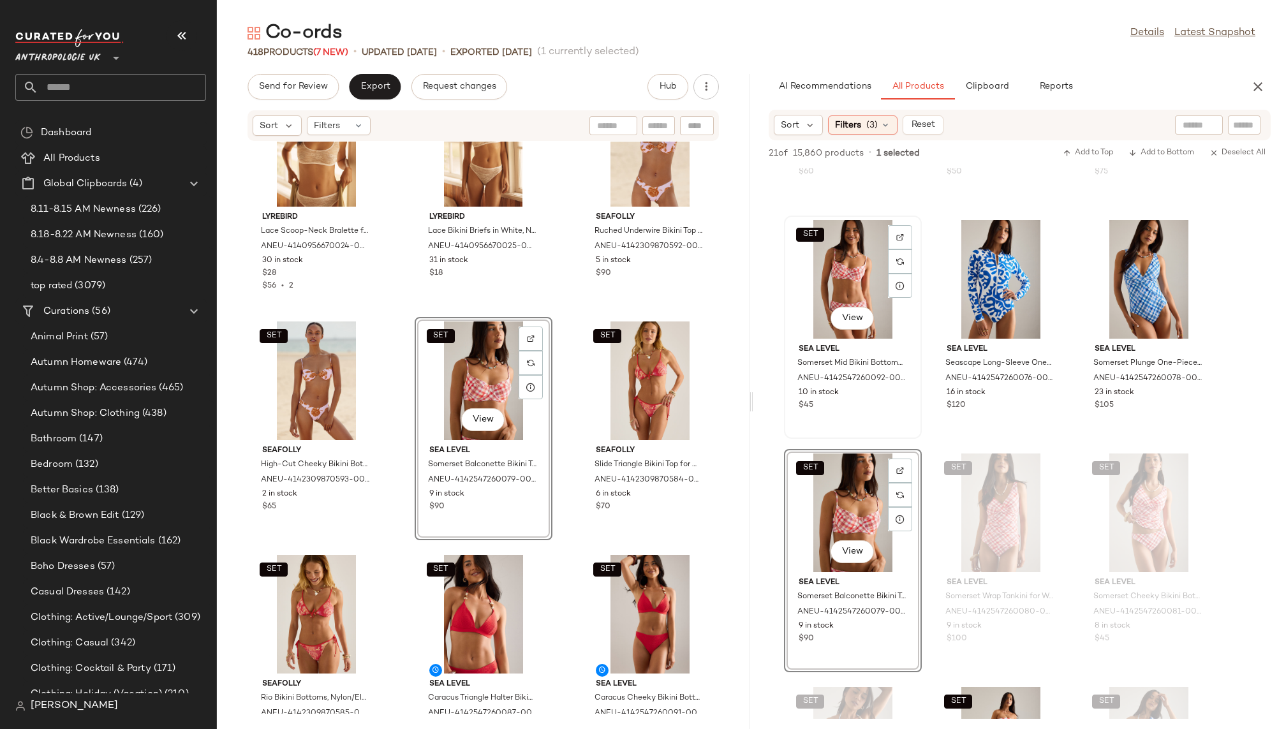
click at [837, 284] on div "SET View" at bounding box center [853, 279] width 129 height 119
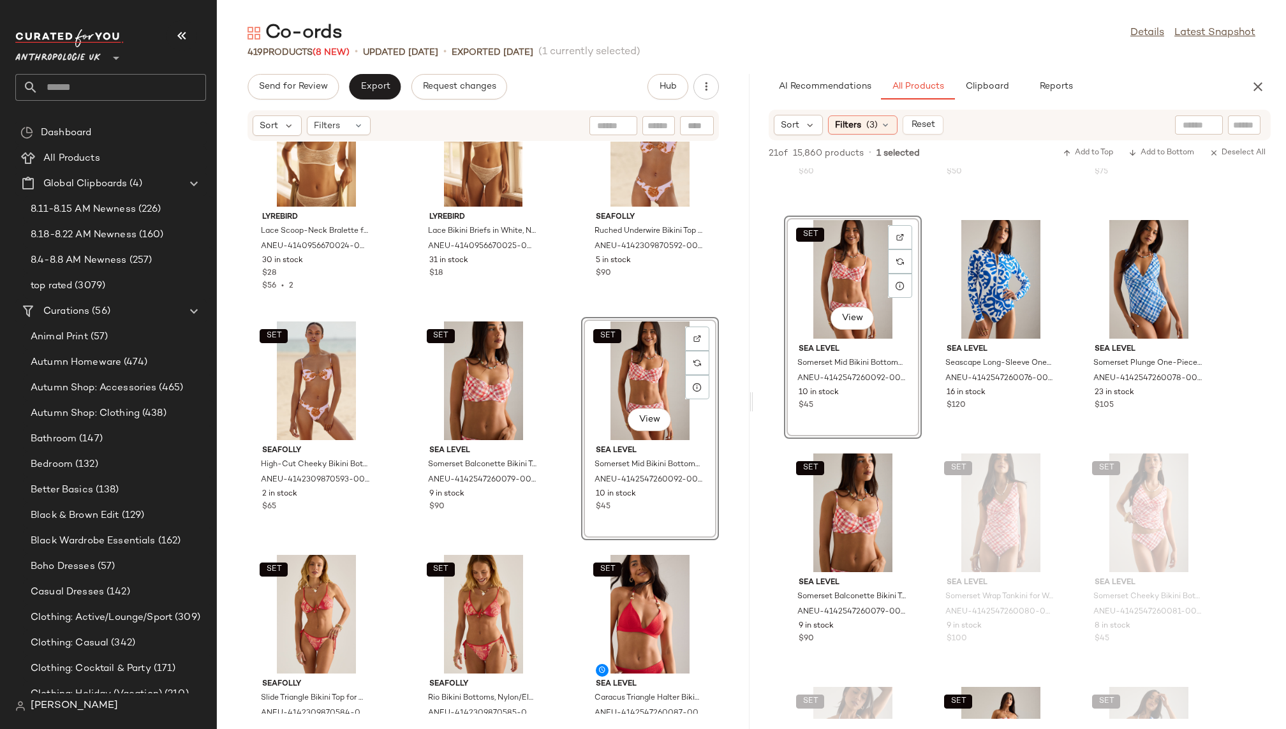
click at [928, 554] on div "Sea Level Tropaluxe Chain Link Bikini Top for Women in Beige, Nylon/Spandex, Si…" at bounding box center [1020, 327] width 533 height 1625
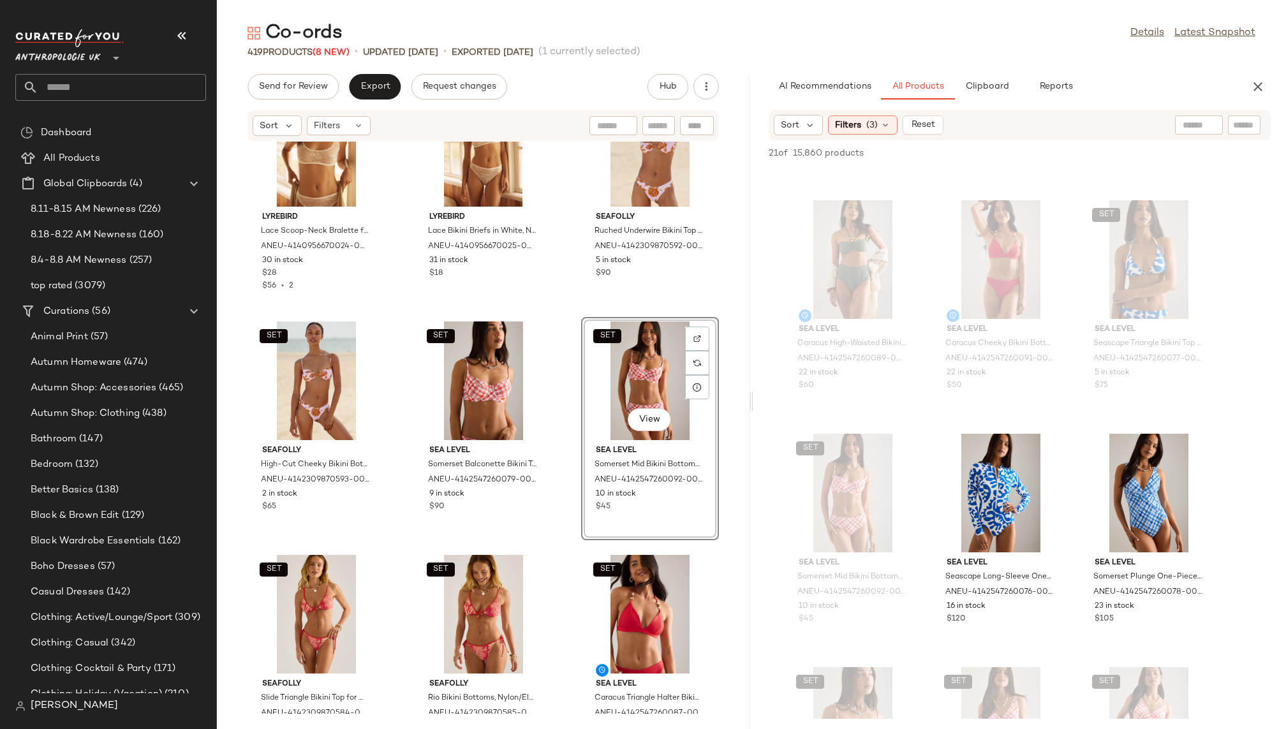
scroll to position [0, 0]
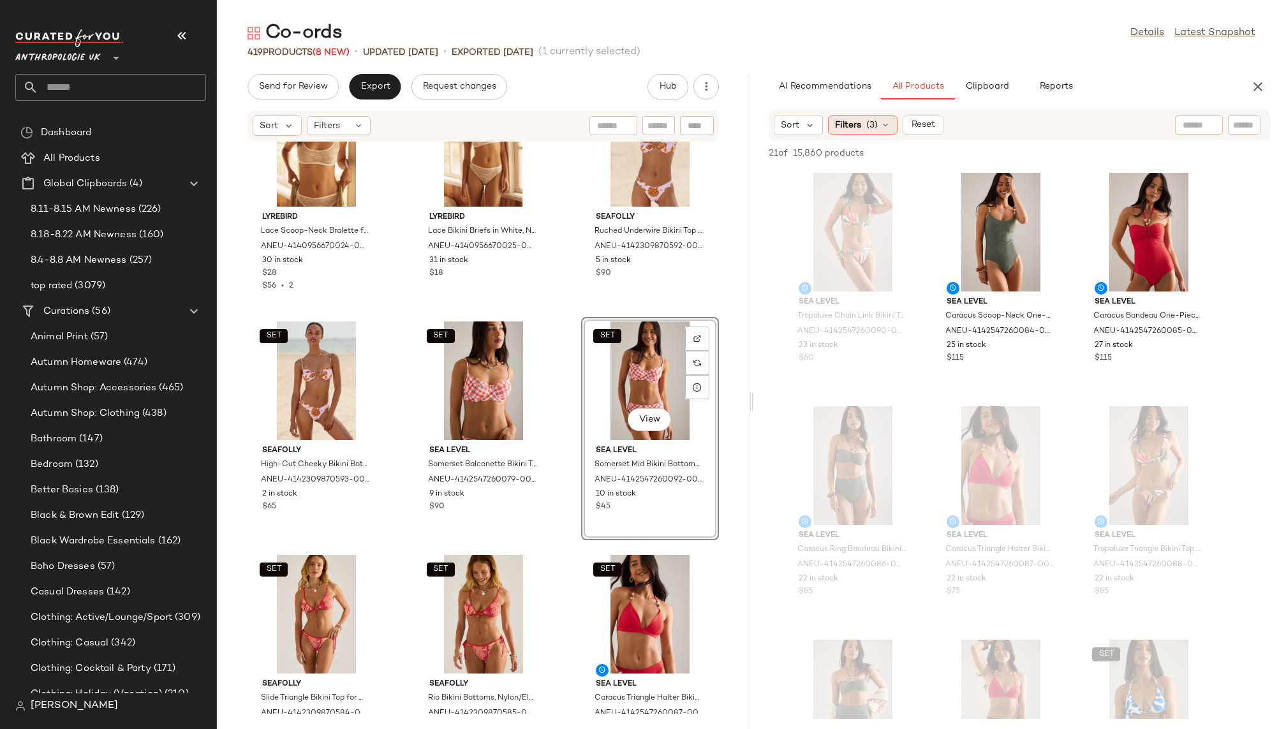
click at [856, 120] on span "Filters" at bounding box center [848, 125] width 26 height 13
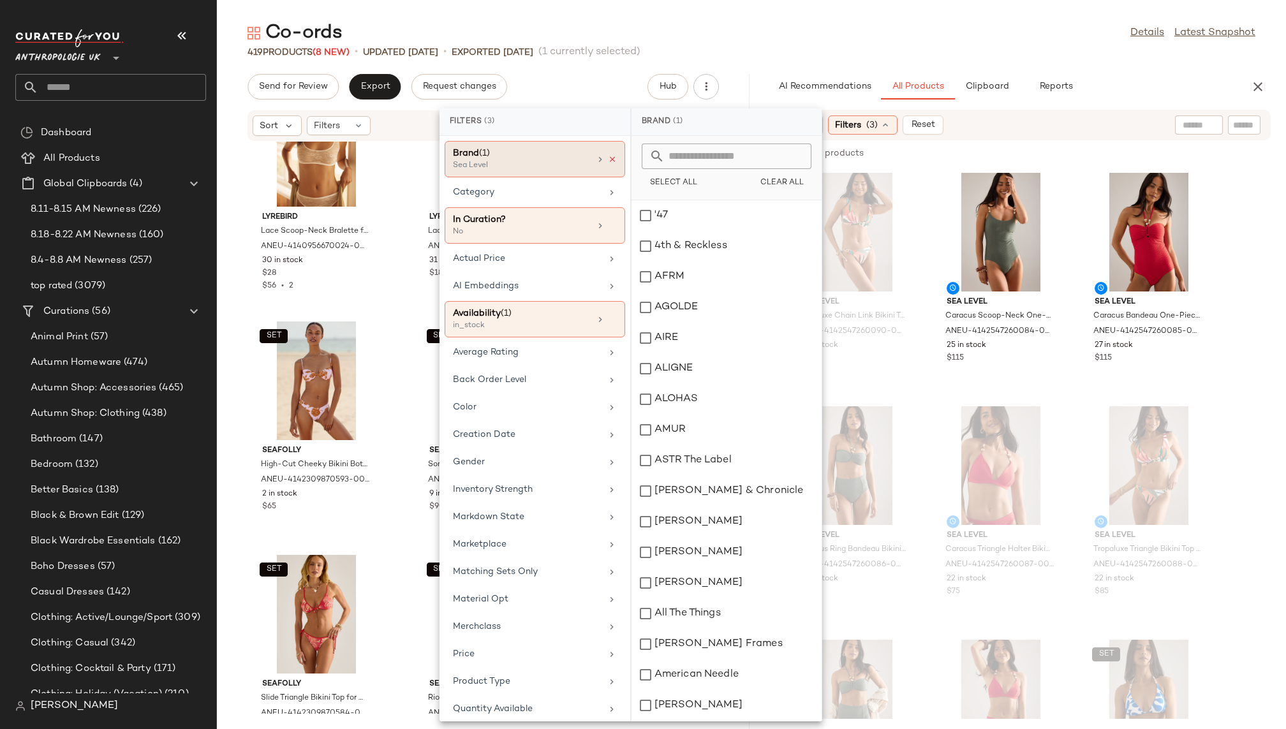
click at [609, 159] on icon at bounding box center [612, 159] width 9 height 9
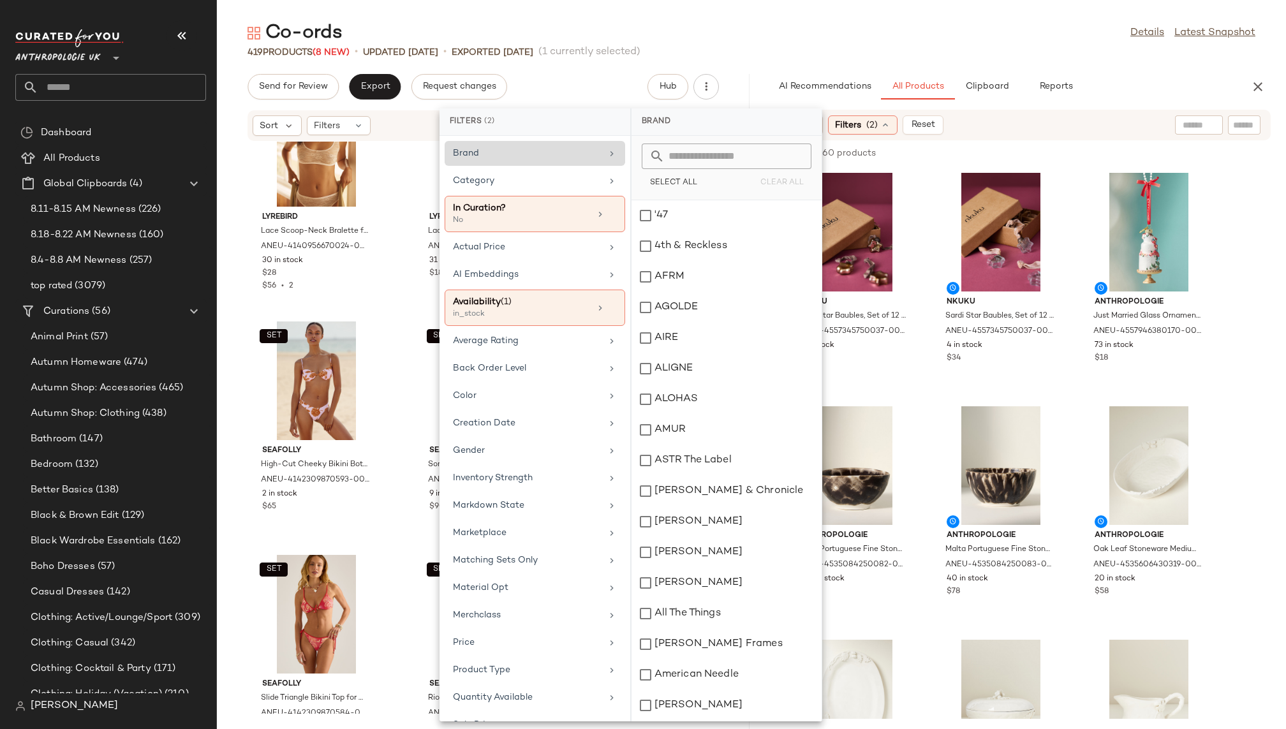
click at [817, 34] on div "Co-ords Details Latest Snapshot" at bounding box center [751, 33] width 1069 height 26
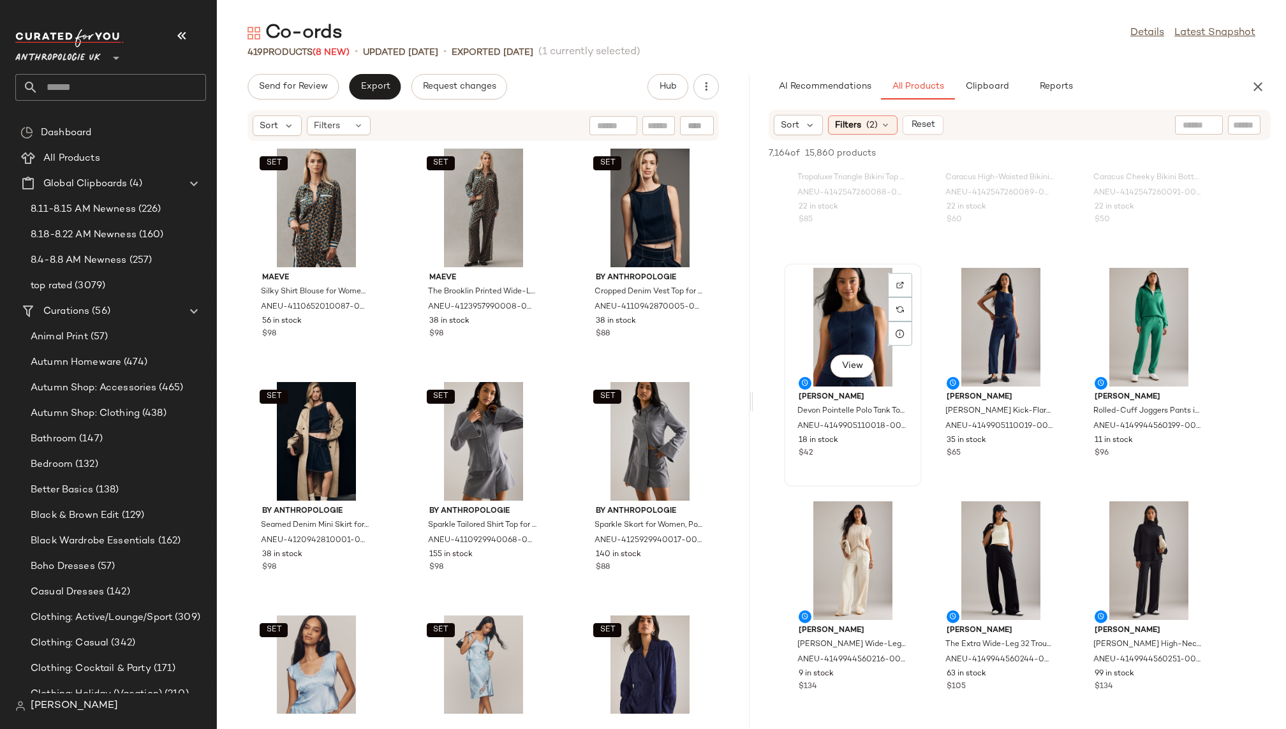
click at [848, 320] on div "View" at bounding box center [853, 327] width 129 height 119
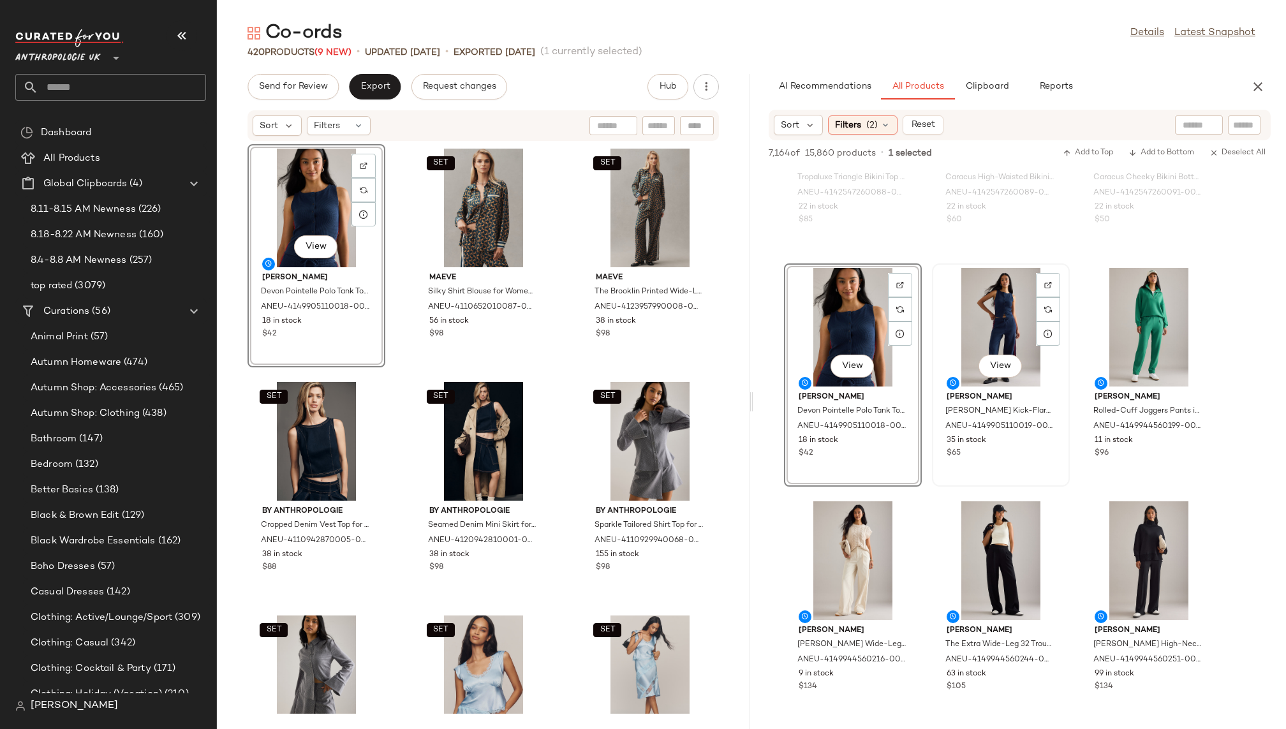
click at [968, 331] on div "View" at bounding box center [1001, 327] width 129 height 119
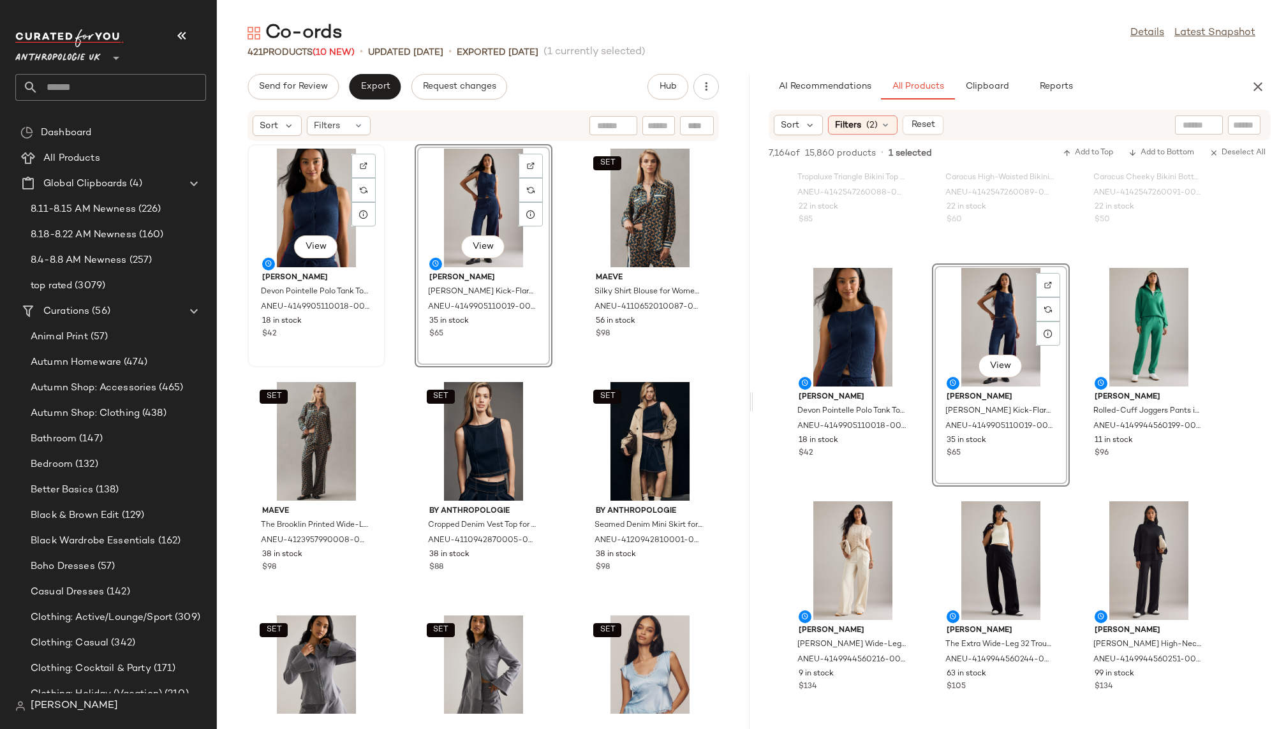
click at [279, 238] on div "View" at bounding box center [316, 208] width 129 height 119
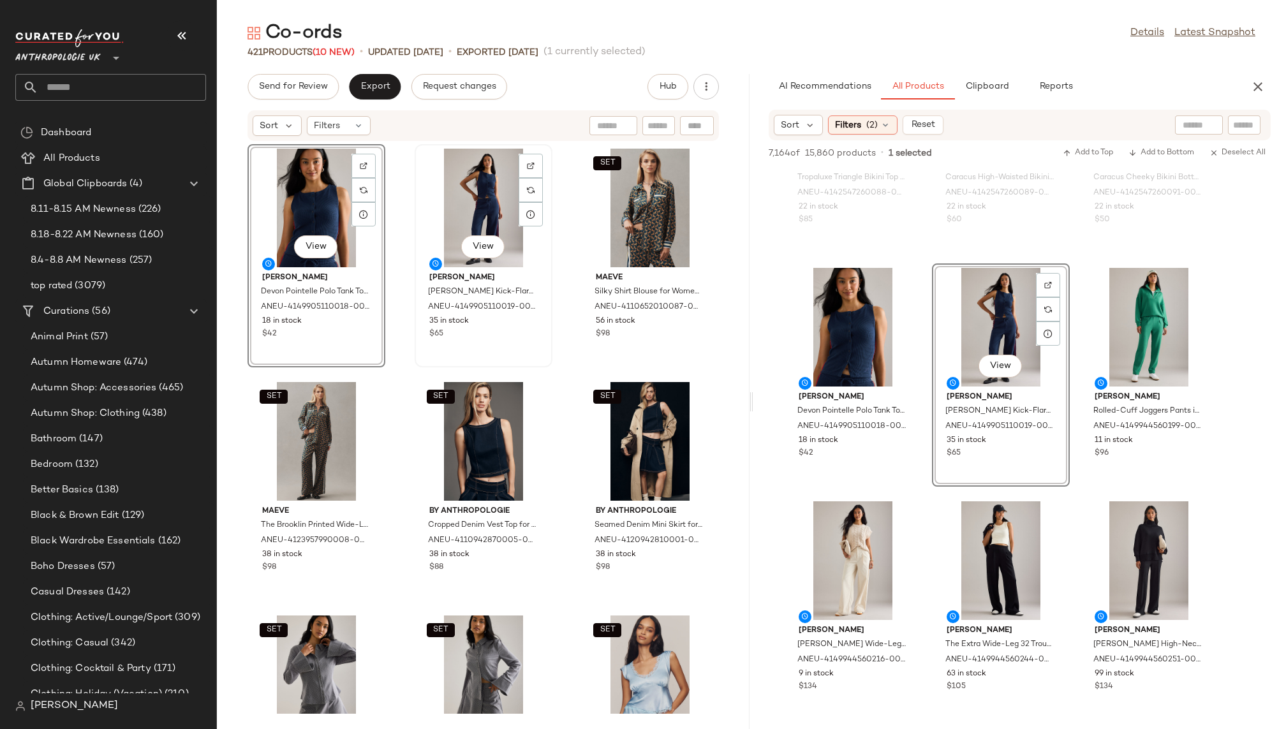
click at [487, 211] on div "View" at bounding box center [483, 208] width 129 height 119
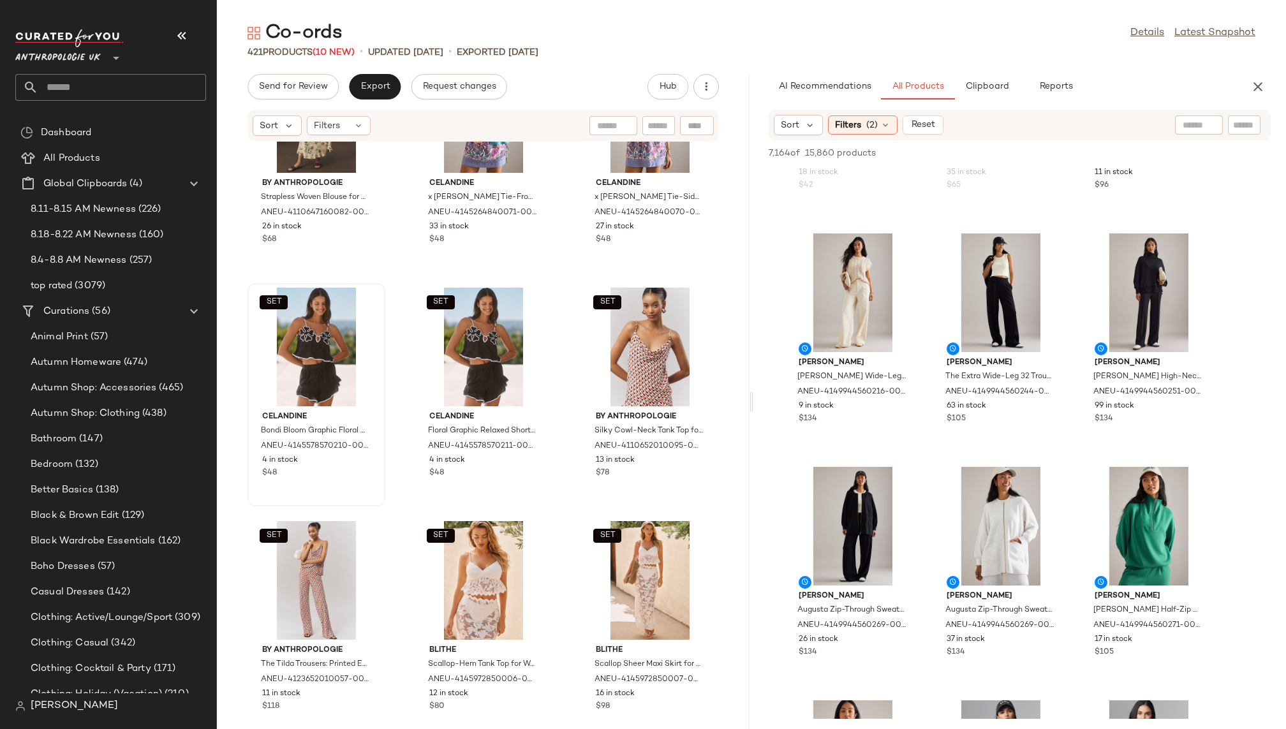
scroll to position [2187, 0]
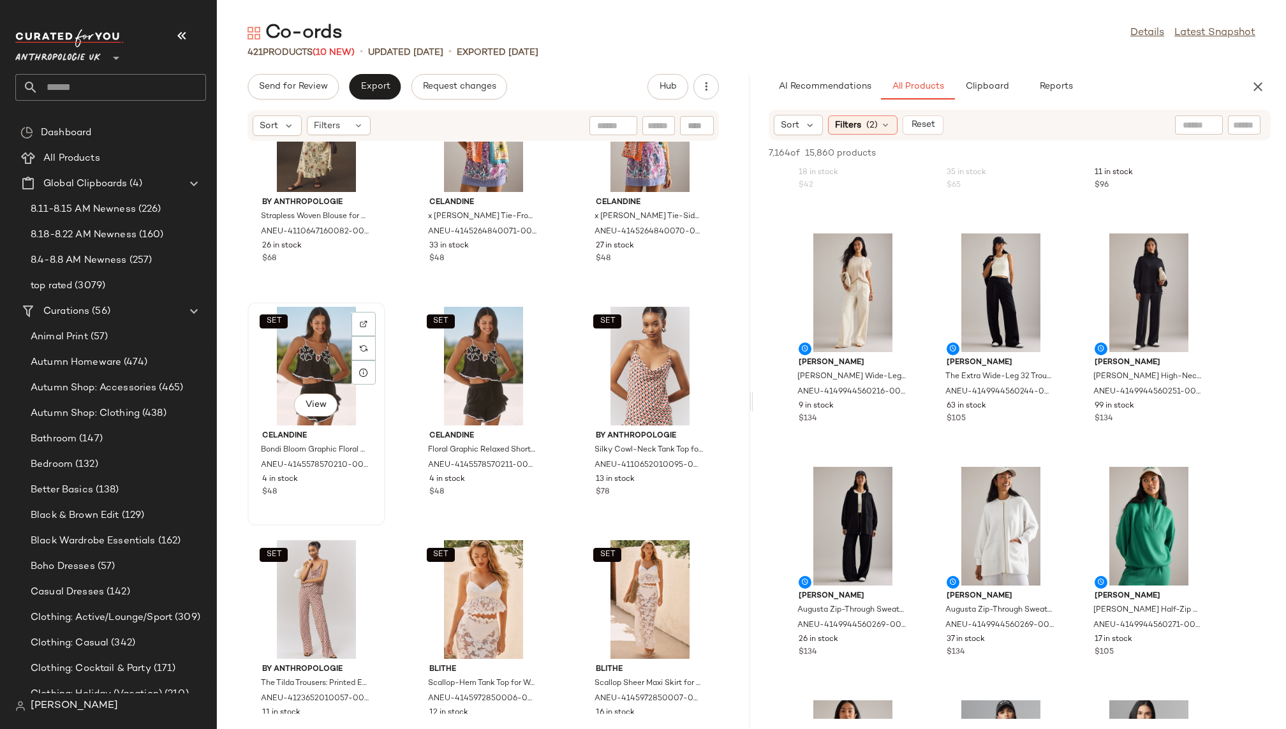
click at [287, 349] on div "SET View" at bounding box center [316, 366] width 129 height 119
click at [485, 346] on div "SET View" at bounding box center [483, 366] width 129 height 119
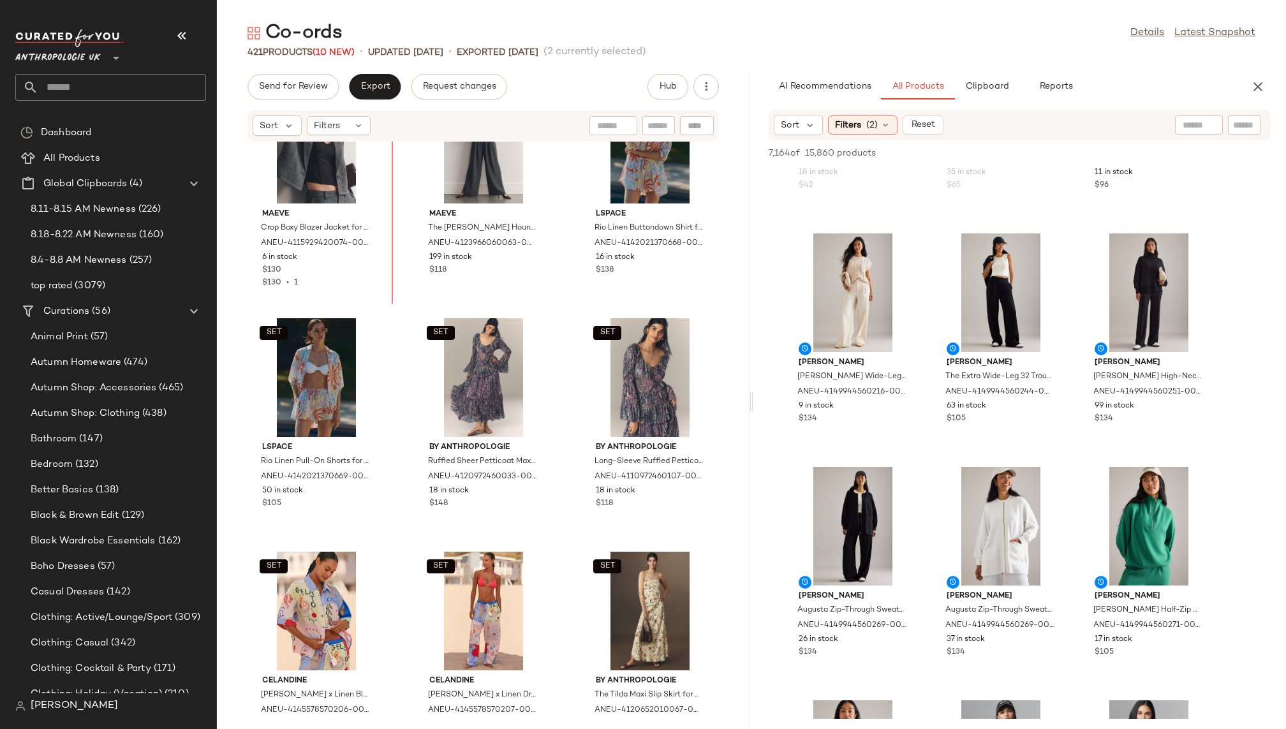
scroll to position [1455, 0]
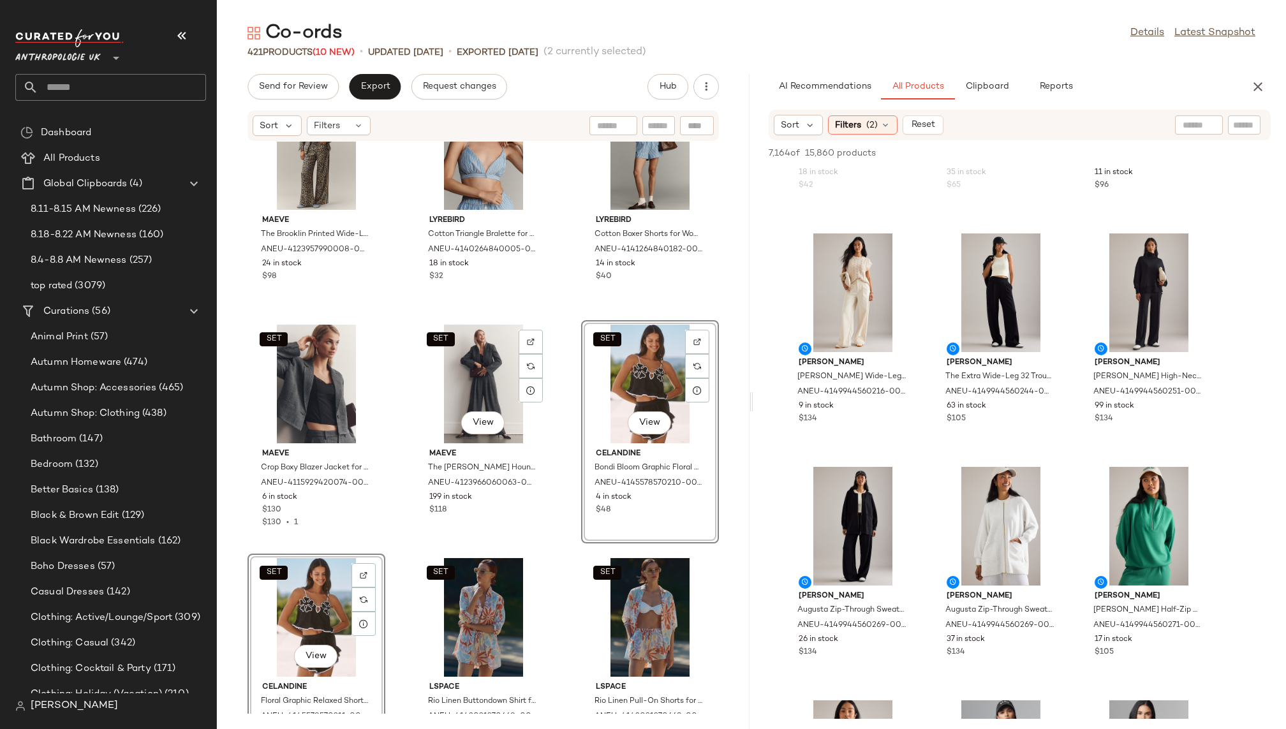
scroll to position [1191, 0]
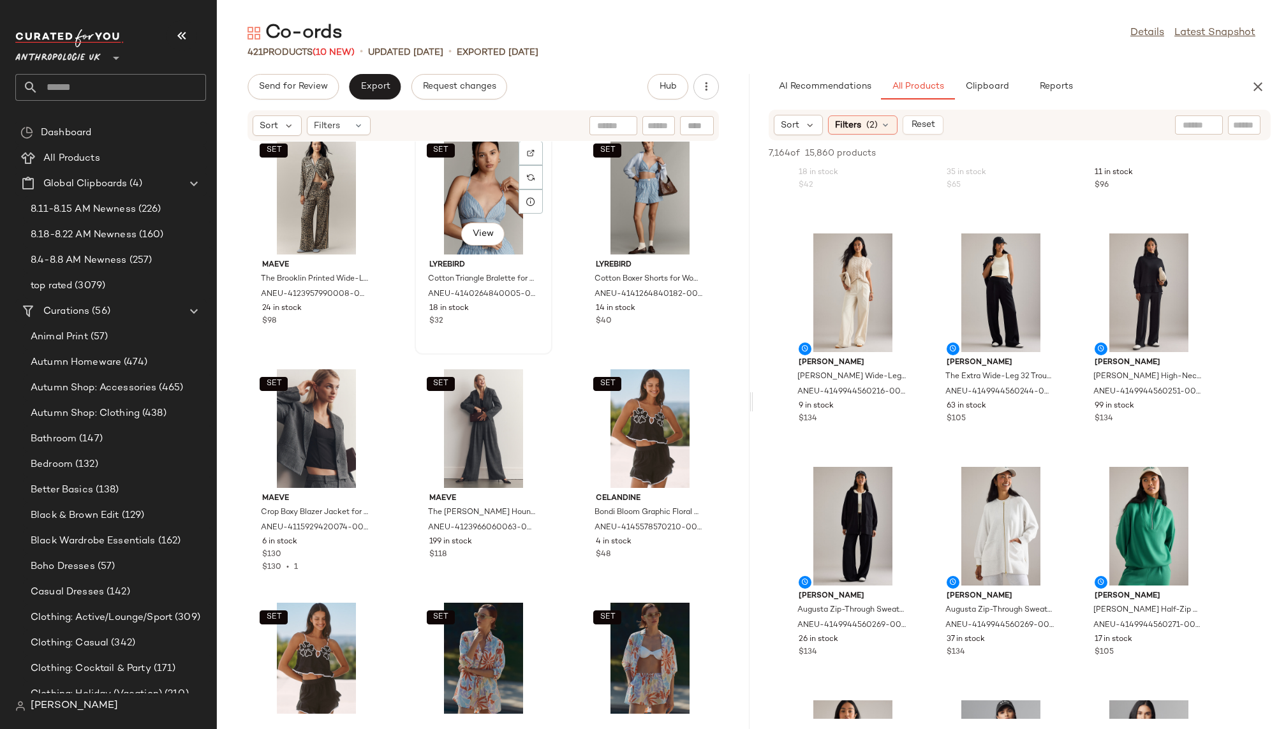
click at [479, 213] on div "SET View" at bounding box center [483, 195] width 129 height 119
click at [609, 205] on div "SET View" at bounding box center [650, 195] width 129 height 119
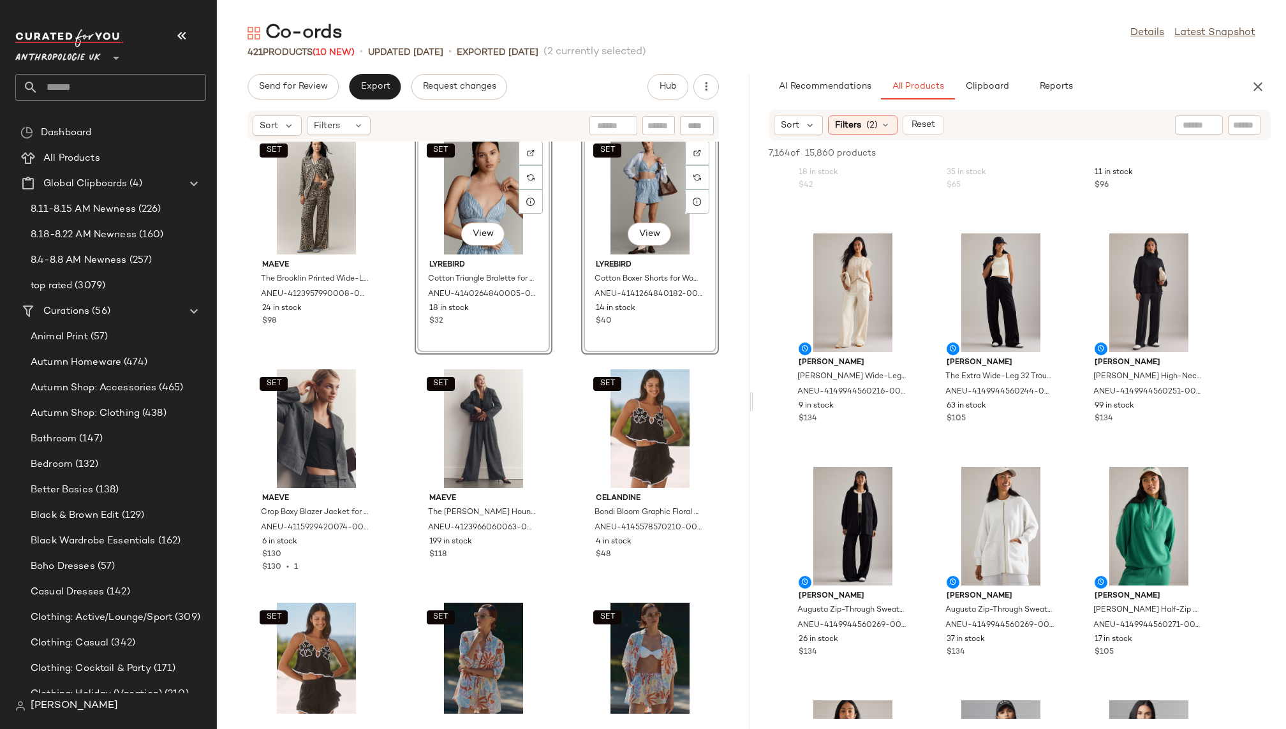
scroll to position [1189, 0]
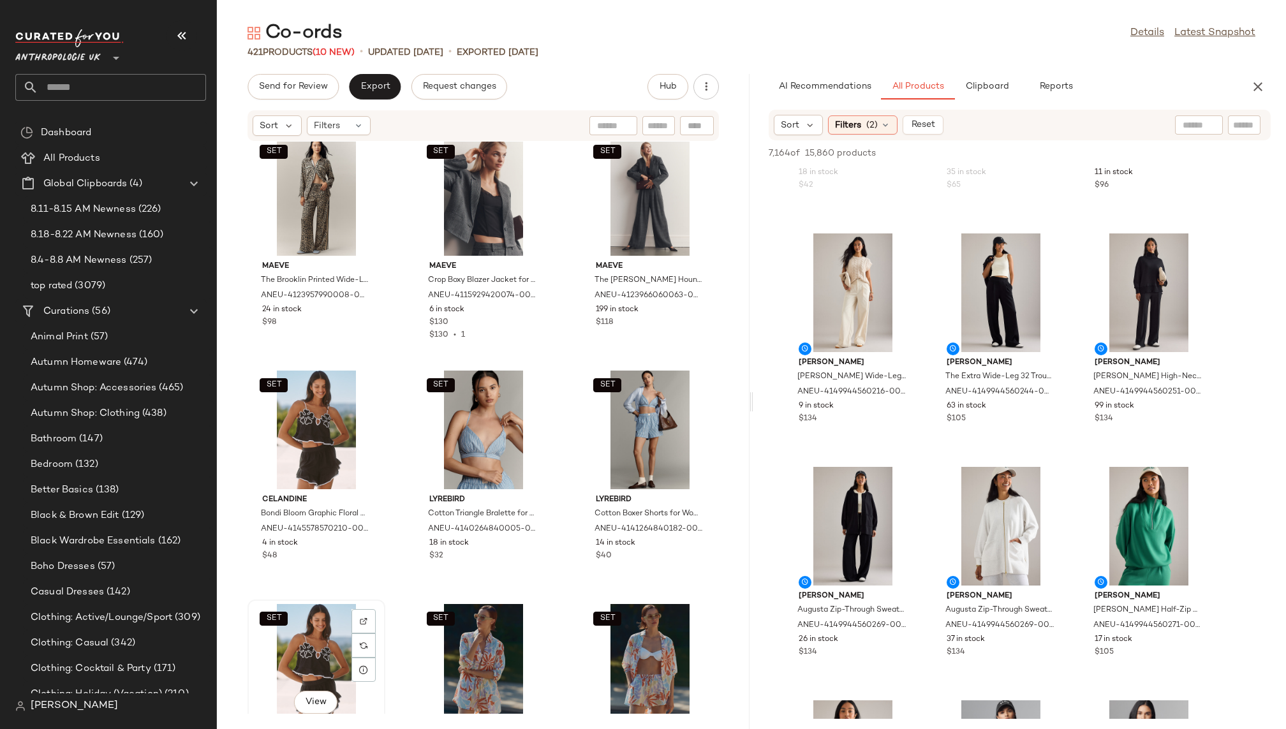
click at [316, 643] on div "SET View" at bounding box center [316, 663] width 129 height 119
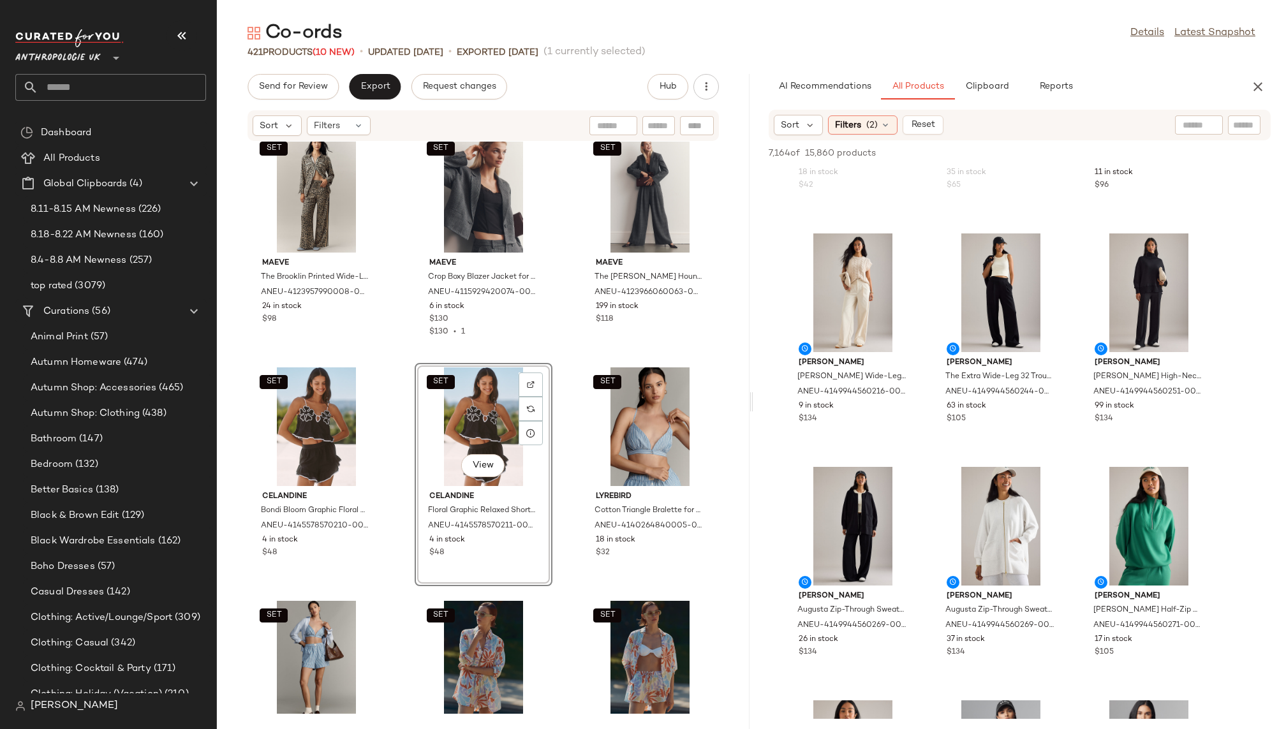
click at [389, 607] on div "SET Maeve The Brooklin Printed Wide-Leg Pull-On Trousers Pants, Viscose, Size X…" at bounding box center [483, 428] width 533 height 572
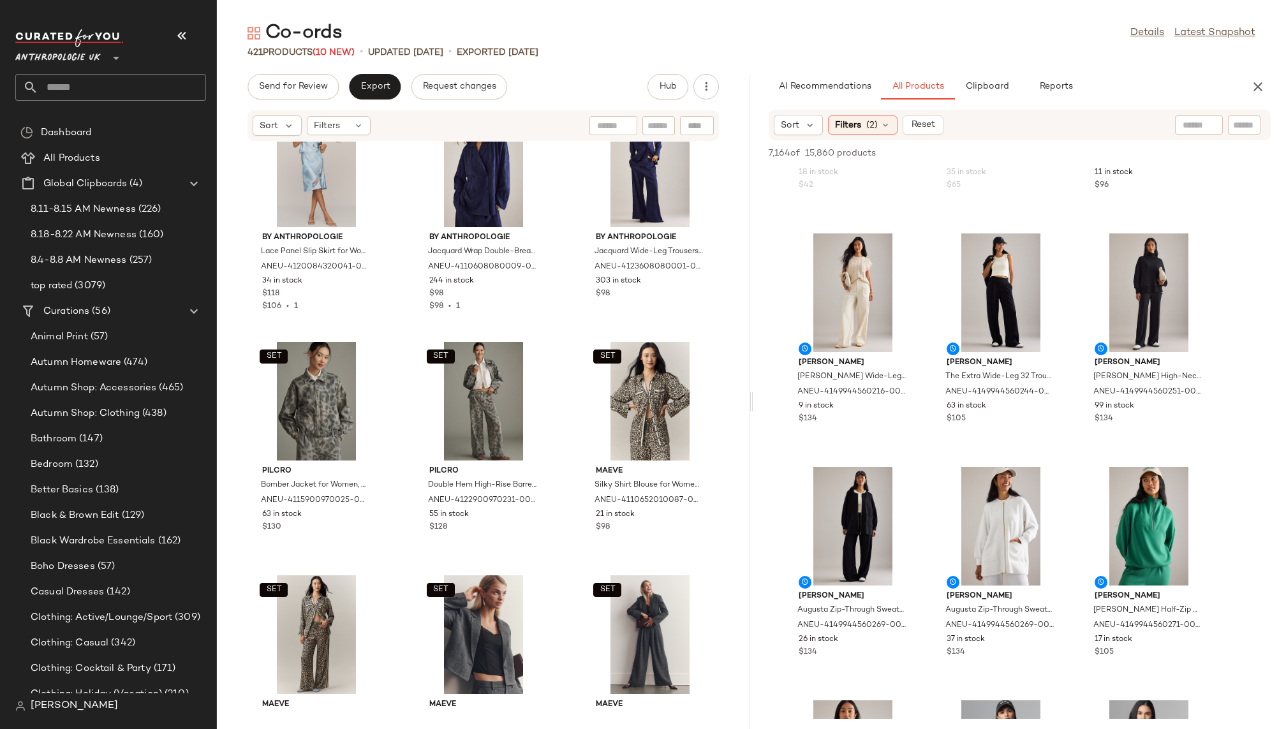
scroll to position [758, 0]
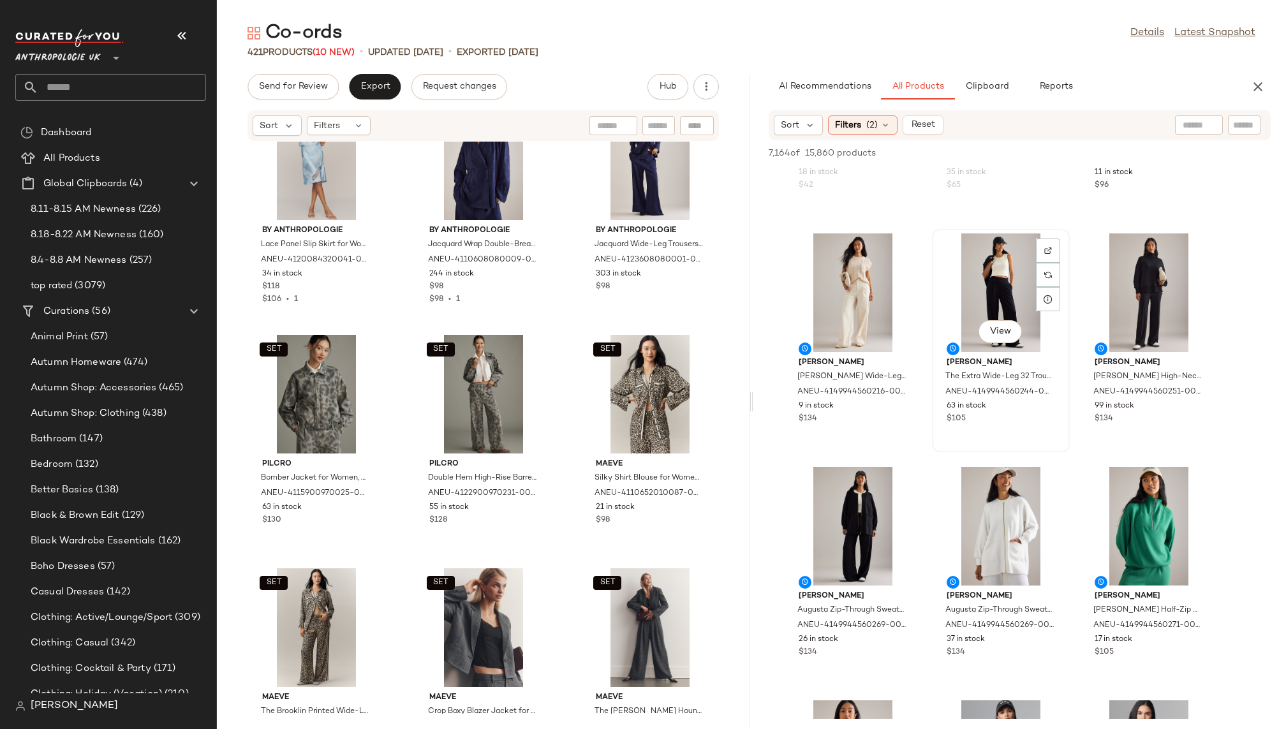
click at [975, 279] on div "View" at bounding box center [1001, 293] width 129 height 119
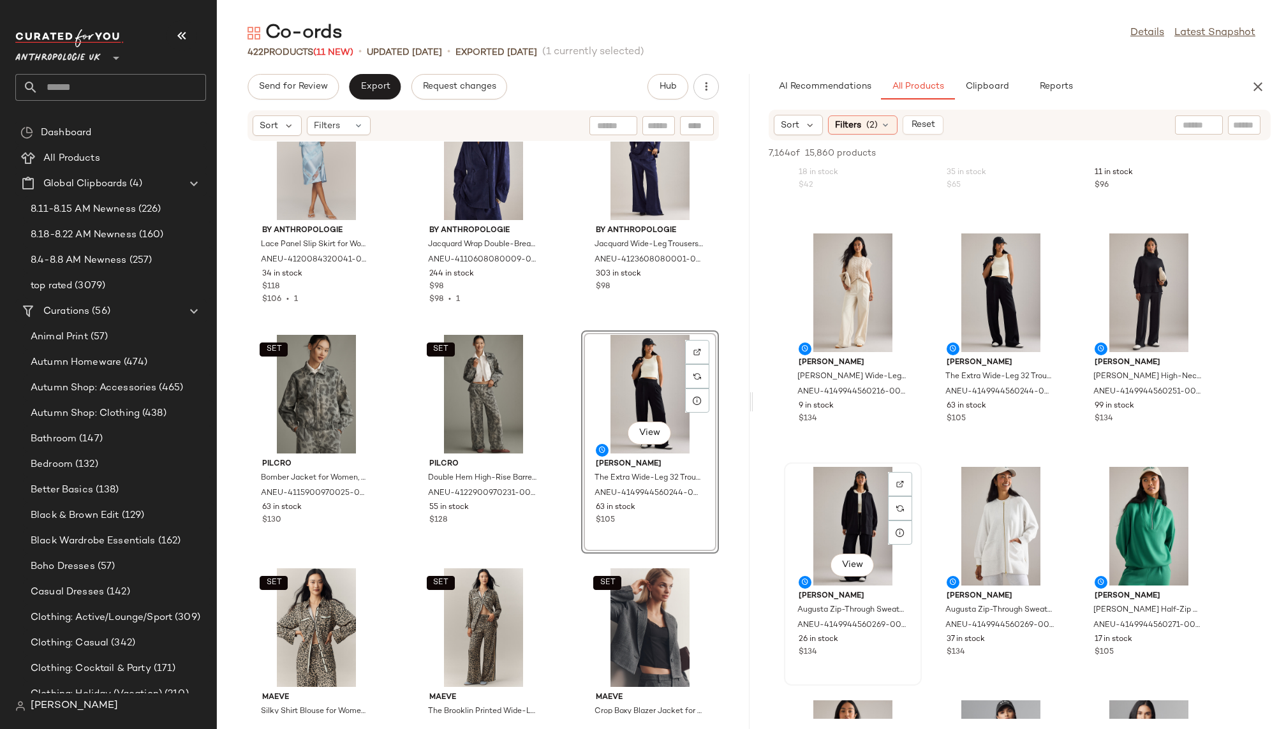
click at [853, 509] on div "View" at bounding box center [853, 526] width 129 height 119
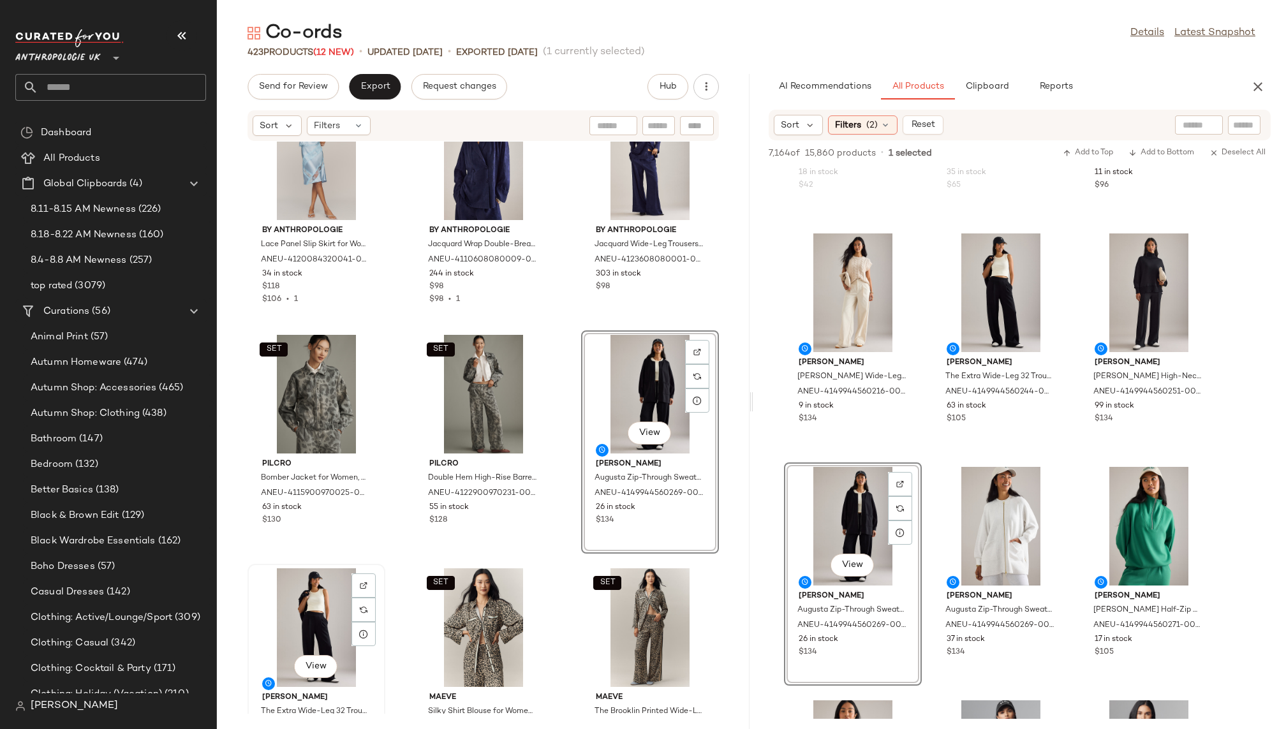
click at [319, 618] on div "View" at bounding box center [316, 628] width 129 height 119
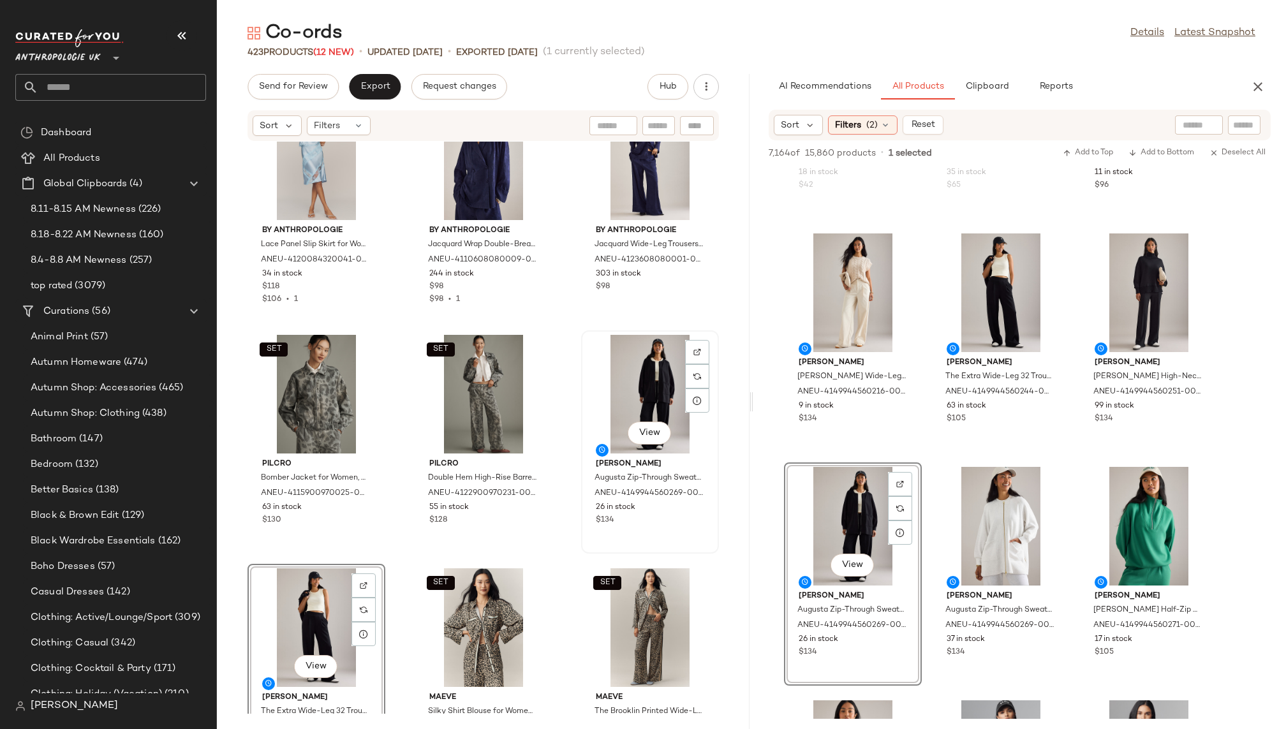
click at [625, 377] on div "View" at bounding box center [650, 394] width 129 height 119
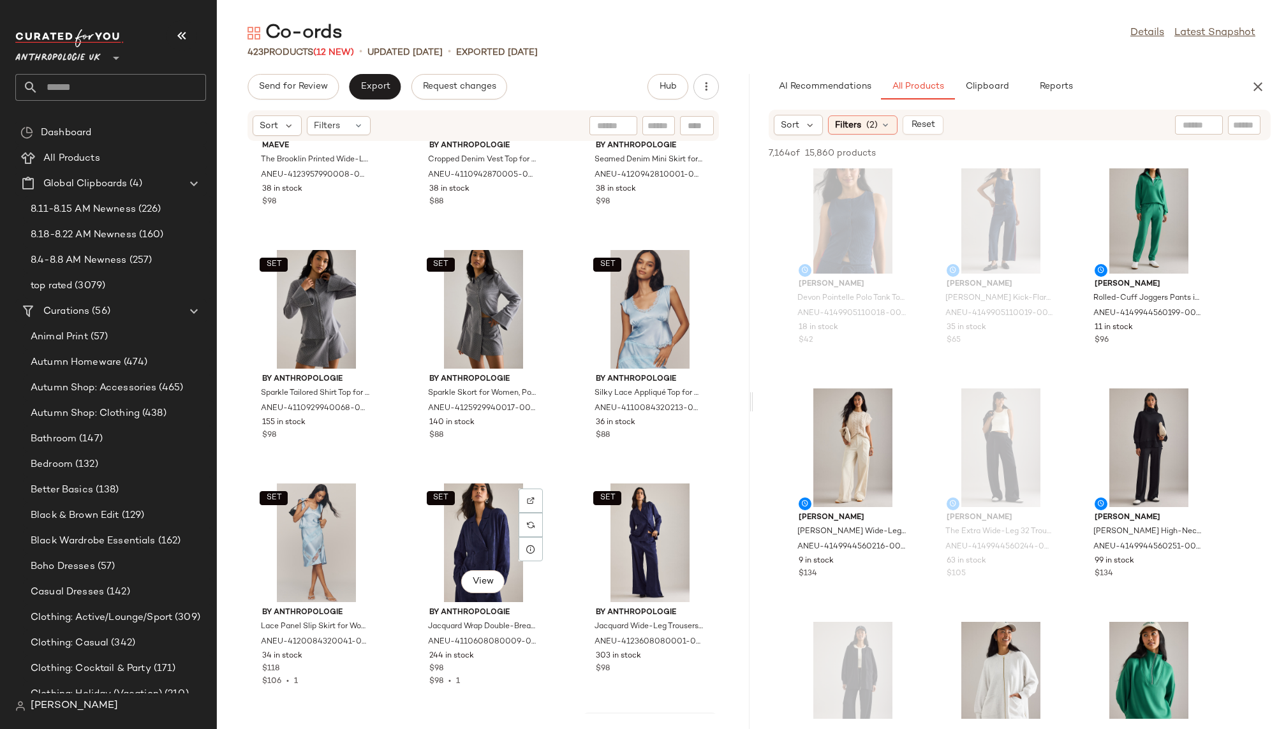
scroll to position [373, 0]
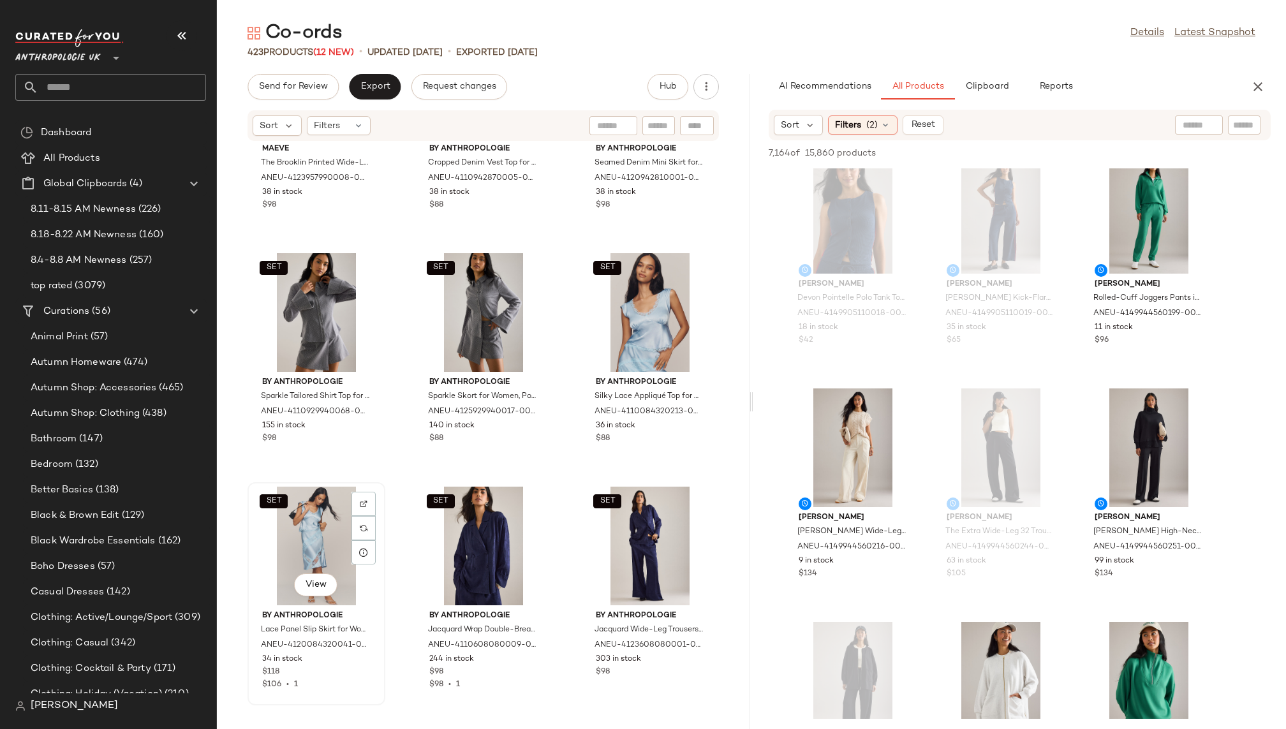
click at [291, 521] on div "SET View" at bounding box center [316, 546] width 129 height 119
click at [595, 345] on div "SET View" at bounding box center [650, 312] width 129 height 119
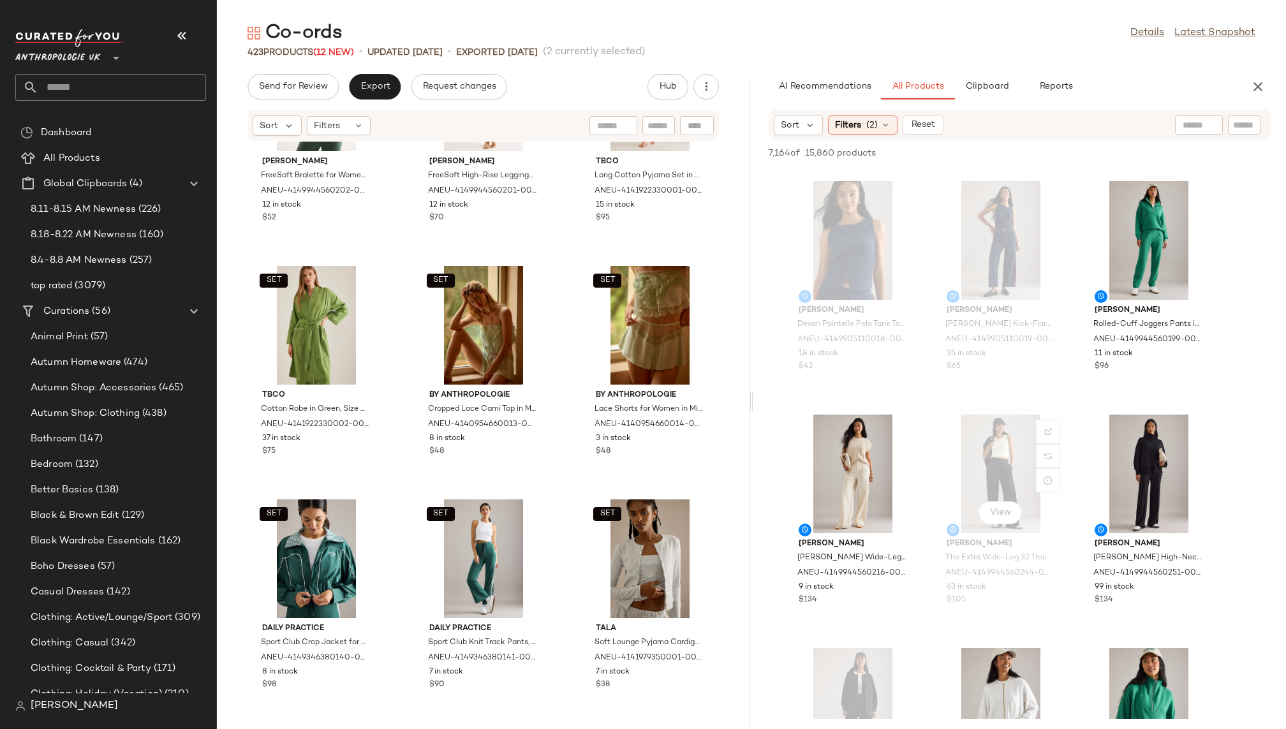
scroll to position [15781, 0]
click at [1133, 666] on div "View" at bounding box center [1149, 708] width 129 height 119
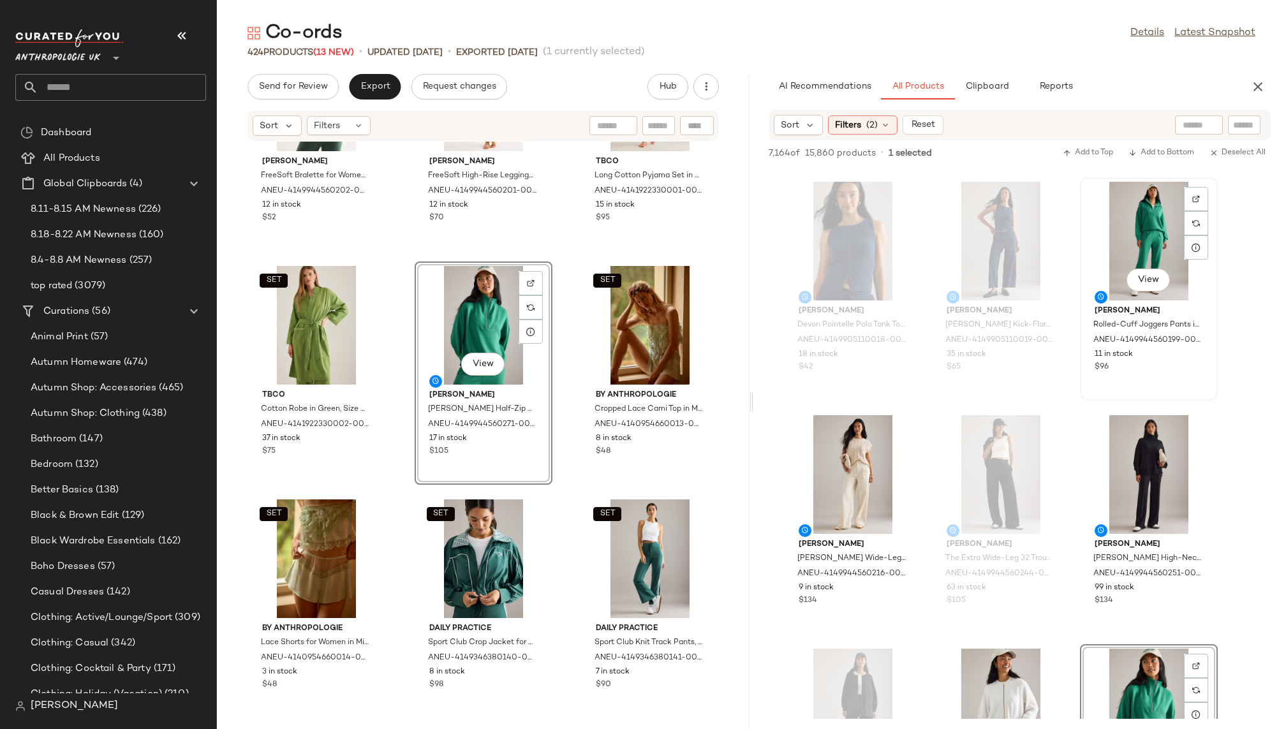
click at [1147, 223] on div "View" at bounding box center [1149, 241] width 129 height 119
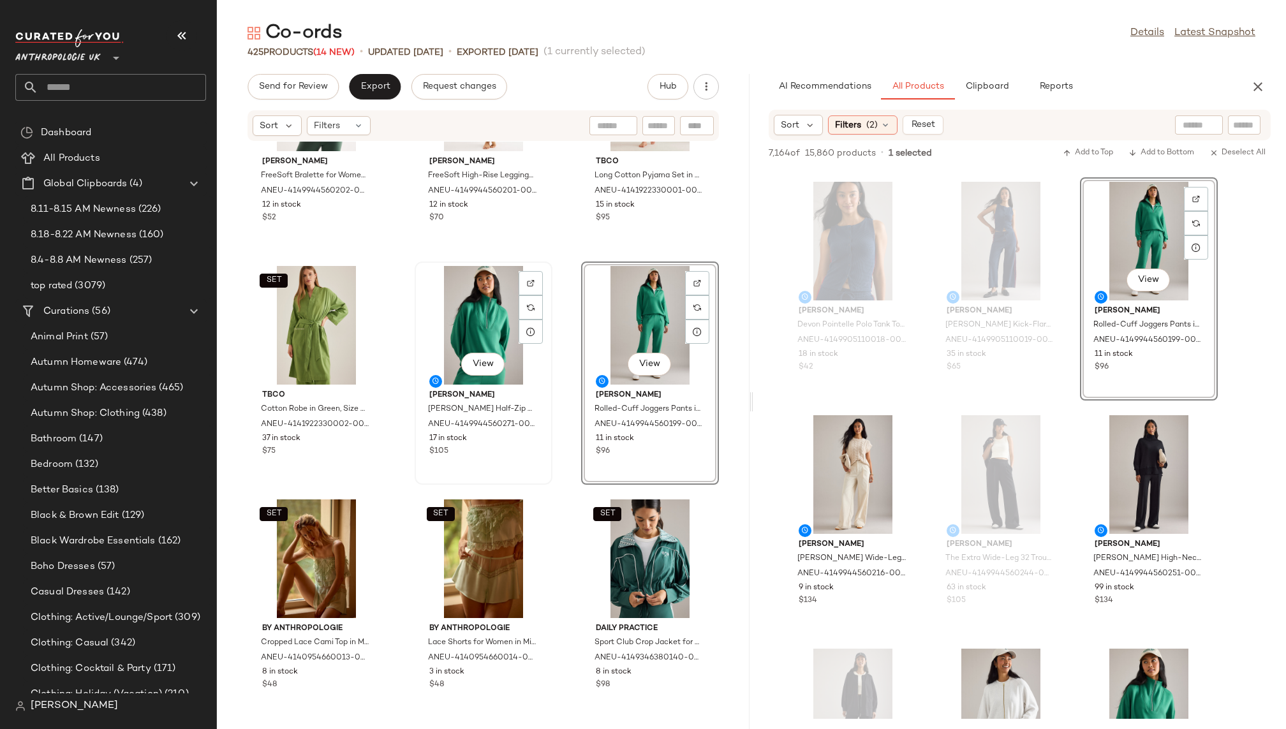
click at [457, 313] on div "View" at bounding box center [483, 325] width 129 height 119
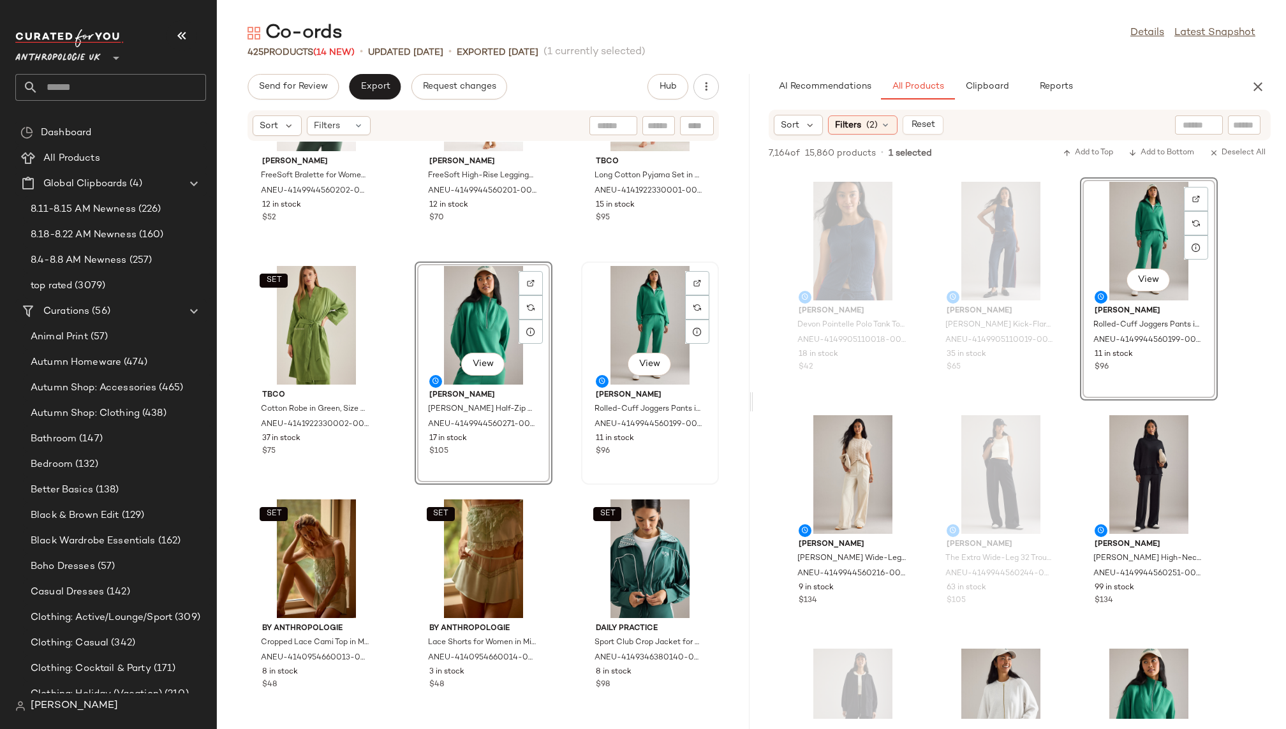
click at [637, 325] on div "View" at bounding box center [650, 325] width 129 height 119
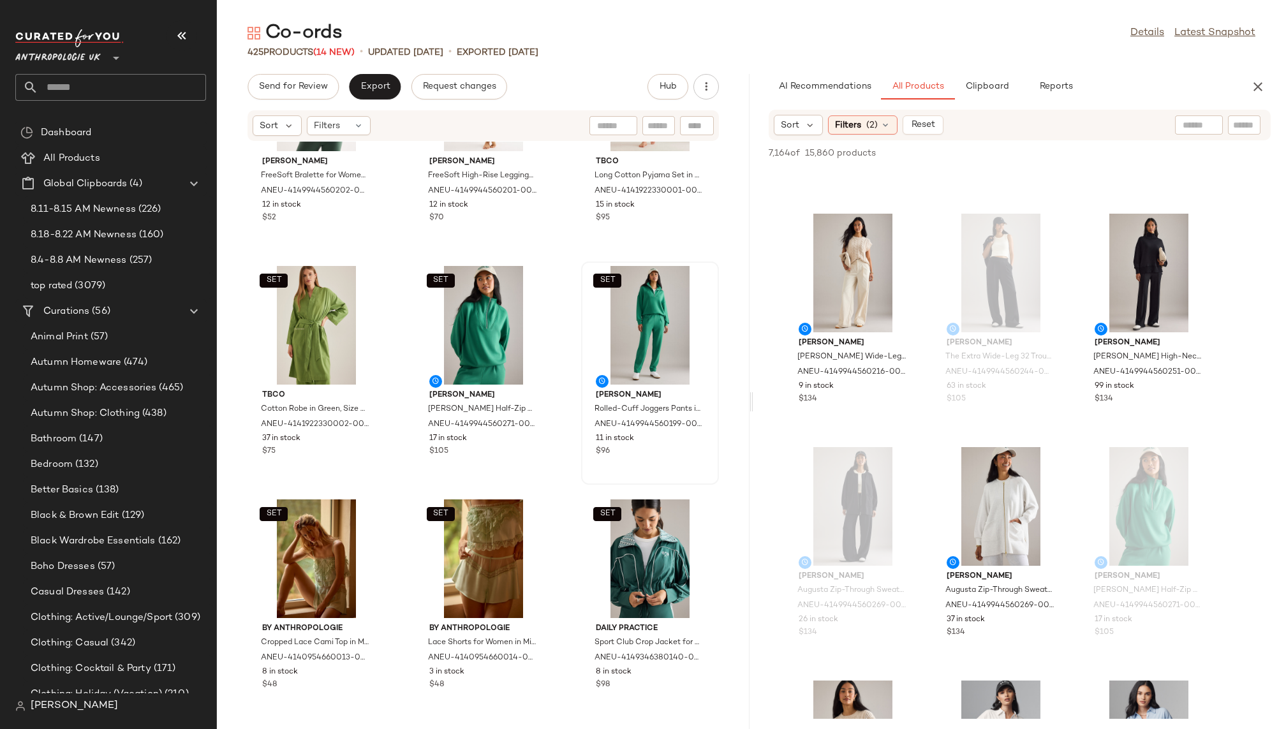
scroll to position [15969, 0]
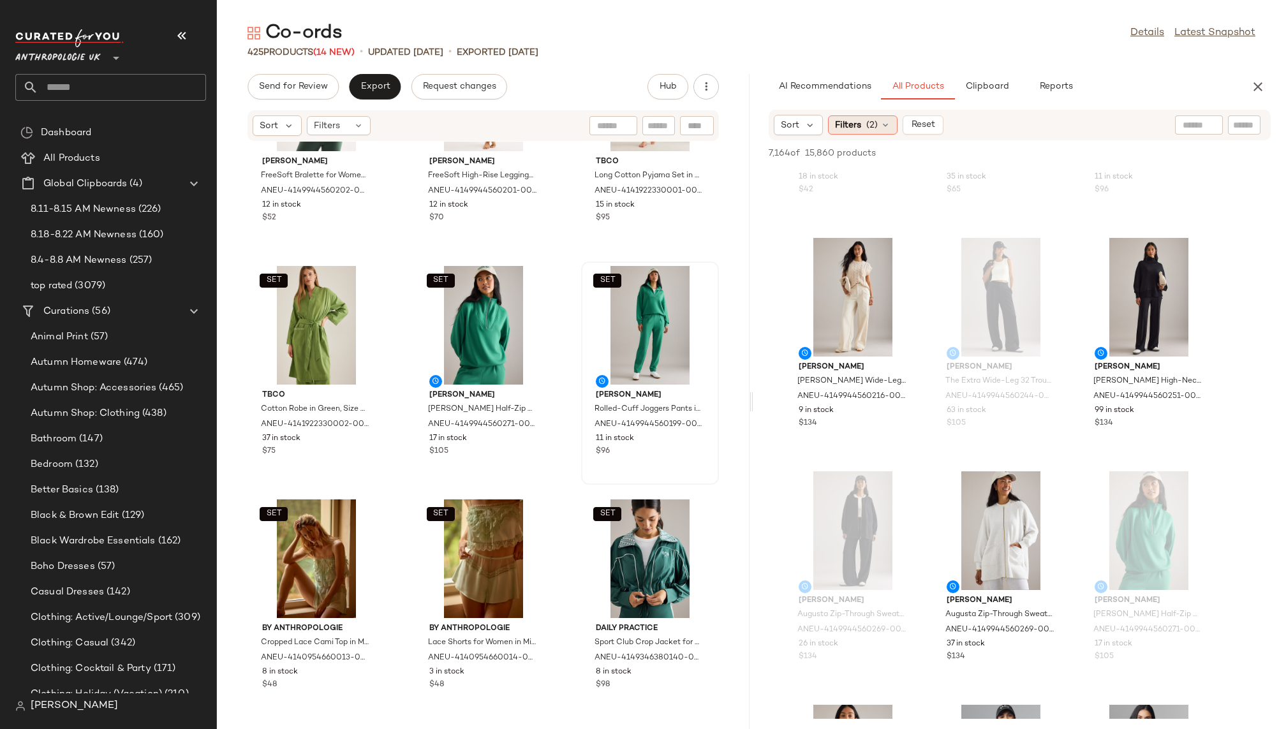
click at [865, 128] on div "Filters (2)" at bounding box center [863, 124] width 70 height 19
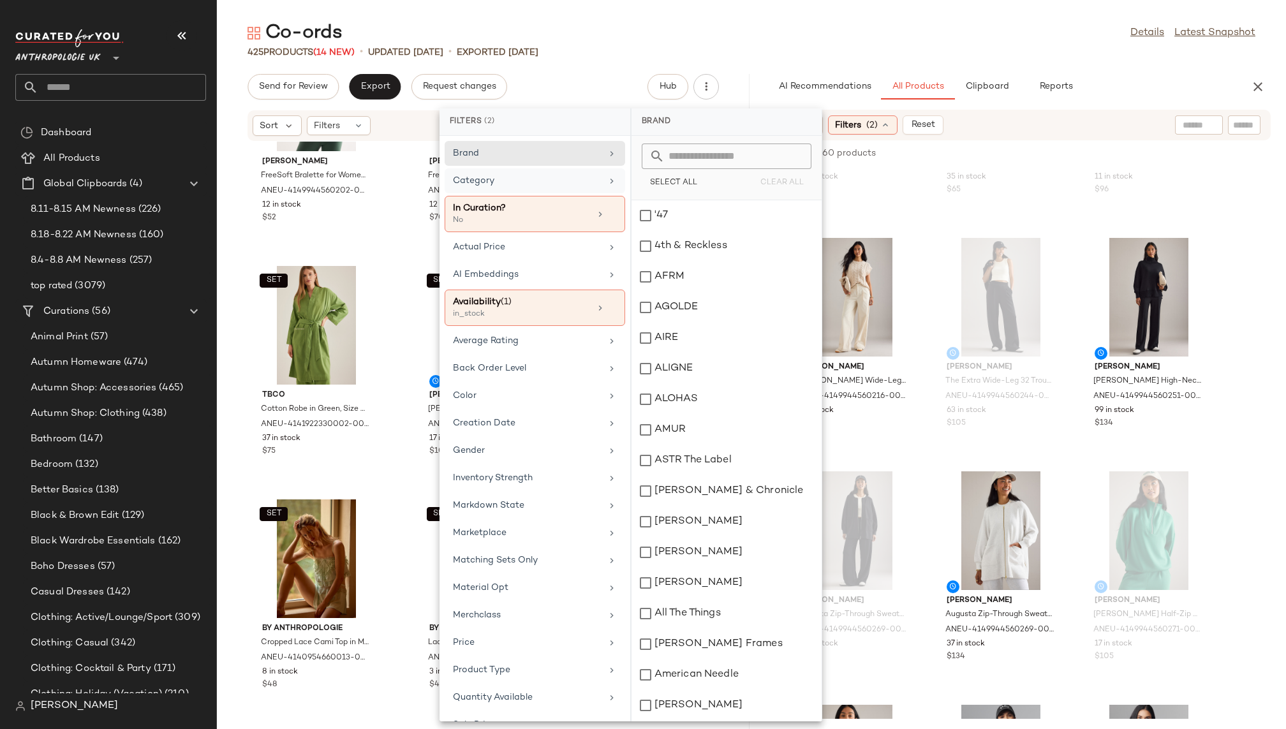
click at [570, 174] on div "Category" at bounding box center [527, 180] width 149 height 13
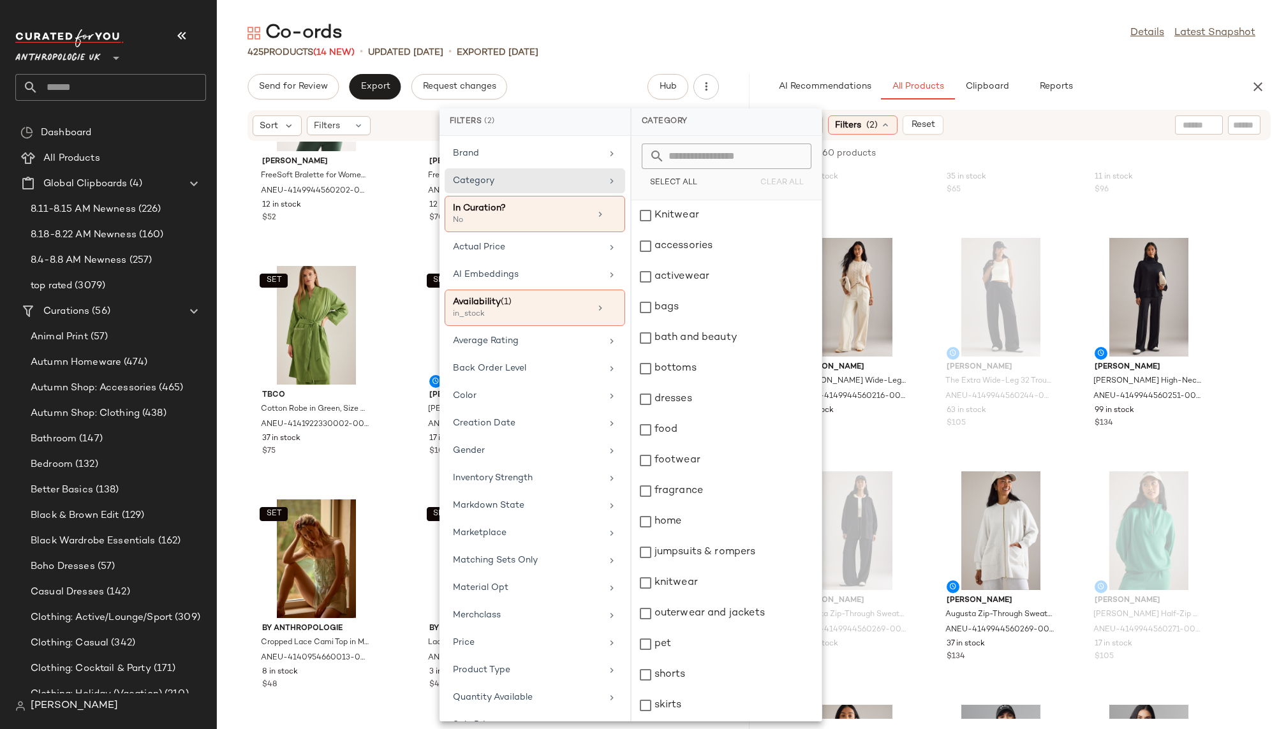
click at [727, 147] on input "text" at bounding box center [734, 157] width 139 height 26
click at [503, 149] on div "Brand" at bounding box center [527, 153] width 149 height 13
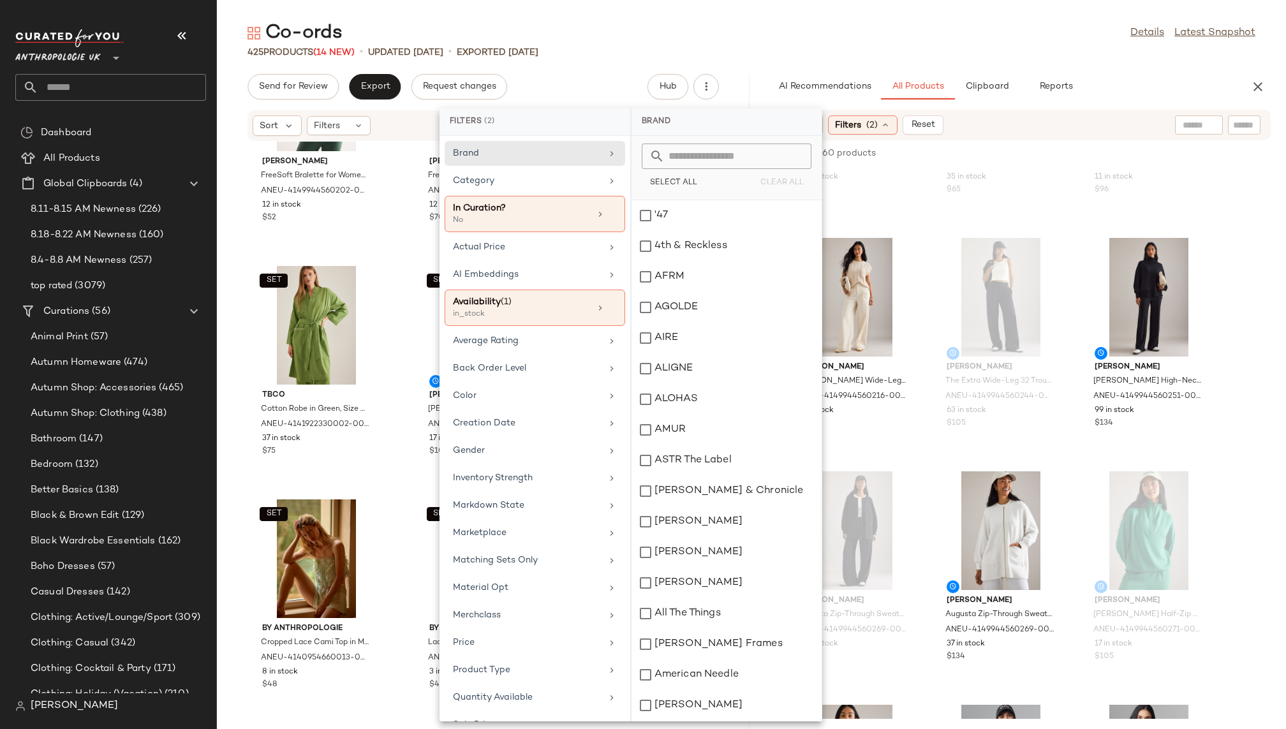
click at [674, 153] on input "text" at bounding box center [734, 157] width 139 height 26
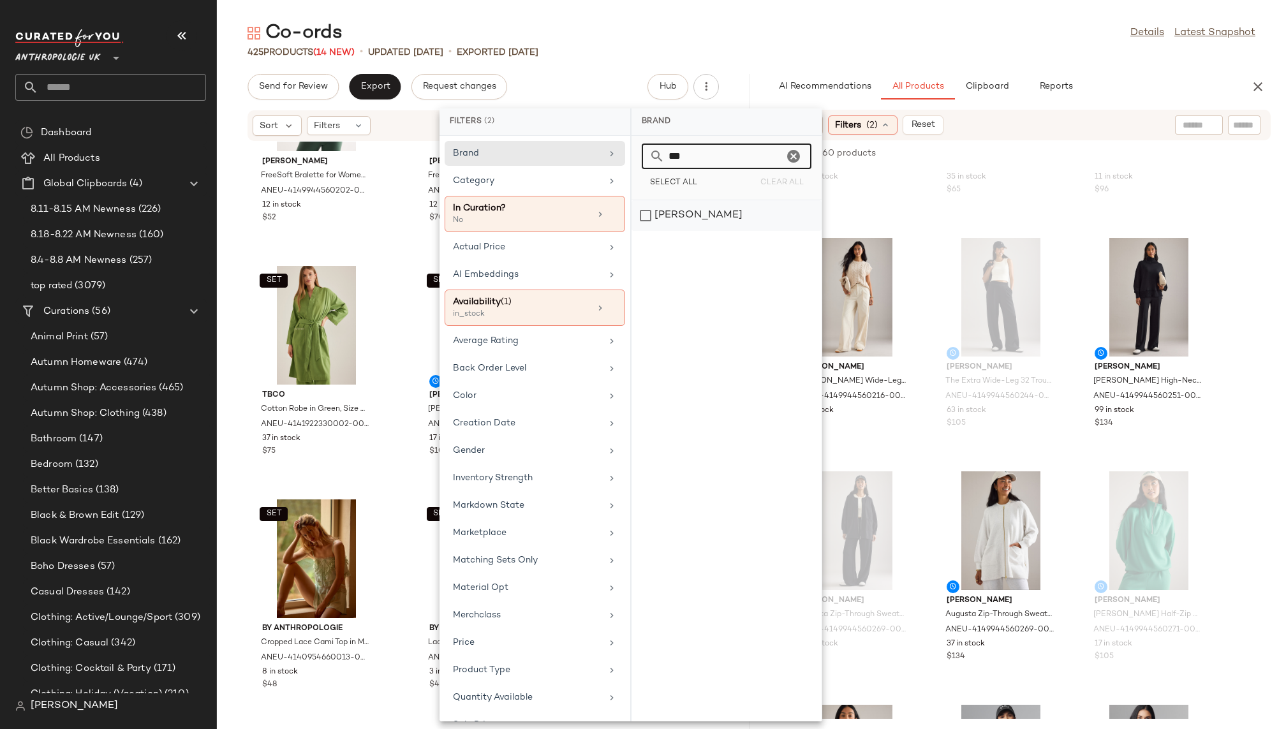
type input "***"
click at [674, 218] on div "[PERSON_NAME]" at bounding box center [727, 215] width 190 height 31
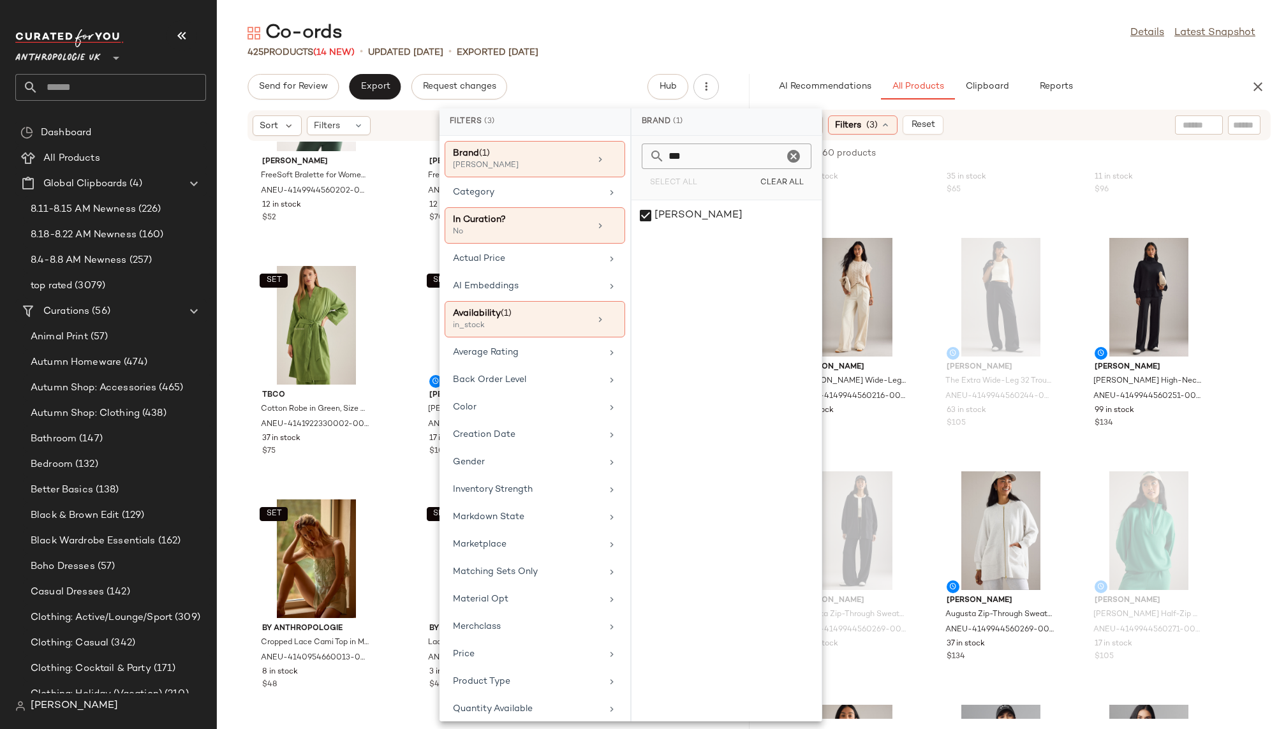
click at [902, 51] on div "425 Products (14 New) • updated Aug 19th • Exported Aug 13th" at bounding box center [751, 52] width 1069 height 13
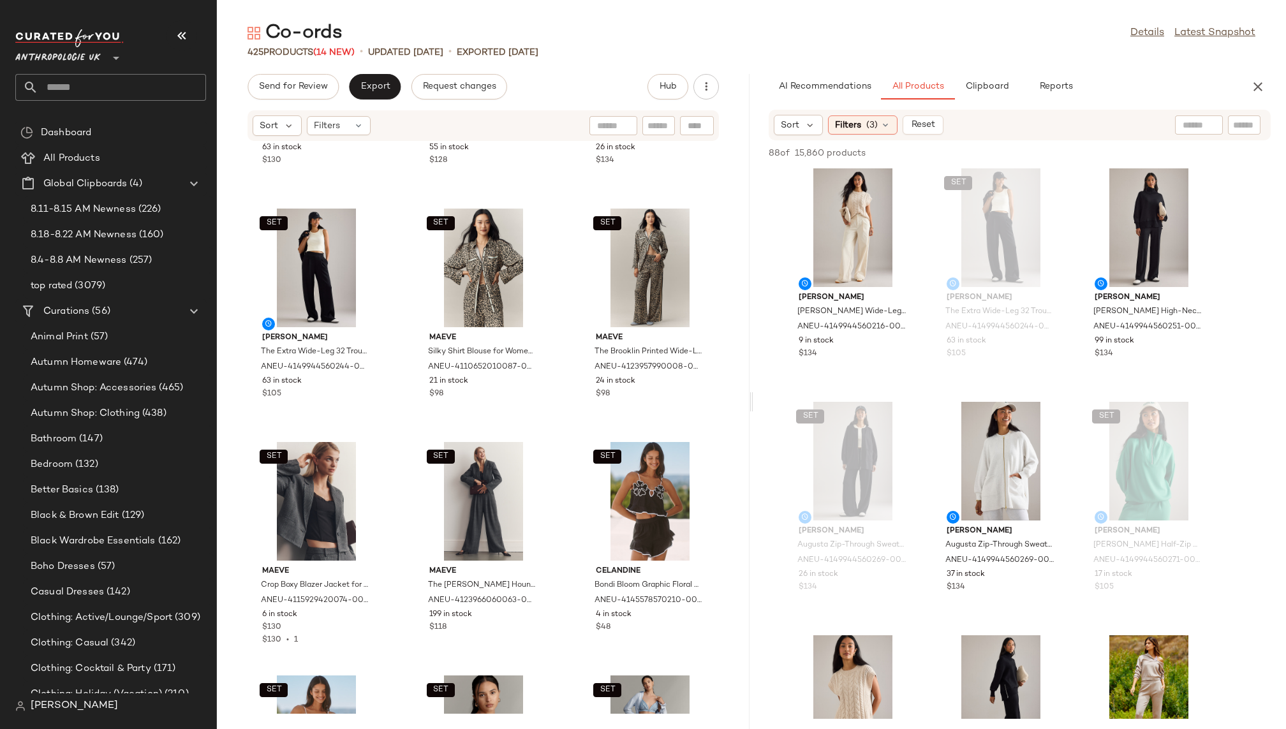
scroll to position [1128, 0]
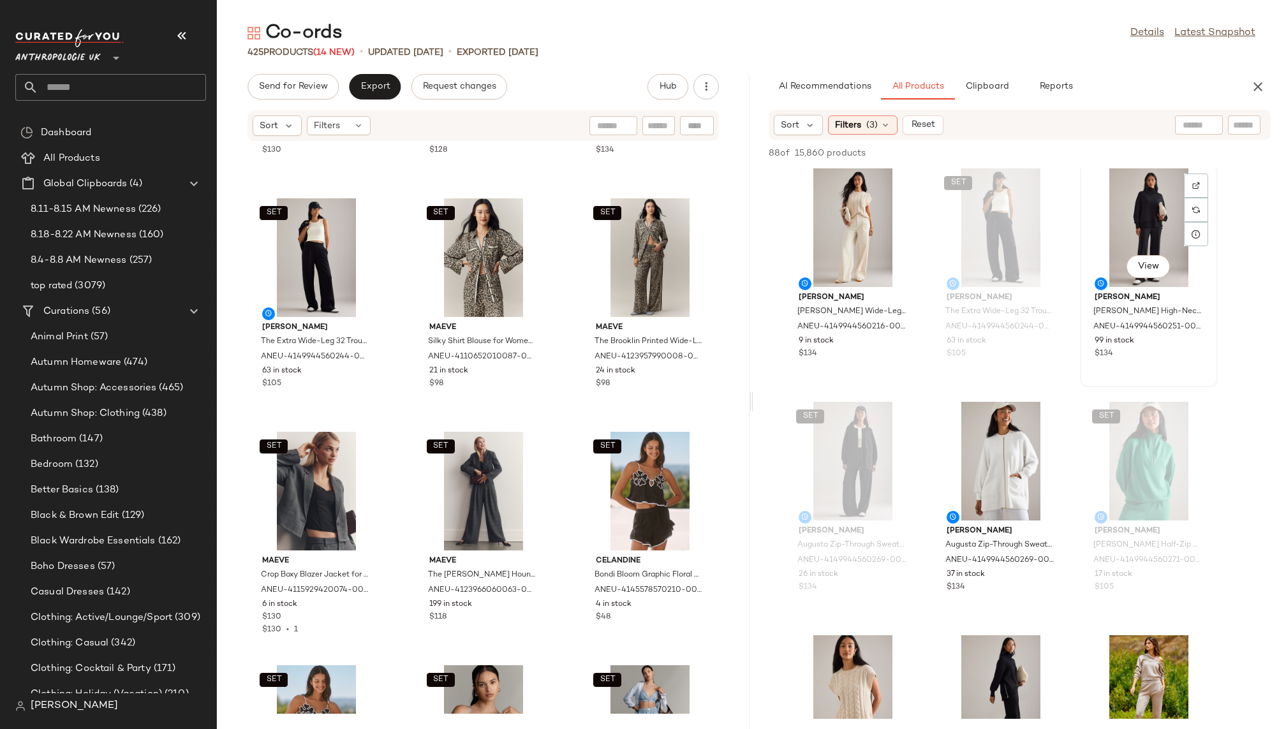
click at [1105, 254] on div "View" at bounding box center [1149, 227] width 129 height 119
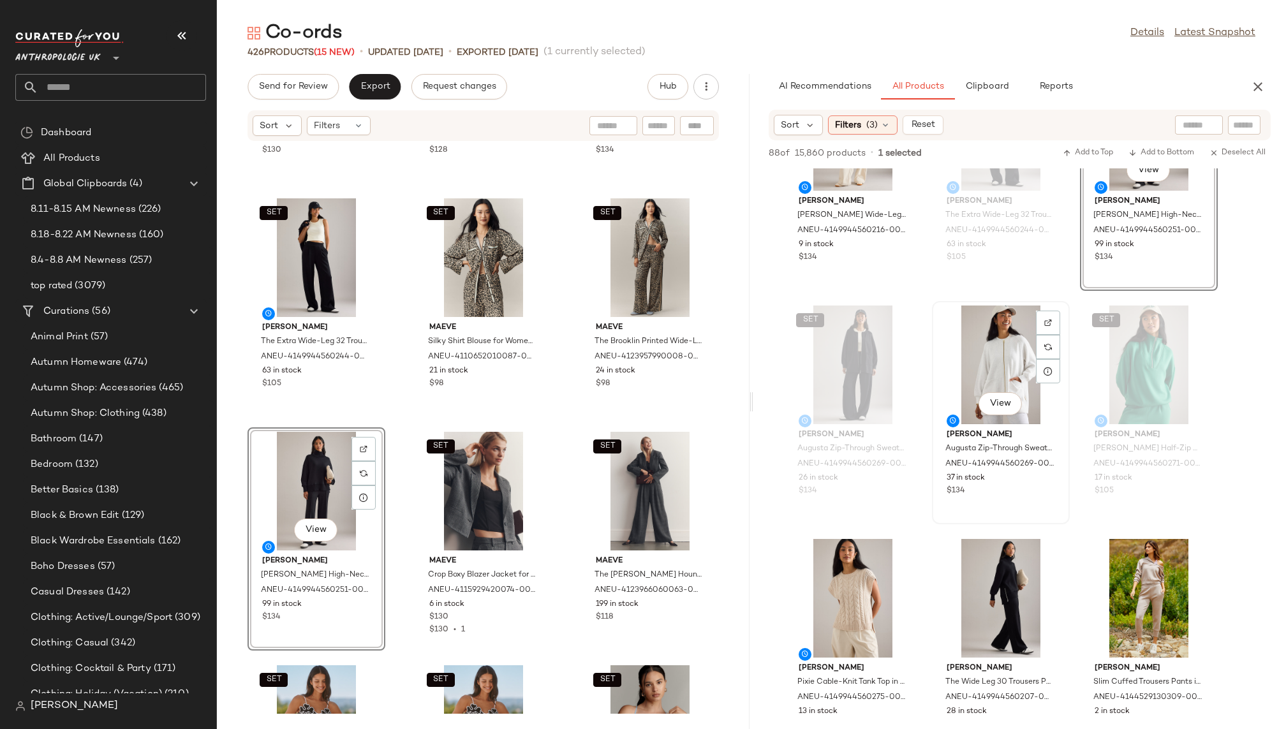
scroll to position [409, 0]
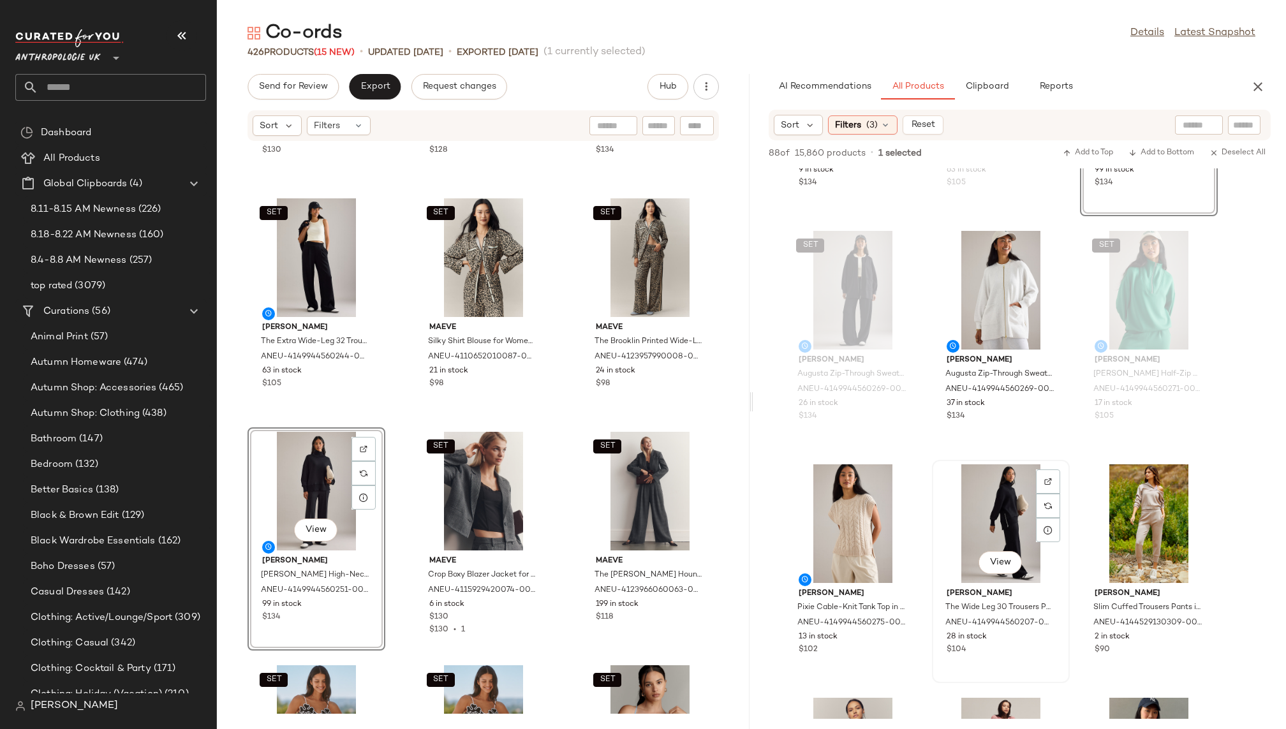
click at [975, 519] on div "View" at bounding box center [1001, 524] width 129 height 119
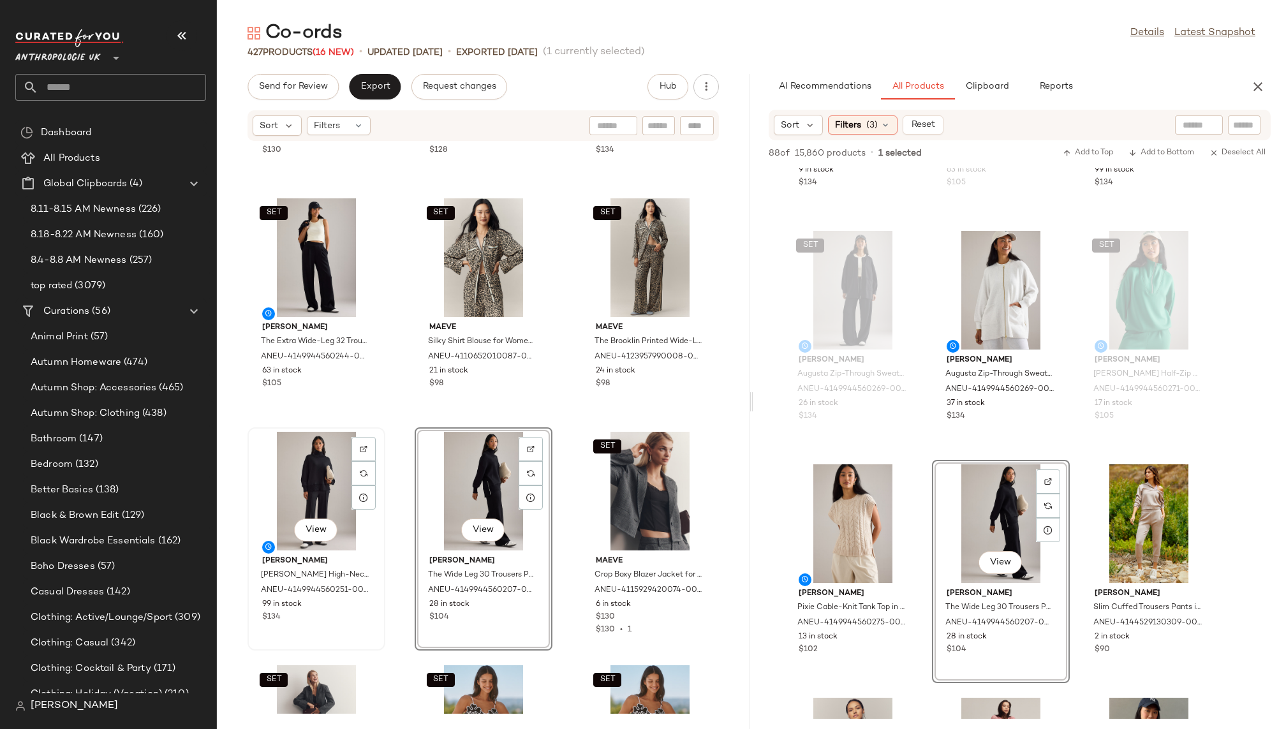
click at [308, 503] on div "View" at bounding box center [316, 491] width 129 height 119
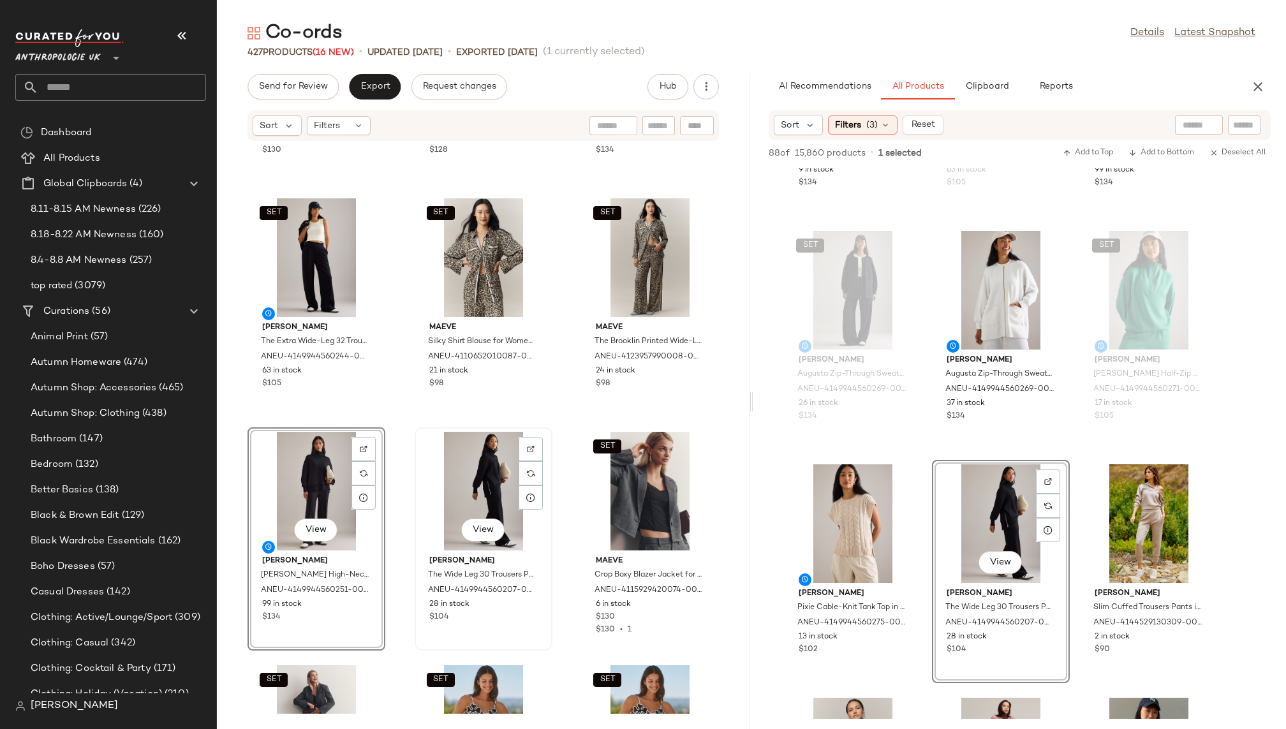
click at [434, 500] on div "View" at bounding box center [483, 491] width 129 height 119
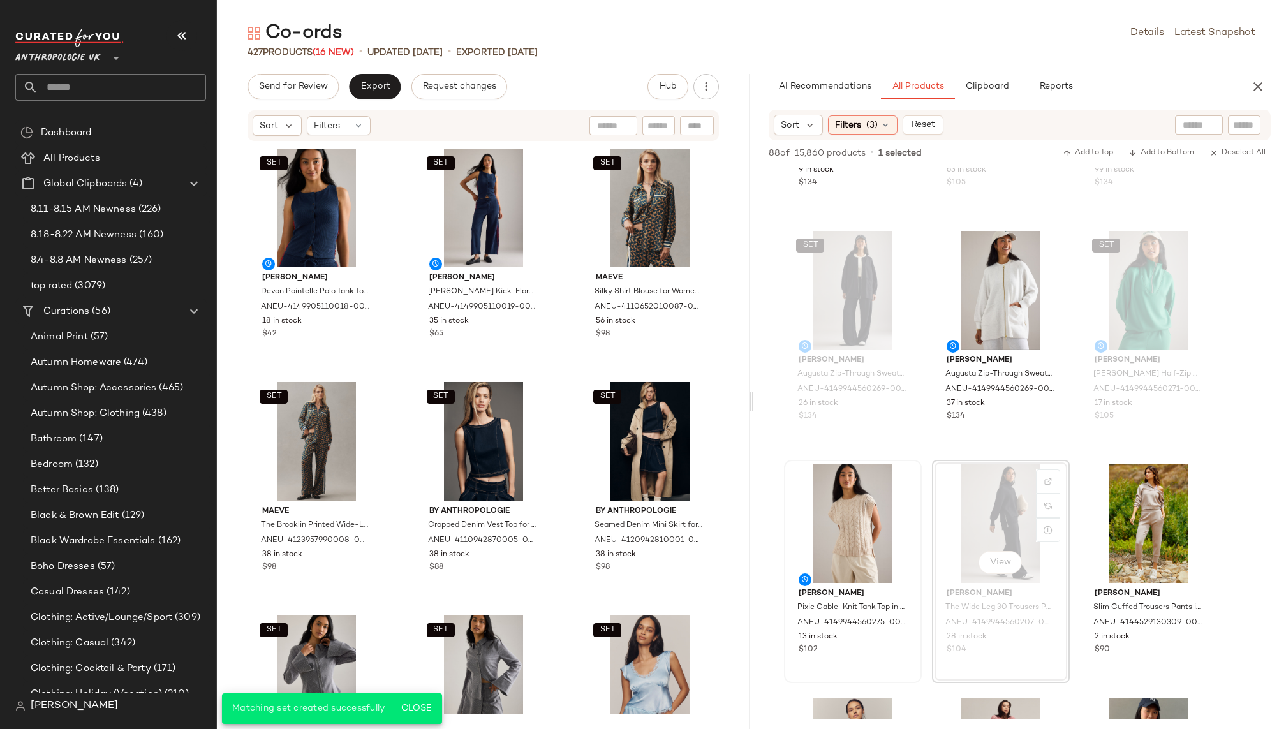
click at [920, 553] on div "Varley Pixie Cable-Knit Tank Top in White, Polyester/Nylon/Viscose, Size XL by …" at bounding box center [852, 571] width 135 height 221
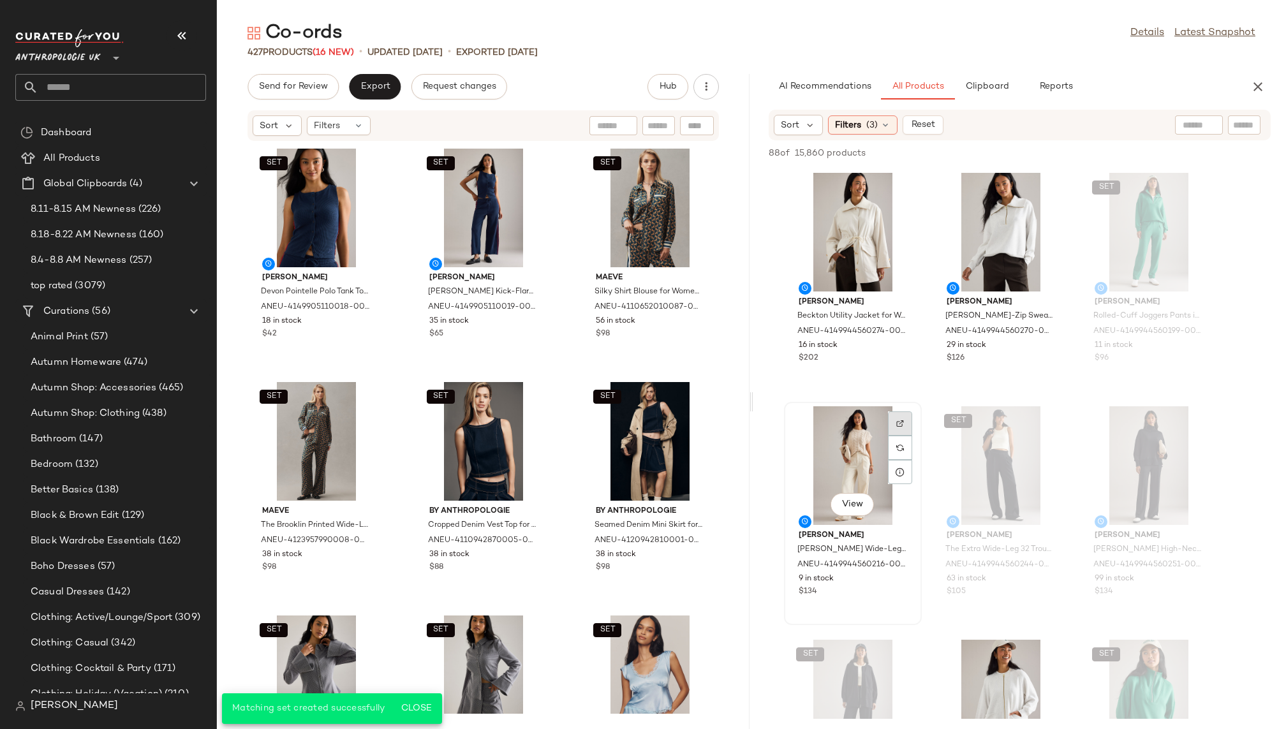
click at [902, 424] on img at bounding box center [901, 424] width 8 height 8
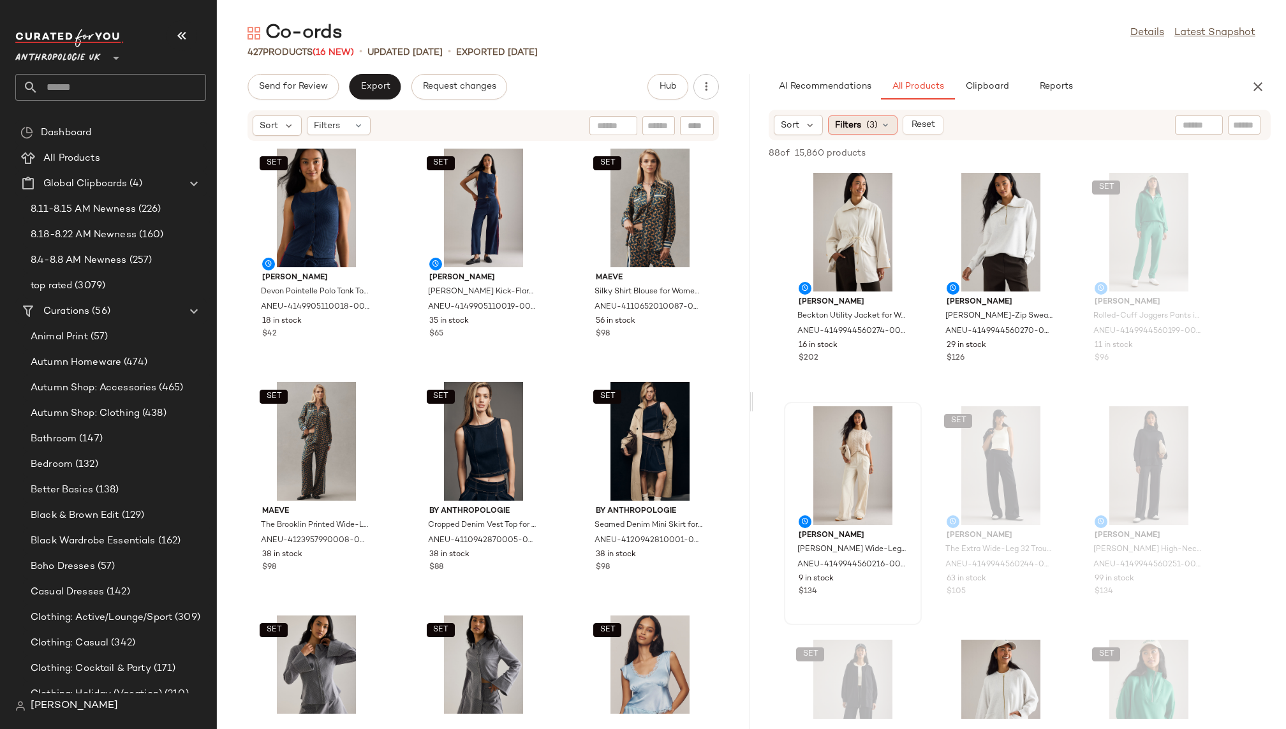
click at [861, 126] on div "Filters (3)" at bounding box center [863, 124] width 70 height 19
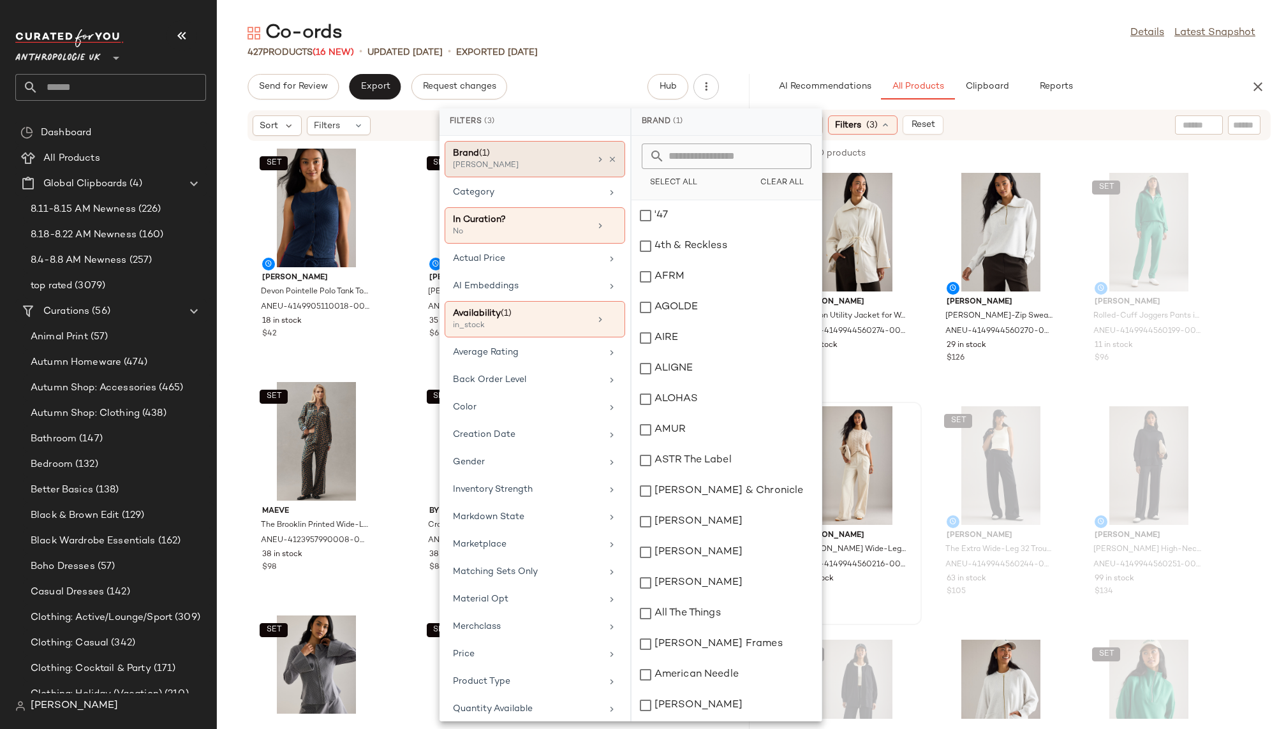
click at [612, 158] on div "Brand (1) Varley" at bounding box center [535, 159] width 181 height 36
click at [608, 156] on icon at bounding box center [612, 159] width 9 height 9
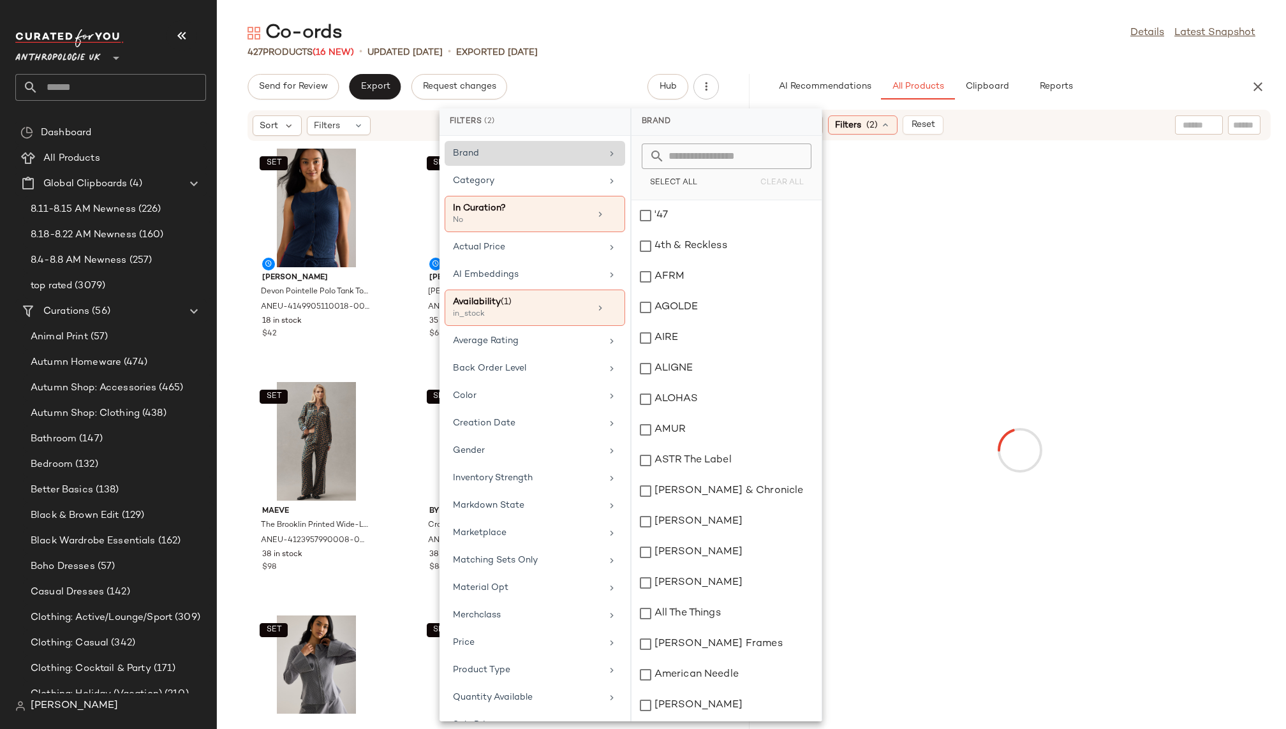
click at [884, 32] on div "Co-ords Details Latest Snapshot" at bounding box center [751, 33] width 1069 height 26
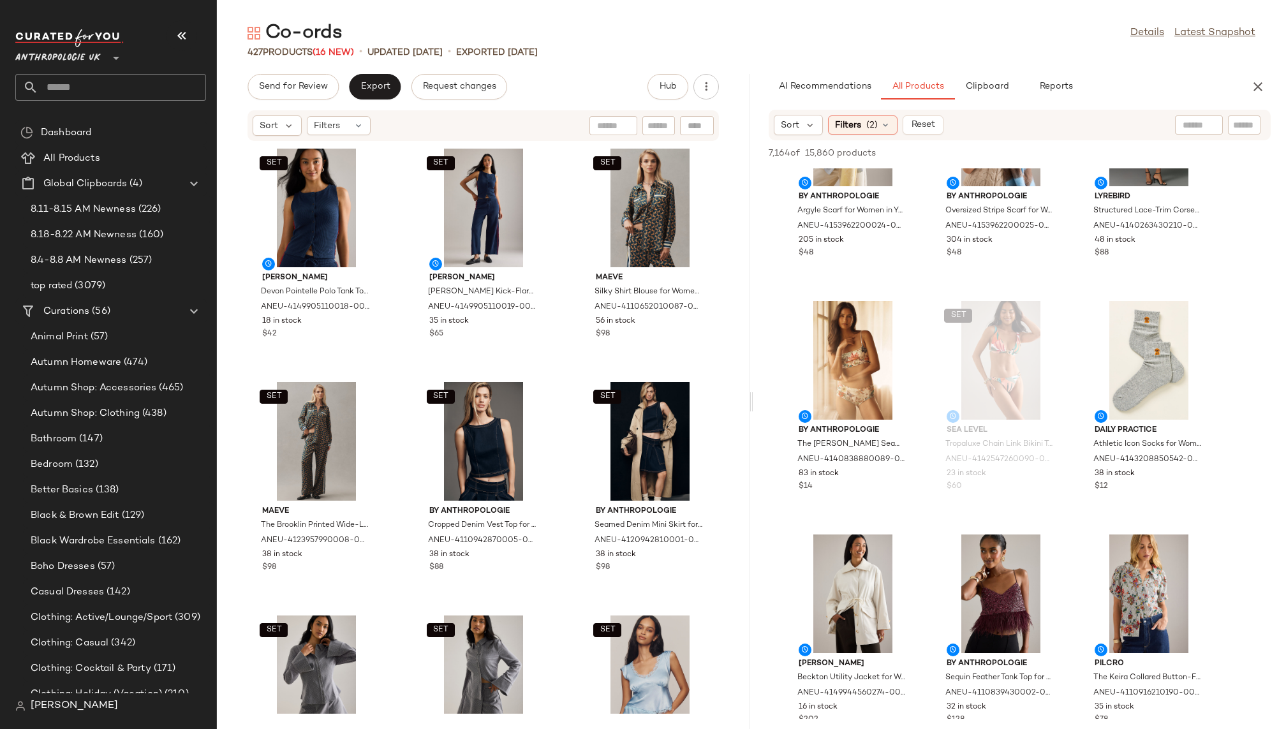
scroll to position [1506, 0]
click at [858, 128] on span "Filters" at bounding box center [848, 125] width 26 height 13
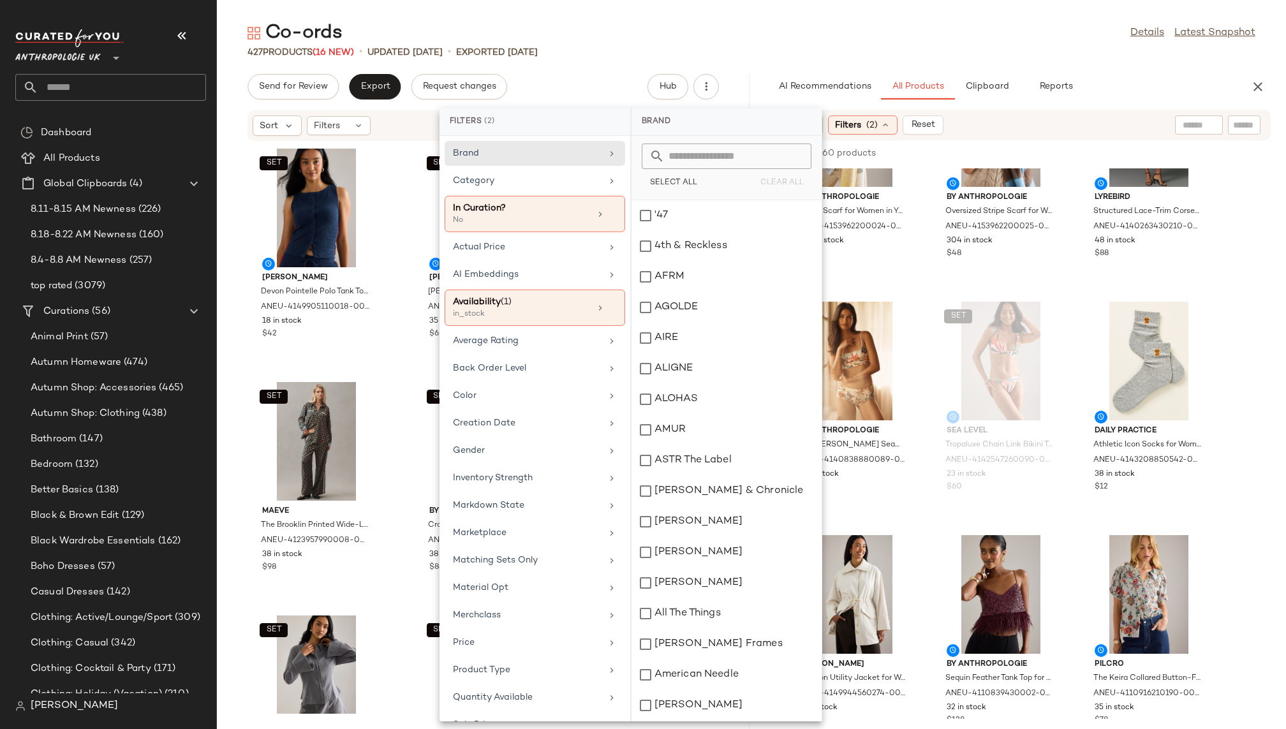
click at [715, 152] on input "text" at bounding box center [734, 157] width 139 height 26
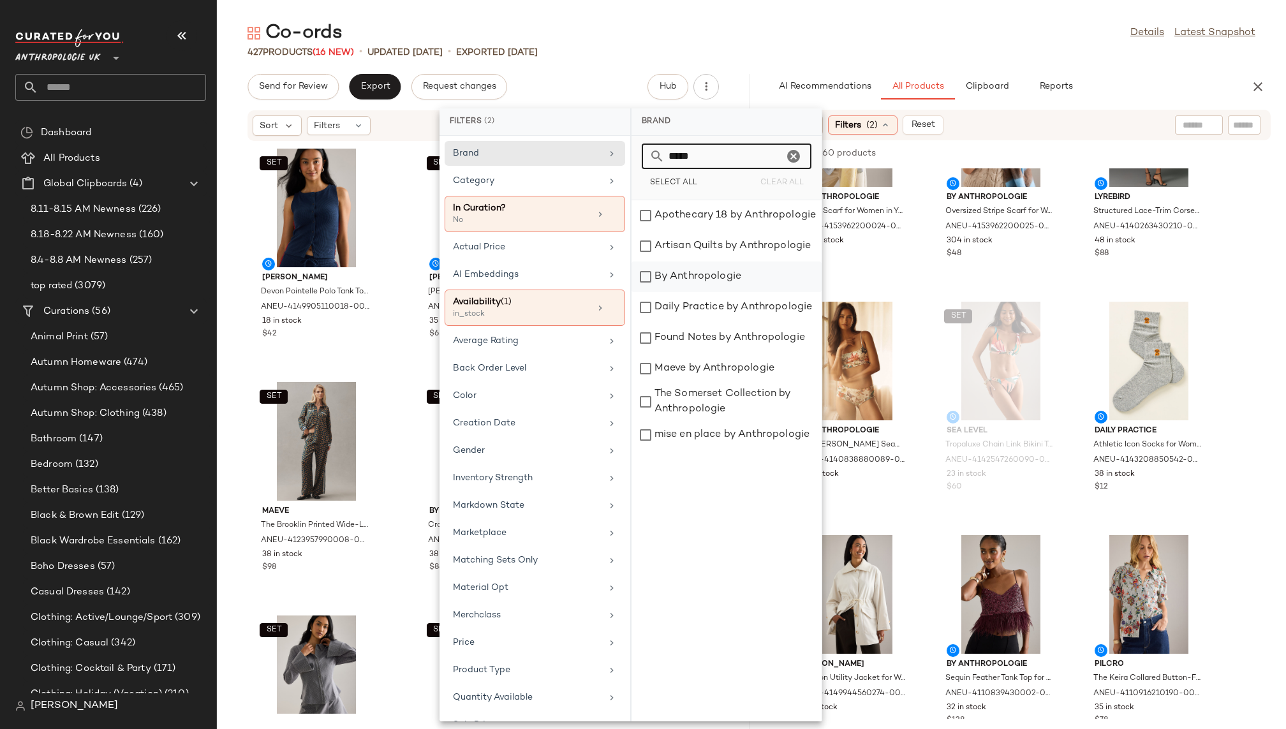
type input "*****"
click at [724, 292] on div "By Anthropologie" at bounding box center [727, 307] width 190 height 31
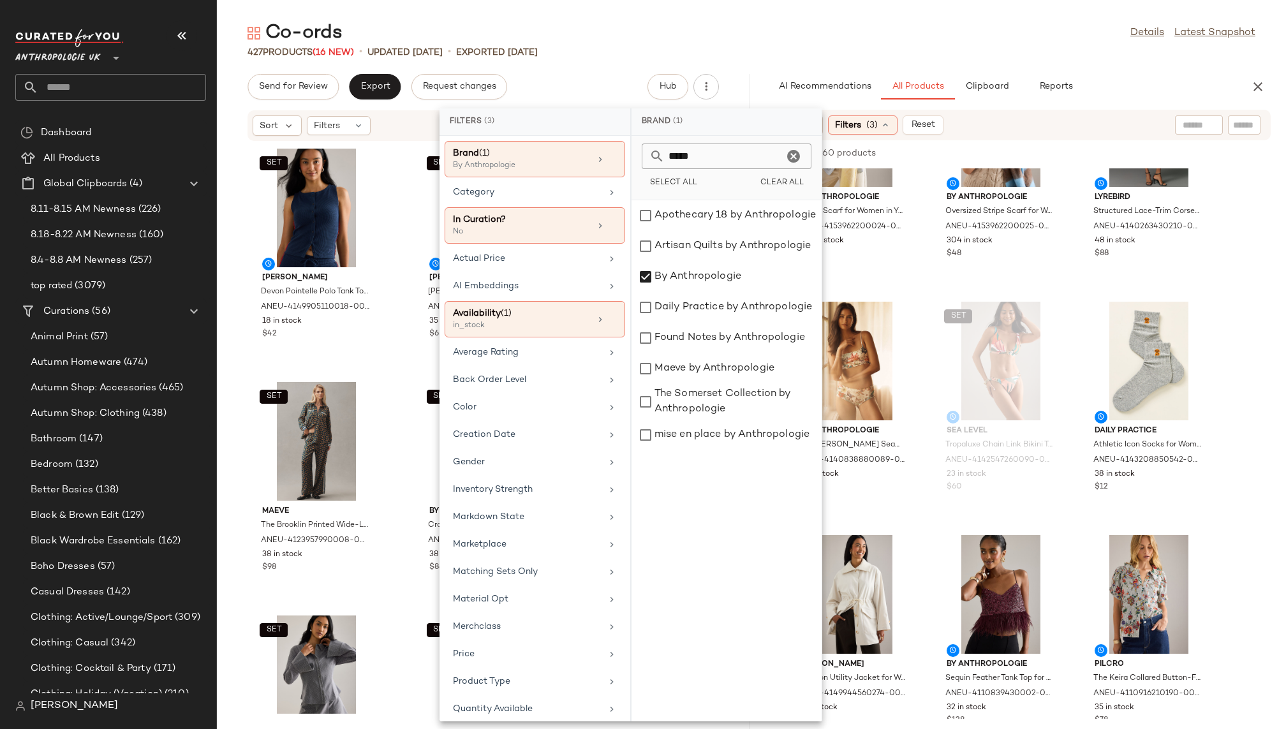
click at [896, 63] on div "Co-ords Details Latest Snapshot 427 Products (16 New) • updated Aug 19th • Expo…" at bounding box center [751, 374] width 1069 height 709
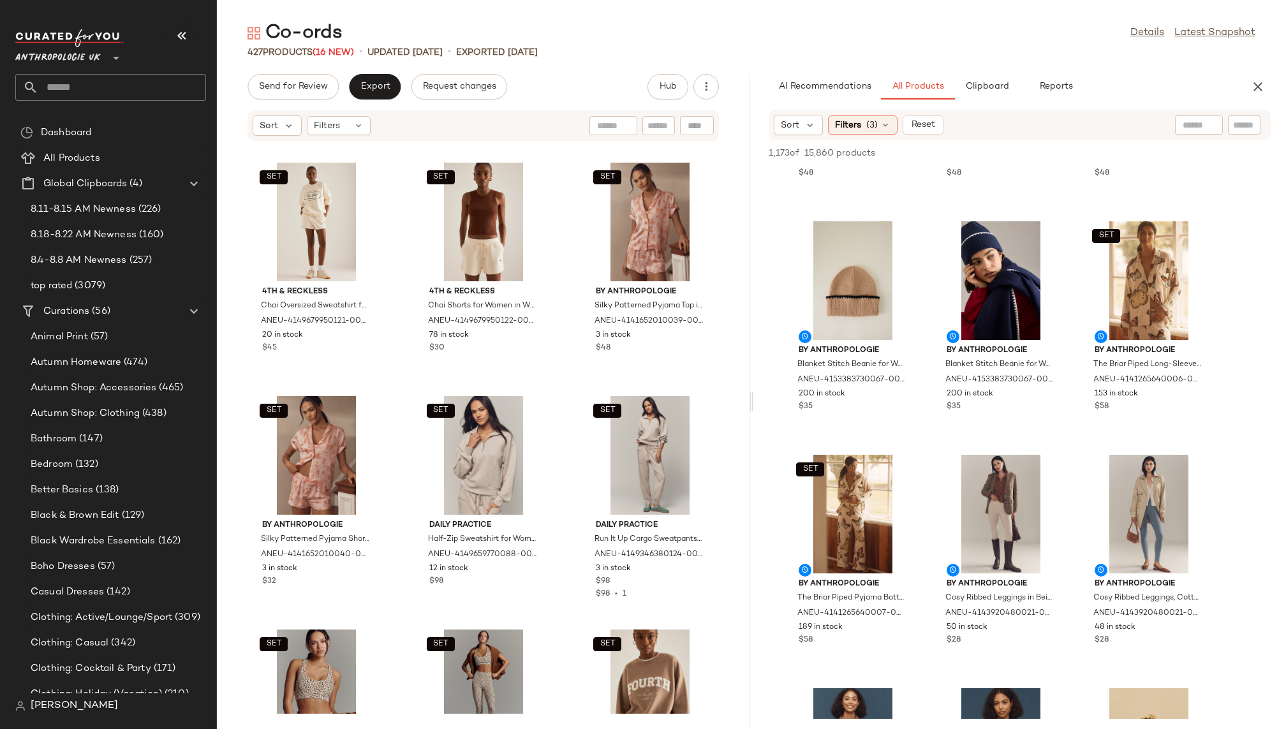
scroll to position [11678, 0]
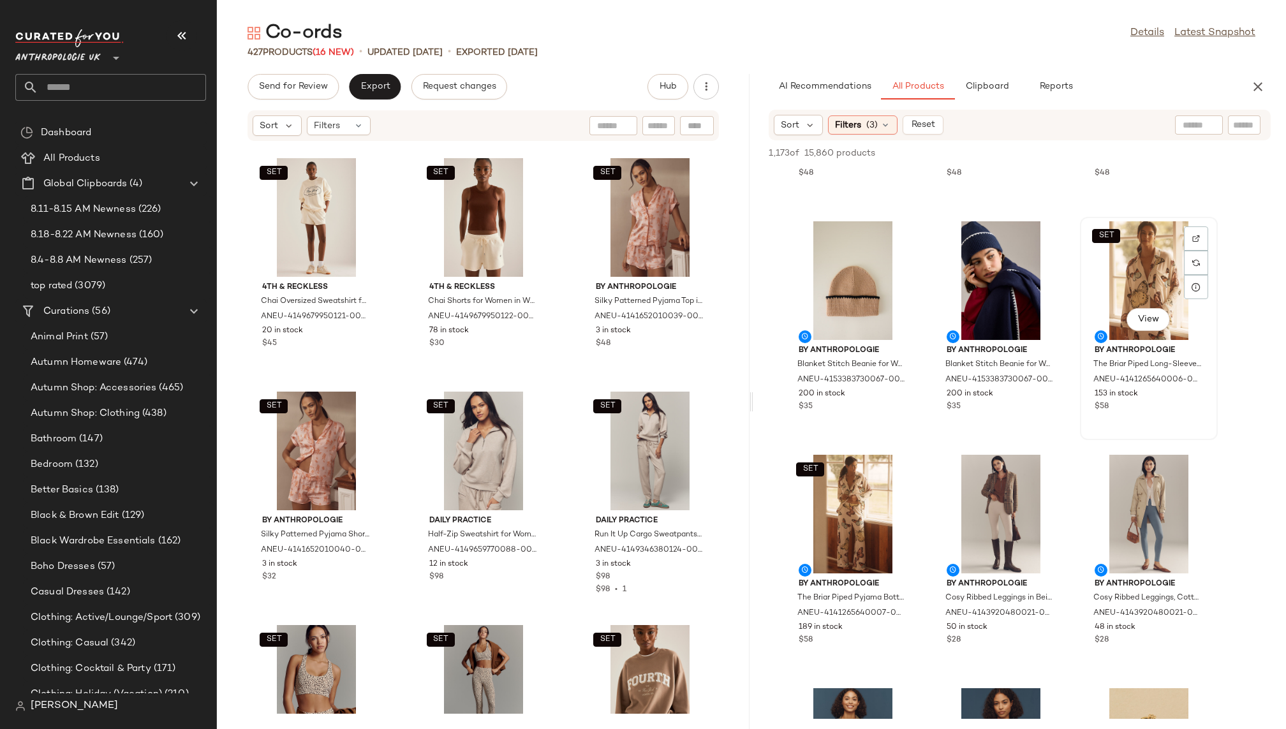
click at [1130, 308] on div "View" at bounding box center [1148, 321] width 43 height 26
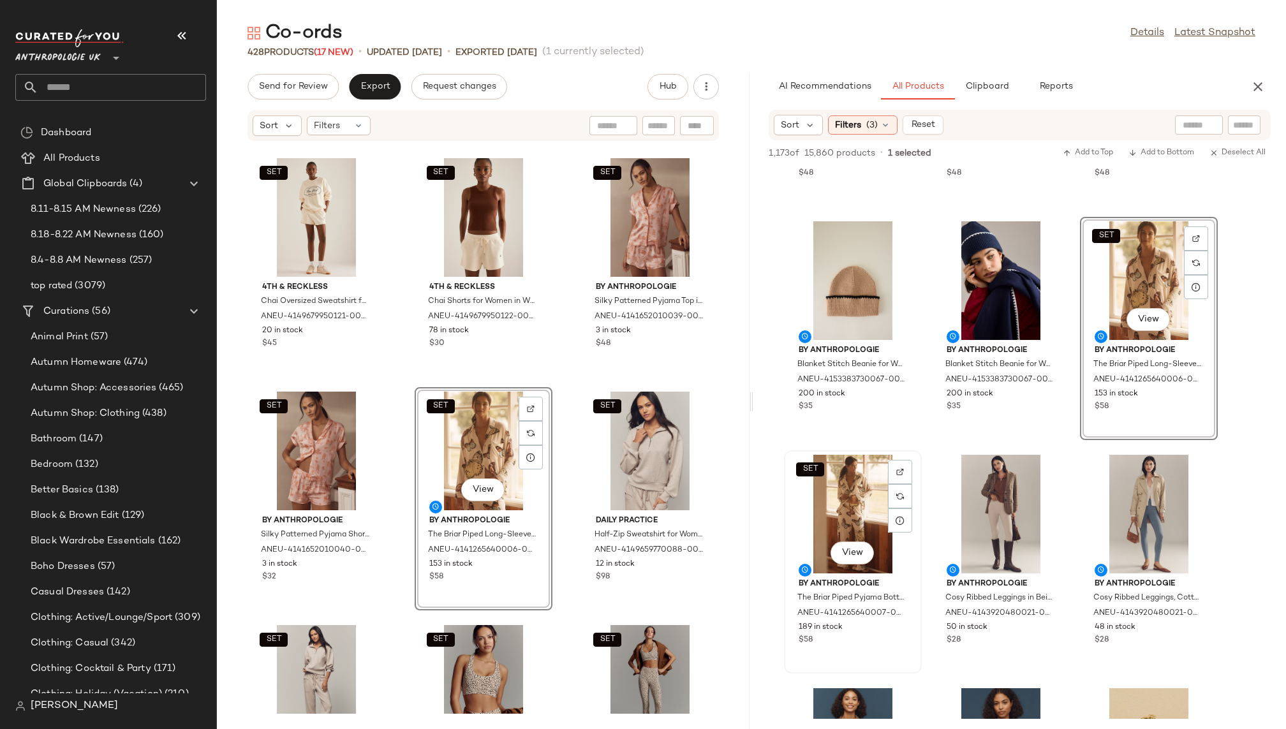
click at [842, 493] on div "SET View" at bounding box center [853, 514] width 129 height 119
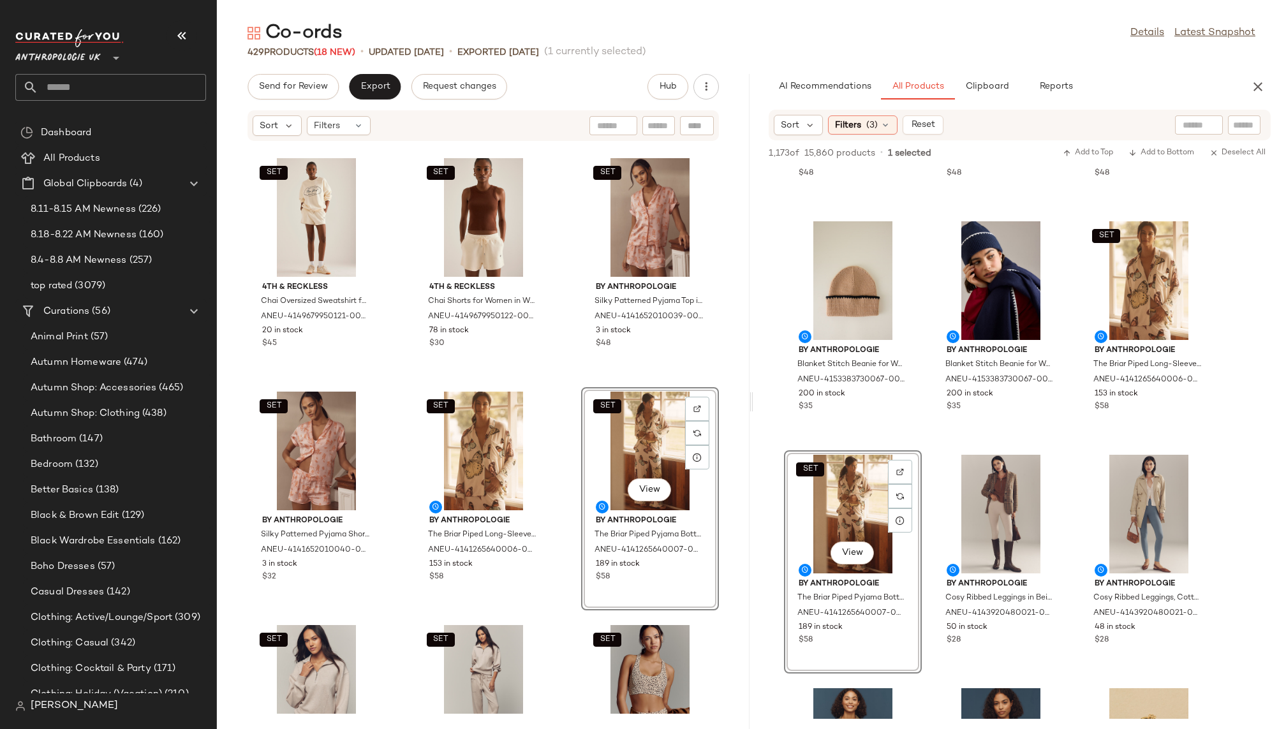
click at [722, 597] on div "SET By Anthropologie The Briar Piped Pyjama Shorts, Elastane/Modal, Size Medium…" at bounding box center [483, 428] width 533 height 572
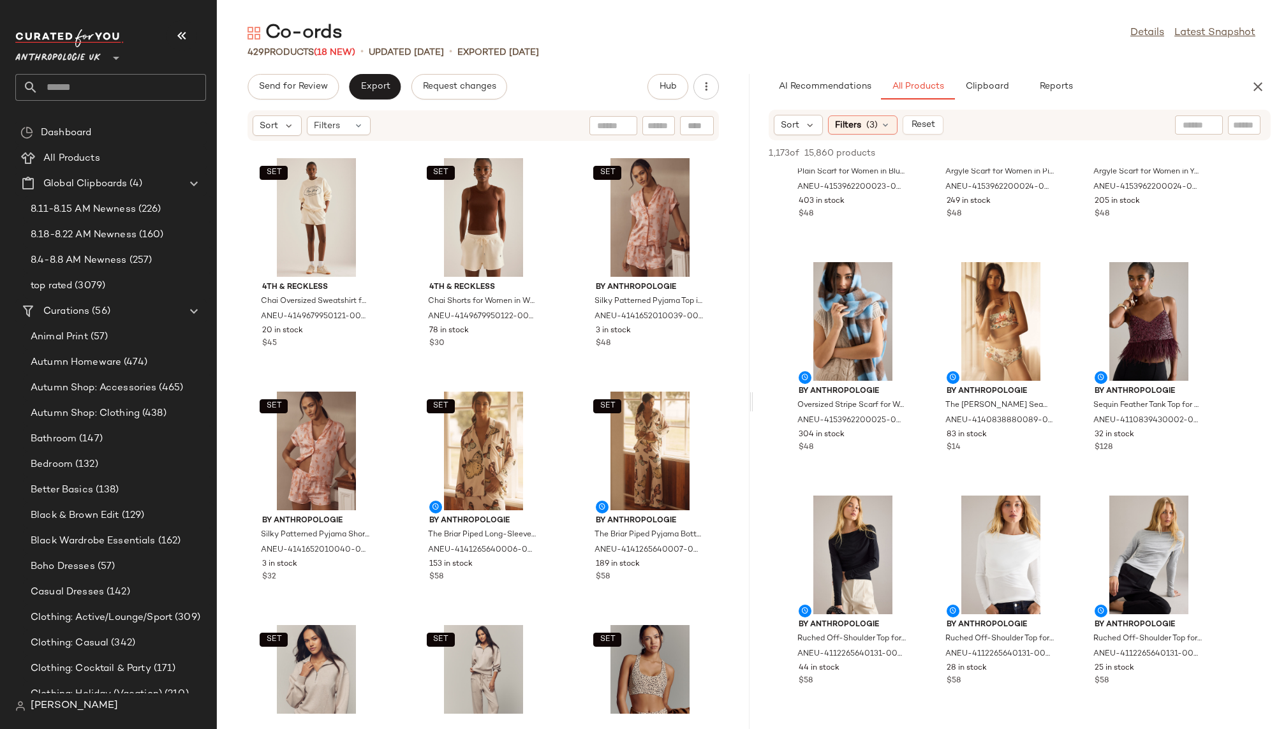
scroll to position [177, 0]
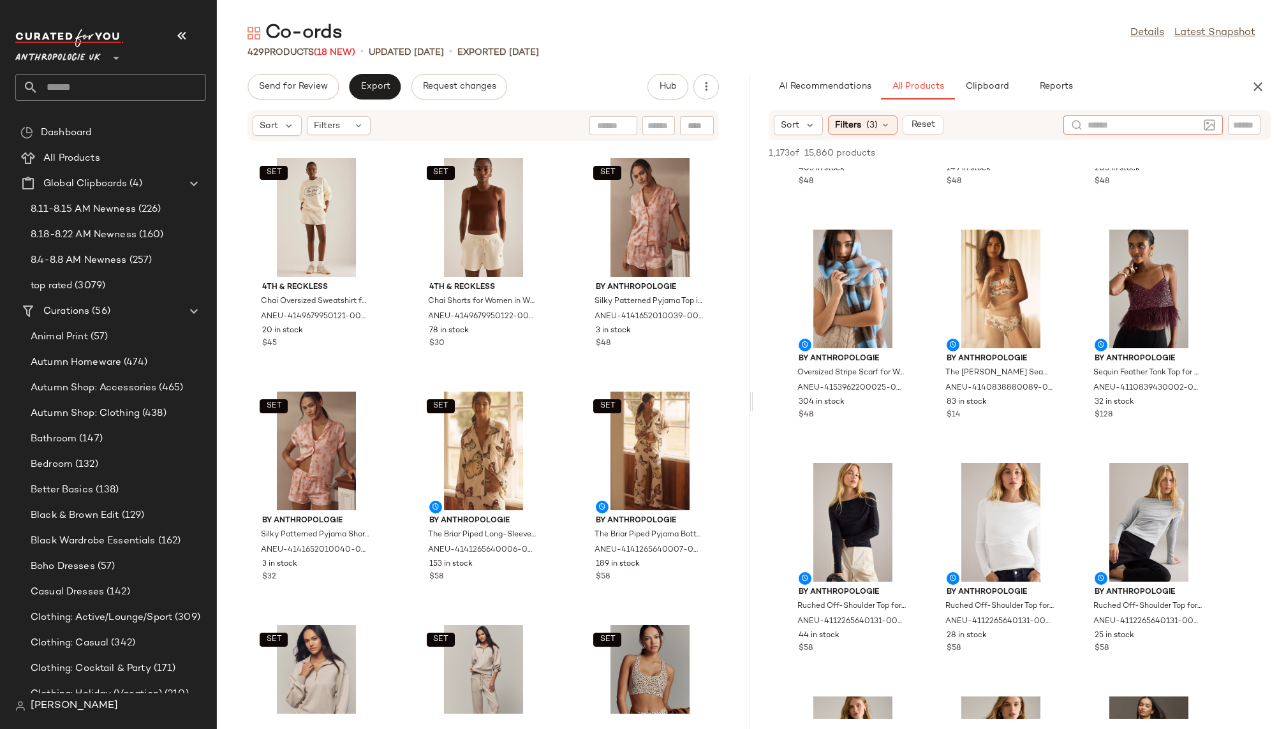
click at [1191, 129] on input "text" at bounding box center [1143, 125] width 111 height 13
click at [1250, 121] on input "Filter" at bounding box center [1201, 125] width 108 height 13
type input "*****"
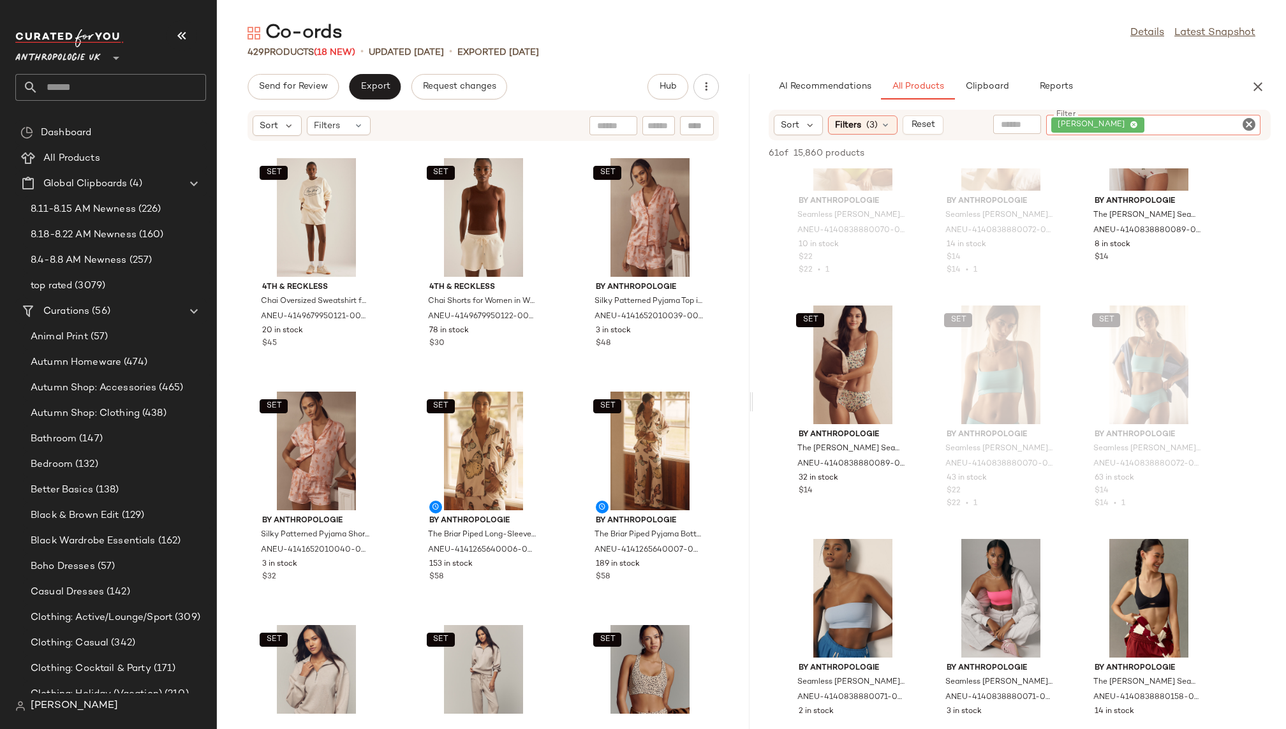
scroll to position [369, 0]
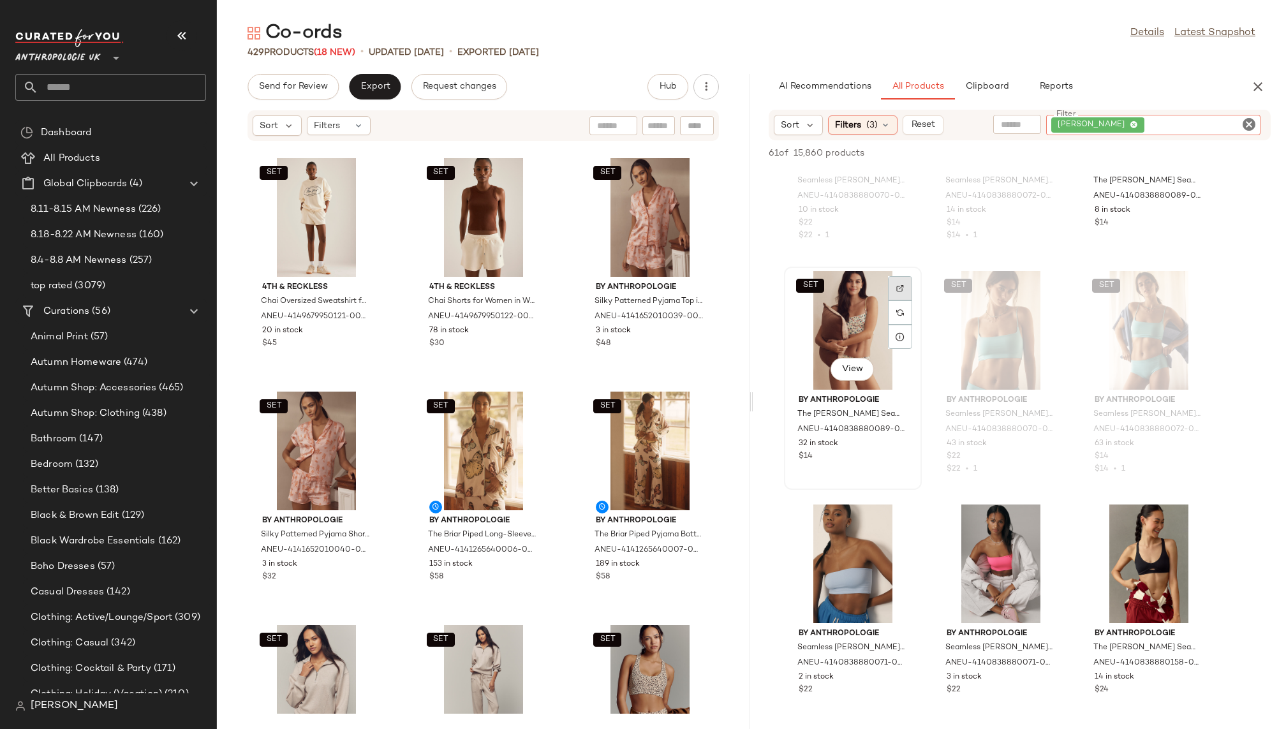
click at [907, 301] on div at bounding box center [900, 313] width 24 height 24
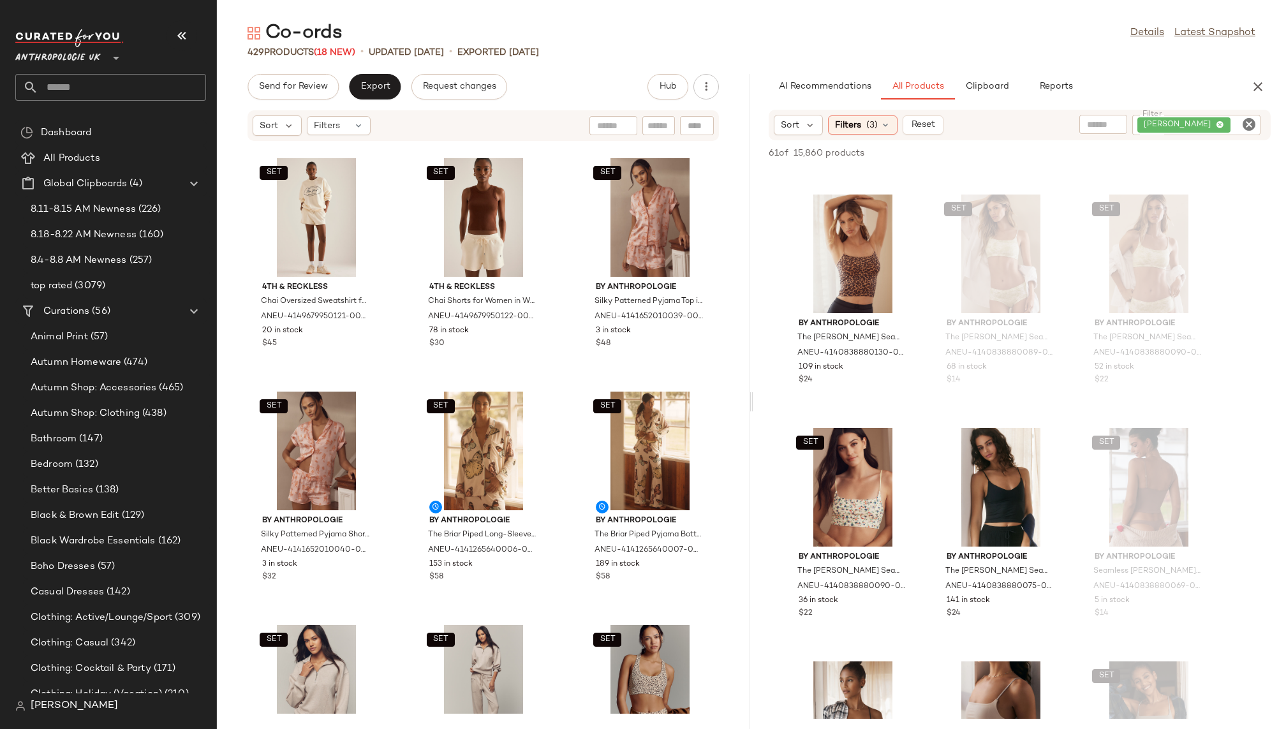
scroll to position [3031, 0]
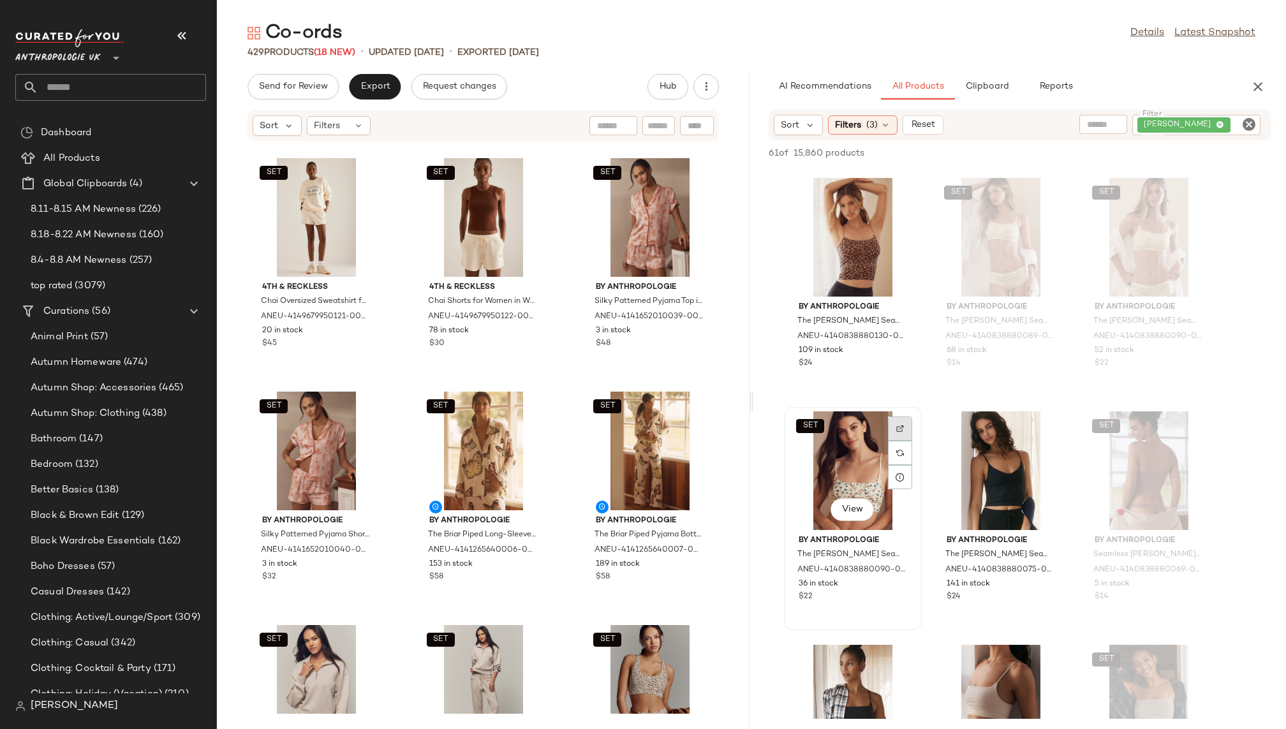
click at [907, 441] on div at bounding box center [900, 453] width 24 height 24
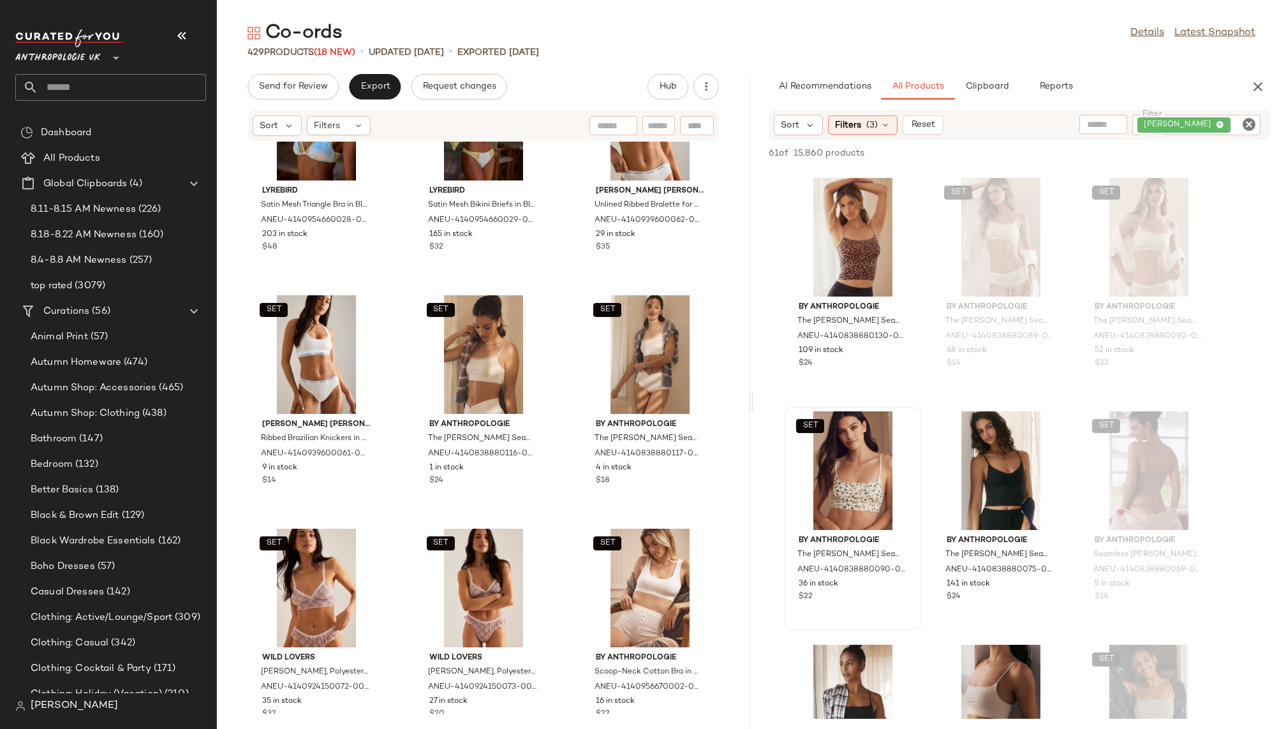
scroll to position [27204, 0]
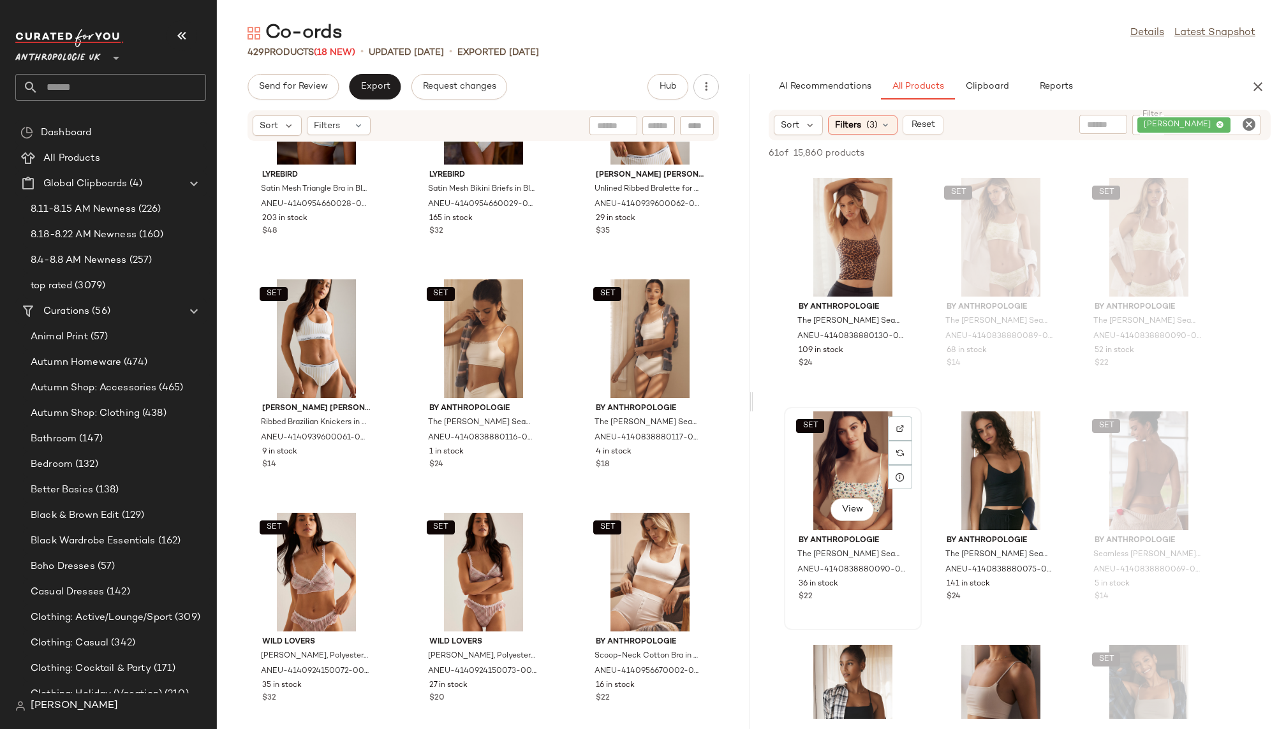
click at [833, 472] on div "SET View" at bounding box center [853, 471] width 129 height 119
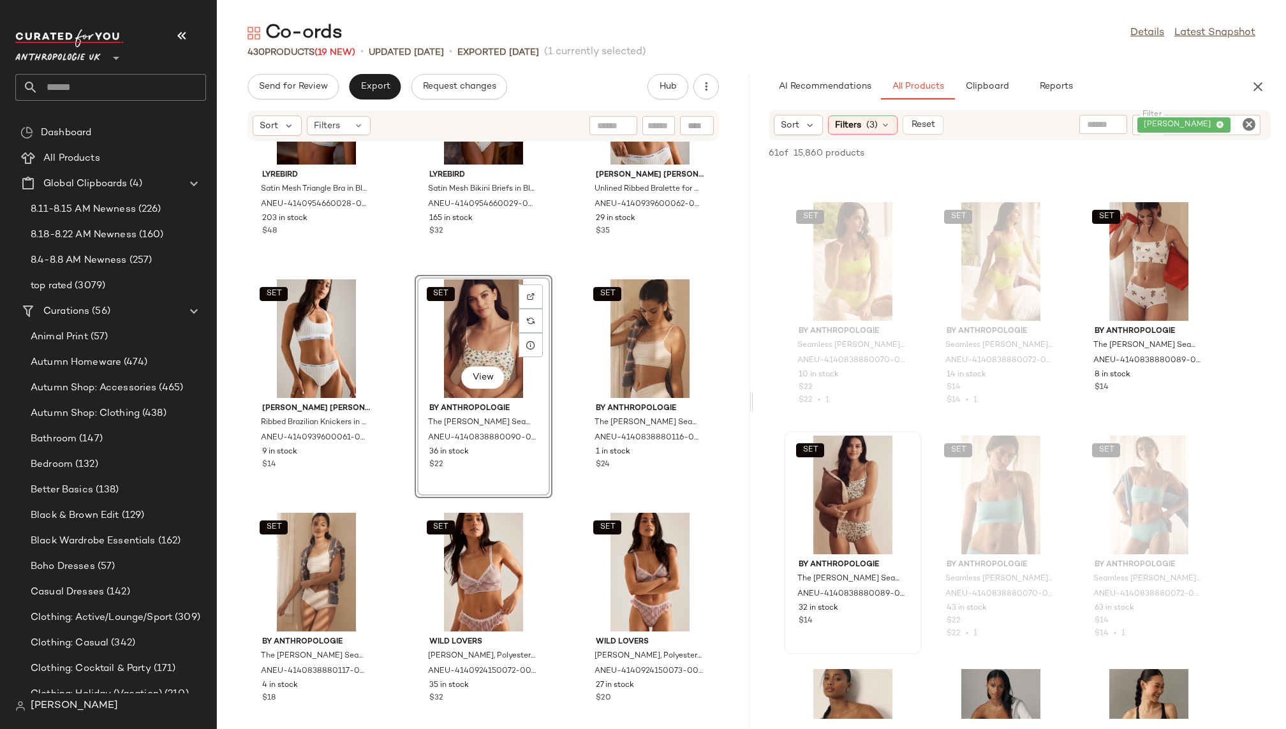
scroll to position [168, 0]
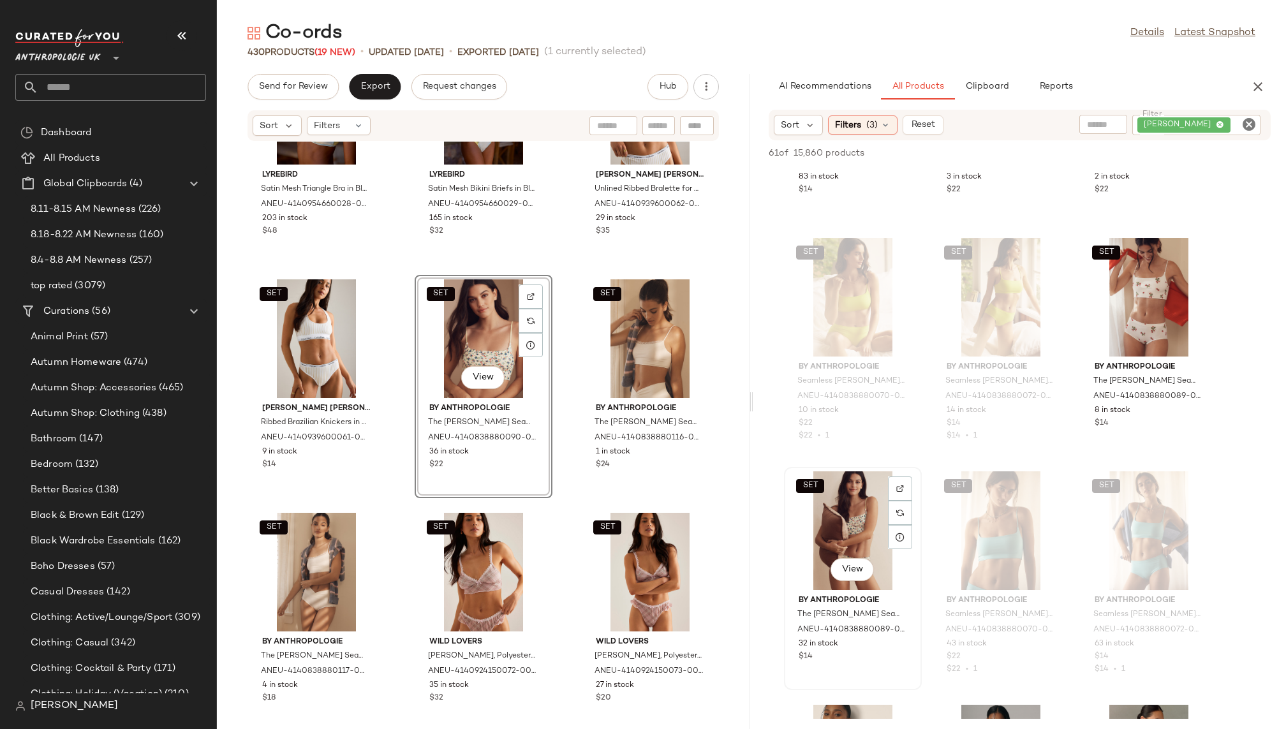
click at [841, 530] on div "SET View" at bounding box center [853, 531] width 129 height 119
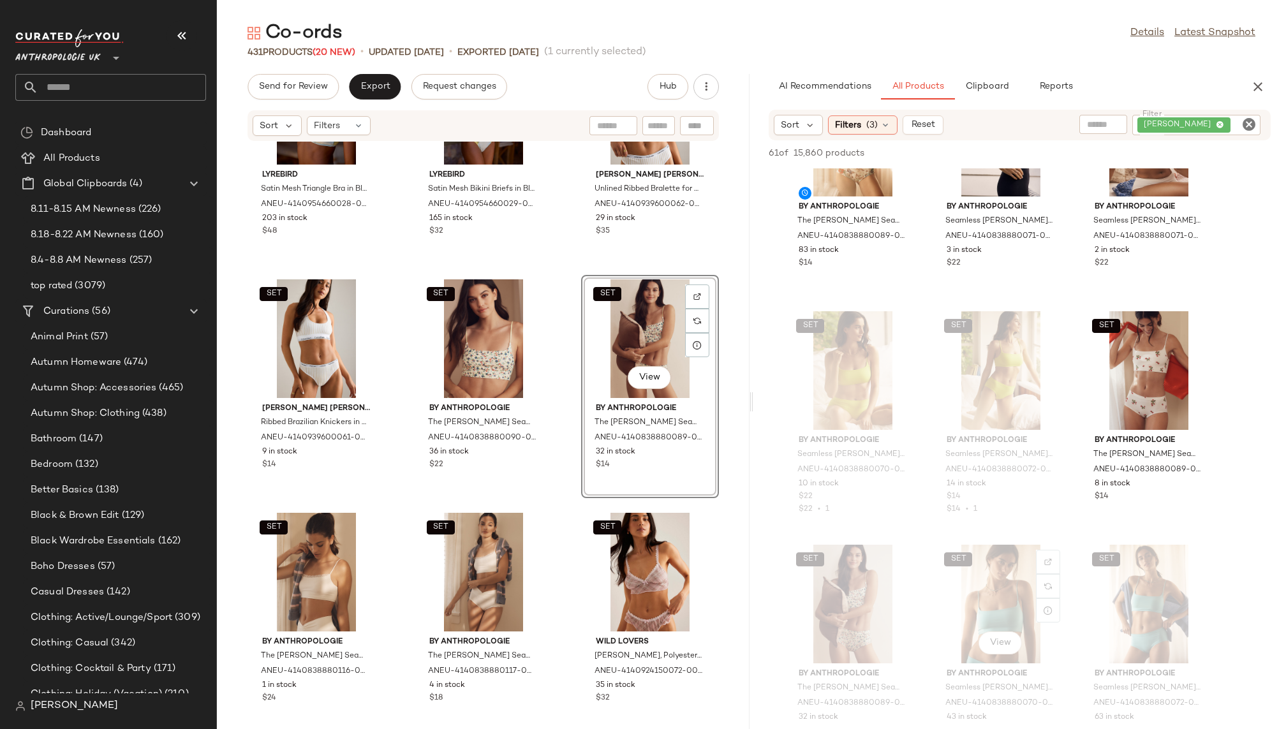
scroll to position [0, 0]
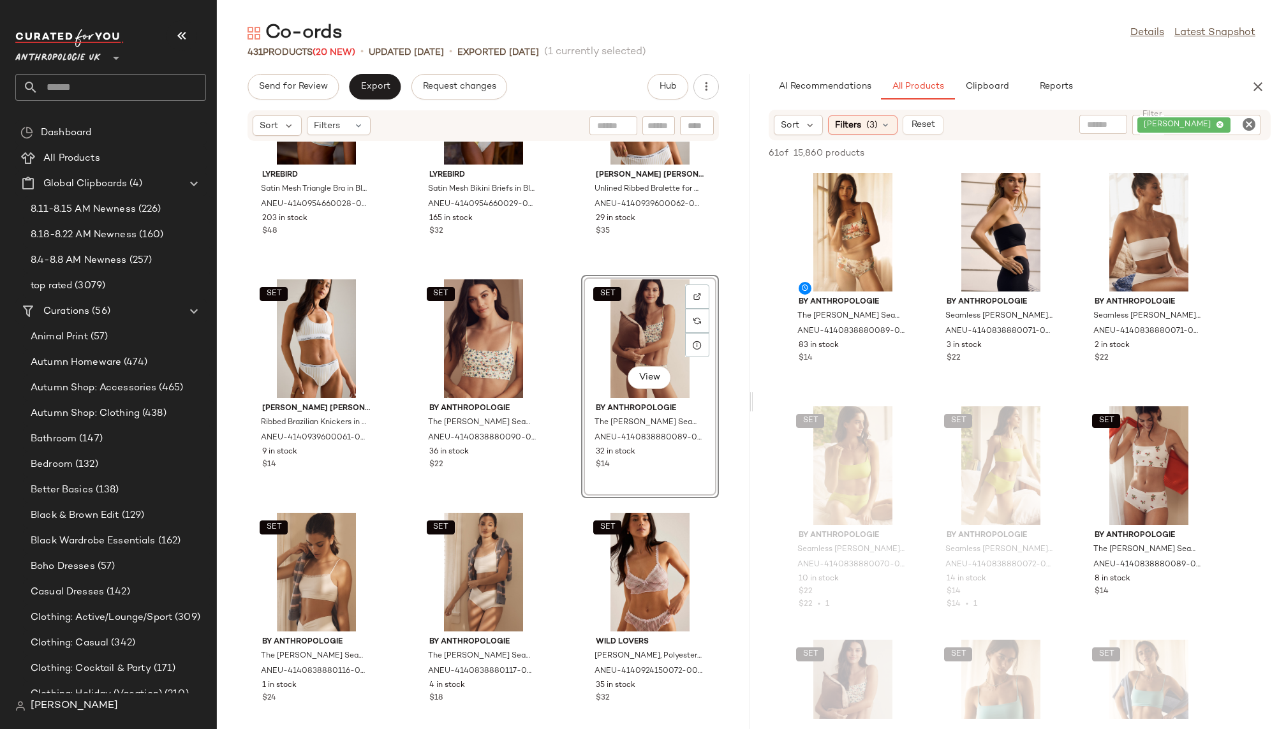
click at [1253, 124] on icon "Clear Filter" at bounding box center [1249, 124] width 15 height 15
click at [1174, 77] on div "AI Recommendations All Products Clipboard Reports" at bounding box center [999, 87] width 461 height 26
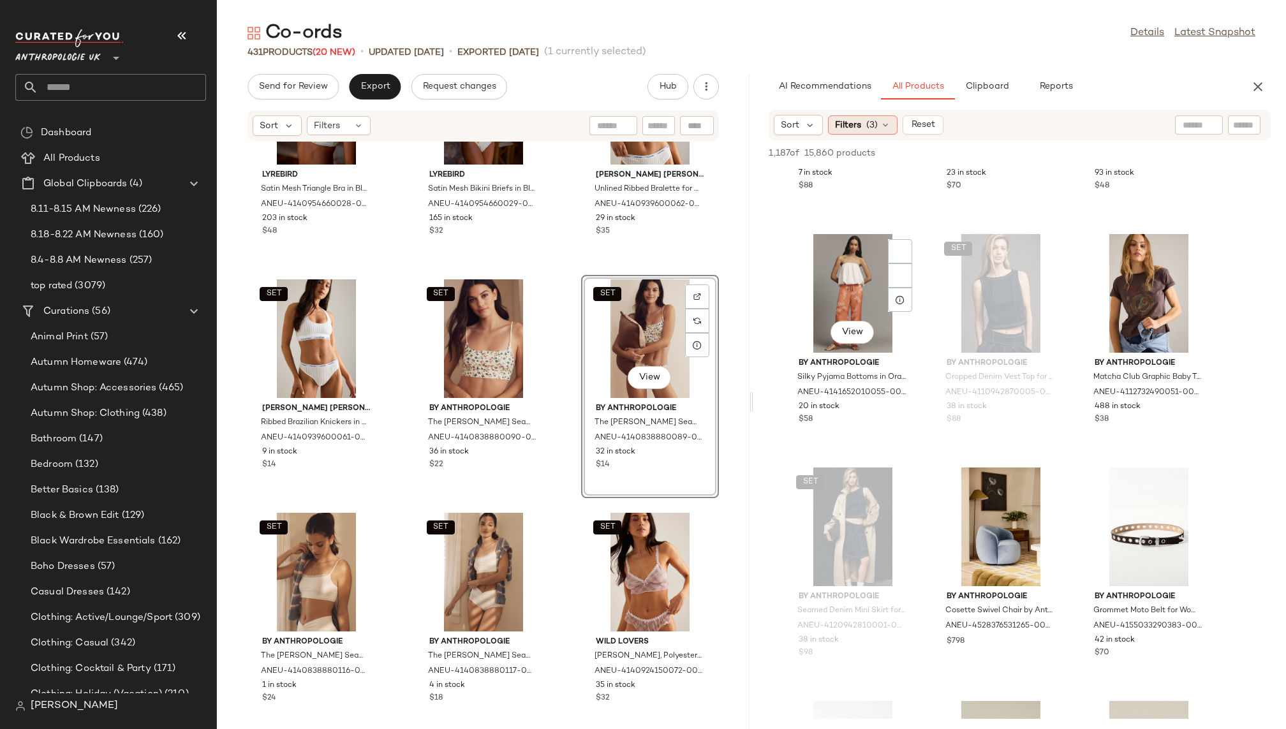
scroll to position [19852, 0]
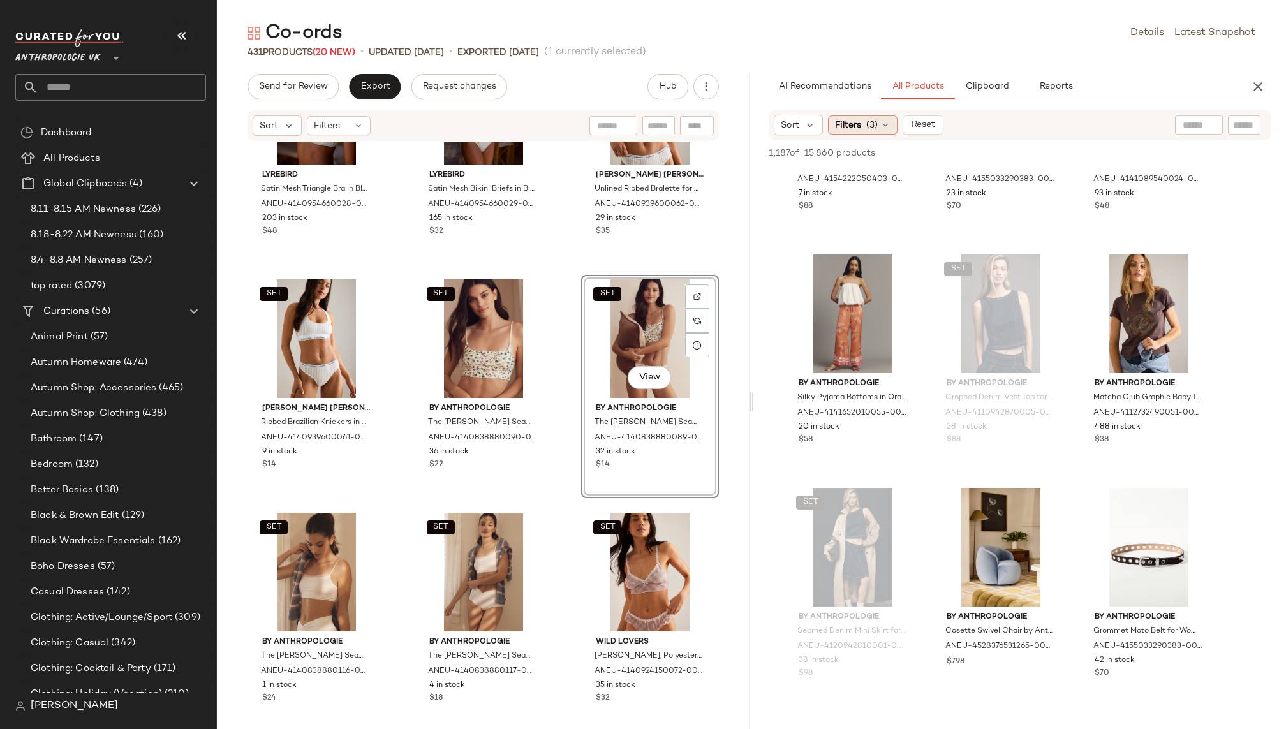
click at [870, 122] on span "(3)" at bounding box center [872, 125] width 11 height 13
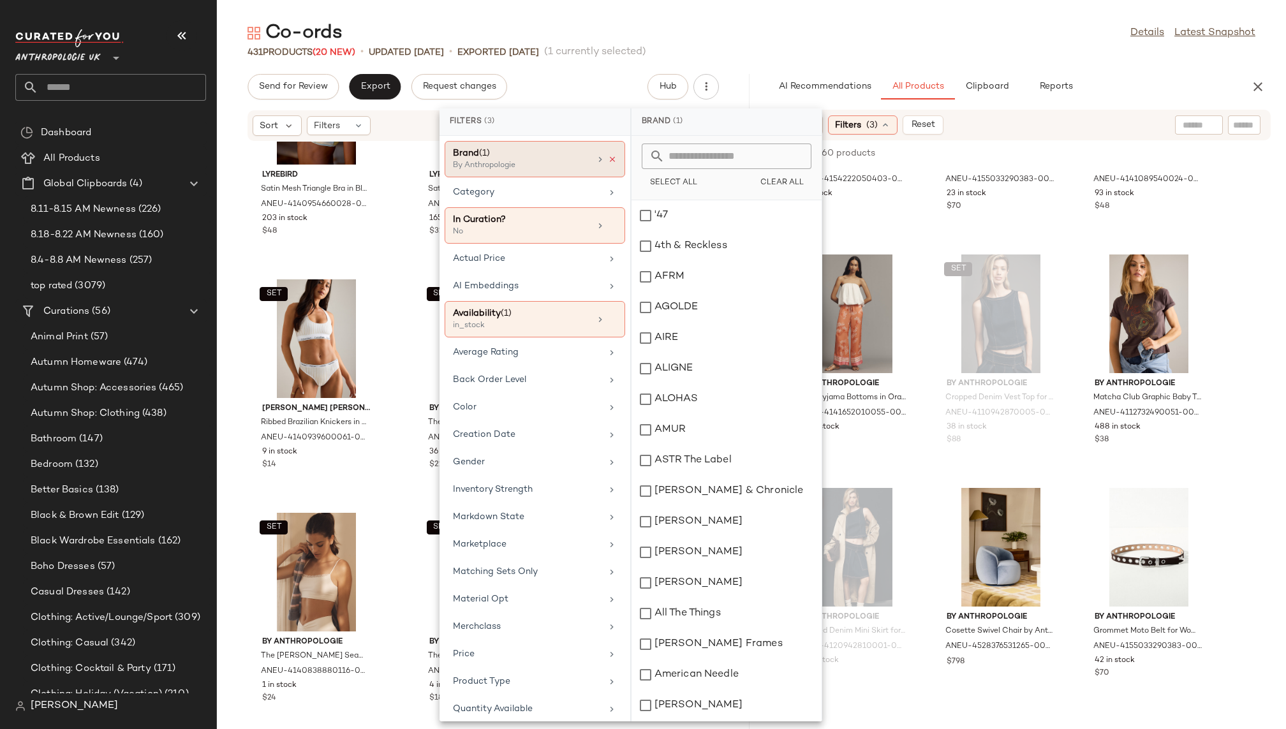
click at [608, 158] on icon at bounding box center [612, 159] width 9 height 9
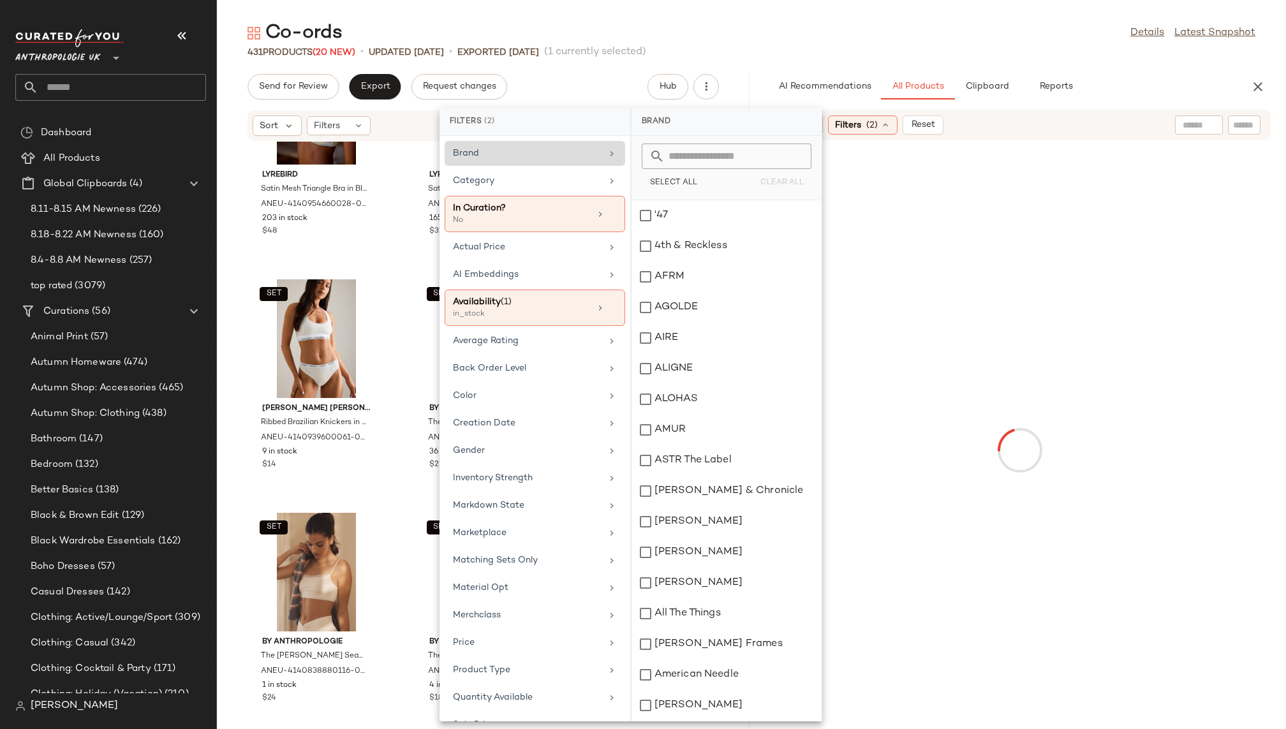
click at [830, 51] on div "431 Products (20 New) • updated Aug 19th • Exported Aug 13th (1 currently selec…" at bounding box center [751, 52] width 1069 height 13
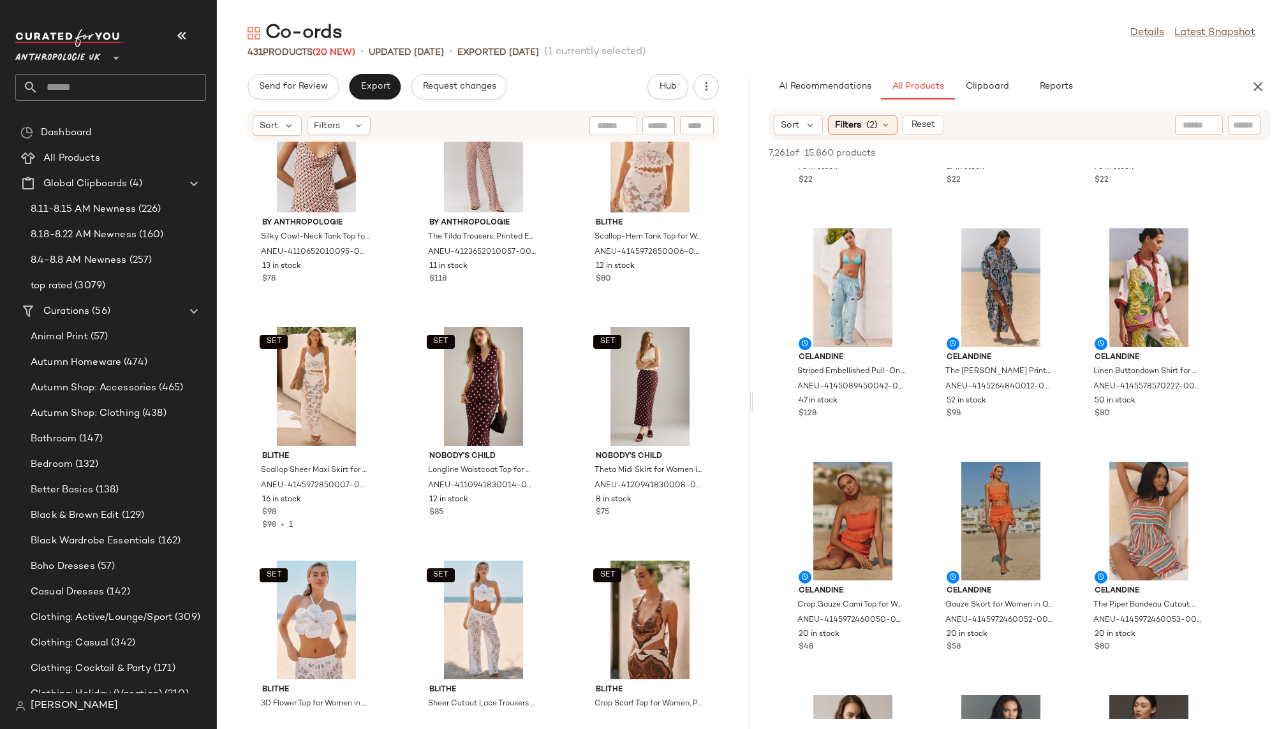
scroll to position [2862, 0]
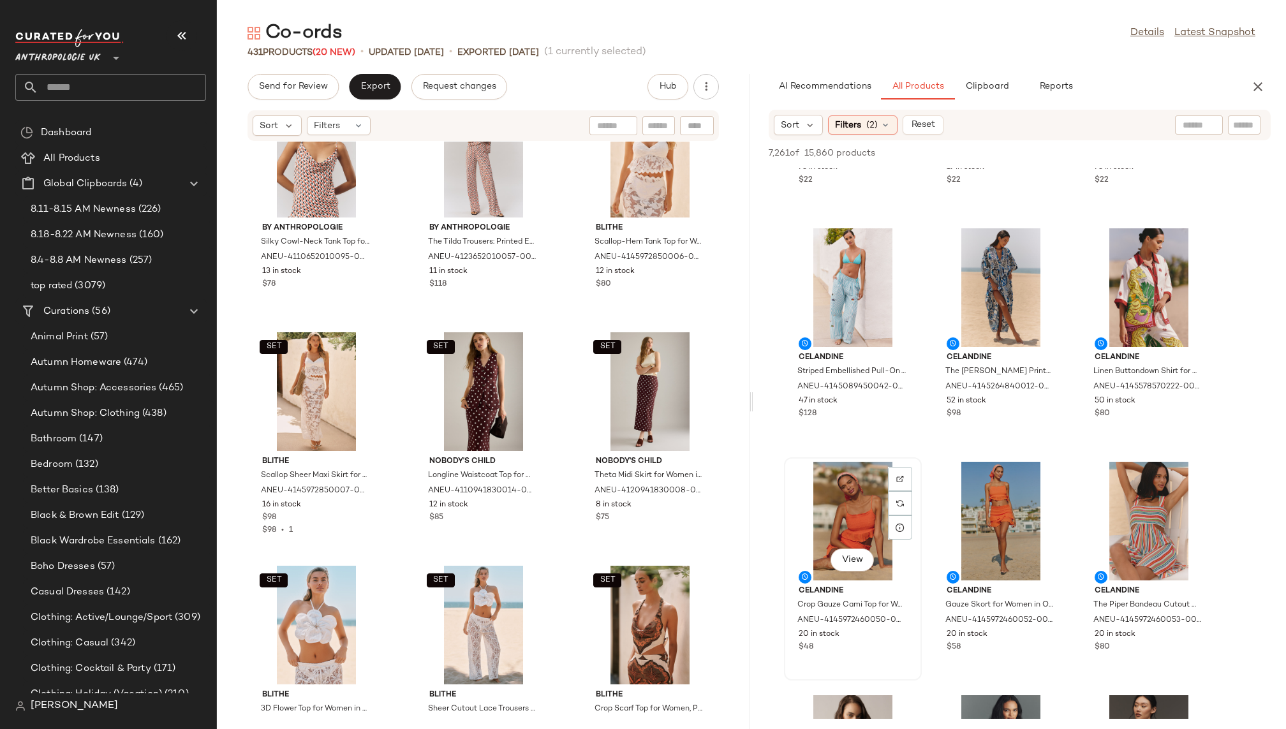
click at [806, 534] on div "View" at bounding box center [853, 521] width 129 height 119
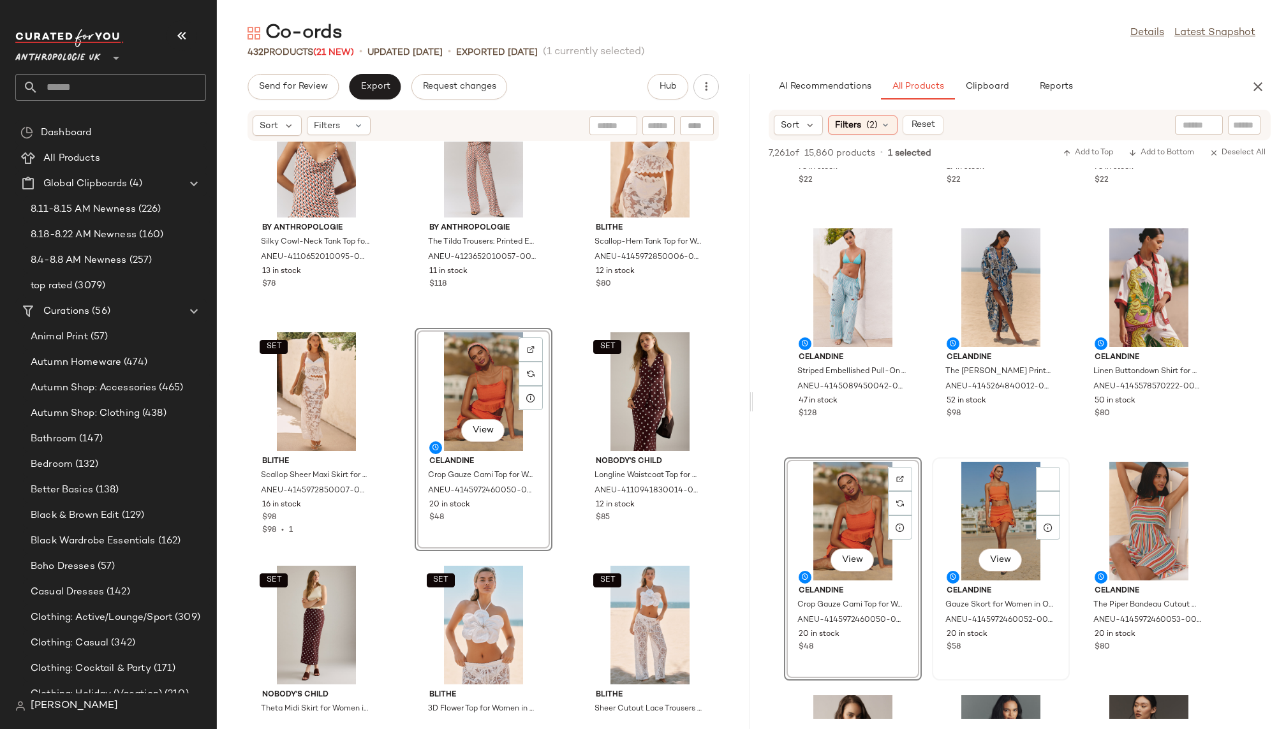
click at [965, 527] on div "View" at bounding box center [1001, 521] width 129 height 119
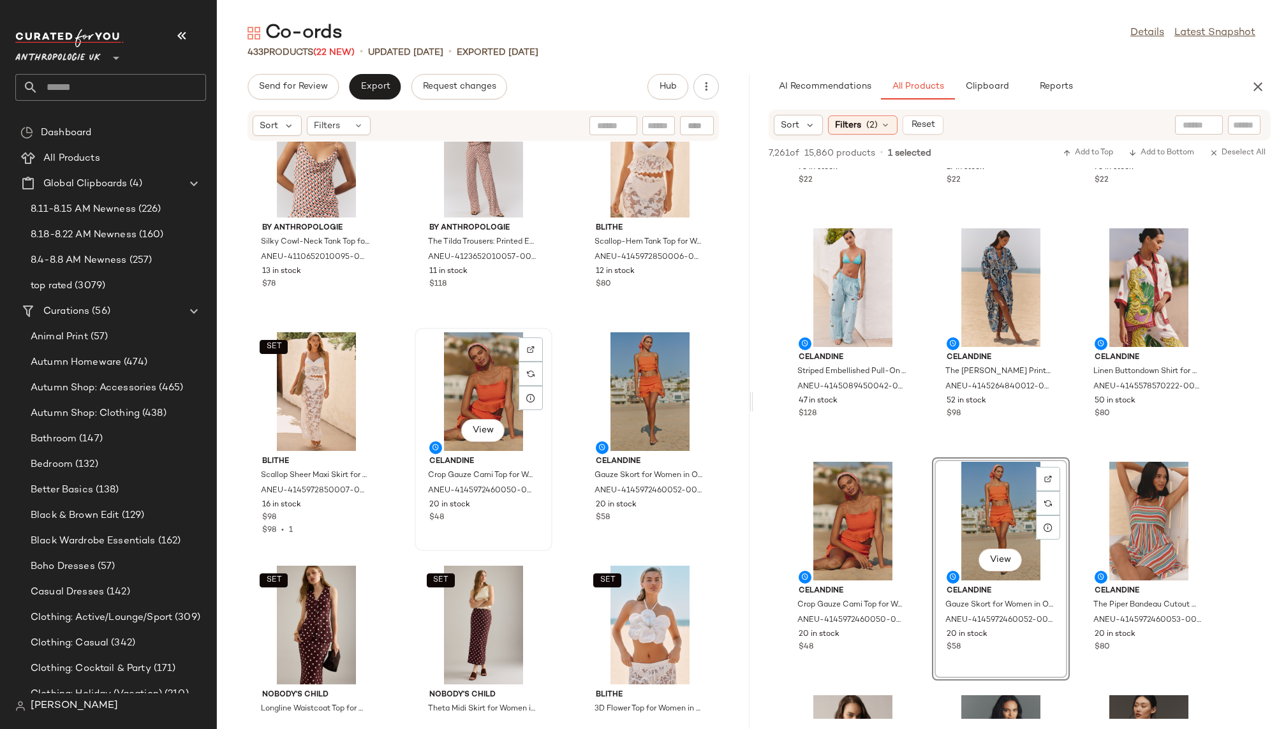
click at [457, 396] on div "View" at bounding box center [483, 391] width 129 height 119
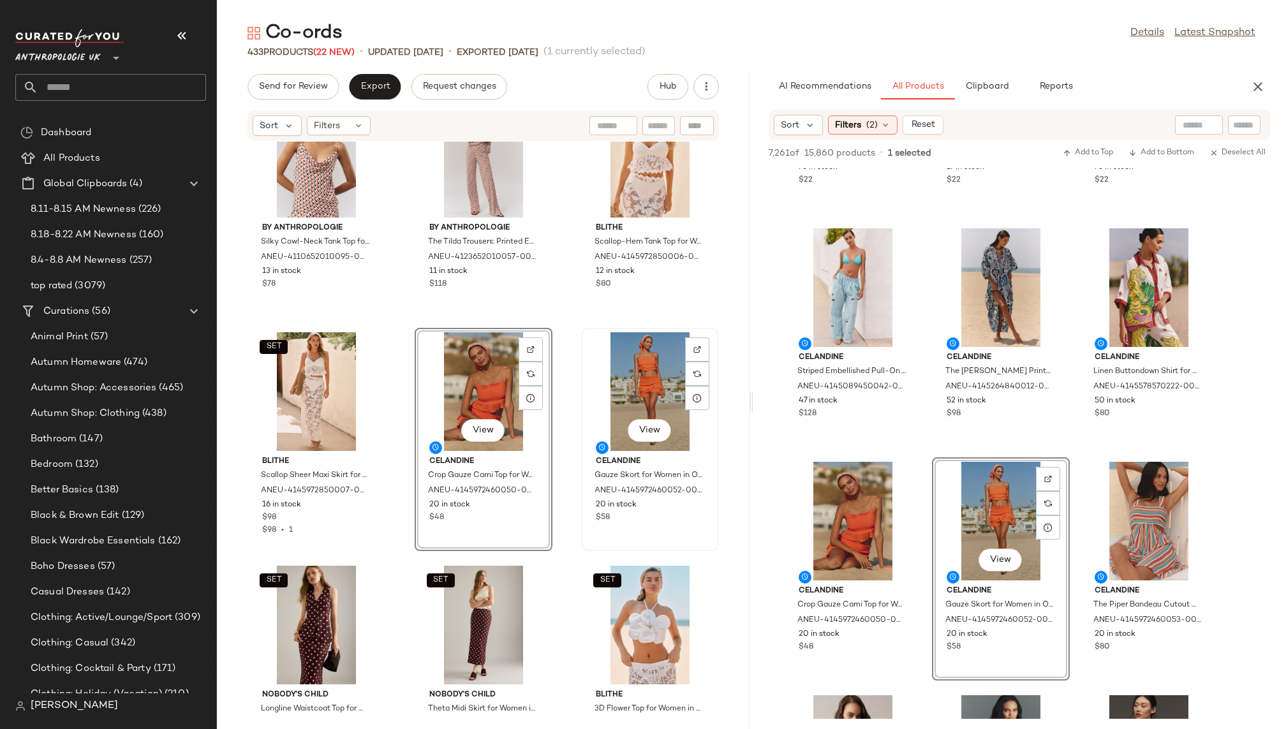
click at [644, 375] on div "View" at bounding box center [650, 391] width 129 height 119
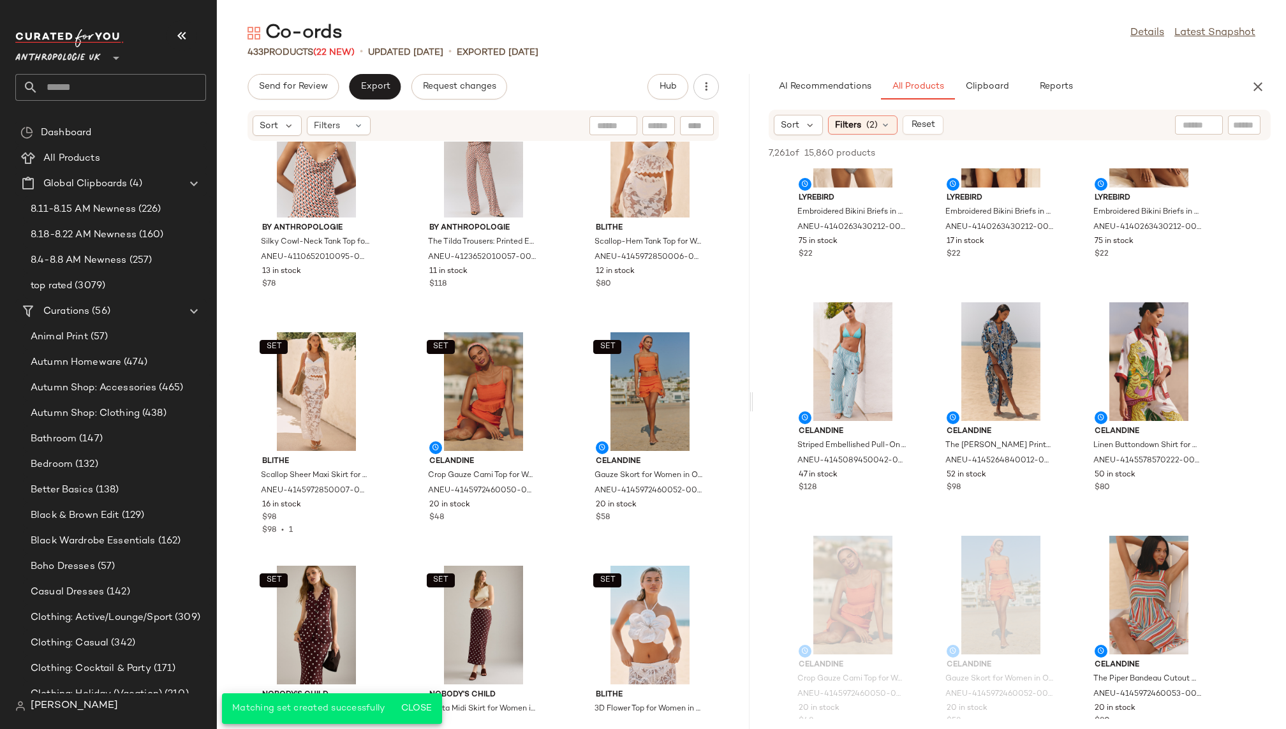
scroll to position [6382, 0]
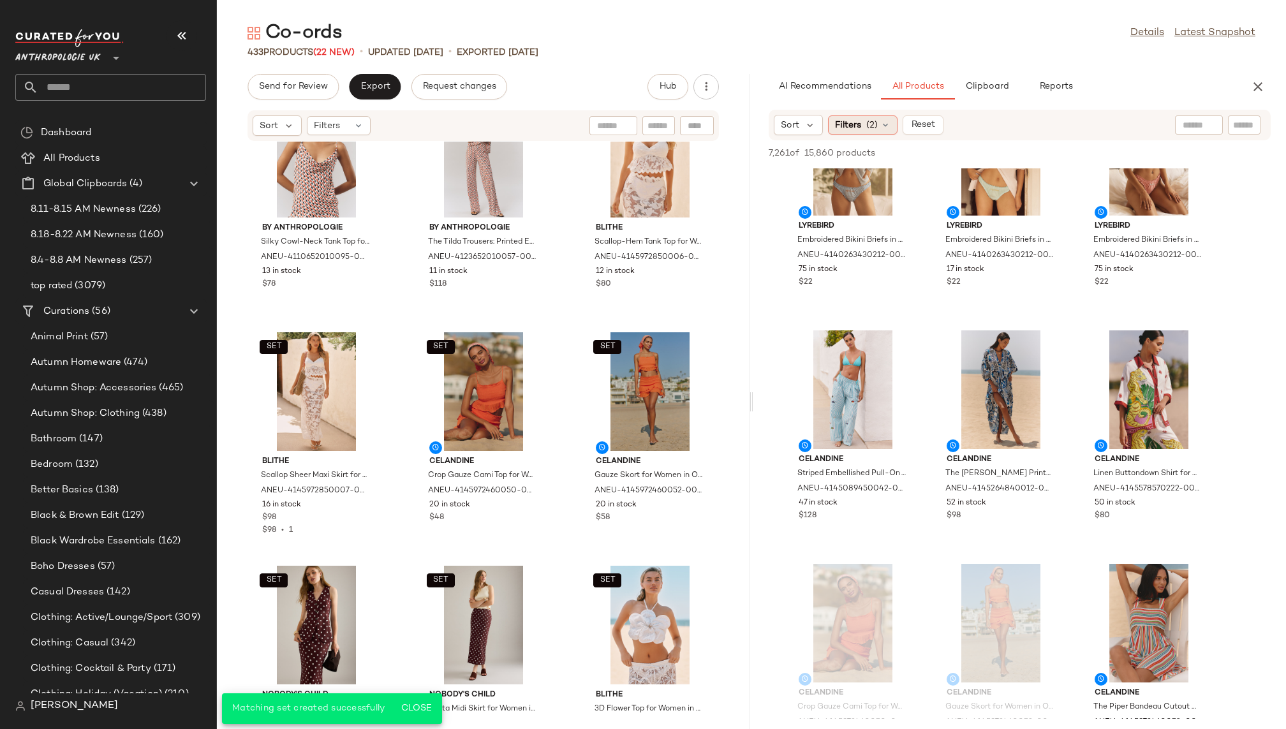
click at [862, 124] on div "Filters (2)" at bounding box center [863, 124] width 70 height 19
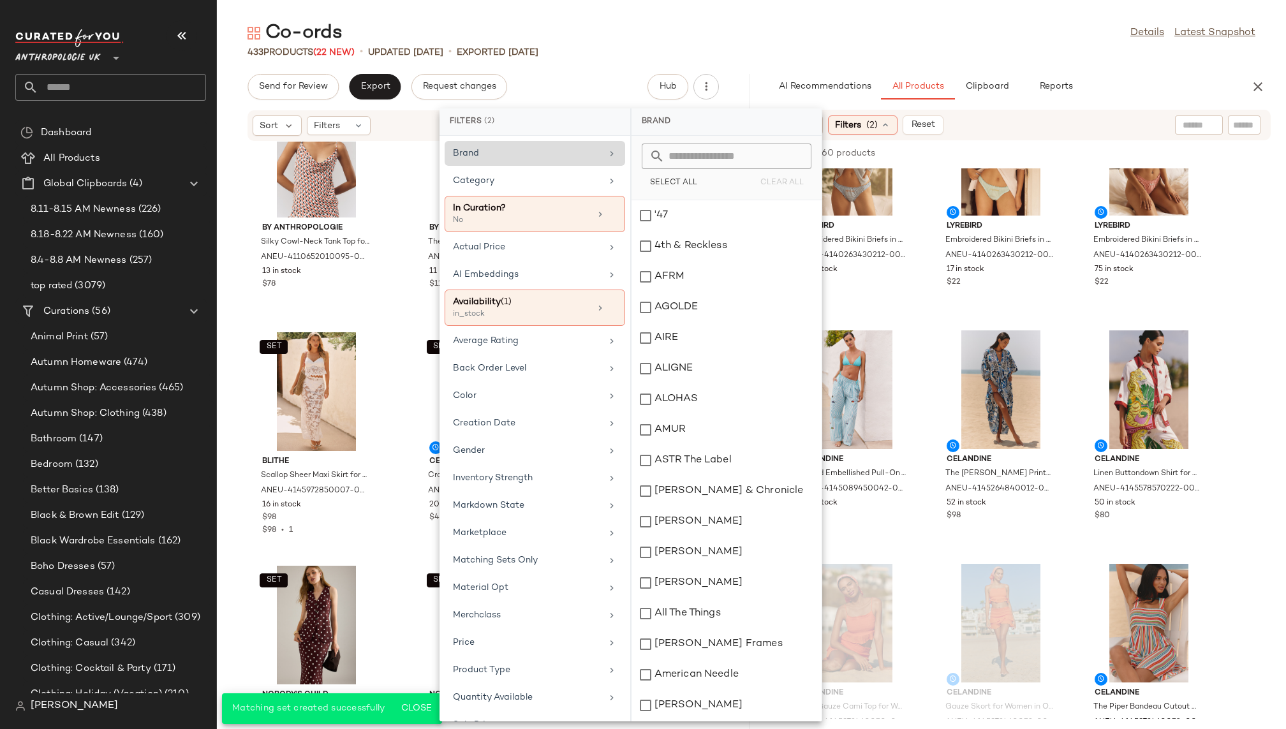
click at [575, 157] on div "Brand" at bounding box center [527, 153] width 149 height 13
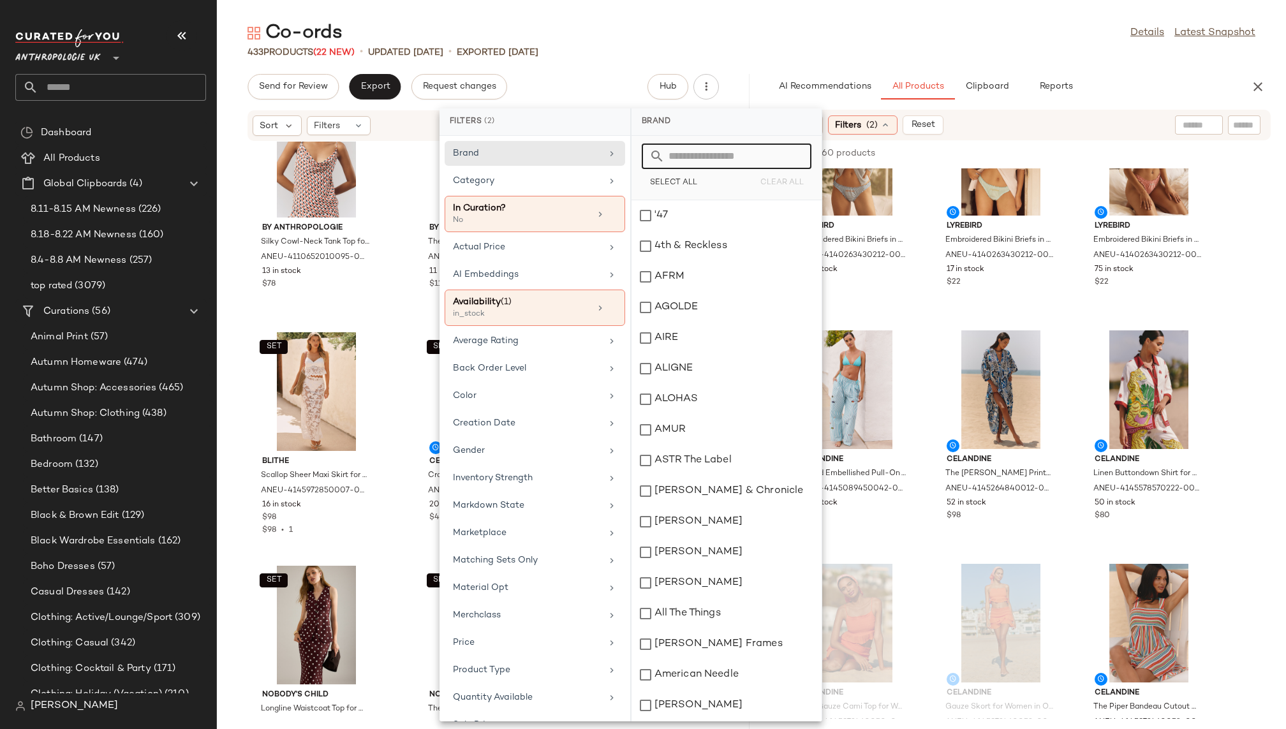
click at [706, 157] on input "text" at bounding box center [734, 157] width 139 height 26
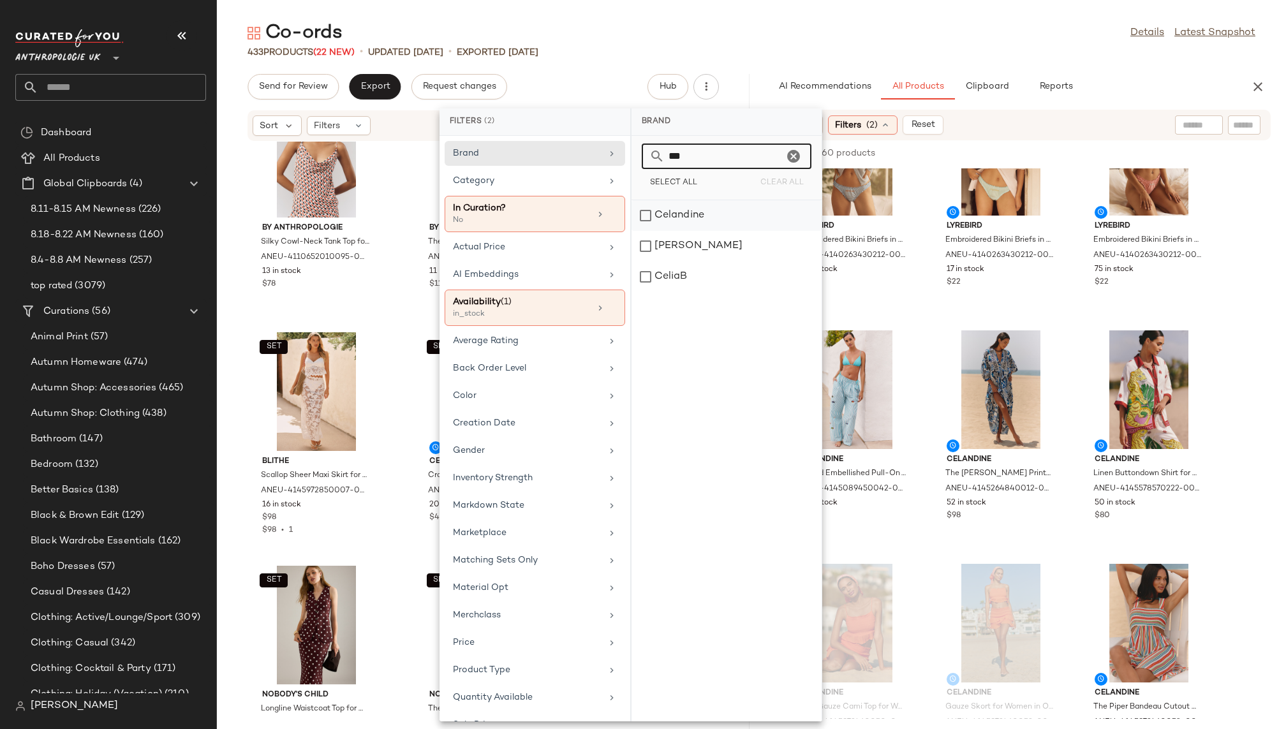
type input "***"
click at [720, 231] on div "Celandine" at bounding box center [727, 246] width 190 height 31
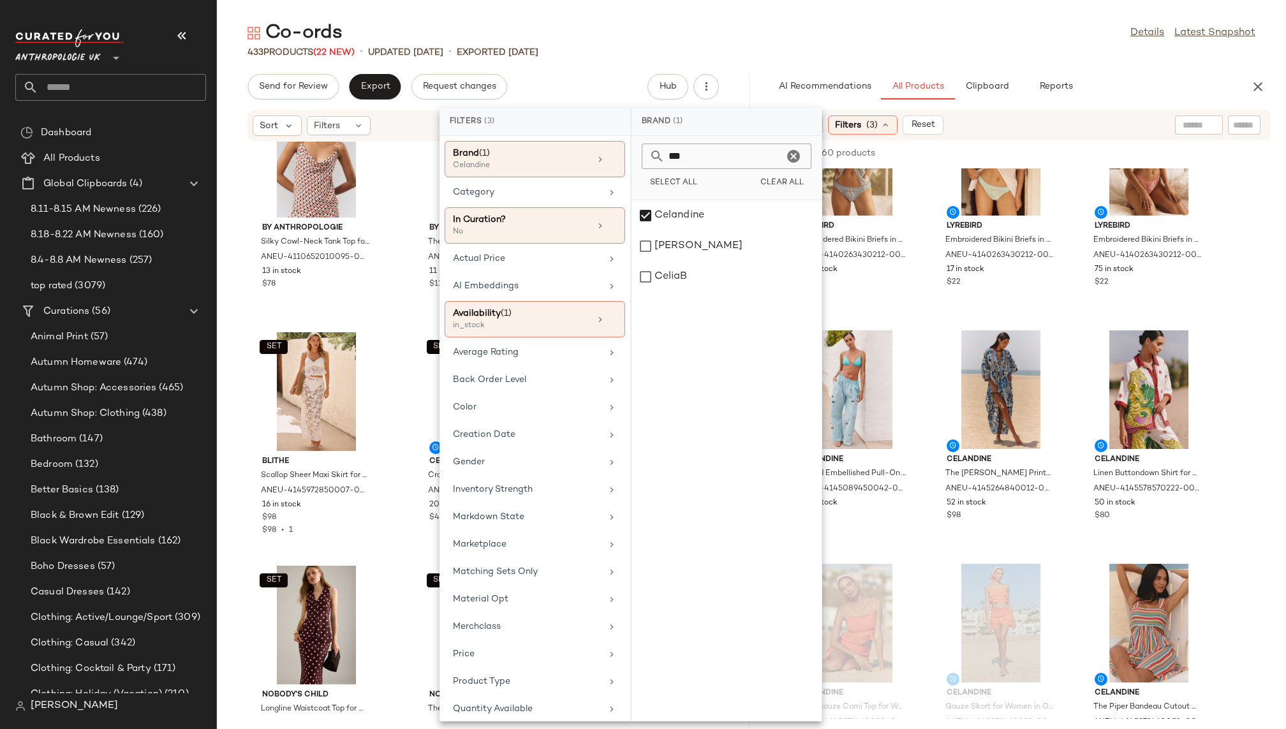
click at [921, 46] on div "433 Products (22 New) • updated Aug 19th • Exported Aug 13th" at bounding box center [751, 52] width 1069 height 13
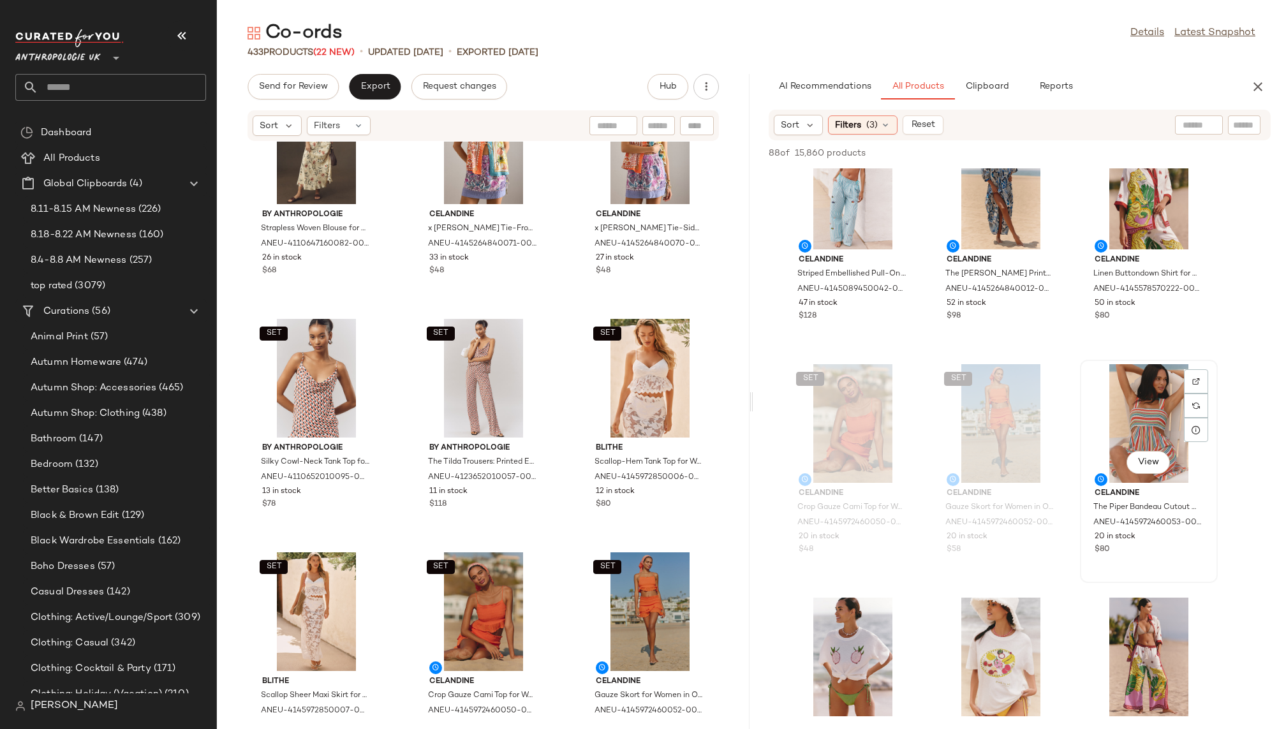
scroll to position [0, 0]
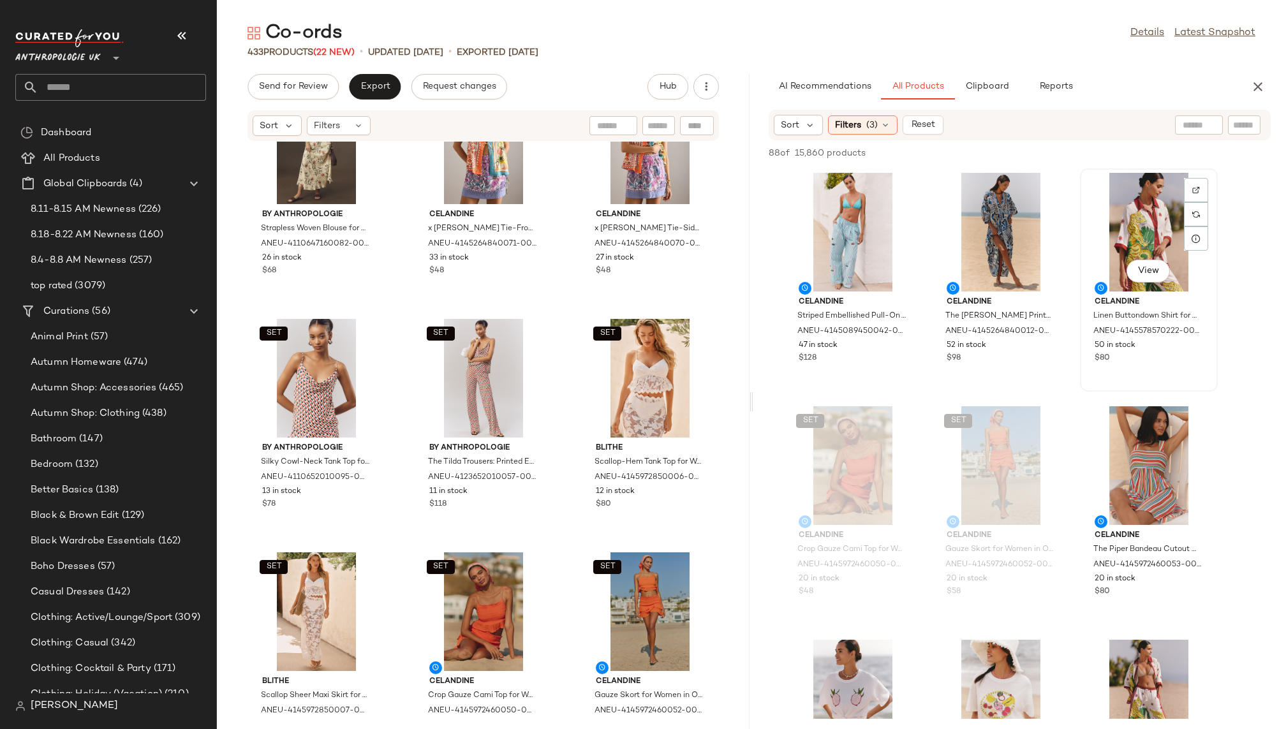
click at [1127, 237] on div "View" at bounding box center [1149, 232] width 129 height 119
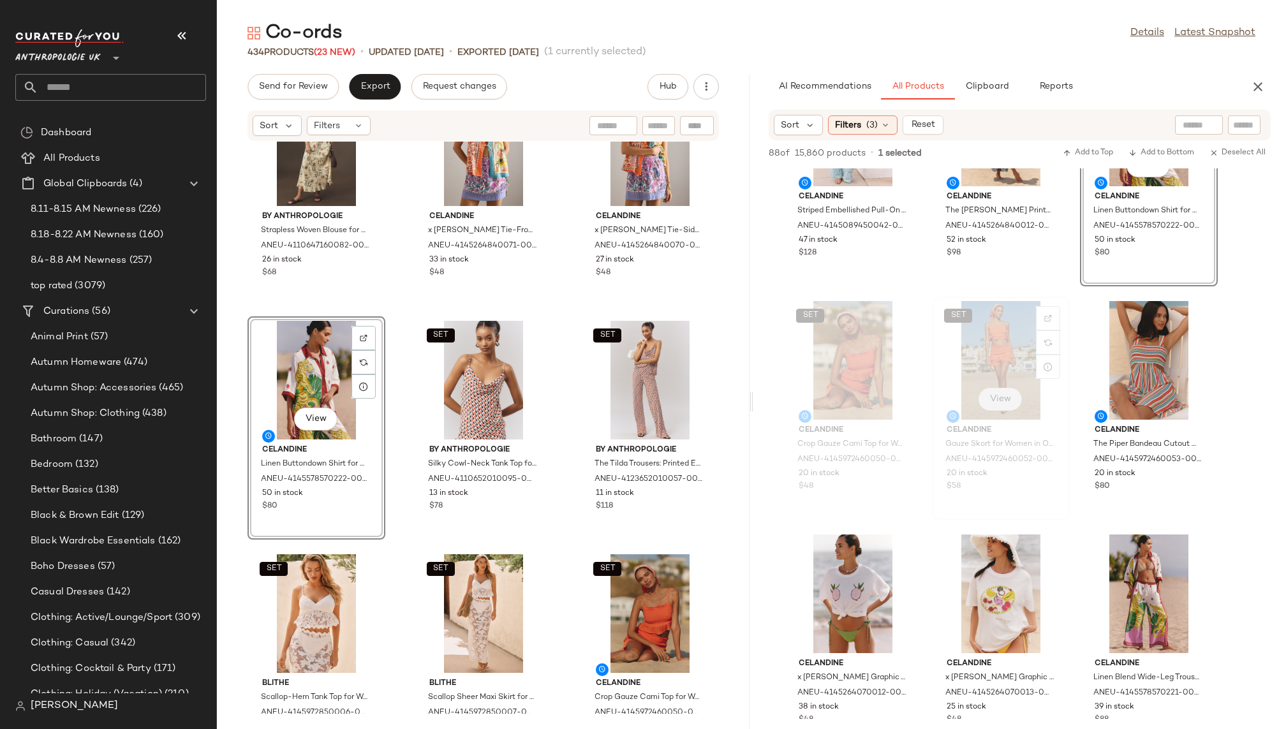
scroll to position [180, 0]
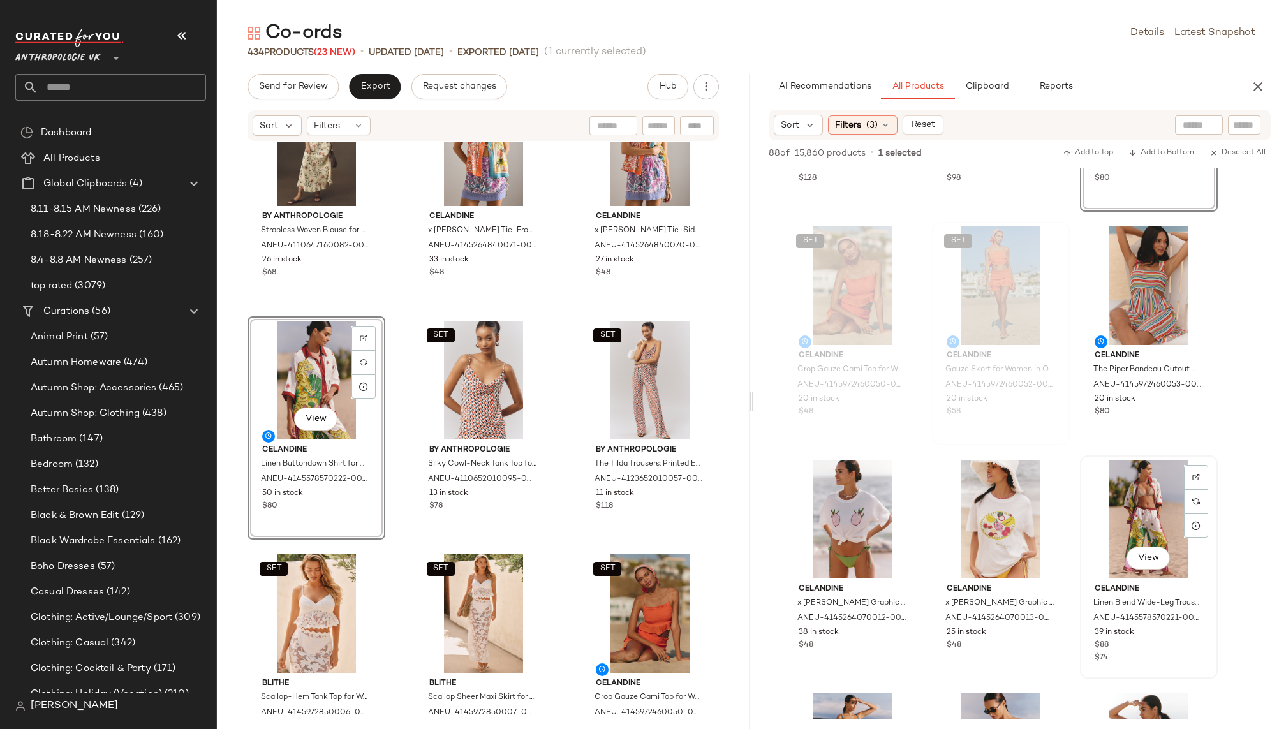
click at [1129, 516] on div "View" at bounding box center [1149, 519] width 129 height 119
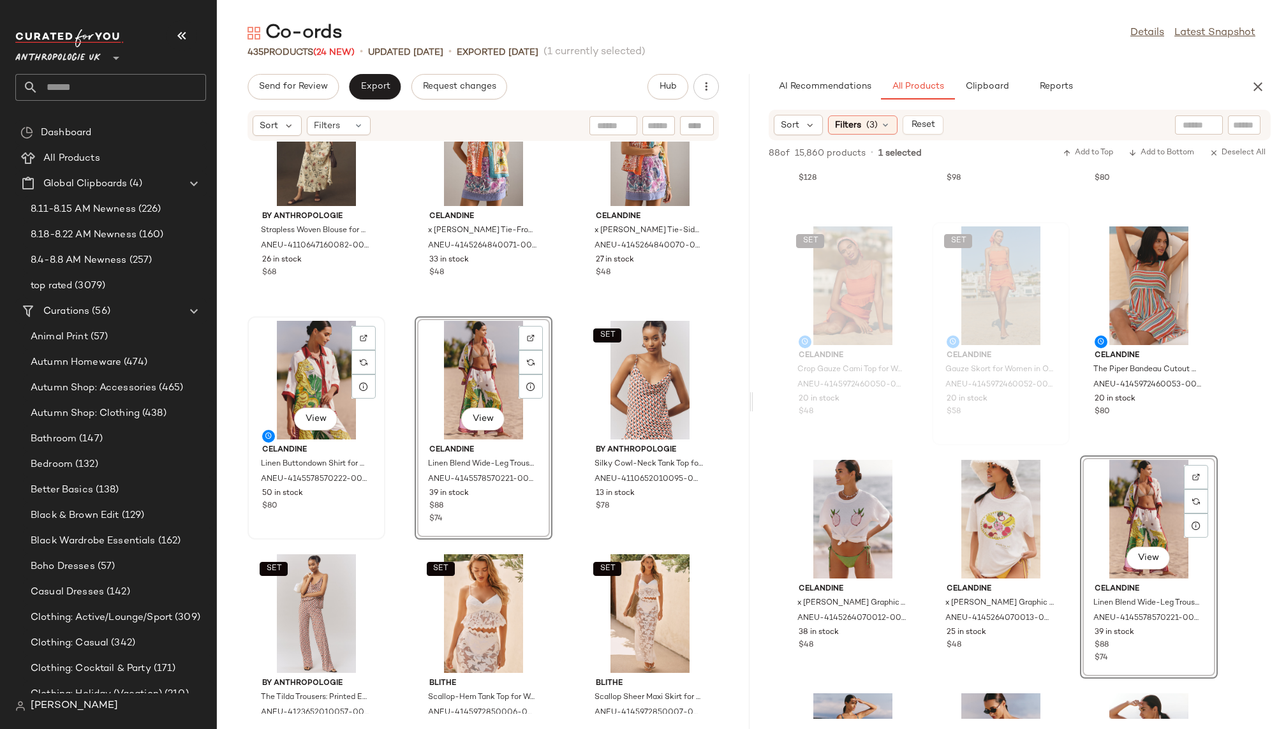
click at [309, 384] on div "View" at bounding box center [316, 380] width 129 height 119
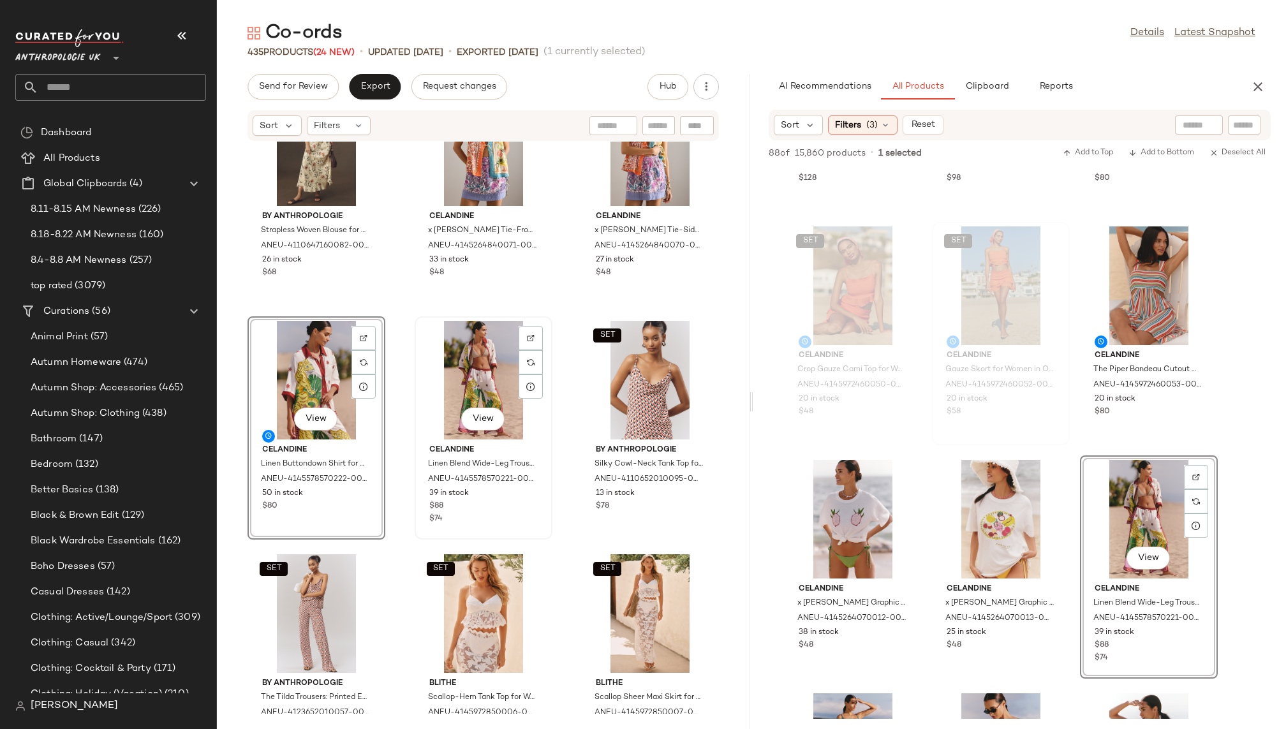
click at [493, 364] on div "View" at bounding box center [483, 380] width 129 height 119
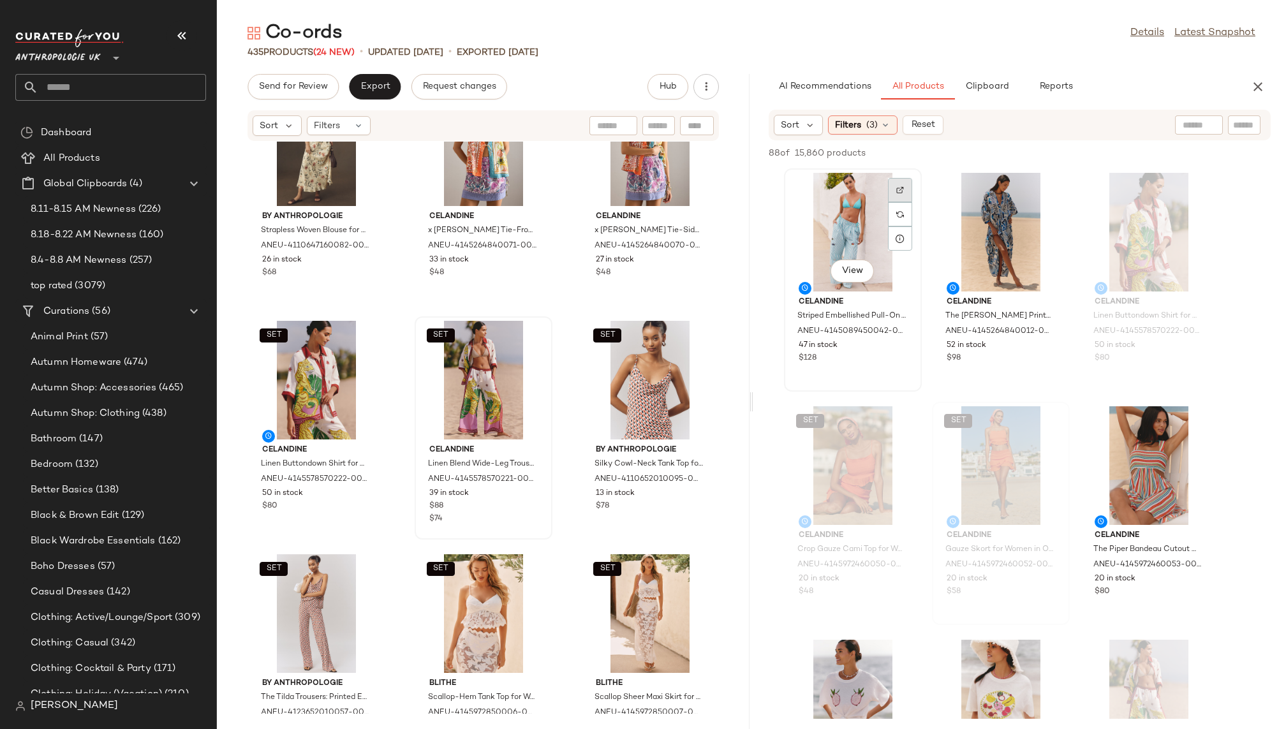
click at [905, 202] on div at bounding box center [900, 214] width 24 height 24
click at [881, 126] on icon at bounding box center [886, 125] width 10 height 10
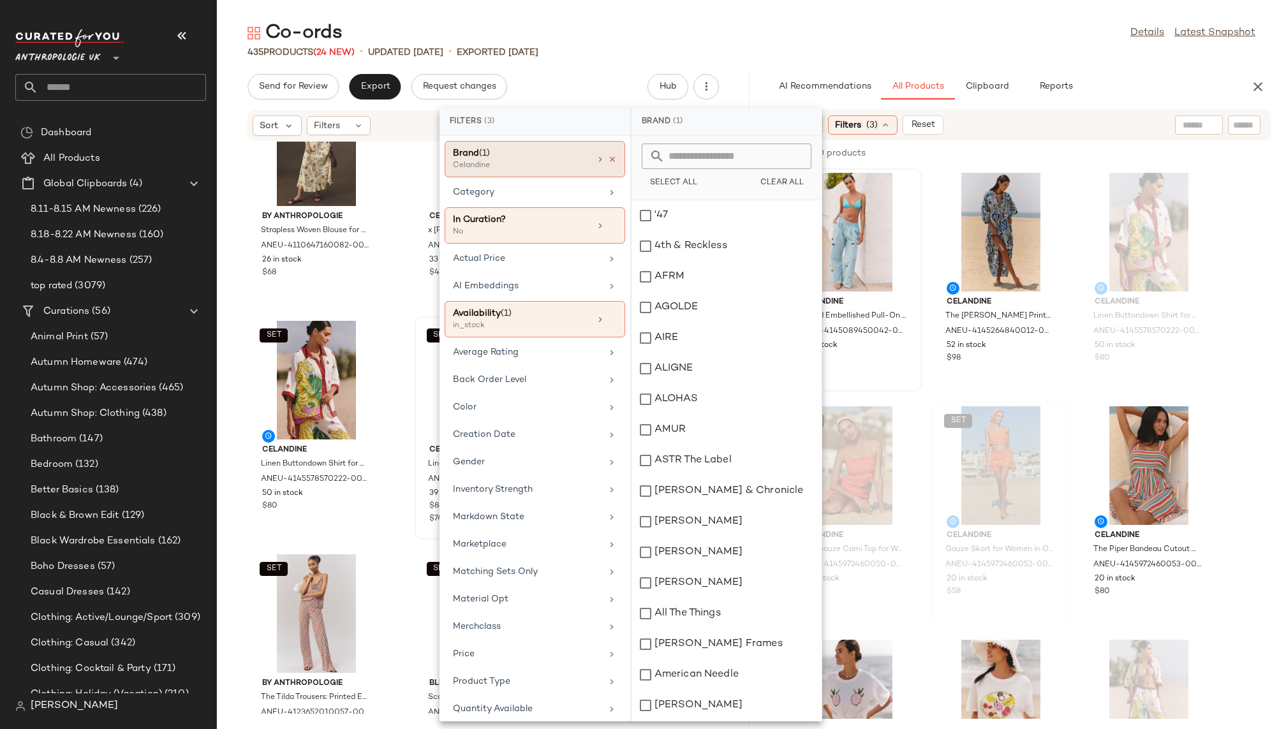
click at [609, 159] on icon at bounding box center [612, 159] width 9 height 9
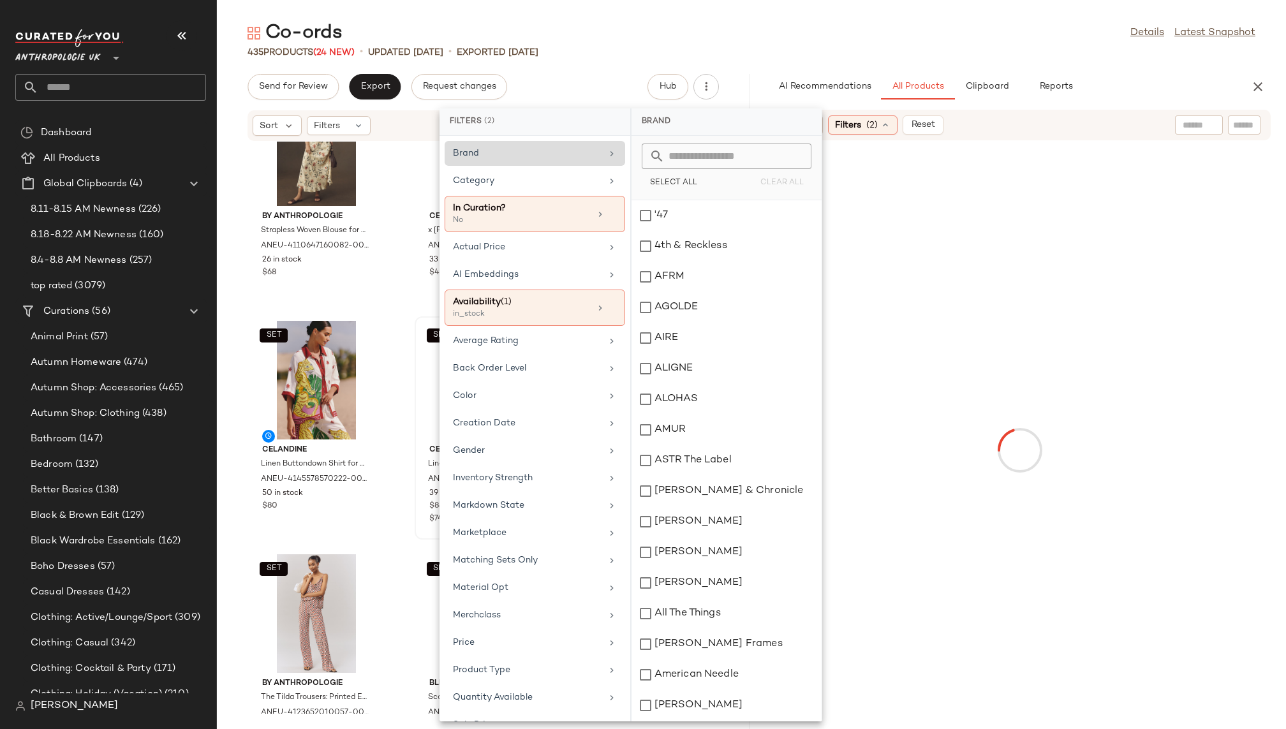
click at [884, 41] on div "Co-ords Details Latest Snapshot" at bounding box center [751, 33] width 1069 height 26
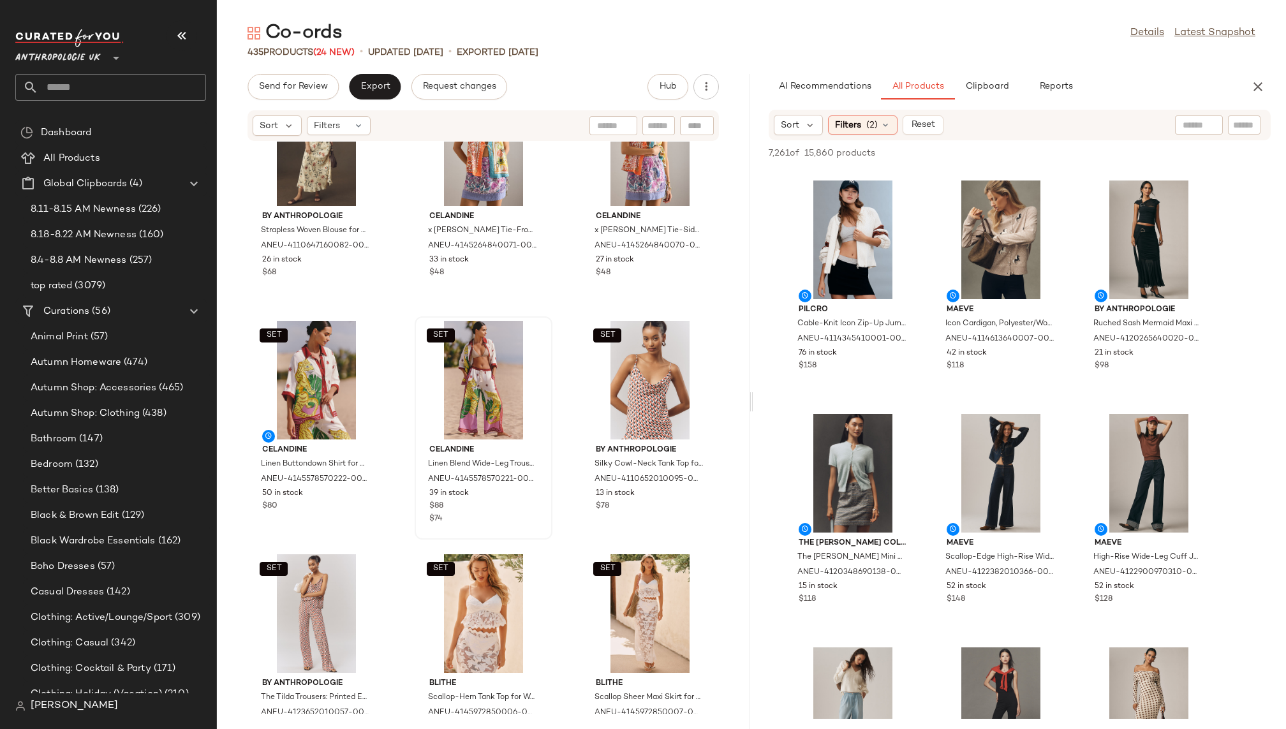
scroll to position [7714, 0]
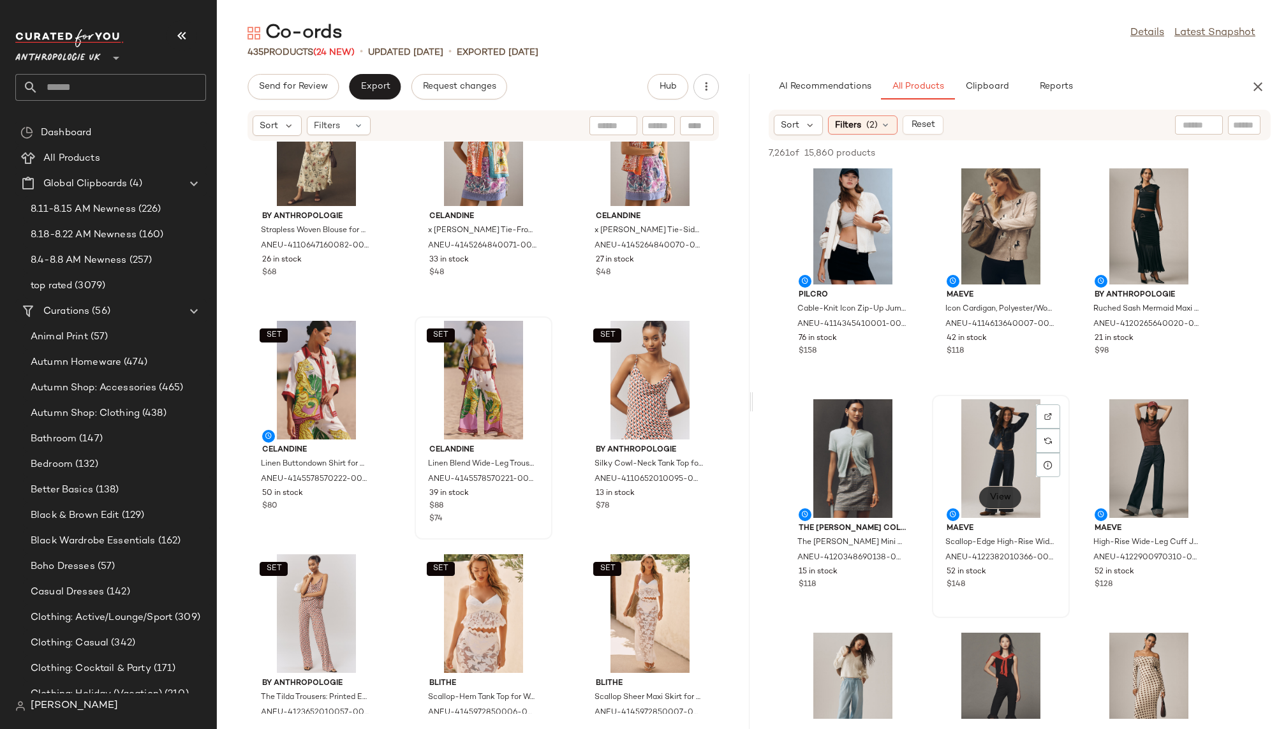
click at [999, 500] on span "View" at bounding box center [1001, 498] width 22 height 10
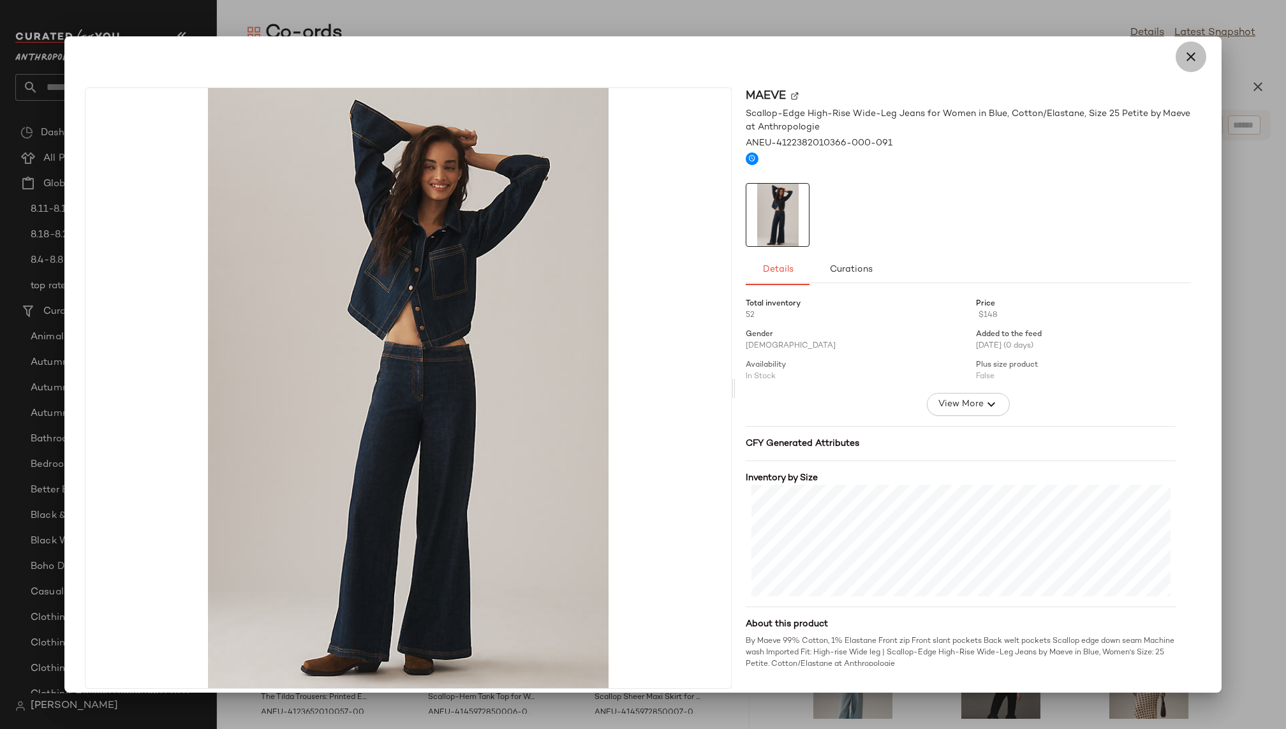
click at [1186, 56] on icon "button" at bounding box center [1191, 56] width 15 height 15
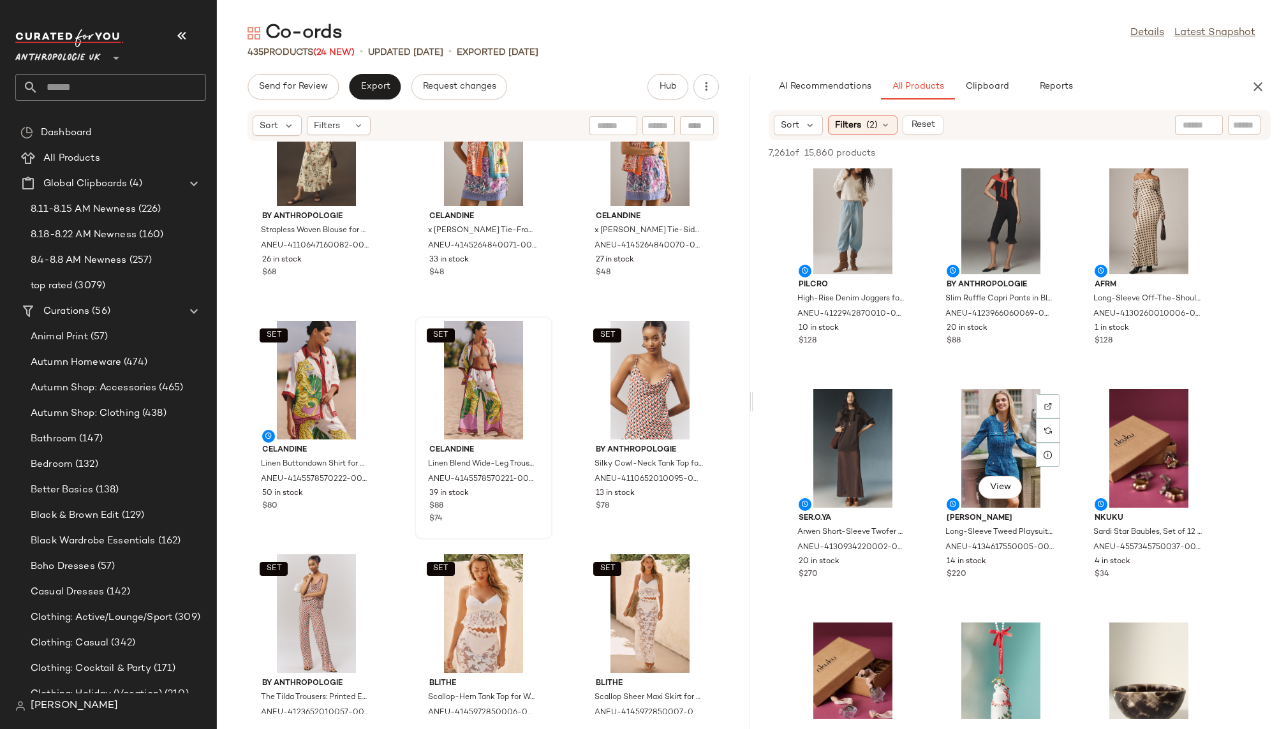
scroll to position [8194, 0]
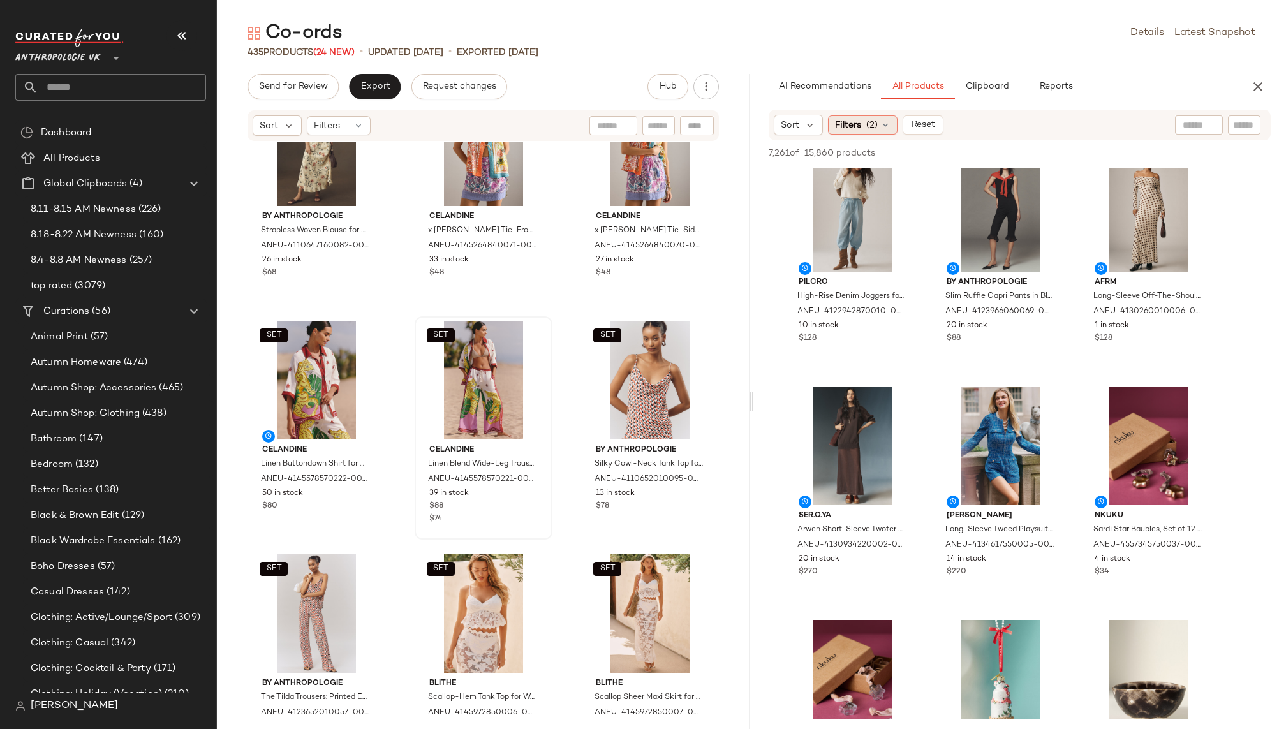
click at [861, 116] on div "Filters (2)" at bounding box center [863, 124] width 70 height 19
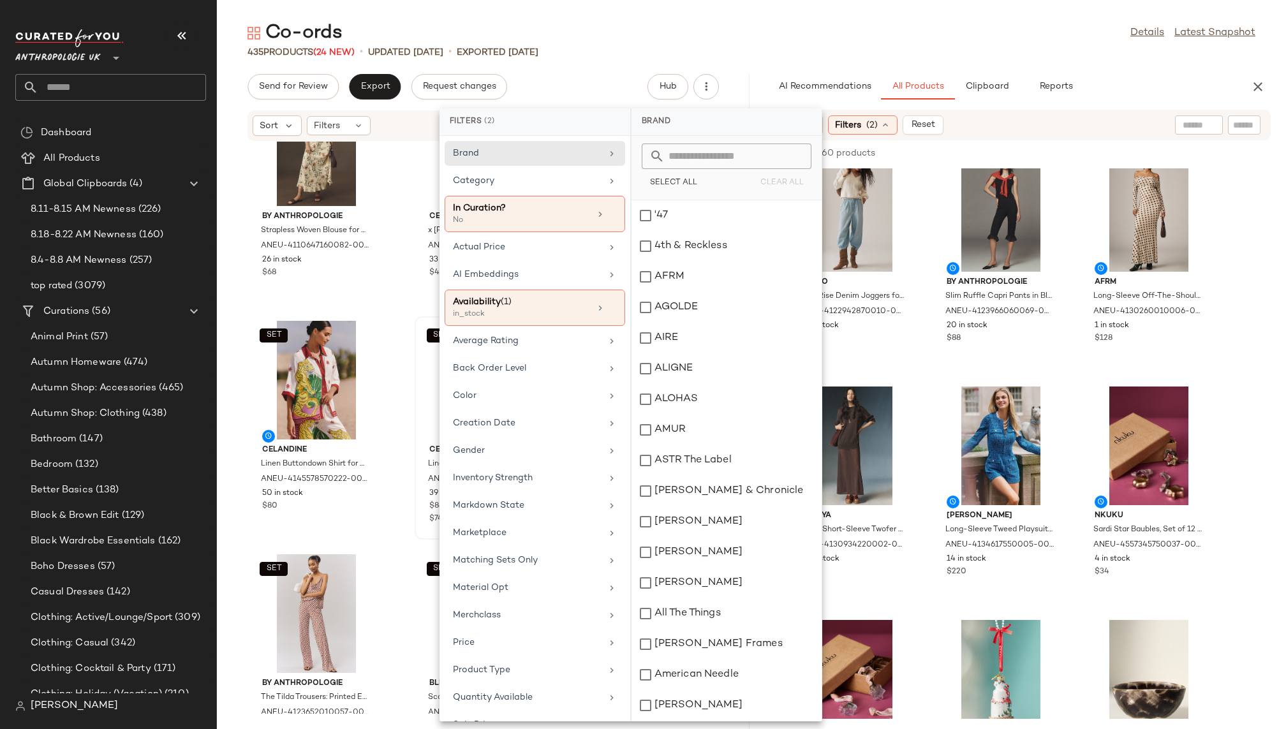
click at [723, 158] on input "text" at bounding box center [734, 157] width 139 height 26
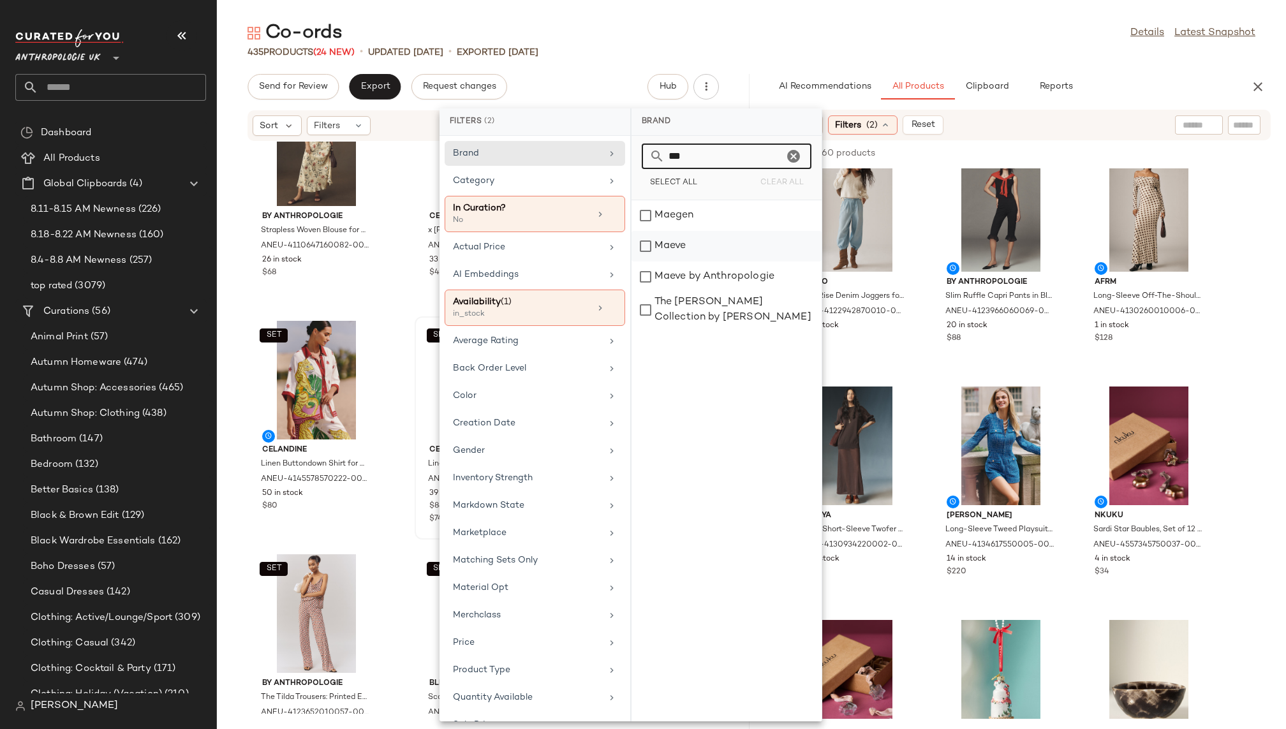
type input "***"
click at [712, 262] on div "Maeve" at bounding box center [727, 277] width 190 height 31
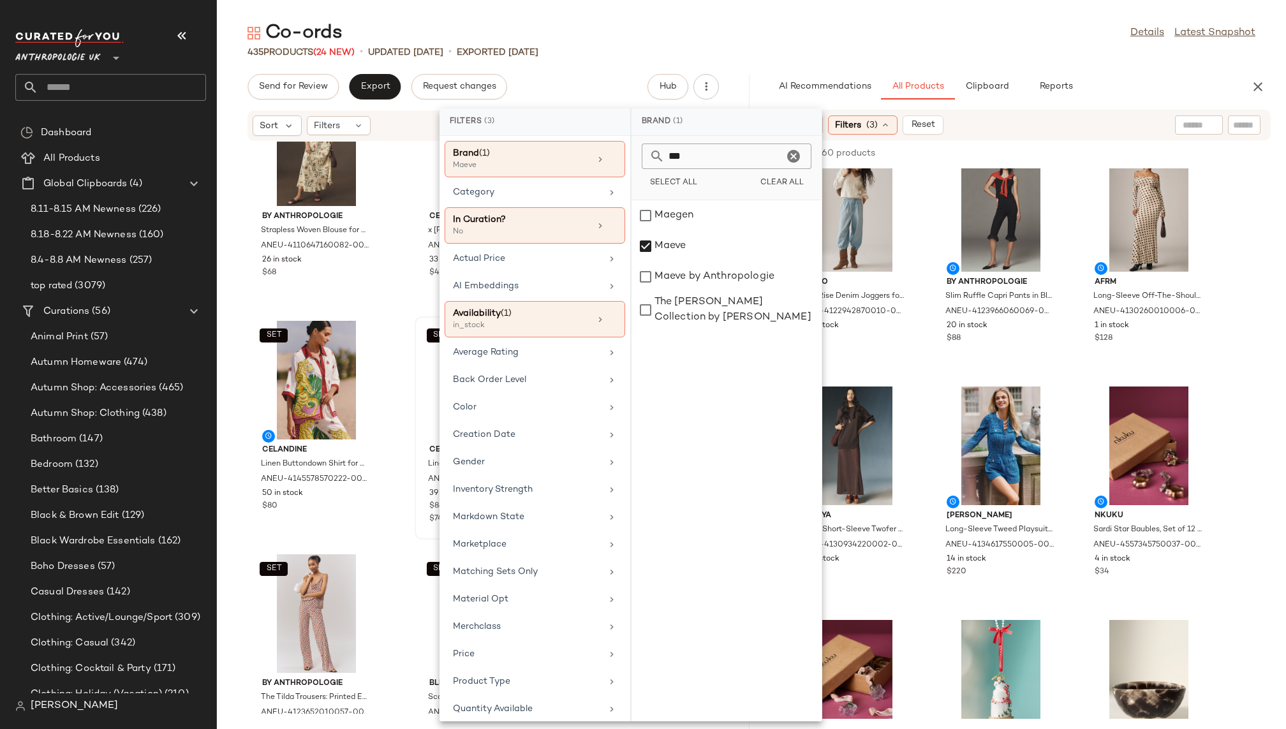
click at [947, 43] on div "Co-ords Details Latest Snapshot" at bounding box center [751, 33] width 1069 height 26
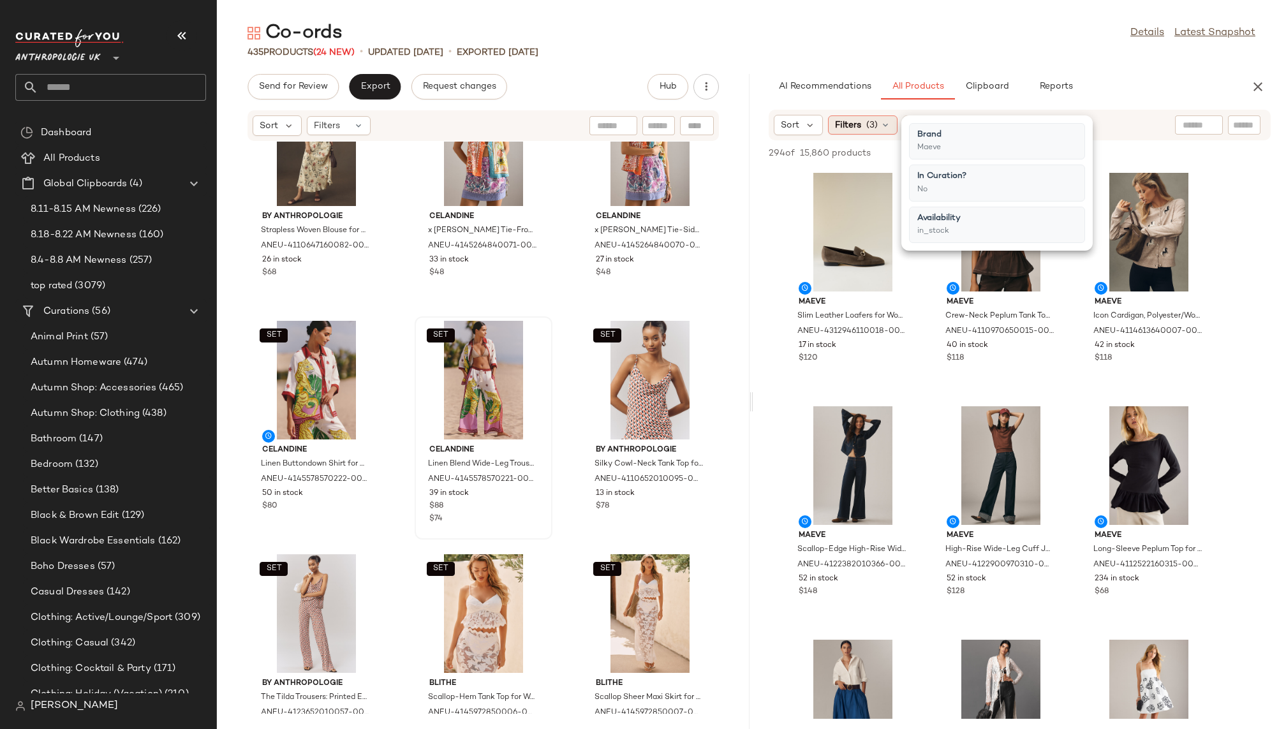
click at [867, 125] on span "(3)" at bounding box center [872, 125] width 11 height 13
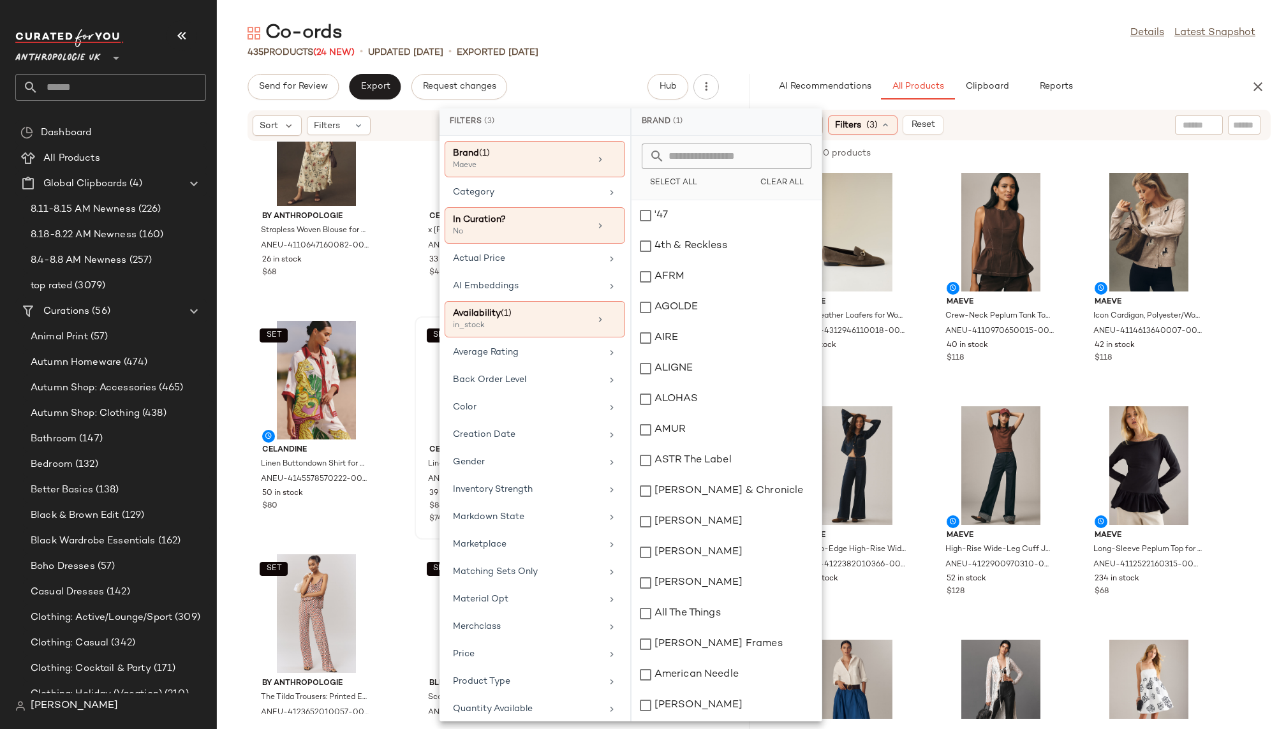
click at [683, 156] on input "text" at bounding box center [734, 157] width 139 height 26
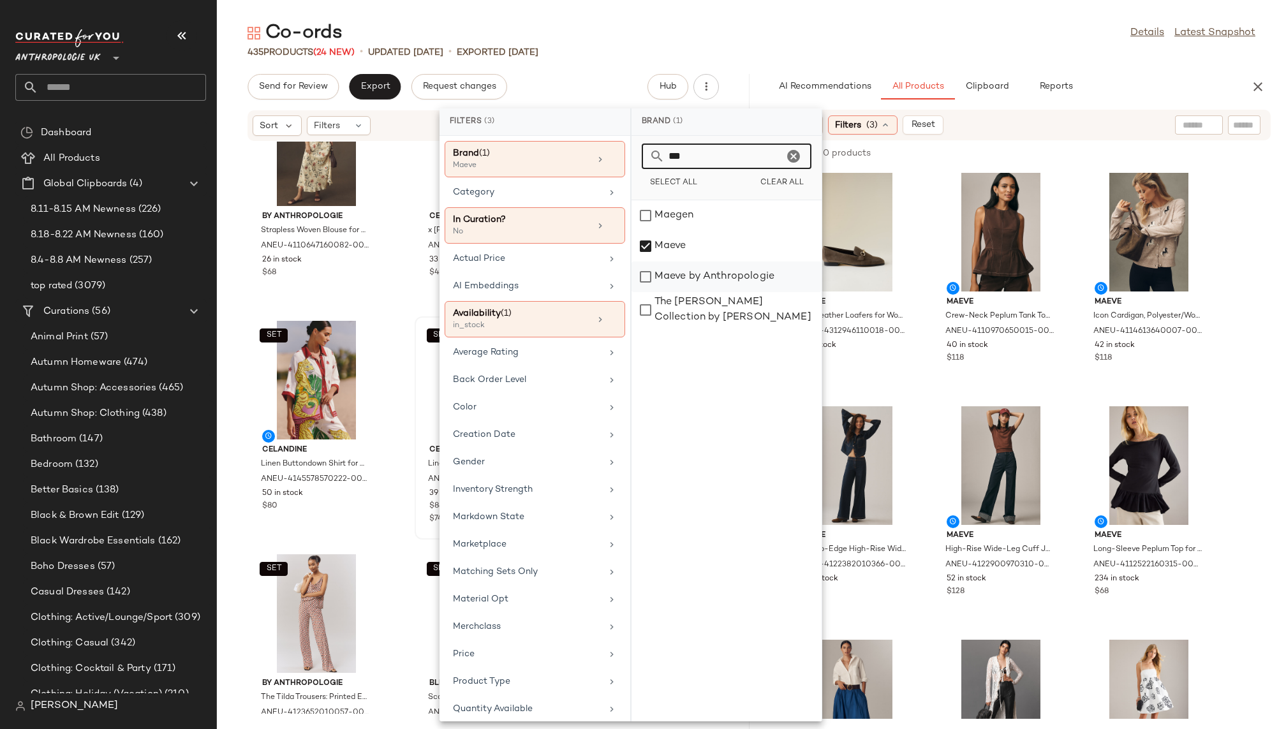
type input "***"
click at [723, 292] on div "Maeve by Anthropologie" at bounding box center [727, 310] width 190 height 36
click at [911, 47] on div "435 Products (24 New) • updated Aug 19th • Exported Aug 13th" at bounding box center [751, 52] width 1069 height 13
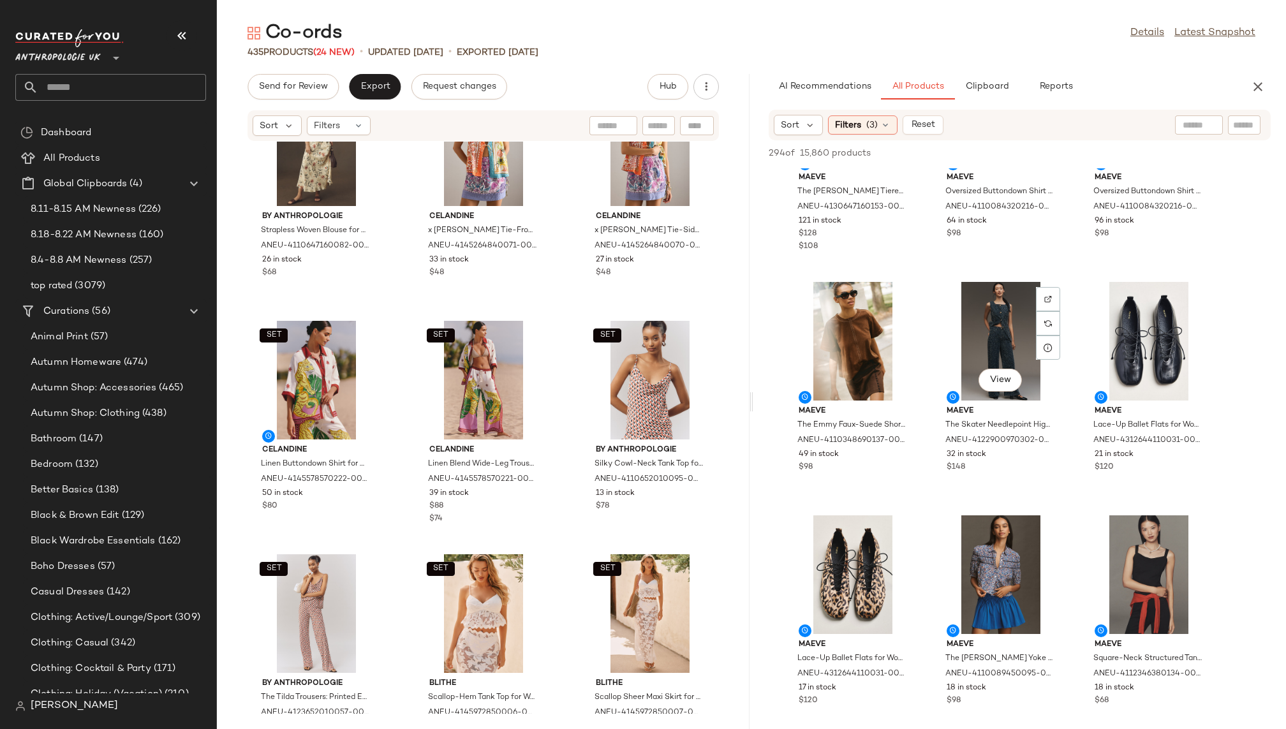
scroll to position [809, 0]
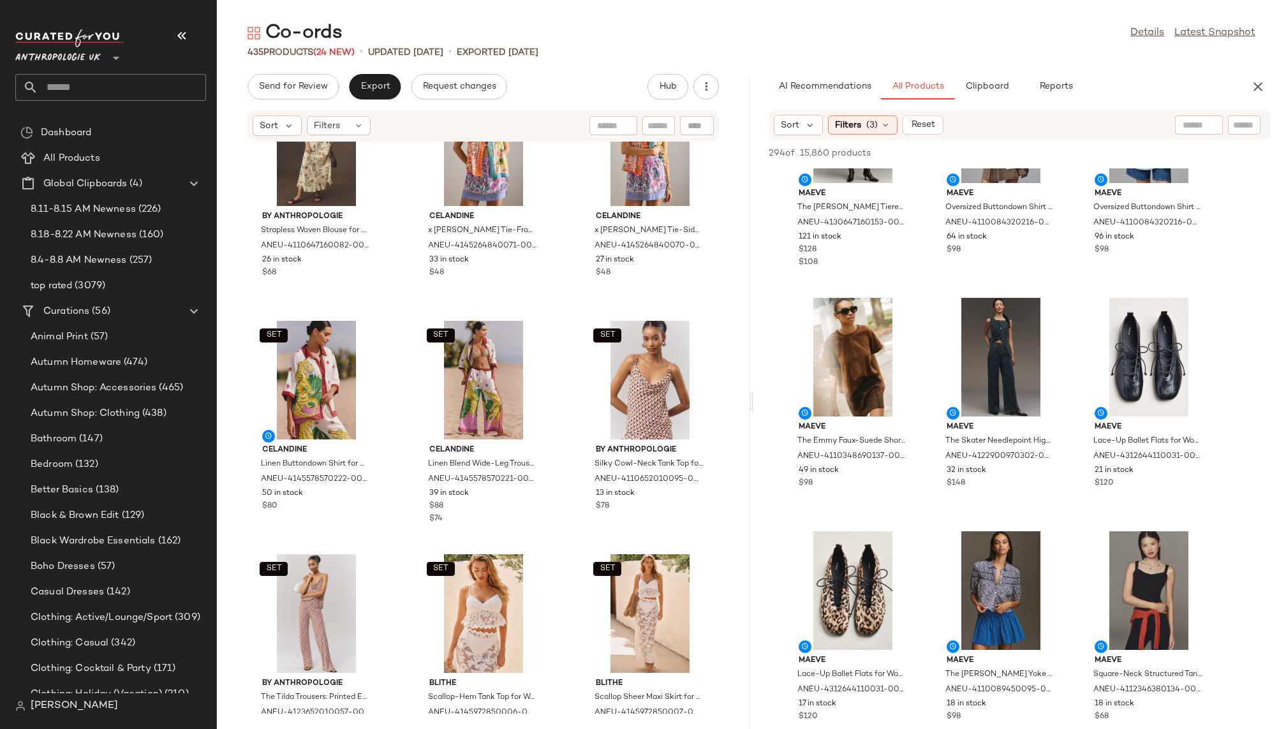
click at [1210, 125] on div at bounding box center [1199, 124] width 48 height 19
click at [1245, 126] on input "text" at bounding box center [1244, 125] width 22 height 13
type input "*"
type input "**********"
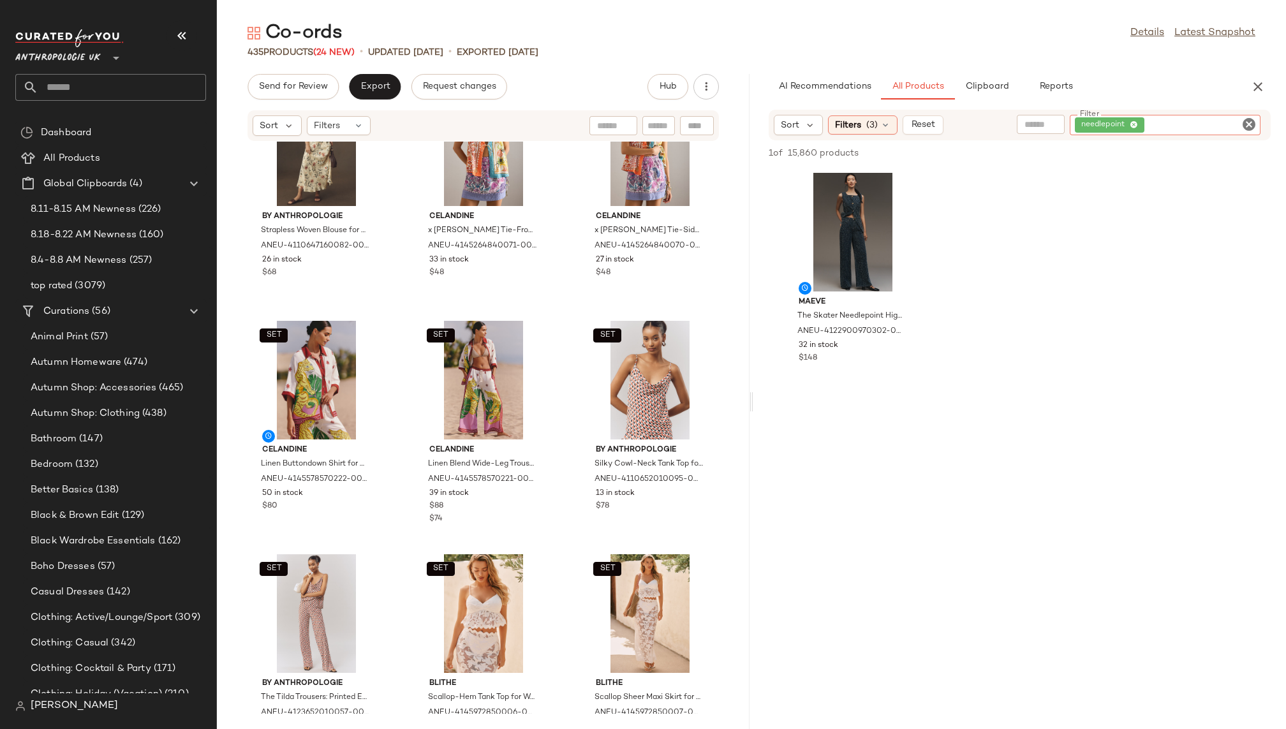
click at [1249, 122] on icon "Clear Filter" at bounding box center [1249, 124] width 15 height 15
click at [1211, 84] on div "AI Recommendations All Products Clipboard Reports" at bounding box center [999, 87] width 461 height 26
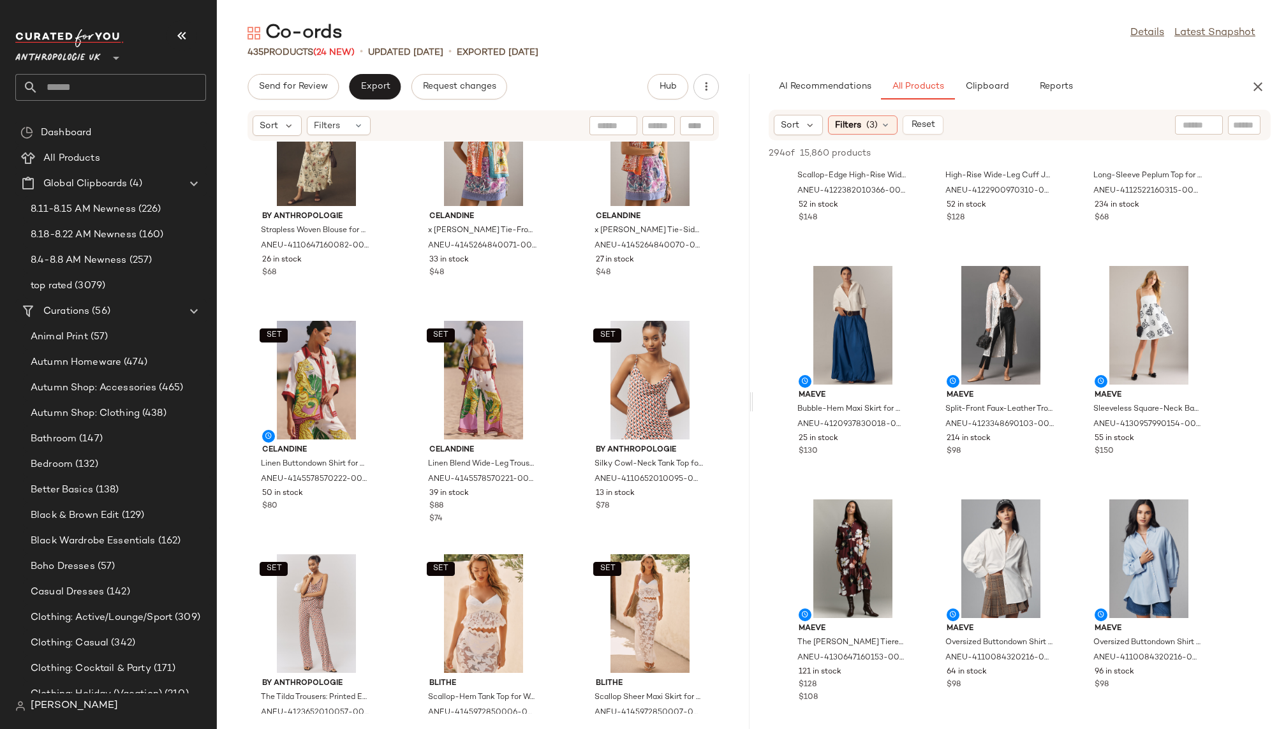
scroll to position [415, 0]
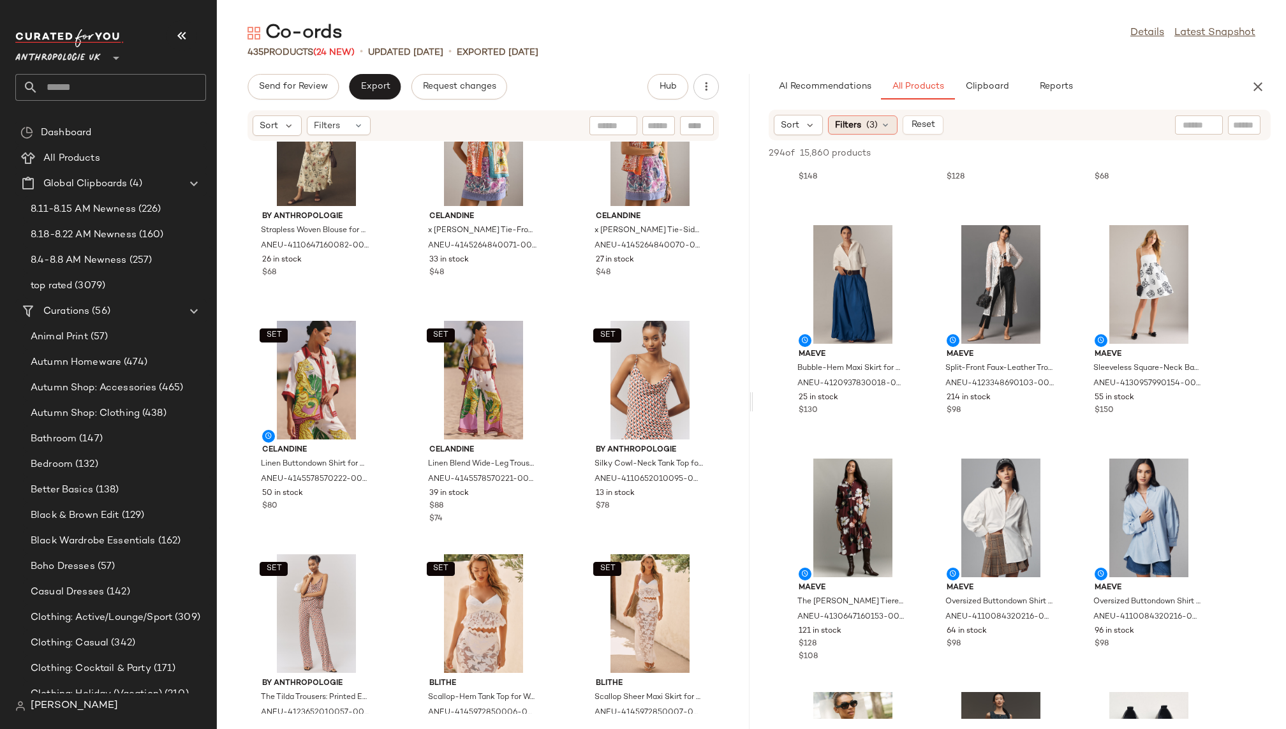
click at [868, 130] on span "(3)" at bounding box center [872, 125] width 11 height 13
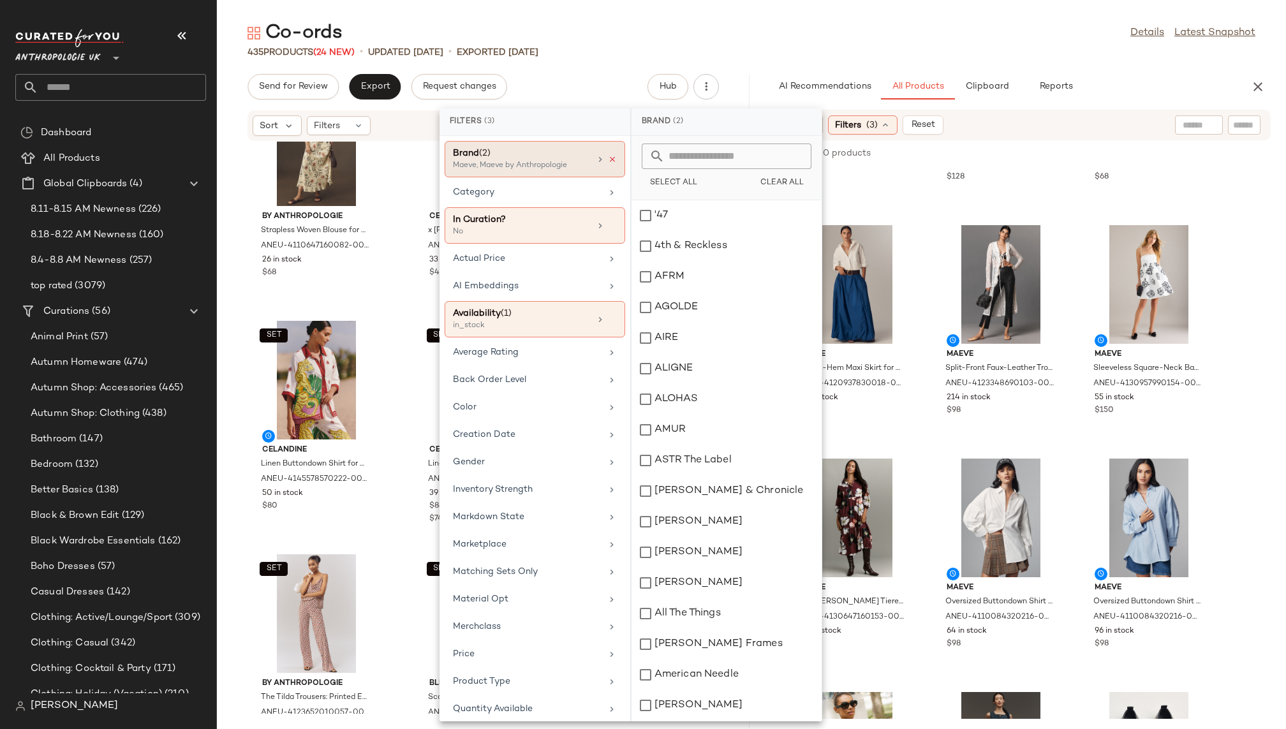
click at [612, 158] on icon at bounding box center [612, 159] width 9 height 9
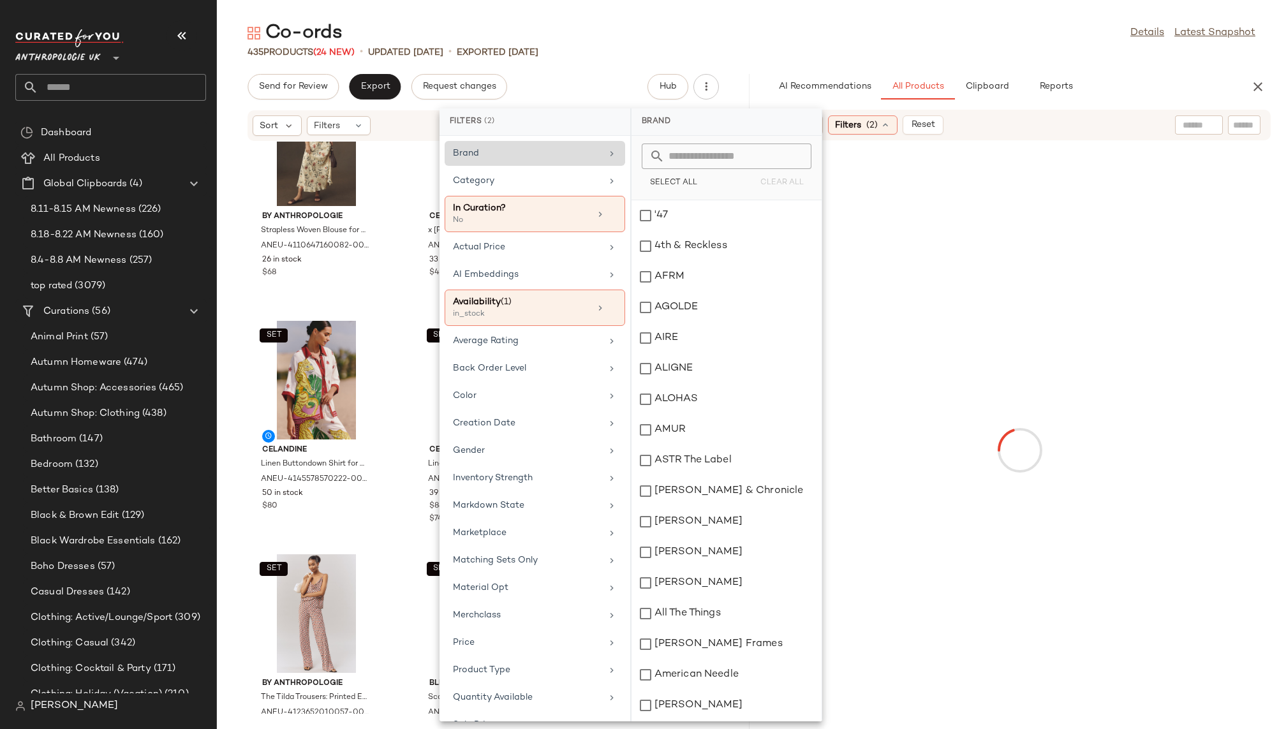
click at [895, 42] on div "Co-ords Details Latest Snapshot" at bounding box center [751, 33] width 1069 height 26
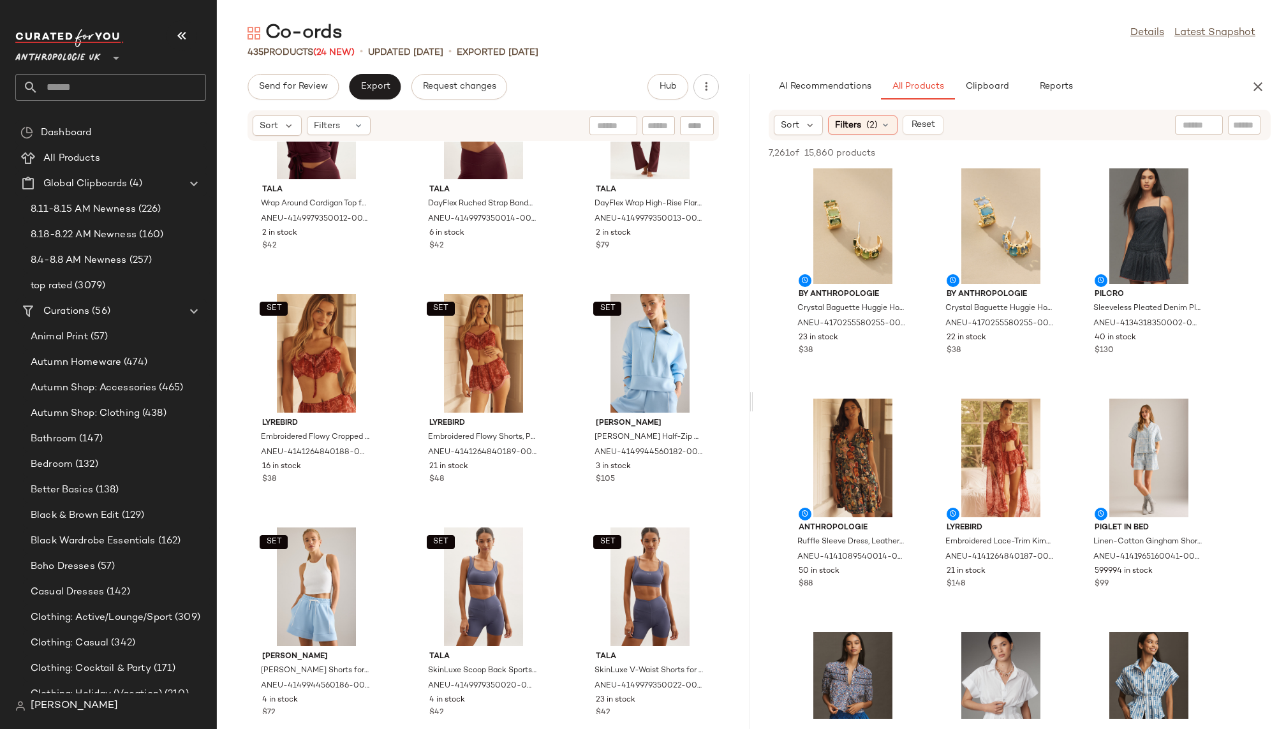
scroll to position [10570, 0]
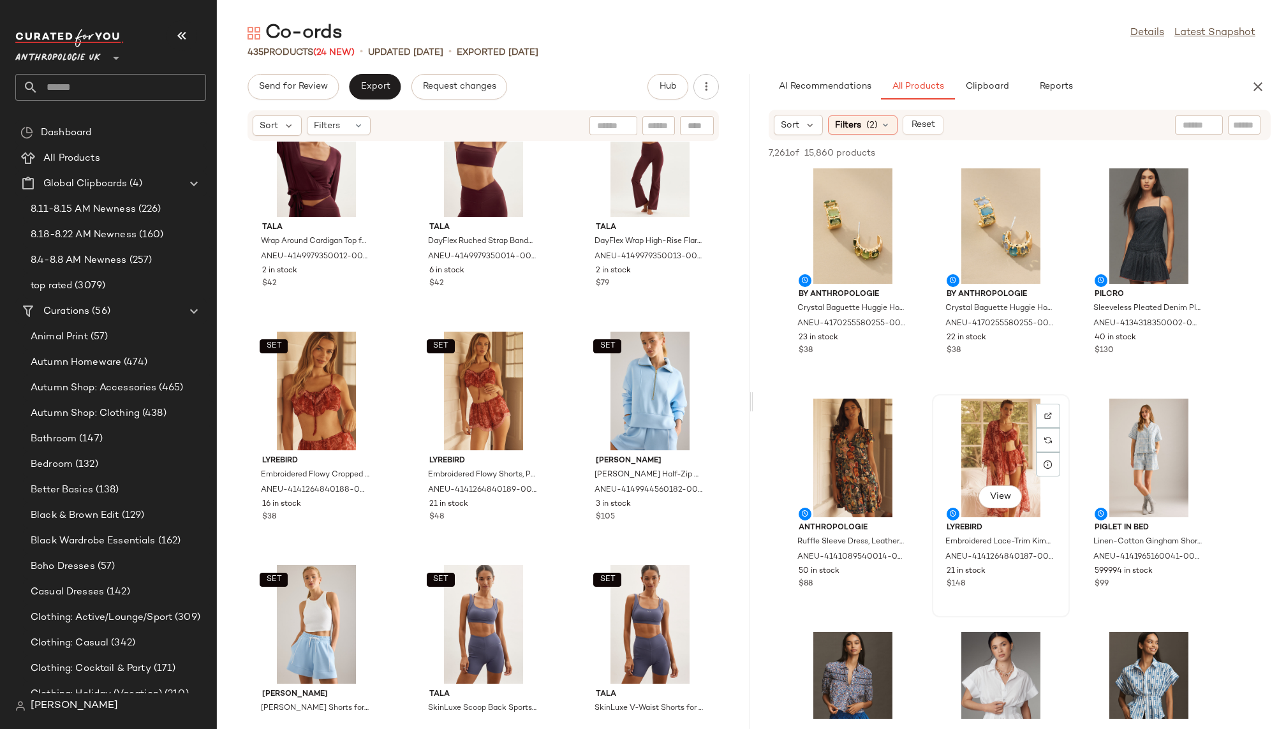
click at [969, 458] on div "View" at bounding box center [1001, 458] width 129 height 119
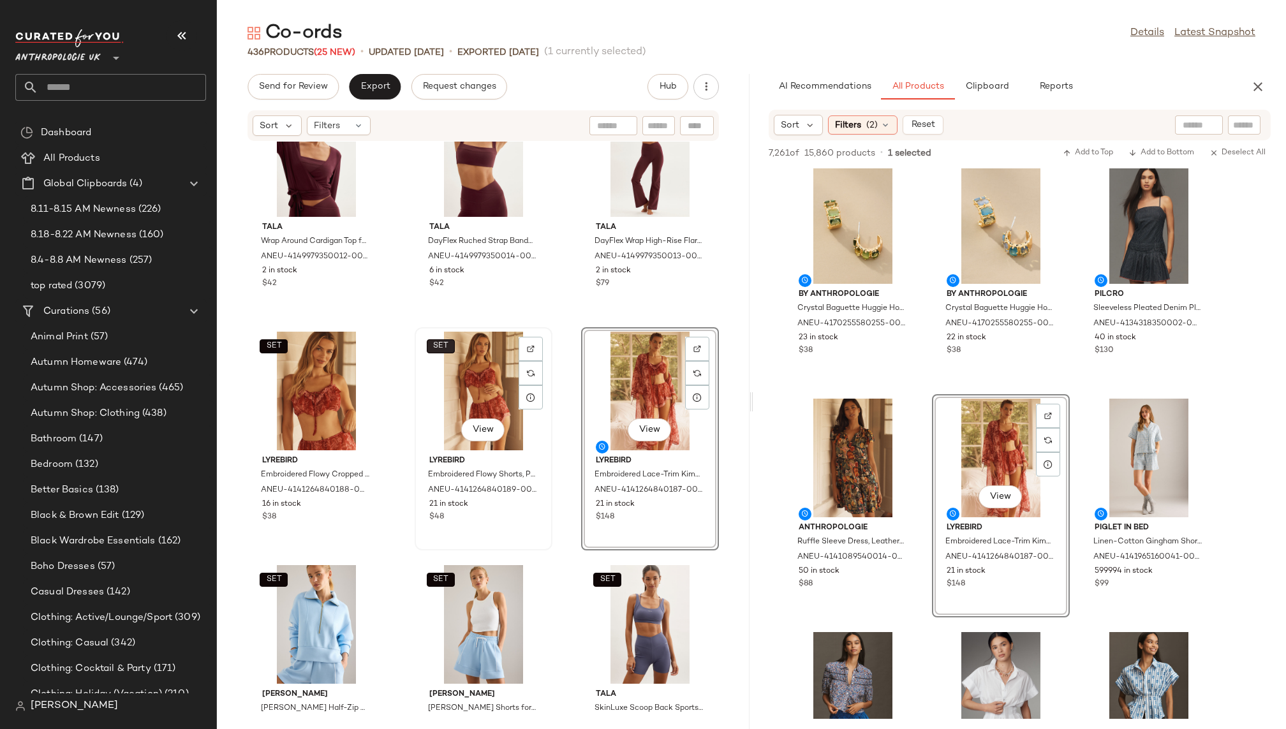
click at [433, 341] on button "SET" at bounding box center [441, 346] width 28 height 14
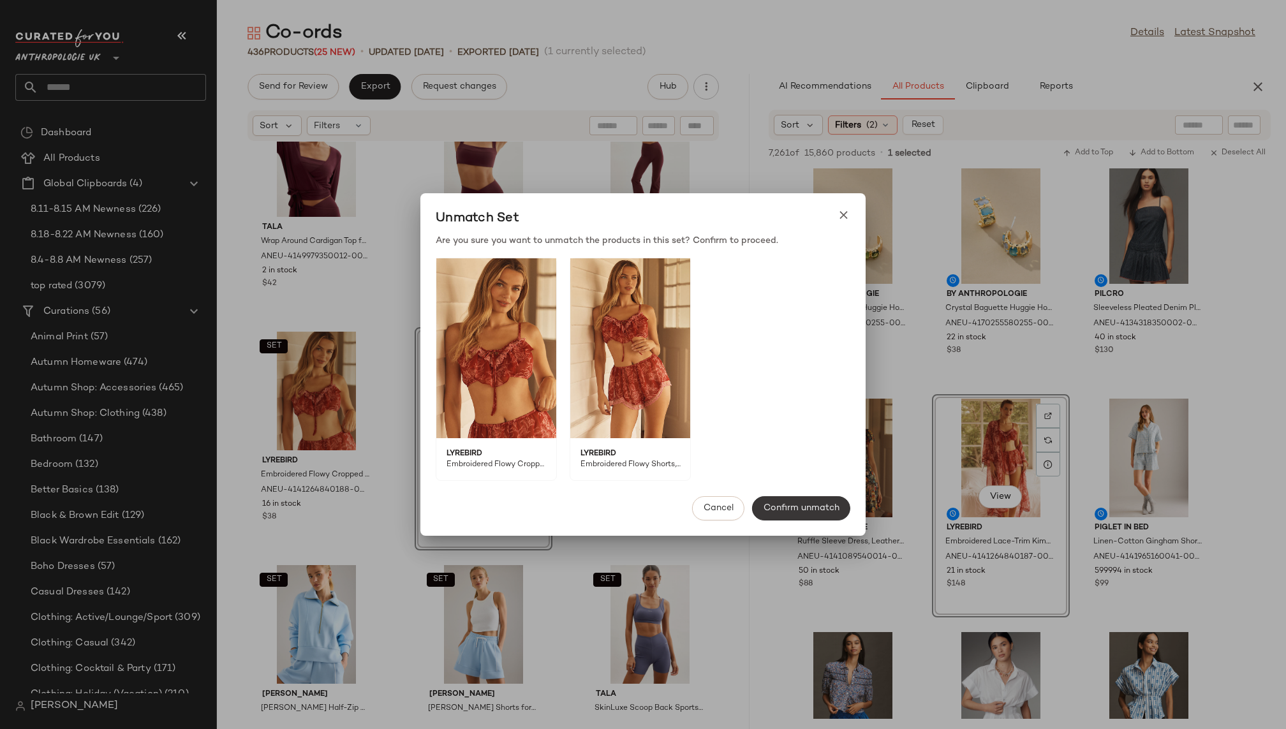
click at [797, 503] on span "Confirm unmatch" at bounding box center [801, 508] width 77 height 10
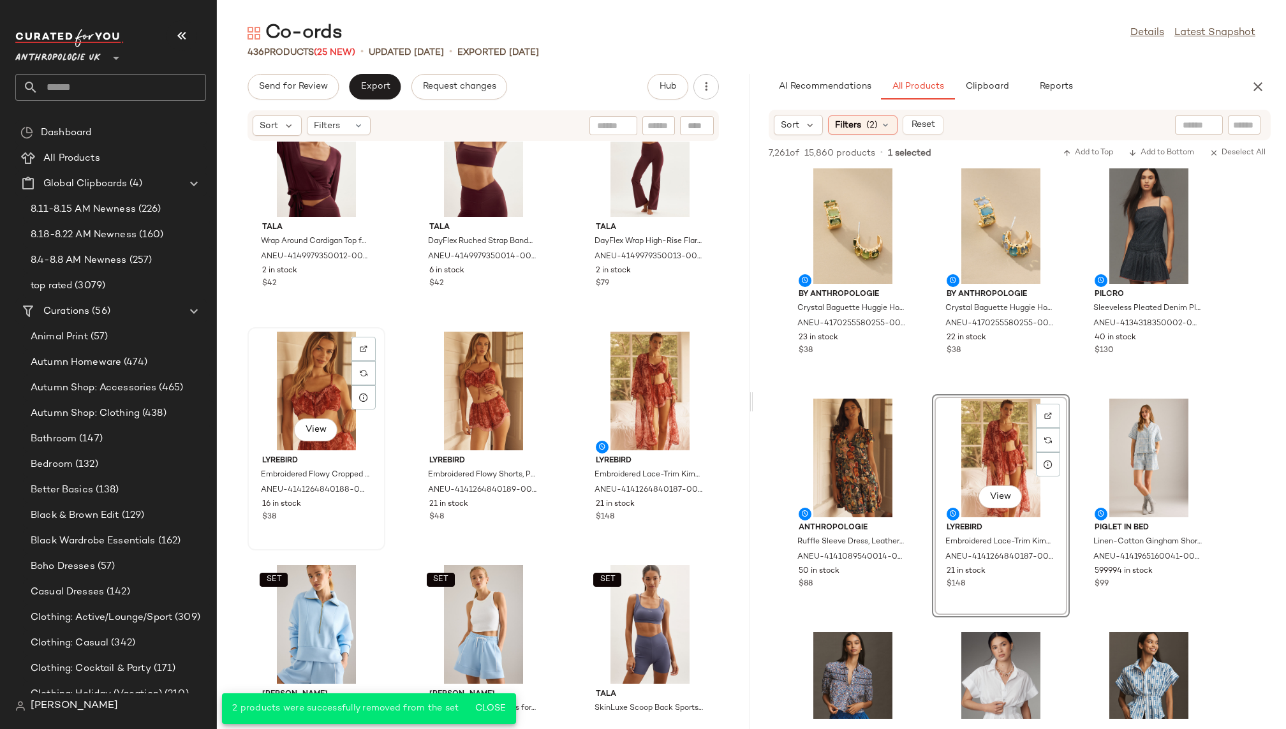
click at [288, 399] on div "View" at bounding box center [316, 391] width 129 height 119
click at [586, 390] on div "View" at bounding box center [650, 391] width 129 height 119
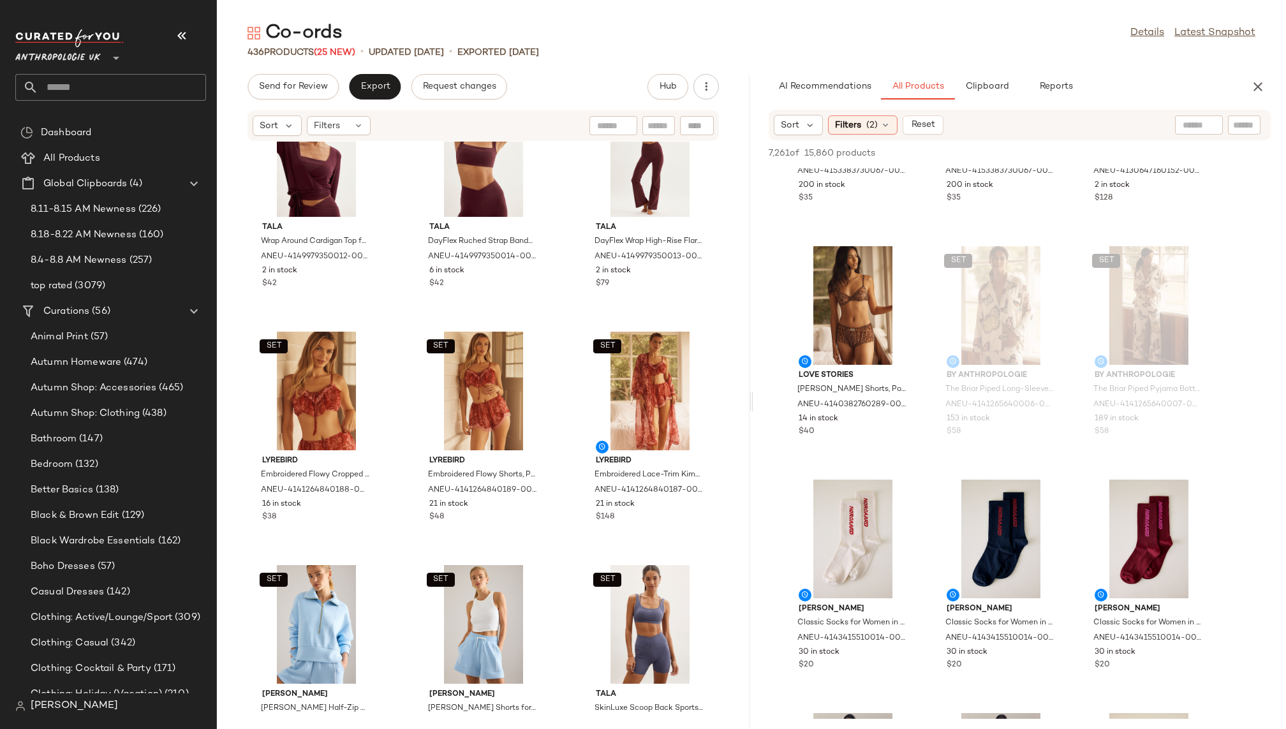
scroll to position [35946, 0]
click at [820, 305] on div "View" at bounding box center [853, 307] width 129 height 119
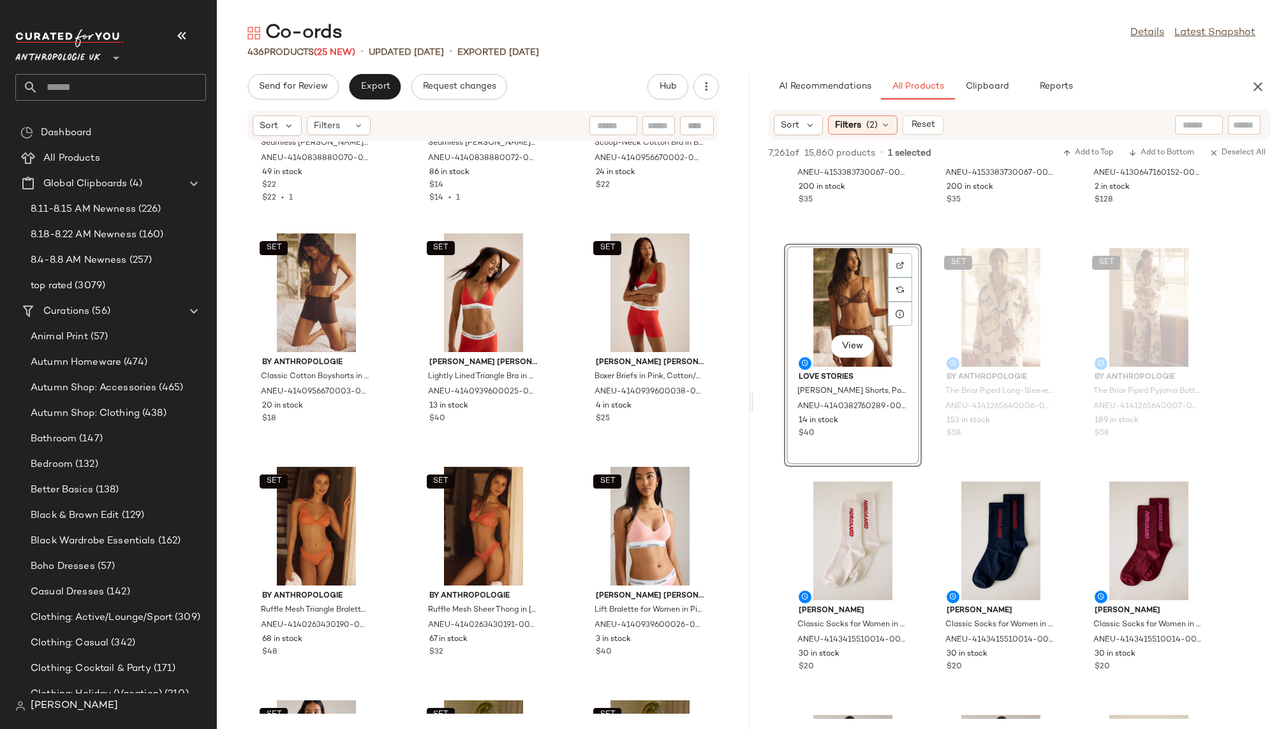
scroll to position [21685, 0]
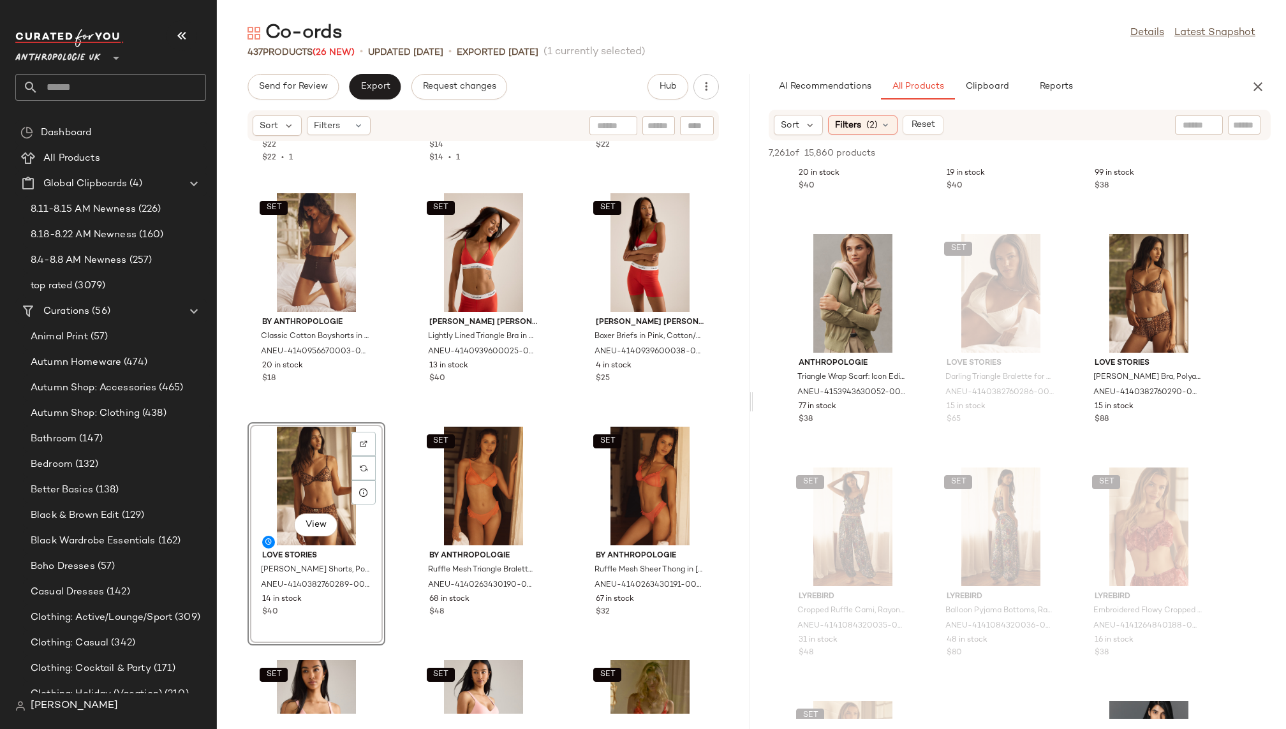
scroll to position [43519, 0]
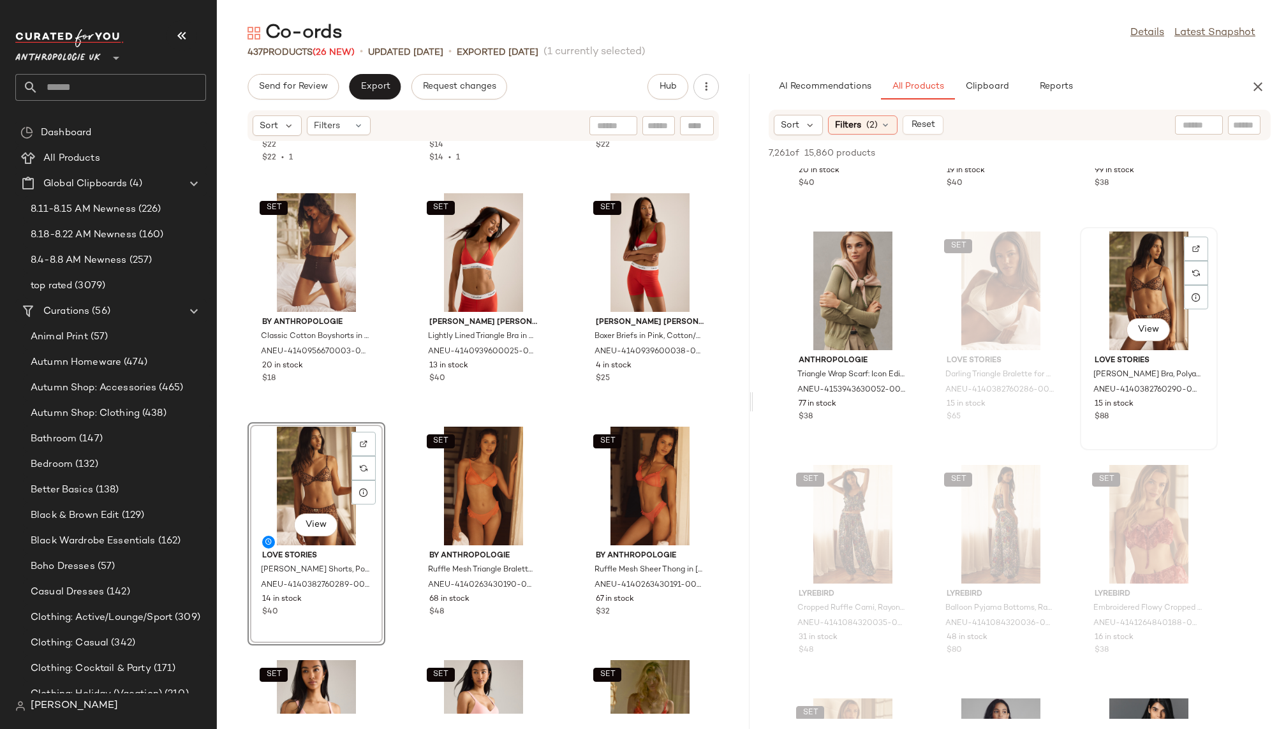
click at [1106, 273] on div "View" at bounding box center [1149, 291] width 129 height 119
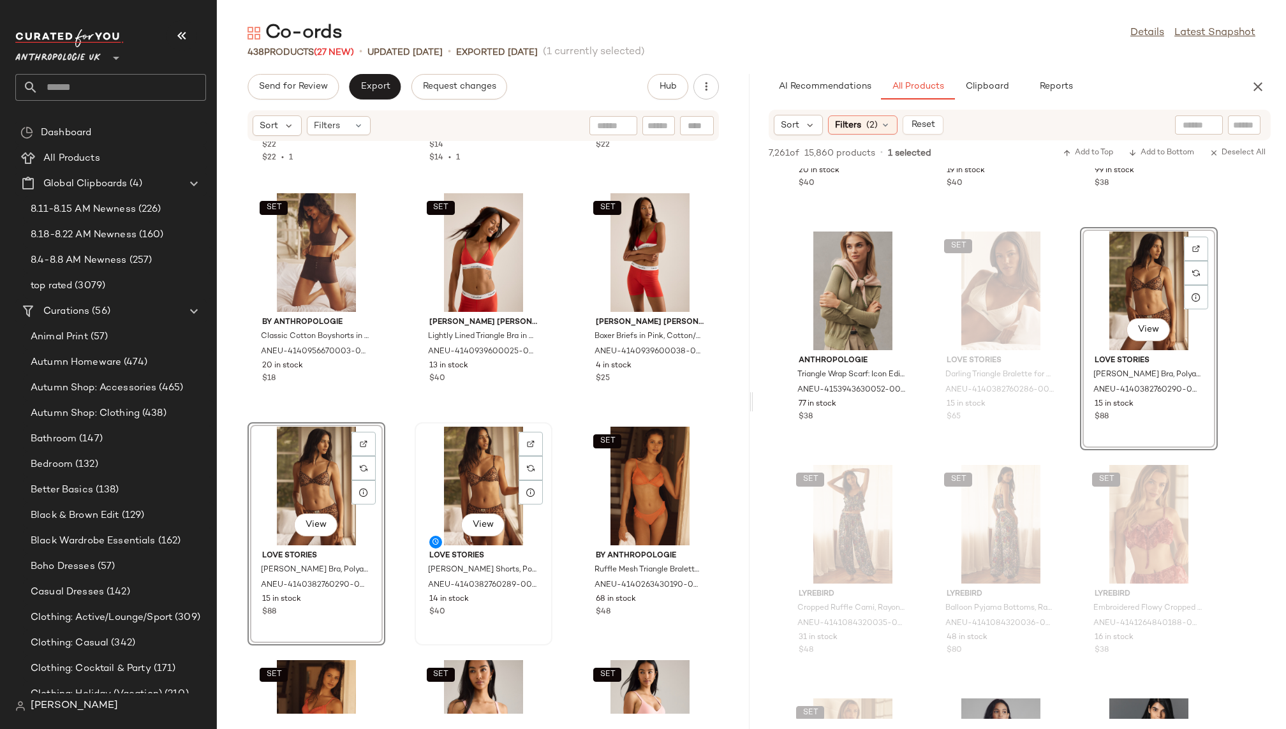
click at [450, 485] on div "View" at bounding box center [483, 486] width 129 height 119
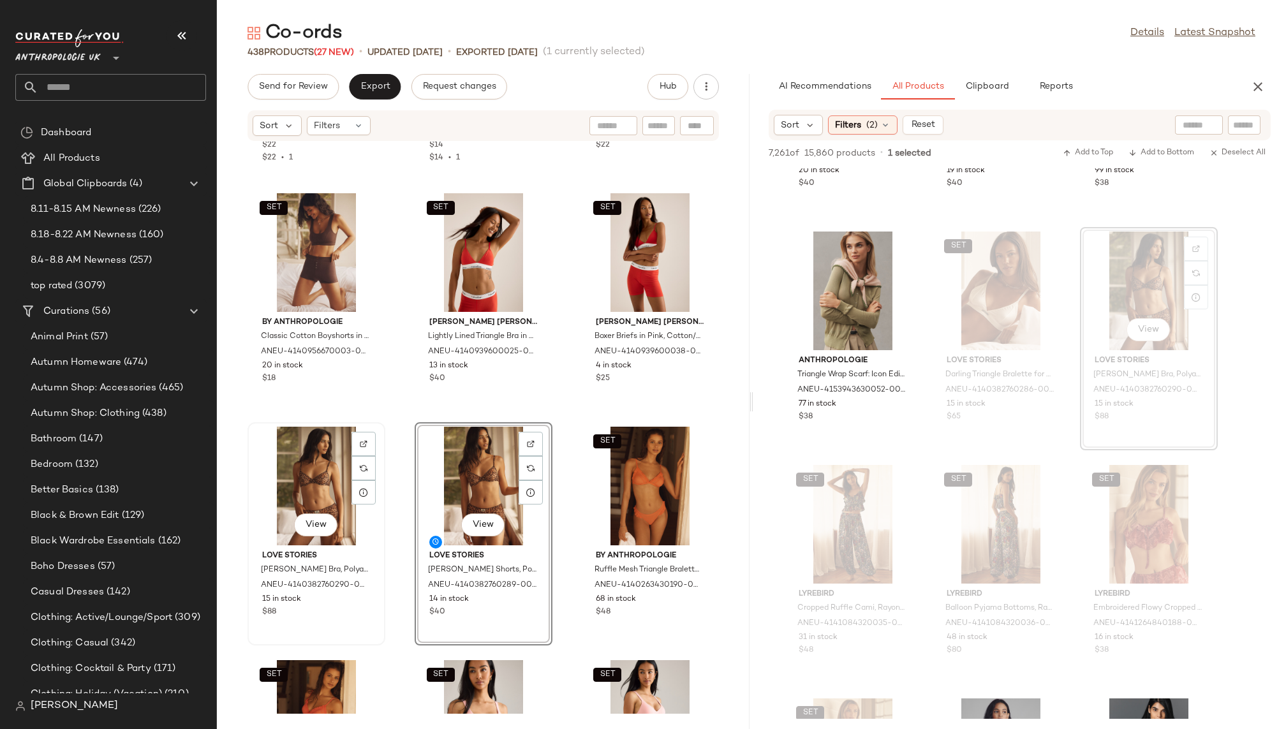
click at [308, 498] on div "View" at bounding box center [316, 486] width 129 height 119
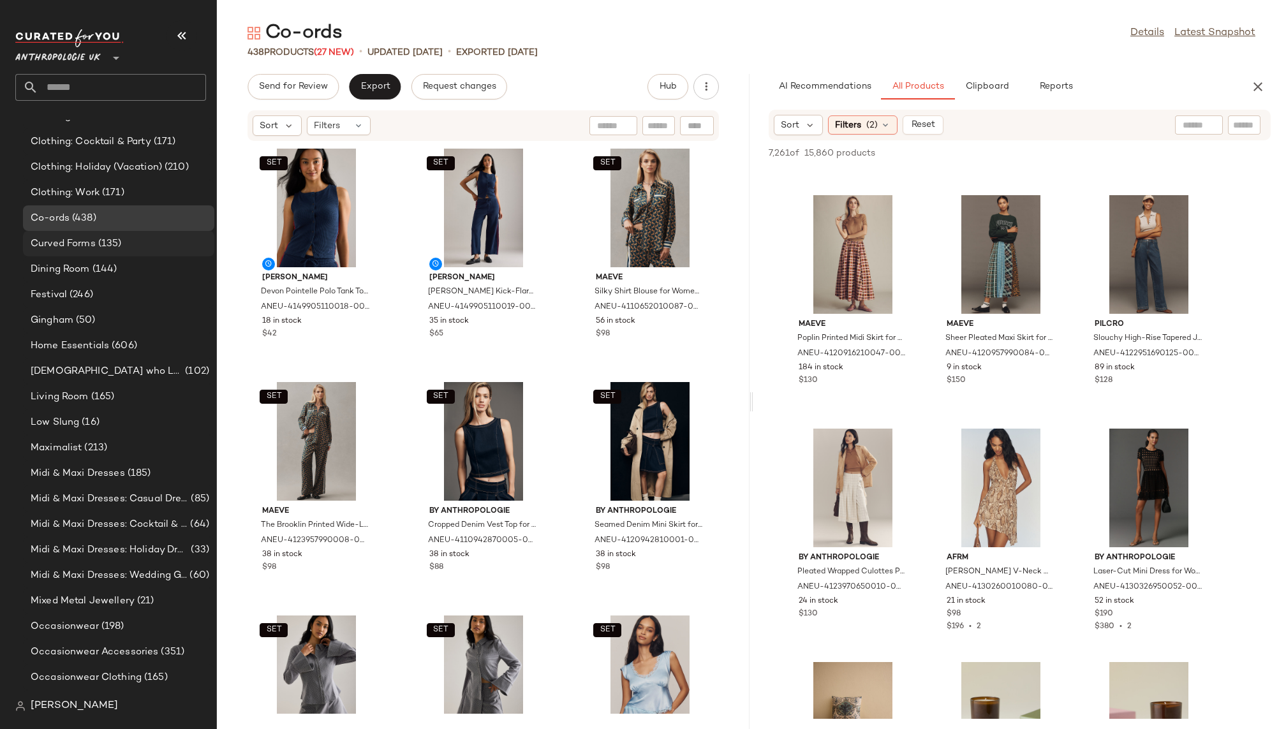
scroll to position [556, 0]
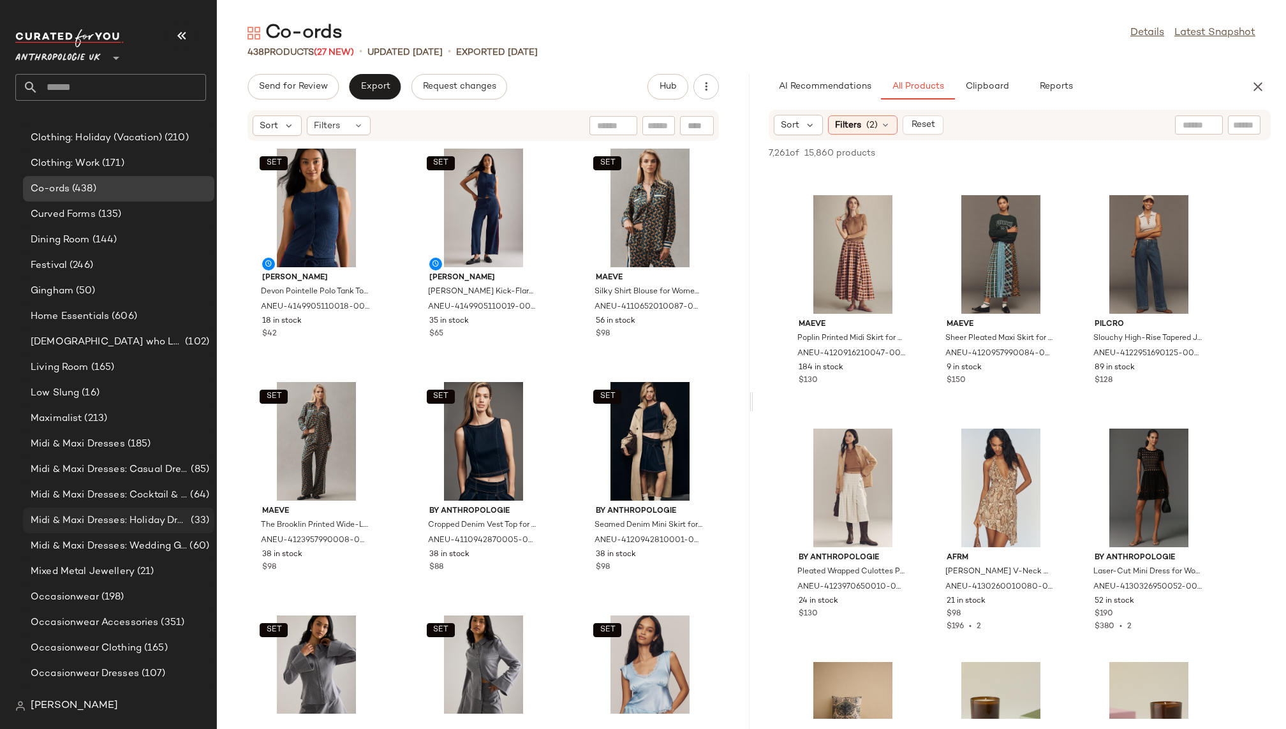
click at [147, 515] on span "Midi & Maxi Dresses: Holiday Dresses" at bounding box center [110, 521] width 158 height 15
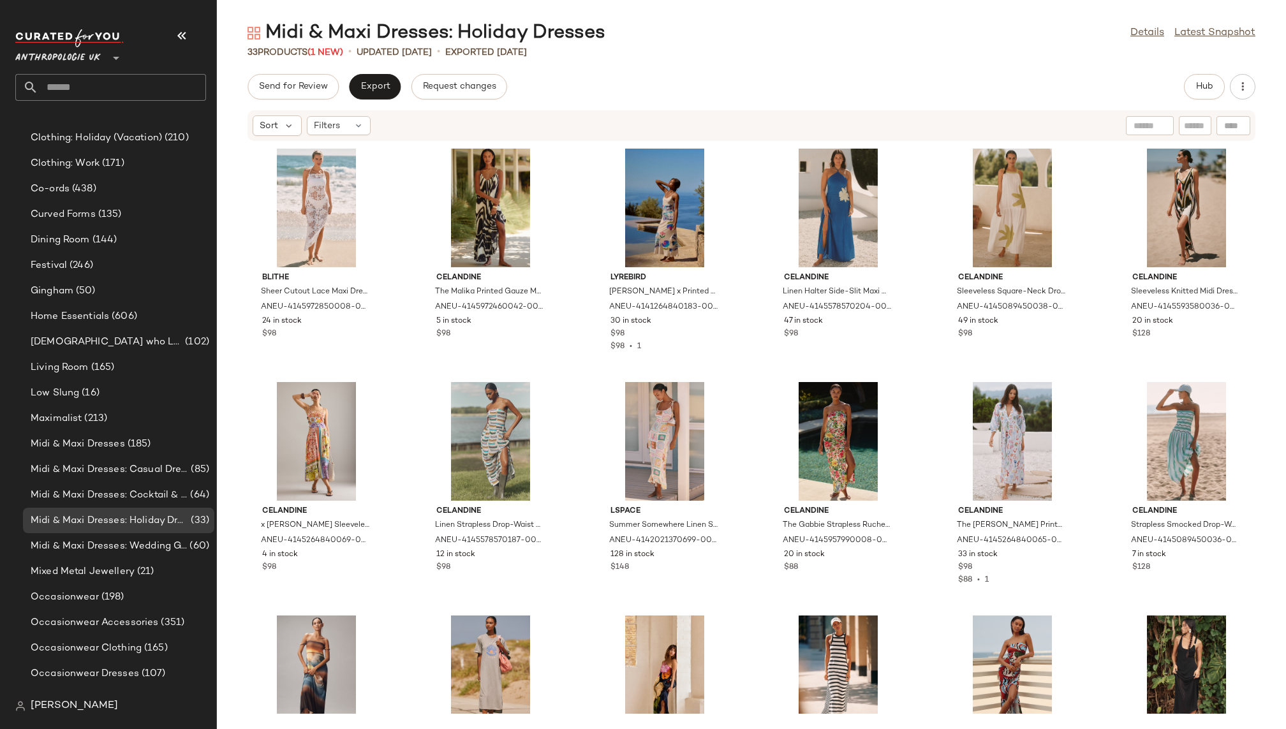
click at [1184, 95] on div "Hub" at bounding box center [1204, 87] width 41 height 26
click at [1188, 81] on button "Hub" at bounding box center [1204, 87] width 41 height 26
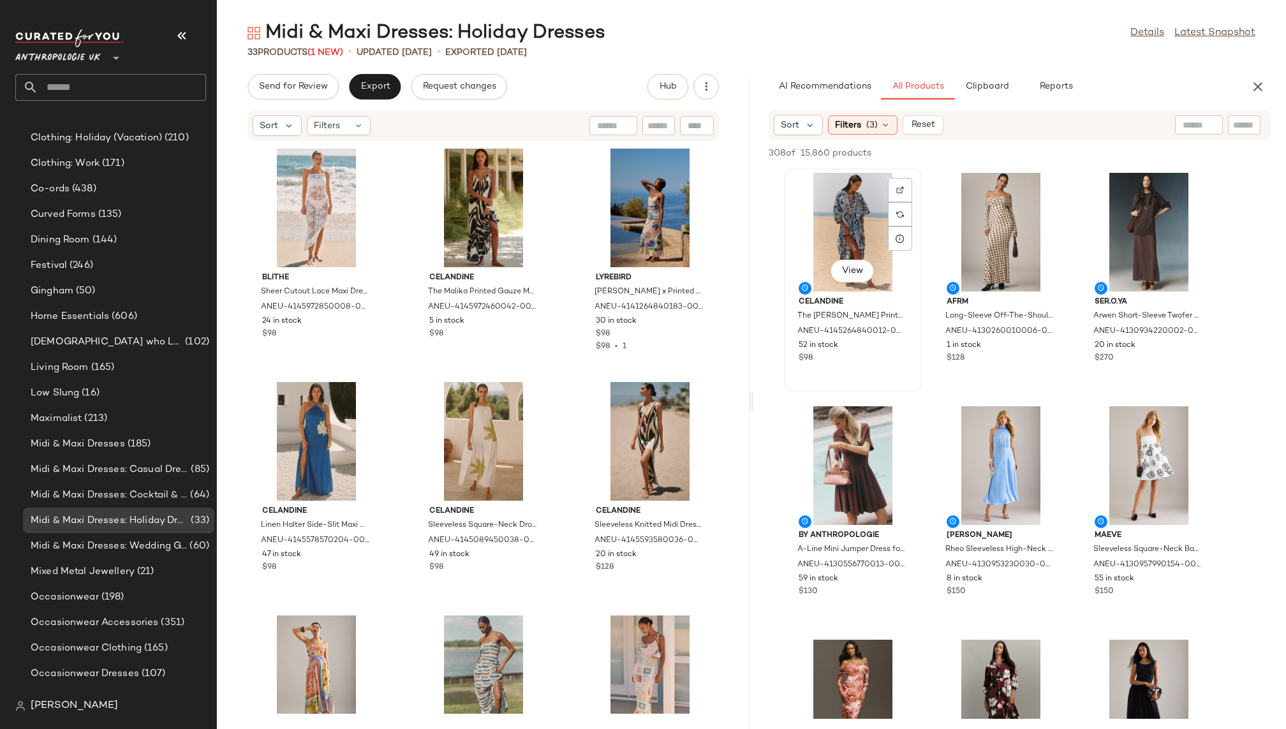
click at [838, 234] on div "View" at bounding box center [853, 232] width 129 height 119
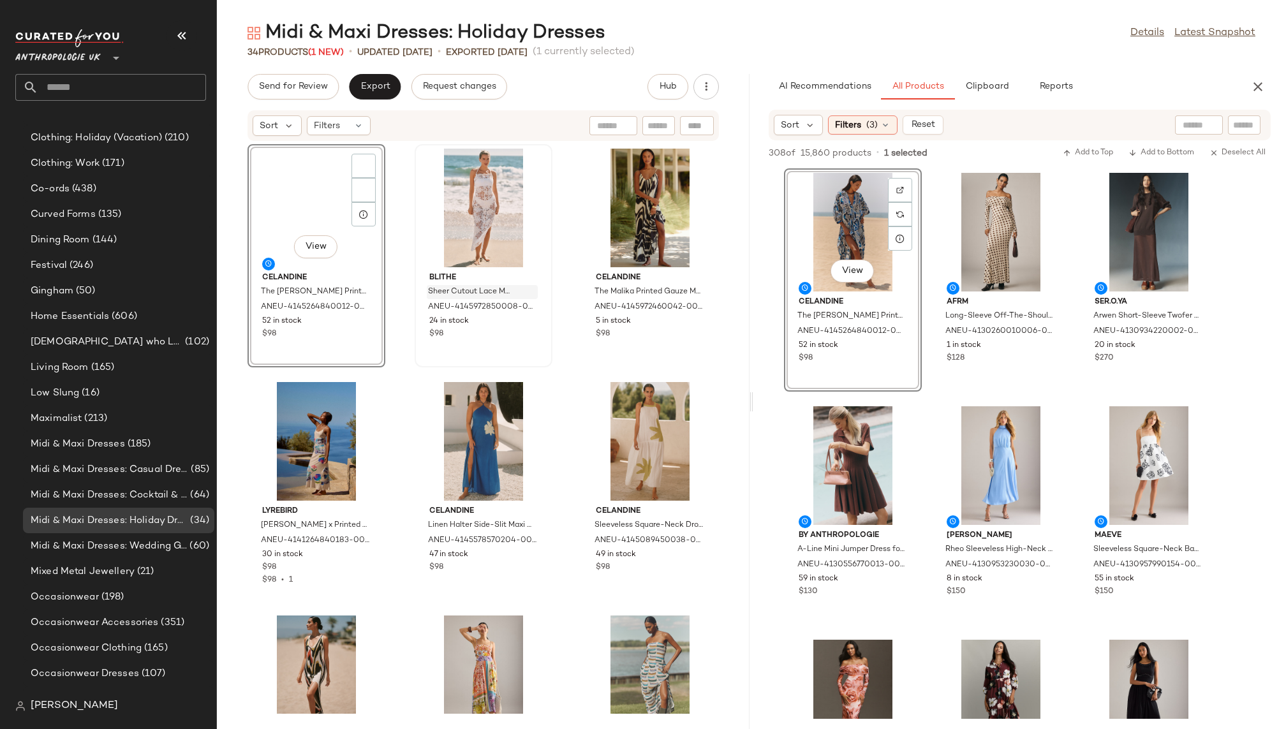
scroll to position [556, 0]
click at [561, 484] on div "View Celandine The Carolita Printed Tiered Shirt Dress for Women, Cotton/Viscos…" at bounding box center [483, 428] width 533 height 572
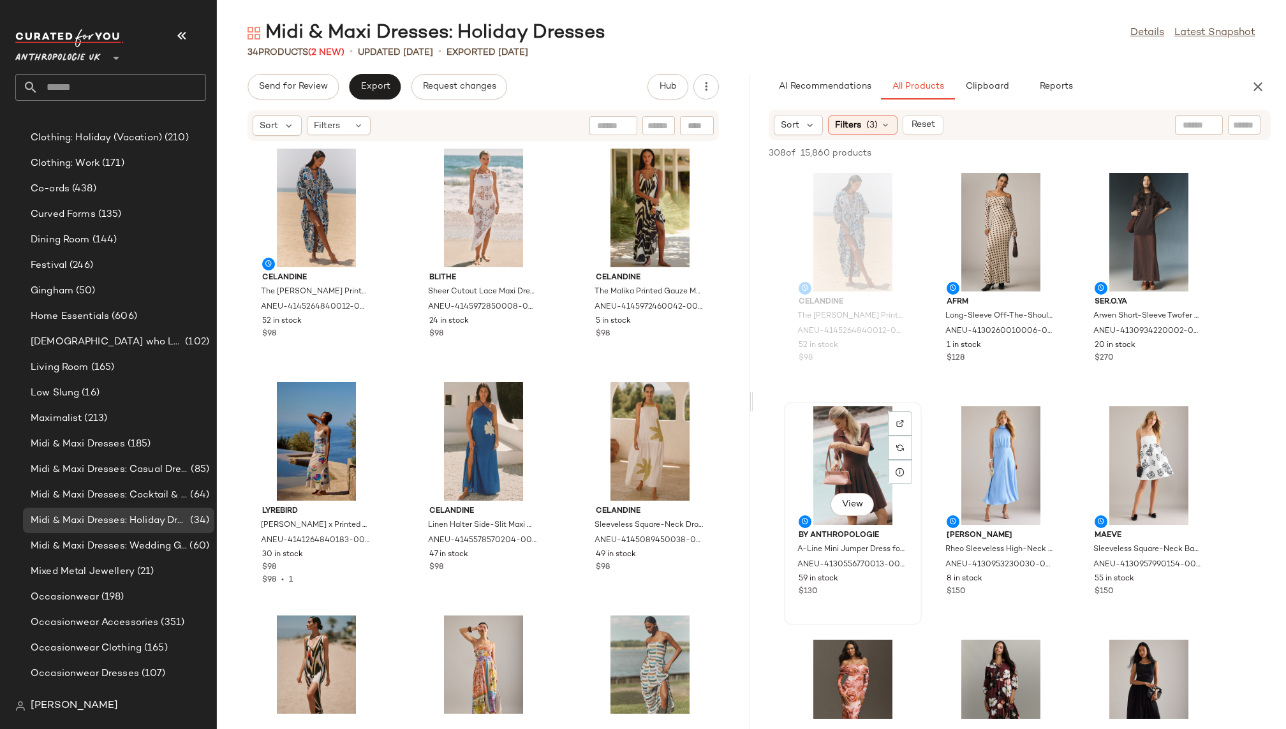
click at [919, 464] on div "View By Anthropologie A-Line Mini Jumper Dress for Women in Brown, Polyester/Ac…" at bounding box center [852, 513] width 135 height 221
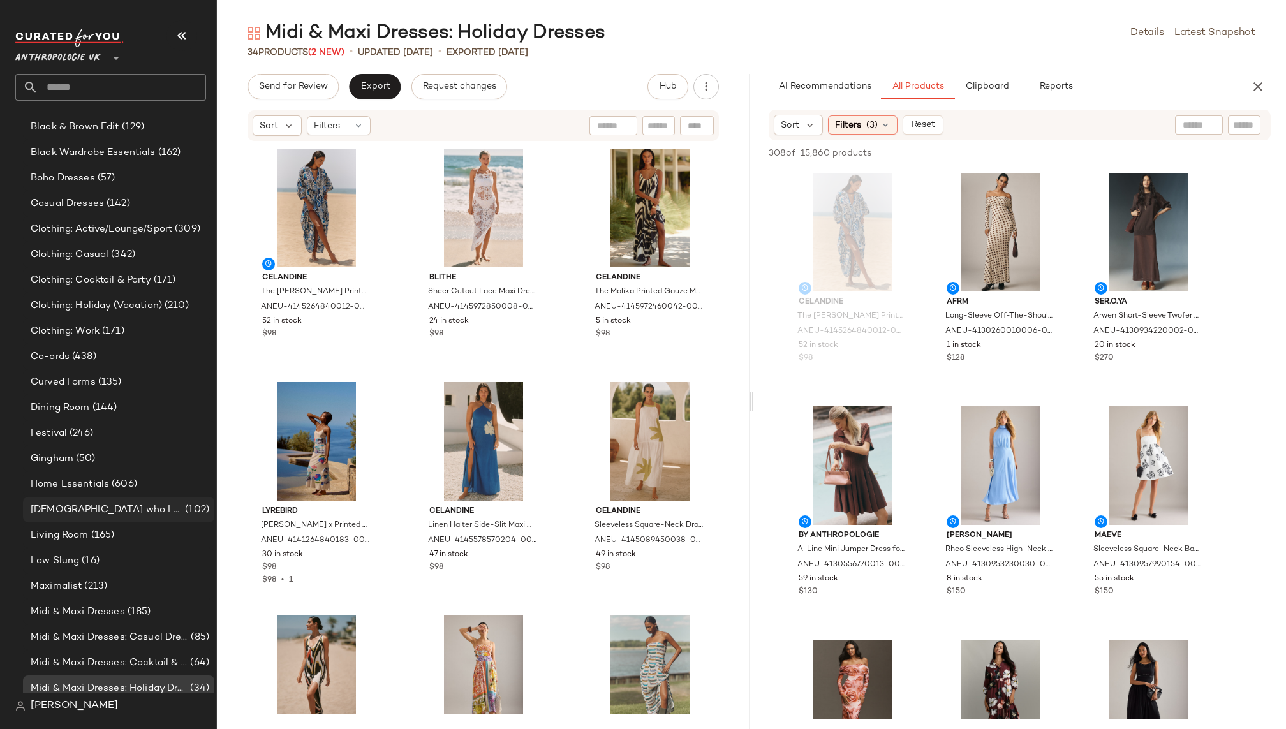
scroll to position [447, 0]
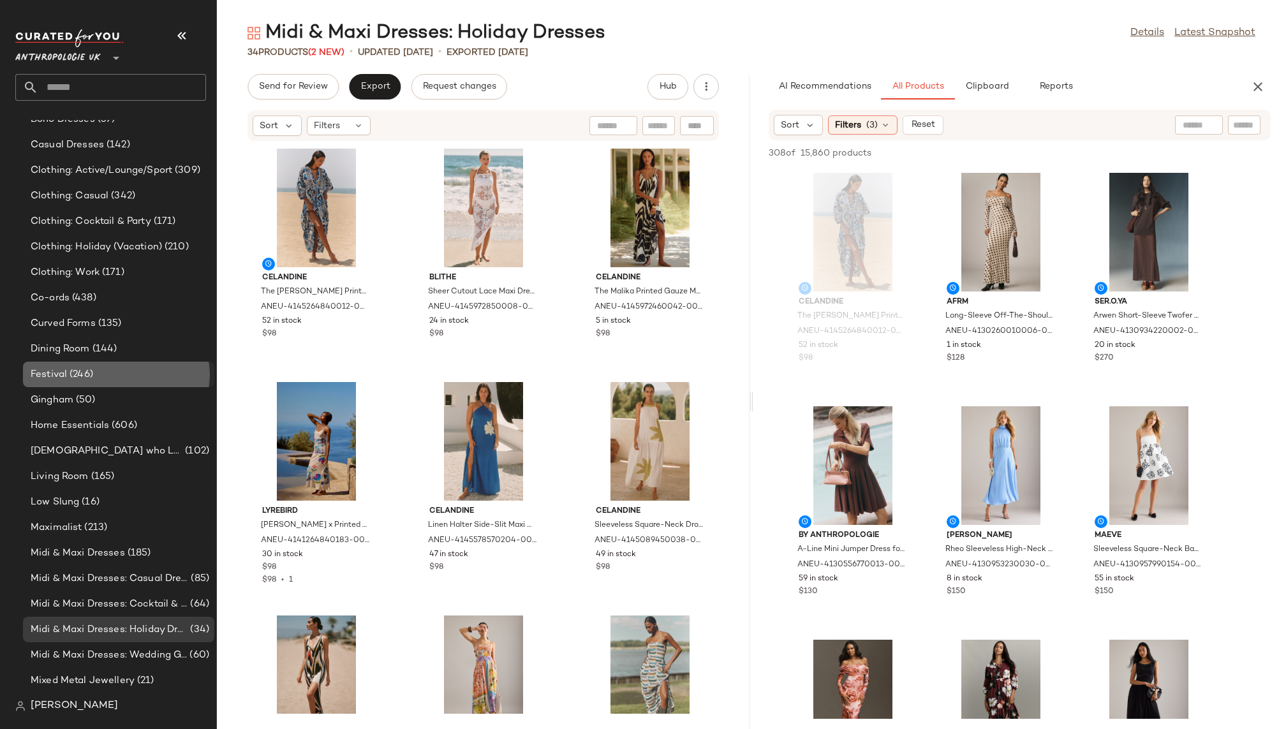
click at [126, 376] on div "Festival (246)" at bounding box center [118, 375] width 182 height 15
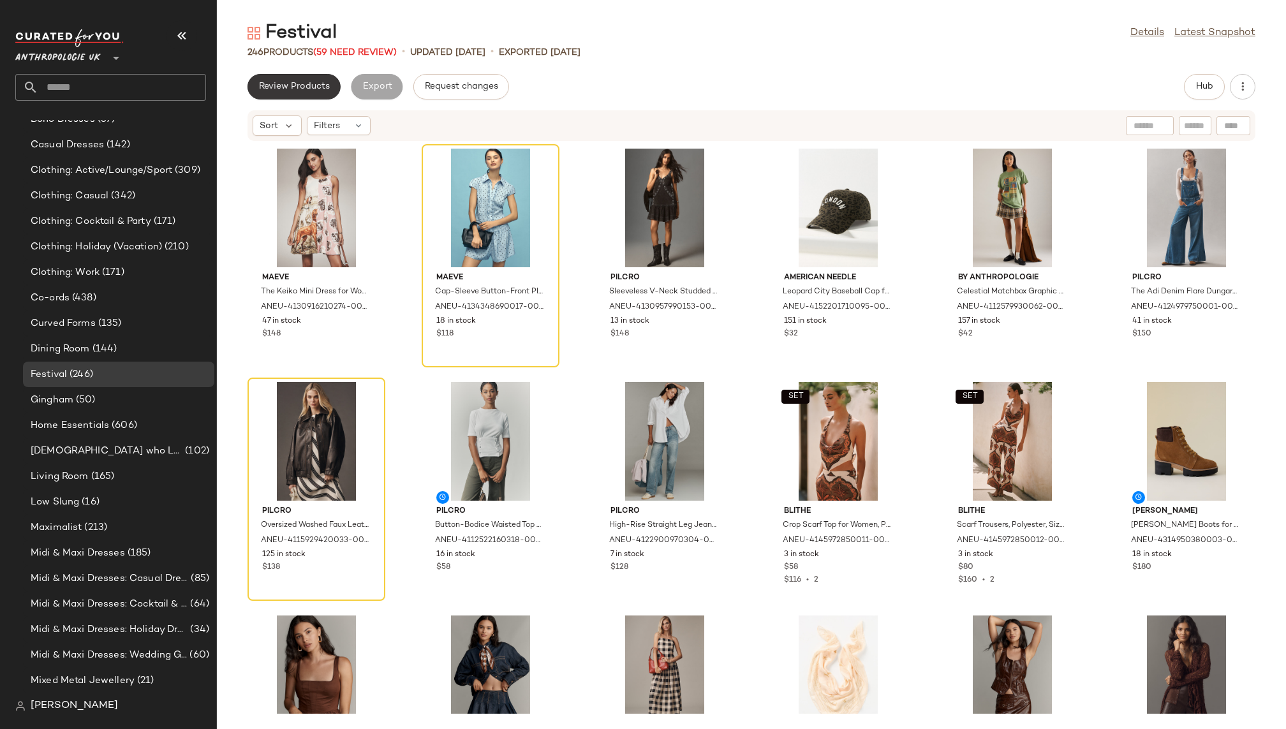
click at [308, 98] on button "Review Products" at bounding box center [294, 87] width 93 height 26
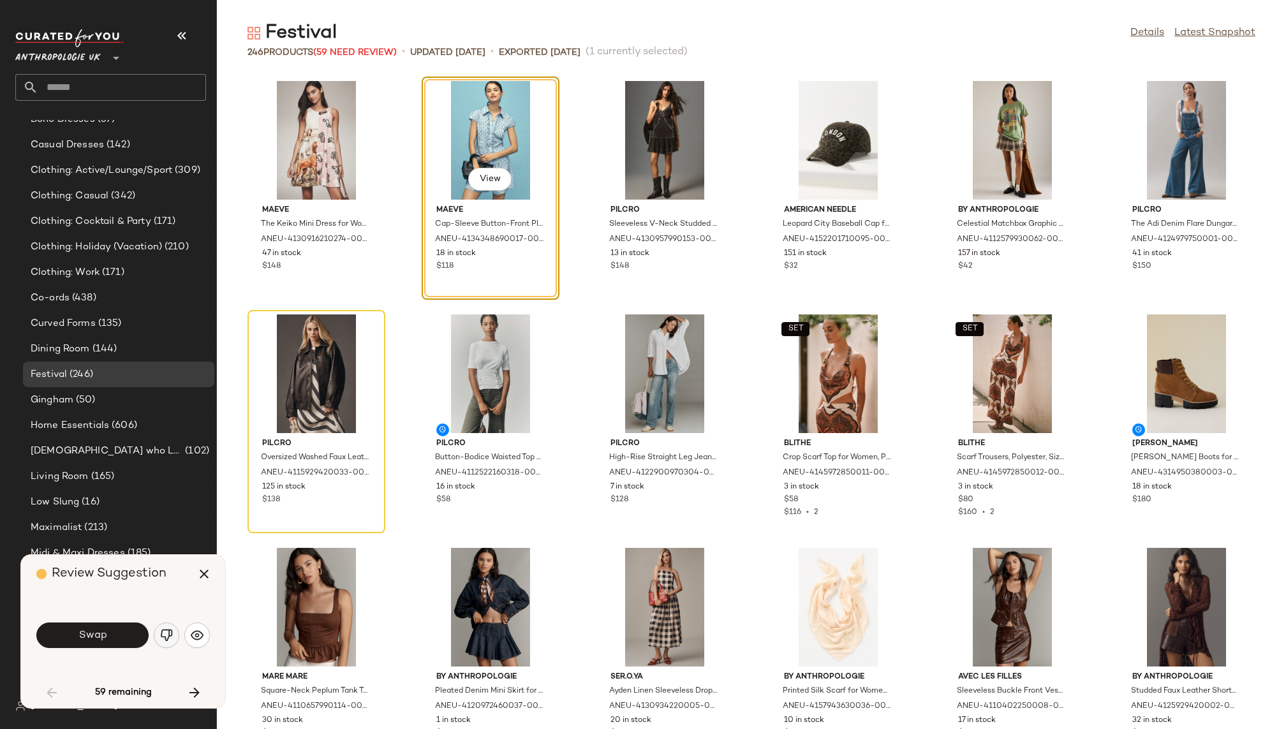
click at [167, 639] on img "button" at bounding box center [166, 635] width 13 height 13
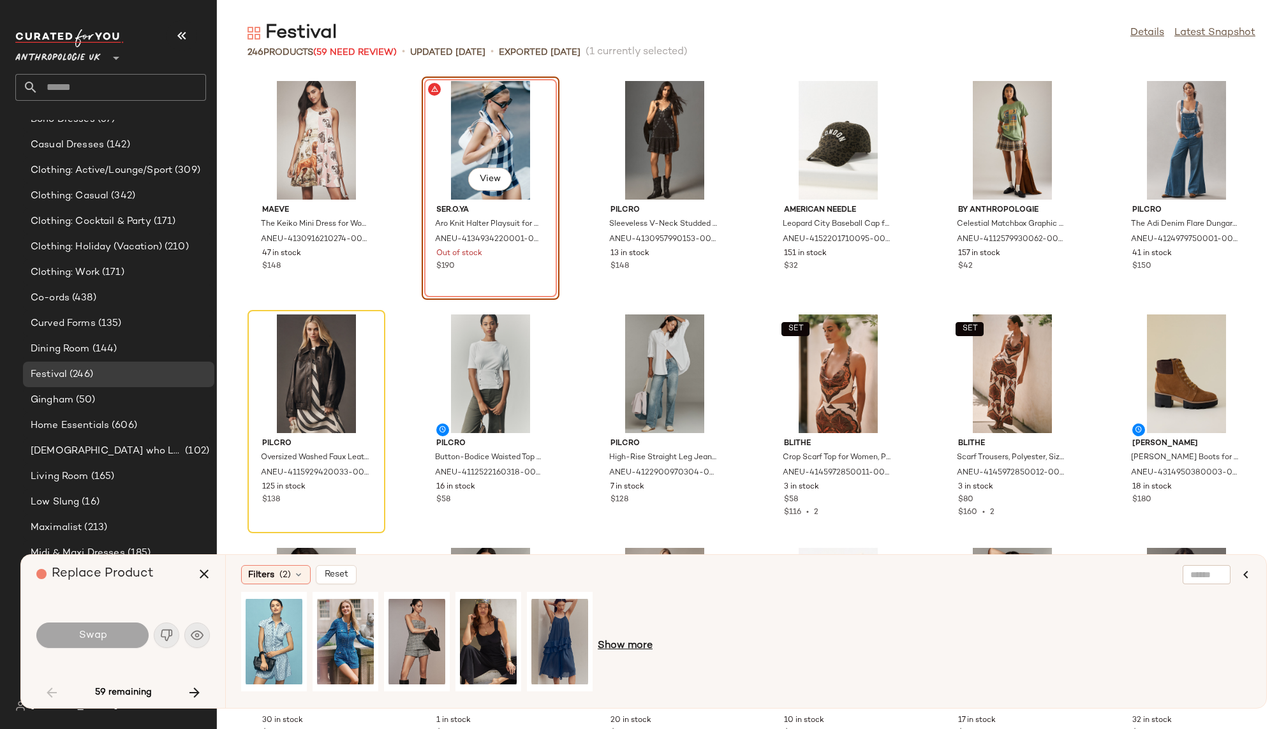
click at [637, 649] on span "Show more" at bounding box center [625, 646] width 55 height 15
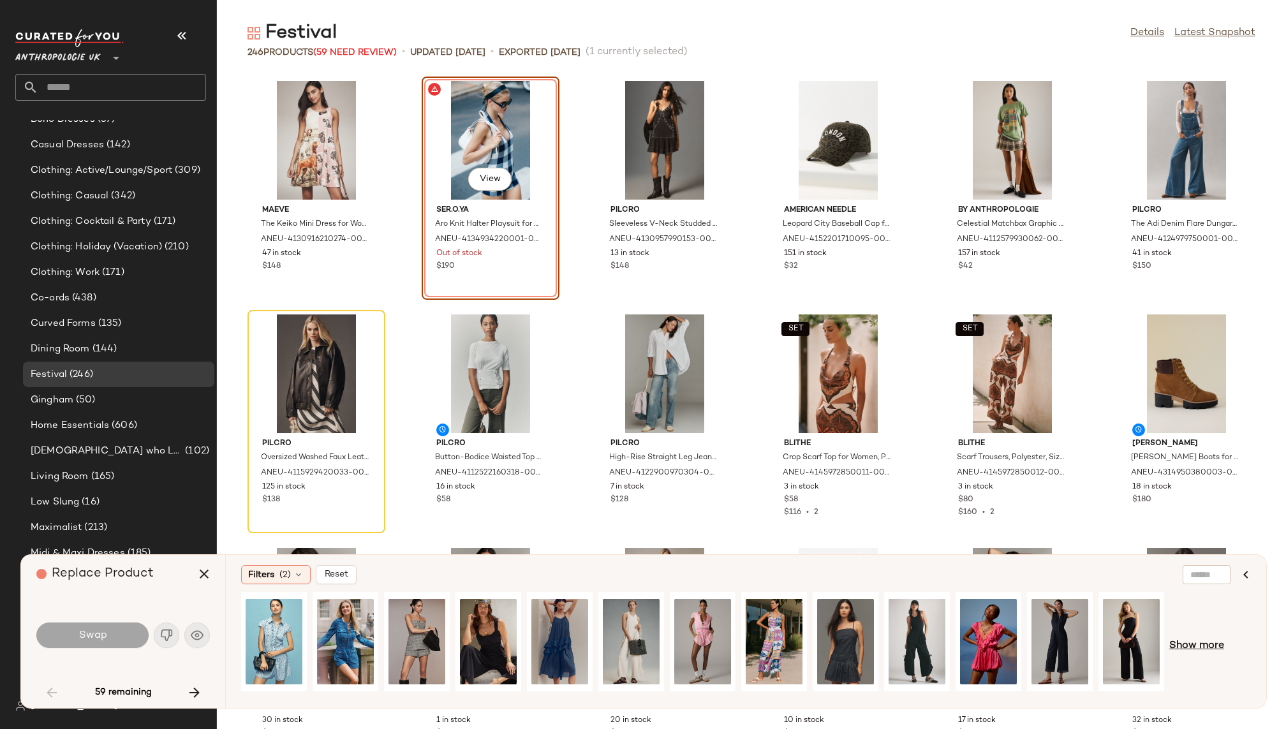
click at [1182, 644] on span "Show more" at bounding box center [1197, 646] width 55 height 15
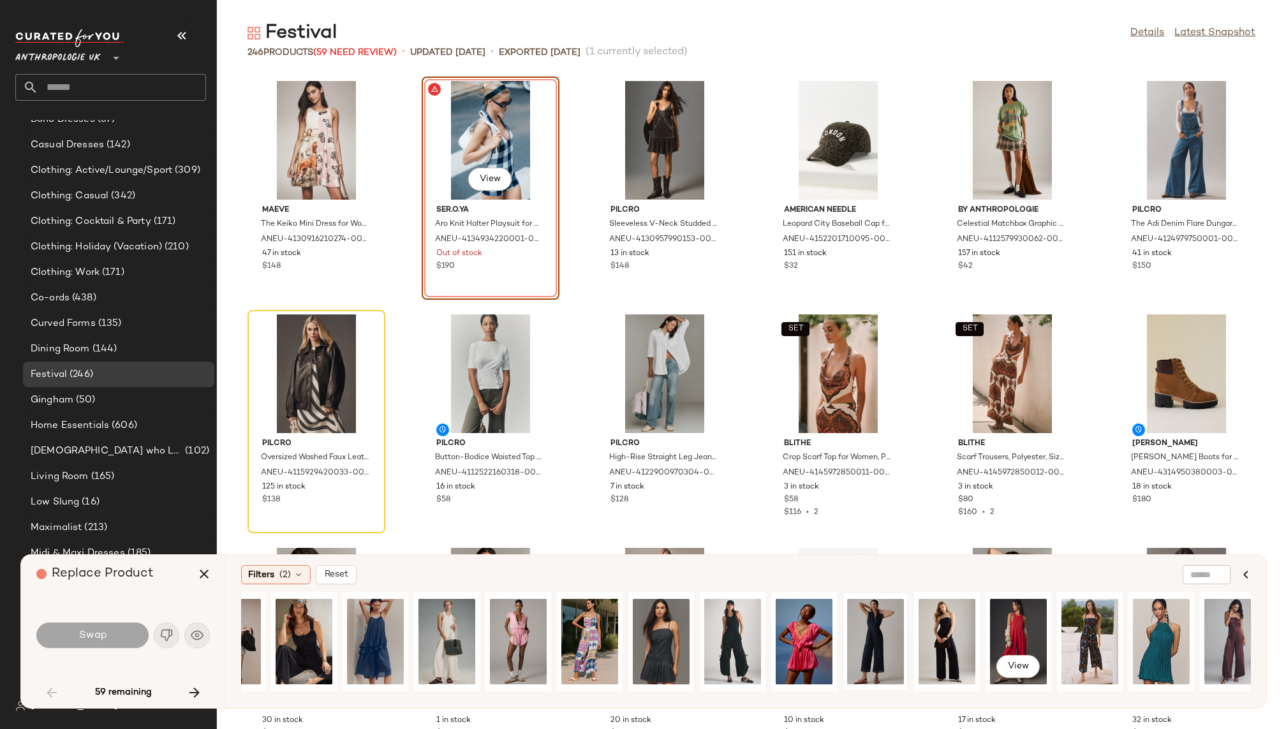
scroll to position [0, 199]
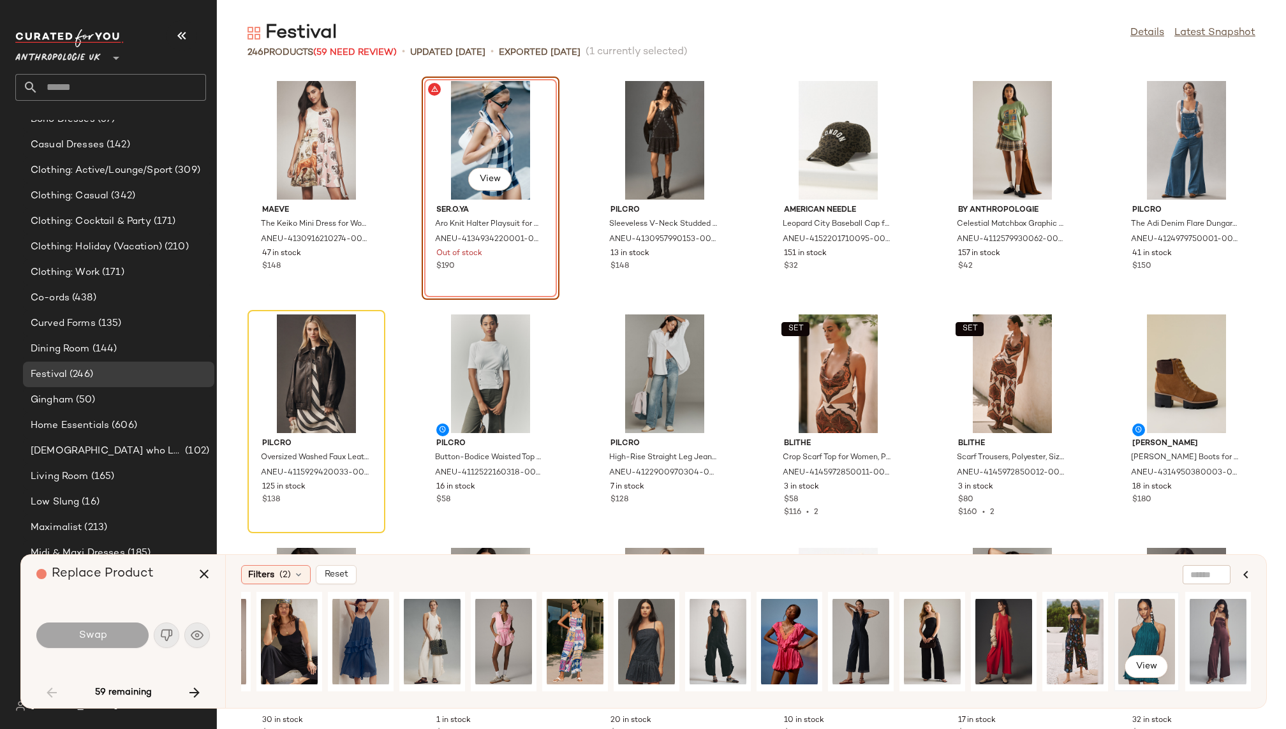
click at [1142, 625] on div "View" at bounding box center [1147, 642] width 57 height 91
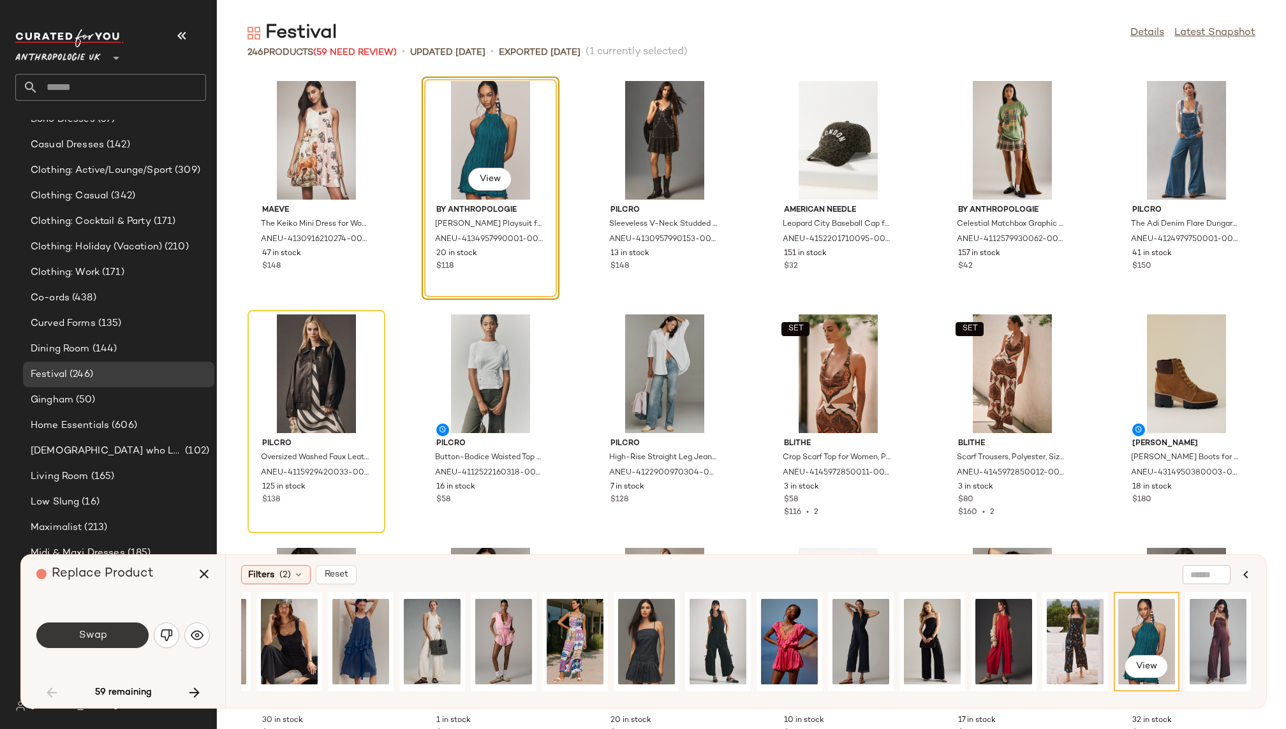
click at [101, 638] on span "Swap" at bounding box center [92, 636] width 29 height 12
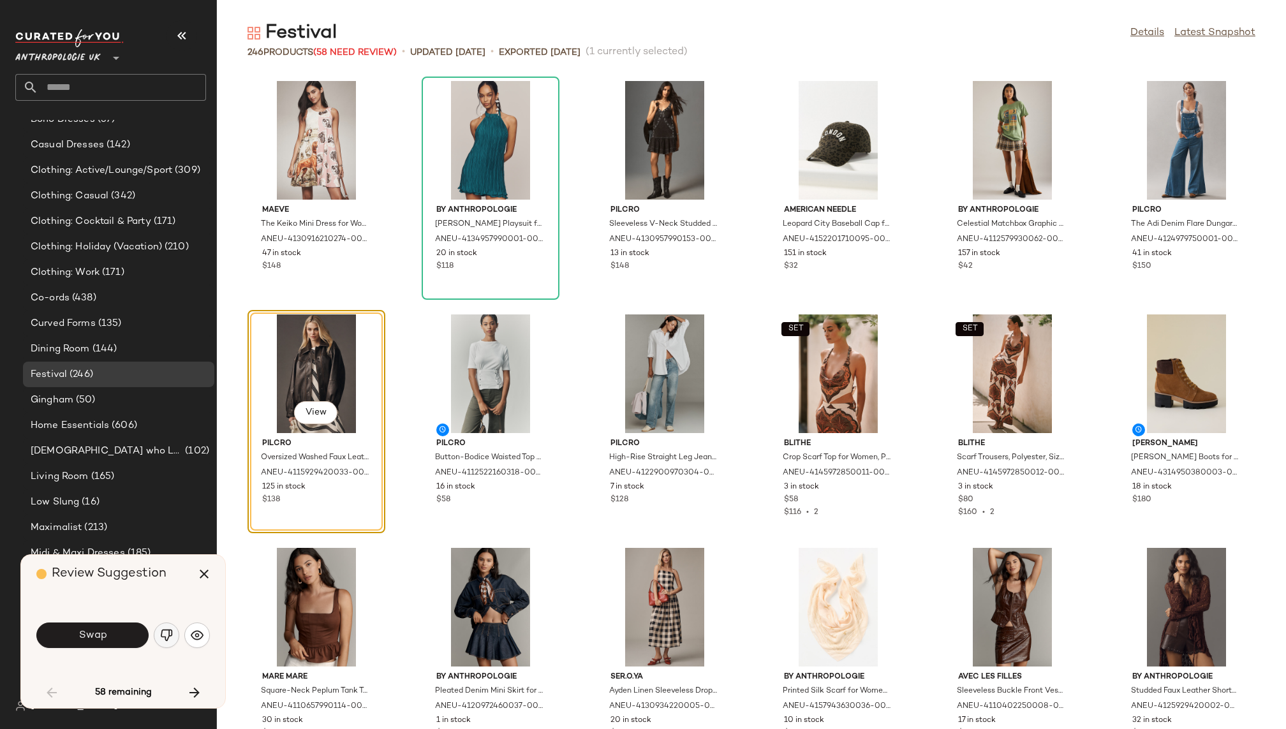
click at [157, 635] on button "button" at bounding box center [167, 636] width 26 height 26
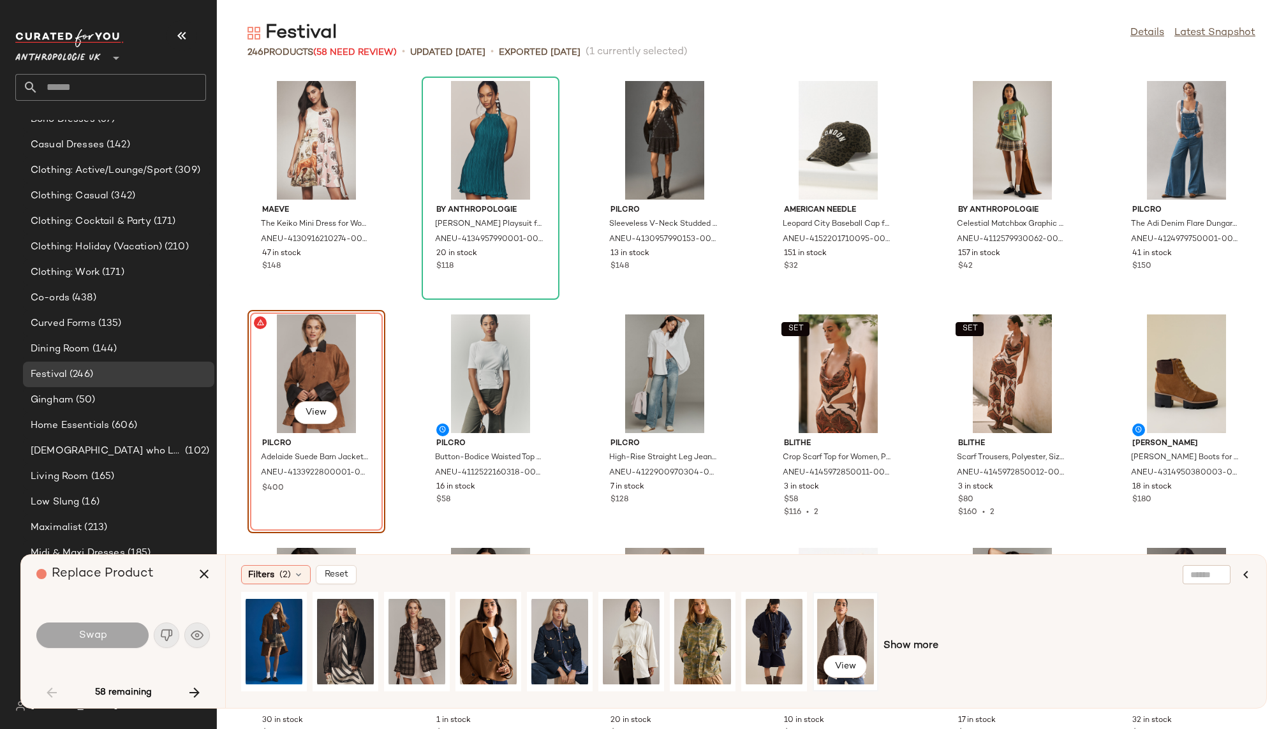
click at [850, 626] on div "View" at bounding box center [845, 642] width 57 height 91
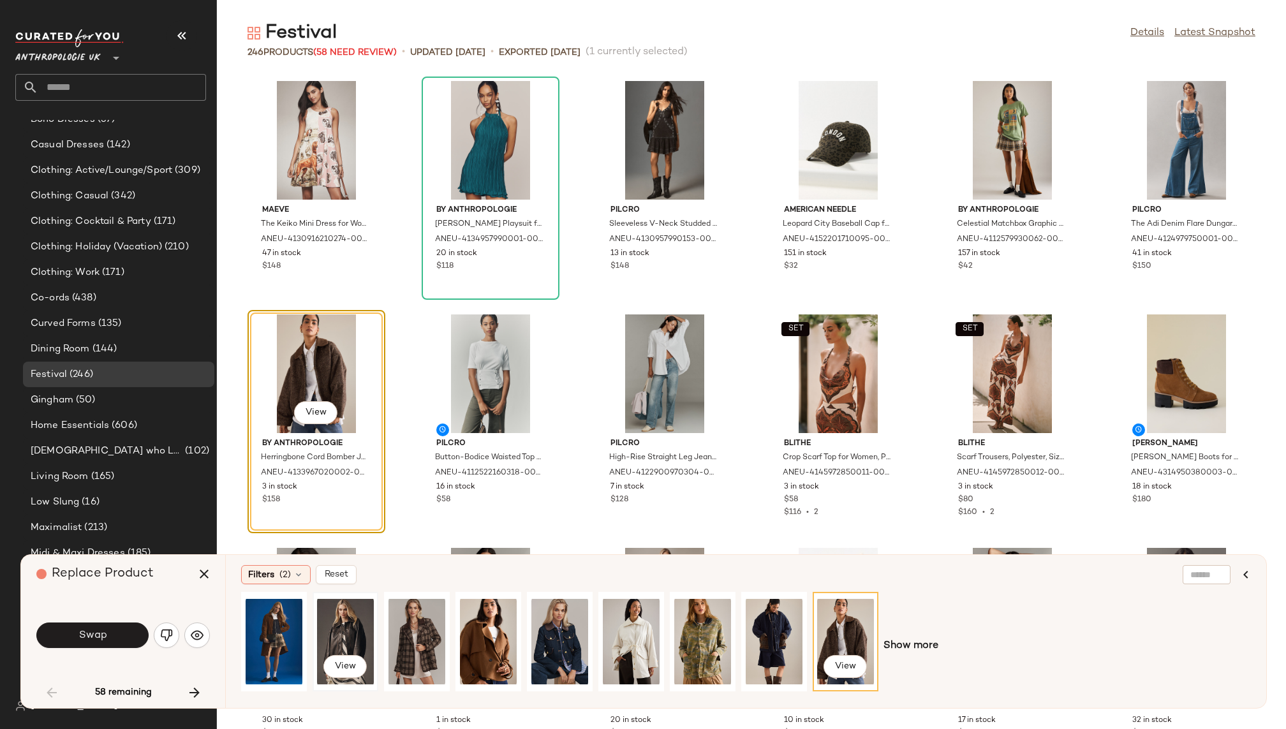
click at [344, 627] on div "View" at bounding box center [345, 642] width 57 height 91
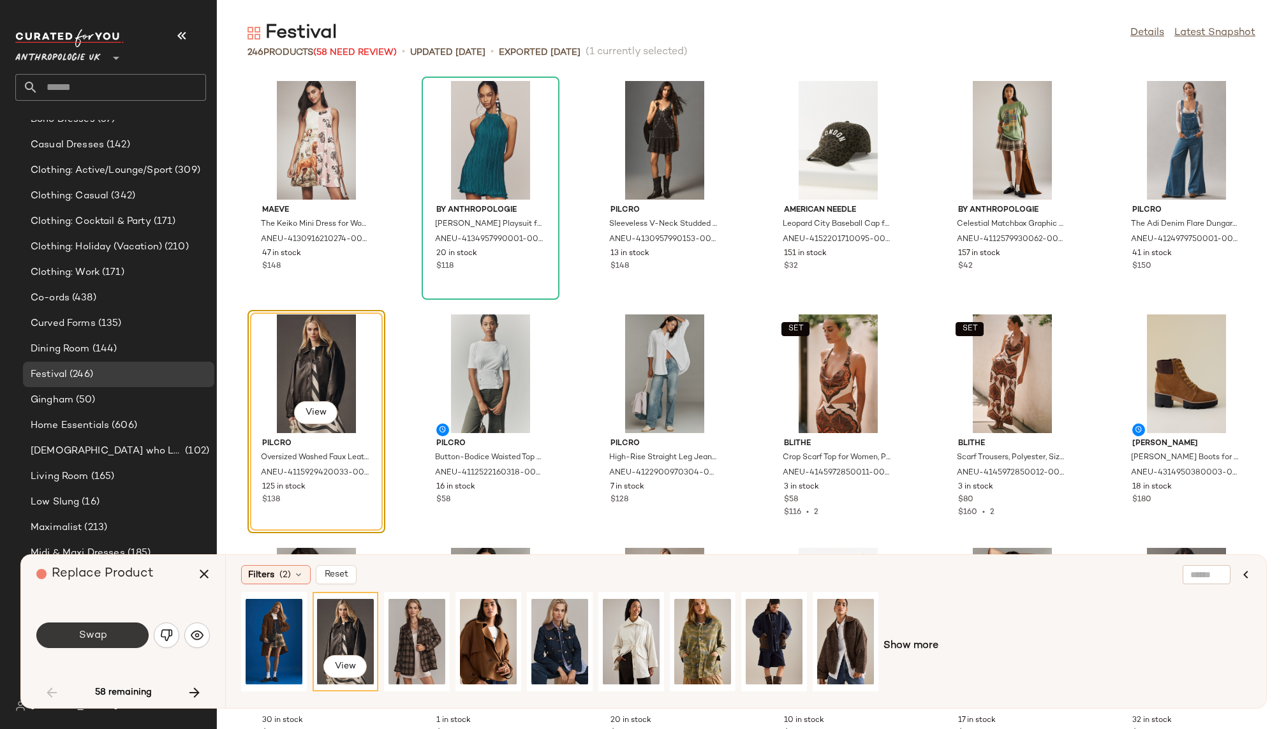
click at [117, 630] on button "Swap" at bounding box center [92, 636] width 112 height 26
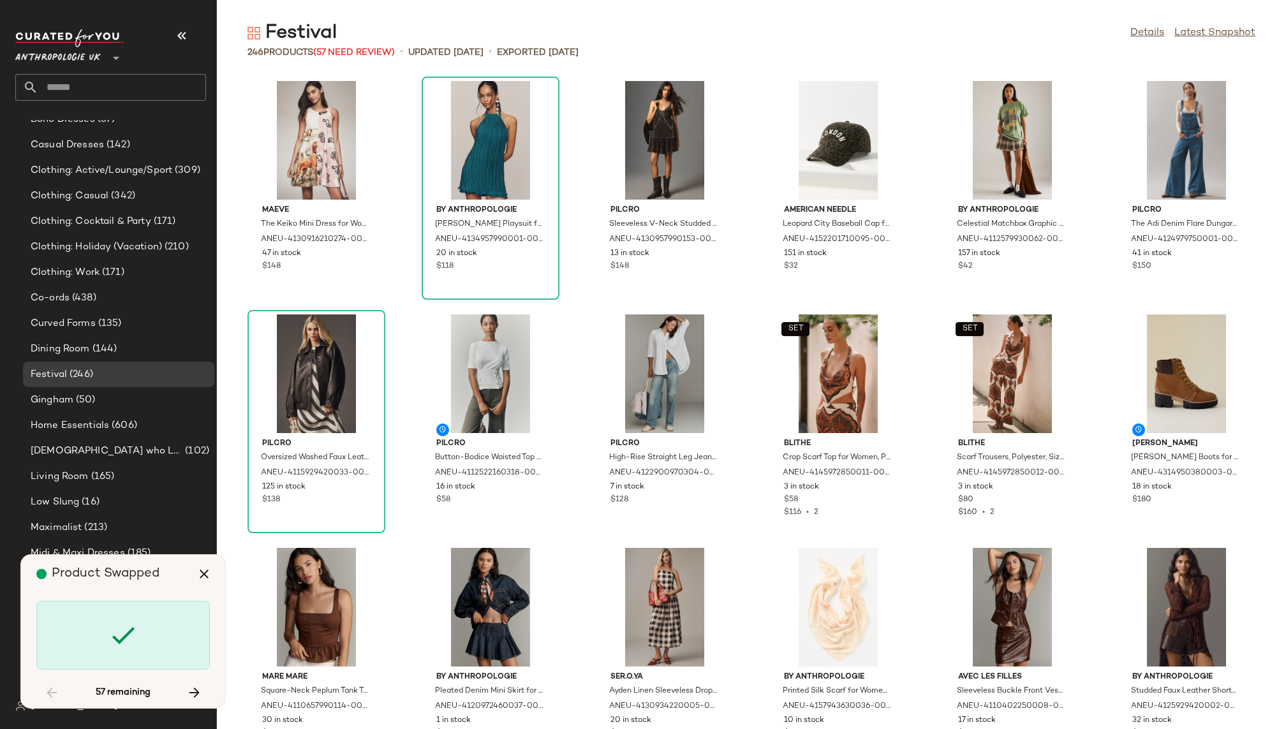
scroll to position [944, 0]
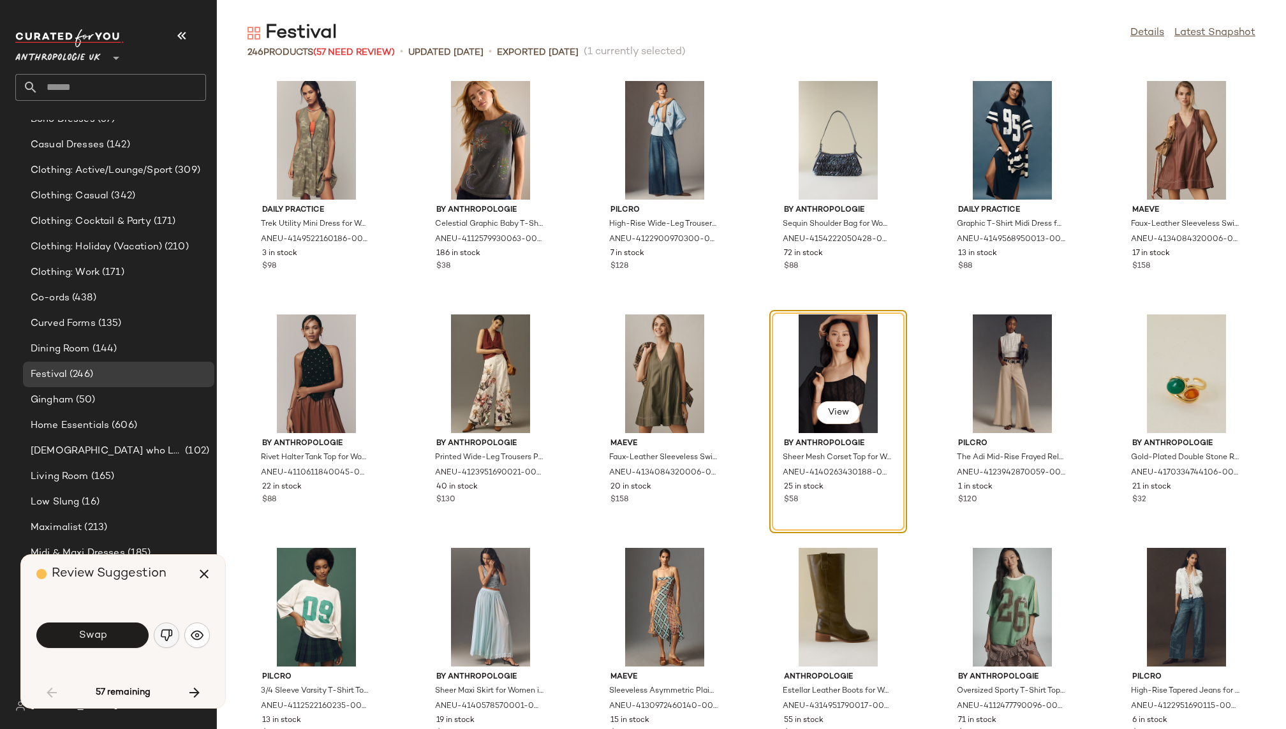
click at [163, 633] on img "button" at bounding box center [166, 635] width 13 height 13
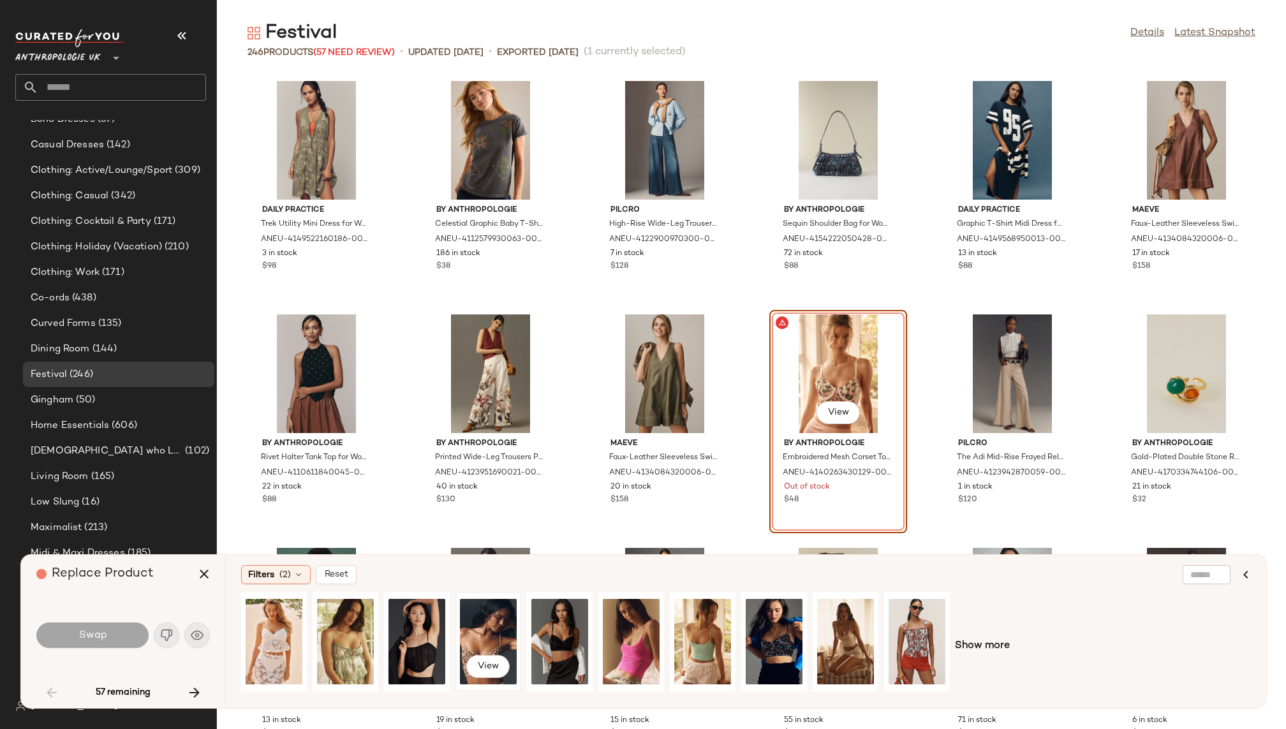
click at [488, 625] on div "View" at bounding box center [488, 642] width 57 height 91
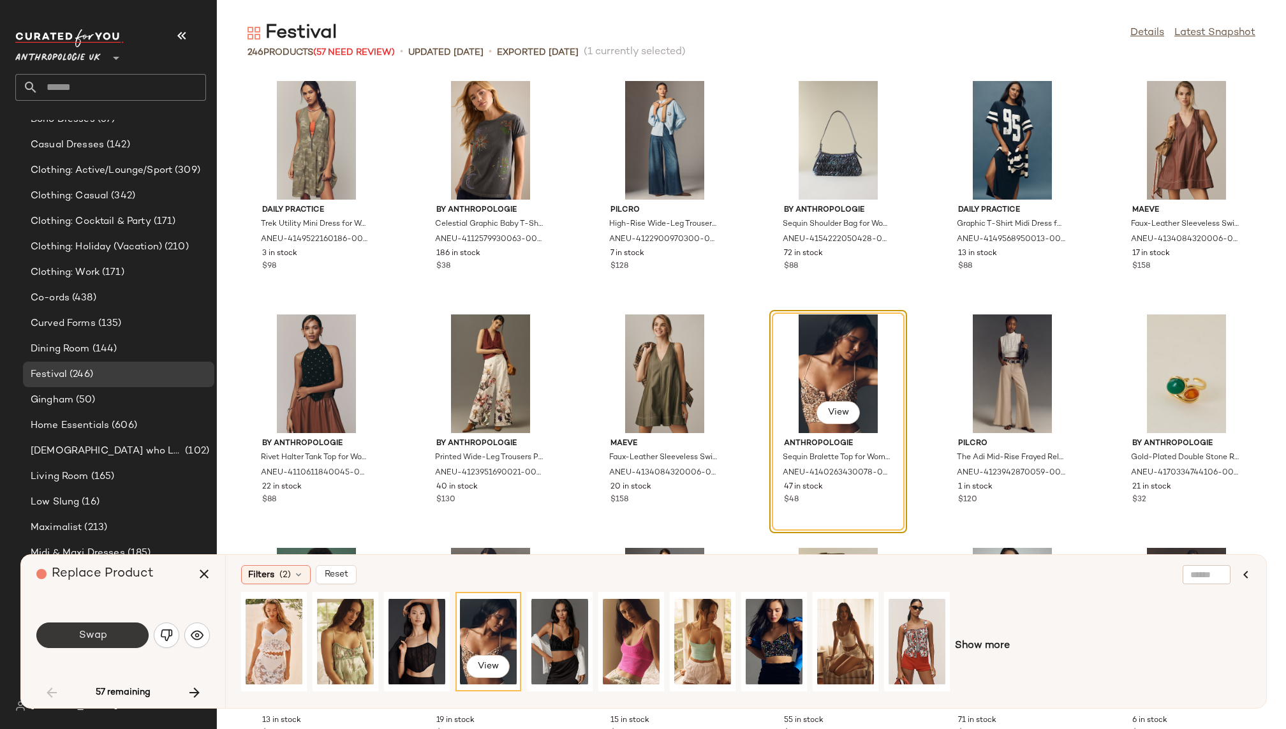
click at [108, 633] on button "Swap" at bounding box center [92, 636] width 112 height 26
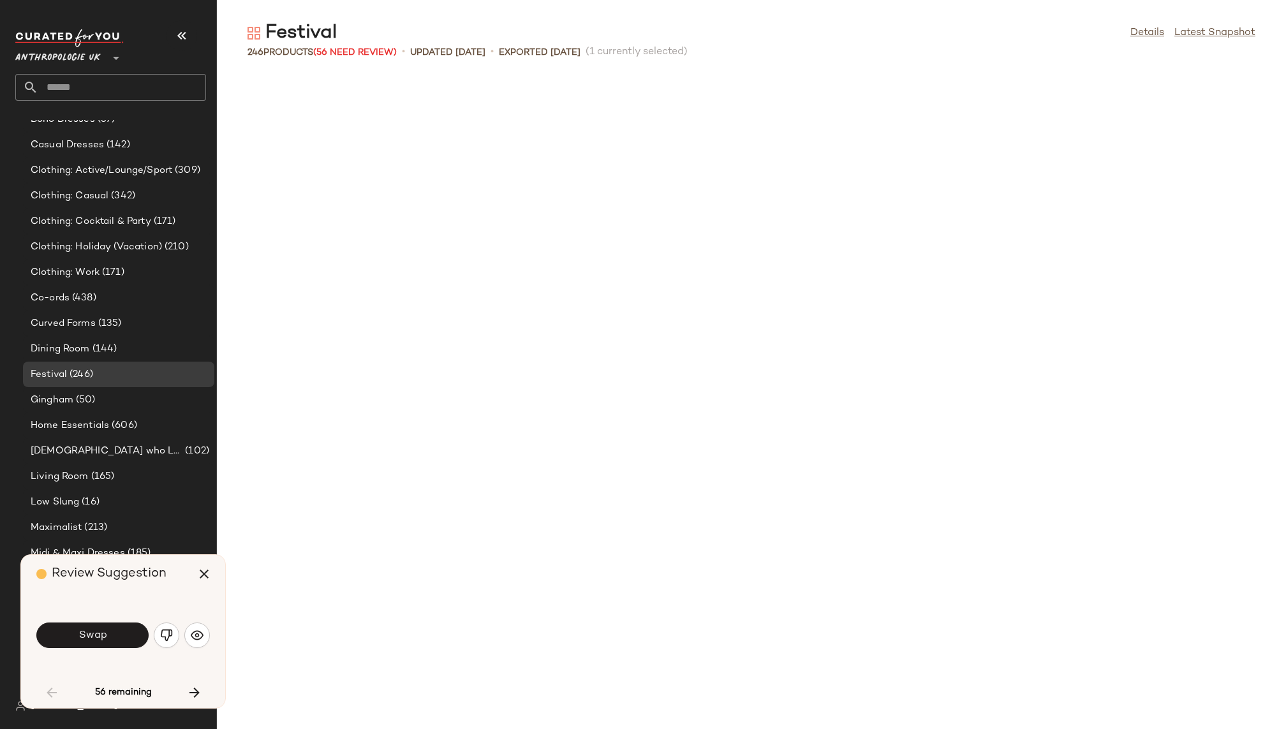
scroll to position [1635, 0]
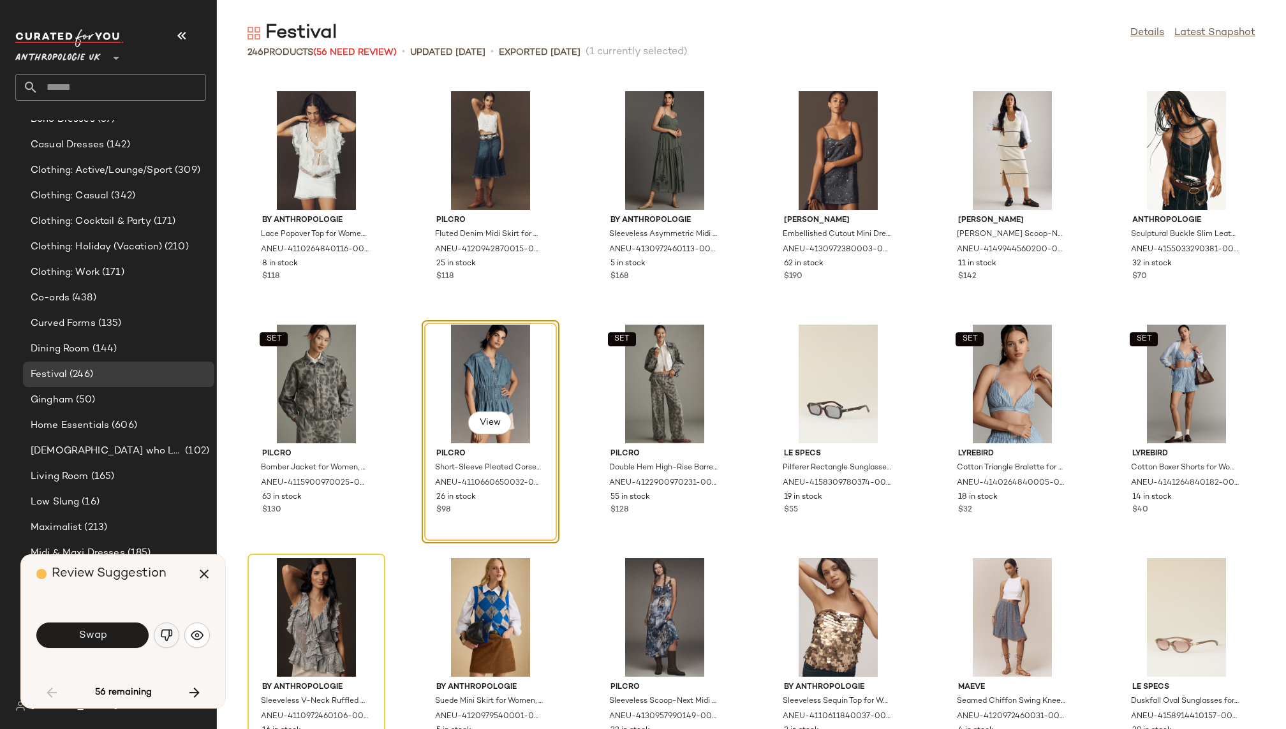
click at [171, 630] on img "button" at bounding box center [166, 635] width 13 height 13
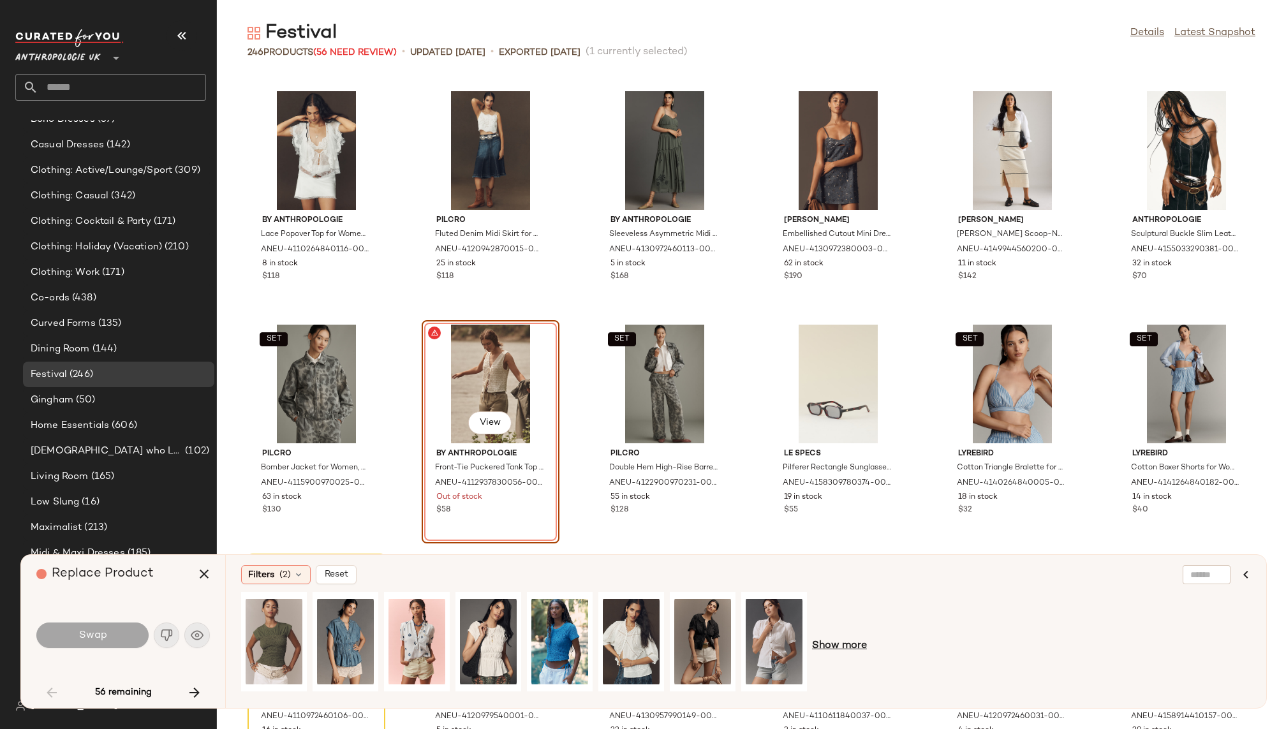
click at [845, 642] on span "Show more" at bounding box center [839, 646] width 55 height 15
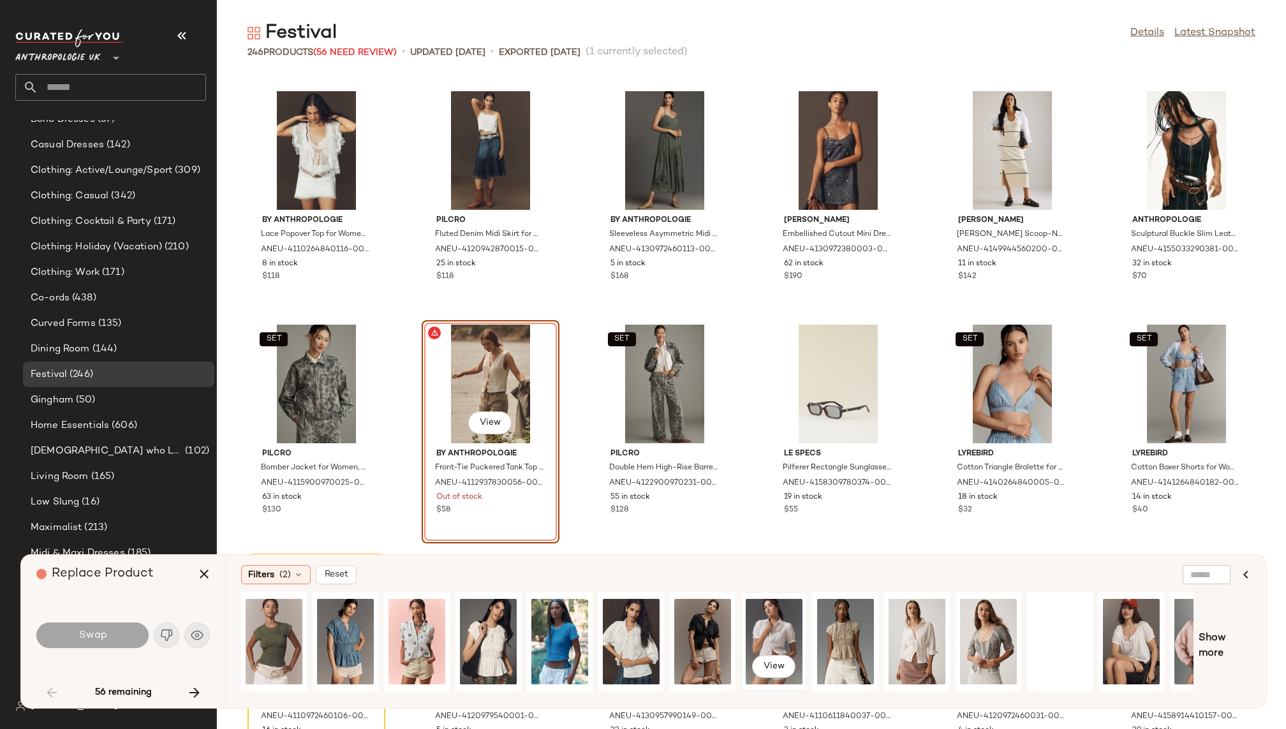
scroll to position [0, 41]
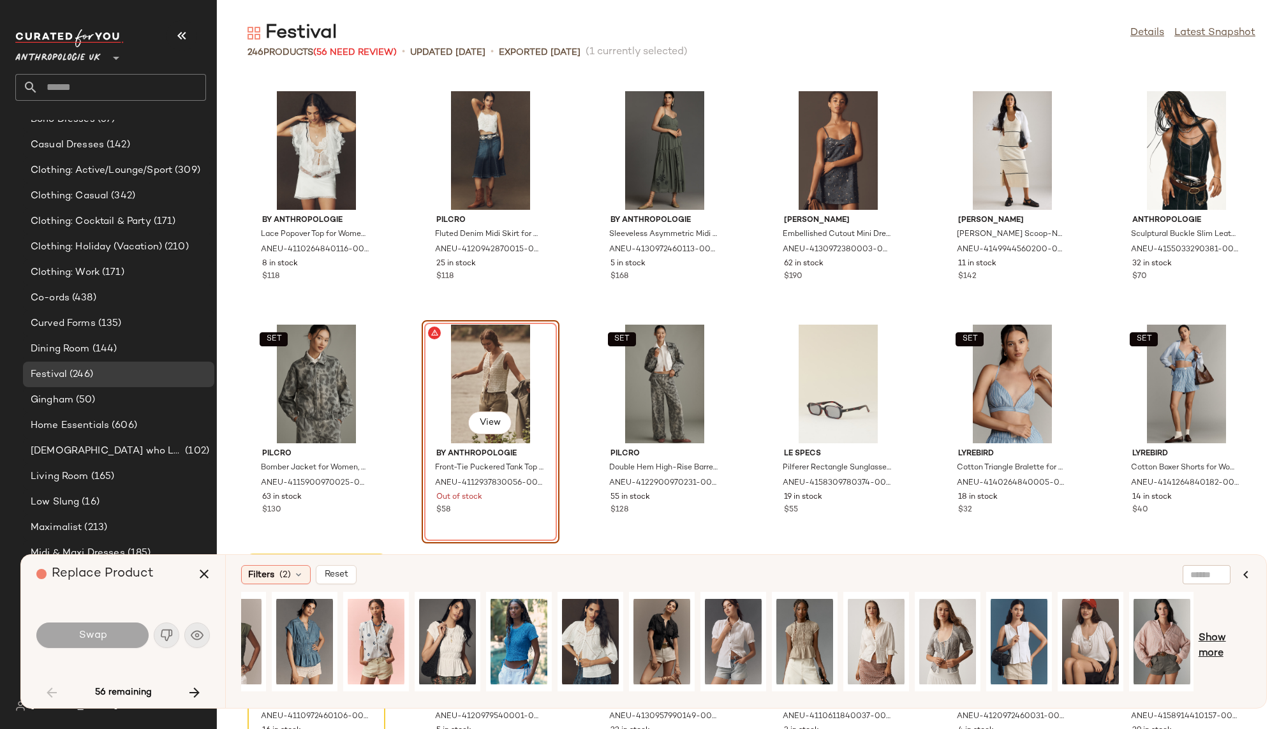
click at [1221, 636] on span "Show more" at bounding box center [1225, 646] width 52 height 31
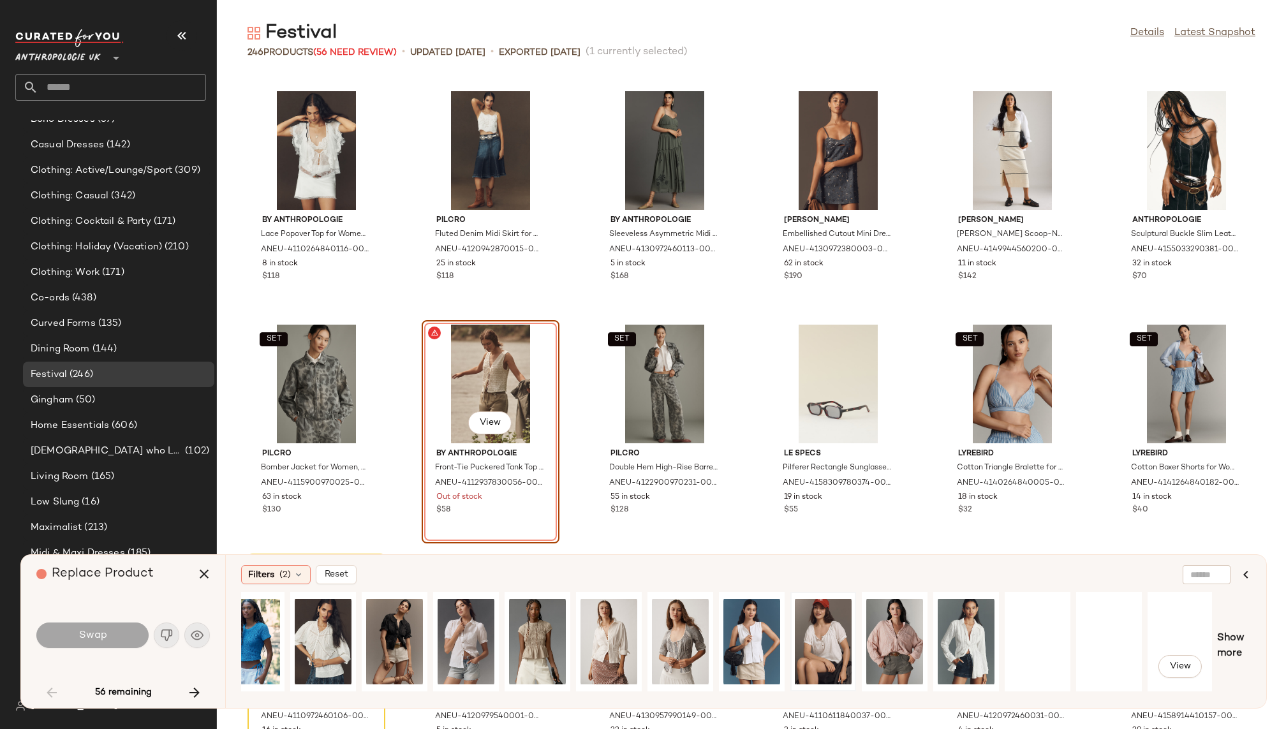
scroll to position [0, 595]
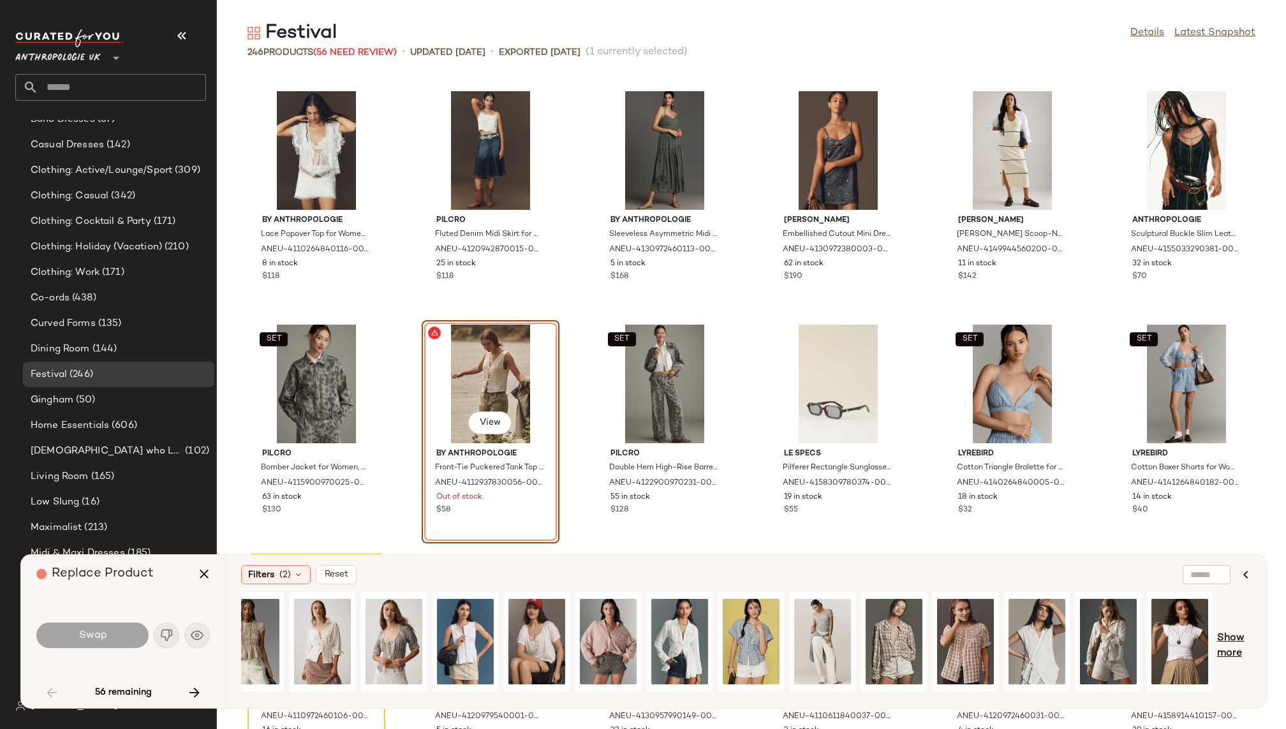
click at [1236, 641] on span "Show more" at bounding box center [1234, 646] width 34 height 31
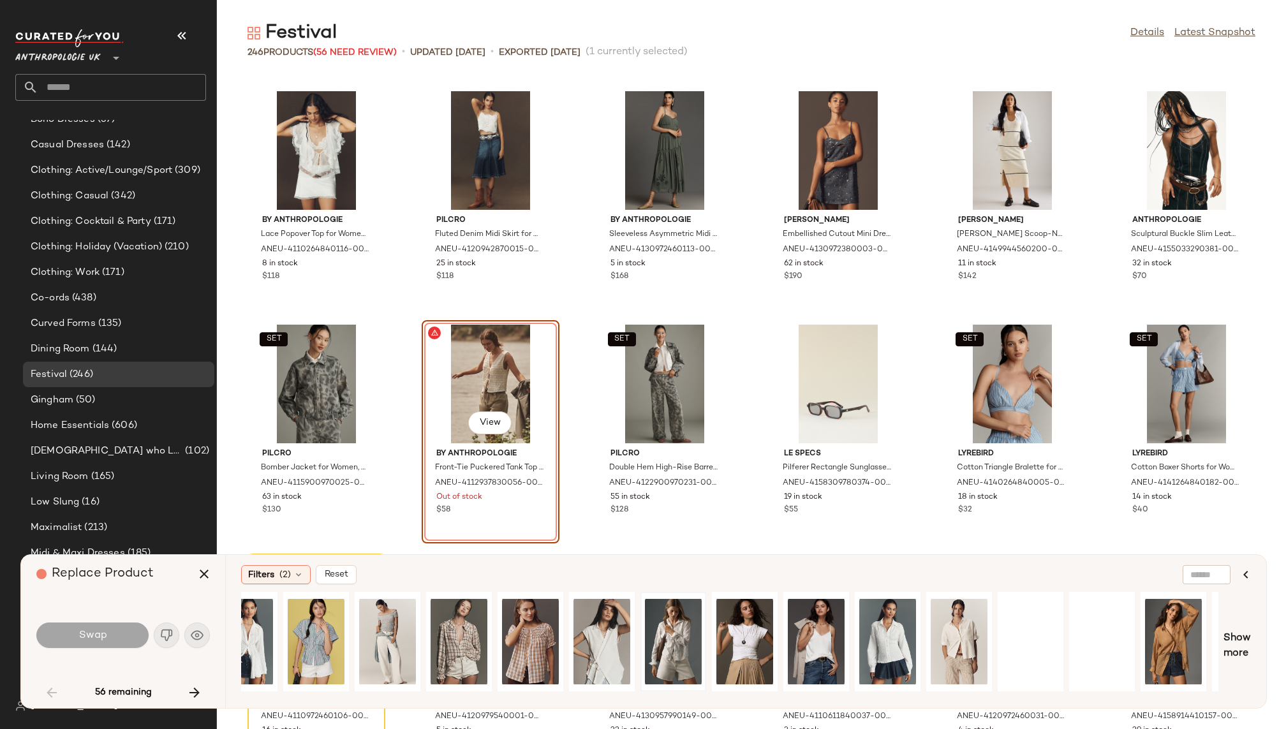
scroll to position [0, 1159]
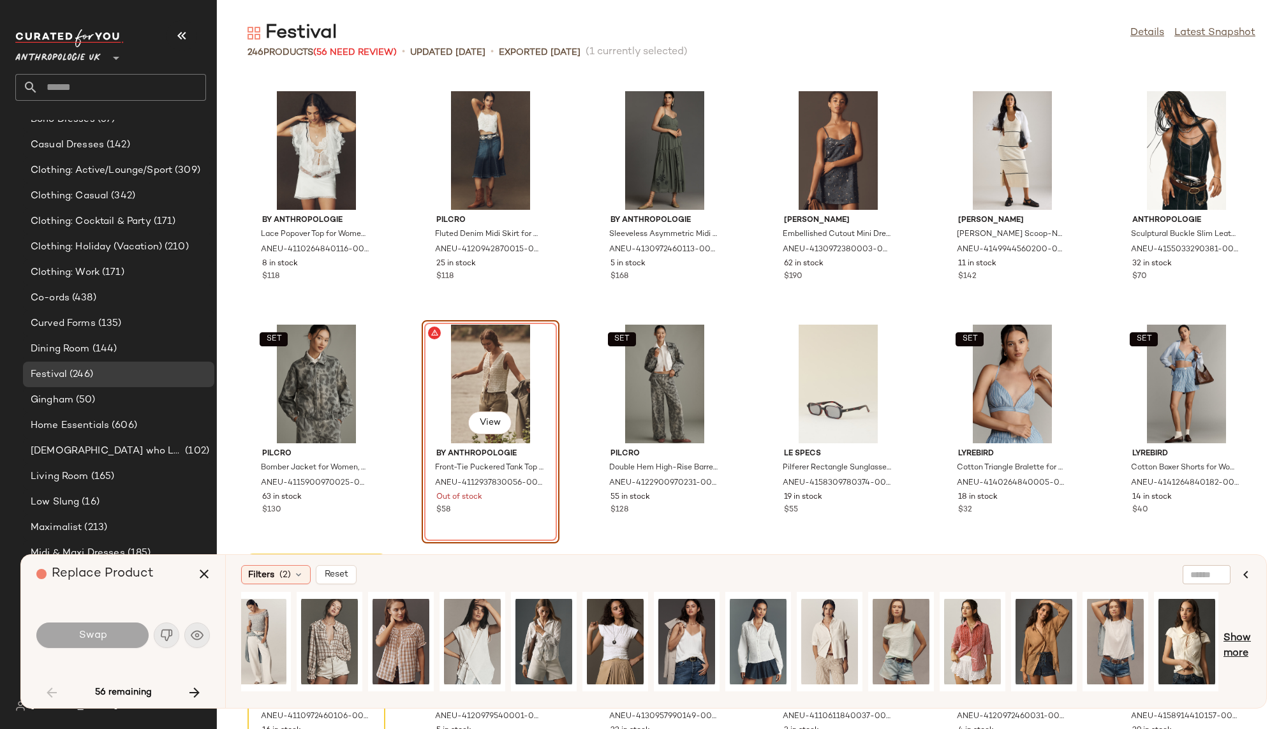
click at [1237, 646] on span "Show more" at bounding box center [1237, 646] width 27 height 31
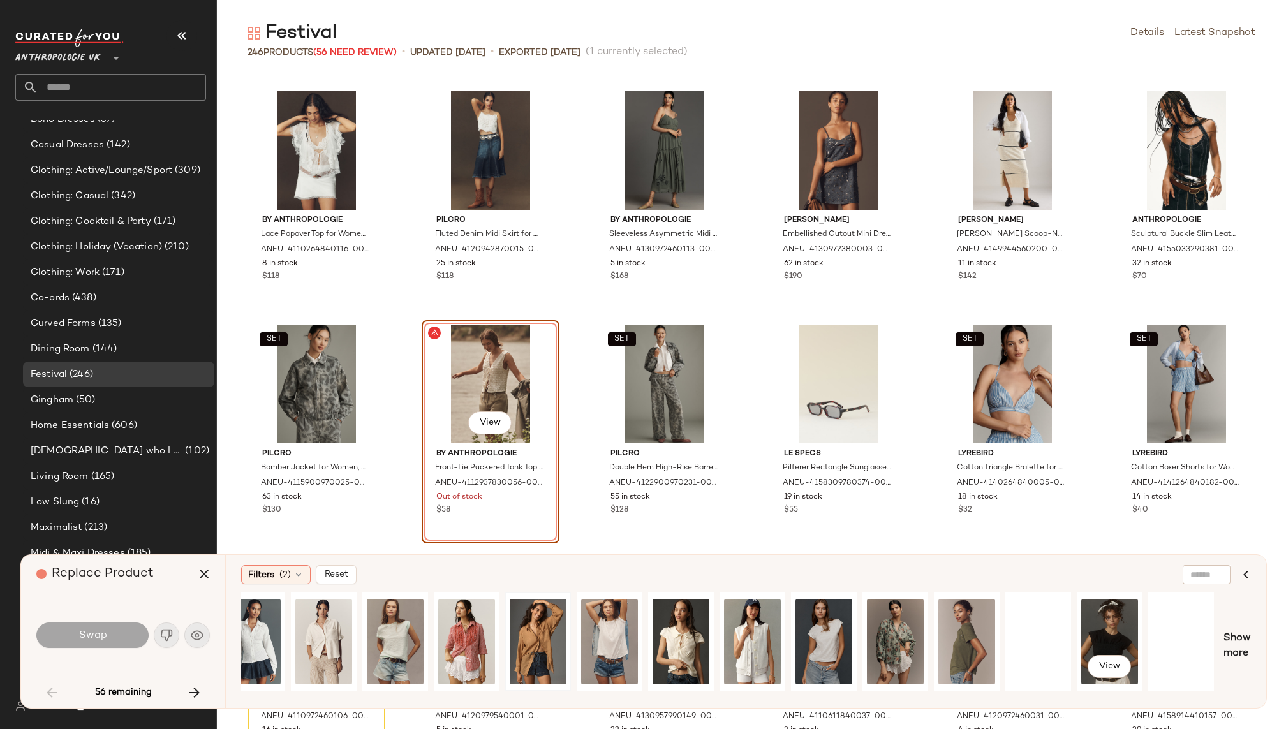
scroll to position [0, 1803]
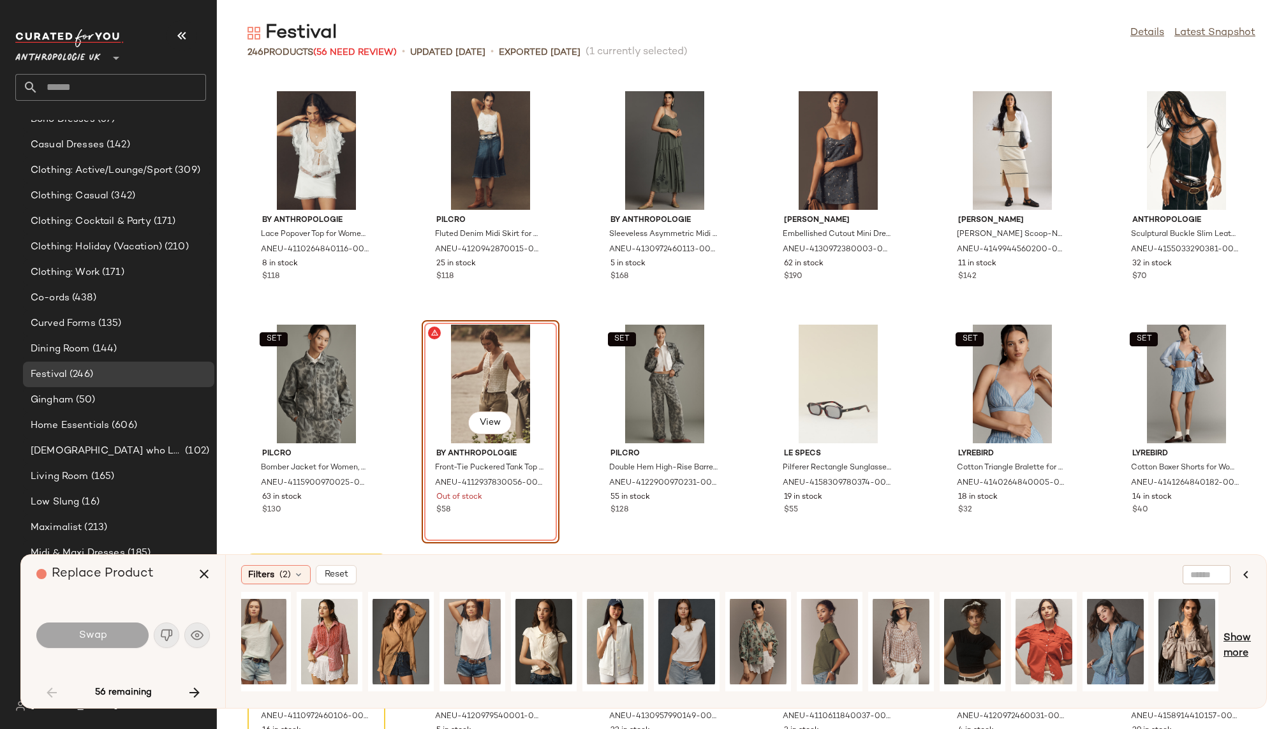
click at [1239, 639] on span "Show more" at bounding box center [1237, 646] width 27 height 31
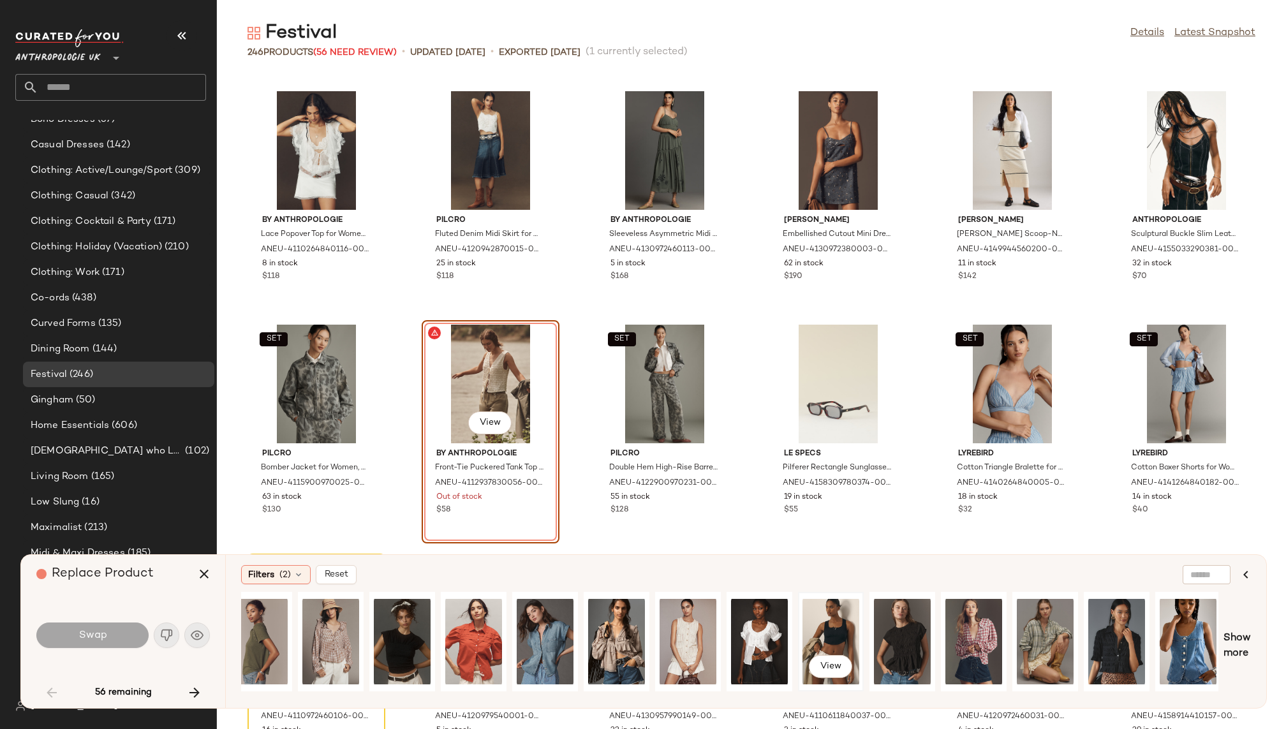
scroll to position [0, 2374]
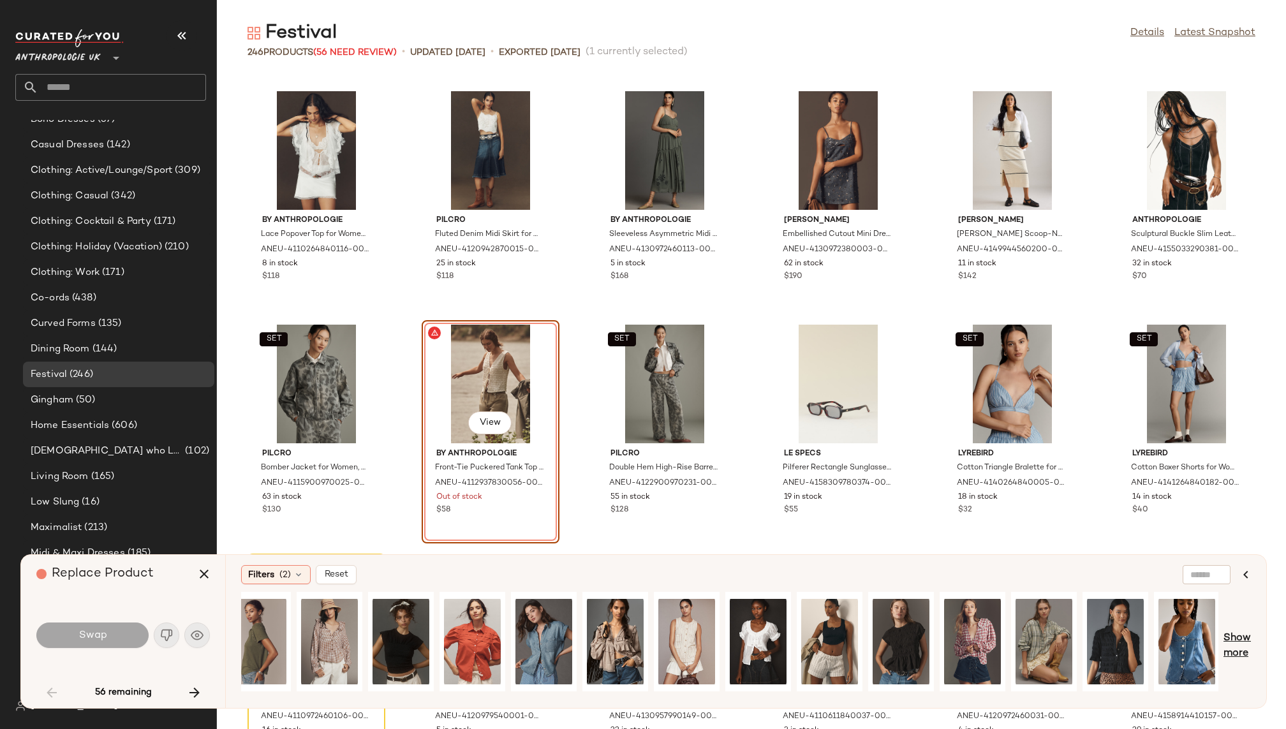
click at [1246, 657] on span "Show more" at bounding box center [1237, 646] width 27 height 31
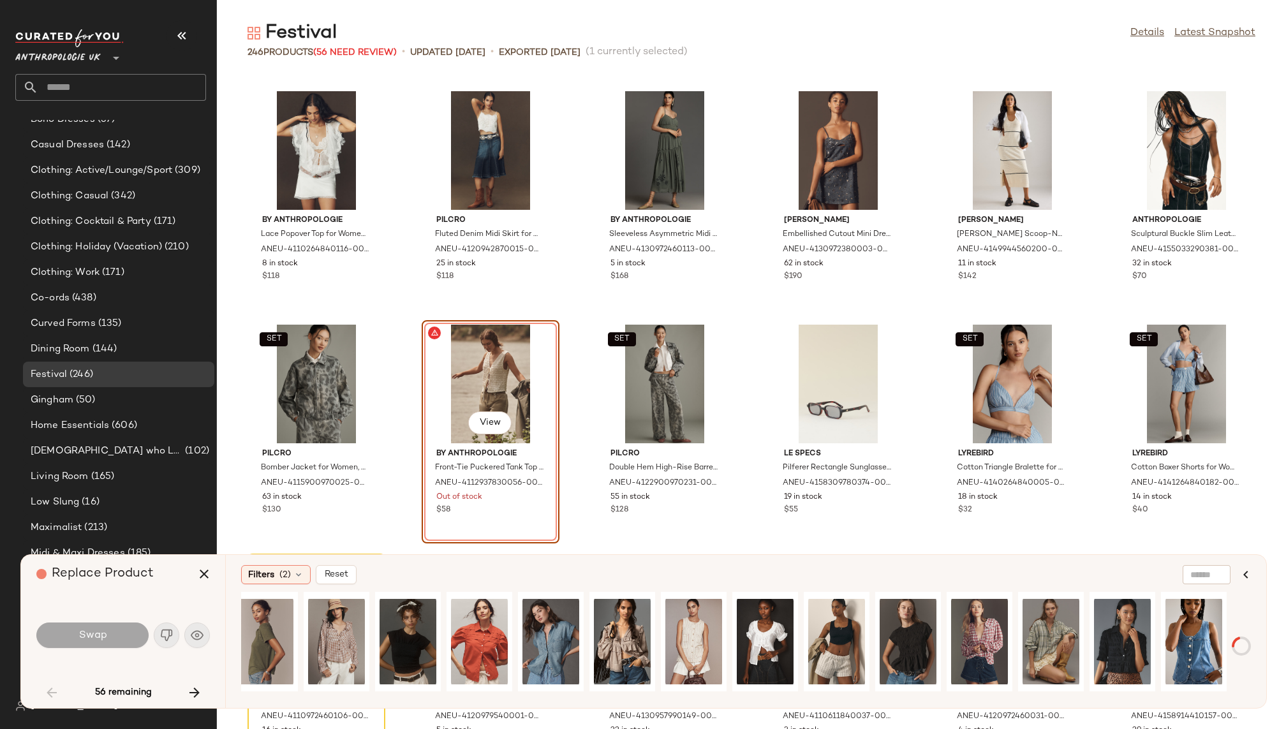
scroll to position [0, 2367]
click at [1239, 636] on span "Show more" at bounding box center [1237, 646] width 27 height 31
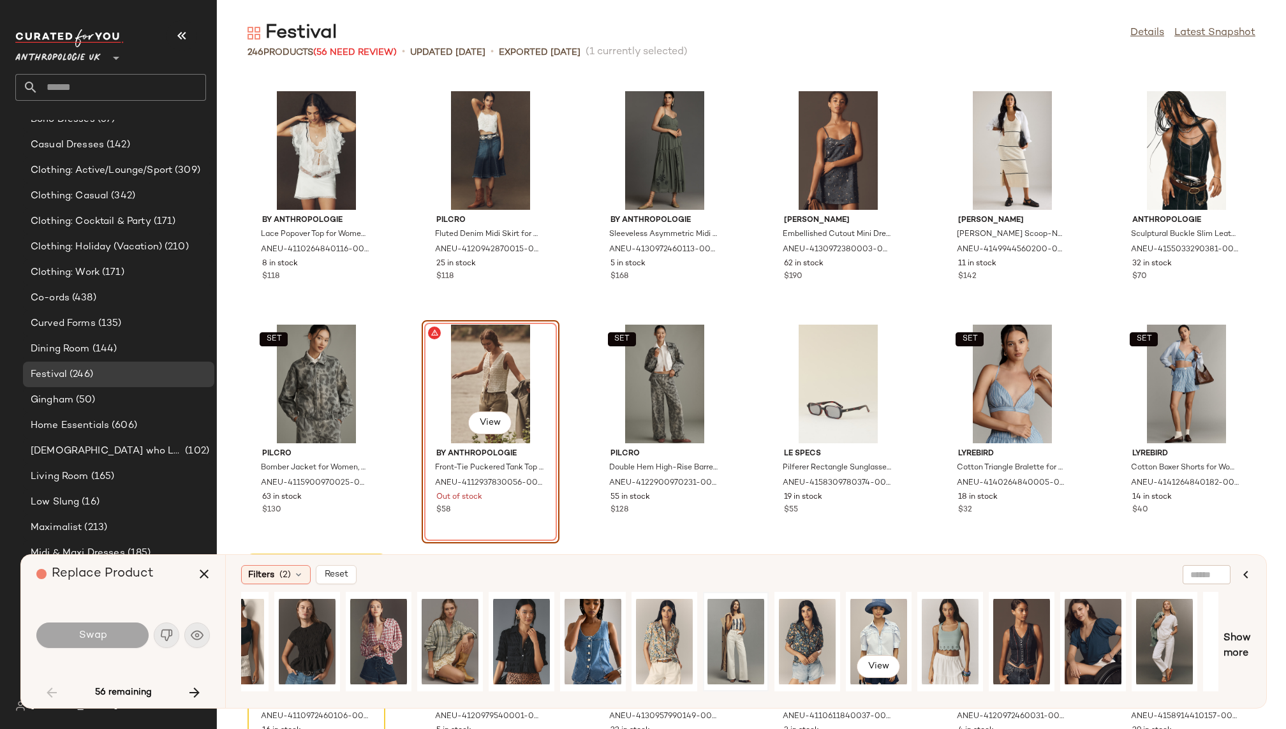
scroll to position [0, 2973]
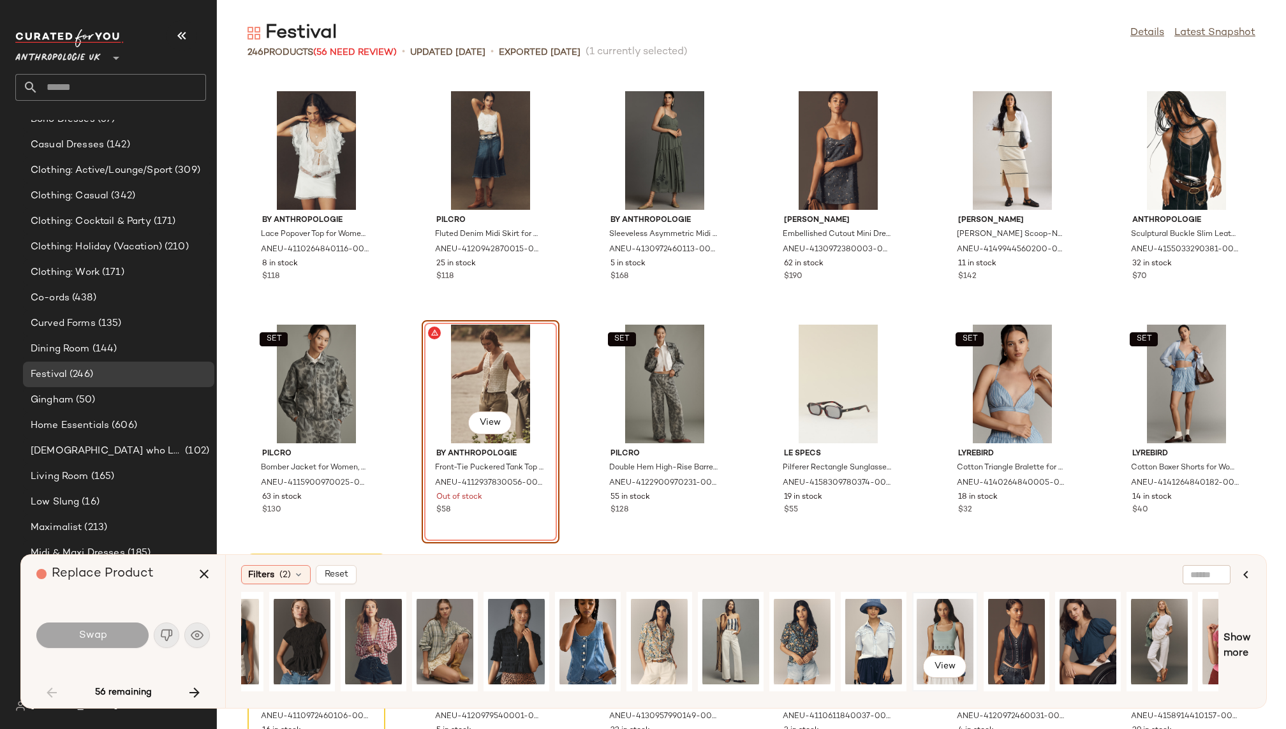
click at [930, 621] on div "View" at bounding box center [945, 642] width 57 height 91
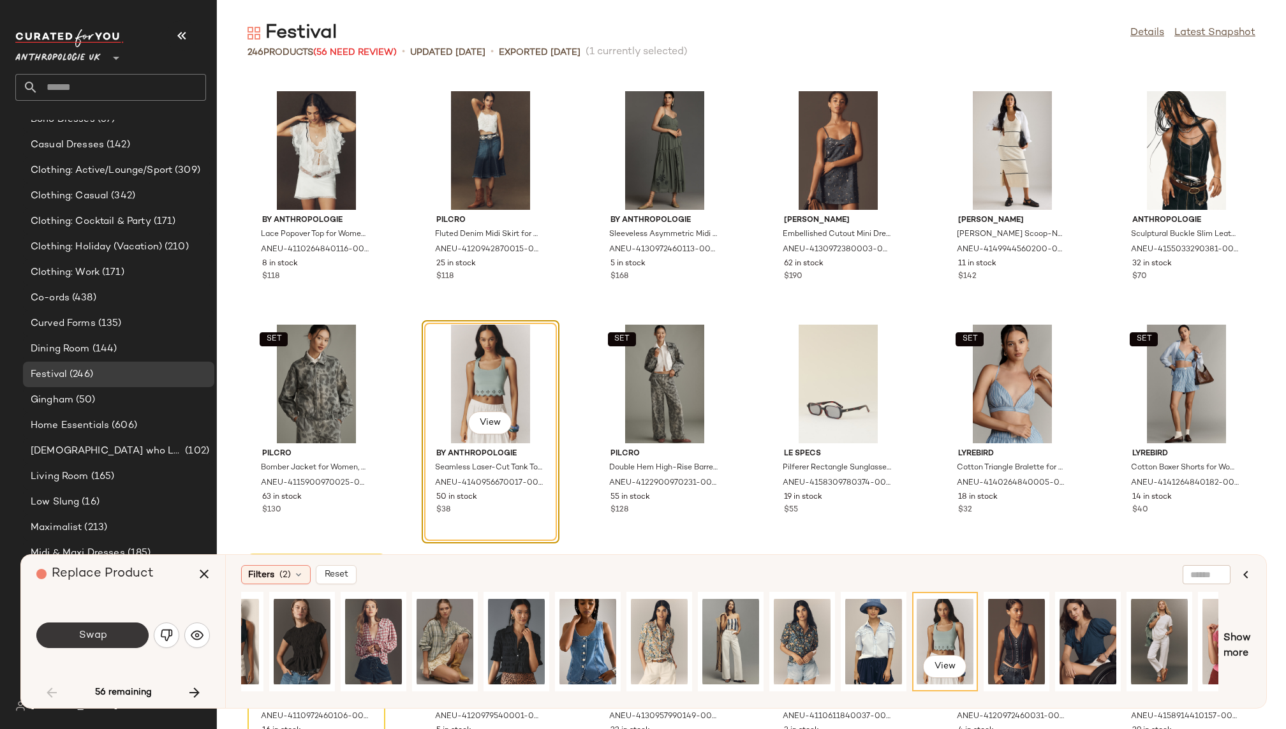
click at [125, 627] on button "Swap" at bounding box center [92, 636] width 112 height 26
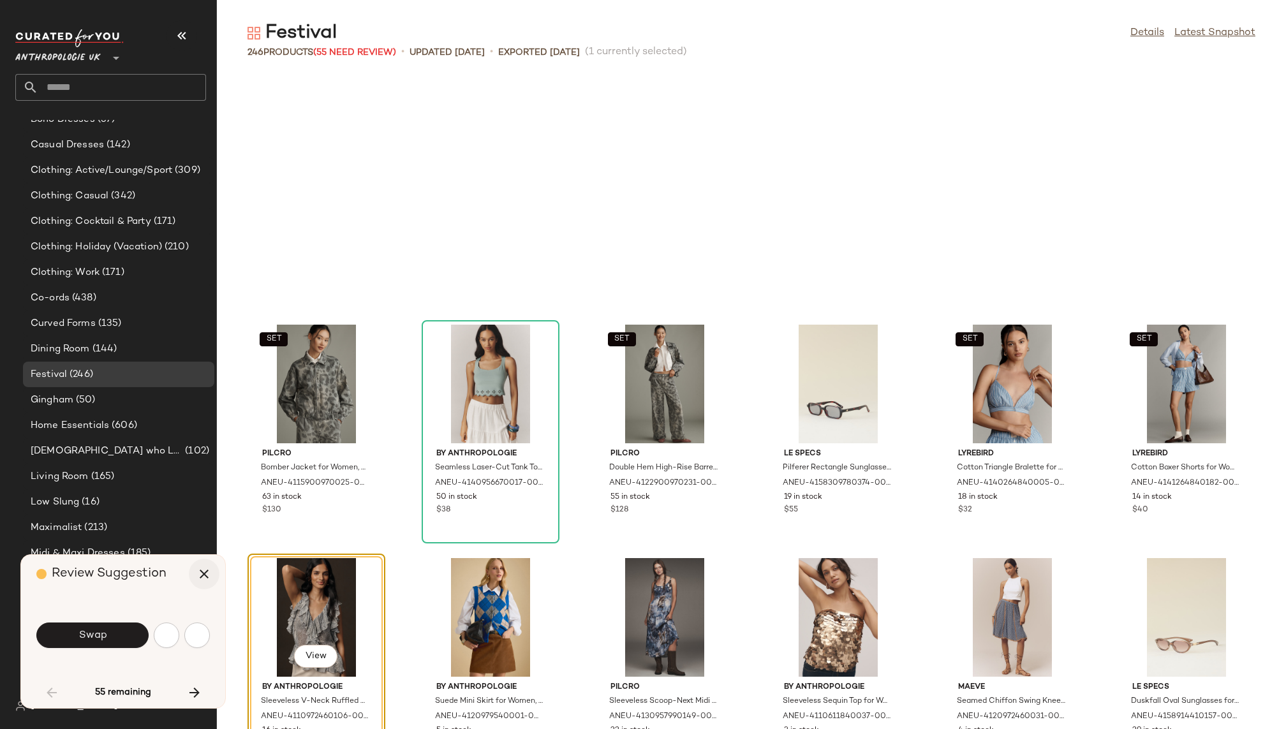
scroll to position [1868, 0]
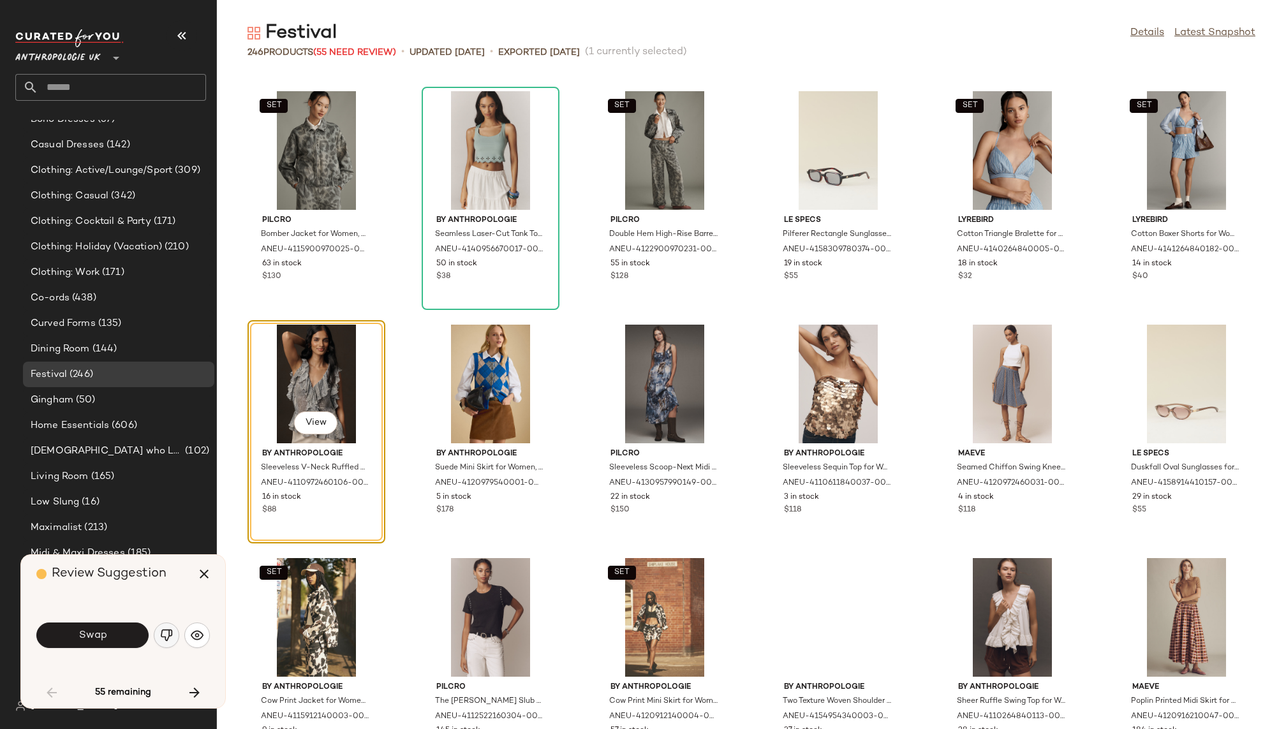
click at [165, 632] on img "button" at bounding box center [166, 635] width 13 height 13
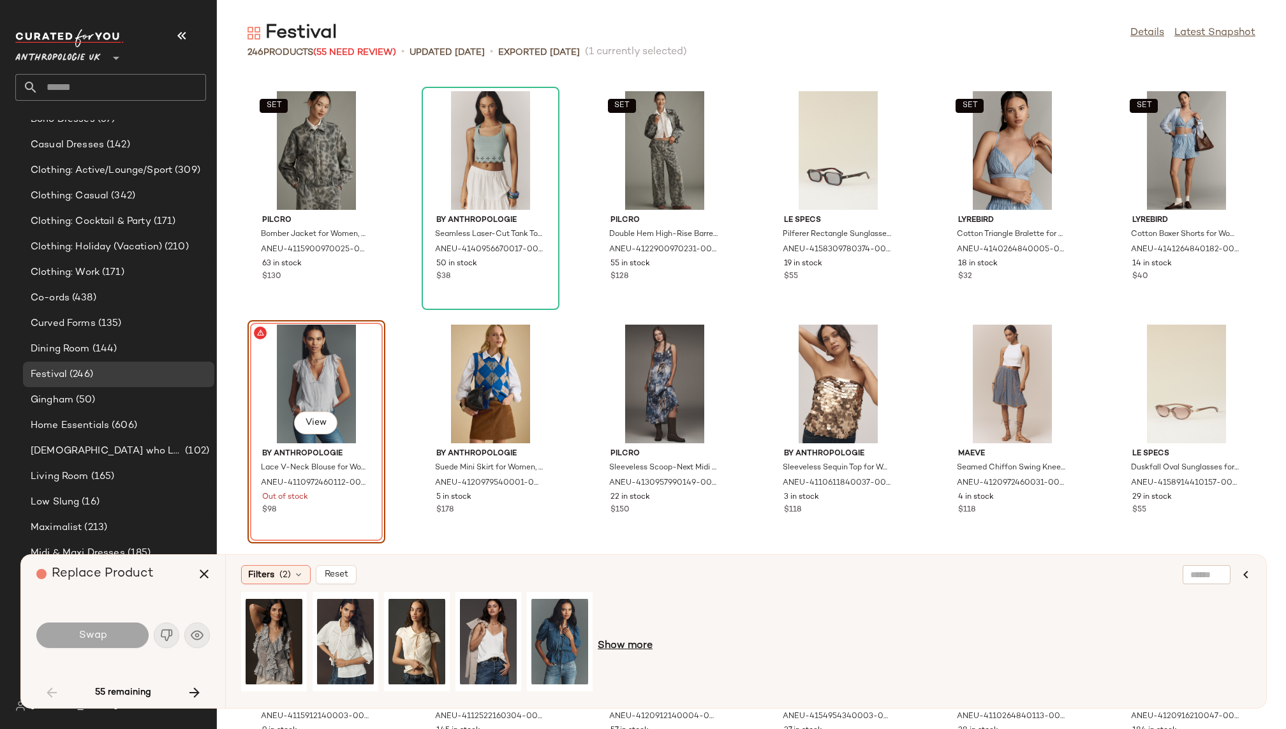
click at [637, 648] on span "Show more" at bounding box center [625, 646] width 55 height 15
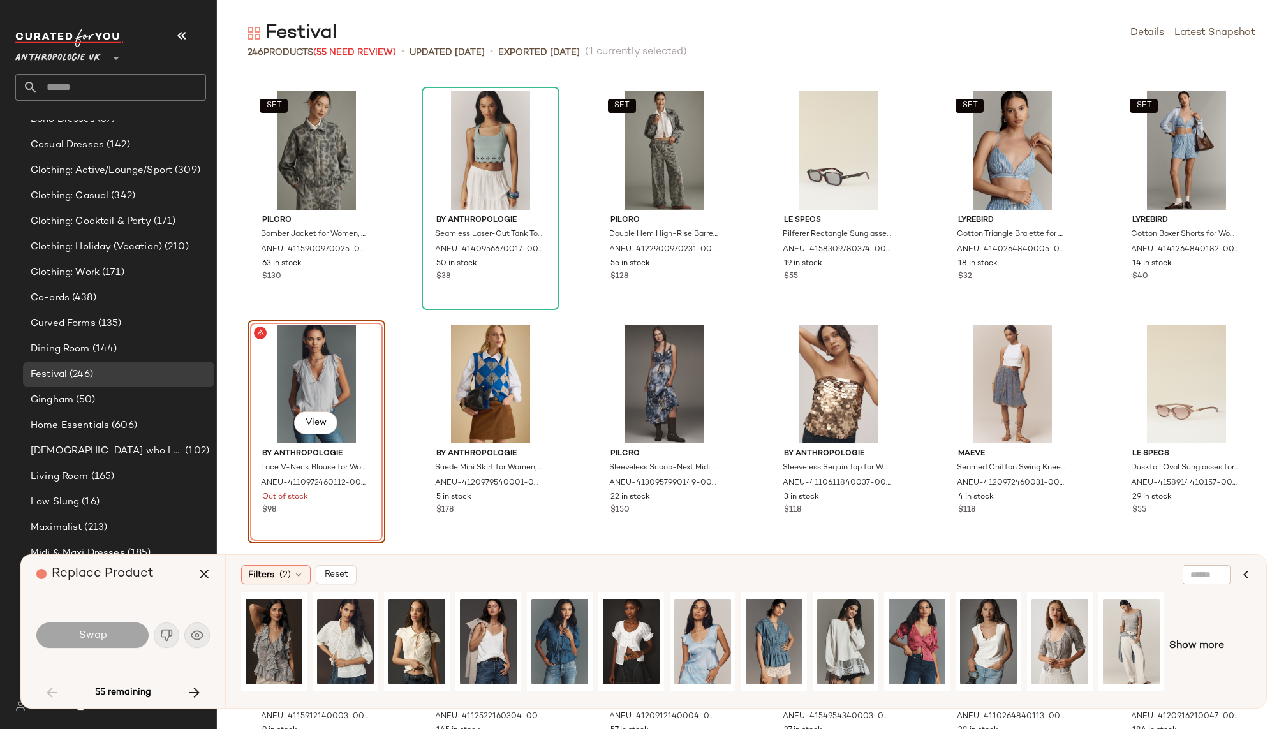
click at [1187, 650] on span "Show more" at bounding box center [1197, 646] width 55 height 15
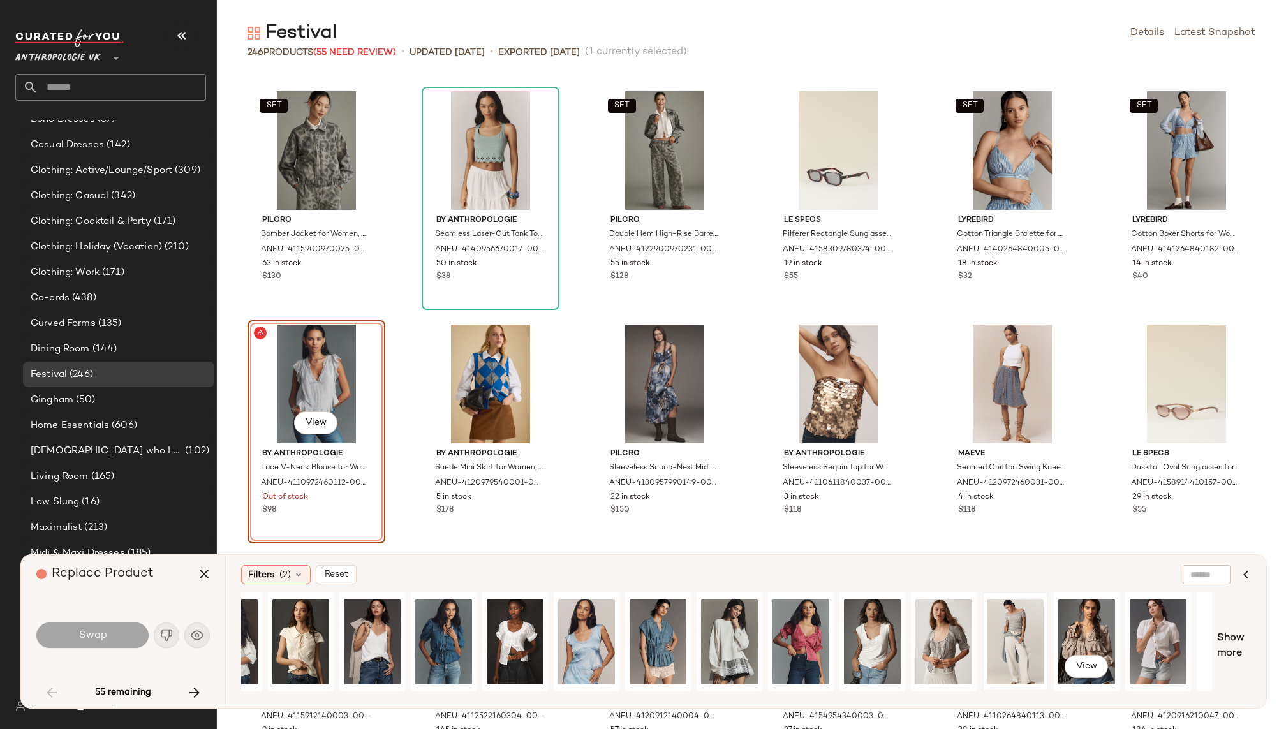
scroll to position [0, 187]
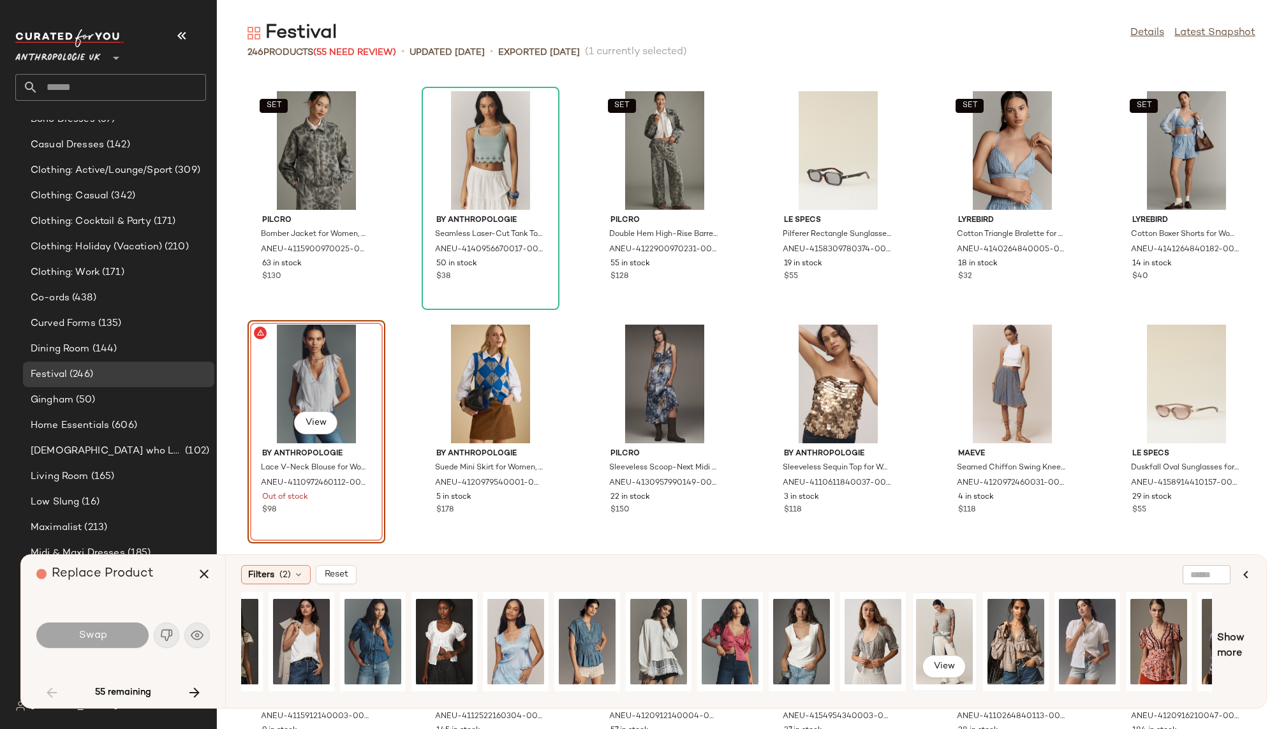
click at [942, 623] on div "View" at bounding box center [944, 642] width 57 height 91
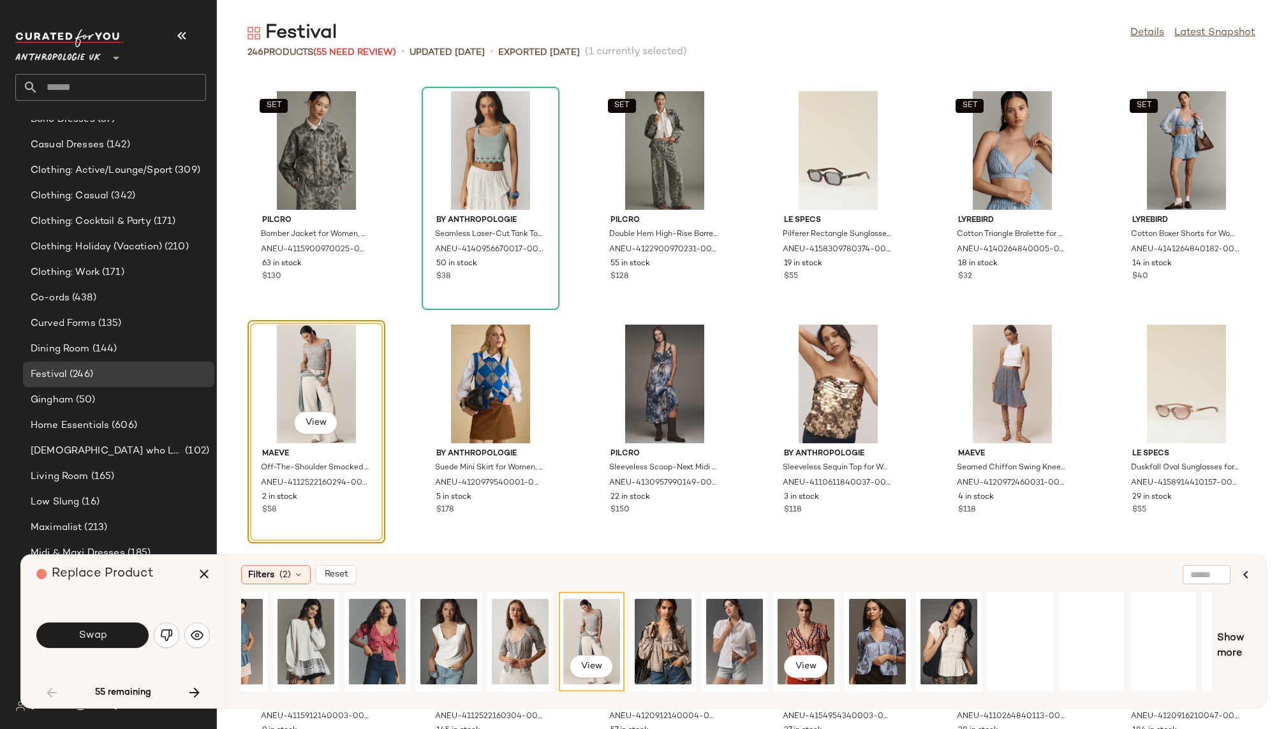
scroll to position [0, 595]
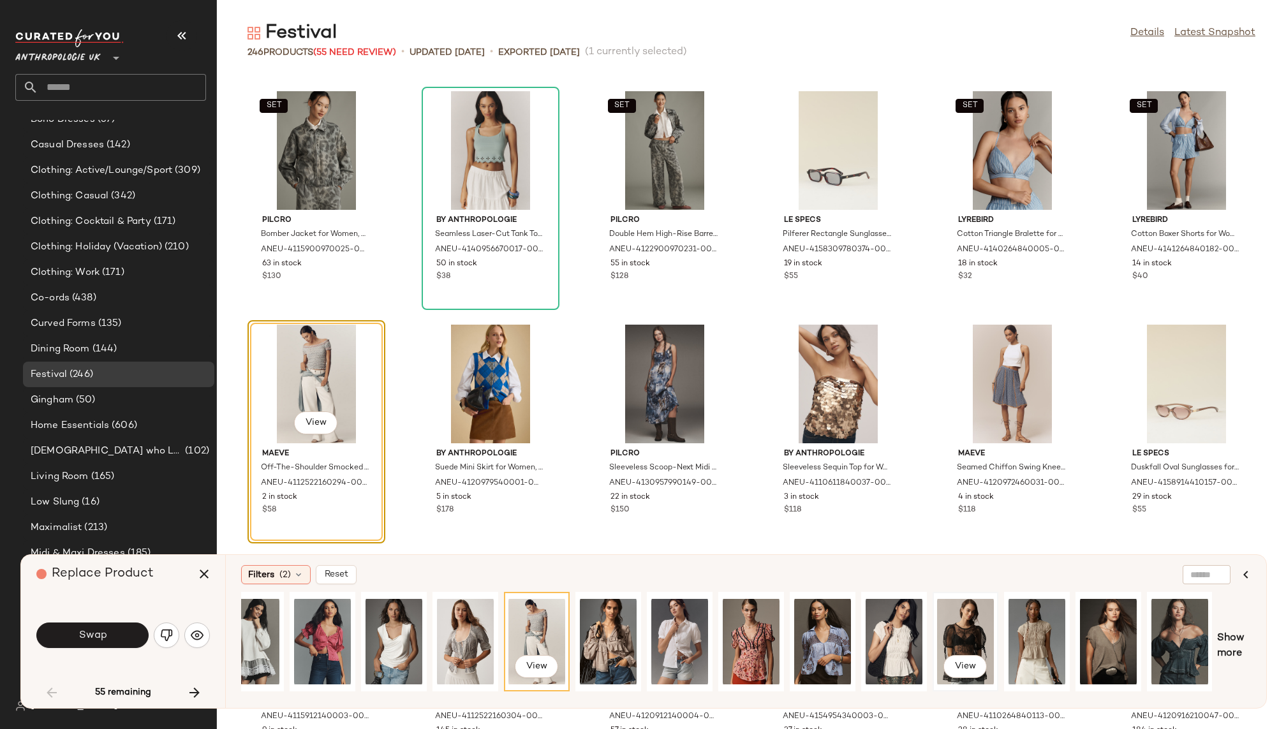
click at [956, 641] on div "View" at bounding box center [965, 642] width 57 height 91
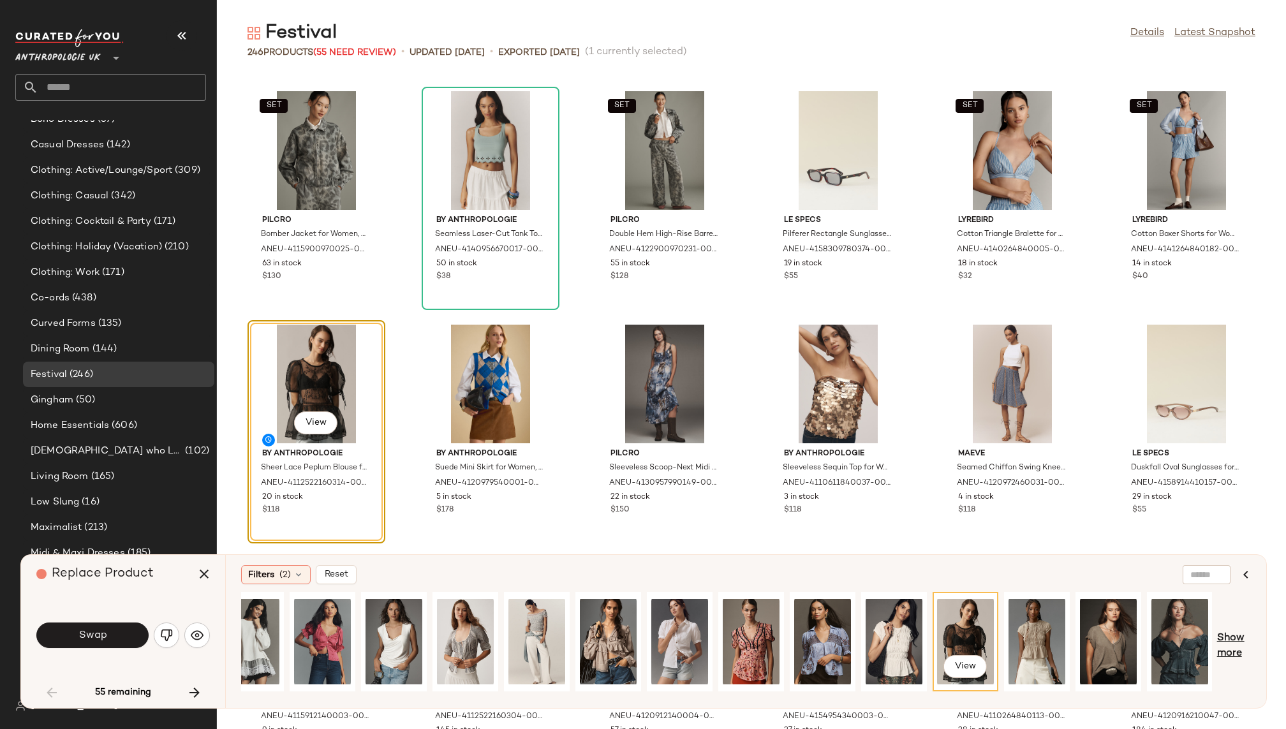
click at [1232, 645] on span "Show more" at bounding box center [1234, 646] width 34 height 31
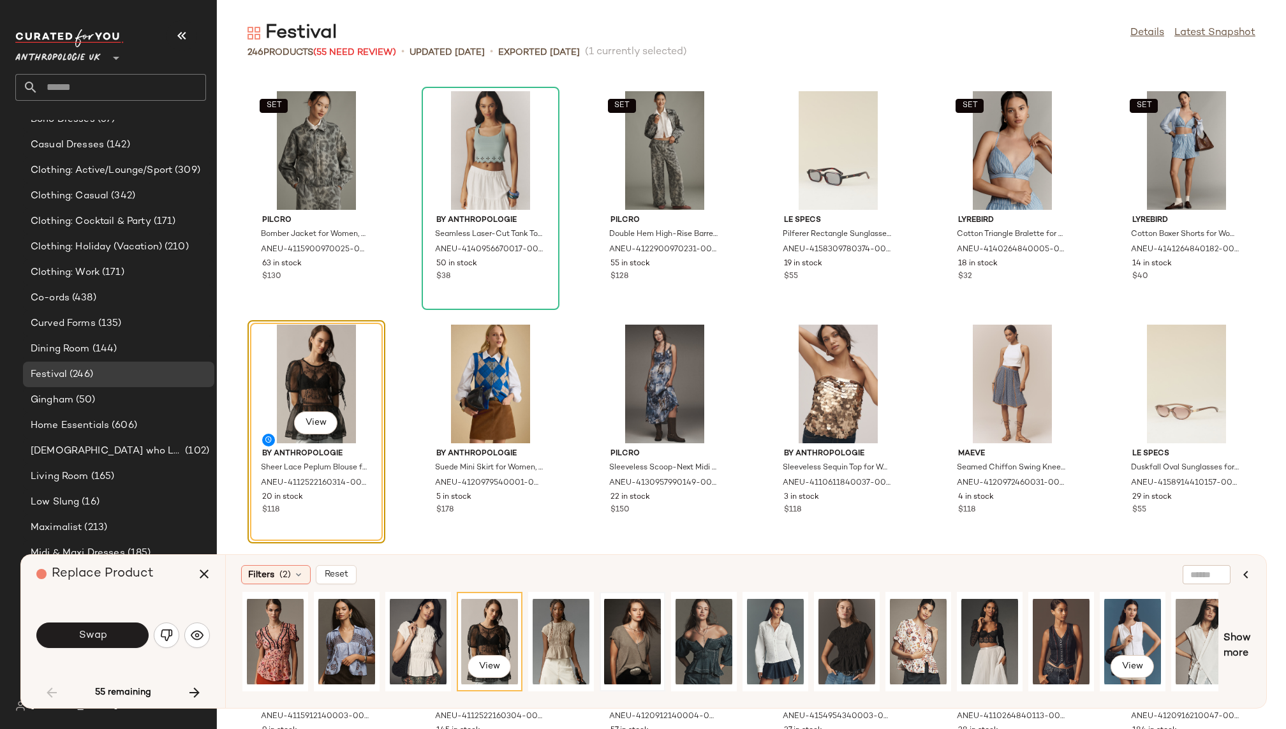
scroll to position [0, 1088]
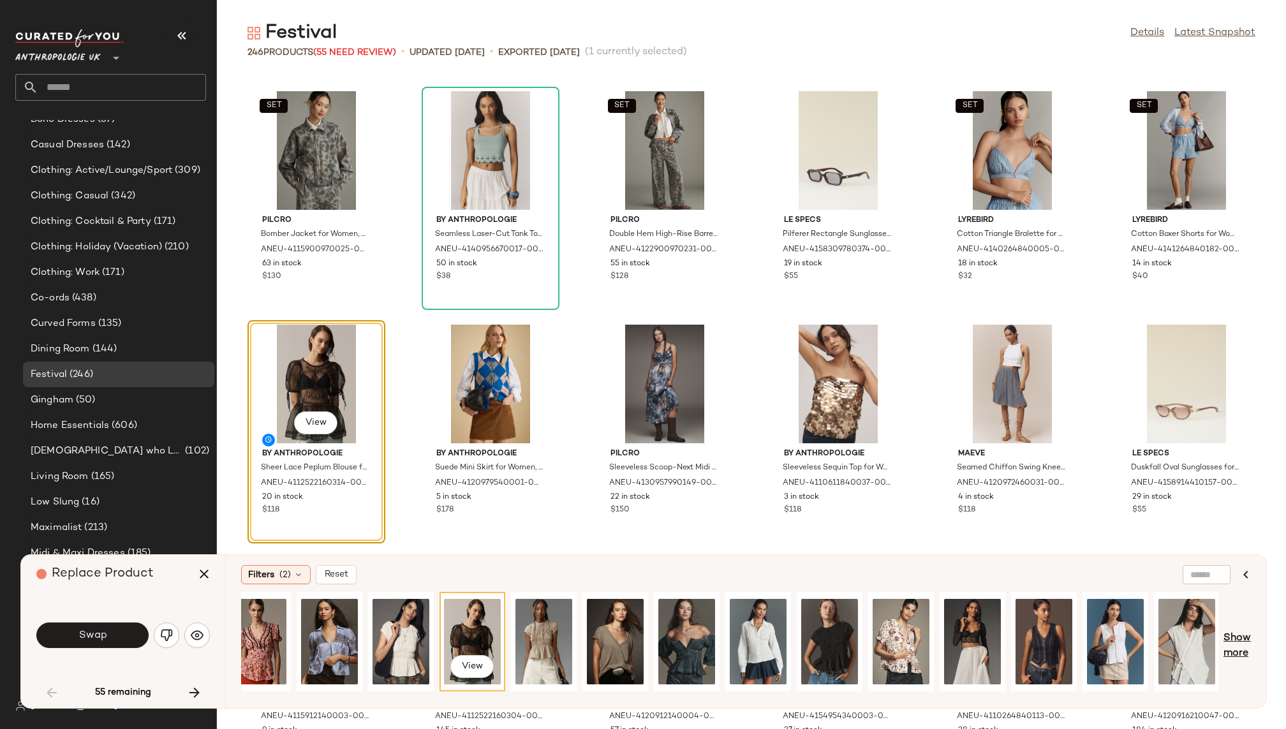
click at [1237, 648] on span "Show more" at bounding box center [1237, 646] width 27 height 31
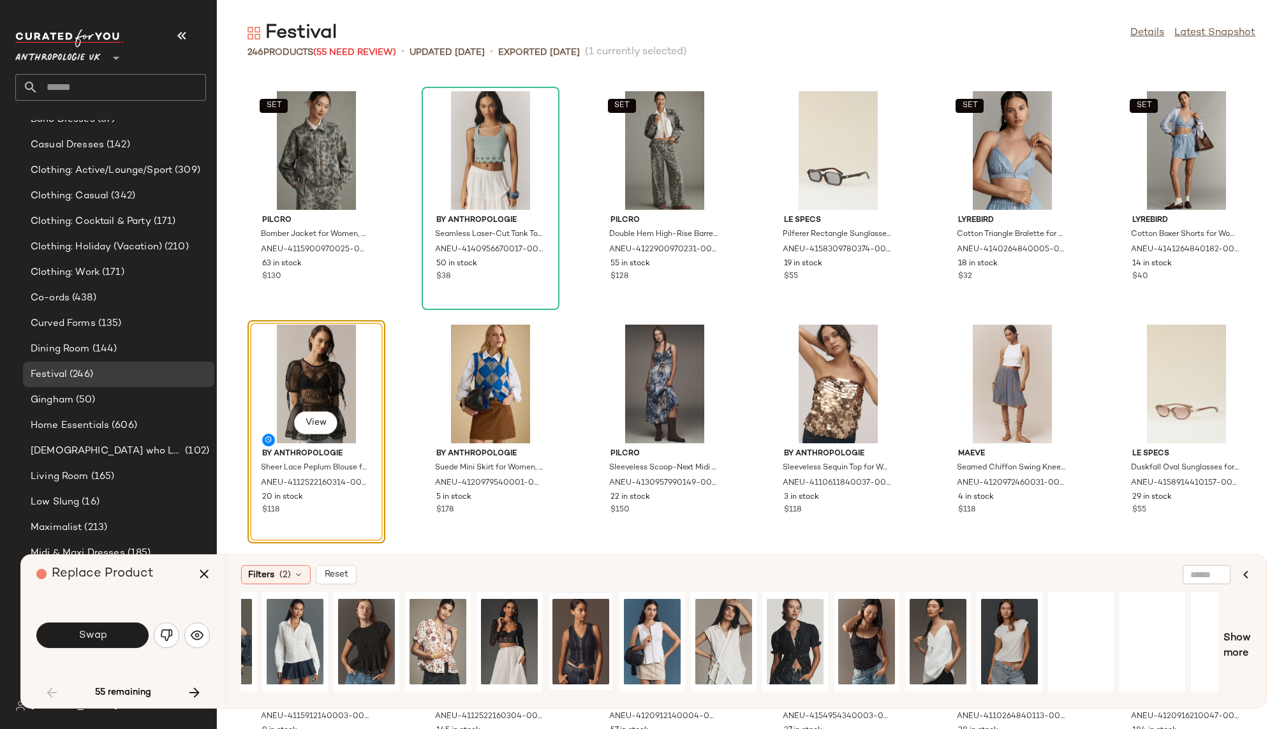
scroll to position [0, 1588]
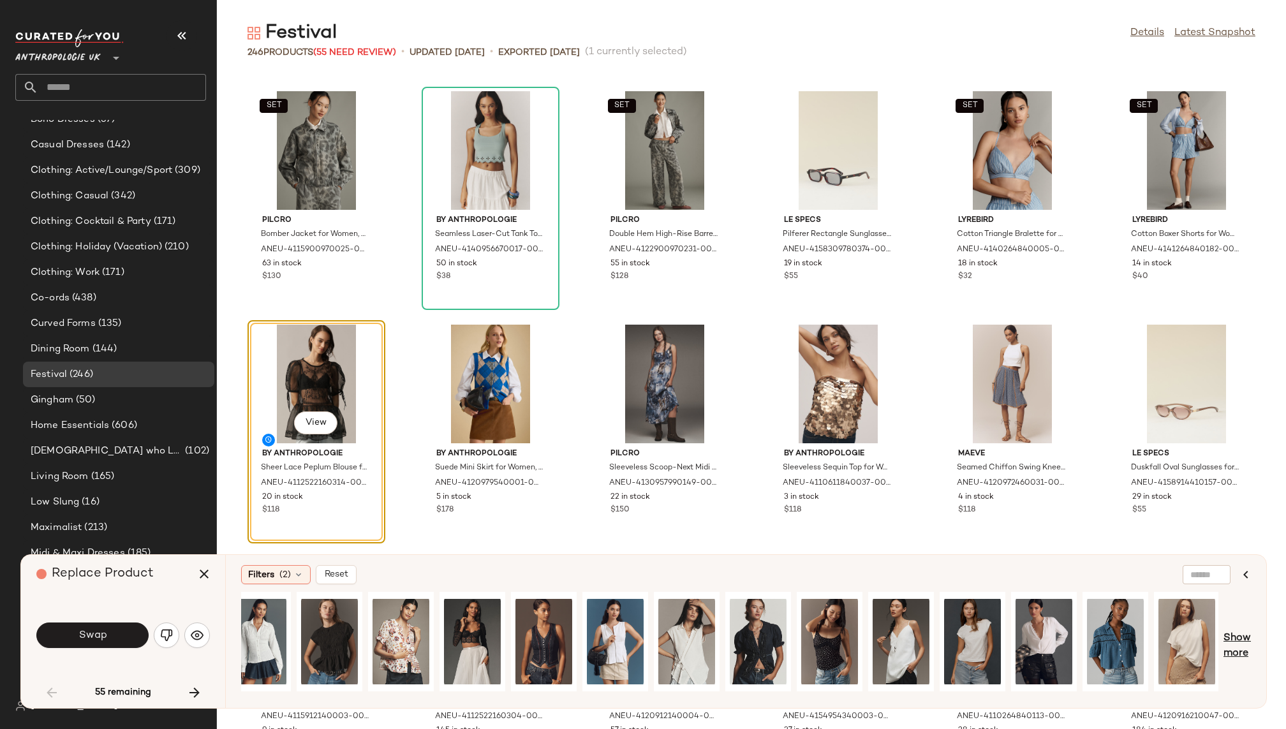
click at [1243, 641] on span "Show more" at bounding box center [1237, 646] width 27 height 31
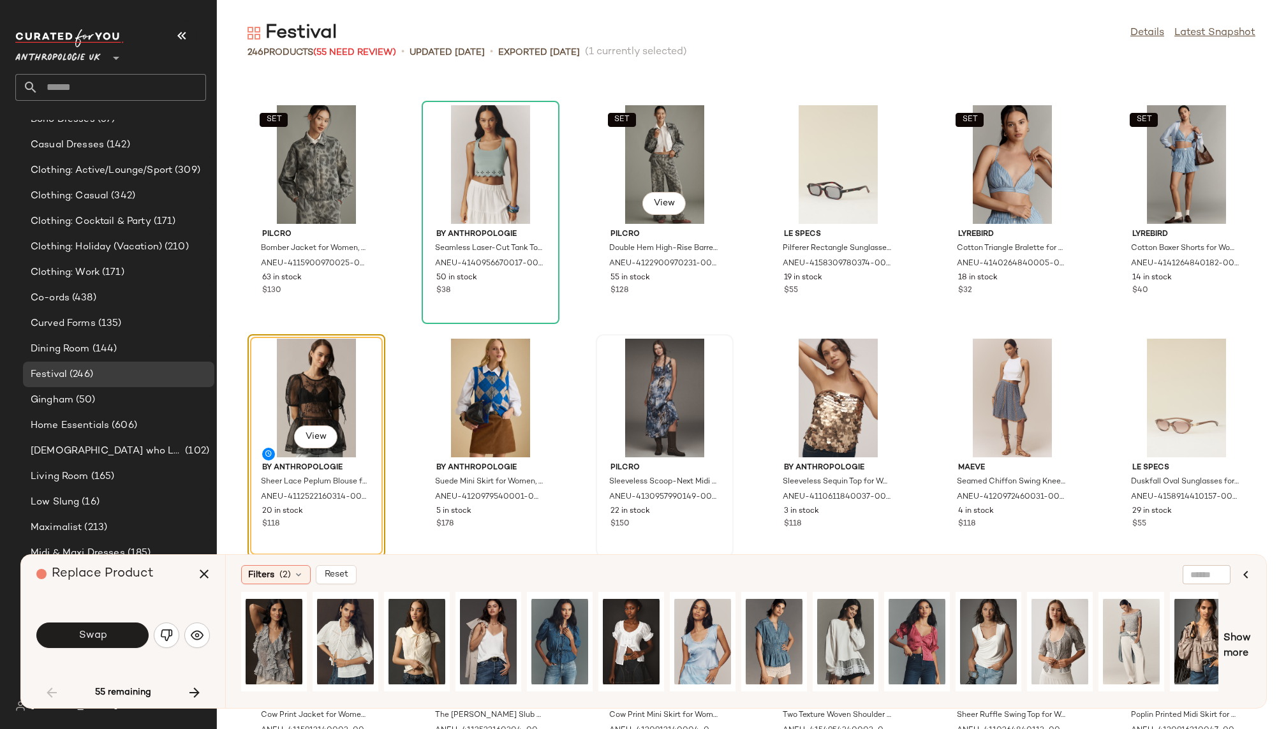
scroll to position [1866, 0]
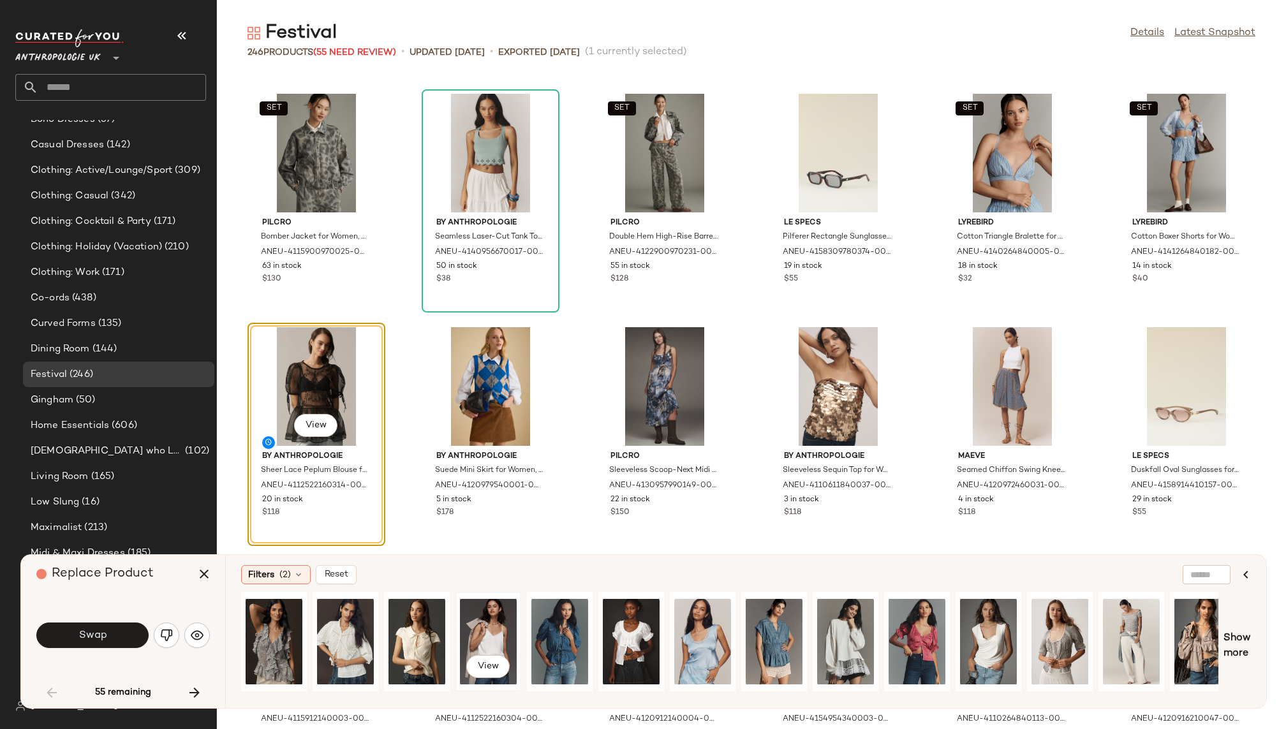
click at [489, 625] on div "View" at bounding box center [488, 642] width 57 height 91
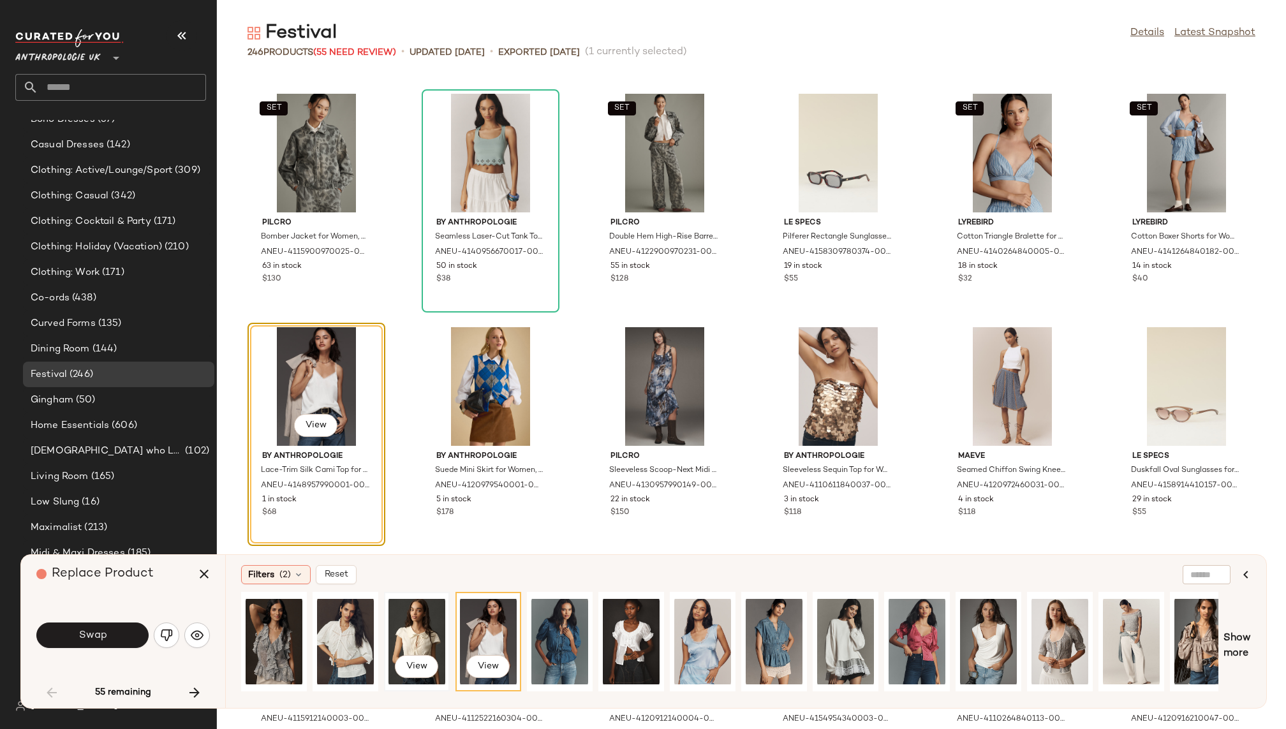
click at [419, 624] on div "View" at bounding box center [417, 642] width 57 height 91
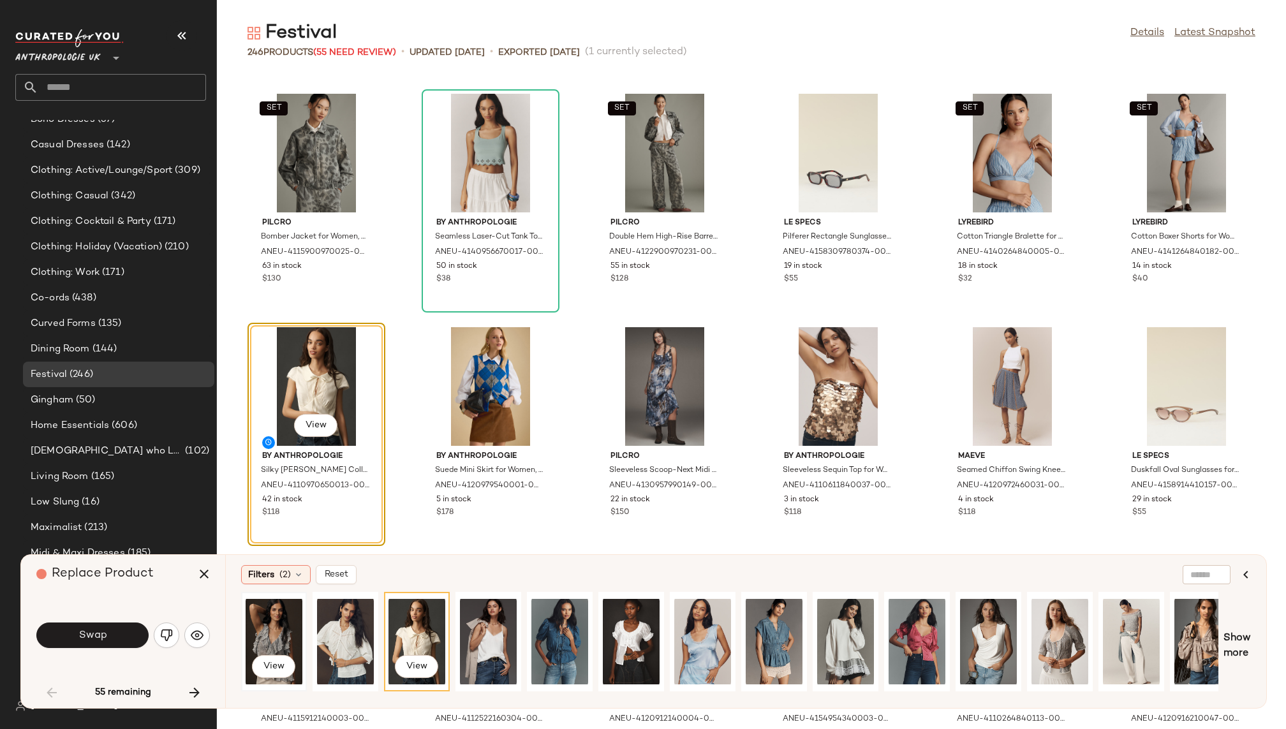
click at [272, 629] on div "View" at bounding box center [274, 642] width 57 height 91
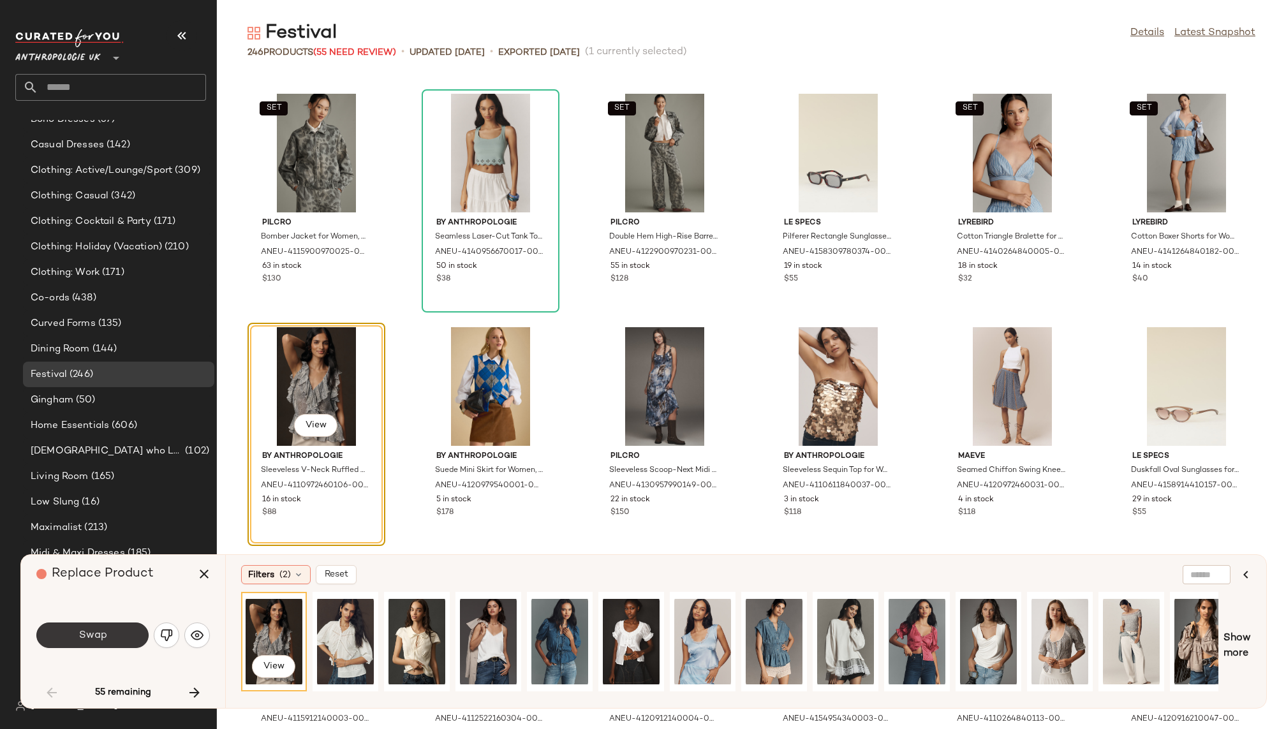
click at [105, 639] on span "Swap" at bounding box center [92, 636] width 29 height 12
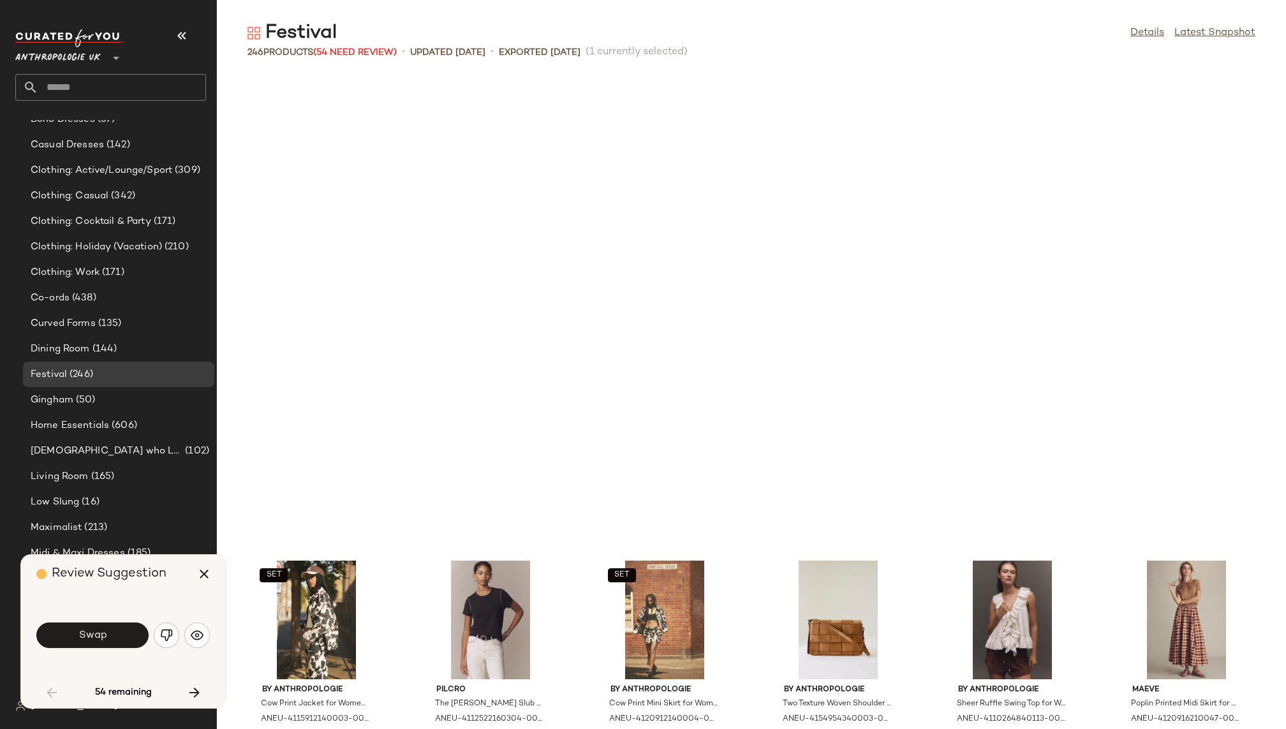
scroll to position [2335, 0]
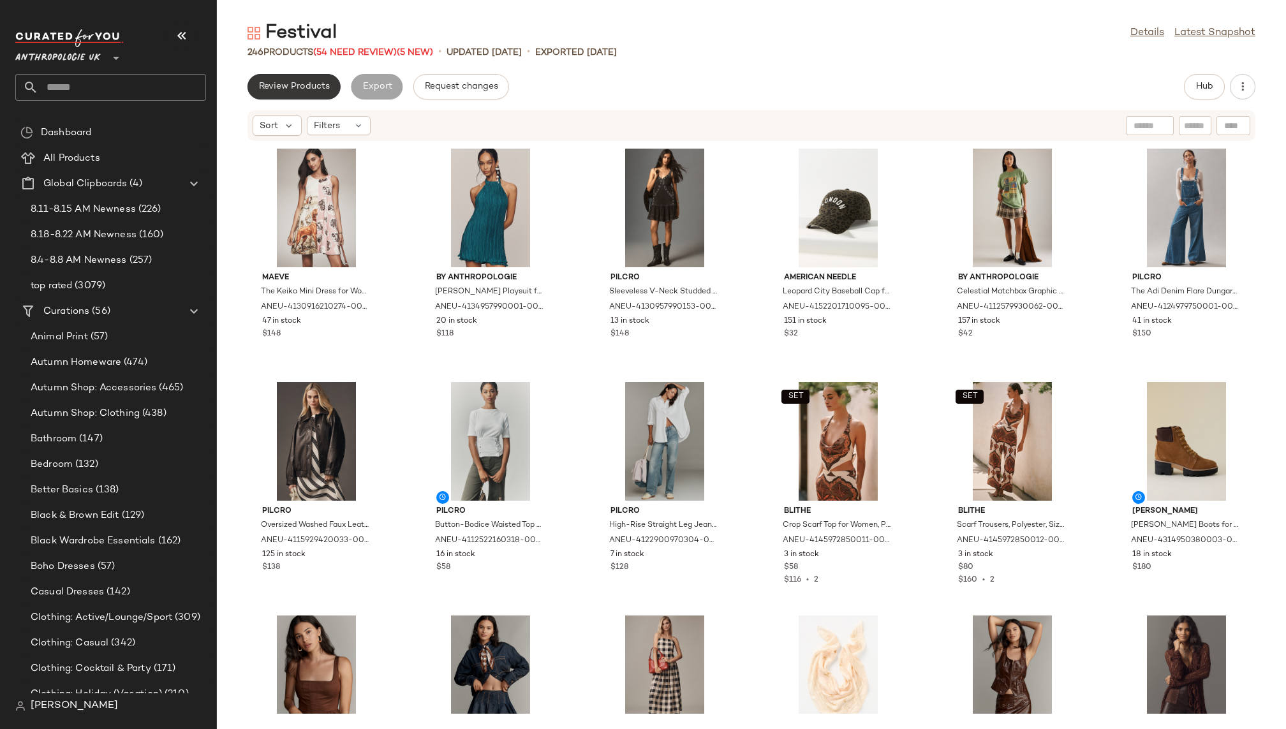
click at [301, 82] on span "Review Products" at bounding box center [293, 87] width 71 height 10
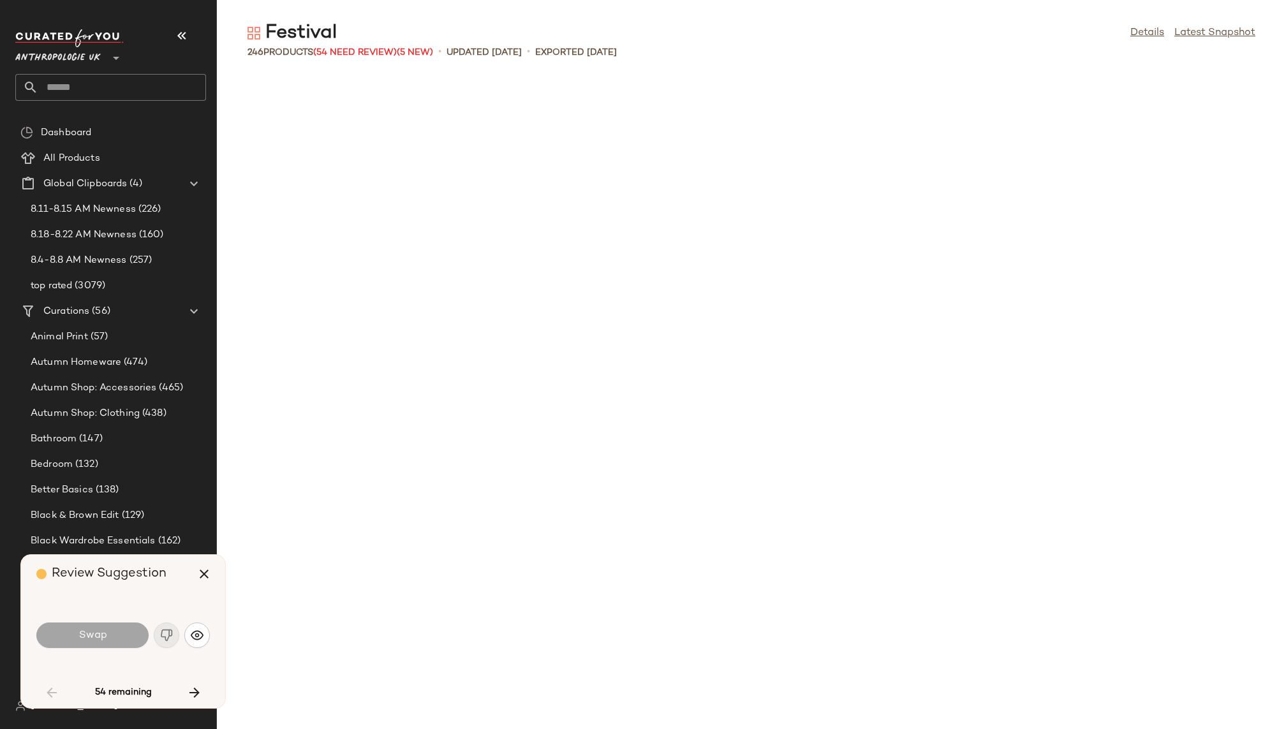
scroll to position [2335, 0]
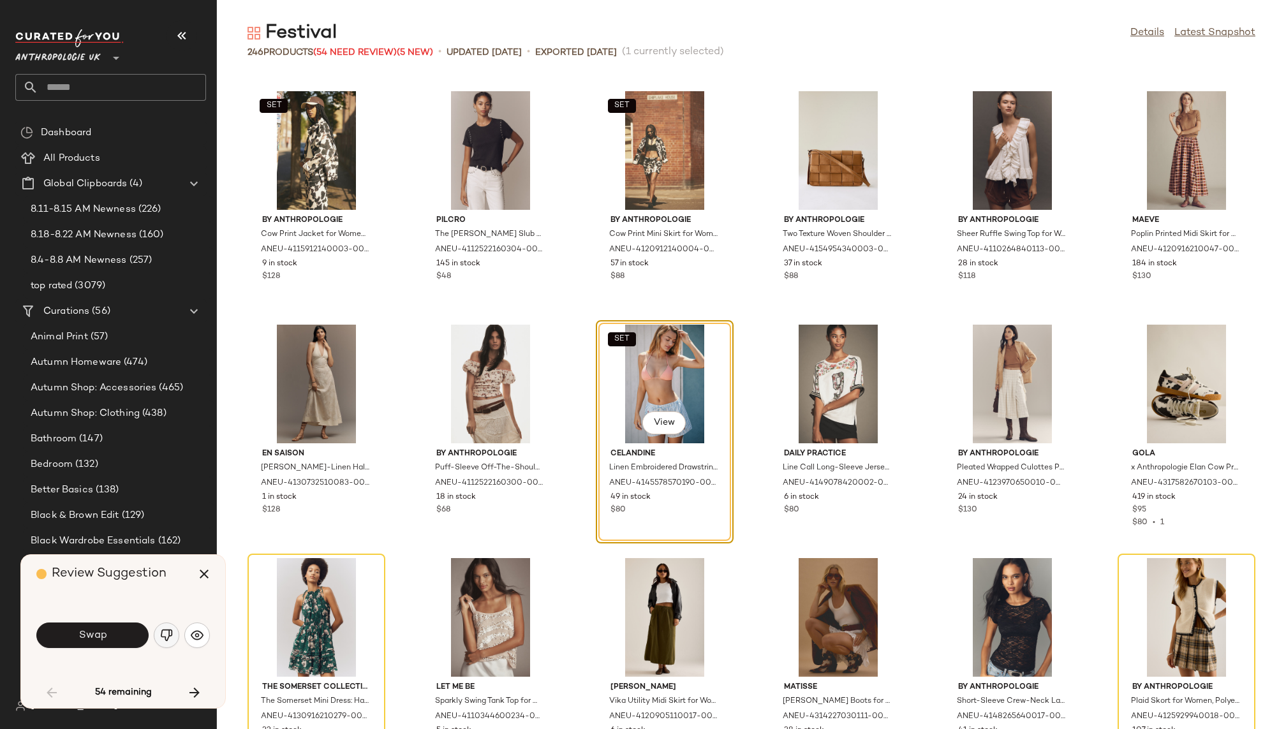
click at [167, 637] on img "button" at bounding box center [166, 635] width 13 height 13
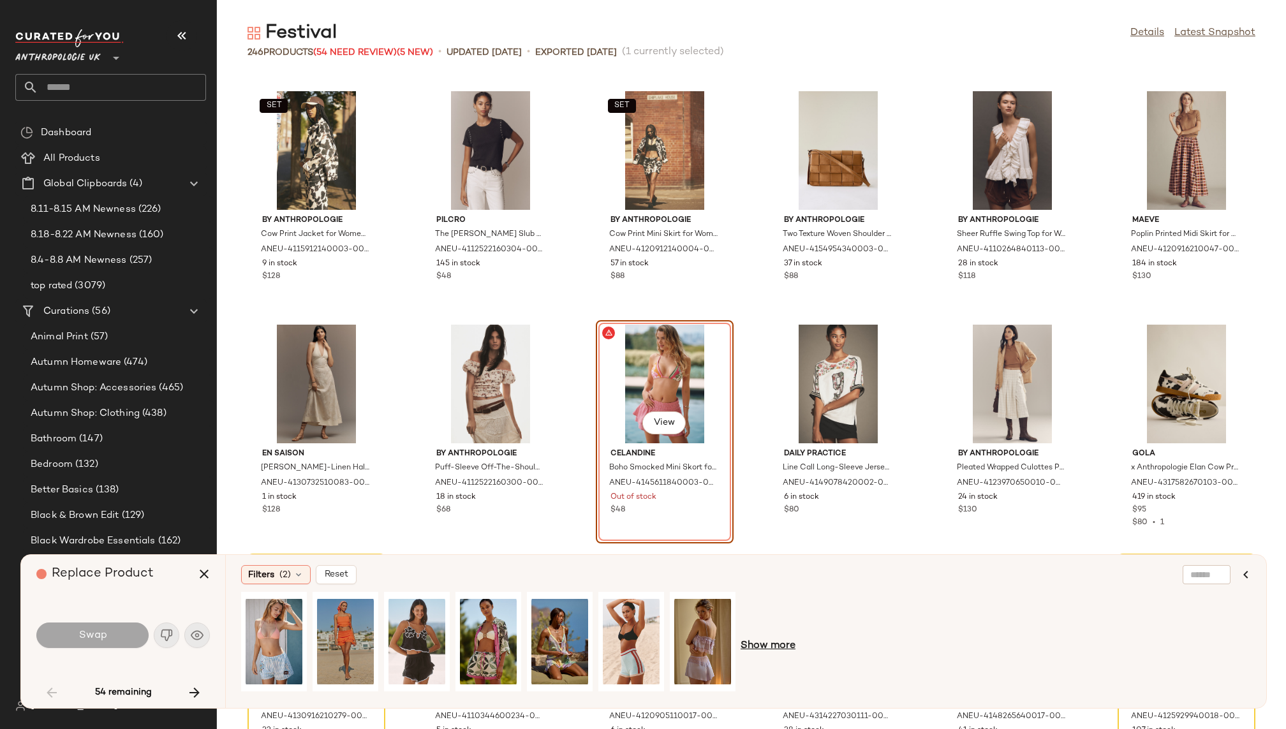
click at [764, 650] on span "Show more" at bounding box center [768, 646] width 55 height 15
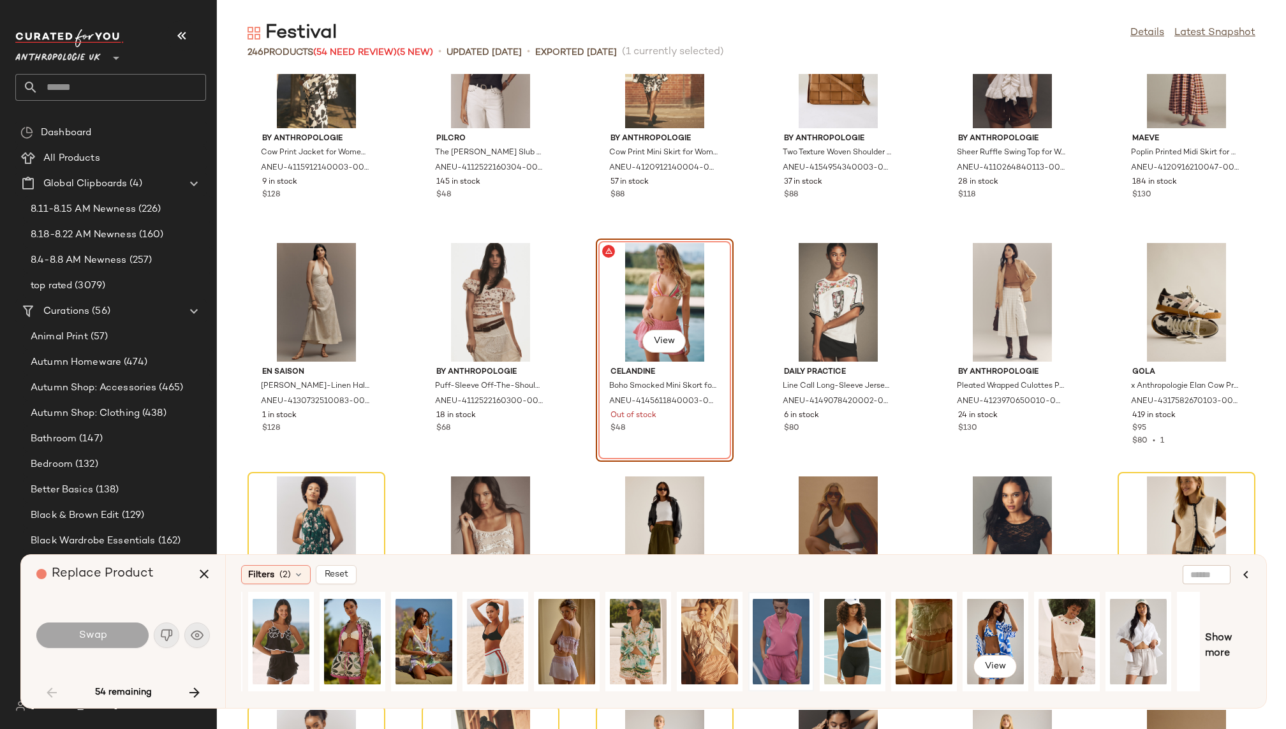
scroll to position [0, 178]
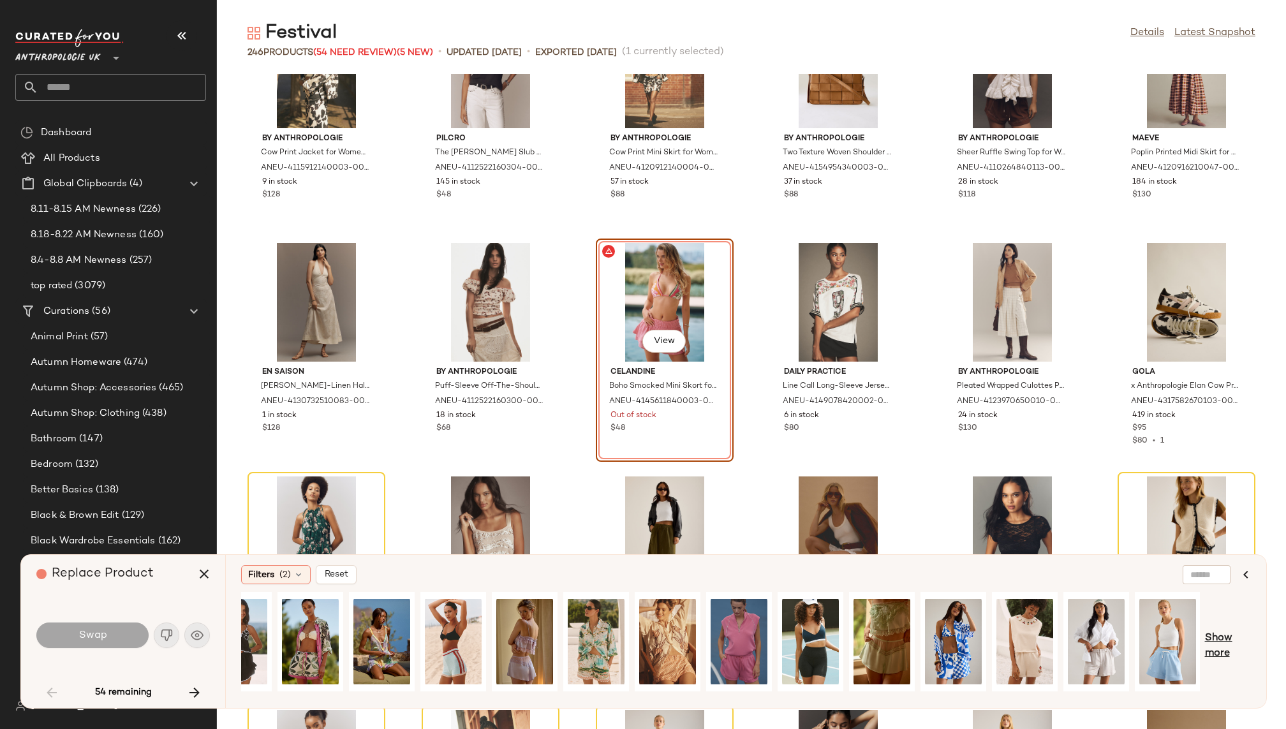
click at [1232, 647] on span "Show more" at bounding box center [1228, 646] width 46 height 31
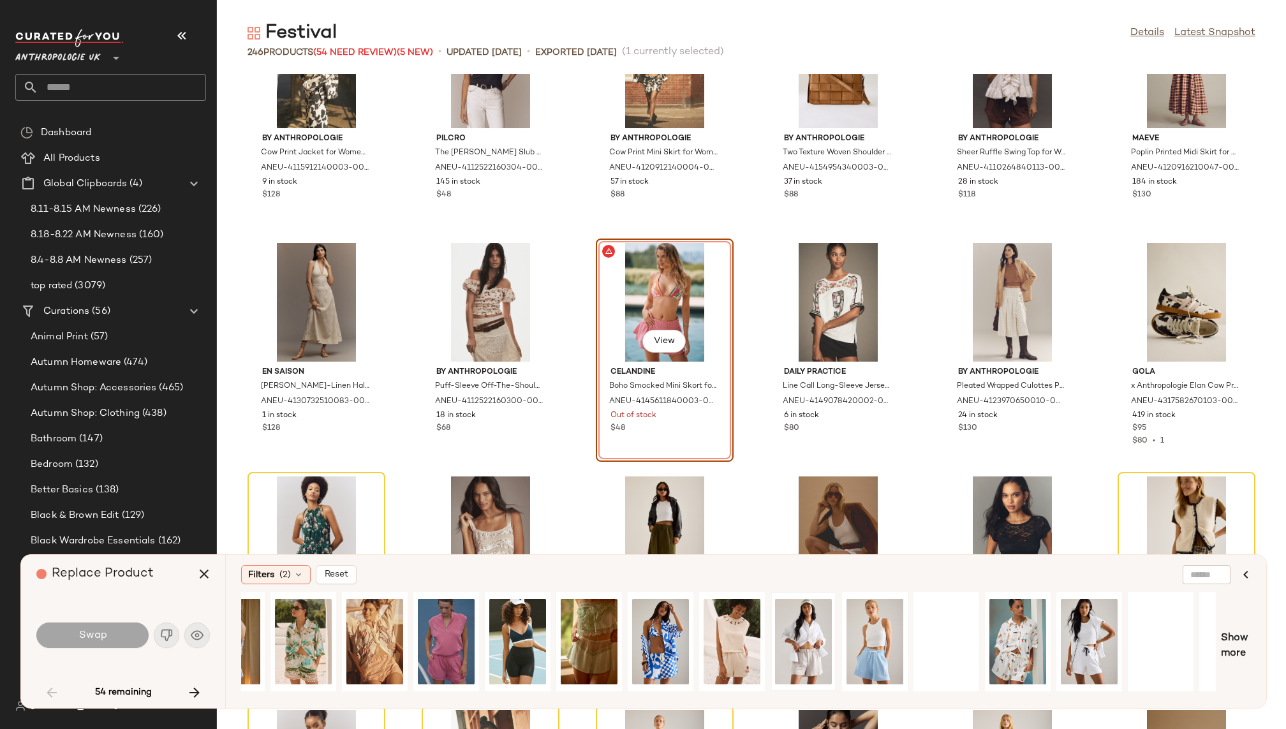
scroll to position [0, 805]
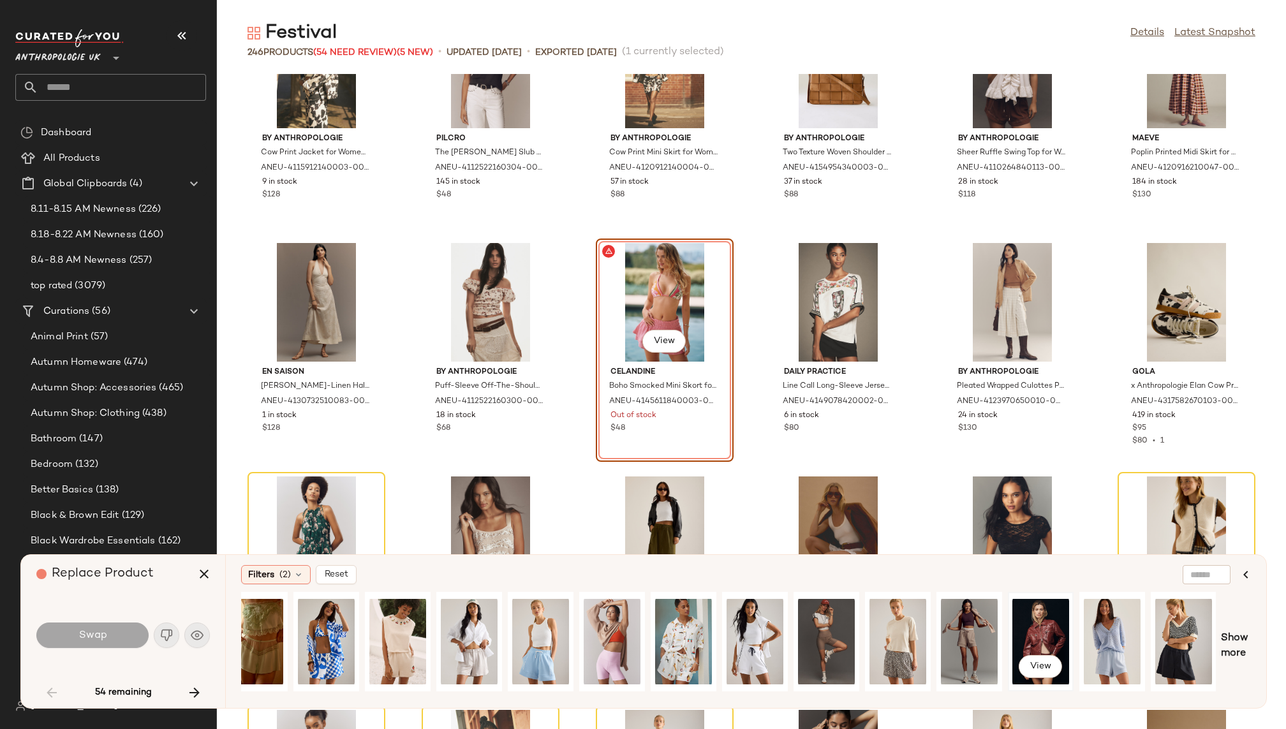
click at [1038, 629] on div "View" at bounding box center [1041, 642] width 57 height 91
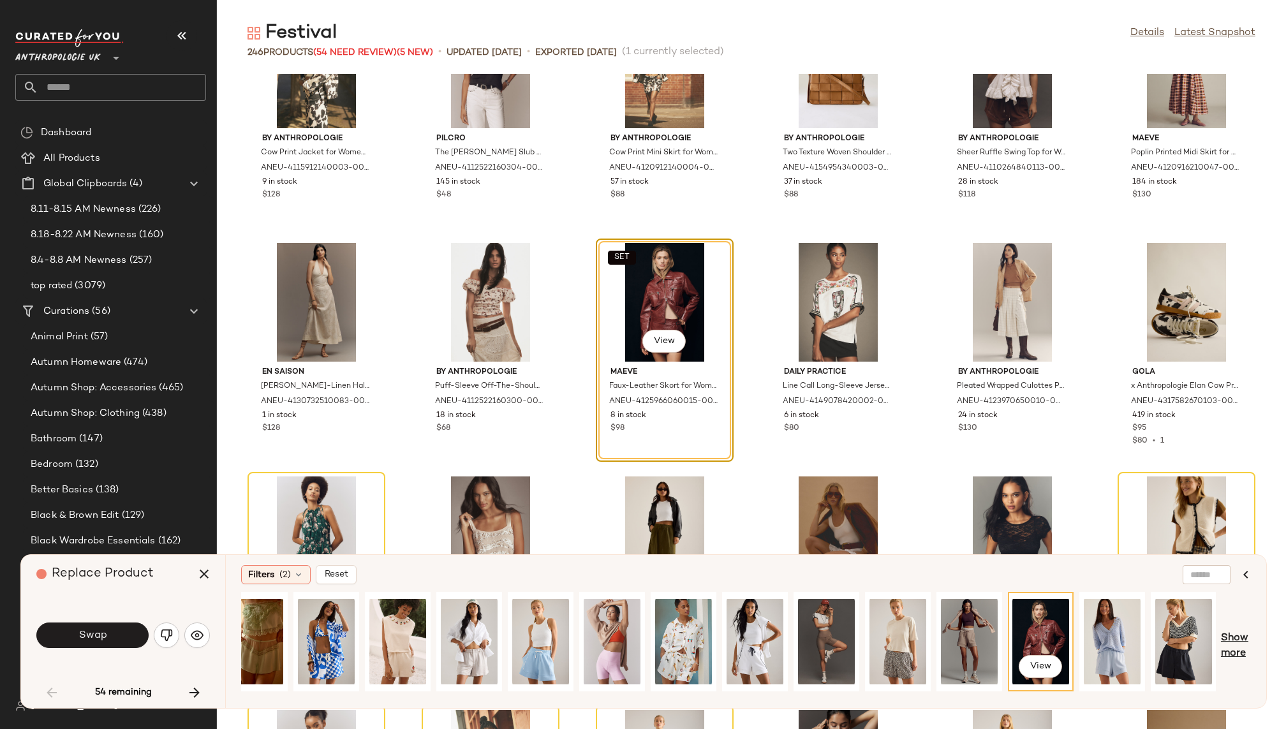
click at [1238, 641] on span "Show more" at bounding box center [1236, 646] width 30 height 31
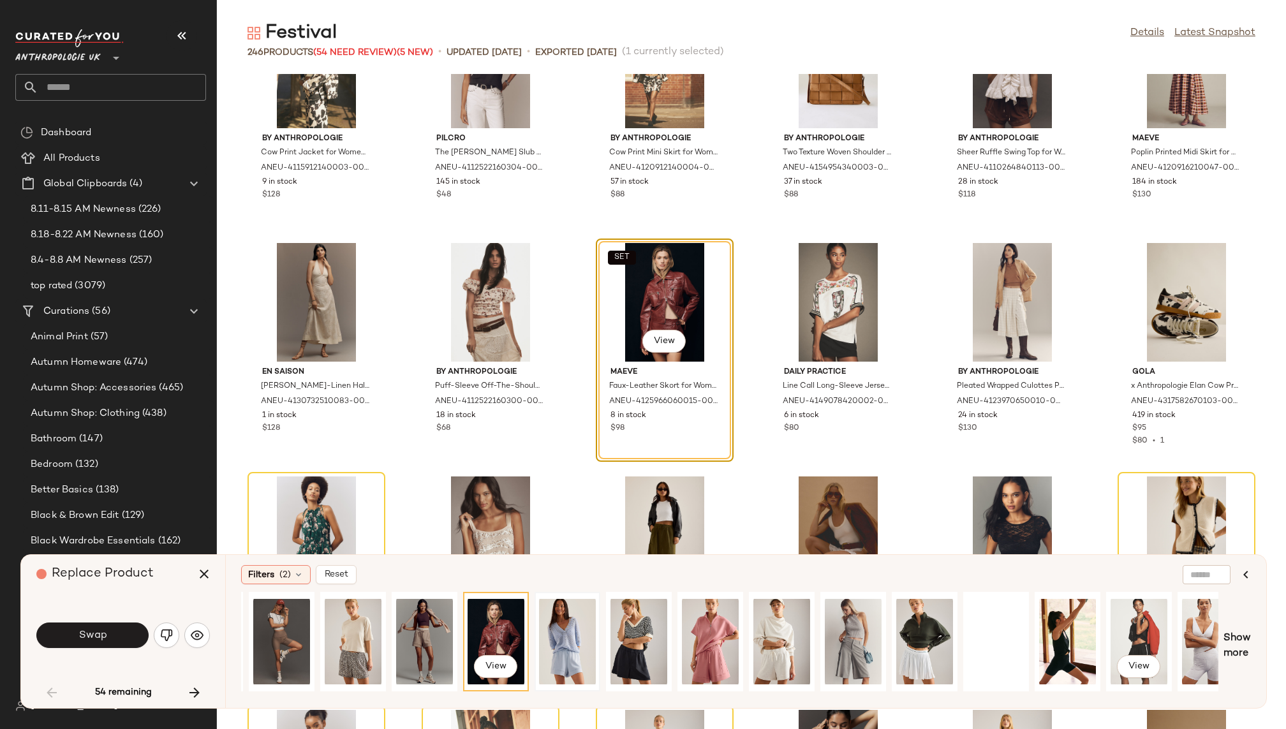
scroll to position [0, 1374]
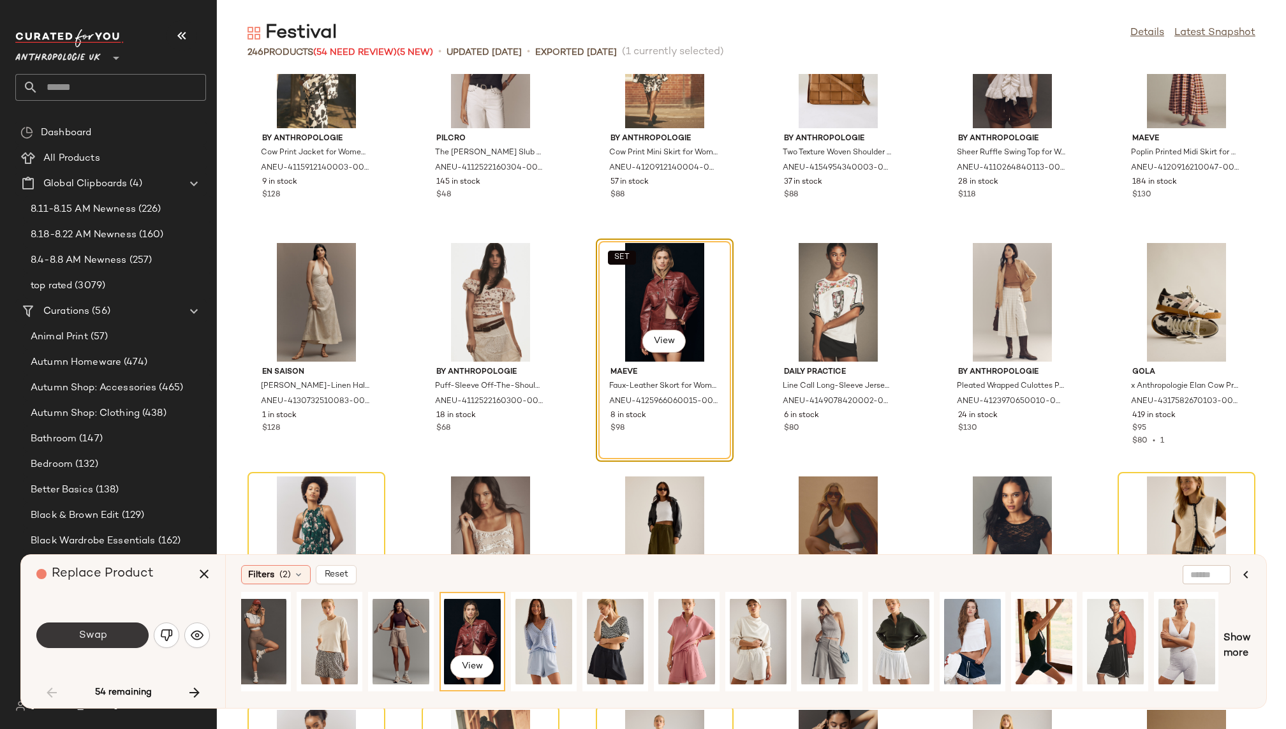
click at [115, 627] on button "Swap" at bounding box center [92, 636] width 112 height 26
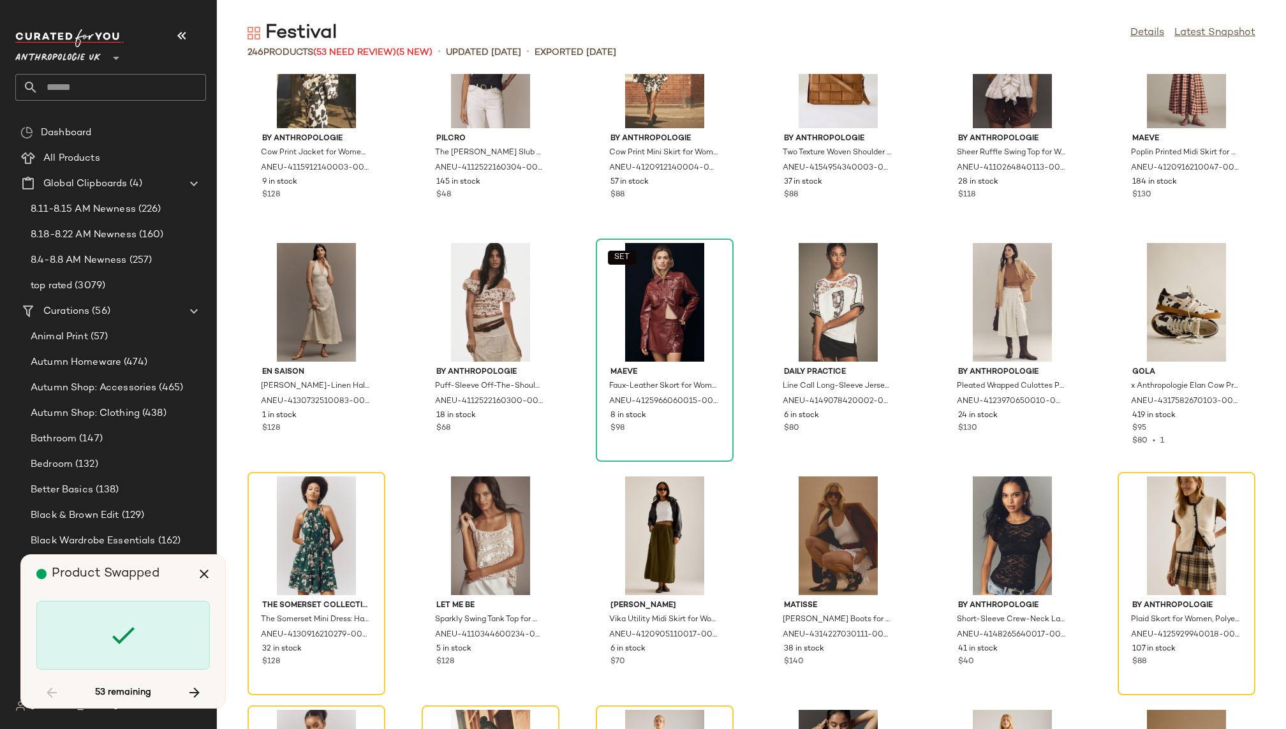
scroll to position [2569, 0]
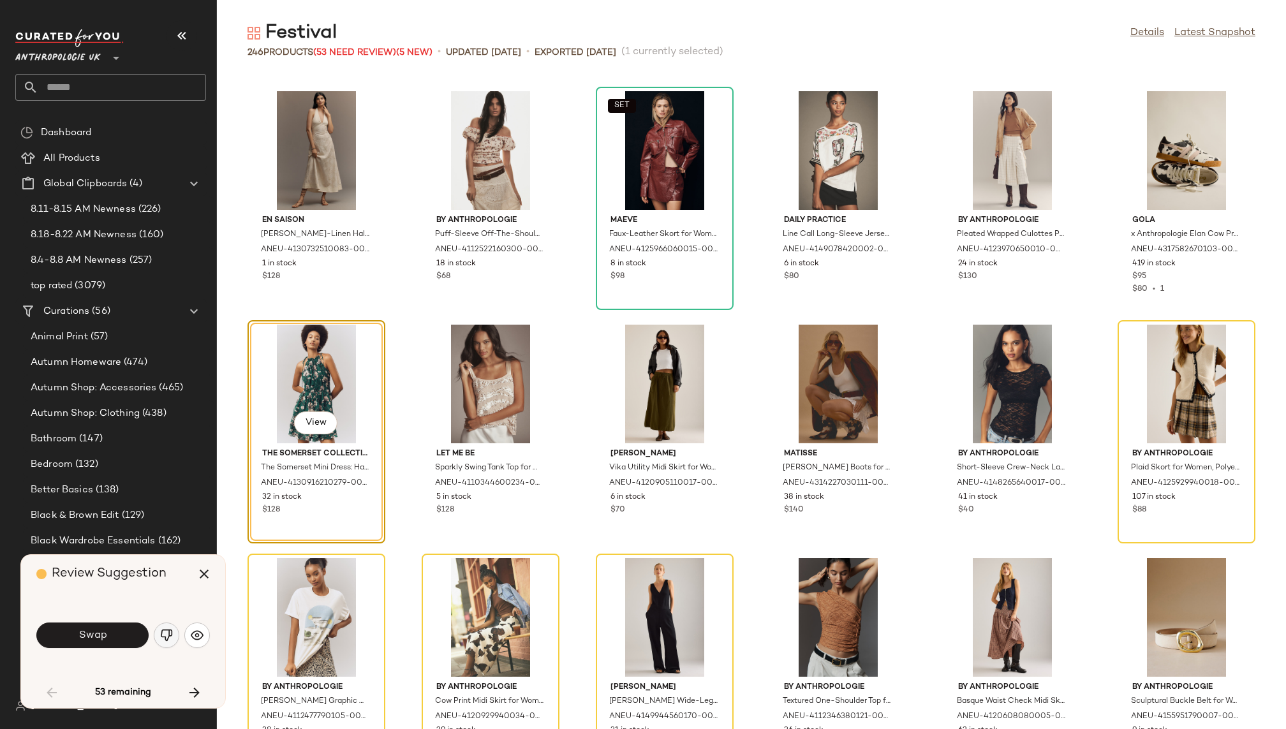
click at [160, 639] on img "button" at bounding box center [166, 635] width 13 height 13
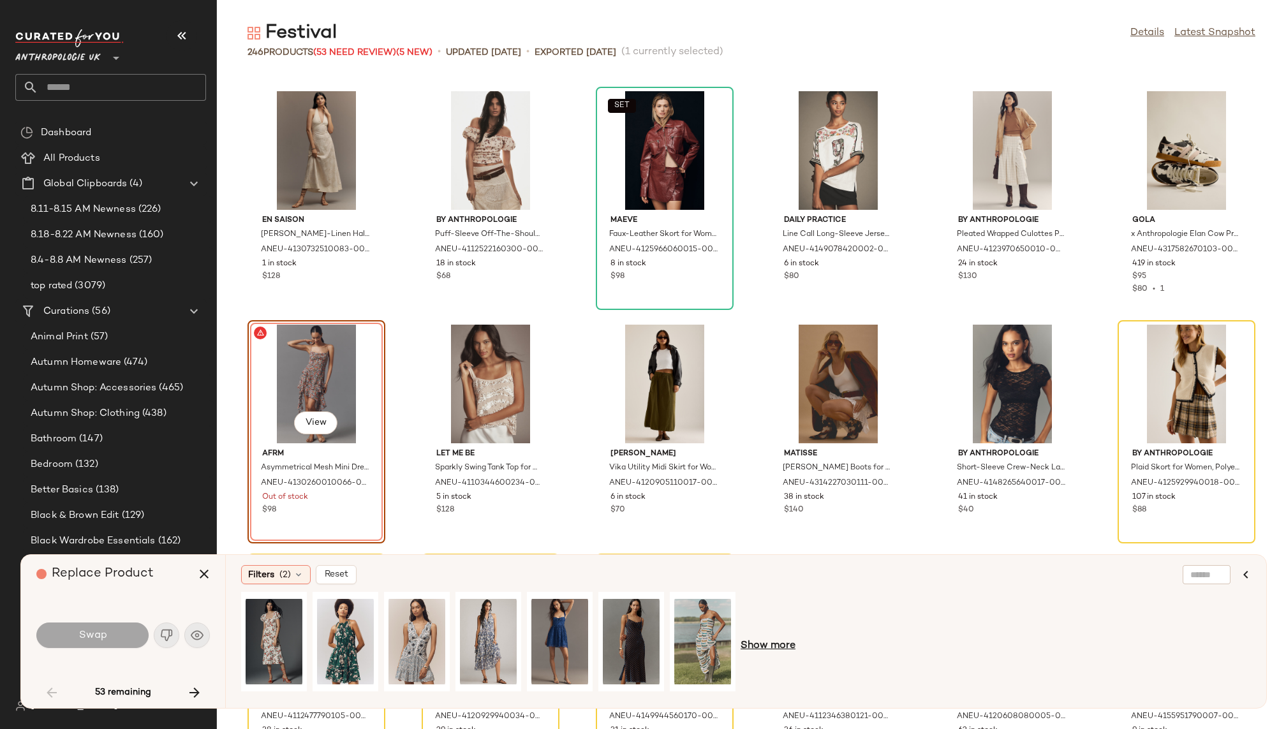
click at [768, 649] on span "Show more" at bounding box center [768, 646] width 55 height 15
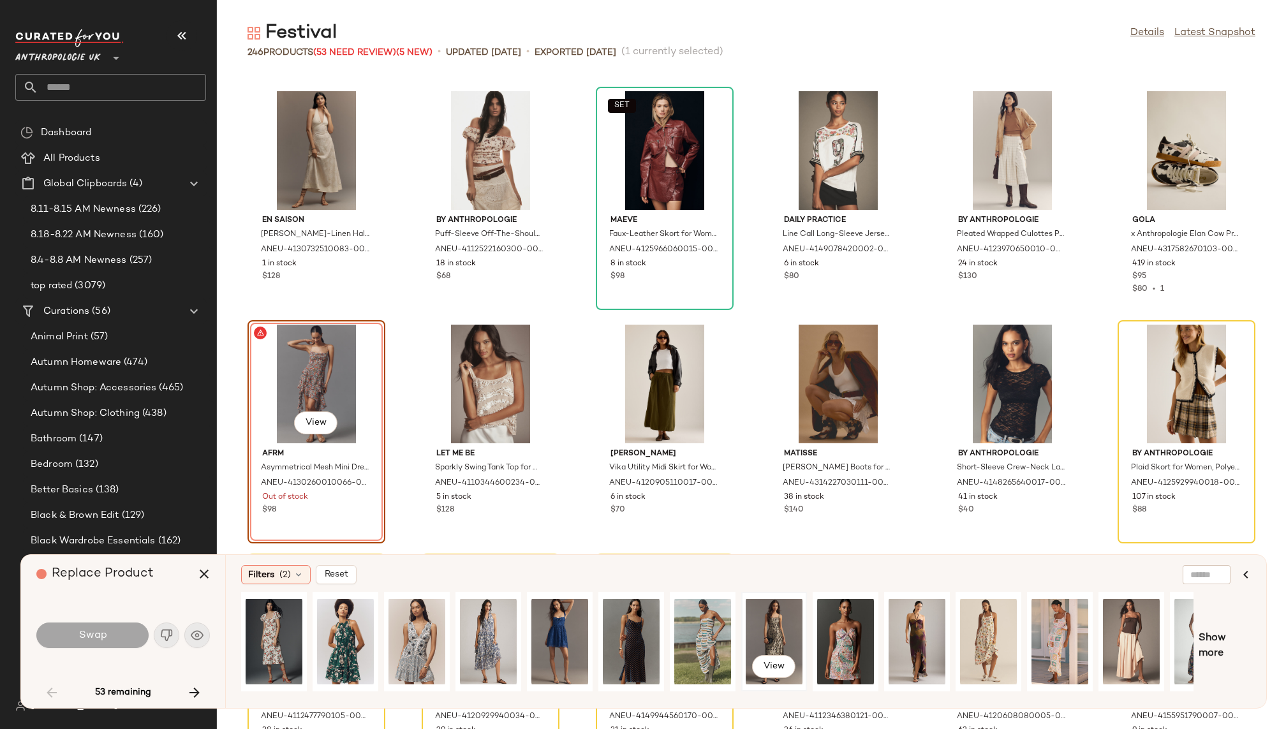
scroll to position [0, 41]
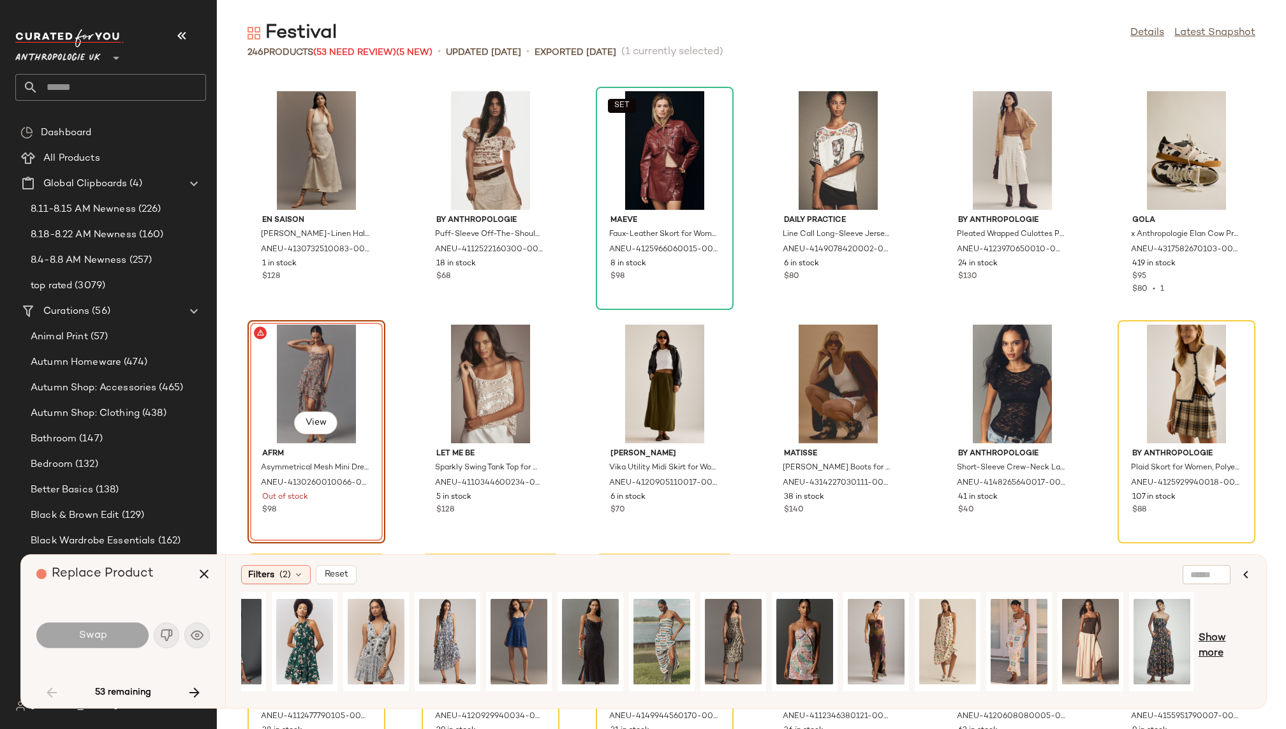
click at [1210, 650] on span "Show more" at bounding box center [1225, 646] width 52 height 31
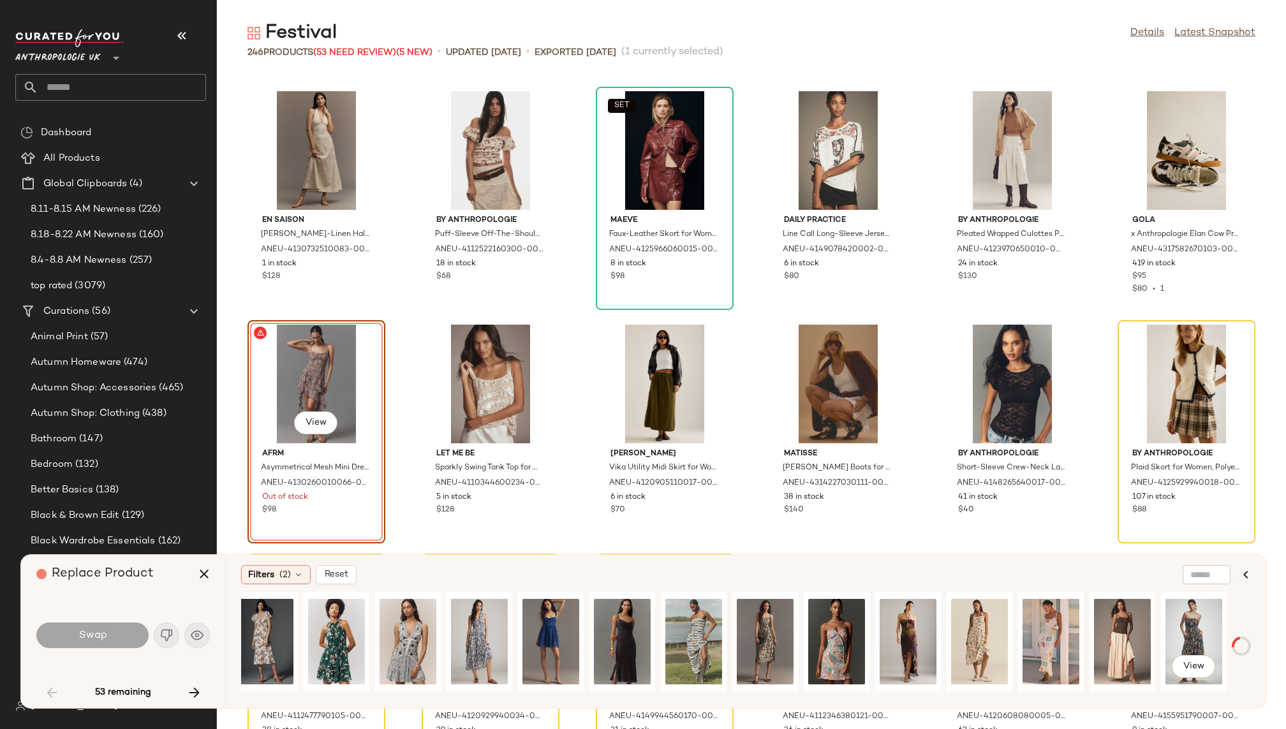
scroll to position [0, 9]
click at [1195, 624] on div "View" at bounding box center [1194, 642] width 57 height 91
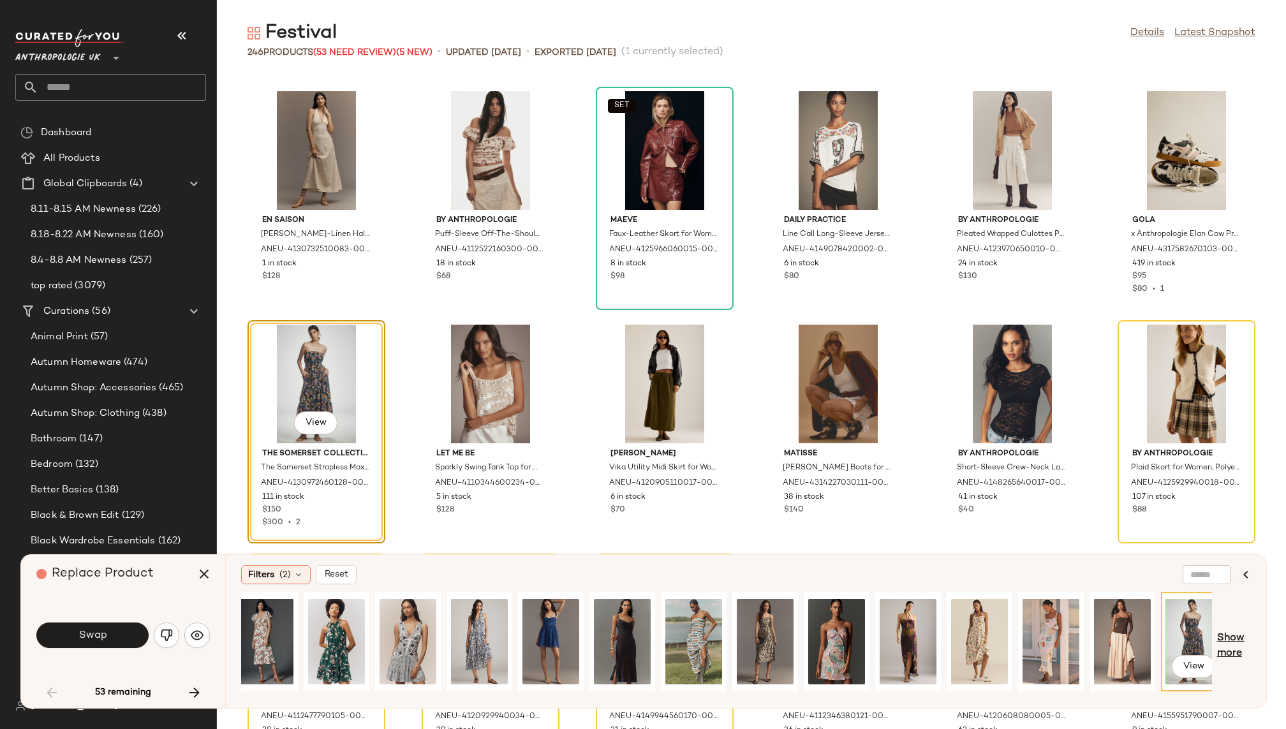
click at [1227, 635] on span "Show more" at bounding box center [1234, 646] width 34 height 31
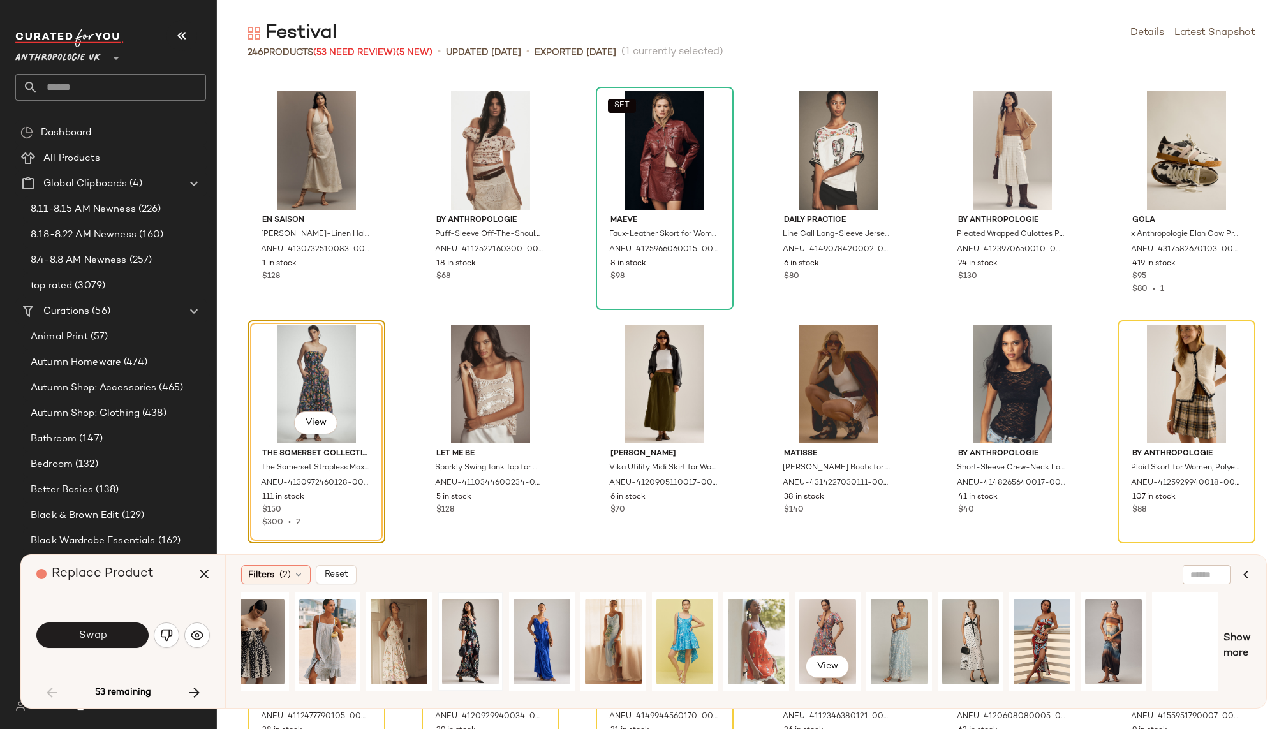
scroll to position [0, 1231]
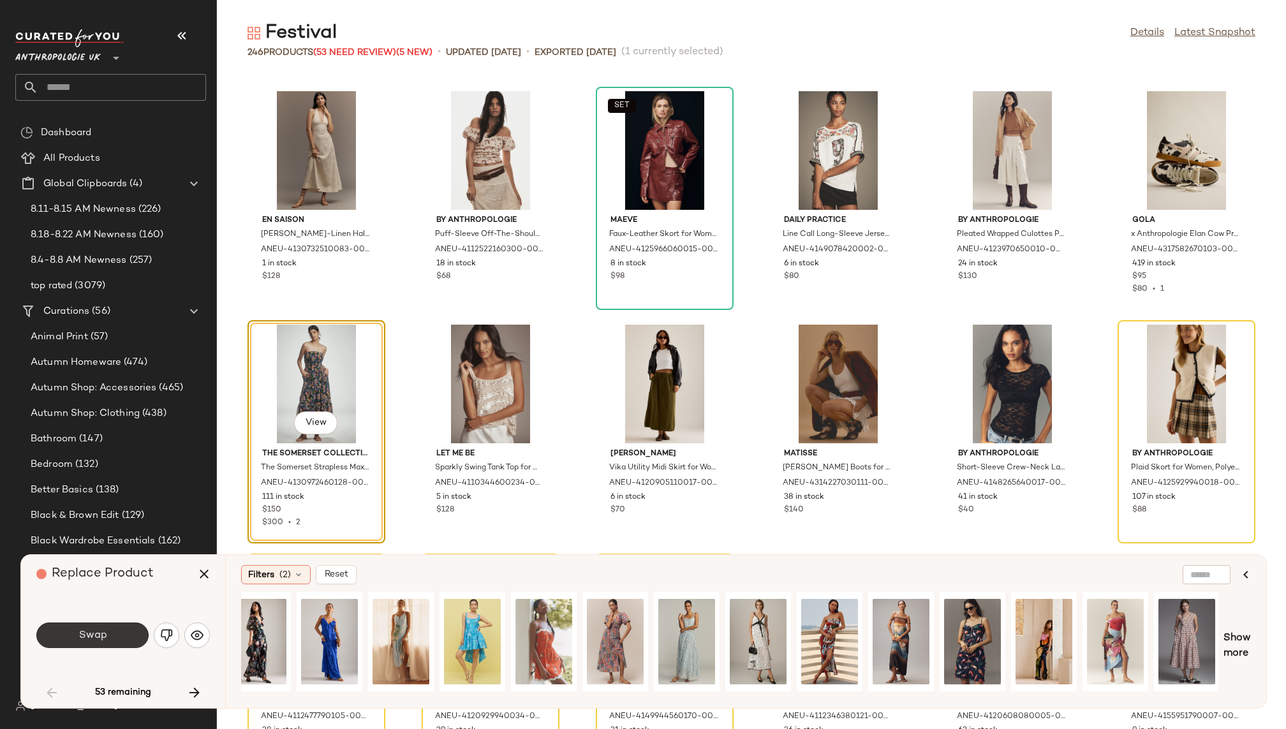
click at [103, 635] on span "Swap" at bounding box center [92, 636] width 29 height 12
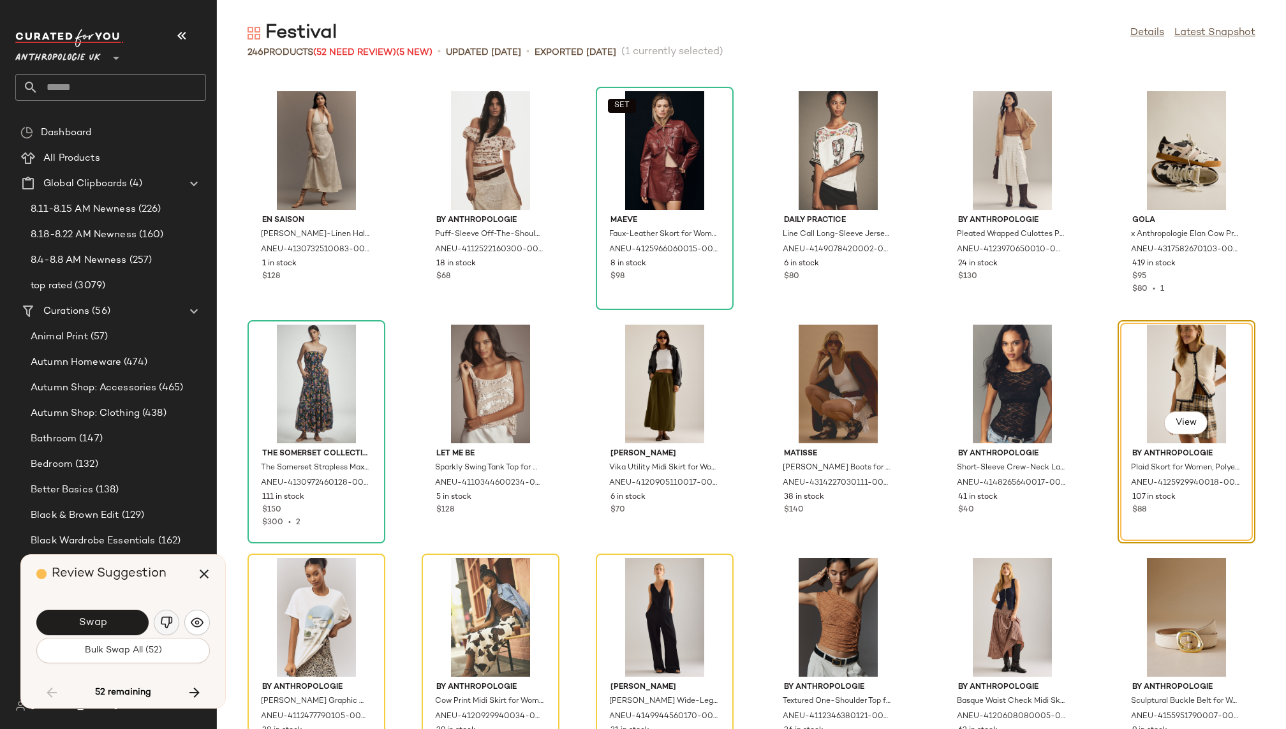
click at [163, 623] on img "button" at bounding box center [166, 622] width 13 height 13
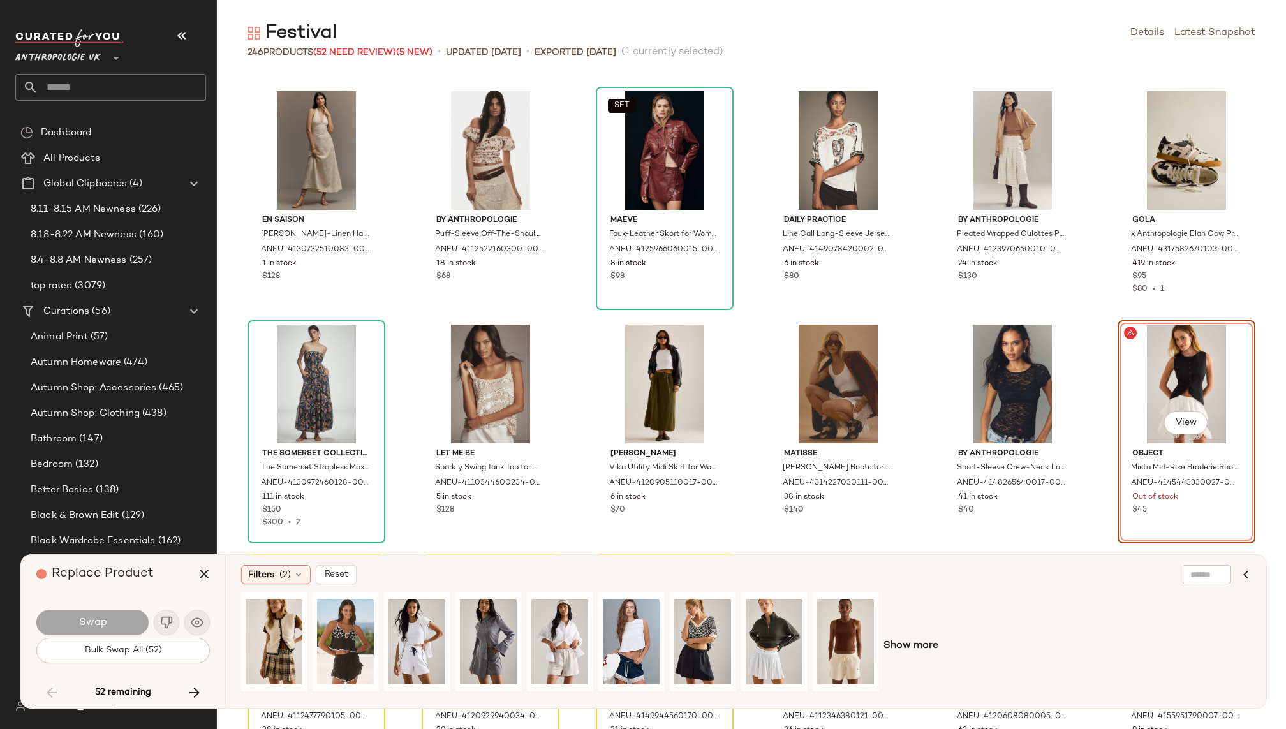
click at [928, 654] on div "Show more" at bounding box center [746, 646] width 1010 height 108
click at [928, 650] on span "Show more" at bounding box center [911, 646] width 55 height 15
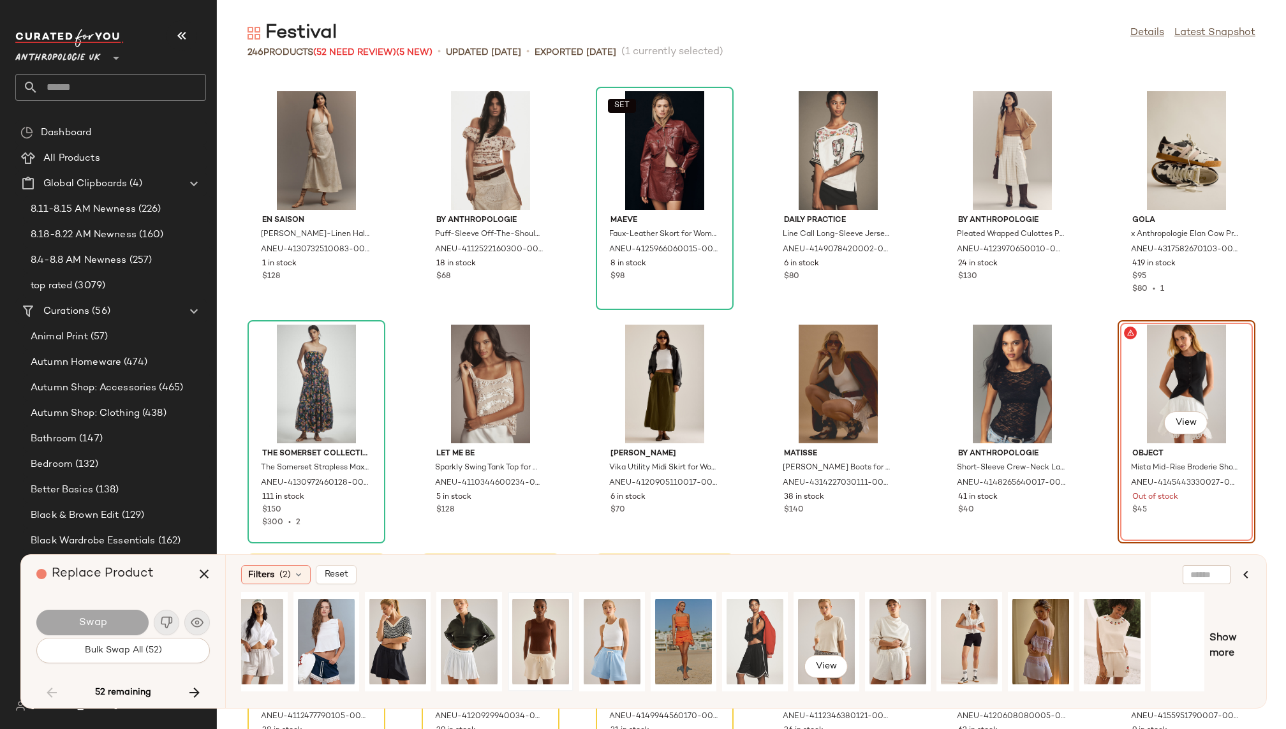
scroll to position [0, 316]
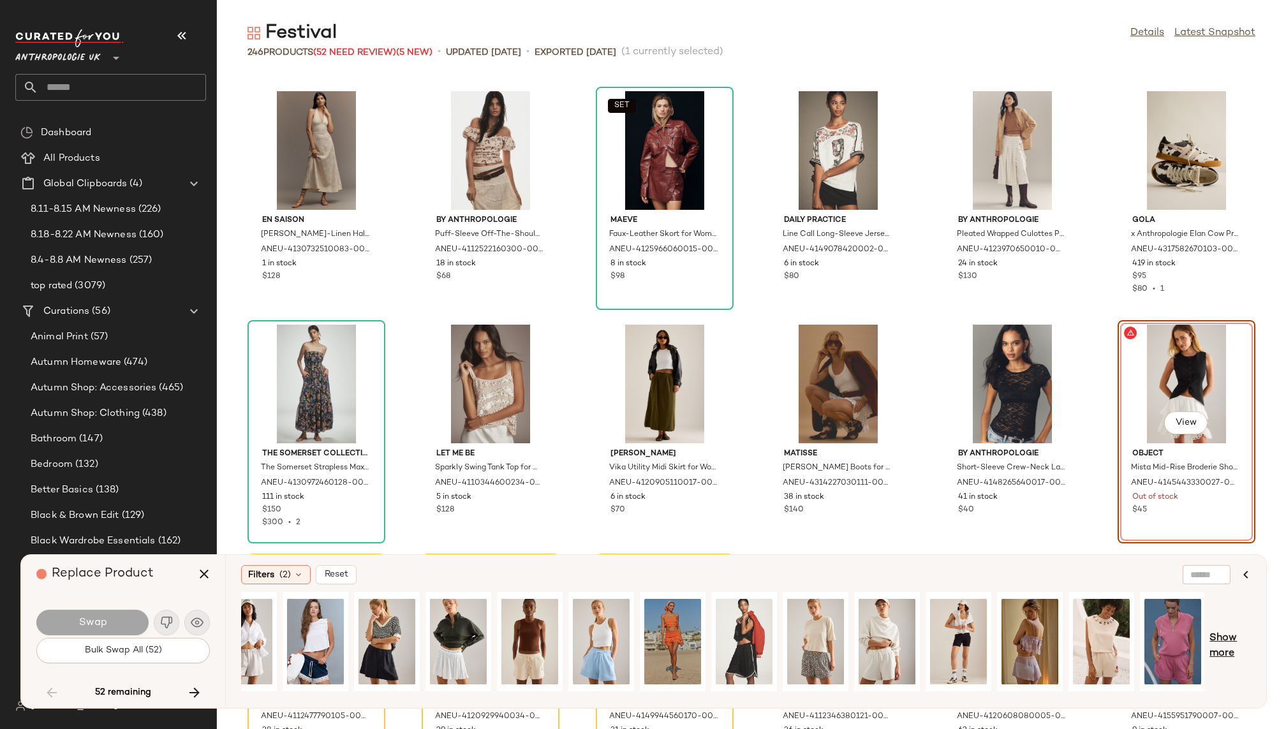
click at [1228, 643] on span "Show more" at bounding box center [1230, 646] width 41 height 31
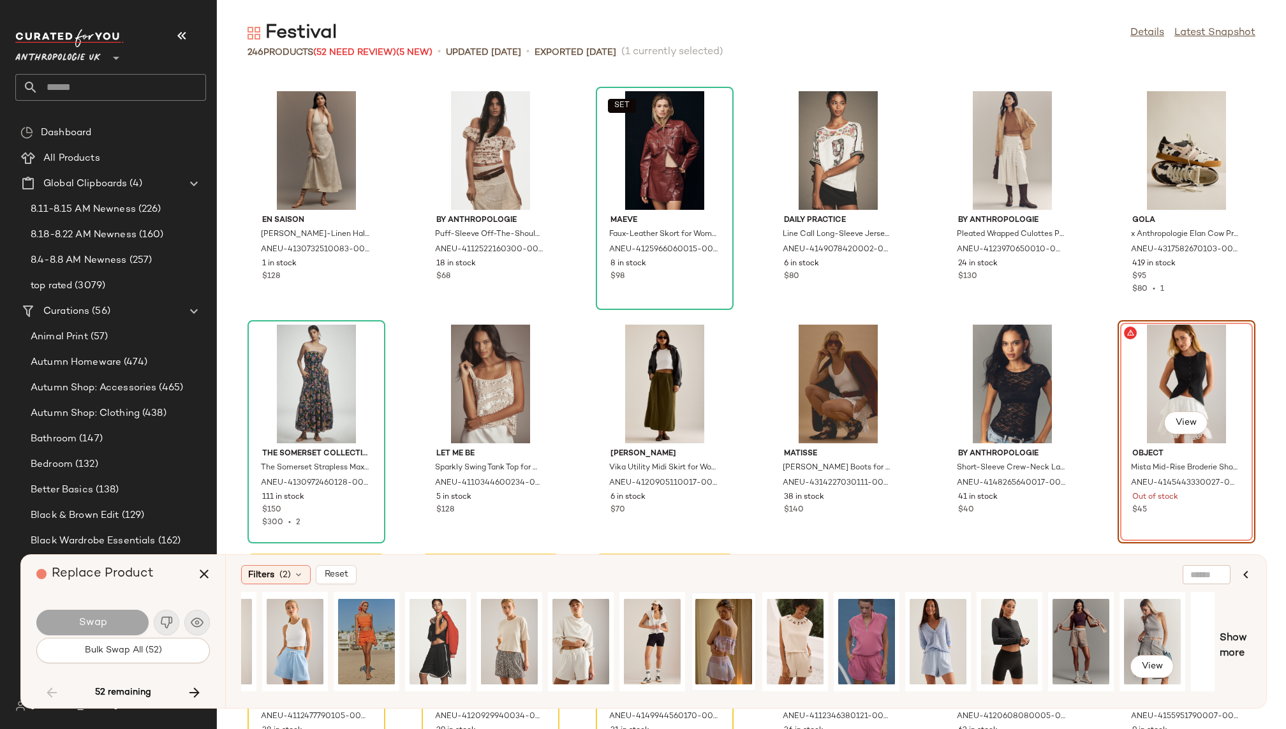
scroll to position [0, 735]
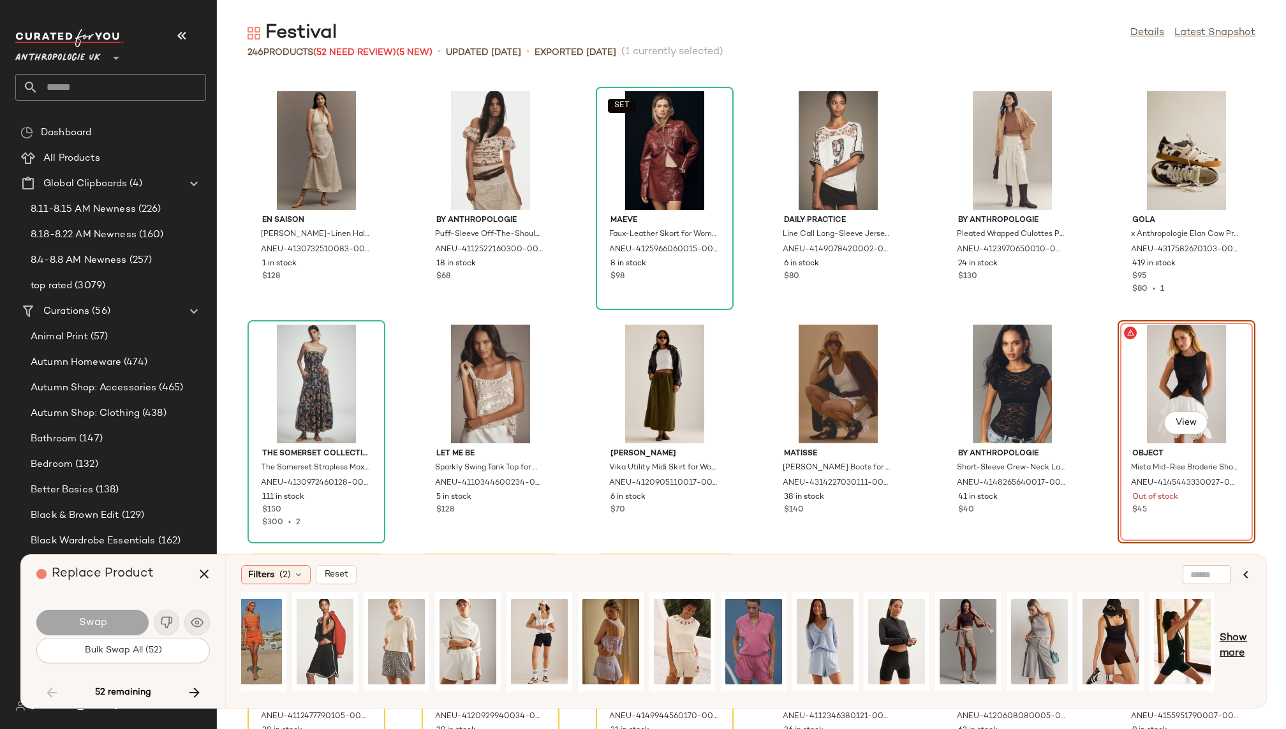
click at [1223, 639] on span "Show more" at bounding box center [1235, 646] width 31 height 31
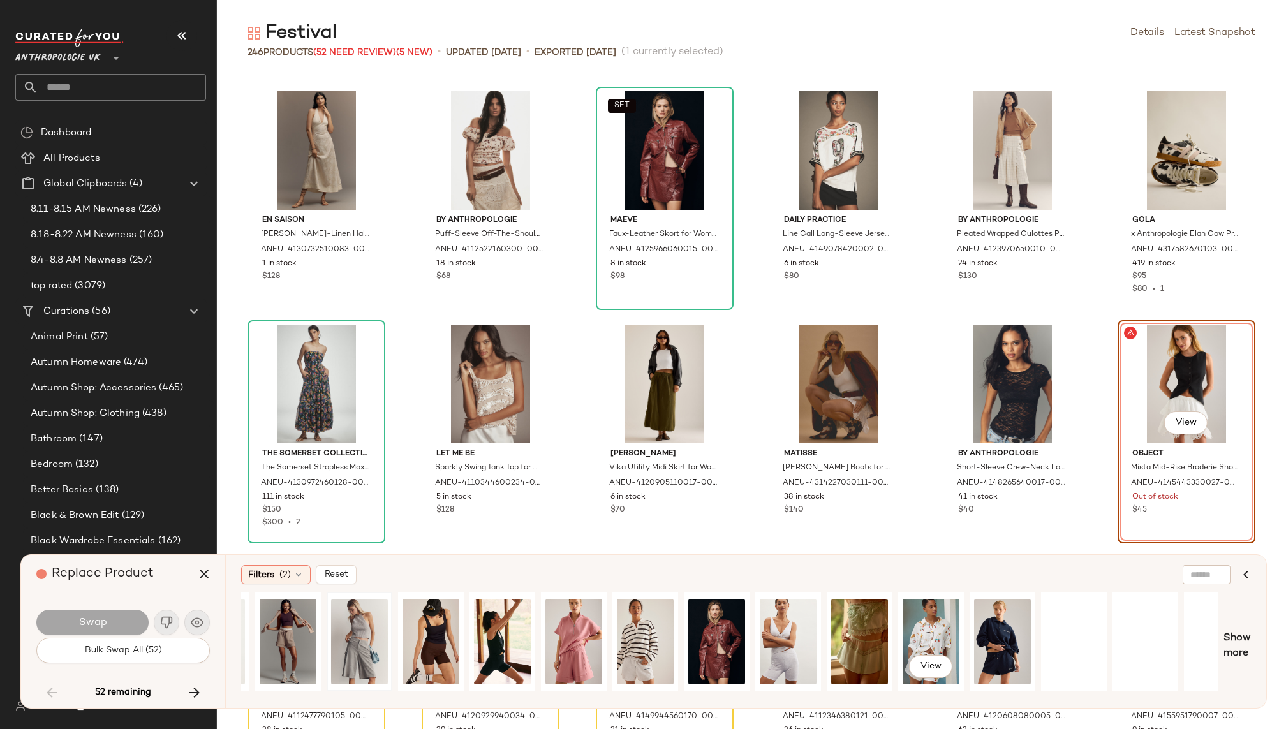
scroll to position [0, 1445]
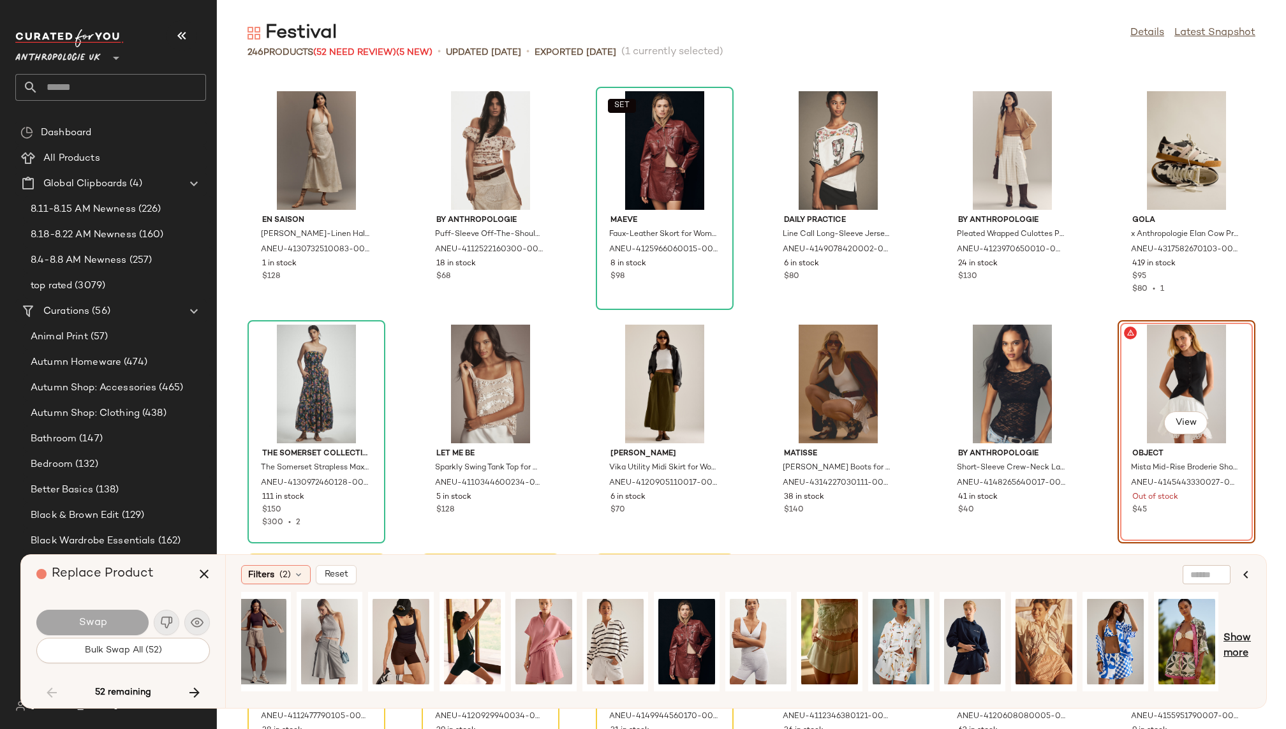
click at [1233, 637] on span "Show more" at bounding box center [1237, 646] width 27 height 31
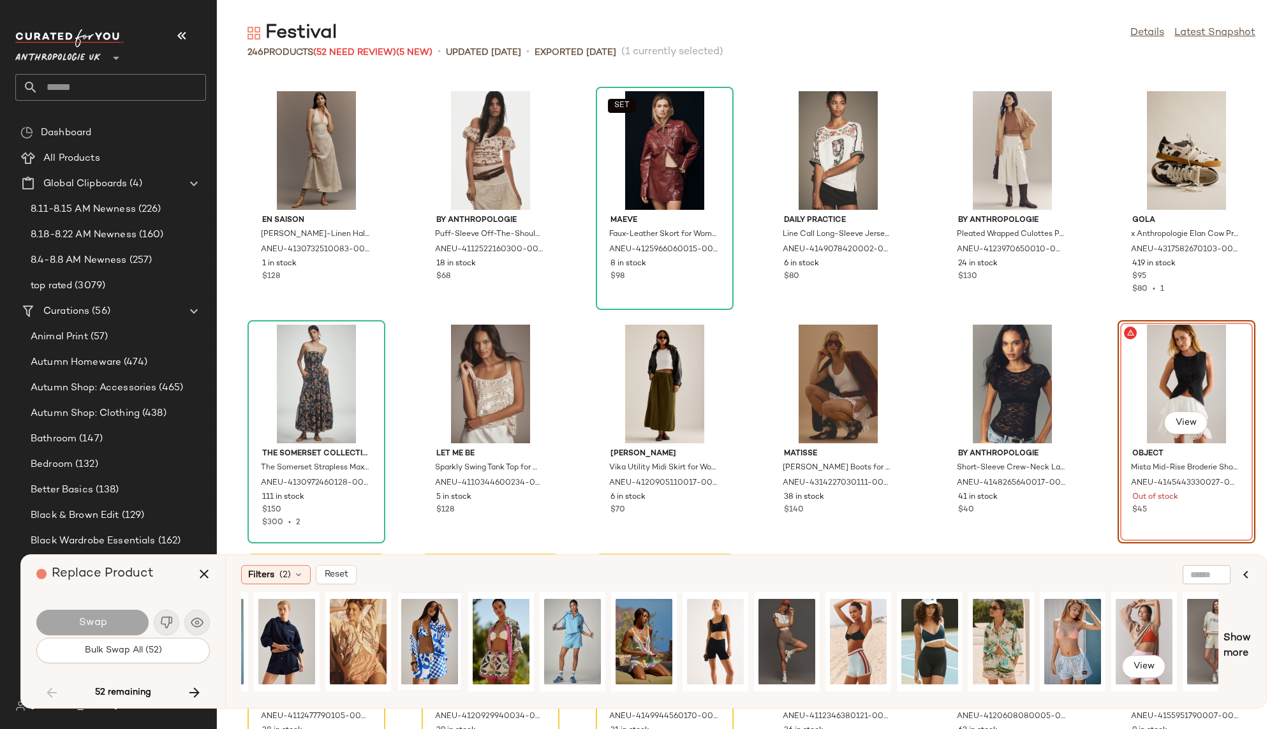
scroll to position [0, 2160]
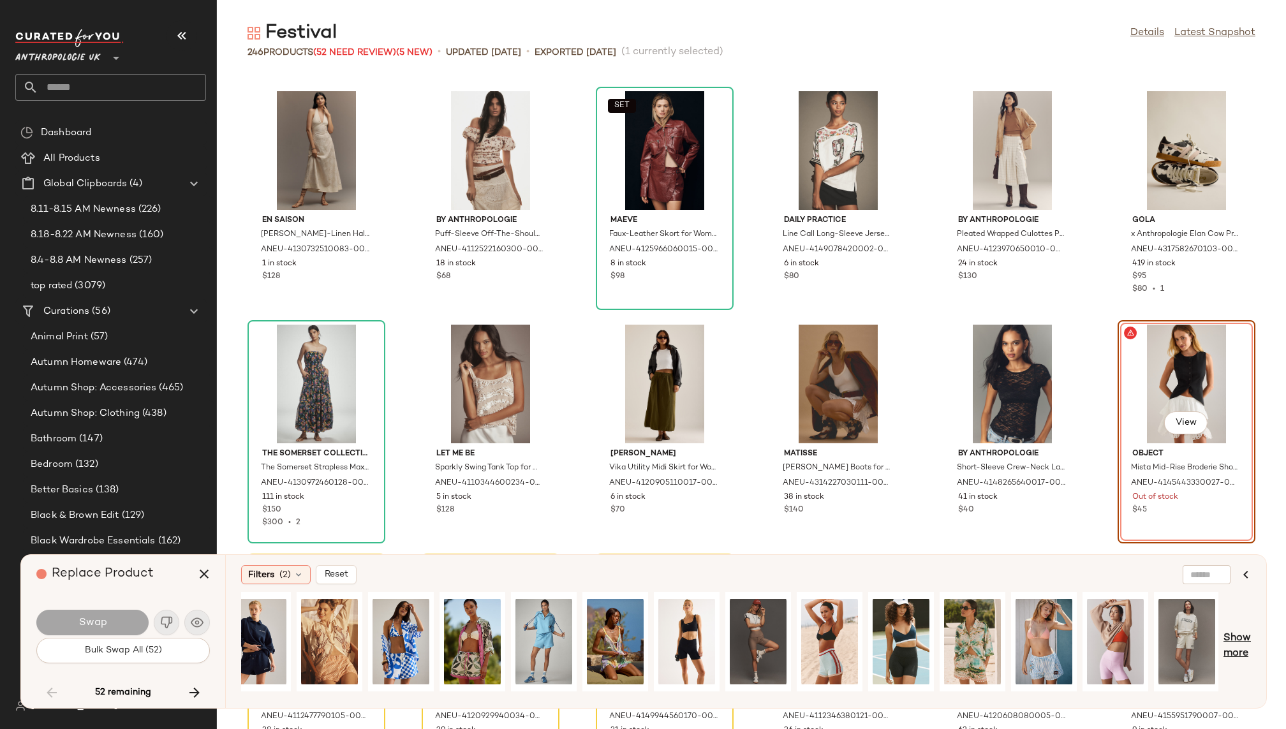
click at [1228, 646] on span "Show more" at bounding box center [1237, 646] width 27 height 31
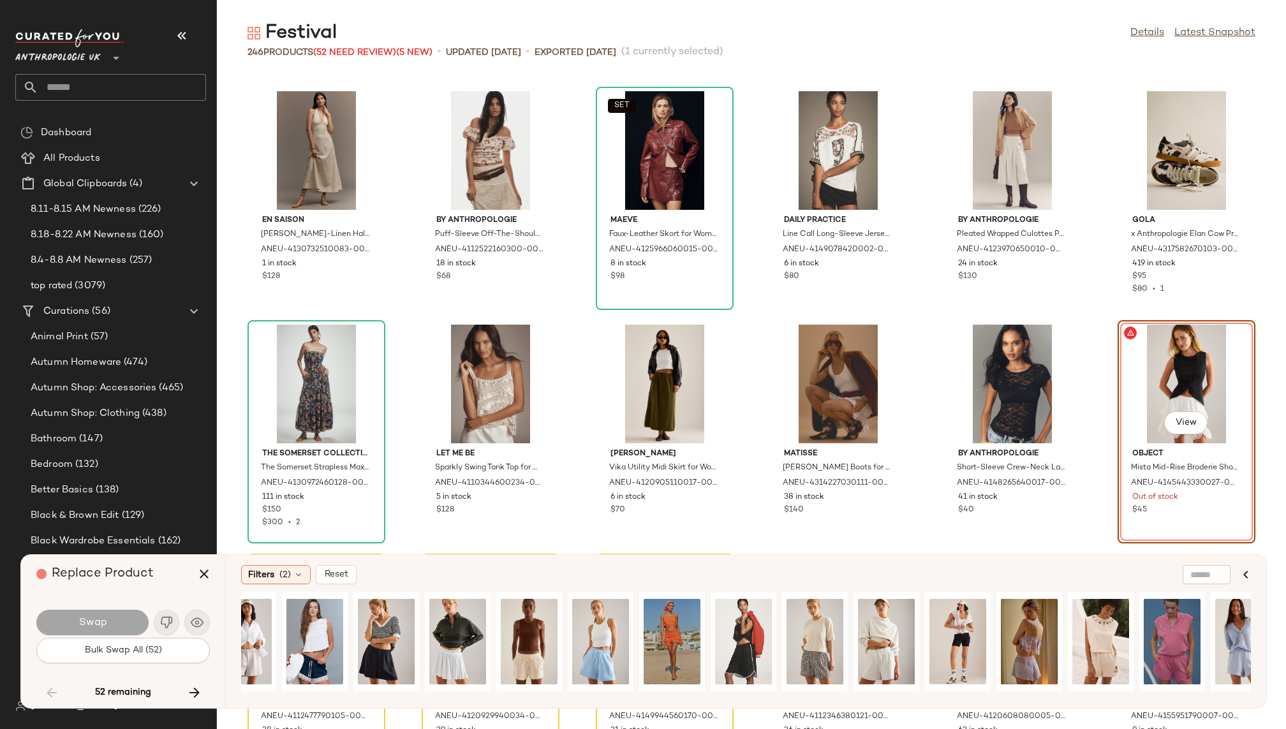
scroll to position [0, 315]
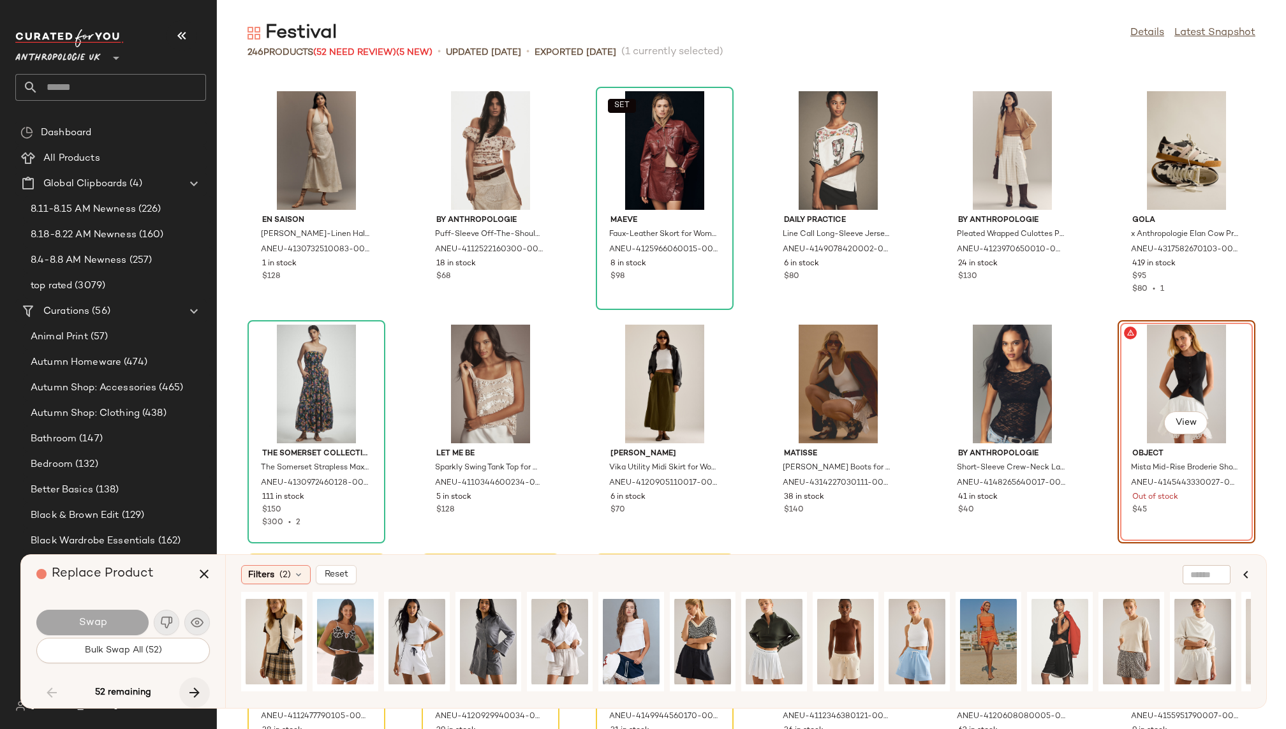
click at [189, 690] on icon "button" at bounding box center [194, 692] width 15 height 15
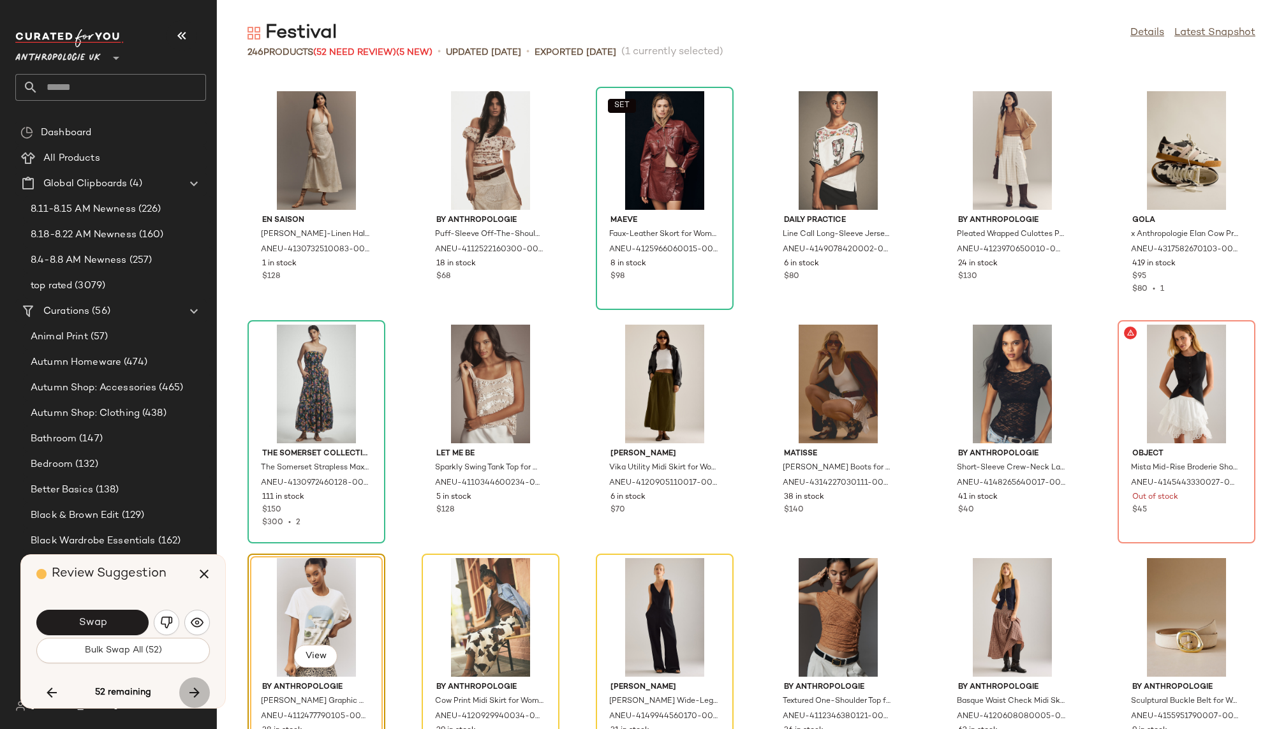
scroll to position [2802, 0]
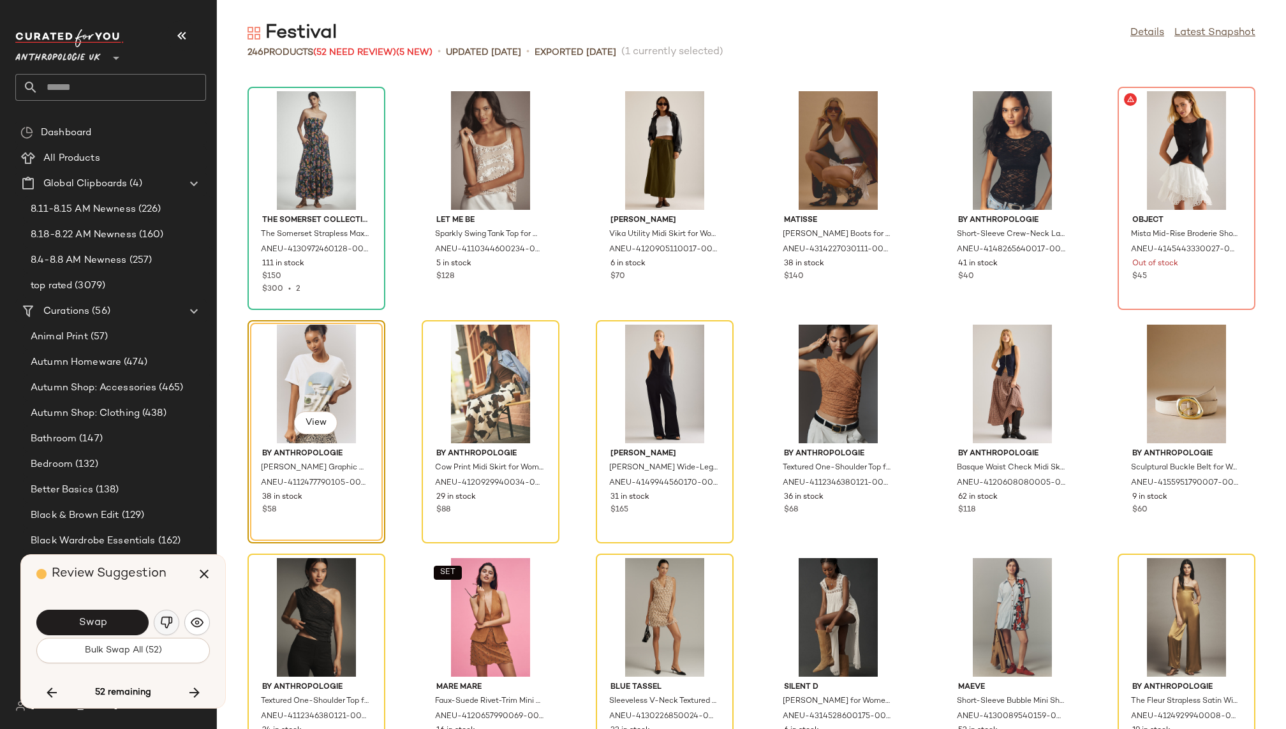
click at [166, 625] on img "button" at bounding box center [166, 622] width 13 height 13
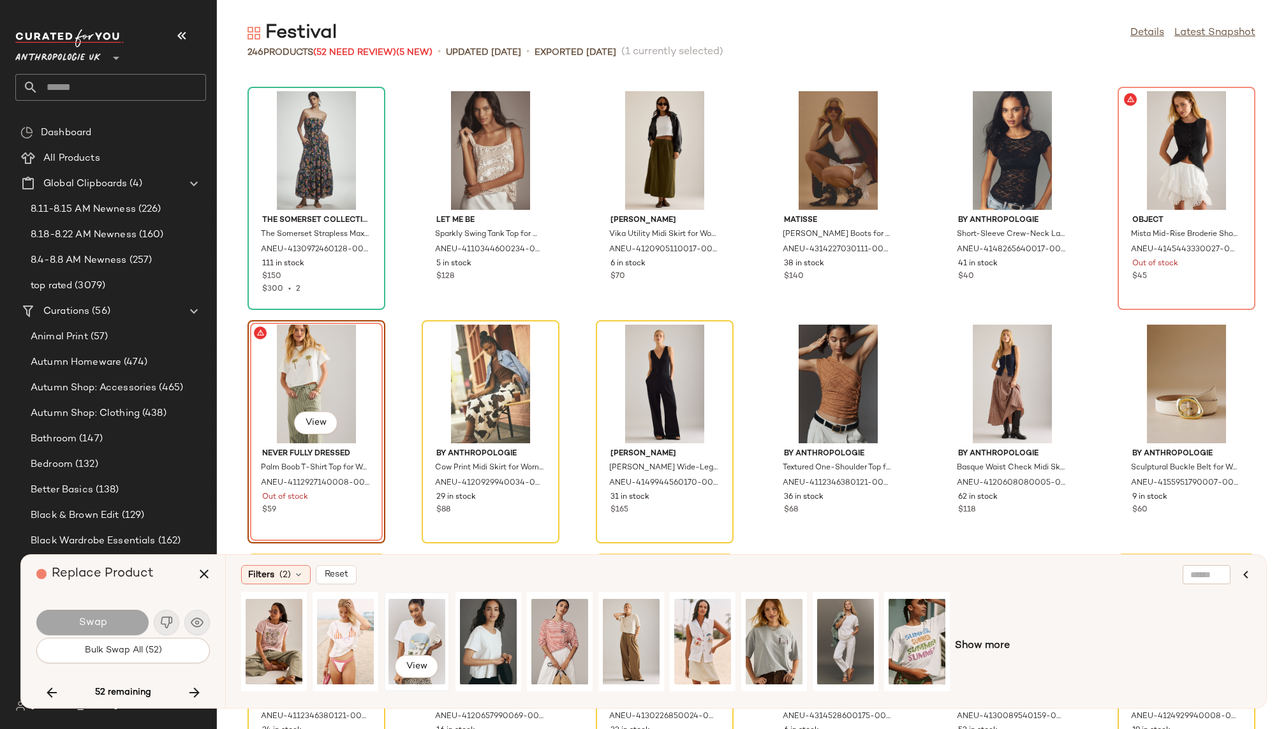
click at [422, 625] on div "View" at bounding box center [417, 642] width 57 height 91
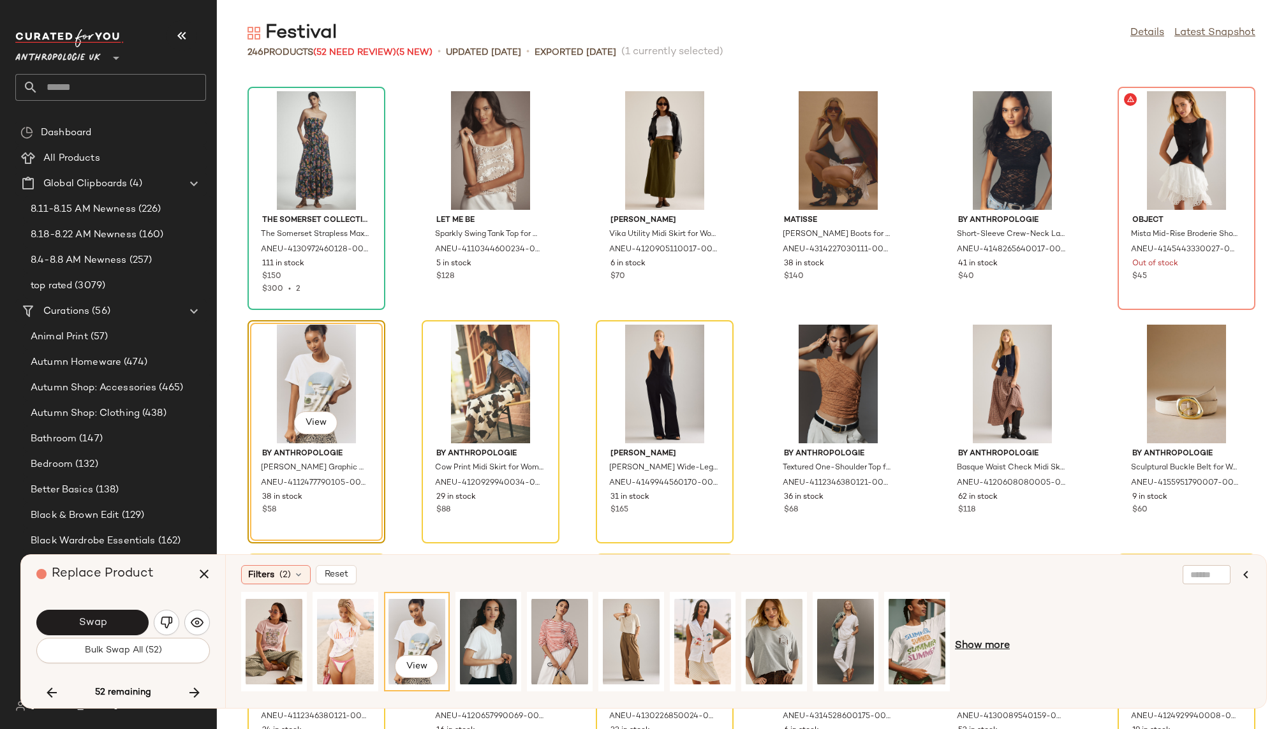
click at [981, 644] on span "Show more" at bounding box center [982, 646] width 55 height 15
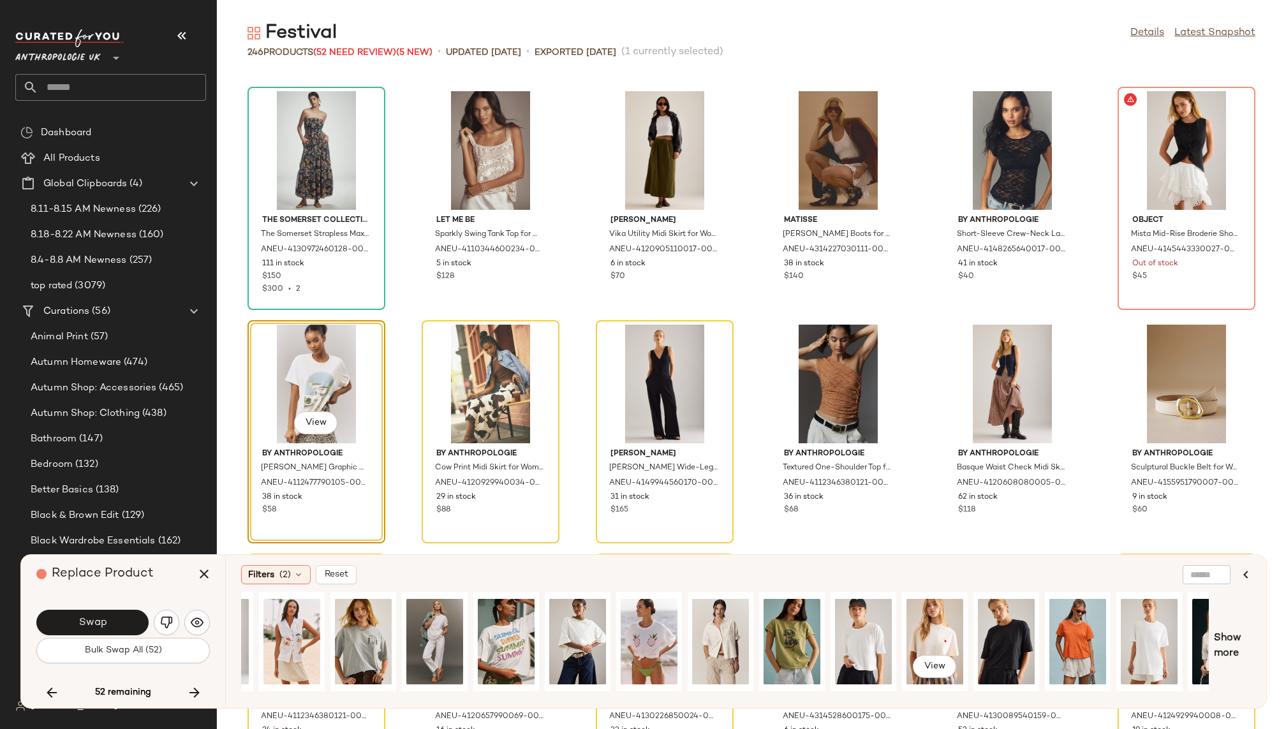
scroll to position [0, 455]
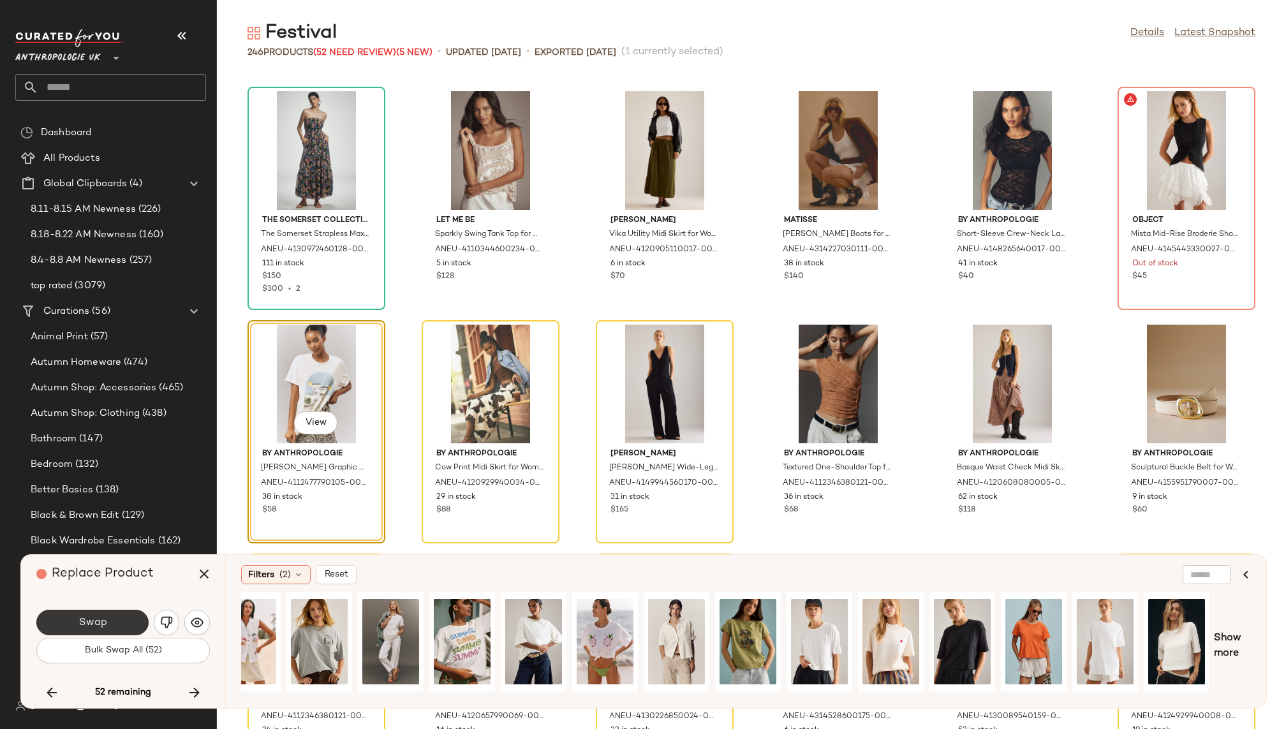
click at [107, 625] on button "Swap" at bounding box center [92, 623] width 112 height 26
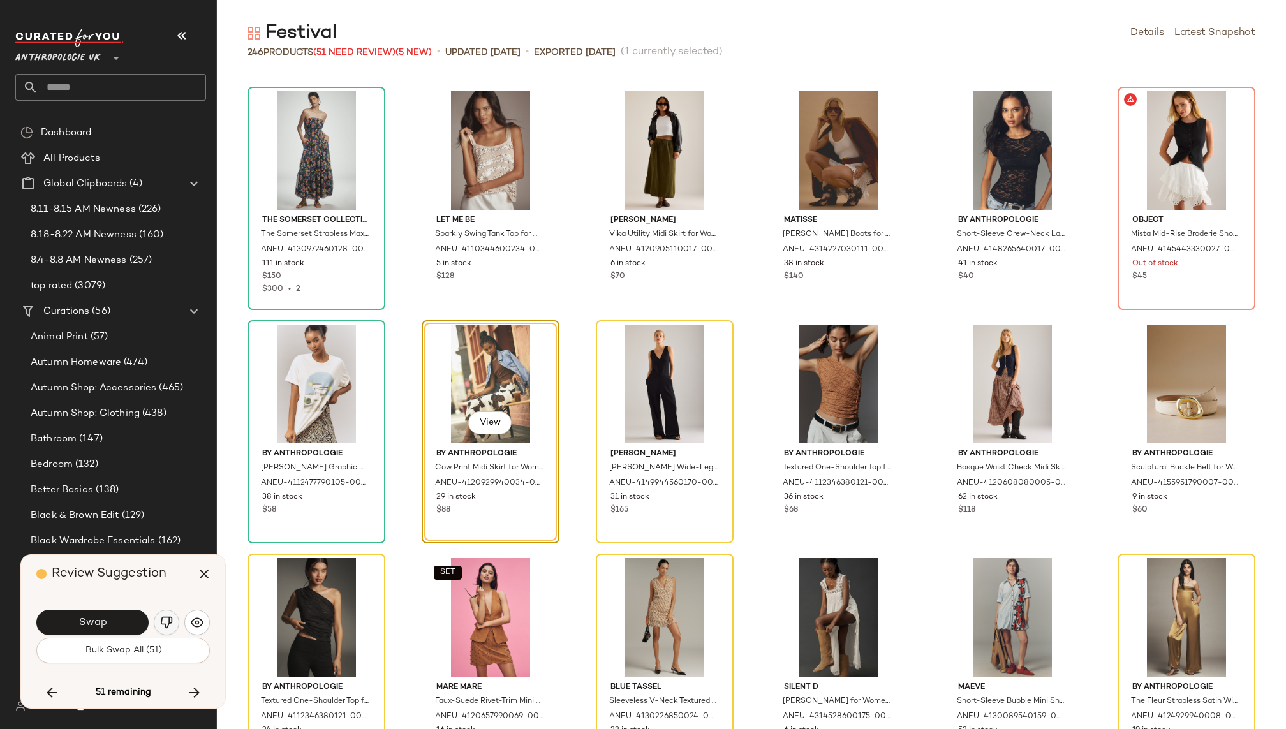
click at [169, 621] on img "button" at bounding box center [166, 622] width 13 height 13
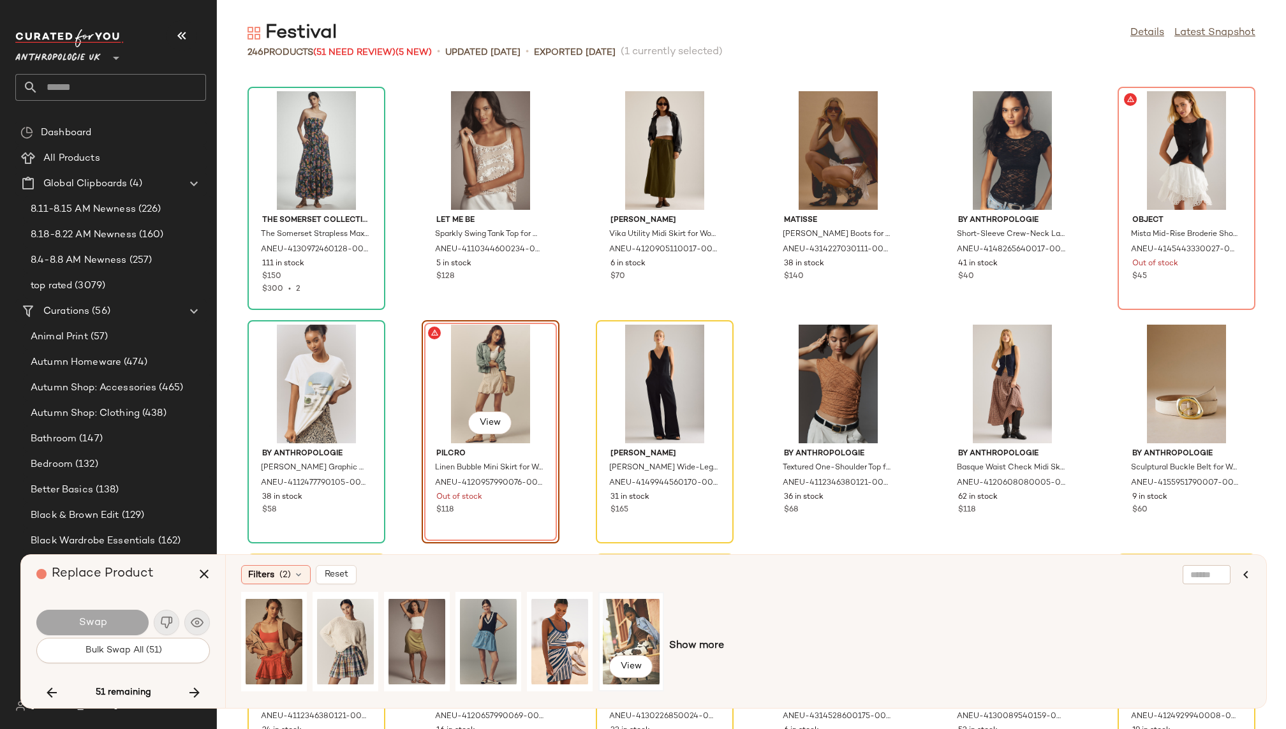
click at [639, 626] on div "View" at bounding box center [631, 642] width 57 height 91
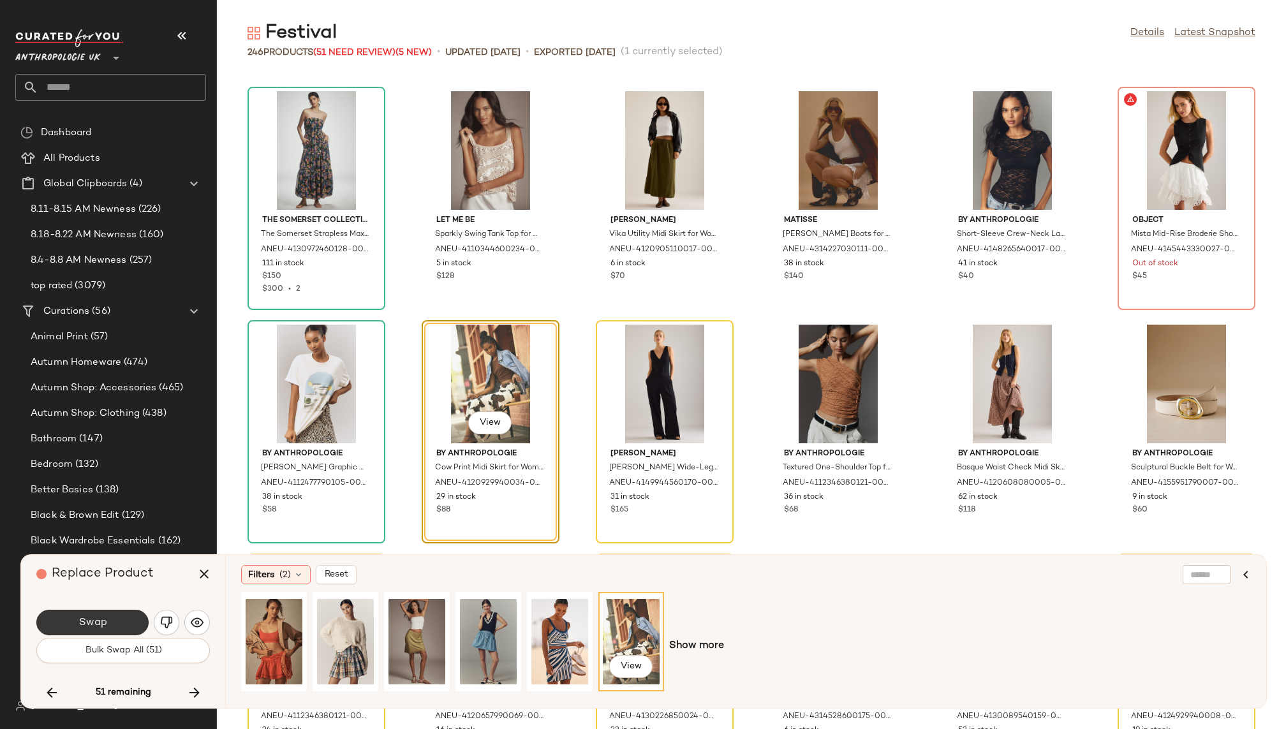
click at [120, 621] on button "Swap" at bounding box center [92, 623] width 112 height 26
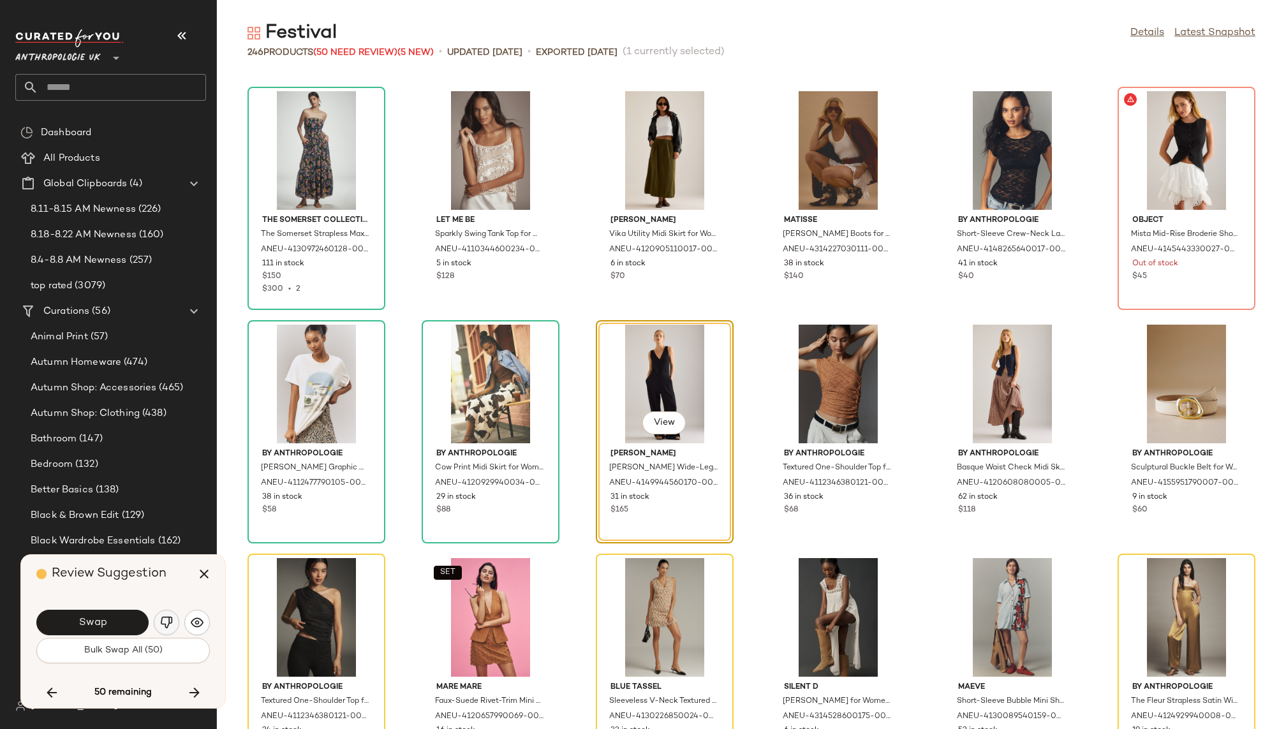
click at [165, 622] on img "button" at bounding box center [166, 622] width 13 height 13
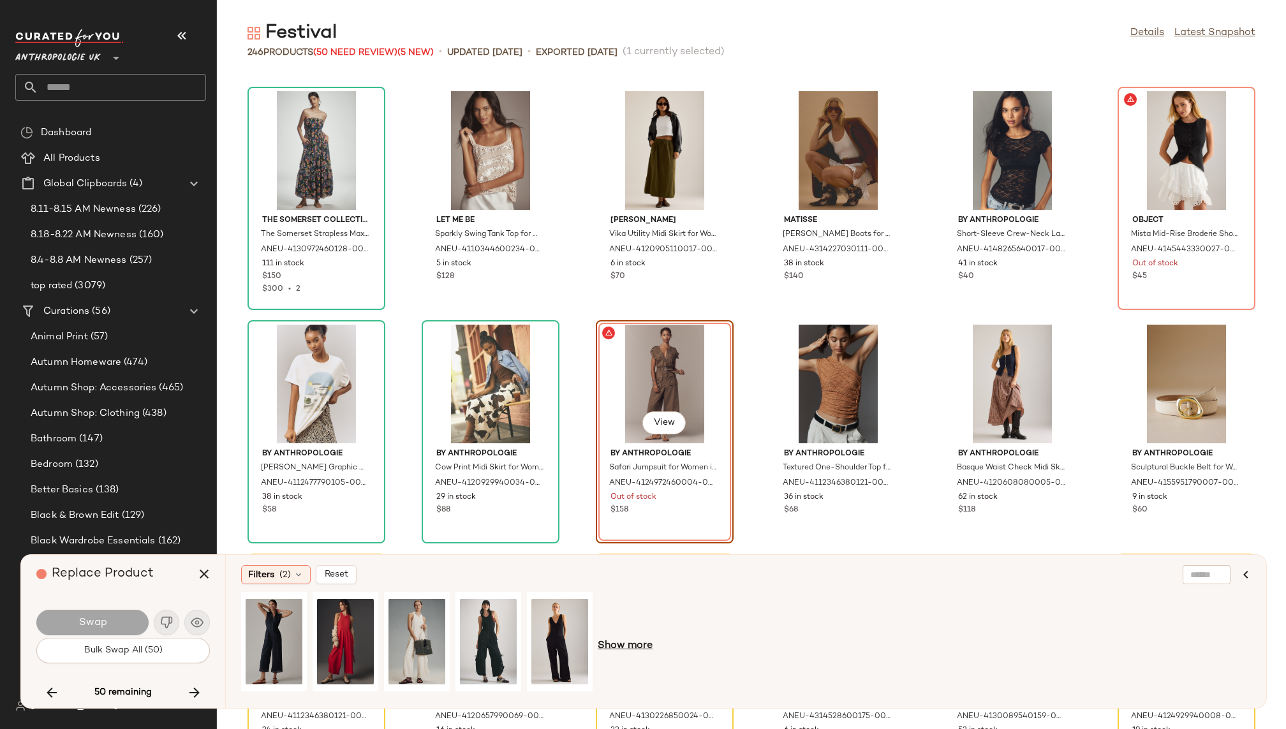
click at [634, 644] on span "Show more" at bounding box center [625, 646] width 55 height 15
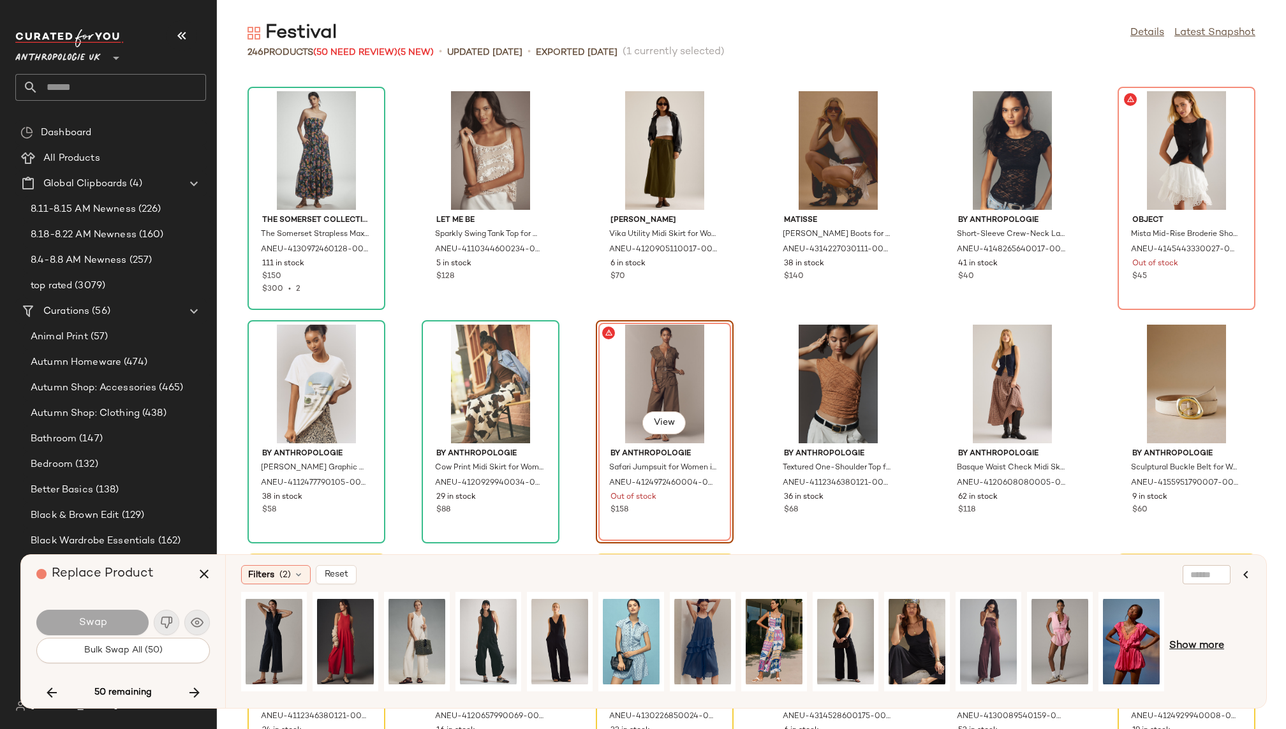
click at [1172, 647] on span "Show more" at bounding box center [1197, 646] width 55 height 15
click at [417, 623] on div "View" at bounding box center [417, 642] width 57 height 91
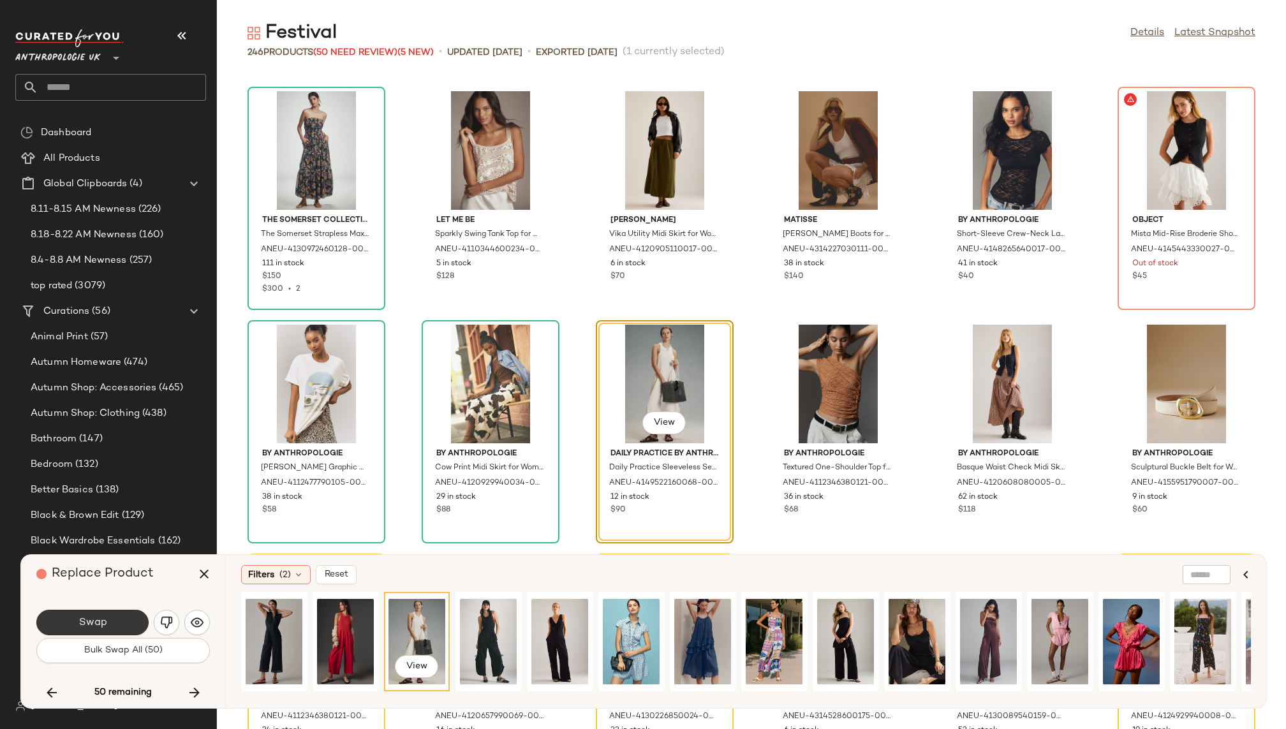
click at [109, 620] on button "Swap" at bounding box center [92, 623] width 112 height 26
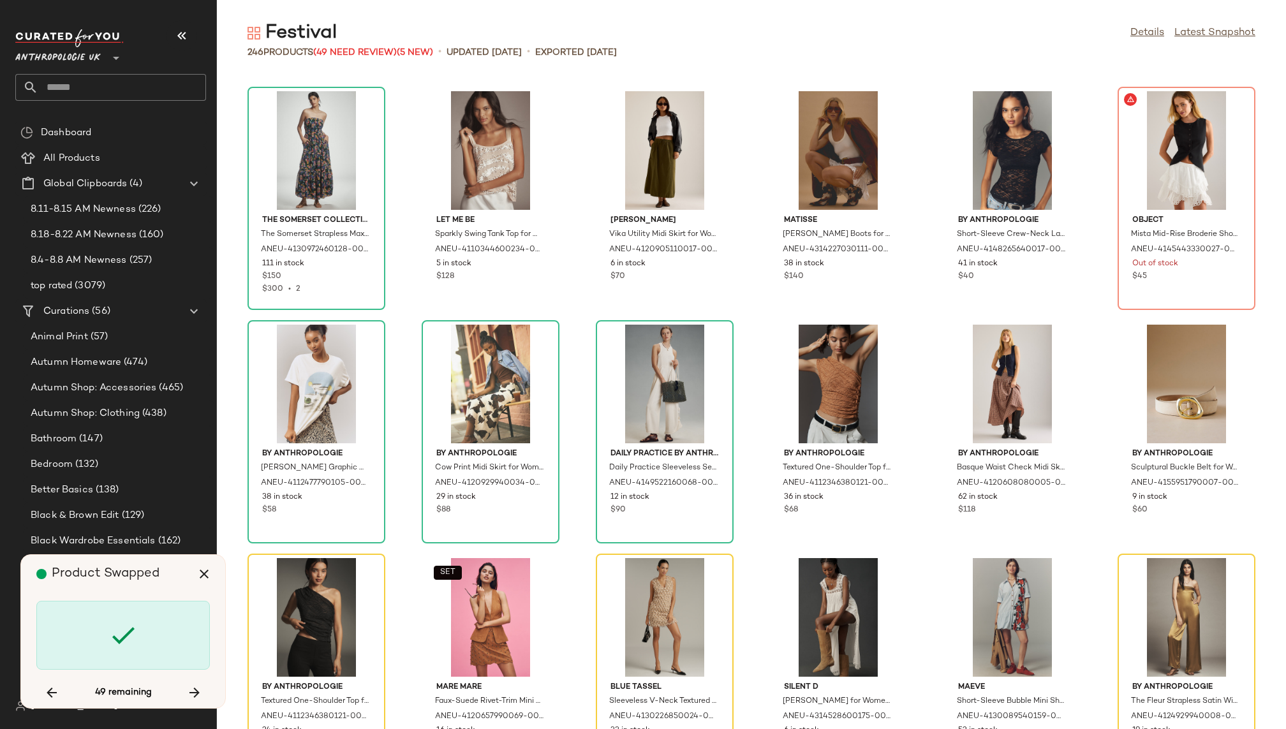
scroll to position [3036, 0]
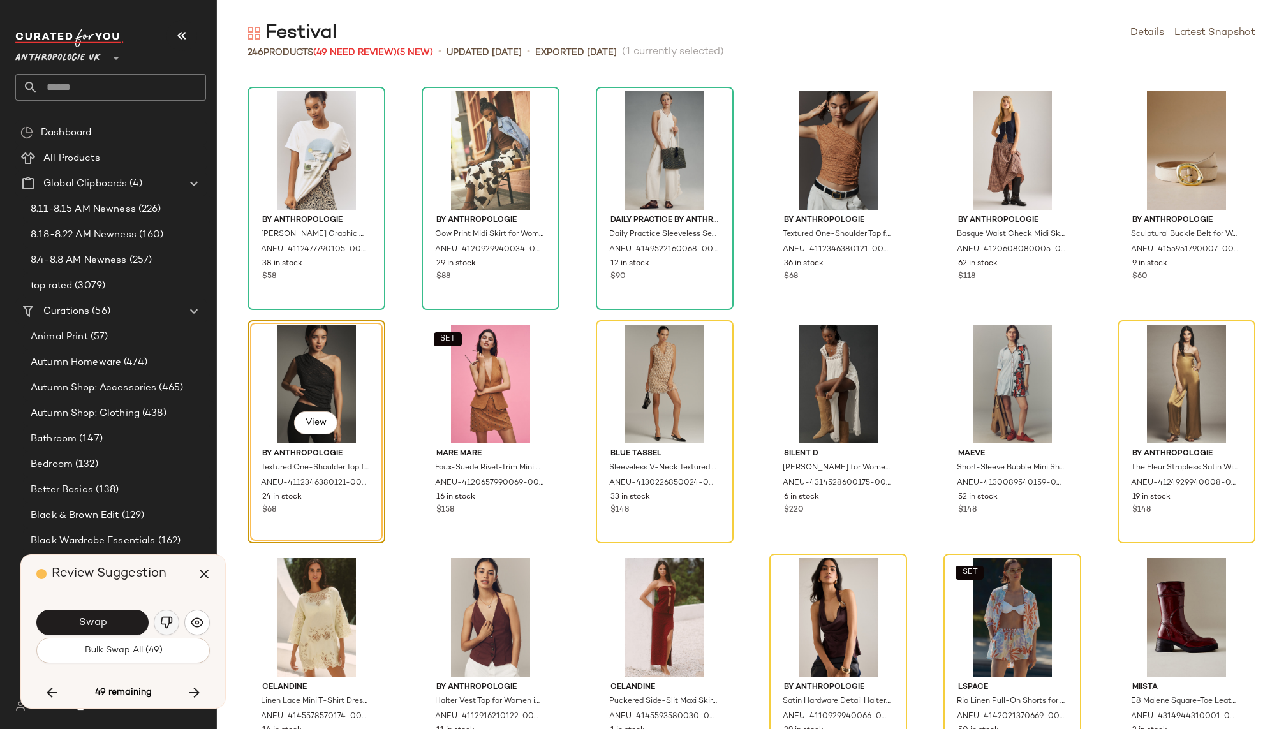
click at [160, 621] on img "button" at bounding box center [166, 622] width 13 height 13
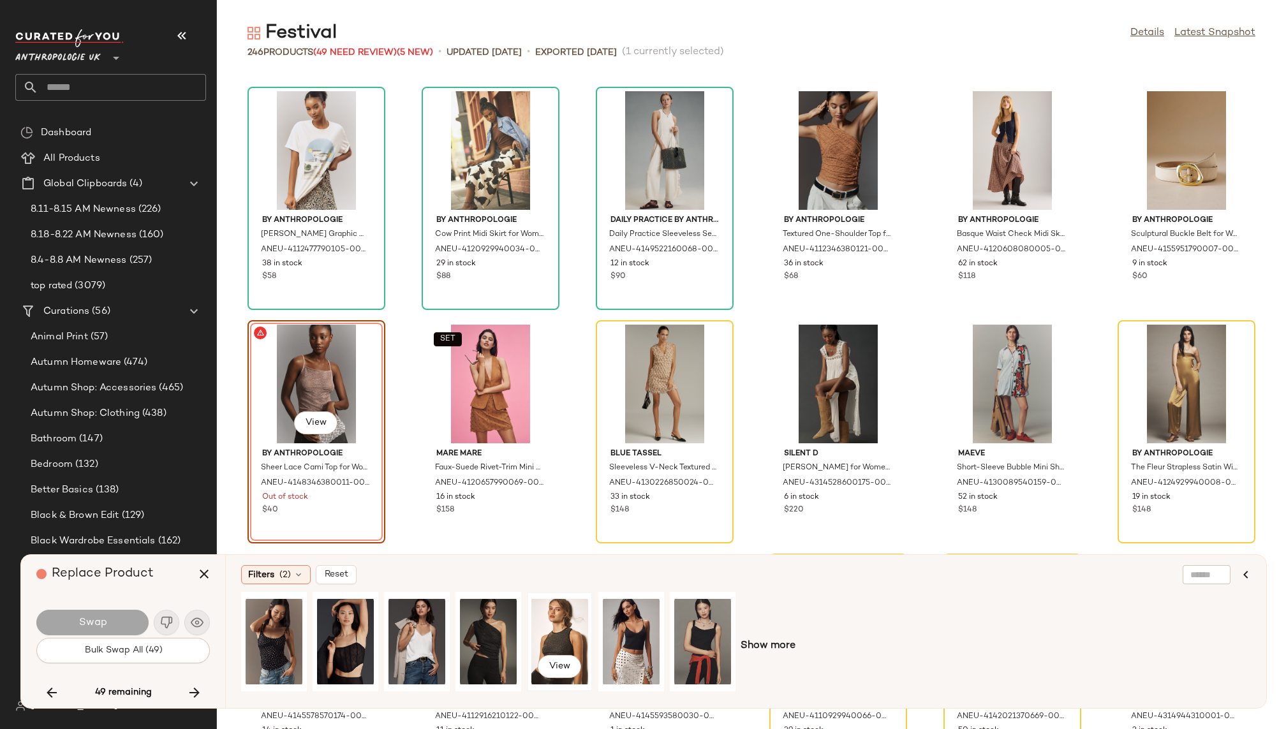
click at [565, 618] on div "View" at bounding box center [560, 642] width 57 height 91
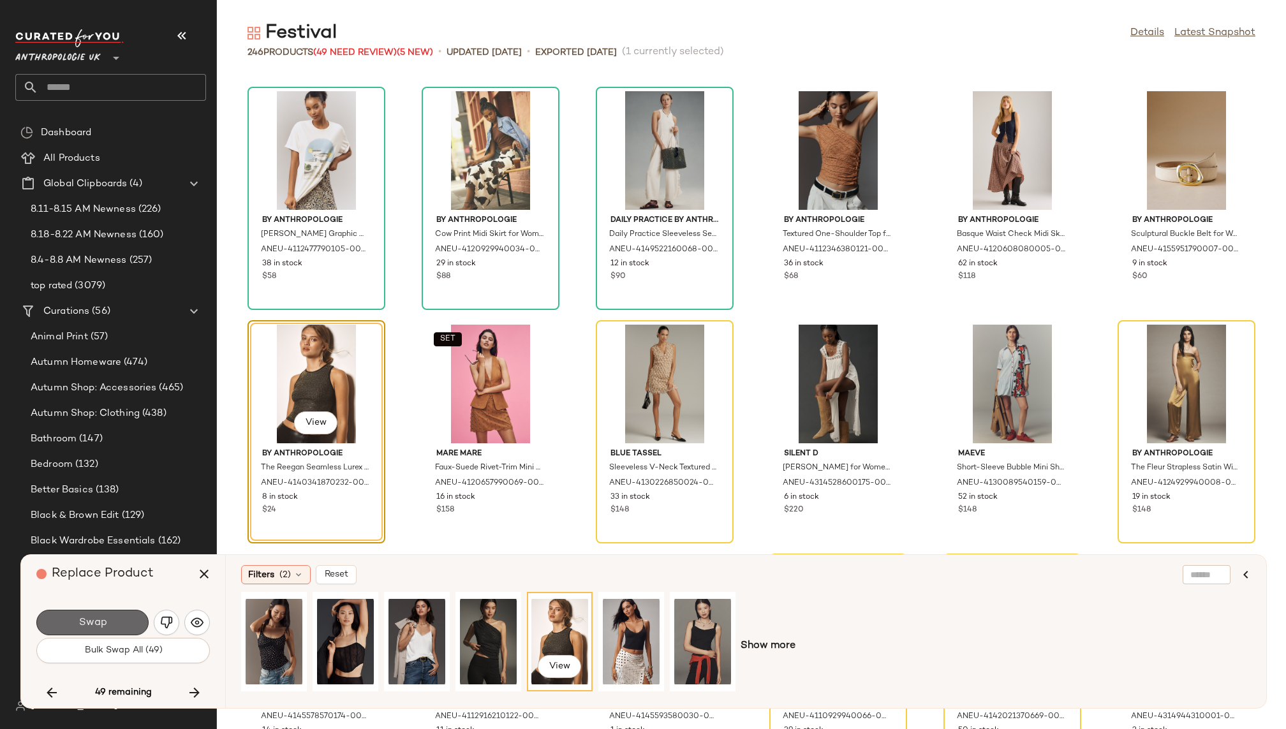
click at [88, 617] on span "Swap" at bounding box center [92, 623] width 29 height 12
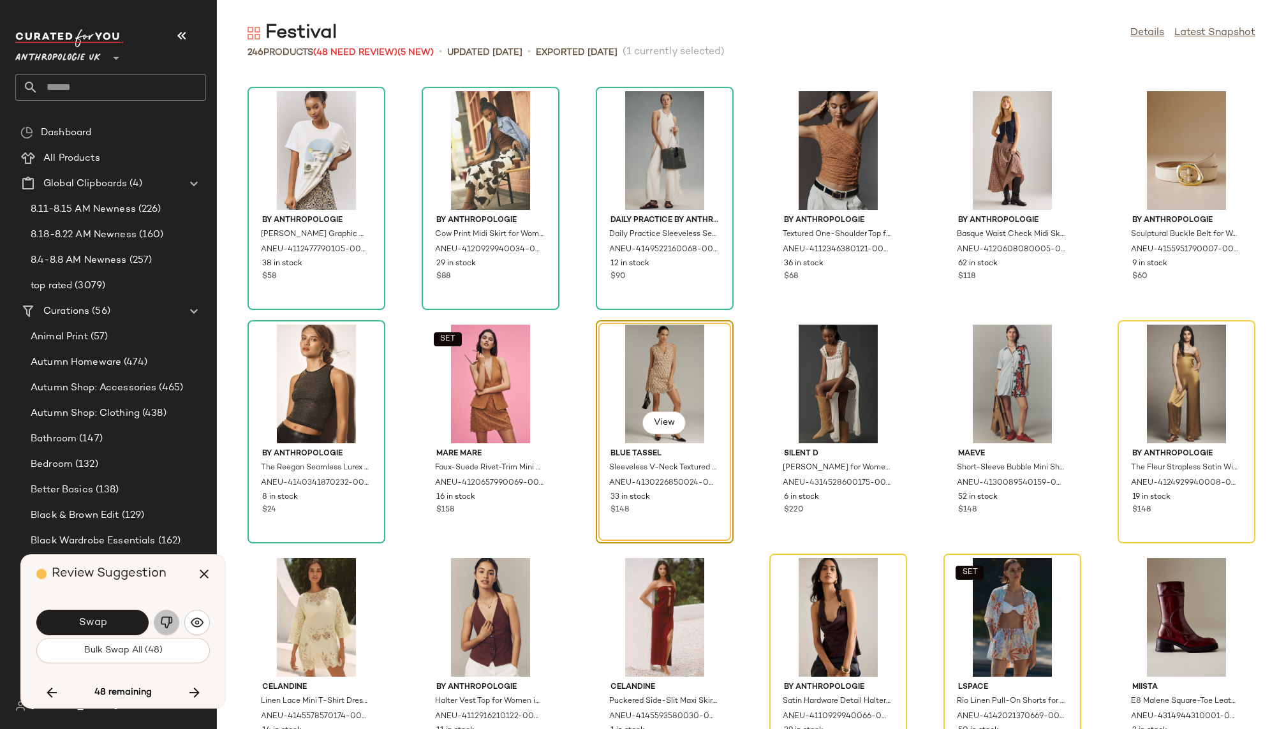
click at [167, 616] on img "button" at bounding box center [166, 622] width 13 height 13
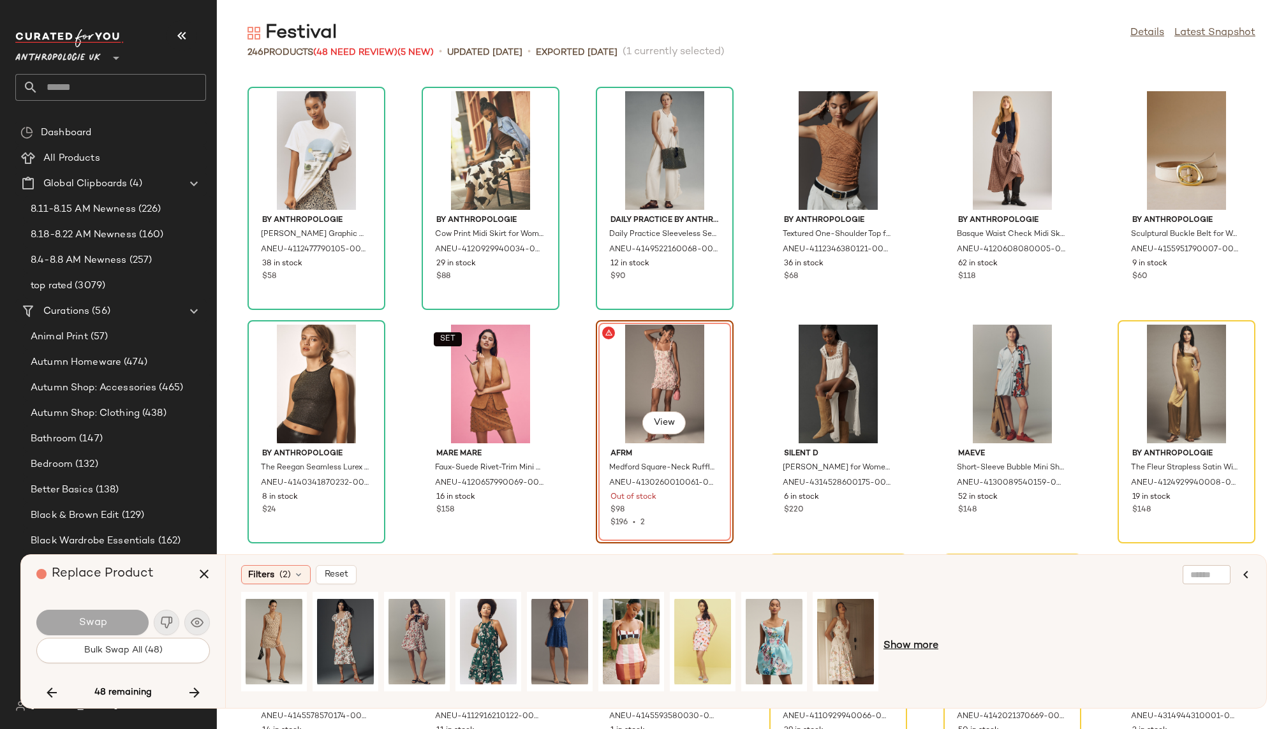
click at [906, 649] on span "Show more" at bounding box center [911, 646] width 55 height 15
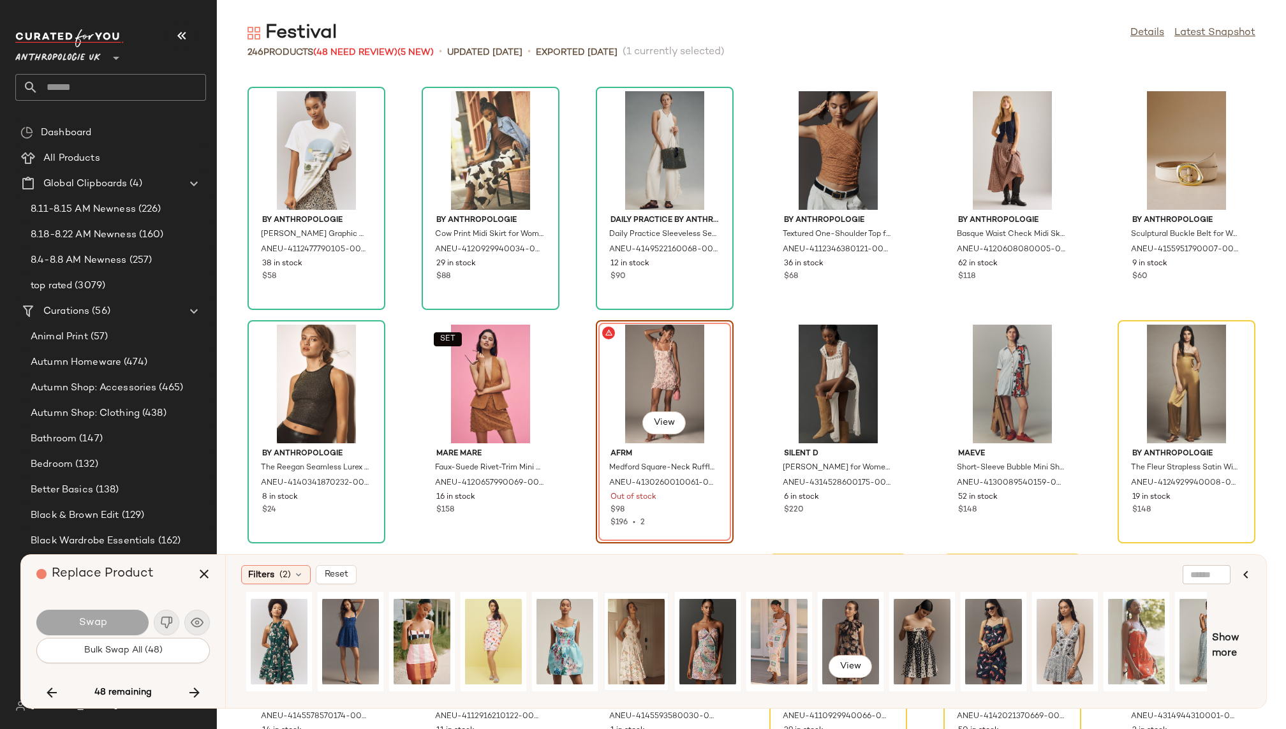
scroll to position [0, 385]
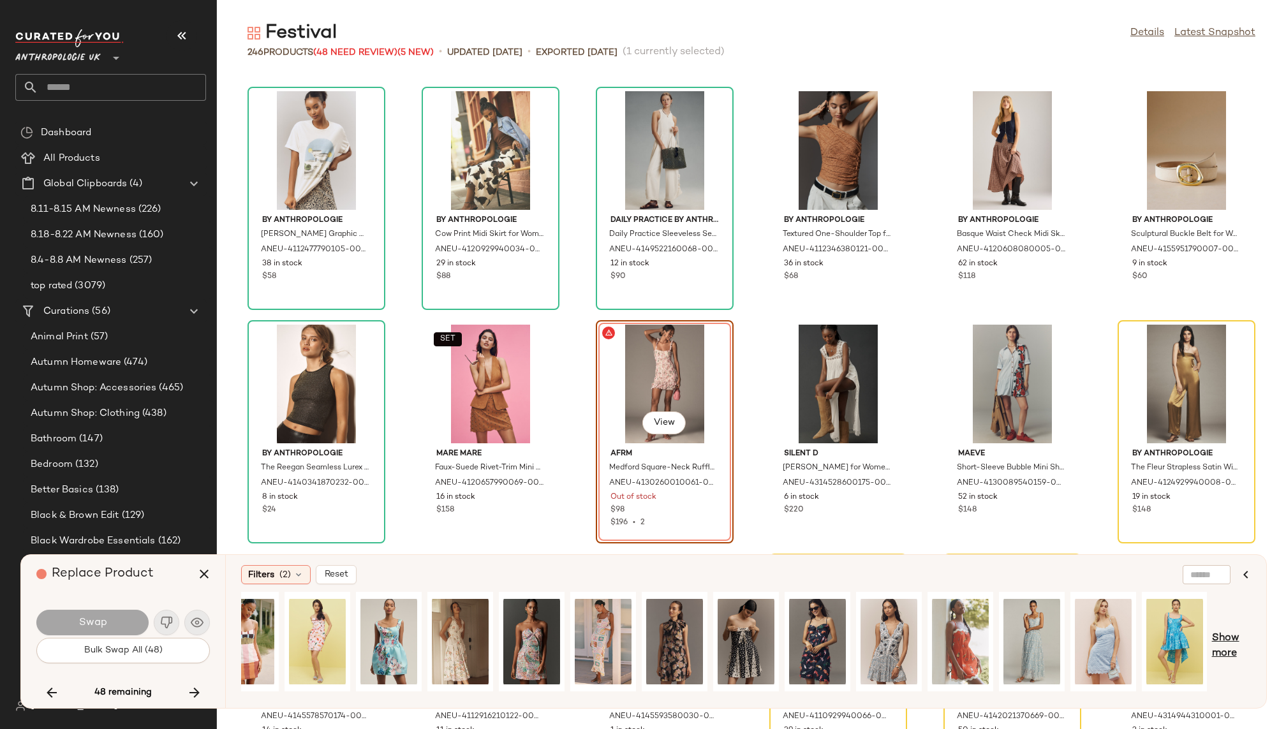
click at [1223, 646] on span "Show more" at bounding box center [1231, 646] width 39 height 31
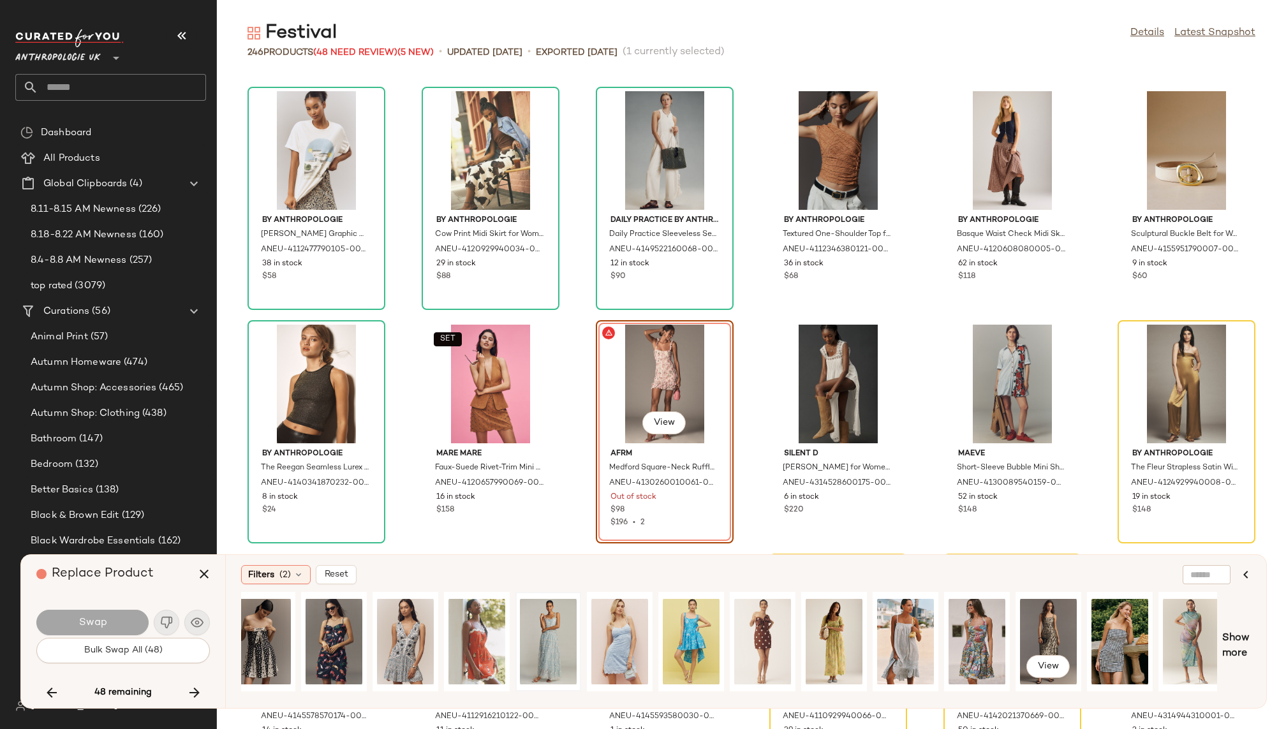
scroll to position [0, 875]
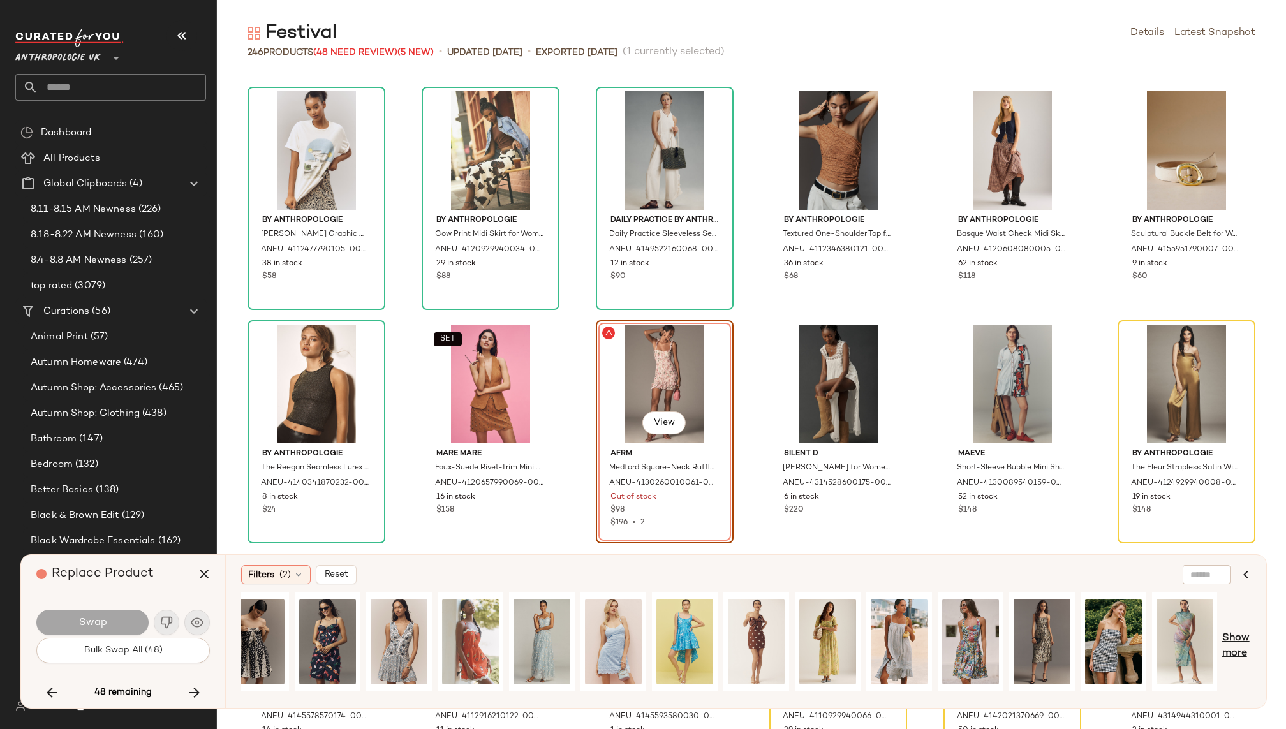
click at [1235, 637] on span "Show more" at bounding box center [1237, 646] width 29 height 31
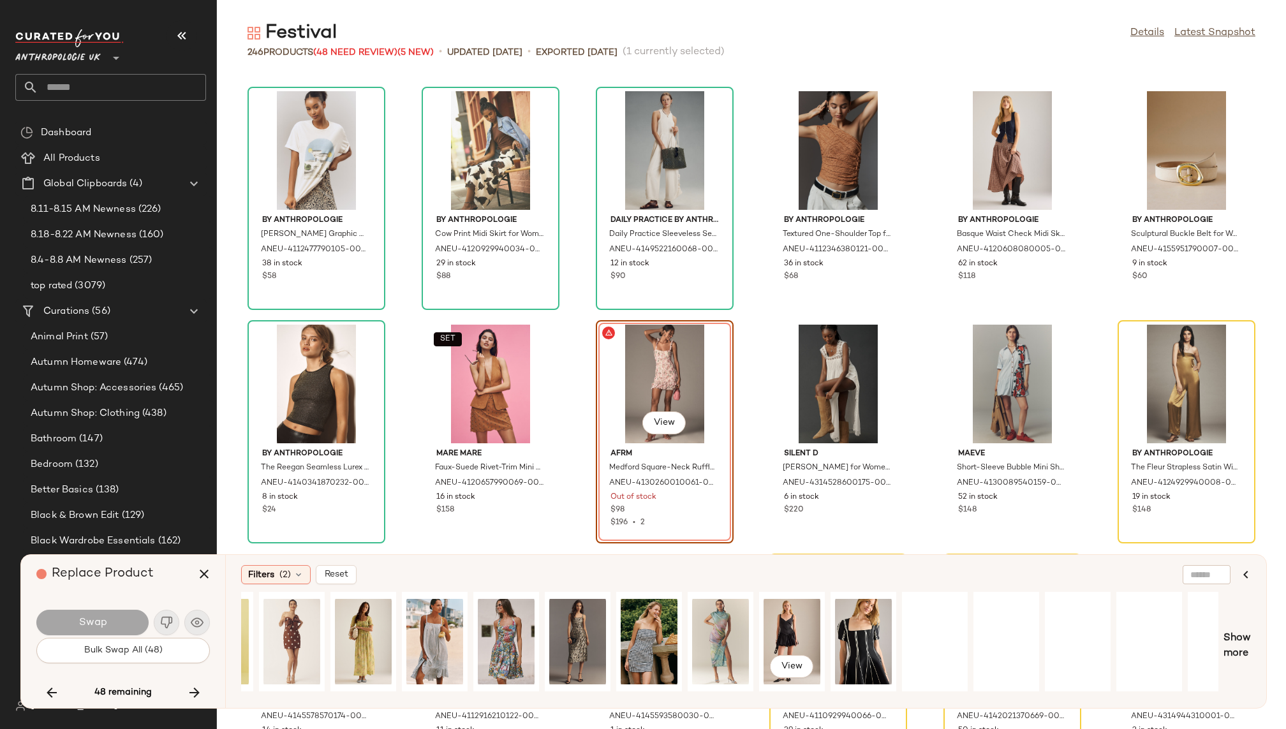
scroll to position [0, 1517]
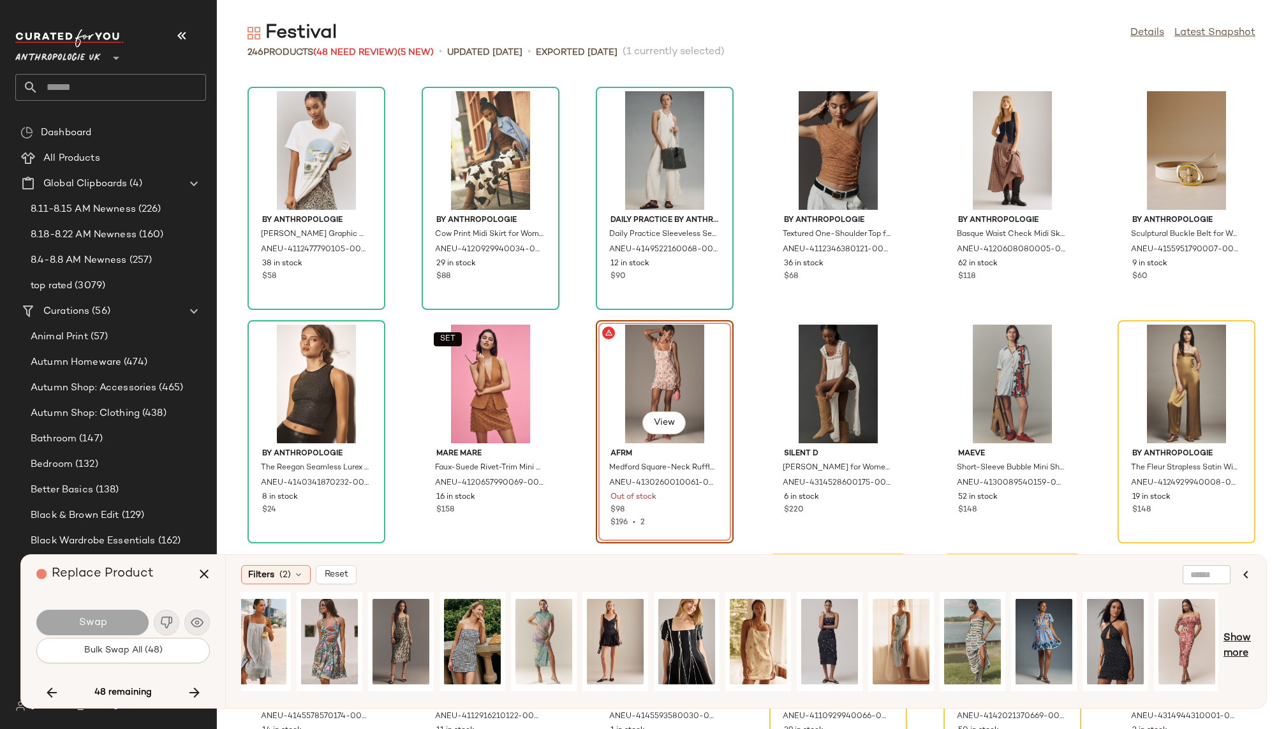
click at [1237, 643] on span "Show more" at bounding box center [1237, 646] width 27 height 31
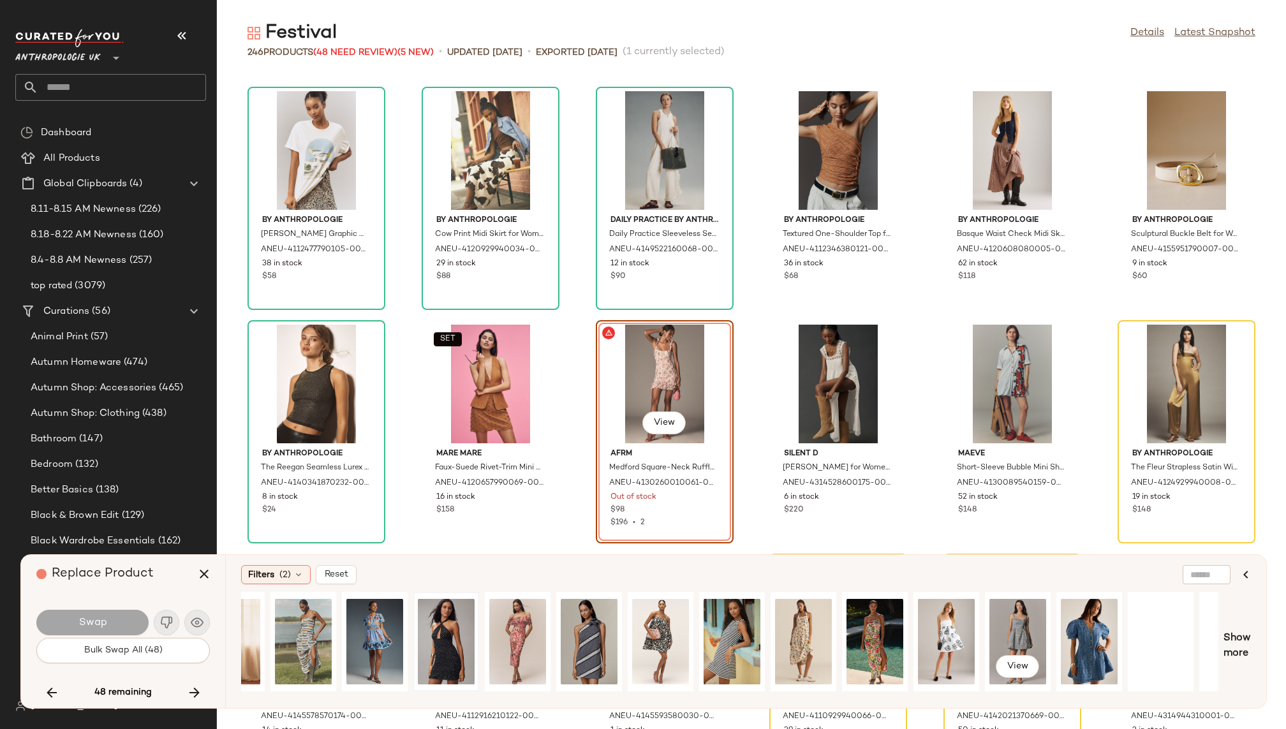
scroll to position [0, 2231]
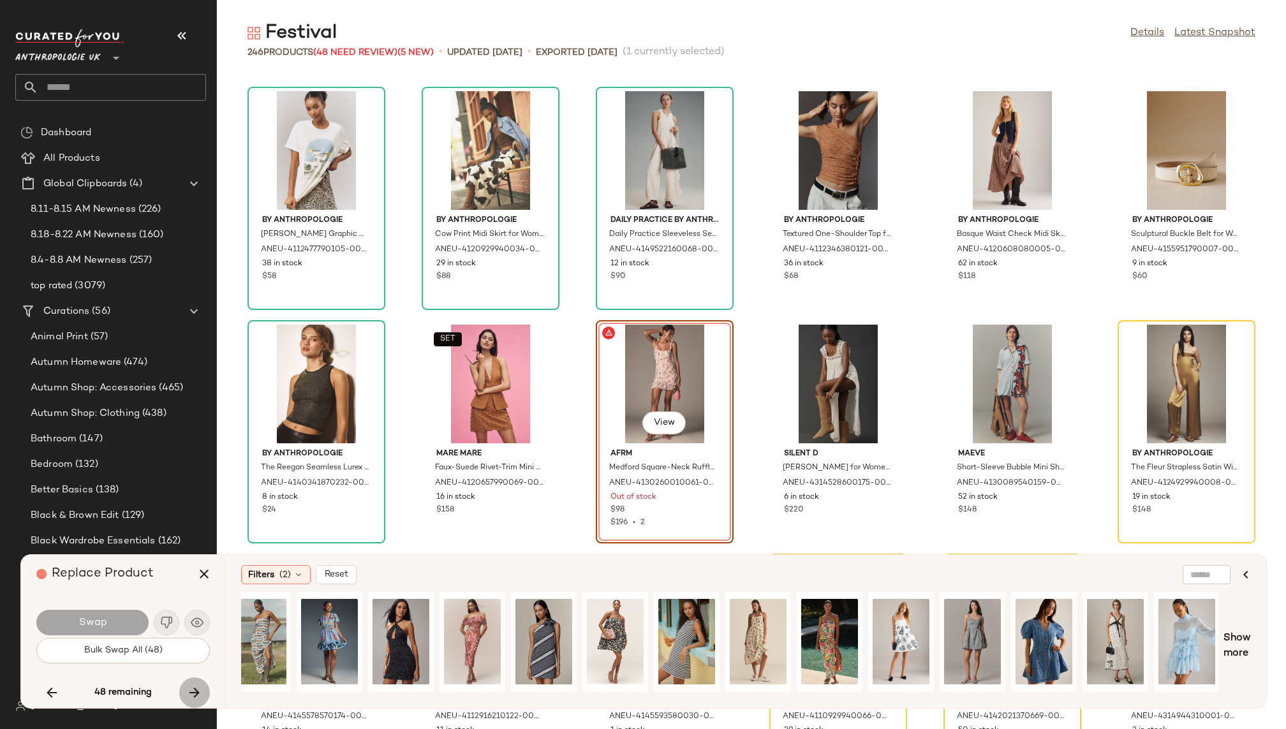
click at [193, 688] on icon "button" at bounding box center [194, 692] width 15 height 15
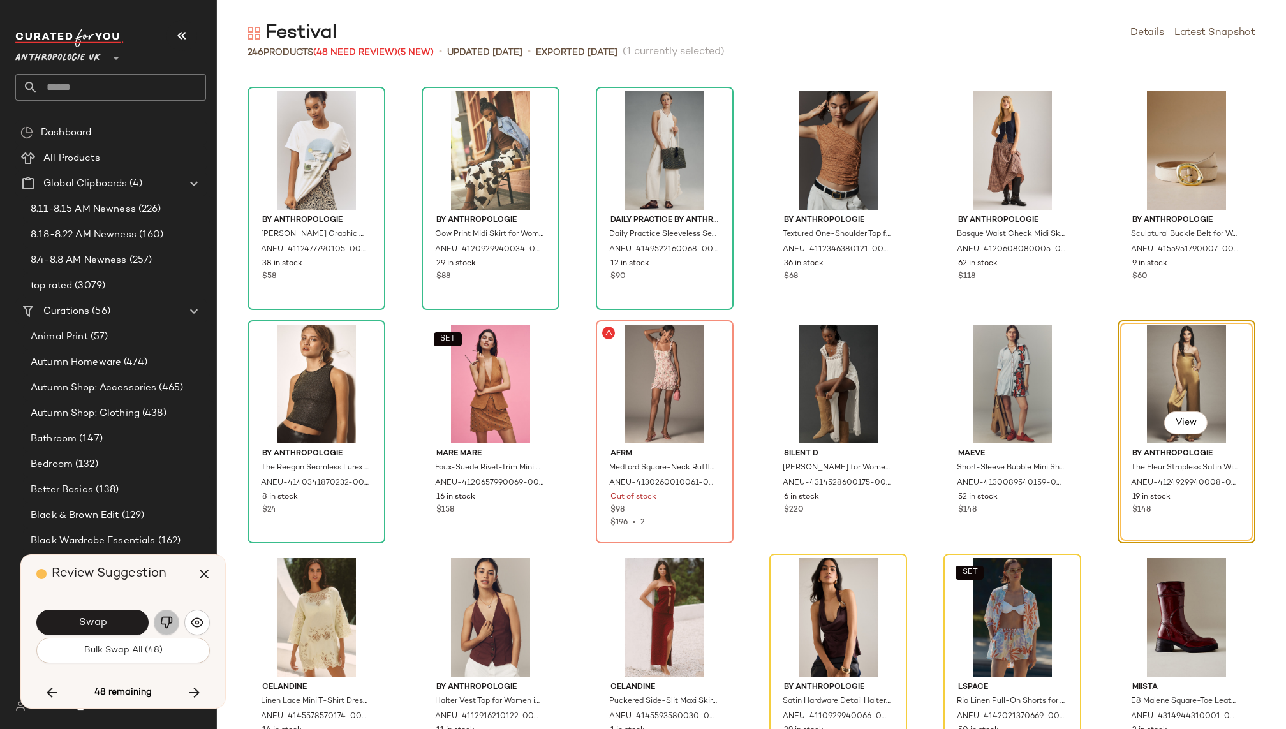
click at [161, 621] on img "button" at bounding box center [166, 622] width 13 height 13
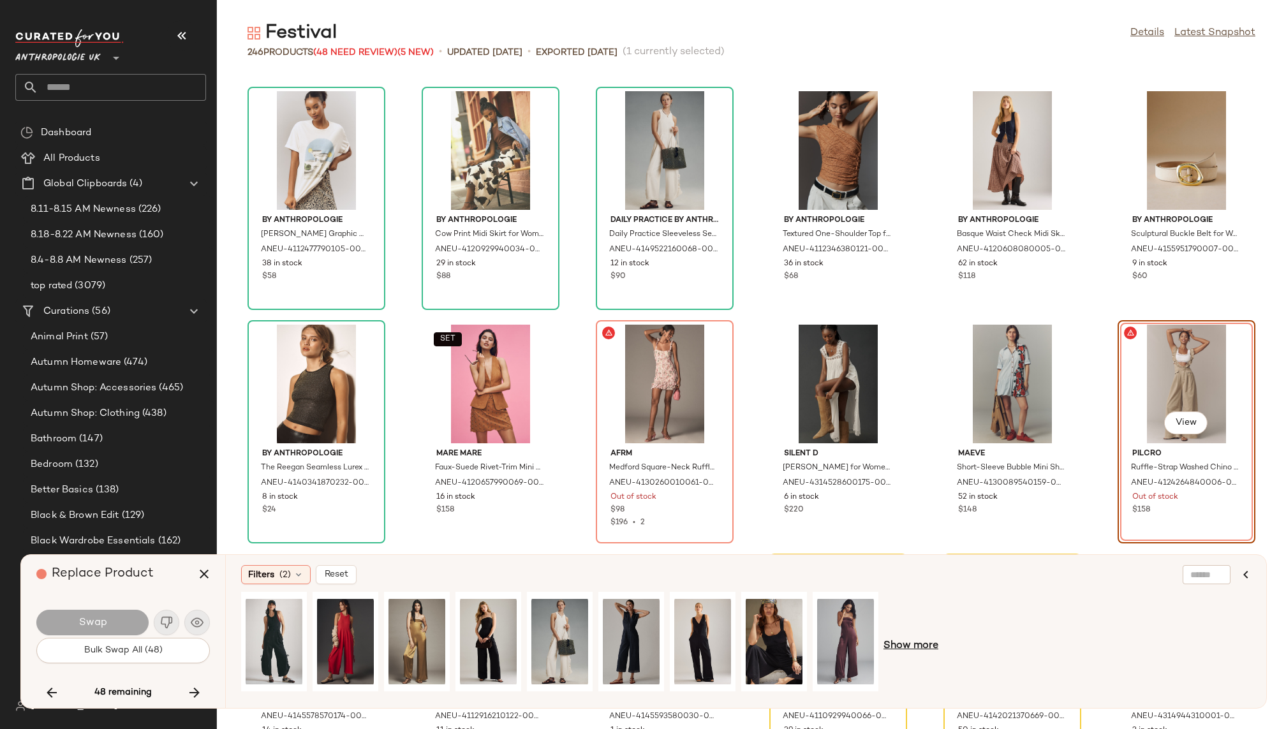
click at [905, 644] on span "Show more" at bounding box center [911, 646] width 55 height 15
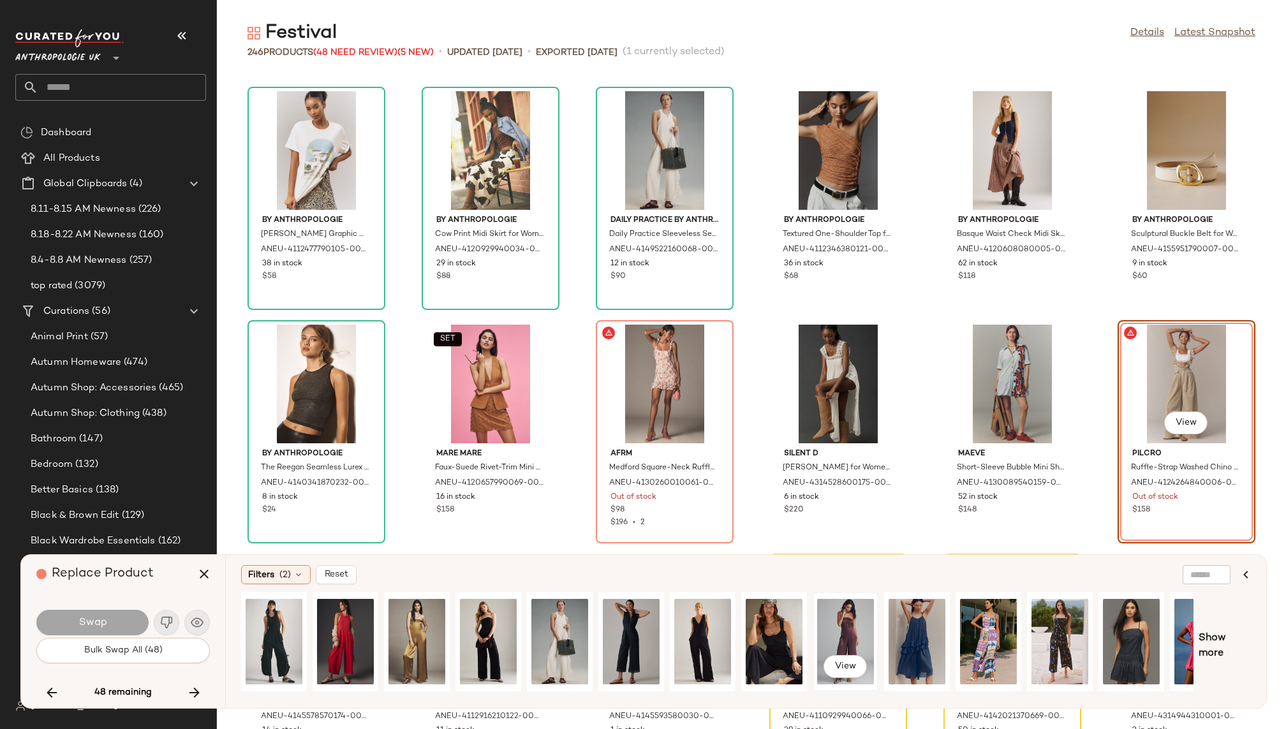
scroll to position [0, 41]
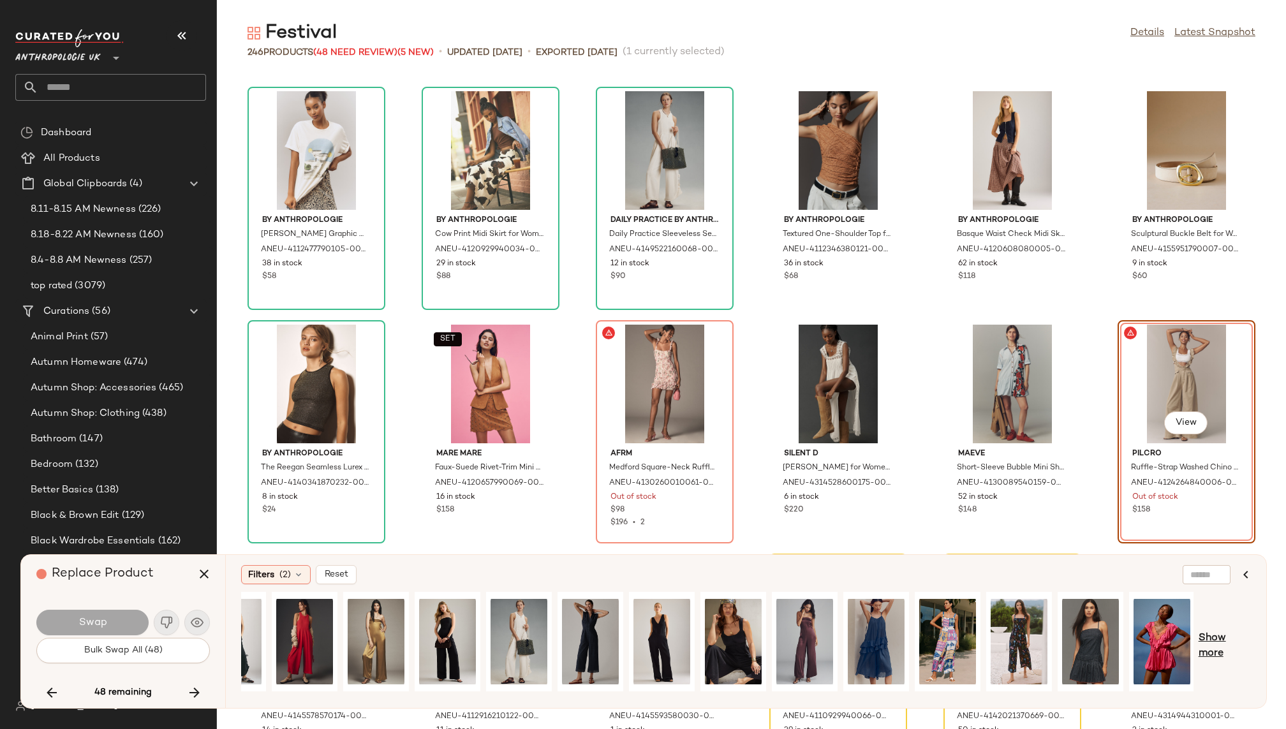
click at [1222, 638] on span "Show more" at bounding box center [1225, 646] width 52 height 31
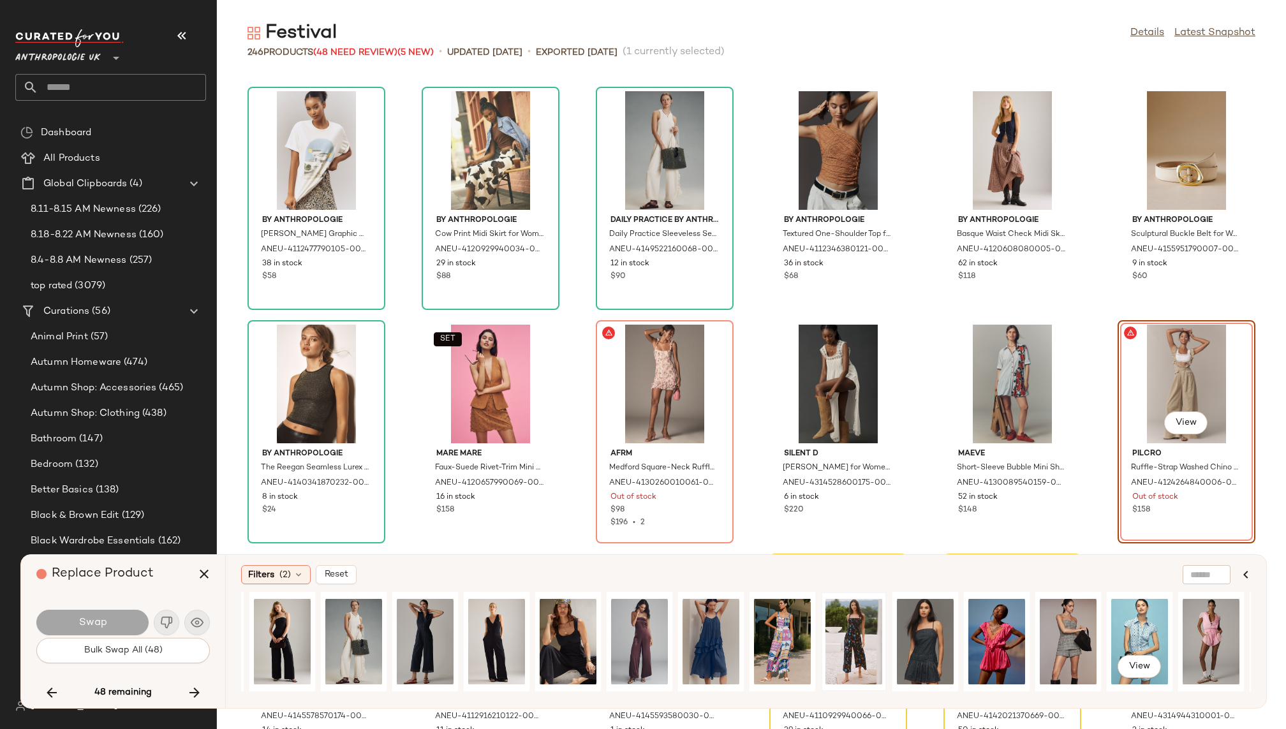
scroll to position [0, 271]
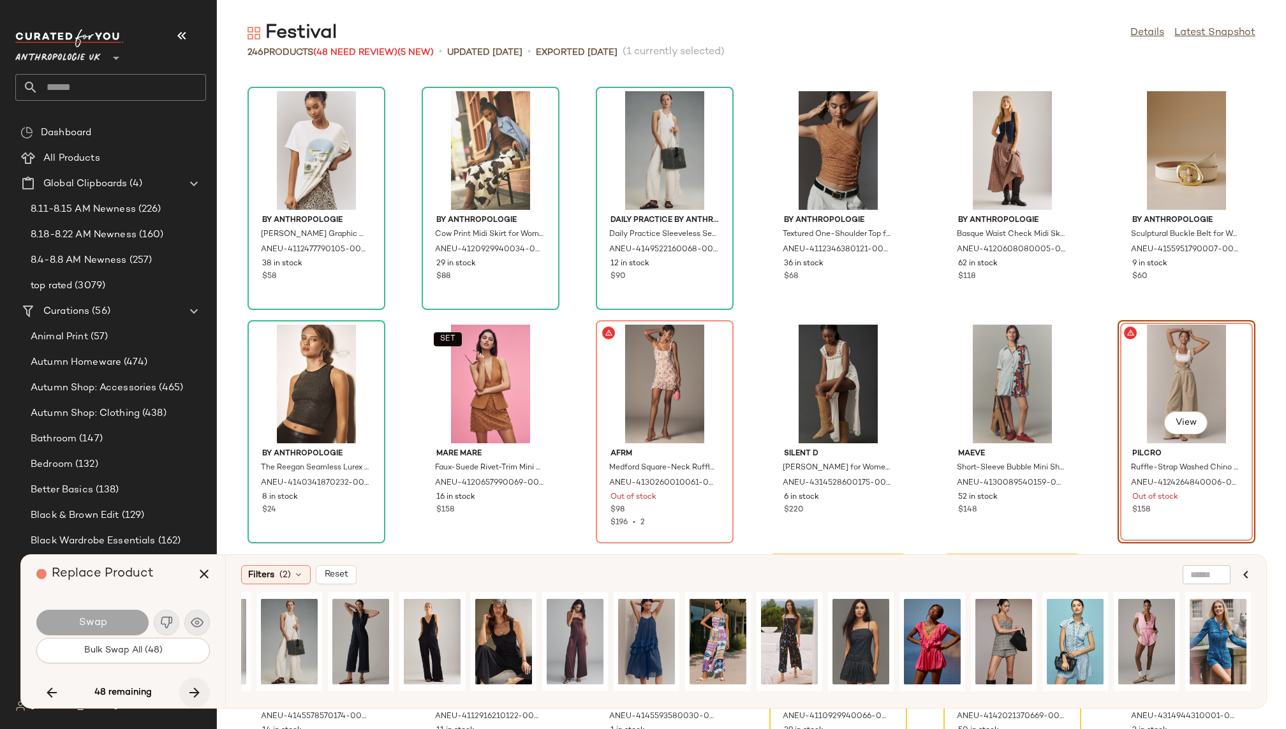
click at [198, 688] on icon "button" at bounding box center [194, 692] width 15 height 15
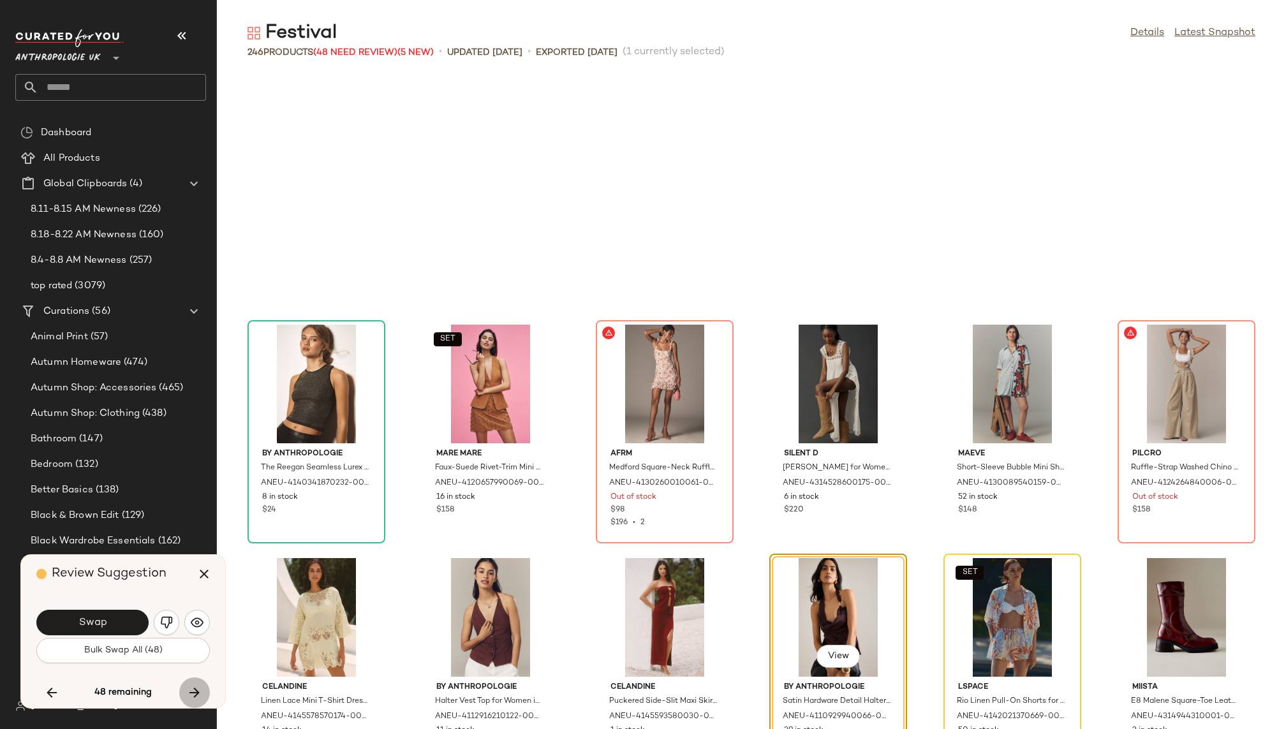
scroll to position [3270, 0]
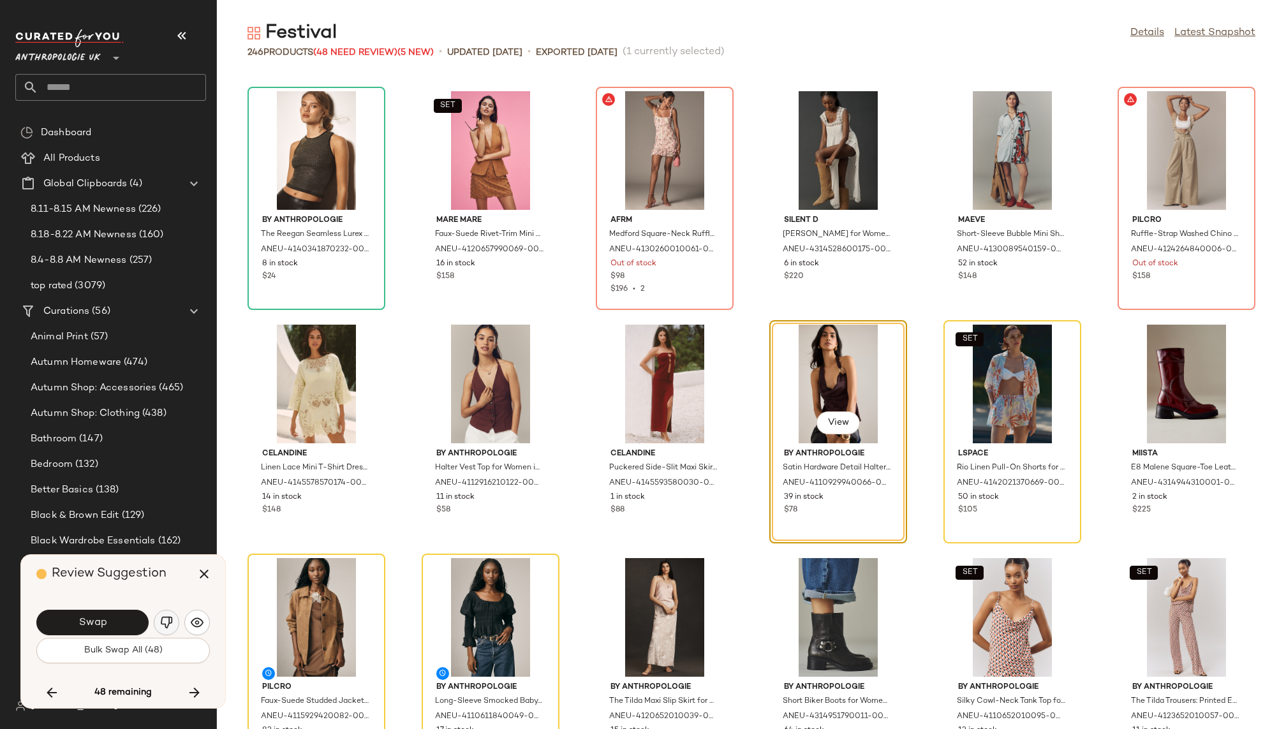
click at [166, 619] on img "button" at bounding box center [166, 622] width 13 height 13
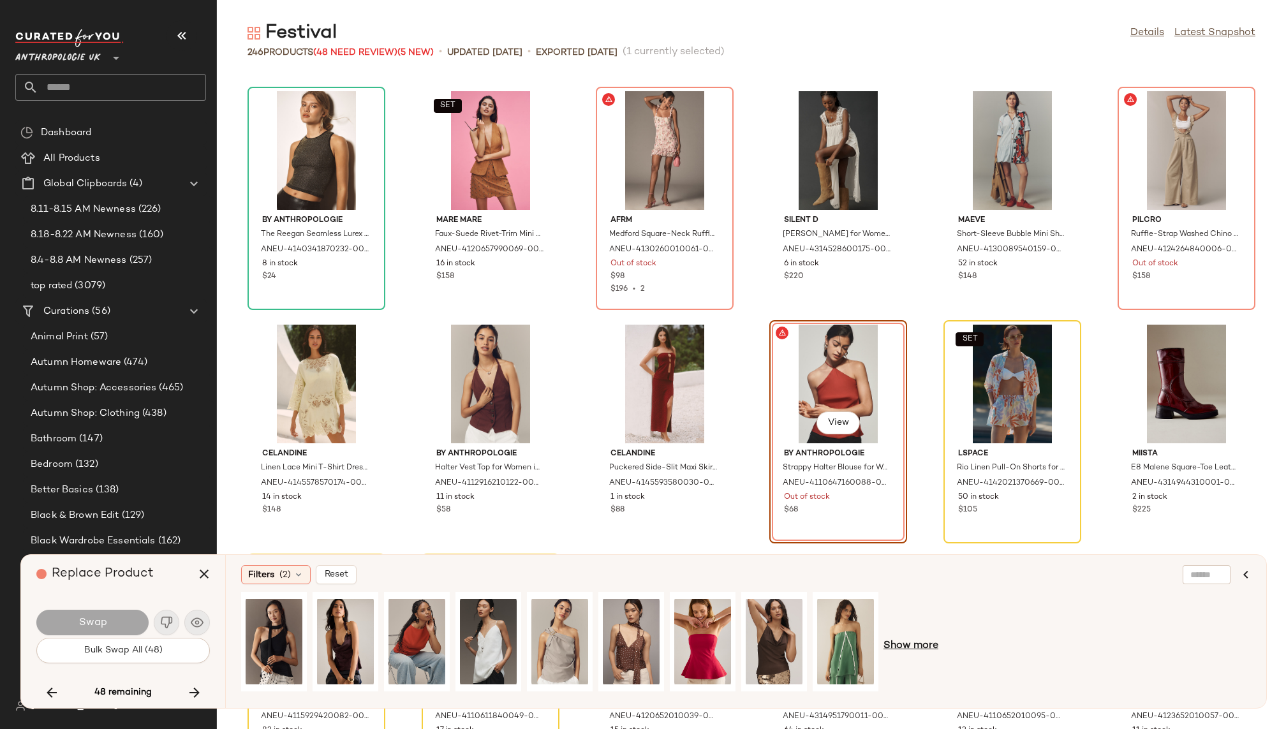
click at [902, 641] on span "Show more" at bounding box center [911, 646] width 55 height 15
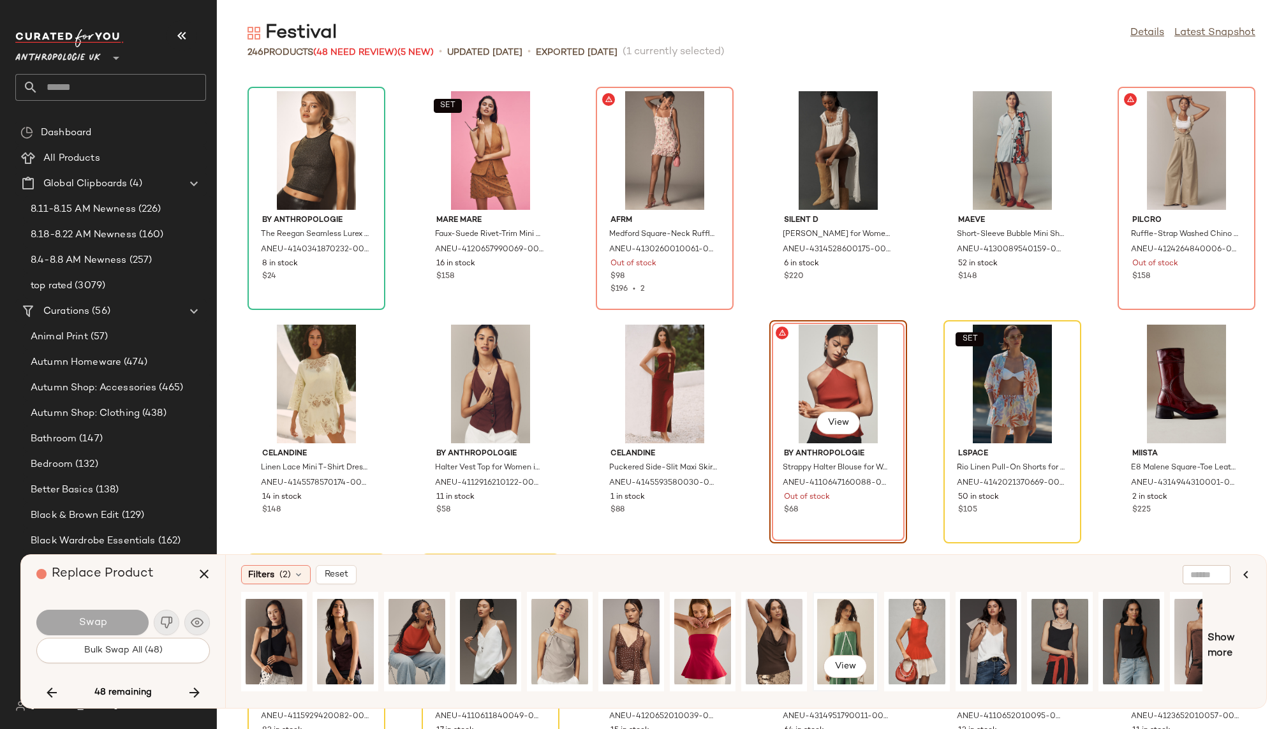
scroll to position [0, 247]
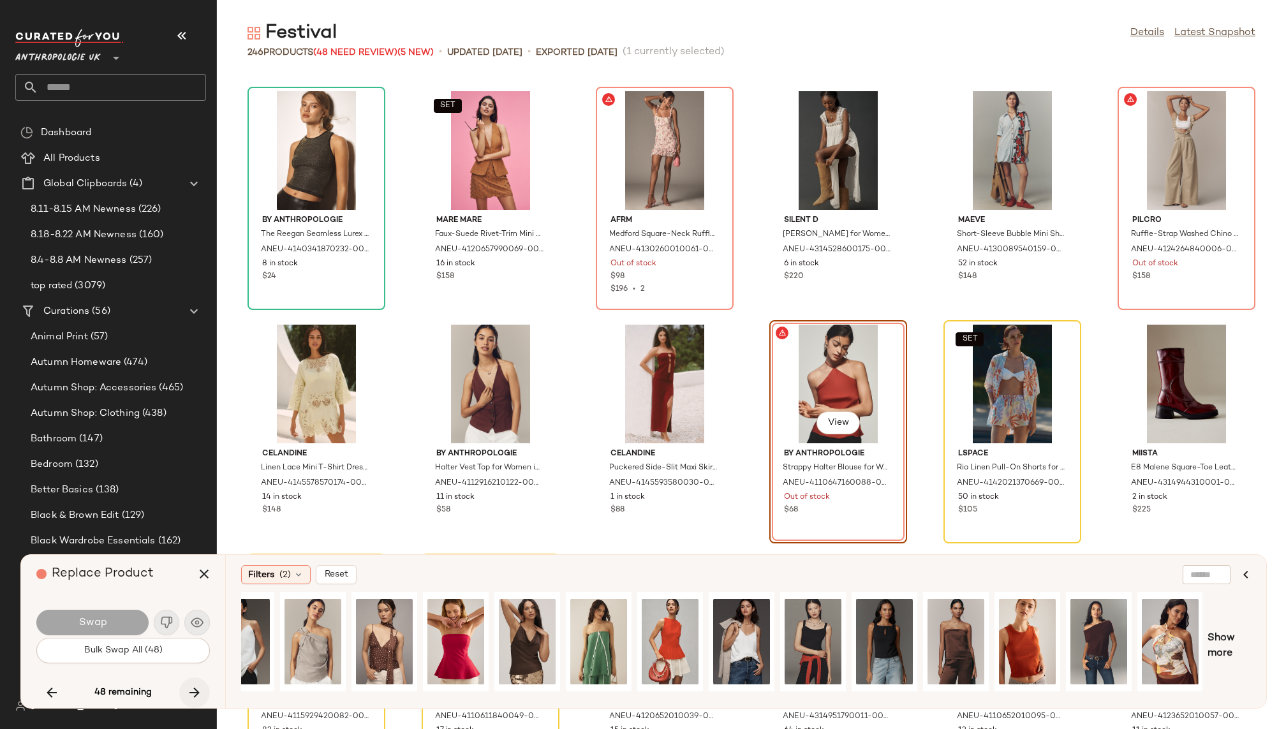
click at [195, 691] on icon "button" at bounding box center [194, 692] width 15 height 15
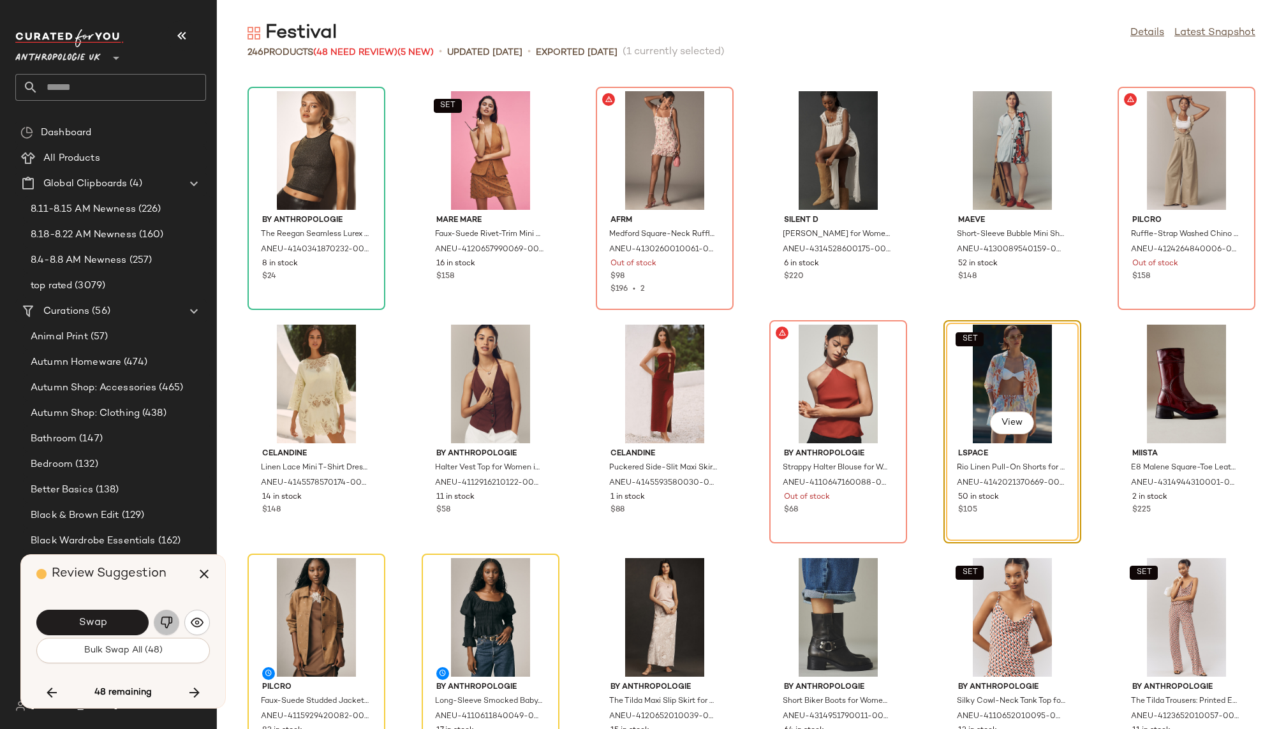
click at [165, 623] on img "button" at bounding box center [166, 622] width 13 height 13
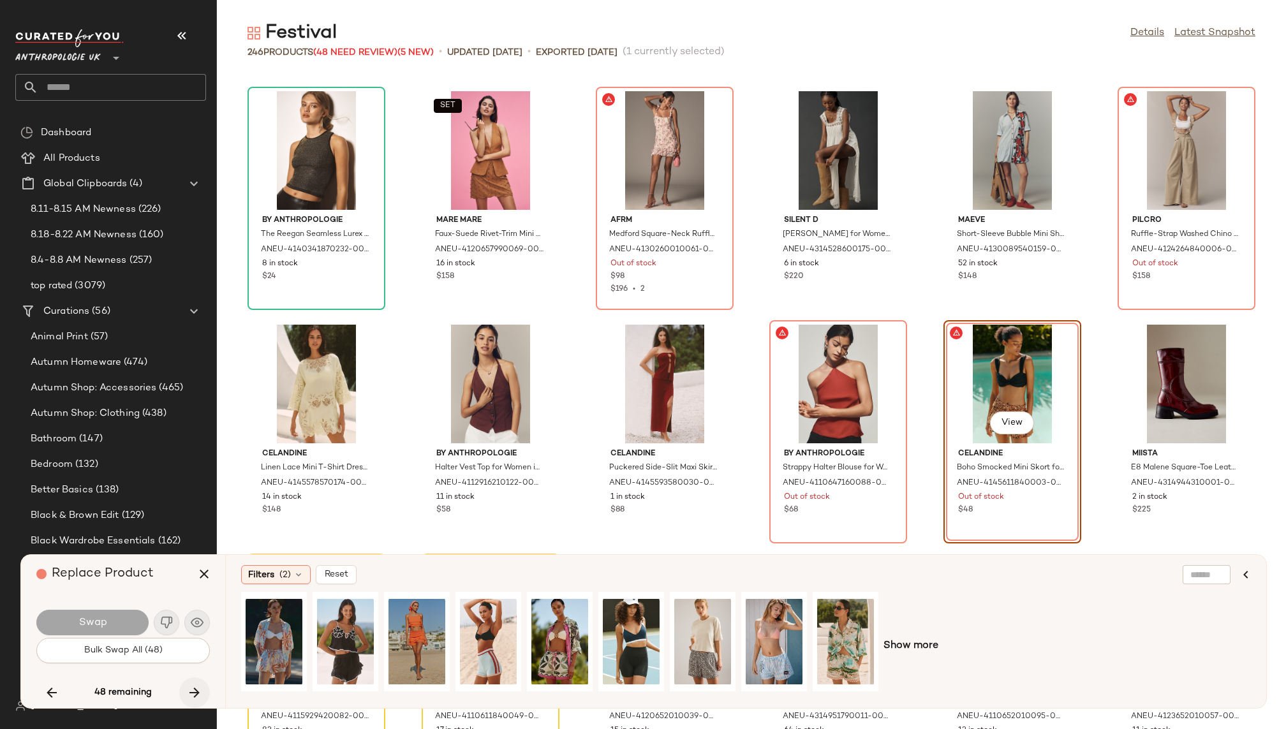
click at [198, 694] on icon "button" at bounding box center [194, 692] width 15 height 15
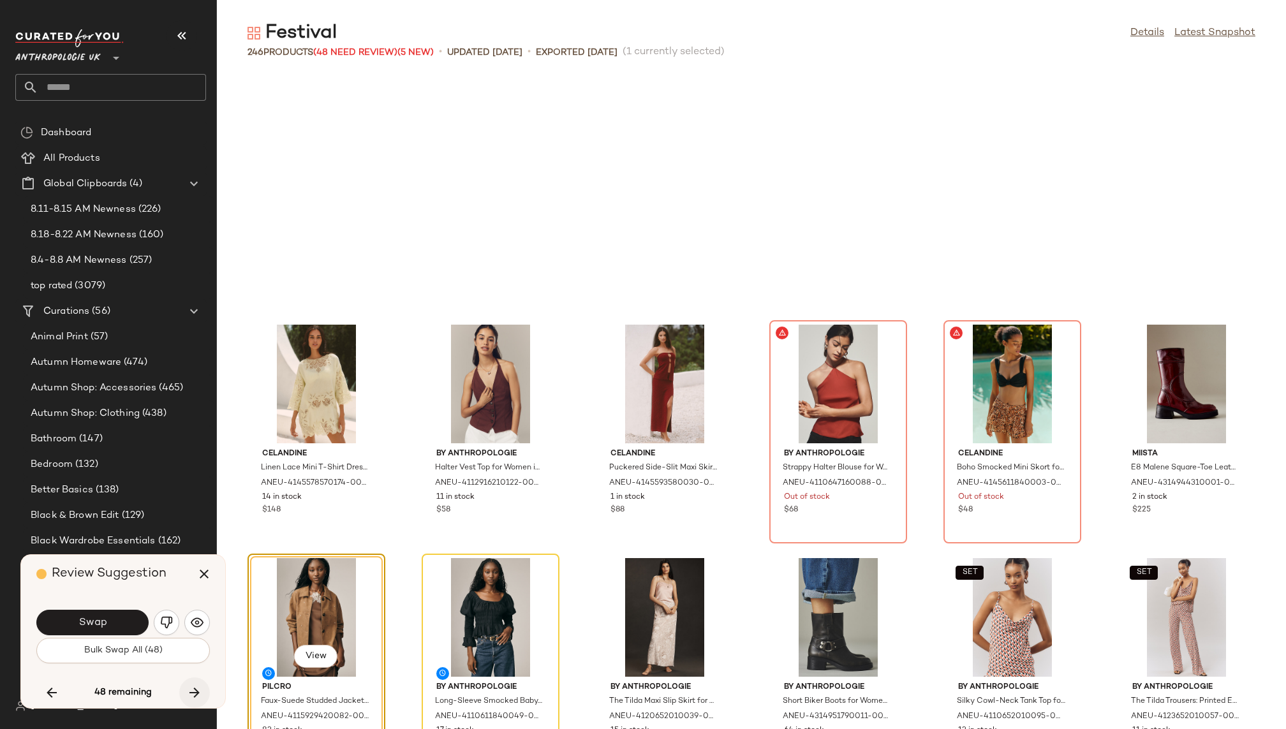
scroll to position [3503, 0]
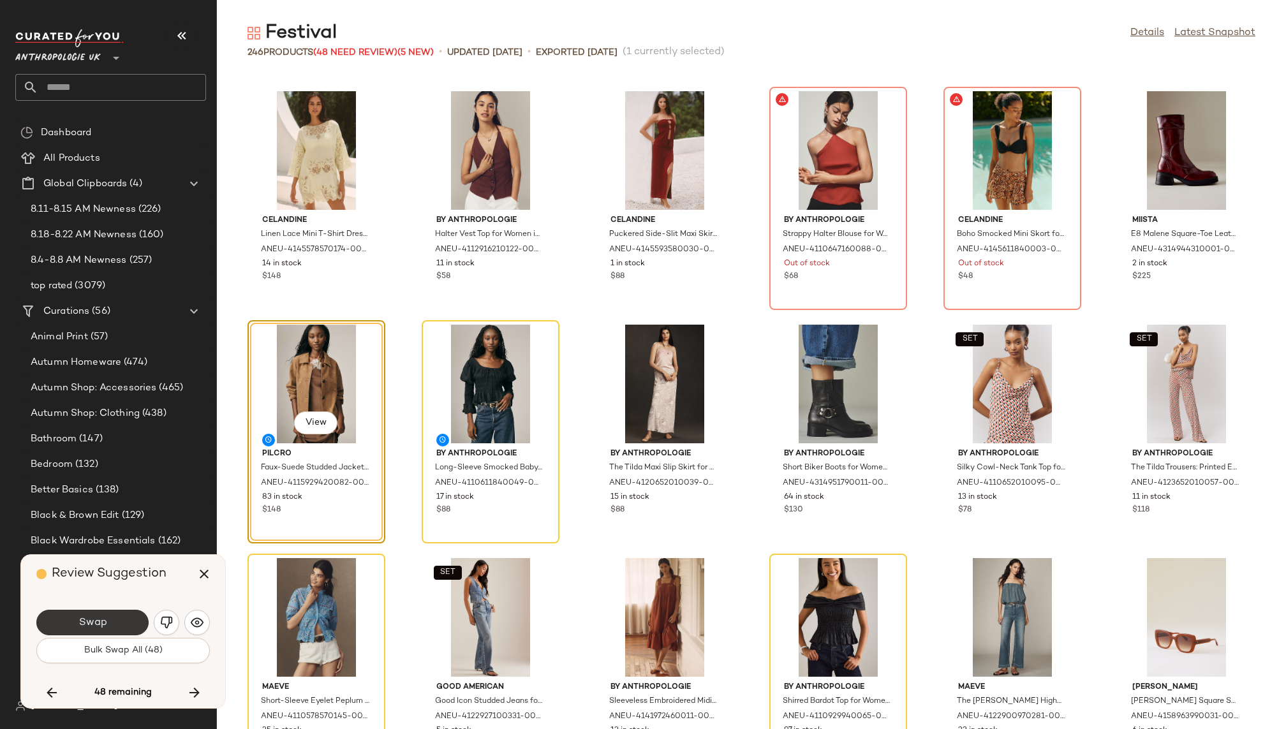
click at [111, 620] on button "Swap" at bounding box center [92, 623] width 112 height 26
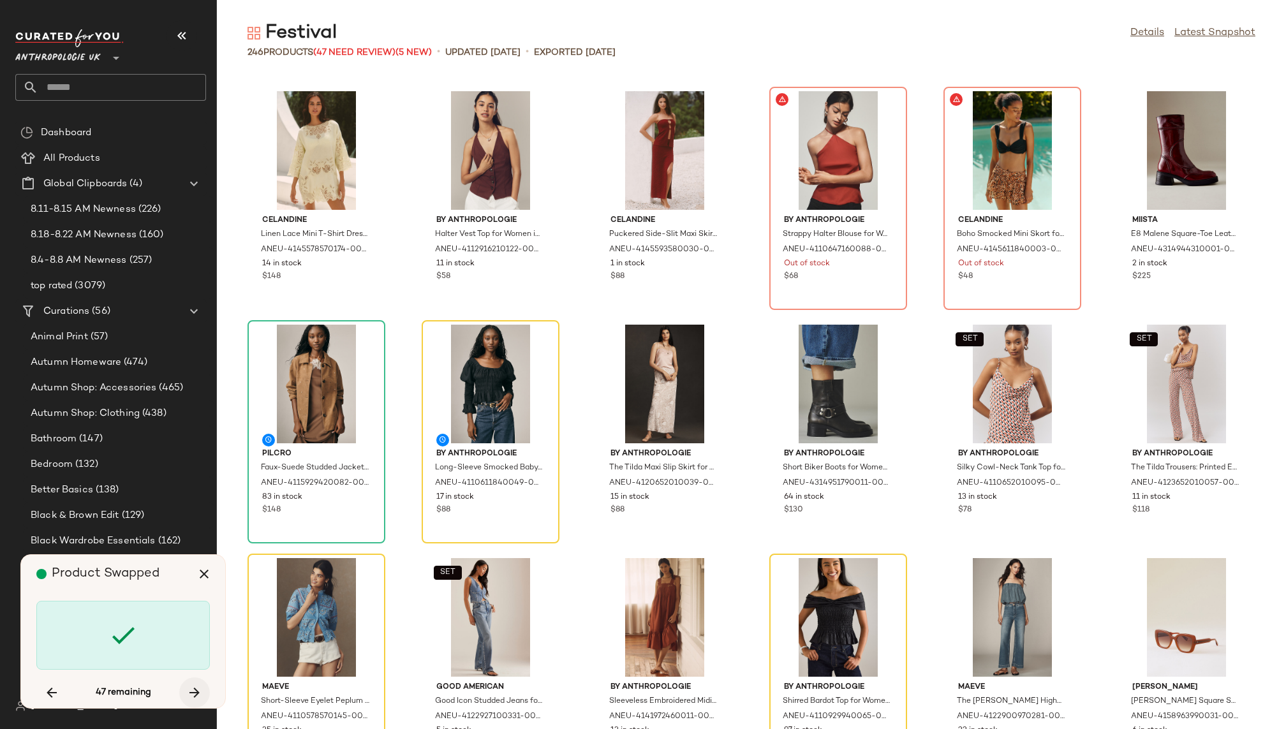
click at [188, 692] on icon "button" at bounding box center [194, 692] width 15 height 15
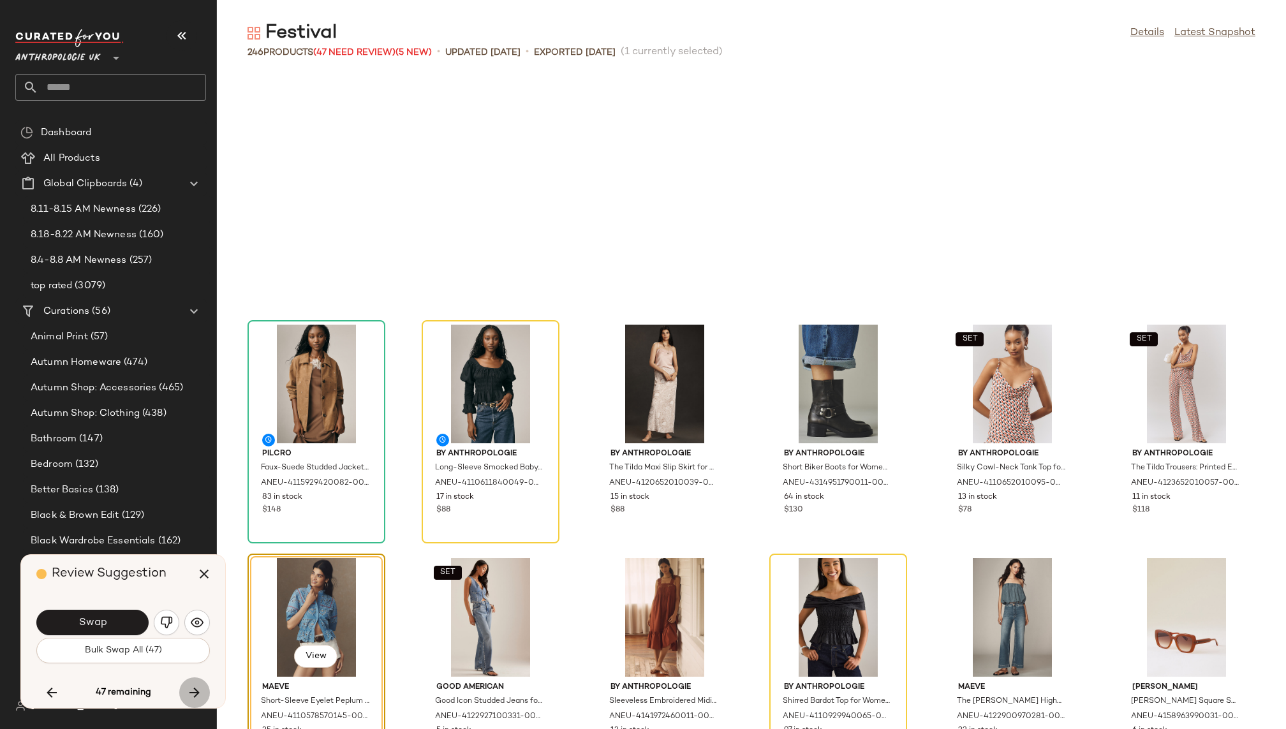
scroll to position [3737, 0]
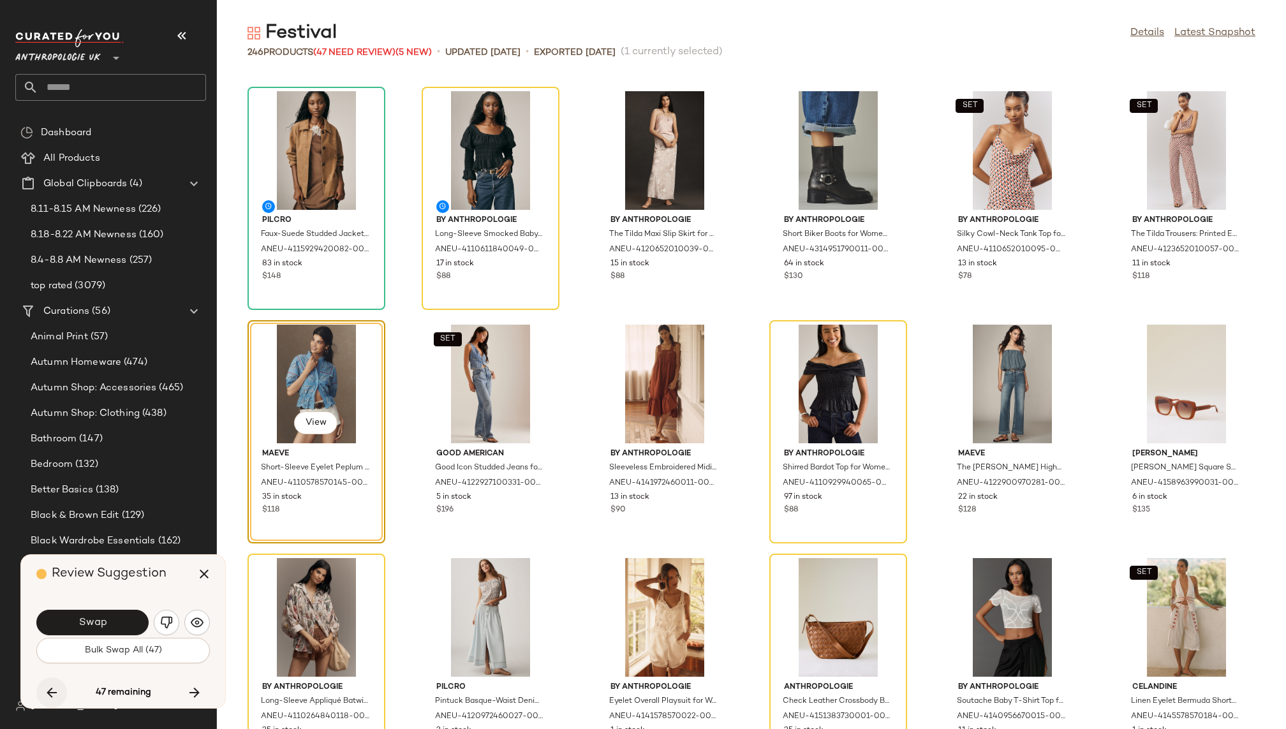
click at [45, 688] on icon "button" at bounding box center [51, 692] width 15 height 15
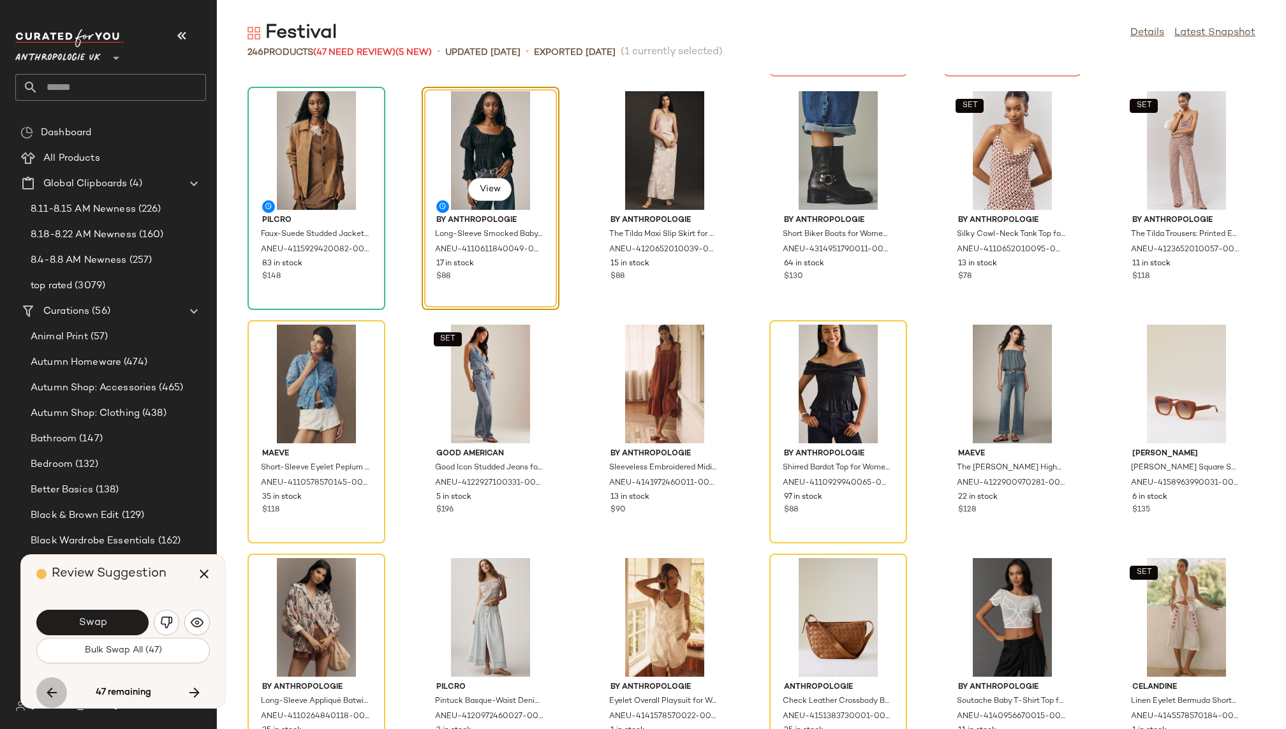
scroll to position [3503, 0]
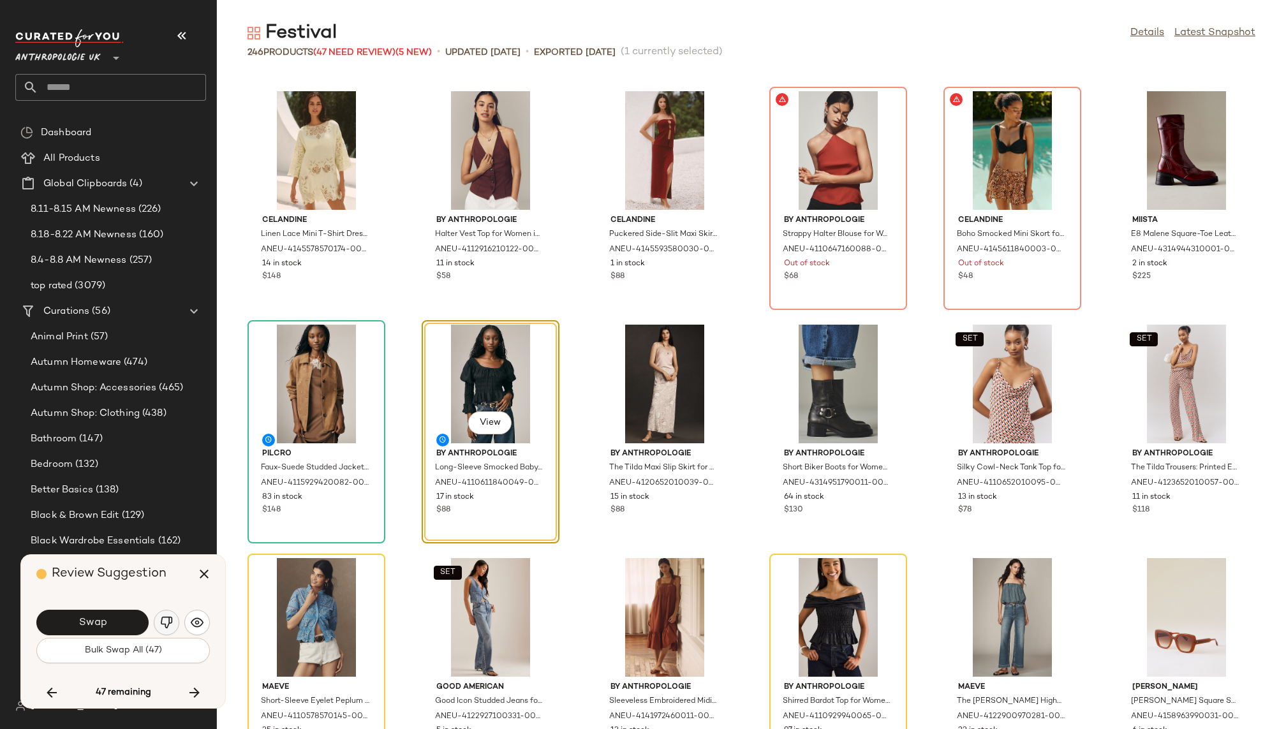
click at [167, 622] on img "button" at bounding box center [166, 622] width 13 height 13
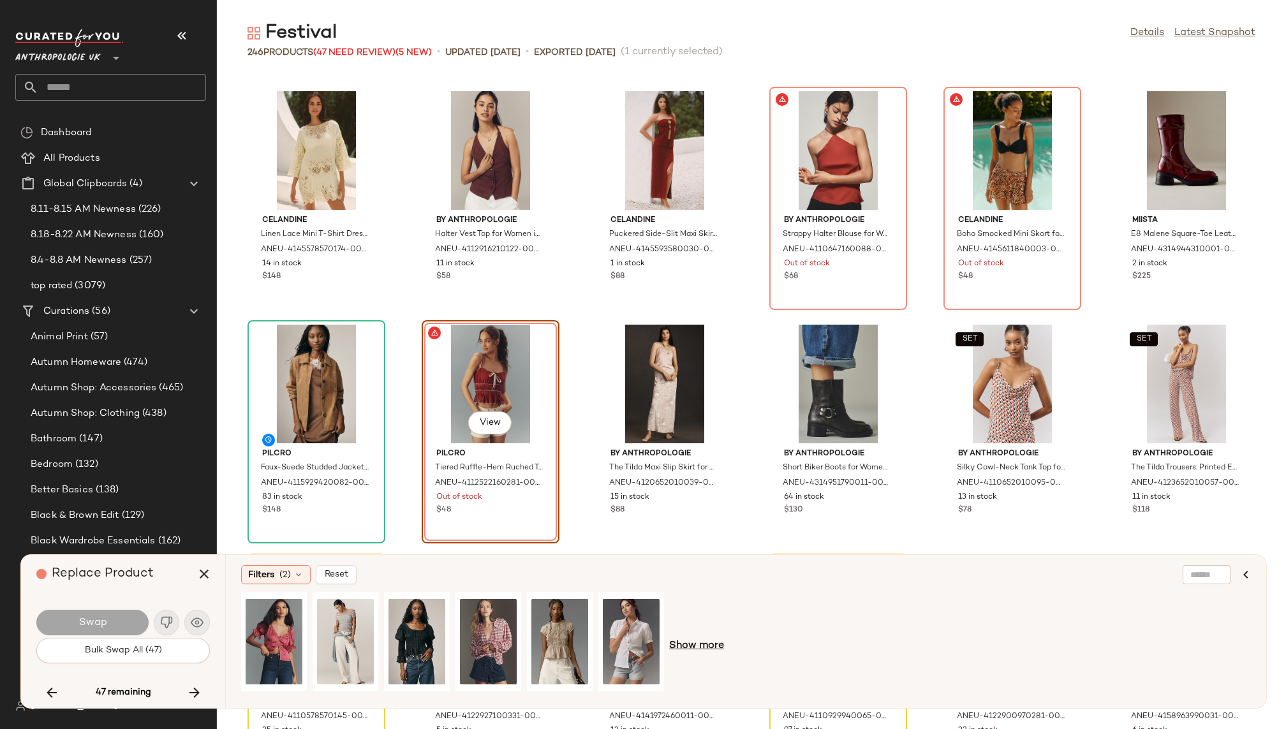
click at [696, 649] on span "Show more" at bounding box center [696, 646] width 55 height 15
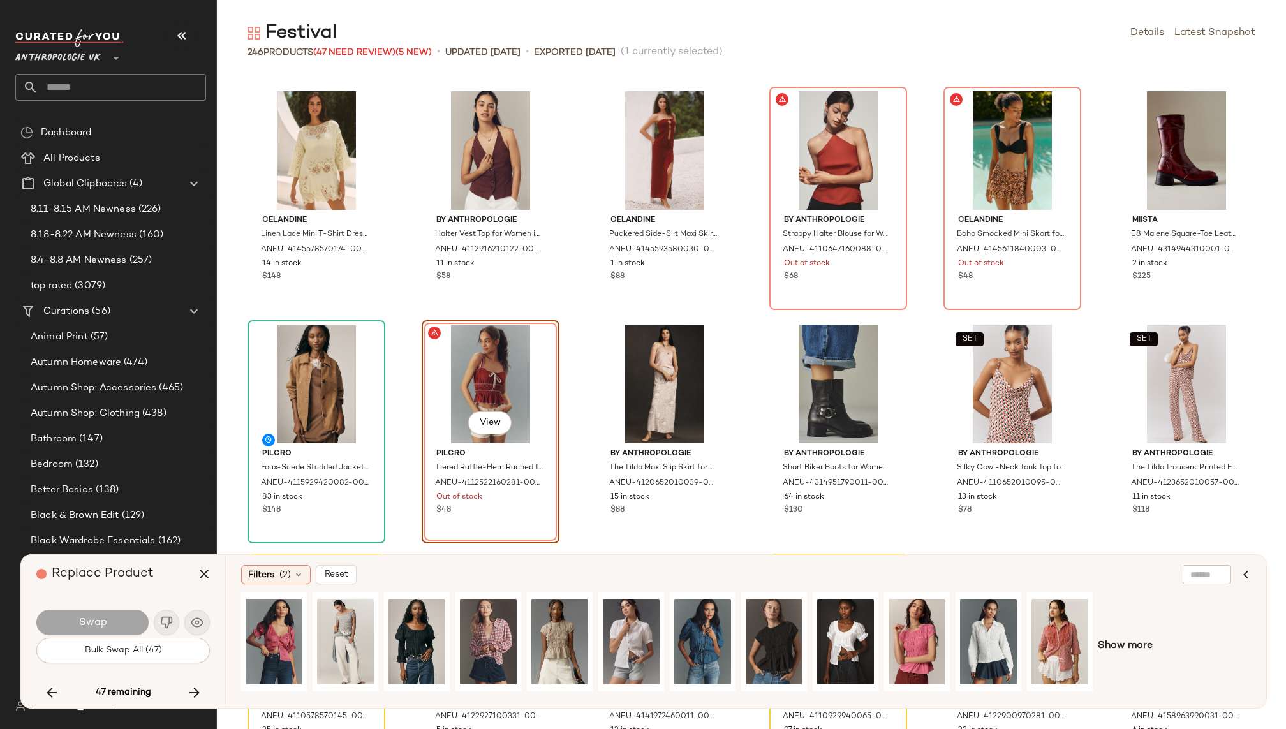
click at [1110, 648] on span "Show more" at bounding box center [1125, 646] width 55 height 15
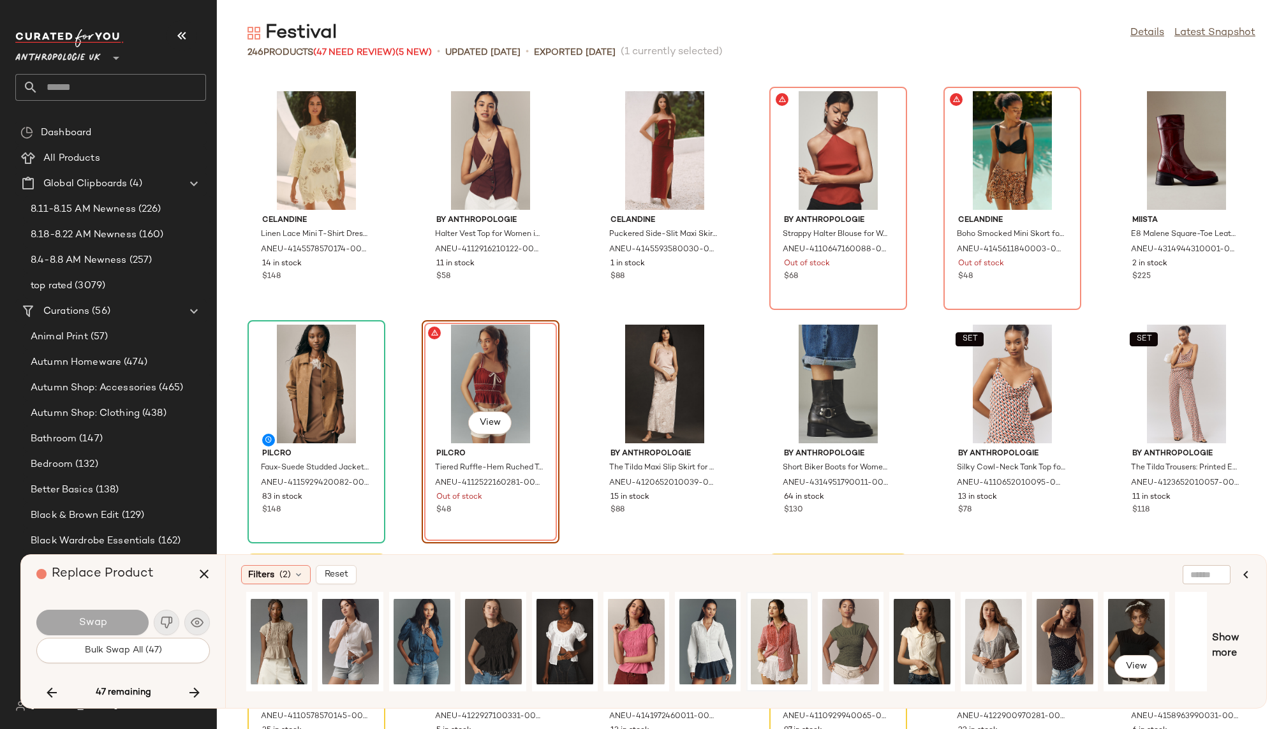
scroll to position [0, 385]
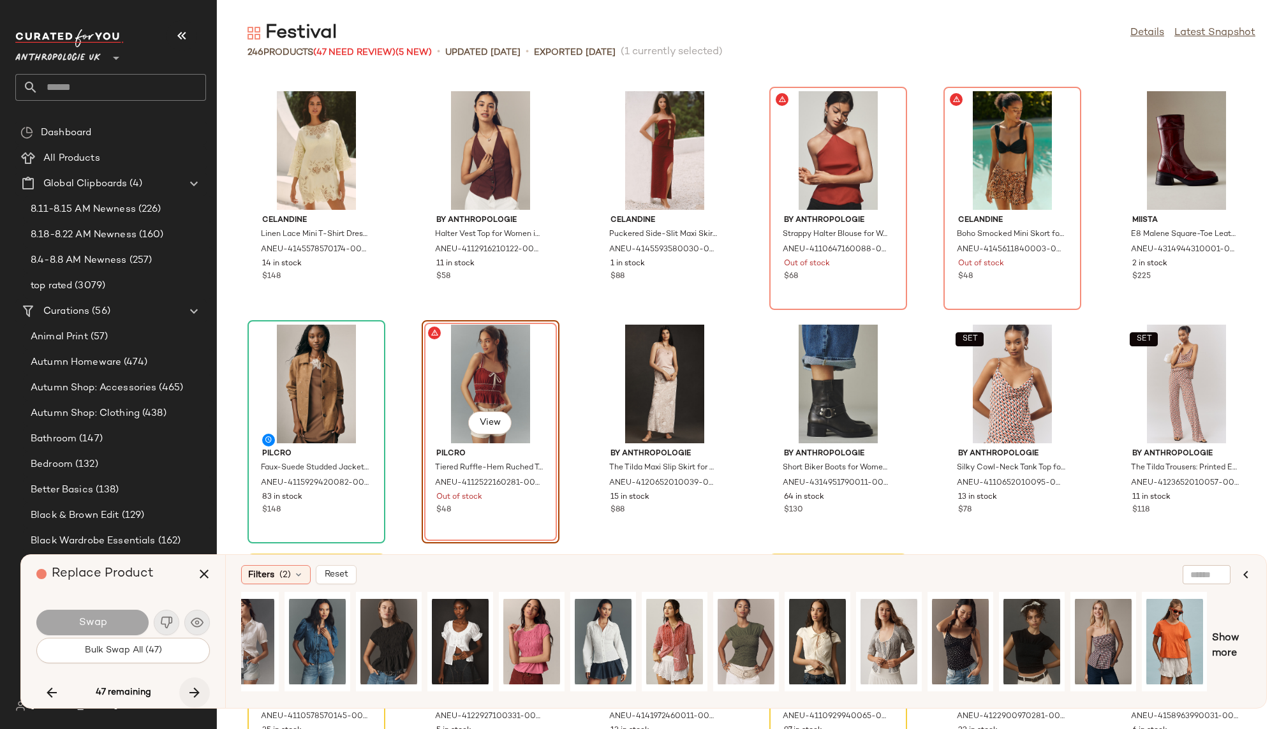
click at [197, 686] on icon "button" at bounding box center [194, 692] width 15 height 15
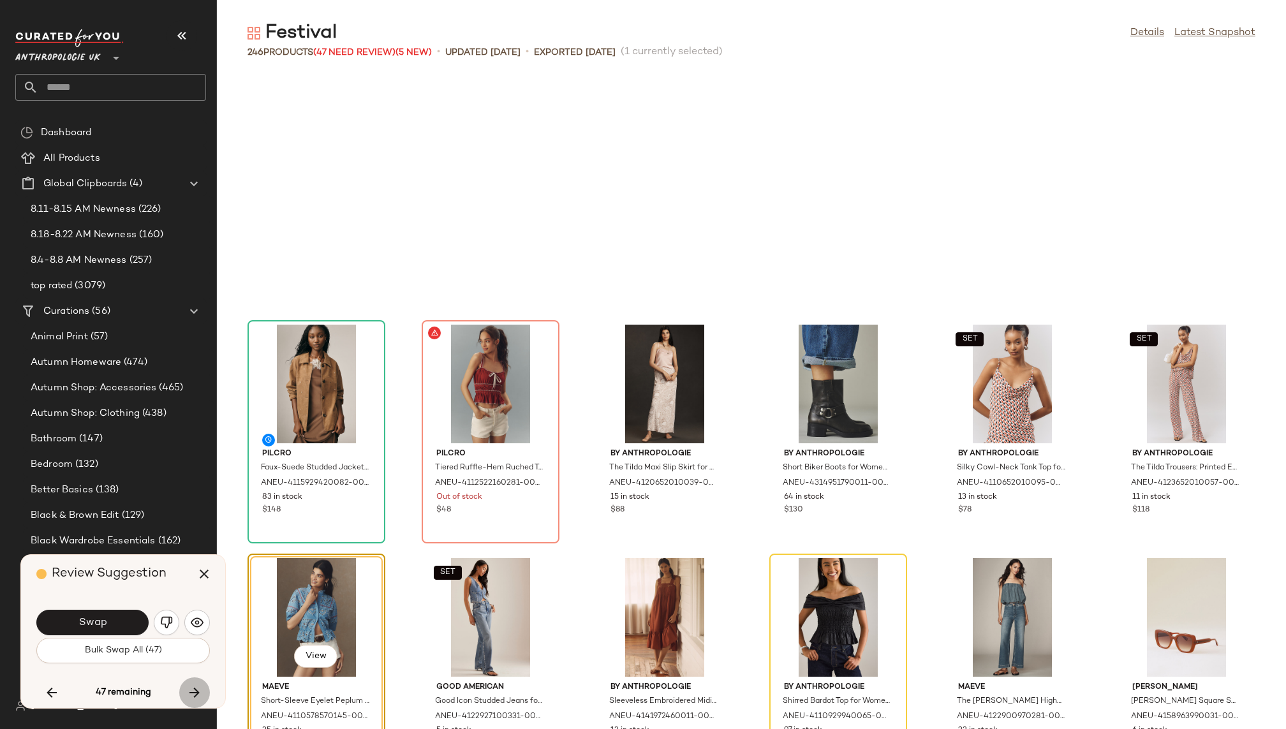
scroll to position [3737, 0]
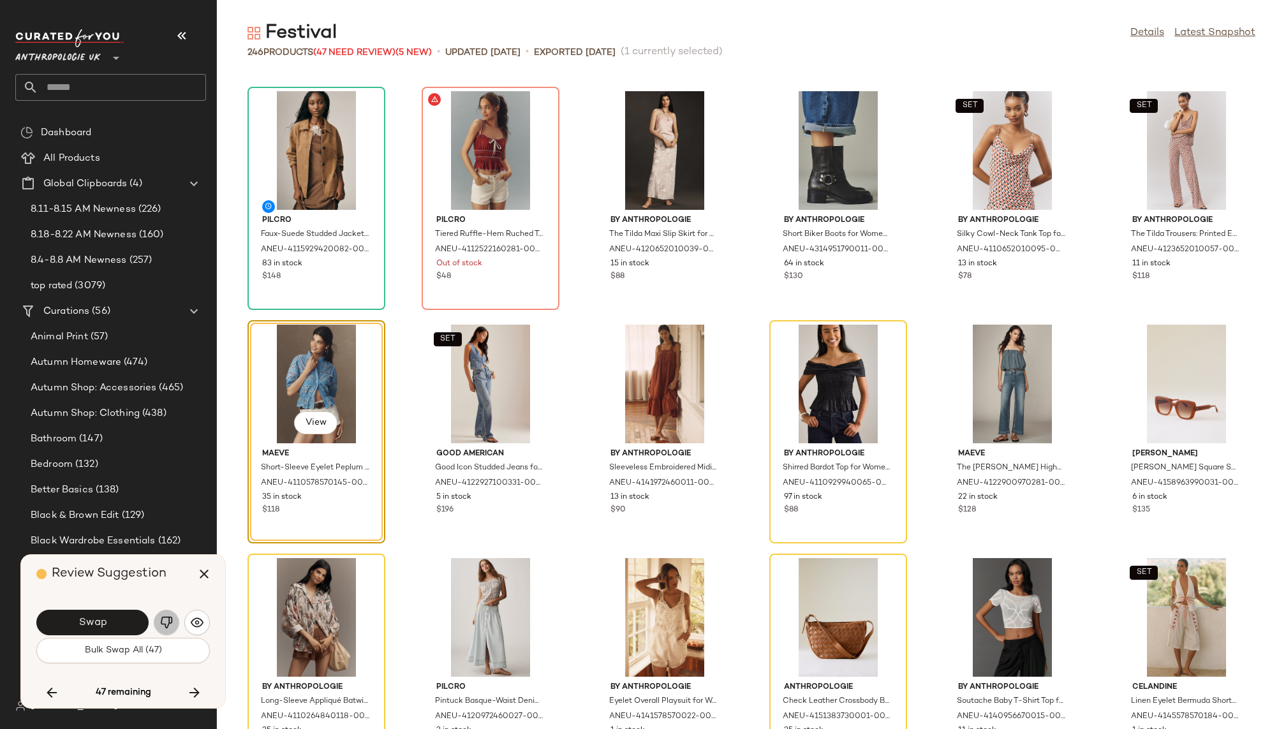
click at [165, 622] on img "button" at bounding box center [166, 622] width 13 height 13
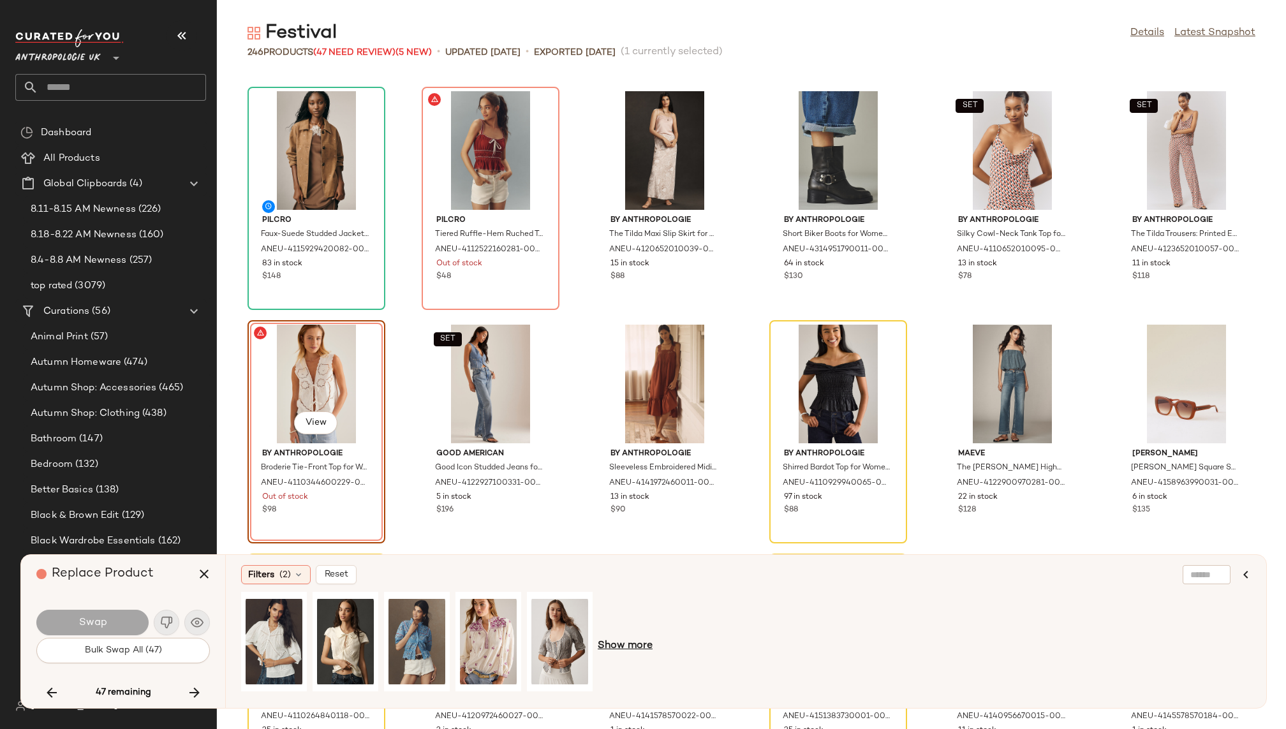
click at [636, 647] on span "Show more" at bounding box center [625, 646] width 55 height 15
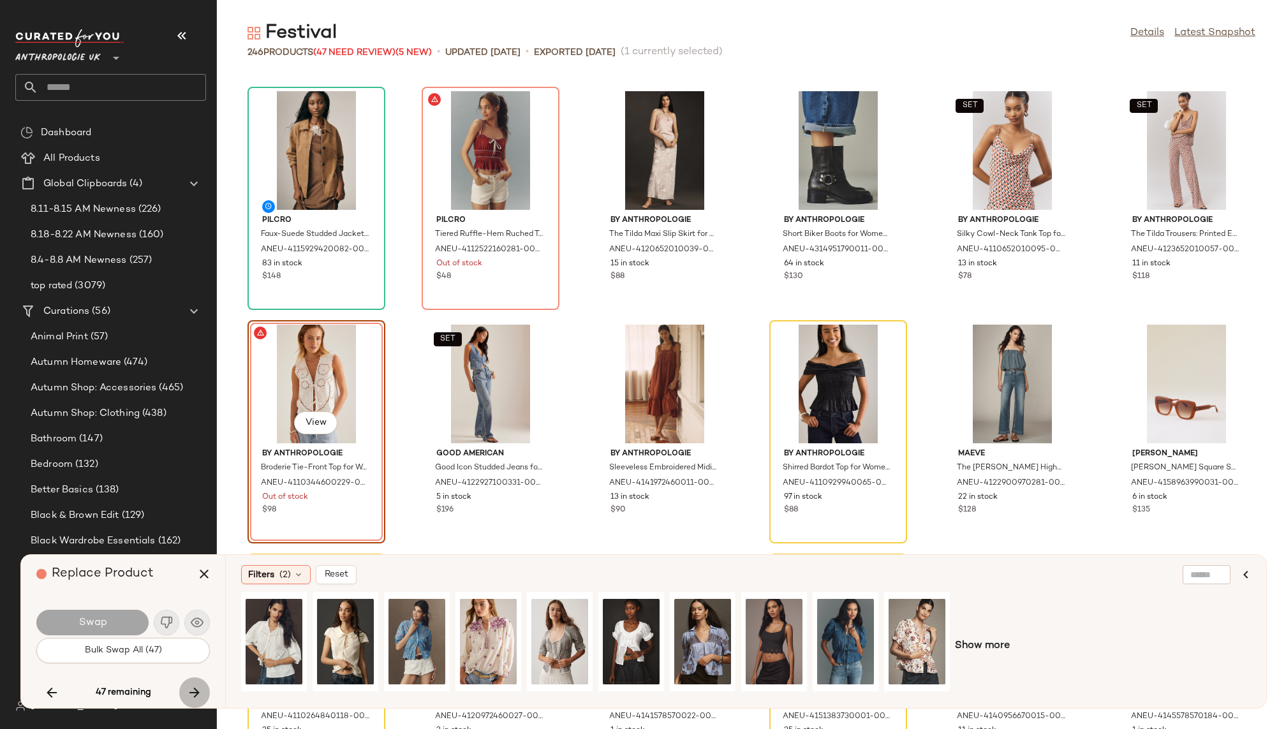
click at [196, 690] on icon "button" at bounding box center [194, 692] width 15 height 15
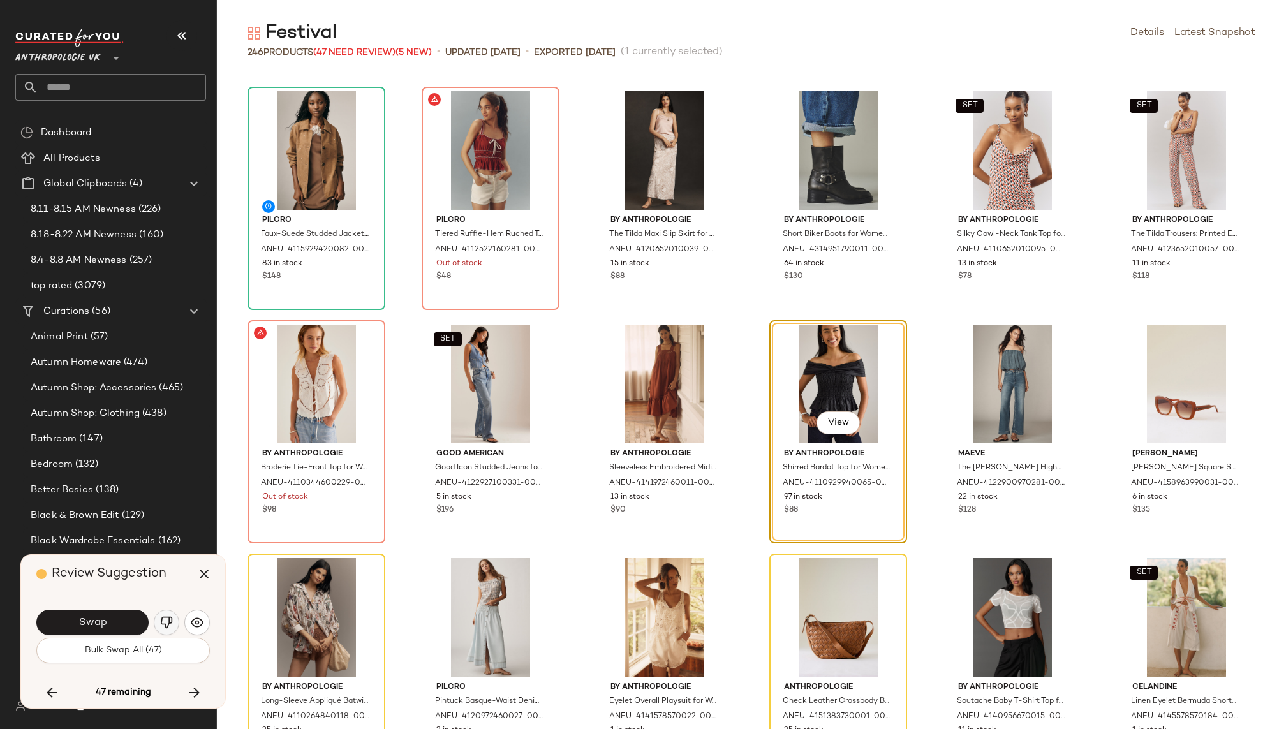
click at [163, 625] on img "button" at bounding box center [166, 622] width 13 height 13
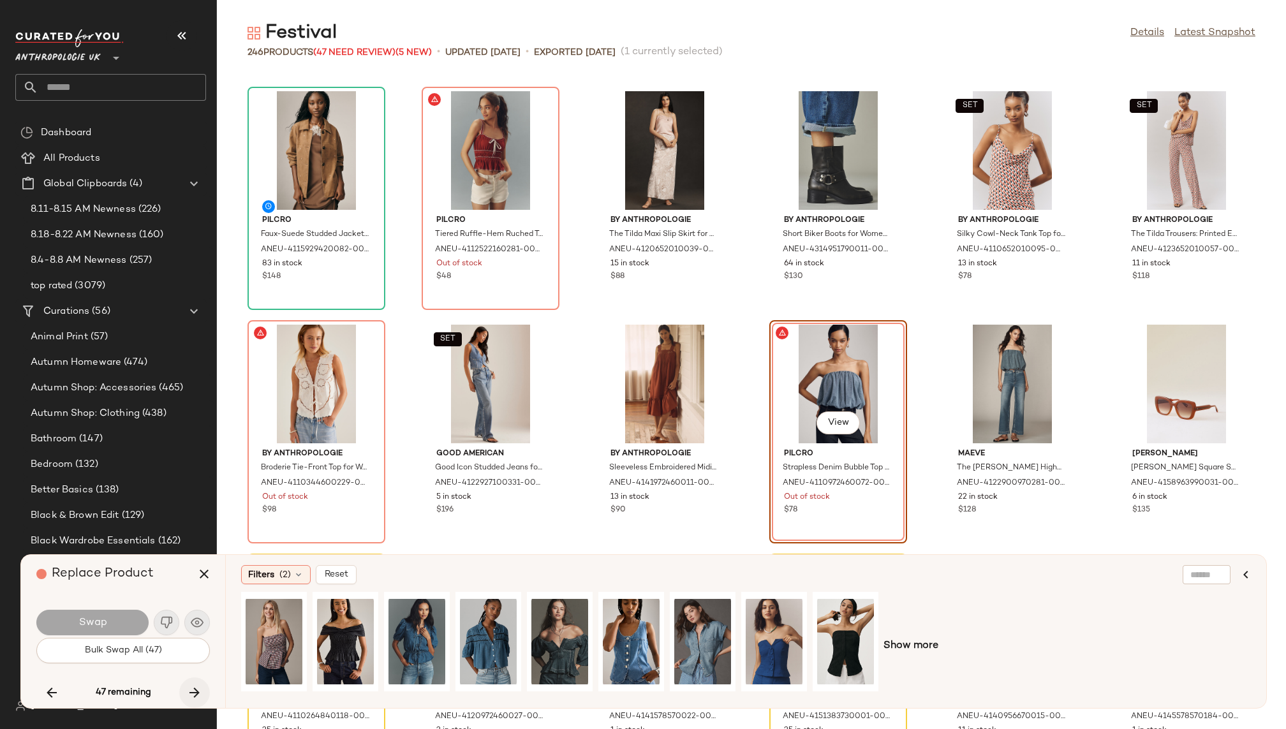
click at [196, 688] on icon "button" at bounding box center [194, 692] width 15 height 15
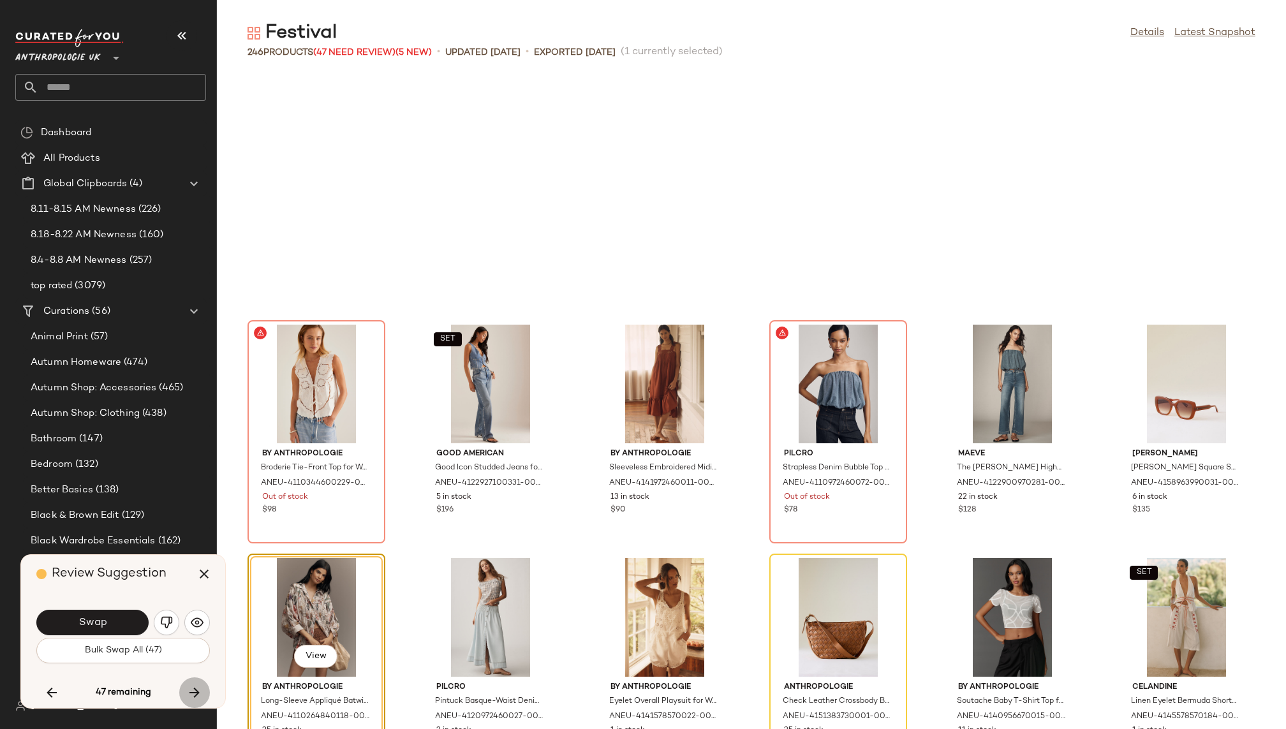
scroll to position [3970, 0]
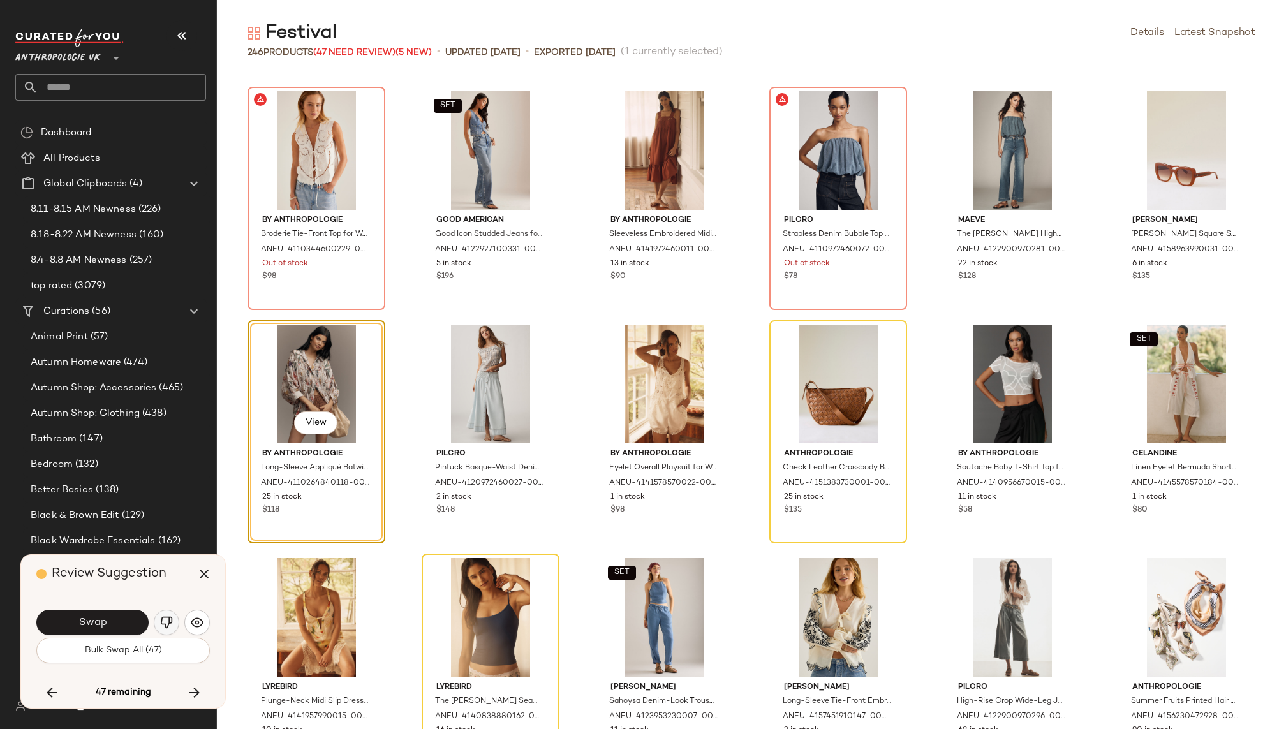
click at [169, 622] on img "button" at bounding box center [166, 622] width 13 height 13
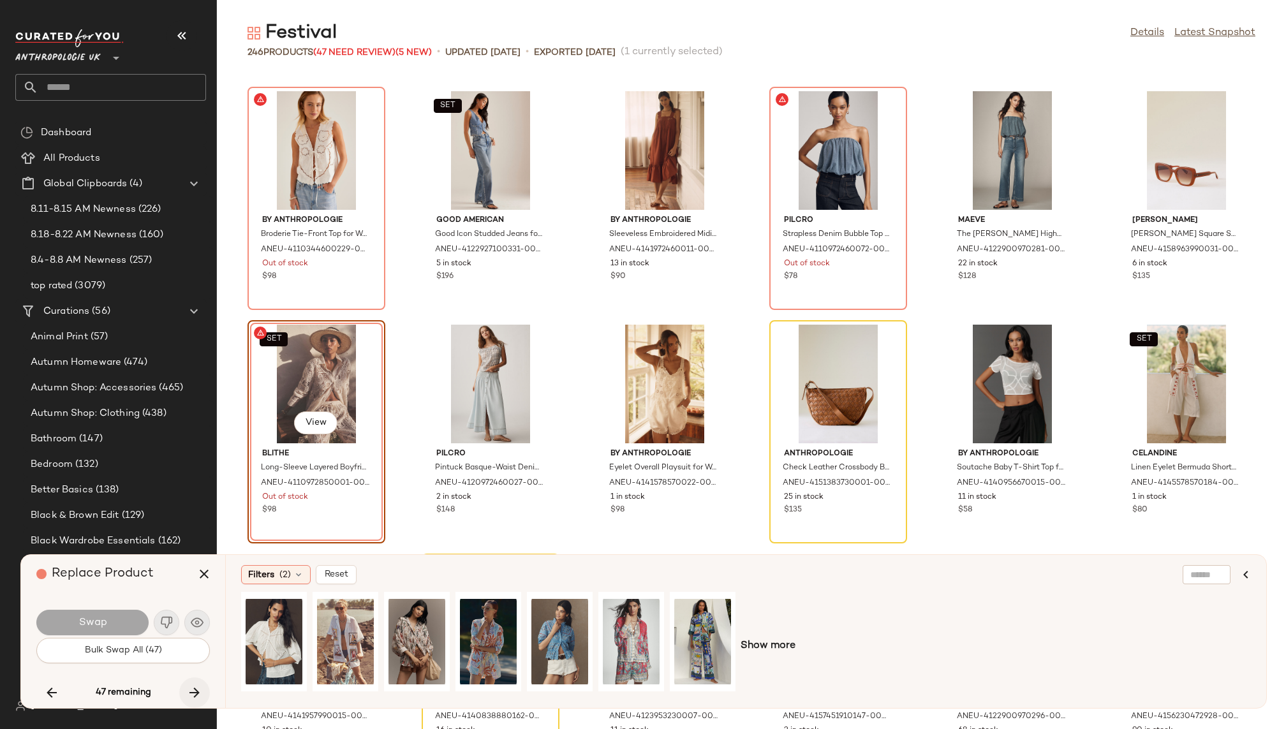
click at [196, 685] on icon "button" at bounding box center [194, 692] width 15 height 15
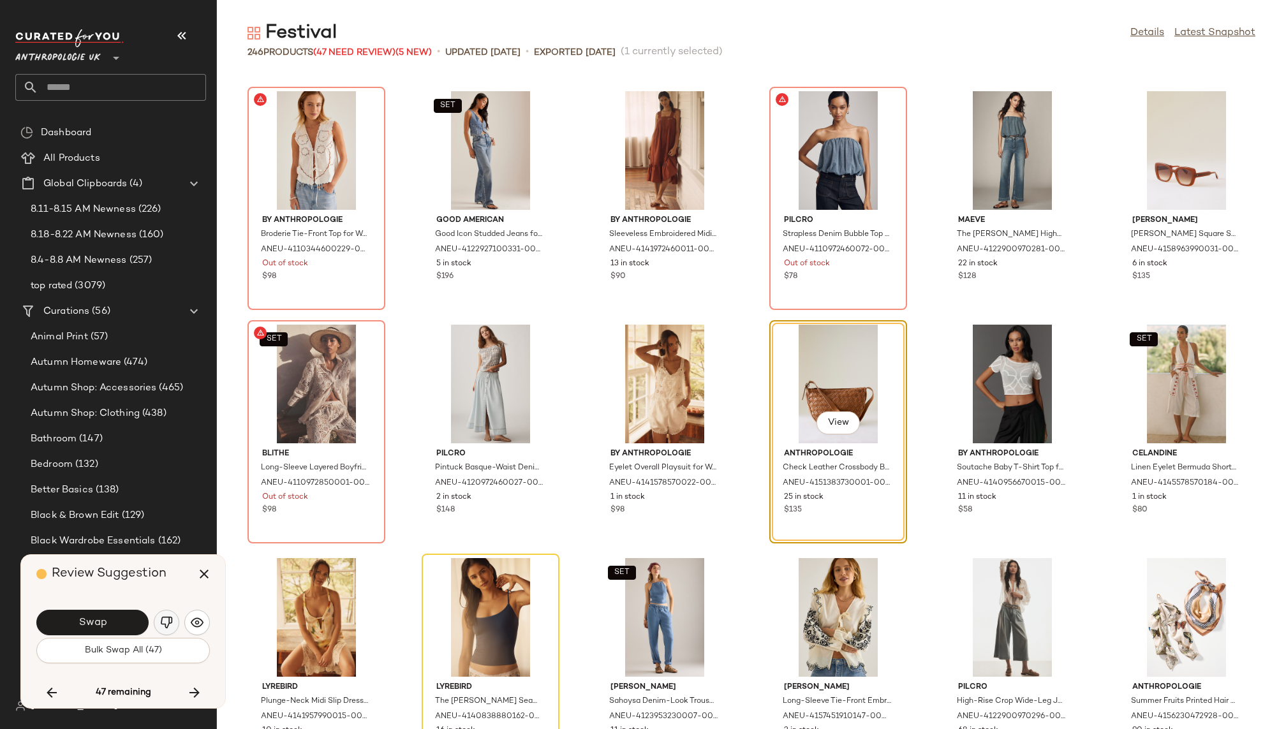
click at [161, 621] on img "button" at bounding box center [166, 622] width 13 height 13
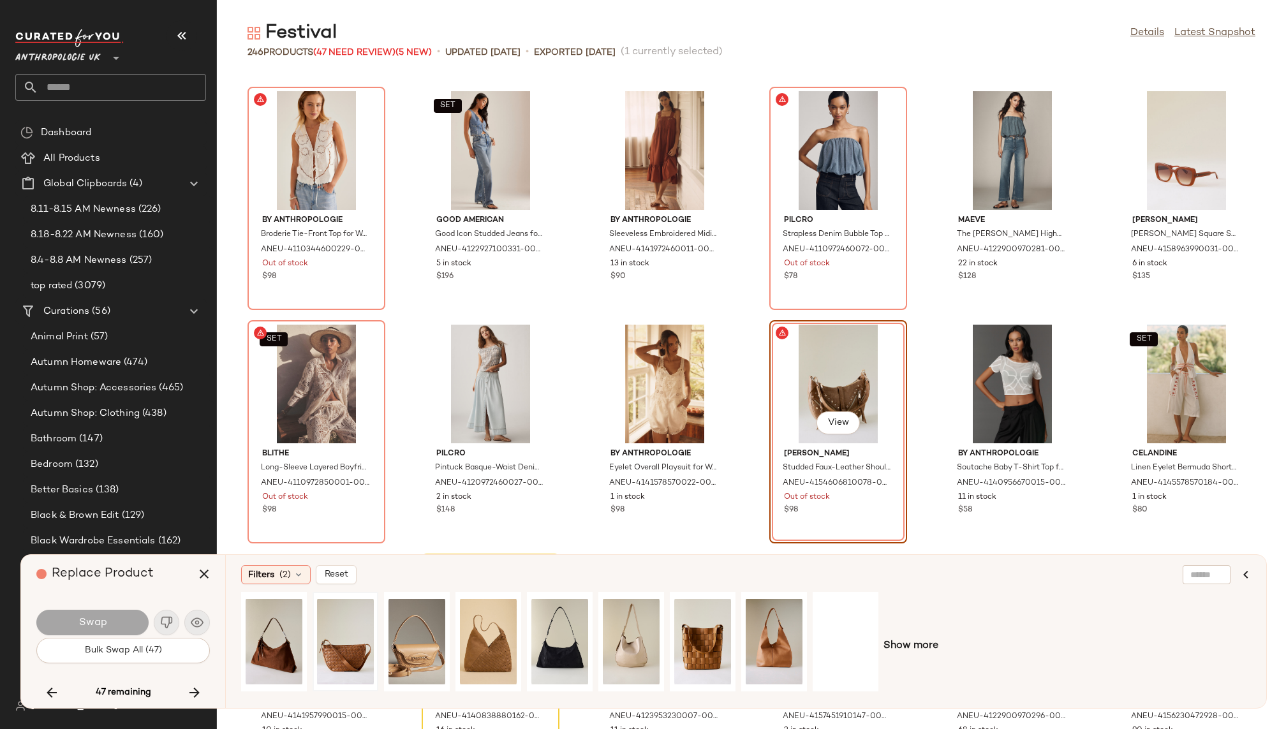
click at [343, 634] on div at bounding box center [345, 642] width 57 height 91
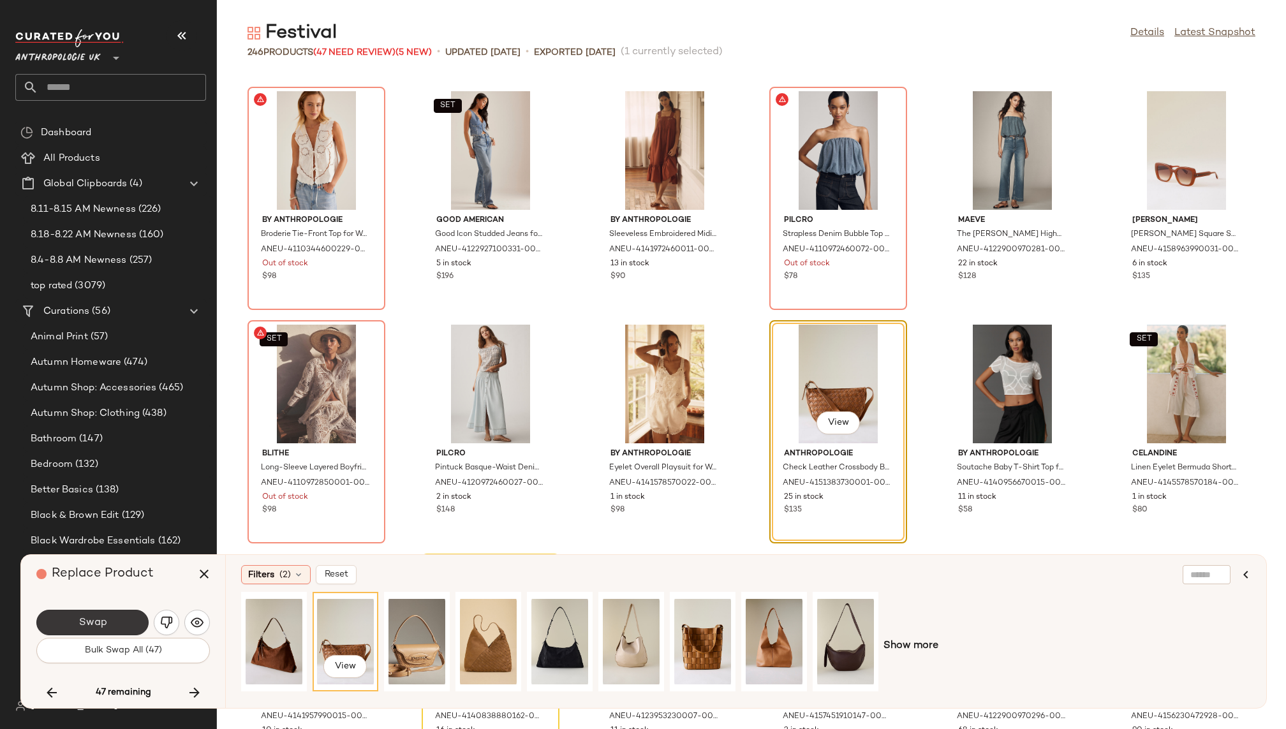
click at [101, 621] on span "Swap" at bounding box center [92, 623] width 29 height 12
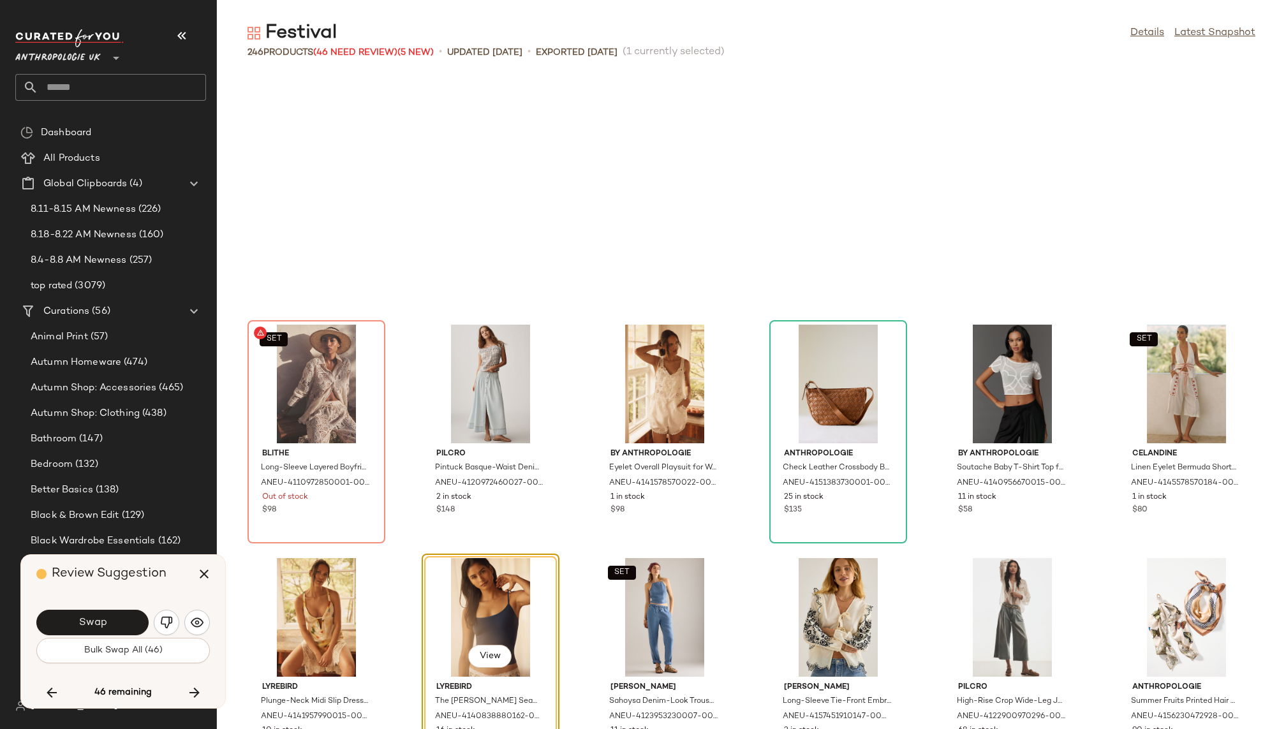
scroll to position [4204, 0]
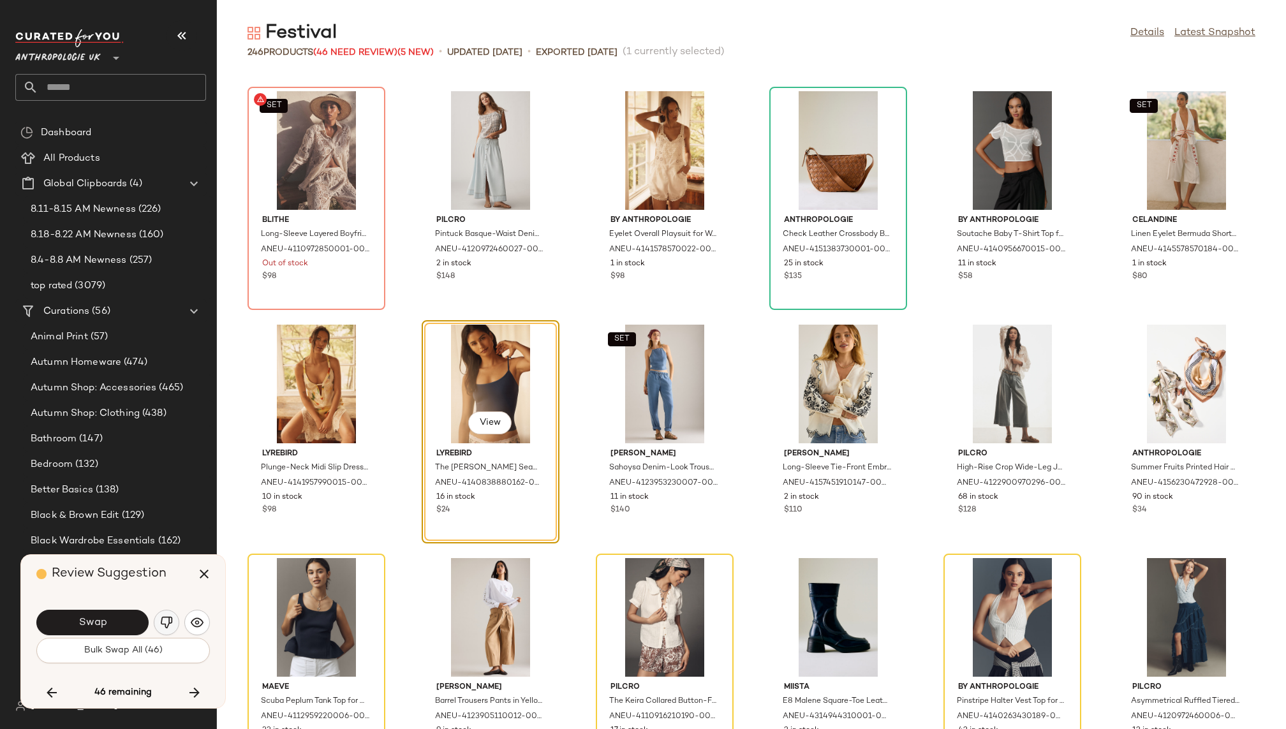
click at [161, 619] on img "button" at bounding box center [166, 622] width 13 height 13
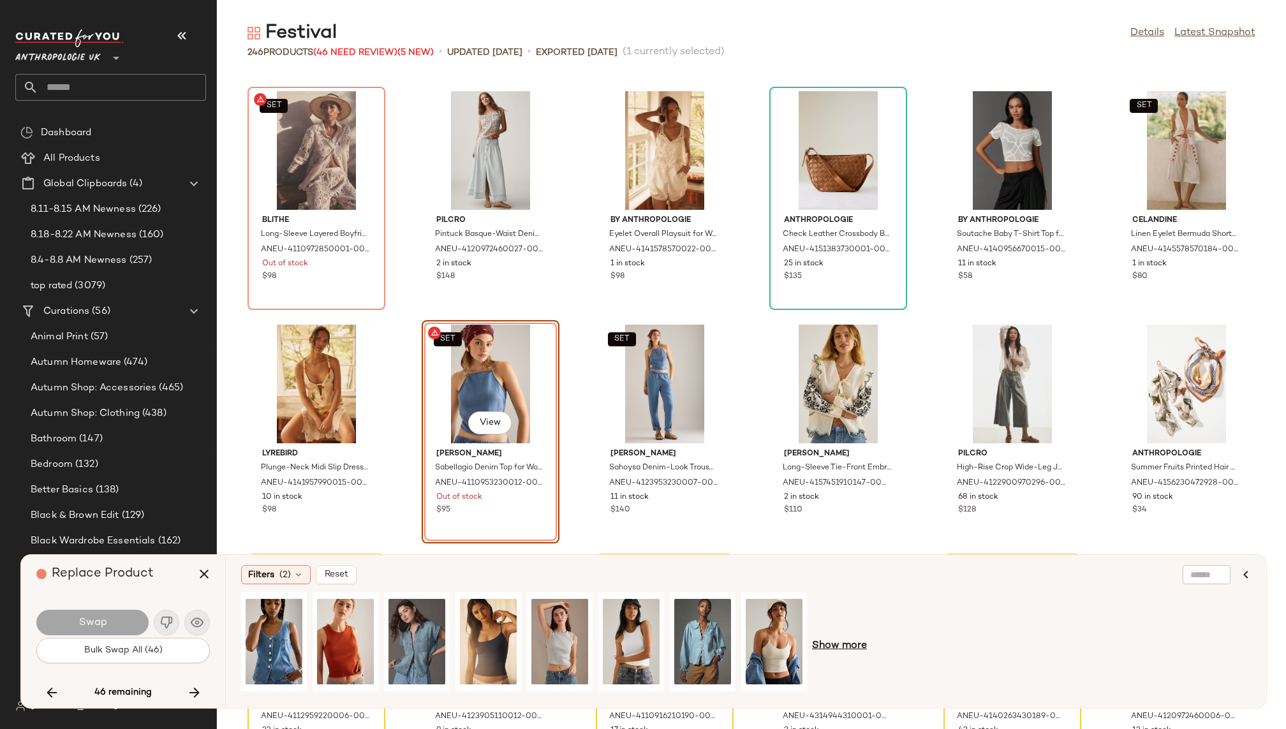
click at [837, 648] on span "Show more" at bounding box center [839, 646] width 55 height 15
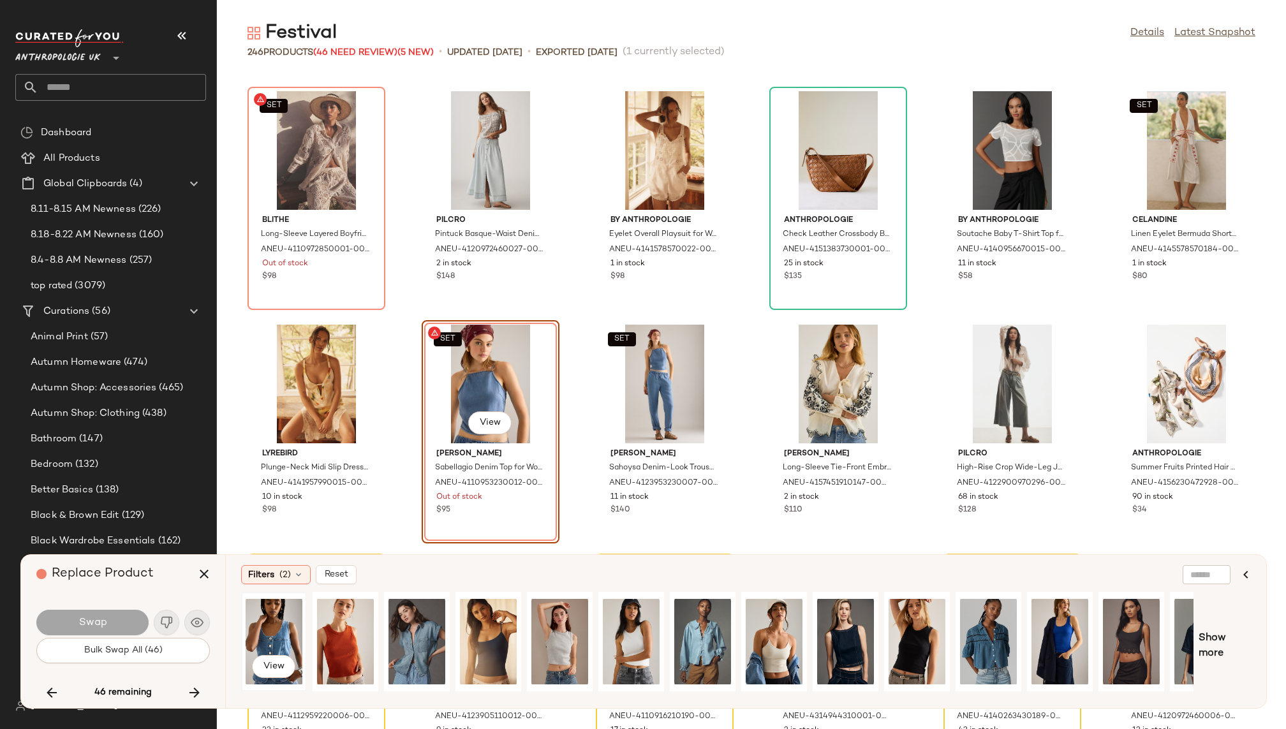
click at [275, 616] on div "View" at bounding box center [274, 642] width 57 height 91
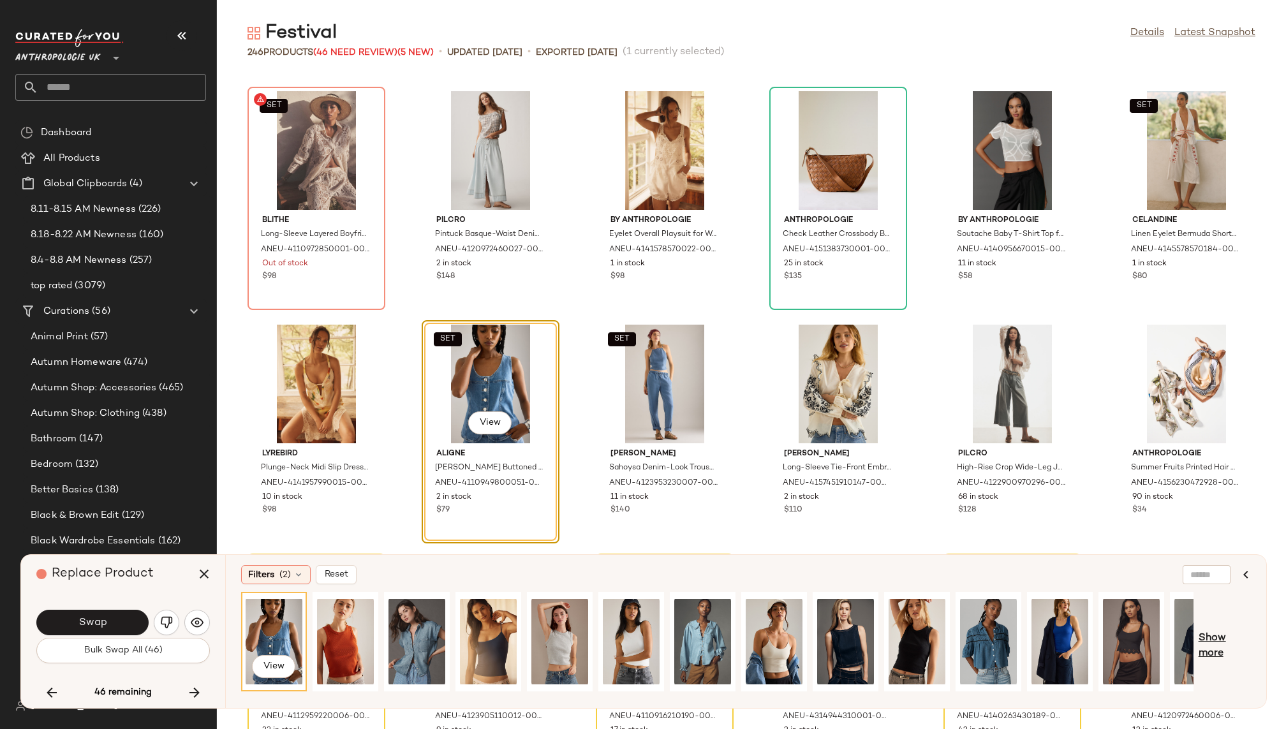
click at [1218, 643] on span "Show more" at bounding box center [1225, 646] width 52 height 31
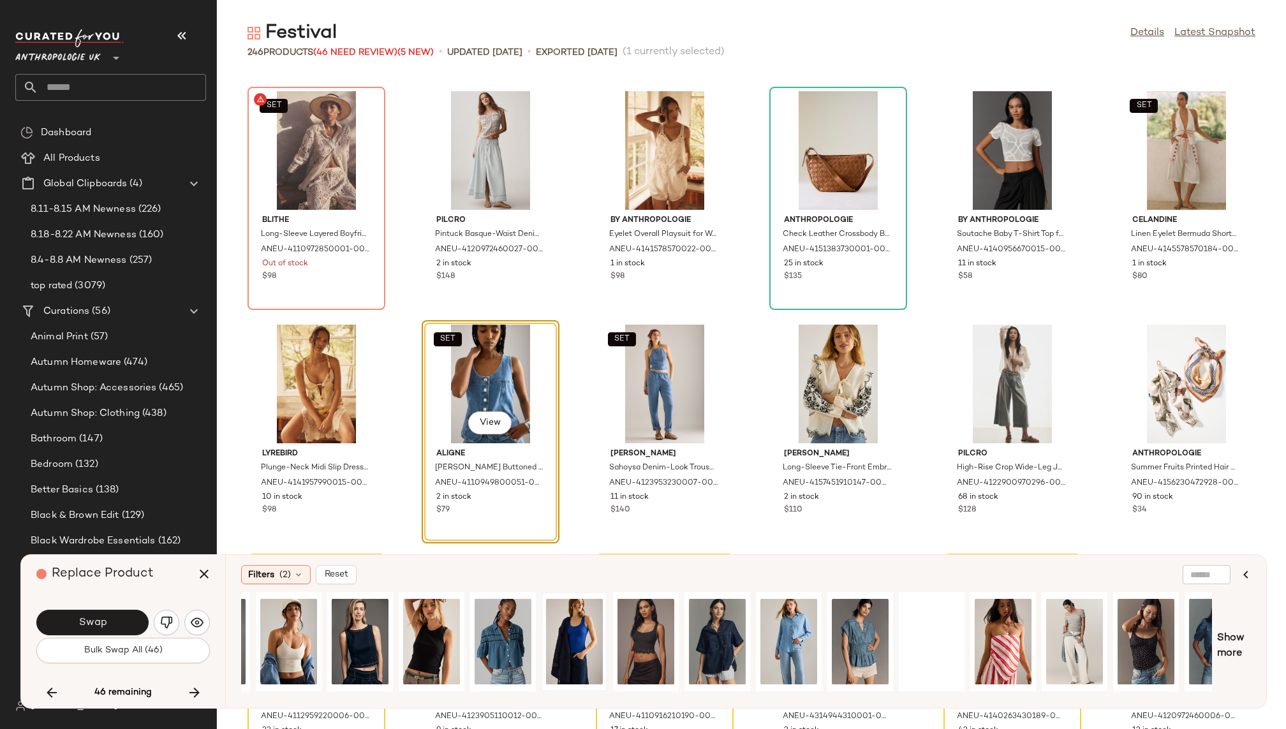
scroll to position [0, 595]
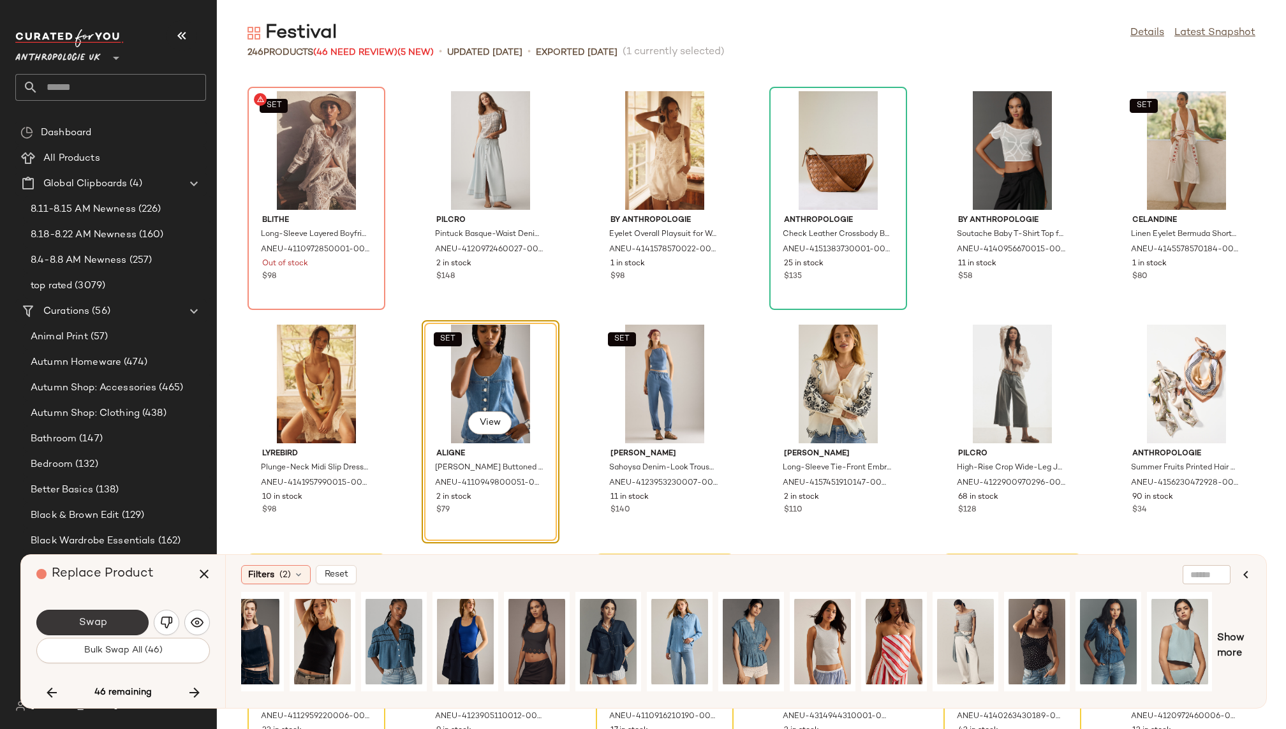
click at [105, 620] on span "Swap" at bounding box center [92, 623] width 29 height 12
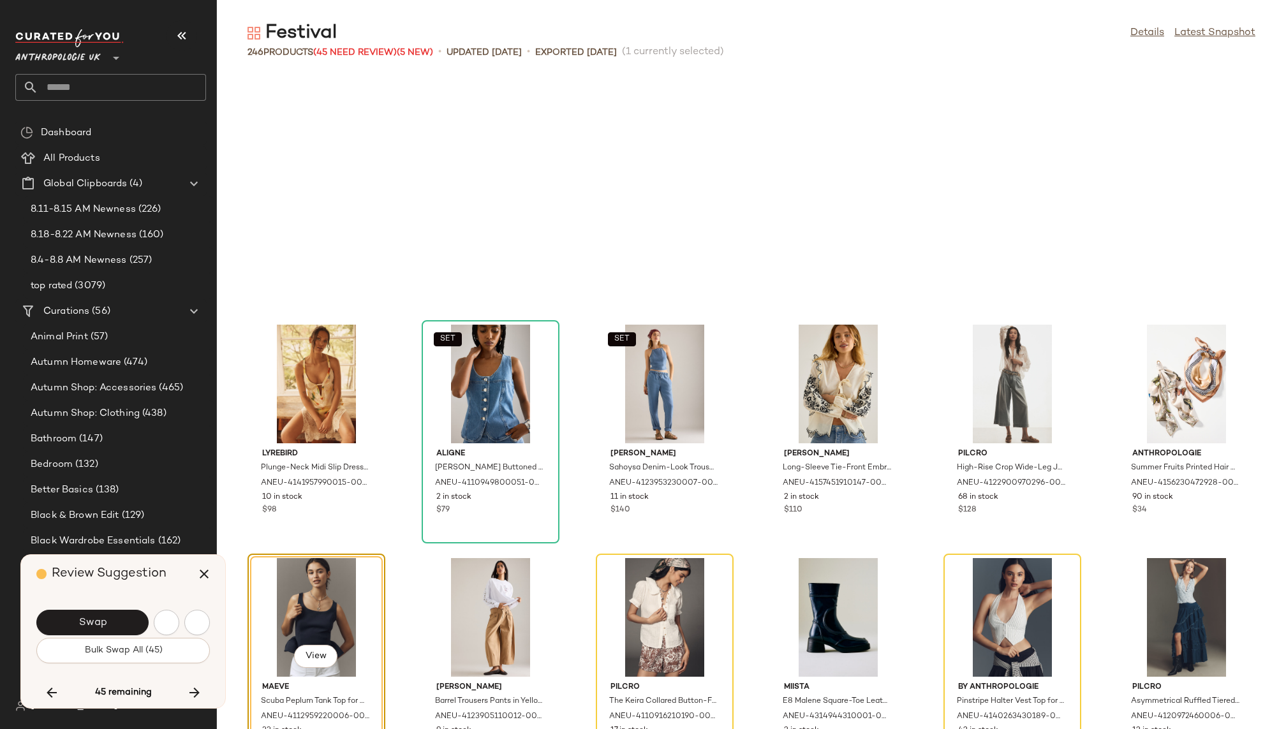
scroll to position [4437, 0]
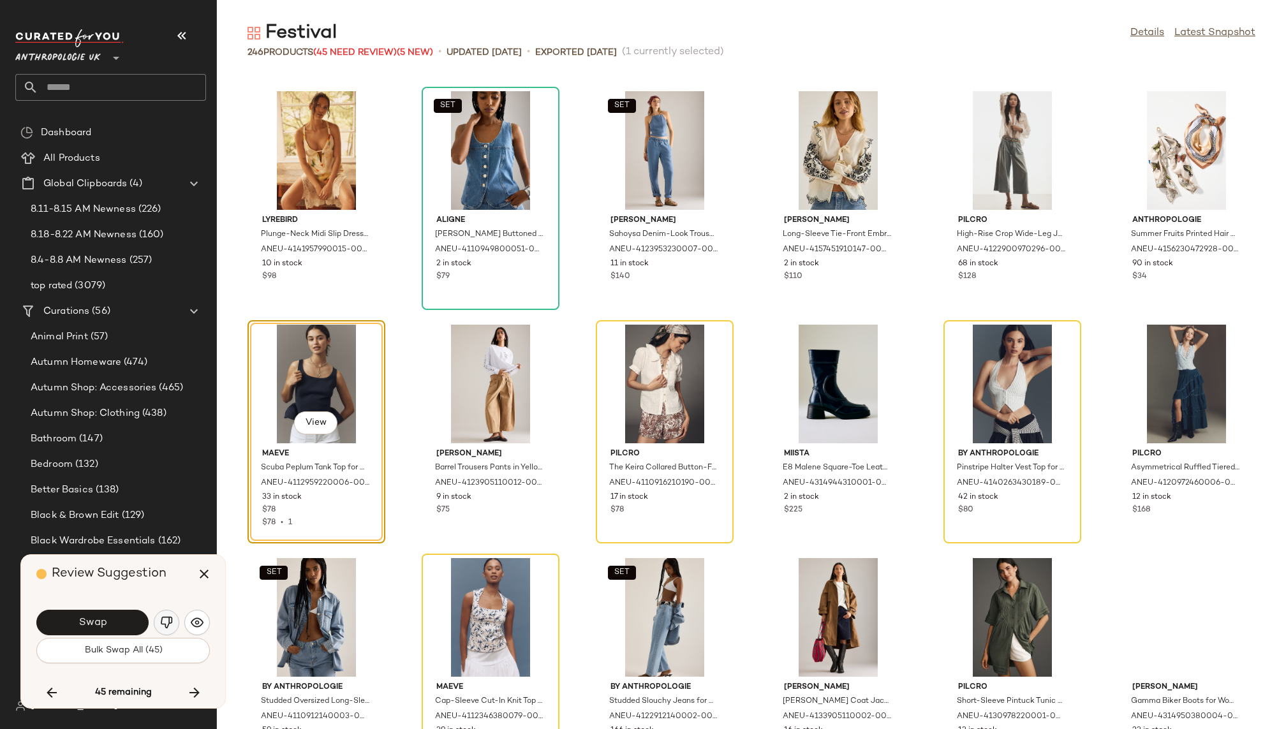
click at [166, 619] on img "button" at bounding box center [166, 622] width 13 height 13
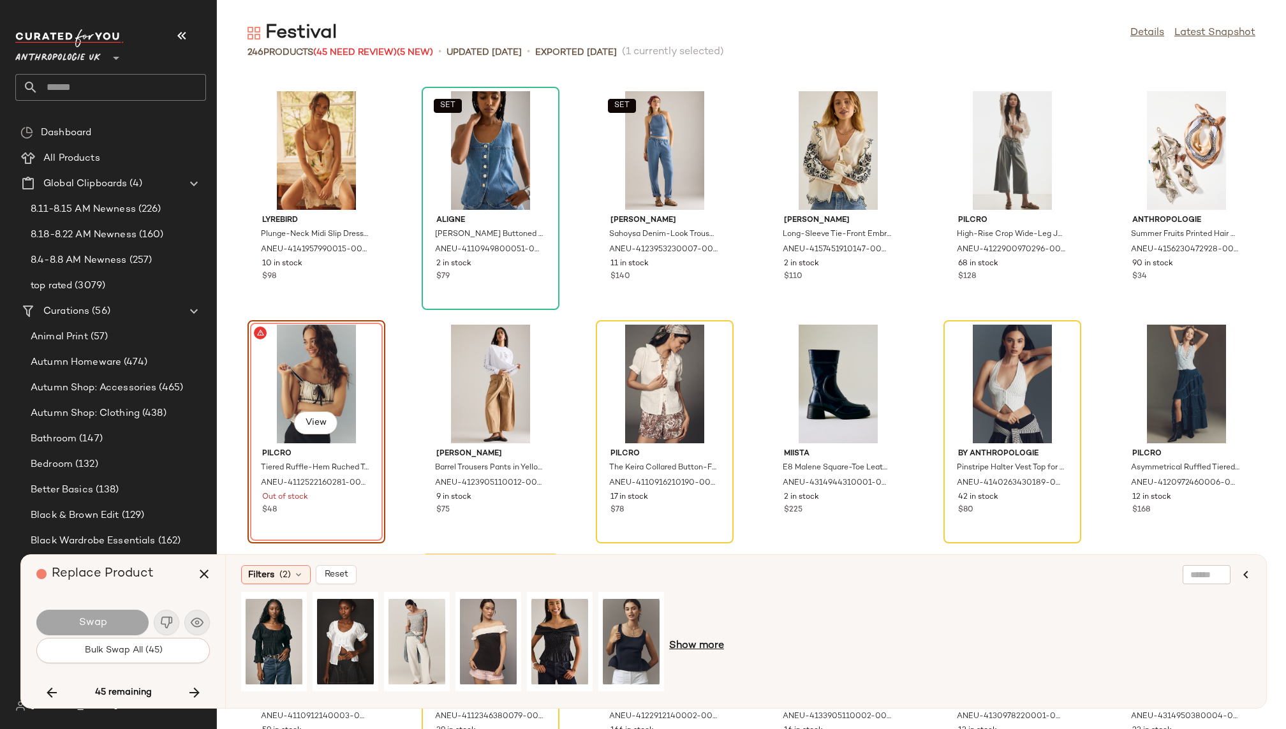
click at [689, 646] on span "Show more" at bounding box center [696, 646] width 55 height 15
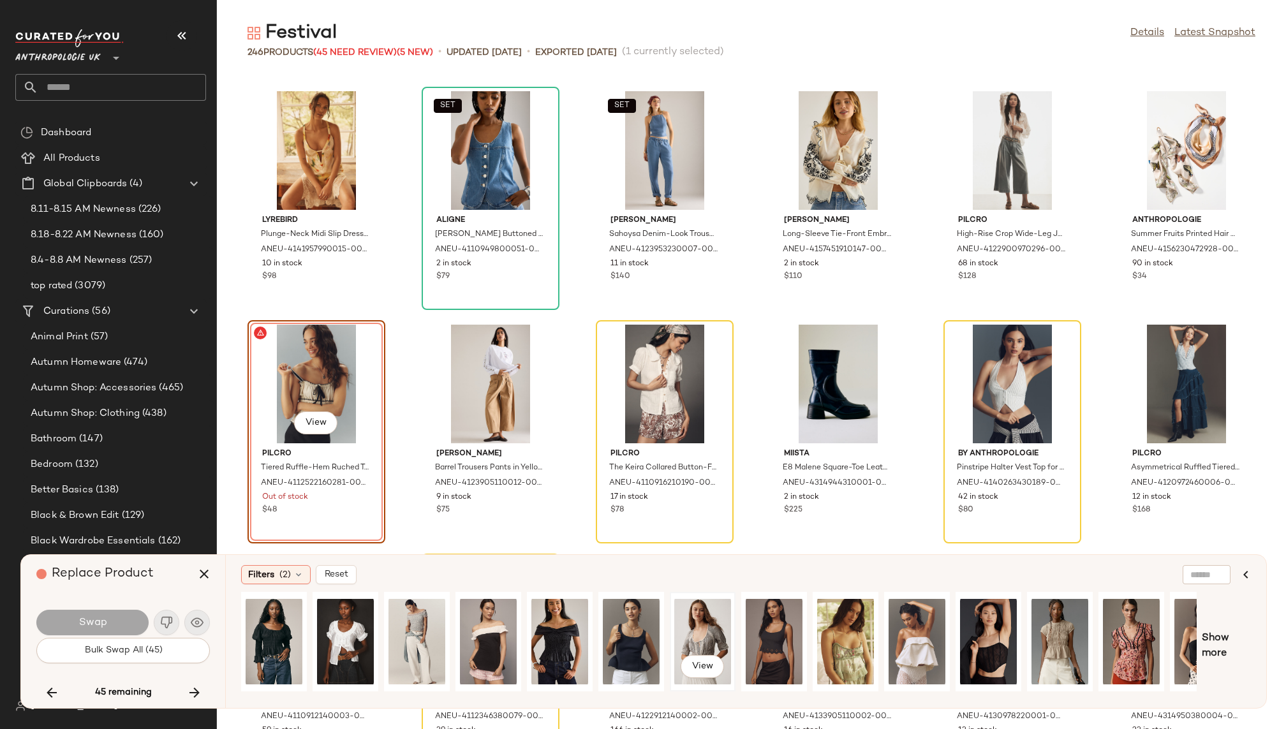
scroll to position [0, 109]
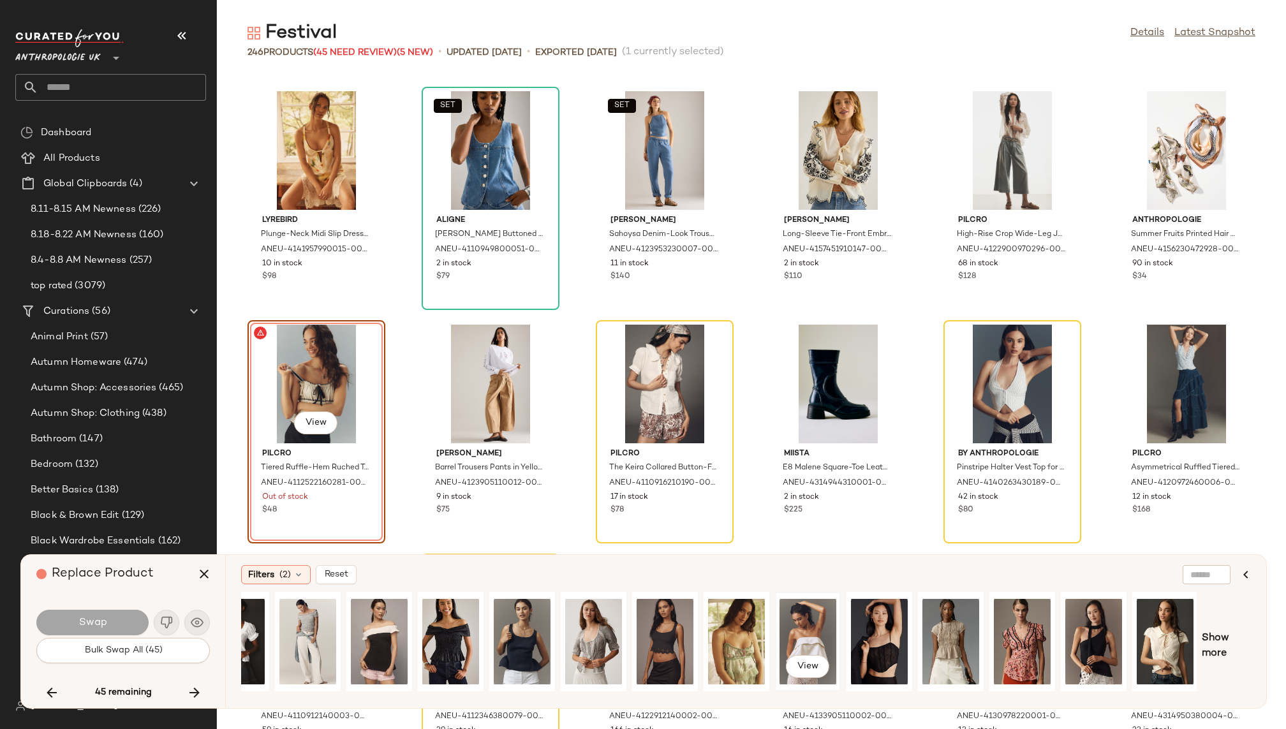
click at [798, 626] on div "View" at bounding box center [808, 642] width 57 height 91
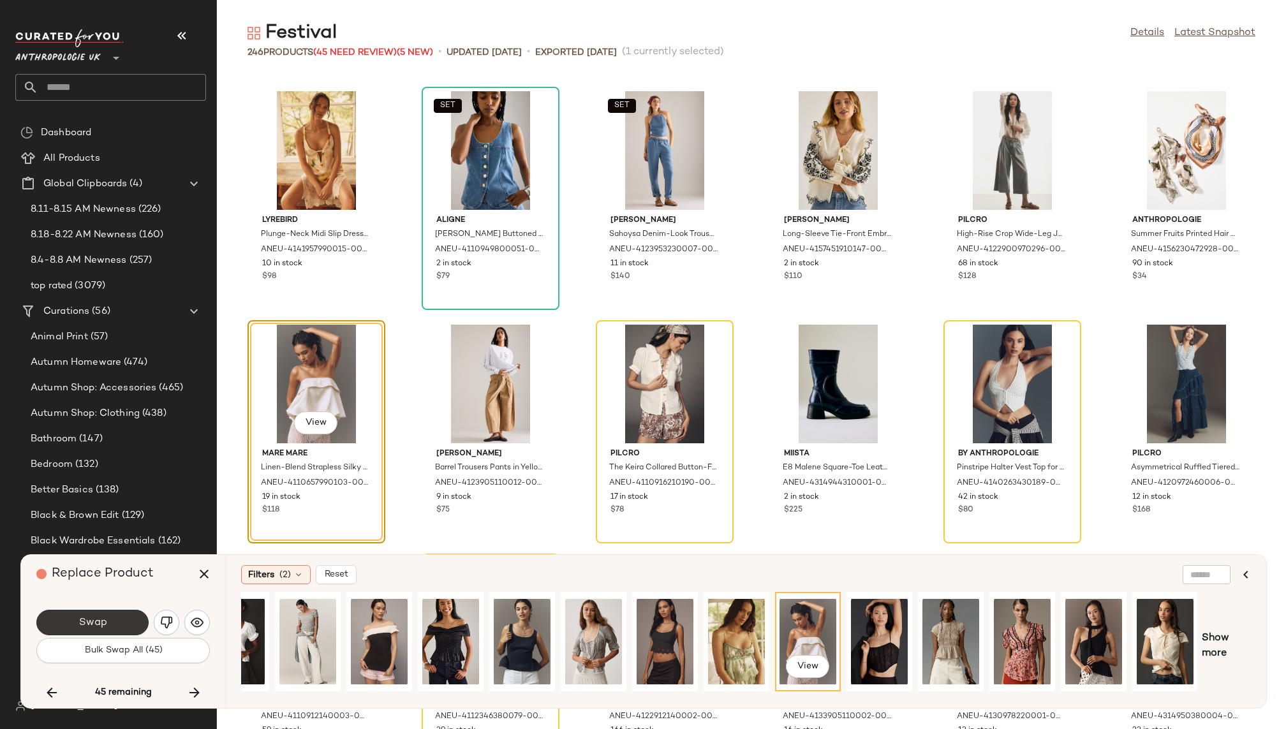
click at [114, 619] on button "Swap" at bounding box center [92, 623] width 112 height 26
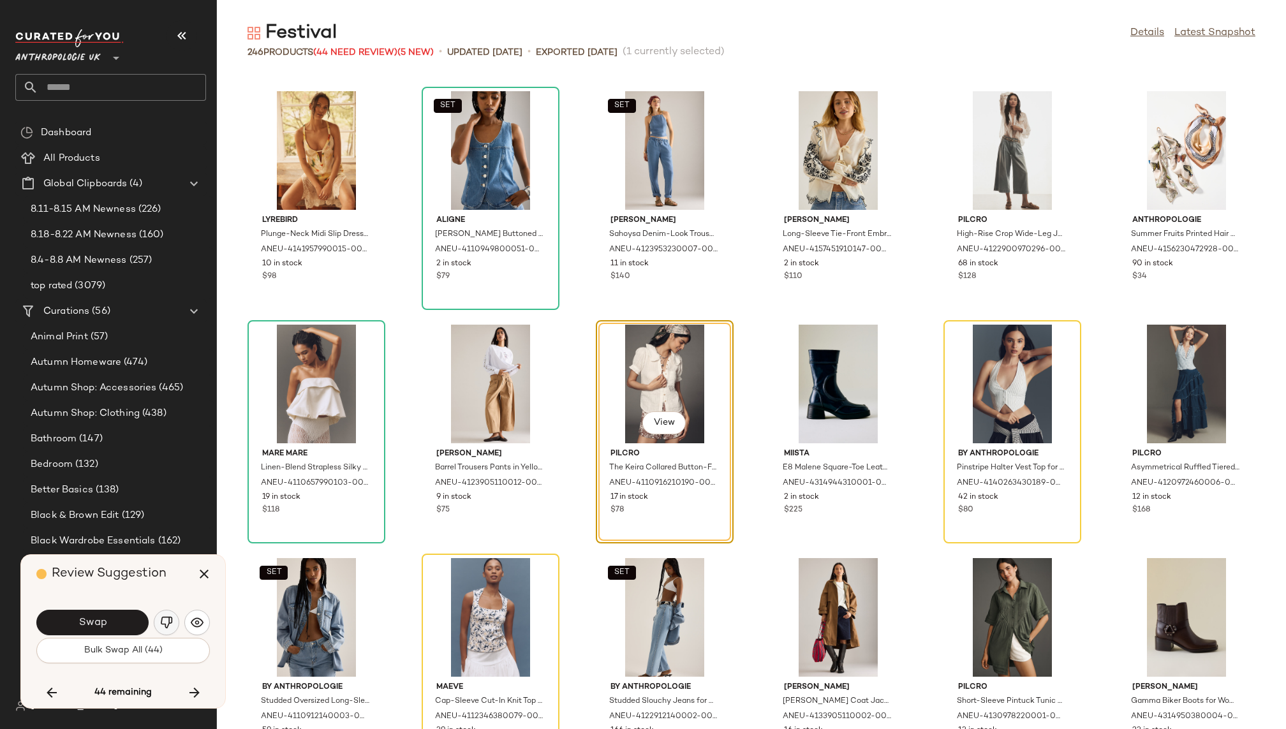
click at [164, 618] on img "button" at bounding box center [166, 622] width 13 height 13
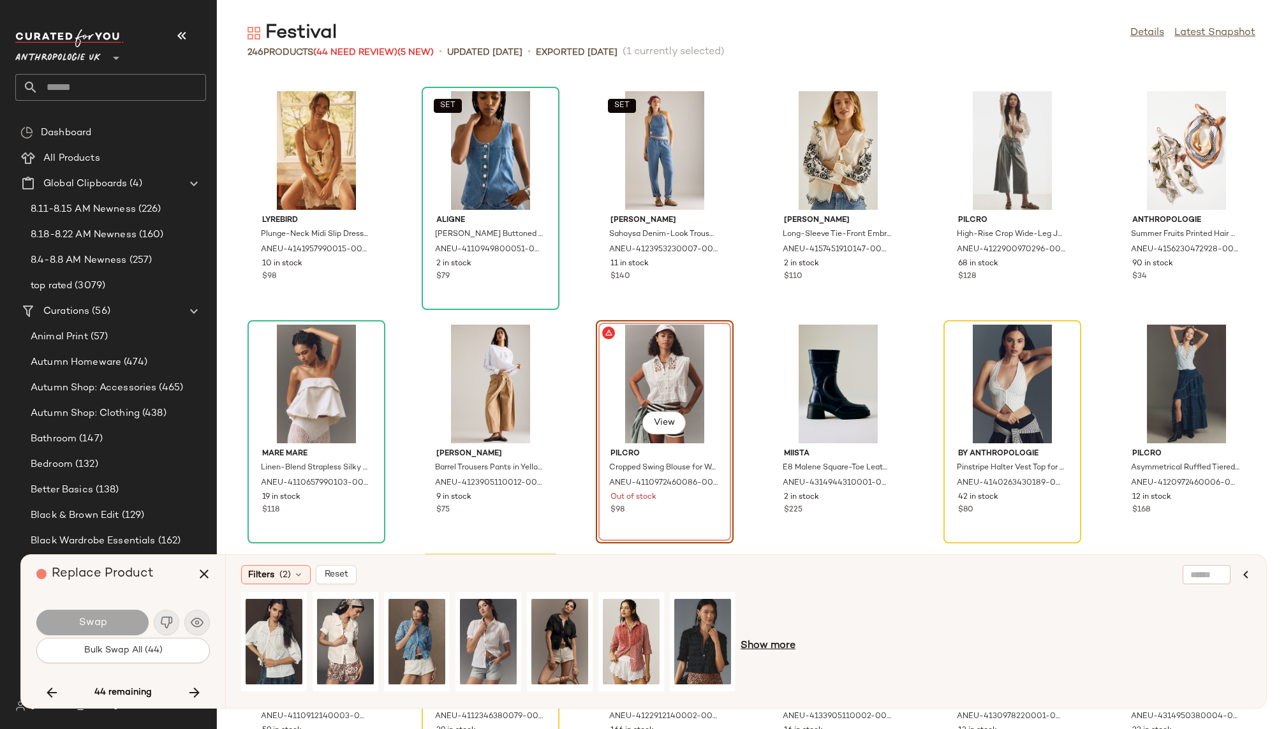
click at [770, 644] on span "Show more" at bounding box center [768, 646] width 55 height 15
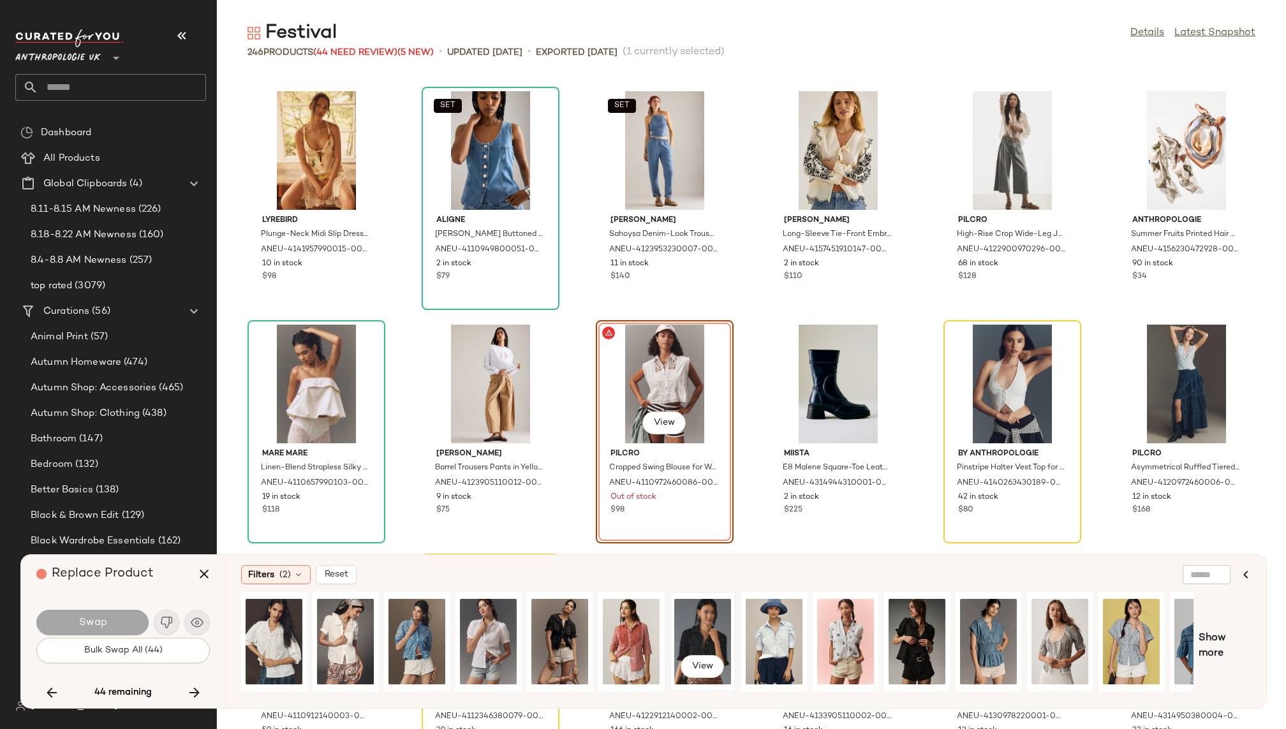
scroll to position [0, 41]
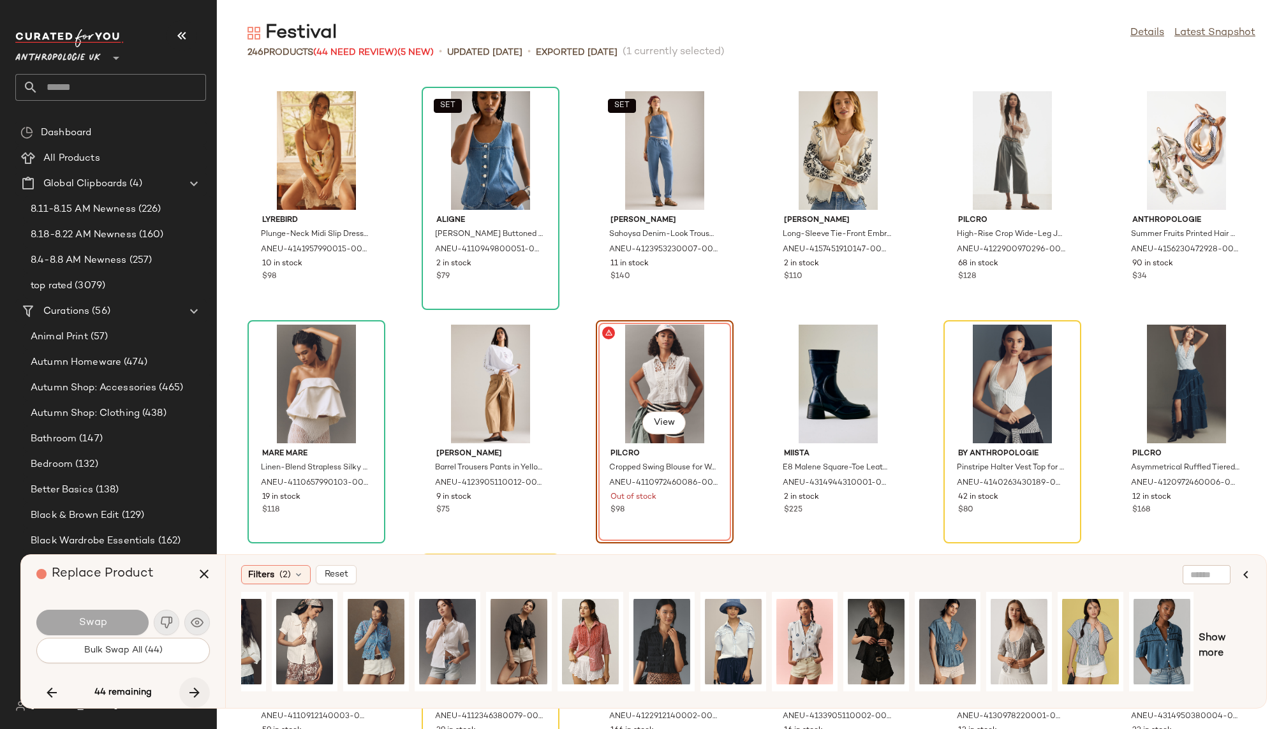
click at [198, 694] on icon "button" at bounding box center [194, 692] width 15 height 15
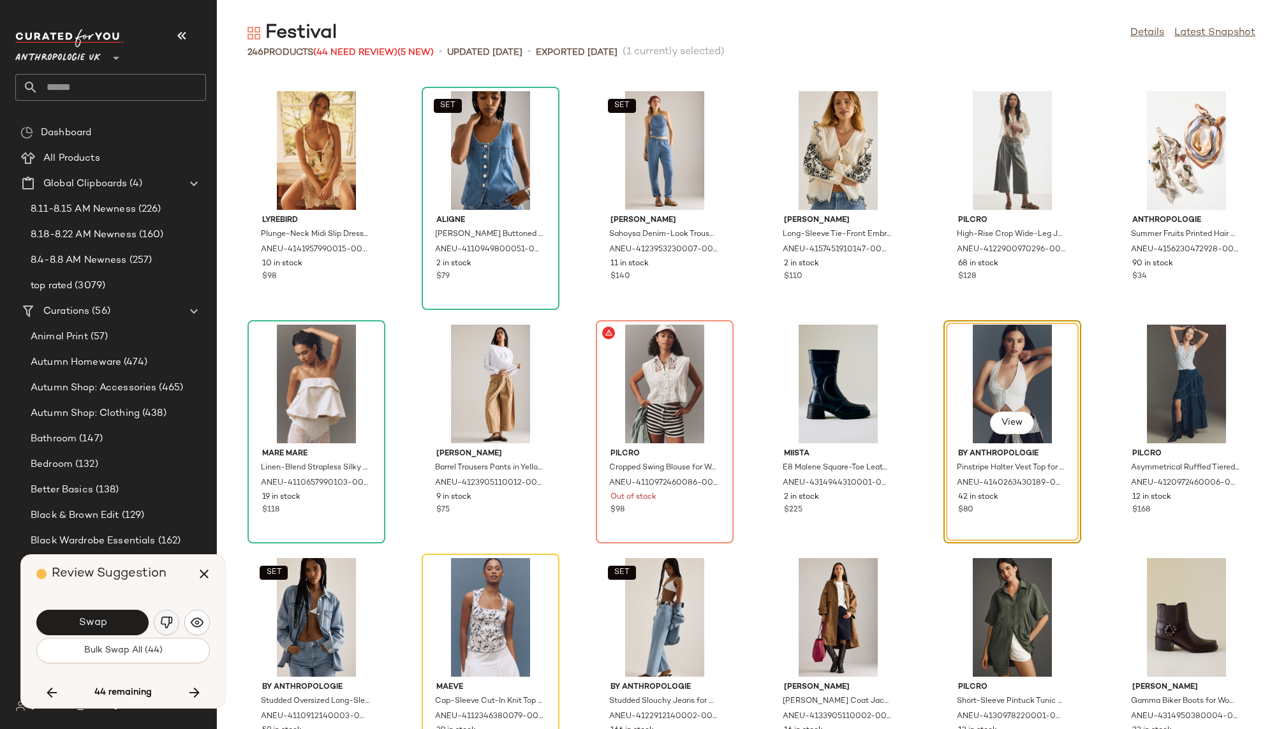
click at [170, 620] on img "button" at bounding box center [166, 622] width 13 height 13
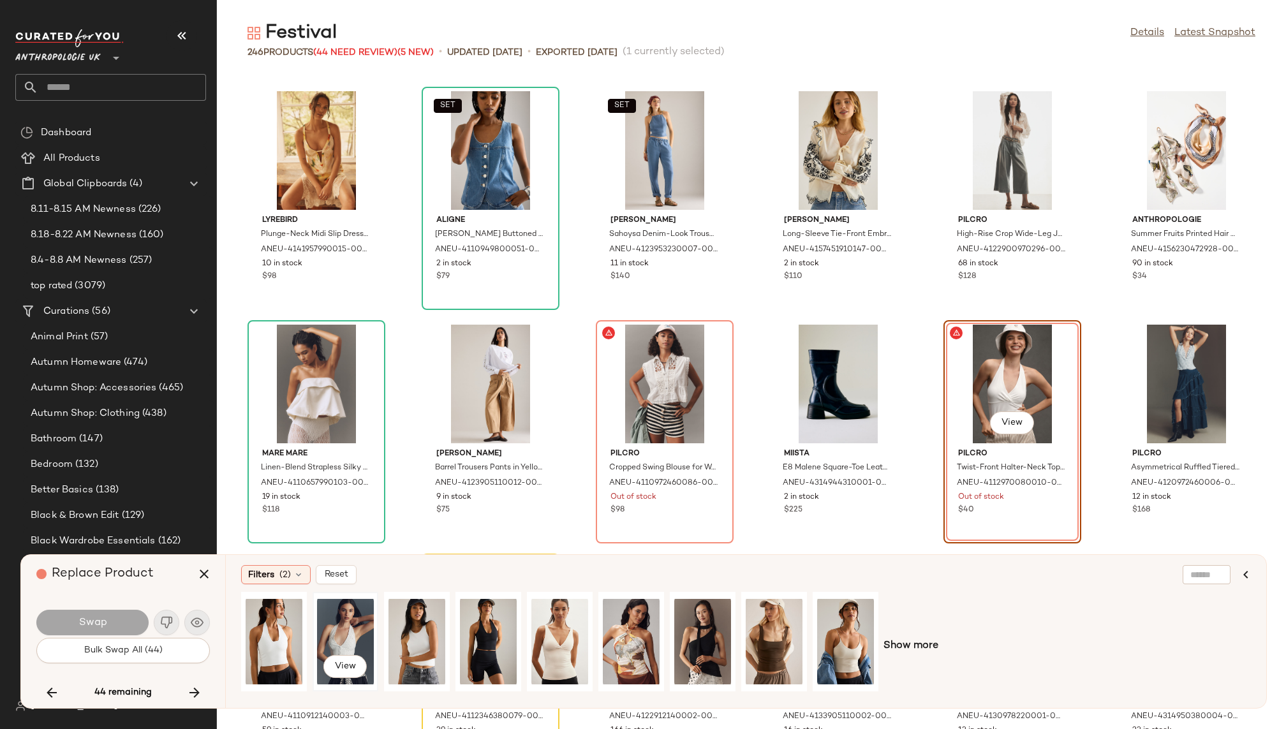
click at [348, 643] on div "View" at bounding box center [345, 642] width 57 height 91
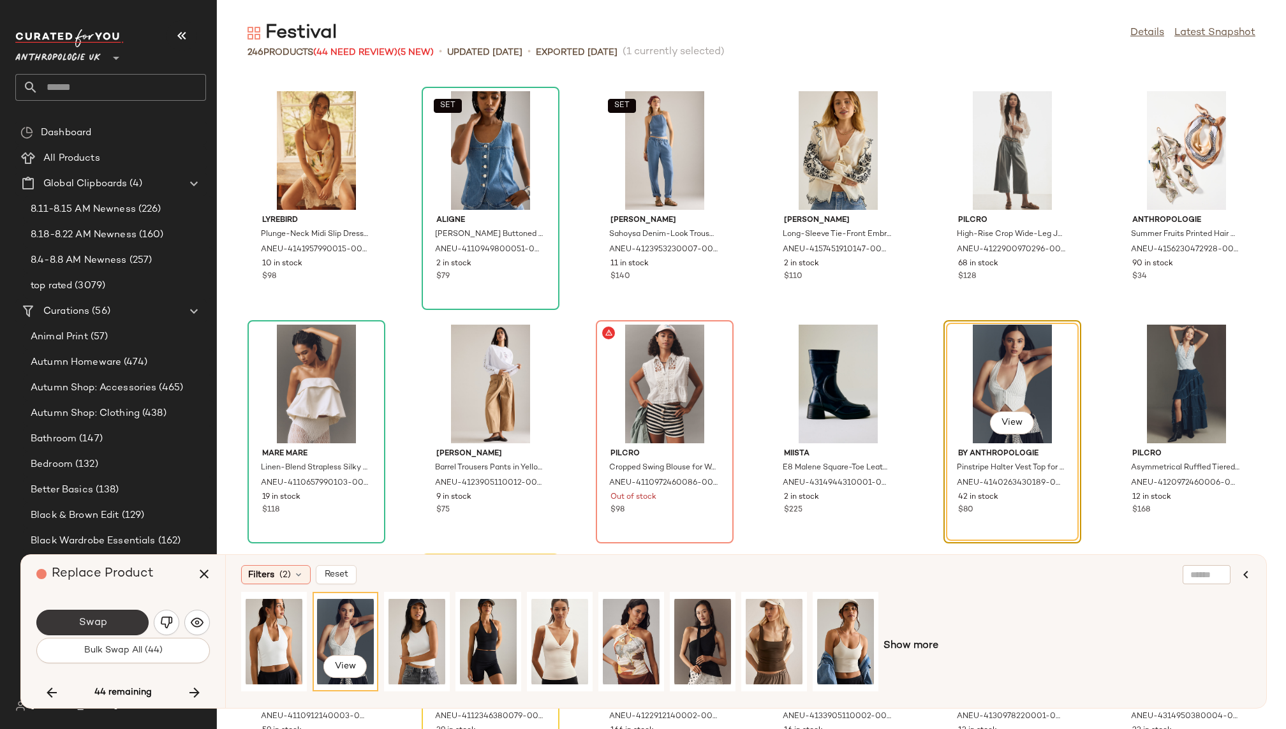
click at [107, 620] on button "Swap" at bounding box center [92, 623] width 112 height 26
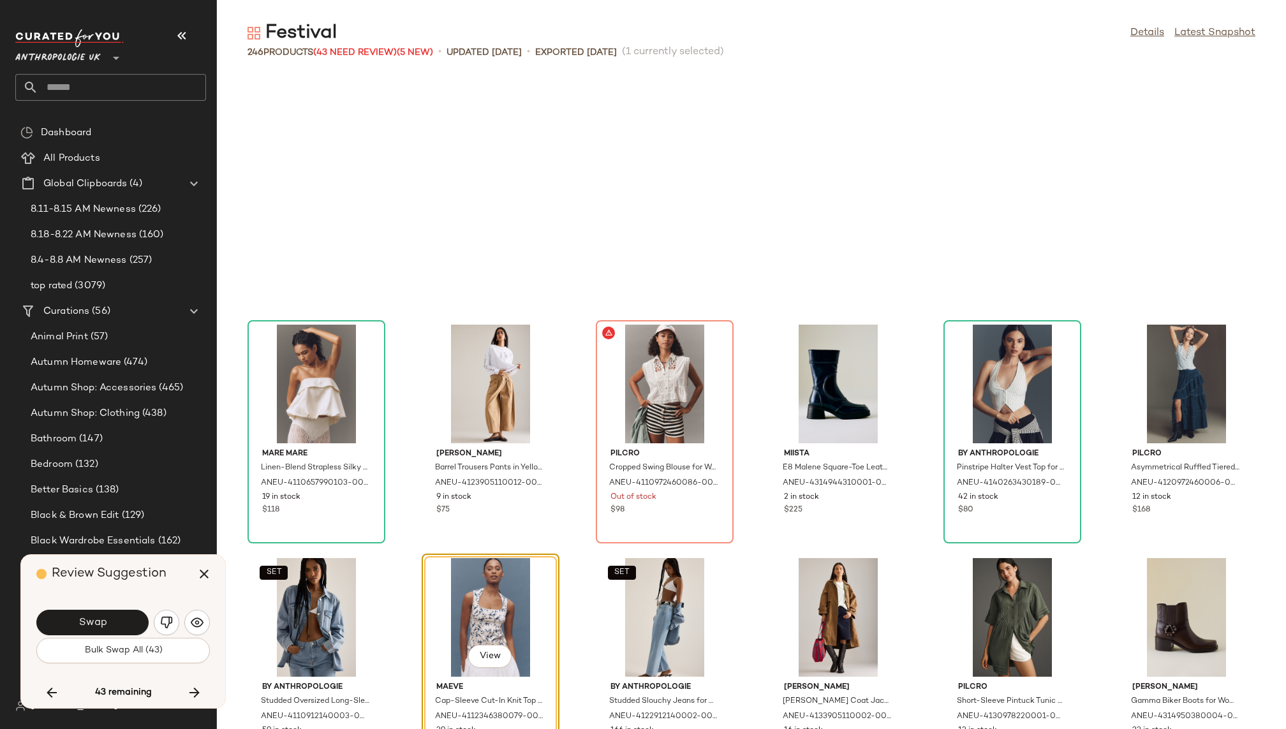
scroll to position [4671, 0]
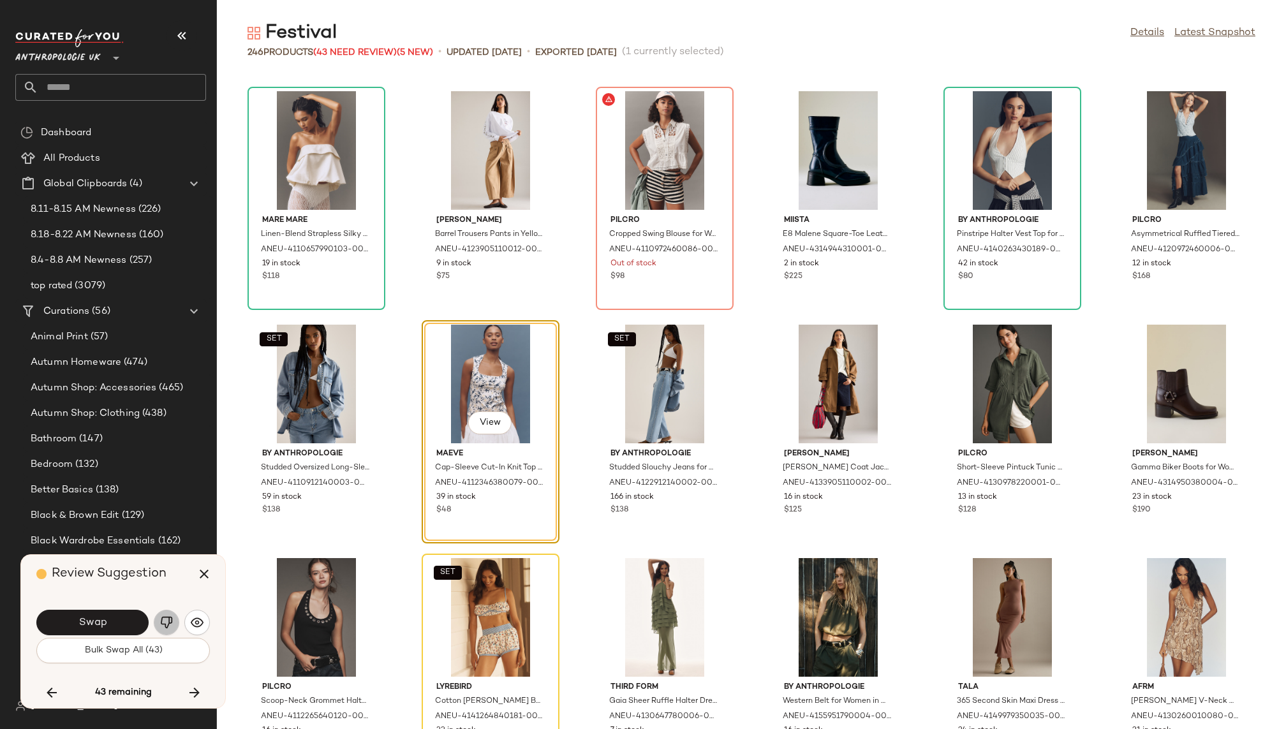
click at [168, 623] on img "button" at bounding box center [166, 622] width 13 height 13
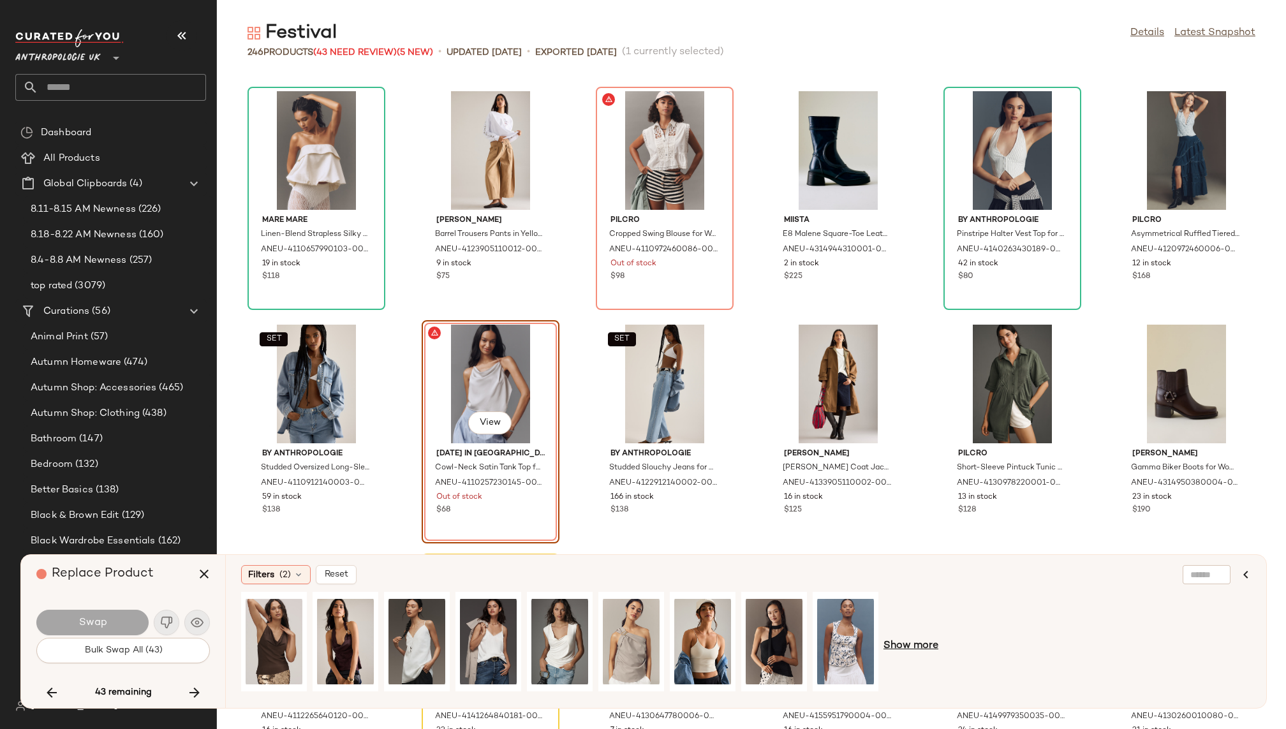
click at [909, 642] on span "Show more" at bounding box center [911, 646] width 55 height 15
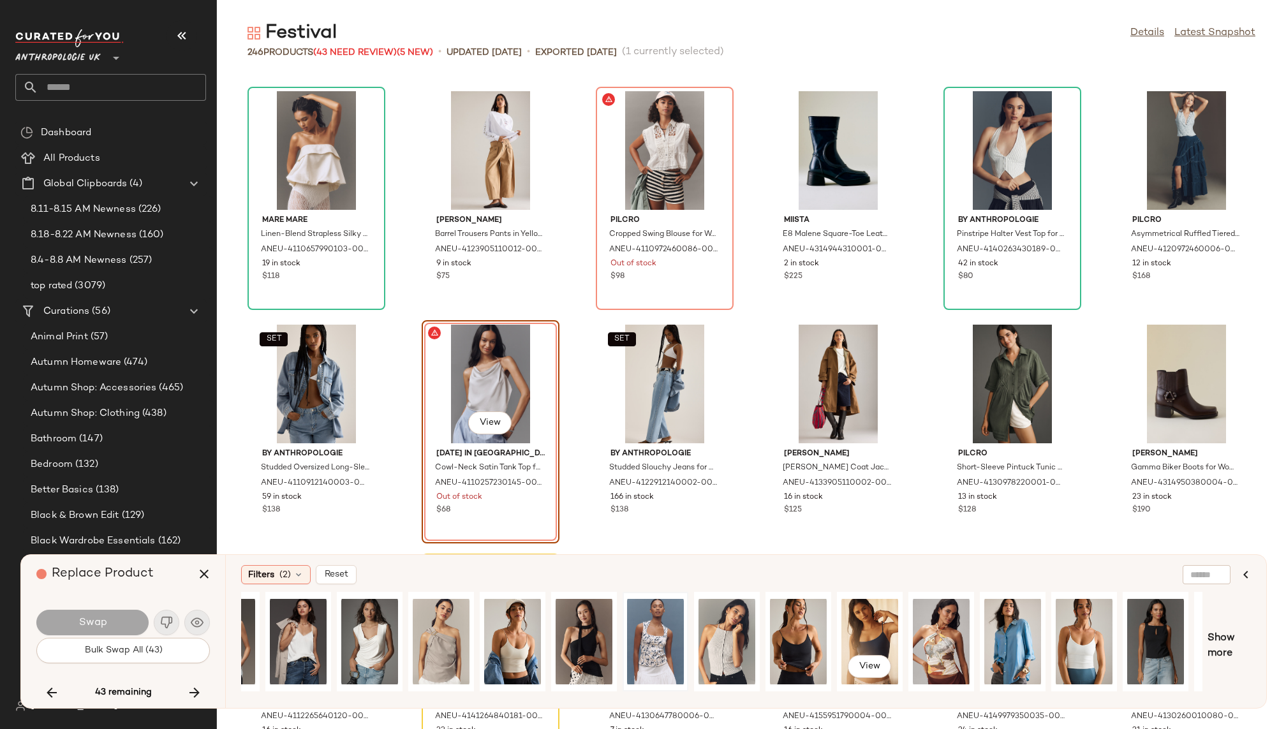
scroll to position [0, 247]
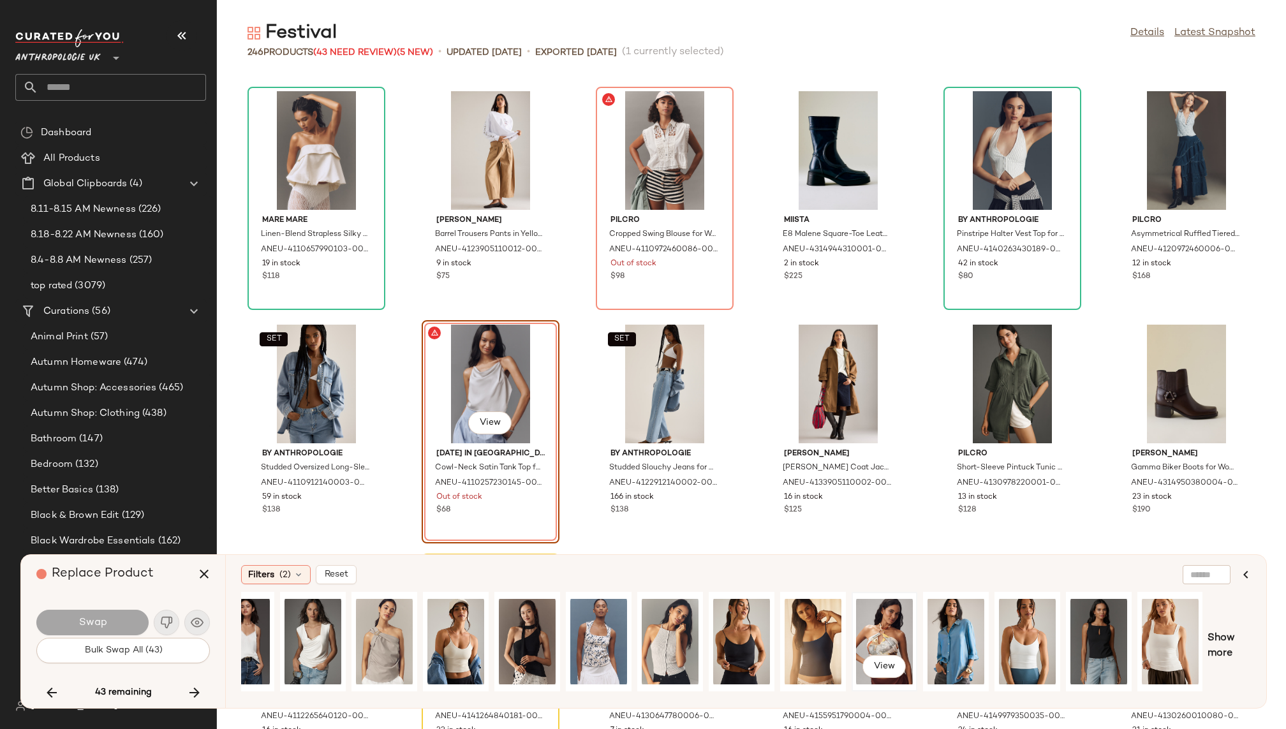
click at [881, 630] on div "View" at bounding box center [884, 642] width 57 height 91
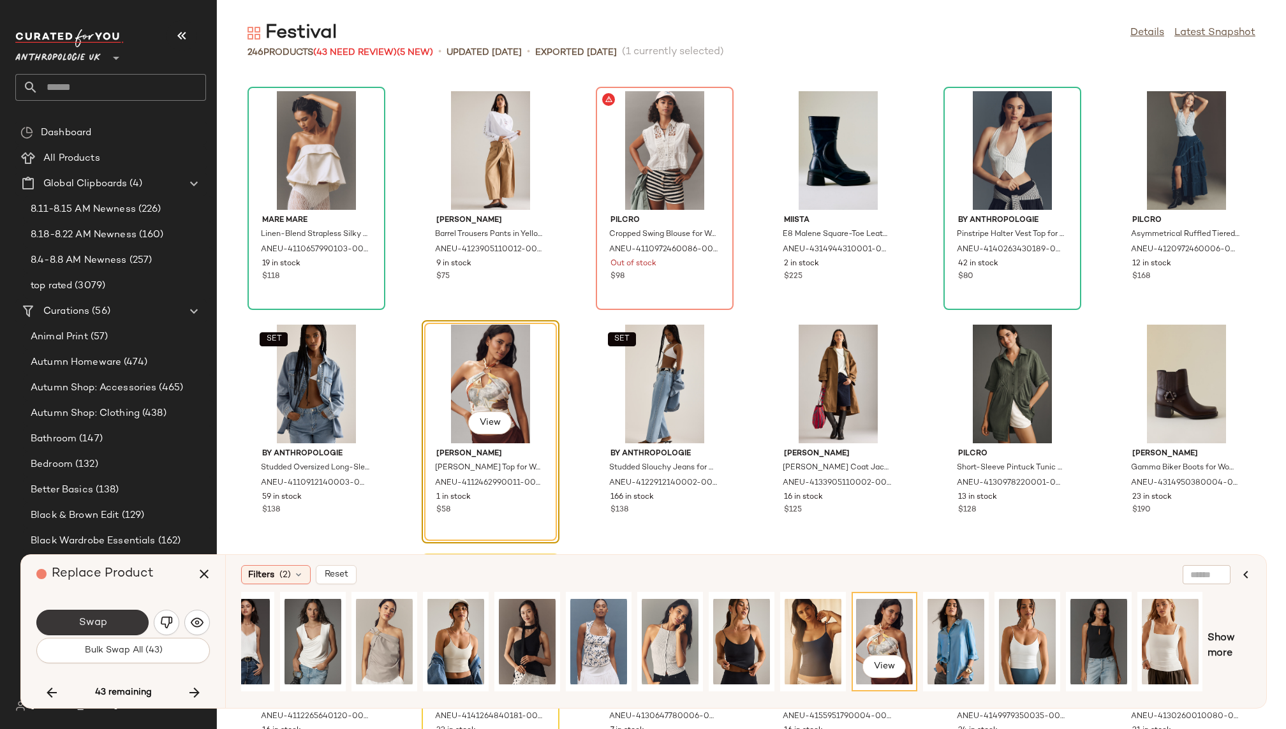
click at [94, 615] on button "Swap" at bounding box center [92, 623] width 112 height 26
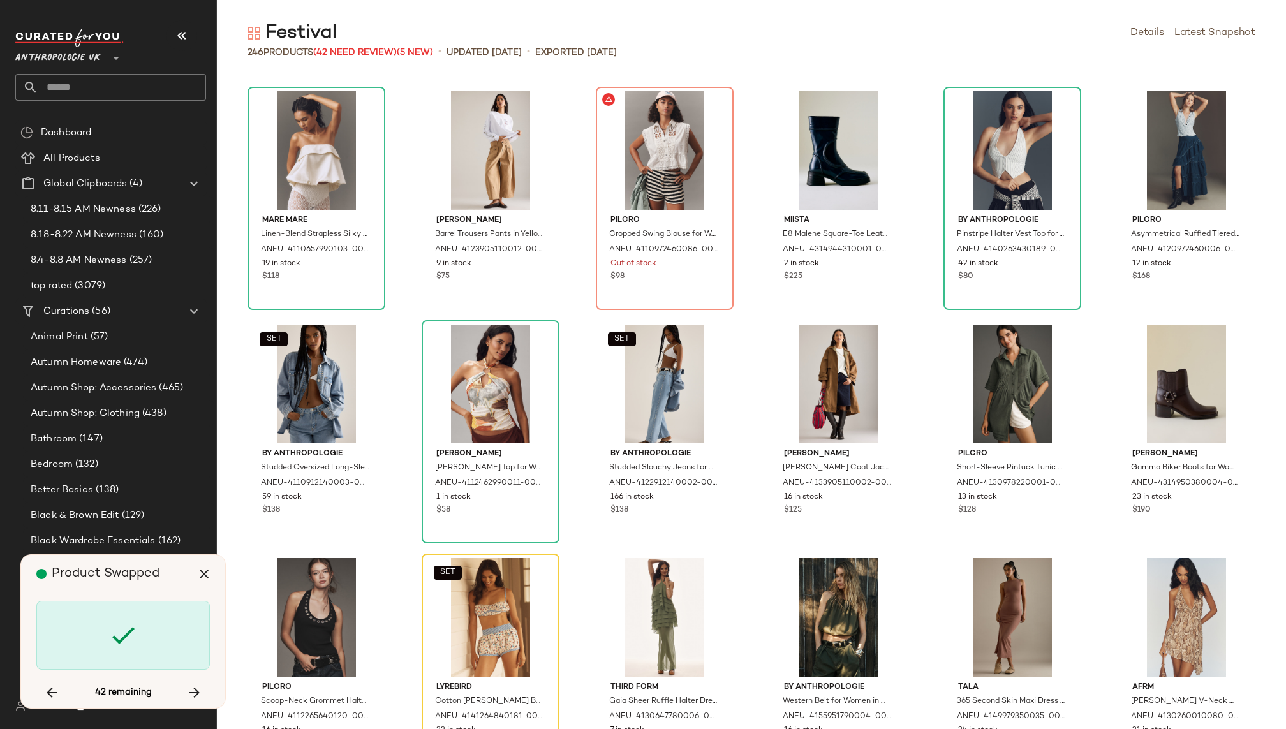
scroll to position [4904, 0]
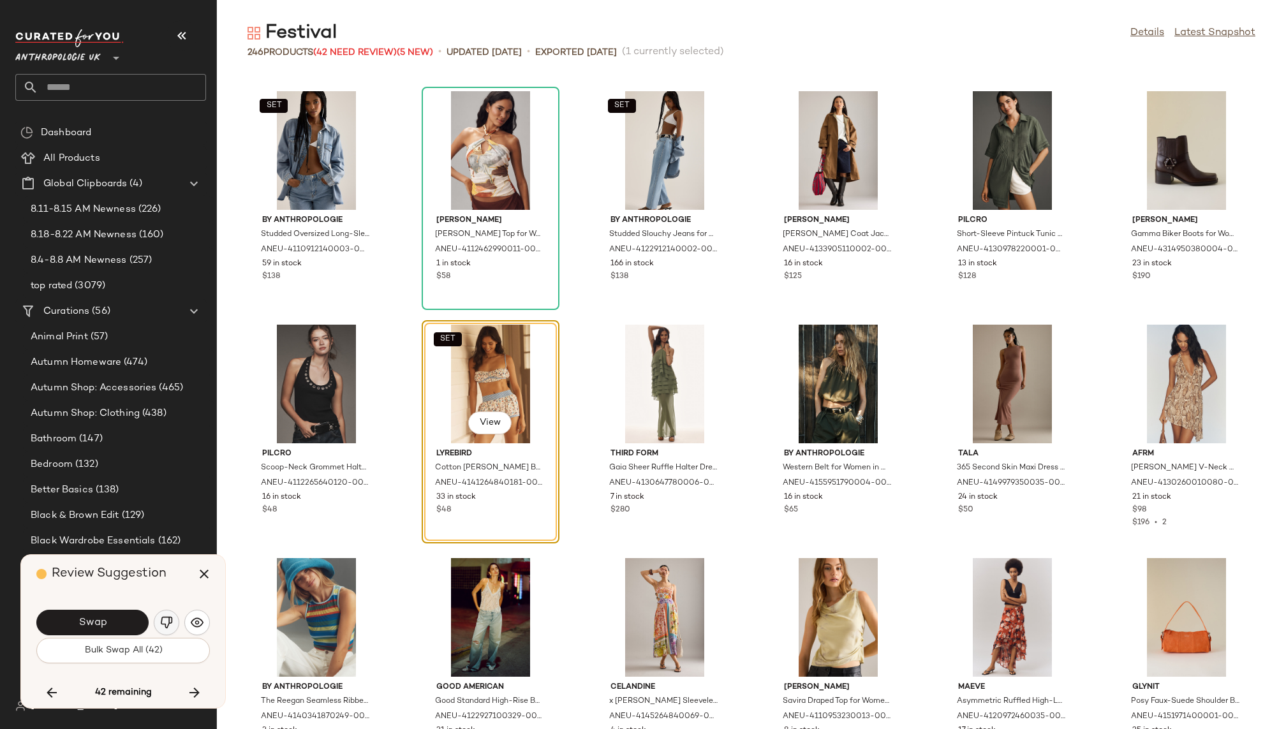
click at [168, 624] on img "button" at bounding box center [166, 622] width 13 height 13
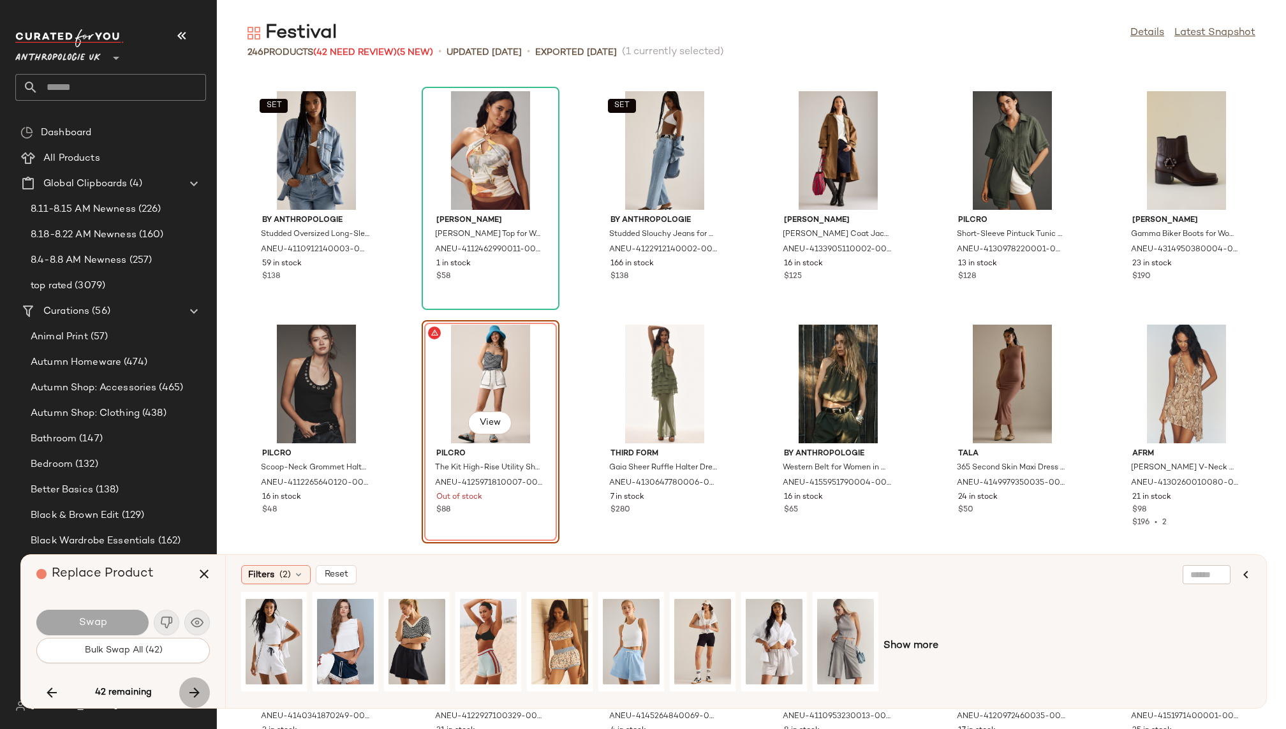
click at [193, 688] on icon "button" at bounding box center [194, 692] width 15 height 15
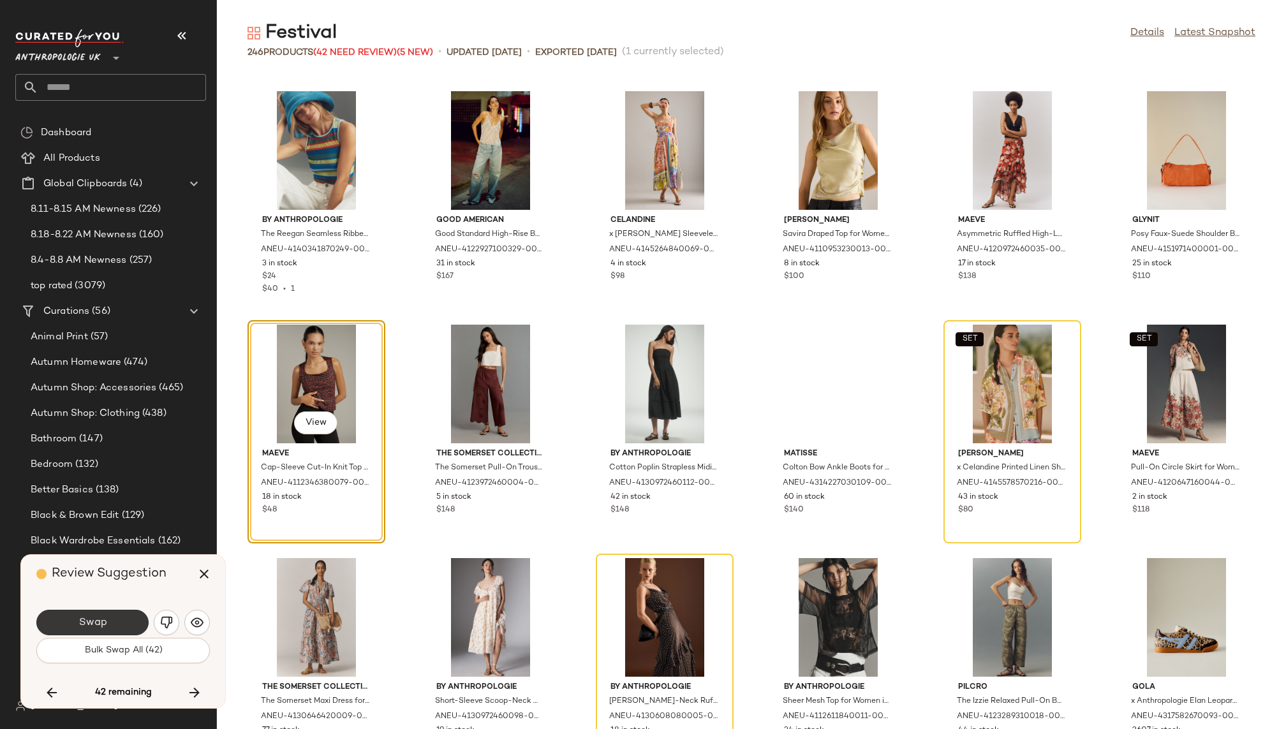
click at [144, 627] on button "Swap" at bounding box center [92, 623] width 112 height 26
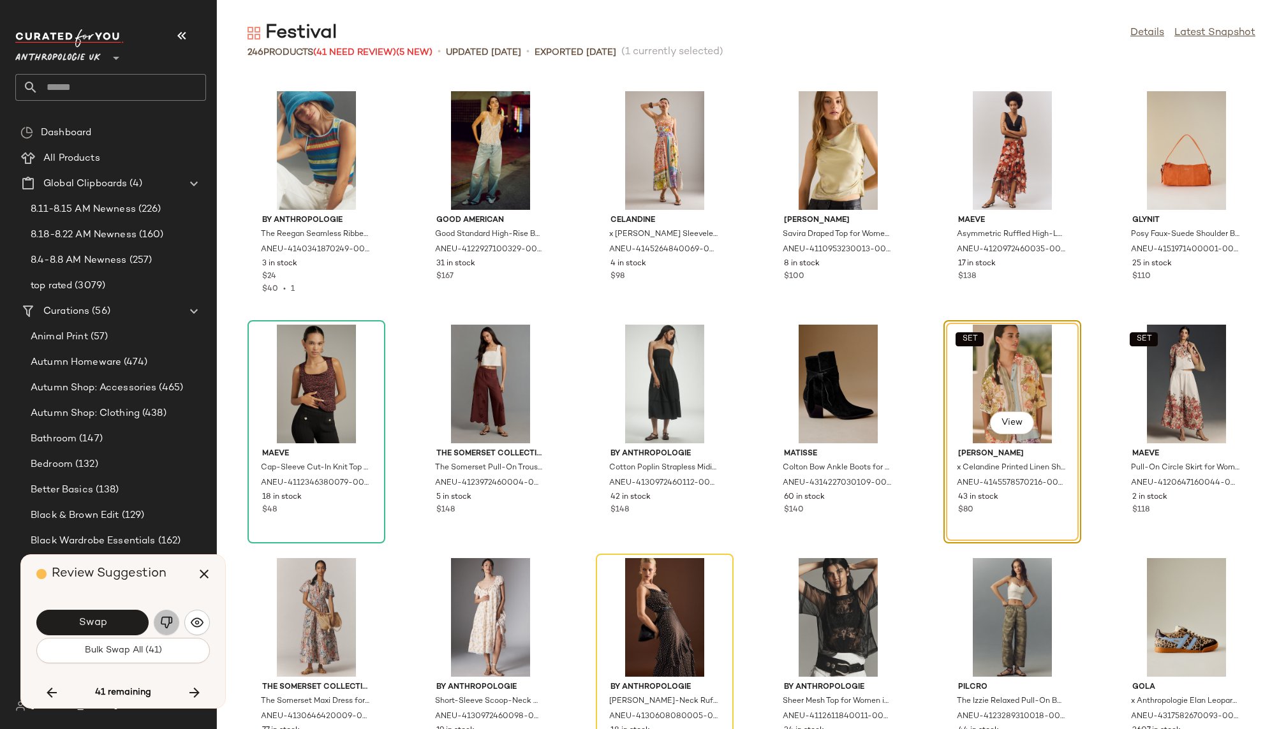
click at [167, 632] on button "button" at bounding box center [167, 623] width 26 height 26
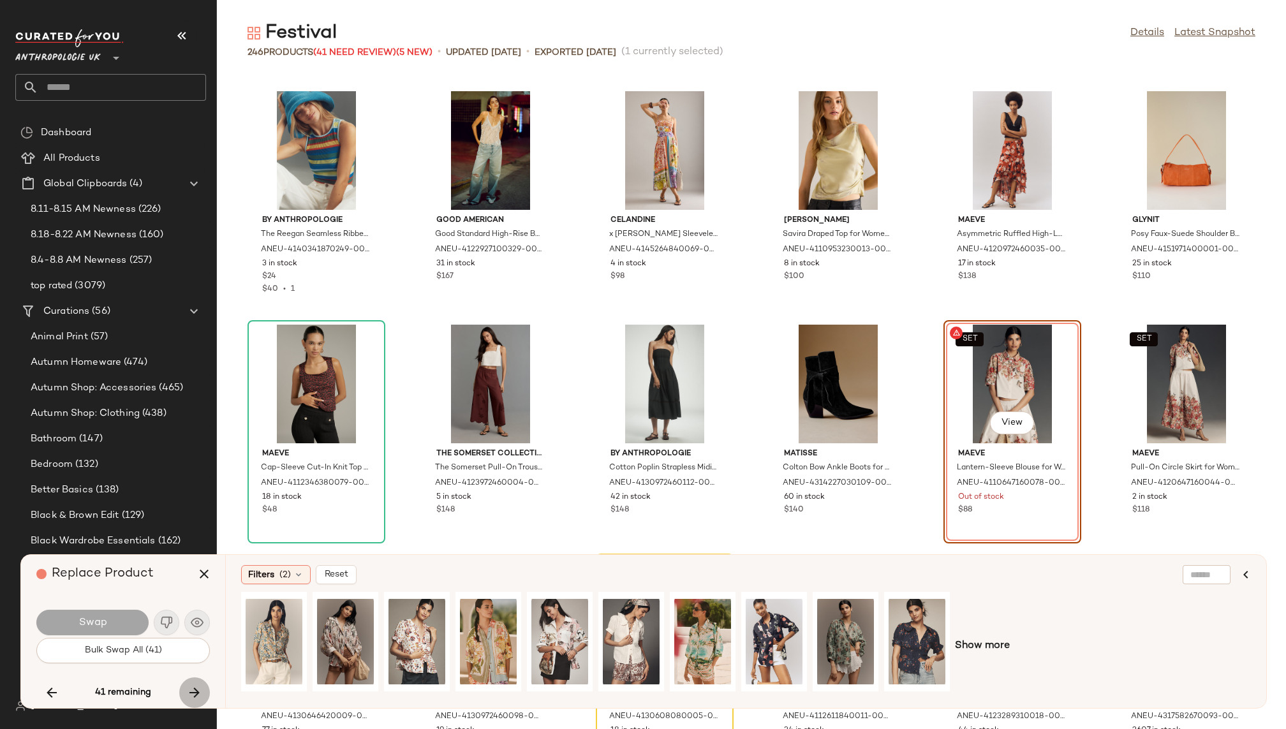
click at [194, 688] on icon "button" at bounding box center [194, 692] width 15 height 15
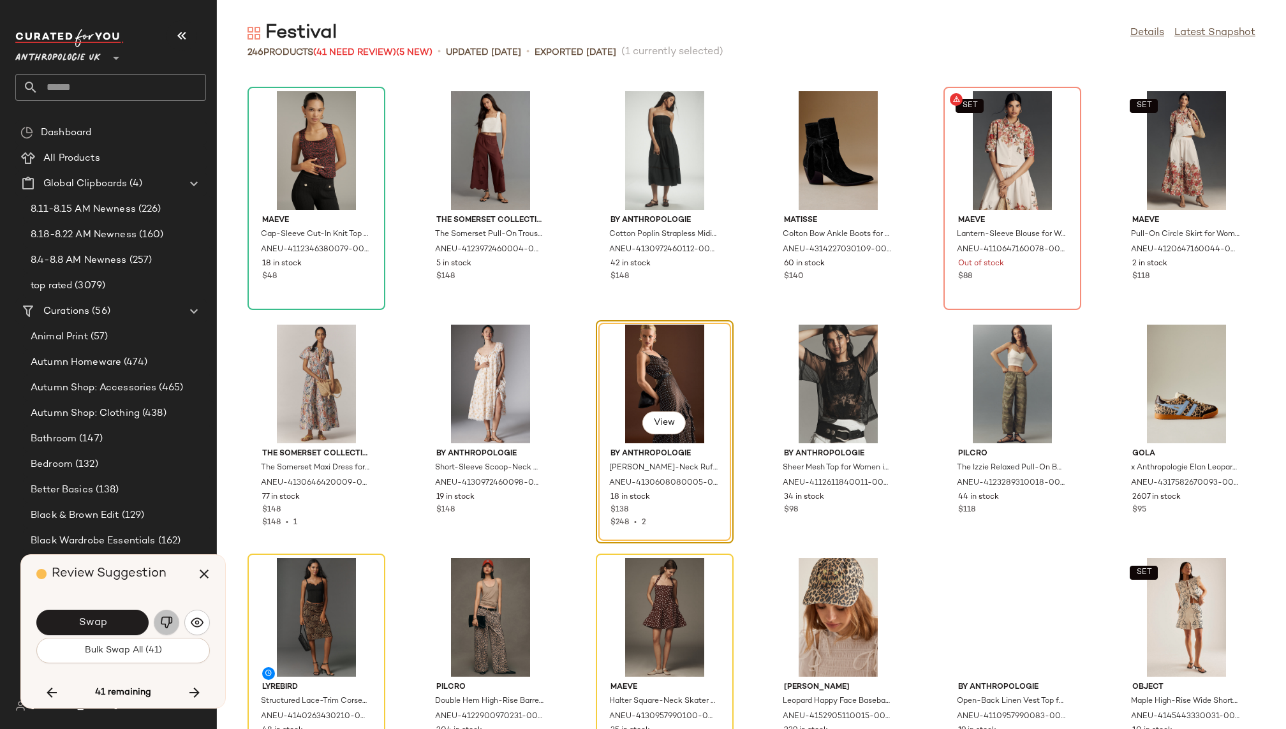
click at [162, 620] on img "button" at bounding box center [166, 622] width 13 height 13
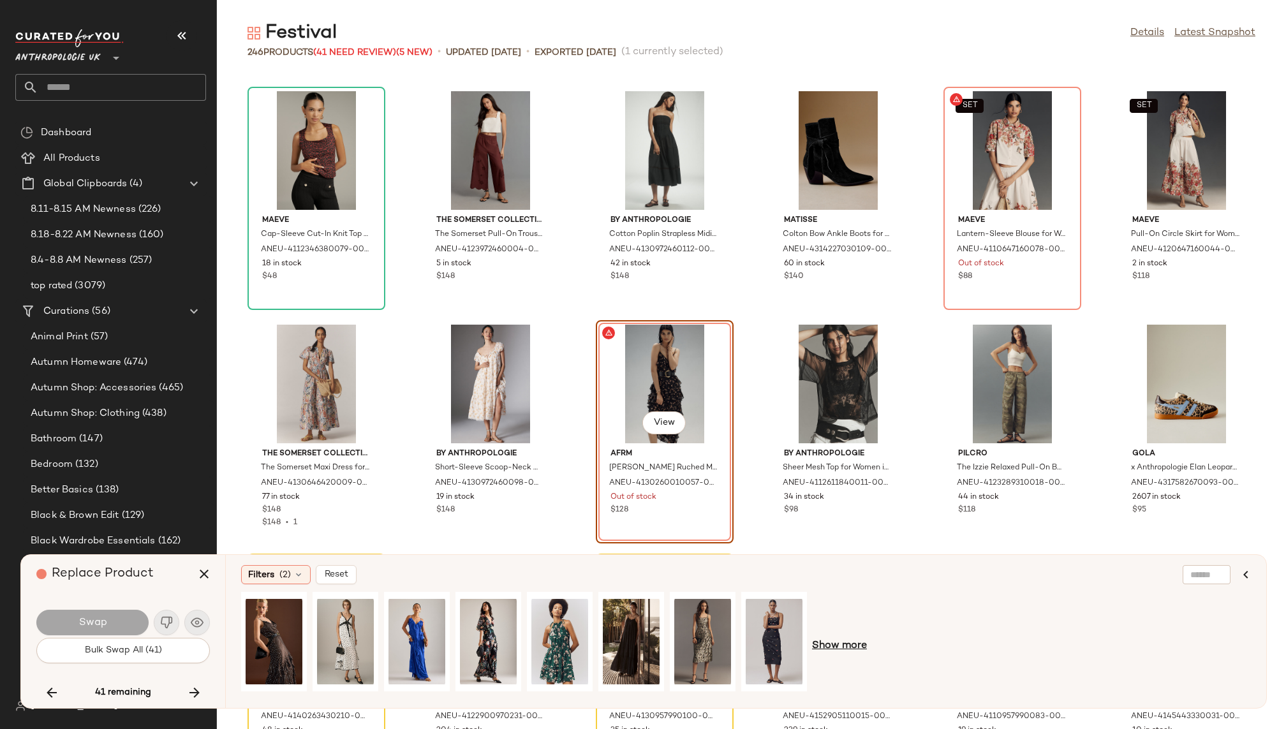
click at [835, 648] on span "Show more" at bounding box center [839, 646] width 55 height 15
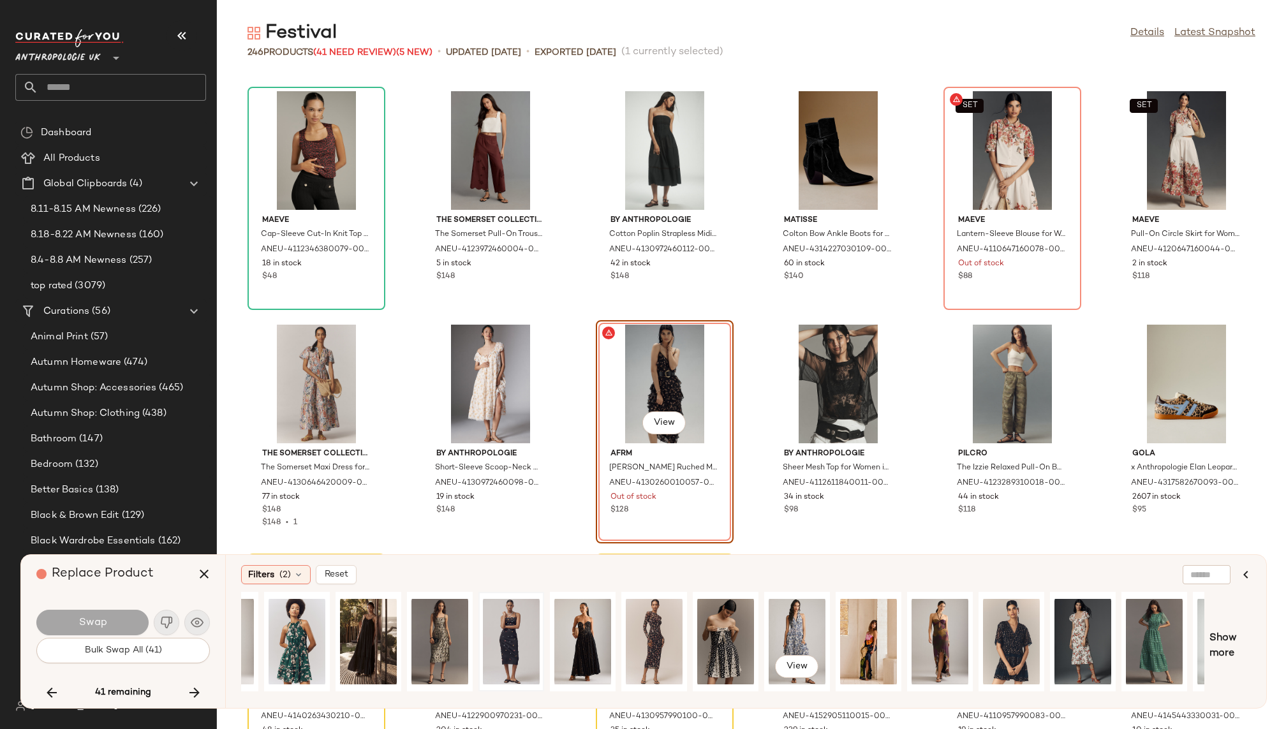
scroll to position [0, 316]
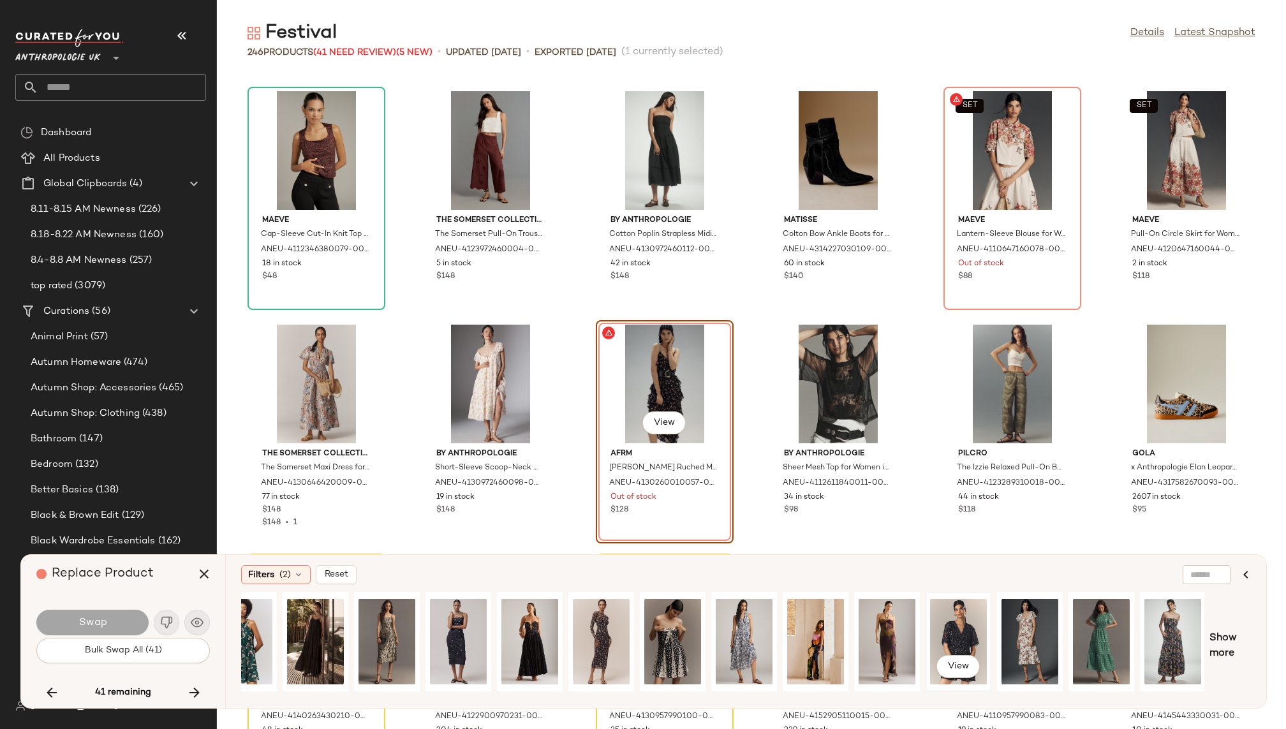
click at [964, 630] on div "View" at bounding box center [958, 642] width 57 height 91
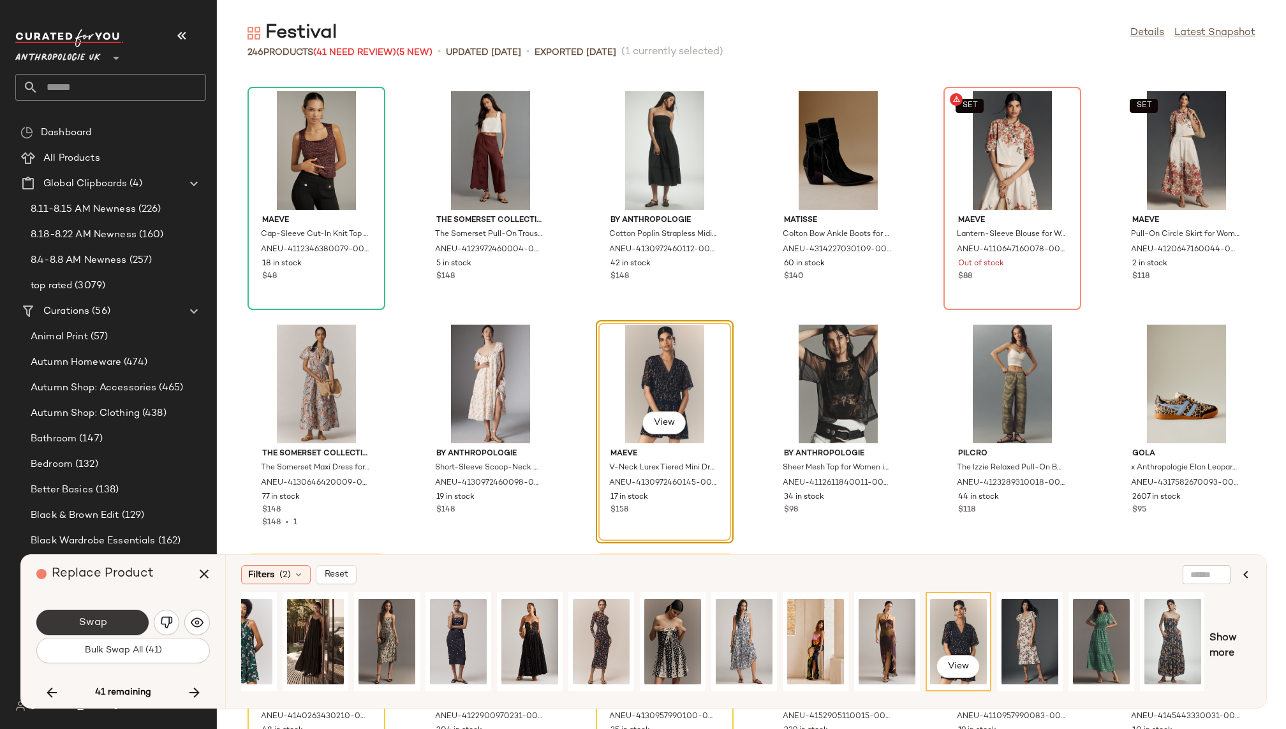
click at [105, 625] on span "Swap" at bounding box center [92, 623] width 29 height 12
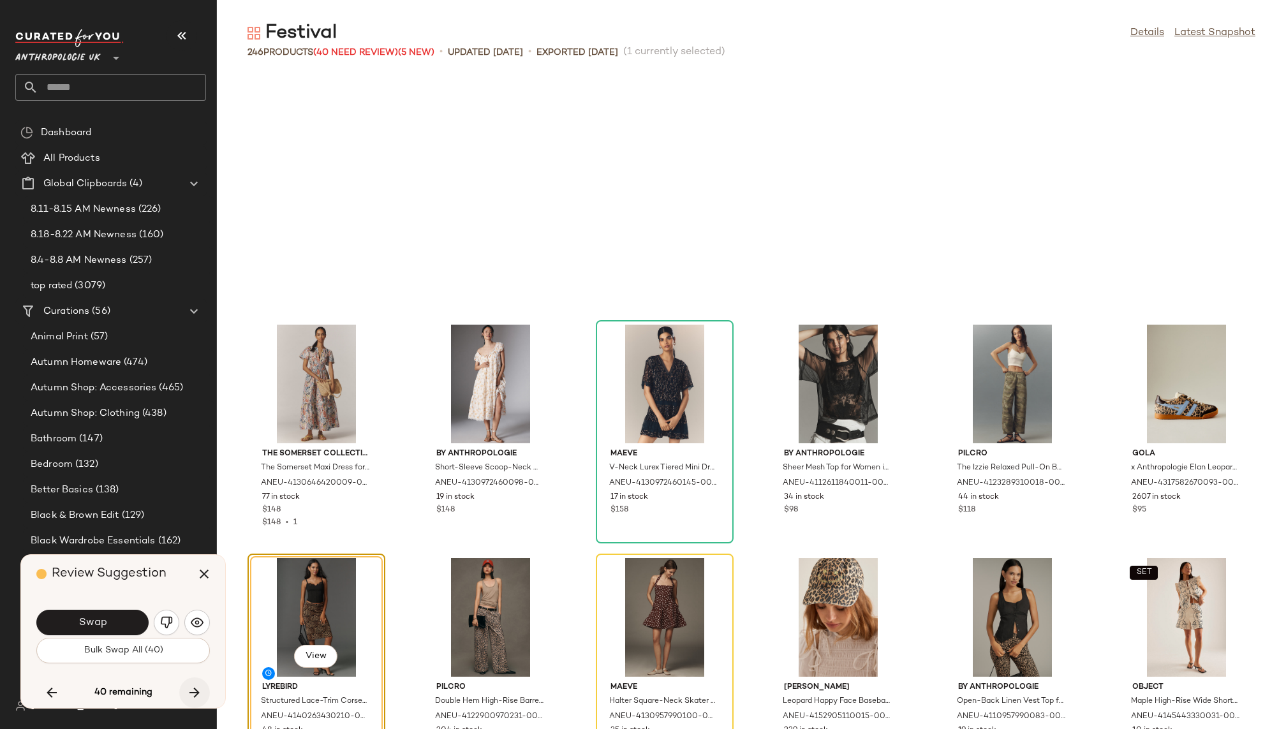
scroll to position [5839, 0]
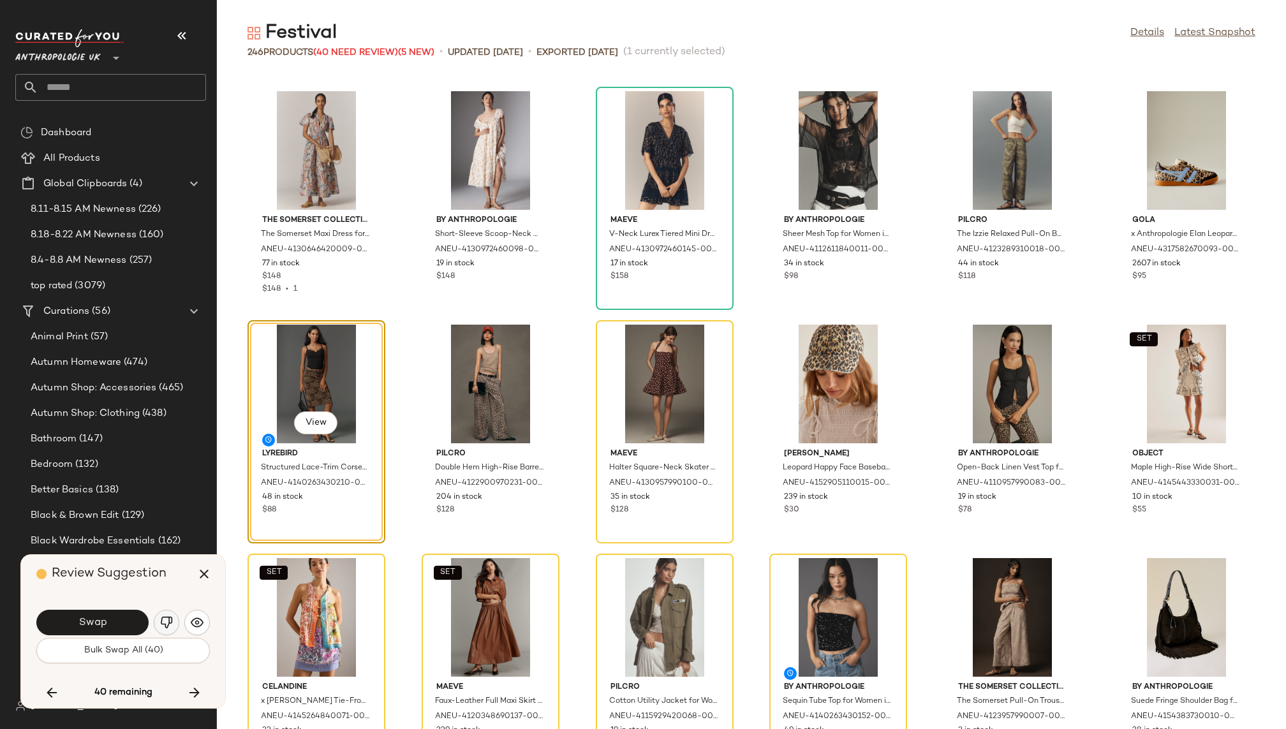
click at [160, 621] on img "button" at bounding box center [166, 622] width 13 height 13
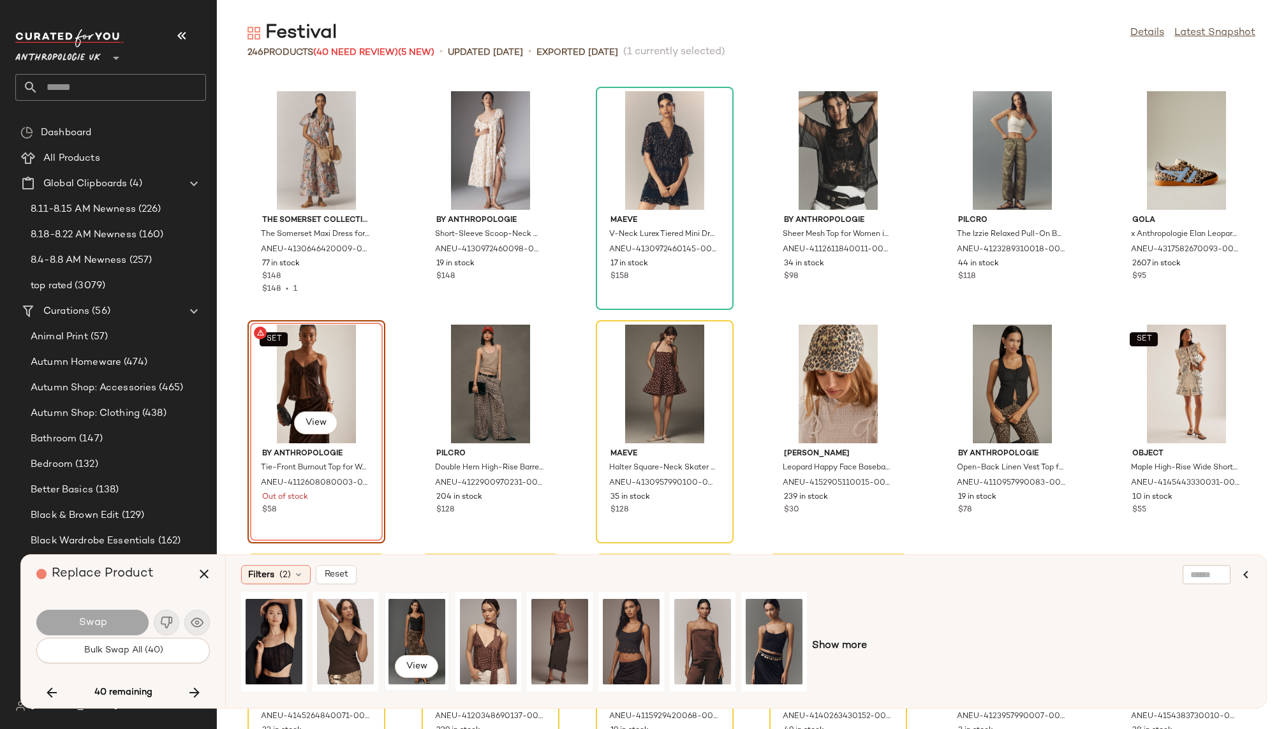
click at [426, 625] on div "View" at bounding box center [417, 642] width 57 height 91
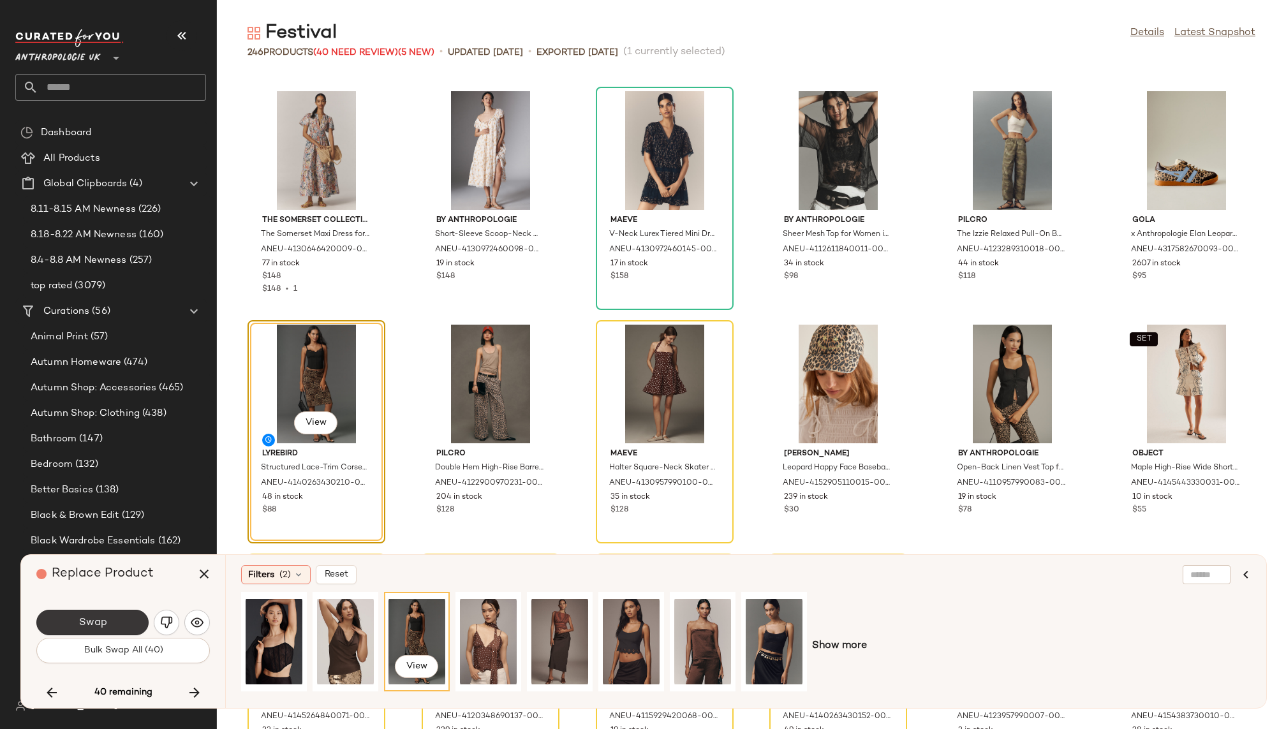
click at [114, 623] on button "Swap" at bounding box center [92, 623] width 112 height 26
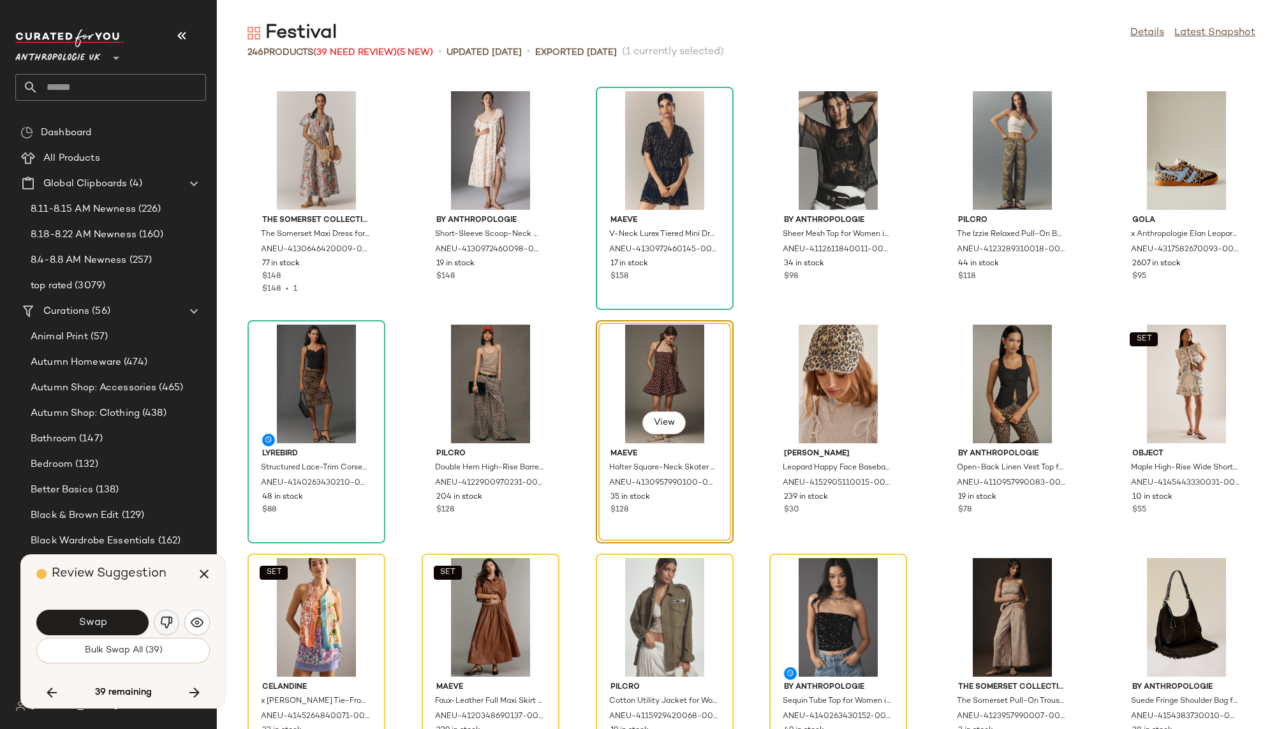
click at [165, 619] on img "button" at bounding box center [166, 622] width 13 height 13
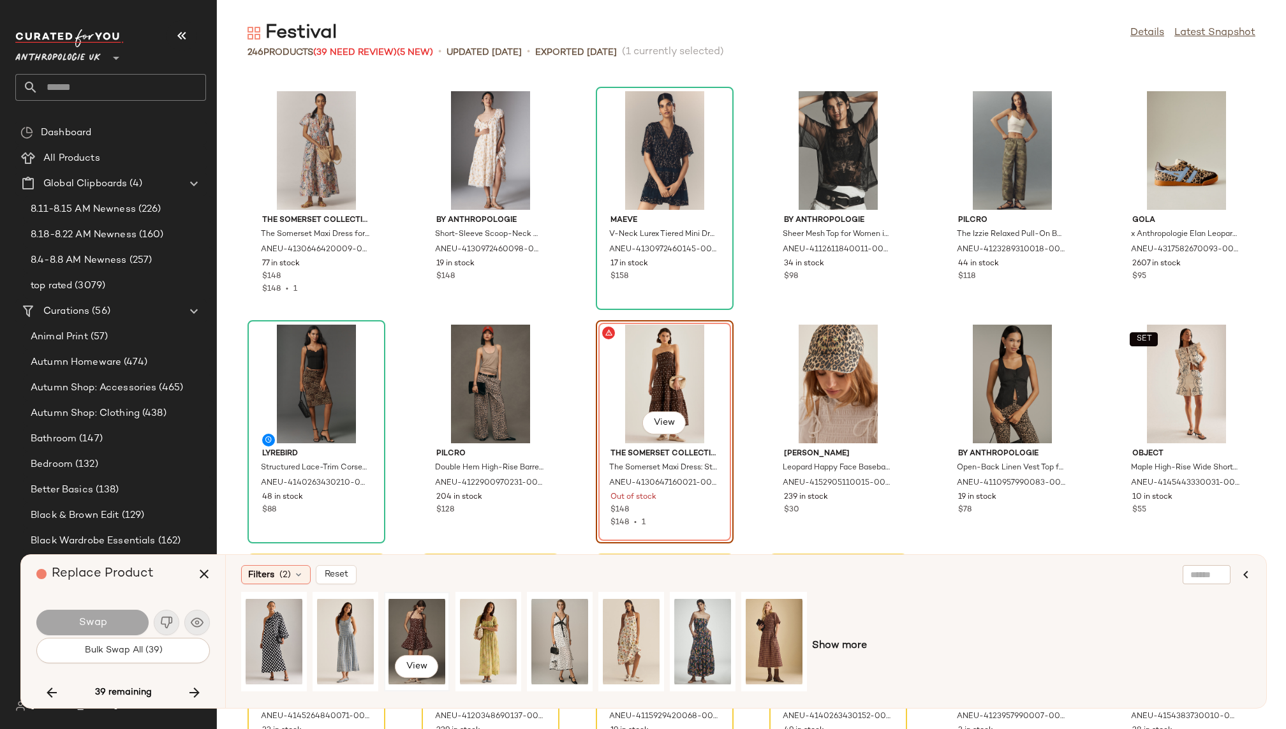
click at [416, 622] on div "View" at bounding box center [417, 642] width 57 height 91
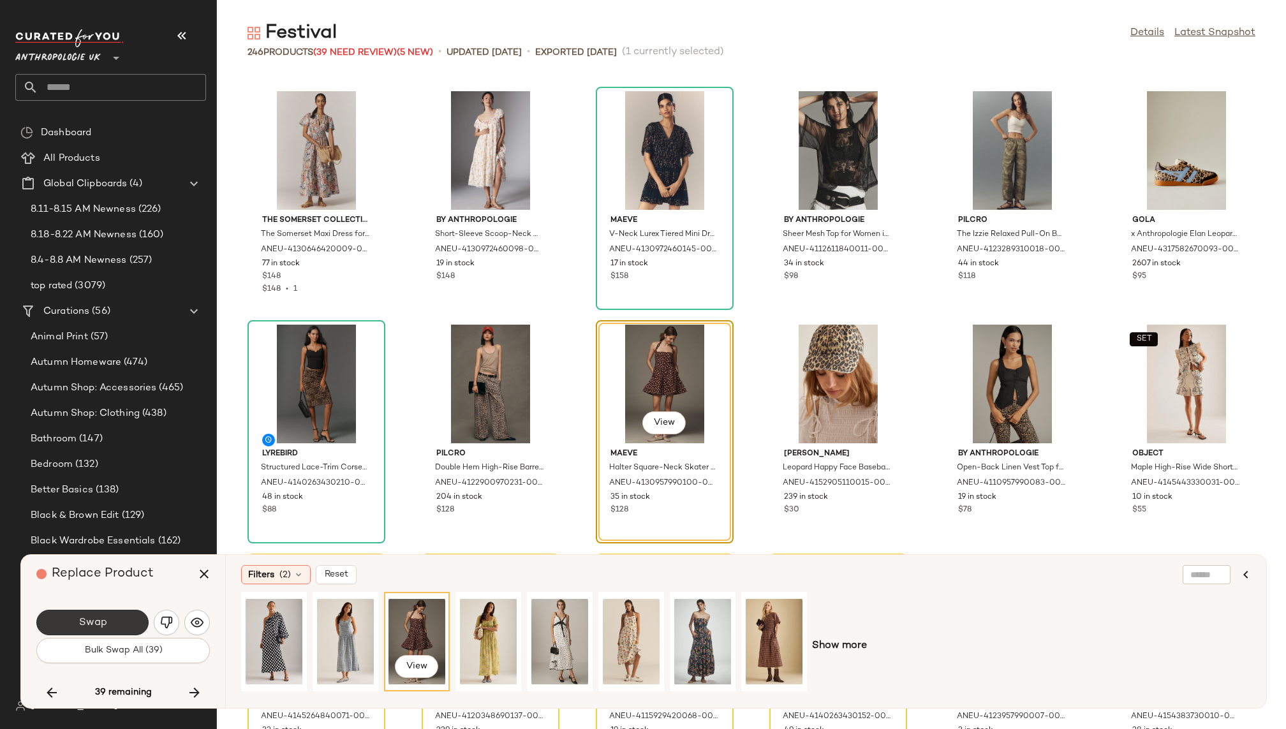
click at [110, 625] on button "Swap" at bounding box center [92, 623] width 112 height 26
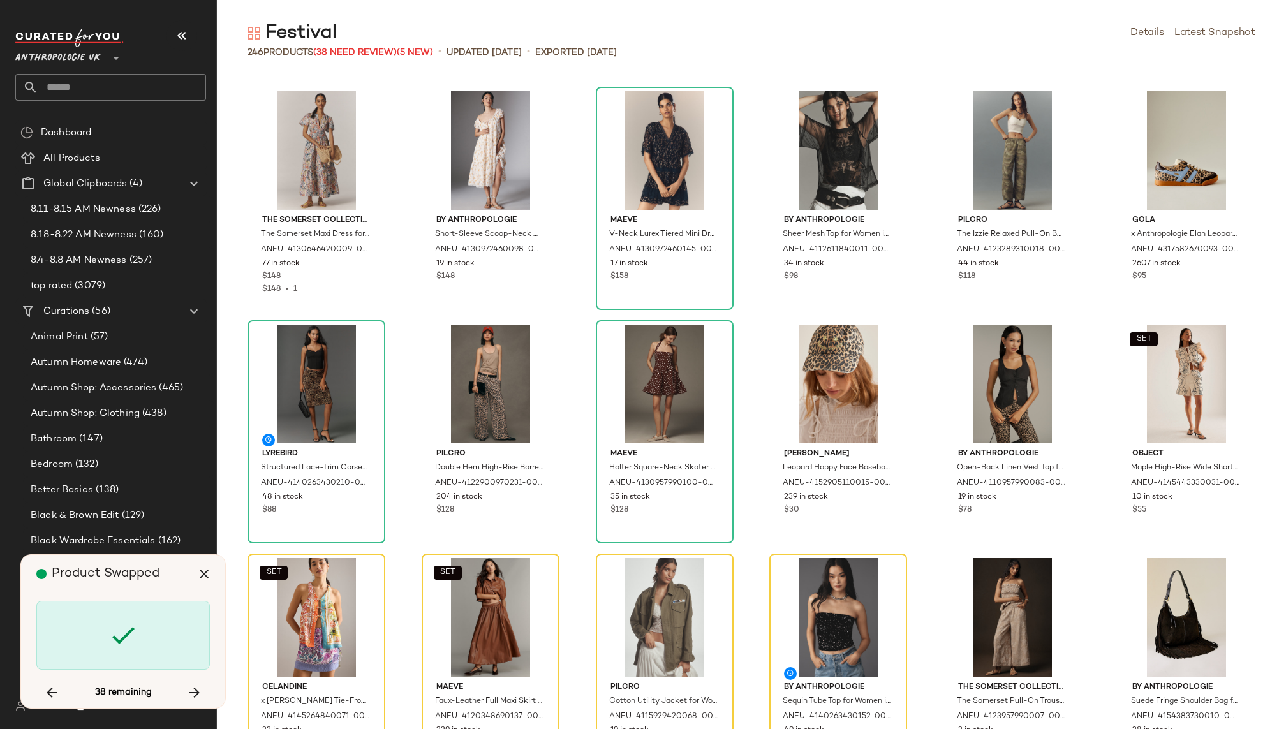
scroll to position [6072, 0]
